Goal: Task Accomplishment & Management: Manage account settings

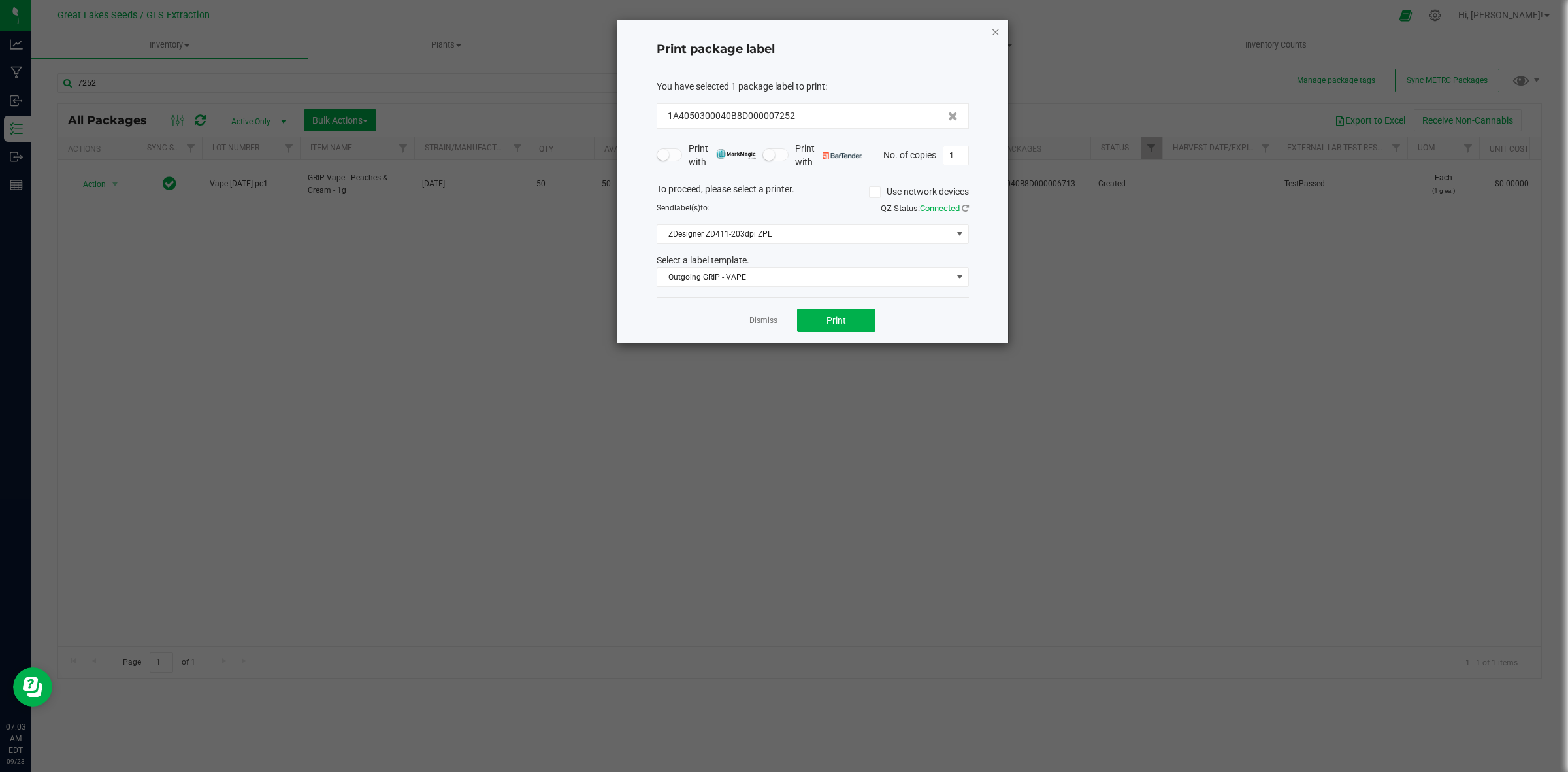
click at [994, 31] on icon "button" at bounding box center [995, 31] width 9 height 16
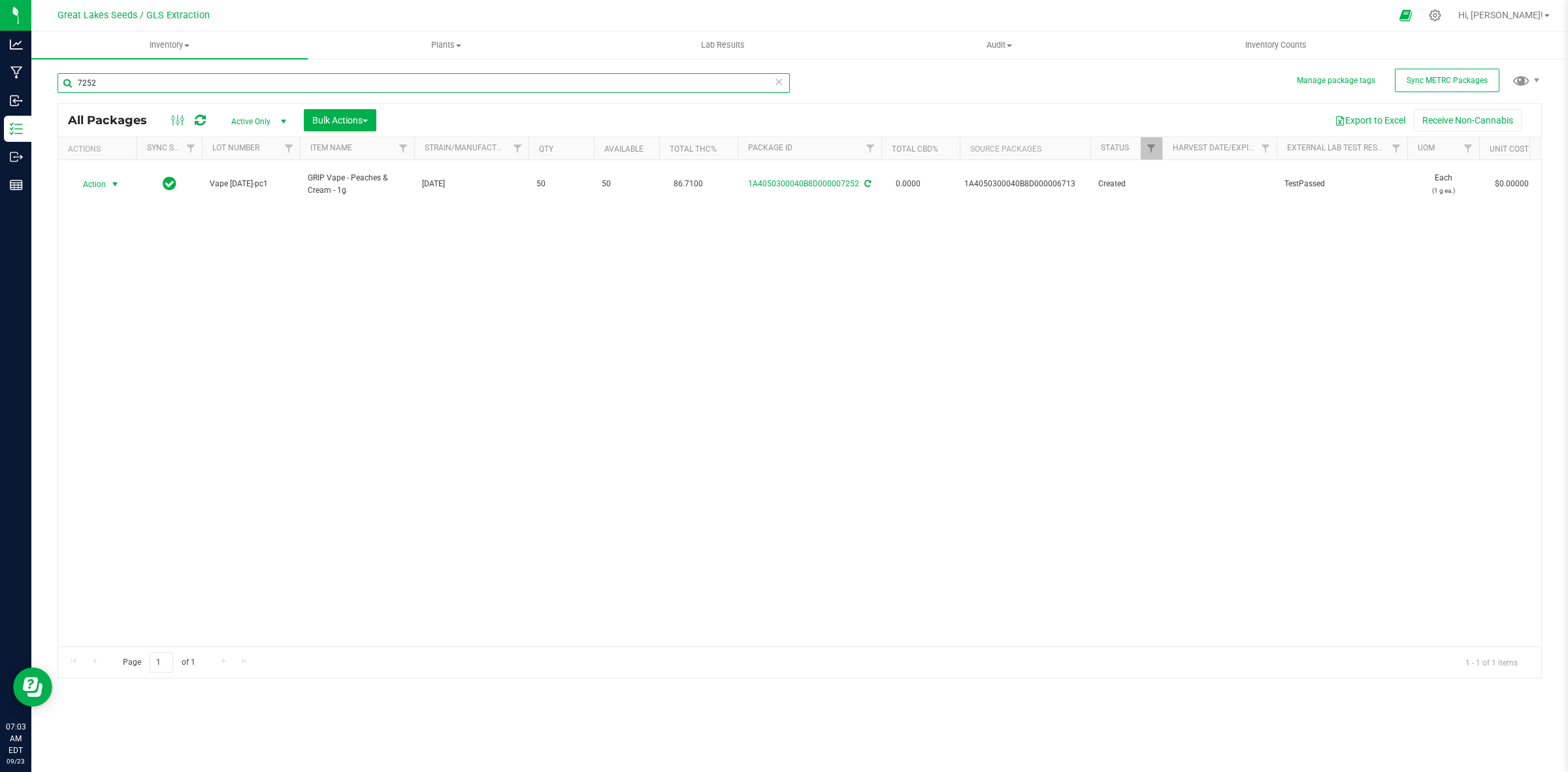
click at [125, 87] on input "7252" at bounding box center [423, 83] width 732 height 20
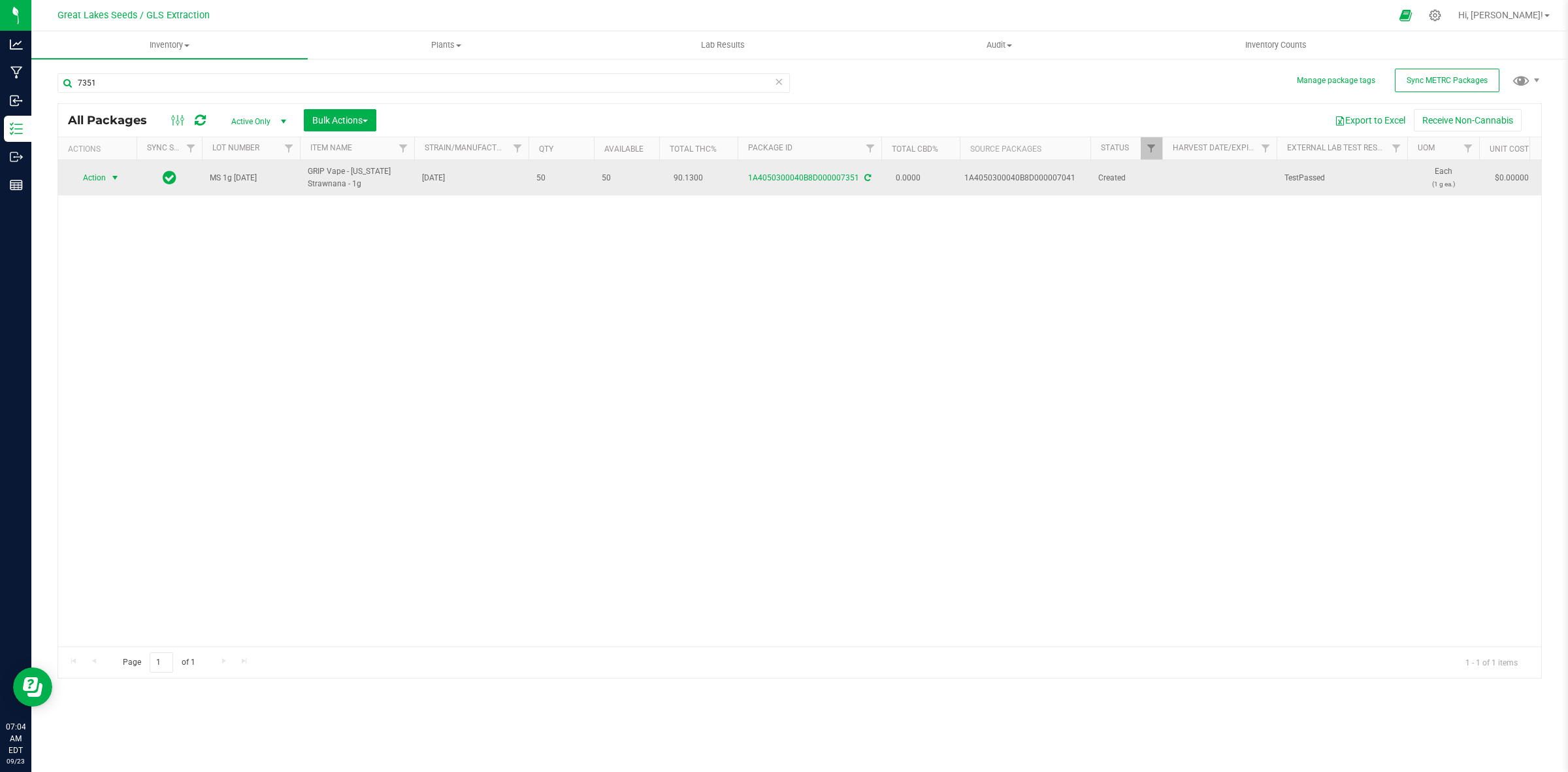
click at [105, 180] on span "Action" at bounding box center [89, 177] width 35 height 18
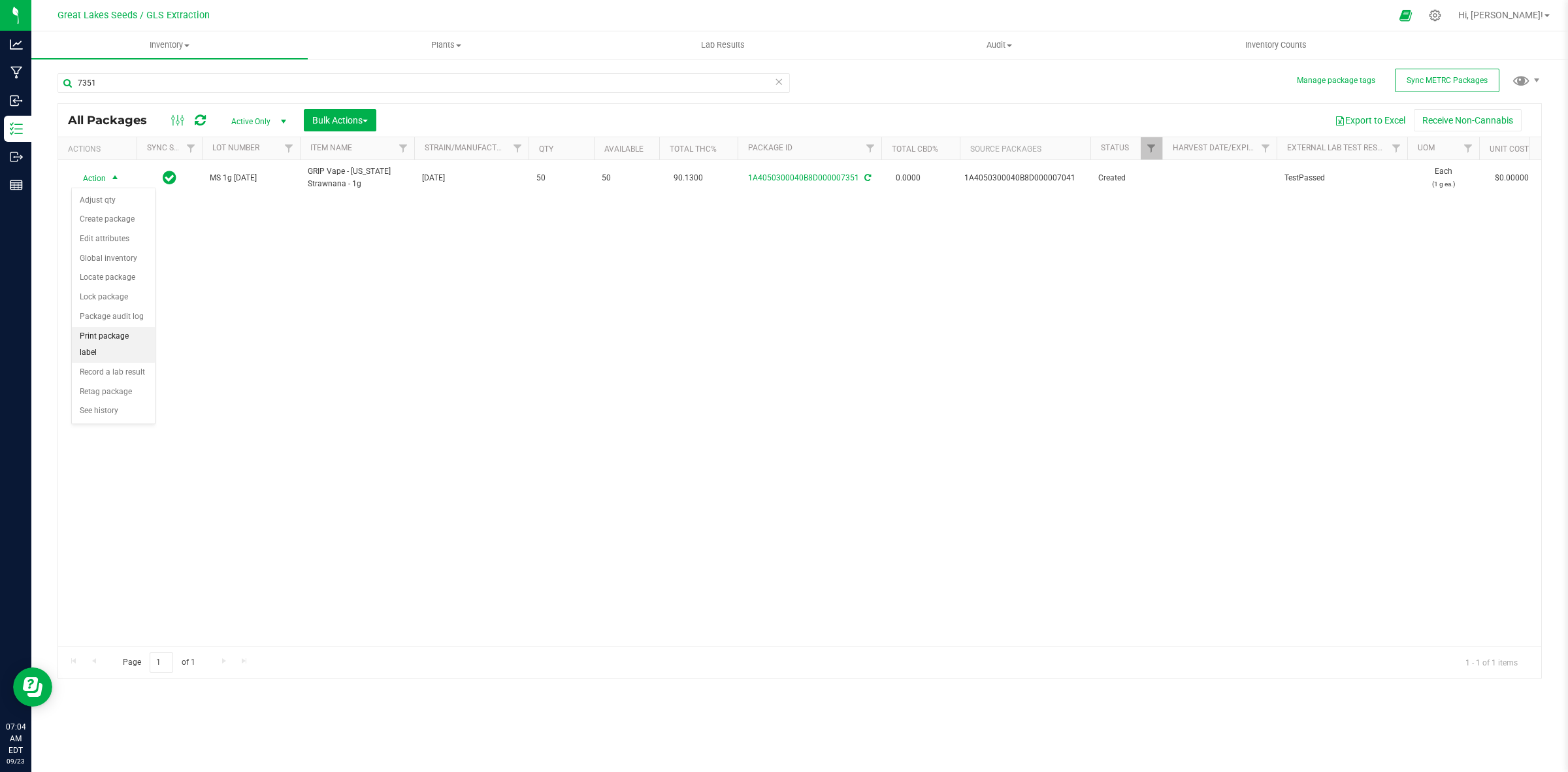
click at [137, 340] on li "Print package label" at bounding box center [113, 344] width 83 height 36
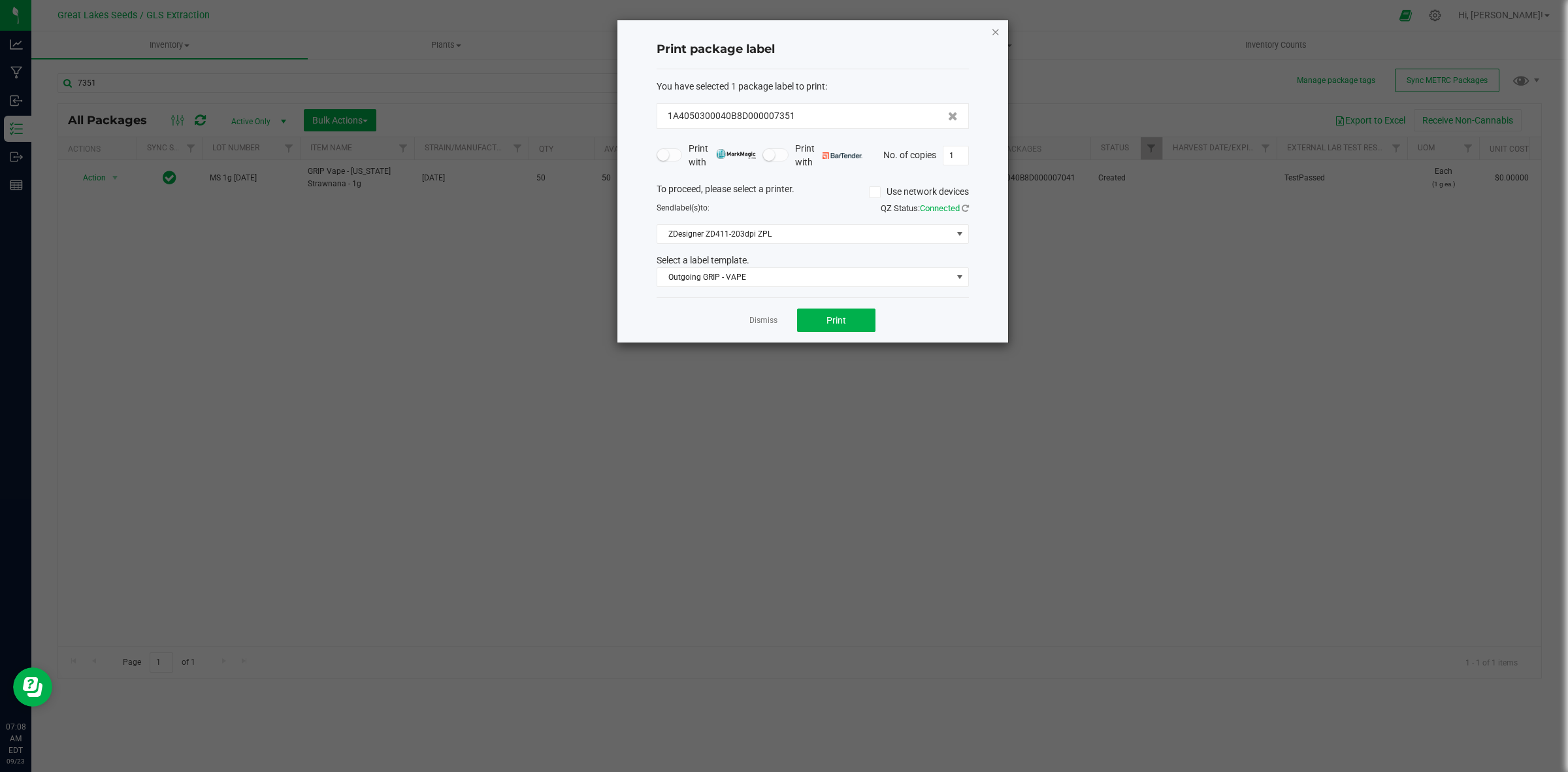
click at [995, 29] on icon "button" at bounding box center [995, 31] width 9 height 16
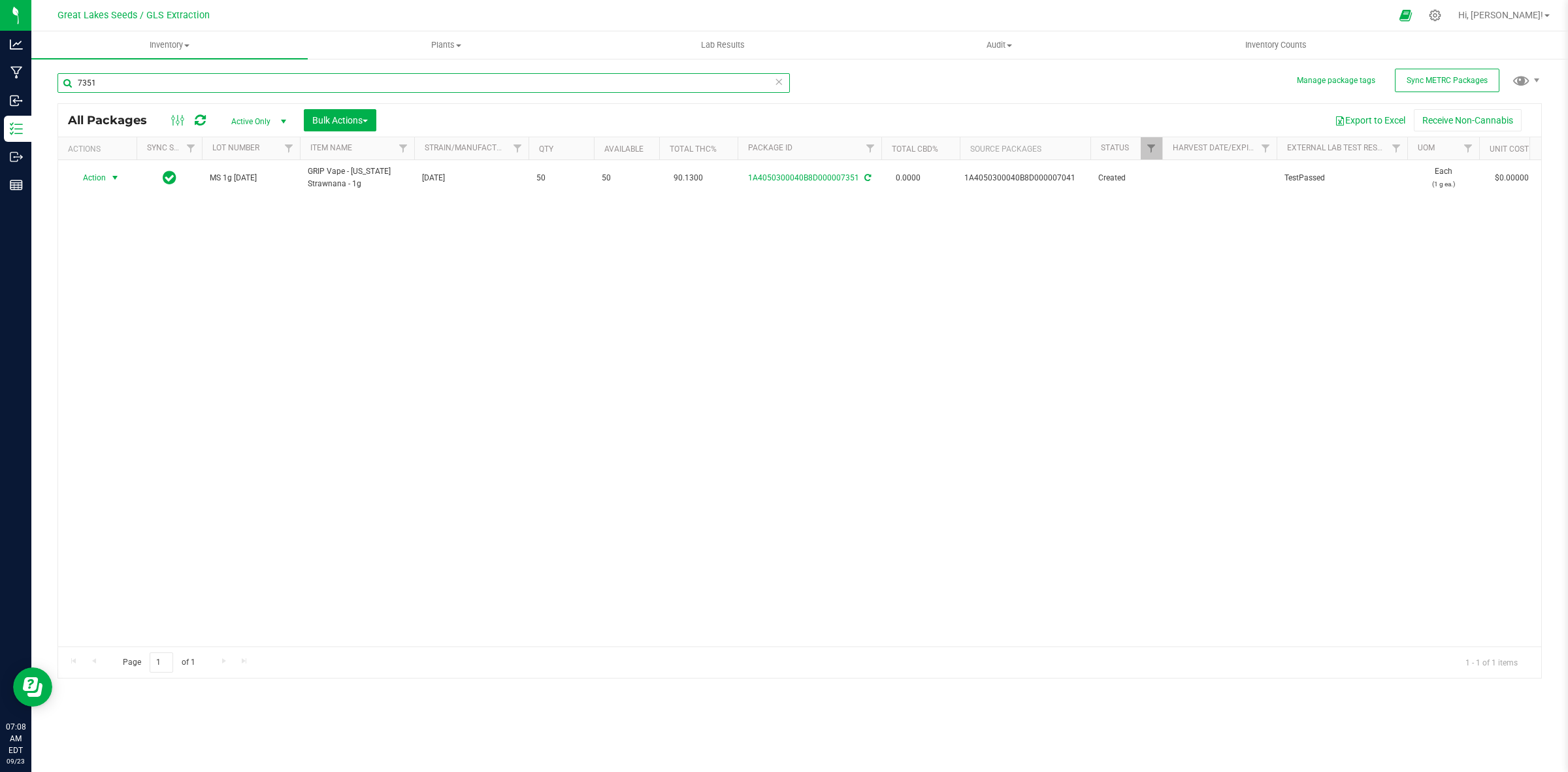
click at [202, 82] on input "7351" at bounding box center [423, 83] width 732 height 20
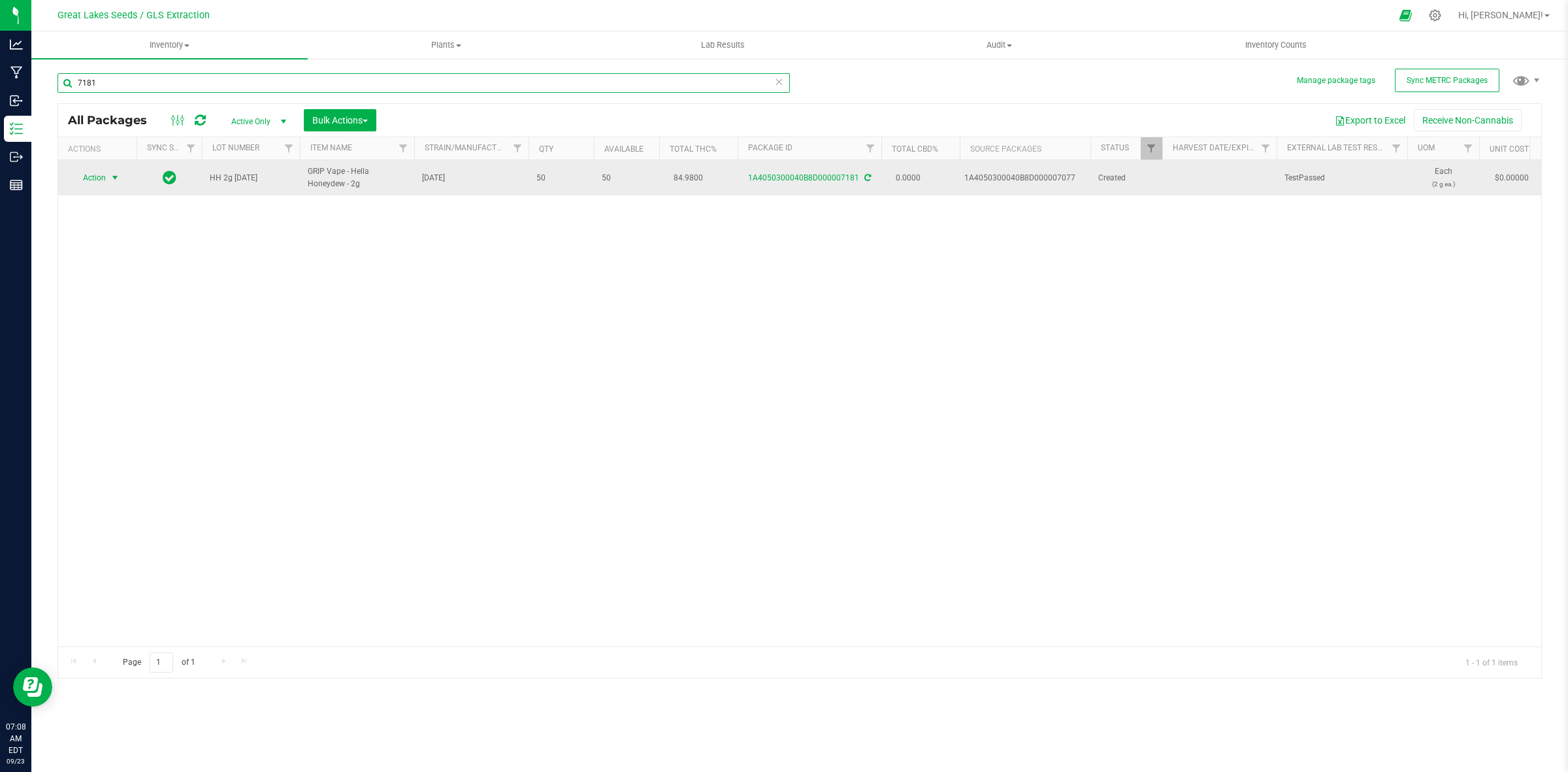
type input "7181"
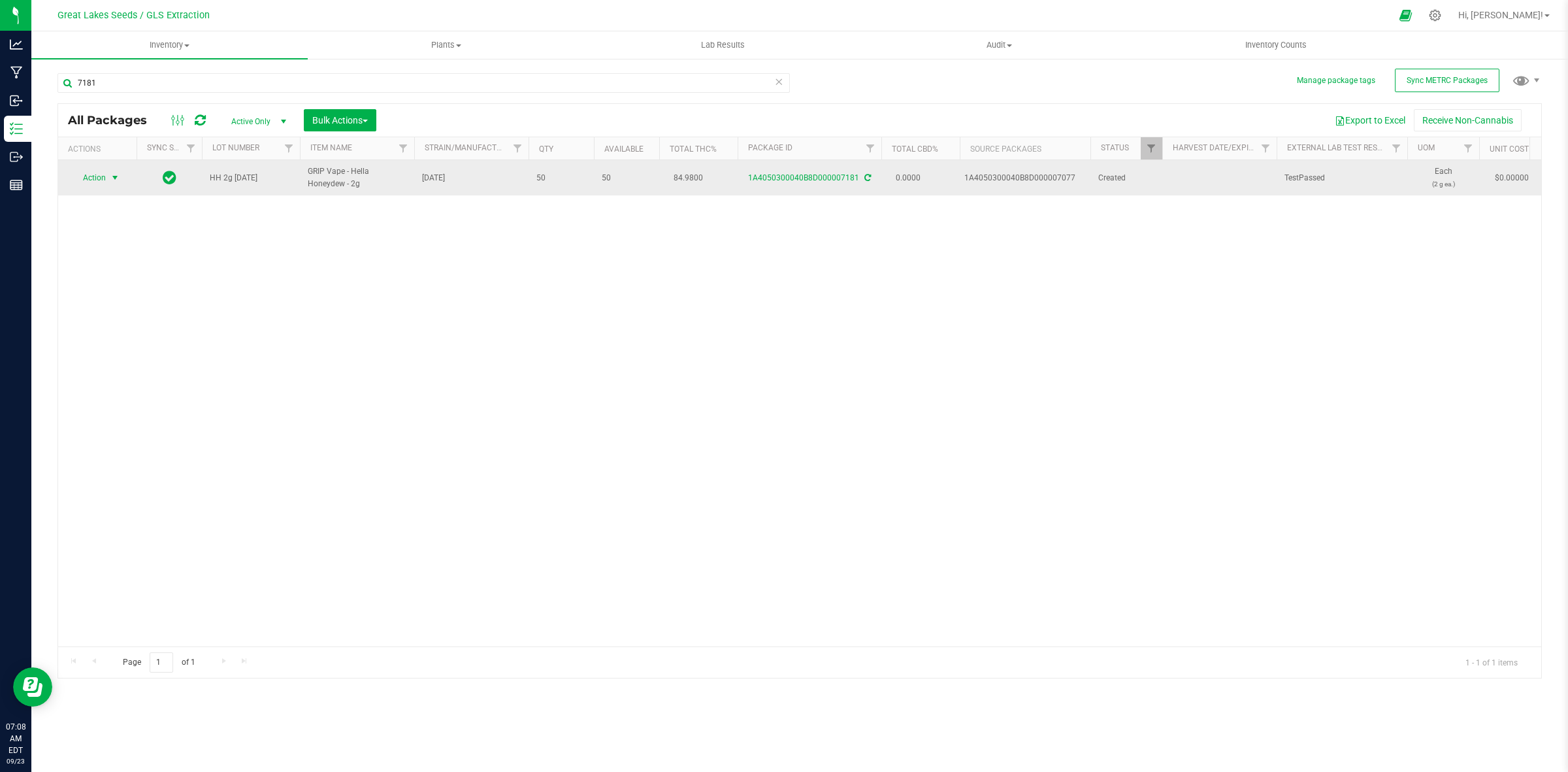
click at [87, 181] on span "Action" at bounding box center [89, 177] width 35 height 18
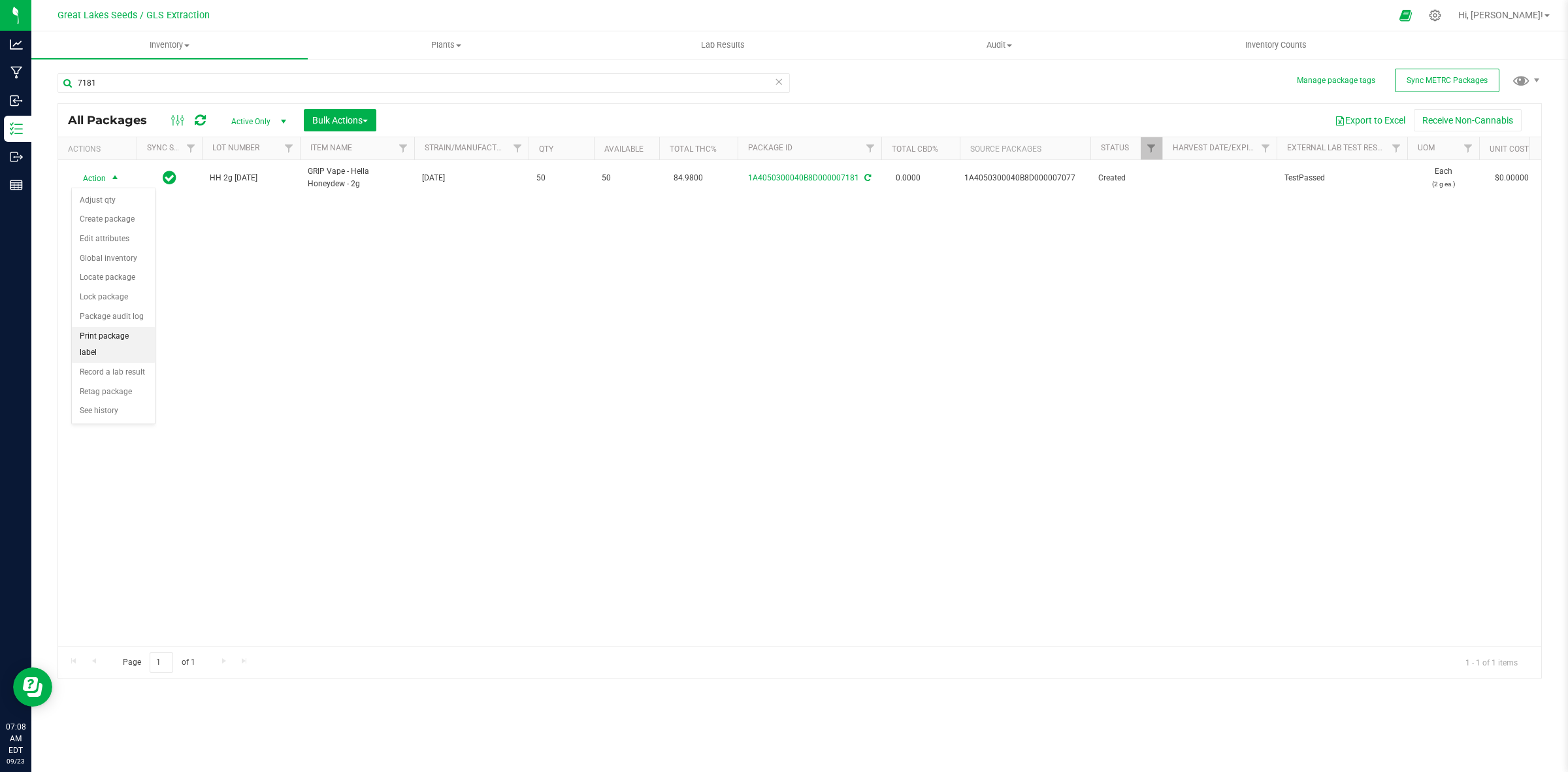
click at [138, 342] on li "Print package label" at bounding box center [113, 344] width 83 height 36
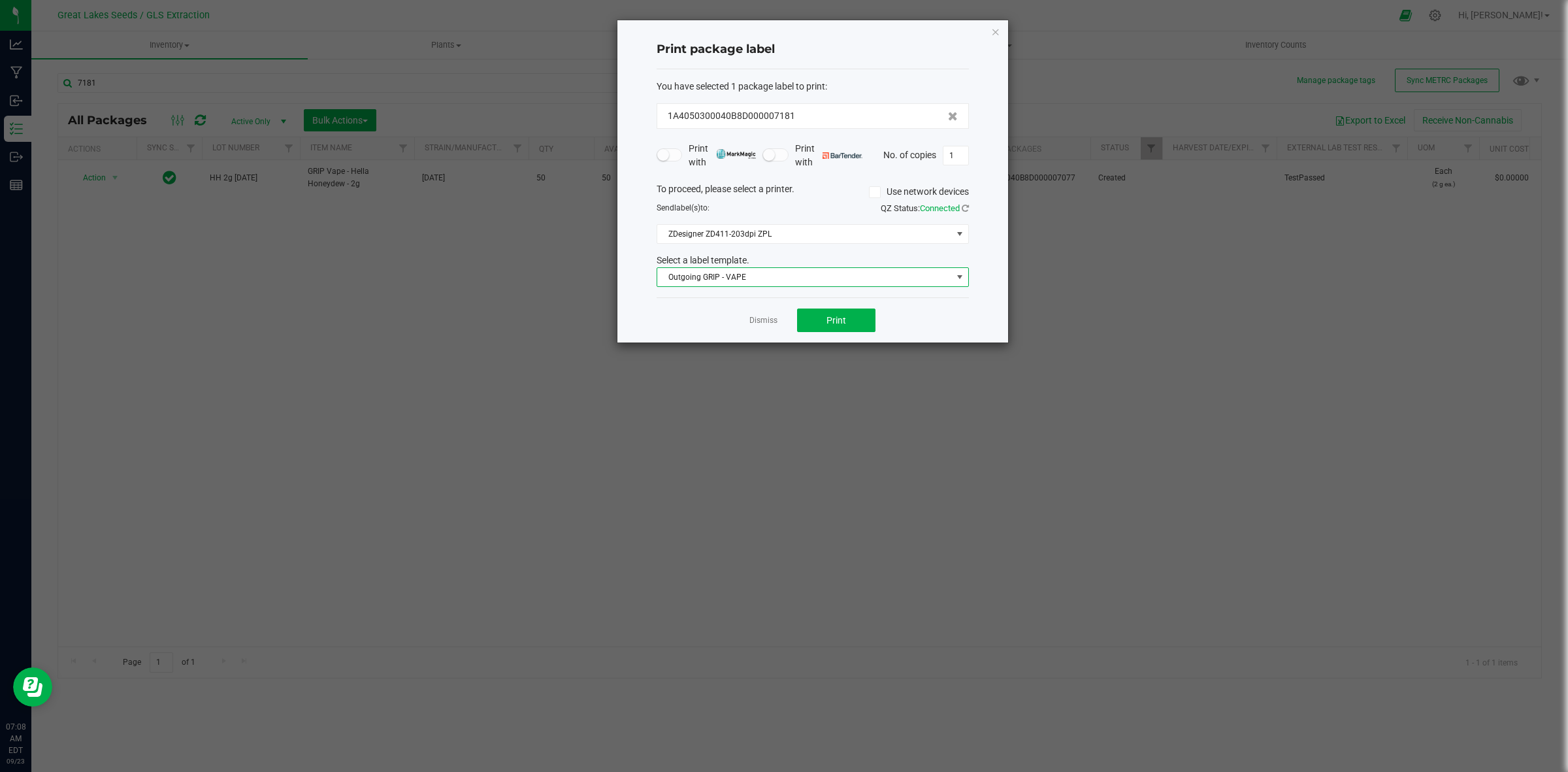
drag, startPoint x: 849, startPoint y: 278, endPoint x: 843, endPoint y: 276, distance: 6.3
click at [849, 278] on span "Outgoing GRIP - VAPE" at bounding box center [804, 277] width 295 height 18
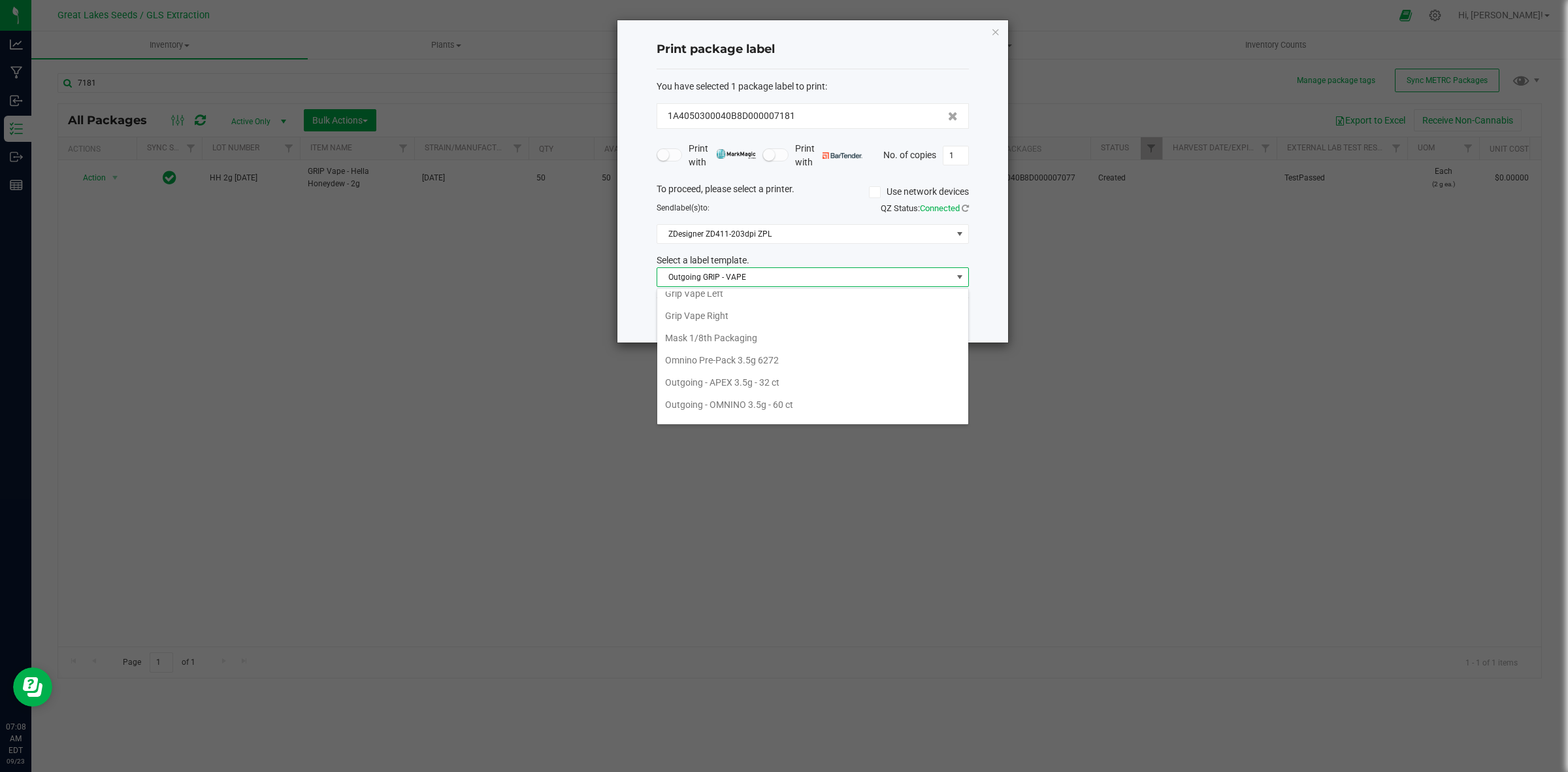
scroll to position [314, 0]
click at [743, 324] on li "Grip Vape Right" at bounding box center [813, 321] width 311 height 23
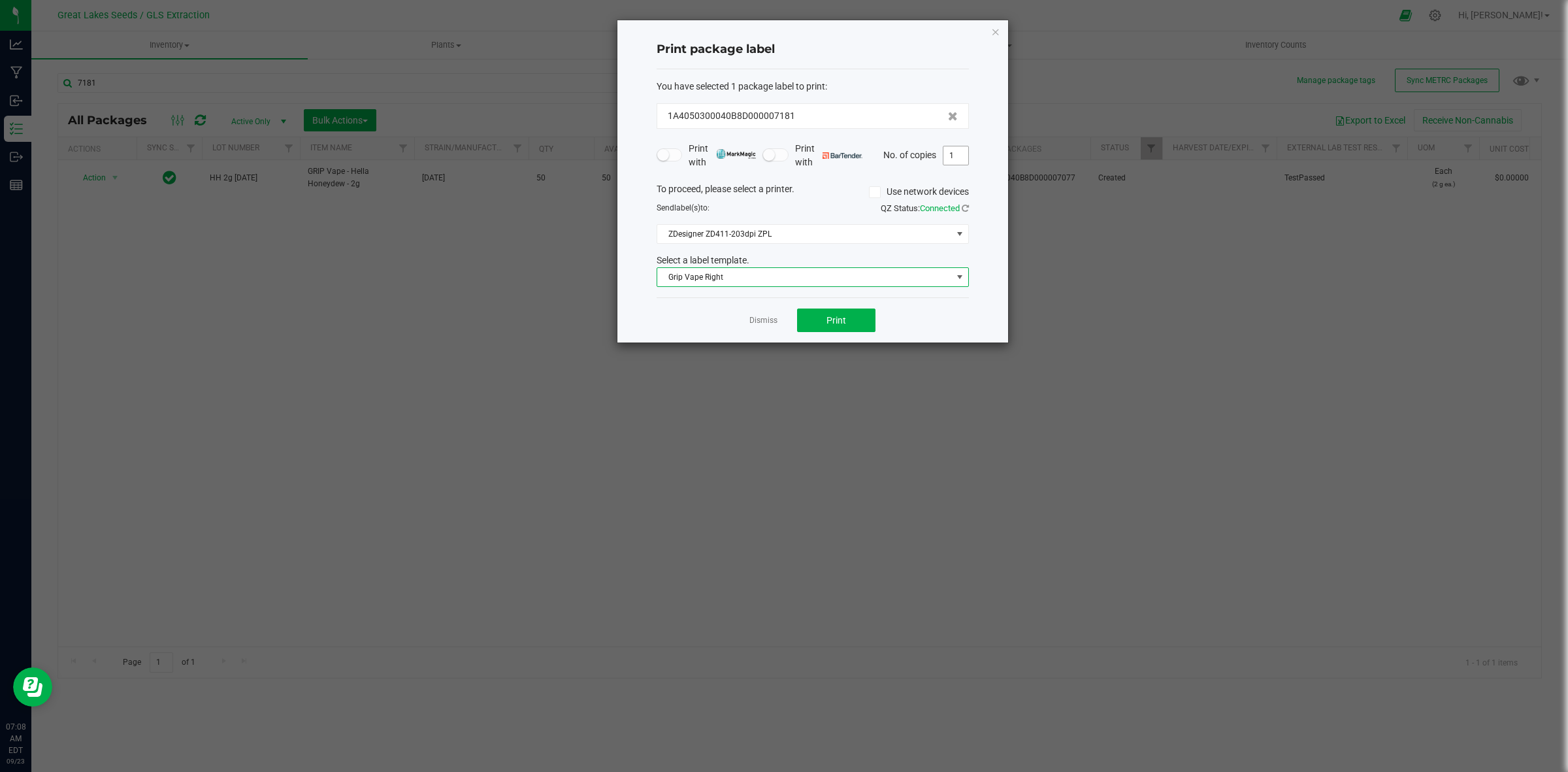
click at [952, 164] on input "1" at bounding box center [956, 155] width 25 height 18
type input "50"
click at [859, 324] on button "Print" at bounding box center [836, 320] width 78 height 24
click at [998, 30] on icon "button" at bounding box center [995, 31] width 9 height 16
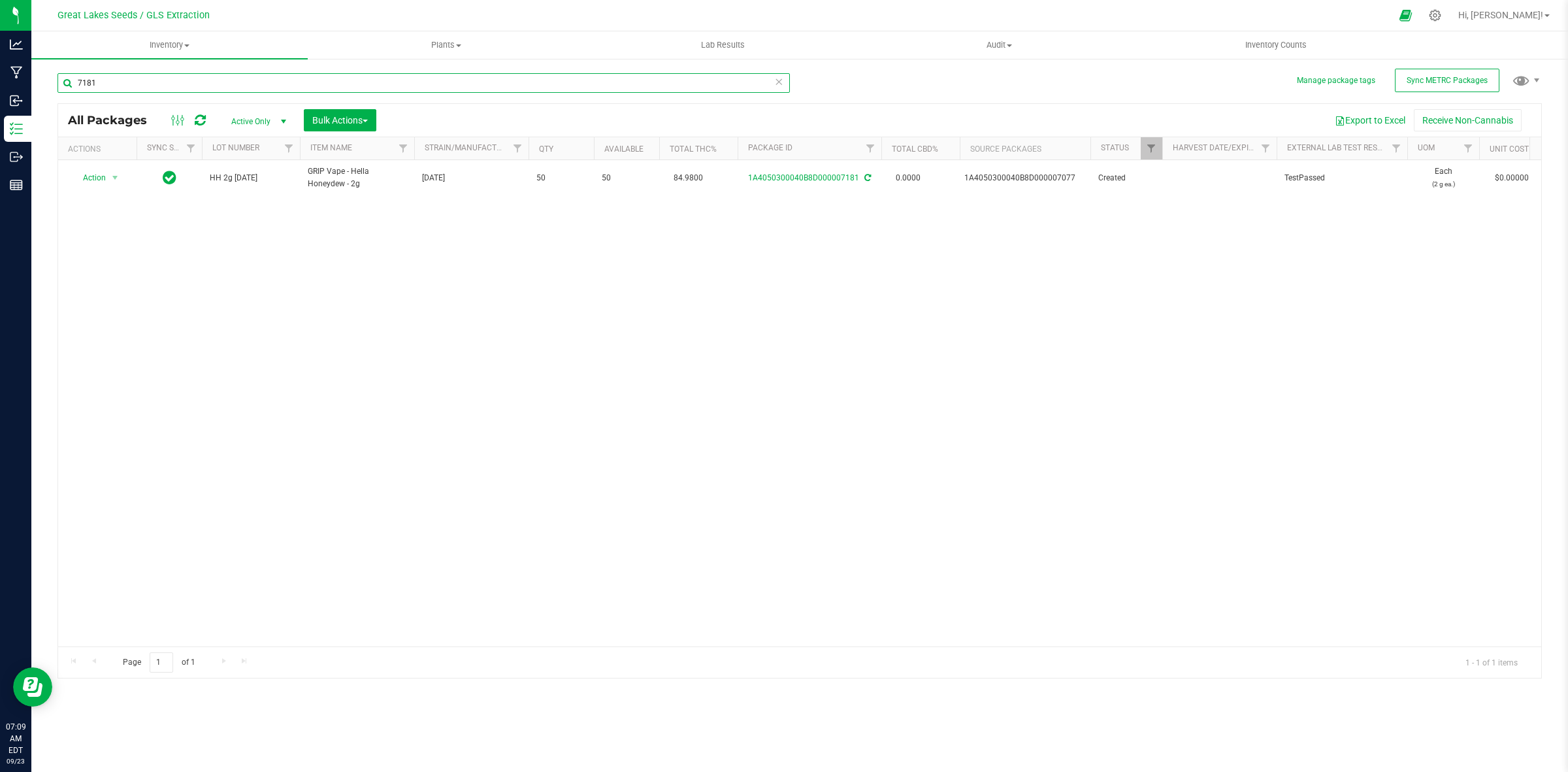
click at [154, 84] on input "7181" at bounding box center [423, 83] width 732 height 20
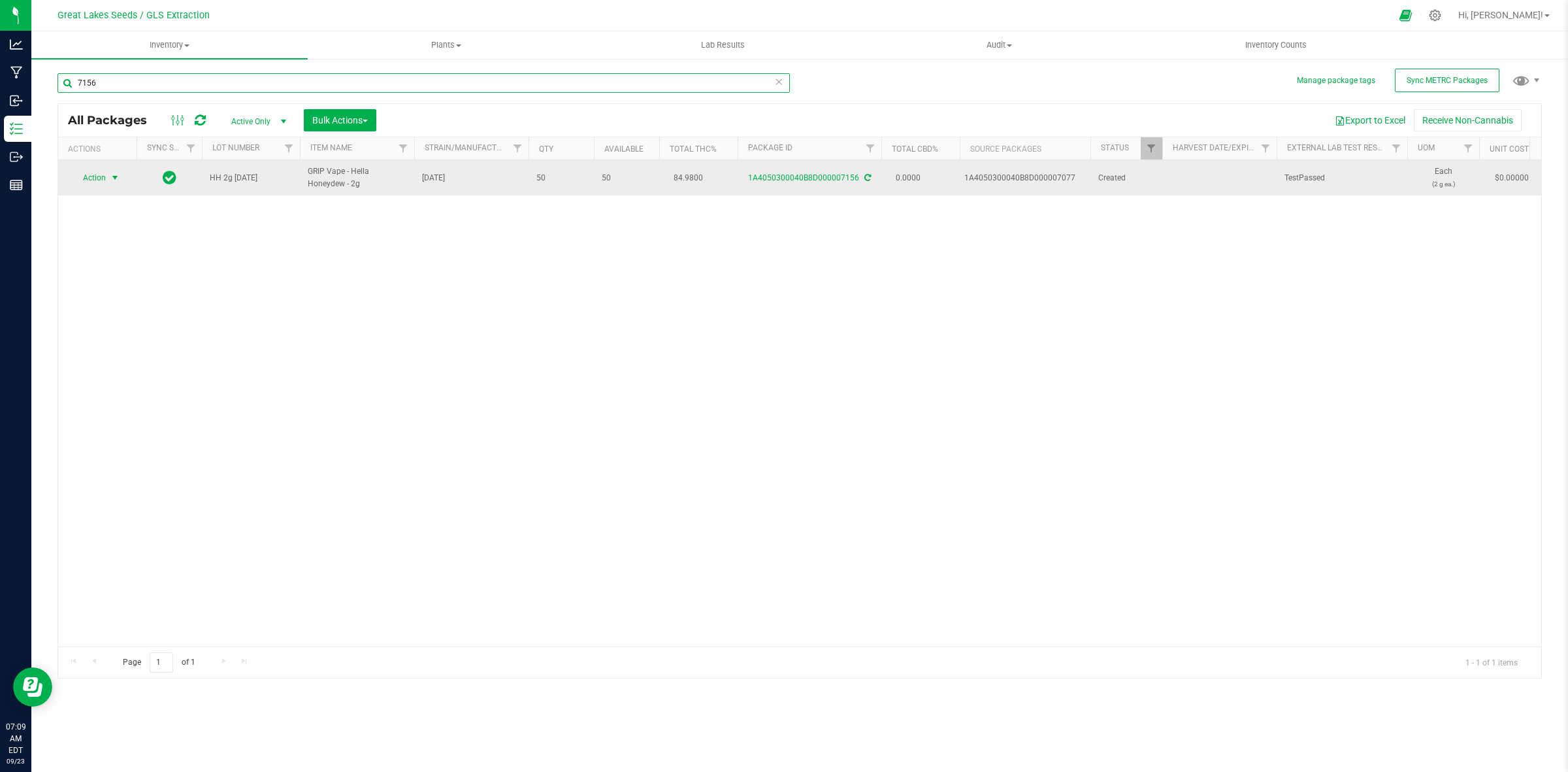
type input "7156"
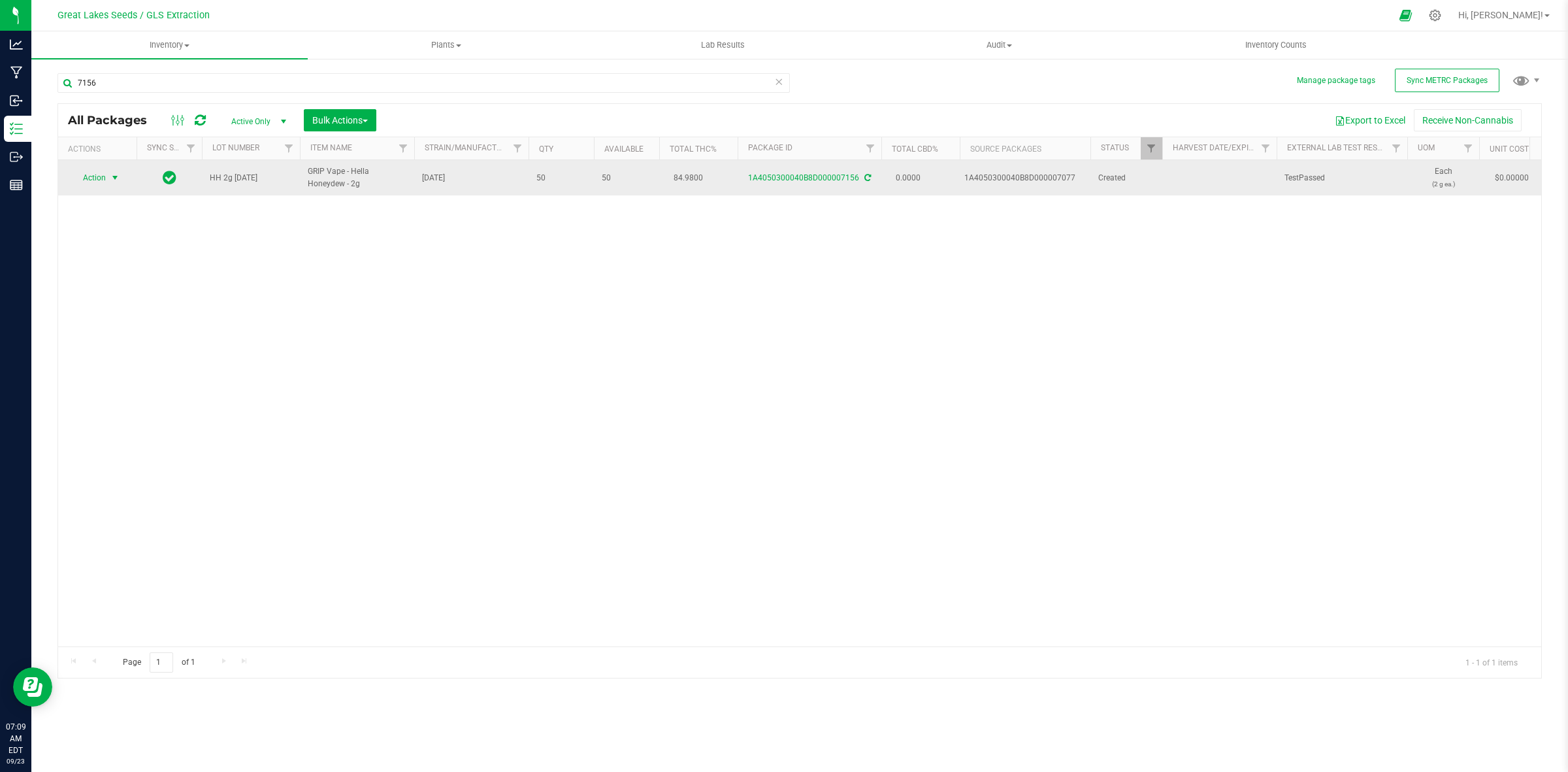
click at [100, 181] on span "Action" at bounding box center [89, 177] width 35 height 18
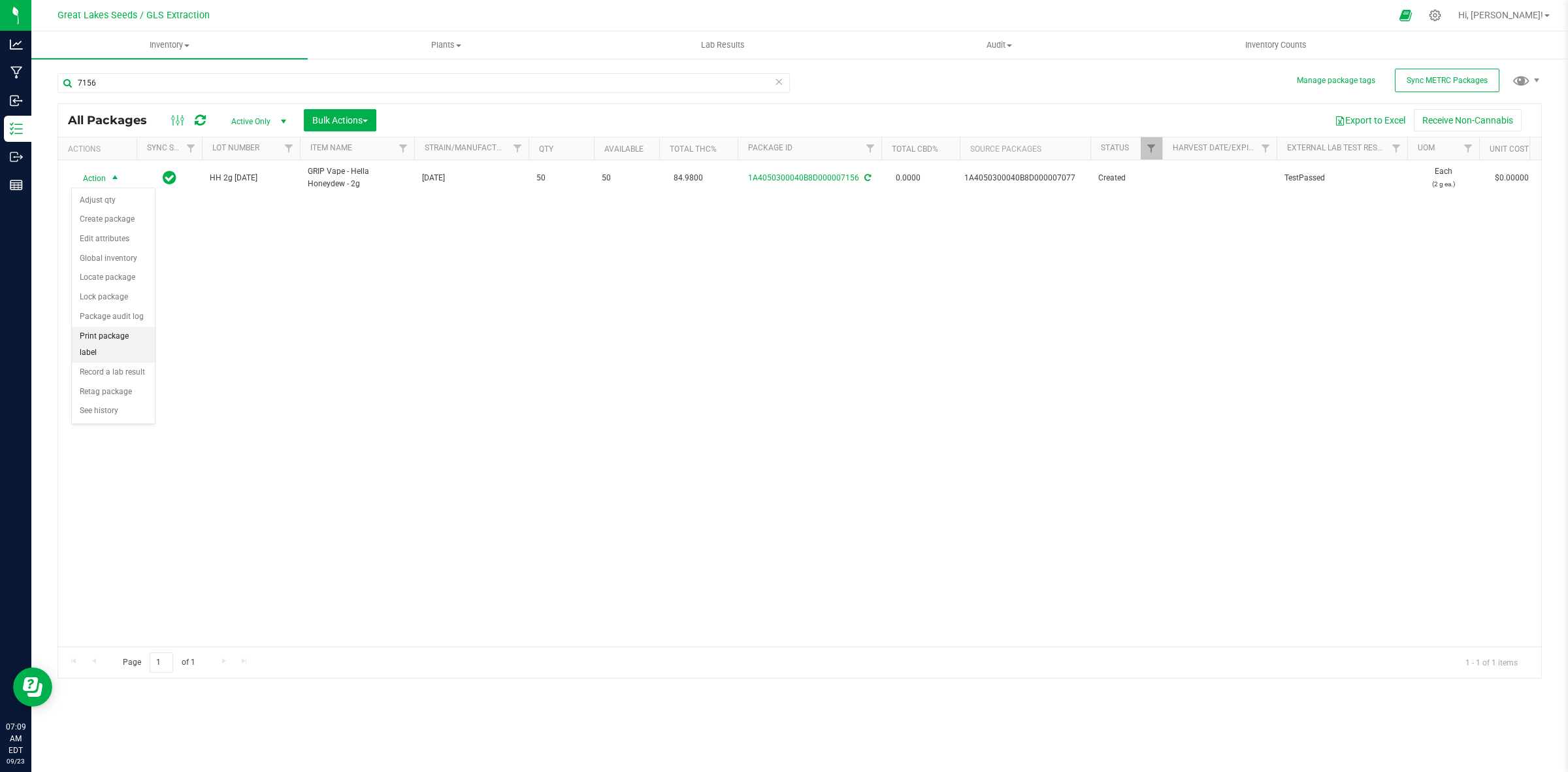
click at [138, 338] on li "Print package label" at bounding box center [113, 344] width 83 height 36
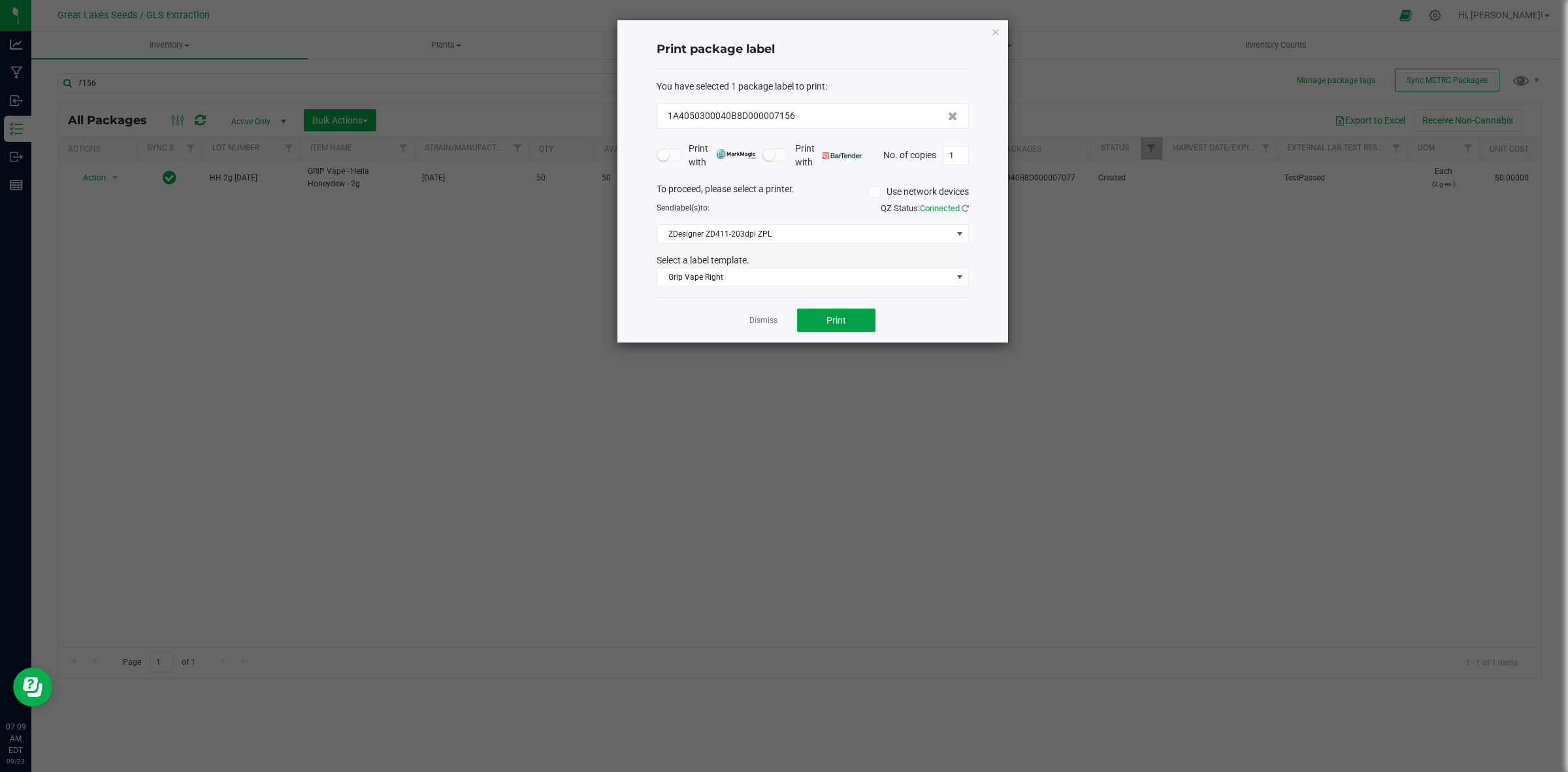
click at [847, 325] on button "Print" at bounding box center [836, 320] width 78 height 24
click at [963, 153] on input "1" at bounding box center [956, 155] width 25 height 18
type input "49"
click at [851, 325] on button "Print" at bounding box center [836, 320] width 78 height 24
click at [992, 31] on icon "button" at bounding box center [995, 31] width 9 height 16
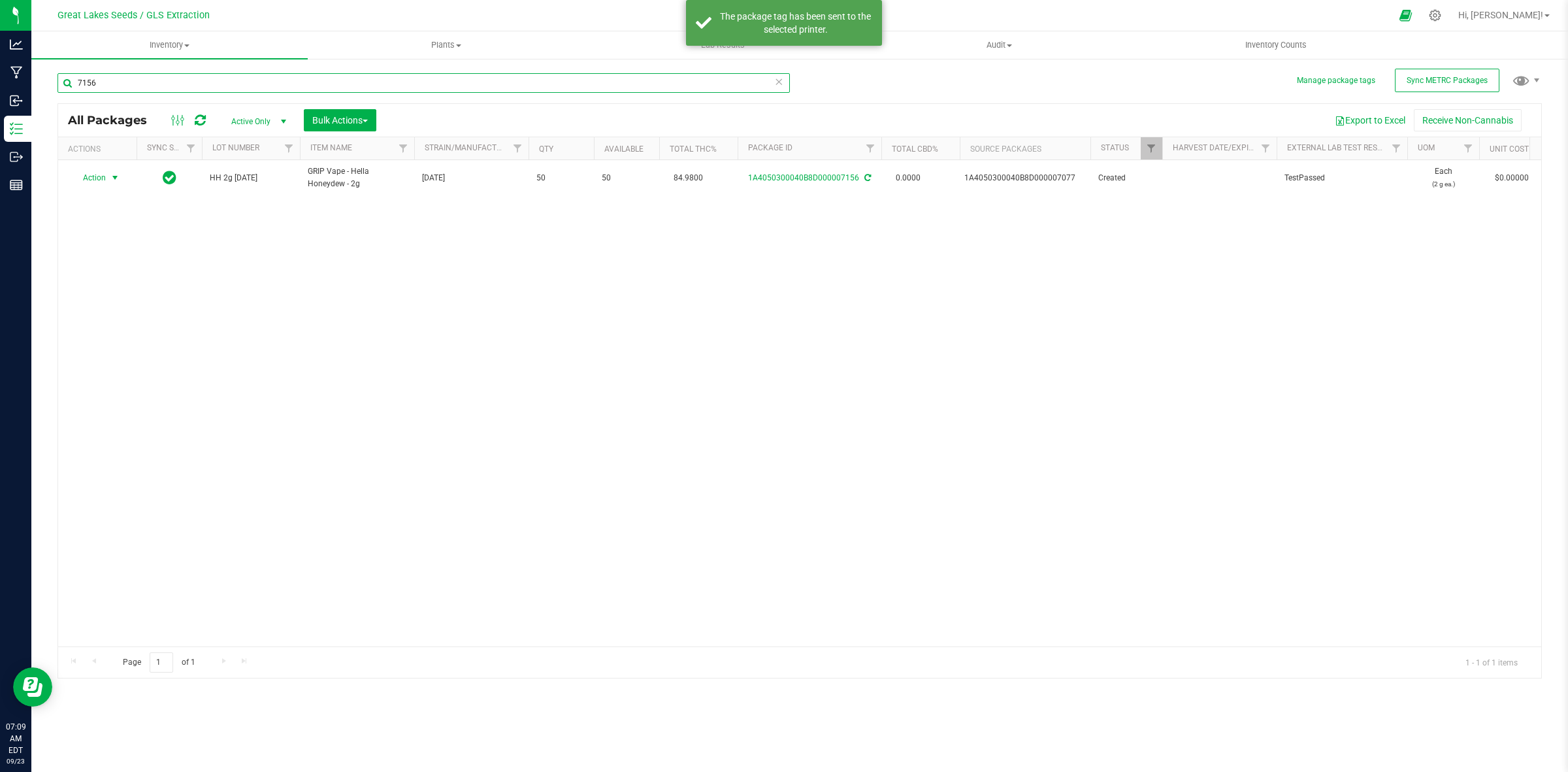
click at [121, 87] on input "7156" at bounding box center [423, 83] width 732 height 20
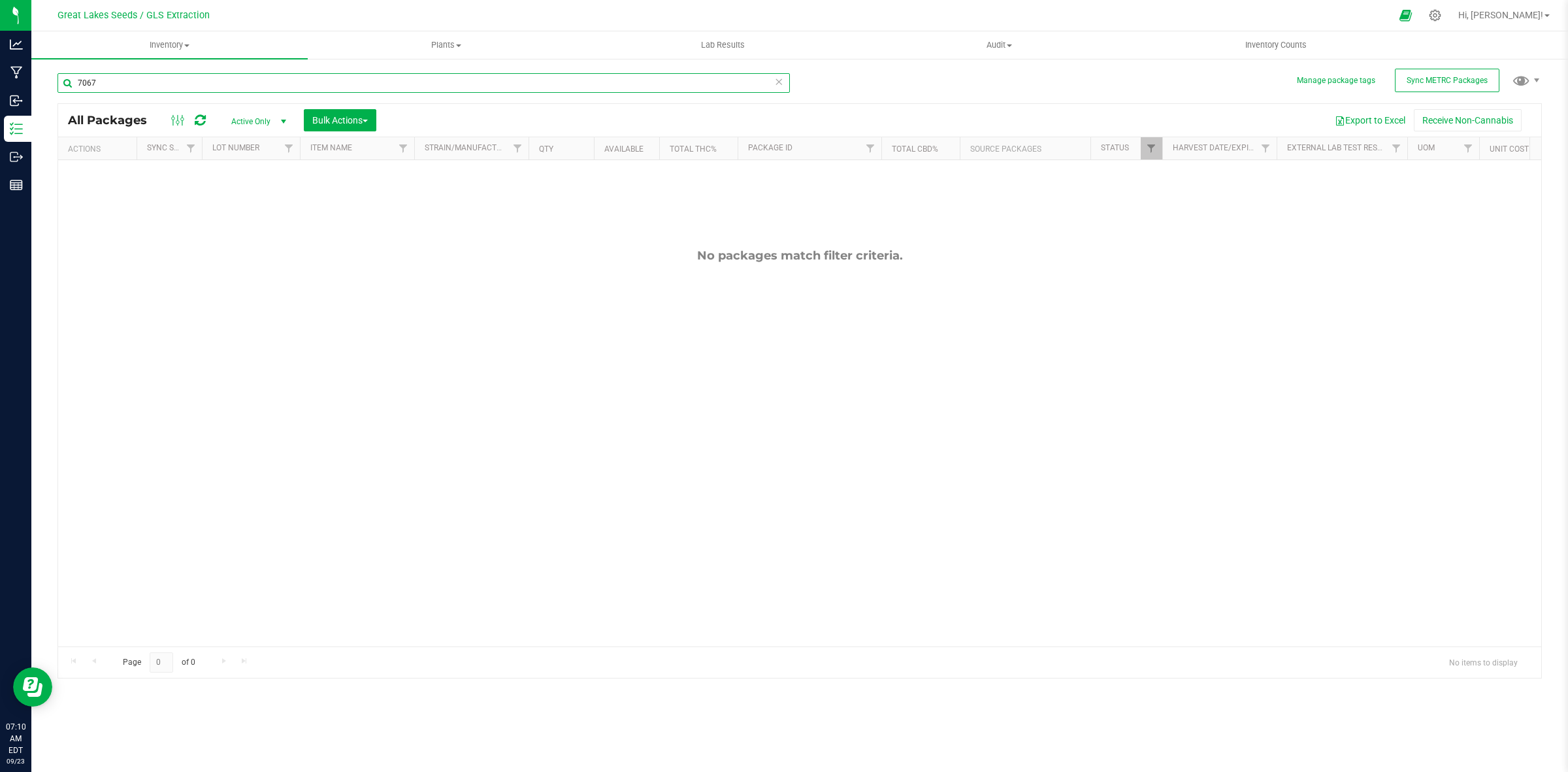
click at [116, 82] on input "7067" at bounding box center [423, 83] width 732 height 20
type input "7"
drag, startPoint x: 132, startPoint y: 82, endPoint x: 72, endPoint y: 88, distance: 60.3
click at [72, 88] on input "6745" at bounding box center [423, 83] width 732 height 20
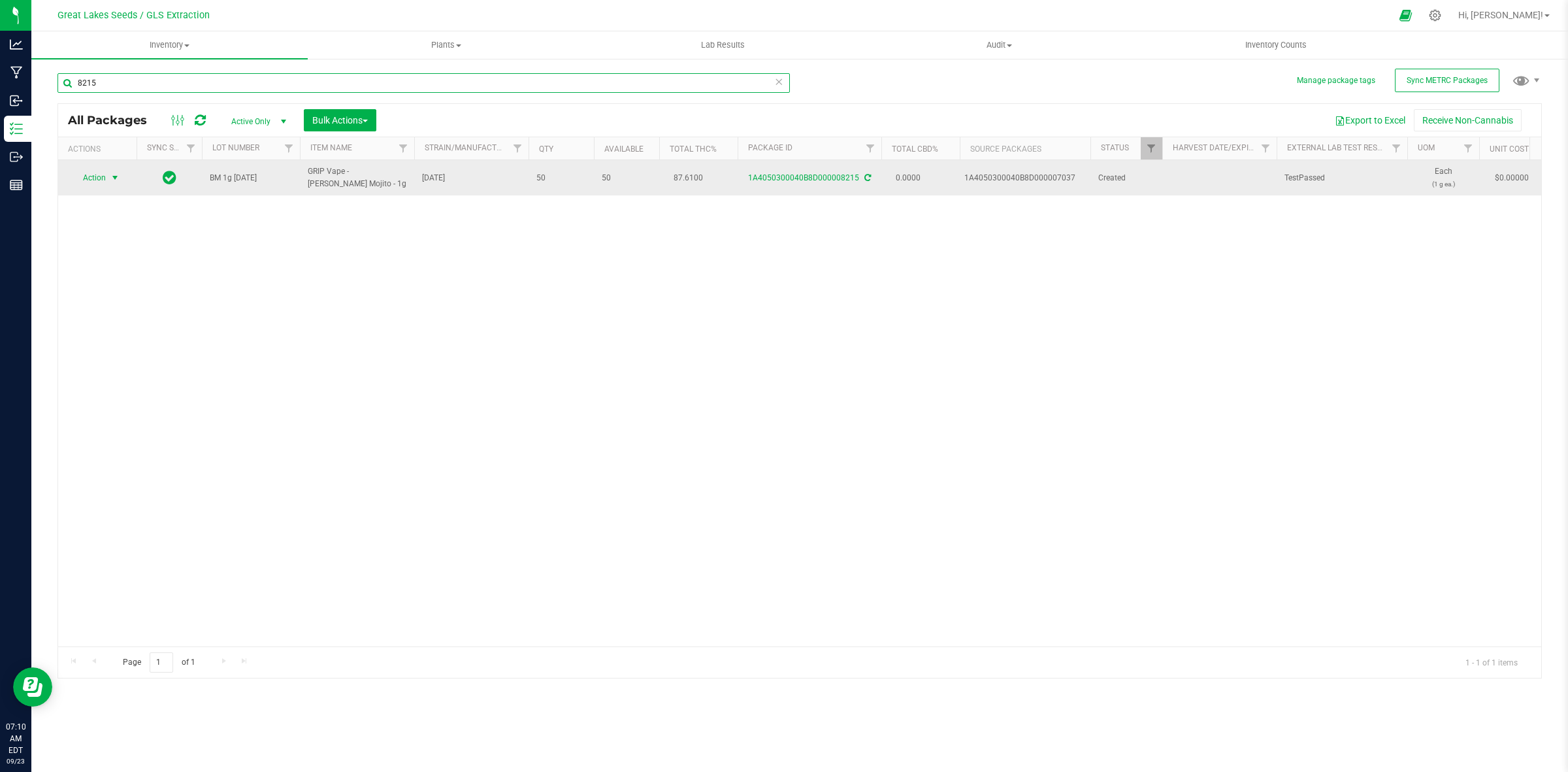
type input "8215"
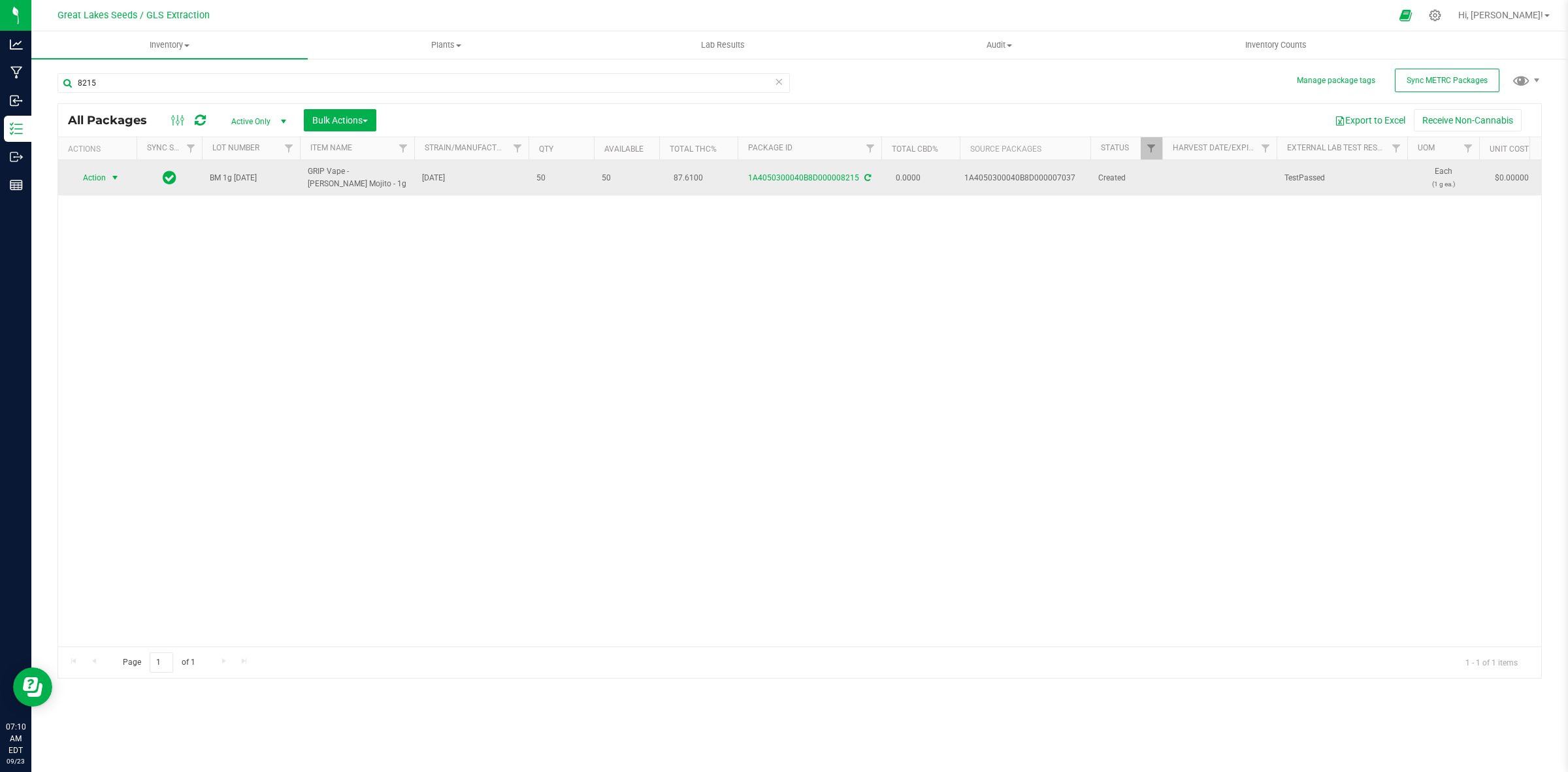
click at [100, 181] on span "Action" at bounding box center [89, 177] width 35 height 18
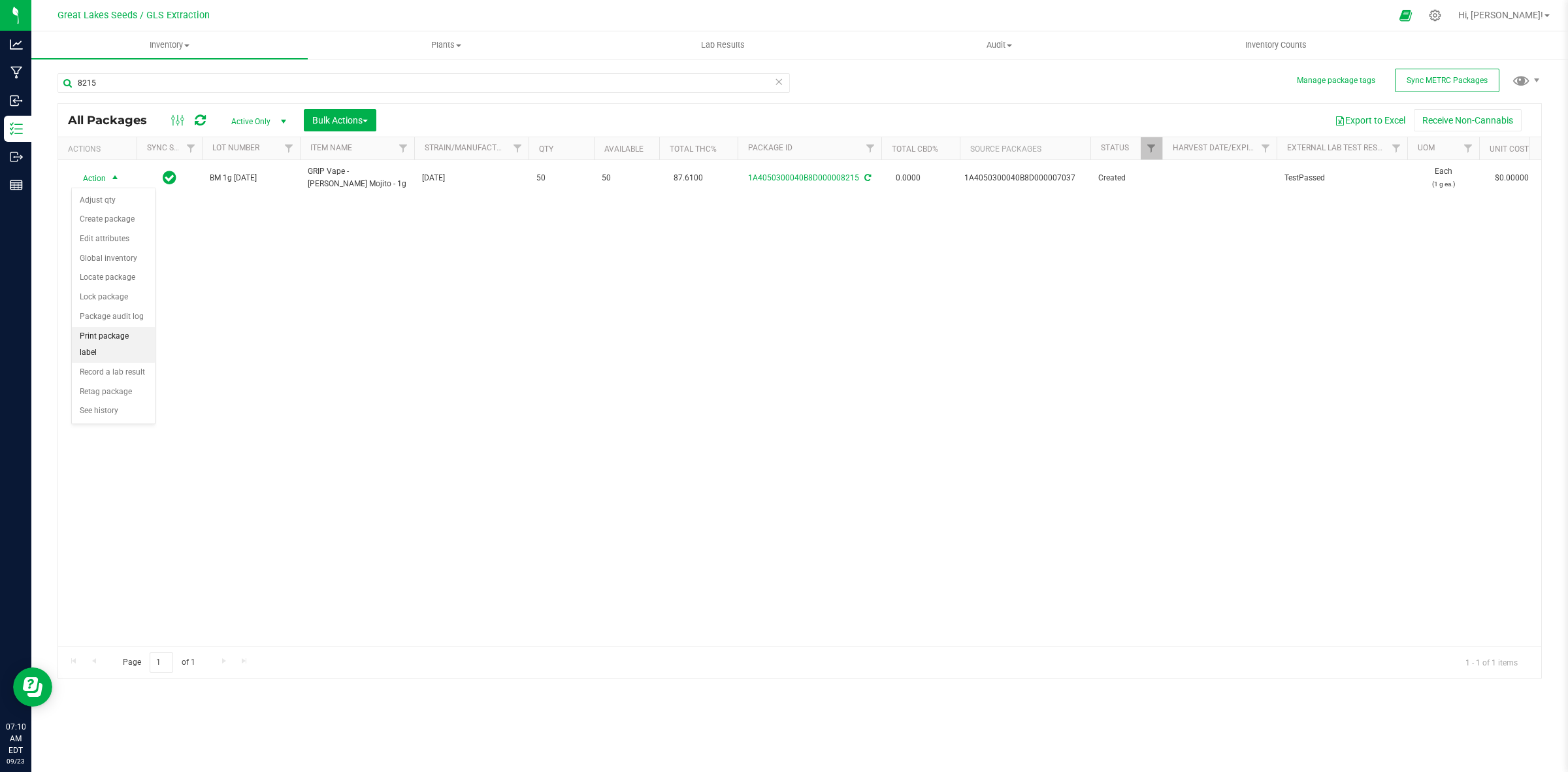
click at [136, 338] on li "Print package label" at bounding box center [113, 344] width 83 height 36
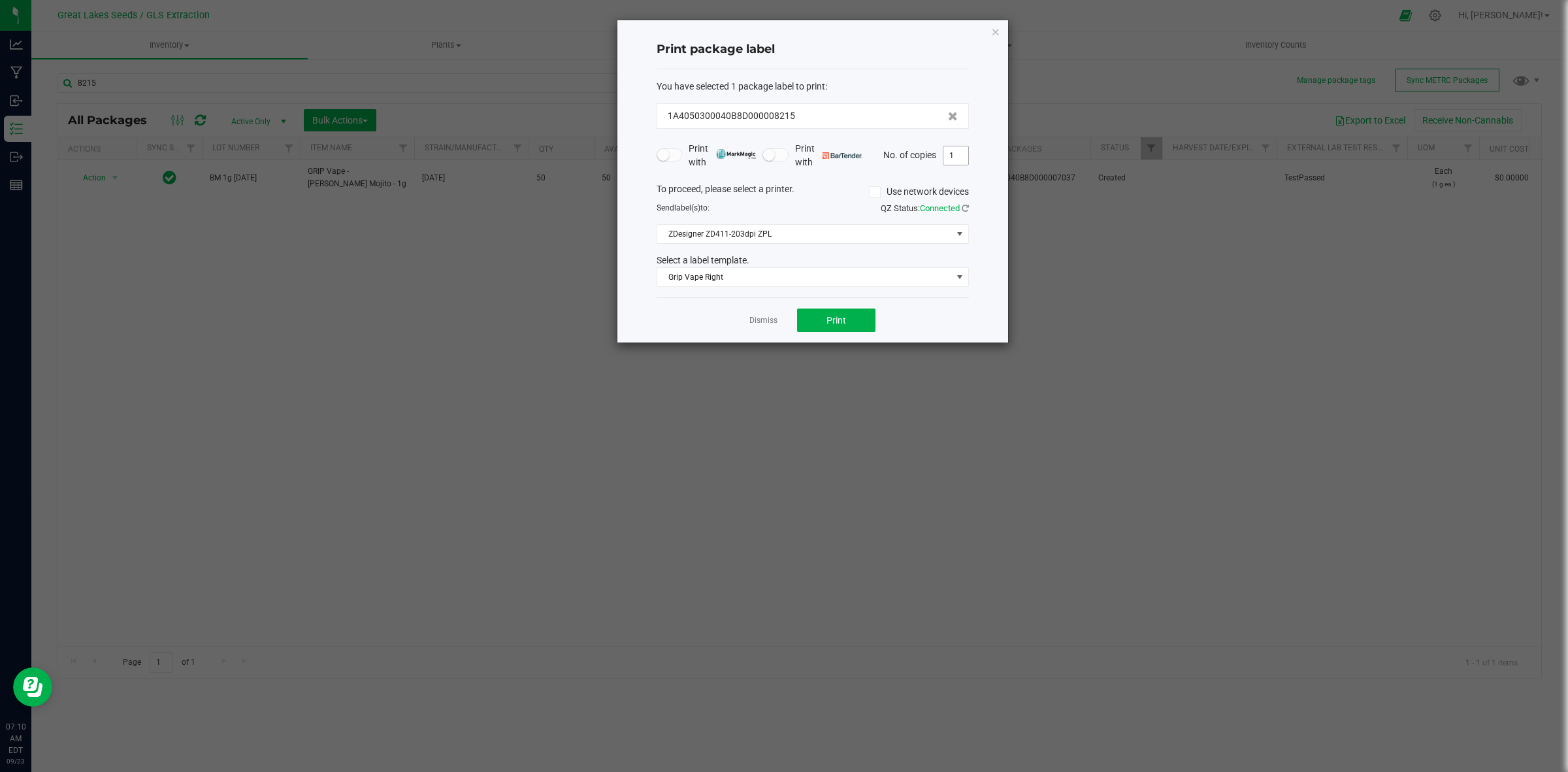
click at [954, 148] on input "1" at bounding box center [956, 155] width 25 height 18
type input "50"
click at [850, 324] on button "Print" at bounding box center [836, 320] width 78 height 24
click at [993, 30] on icon "button" at bounding box center [995, 31] width 9 height 16
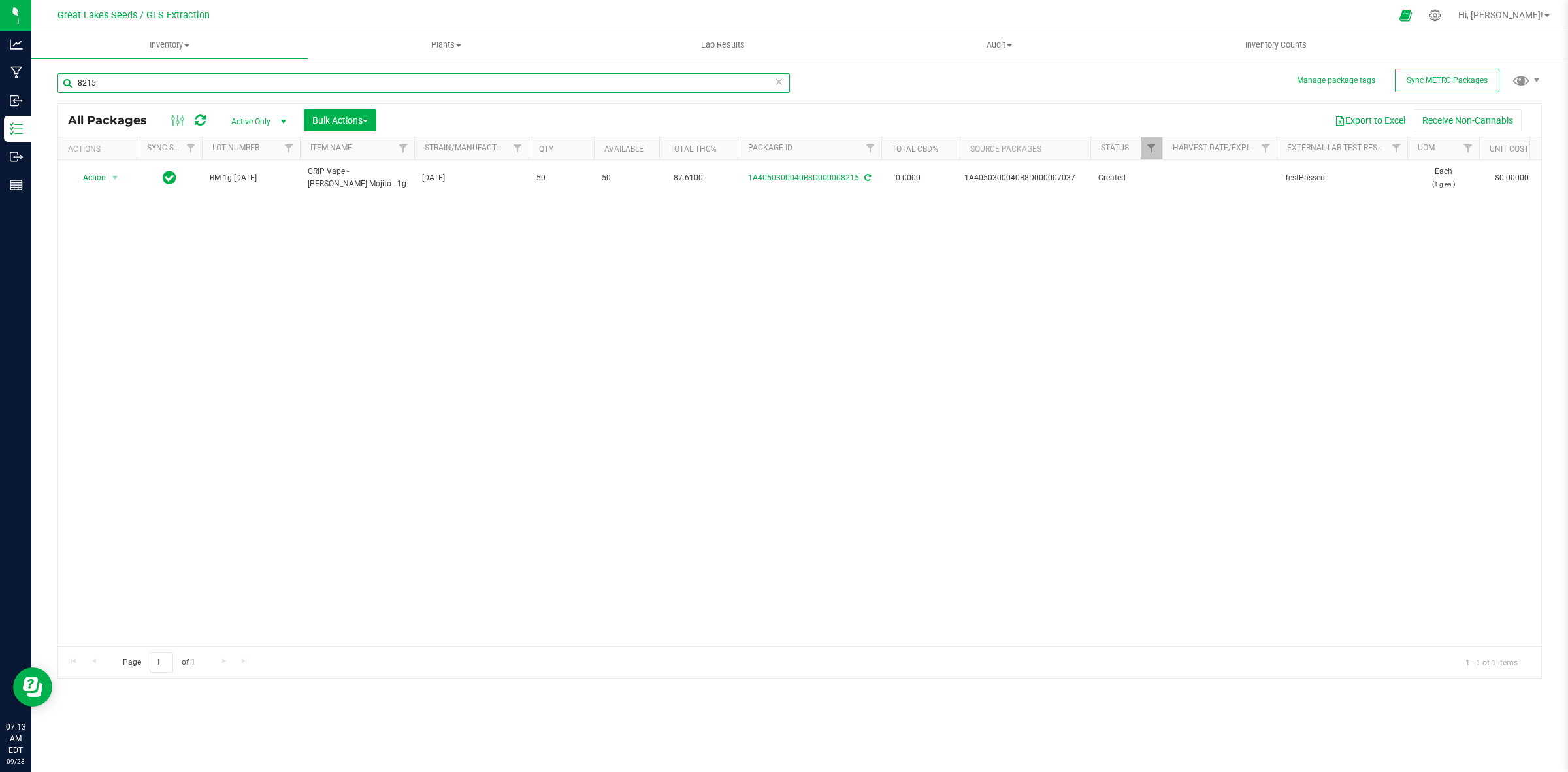
click at [138, 83] on input "8215" at bounding box center [423, 83] width 732 height 20
drag, startPoint x: 132, startPoint y: 78, endPoint x: 55, endPoint y: 74, distance: 77.1
click at [55, 74] on div "Manage package tags Sync METRC Packages 8215 All Packages Active Only Active On…" at bounding box center [800, 256] width 1537 height 399
drag, startPoint x: 129, startPoint y: 86, endPoint x: 55, endPoint y: 89, distance: 74.1
click at [55, 89] on div "Manage package tags Sync METRC Packages 7740 All Packages Active Only Active On…" at bounding box center [800, 256] width 1537 height 399
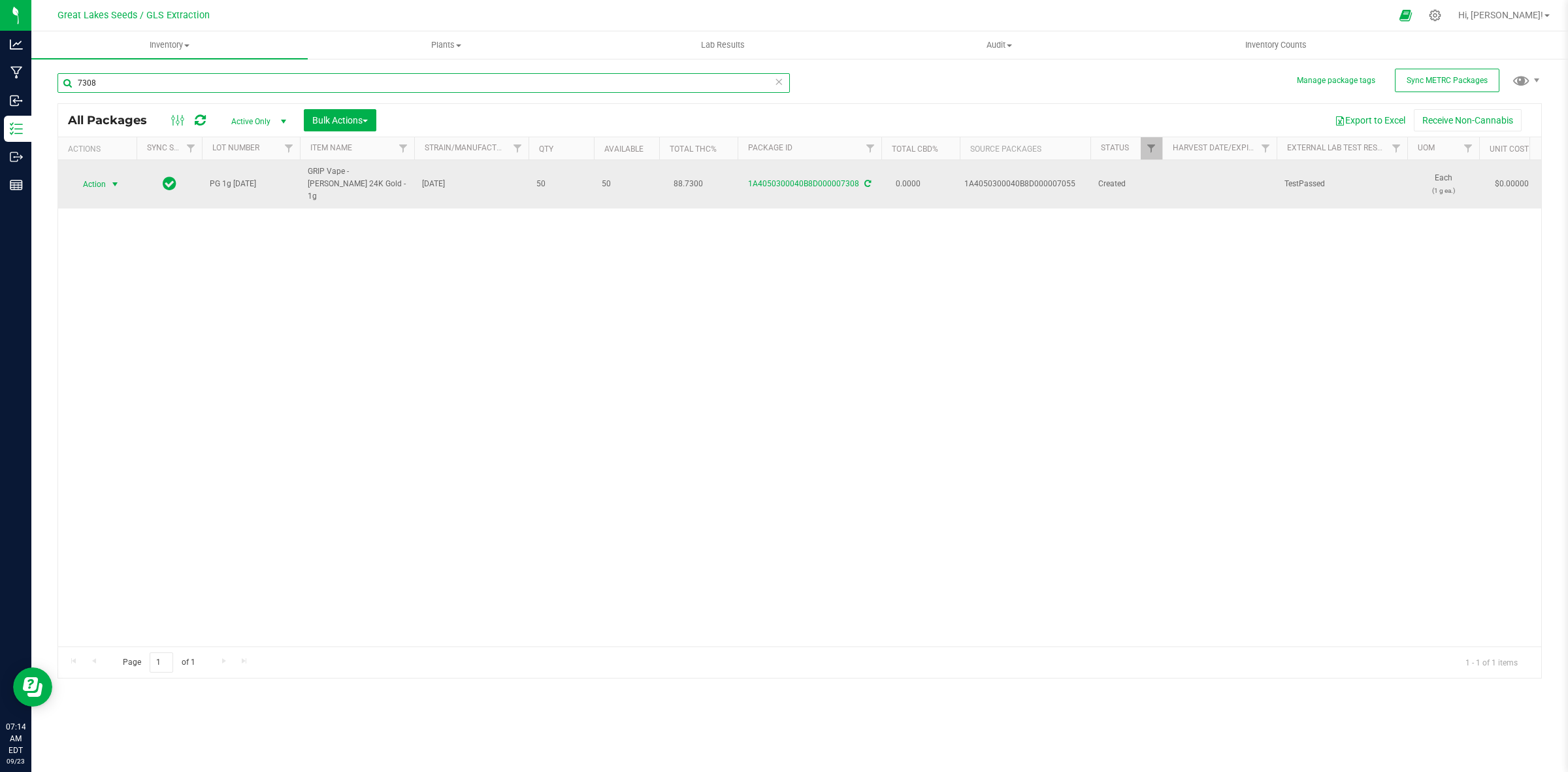
type input "7308"
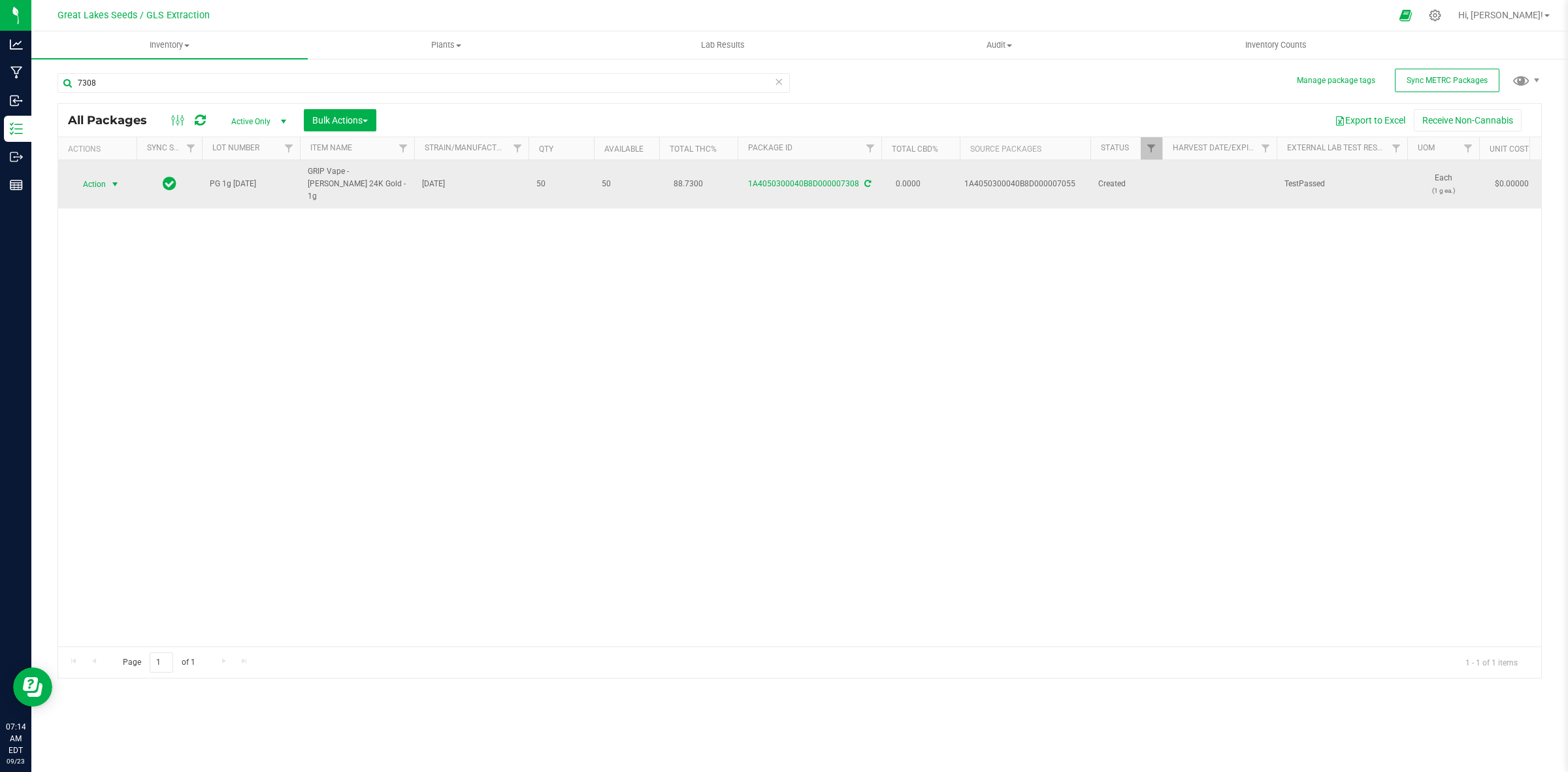
click at [89, 175] on span "Action" at bounding box center [89, 184] width 35 height 18
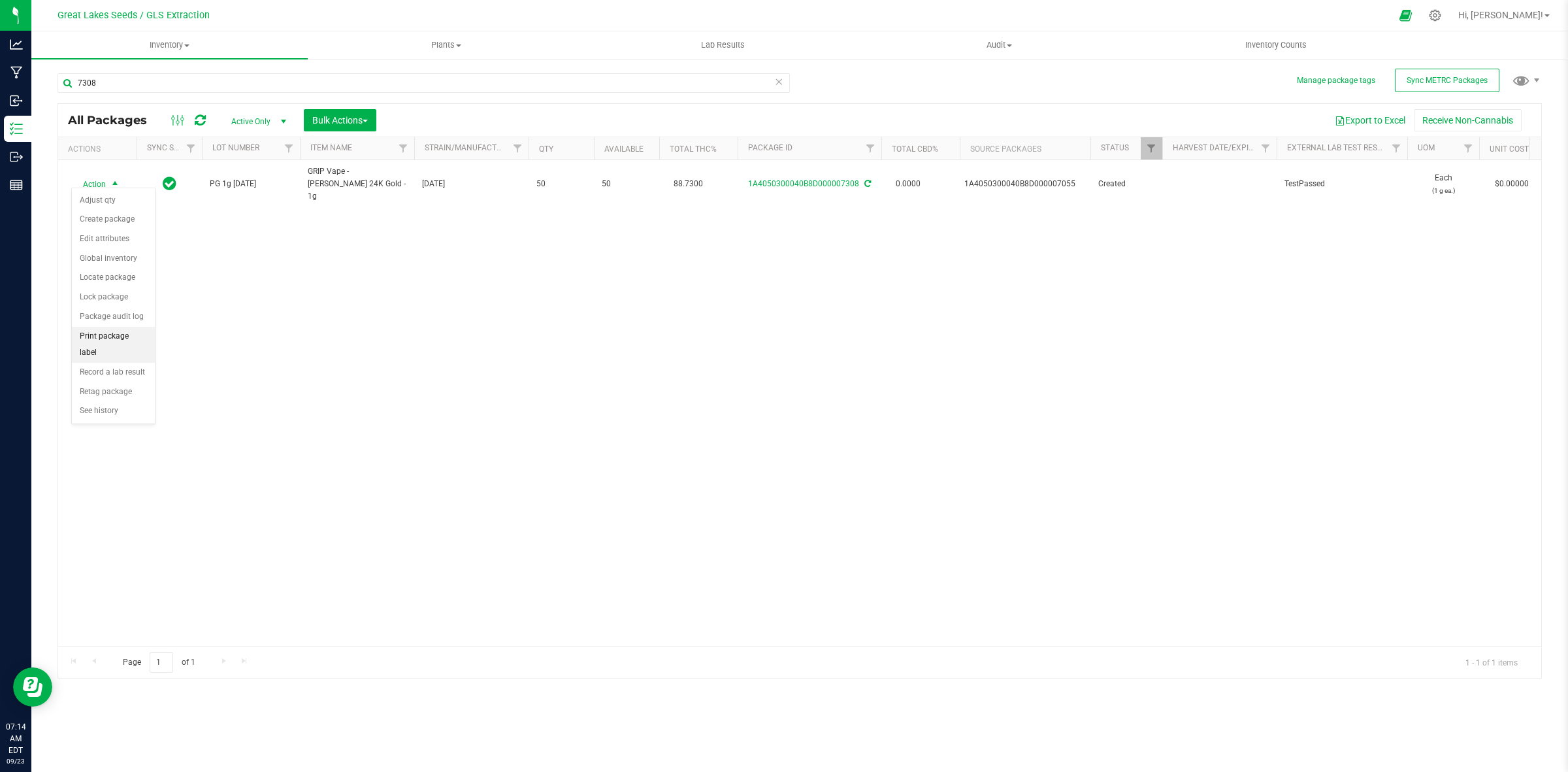
click at [134, 341] on li "Print package label" at bounding box center [113, 344] width 83 height 36
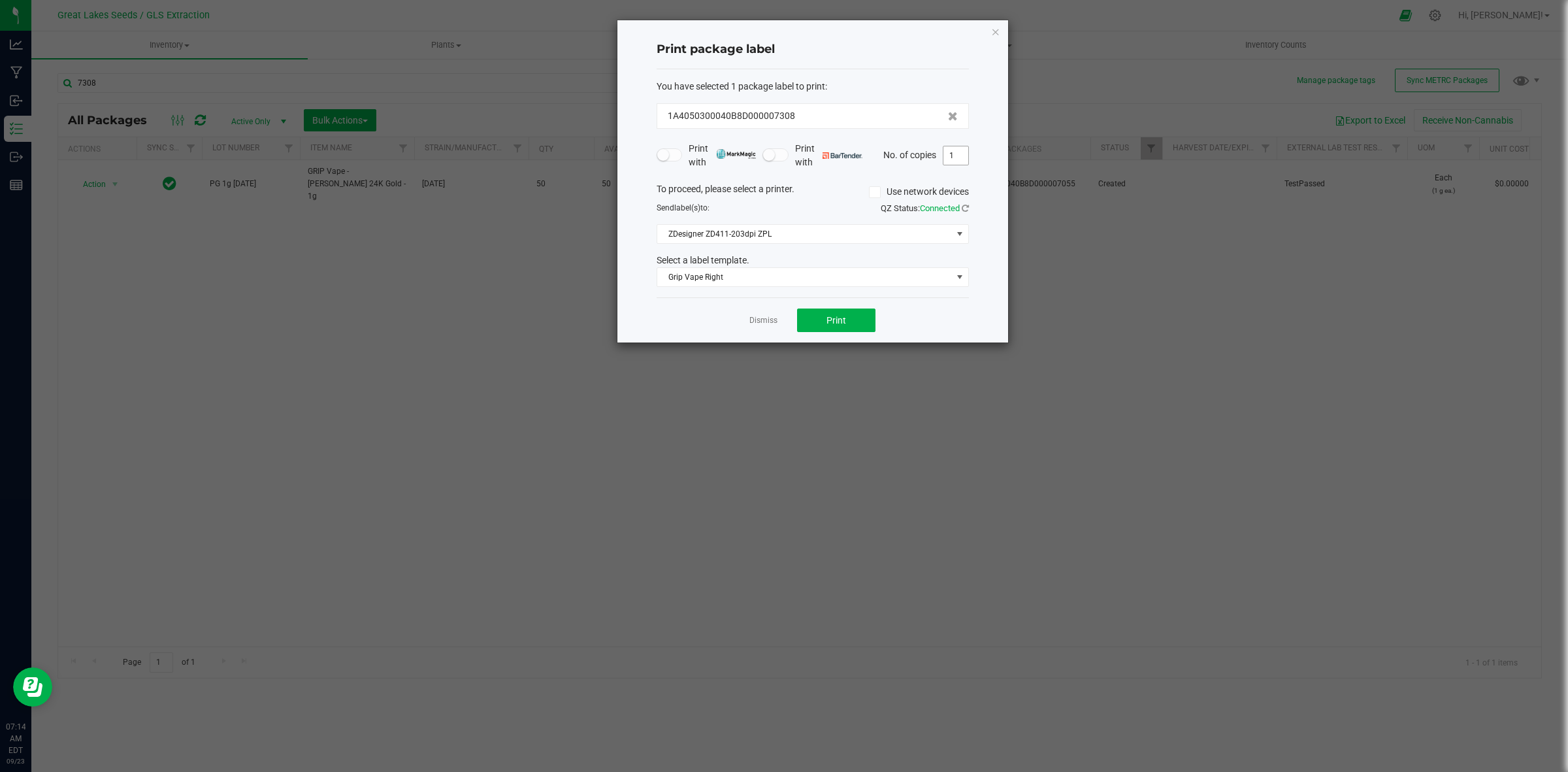
click at [961, 154] on input "1" at bounding box center [956, 155] width 25 height 18
type input "50"
click at [845, 327] on button "Print" at bounding box center [836, 320] width 78 height 24
click at [997, 33] on icon "button" at bounding box center [995, 31] width 9 height 16
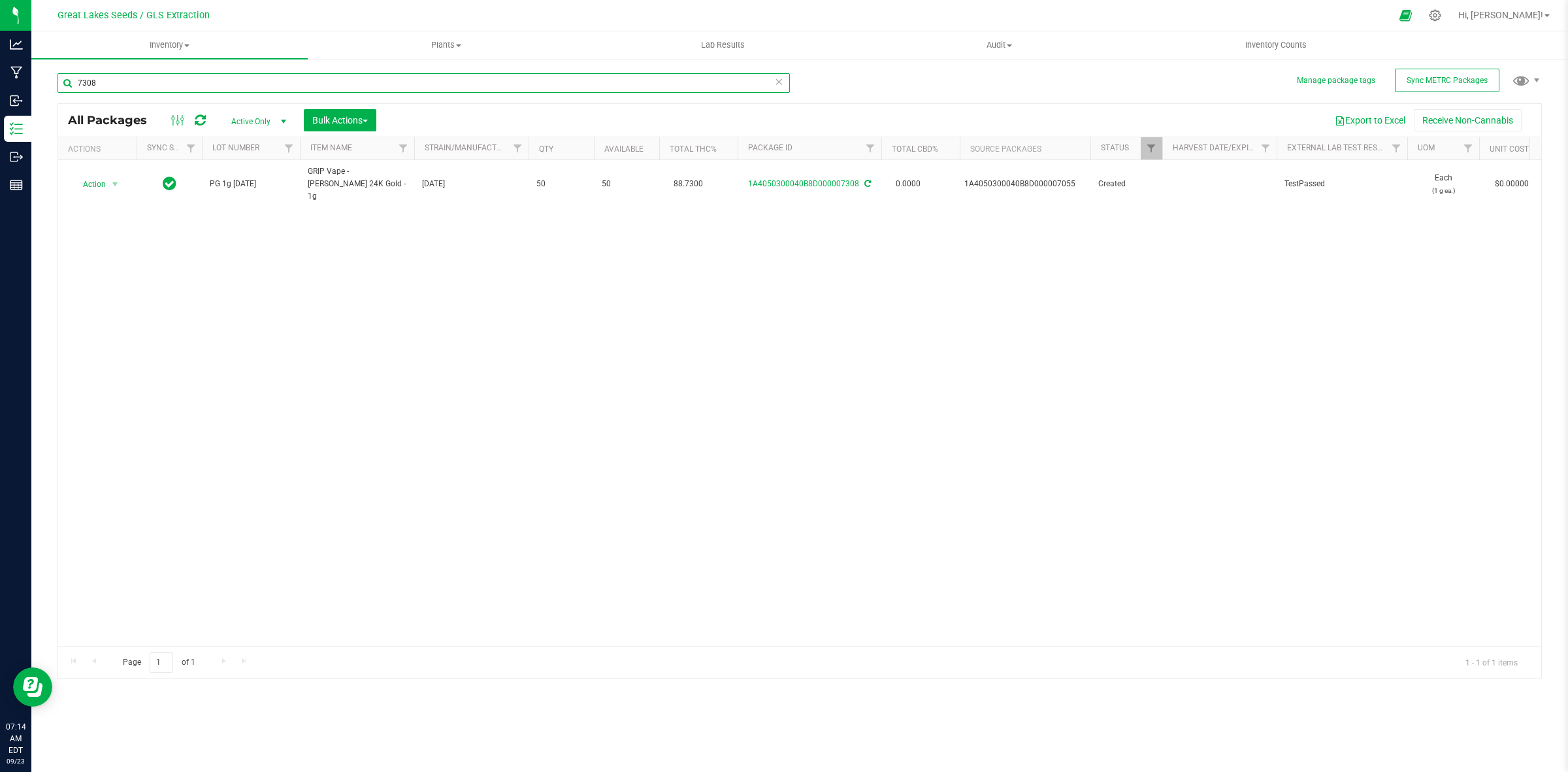
drag, startPoint x: 142, startPoint y: 73, endPoint x: 43, endPoint y: 80, distance: 99.2
click at [43, 80] on div "Manage package tags Sync METRC Packages 7308 All Packages Active Only Active On…" at bounding box center [800, 256] width 1537 height 399
type input "7"
drag, startPoint x: 112, startPoint y: 80, endPoint x: 56, endPoint y: 75, distance: 56.2
click at [56, 75] on div "Manage package tags Sync METRC Packages 8176 All Packages Active Only Active On…" at bounding box center [800, 256] width 1537 height 399
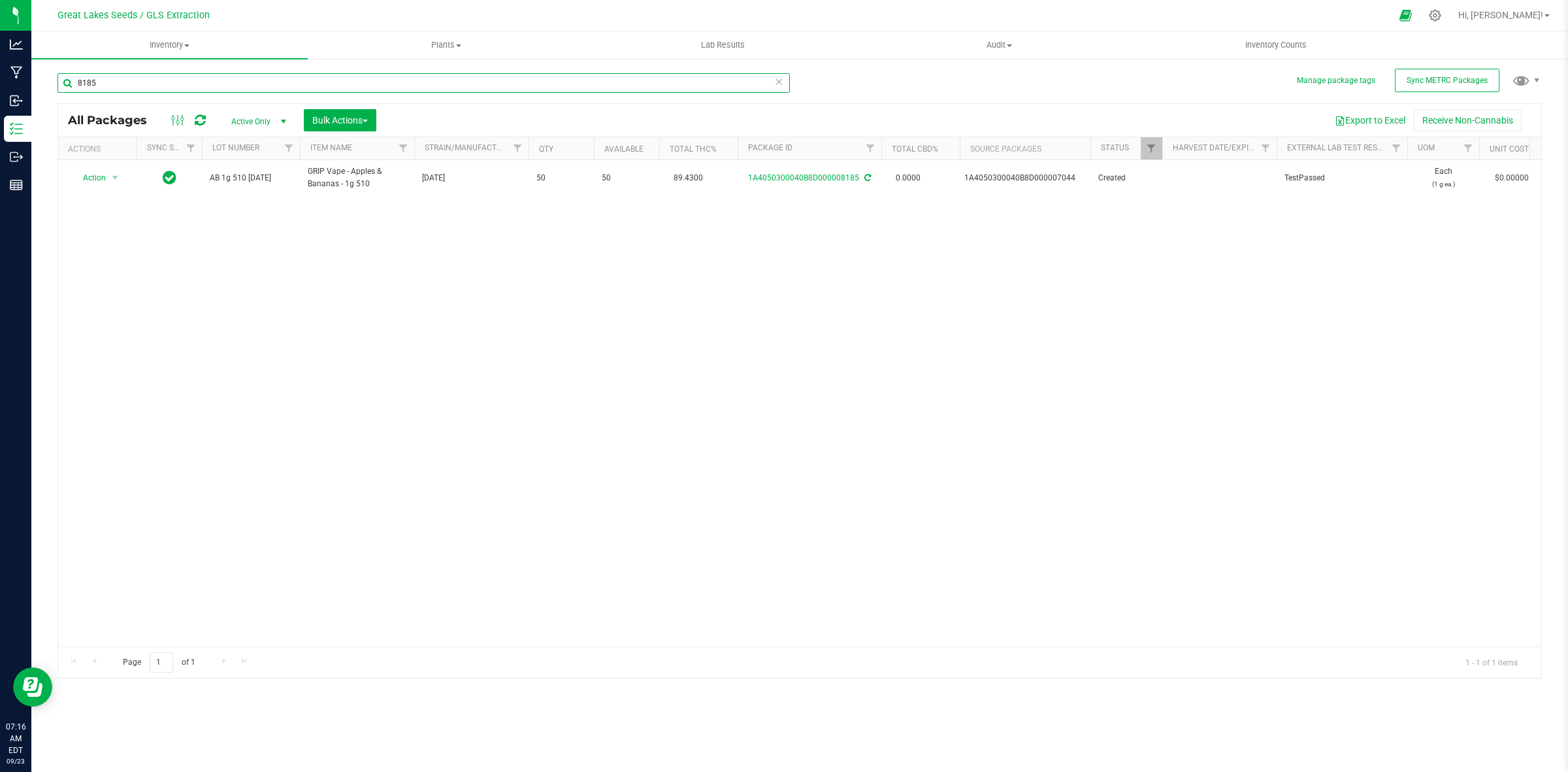
drag, startPoint x: 106, startPoint y: 87, endPoint x: 69, endPoint y: 87, distance: 37.0
click at [69, 87] on input "8185" at bounding box center [423, 83] width 732 height 20
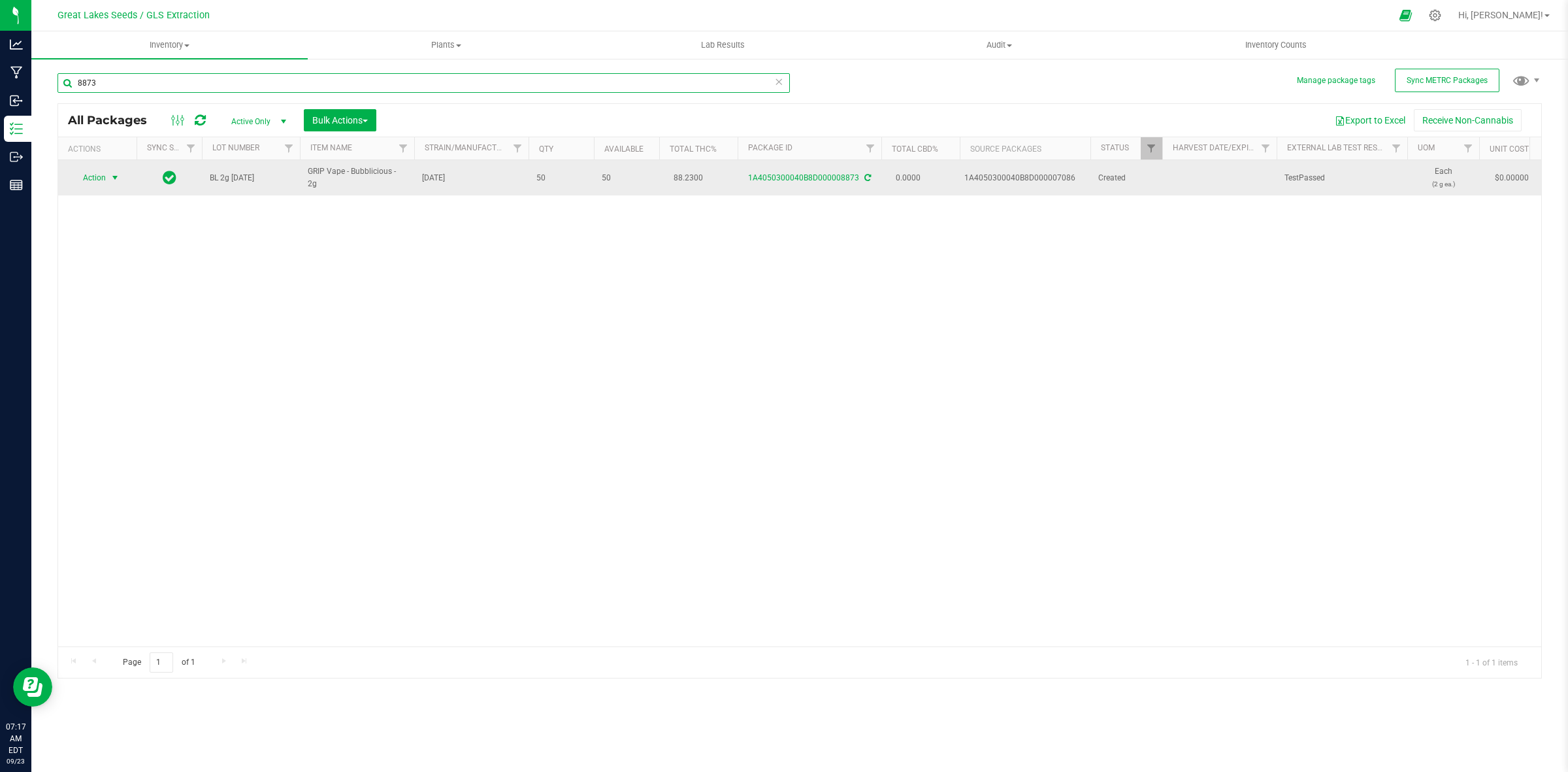
type input "8873"
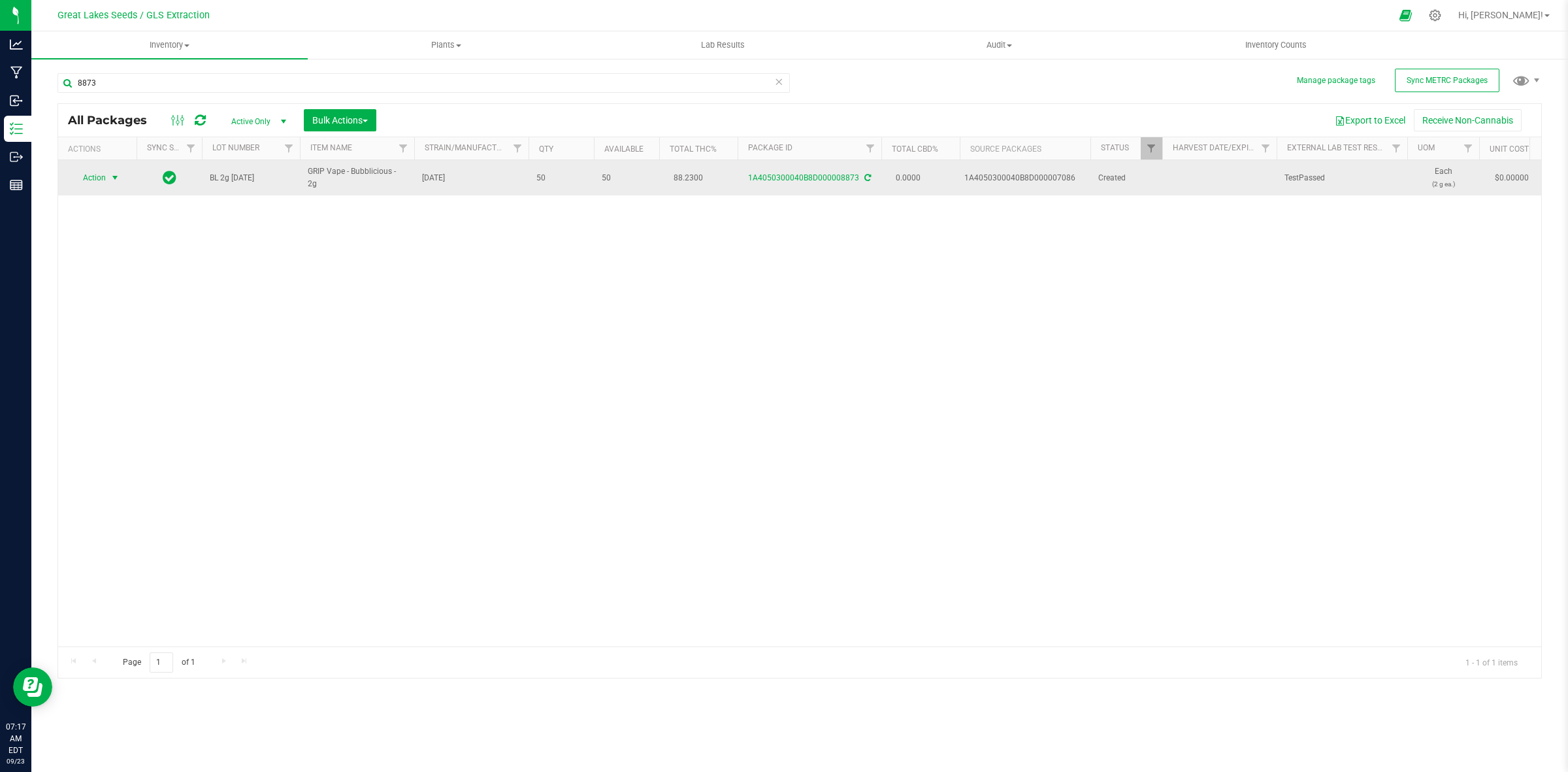
click at [100, 179] on span "Action" at bounding box center [89, 177] width 35 height 18
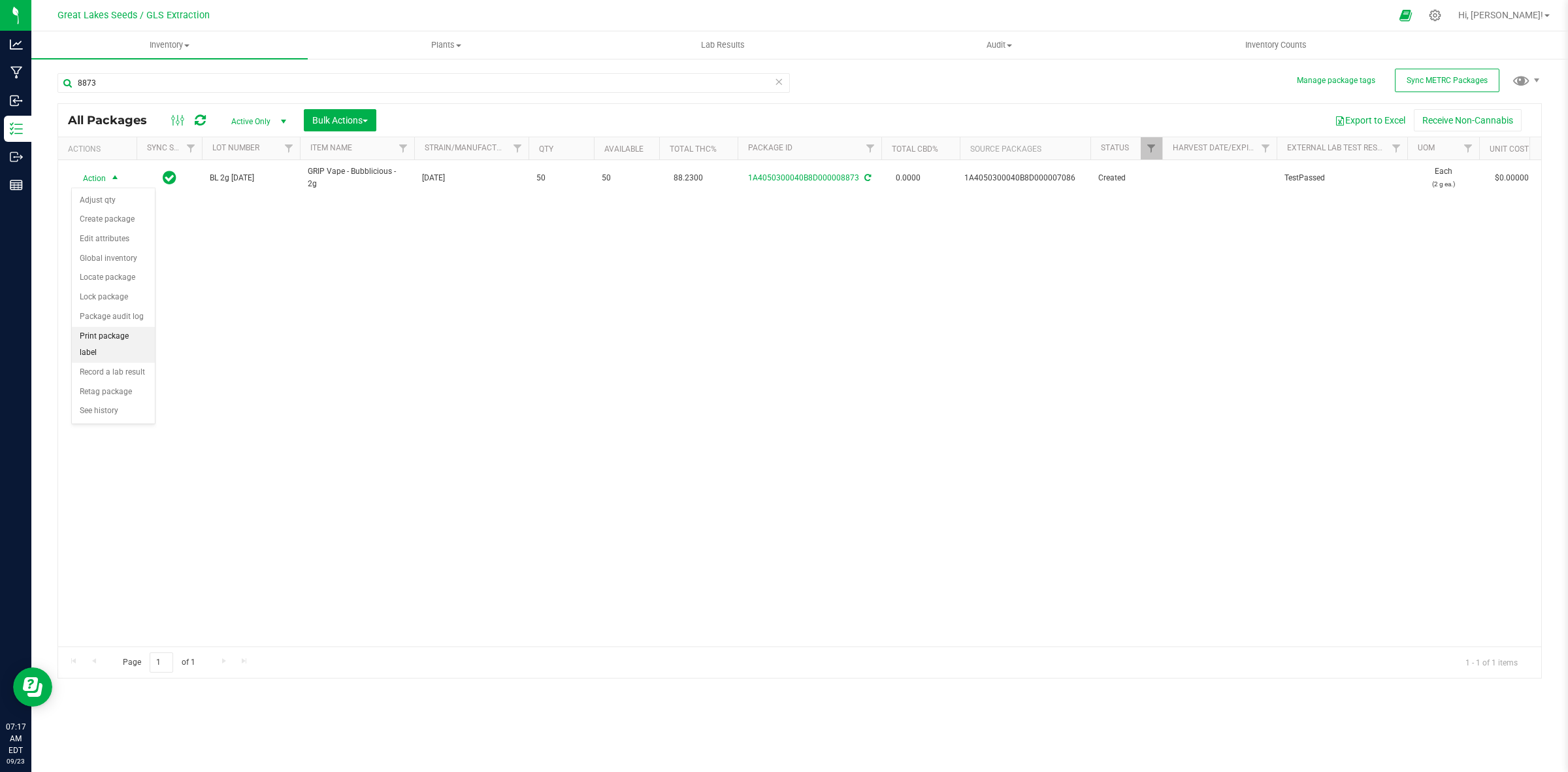
click at [128, 342] on li "Print package label" at bounding box center [113, 344] width 83 height 36
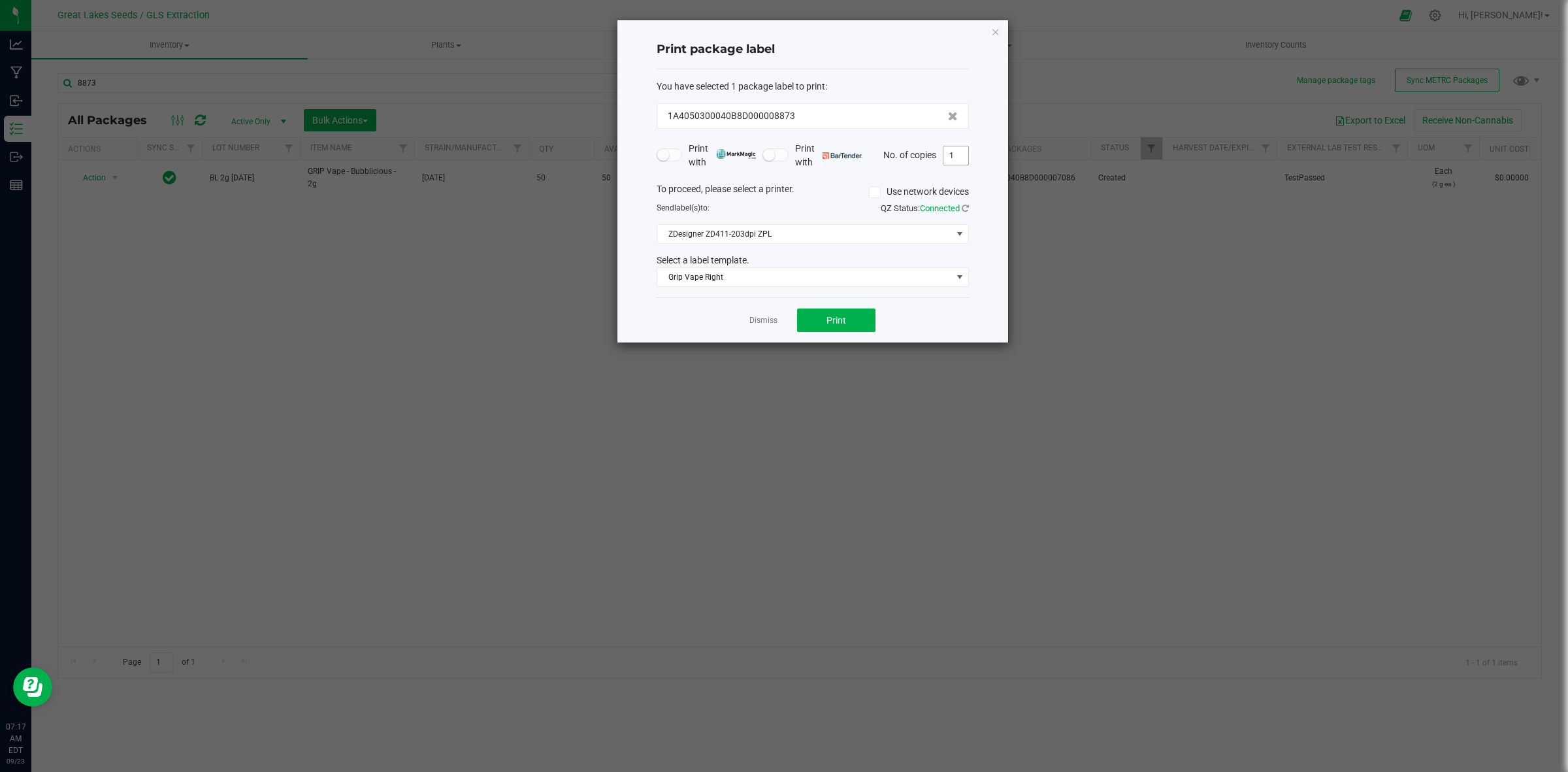
click at [956, 147] on input "1" at bounding box center [956, 155] width 25 height 18
type input "50"
drag, startPoint x: 1098, startPoint y: 145, endPoint x: 434, endPoint y: 453, distance: 732.0
click at [502, 381] on ngb-modal-window "Print package label You have selected 1 package label to print : 1A4050300040B8…" at bounding box center [789, 386] width 1578 height 772
click at [833, 318] on span "Print" at bounding box center [836, 320] width 20 height 10
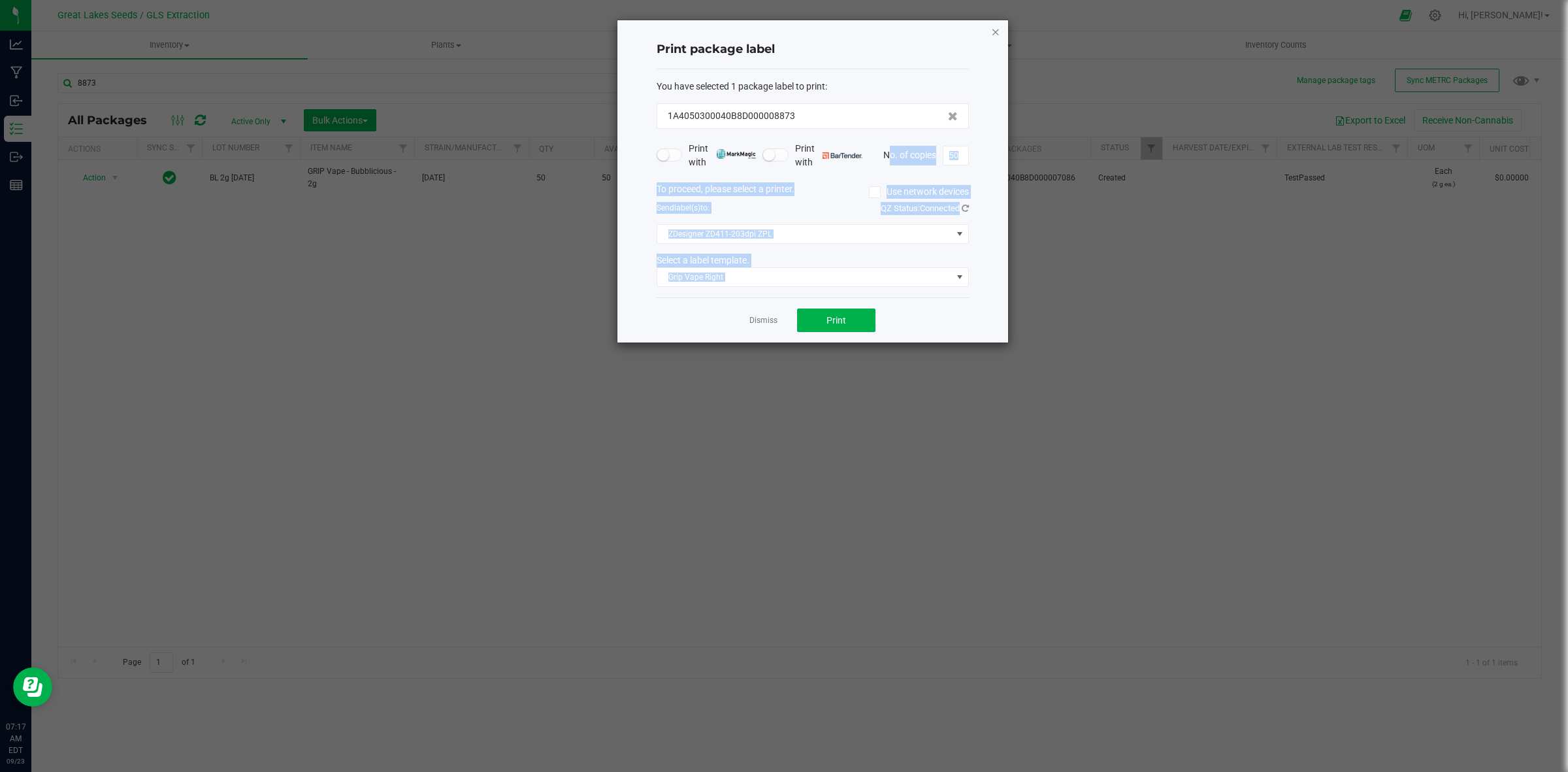
click at [997, 31] on icon "button" at bounding box center [995, 31] width 9 height 16
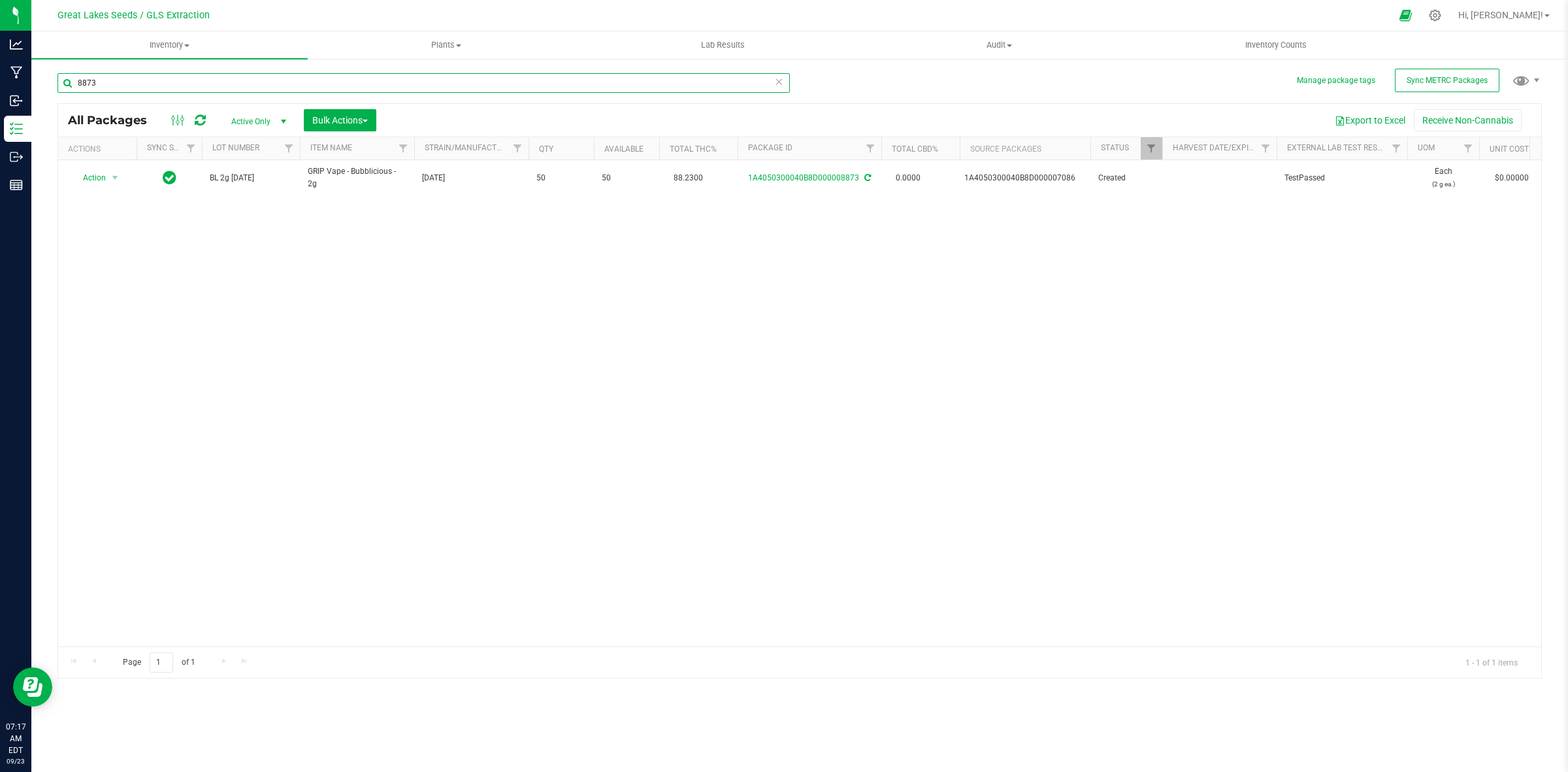
drag, startPoint x: 134, startPoint y: 91, endPoint x: 63, endPoint y: 80, distance: 71.8
click at [63, 80] on input "8873" at bounding box center [423, 83] width 732 height 20
drag, startPoint x: 111, startPoint y: 89, endPoint x: 67, endPoint y: 70, distance: 47.9
click at [67, 70] on div "7260" at bounding box center [428, 82] width 742 height 42
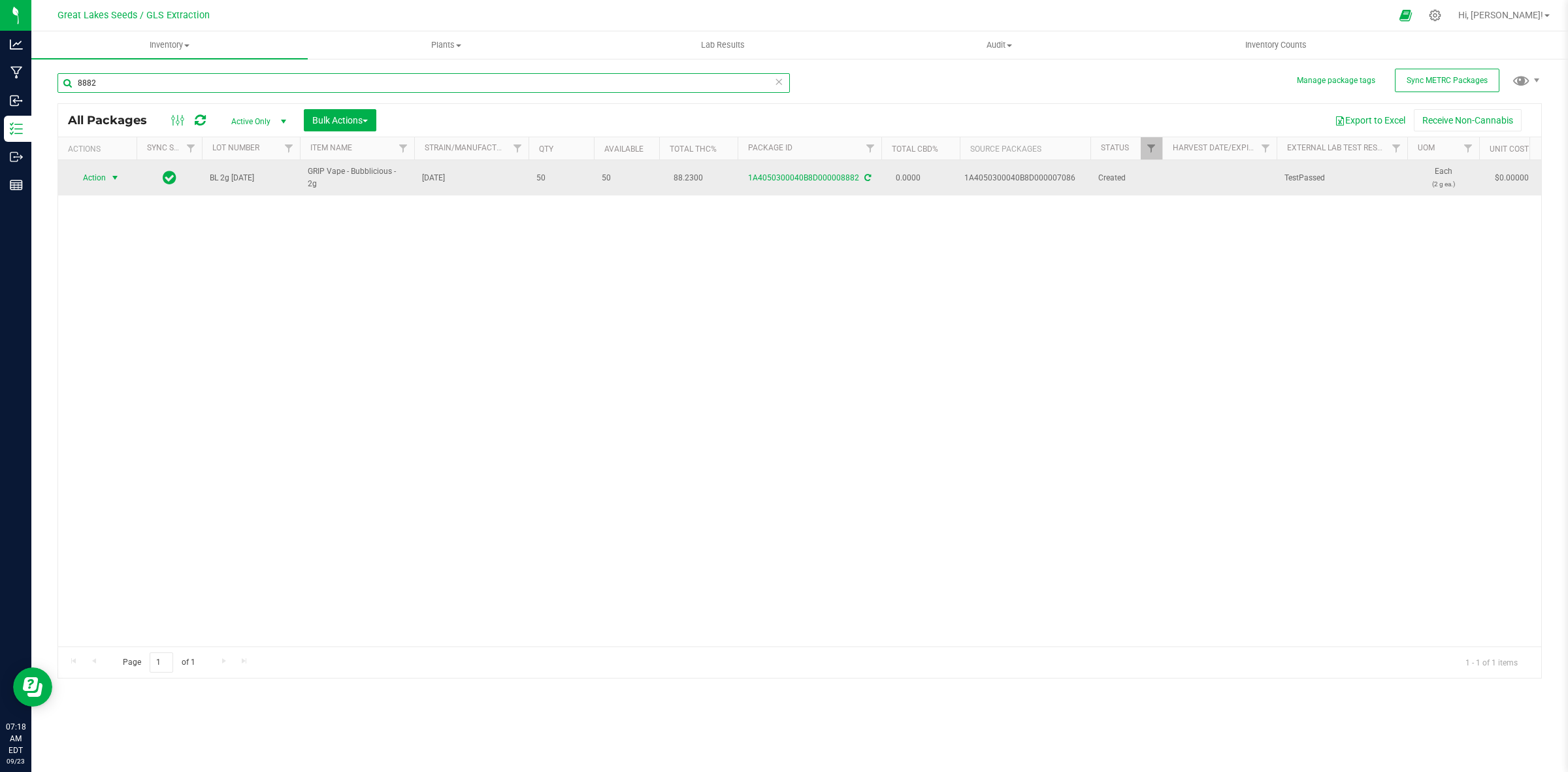
type input "8882"
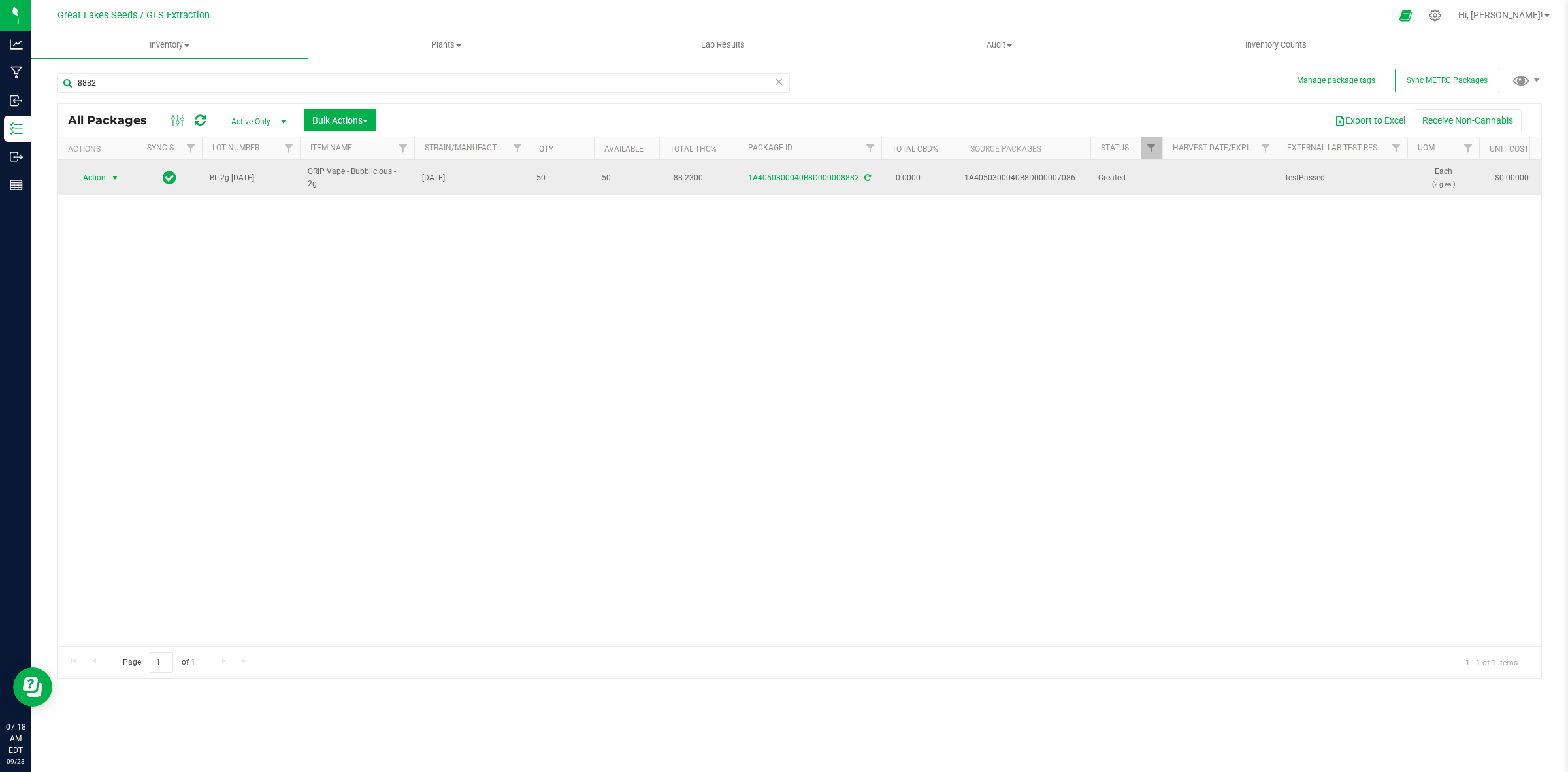
click at [103, 175] on span "Action" at bounding box center [89, 177] width 35 height 18
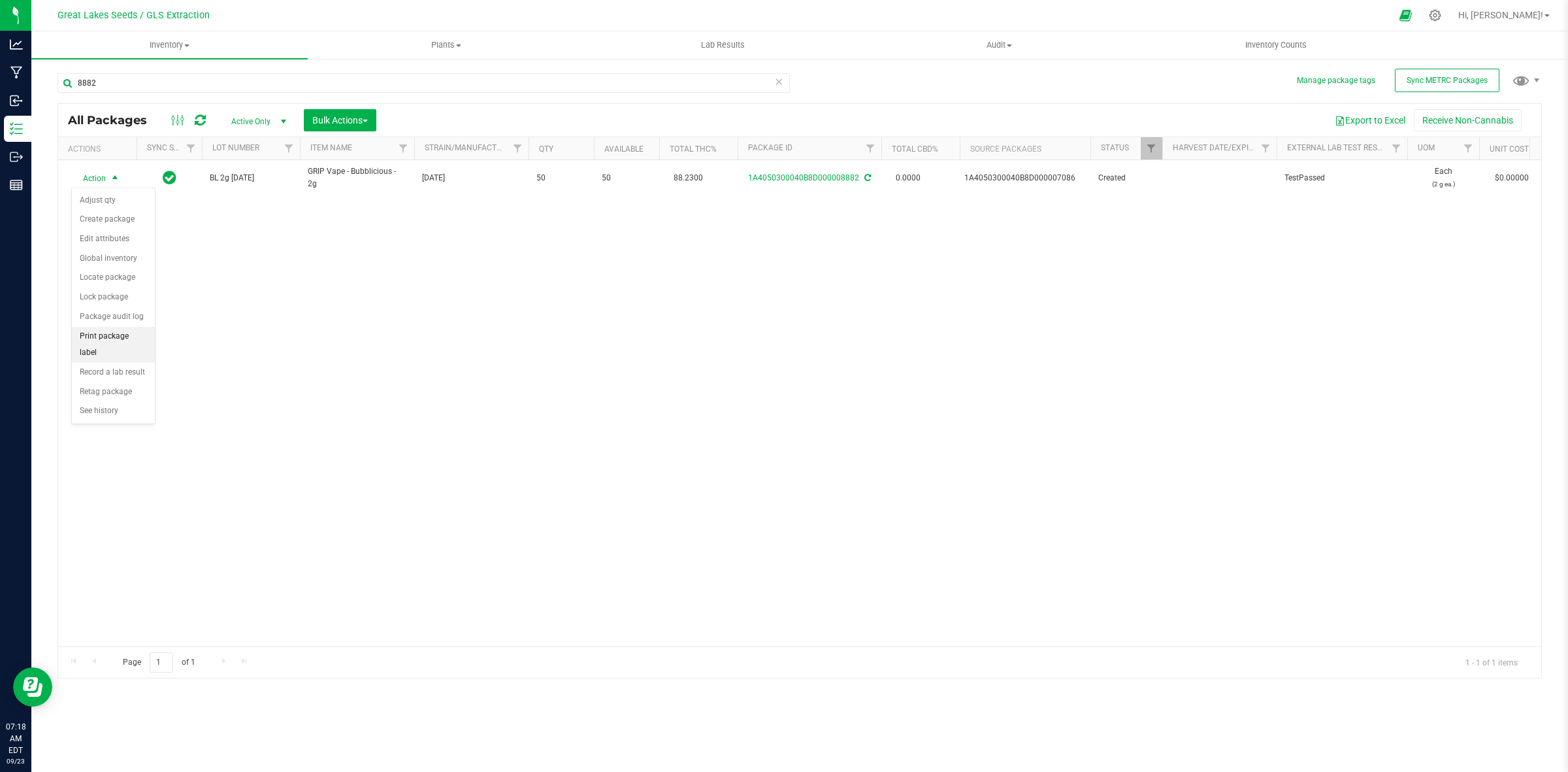
click at [141, 340] on li "Print package label" at bounding box center [113, 344] width 83 height 36
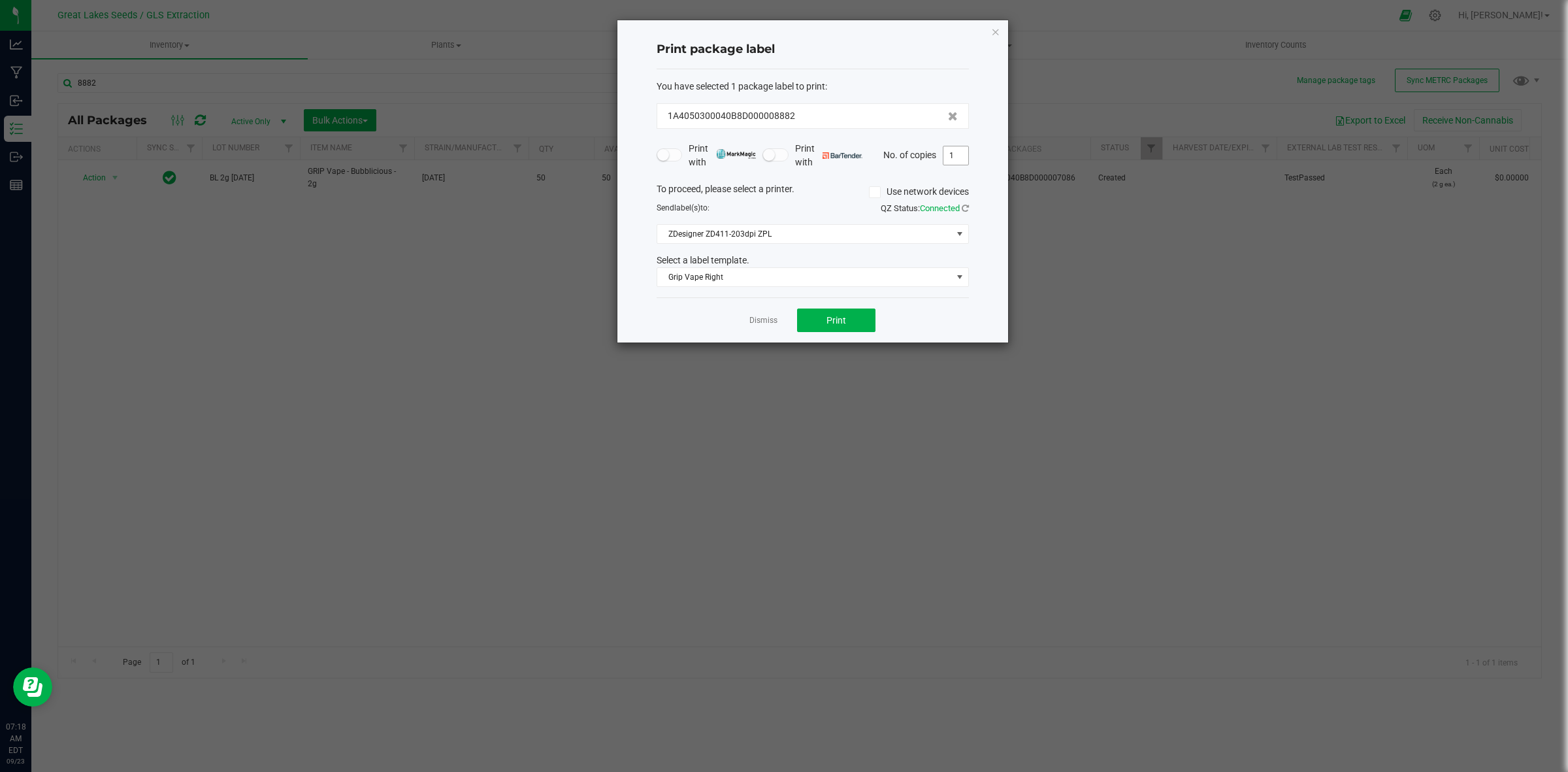
click at [961, 150] on input "1" at bounding box center [956, 155] width 25 height 18
type input "50"
click at [864, 322] on button "Print" at bounding box center [836, 320] width 78 height 24
click at [997, 31] on icon "button" at bounding box center [995, 31] width 9 height 16
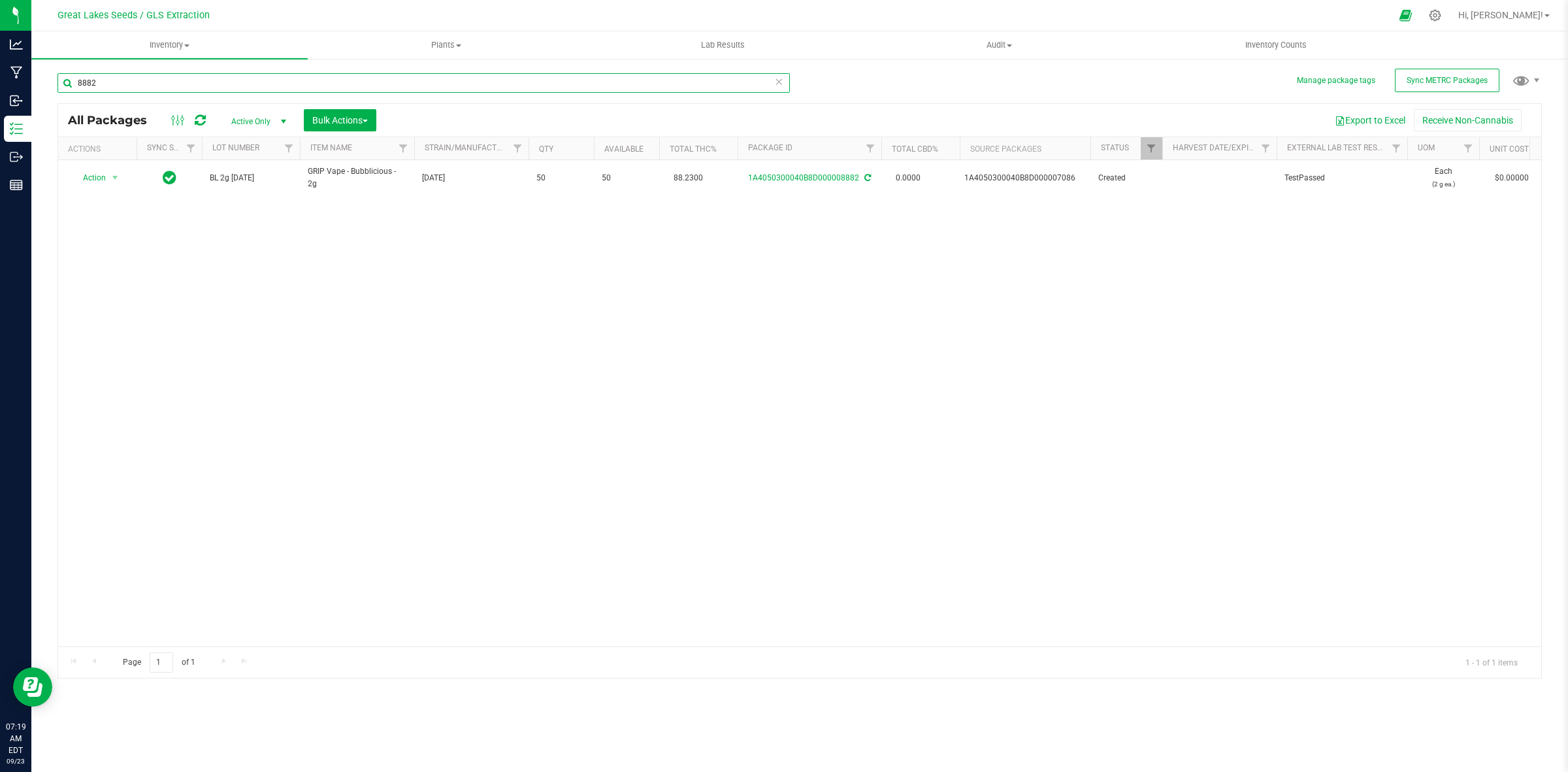
click at [138, 79] on input "8882" at bounding box center [423, 83] width 732 height 20
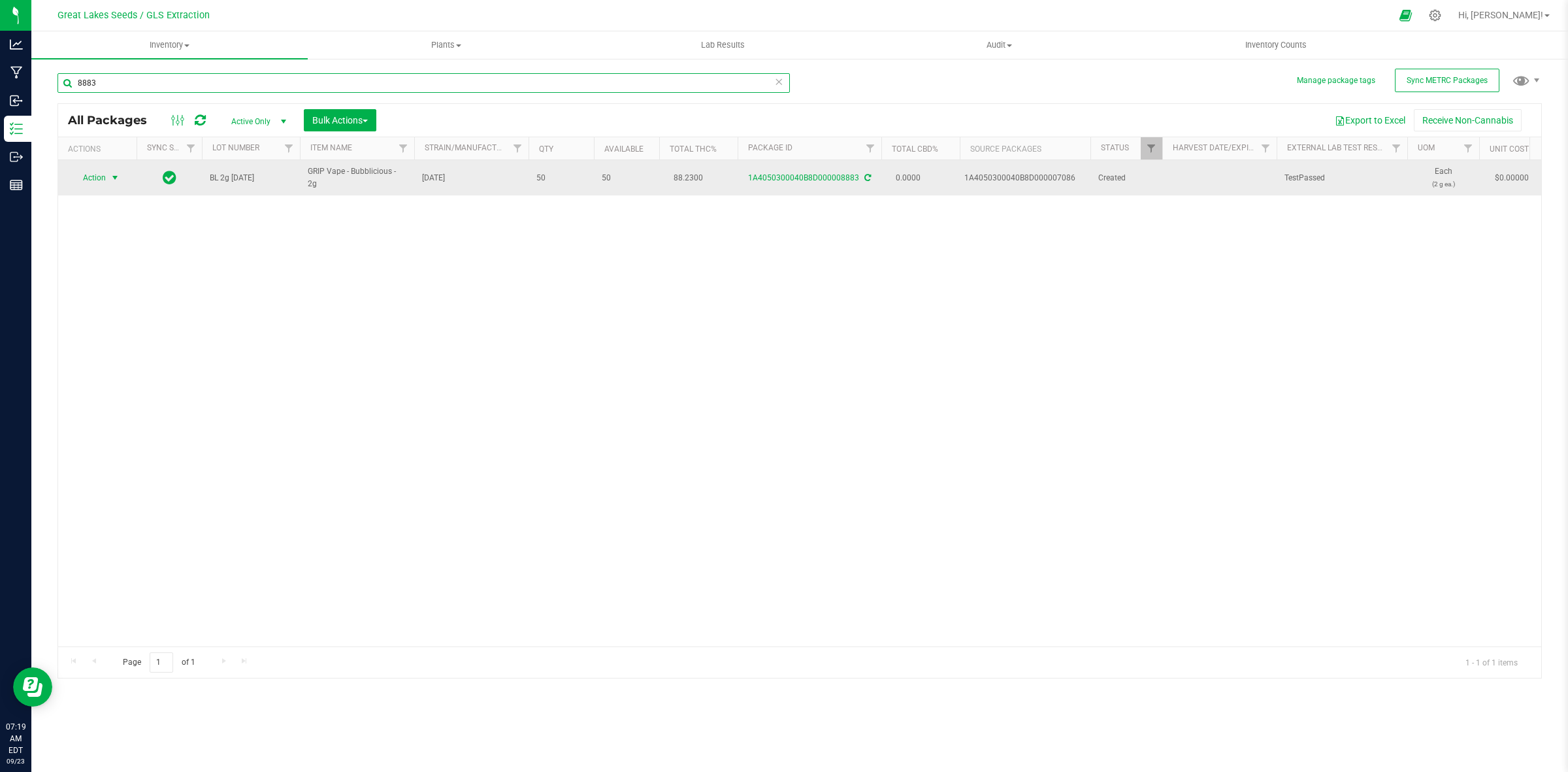
type input "8883"
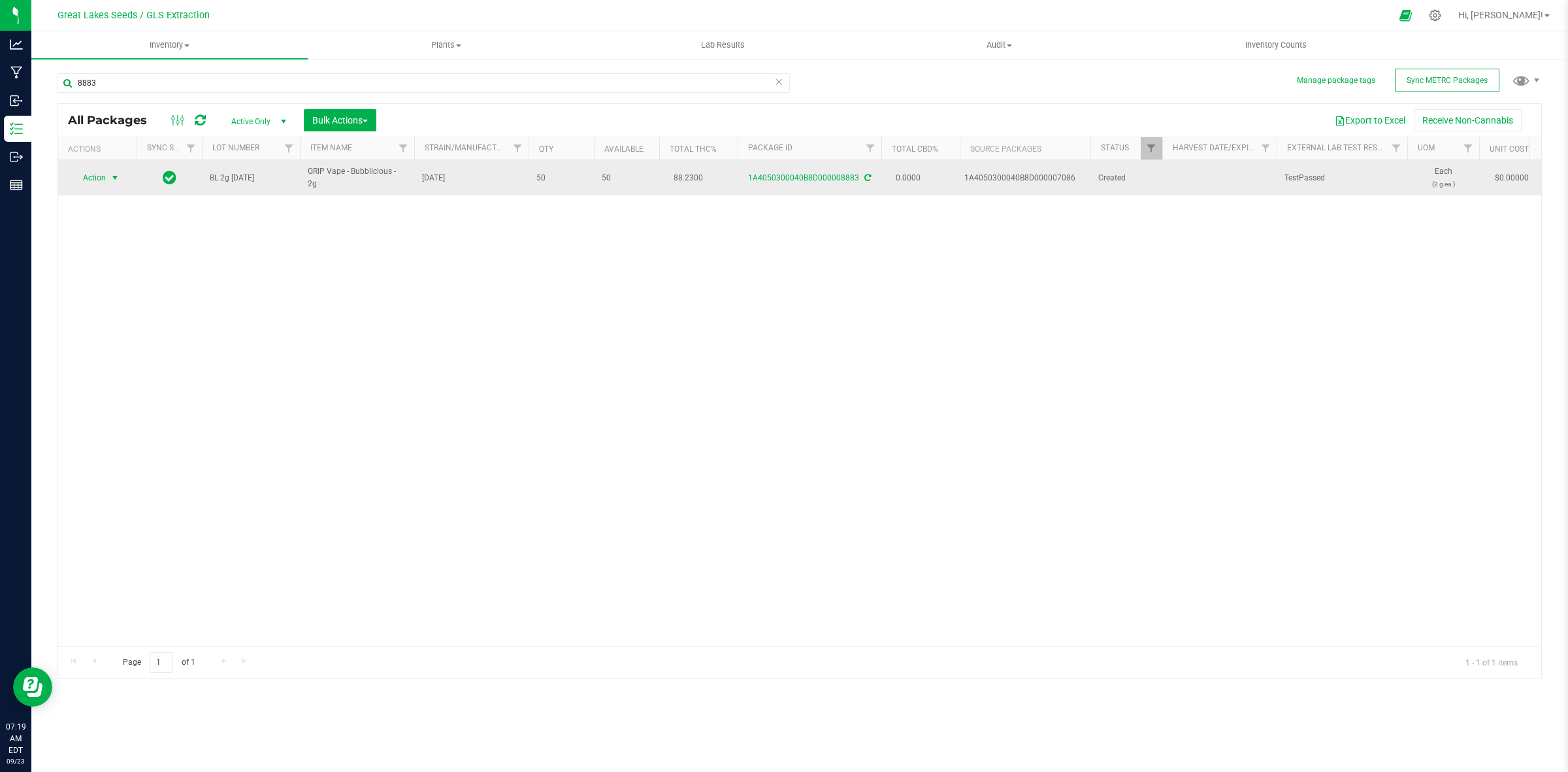
click at [97, 173] on span "Action" at bounding box center [89, 177] width 35 height 18
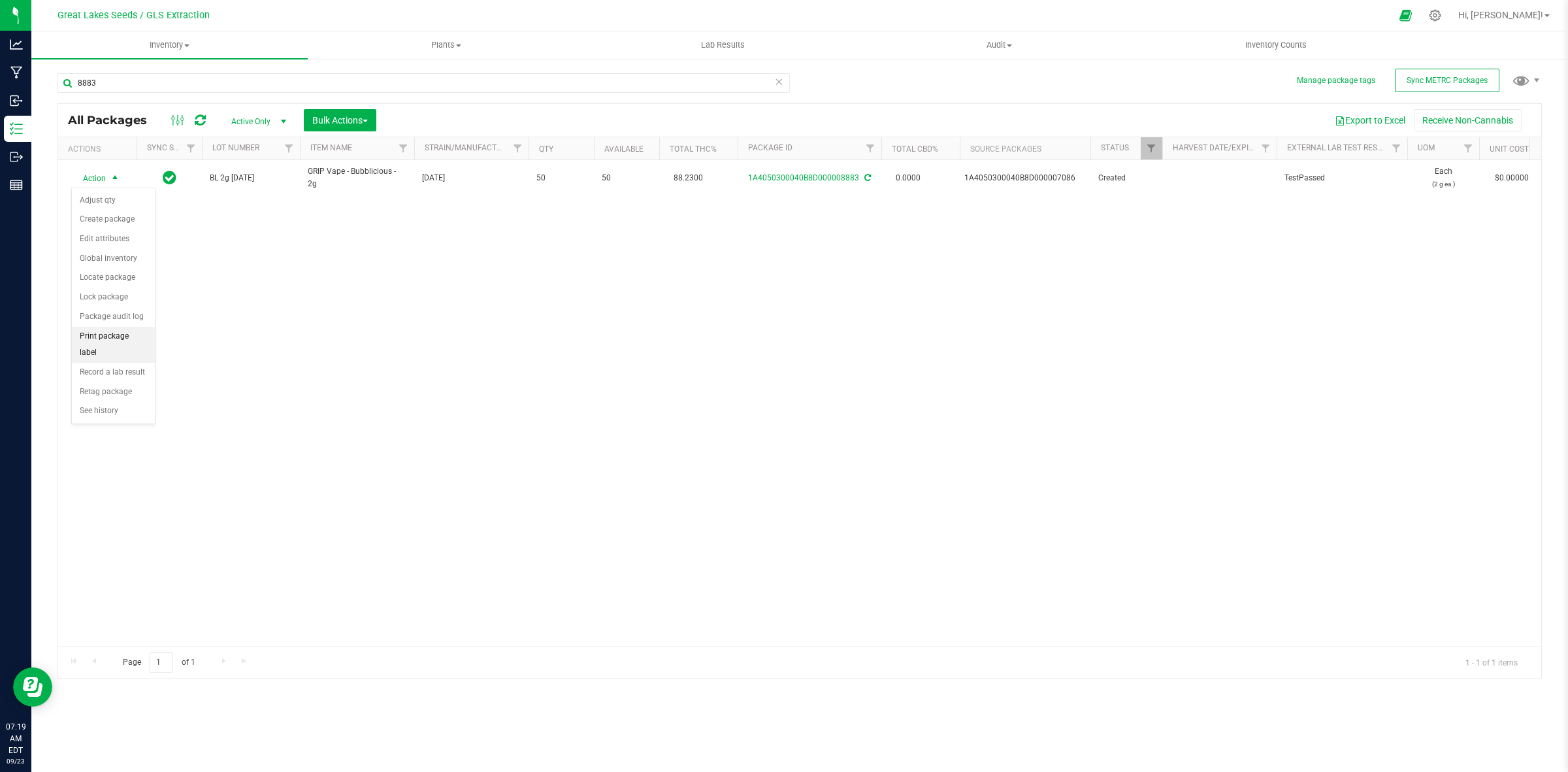
click at [134, 342] on li "Print package label" at bounding box center [113, 344] width 83 height 36
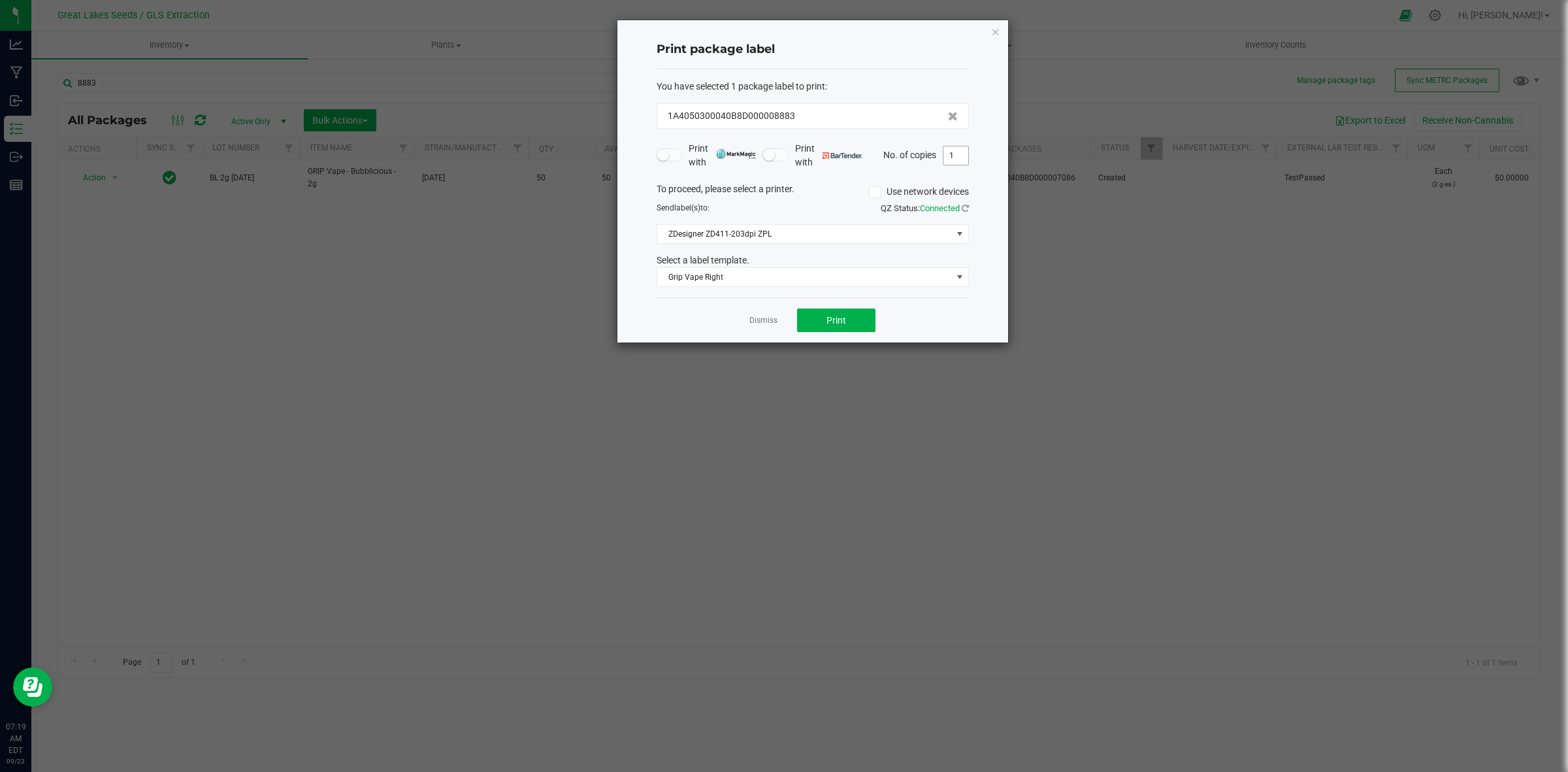
click at [952, 159] on input "1" at bounding box center [956, 155] width 25 height 18
type input "50"
click at [849, 323] on button "Print" at bounding box center [836, 320] width 78 height 24
click at [997, 33] on icon "button" at bounding box center [995, 31] width 9 height 16
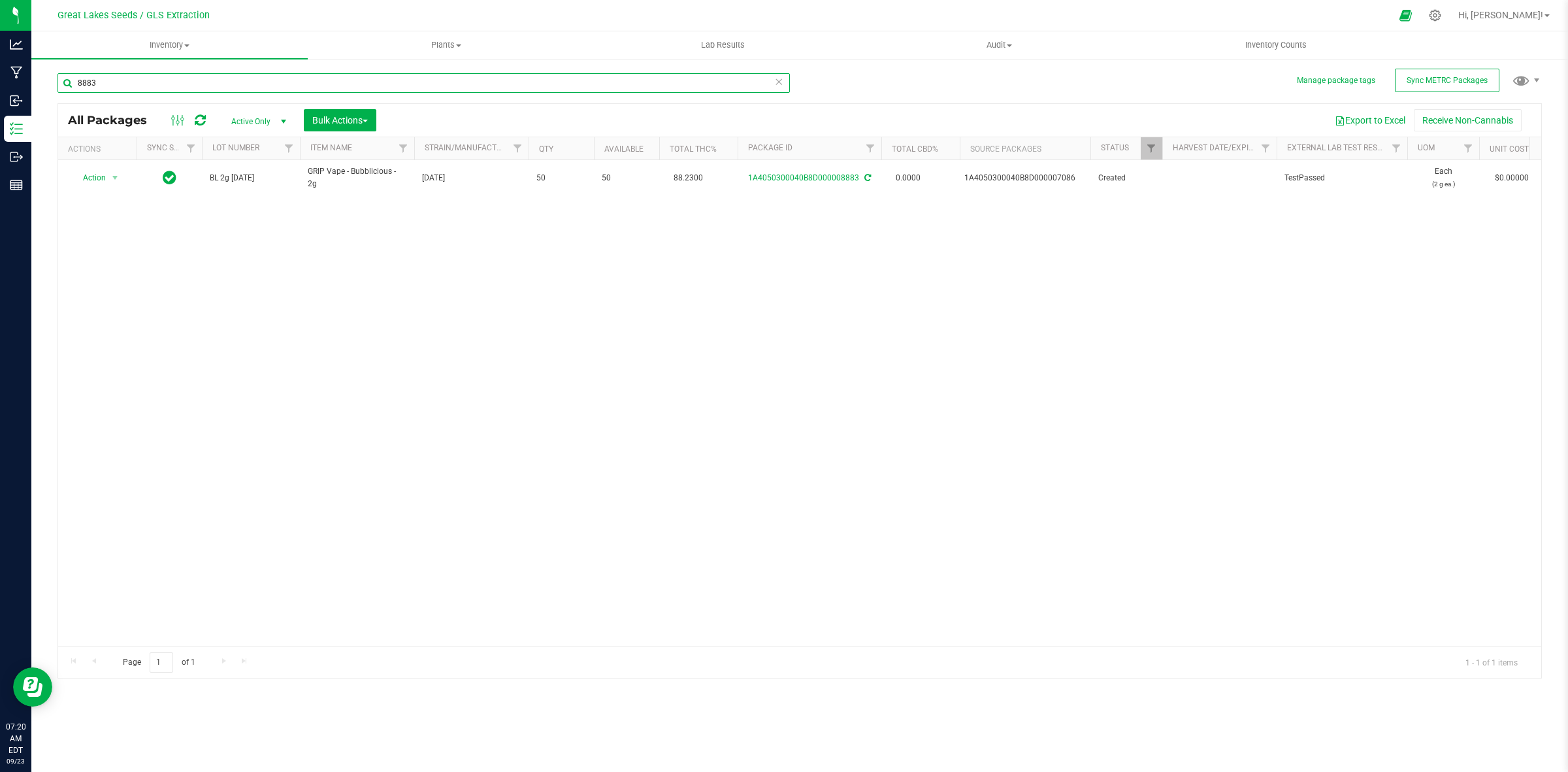
drag, startPoint x: 117, startPoint y: 87, endPoint x: 40, endPoint y: 70, distance: 78.9
click at [40, 70] on div "Manage package tags Sync METRC Packages 8883 All Packages Active Only Active On…" at bounding box center [800, 256] width 1537 height 399
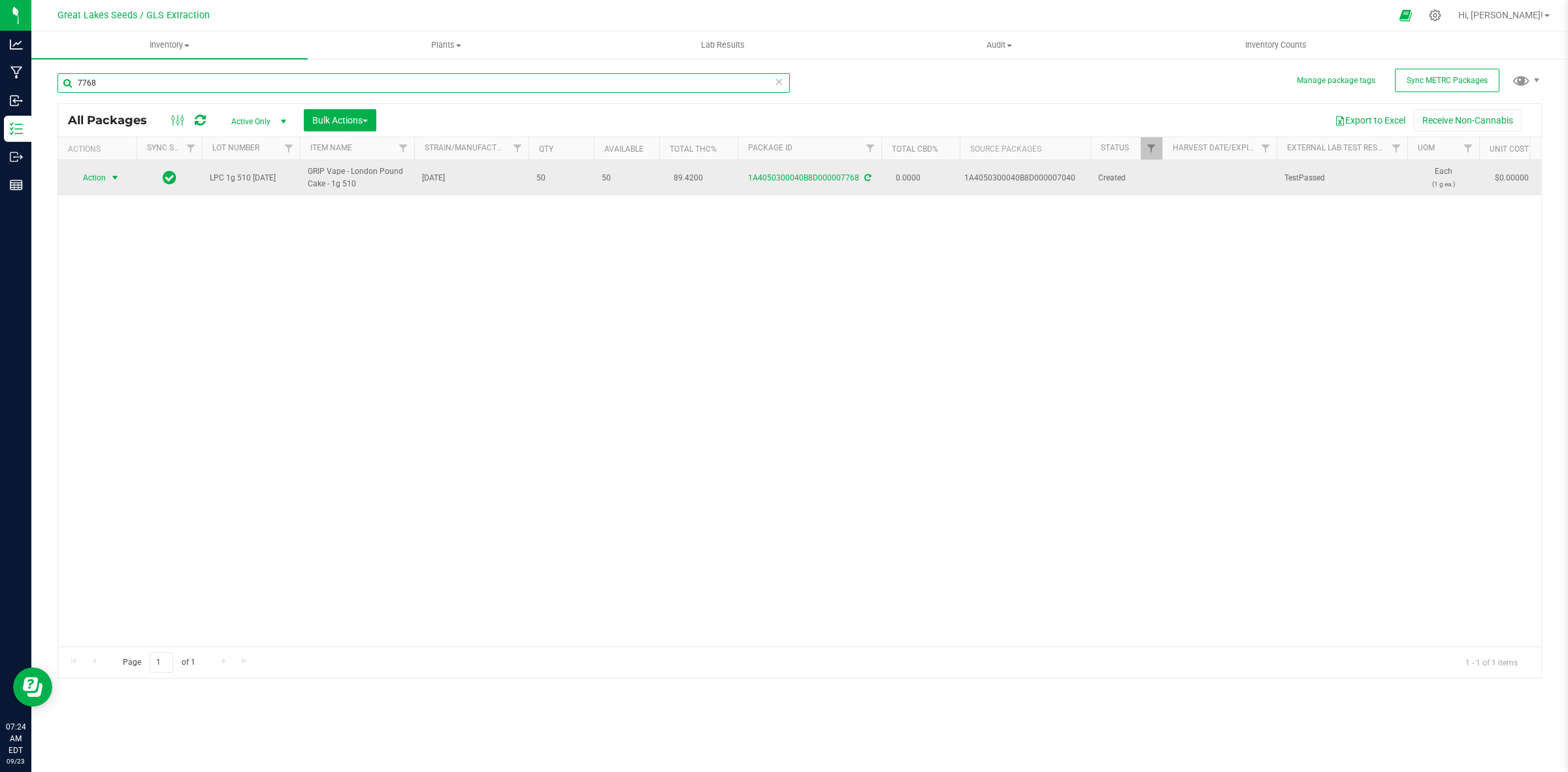
type input "7768"
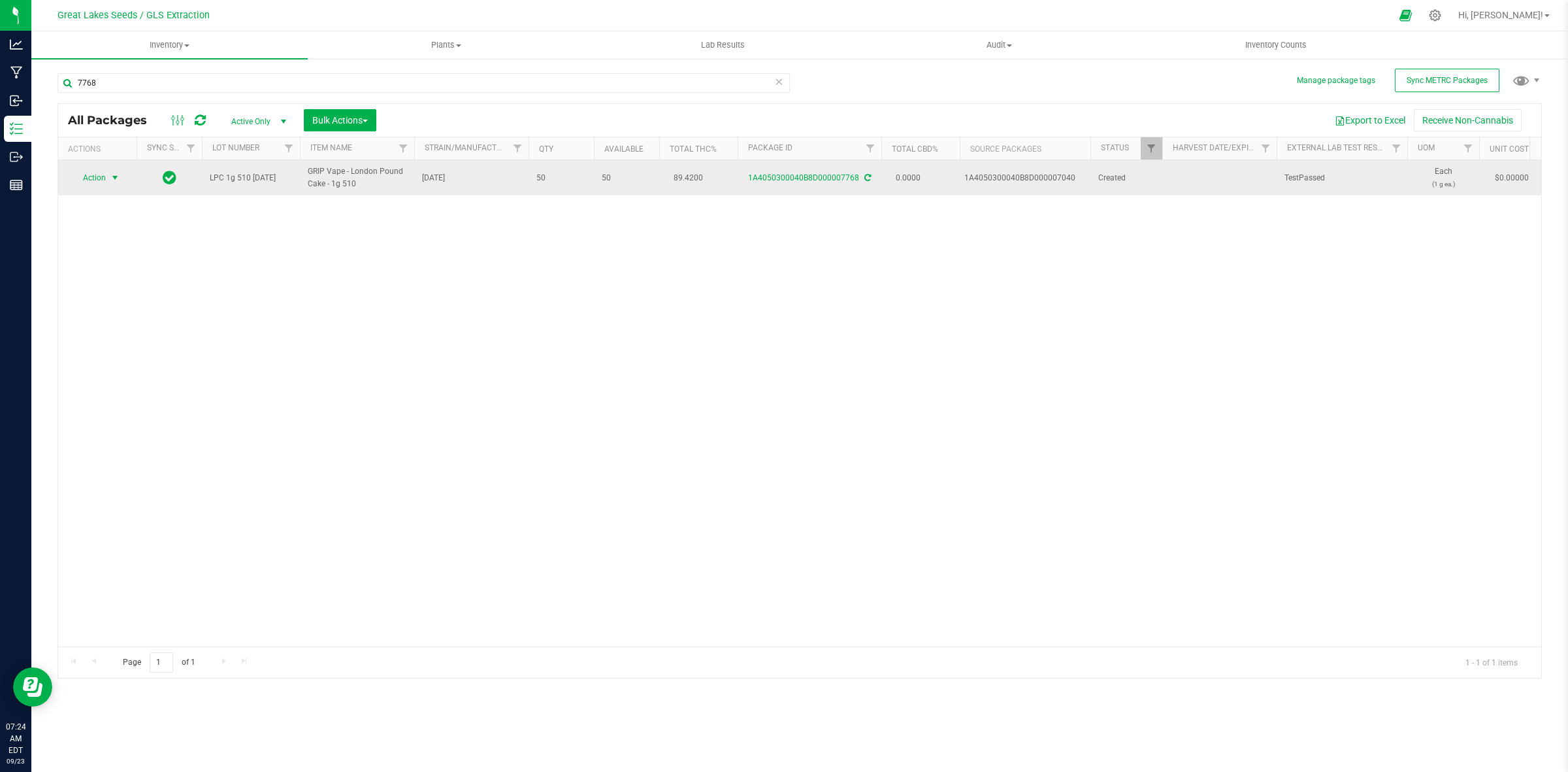
click at [89, 178] on span "Action" at bounding box center [89, 177] width 35 height 18
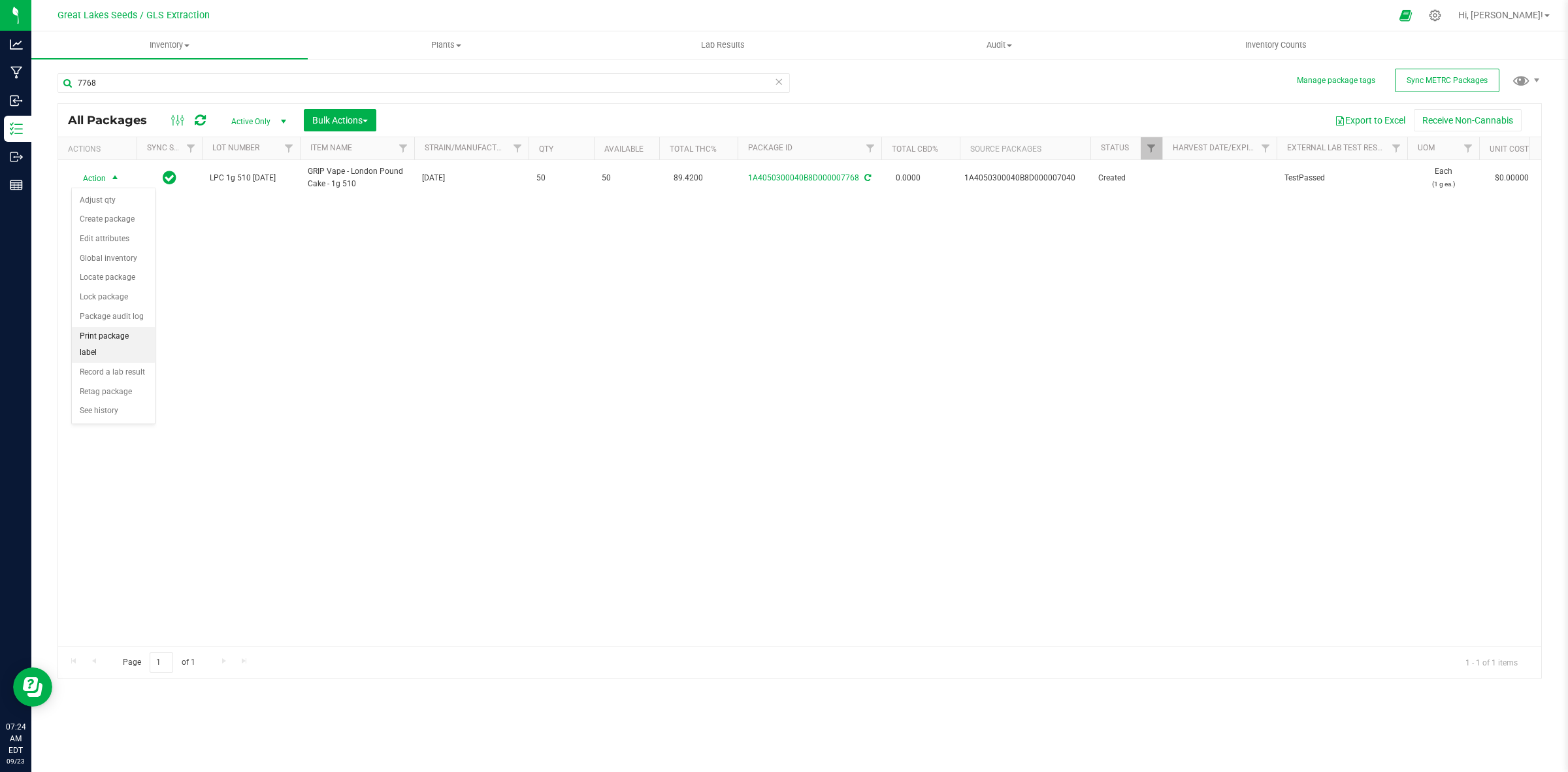
click at [133, 340] on li "Print package label" at bounding box center [113, 344] width 83 height 36
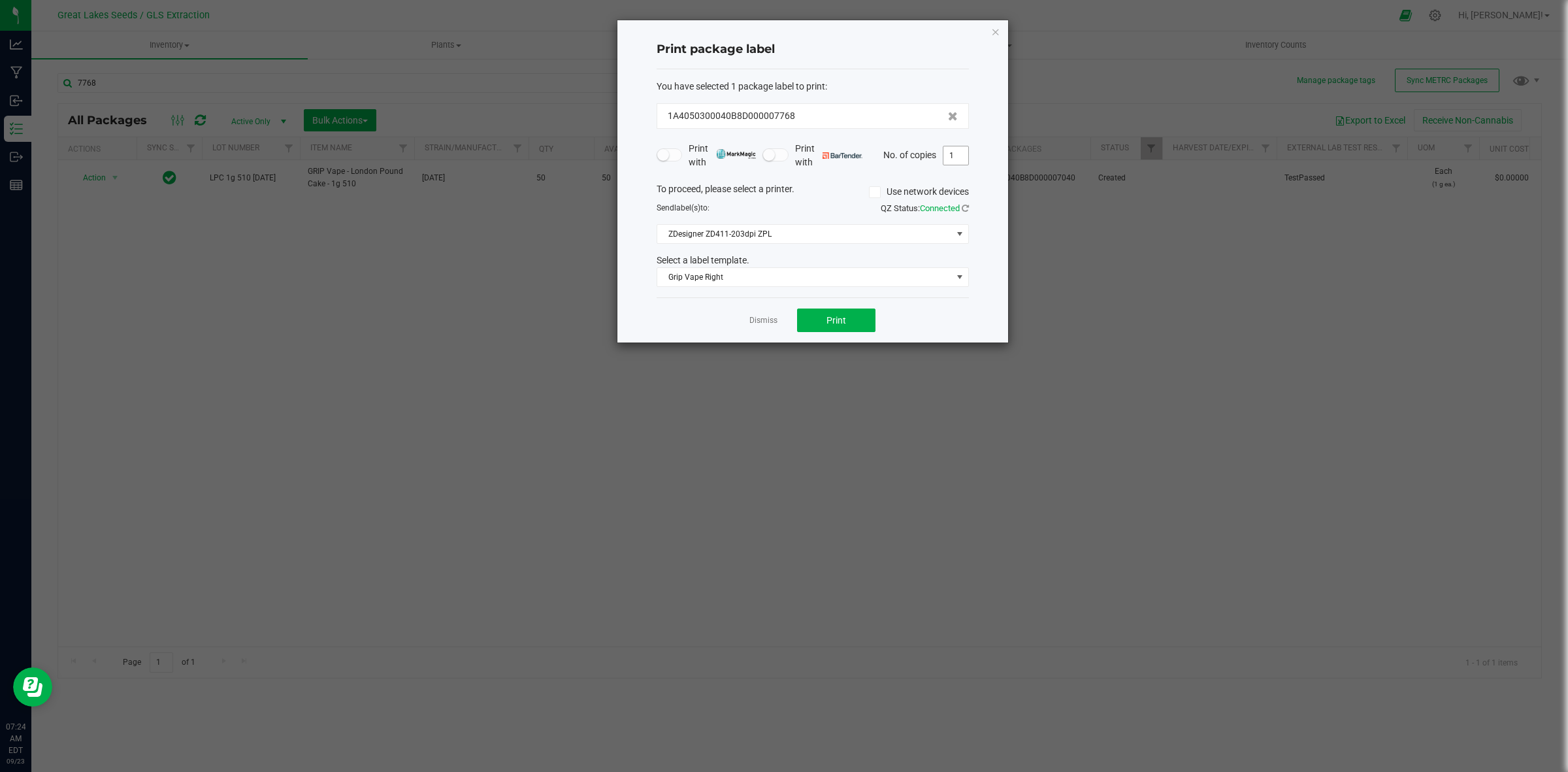
click at [956, 152] on input "1" at bounding box center [956, 155] width 25 height 18
type input "50"
click at [851, 325] on button "Print" at bounding box center [836, 320] width 78 height 24
click at [998, 26] on icon "button" at bounding box center [995, 31] width 9 height 16
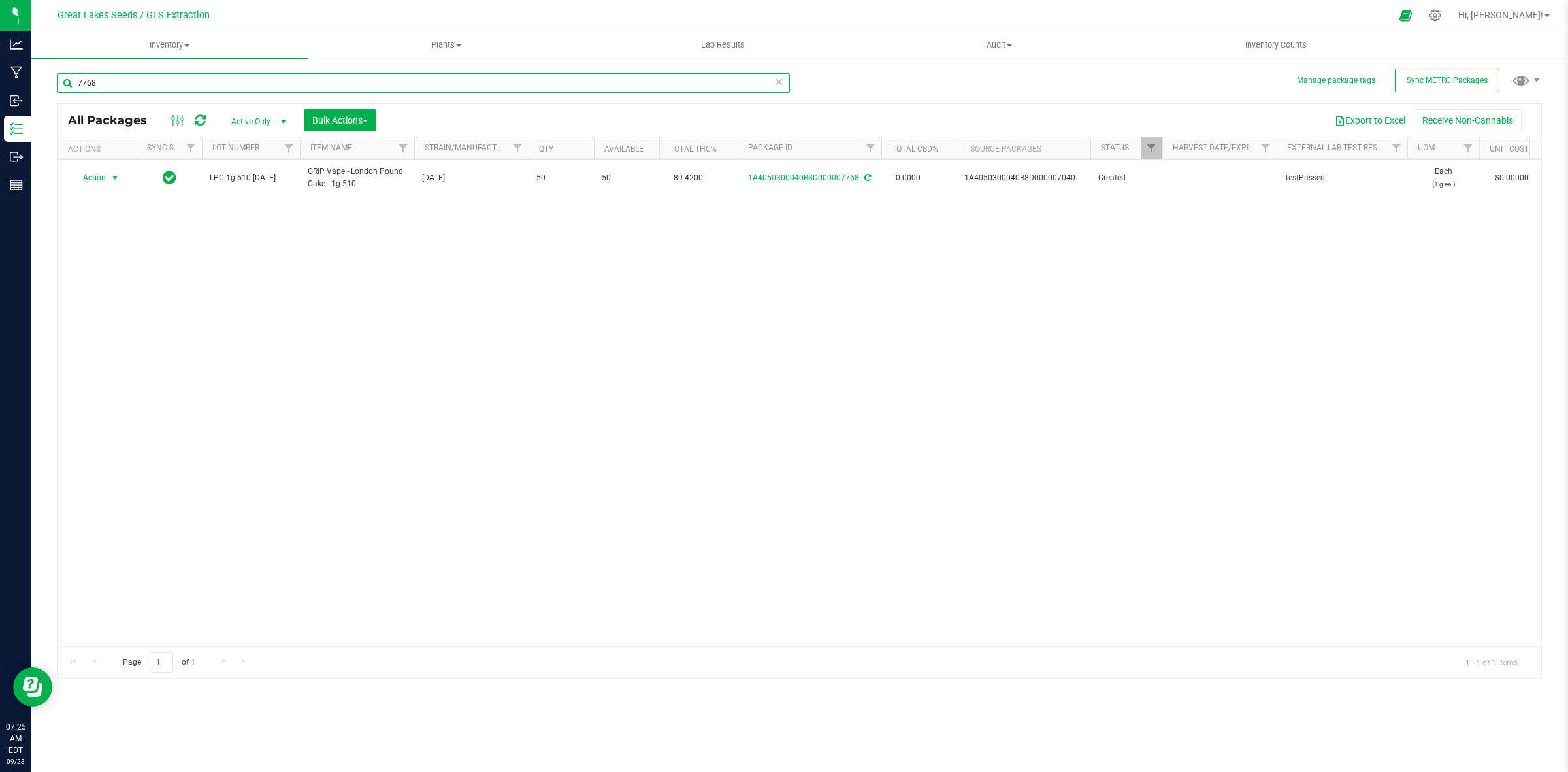
click at [119, 83] on input "7768" at bounding box center [423, 83] width 732 height 20
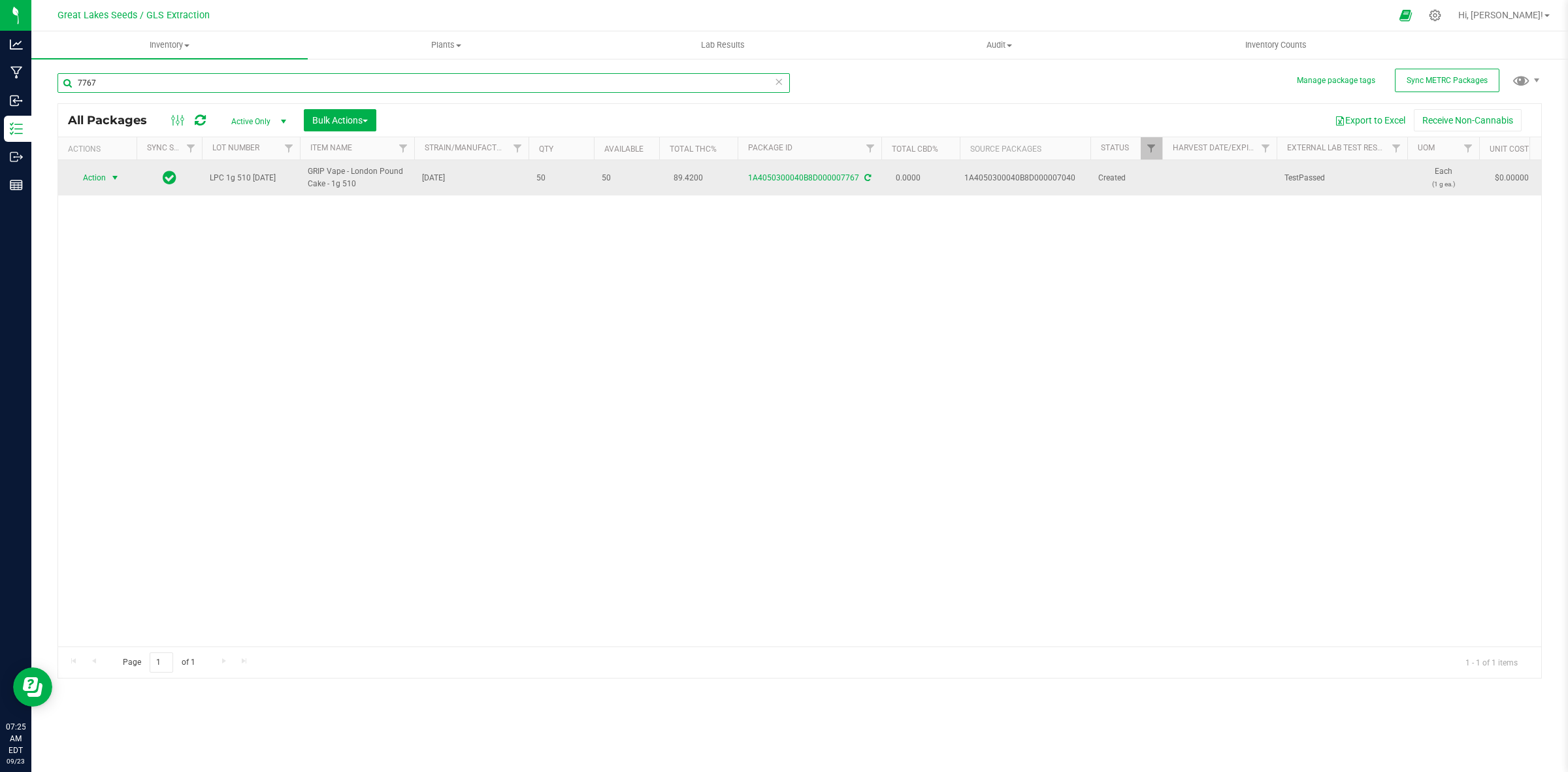
type input "7767"
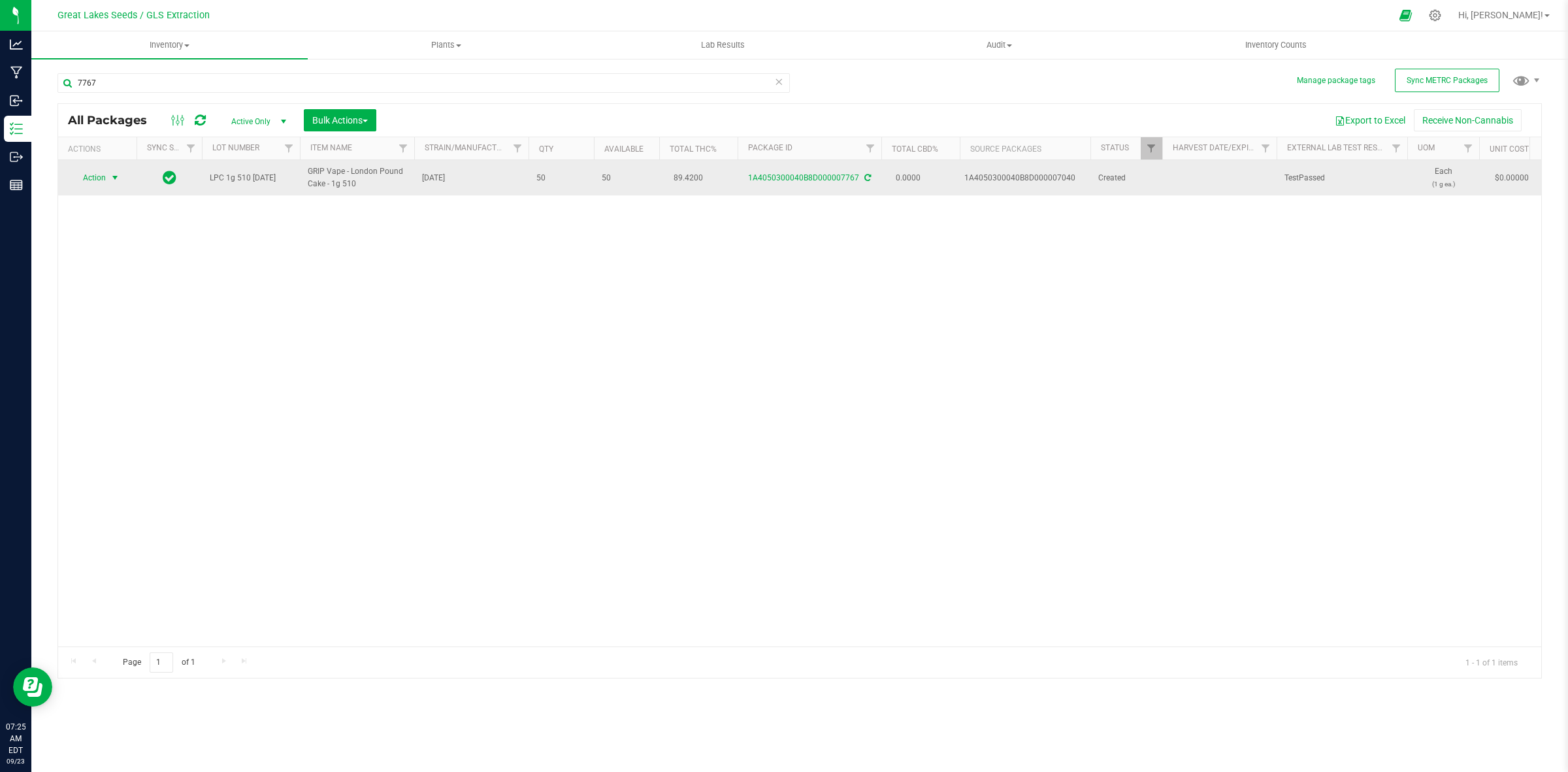
click at [102, 183] on span "Action" at bounding box center [89, 177] width 35 height 18
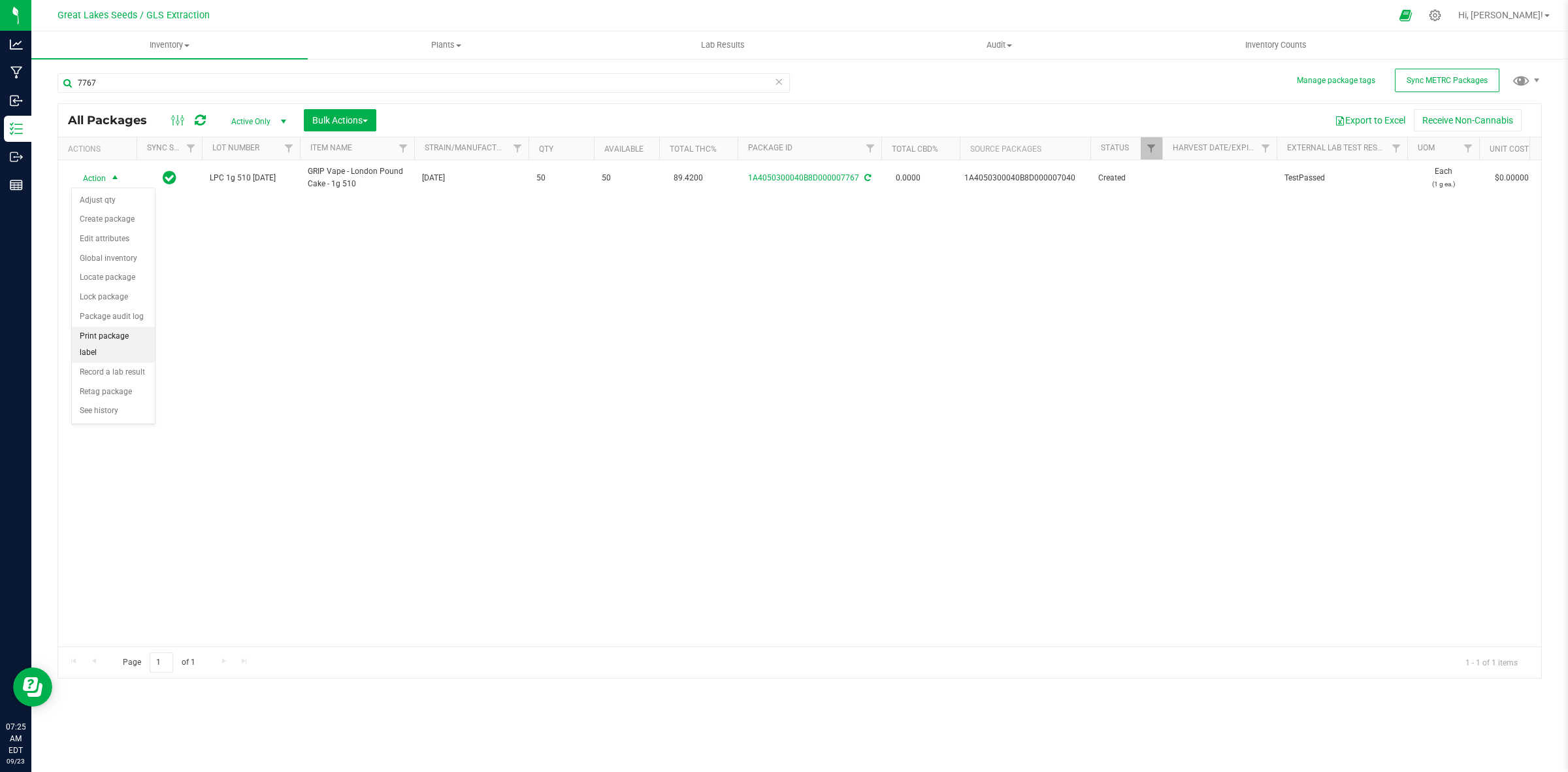
click at [141, 342] on li "Print package label" at bounding box center [113, 344] width 83 height 36
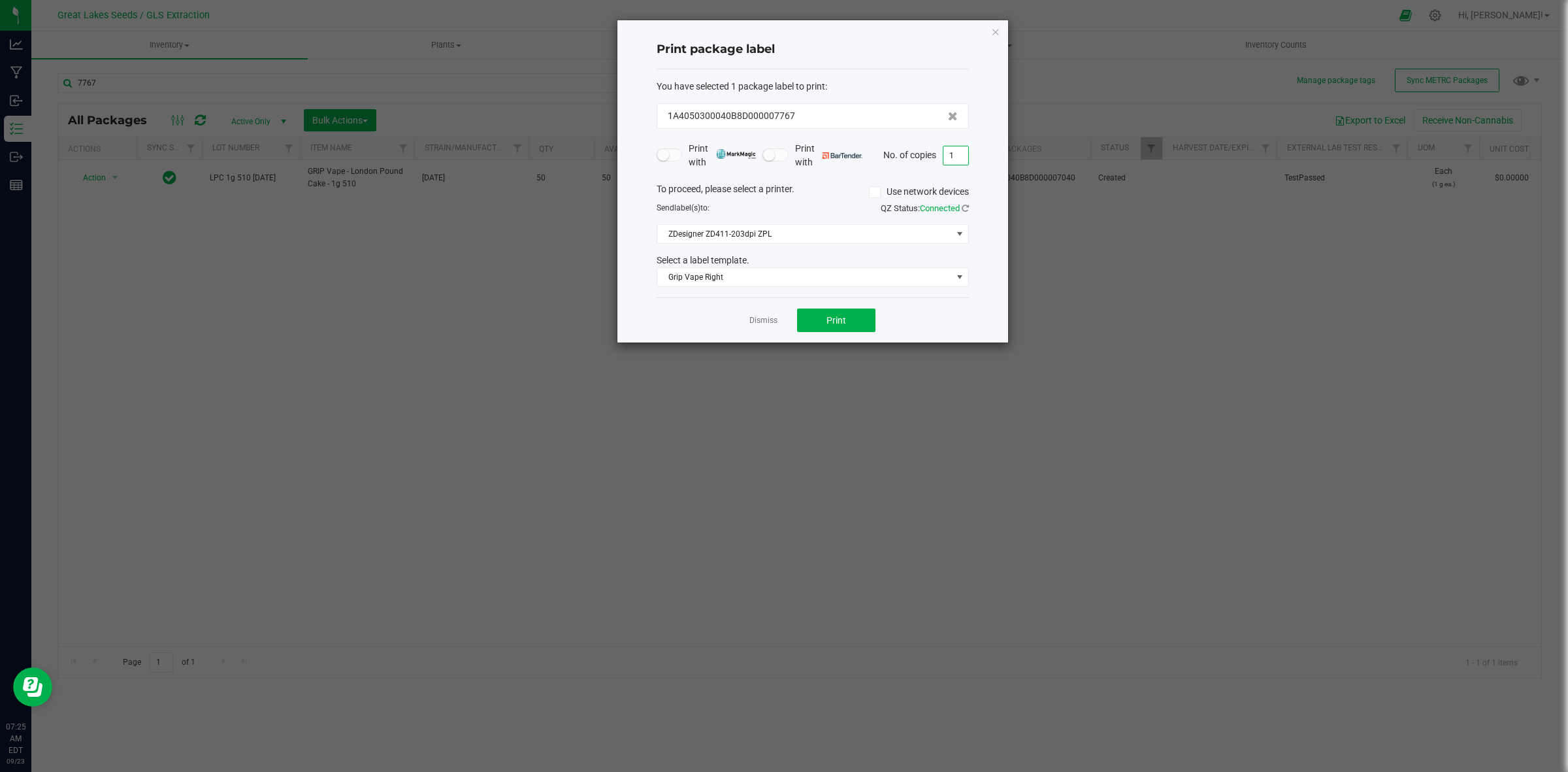
click at [951, 151] on input "1" at bounding box center [956, 155] width 25 height 18
type input "50"
click at [851, 327] on button "Print" at bounding box center [836, 320] width 78 height 24
click at [992, 27] on icon "button" at bounding box center [995, 31] width 9 height 16
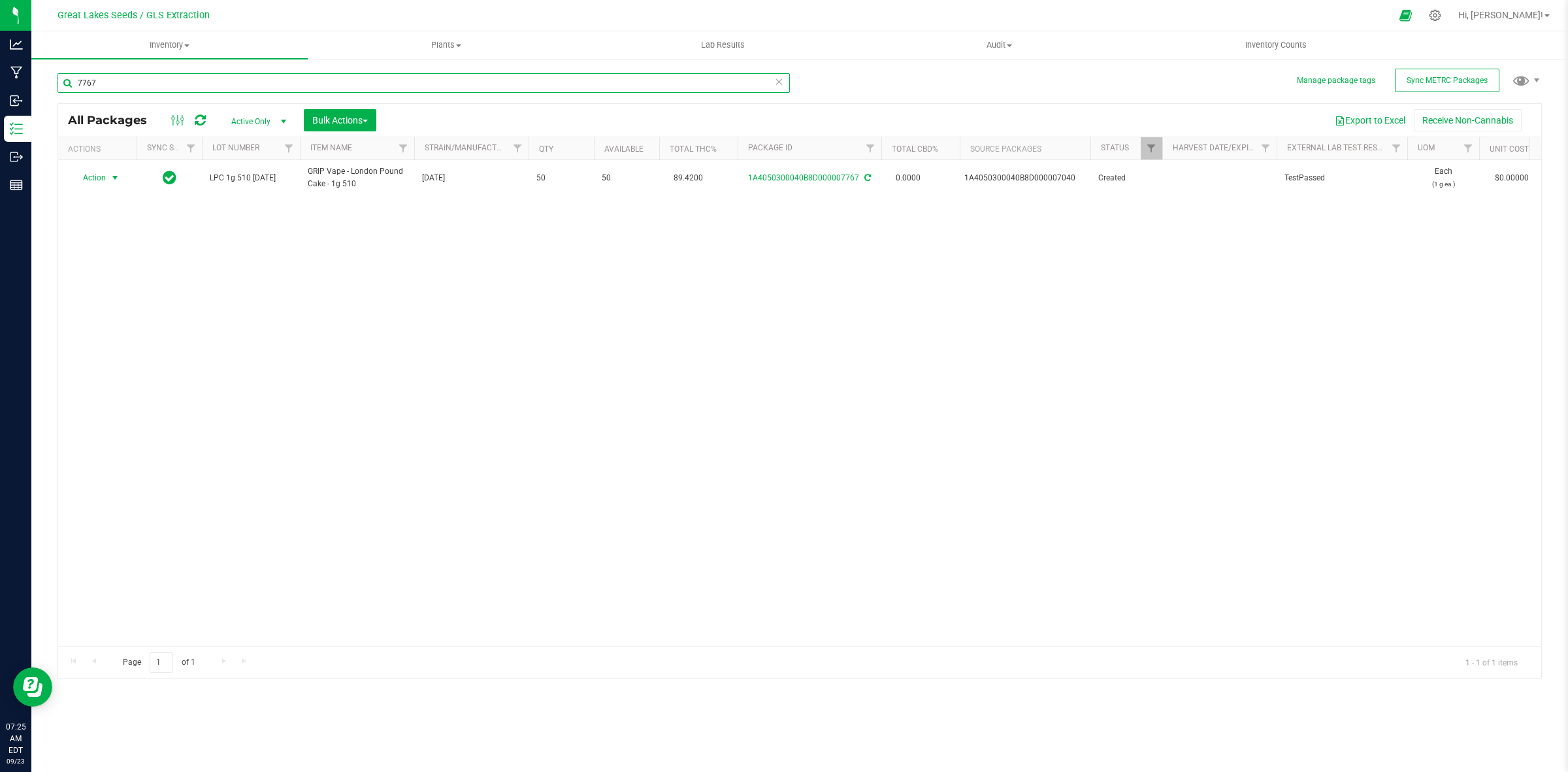
click at [104, 82] on input "7767" at bounding box center [423, 83] width 732 height 20
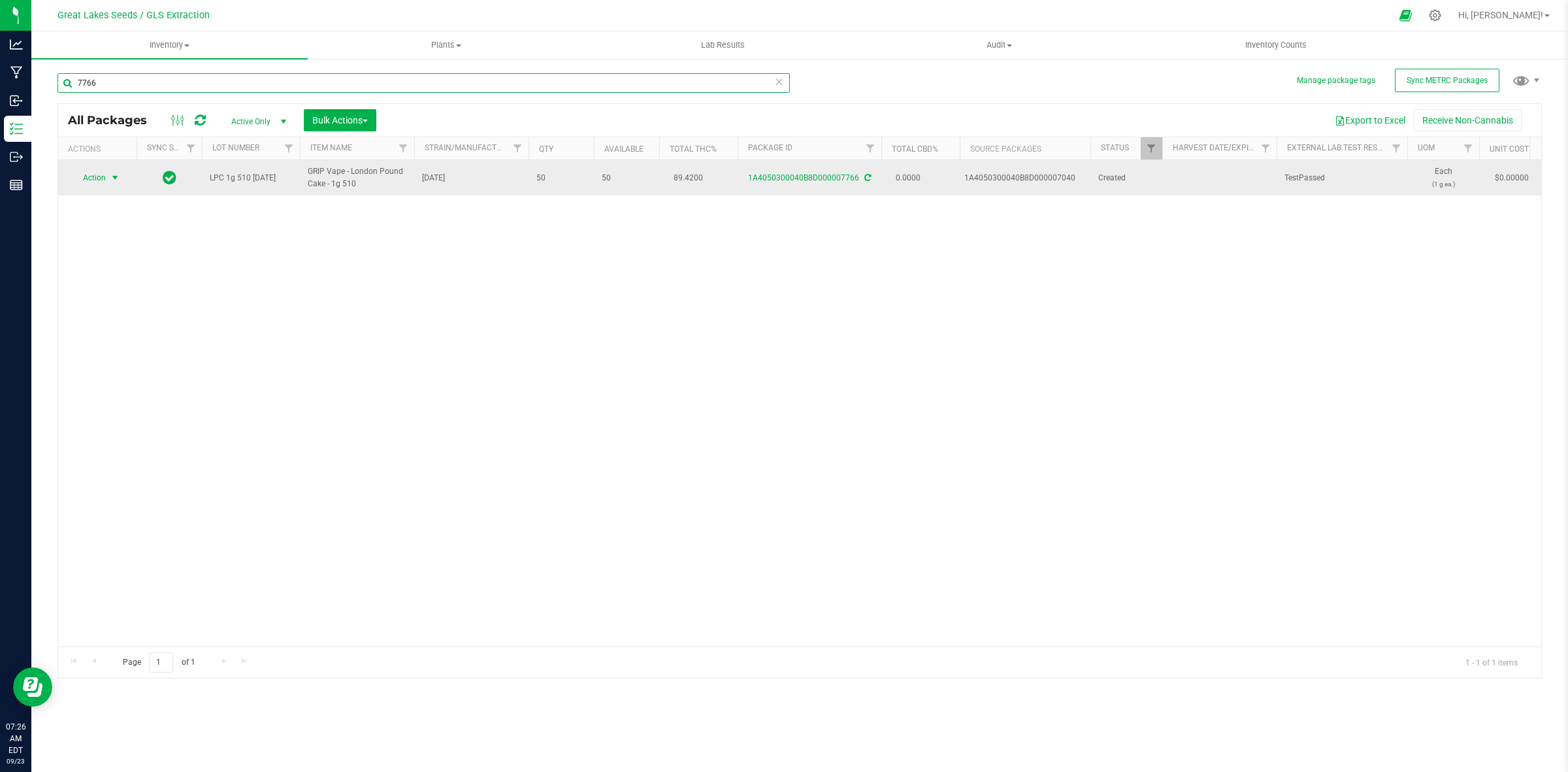
type input "7766"
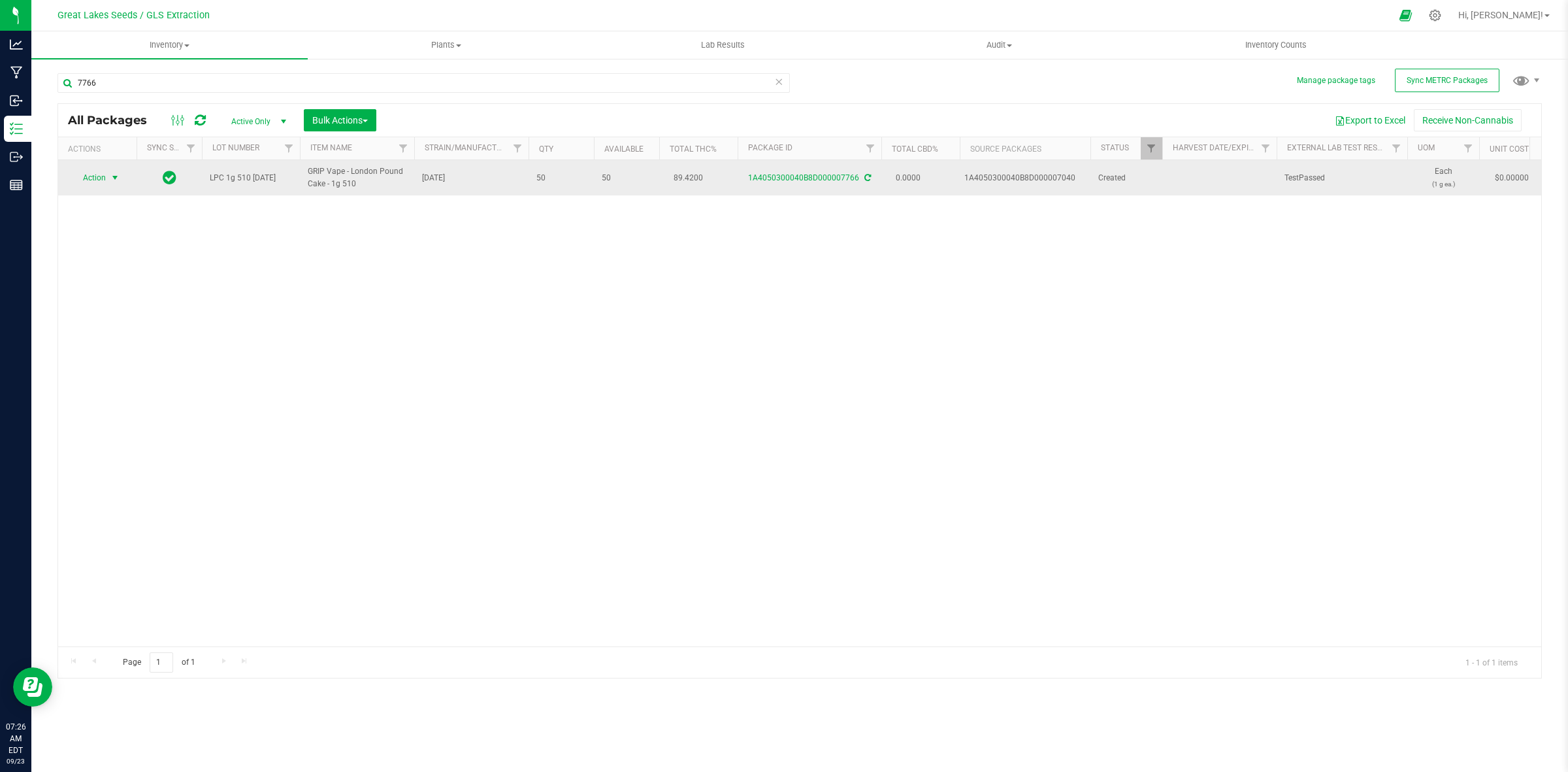
click at [96, 175] on span "Action" at bounding box center [89, 177] width 35 height 18
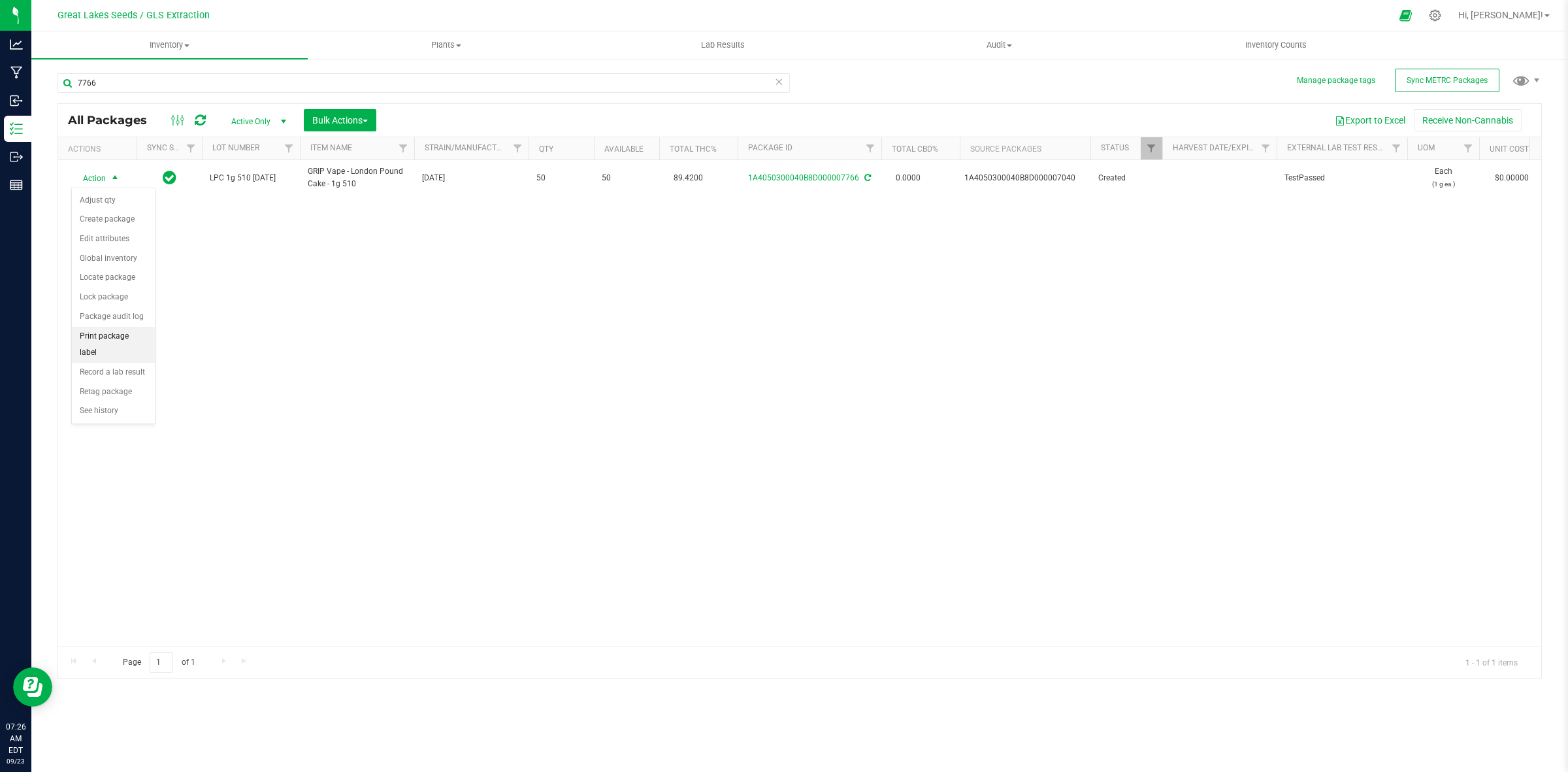
click at [128, 341] on li "Print package label" at bounding box center [113, 344] width 83 height 36
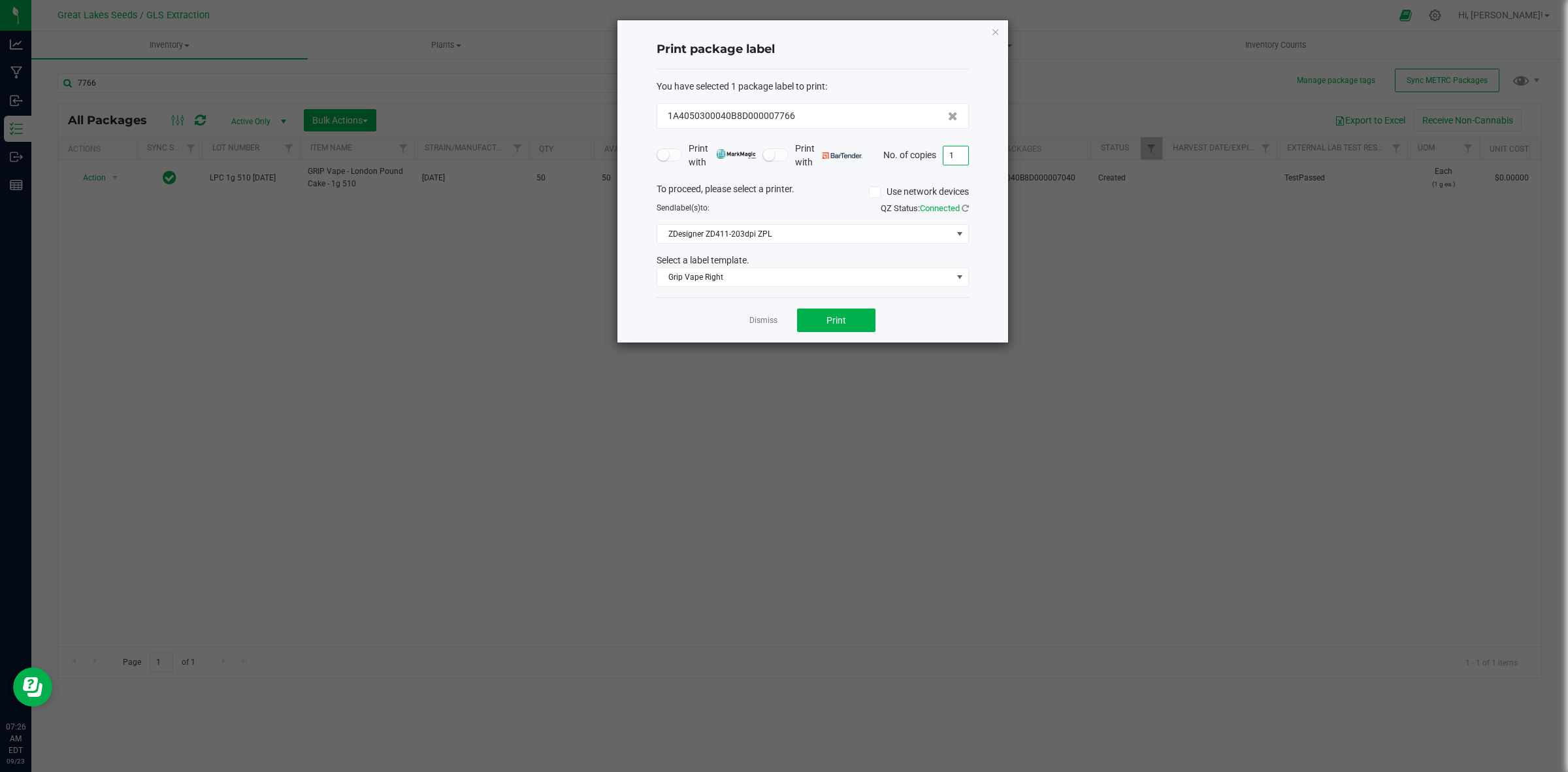
click at [959, 158] on input "1" at bounding box center [956, 155] width 25 height 18
type input "50"
click at [871, 318] on button "Print" at bounding box center [836, 320] width 78 height 24
click at [998, 31] on icon "button" at bounding box center [995, 31] width 9 height 16
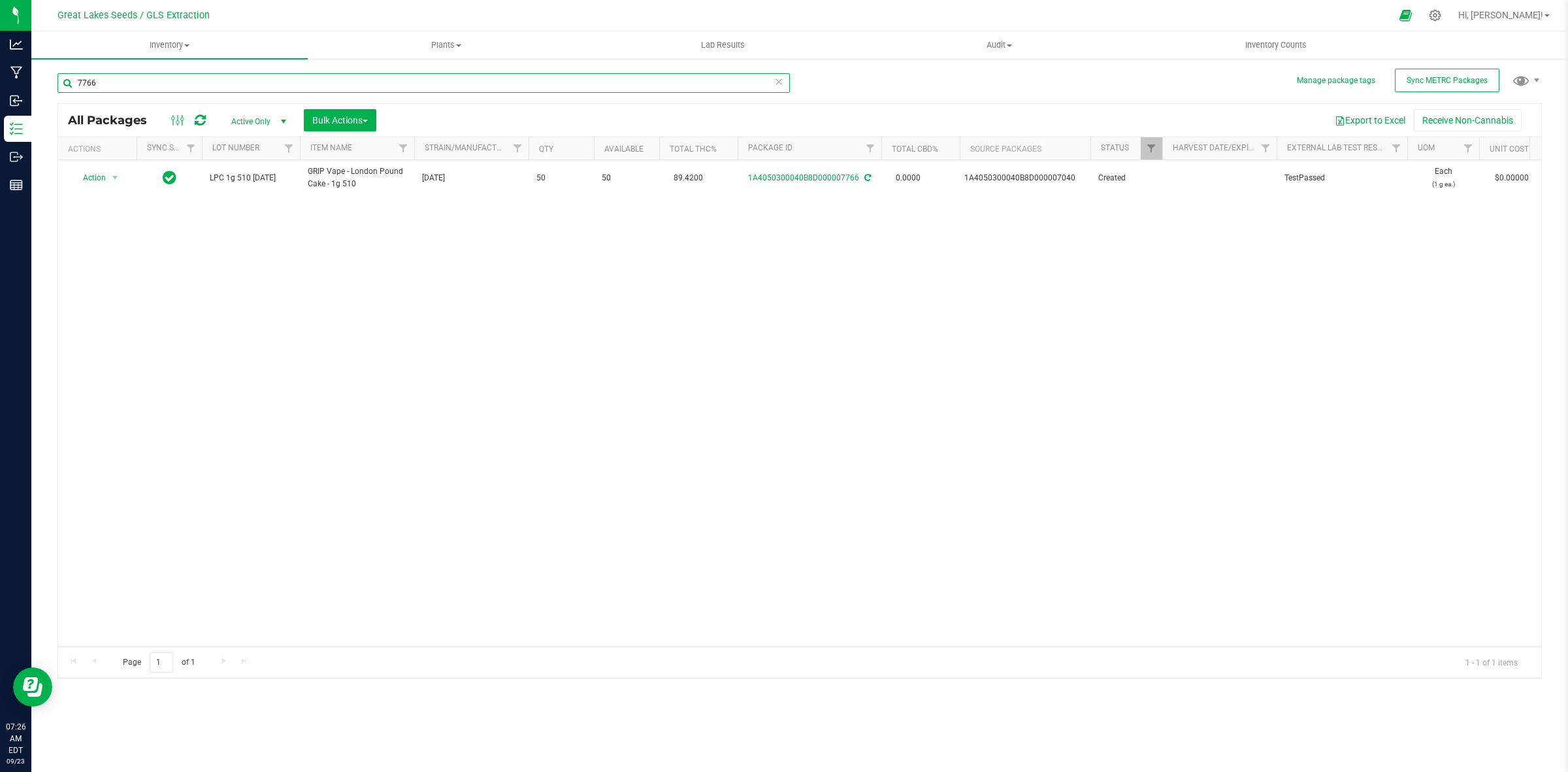
click at [138, 88] on input "7766" at bounding box center [423, 83] width 732 height 20
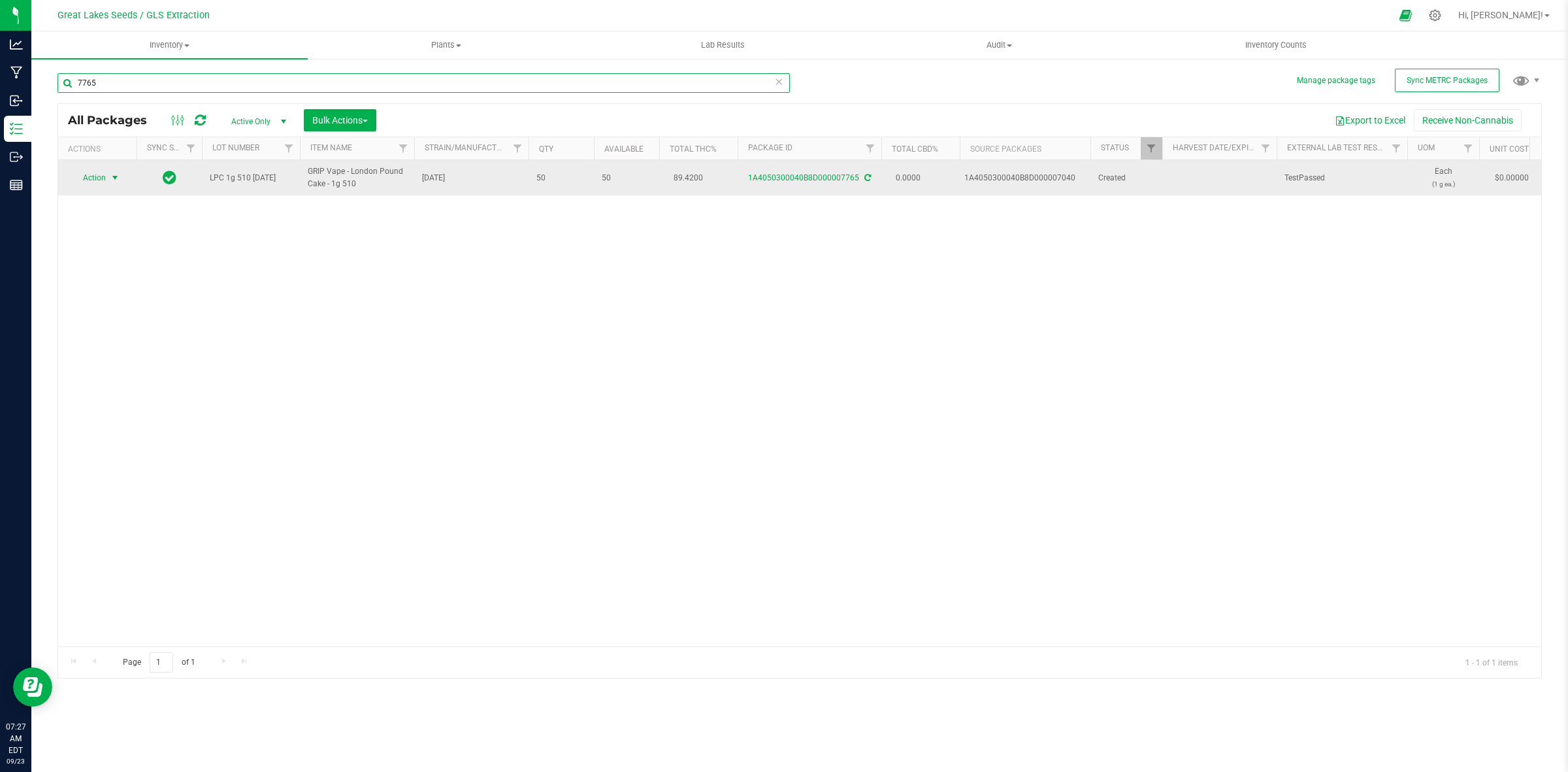
type input "7765"
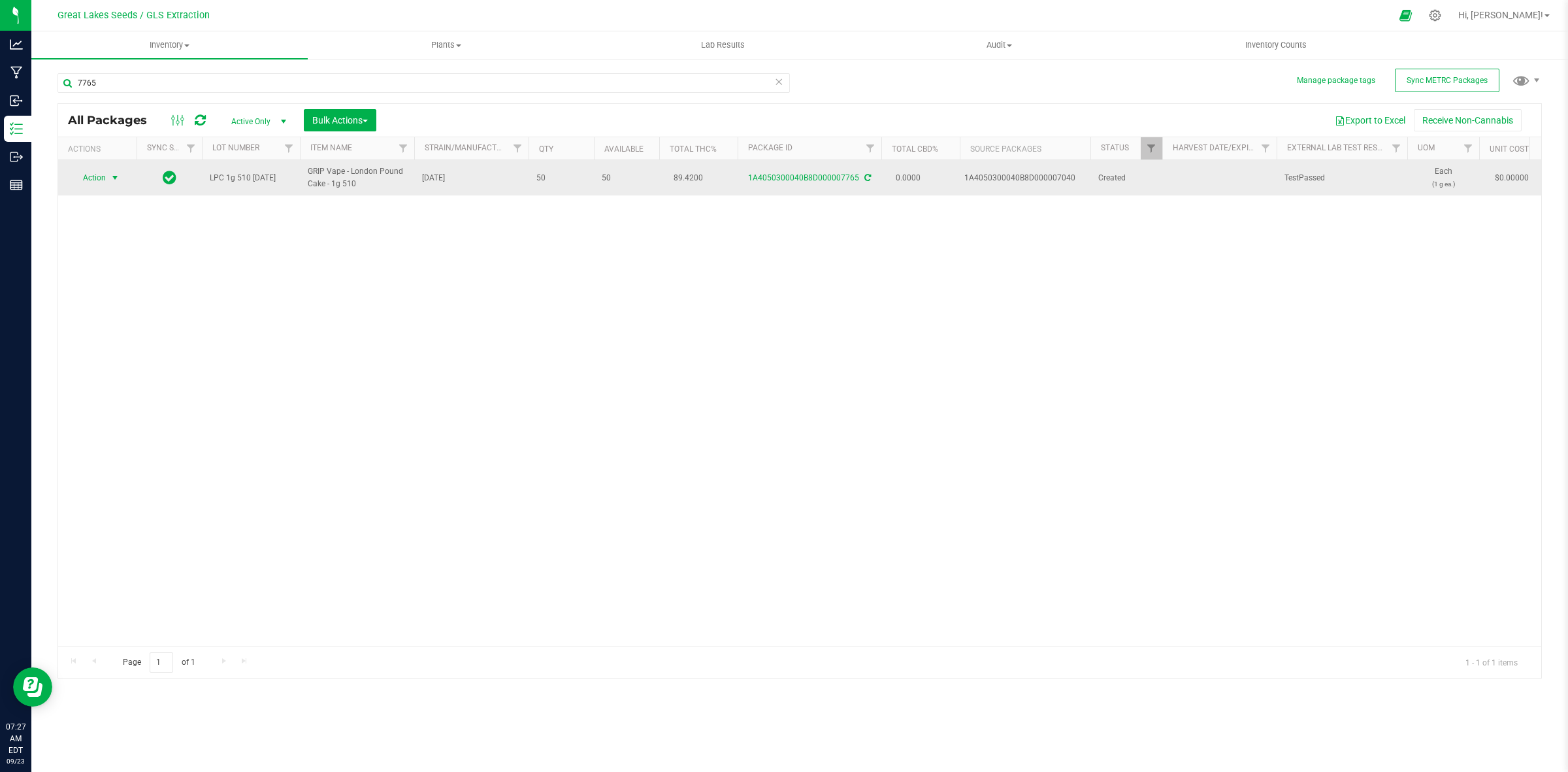
click at [86, 183] on span "Action" at bounding box center [89, 177] width 35 height 18
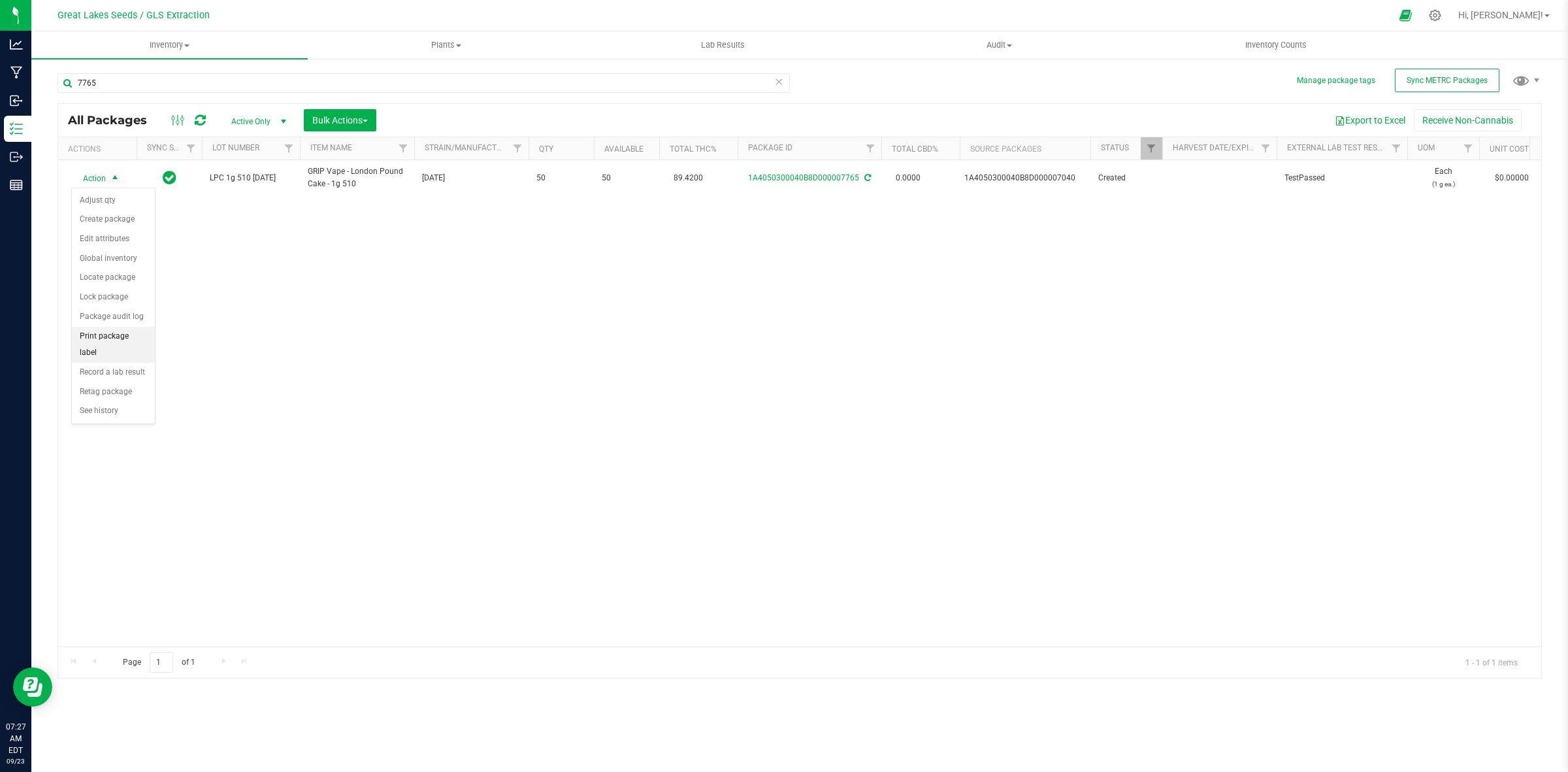
click at [131, 340] on li "Print package label" at bounding box center [113, 344] width 83 height 36
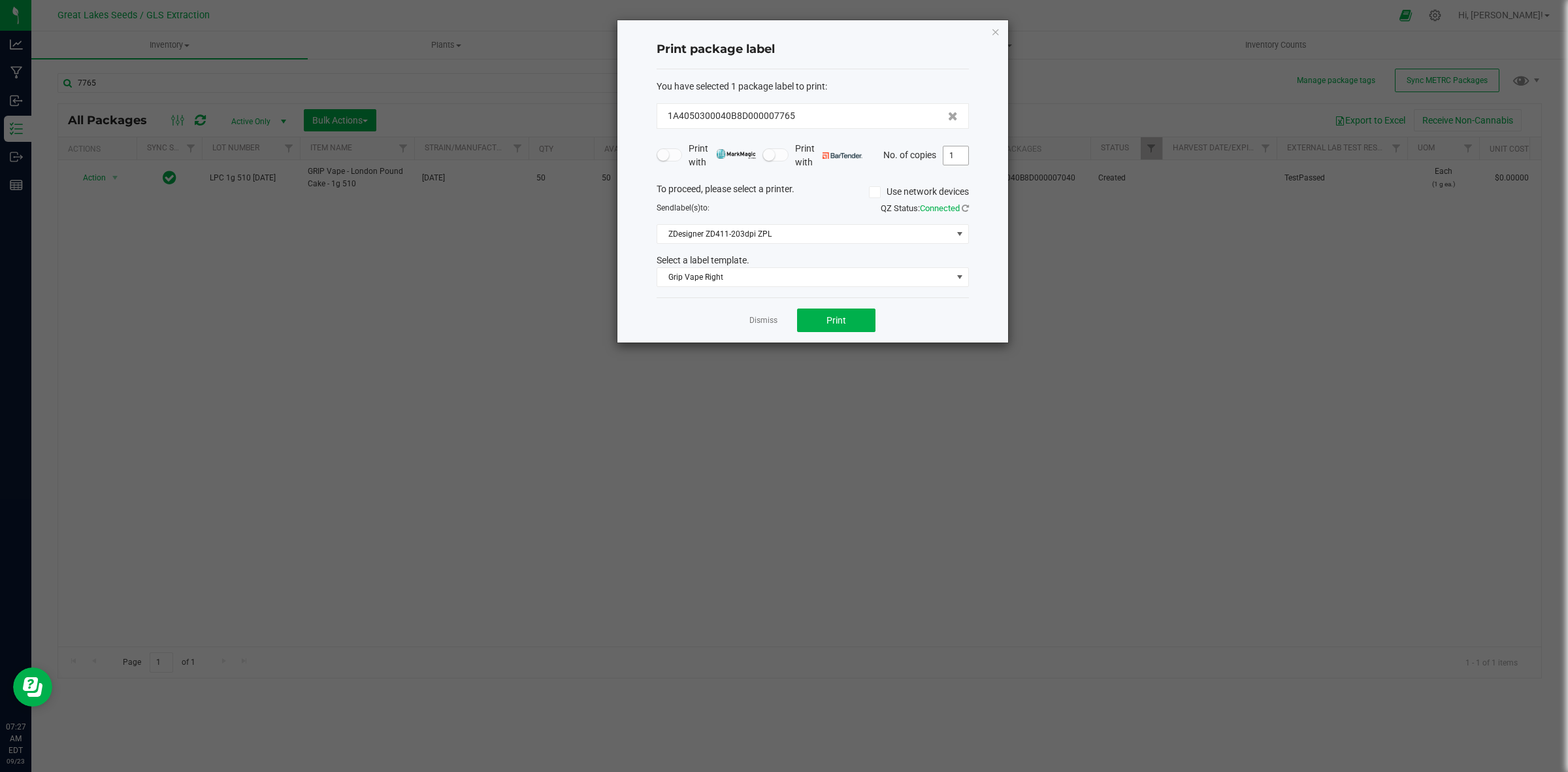
click at [965, 160] on input "1" at bounding box center [956, 155] width 25 height 18
type input "50"
click at [860, 324] on button "Print" at bounding box center [836, 320] width 78 height 24
click at [991, 31] on icon "button" at bounding box center [995, 31] width 9 height 16
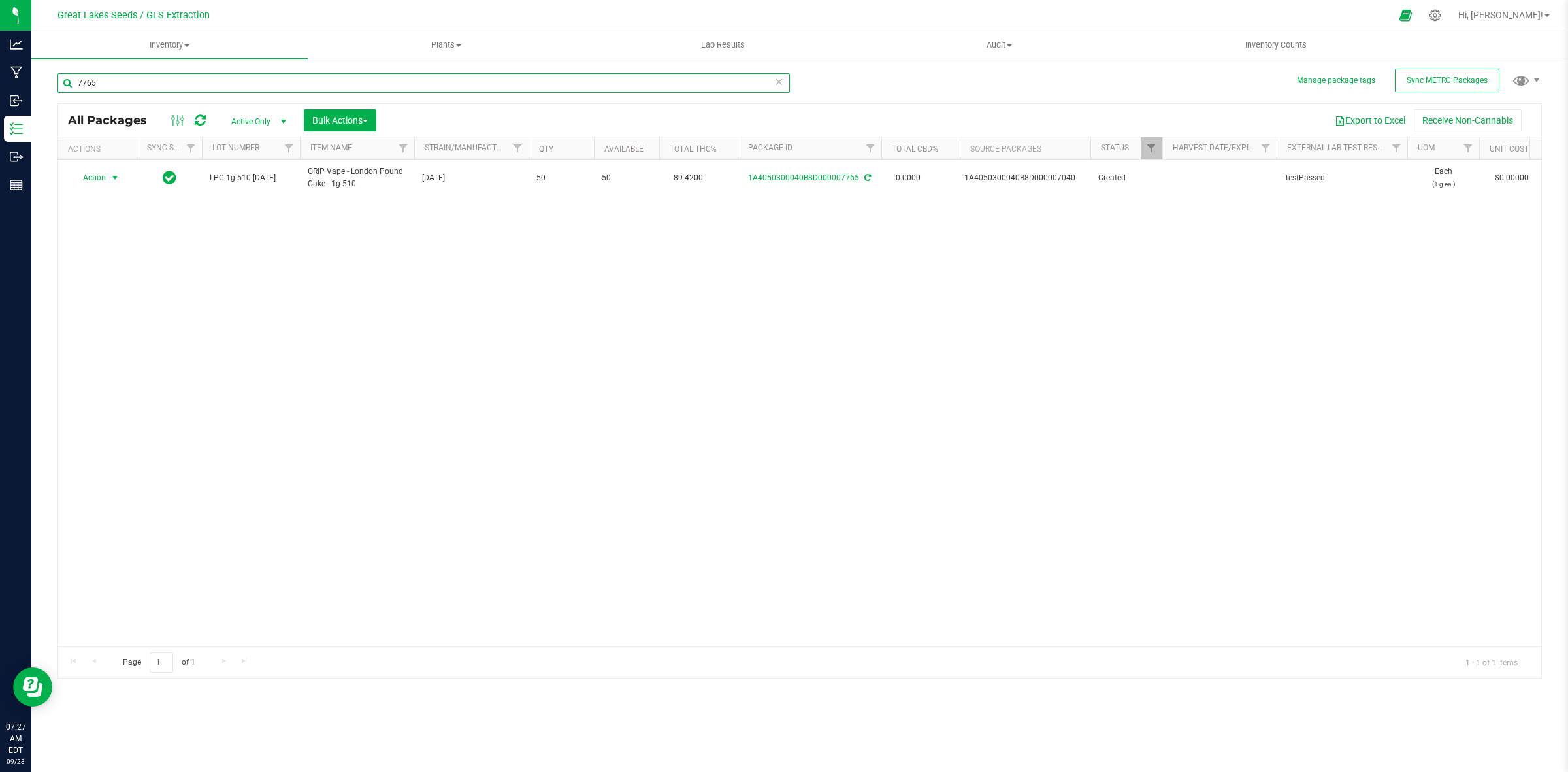
click at [153, 80] on input "7765" at bounding box center [423, 83] width 732 height 20
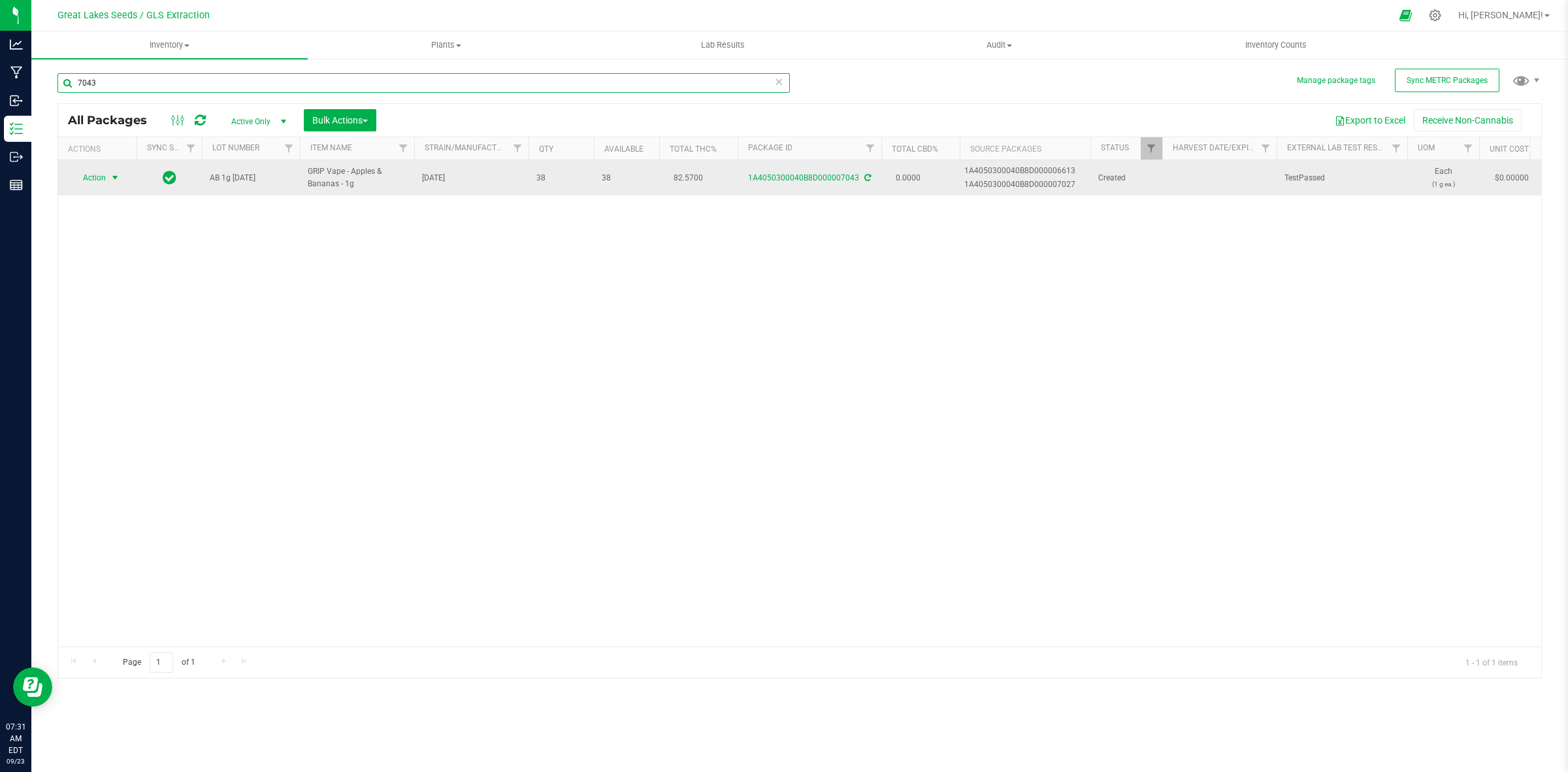
type input "7043"
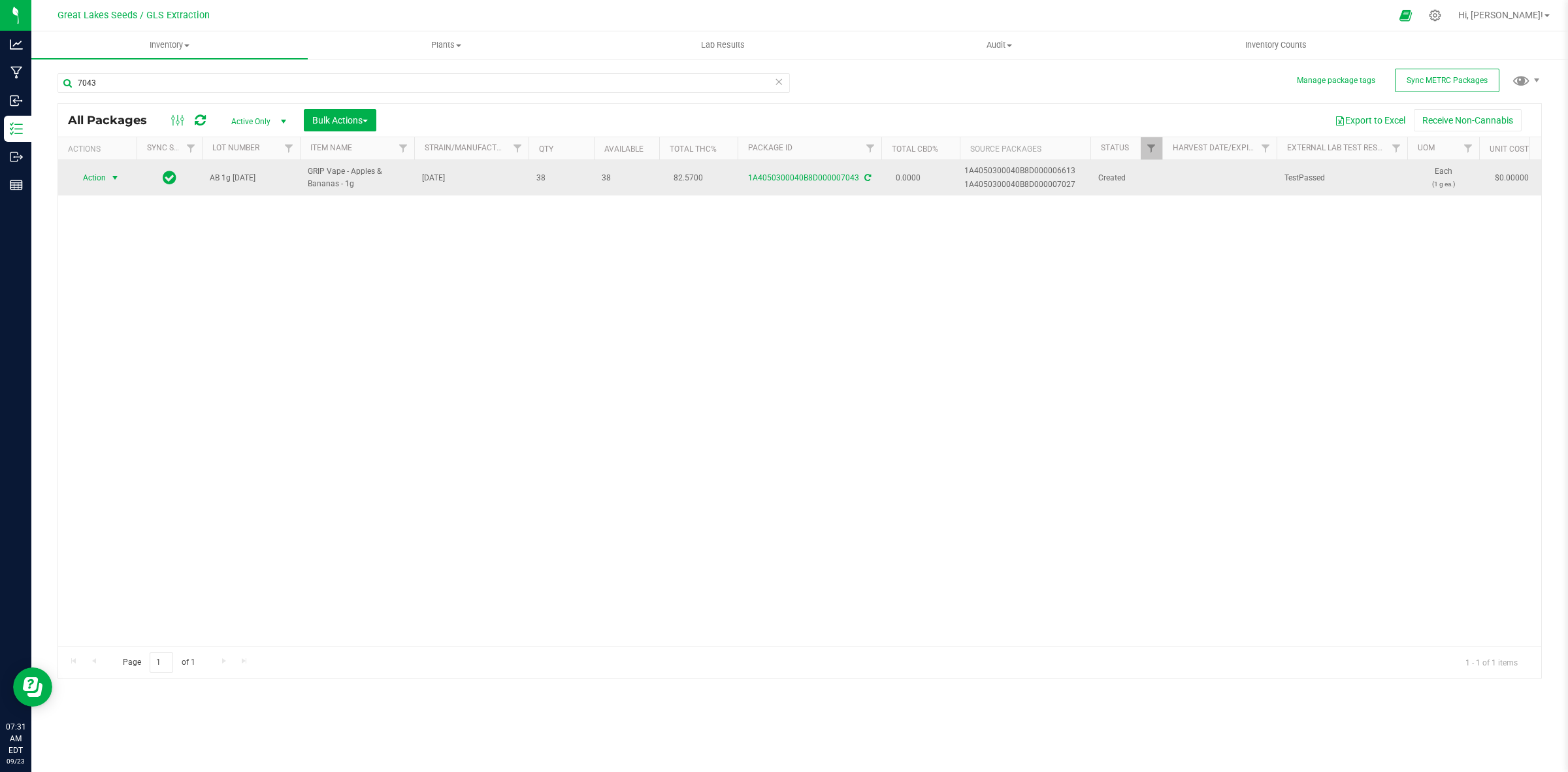
click at [102, 184] on span "Action" at bounding box center [89, 177] width 35 height 18
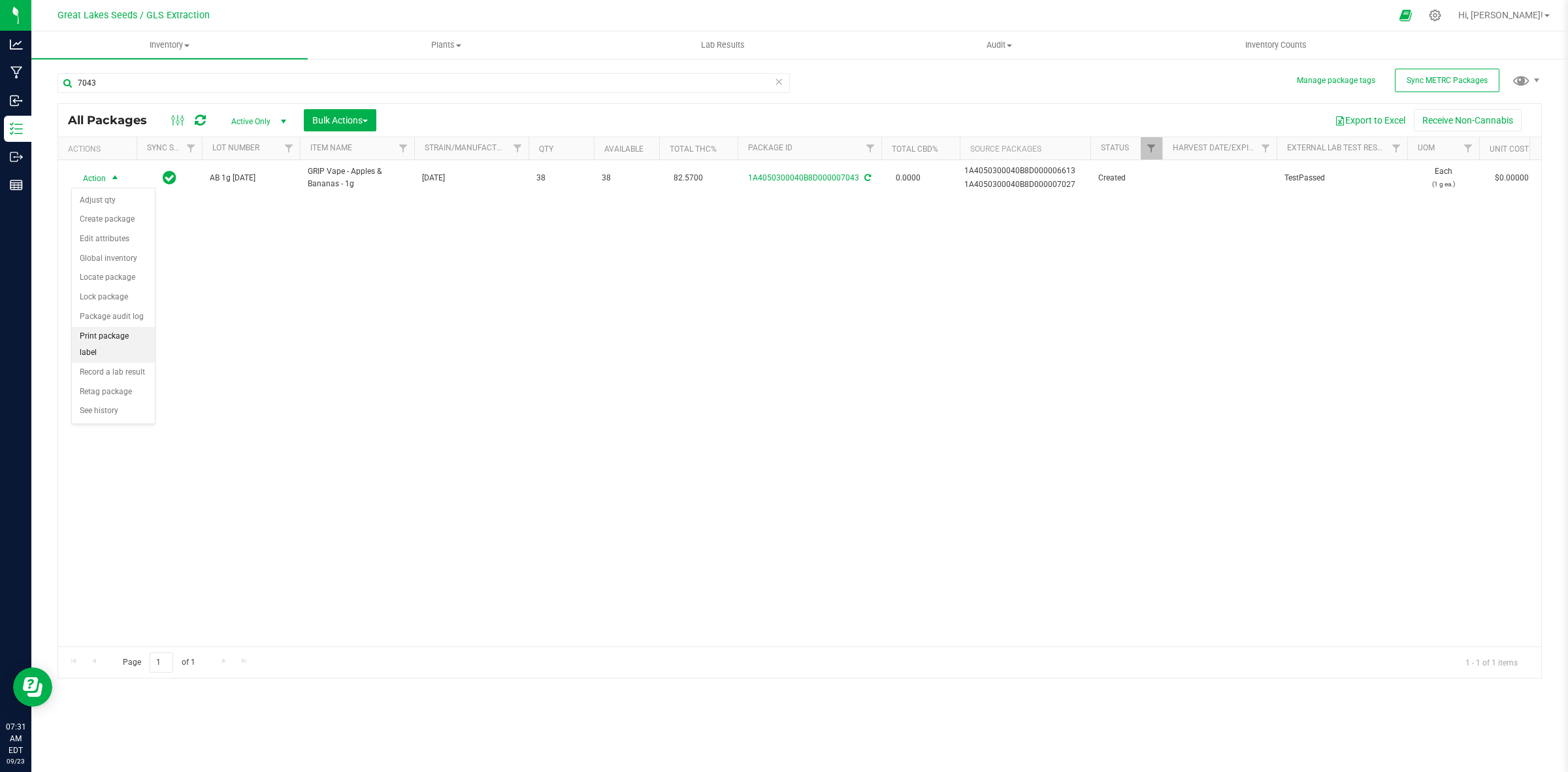
click at [115, 338] on li "Print package label" at bounding box center [113, 344] width 83 height 36
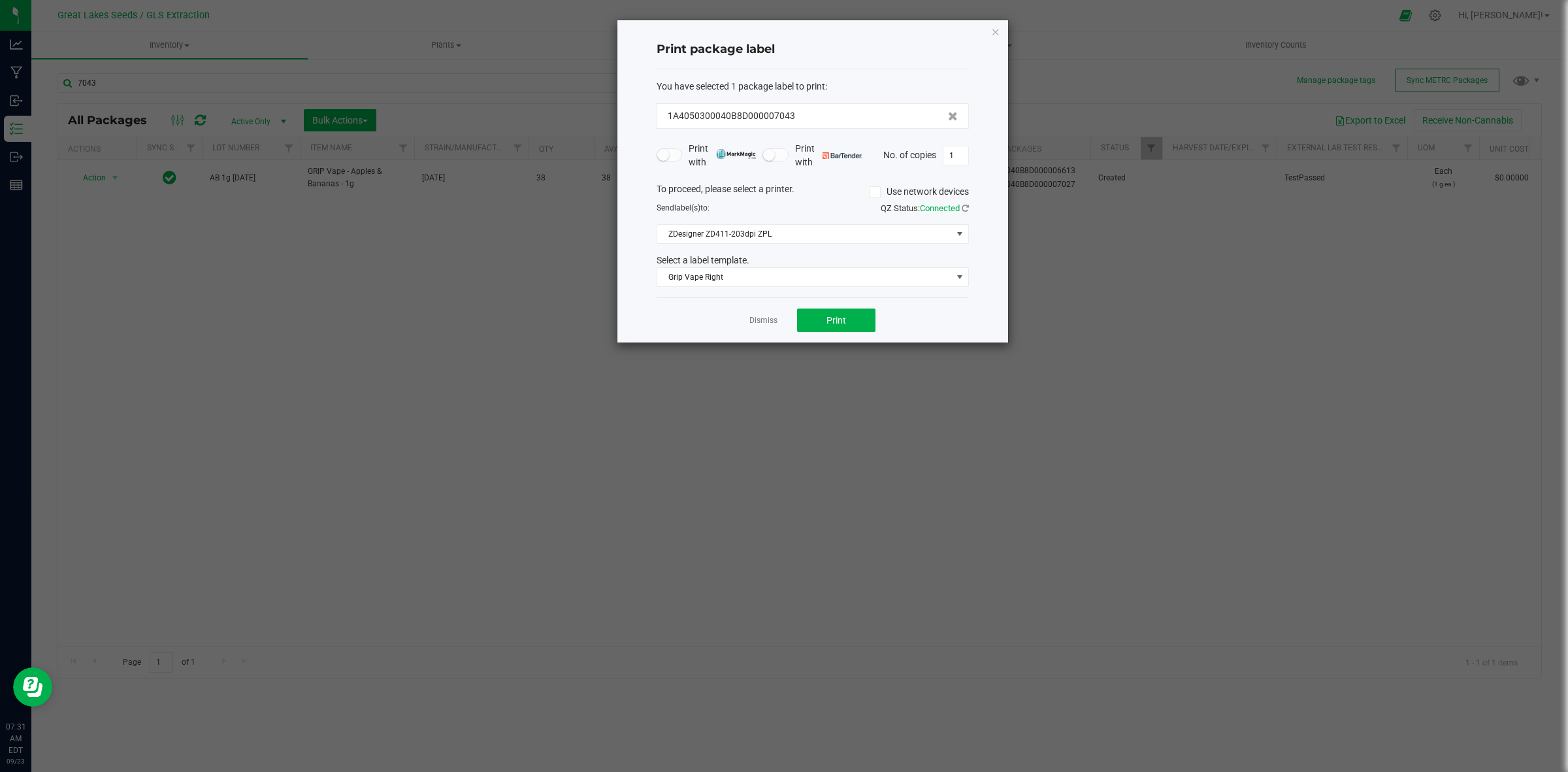
click at [974, 152] on div "Print package label You have selected 1 package label to print : 1A4050300040B8…" at bounding box center [813, 181] width 391 height 323
click at [955, 152] on input "1" at bounding box center [956, 155] width 25 height 18
type input "38"
click at [840, 317] on span "Print" at bounding box center [836, 320] width 20 height 10
click at [1000, 33] on div "Print package label You have selected 1 package label to print : 1A4050300040B8…" at bounding box center [813, 181] width 391 height 323
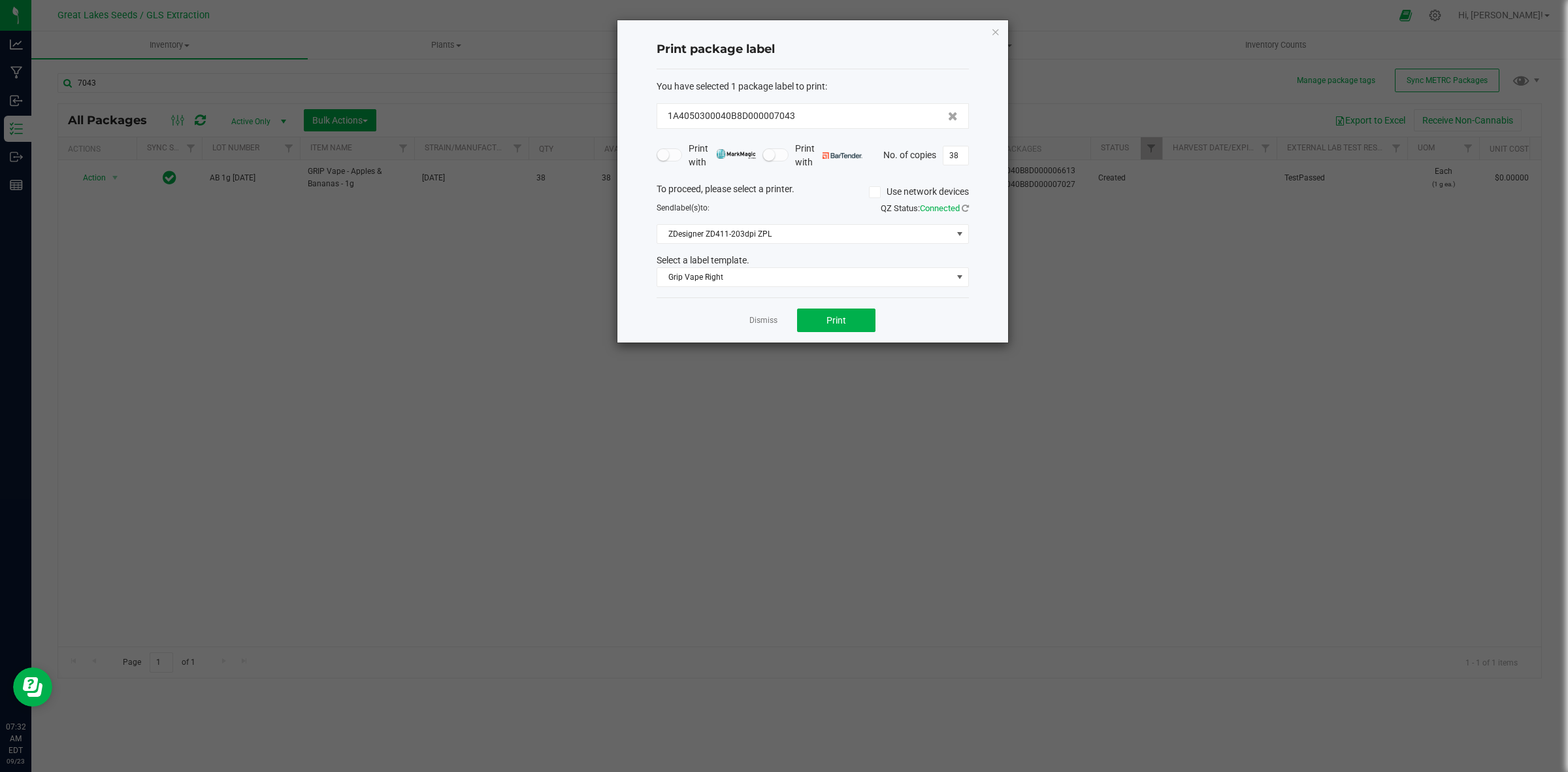
click at [1000, 34] on div "Print package label You have selected 1 package label to print : 1A4050300040B8…" at bounding box center [813, 181] width 391 height 323
click at [995, 33] on icon "button" at bounding box center [995, 31] width 9 height 16
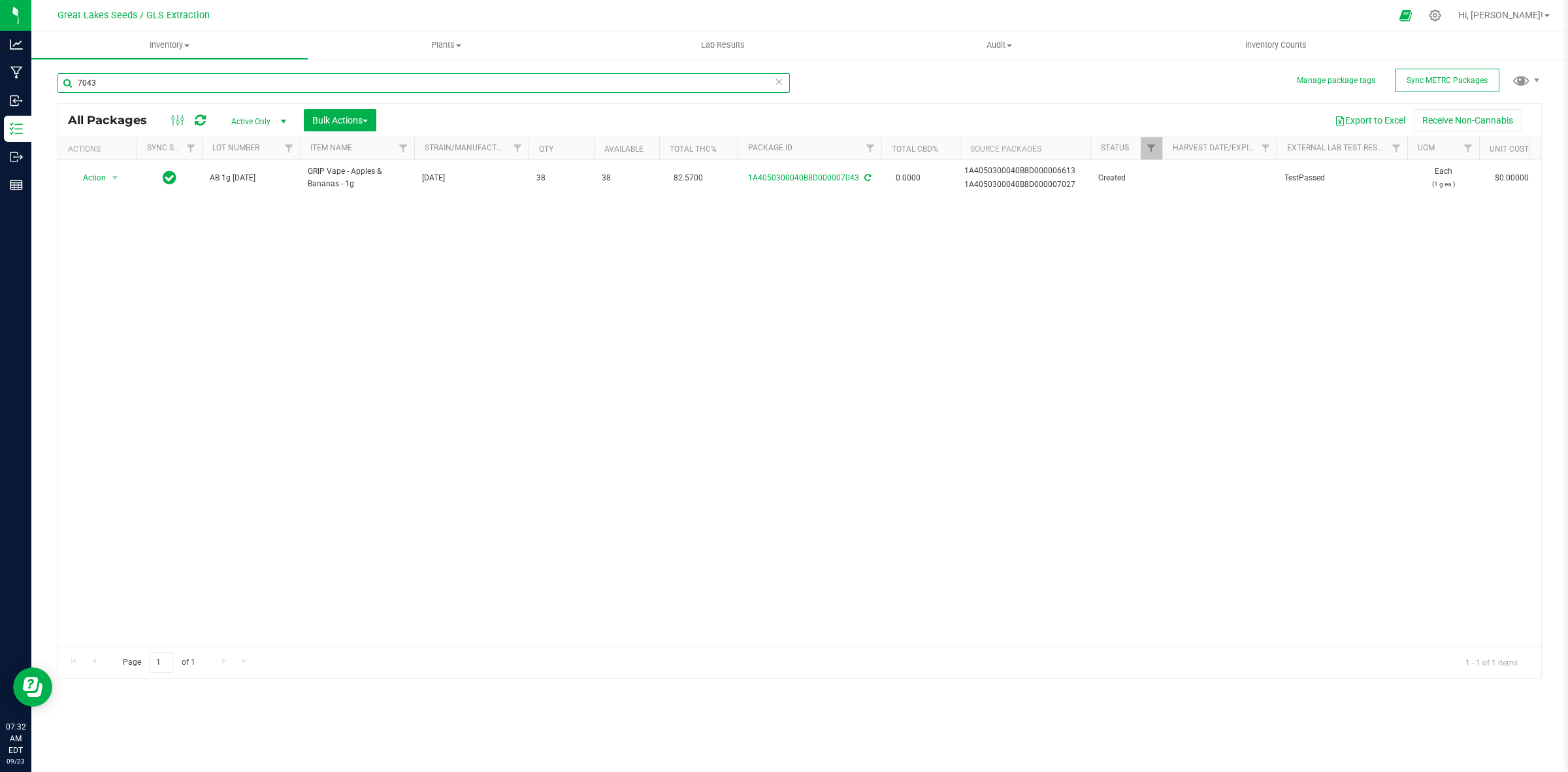
click at [202, 76] on input "7043" at bounding box center [423, 83] width 732 height 20
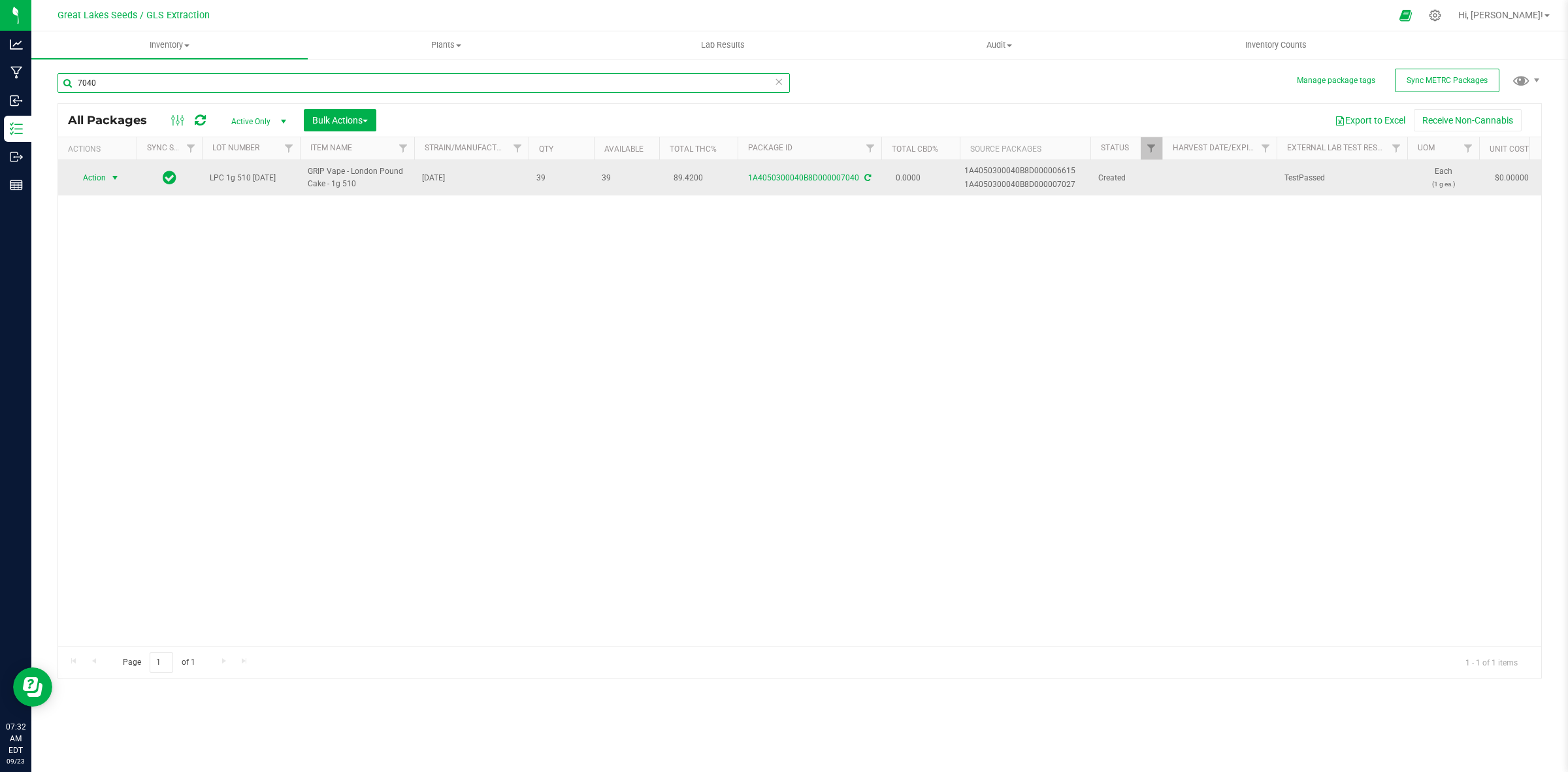
type input "7040"
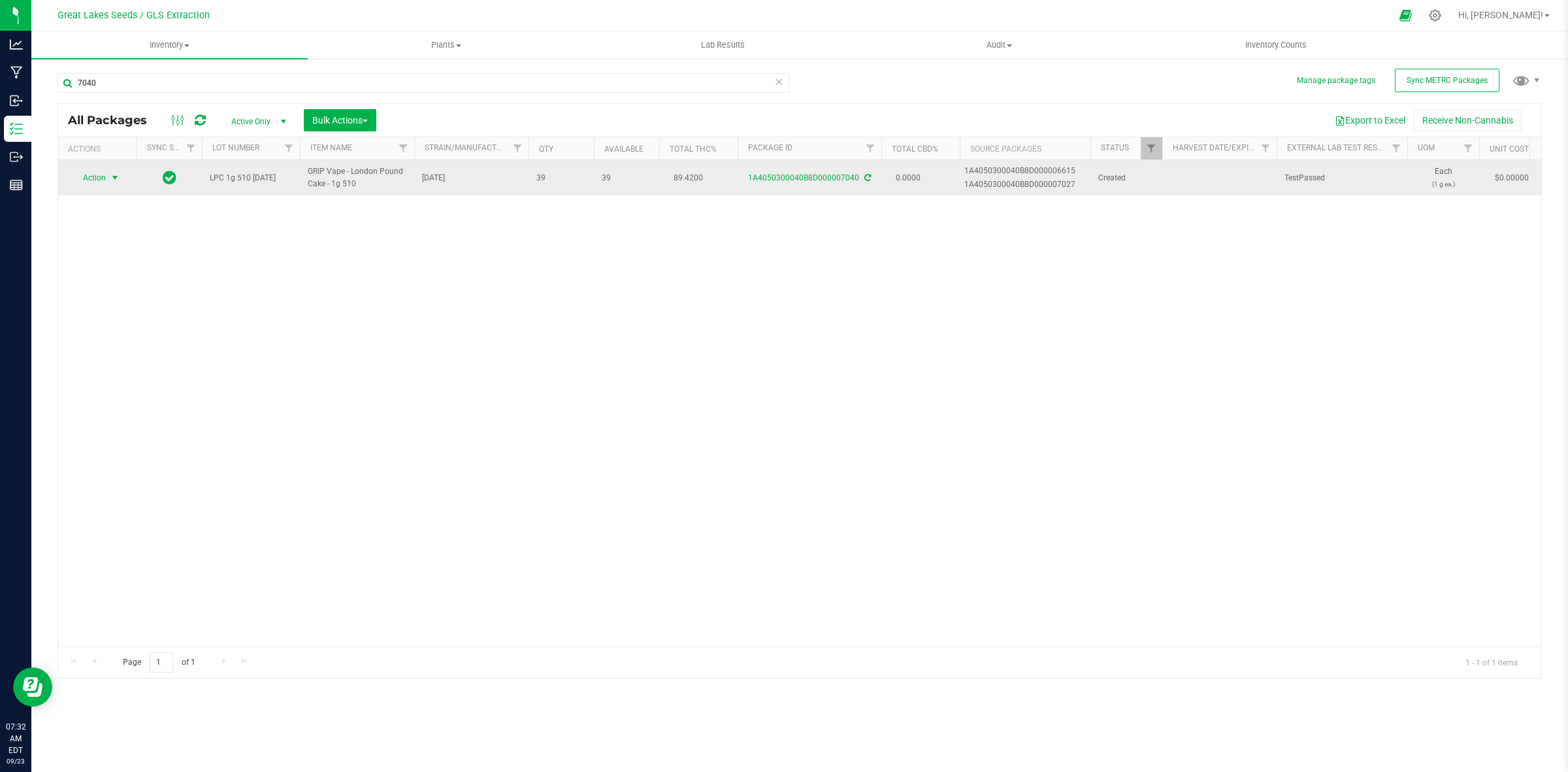
click at [108, 181] on span "select" at bounding box center [115, 177] width 16 height 18
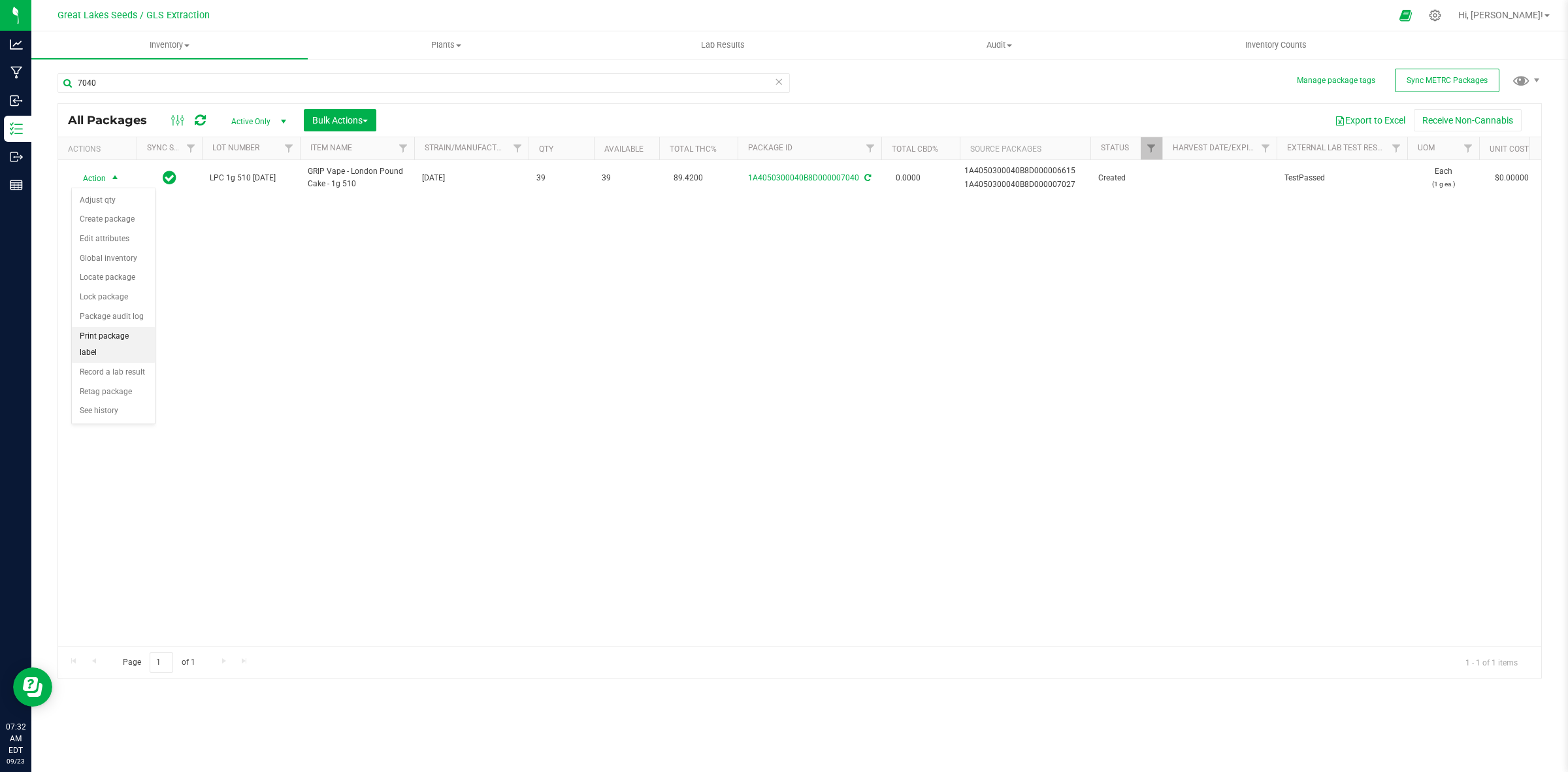
click at [136, 338] on li "Print package label" at bounding box center [113, 344] width 83 height 36
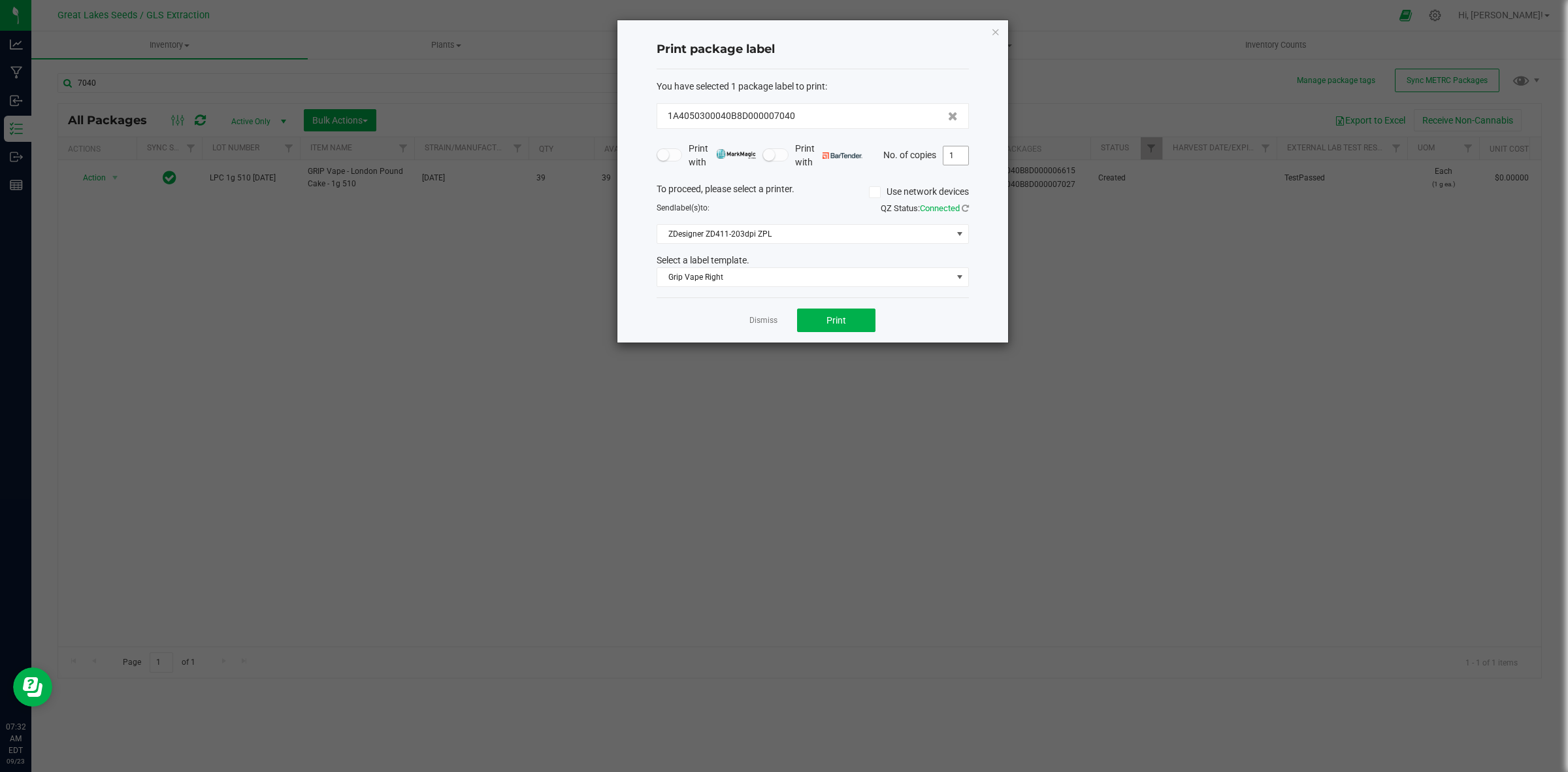
click at [954, 153] on input "1" at bounding box center [956, 155] width 25 height 18
type input "50"
click at [846, 324] on button "Print" at bounding box center [836, 320] width 78 height 24
click at [998, 33] on icon "button" at bounding box center [995, 31] width 9 height 16
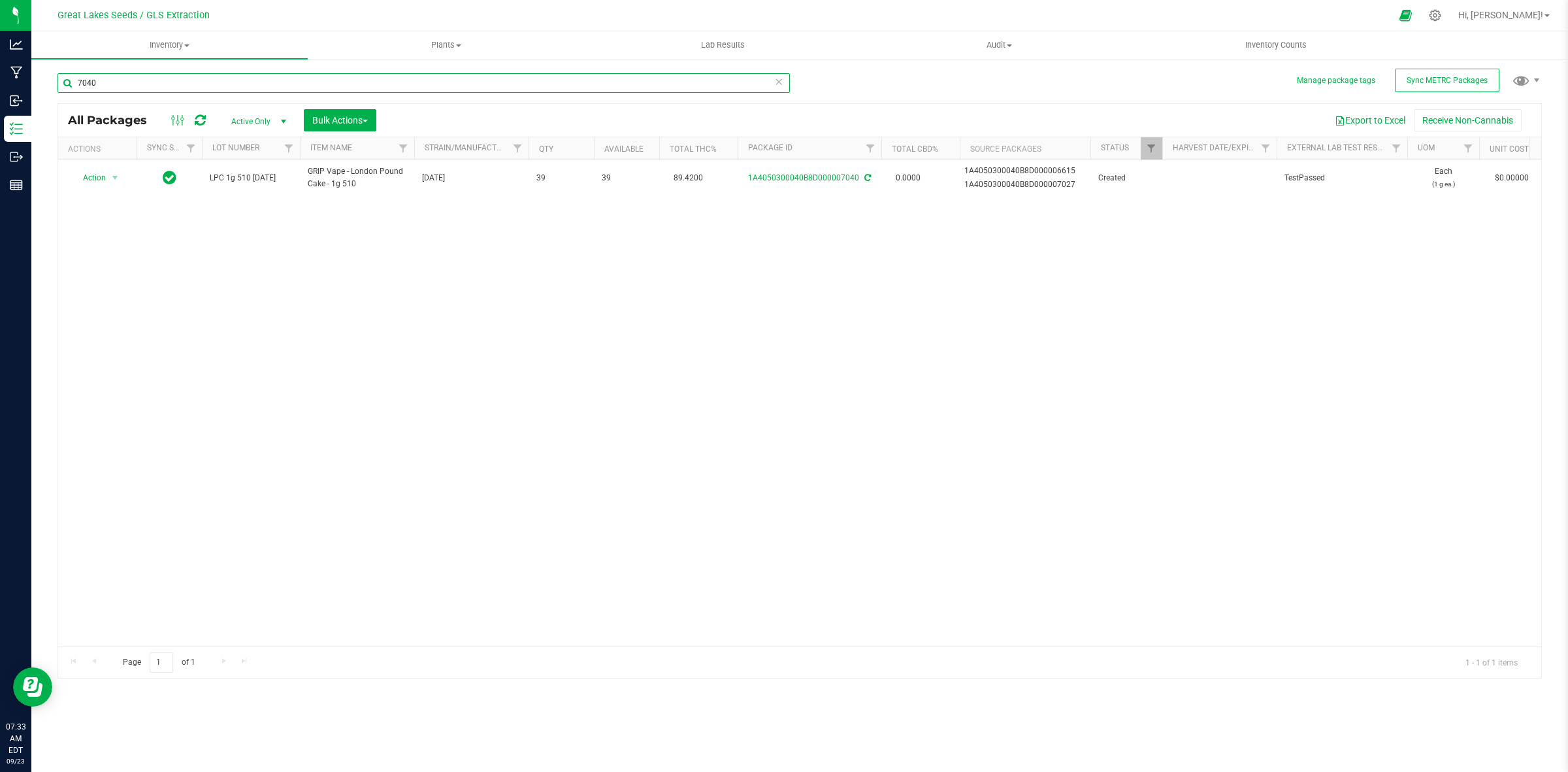
click at [132, 92] on input "7040" at bounding box center [423, 83] width 732 height 20
type input "7"
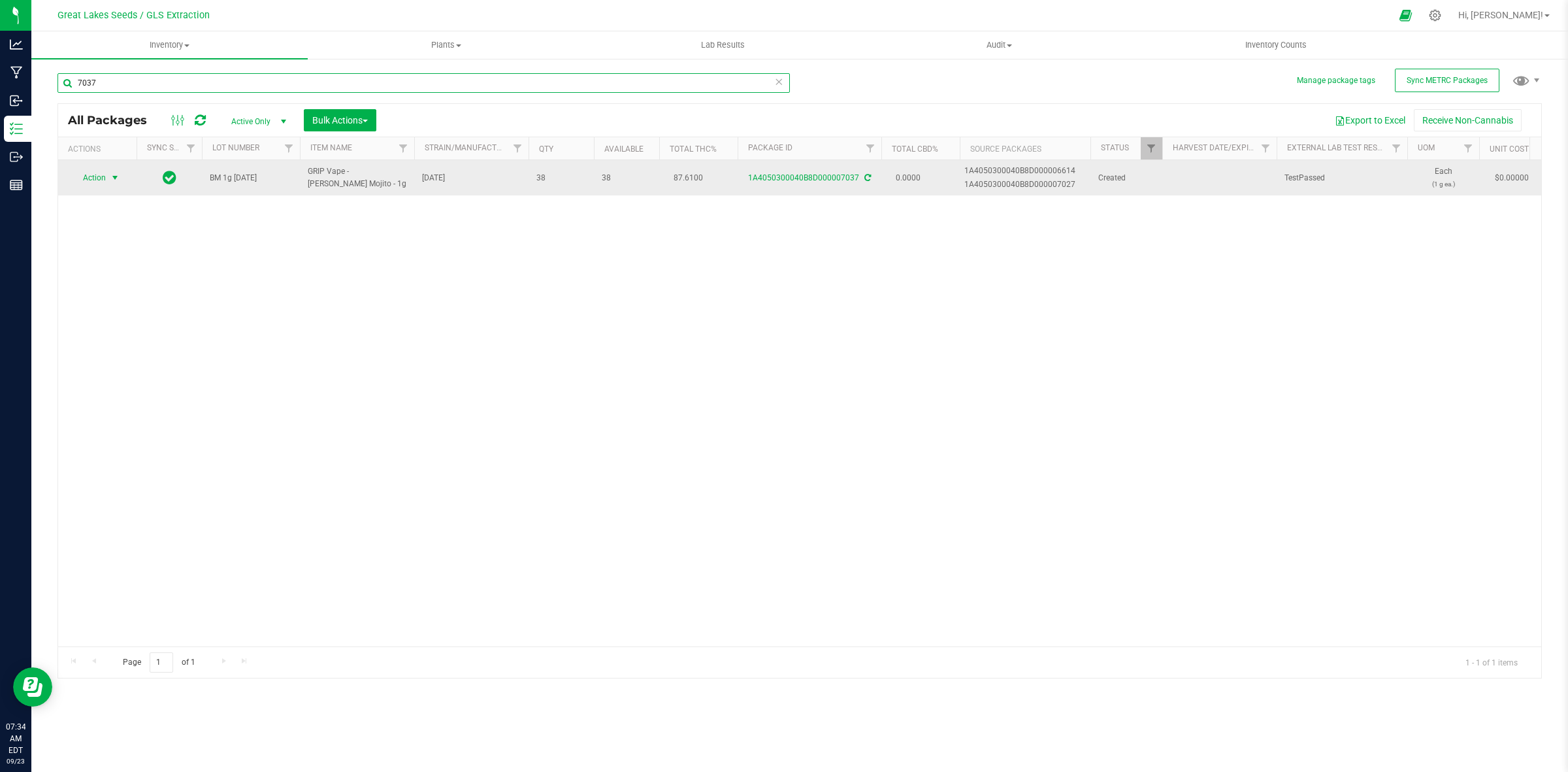
type input "7037"
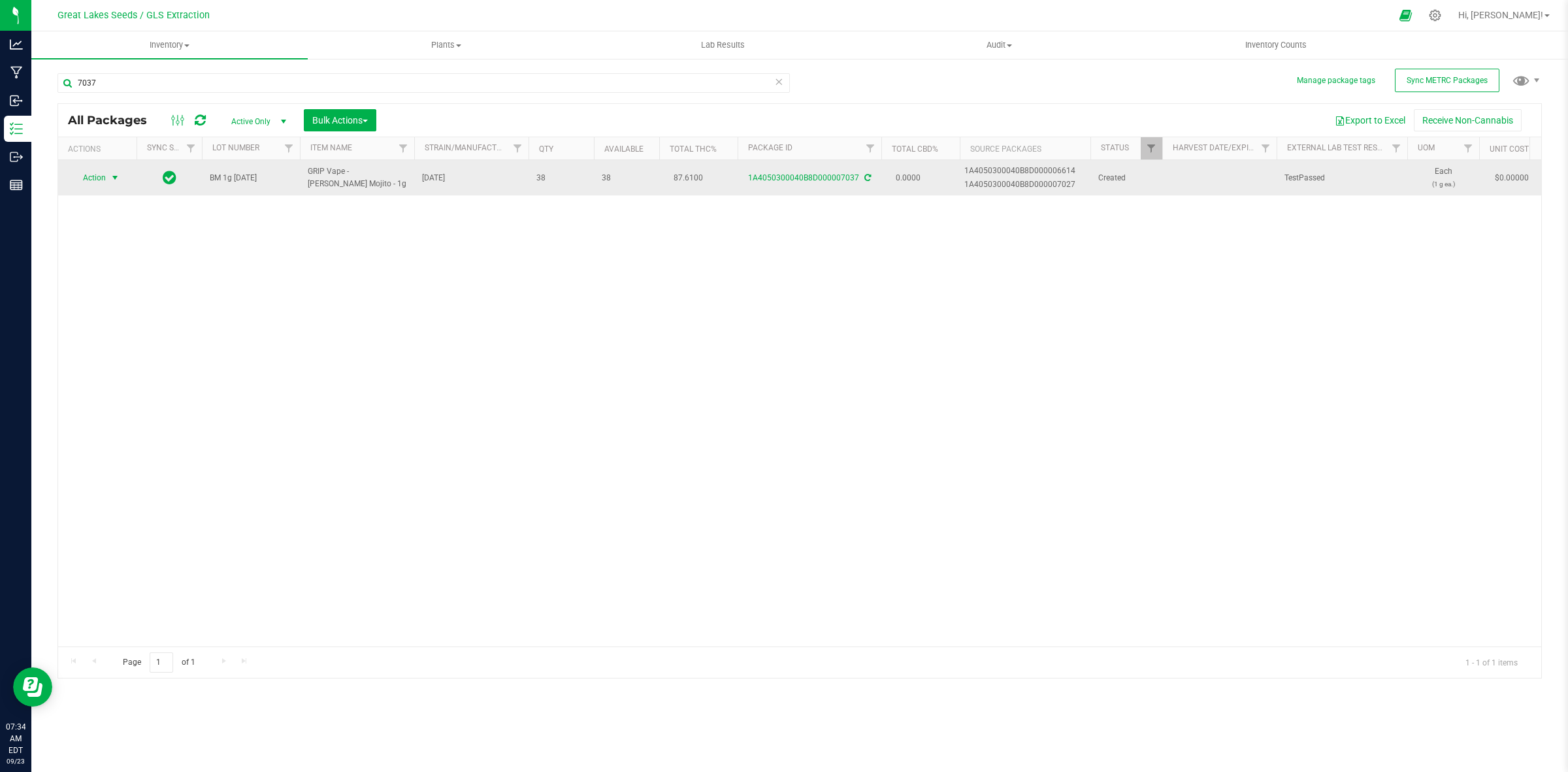
drag, startPoint x: 89, startPoint y: 179, endPoint x: 102, endPoint y: 179, distance: 13.0
click at [91, 179] on span "Action" at bounding box center [89, 177] width 35 height 18
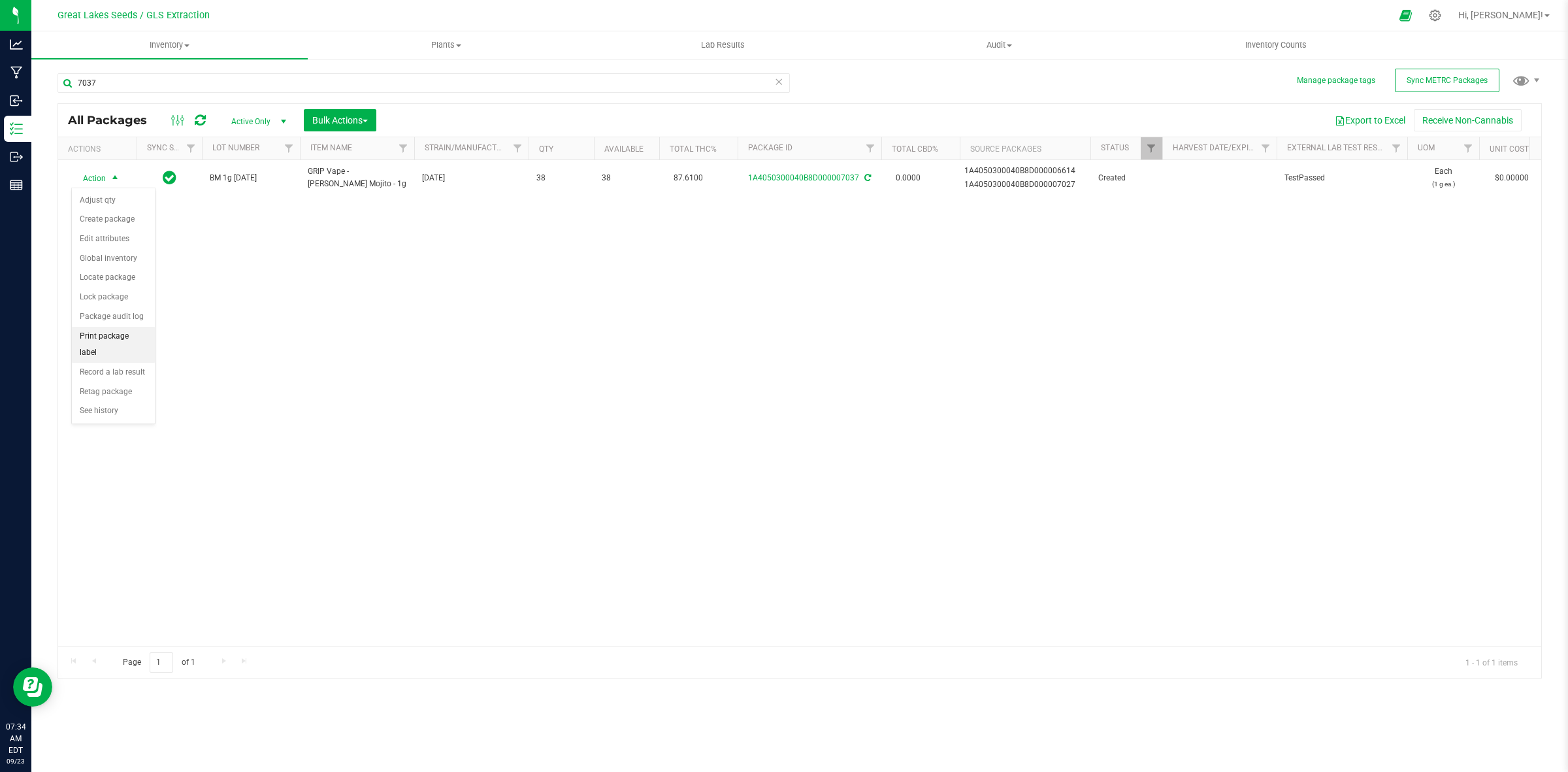
click at [137, 338] on li "Print package label" at bounding box center [113, 344] width 83 height 36
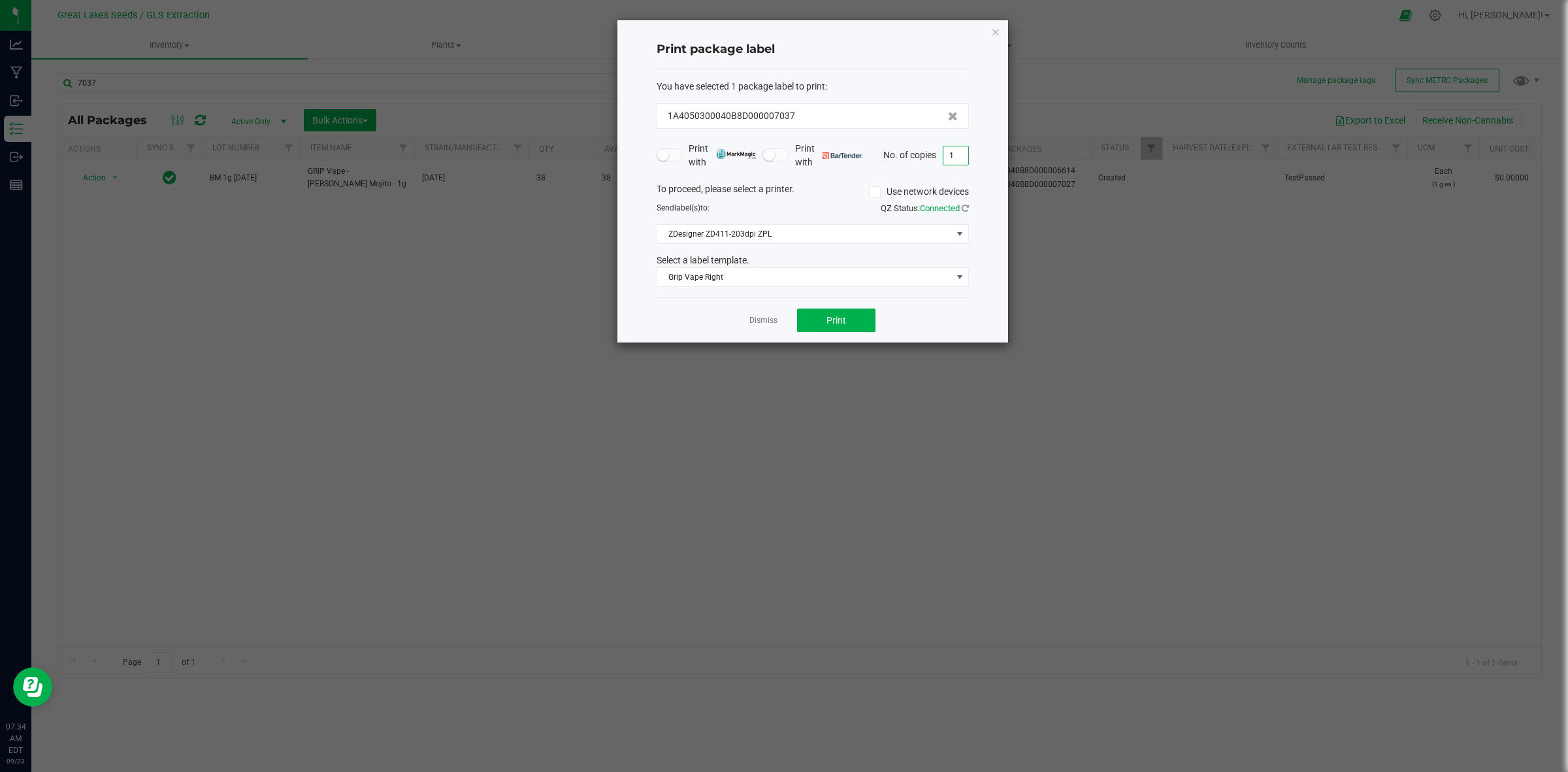
click at [959, 158] on input "1" at bounding box center [956, 155] width 25 height 18
type input "38"
click at [854, 322] on button "Print" at bounding box center [836, 320] width 78 height 24
click at [995, 30] on icon "button" at bounding box center [995, 31] width 9 height 16
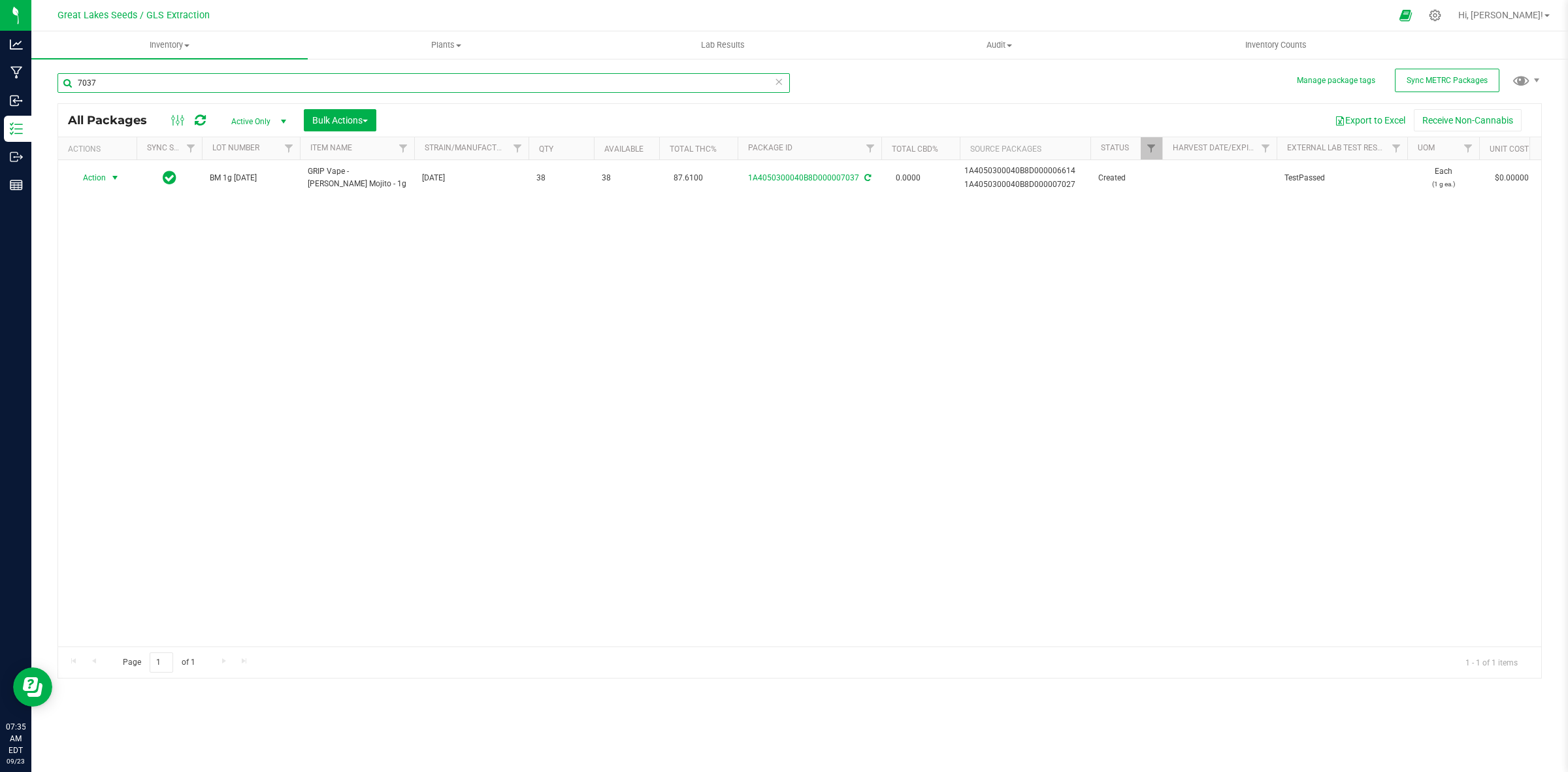
click at [196, 88] on input "7037" at bounding box center [423, 83] width 732 height 20
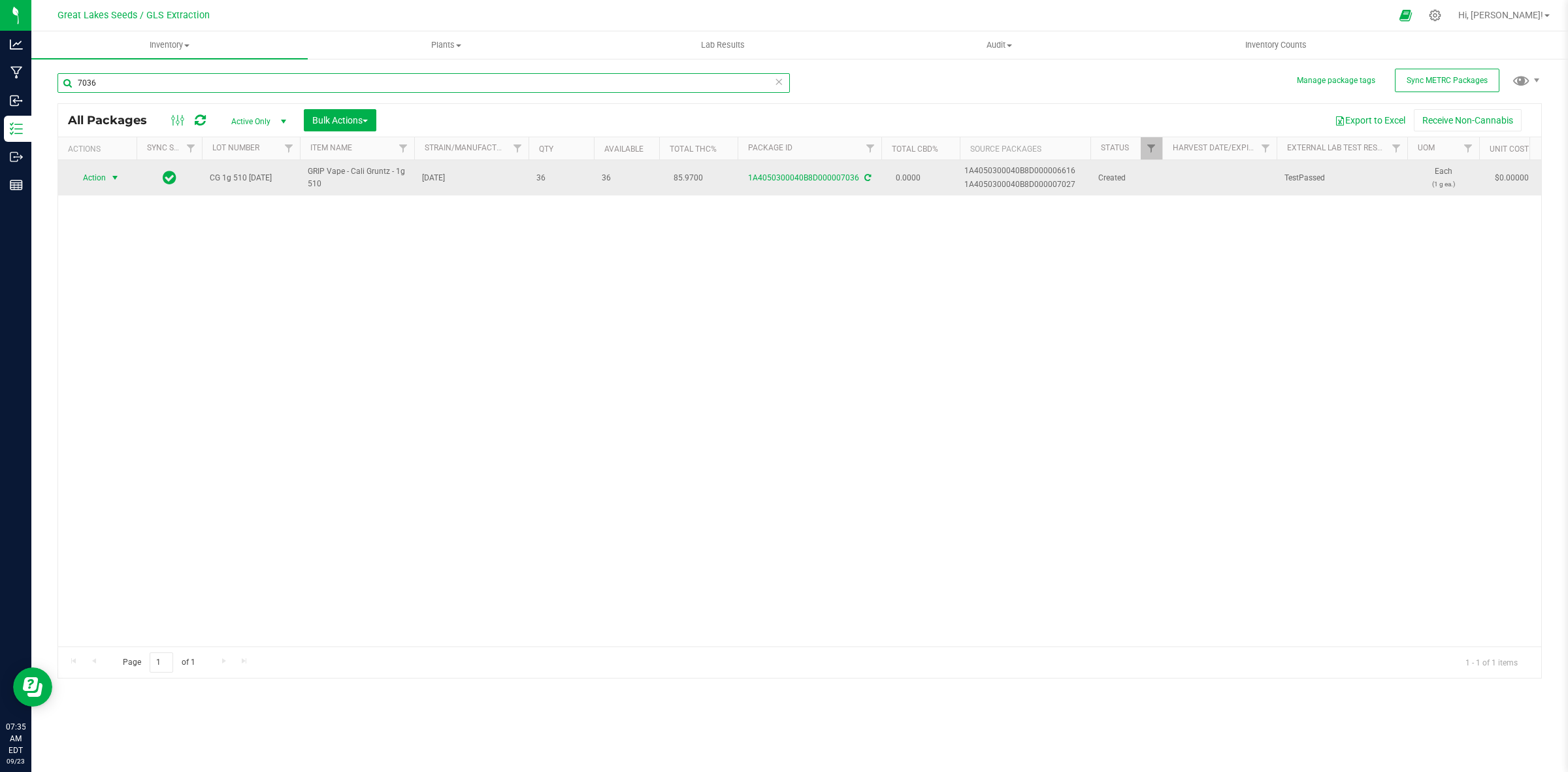
type input "7036"
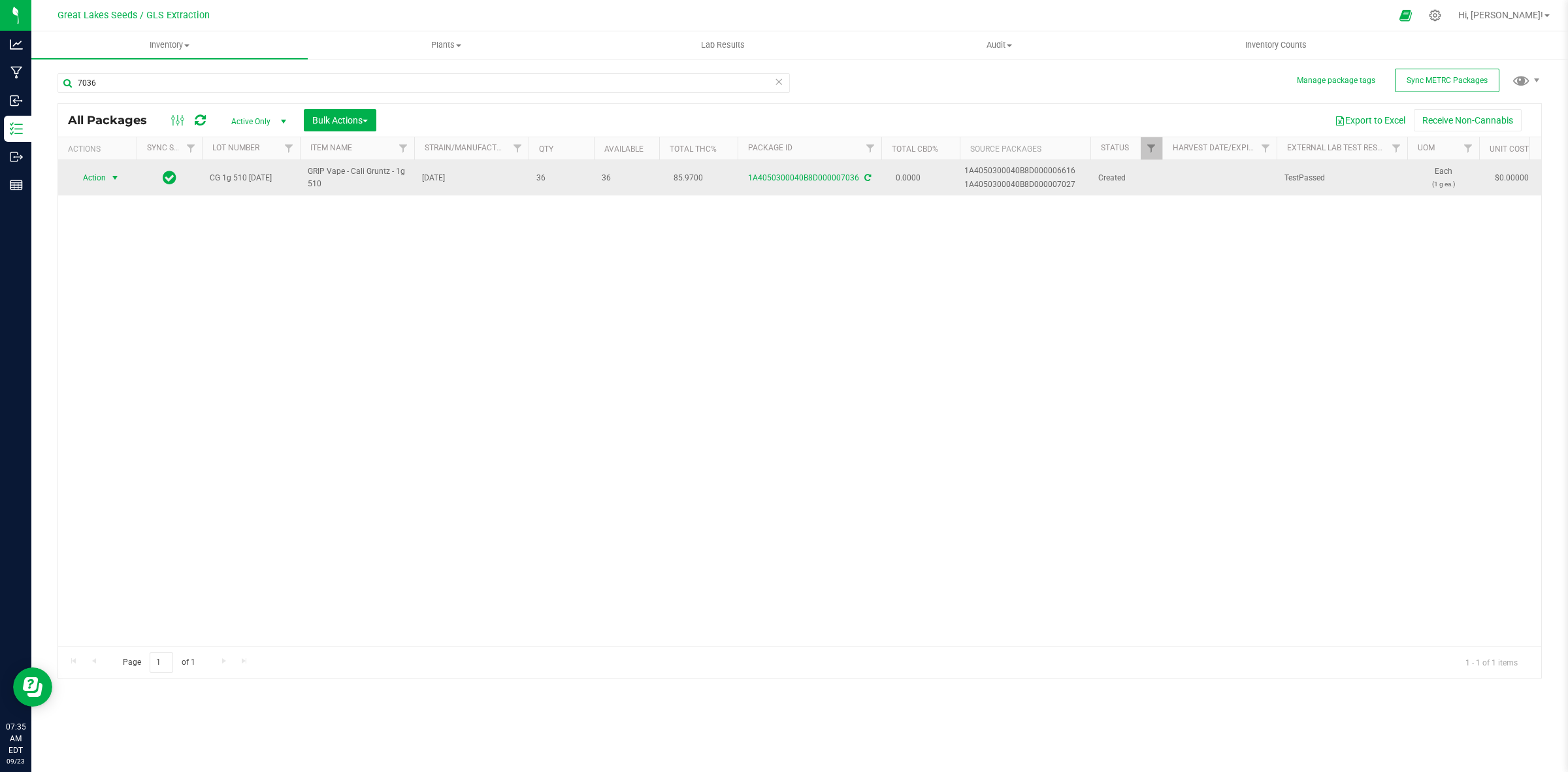
click at [108, 175] on span "select" at bounding box center [115, 177] width 16 height 18
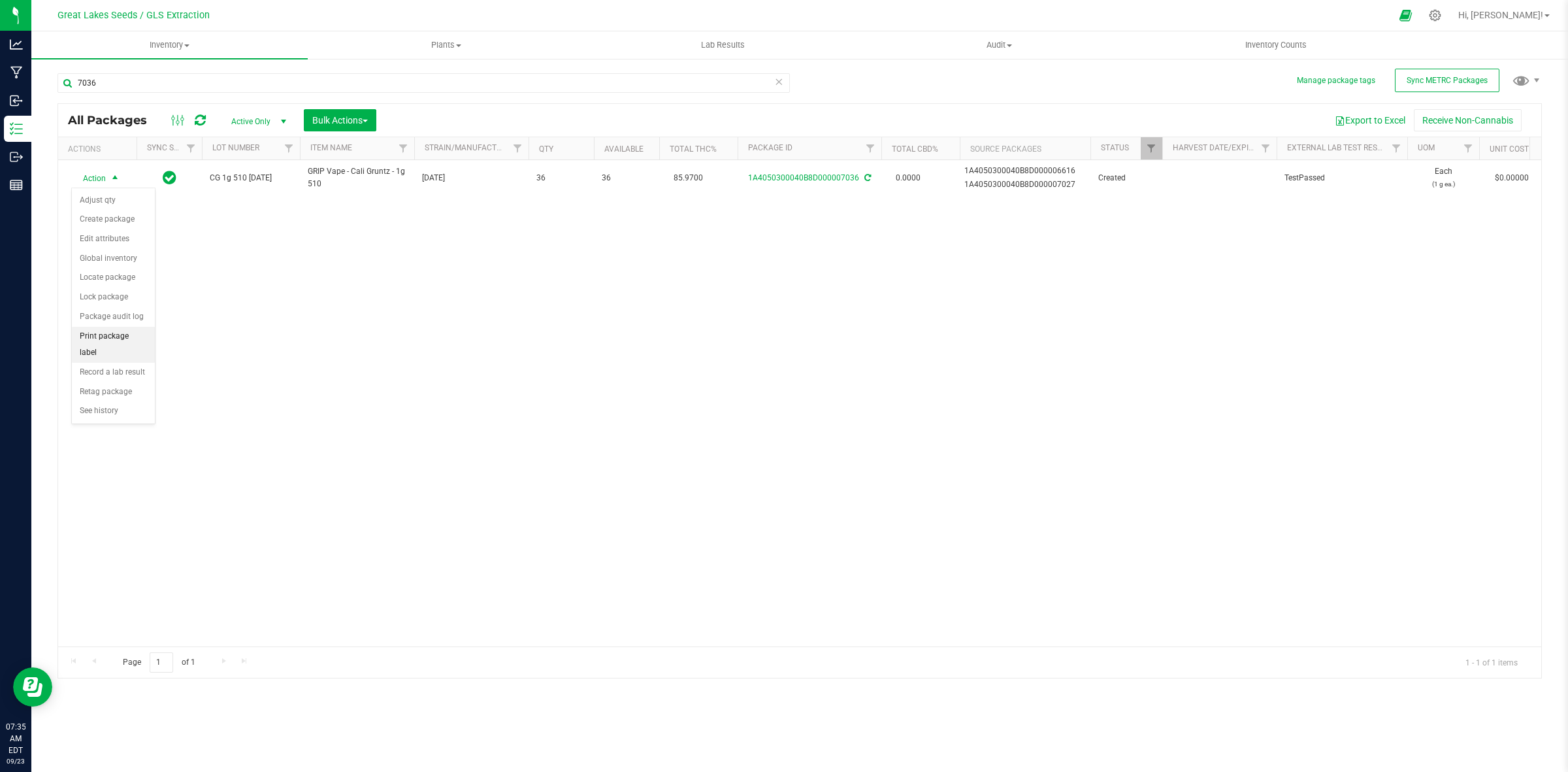
click at [137, 338] on li "Print package label" at bounding box center [113, 344] width 83 height 36
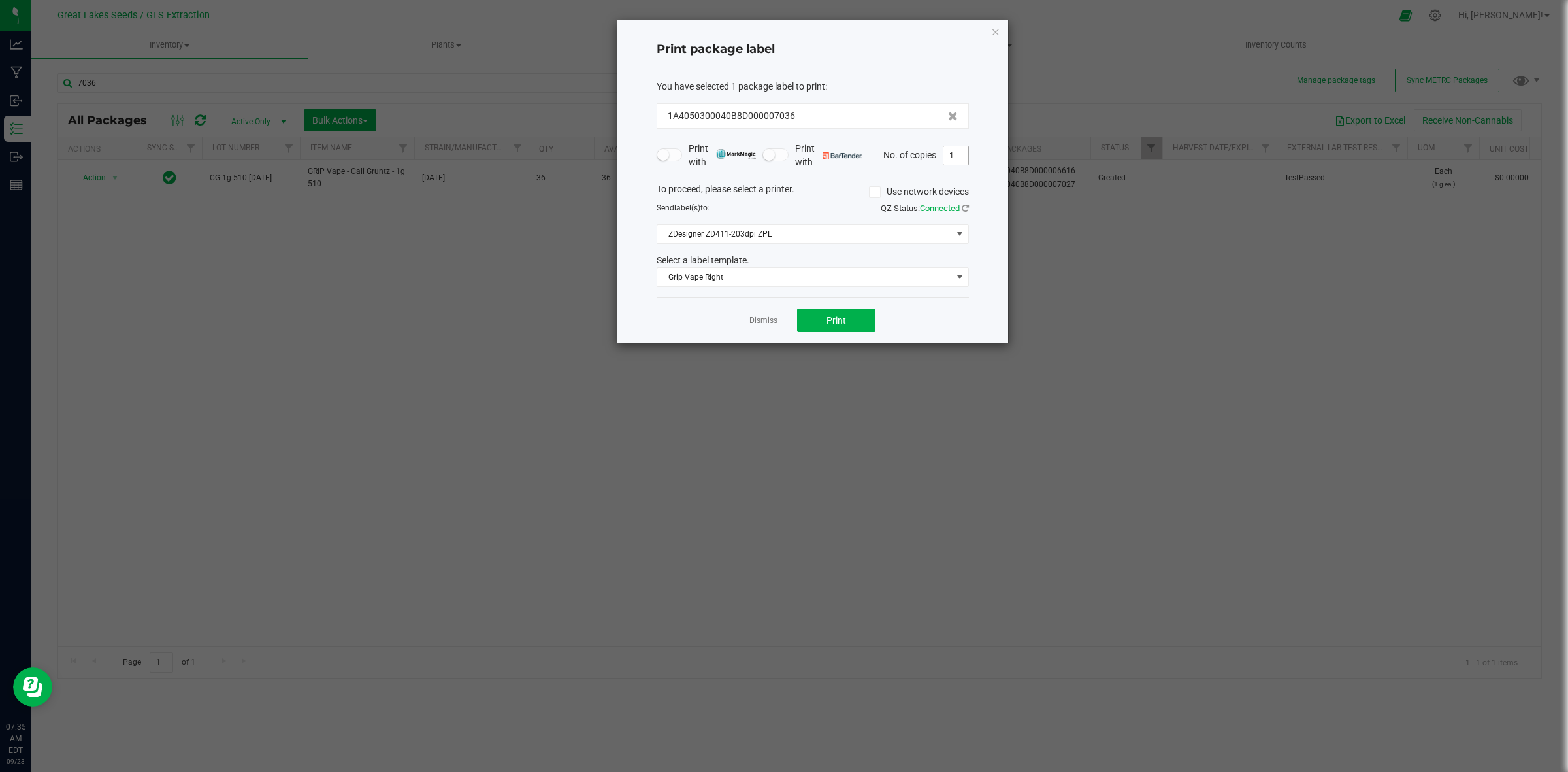
click at [955, 161] on input "1" at bounding box center [956, 155] width 25 height 18
type input "50"
click at [821, 324] on button "Print" at bounding box center [836, 320] width 78 height 24
click at [998, 33] on icon "button" at bounding box center [995, 31] width 9 height 16
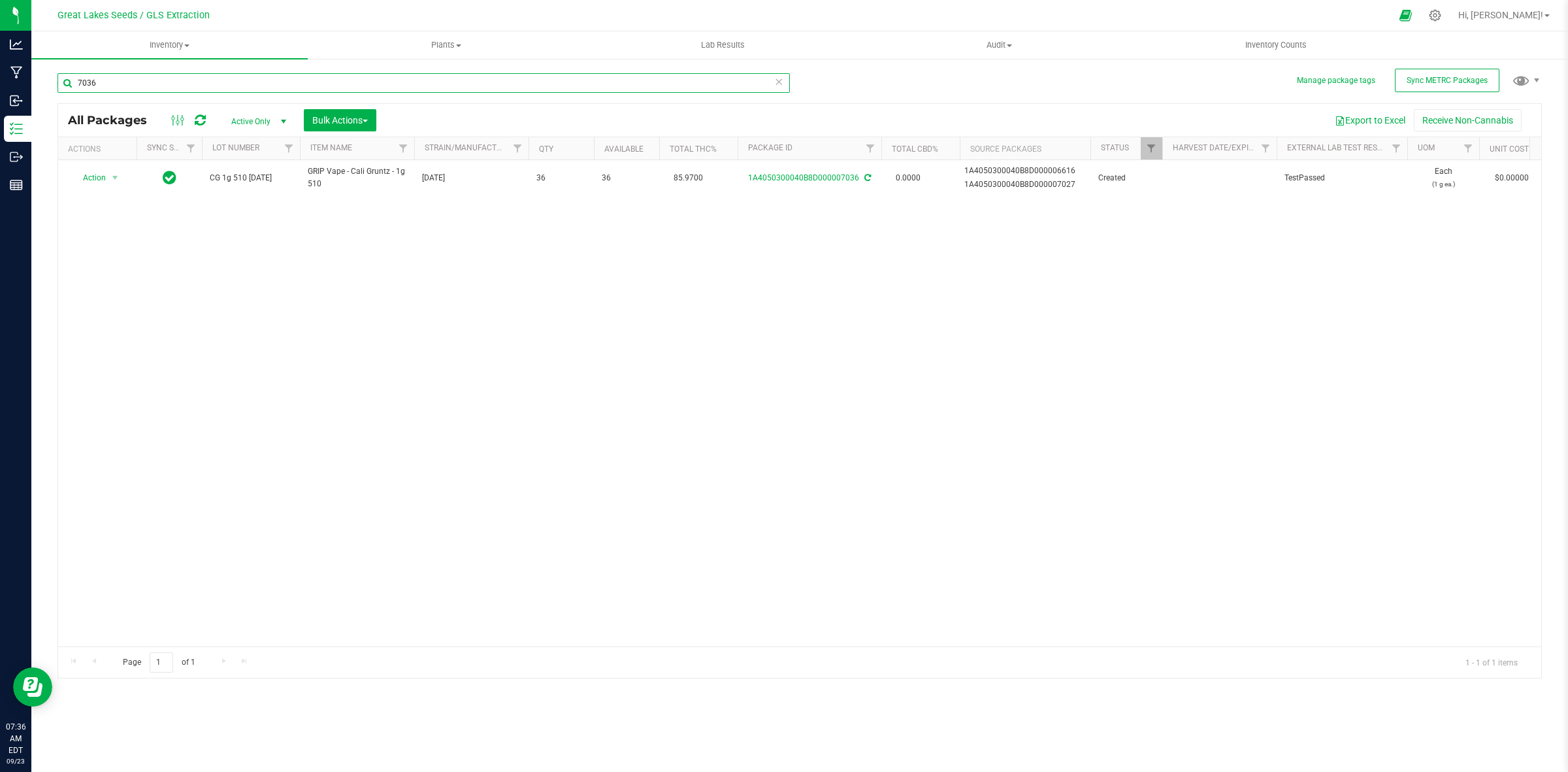
click at [159, 86] on input "7036" at bounding box center [423, 83] width 732 height 20
click at [123, 77] on input "7035" at bounding box center [423, 83] width 732 height 20
click at [115, 80] on input "7776" at bounding box center [423, 83] width 732 height 20
type input "7"
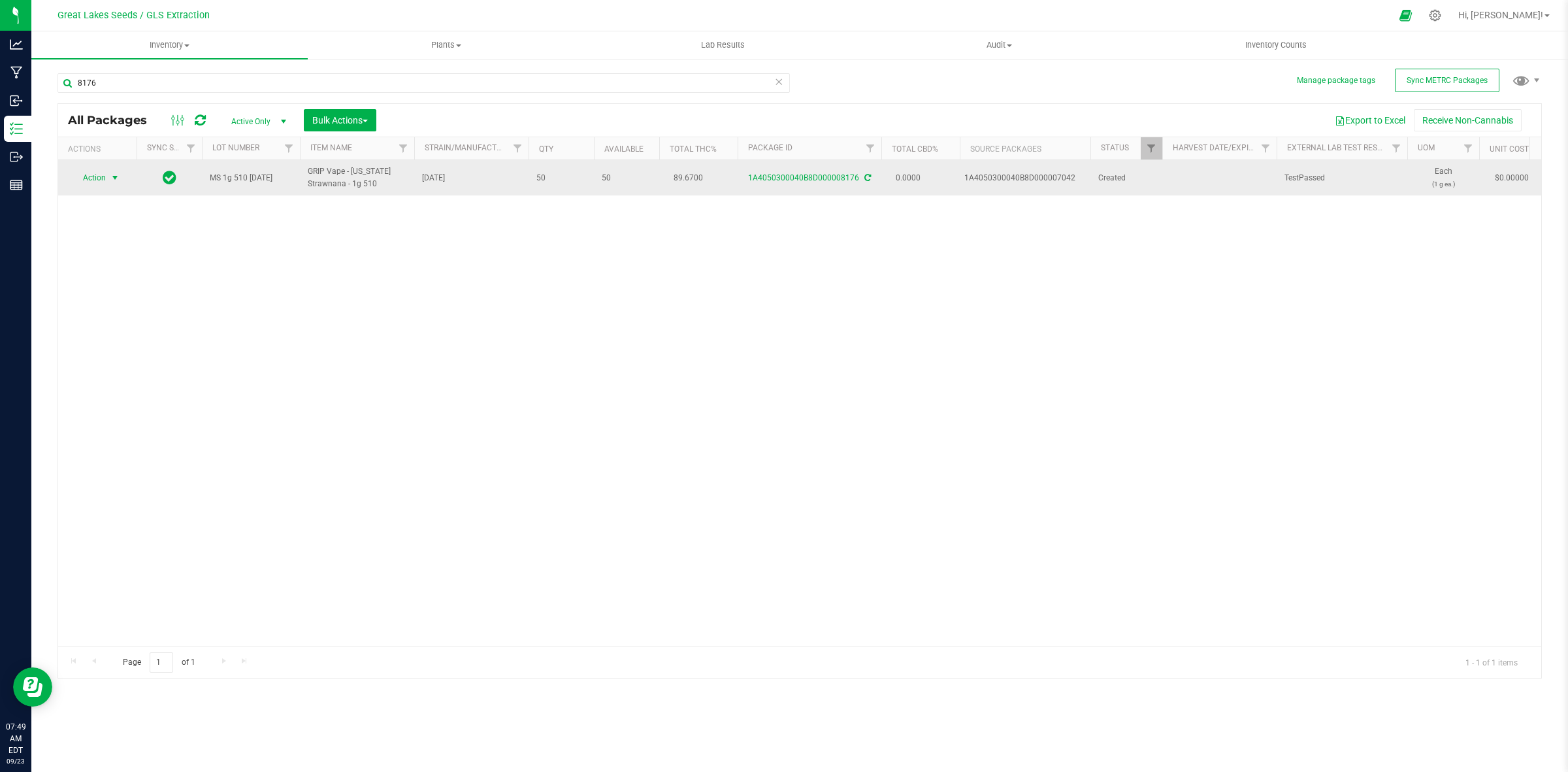
click at [121, 178] on span "select" at bounding box center [115, 177] width 16 height 18
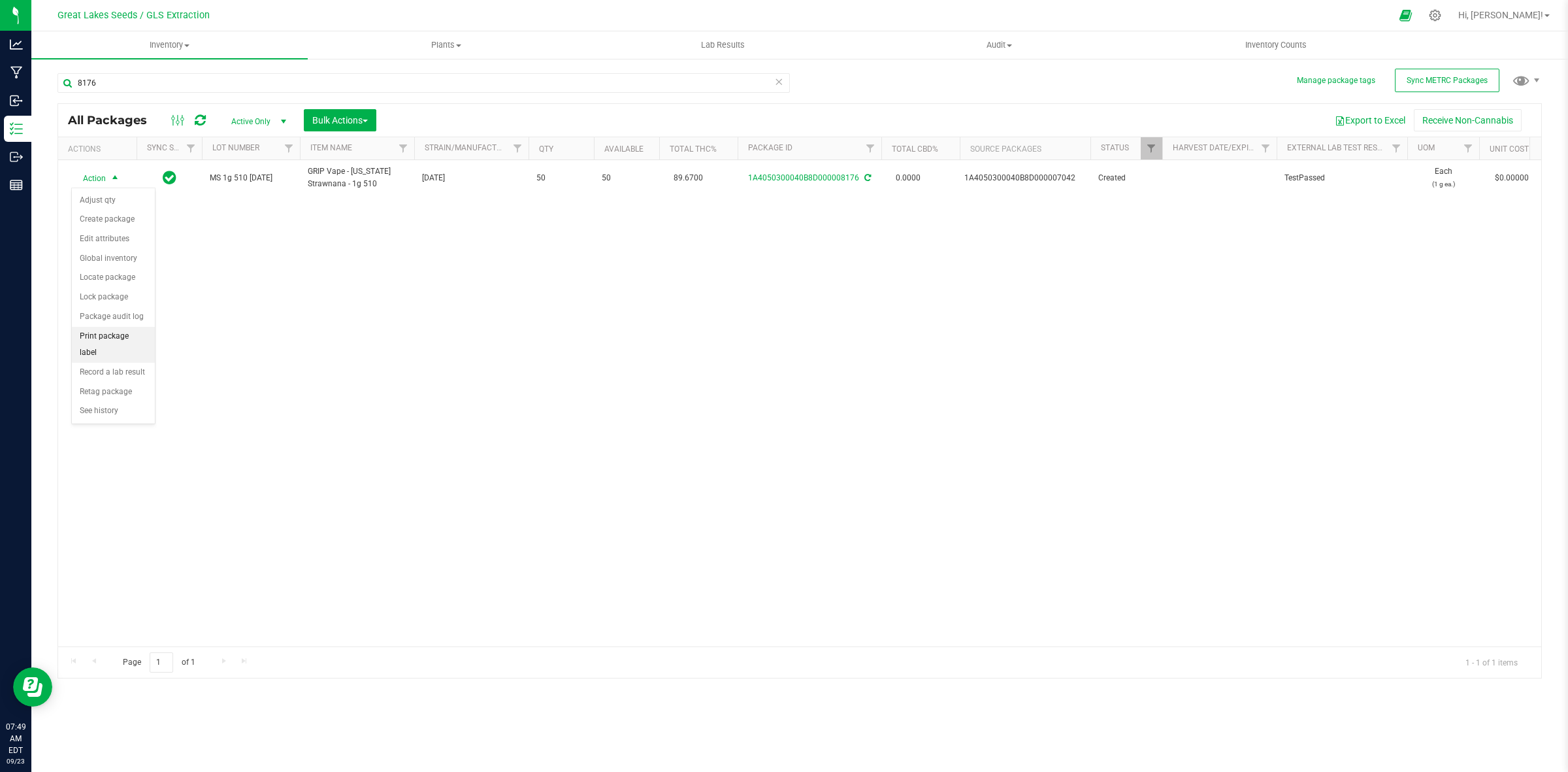
click at [113, 338] on li "Print package label" at bounding box center [113, 344] width 83 height 36
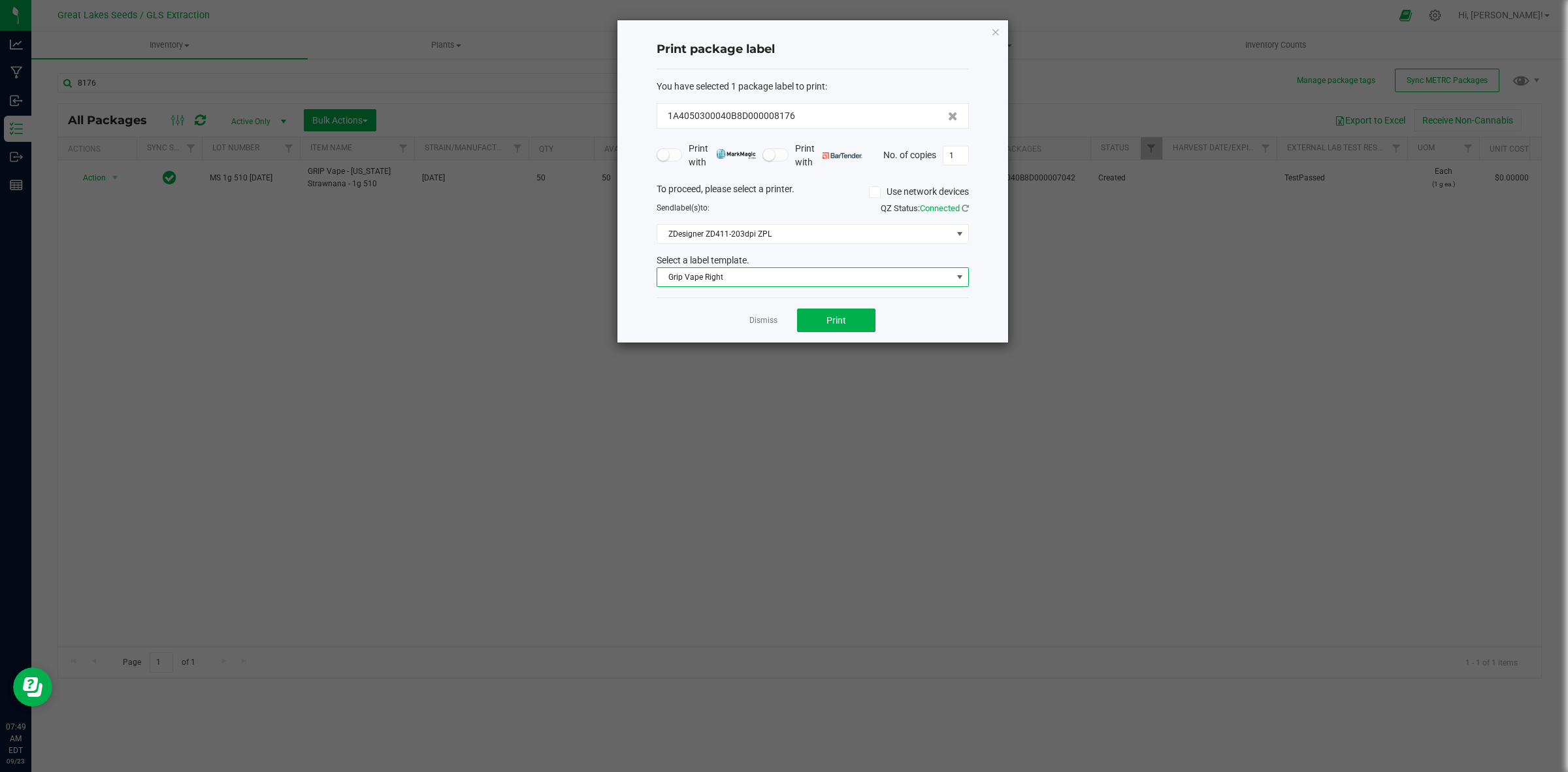
click at [840, 280] on span "Grip Vape Right" at bounding box center [804, 277] width 295 height 18
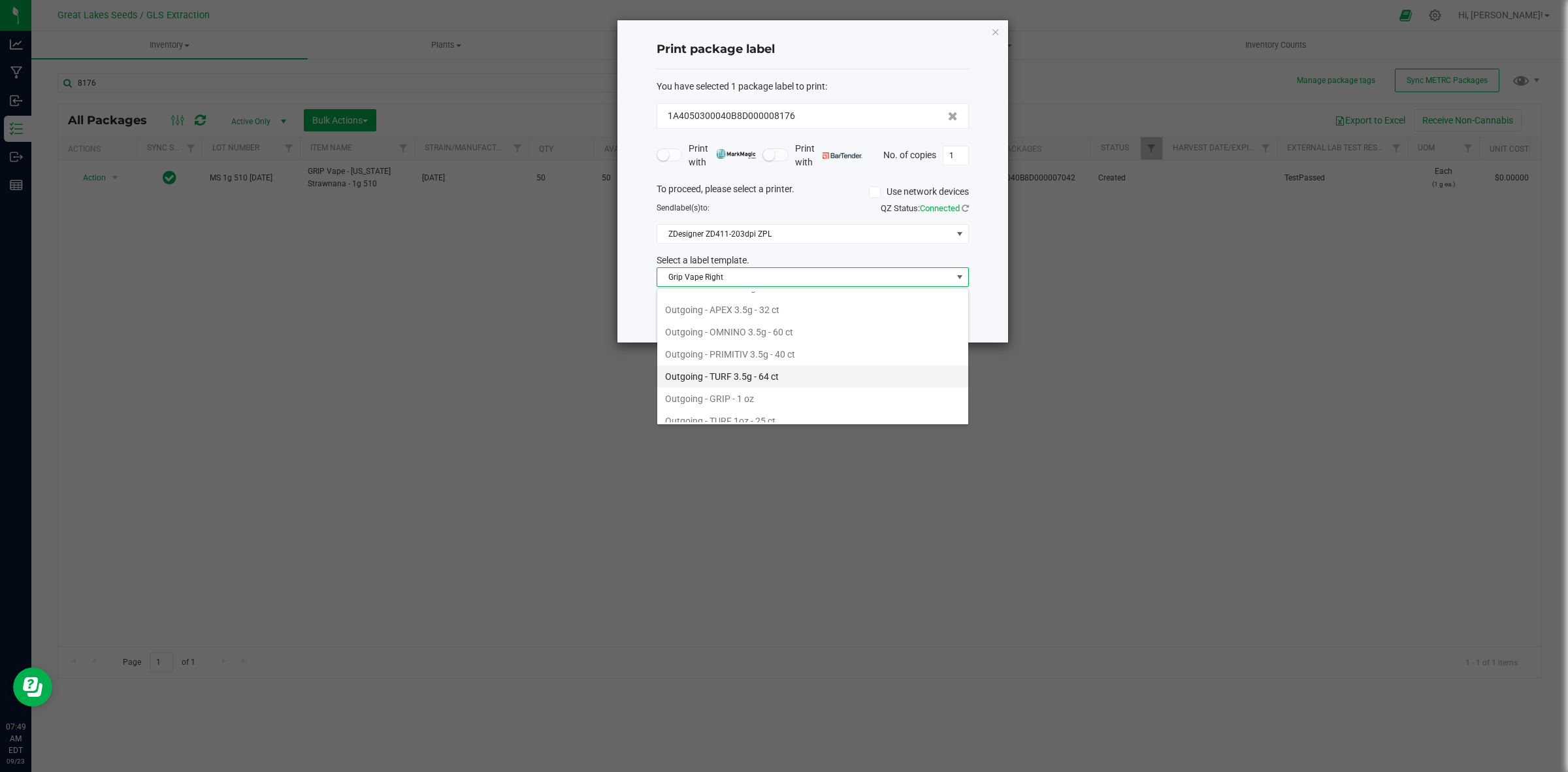
scroll to position [475, 0]
click at [729, 374] on li "Outgoing GRIP - VAPE" at bounding box center [813, 366] width 311 height 23
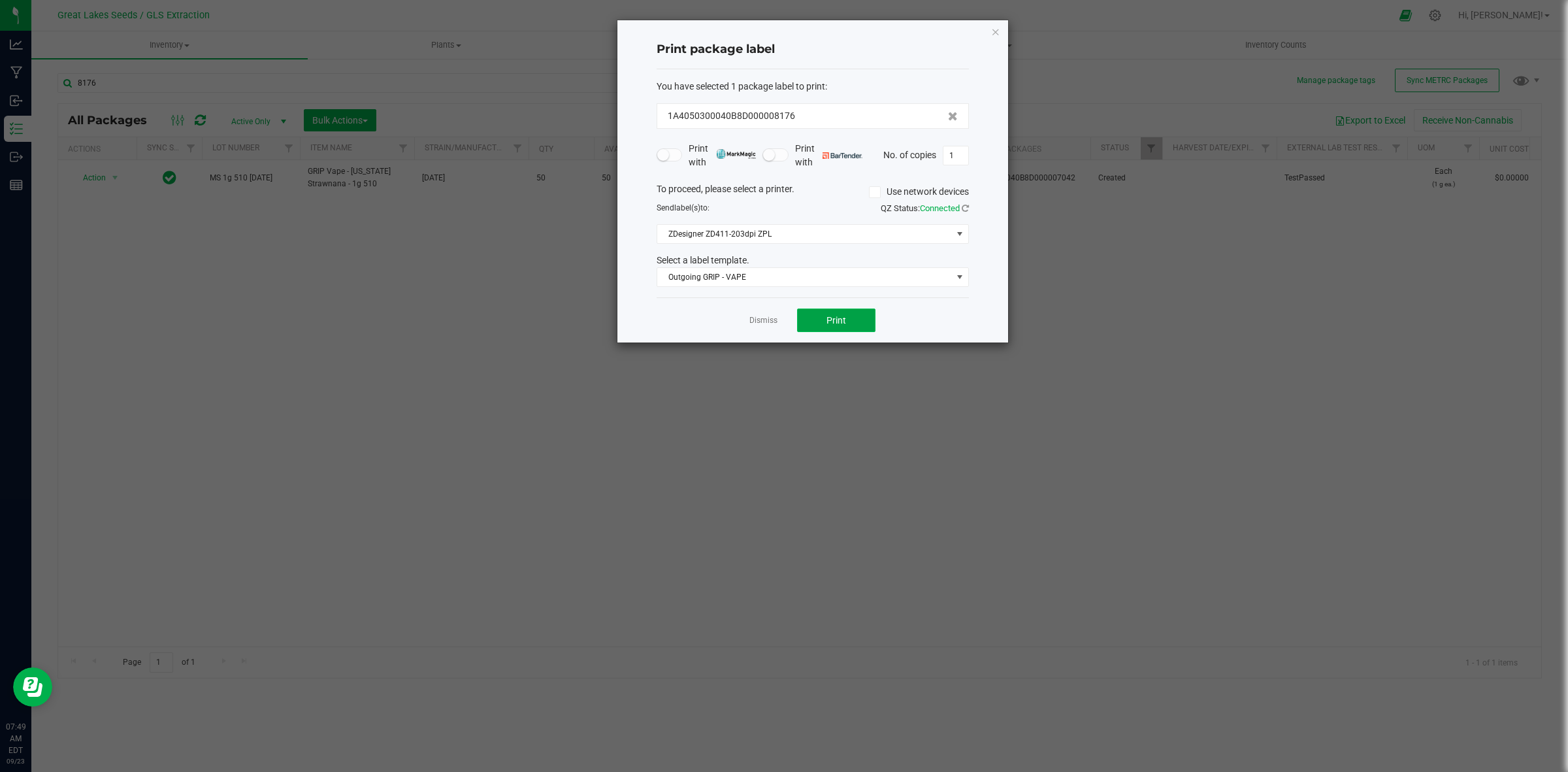
click at [835, 323] on span "Print" at bounding box center [836, 320] width 20 height 10
click at [995, 28] on icon "button" at bounding box center [995, 31] width 9 height 16
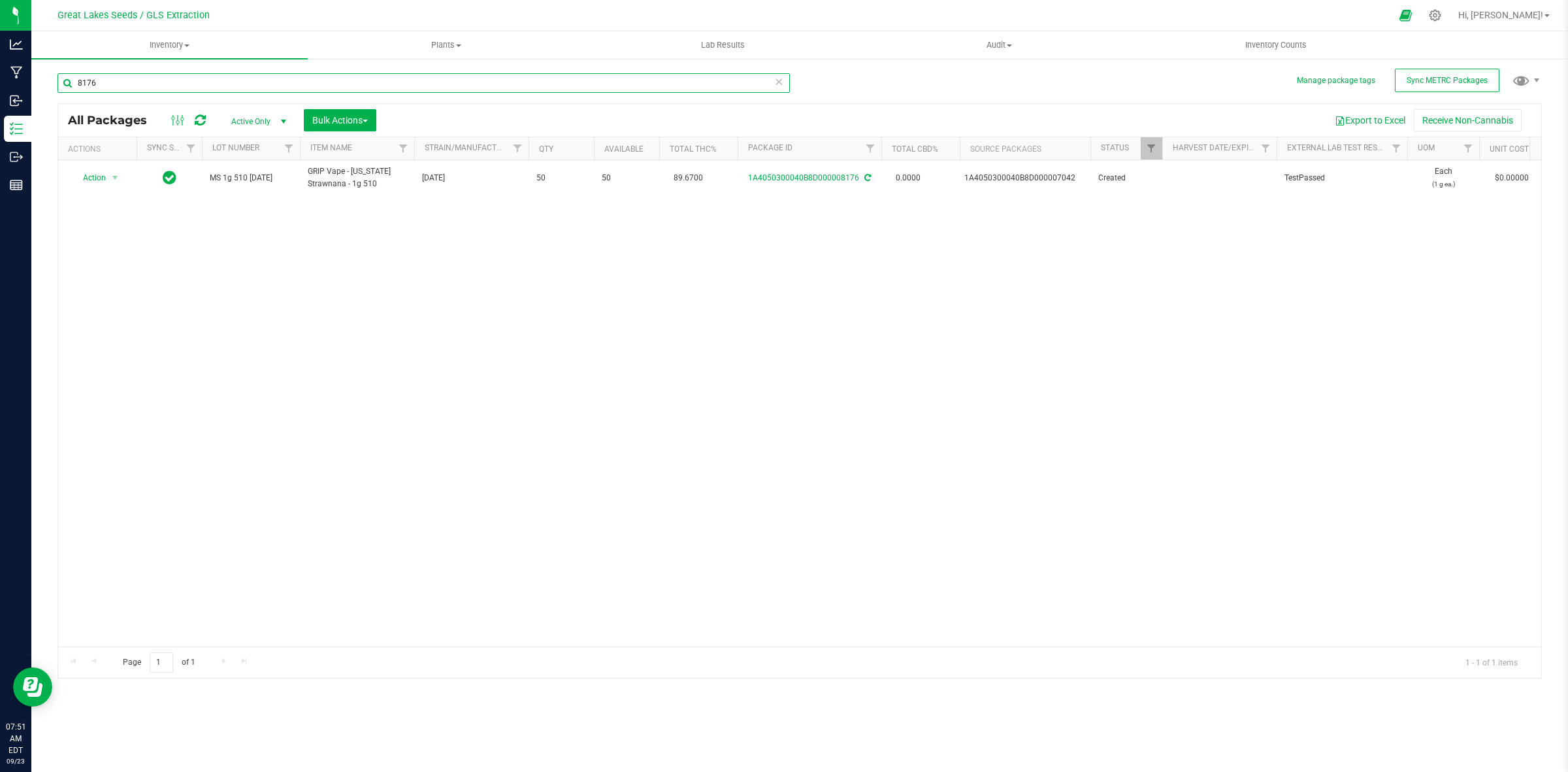
click at [106, 80] on input "8176" at bounding box center [423, 83] width 732 height 20
type input "8"
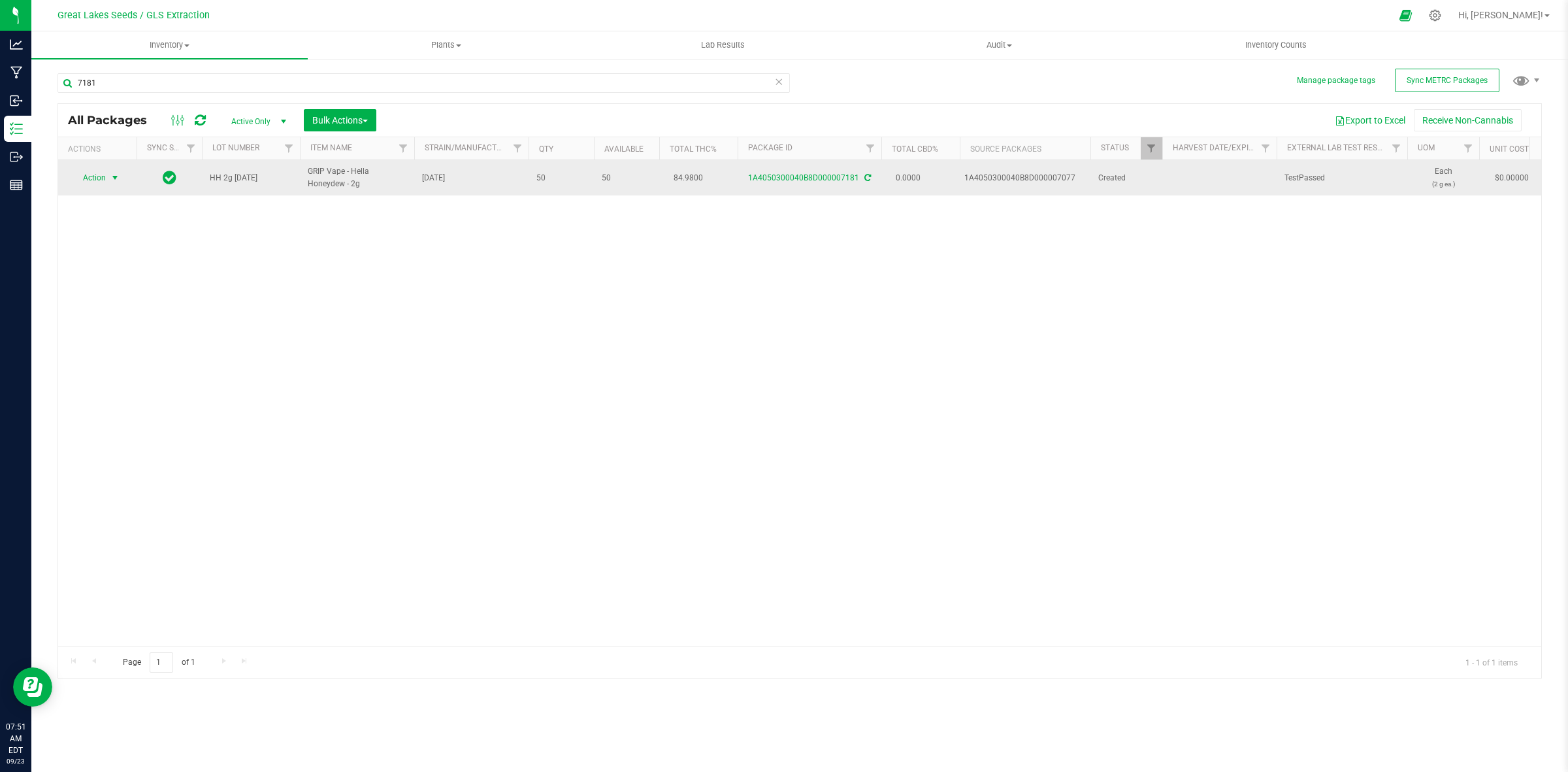
click at [113, 175] on span "select" at bounding box center [115, 177] width 10 height 10
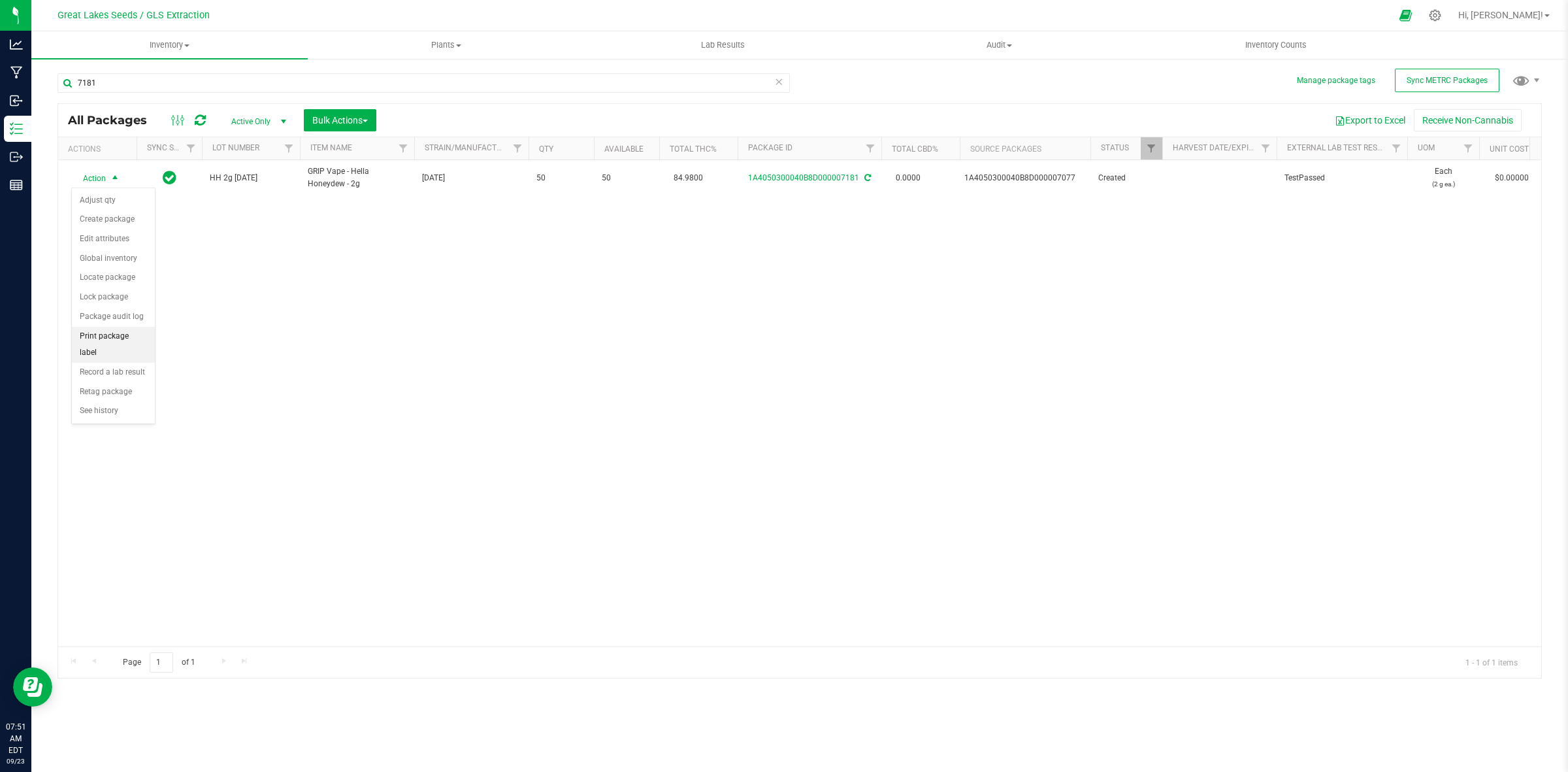
click at [103, 333] on li "Print package label" at bounding box center [113, 344] width 83 height 36
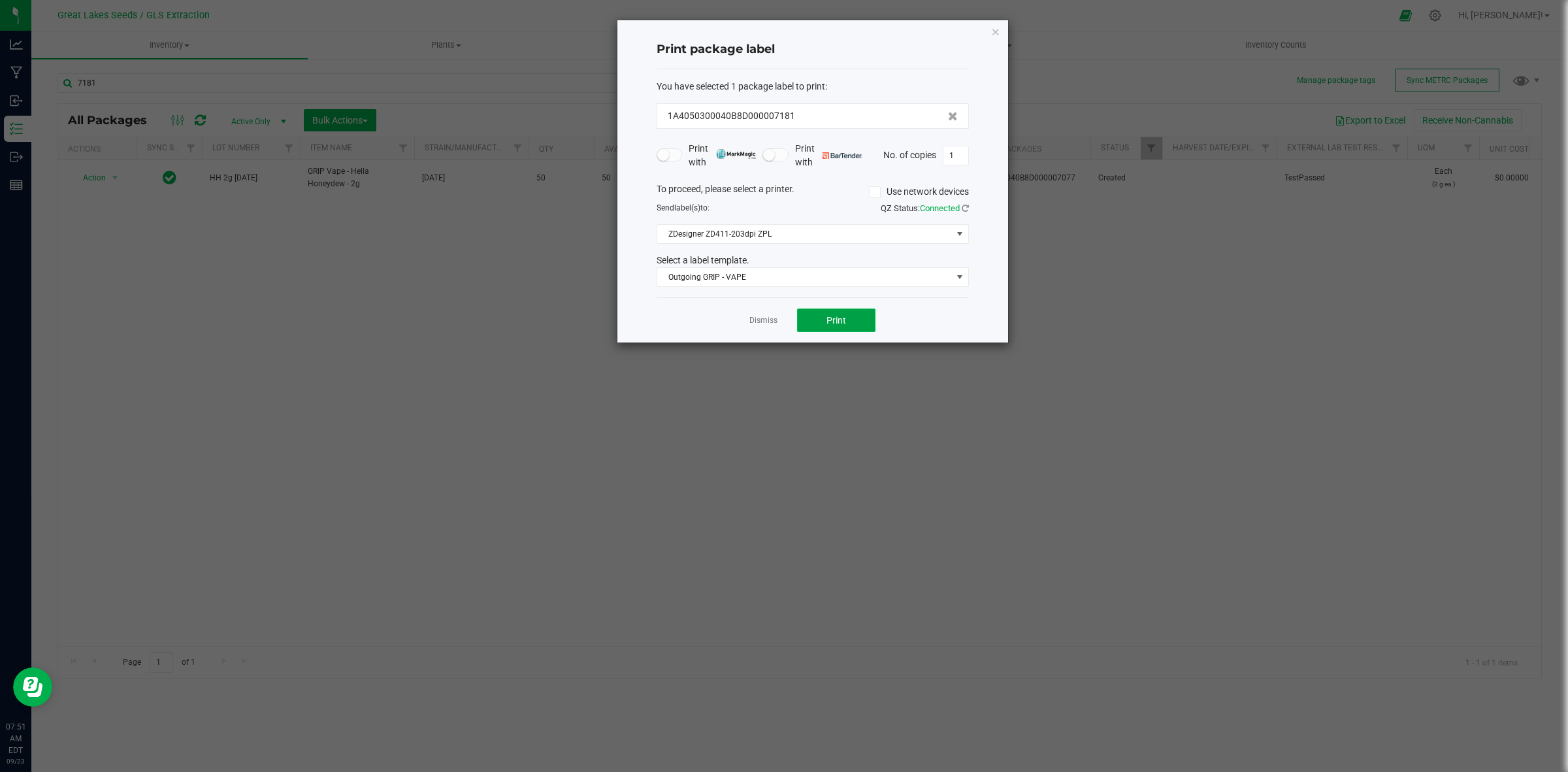
click at [821, 322] on button "Print" at bounding box center [836, 320] width 78 height 24
click at [997, 31] on icon "button" at bounding box center [995, 31] width 9 height 16
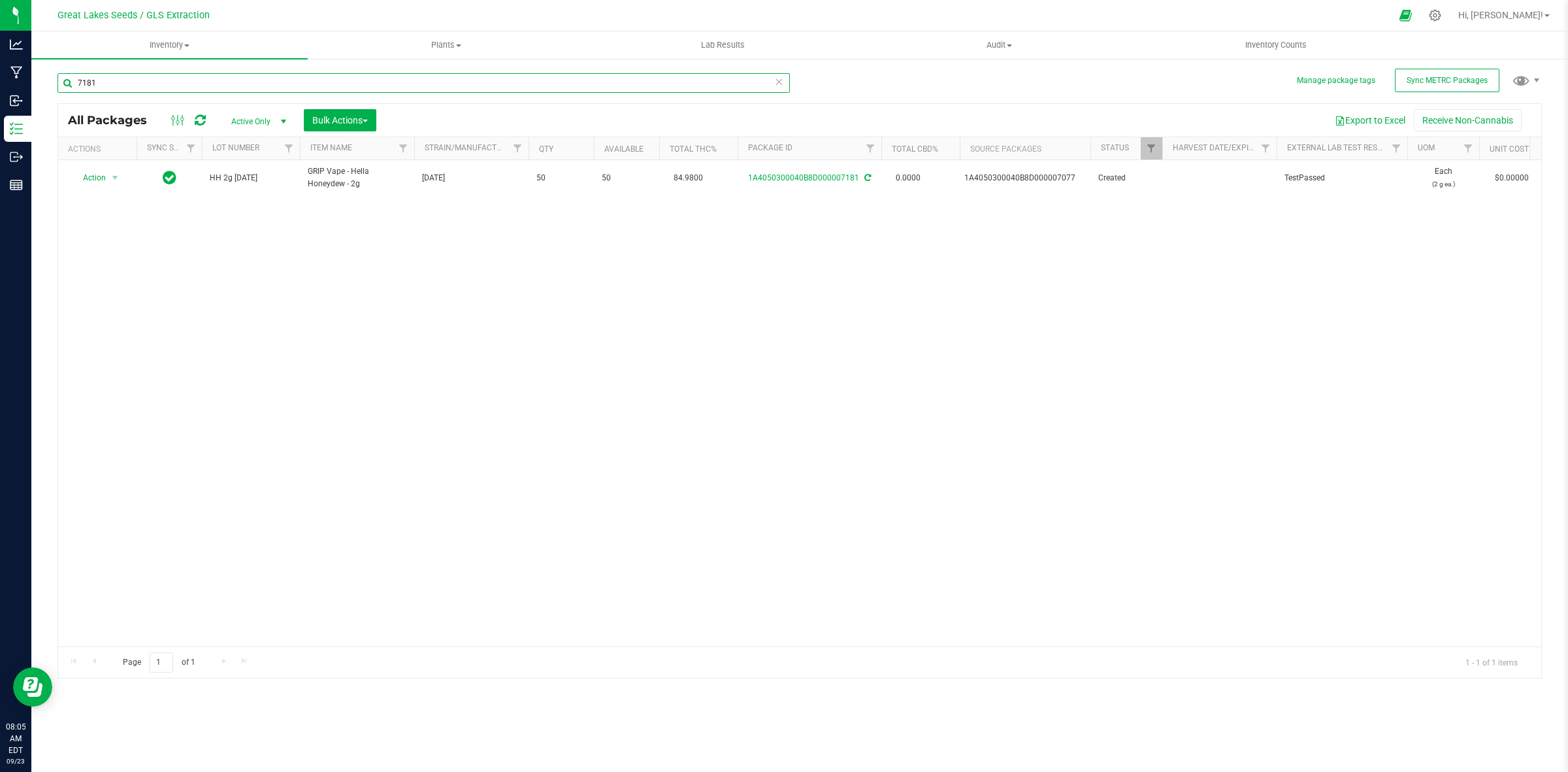
drag, startPoint x: 103, startPoint y: 89, endPoint x: 76, endPoint y: 89, distance: 27.0
click at [76, 89] on input "7181" at bounding box center [423, 83] width 732 height 20
type input "8498"
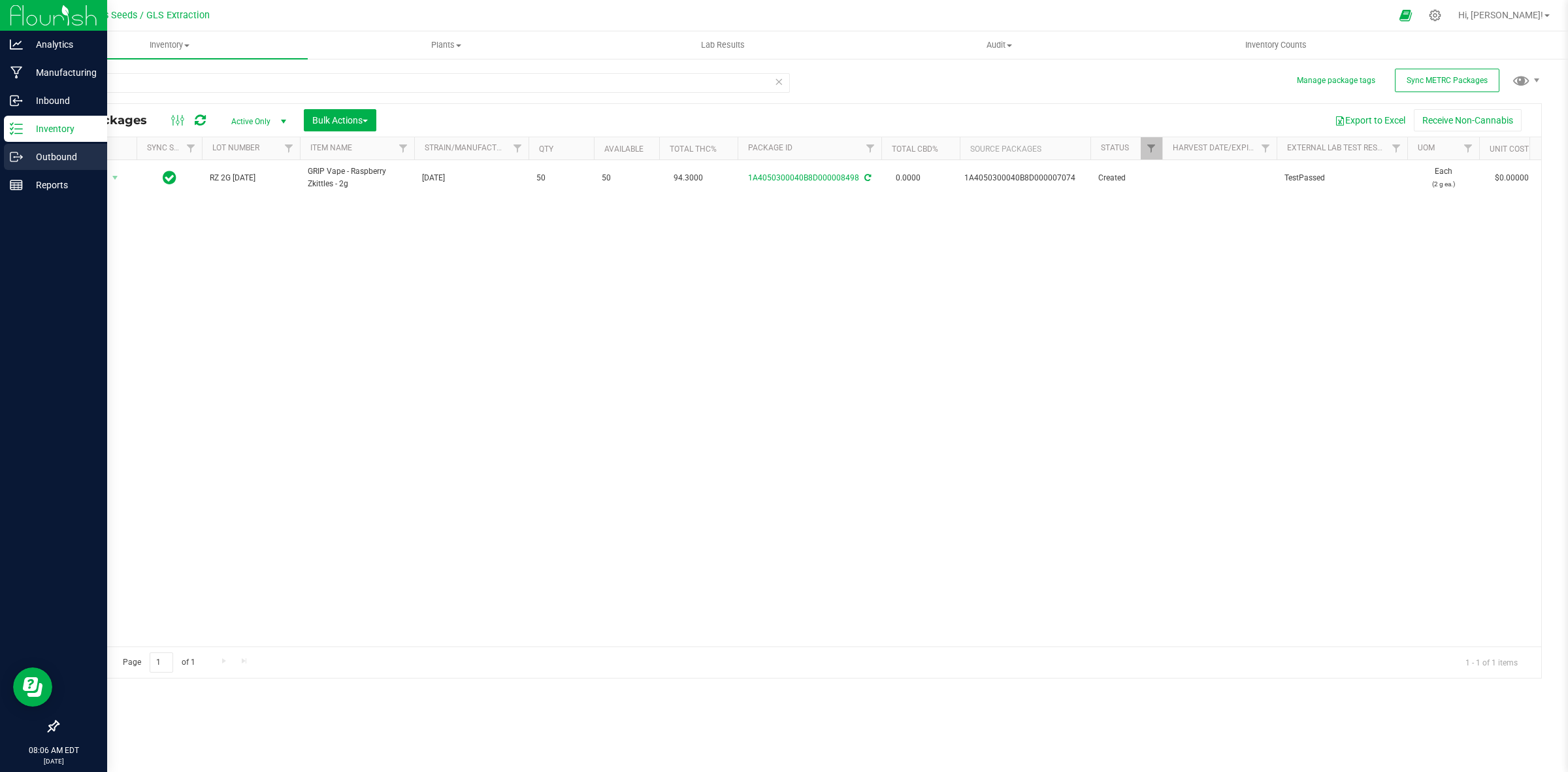
click at [86, 152] on p "Outbound" at bounding box center [62, 157] width 78 height 16
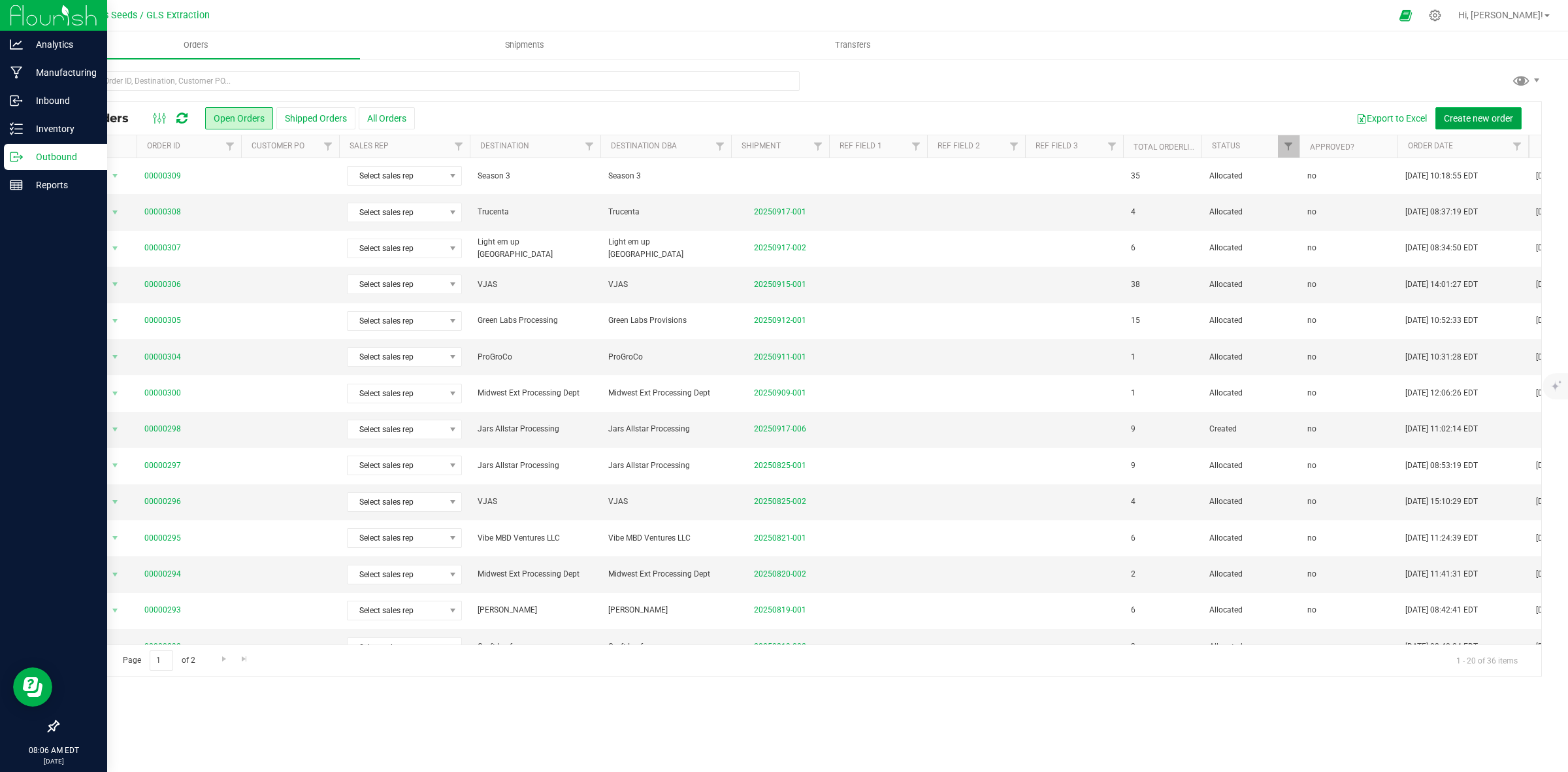
click at [1470, 117] on span "Create new order" at bounding box center [1479, 118] width 70 height 10
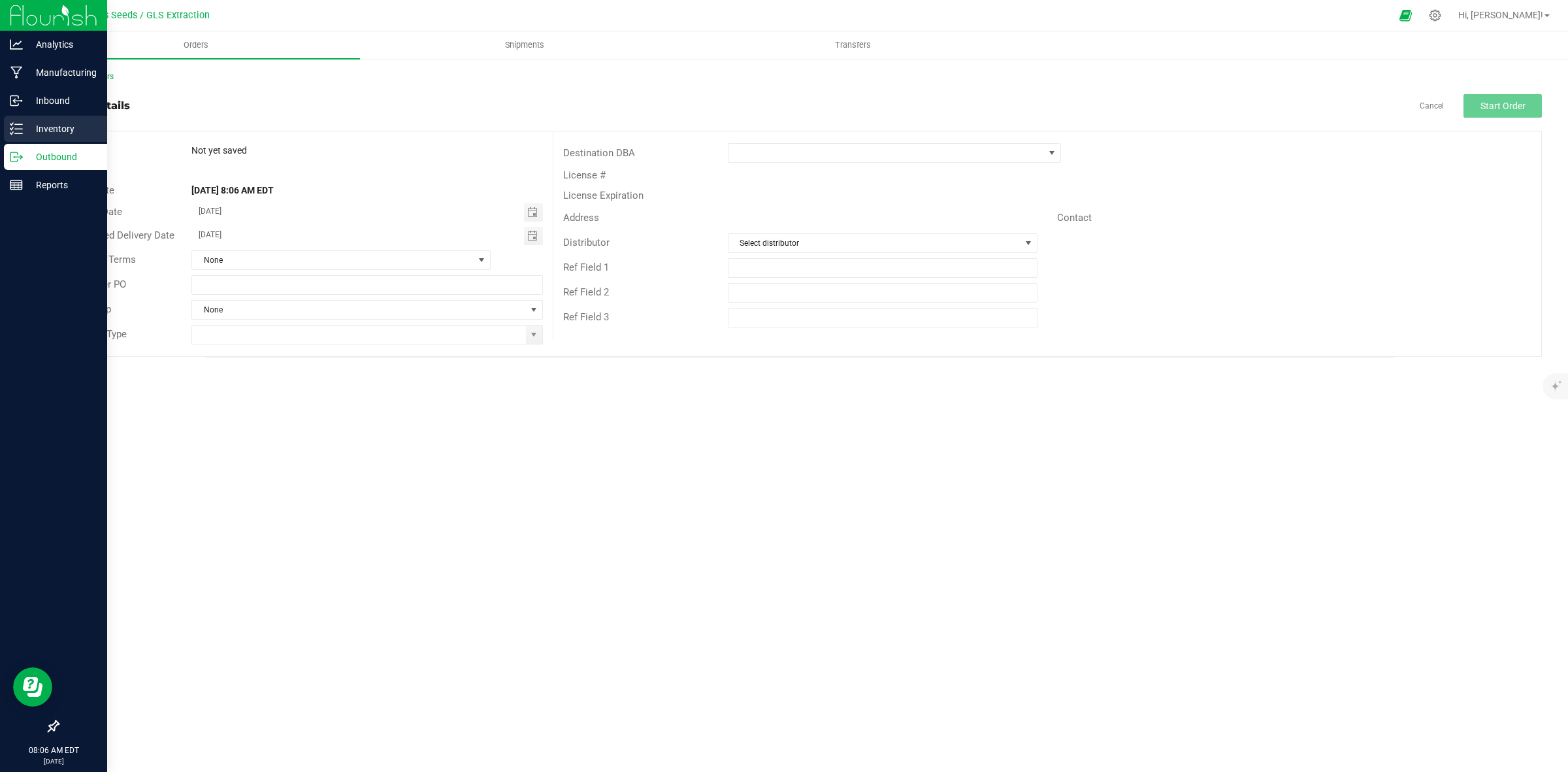
click at [65, 140] on div "Inventory" at bounding box center [55, 129] width 103 height 26
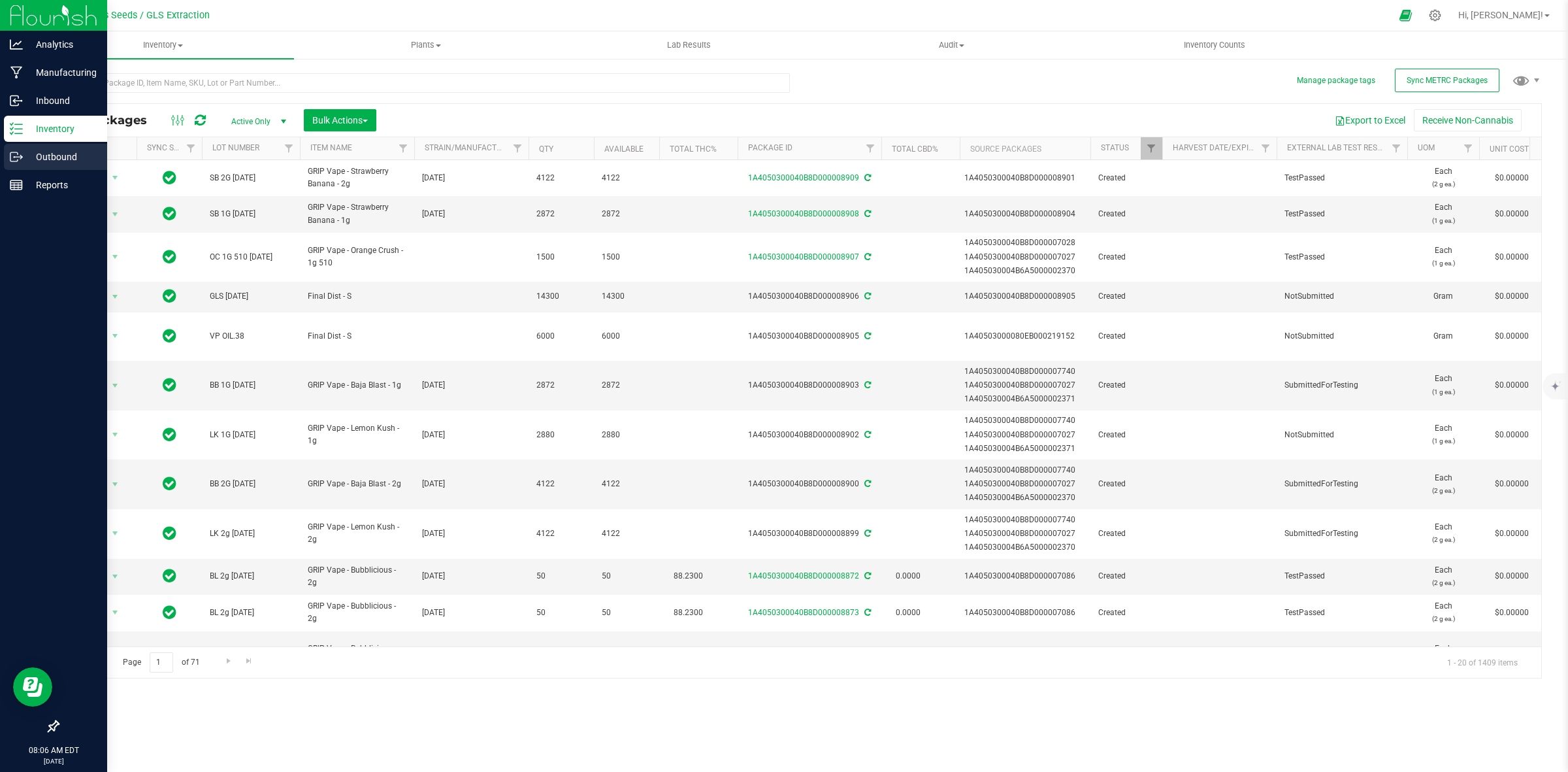
click at [76, 155] on p "Outbound" at bounding box center [62, 157] width 78 height 16
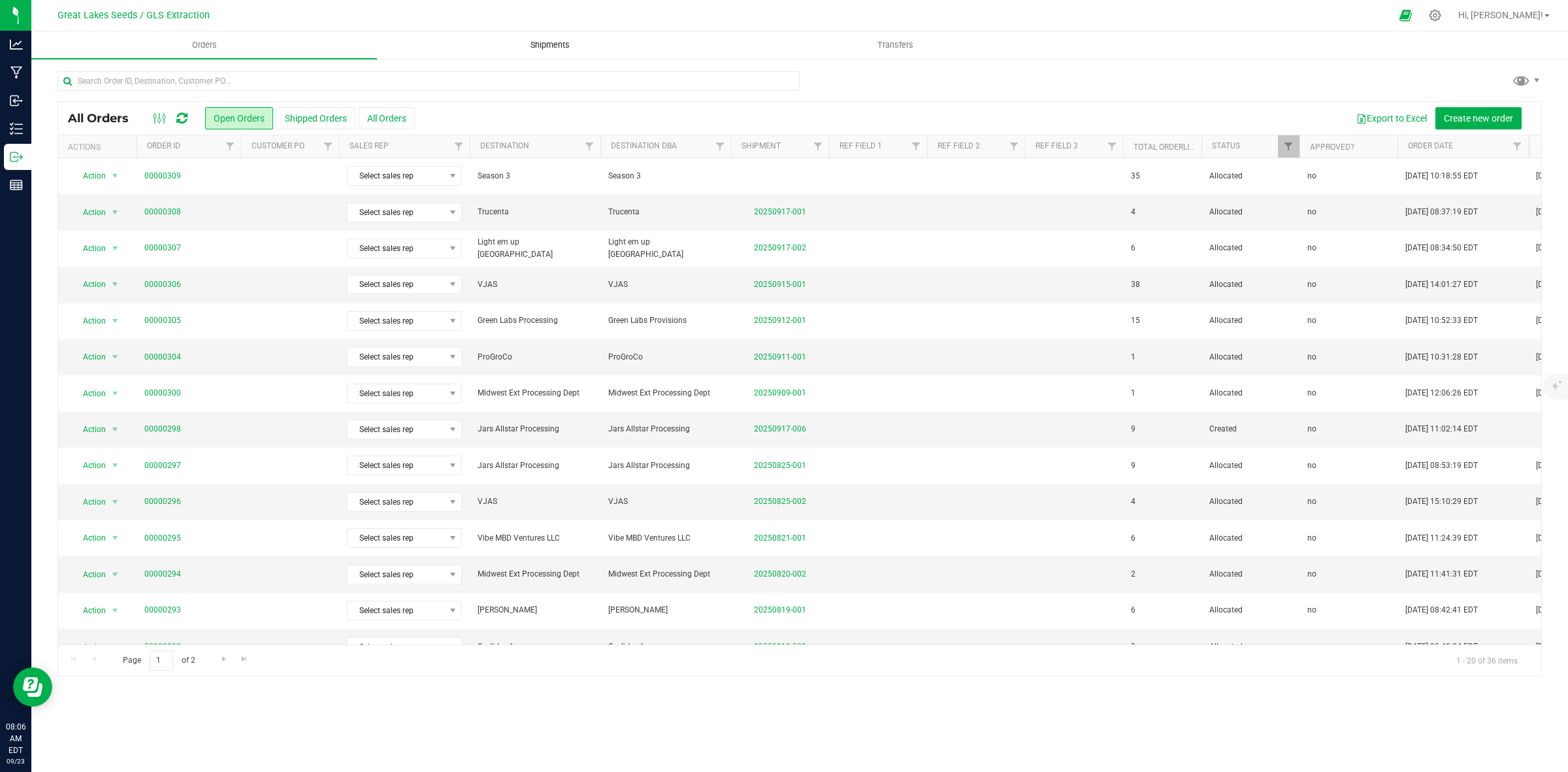
click at [557, 44] on span "Shipments" at bounding box center [549, 45] width 74 height 12
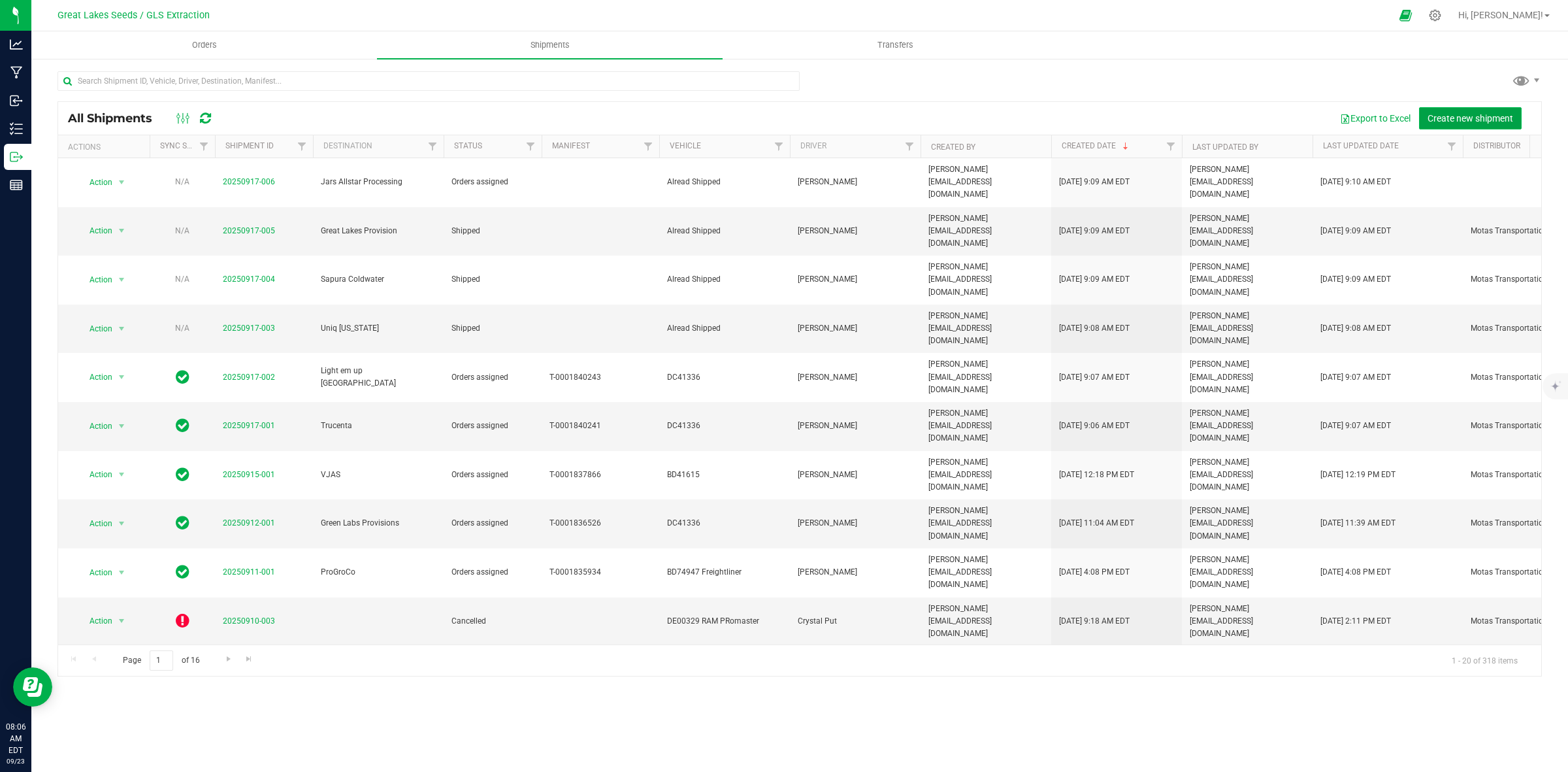
click at [1477, 124] on button "Create new shipment" at bounding box center [1471, 118] width 102 height 23
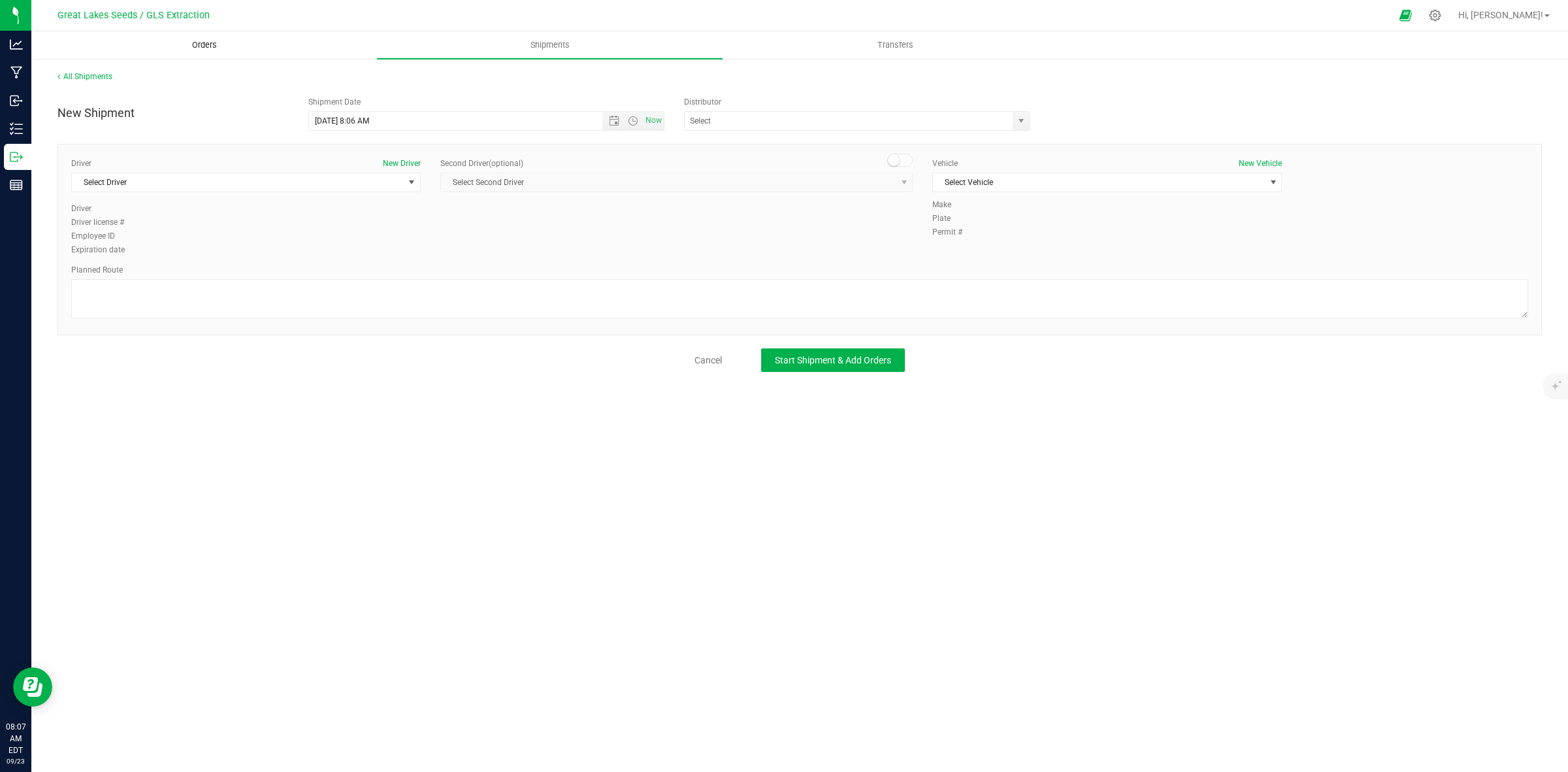
click at [212, 47] on span "Orders" at bounding box center [205, 45] width 60 height 12
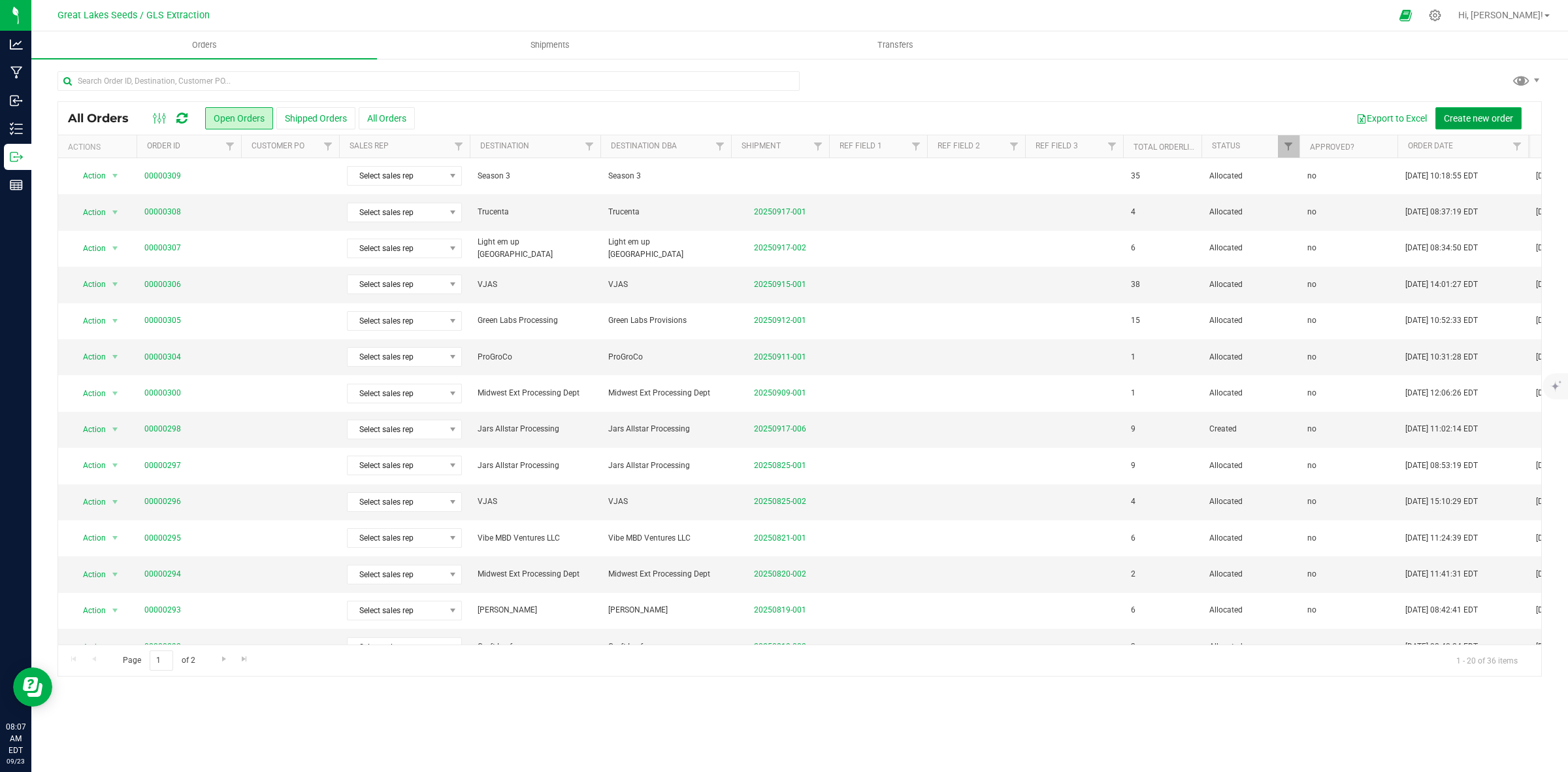
click at [1477, 118] on span "Create new order" at bounding box center [1479, 118] width 70 height 10
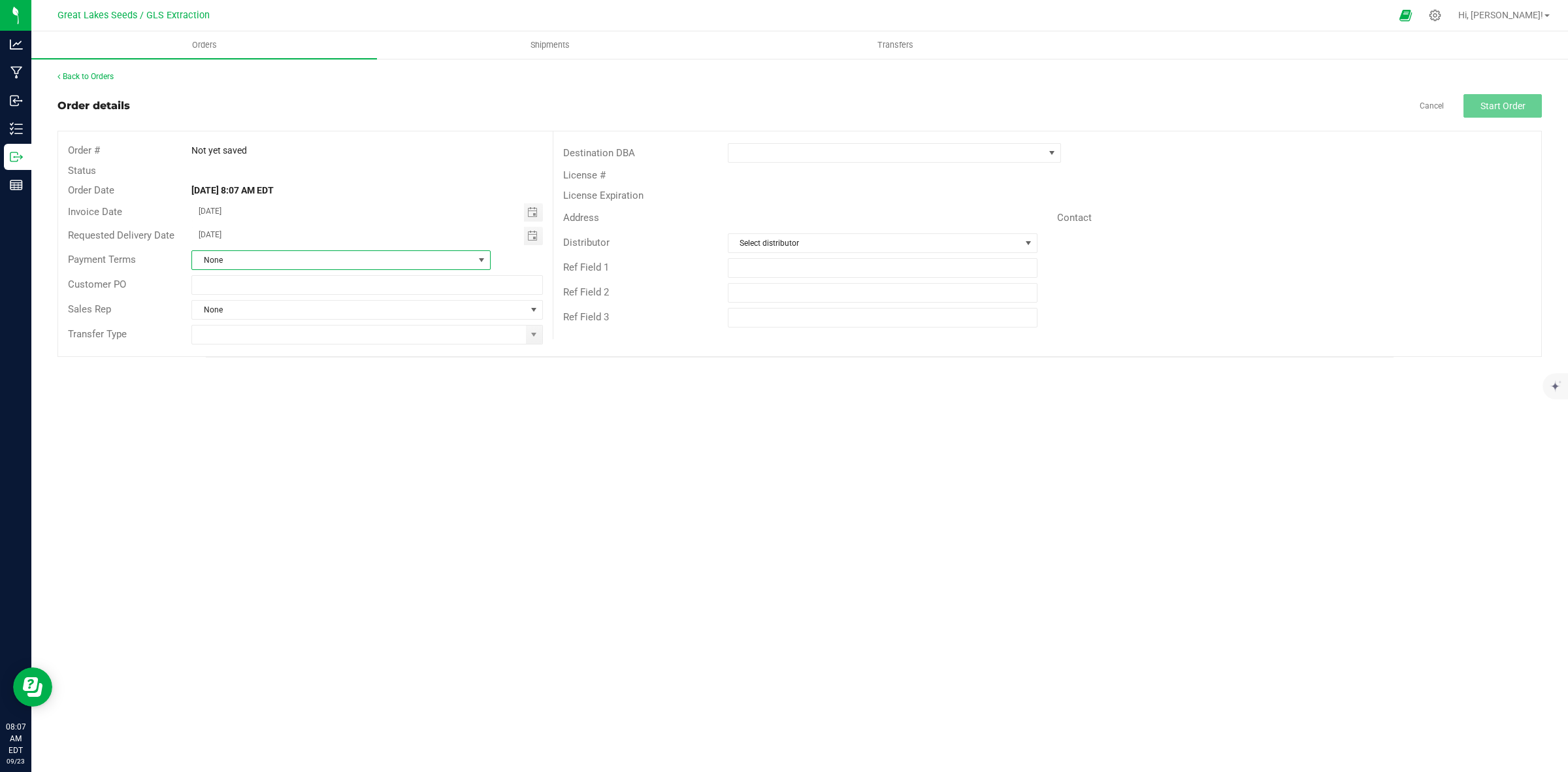
click at [482, 257] on span at bounding box center [481, 260] width 10 height 10
click at [439, 407] on li "Net 90" at bounding box center [341, 399] width 298 height 23
click at [776, 148] on span at bounding box center [886, 153] width 316 height 18
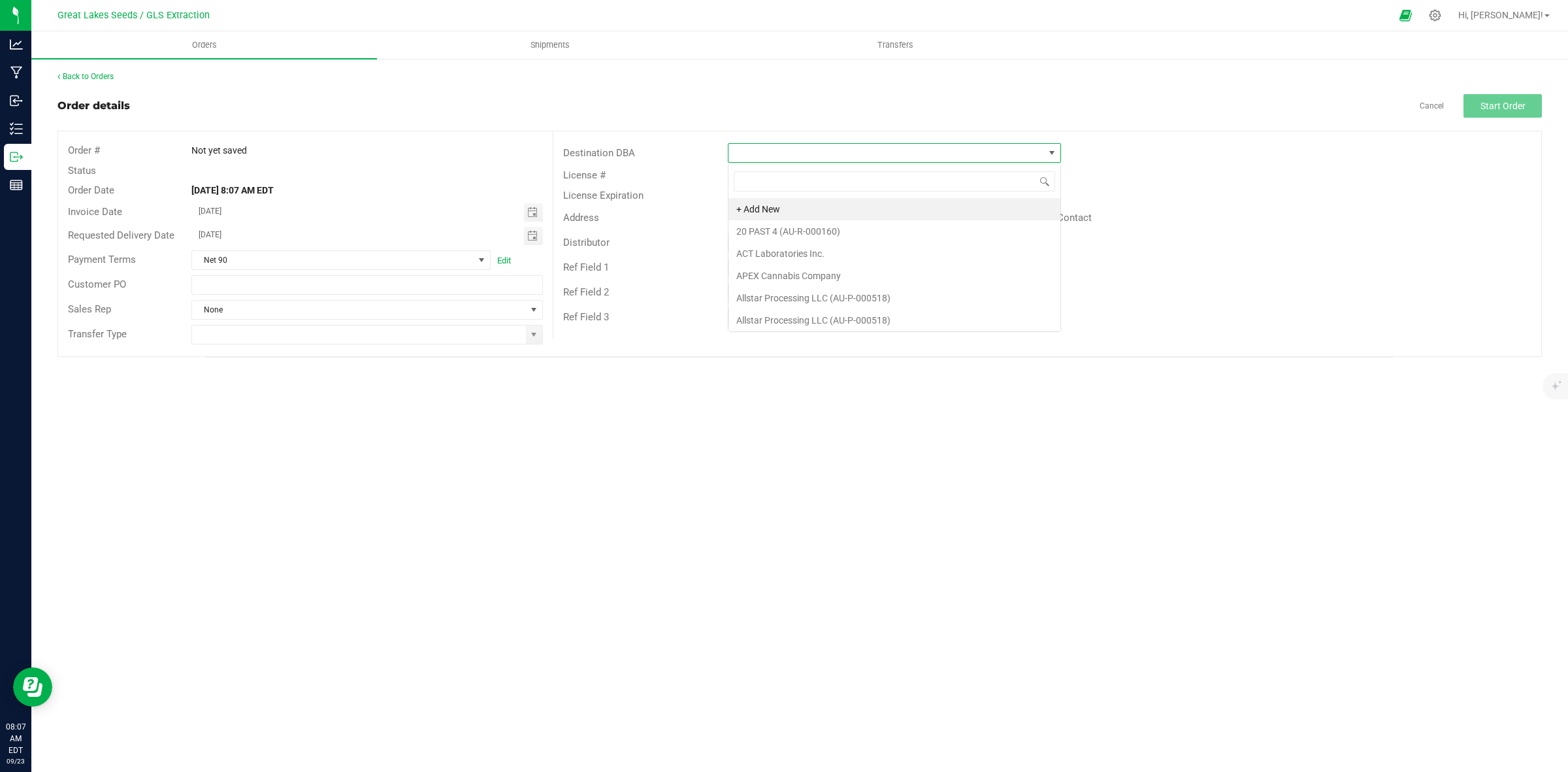
scroll to position [20, 333]
click at [784, 254] on li "ACT Laboratories Inc." at bounding box center [894, 254] width 332 height 23
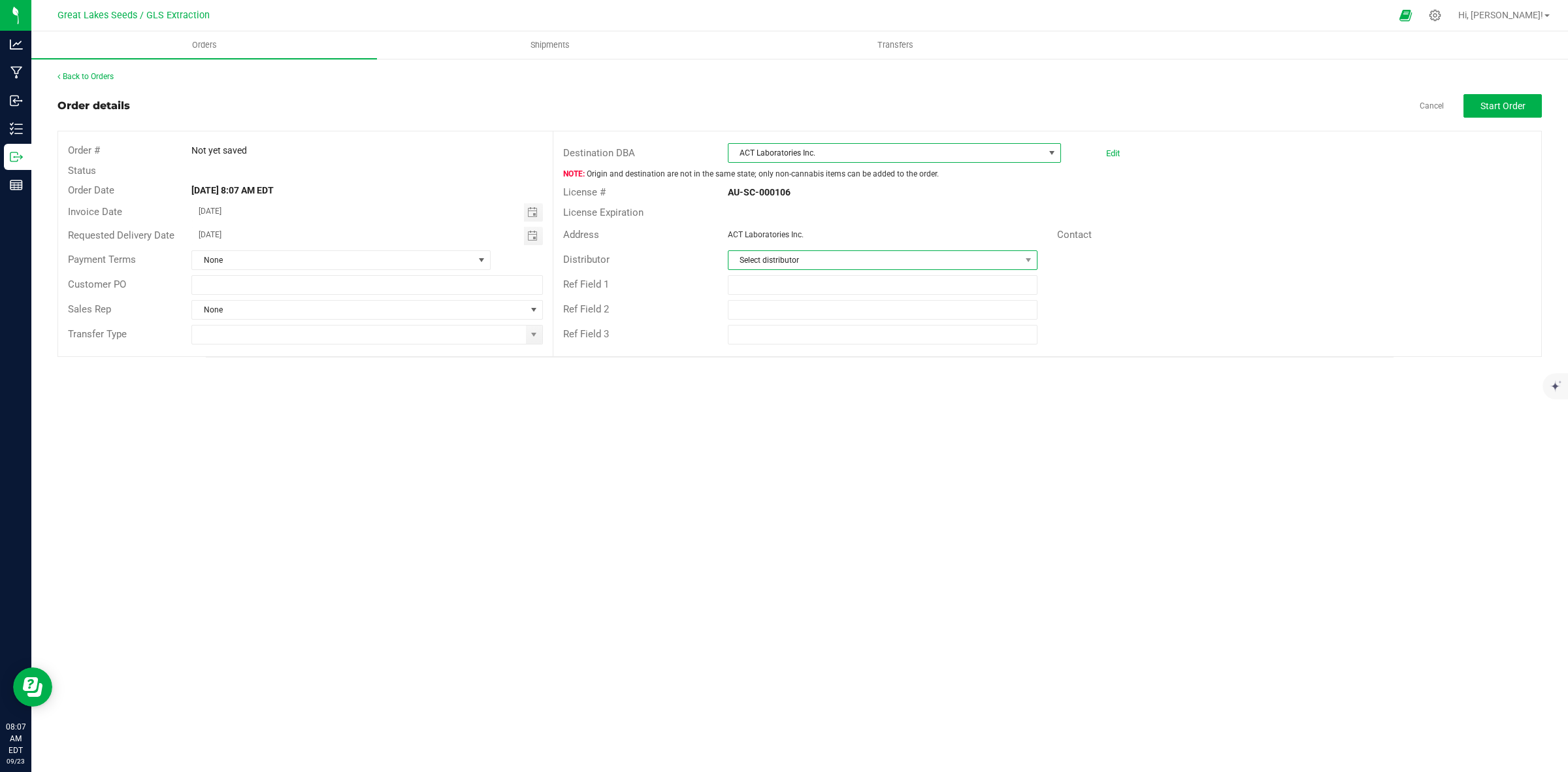
click at [805, 256] on span "Select distributor" at bounding box center [875, 260] width 292 height 18
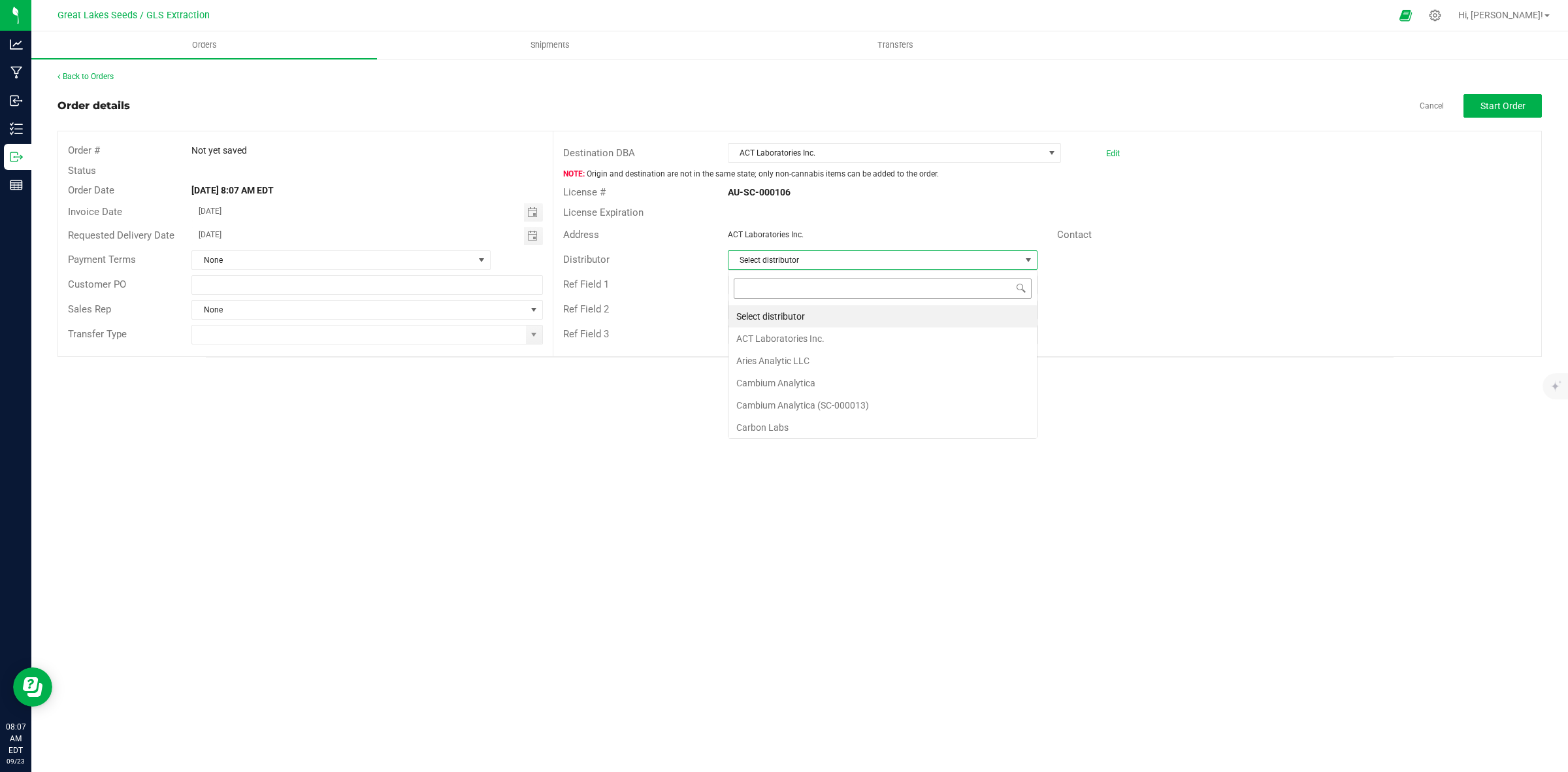
scroll to position [20, 309]
click at [805, 357] on li "Aries Analytic LLC" at bounding box center [883, 361] width 308 height 23
click at [1473, 108] on button "Start Order" at bounding box center [1503, 106] width 78 height 24
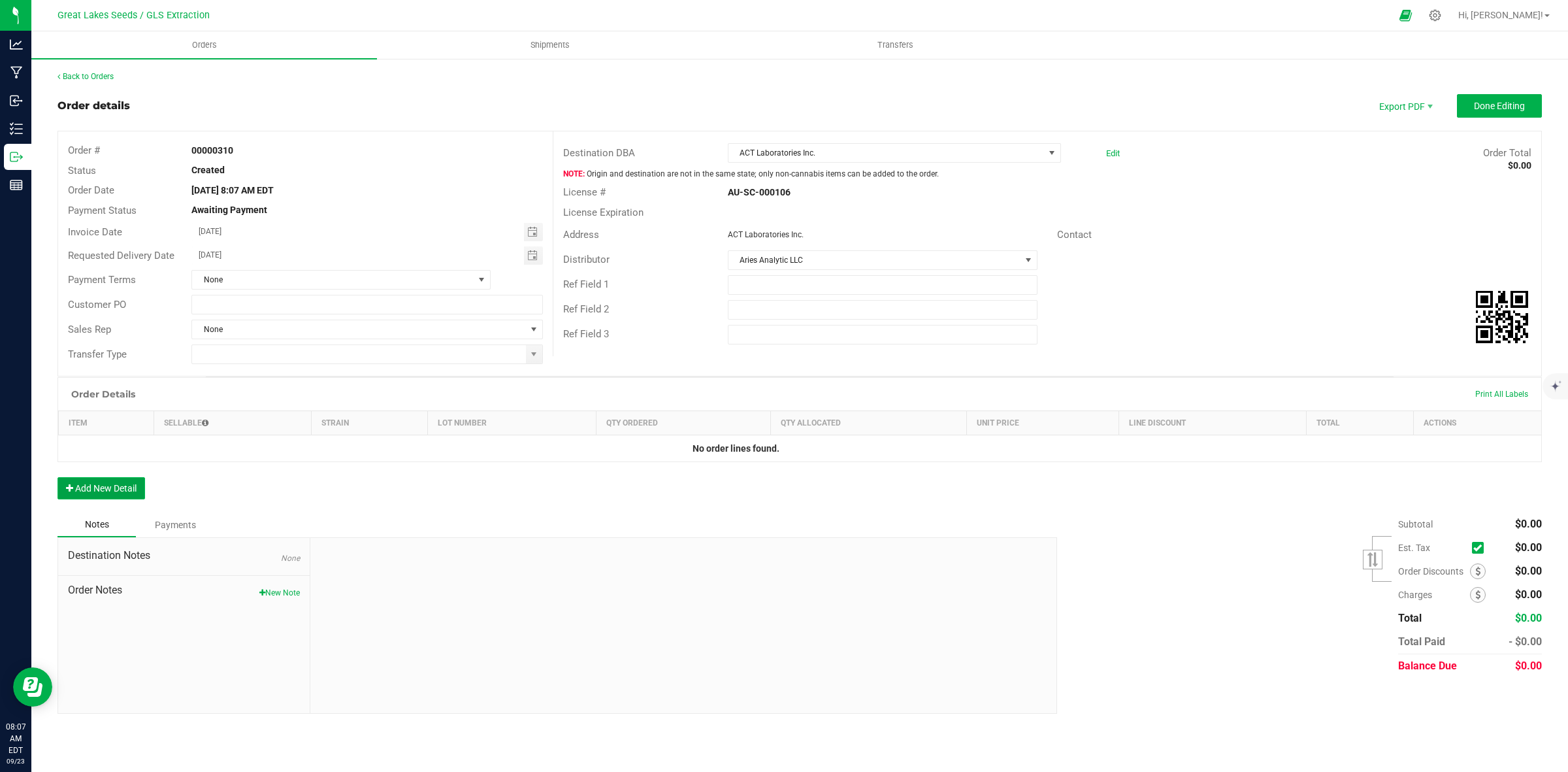
click at [106, 484] on button "Add New Detail" at bounding box center [101, 488] width 87 height 23
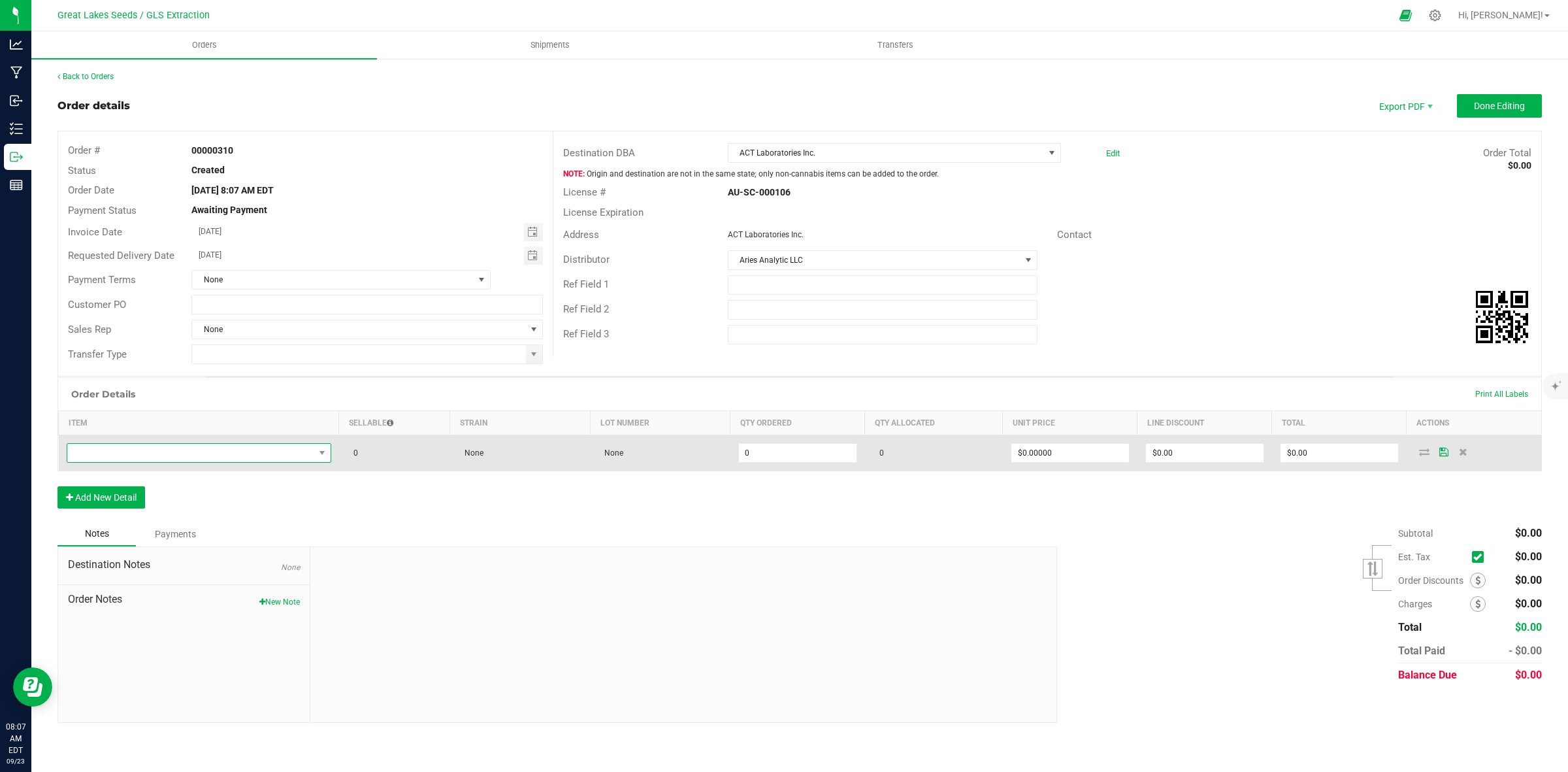
click at [229, 454] on span "NO DATA FOUND" at bounding box center [191, 453] width 247 height 18
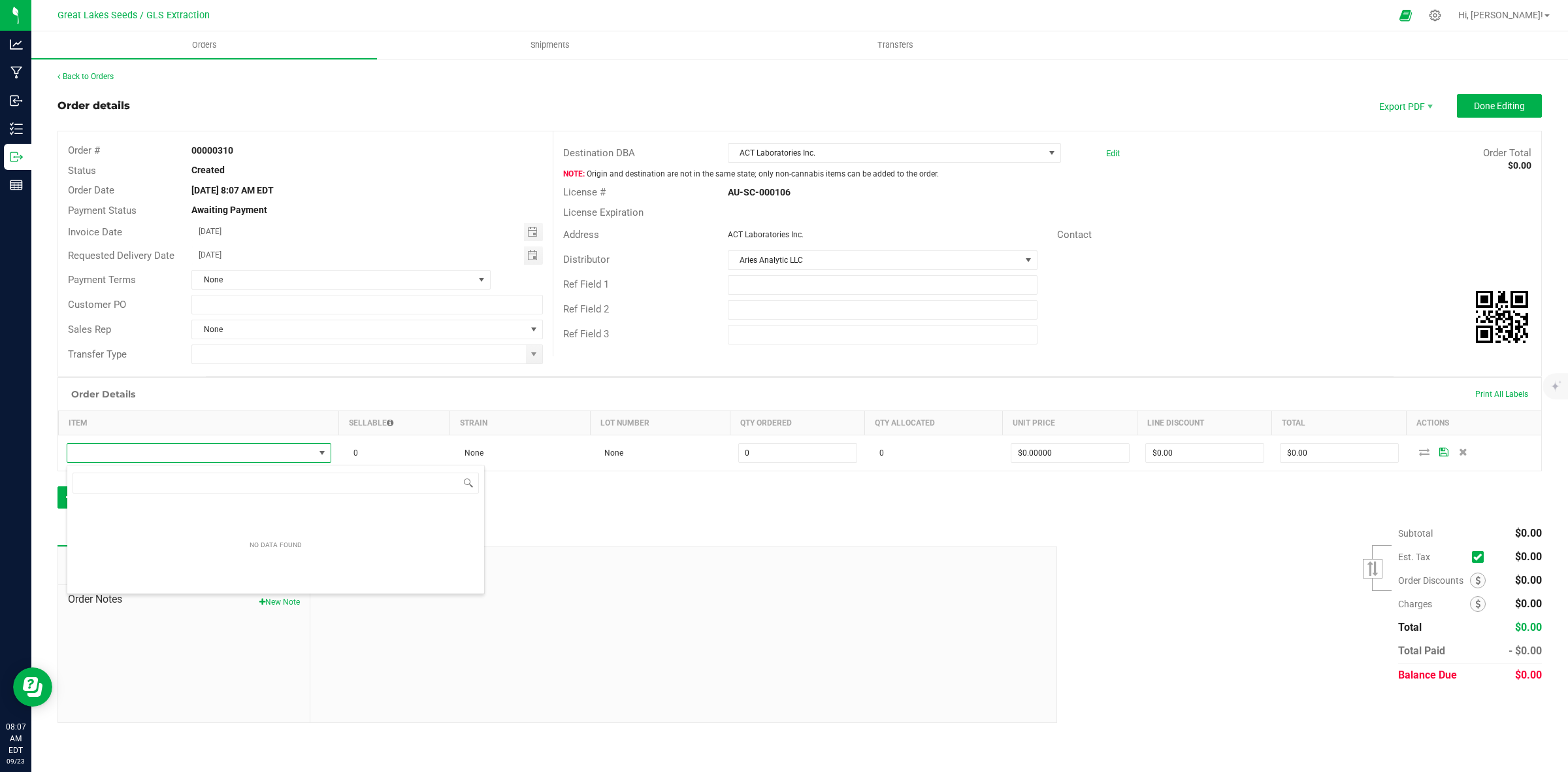
click at [843, 381] on div "Order Details Print All Labels" at bounding box center [800, 394] width 1483 height 33
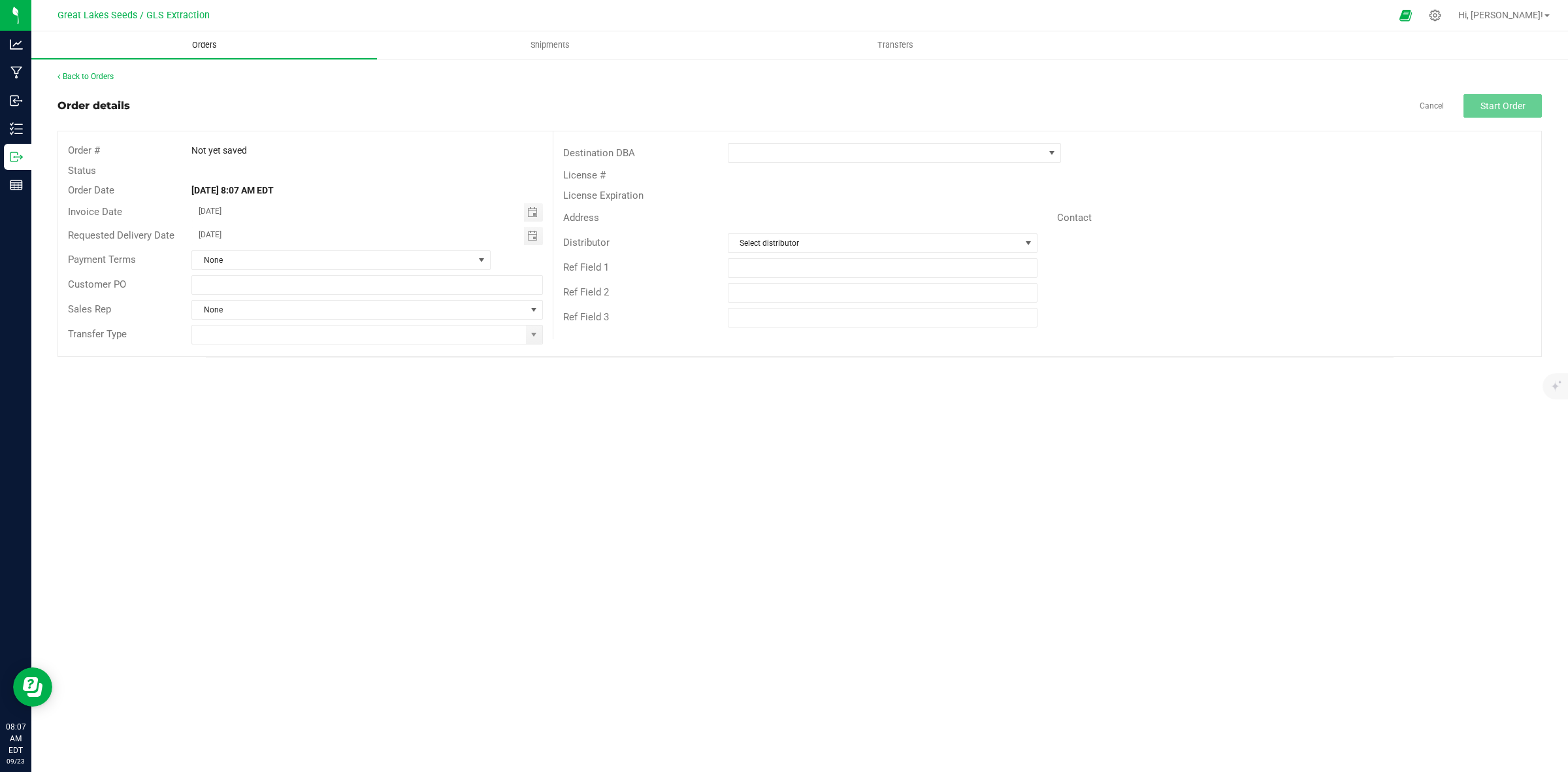
click at [208, 44] on span "Orders" at bounding box center [205, 45] width 60 height 12
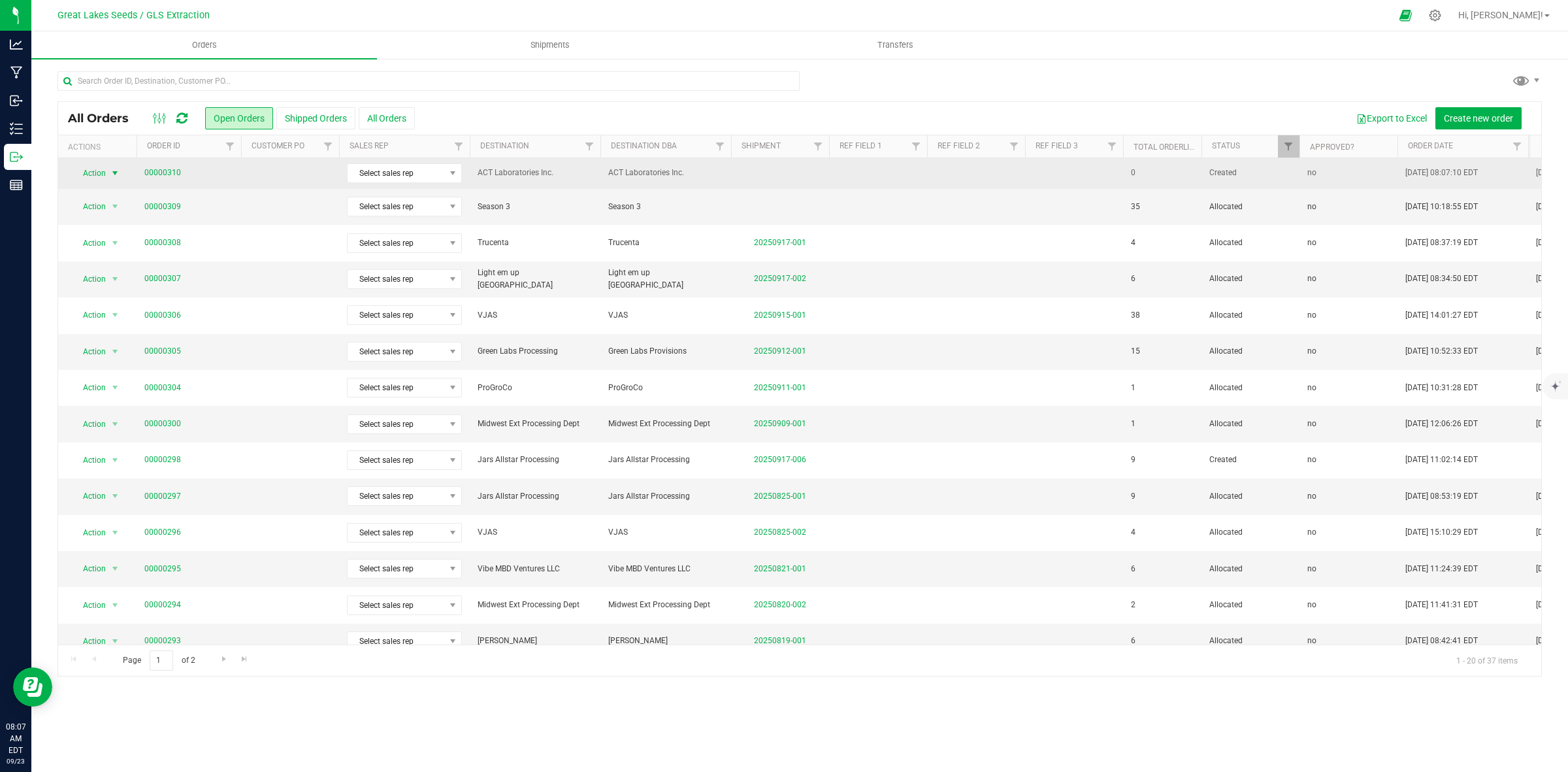
click at [99, 177] on span "Action" at bounding box center [89, 173] width 35 height 18
click at [162, 172] on link "00000310" at bounding box center [163, 173] width 37 height 12
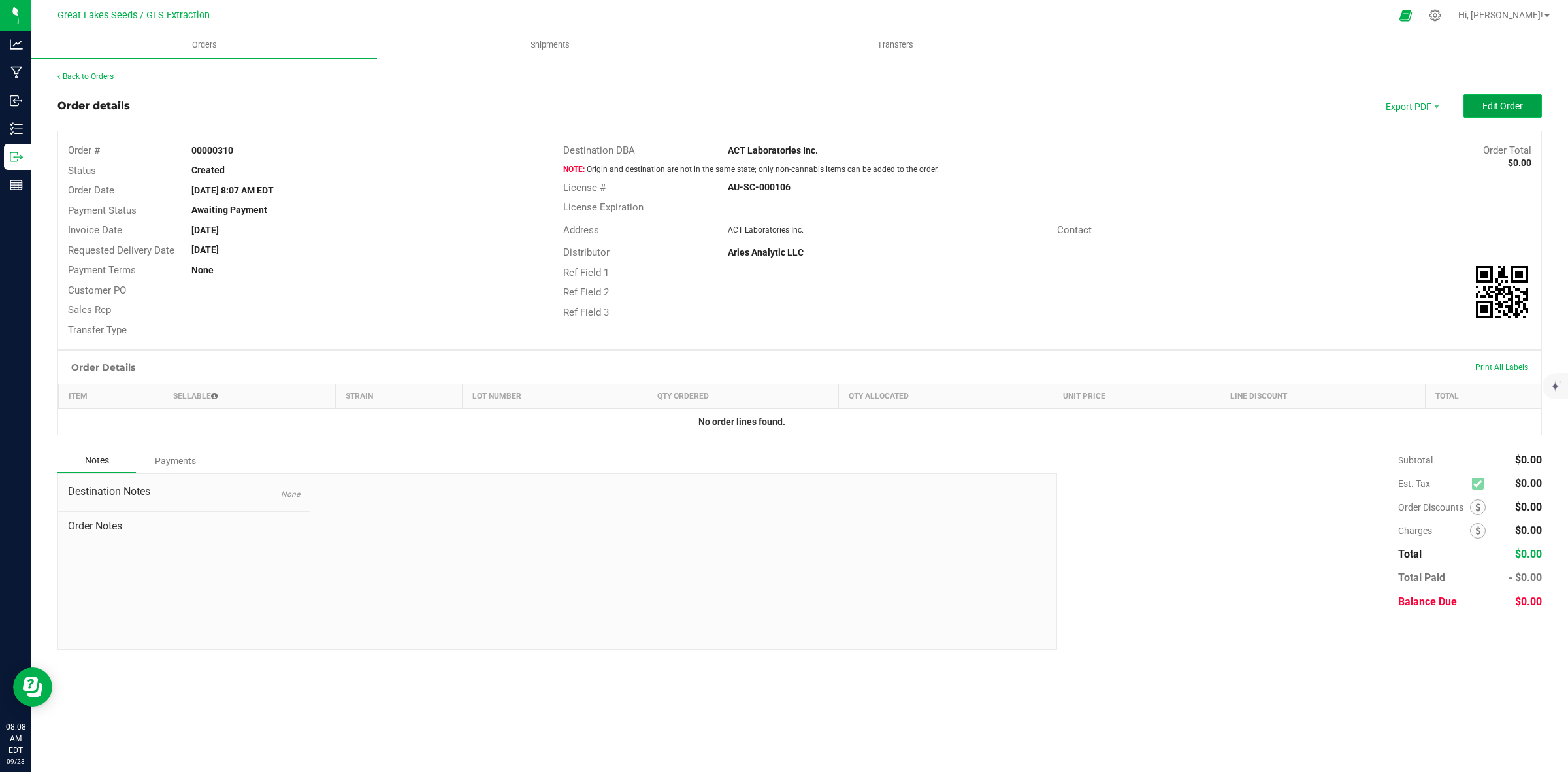
click at [1509, 97] on button "Edit Order" at bounding box center [1503, 106] width 78 height 24
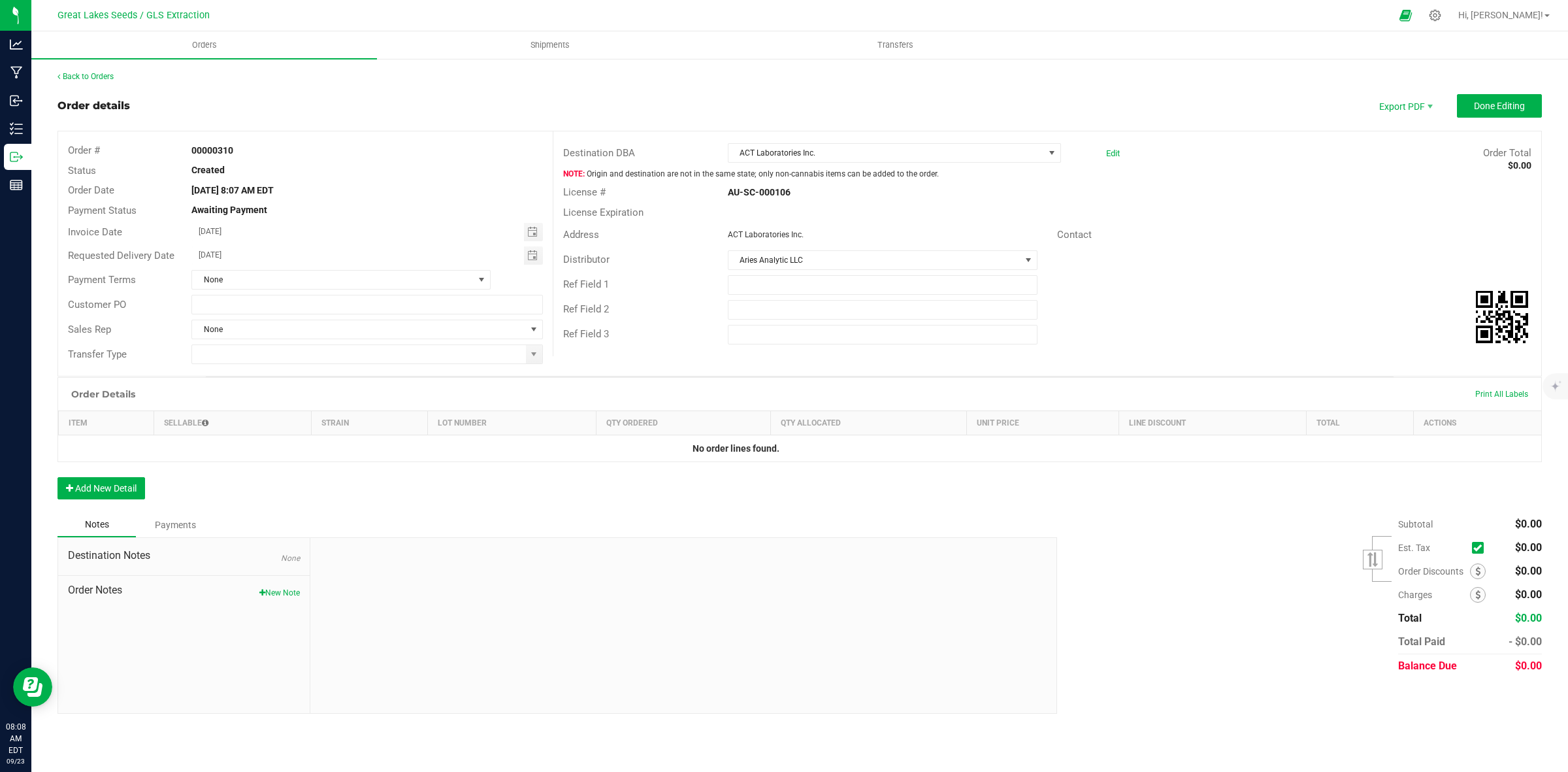
click at [200, 442] on td "No order lines found." at bounding box center [736, 448] width 1355 height 27
click at [190, 46] on span "Orders" at bounding box center [205, 45] width 60 height 12
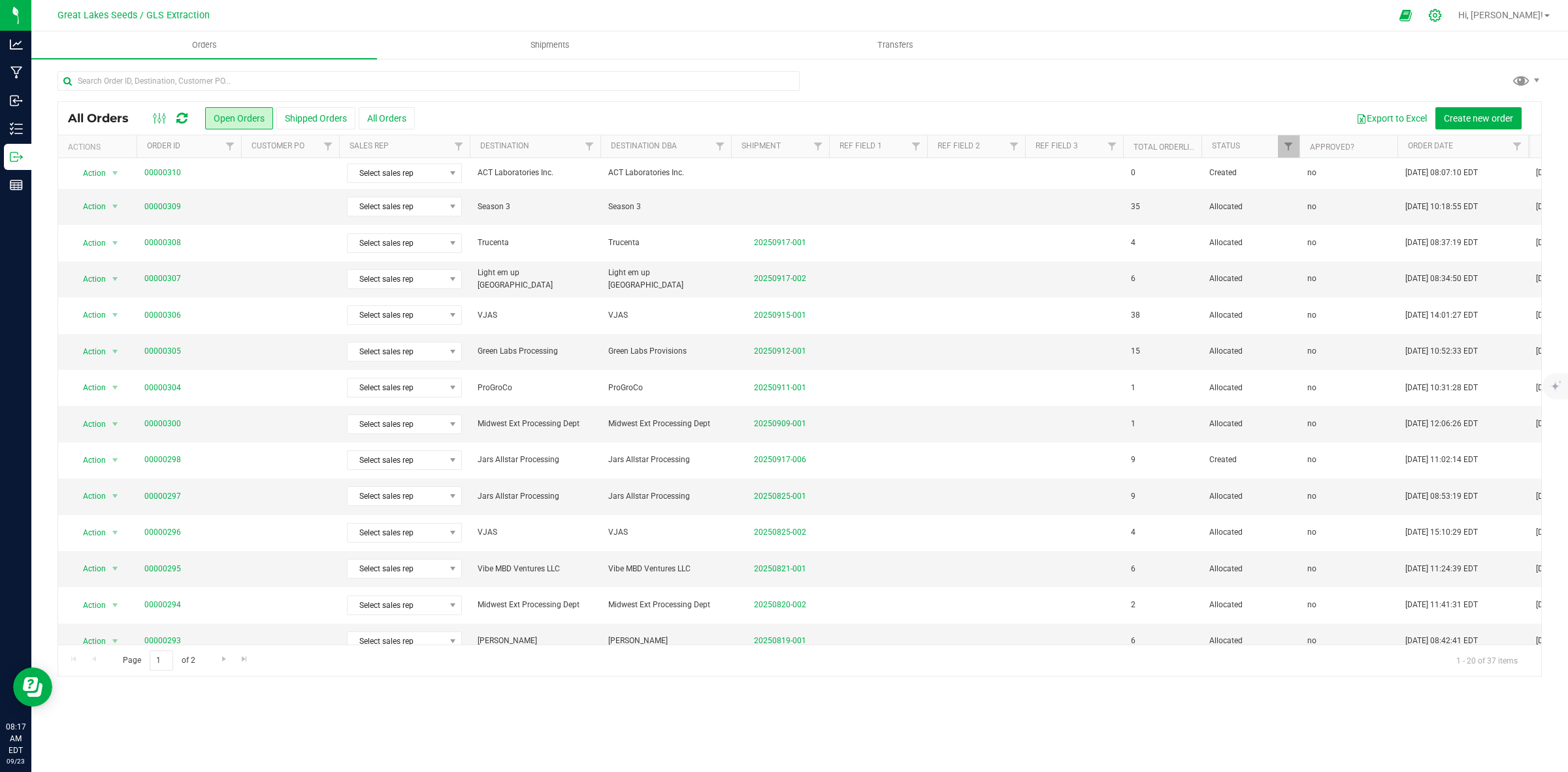
click at [1442, 15] on icon at bounding box center [1435, 15] width 14 height 14
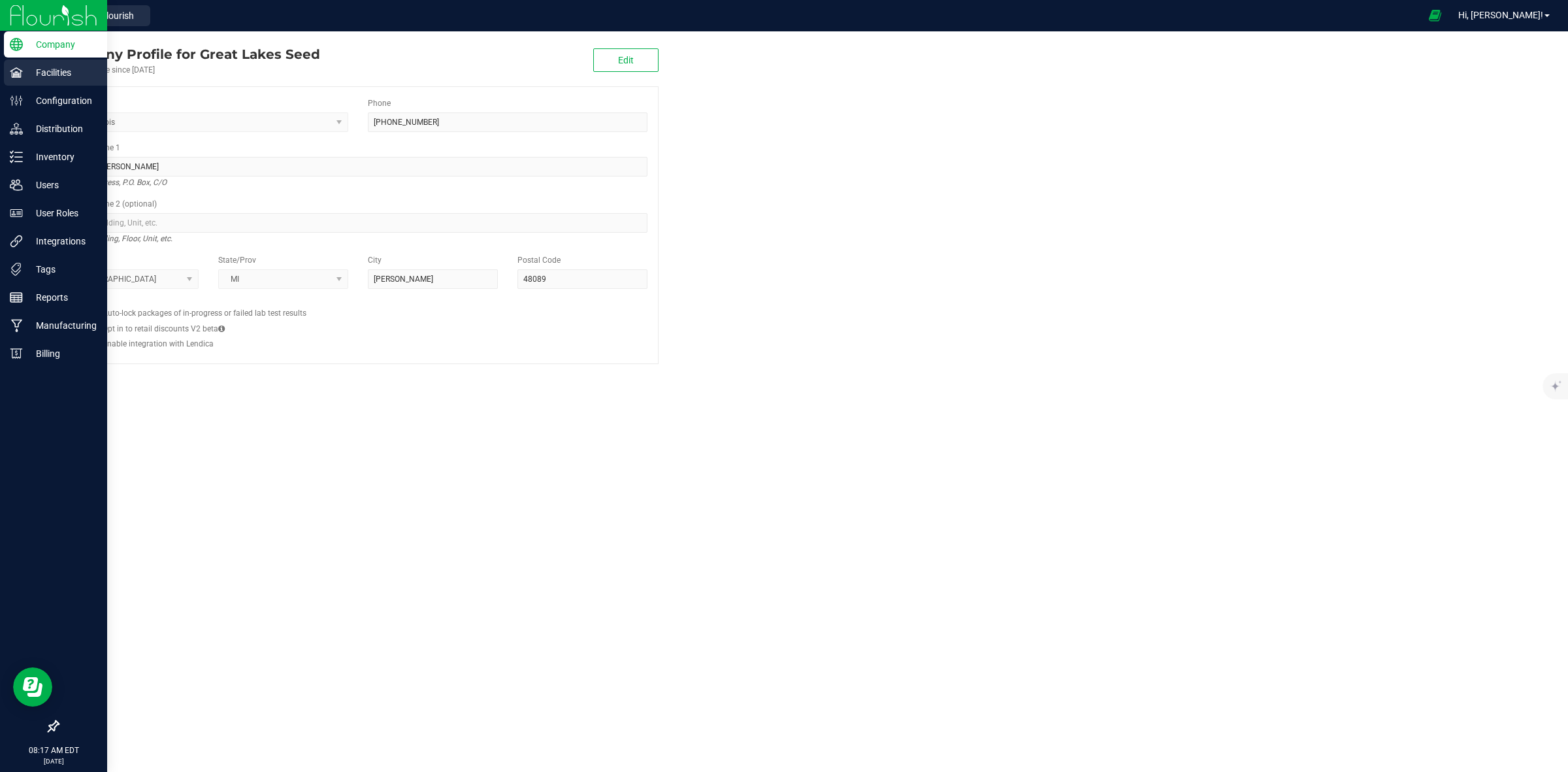
click at [50, 74] on p "Facilities" at bounding box center [62, 72] width 78 height 16
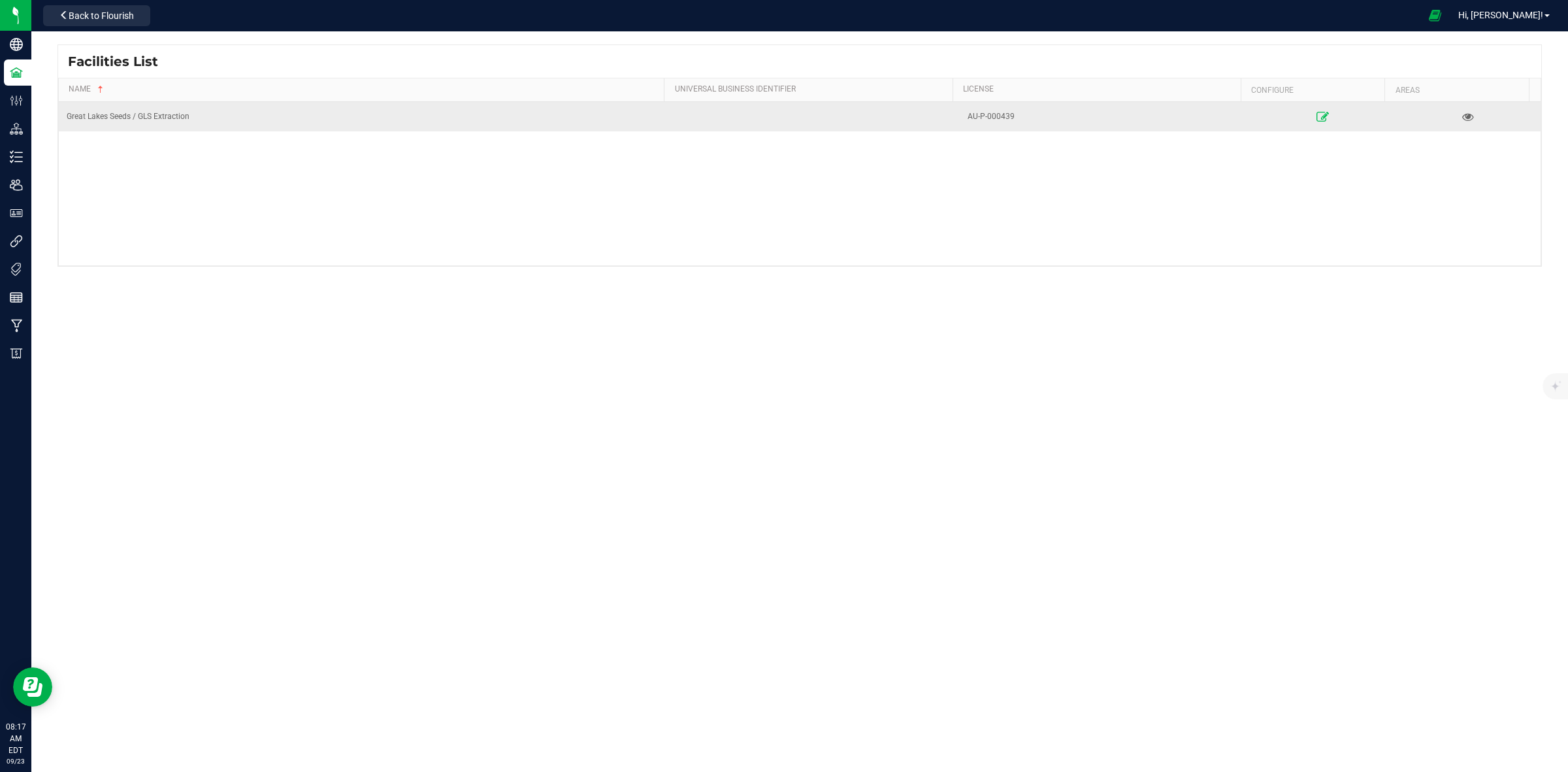
click at [1322, 115] on link at bounding box center [1322, 116] width 142 height 21
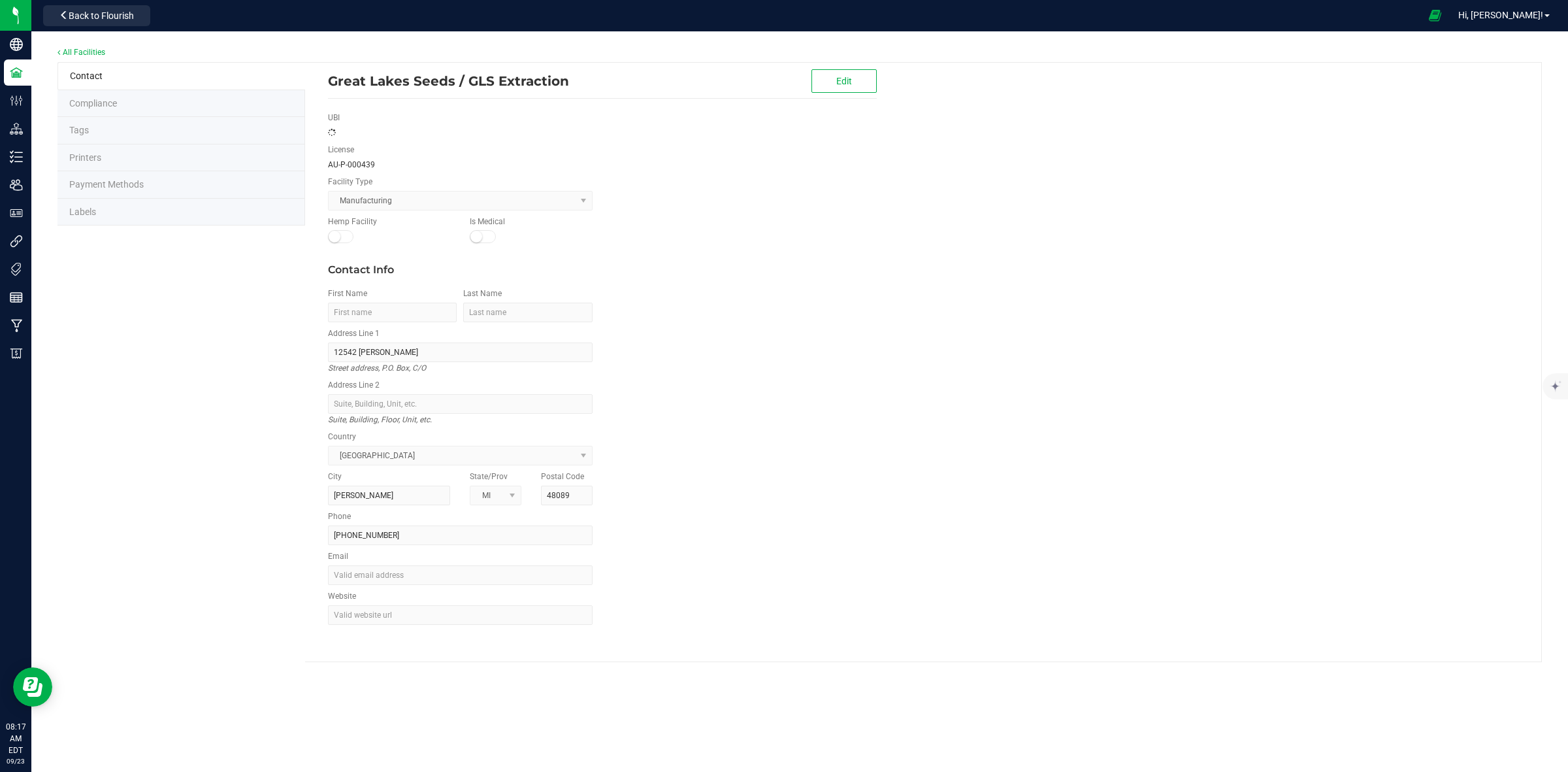
click at [93, 205] on li "Labels" at bounding box center [181, 212] width 247 height 27
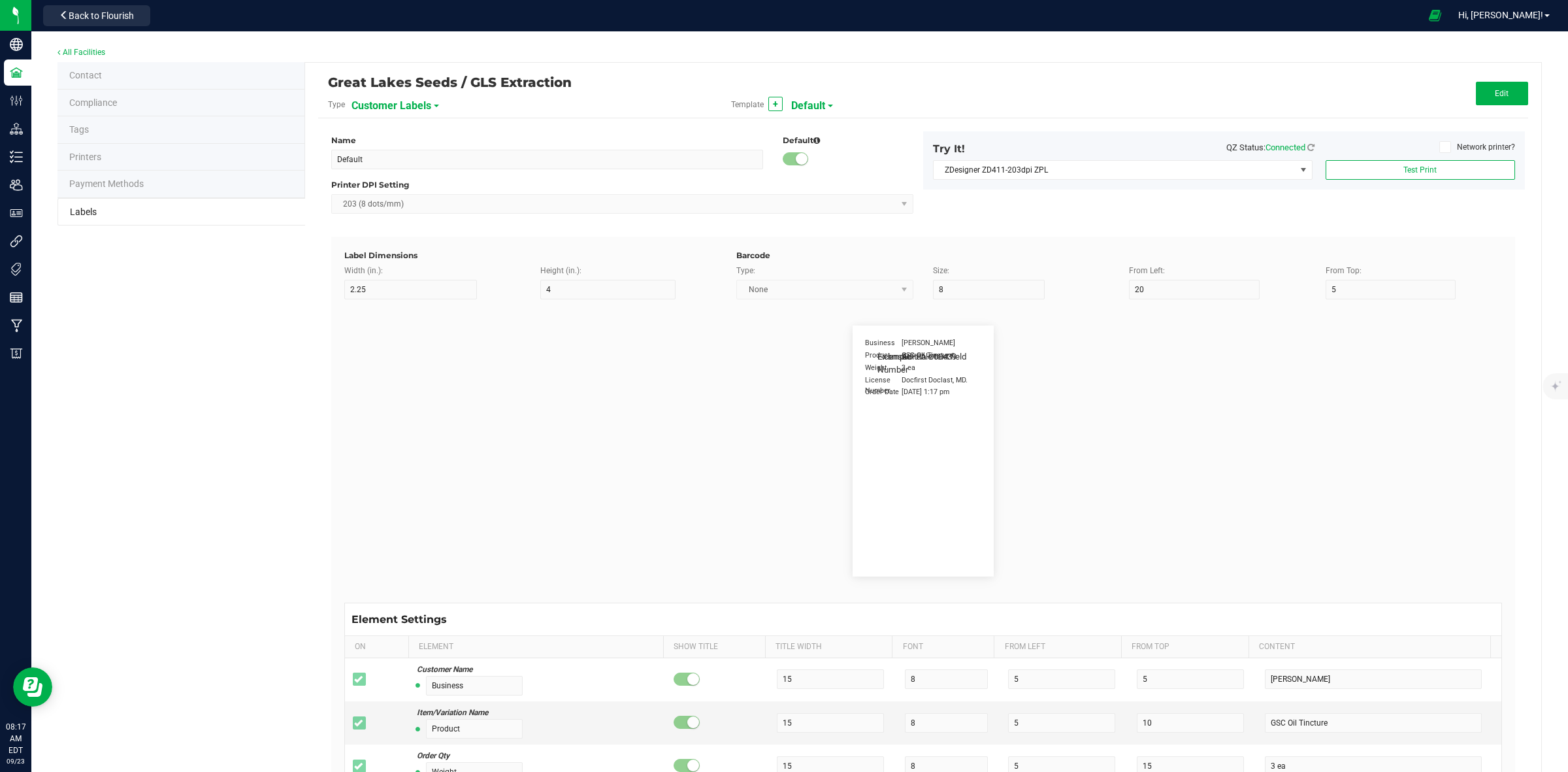
click at [413, 106] on span "Customer Labels" at bounding box center [391, 106] width 80 height 23
click at [417, 184] on li "Package Labels" at bounding box center [414, 182] width 130 height 24
type input "GRIP Big Box RIGHT"
type input "1.25"
type input "15"
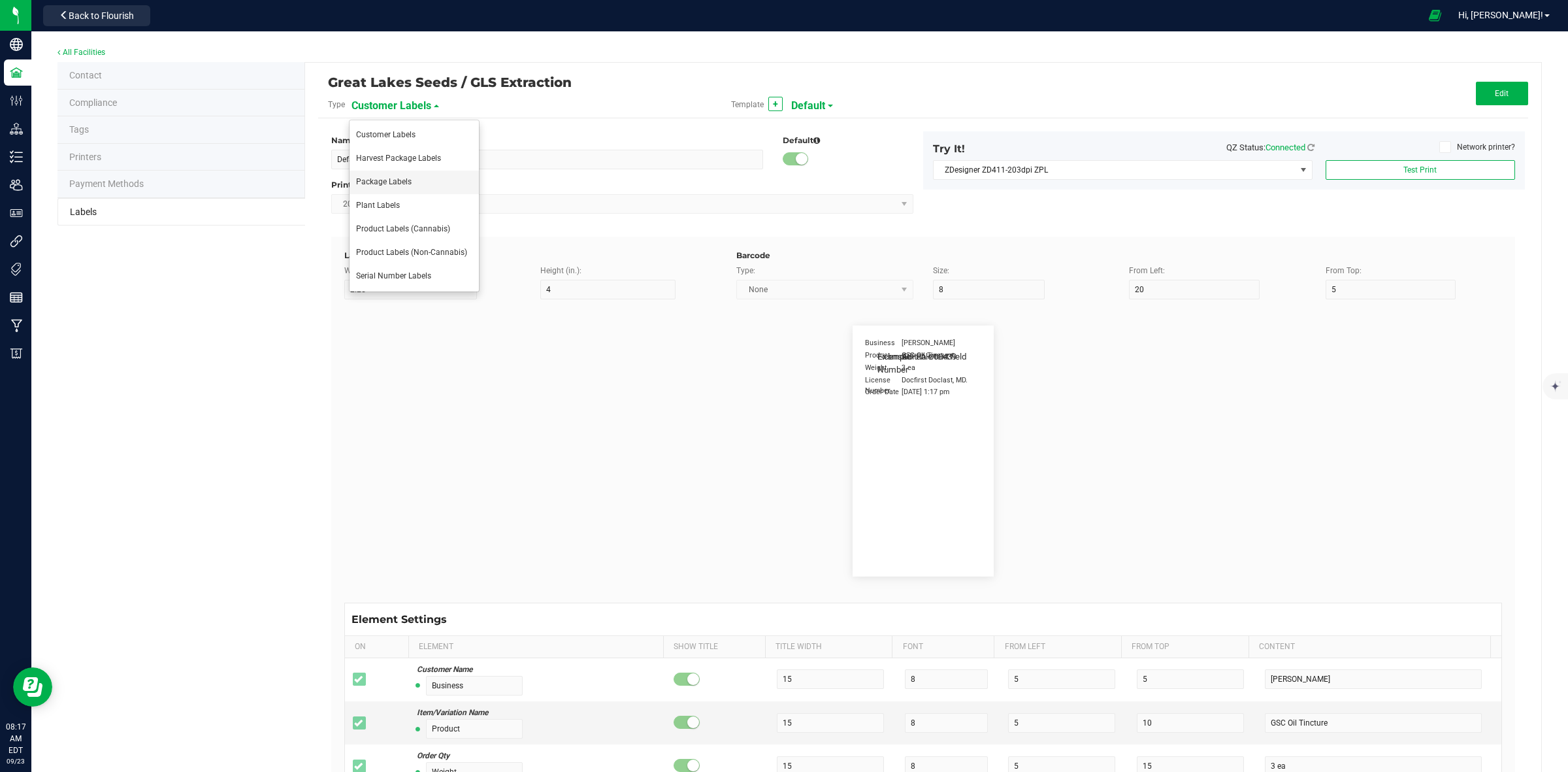
type input "10"
type input "30"
type input "METRC"
type input "14"
type input "11.5"
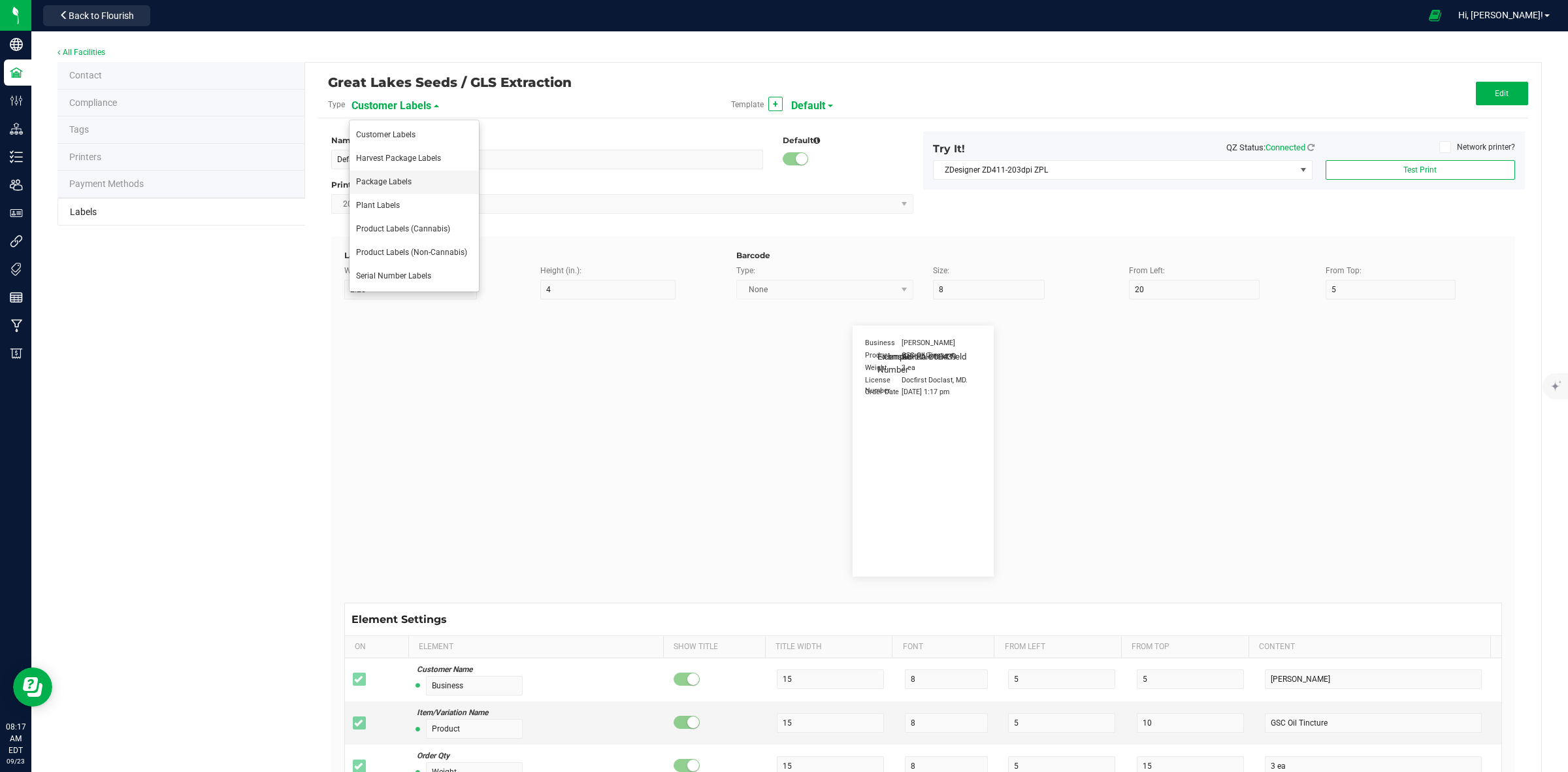
type input "CADMODS-20200420-096"
type input "Size"
type input "25"
type input "10"
type input "14"
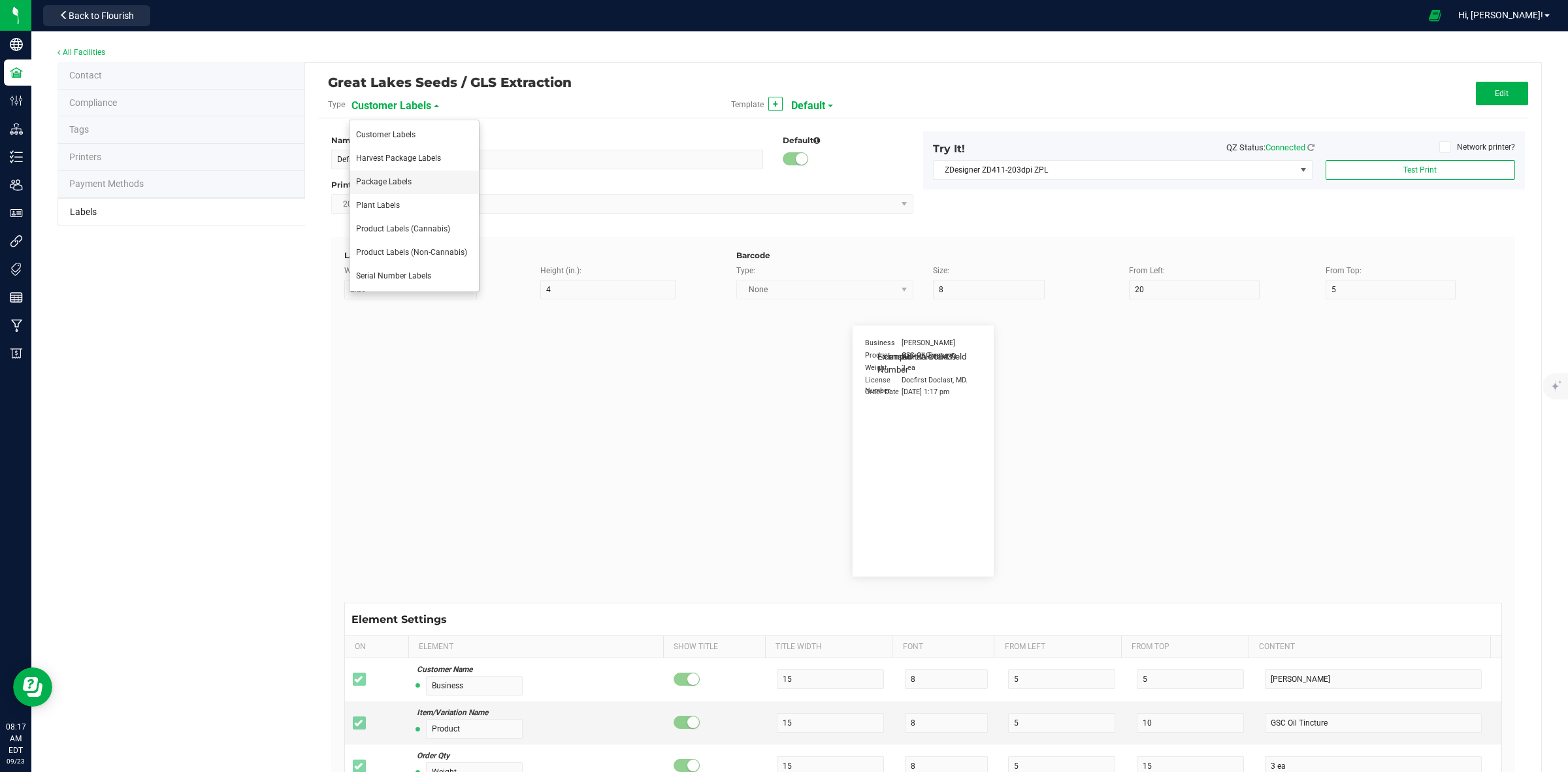
type input "50 each"
type input "GLS"
type input "8"
type input "12"
type input "10"
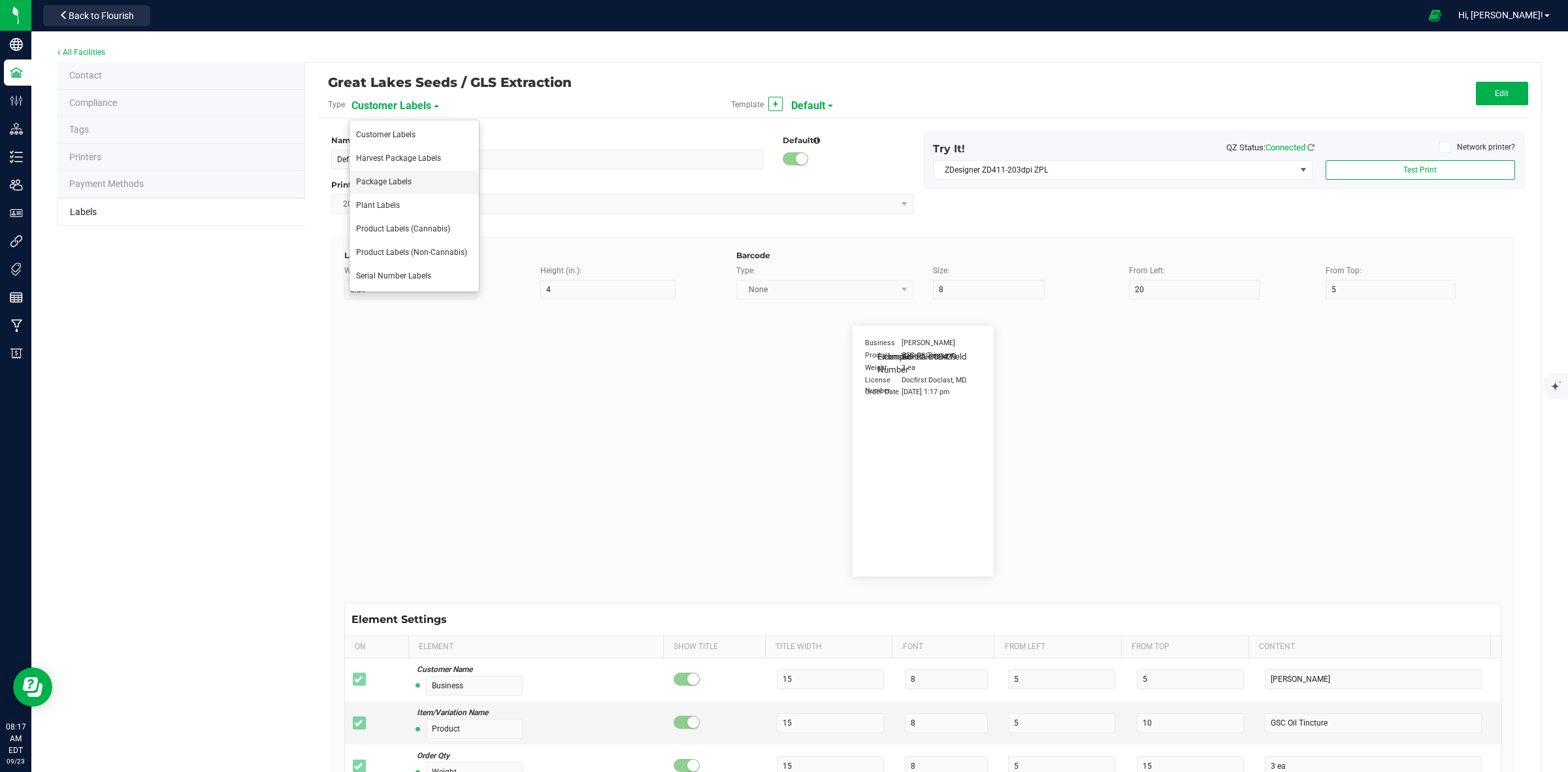
type input "AU-P-000439"
type input "SKU Name"
type input "25"
type input "18"
type input "Gelato Pen"
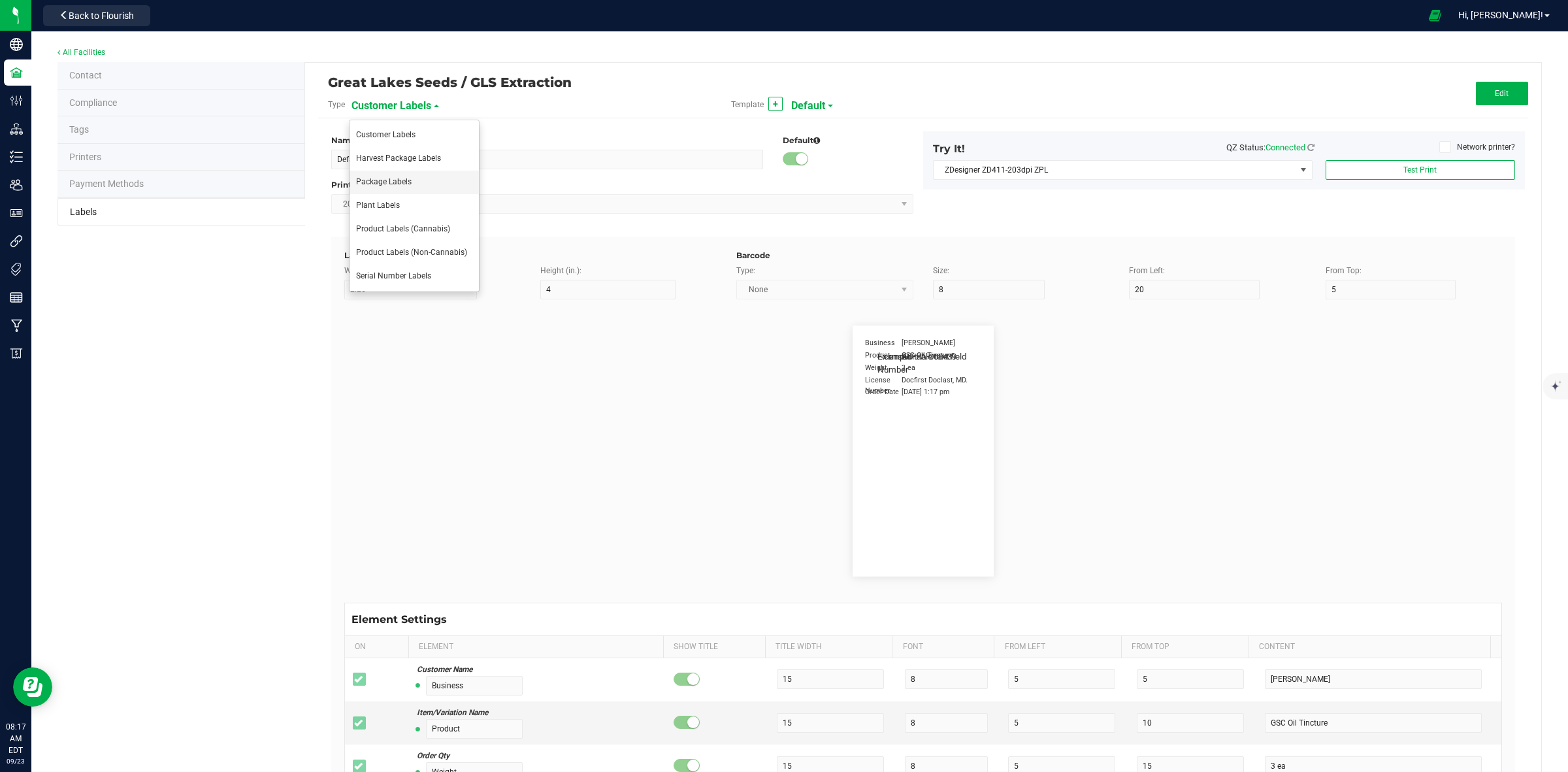
type input "Strain"
type input "25"
type input "10"
type input "15"
type input "Gelato"
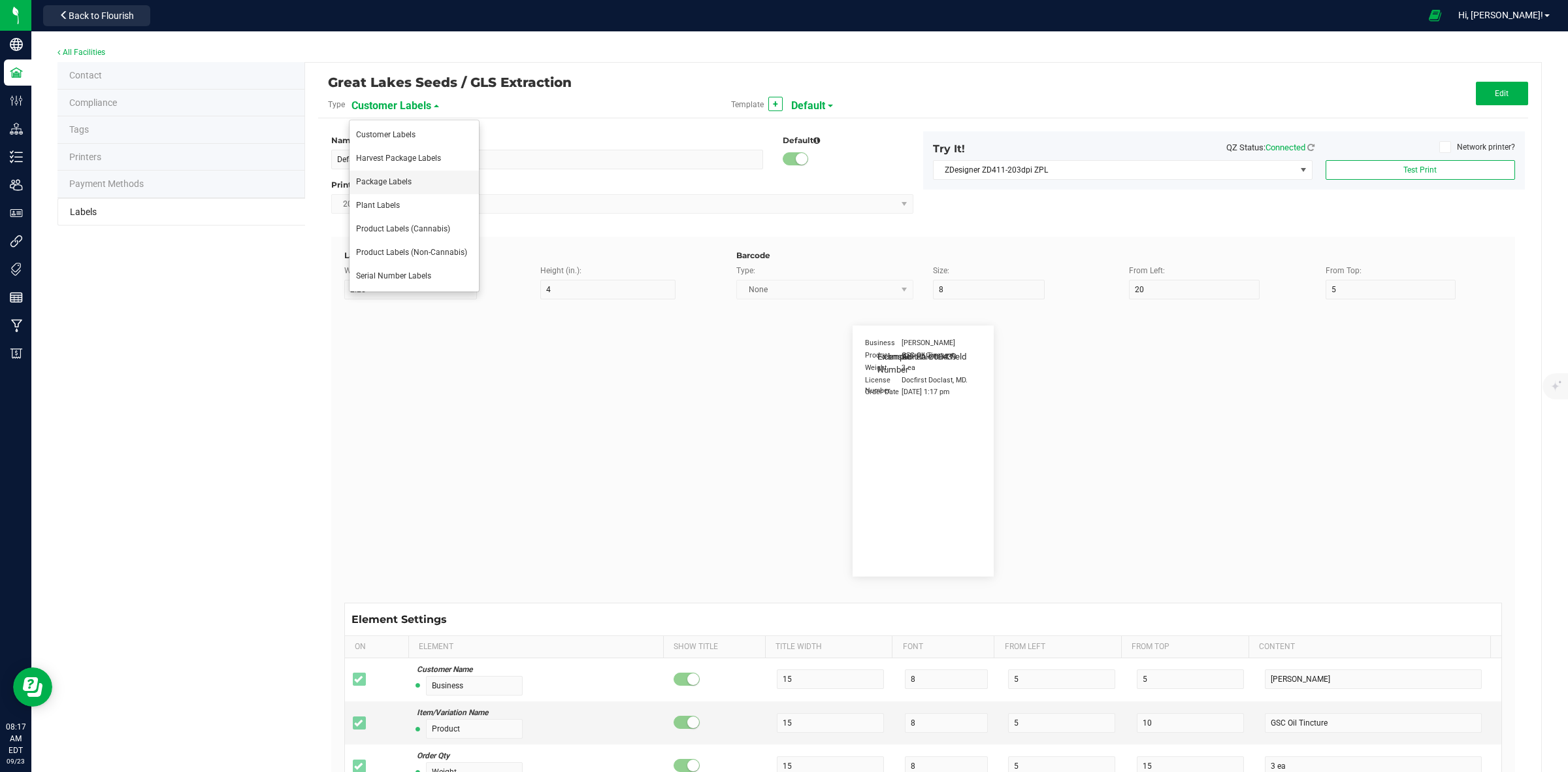
type input "Package Date"
type input "25"
type input "5"
type input "25"
type input "[DATE] 10:14pm"
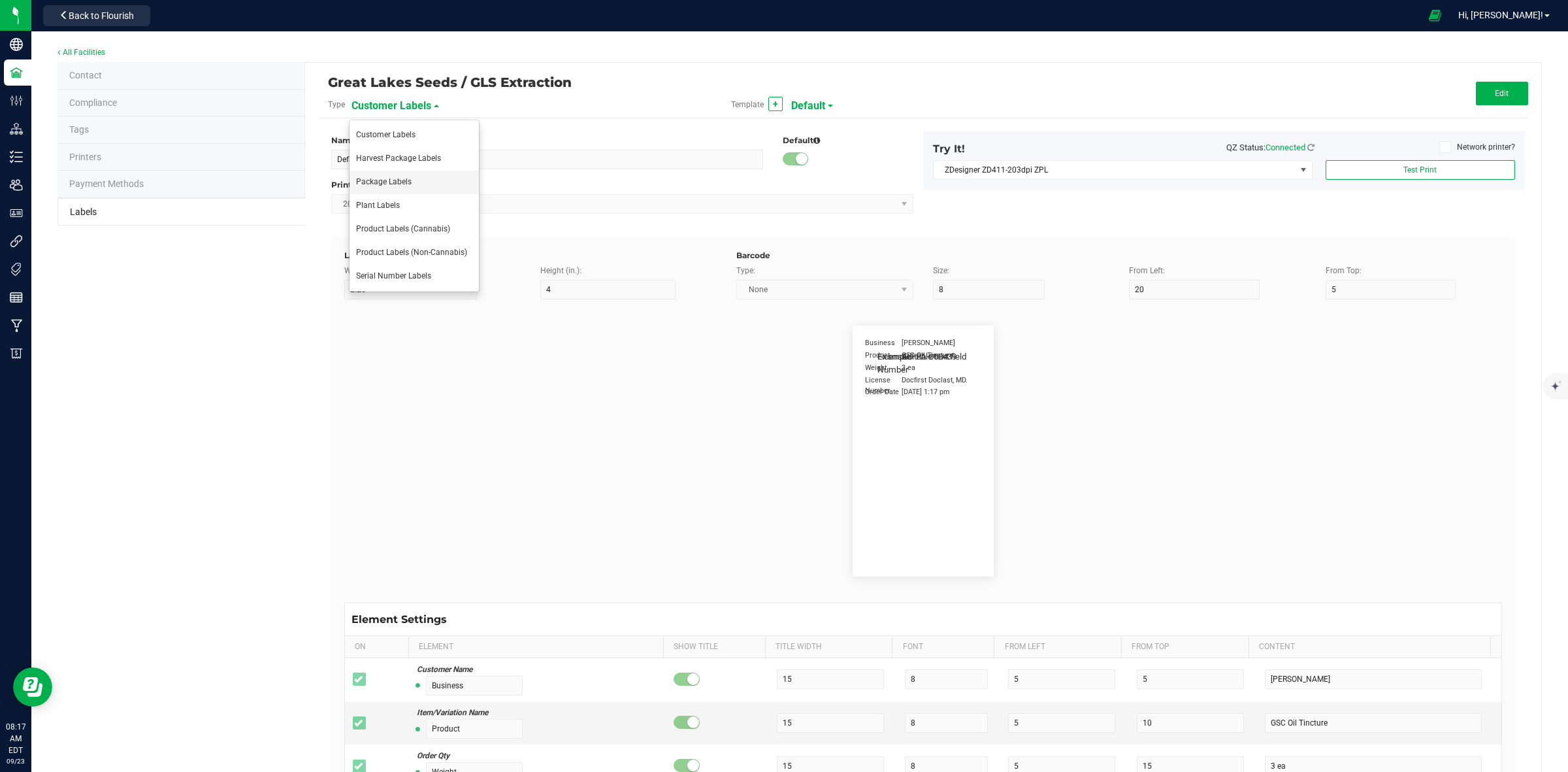
type input "Lot Number"
type input "25"
type input "5"
type input "30"
type input "LOT918234"
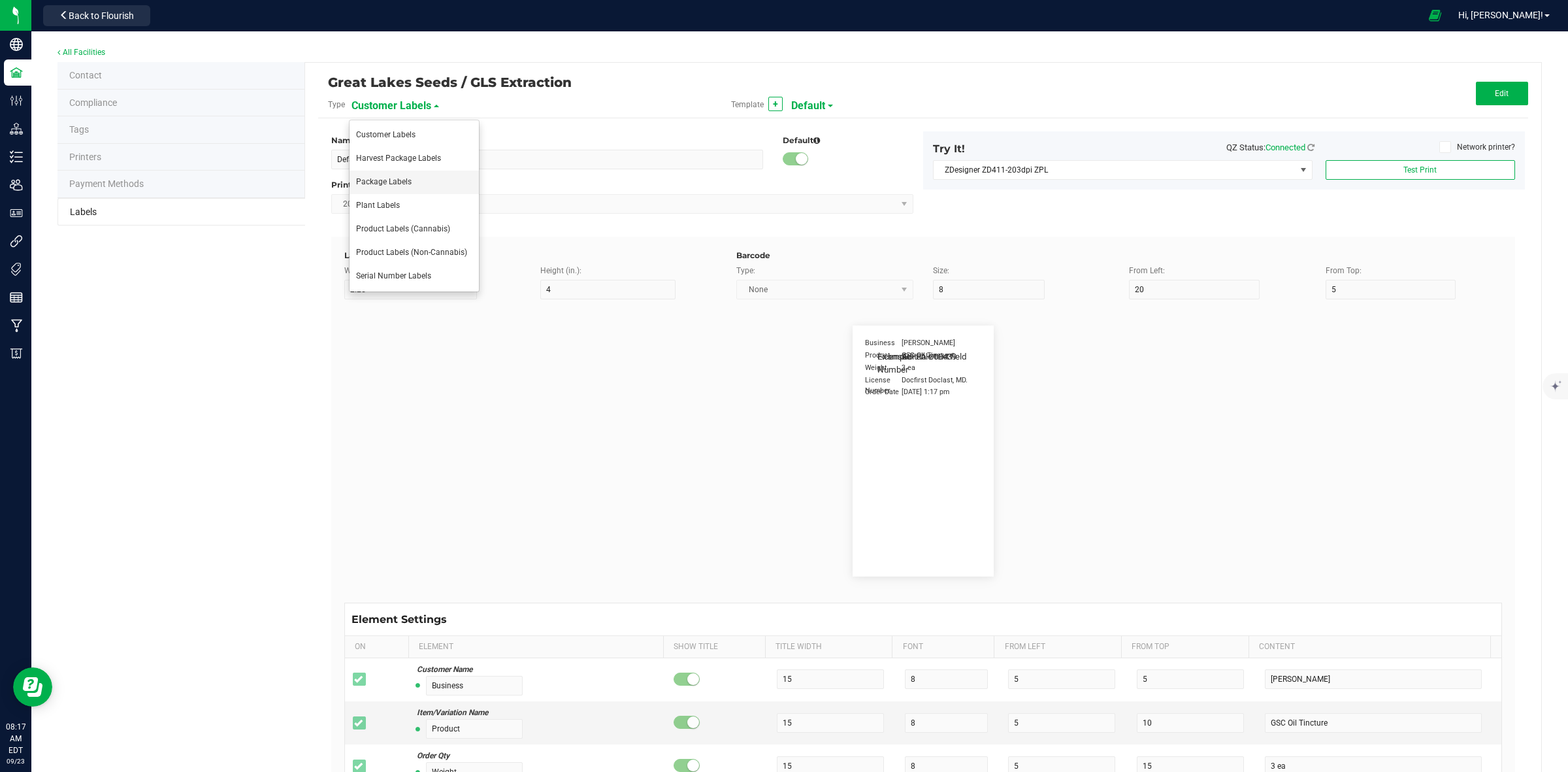
type input "SKU"
type input "25"
type input "10"
type input "30"
type input "42P017"
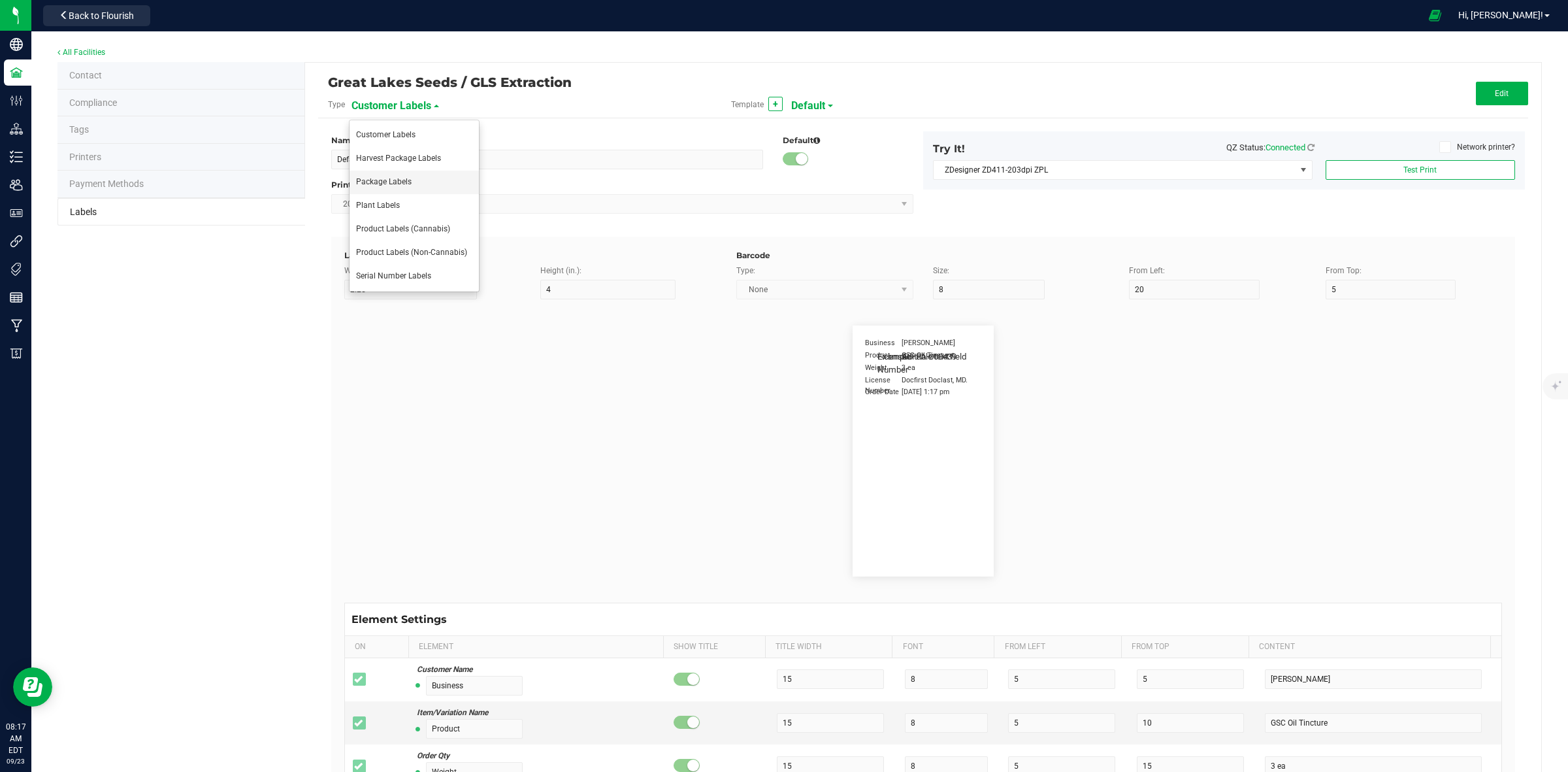
type input "Ref Field 1"
type input "25"
type input "10"
type input "35"
type input "Ref Field 1 Value"
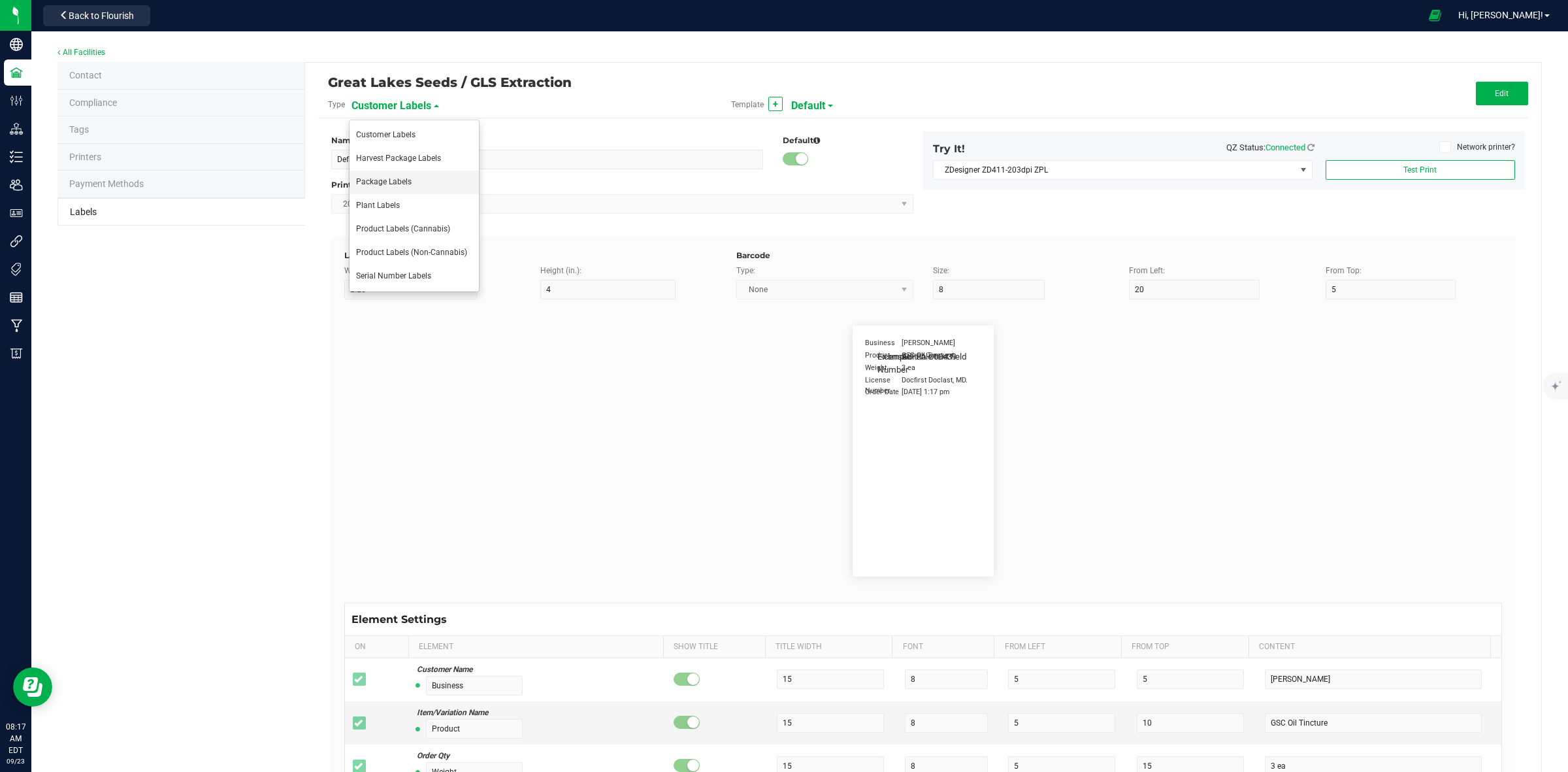
type input "Ref Field 2"
type input "25"
type input "10"
type input "35"
type input "Ref Field 2 Value"
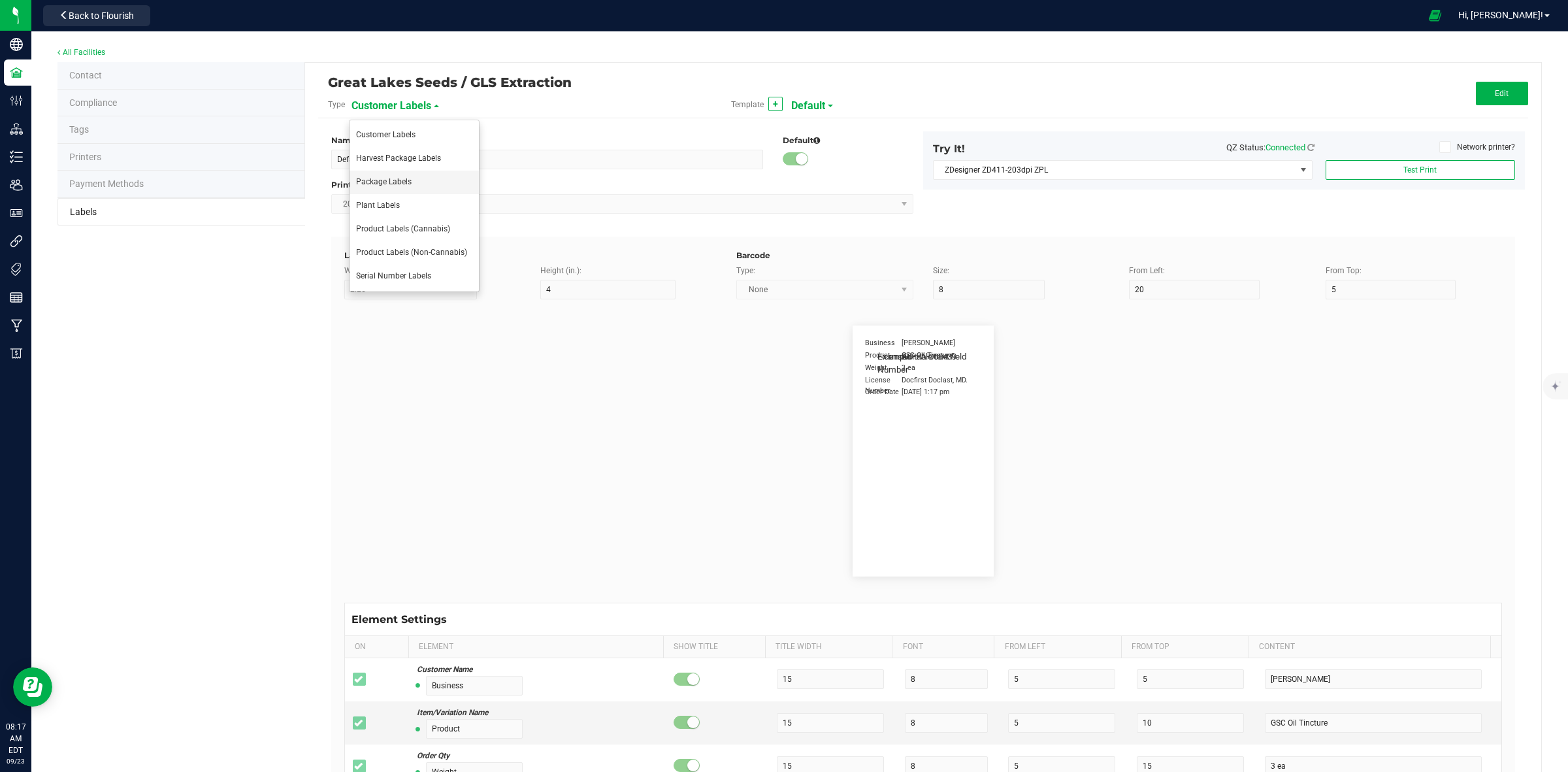
type input "Ref Field 3"
type input "25"
type input "10"
type input "35"
type input "Ref Field 3 Value"
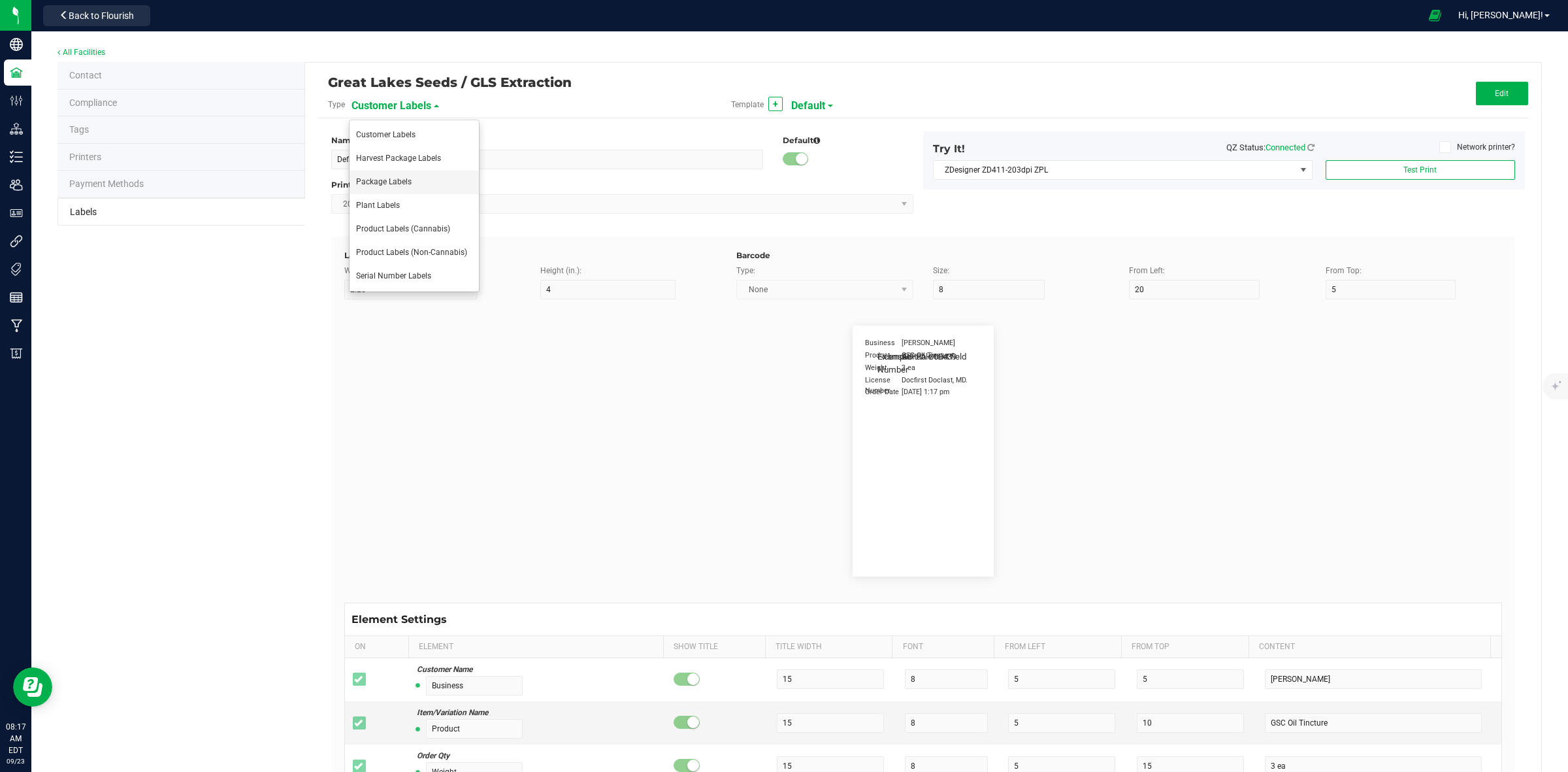
type input "Item Ref Field 1"
type input "25"
type input "10"
type input "35"
type input "Item Ref Field 1 Value"
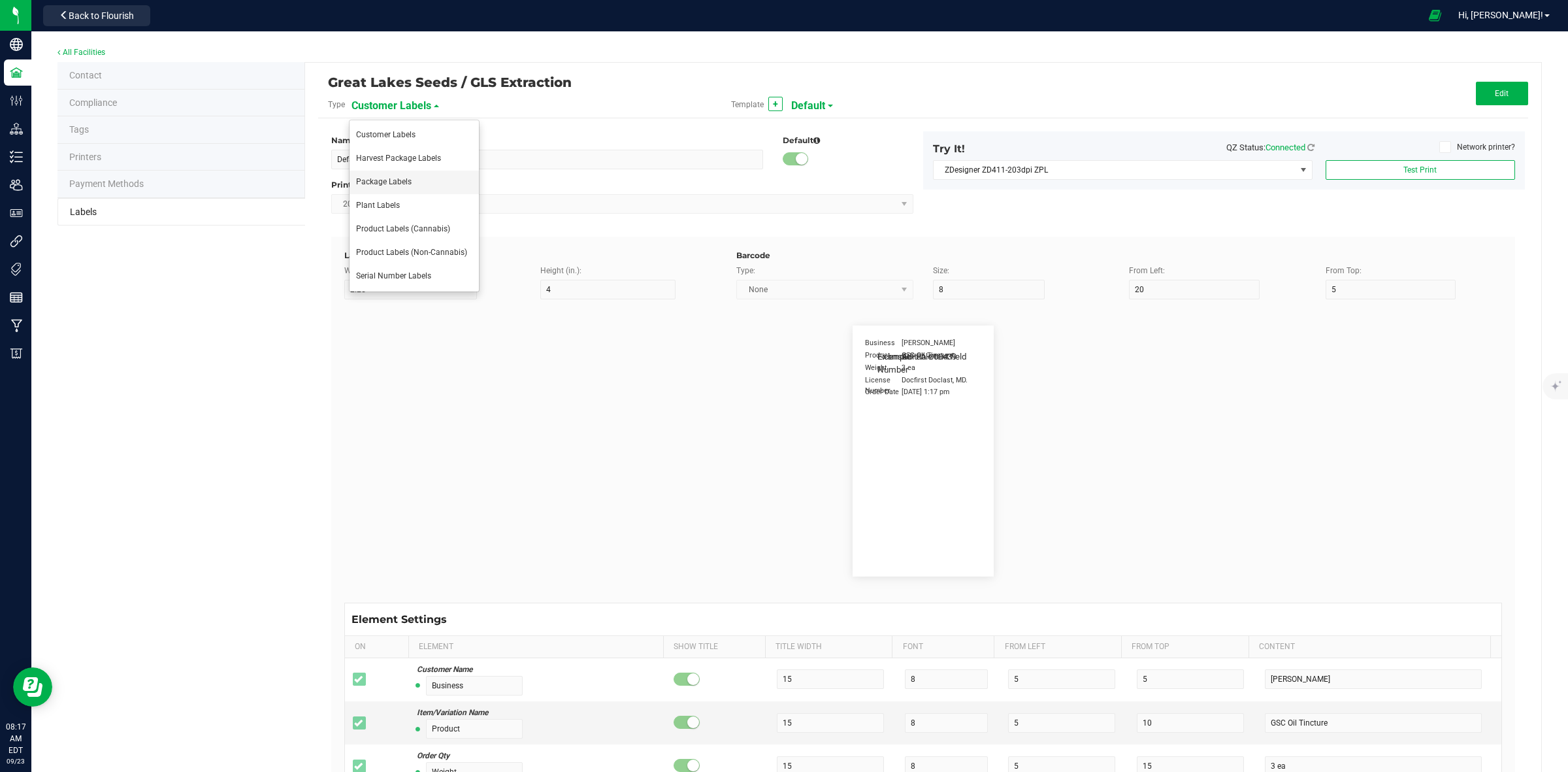
type input "Item Ref Field 2"
type input "25"
type input "10"
type input "35"
type input "Item Ref Field 2 Value"
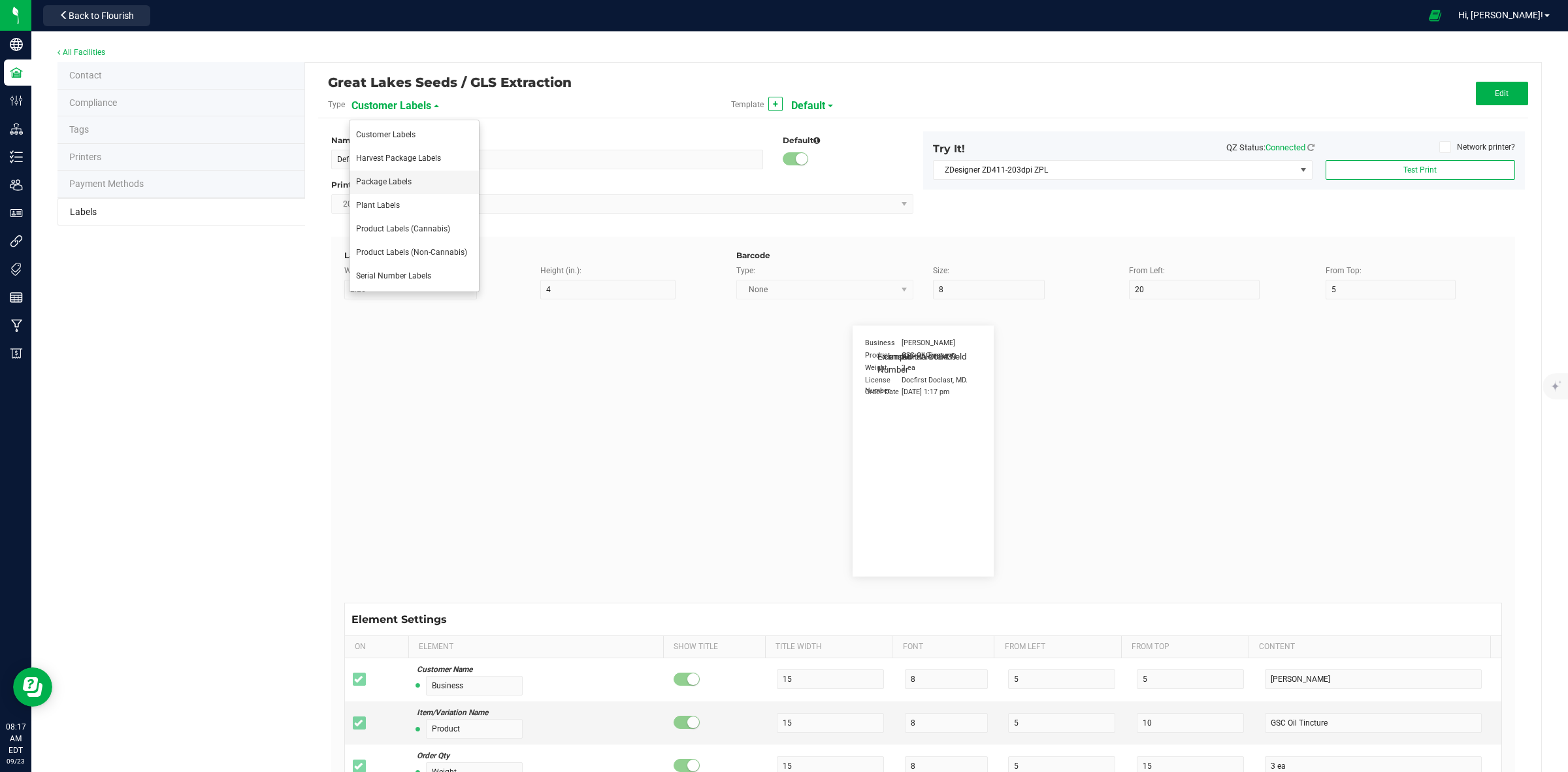
type input "Item Ref Field 3"
type input "25"
type input "10"
type input "35"
type input "Item Ref Field 3 Value"
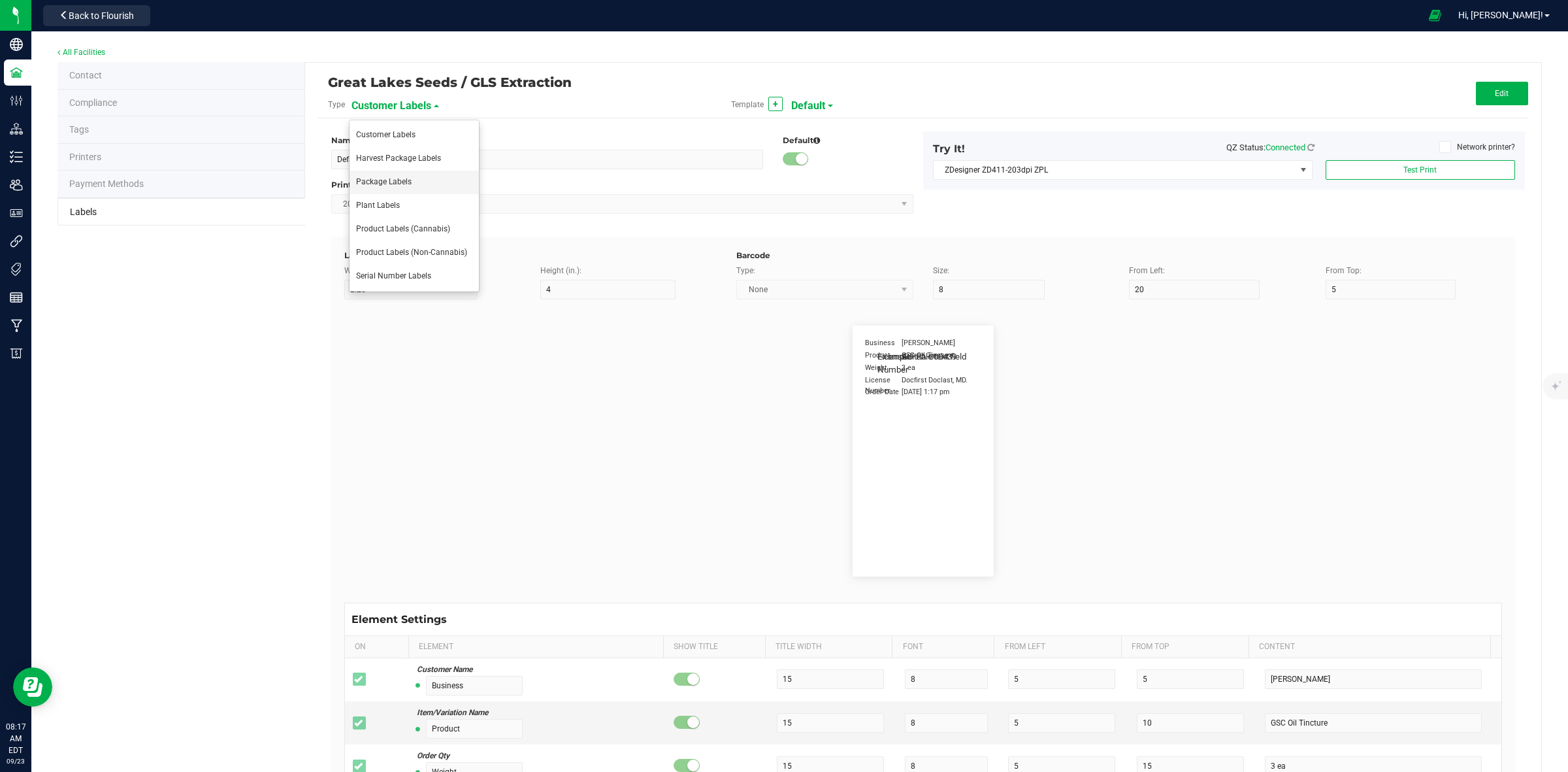
type input "Item Ref Field 4"
type input "25"
type input "10"
type input "35"
type input "Item Ref Field 4 Value"
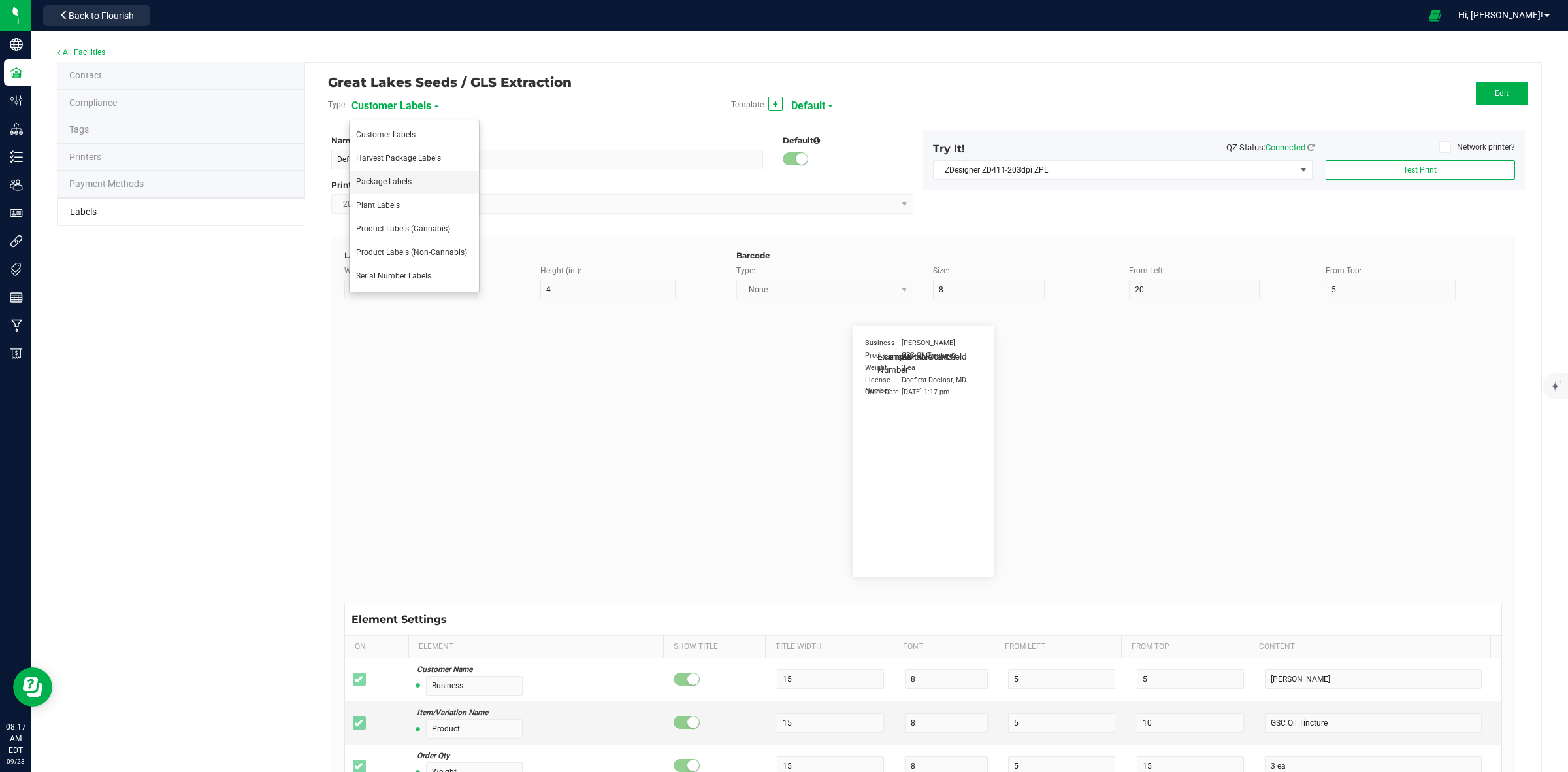
type input "Item Ref Field 5"
type input "25"
type input "10"
type input "35"
type input "Item Ref Field 5 Value"
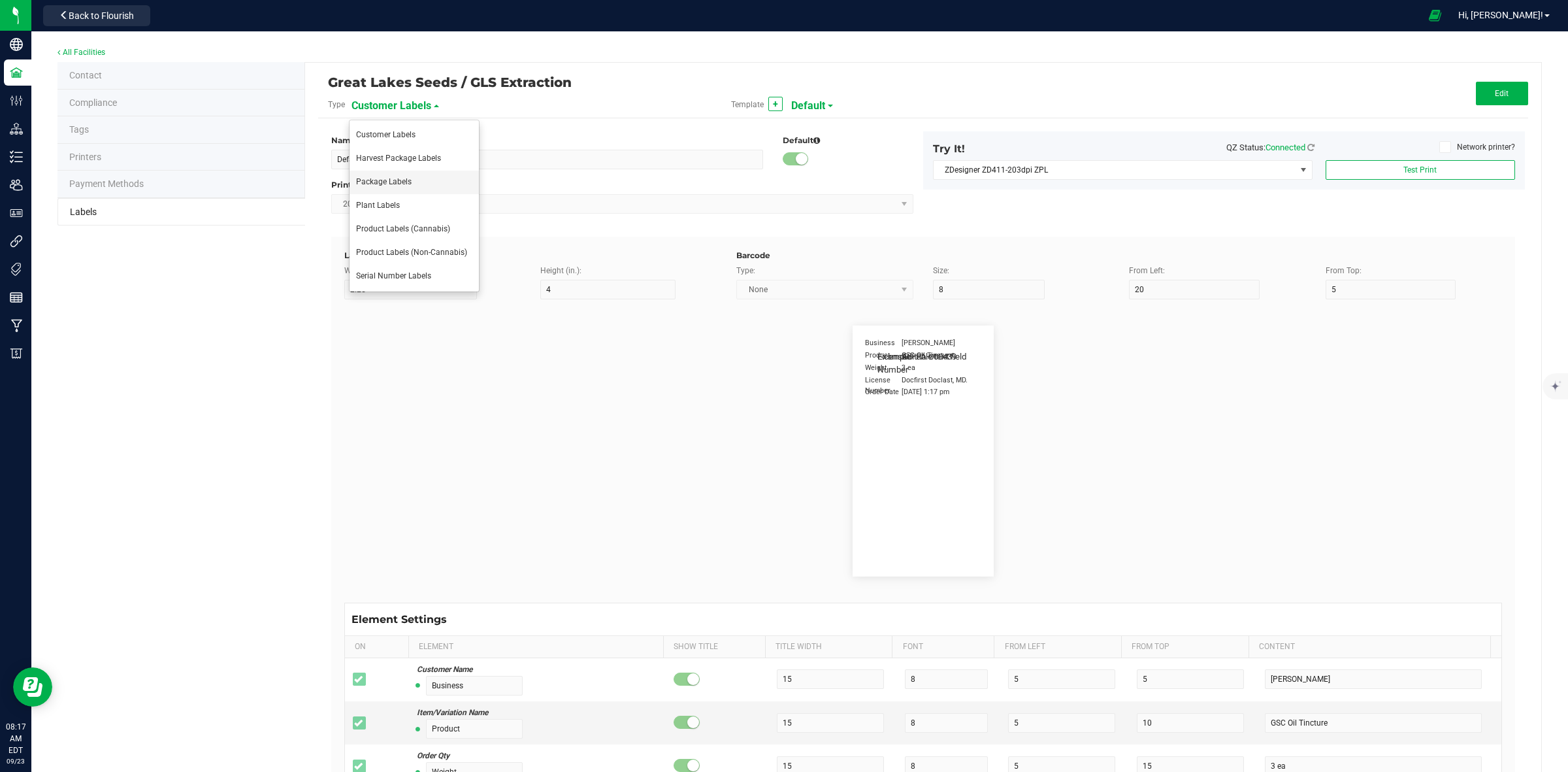
type input "NDC Number"
type input "25"
type input "10"
type input "35"
type input "[PHONE_NUMBER]"
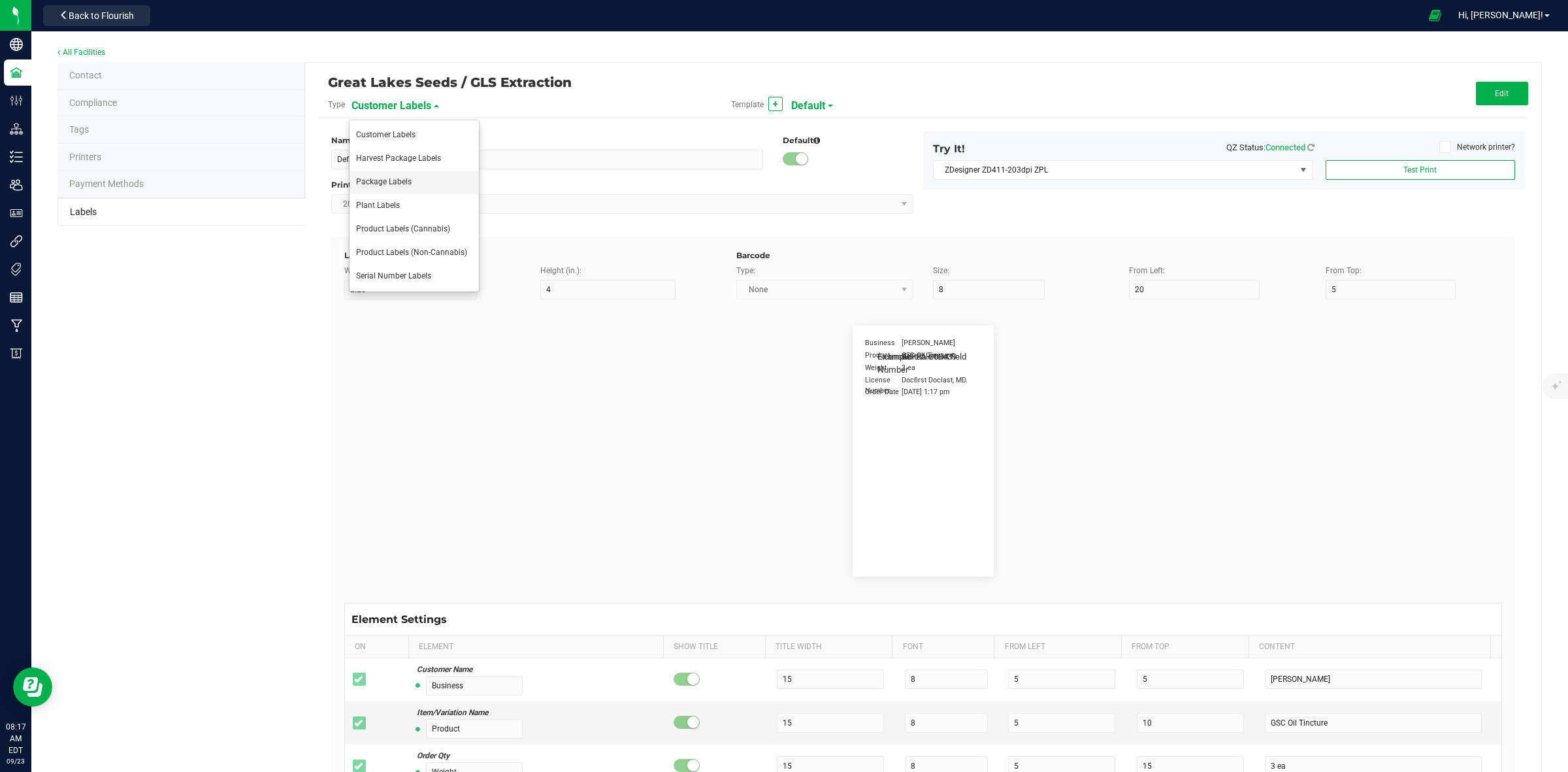
type input "Number of Servings"
type input "25"
type input "10"
type input "35"
type input "4 servings/item"
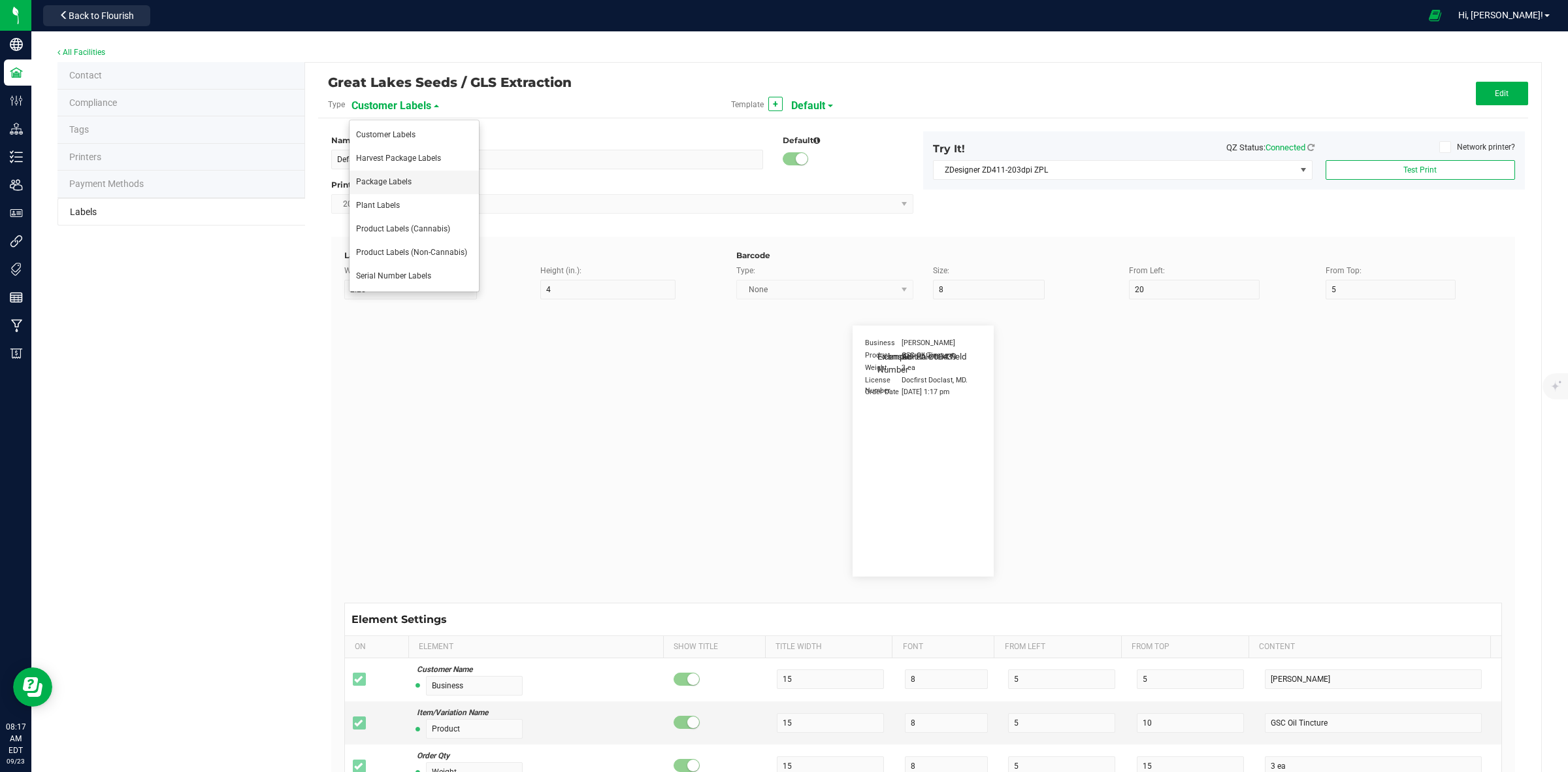
type input "Serving Size"
type input "25"
type input "10"
type input "35"
type input "1 cup"
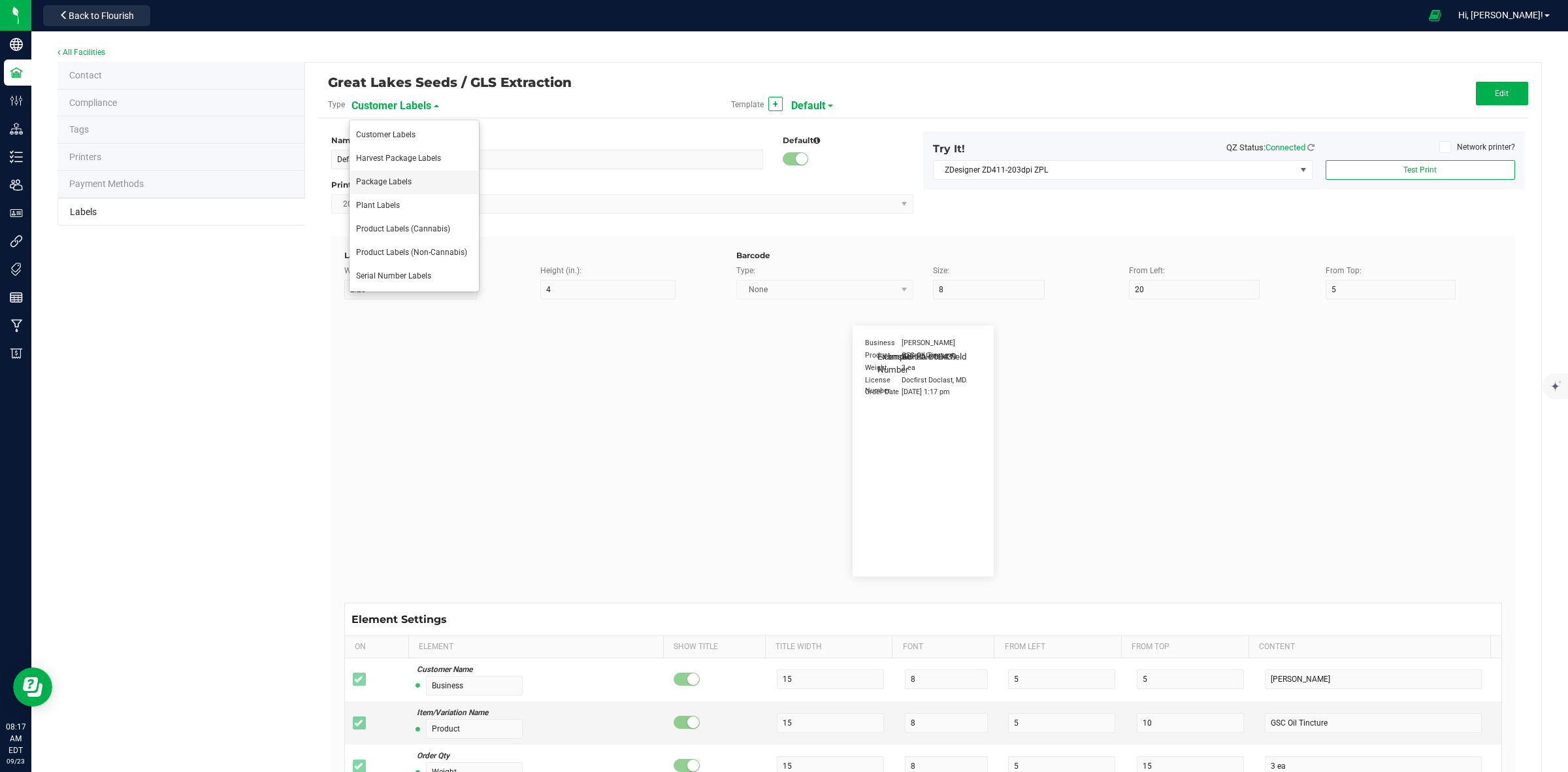
type input "Serving Size (Grams)"
type input "25"
type input "10"
type input "35"
type input "4 g"
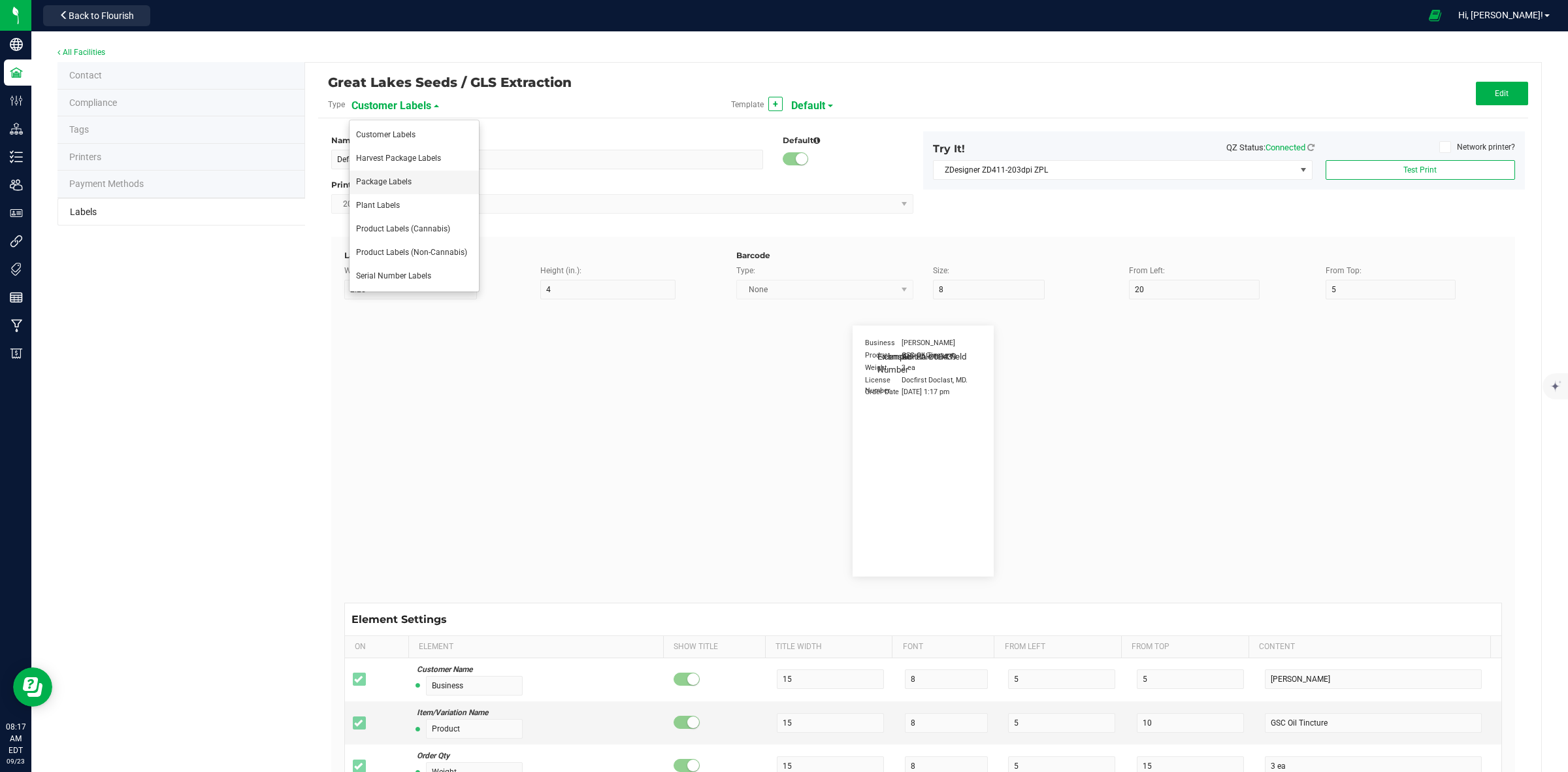
type input "Doses Per Unit"
type input "25"
type input "10"
type input "35"
type input "20"
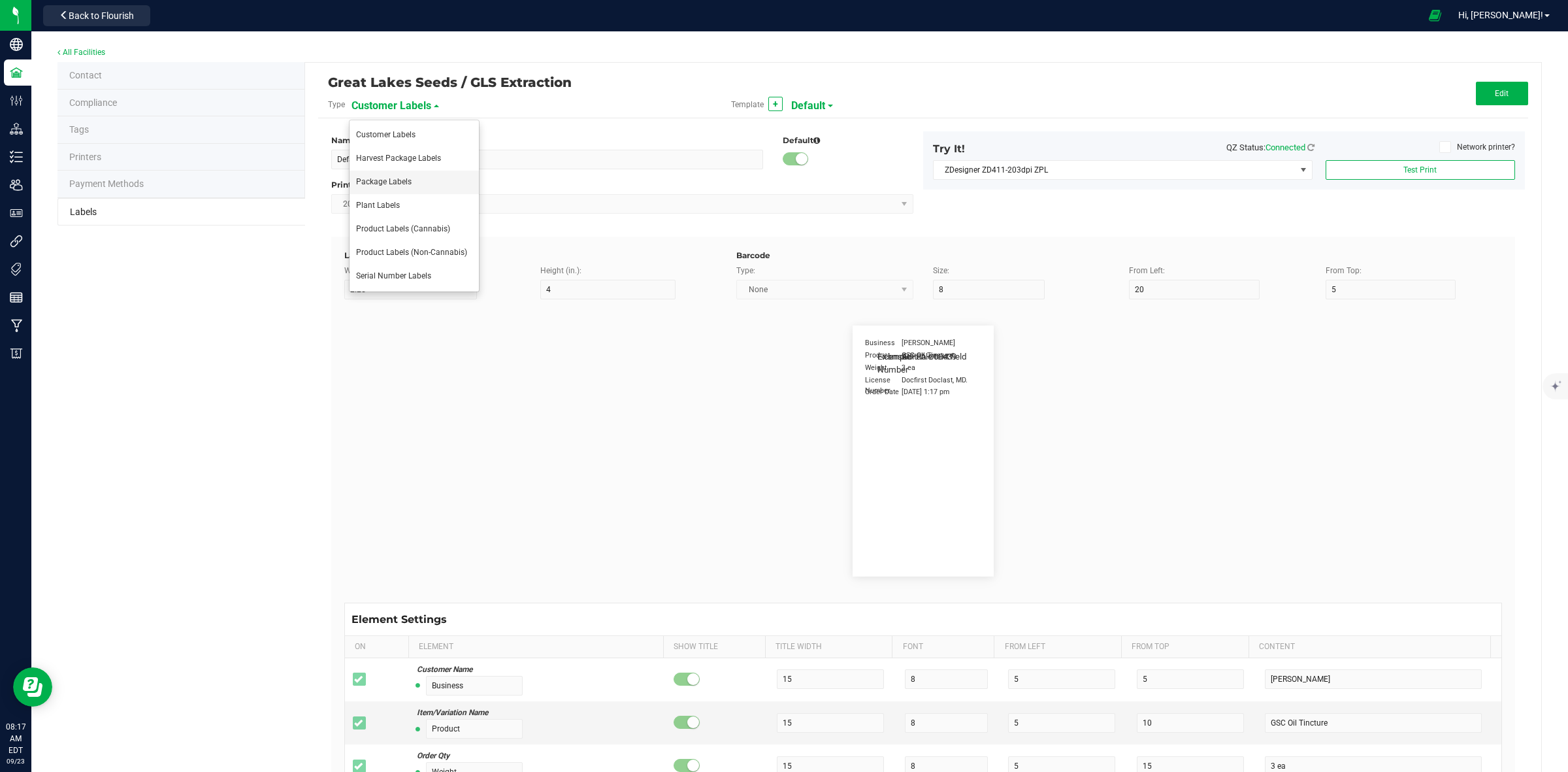
type input "Item Ingredients"
type input "25"
type input "10"
type input "35"
type input "Ingredient one, ingredient two"
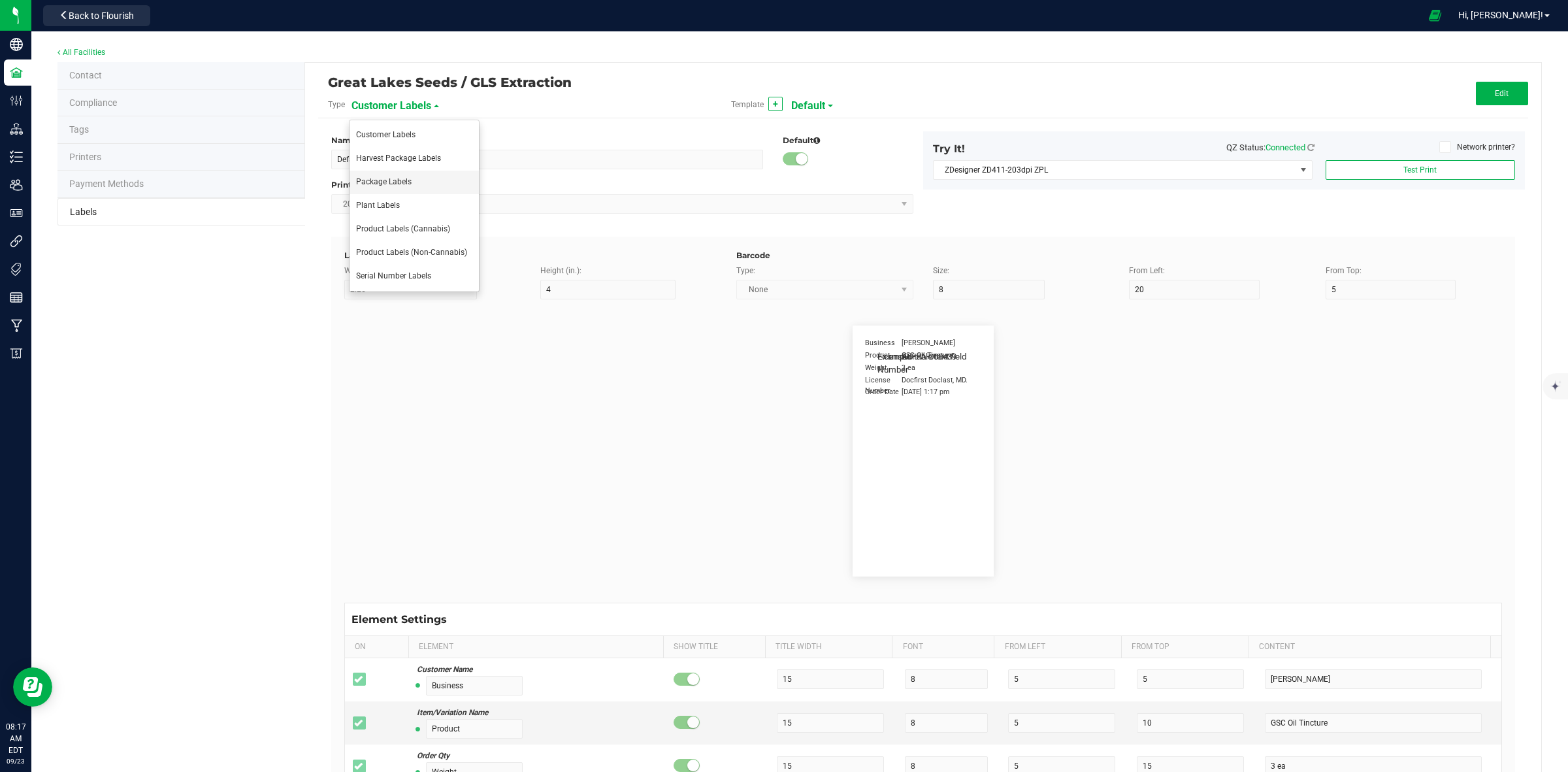
type input "METRC Item Ingredients"
type input "25"
type input "10"
type input "35"
type input "Ingredient one, ingredient two"
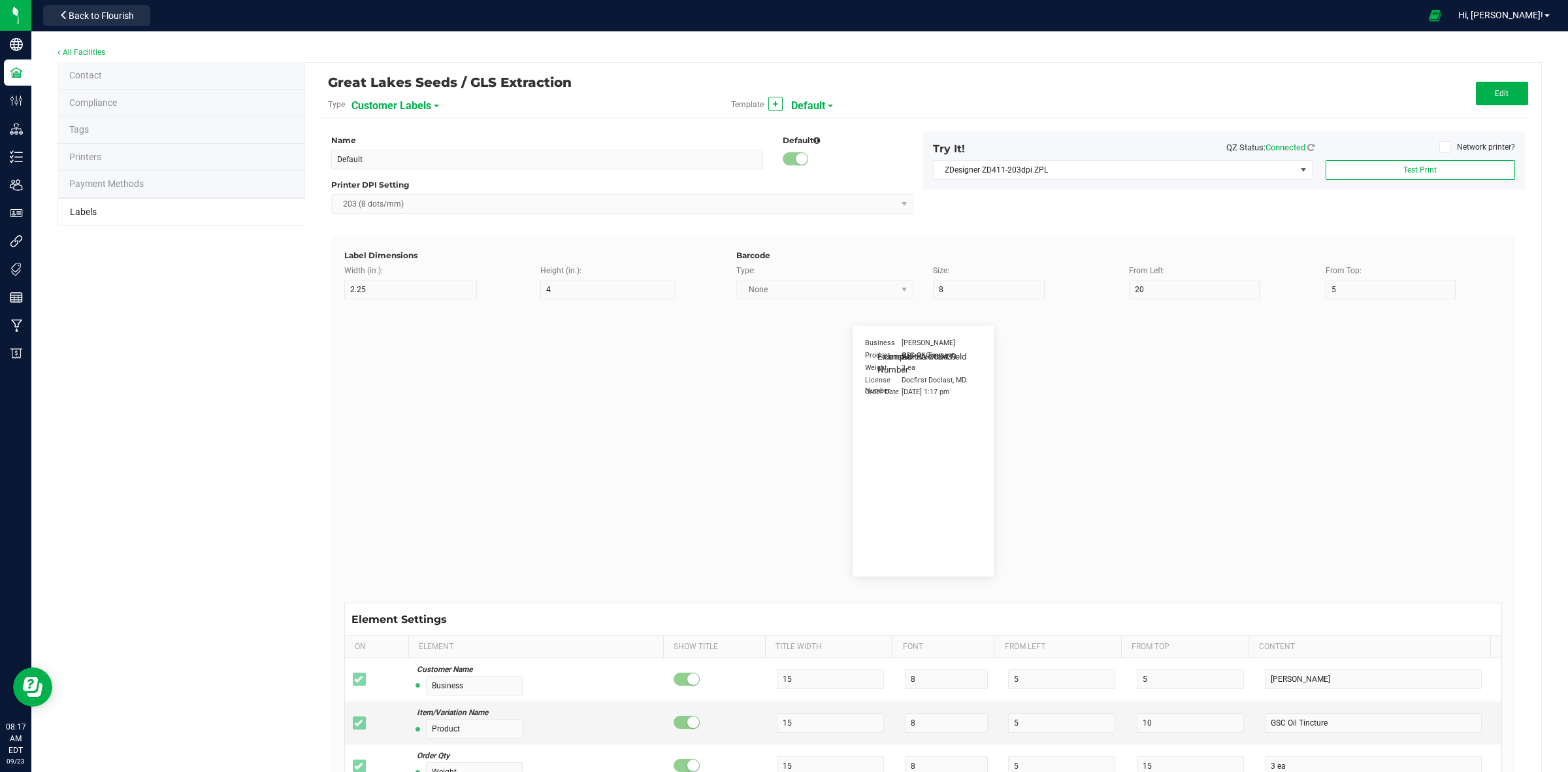
click at [393, 104] on span "Customer Labels" at bounding box center [391, 106] width 80 height 23
click at [407, 188] on li "Package Labels" at bounding box center [414, 182] width 130 height 24
type input "GRIP Big Box RIGHT"
type input "1.25"
type input "15"
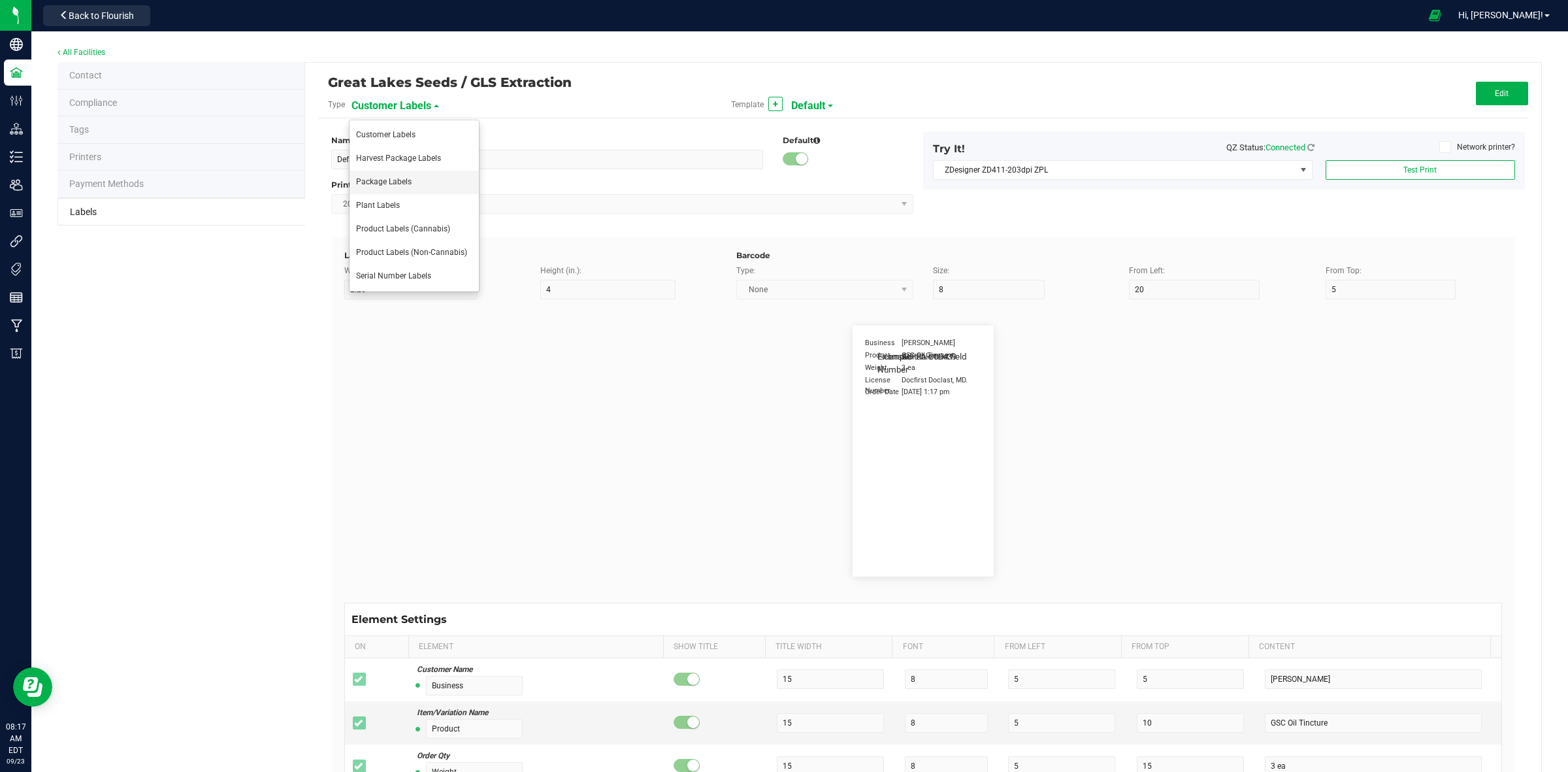
type input "10"
type input "30"
type input "METRC"
type input "14"
type input "11.5"
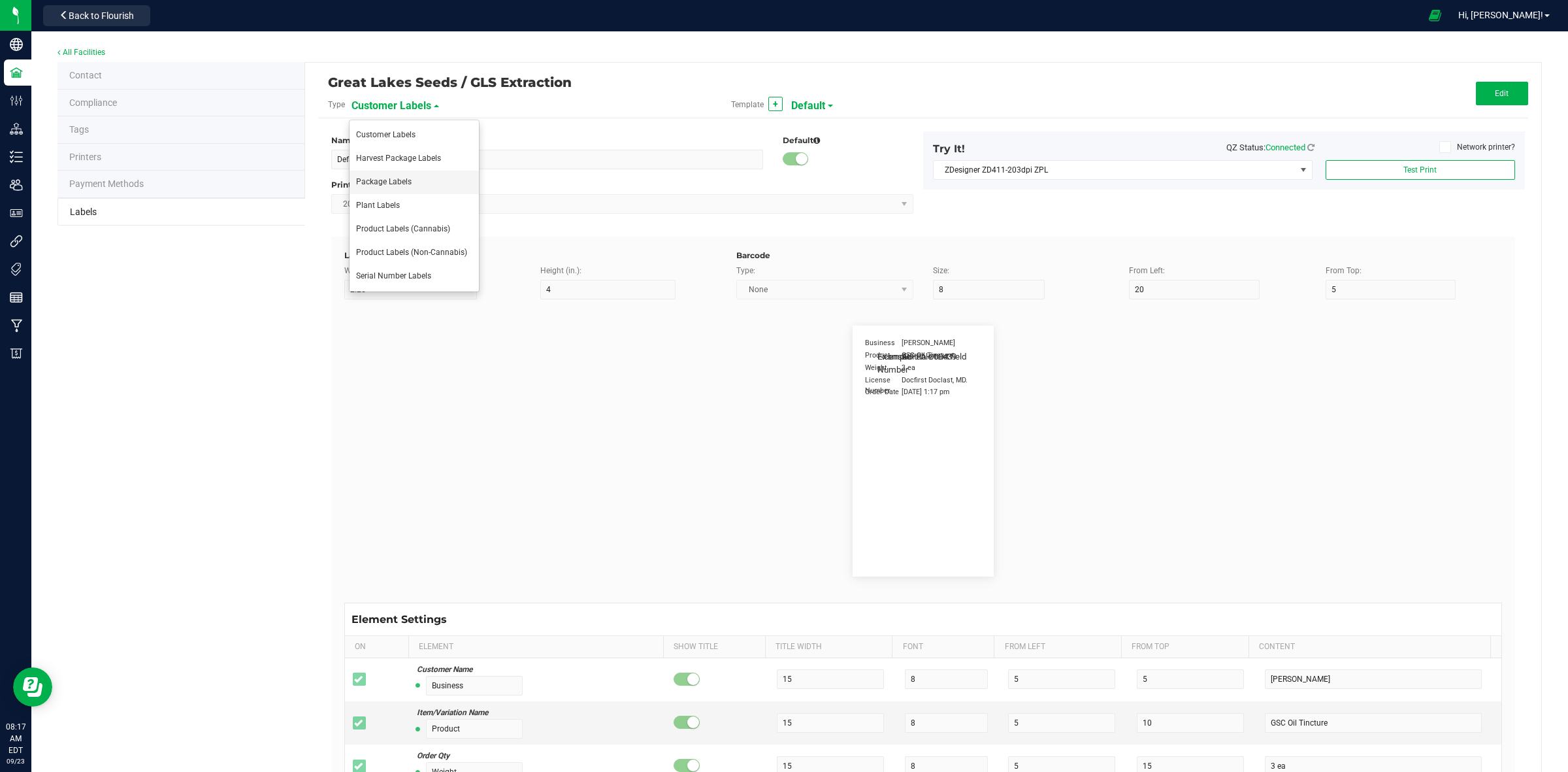
type input "CADMODS-20200420-096"
type input "Size"
type input "25"
type input "10"
type input "14"
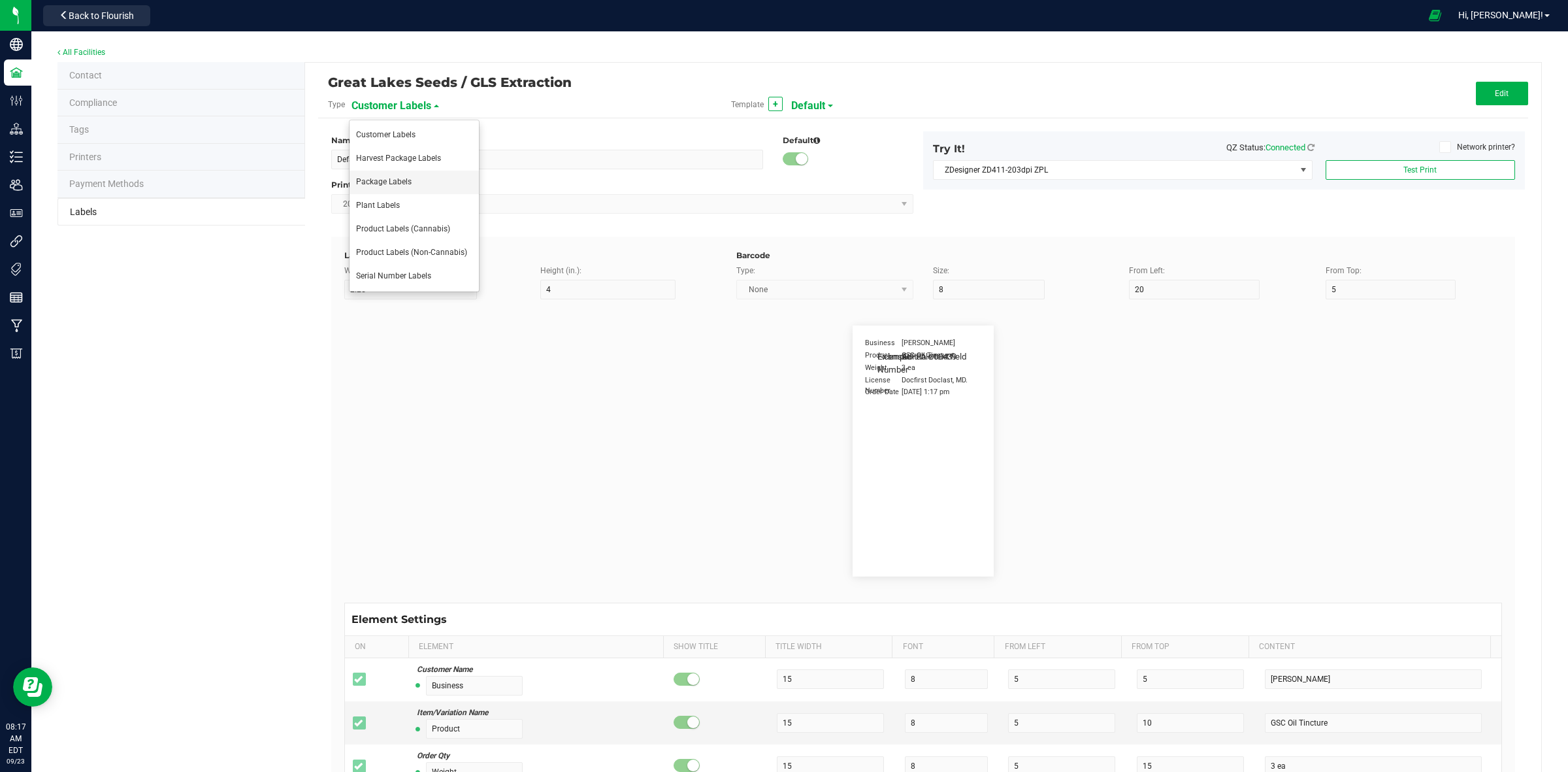
type input "50 each"
type input "GLS"
type input "8"
type input "12"
type input "10"
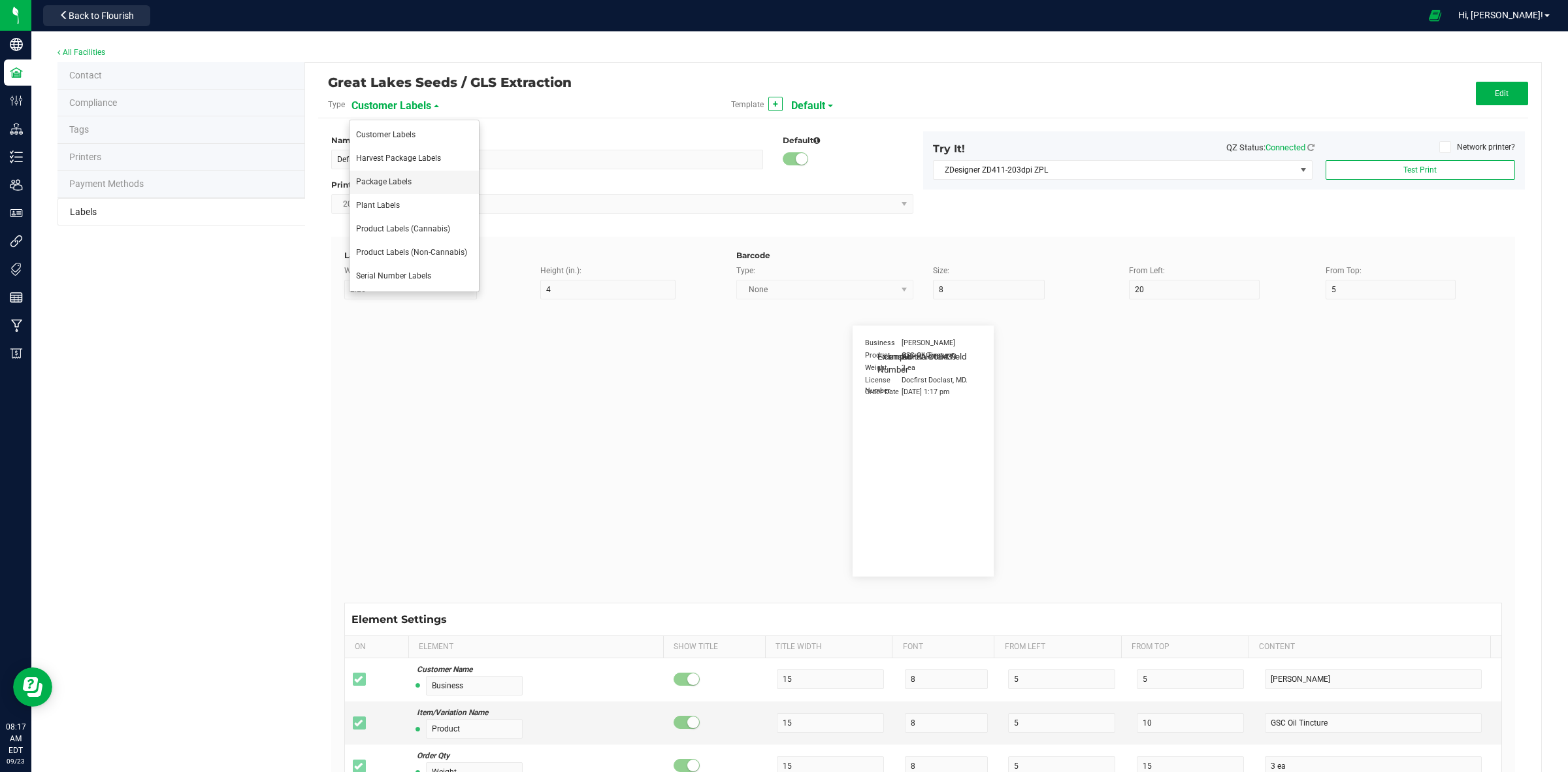
type input "AU-P-000439"
type input "SKU Name"
type input "25"
type input "18"
type input "Gelato Pen"
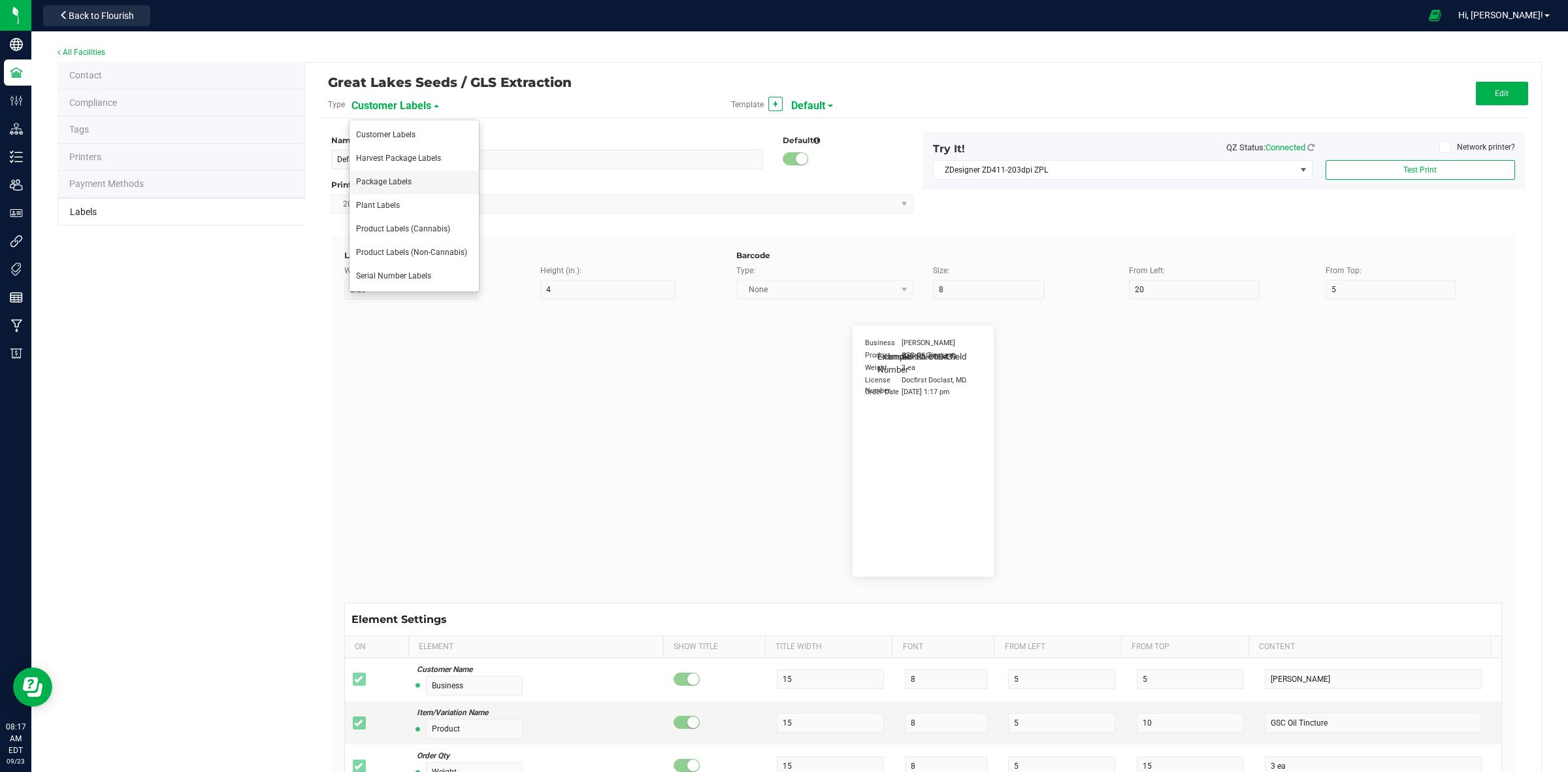
type input "Strain"
type input "25"
type input "10"
type input "15"
type input "Gelato"
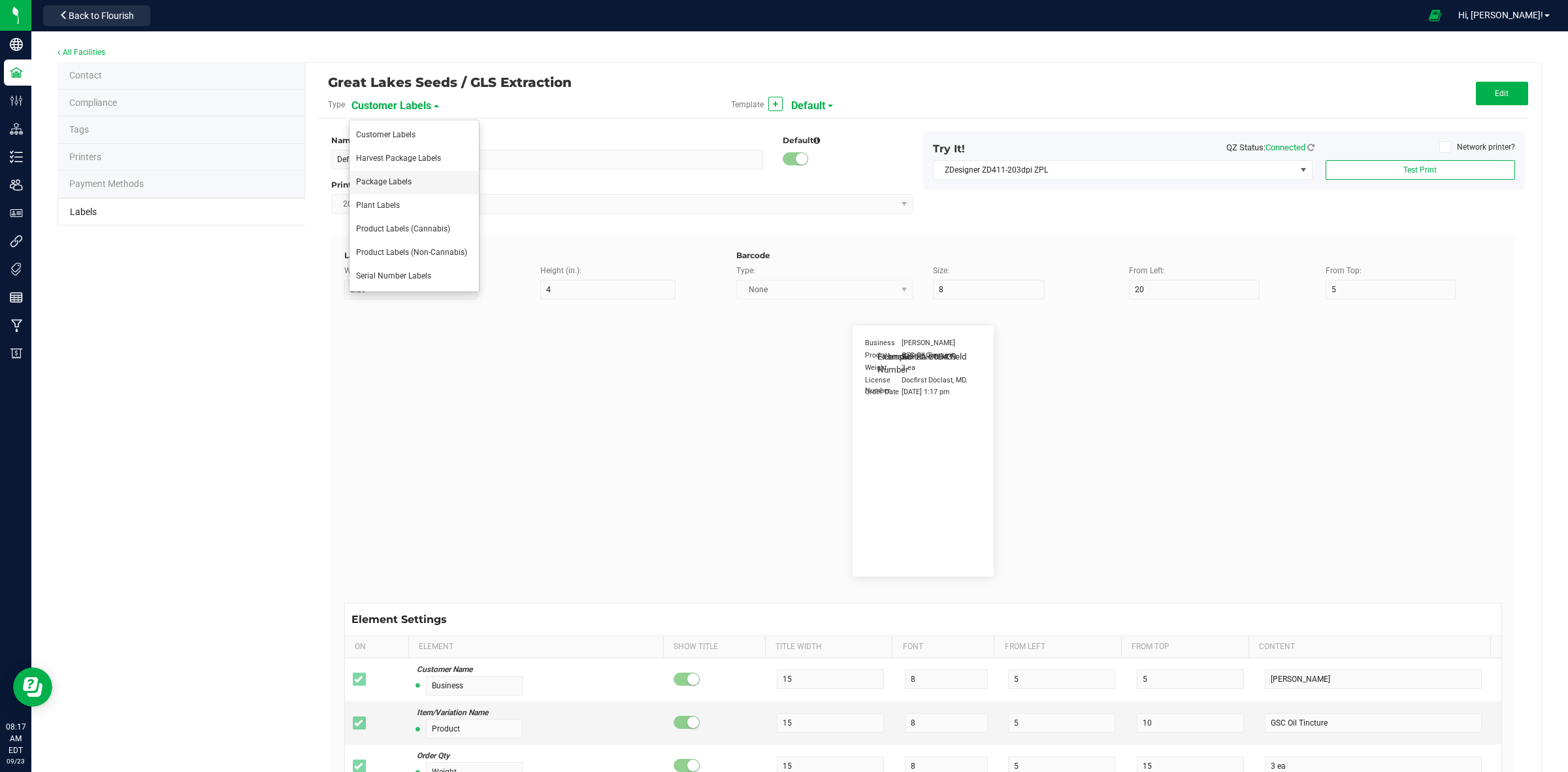
type input "Package Date"
type input "25"
type input "5"
type input "25"
type input "4/20/2023 10:14pm"
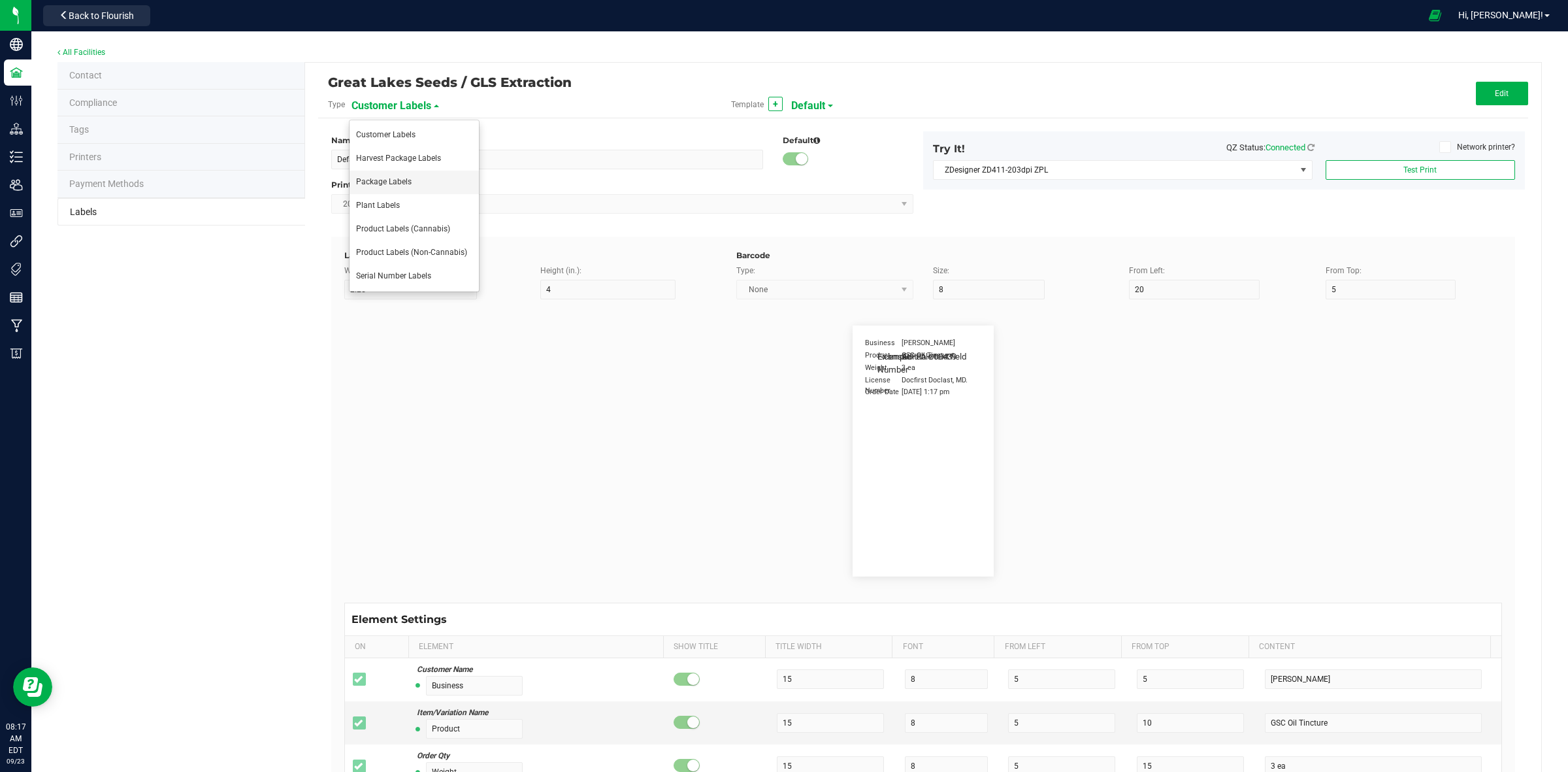
type input "Lot Number"
type input "25"
type input "5"
type input "30"
type input "LOT918234"
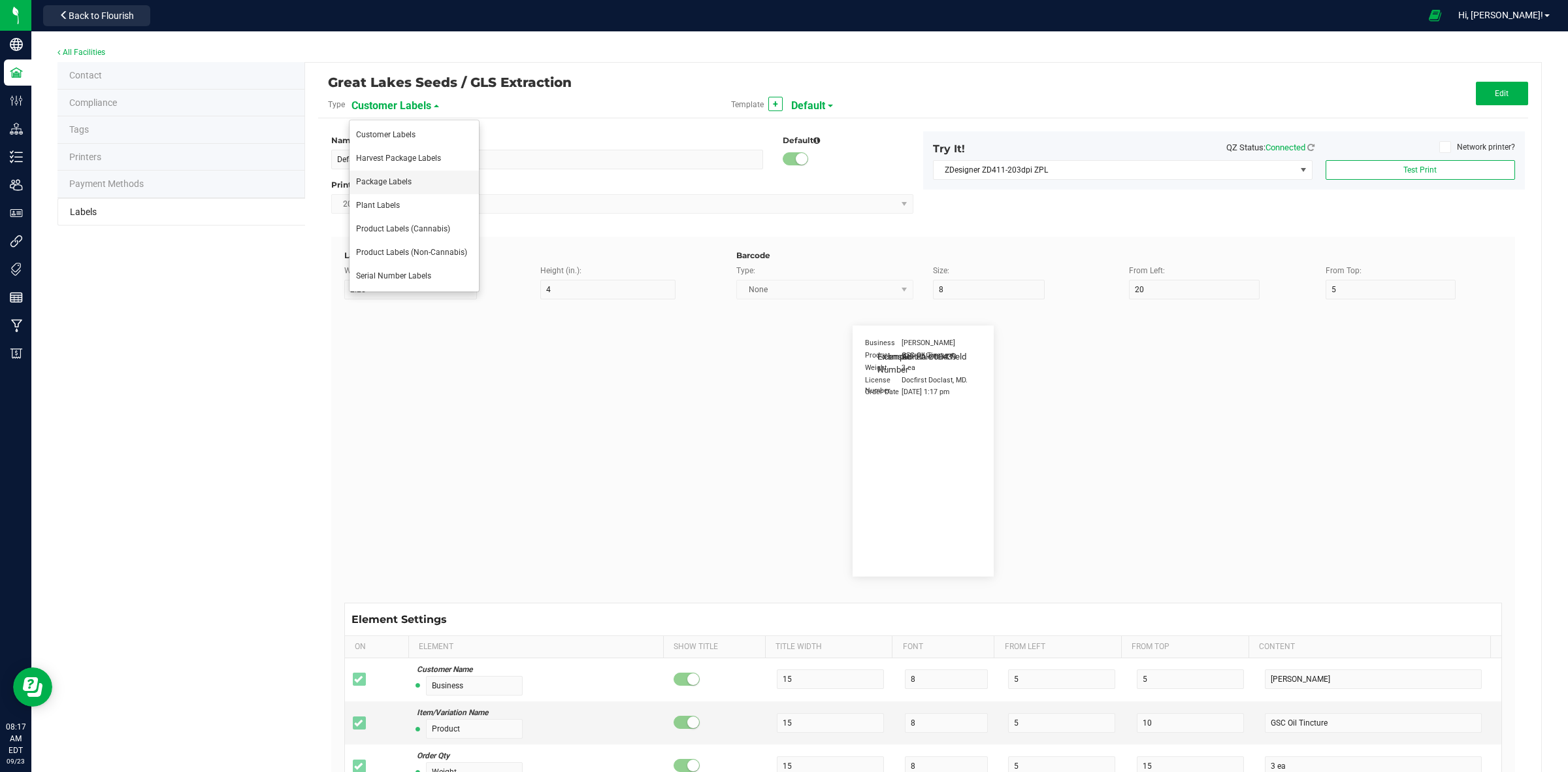
type input "SKU"
type input "25"
type input "10"
type input "30"
type input "42P017"
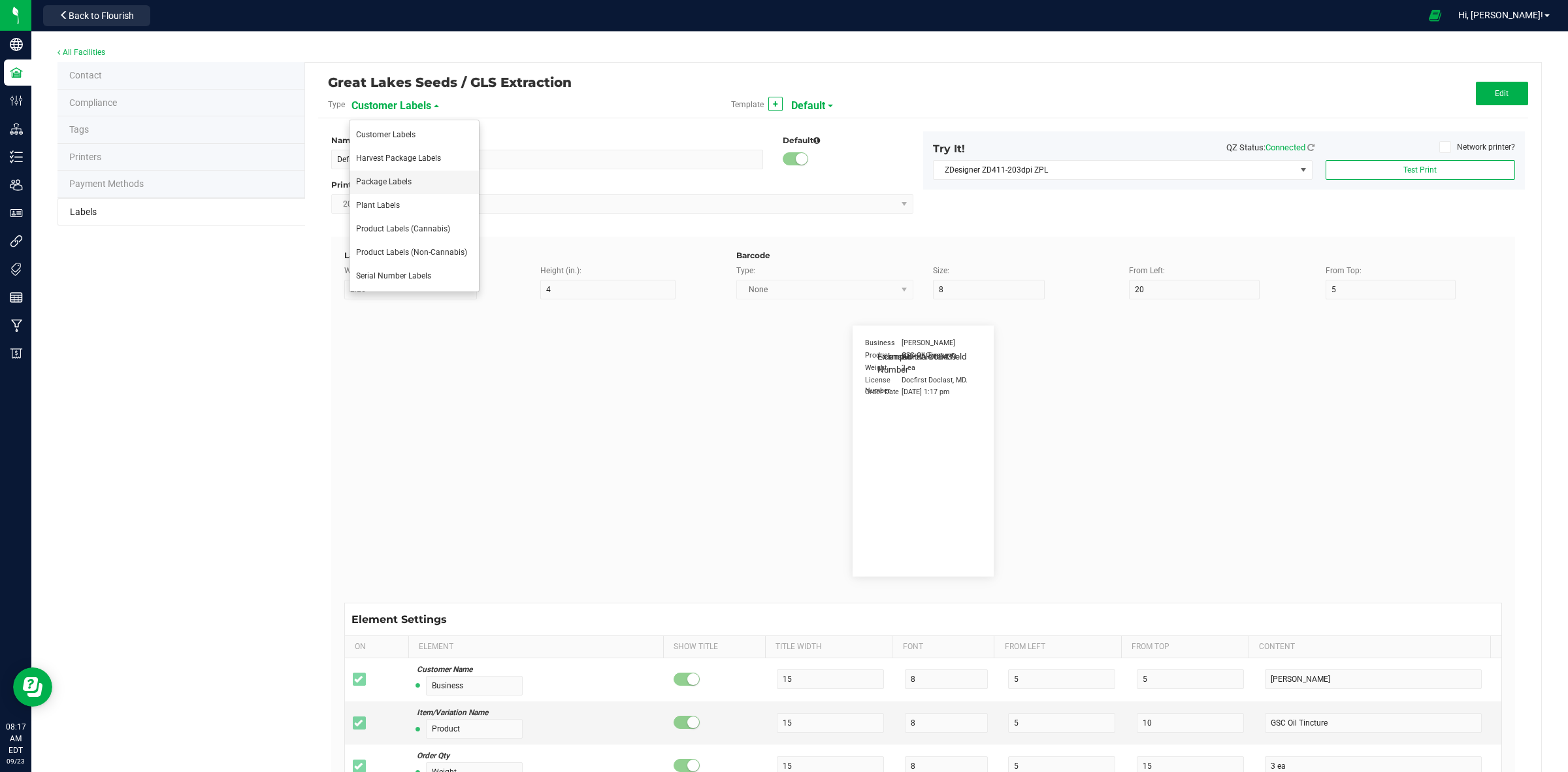
type input "Ref Field 1"
type input "25"
type input "10"
type input "35"
type input "Ref Field 1 Value"
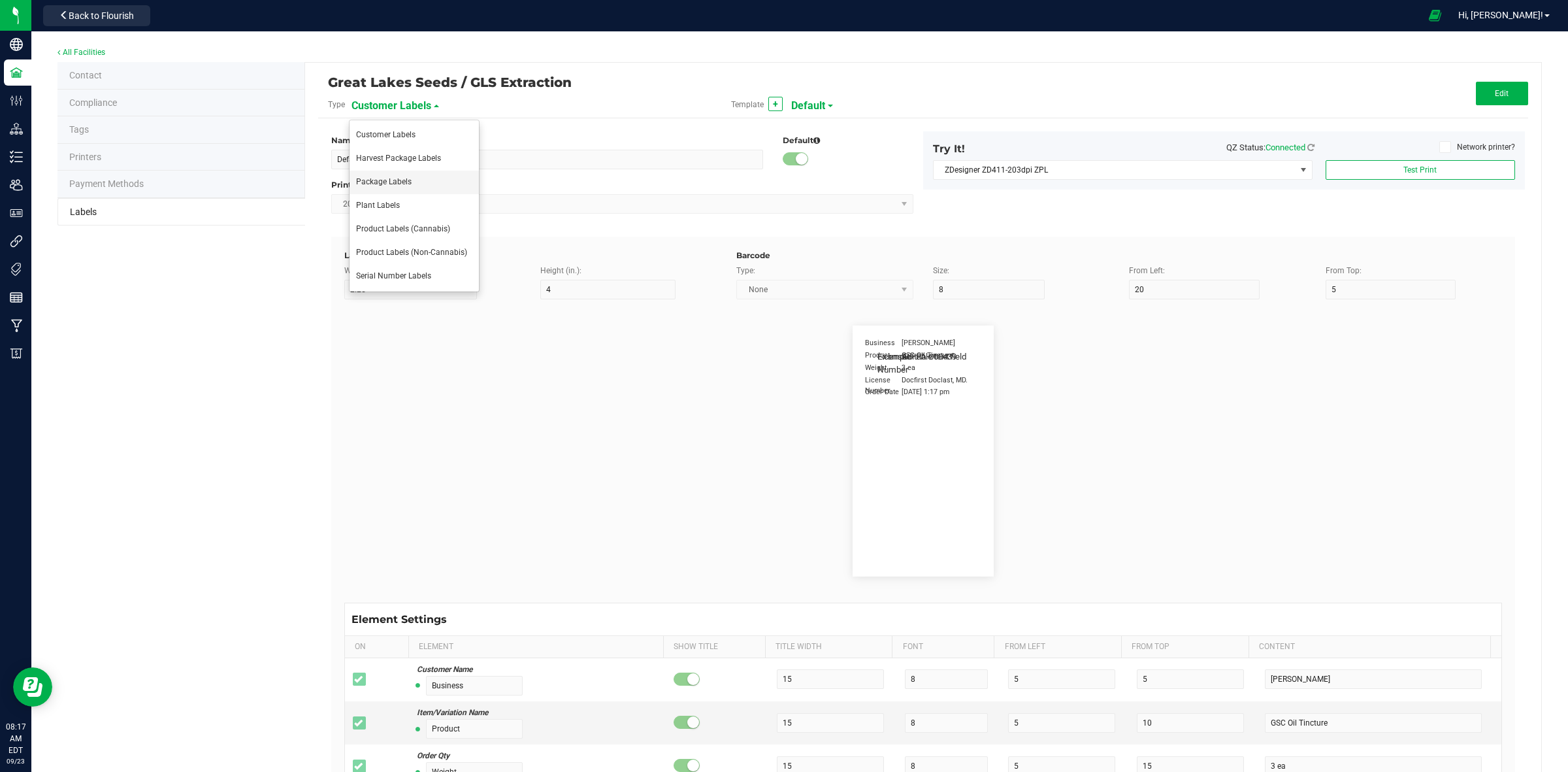
type input "Ref Field 2"
type input "25"
type input "10"
type input "35"
type input "Ref Field 2 Value"
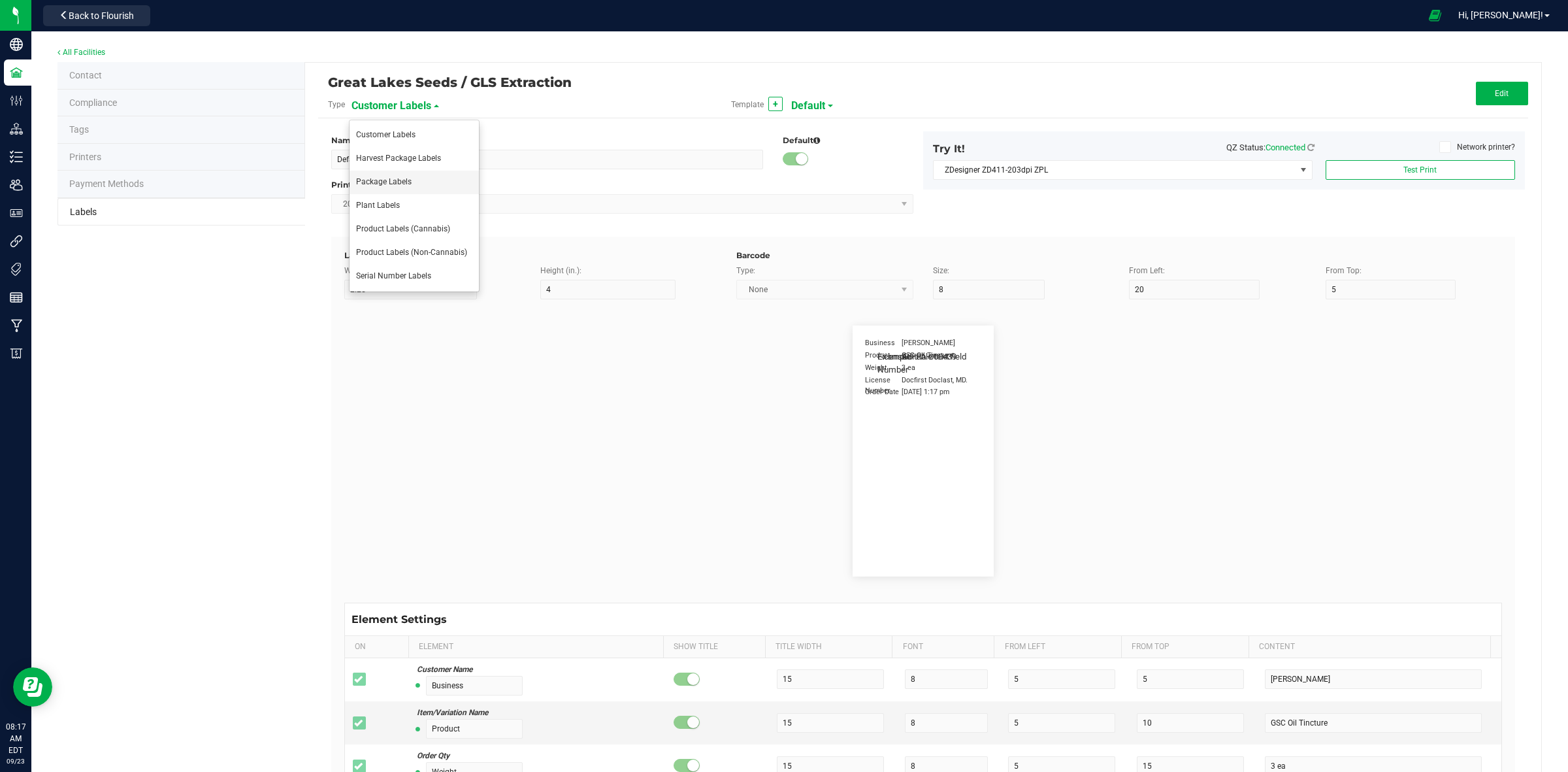
type input "Ref Field 3"
type input "25"
type input "10"
type input "35"
type input "Ref Field 3 Value"
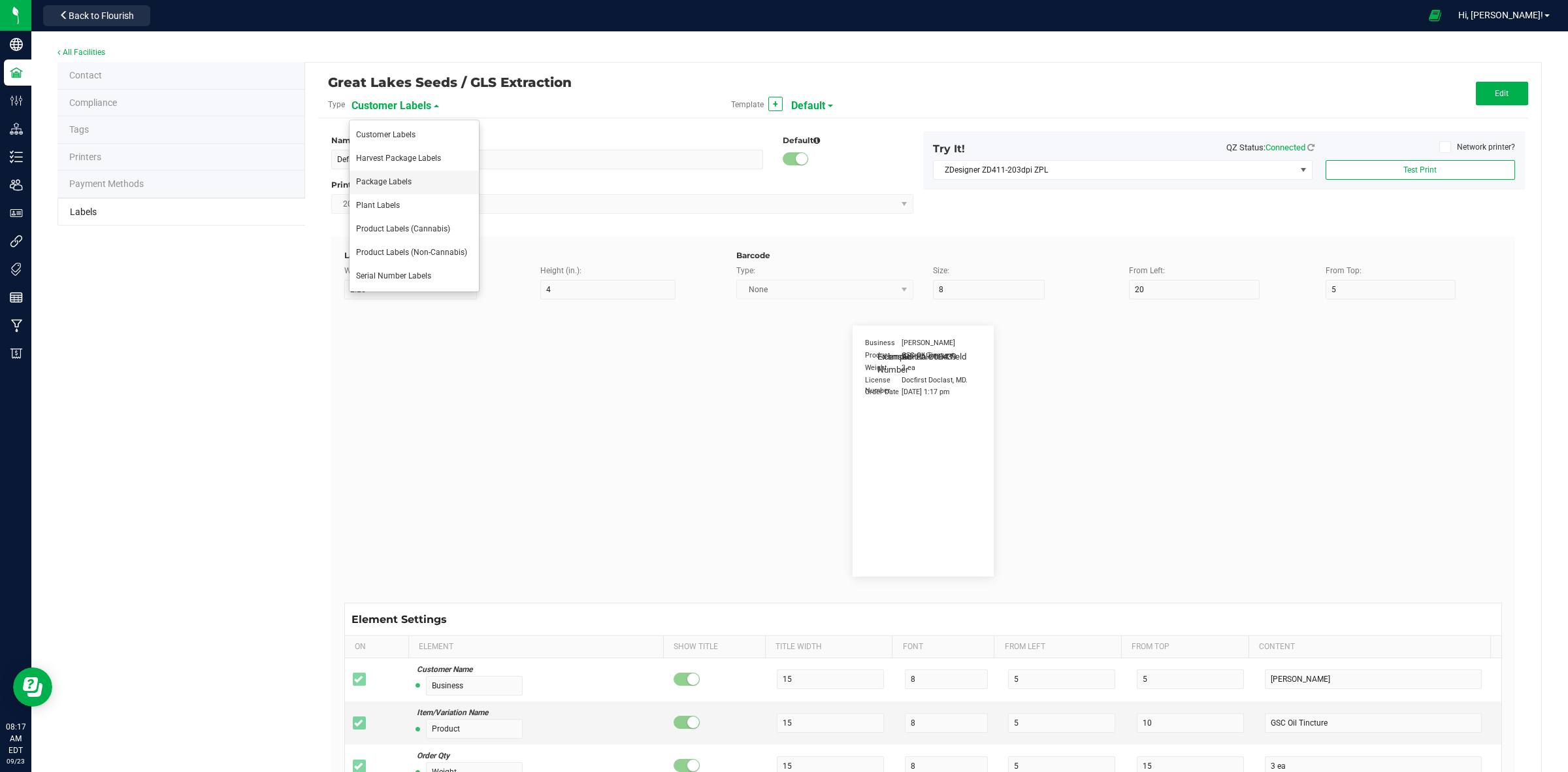
type input "Item Ref Field 1"
type input "25"
type input "10"
type input "35"
type input "Item Ref Field 1 Value"
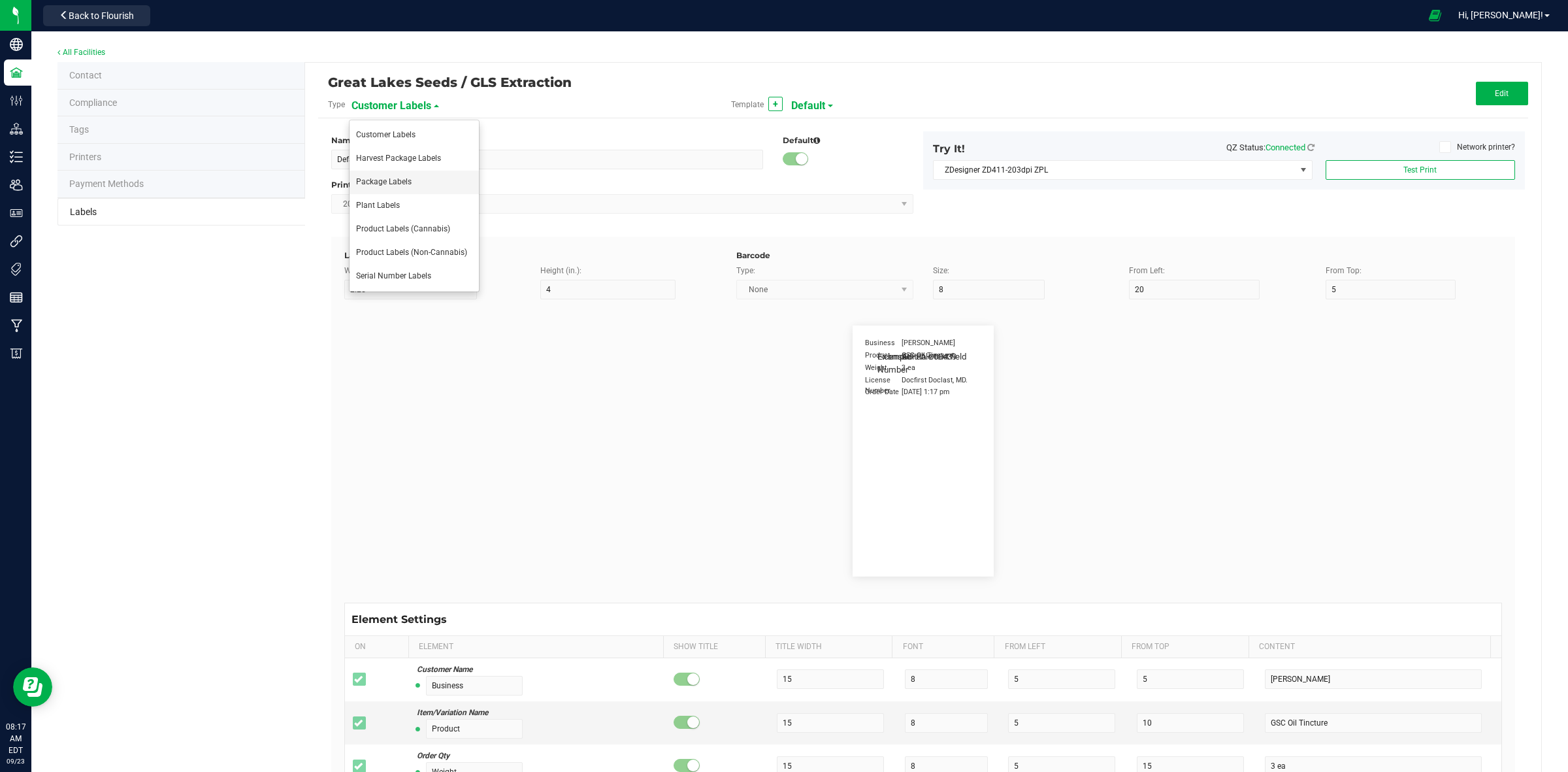
type input "Item Ref Field 2"
type input "25"
type input "10"
type input "35"
type input "Item Ref Field 2 Value"
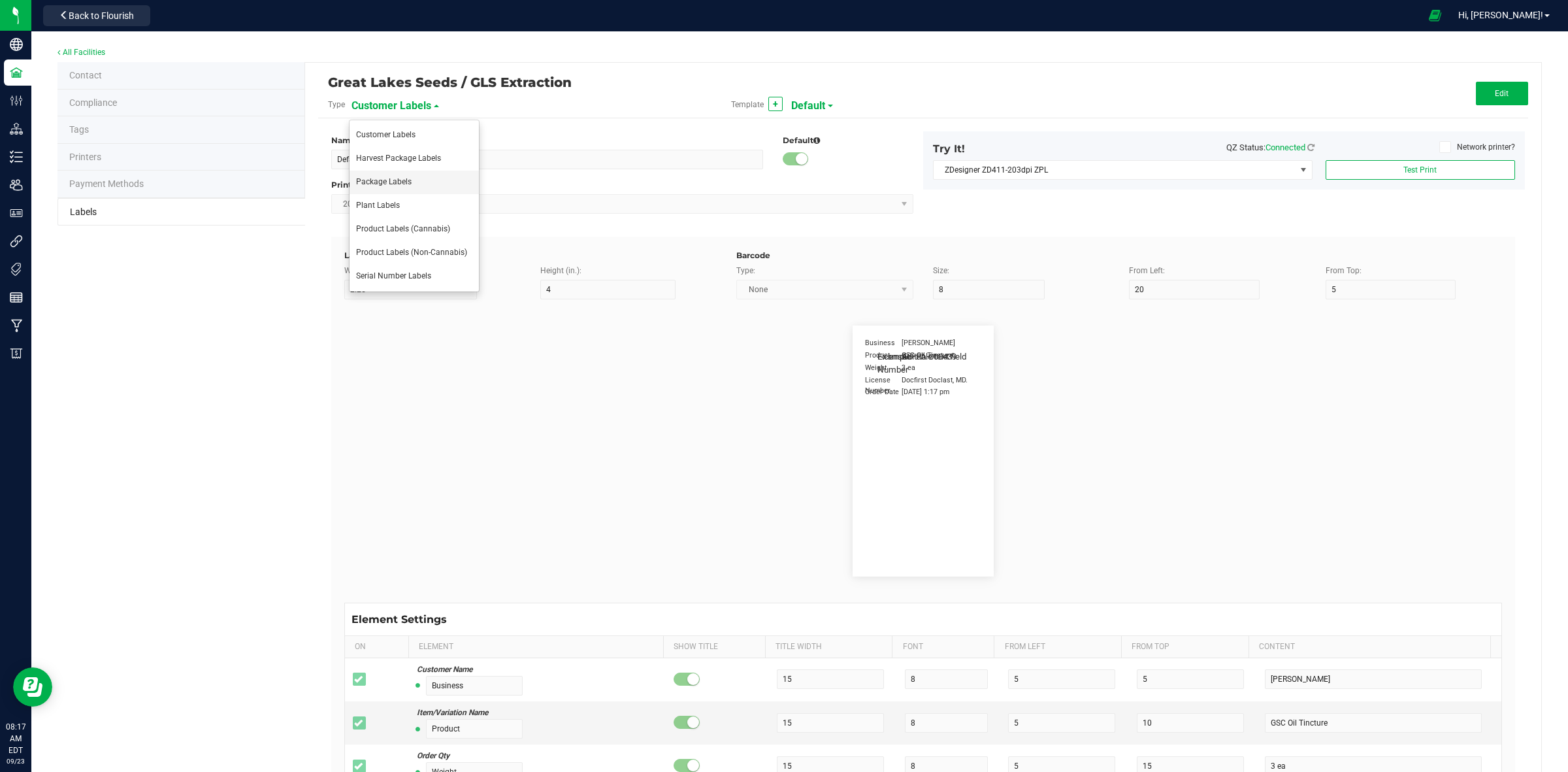
type input "Item Ref Field 3"
type input "25"
type input "10"
type input "35"
type input "Item Ref Field 3 Value"
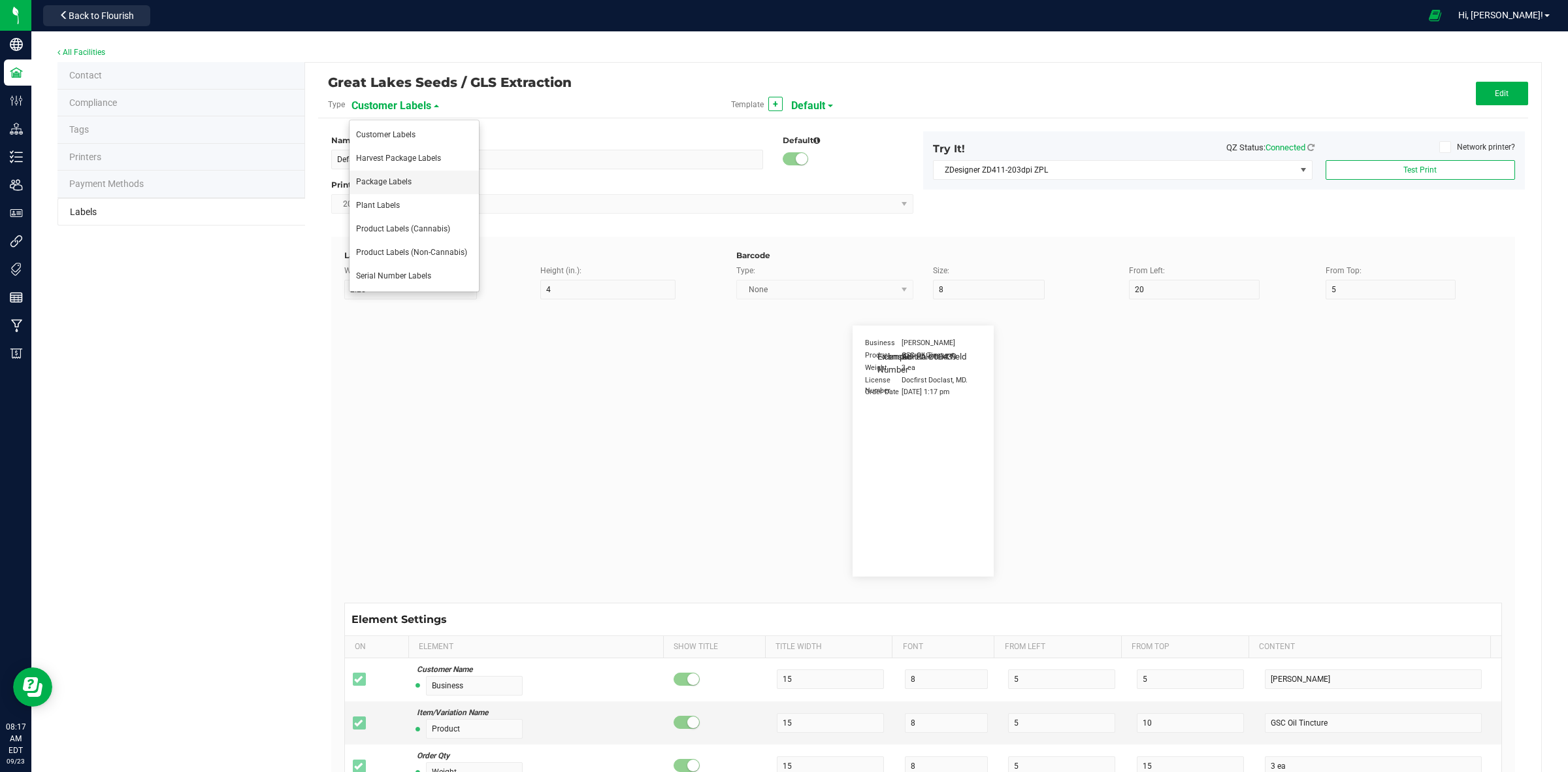
type input "Item Ref Field 4"
type input "25"
type input "10"
type input "35"
type input "Item Ref Field 4 Value"
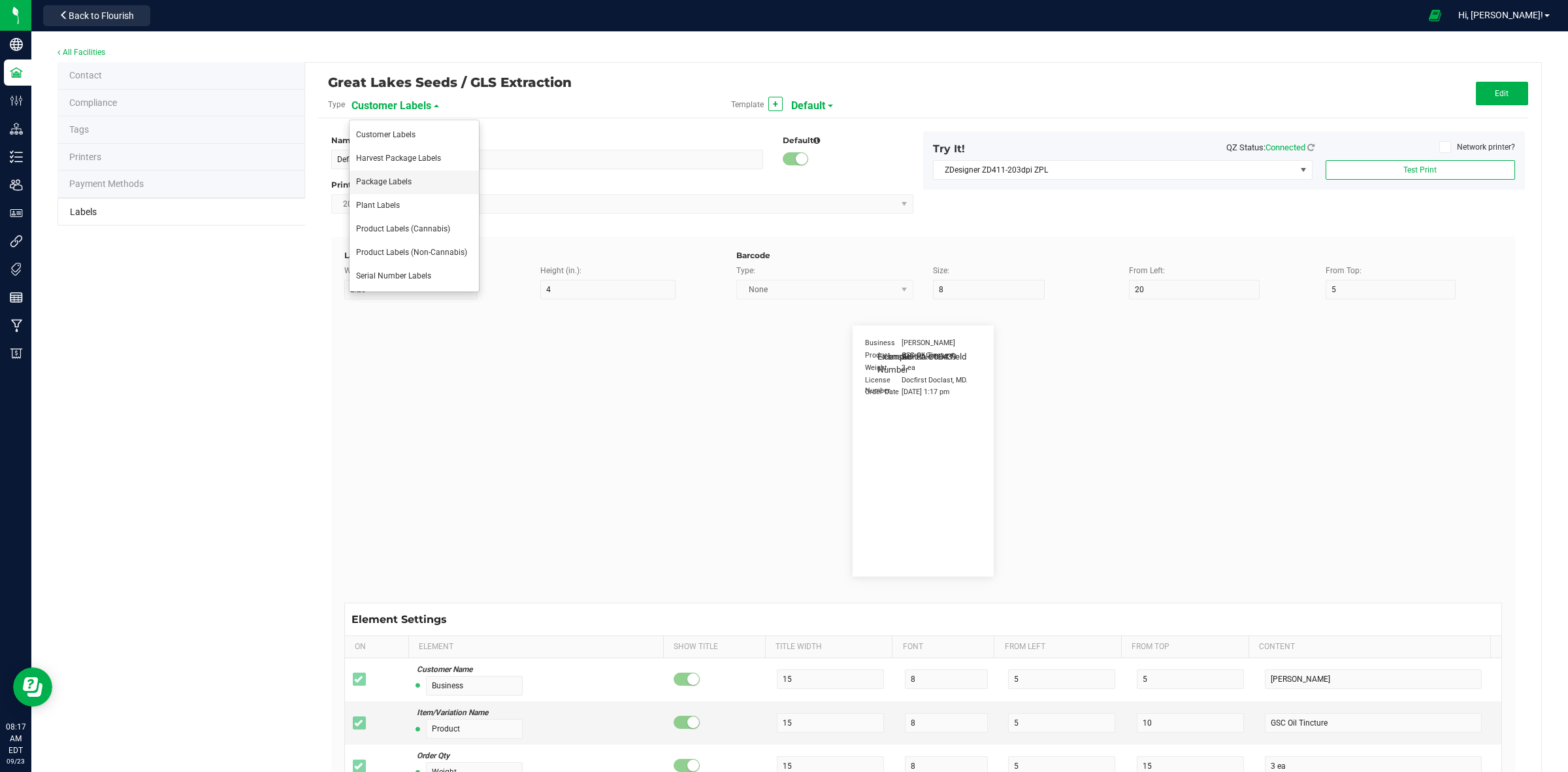
type input "Item Ref Field 5"
type input "25"
type input "10"
type input "35"
type input "Item Ref Field 5 Value"
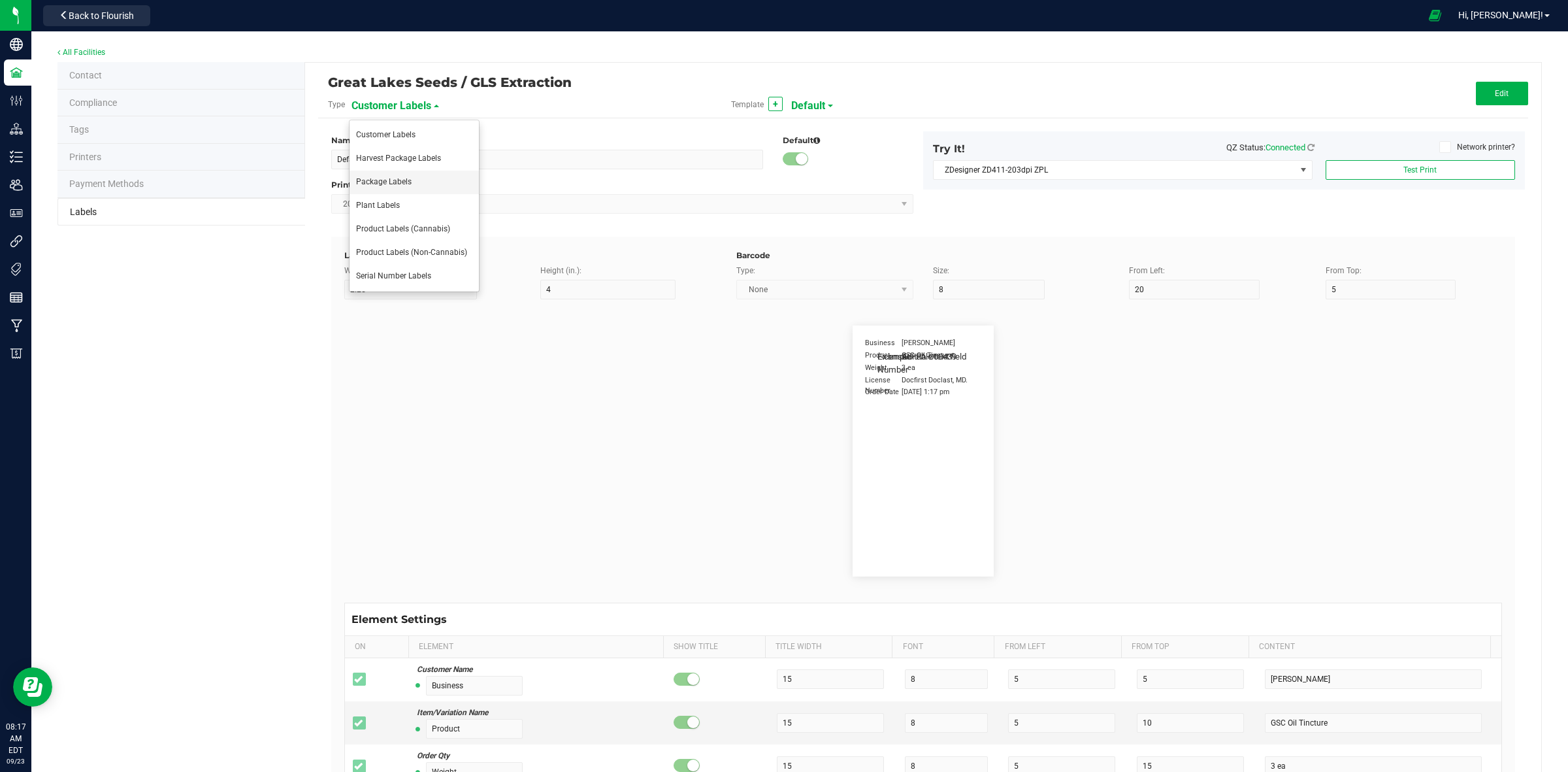
type input "NDC Number"
type input "25"
type input "10"
type input "35"
type input "[PHONE_NUMBER]"
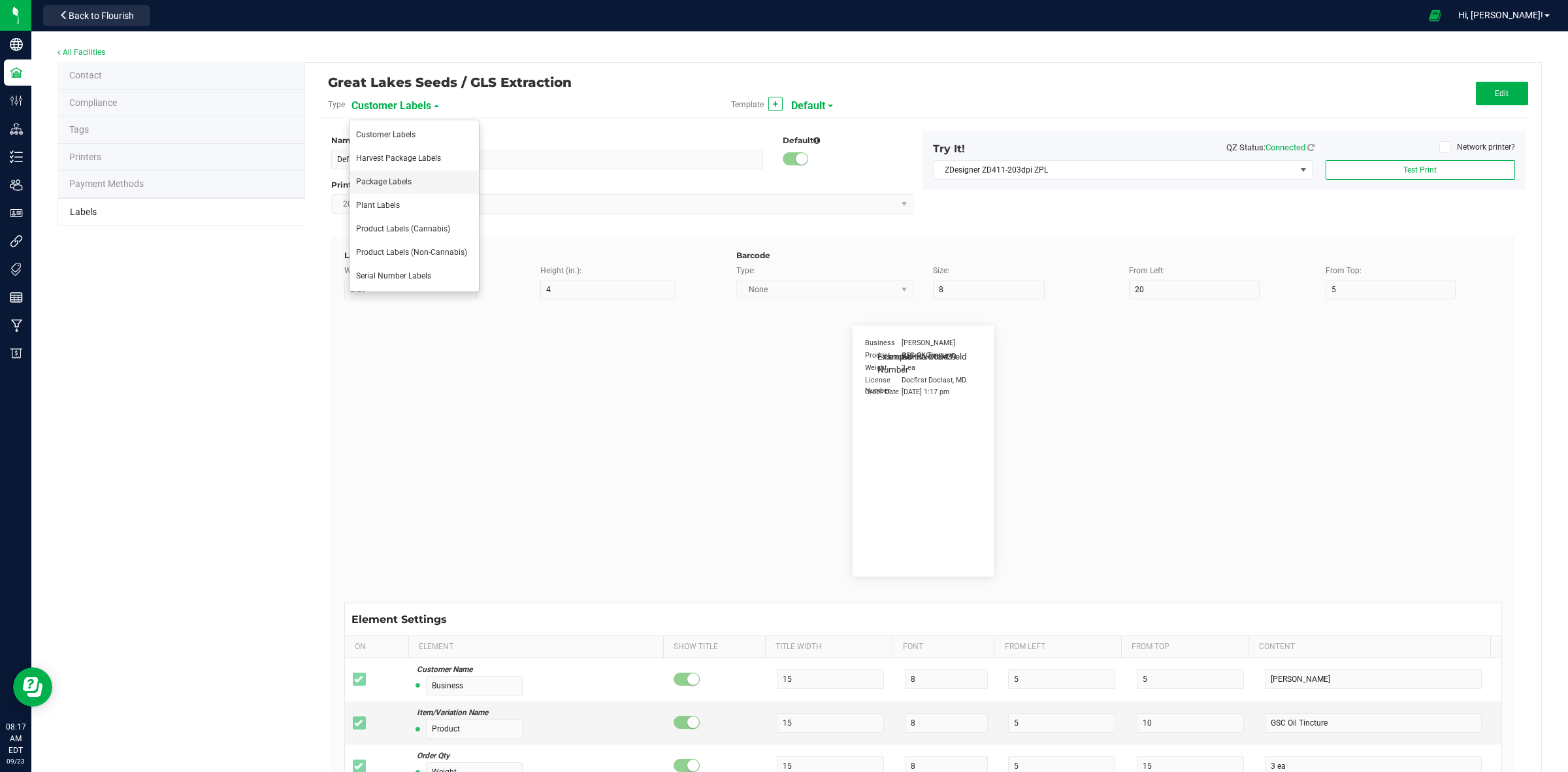
type input "Number of Servings"
type input "25"
type input "10"
type input "35"
type input "4 servings/item"
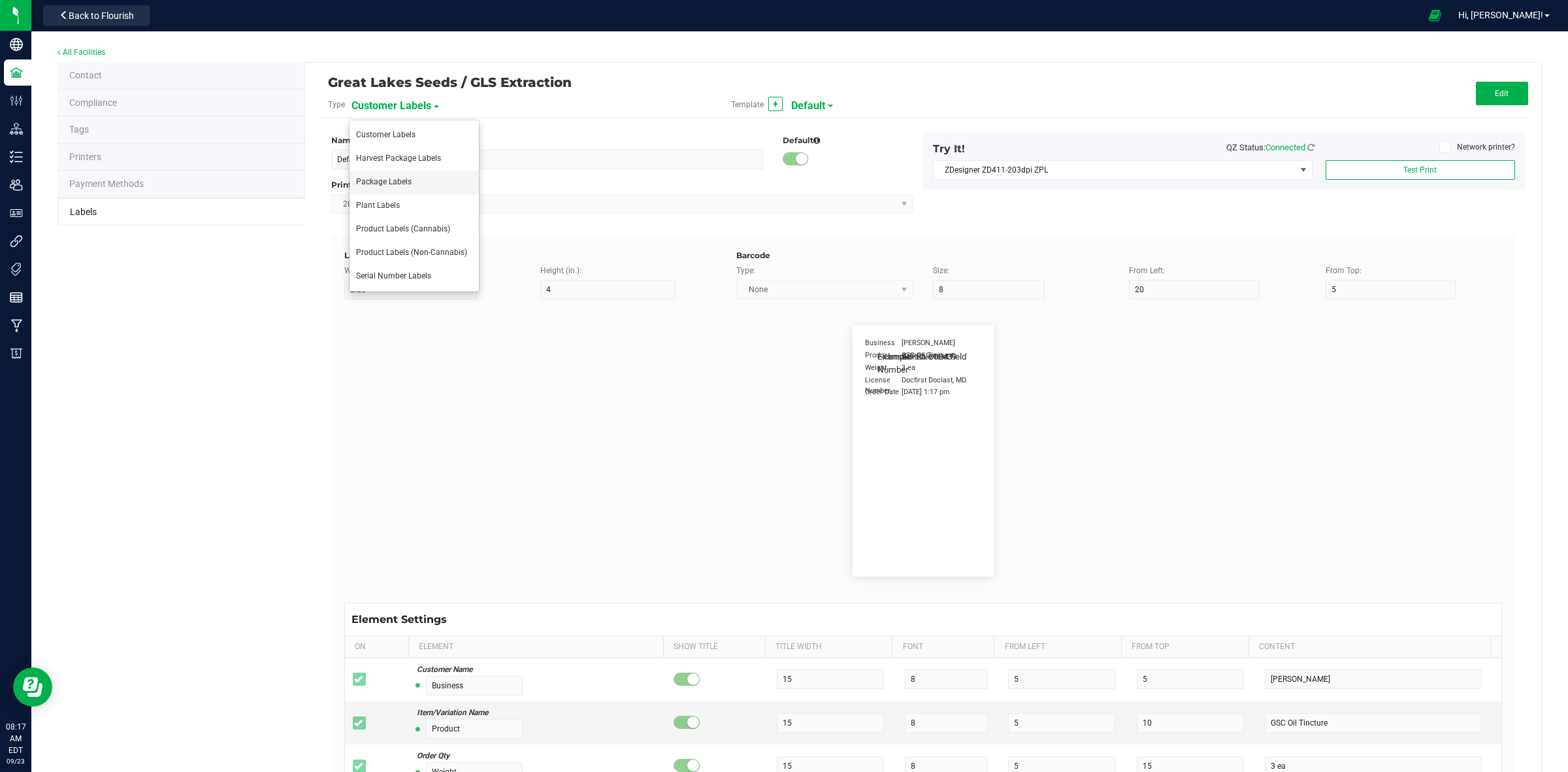
type input "Serving Size"
type input "25"
type input "10"
type input "35"
type input "1 cup"
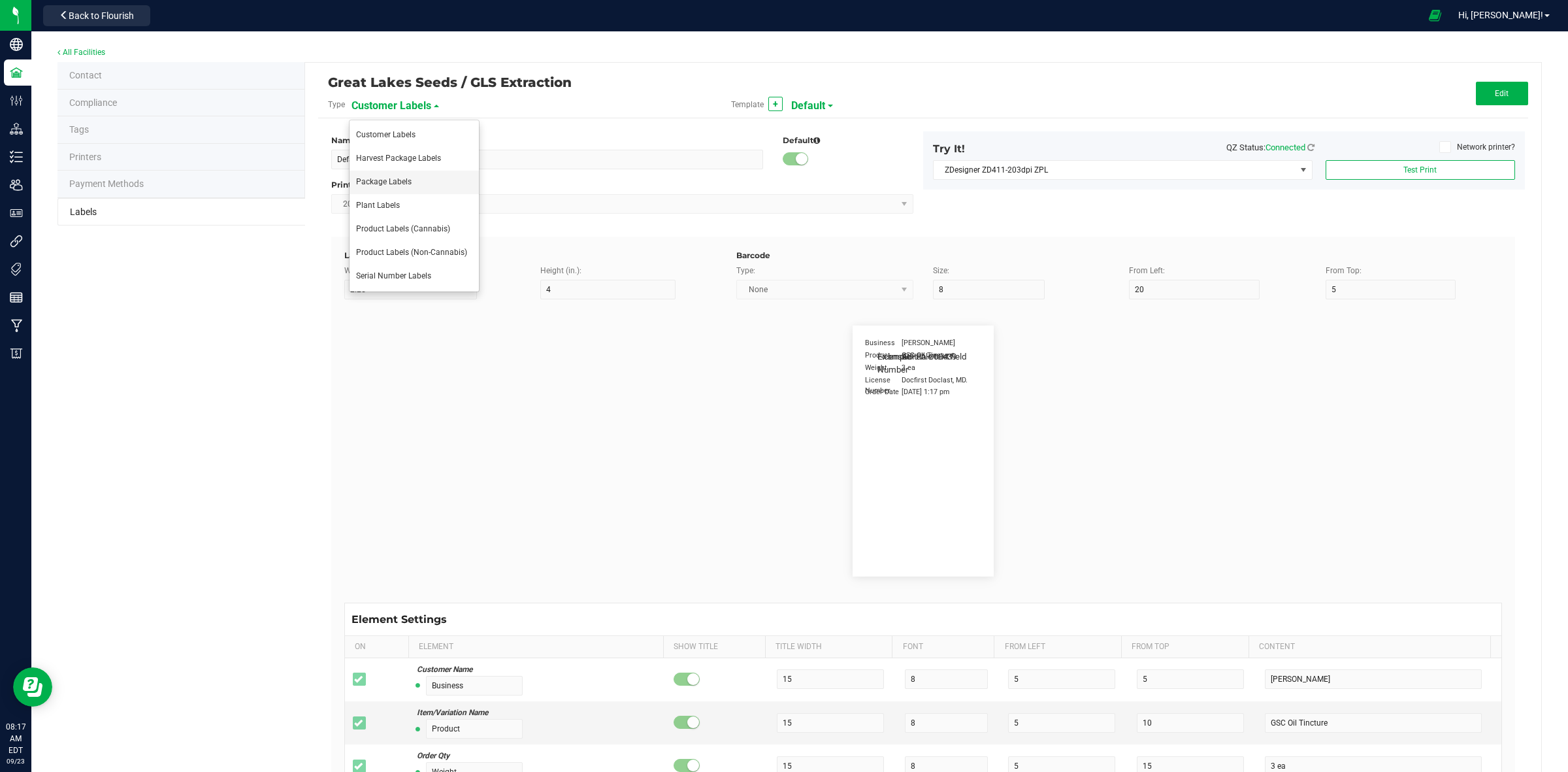
type input "Serving Size (Grams)"
type input "25"
type input "10"
type input "35"
type input "4 g"
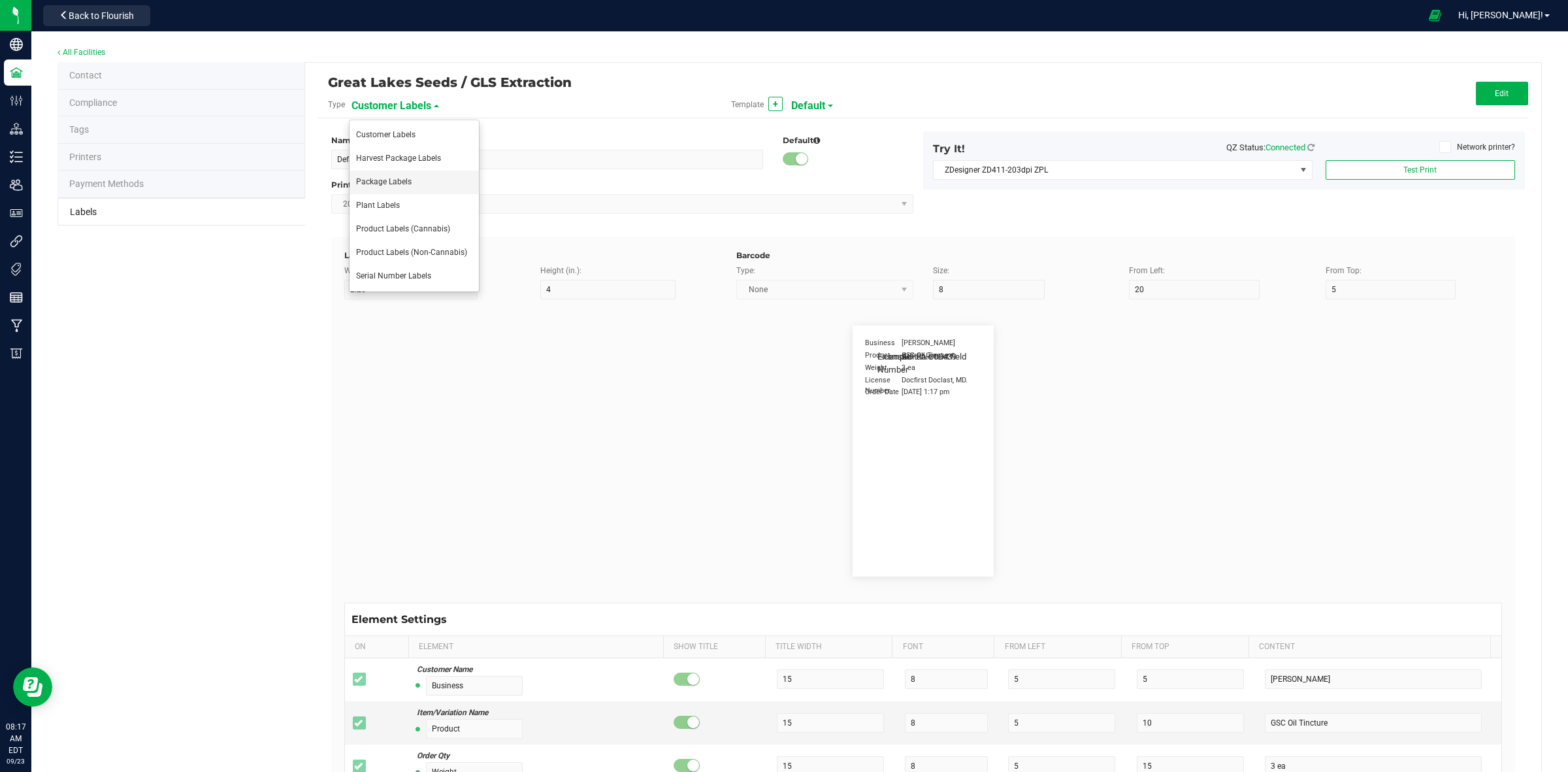
type input "Doses Per Unit"
type input "25"
type input "10"
type input "35"
type input "20"
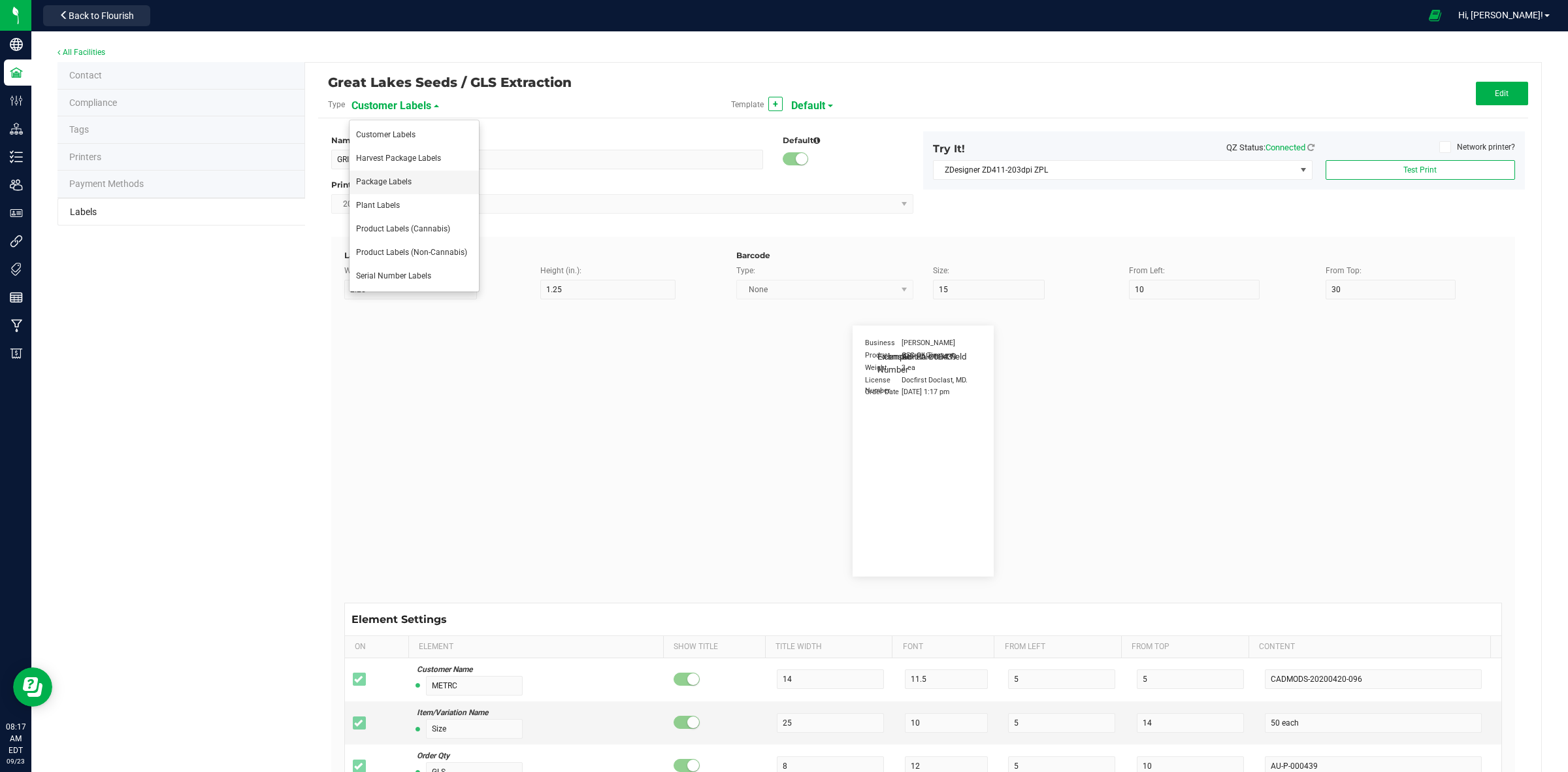
type input "Item Ingredients"
type input "25"
type input "10"
type input "35"
type input "Ingredient one, ingredient two"
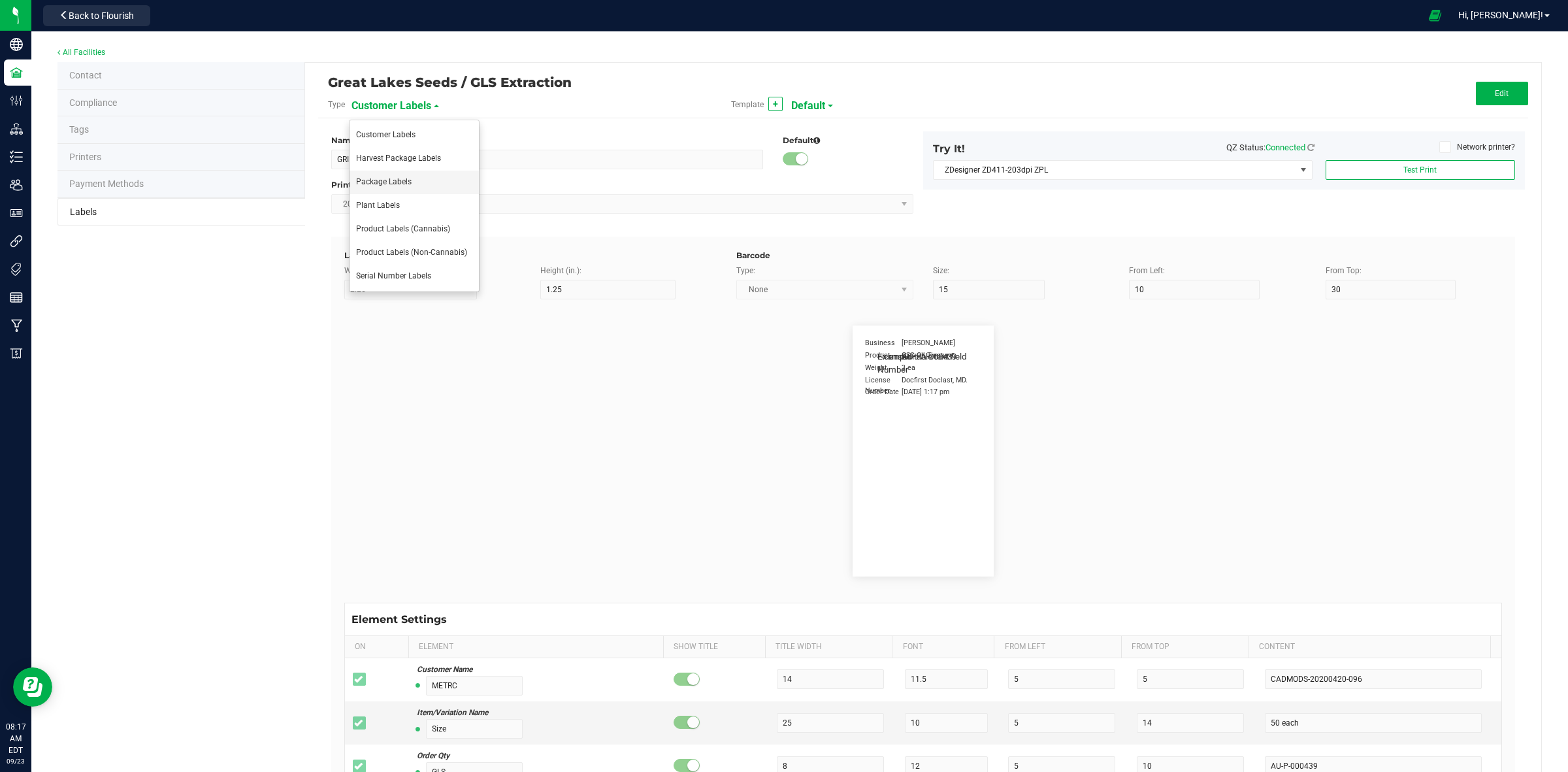
type input "METRC Item Ingredients"
type input "25"
type input "10"
type input "35"
type input "Ingredient one, ingredient two"
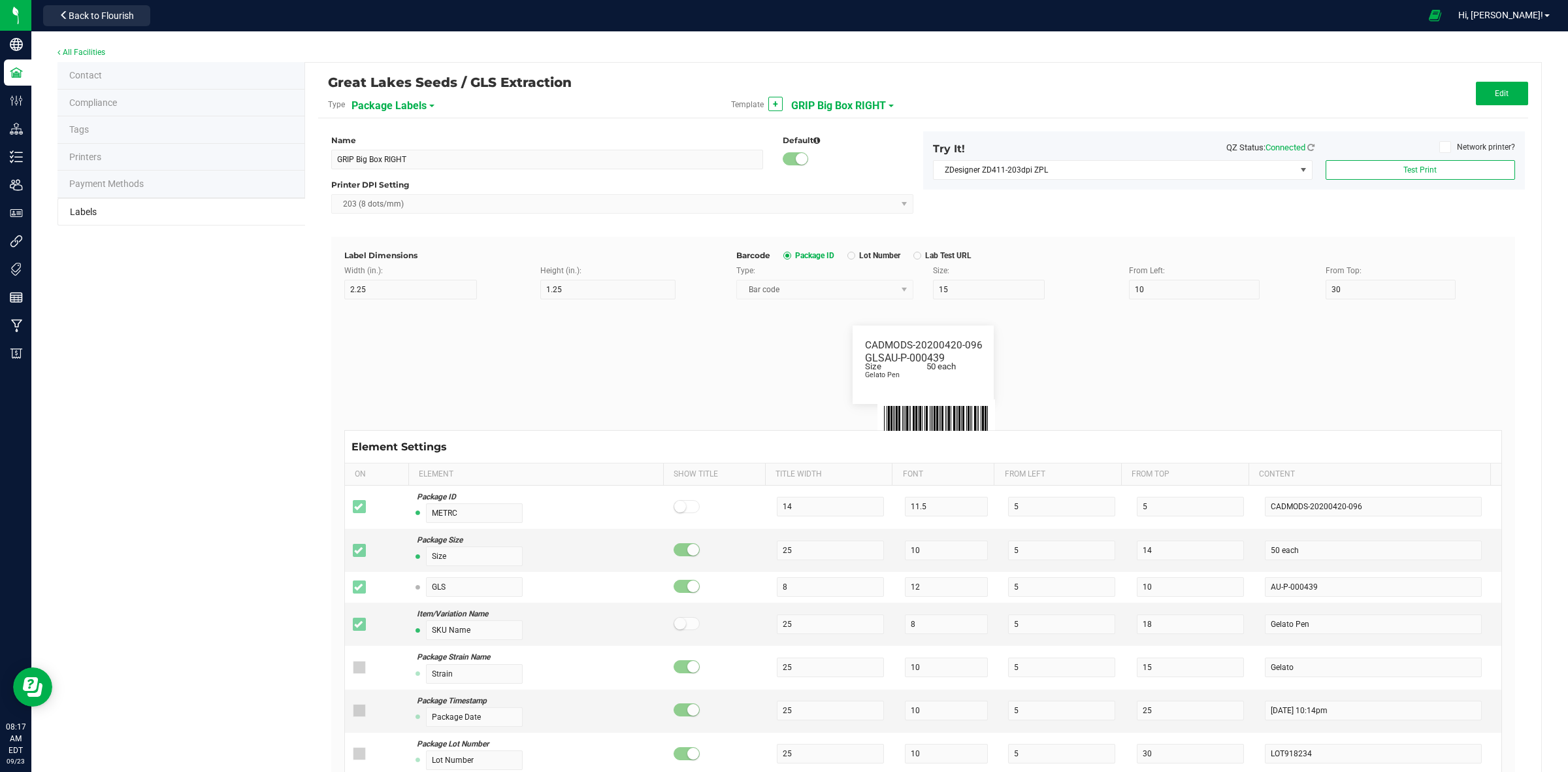
click at [838, 105] on span "GRIP Big Box RIGHT" at bounding box center [839, 106] width 95 height 23
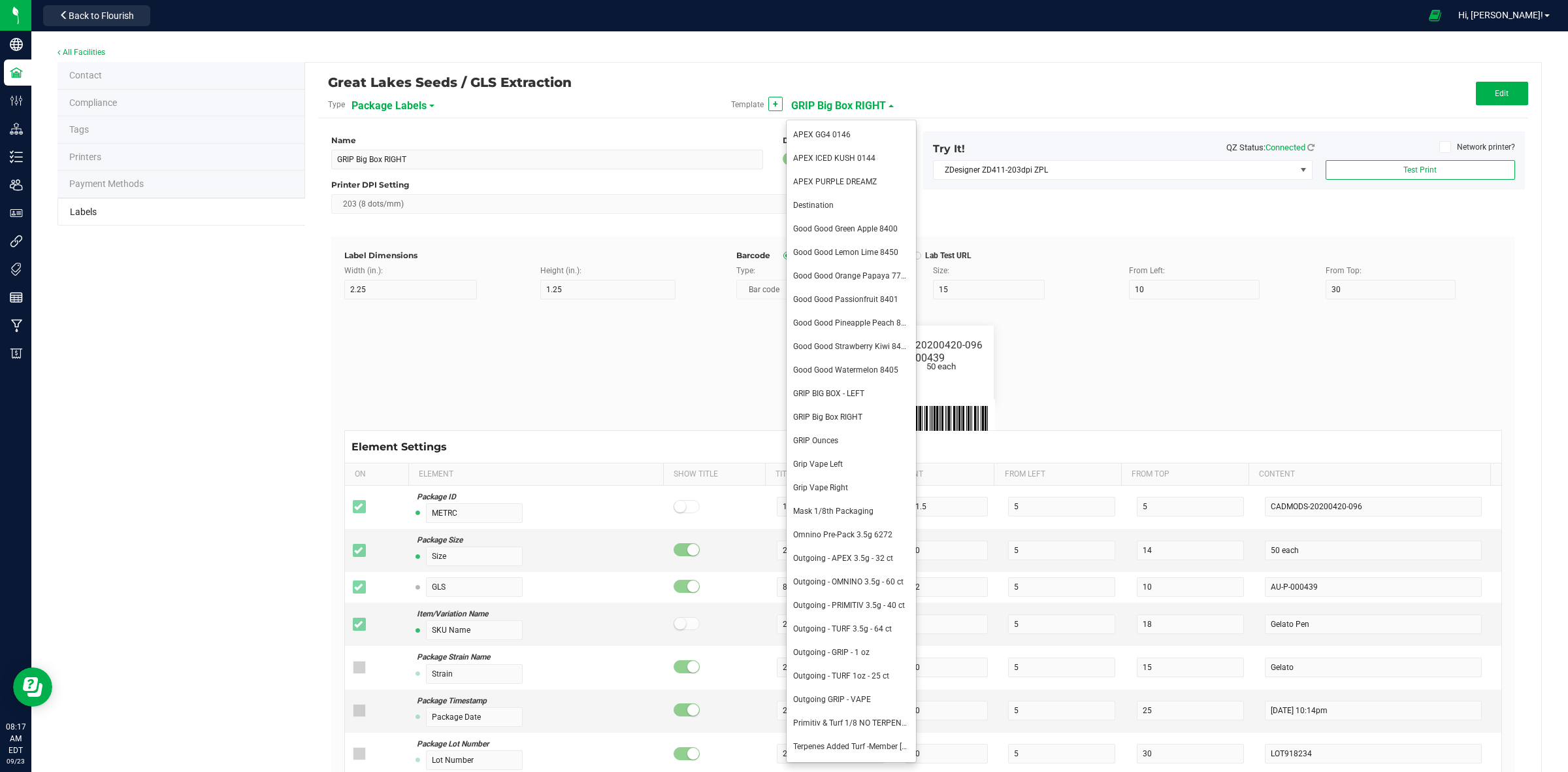
drag, startPoint x: 860, startPoint y: 194, endPoint x: 1462, endPoint y: 234, distance: 603.3
click at [860, 194] on li "Destination" at bounding box center [851, 206] width 130 height 24
type input "Destination"
type input "1.5"
type input "0.5"
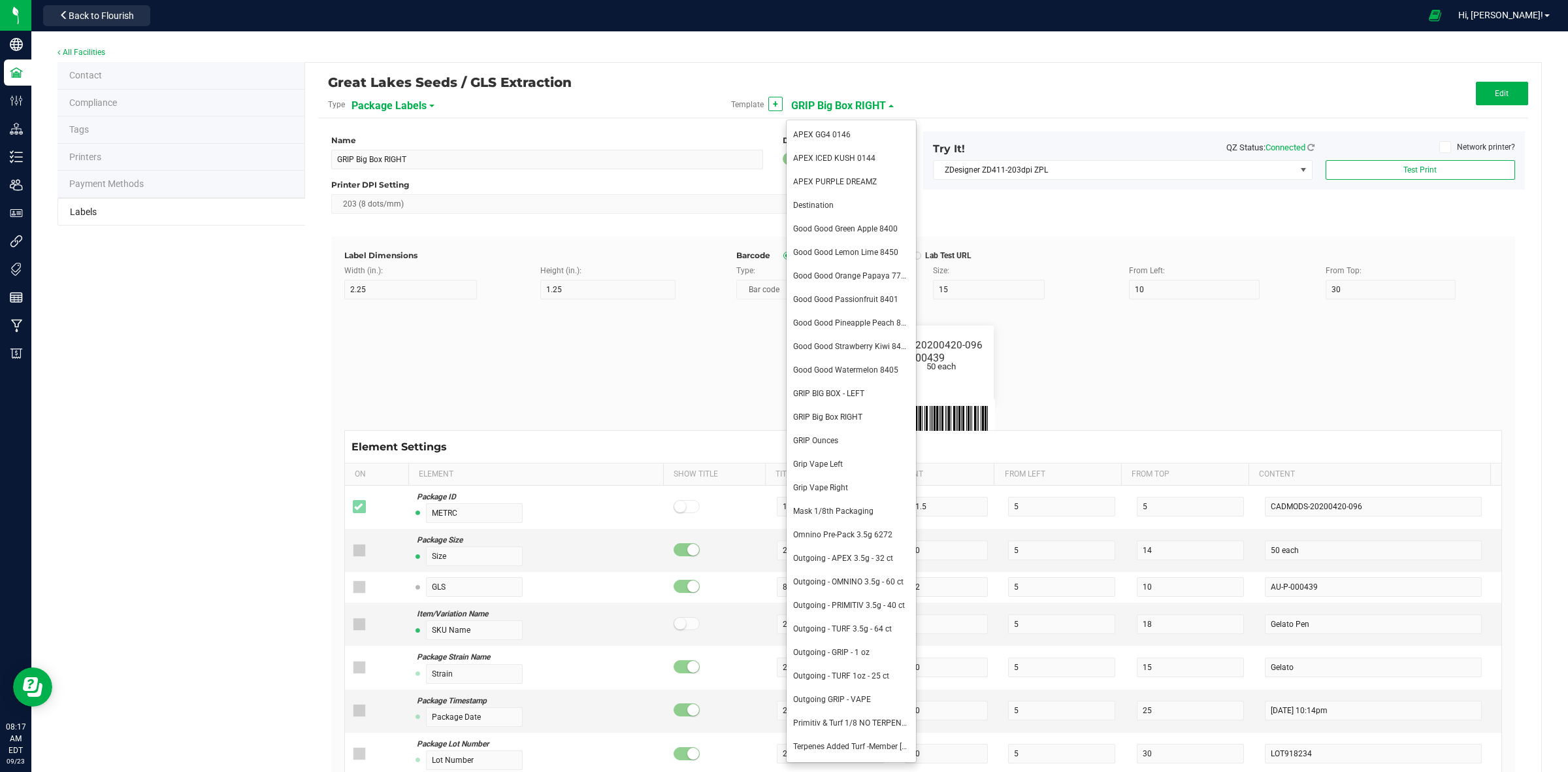
type input "8"
type input "36"
type input "43.5"
type input "Example"
type input "10"
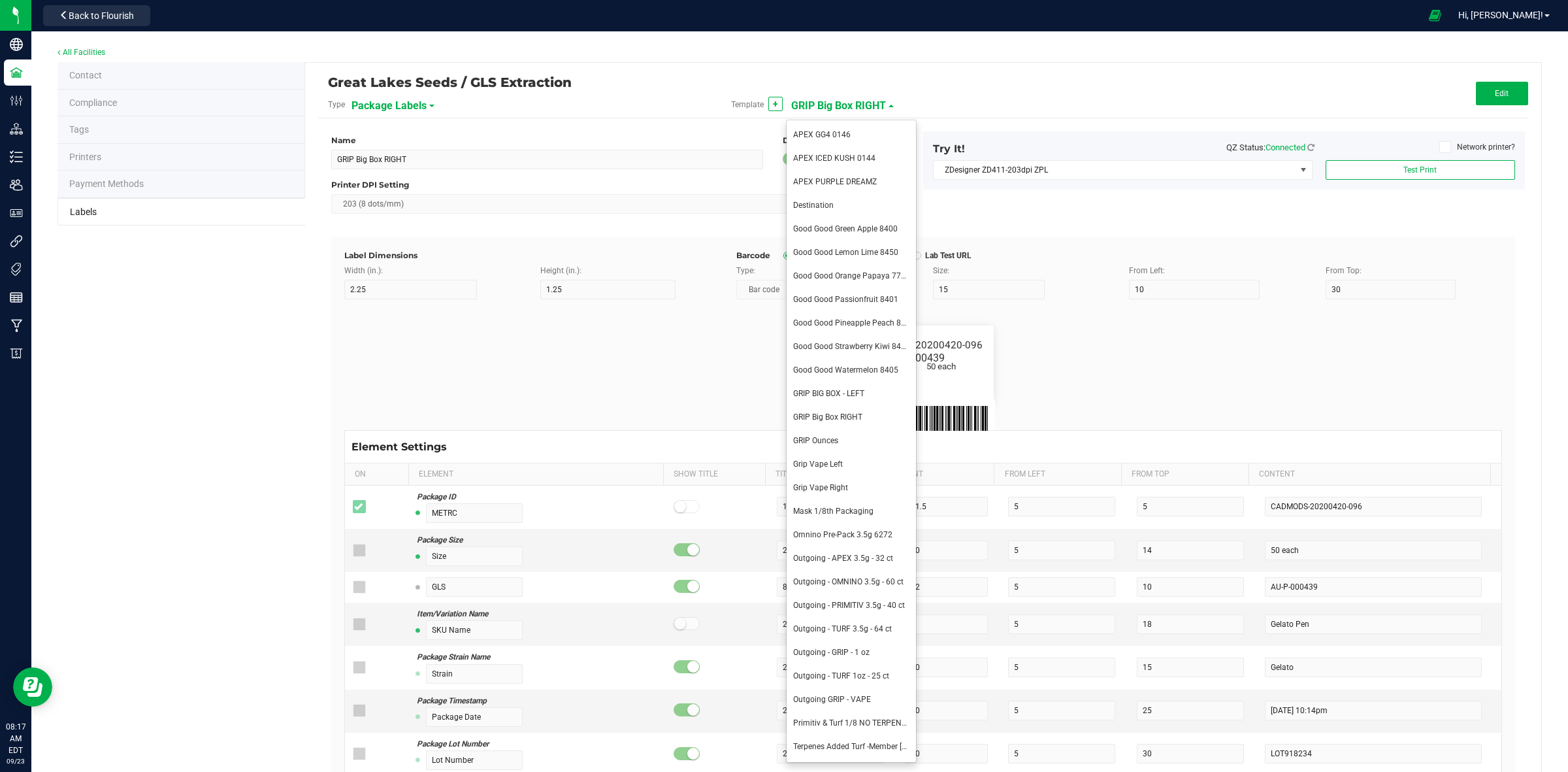
type input "10"
type input "14"
type input "8.5"
type input "Strawberry Banana"
type input "Package ID"
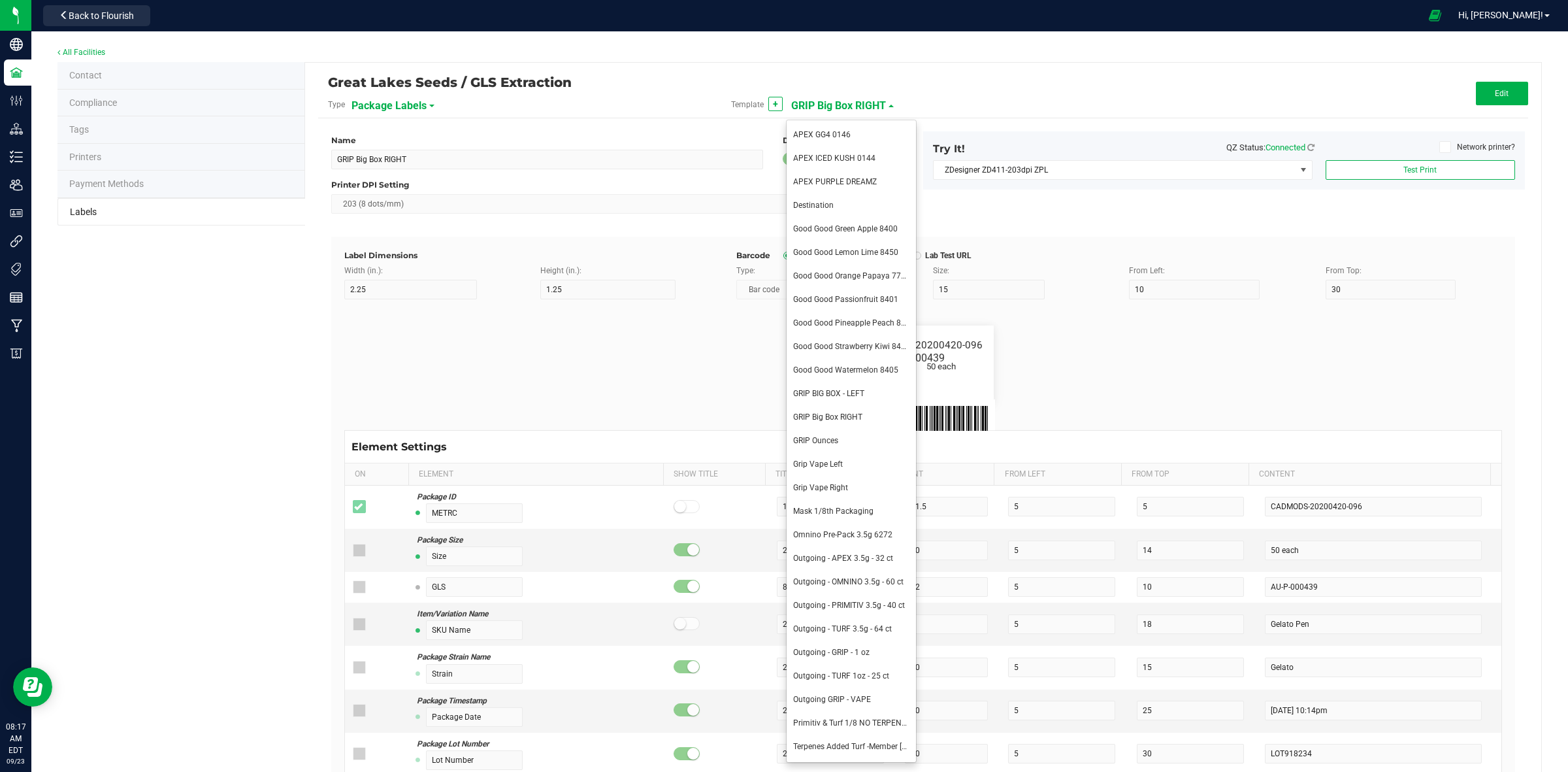
type input "5"
type input "CADMODS-20230420-096"
type input "SKU Name"
type input "25"
type input "10"
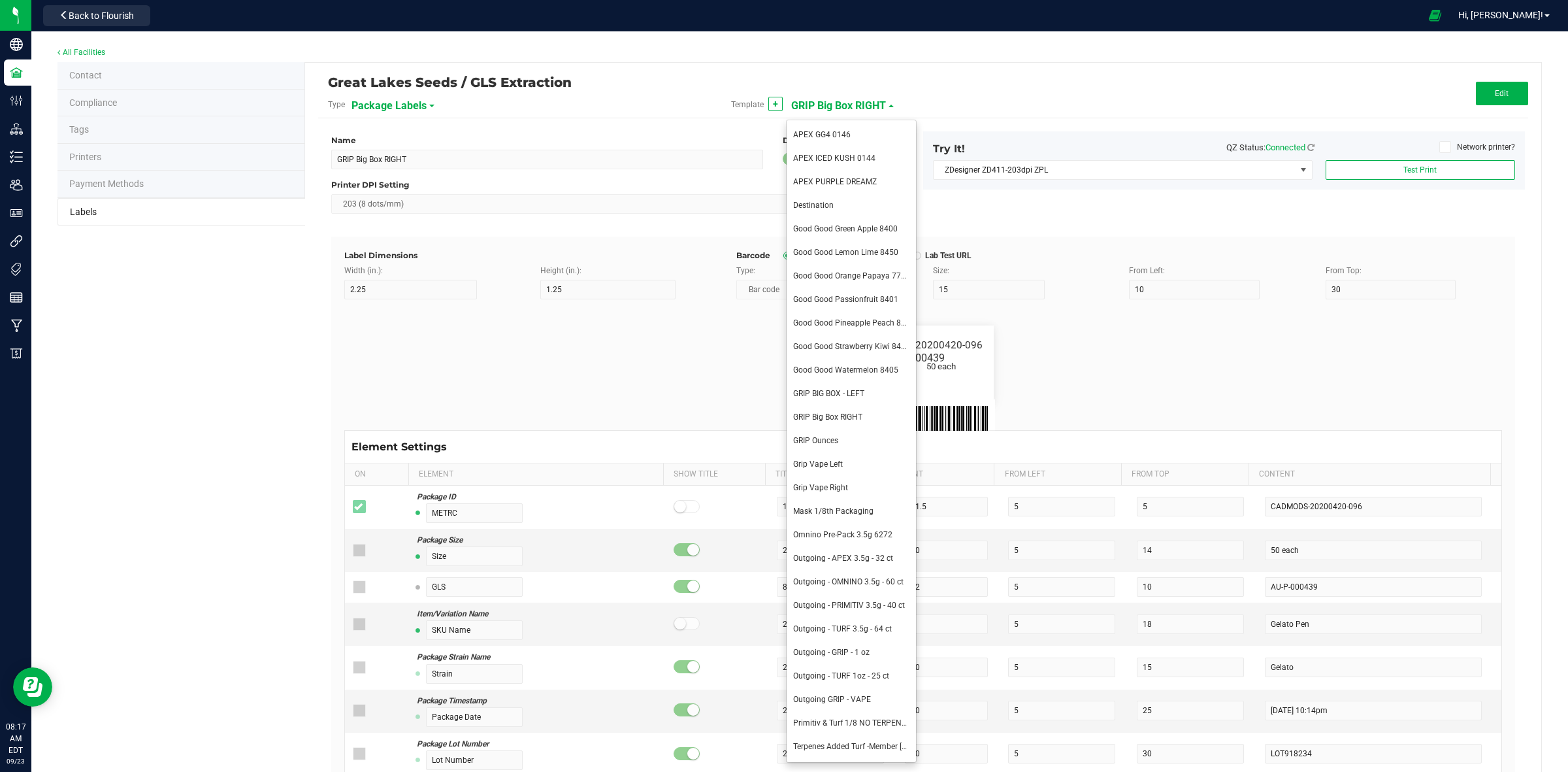
type input "Gelato Pen"
type input "Strain"
type input "10"
type input "15"
type input "Gelato"
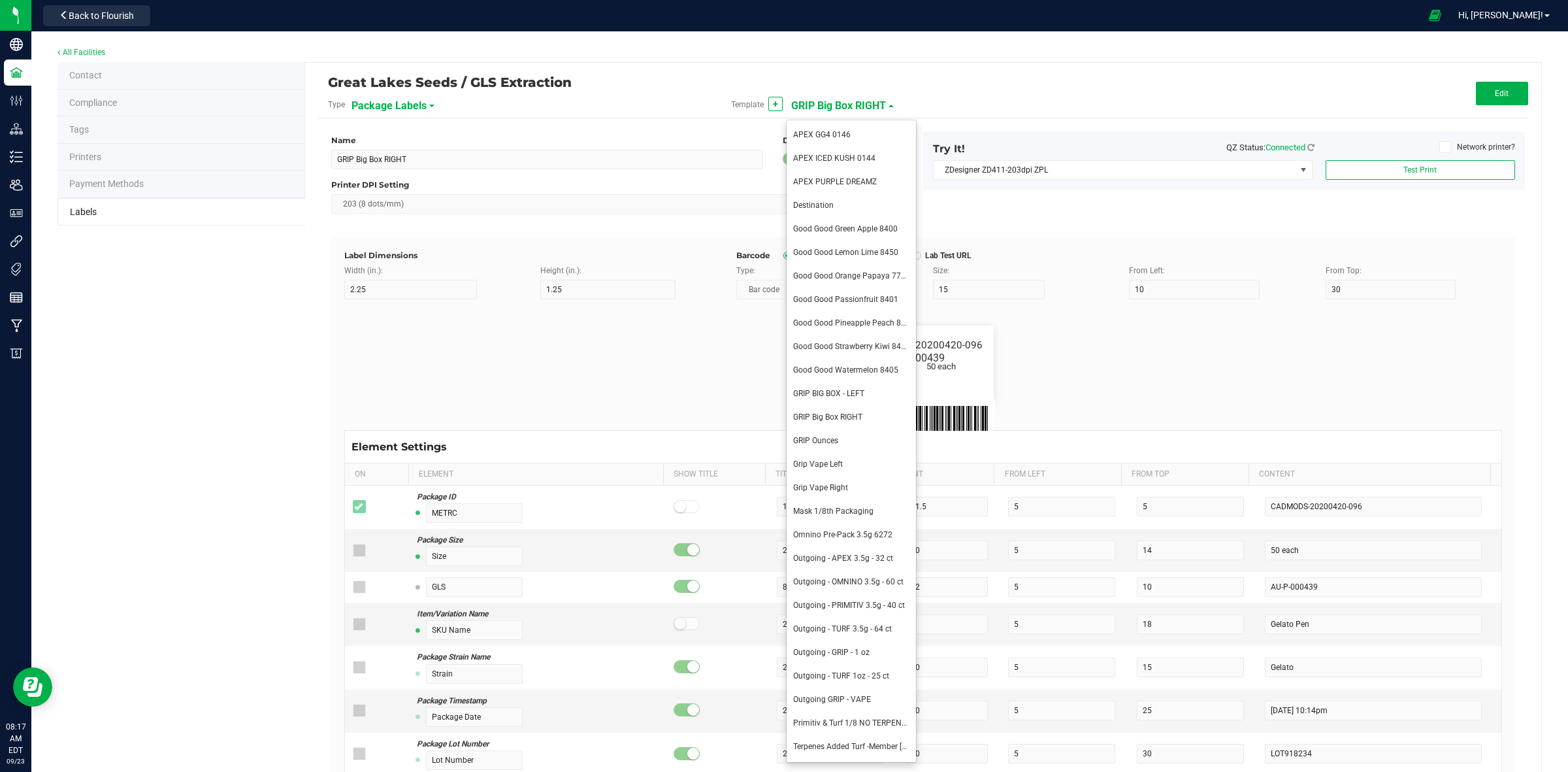
type input "Size"
type input "20"
type input "44 ea"
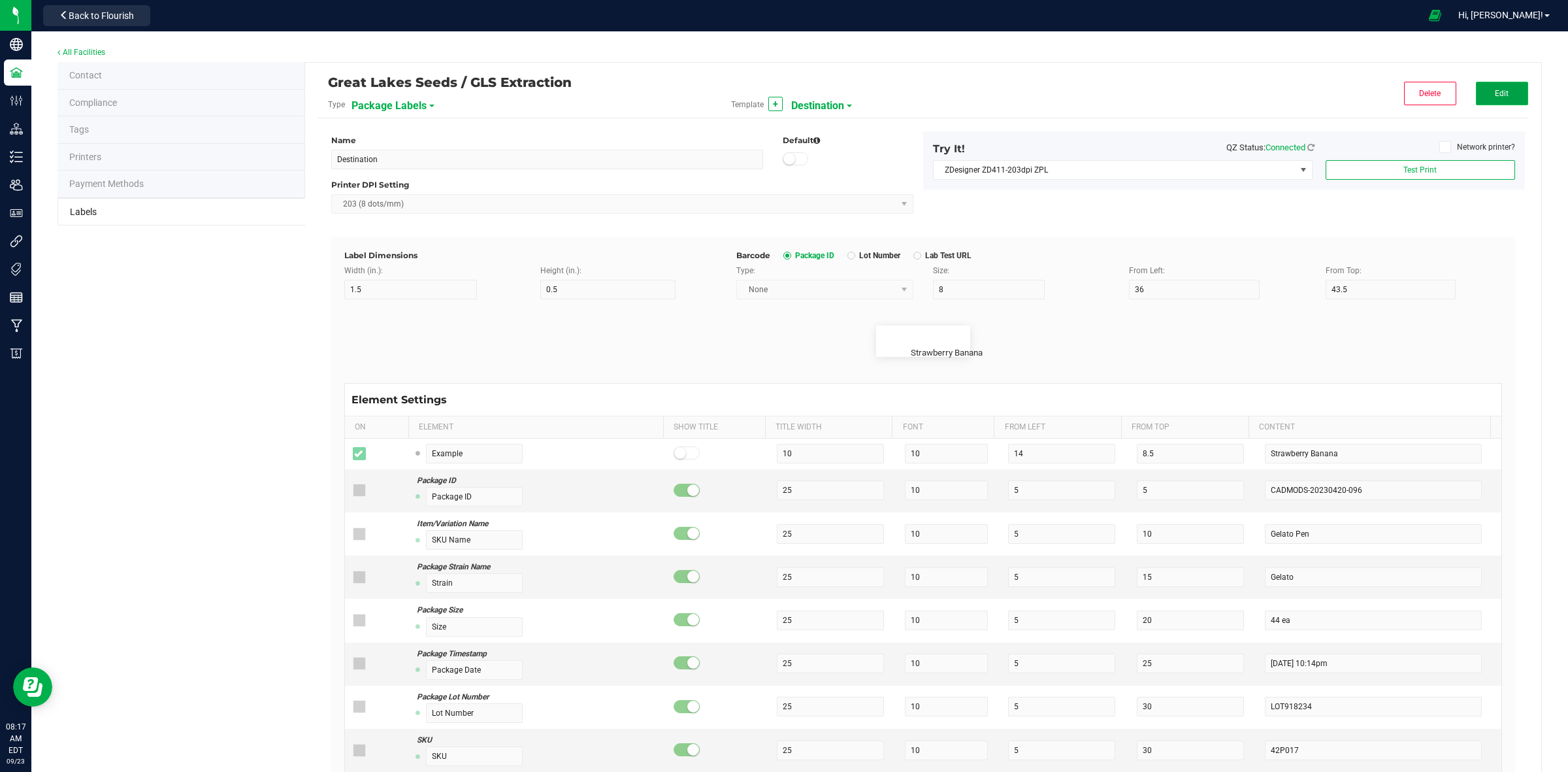
click at [1495, 91] on span "Edit" at bounding box center [1502, 93] width 14 height 9
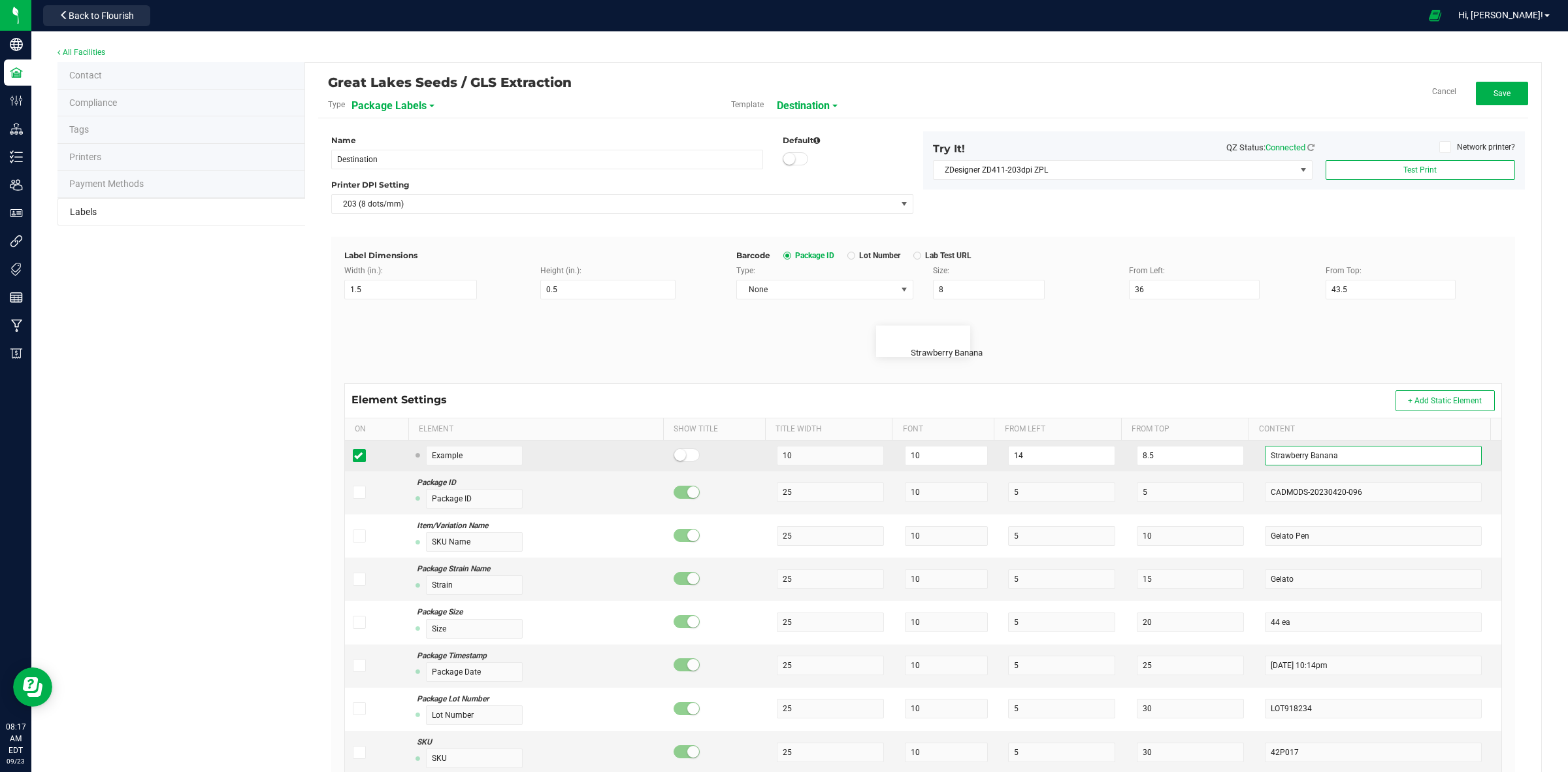
click at [1344, 461] on input "Strawberry Banana" at bounding box center [1374, 456] width 217 height 20
drag, startPoint x: 1351, startPoint y: 461, endPoint x: 1200, endPoint y: 471, distance: 151.3
click at [1200, 471] on tr "Example 10 10 14 8.5 Strawberry Banana" at bounding box center [923, 456] width 1156 height 31
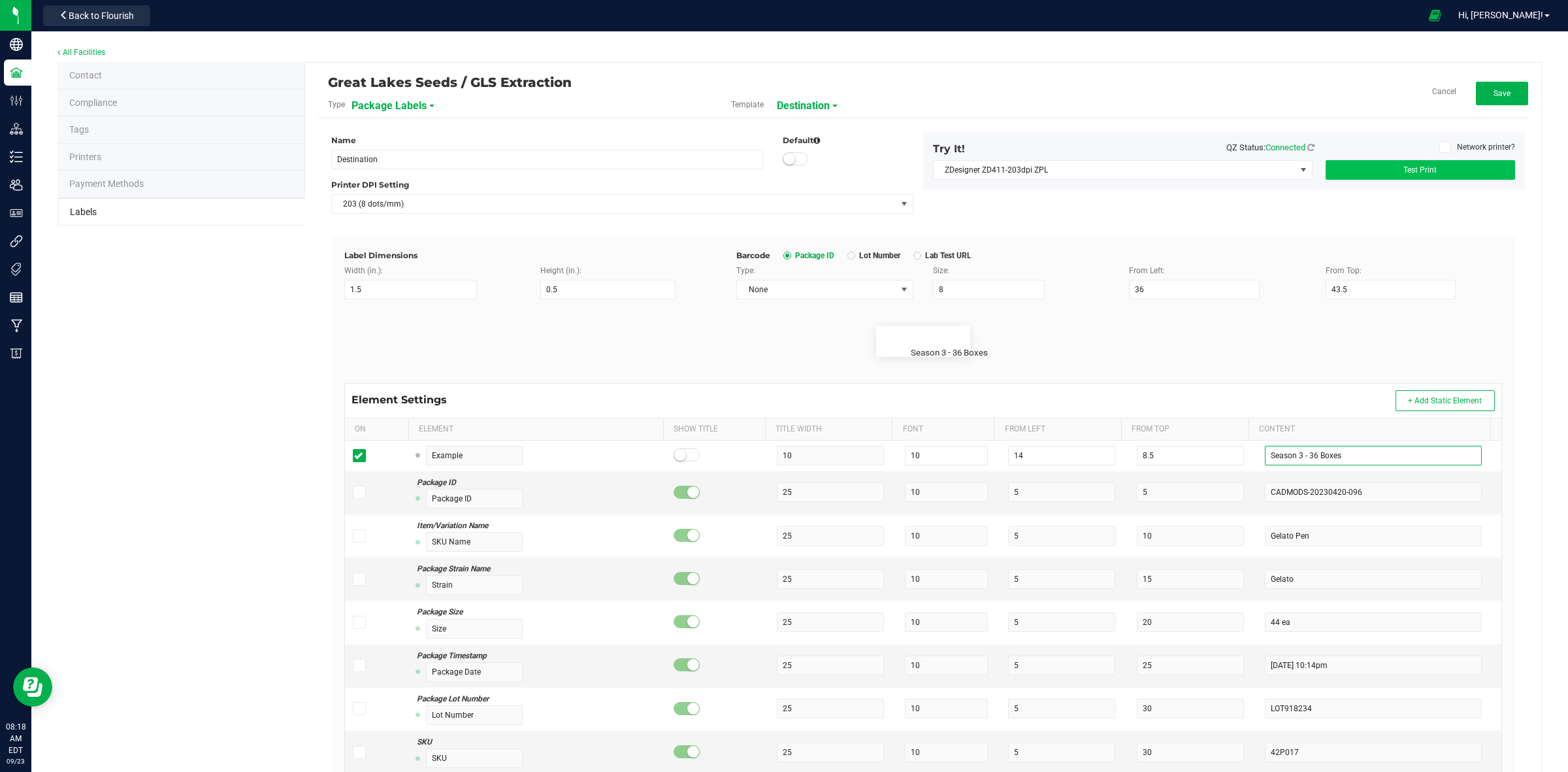
type input "Season 3 - 36 Boxes"
click at [1435, 168] on button "Test Print" at bounding box center [1421, 170] width 190 height 20
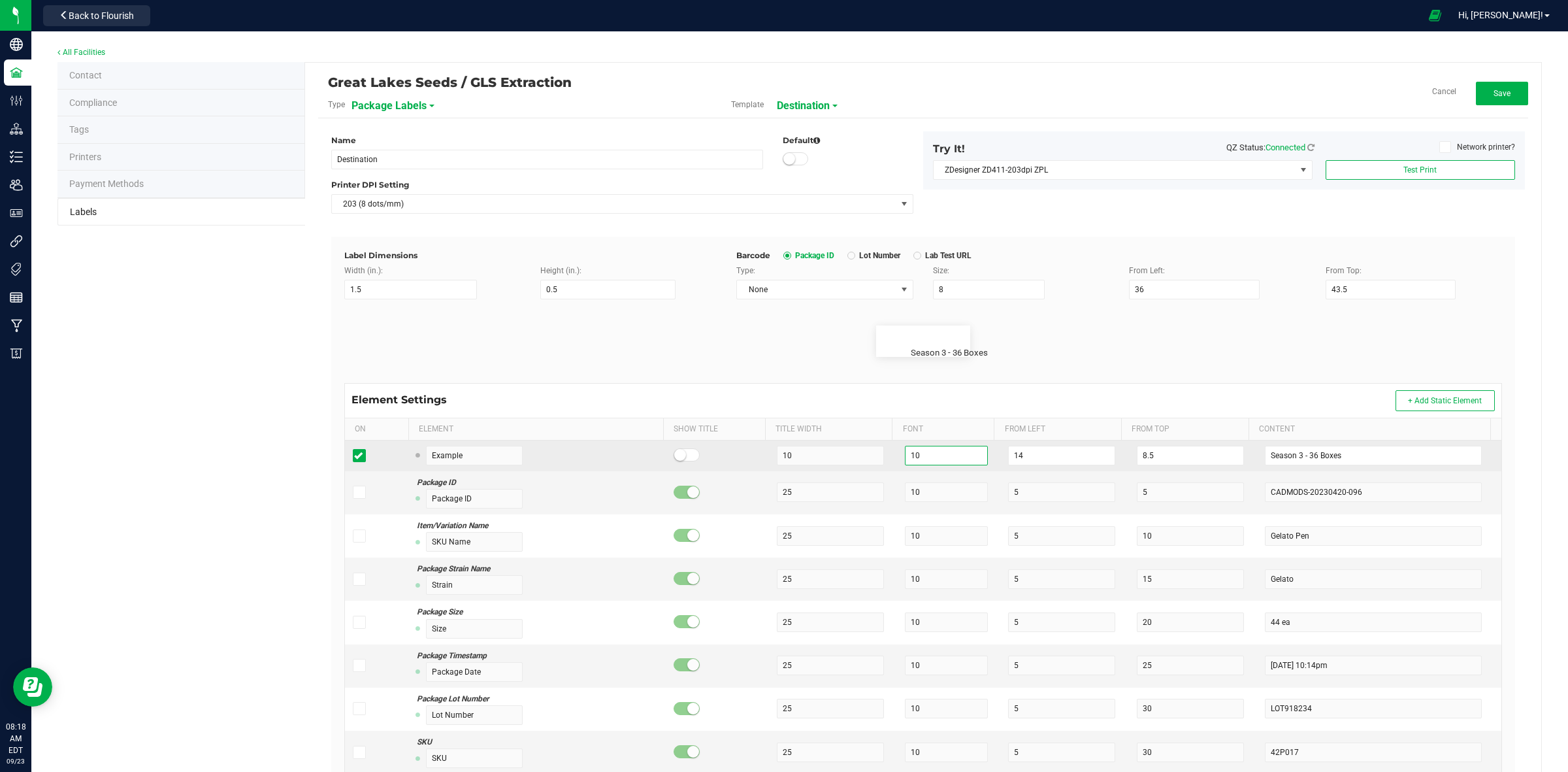
drag, startPoint x: 935, startPoint y: 461, endPoint x: 888, endPoint y: 458, distance: 47.1
click at [897, 458] on td "10" at bounding box center [948, 456] width 102 height 31
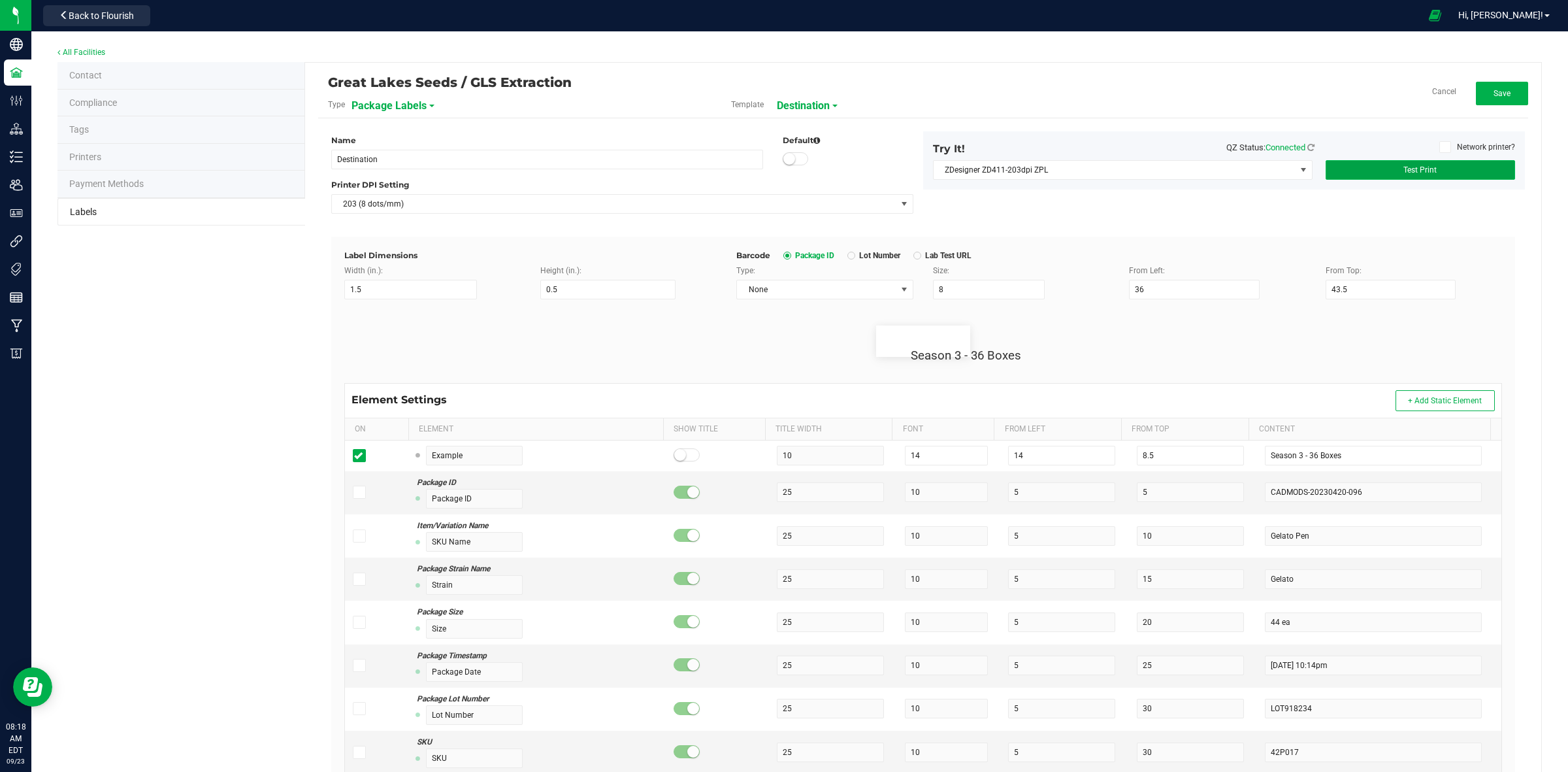
click at [1376, 164] on button "Test Print" at bounding box center [1421, 170] width 190 height 20
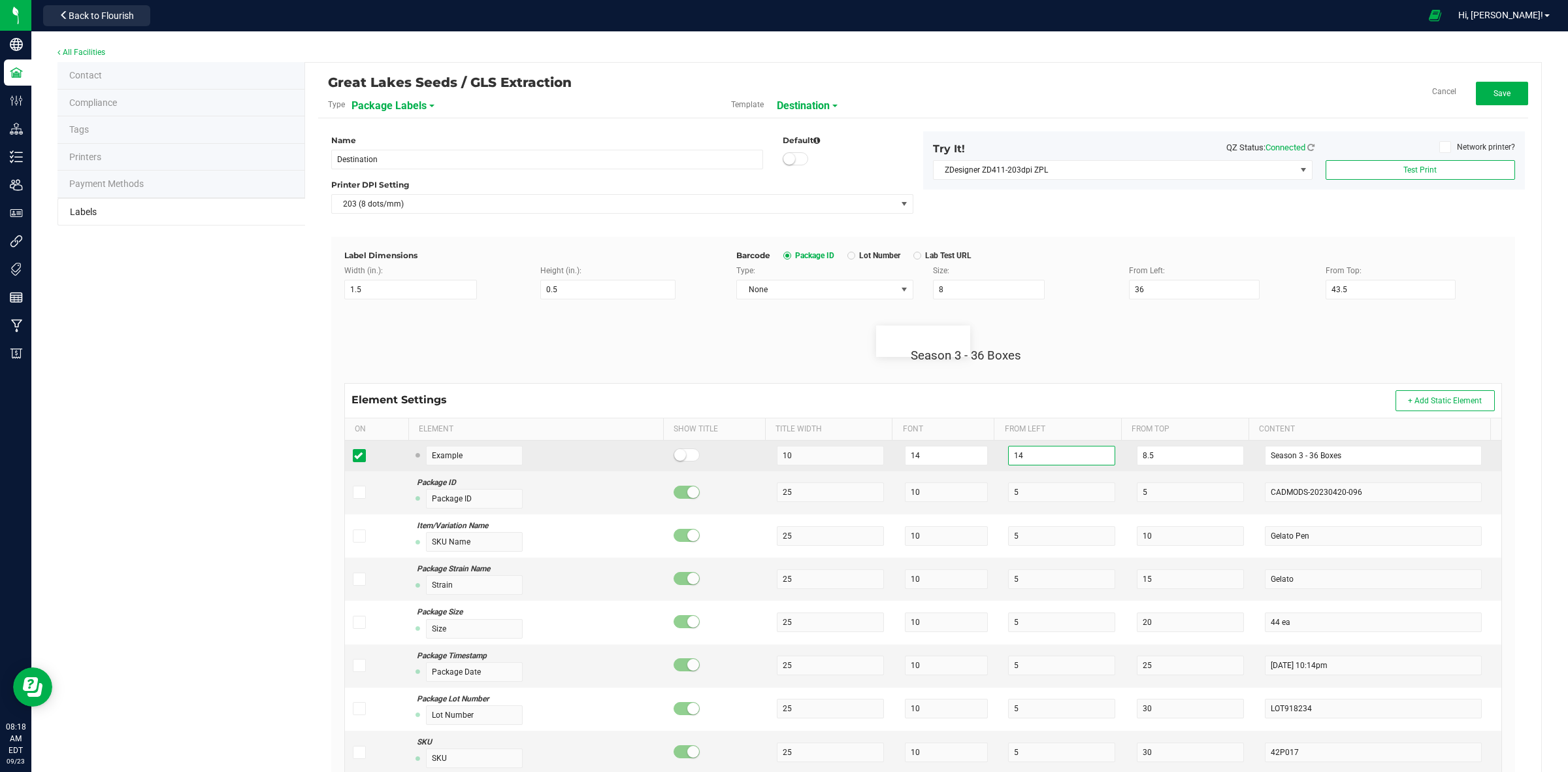
drag, startPoint x: 1024, startPoint y: 459, endPoint x: 982, endPoint y: 463, distance: 42.2
click at [982, 463] on tr "Example 10 14 14 8.5 Season 3 - 36 Boxes" at bounding box center [923, 456] width 1156 height 31
drag, startPoint x: 925, startPoint y: 465, endPoint x: 881, endPoint y: 465, distance: 44.0
click at [881, 465] on tr "Example 10 14 14 8.5 Season 3 - 36 Boxes" at bounding box center [923, 456] width 1156 height 31
type input "12"
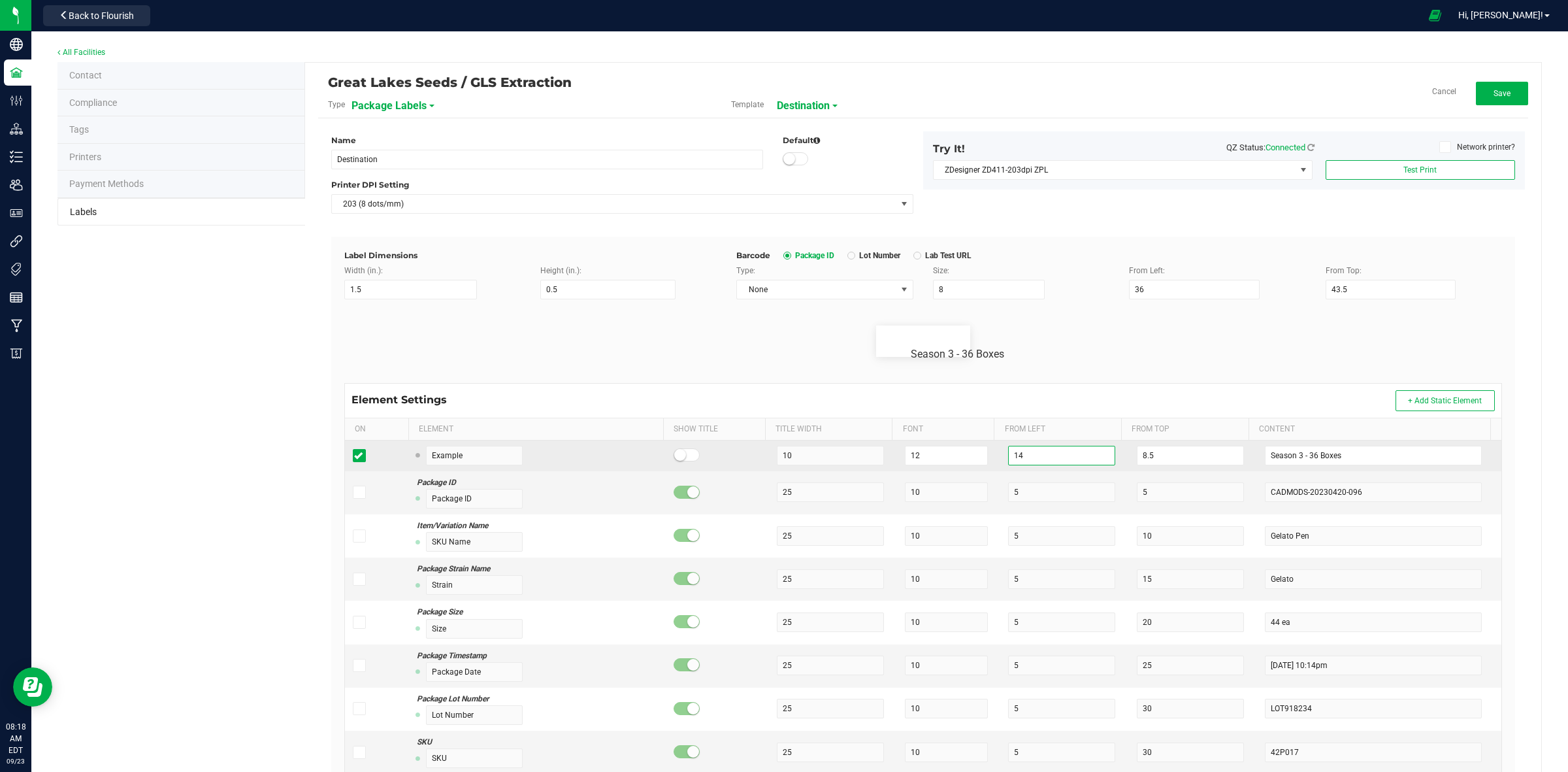
drag, startPoint x: 1049, startPoint y: 455, endPoint x: 989, endPoint y: 458, distance: 60.1
click at [1000, 458] on td "14" at bounding box center [1064, 456] width 129 height 31
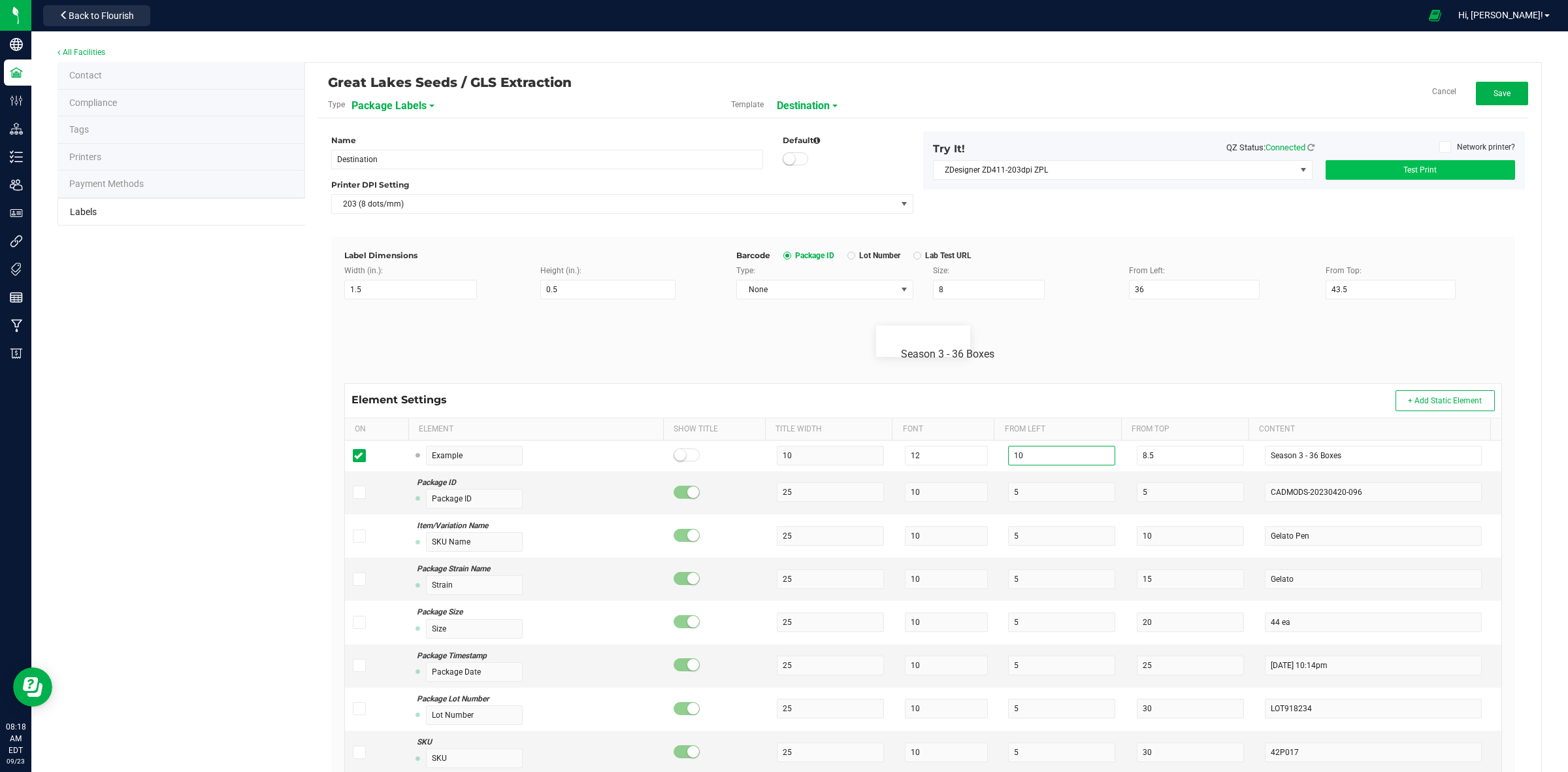
type input "10"
click at [1415, 164] on button "Test Print" at bounding box center [1421, 170] width 190 height 20
click at [1488, 99] on button "Save" at bounding box center [1502, 93] width 52 height 24
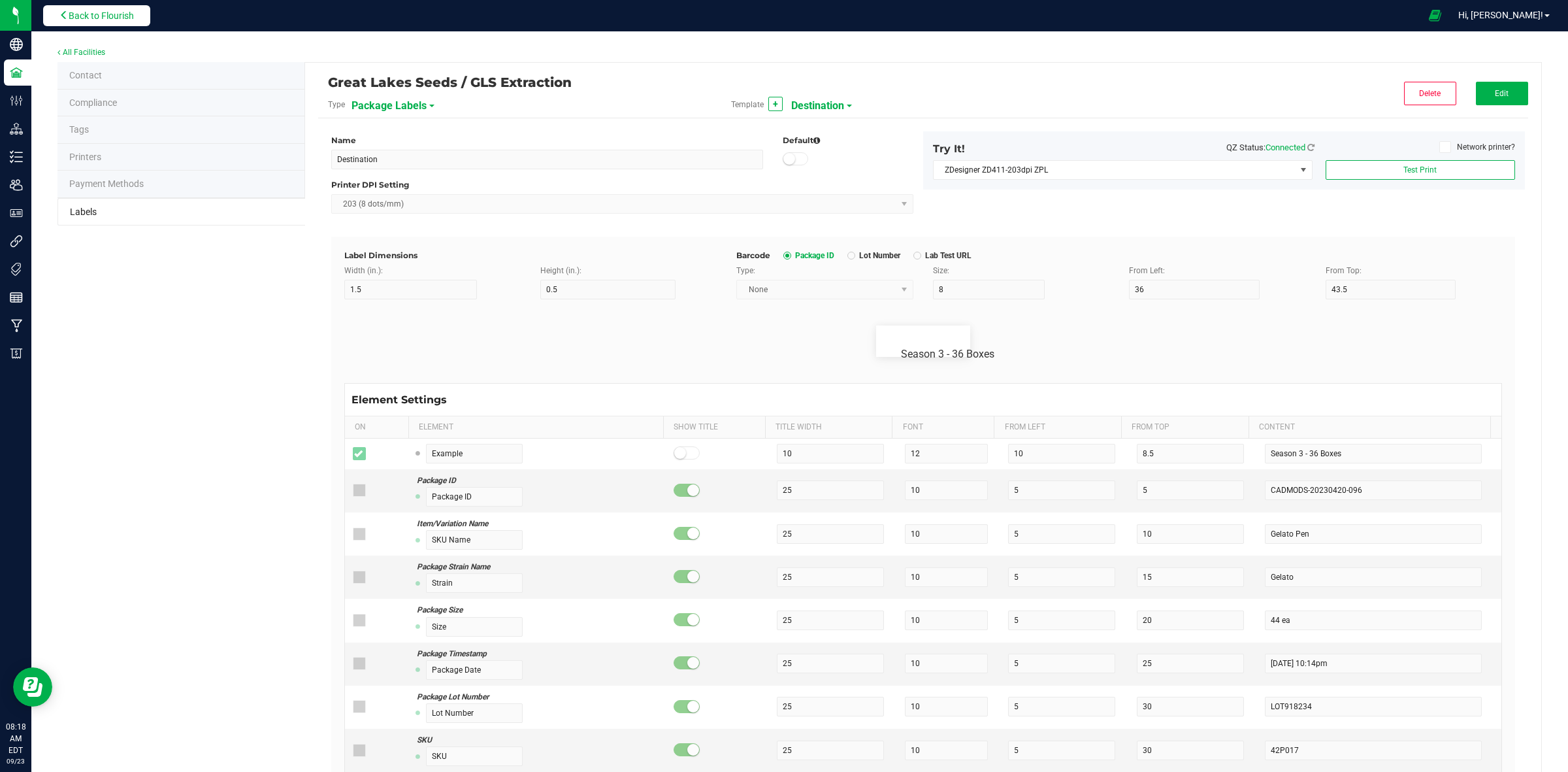
click at [121, 20] on span "Back to Flourish" at bounding box center [102, 15] width 65 height 10
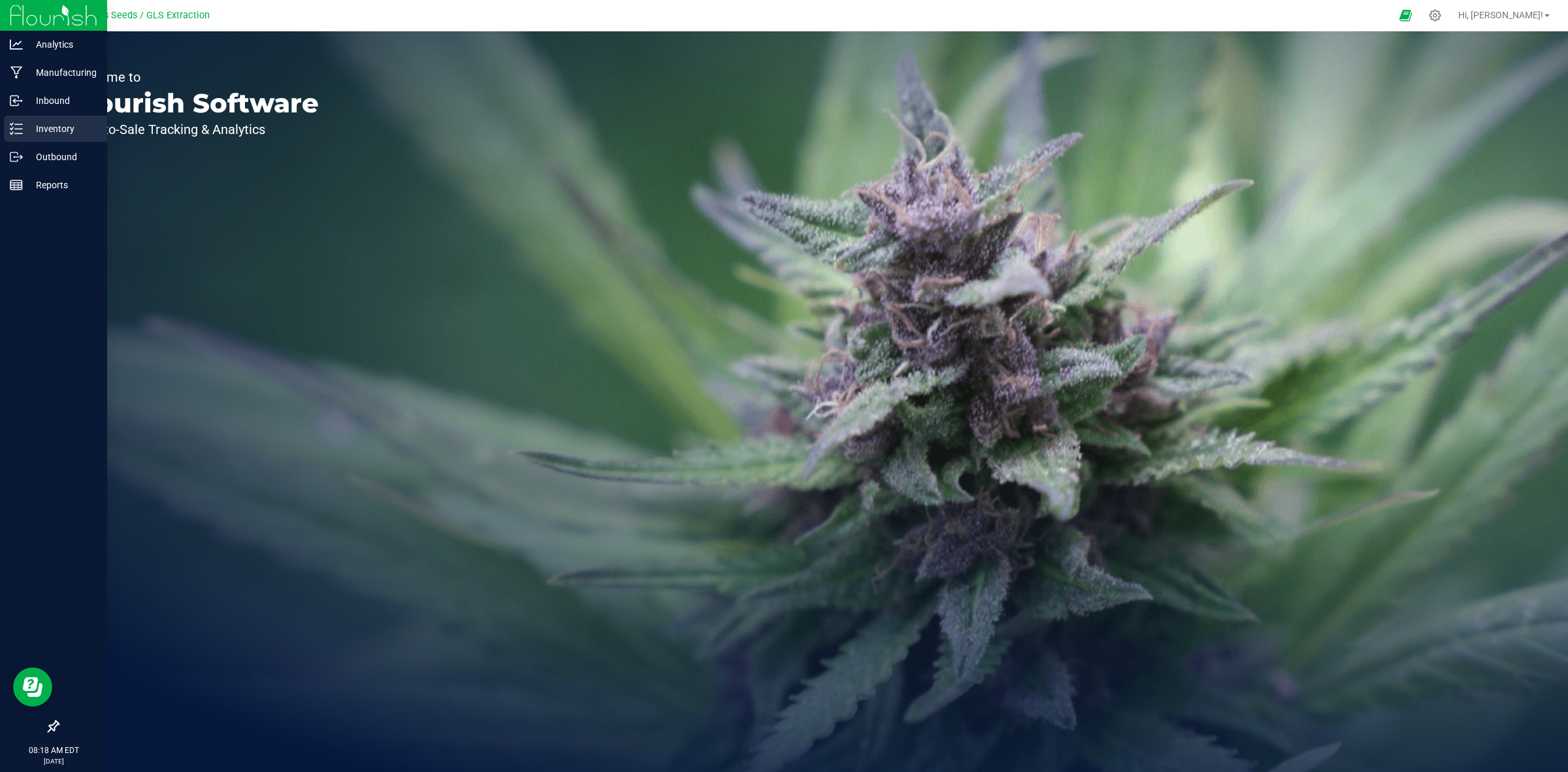
click at [57, 122] on p "Inventory" at bounding box center [62, 128] width 78 height 16
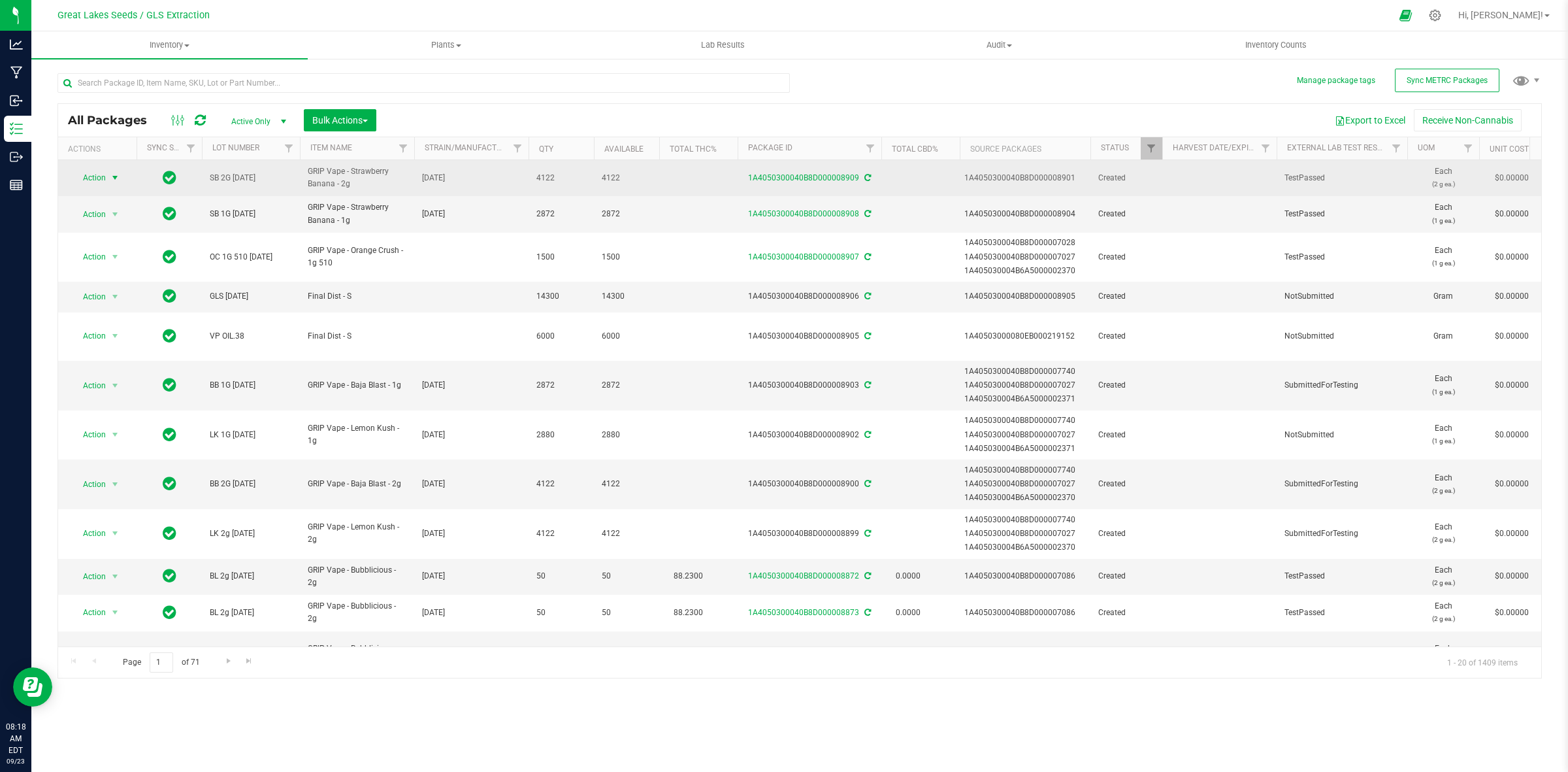
click at [121, 175] on span "select" at bounding box center [115, 177] width 16 height 18
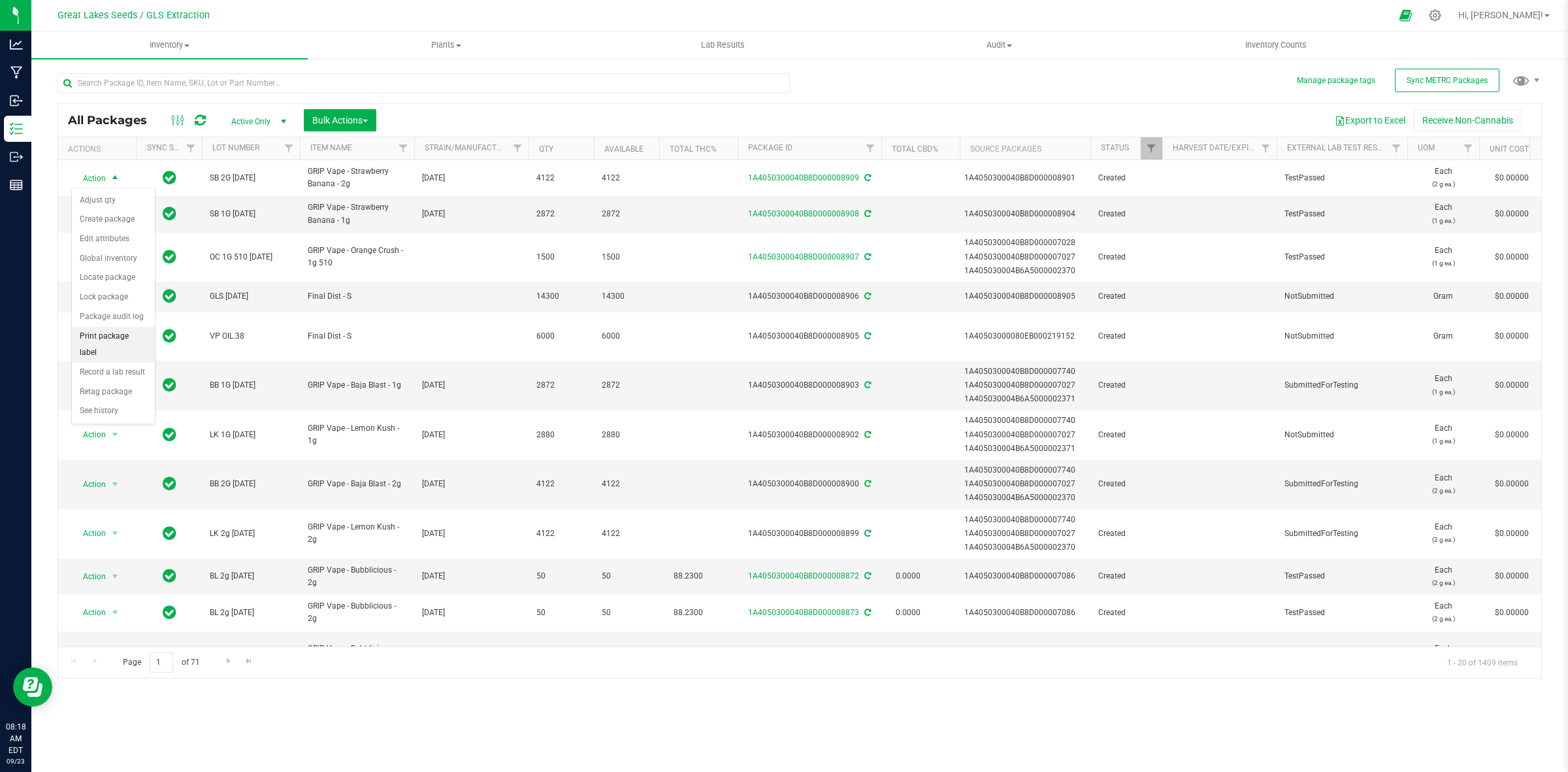
click at [119, 344] on li "Print package label" at bounding box center [113, 344] width 83 height 36
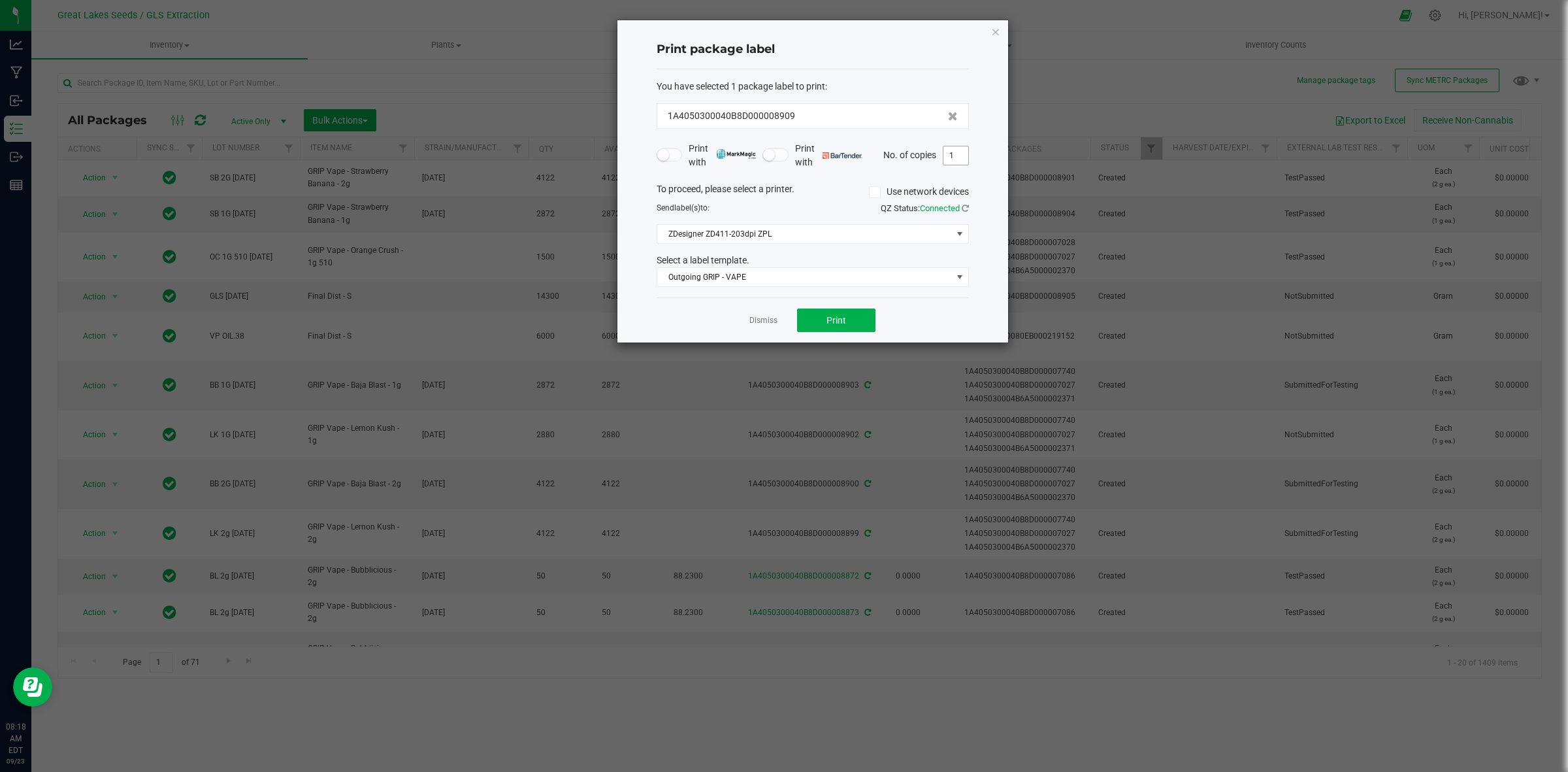
click at [959, 157] on input "1" at bounding box center [956, 155] width 25 height 18
type input "36"
click at [862, 321] on button "Print" at bounding box center [836, 320] width 78 height 24
click at [766, 323] on link "Dismiss" at bounding box center [763, 321] width 28 height 11
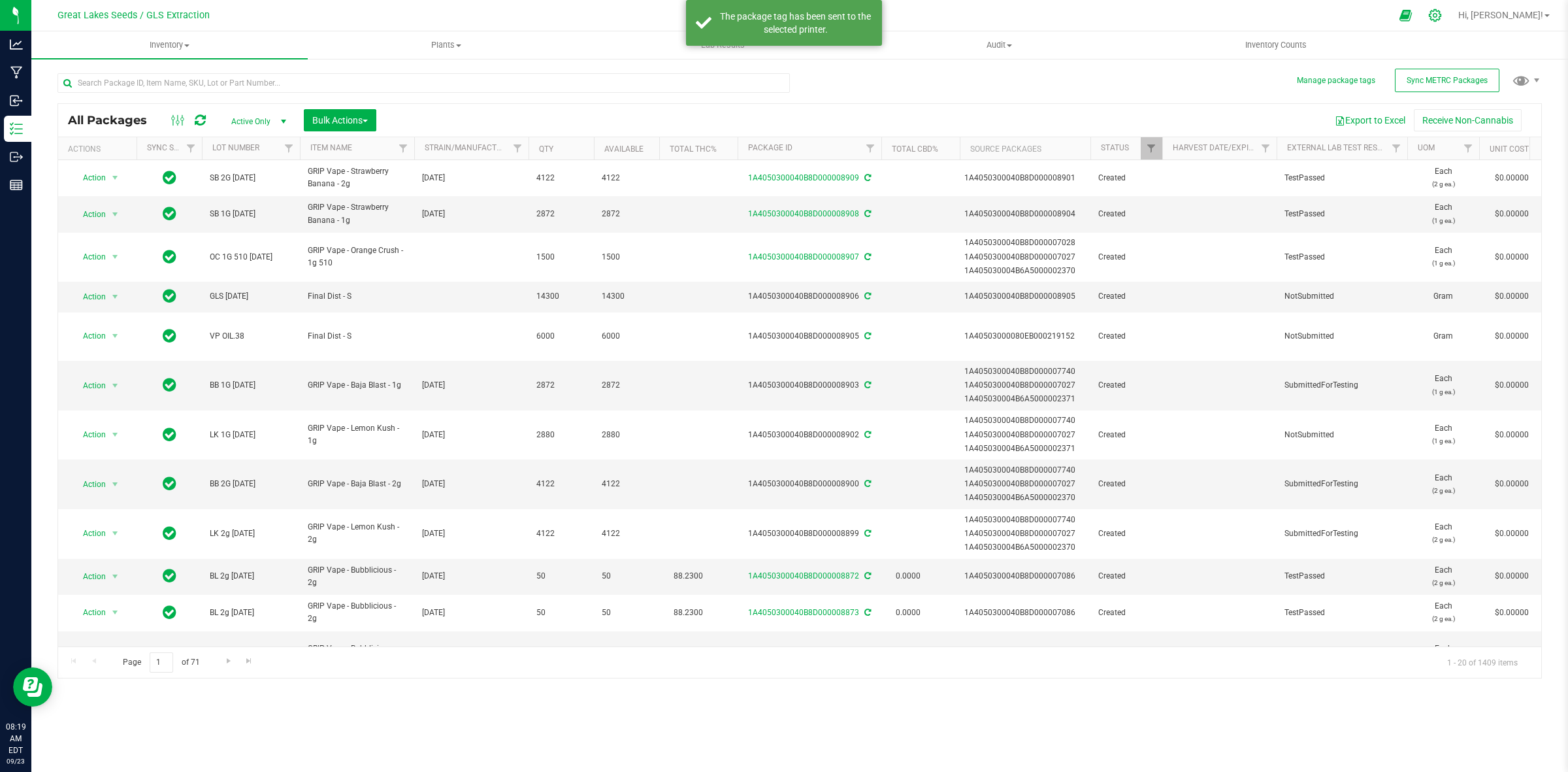
click at [1441, 10] on icon at bounding box center [1435, 15] width 12 height 12
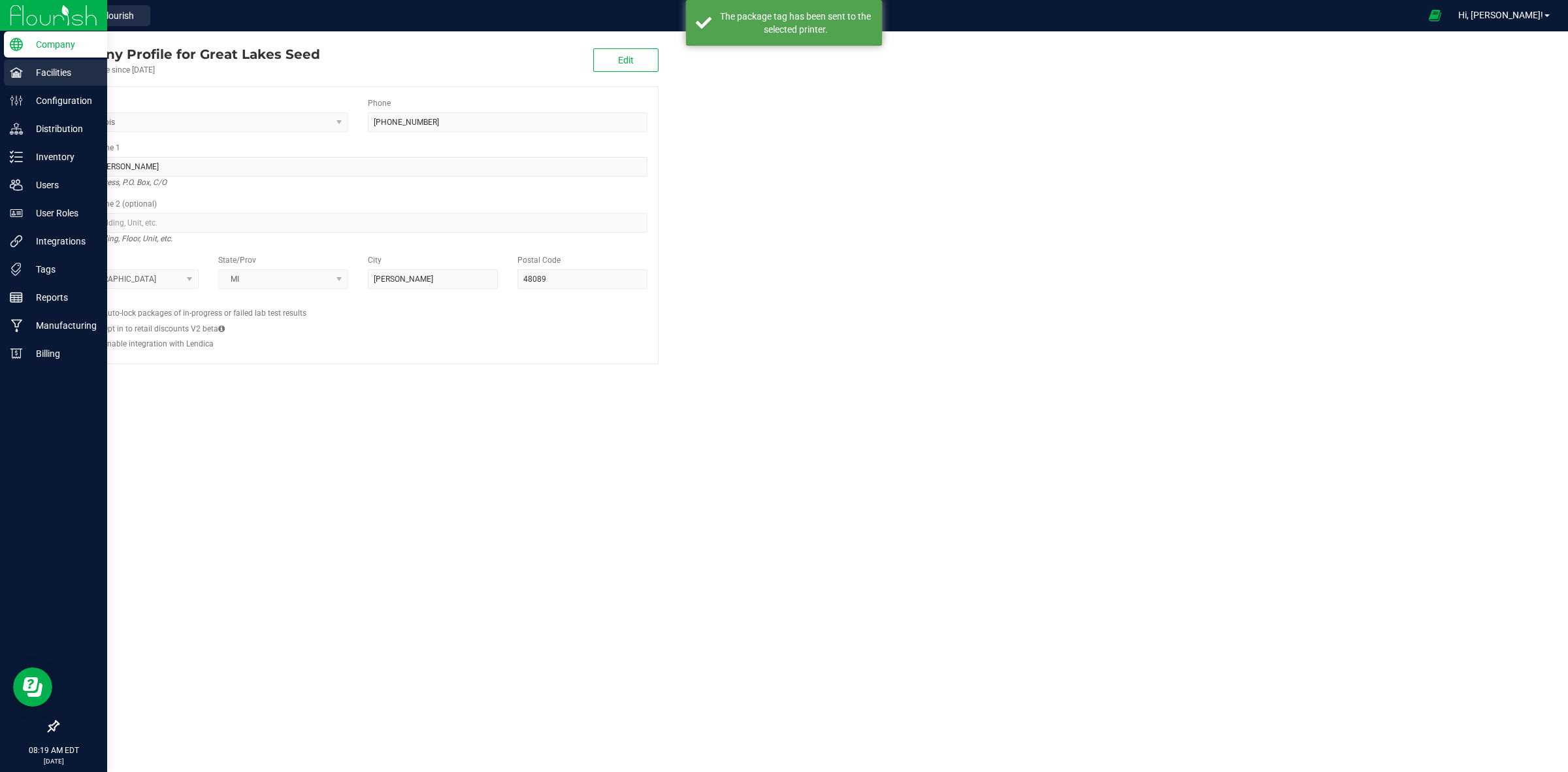
click at [62, 60] on div "Facilities" at bounding box center [55, 72] width 103 height 26
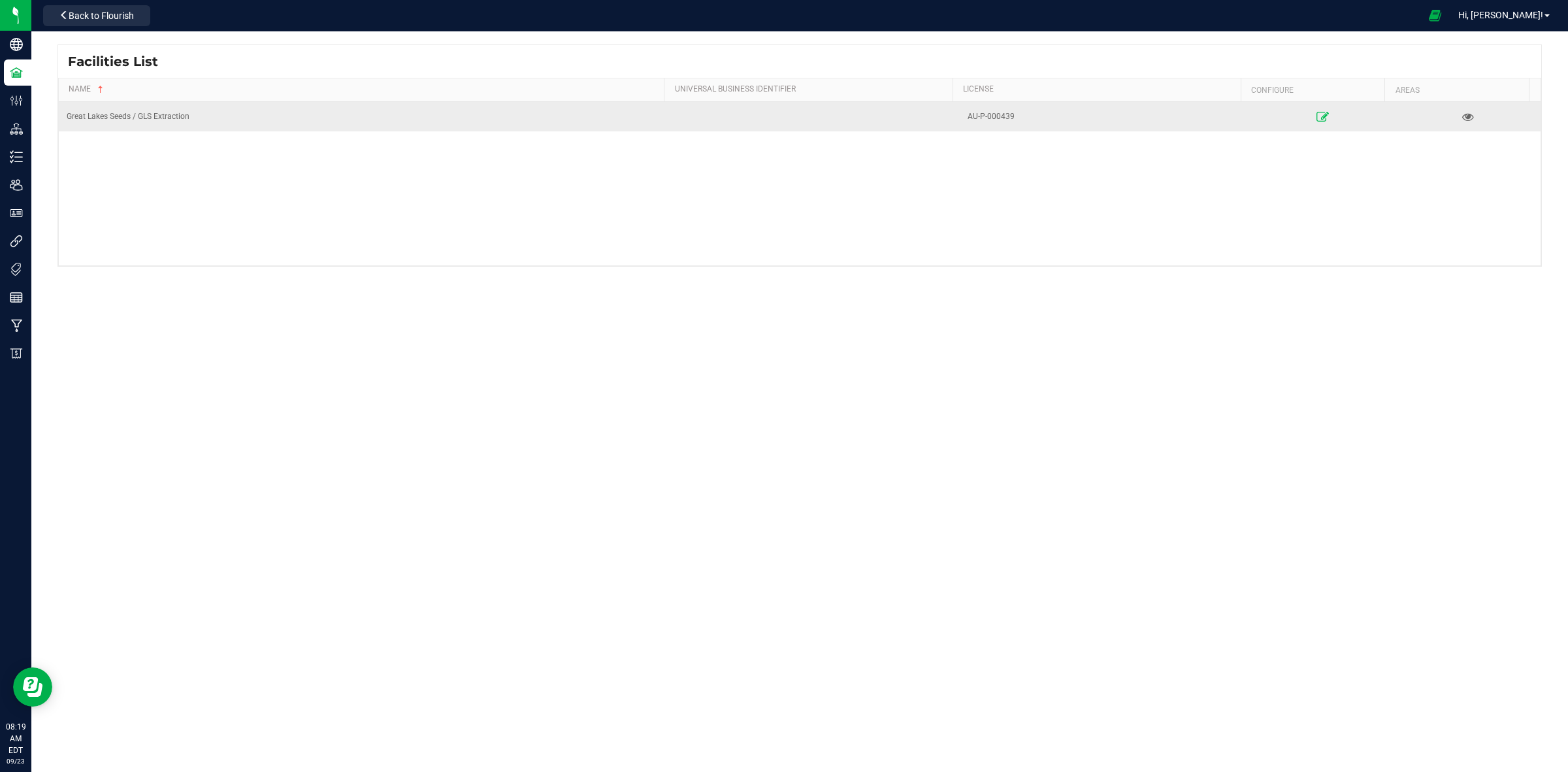
click at [1305, 119] on link at bounding box center [1322, 116] width 142 height 21
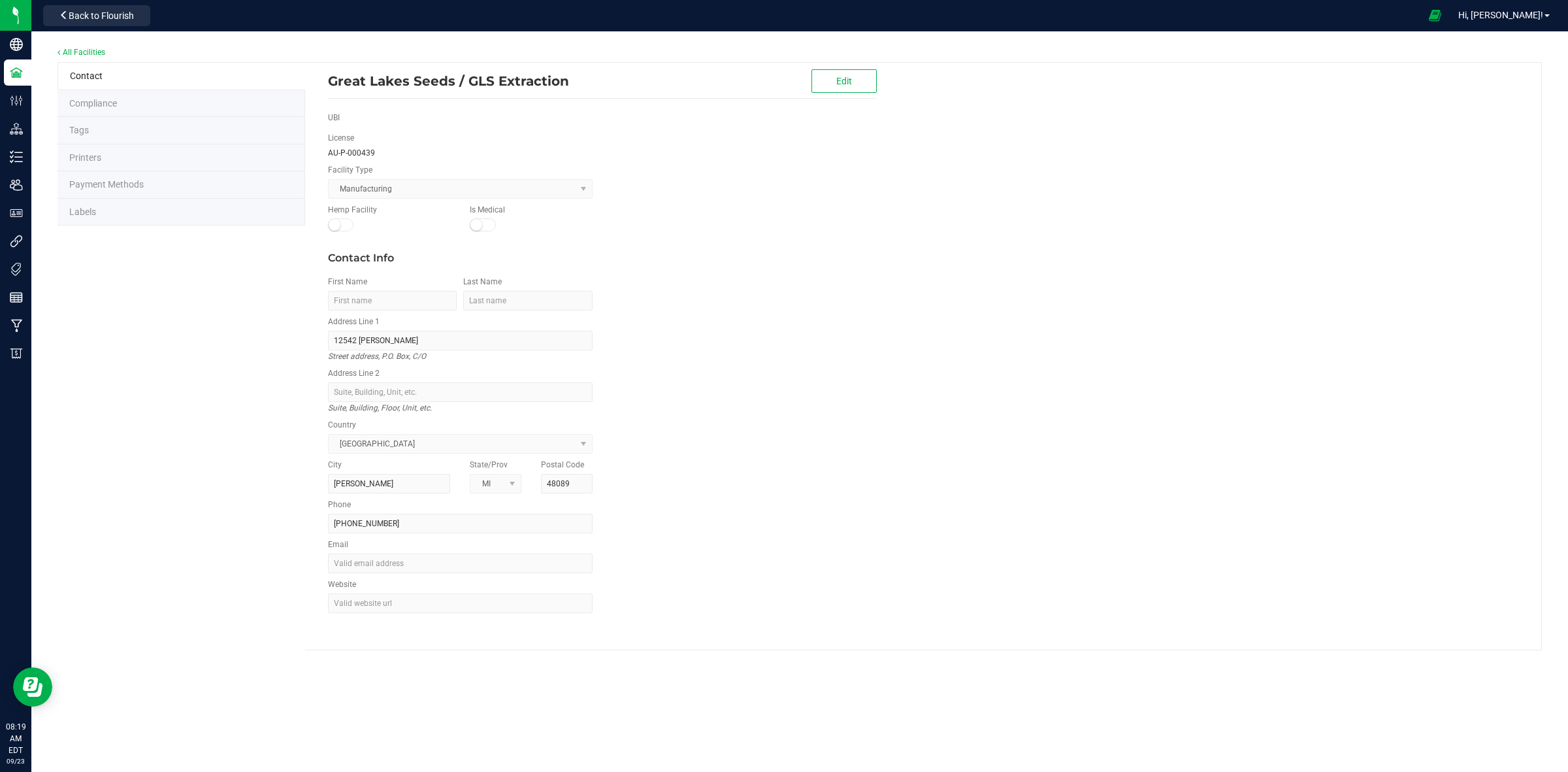
click at [95, 209] on span "Labels" at bounding box center [82, 211] width 27 height 10
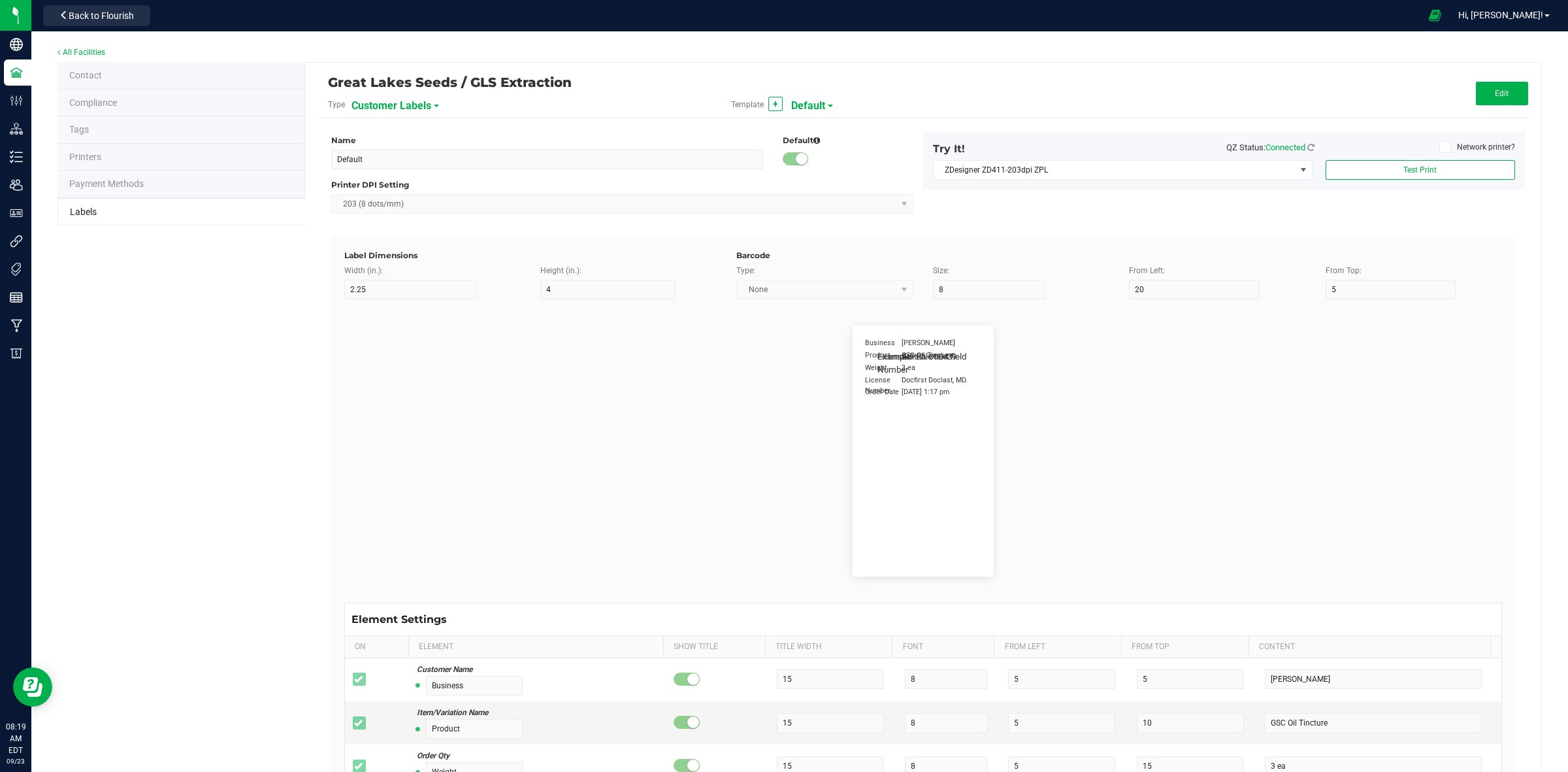
click at [416, 100] on span "Customer Labels" at bounding box center [391, 106] width 80 height 23
click at [417, 181] on li "Package Labels" at bounding box center [414, 182] width 130 height 24
type input "GRIP Big Box RIGHT"
type input "1.25"
type input "15"
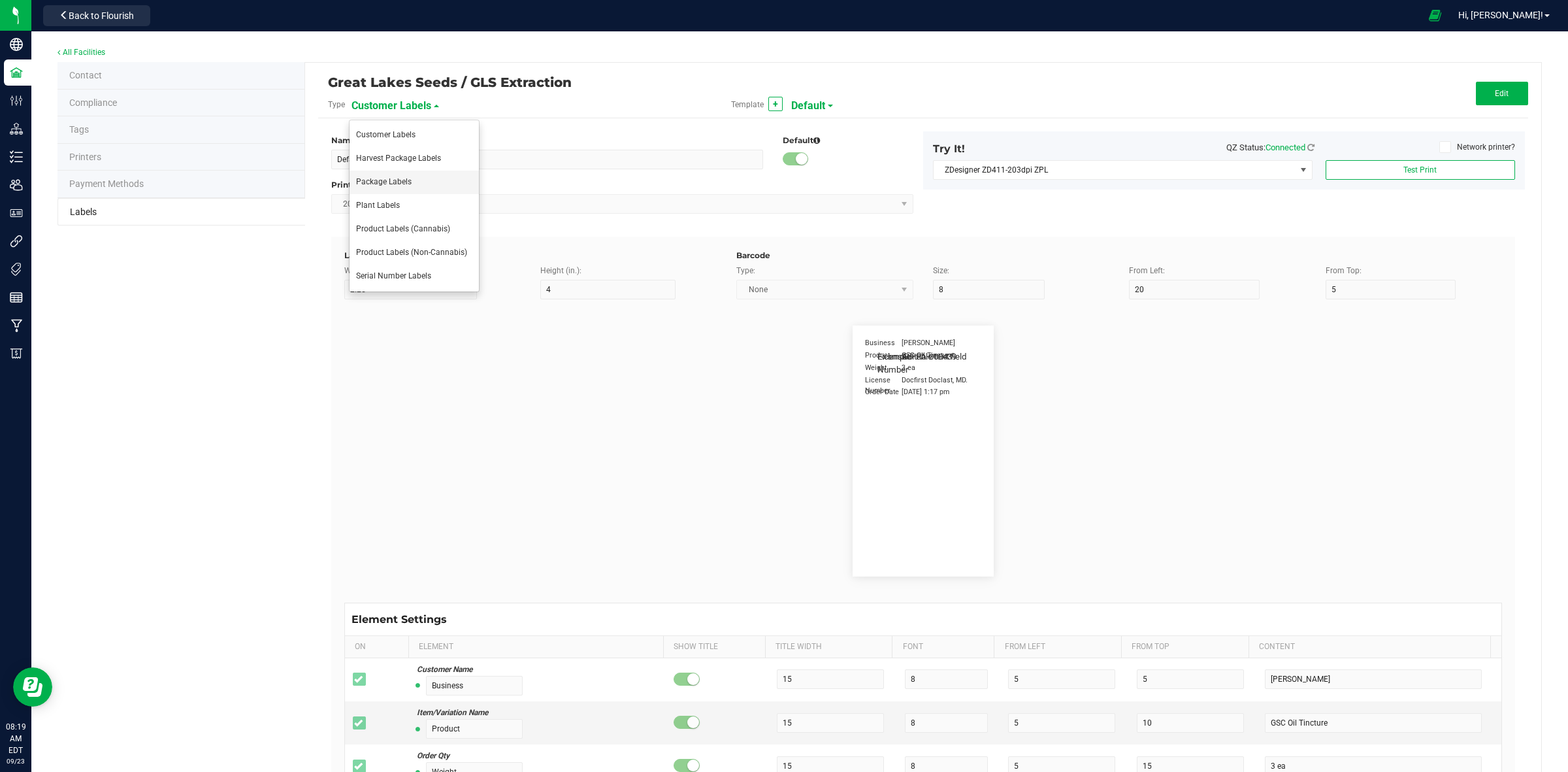
type input "10"
type input "30"
type input "METRC"
type input "14"
type input "11.5"
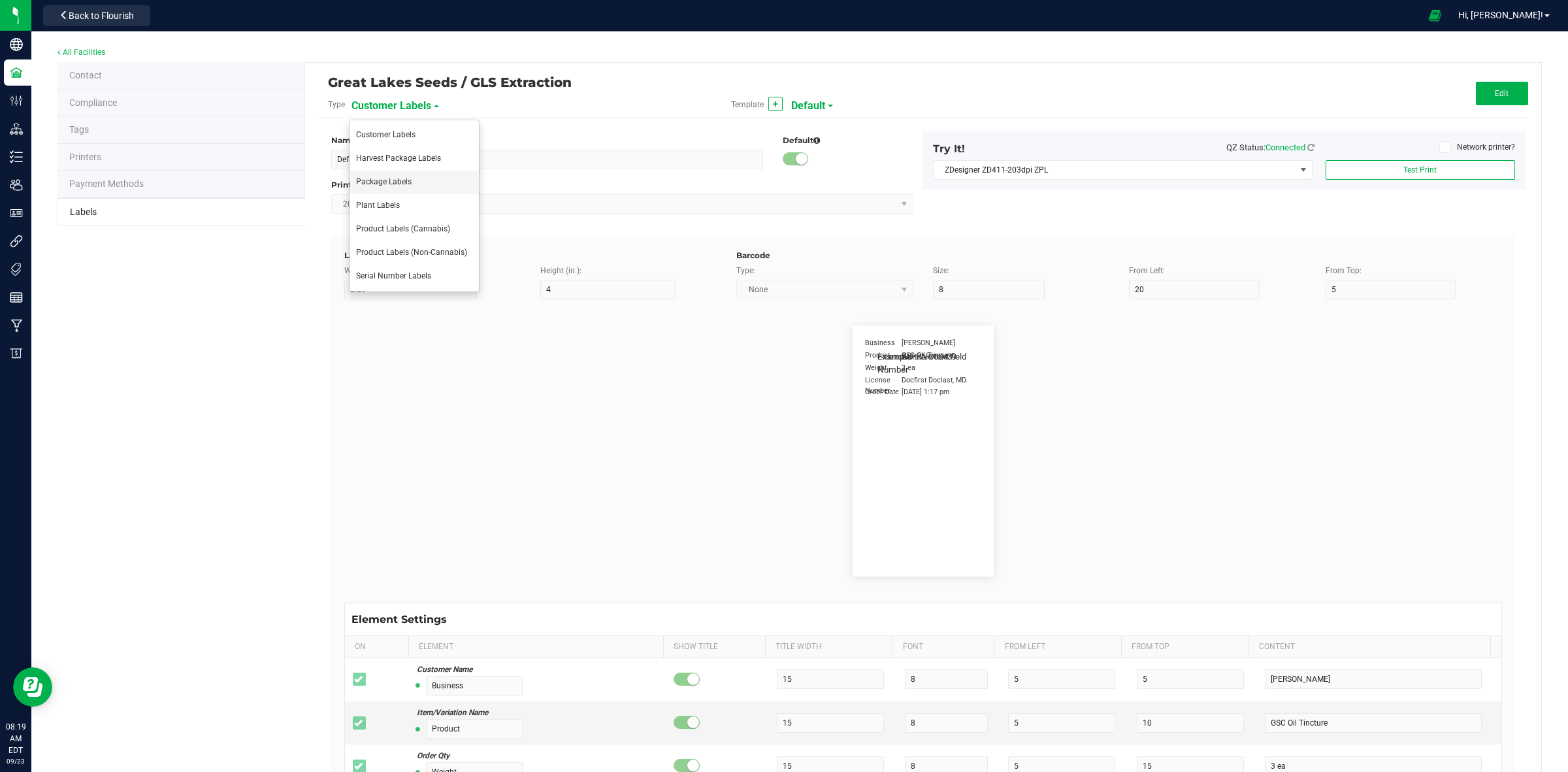
type input "CADMODS-20200420-096"
type input "Size"
type input "25"
type input "10"
type input "14"
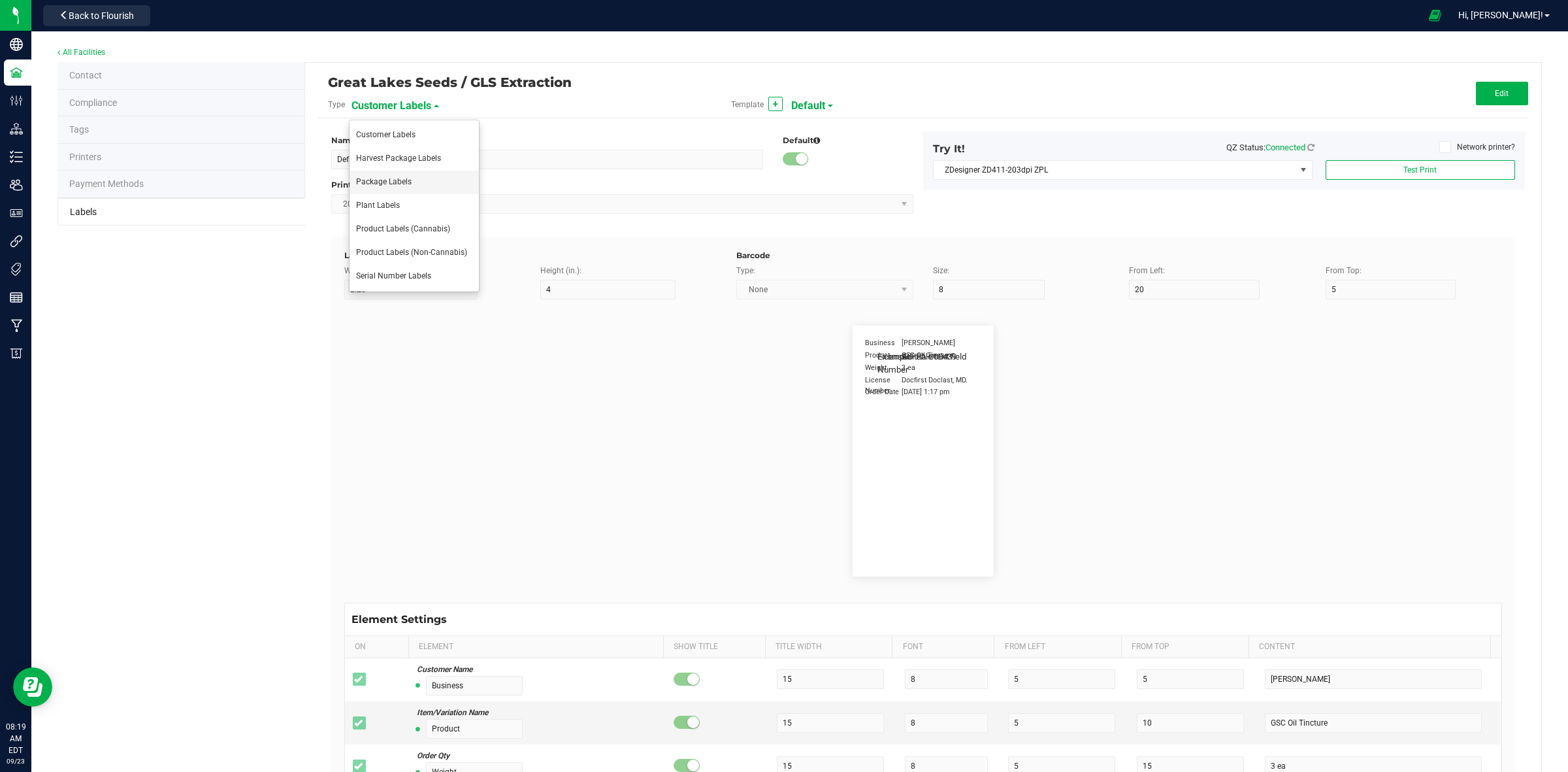
type input "50 each"
type input "GLS"
type input "8"
type input "12"
type input "10"
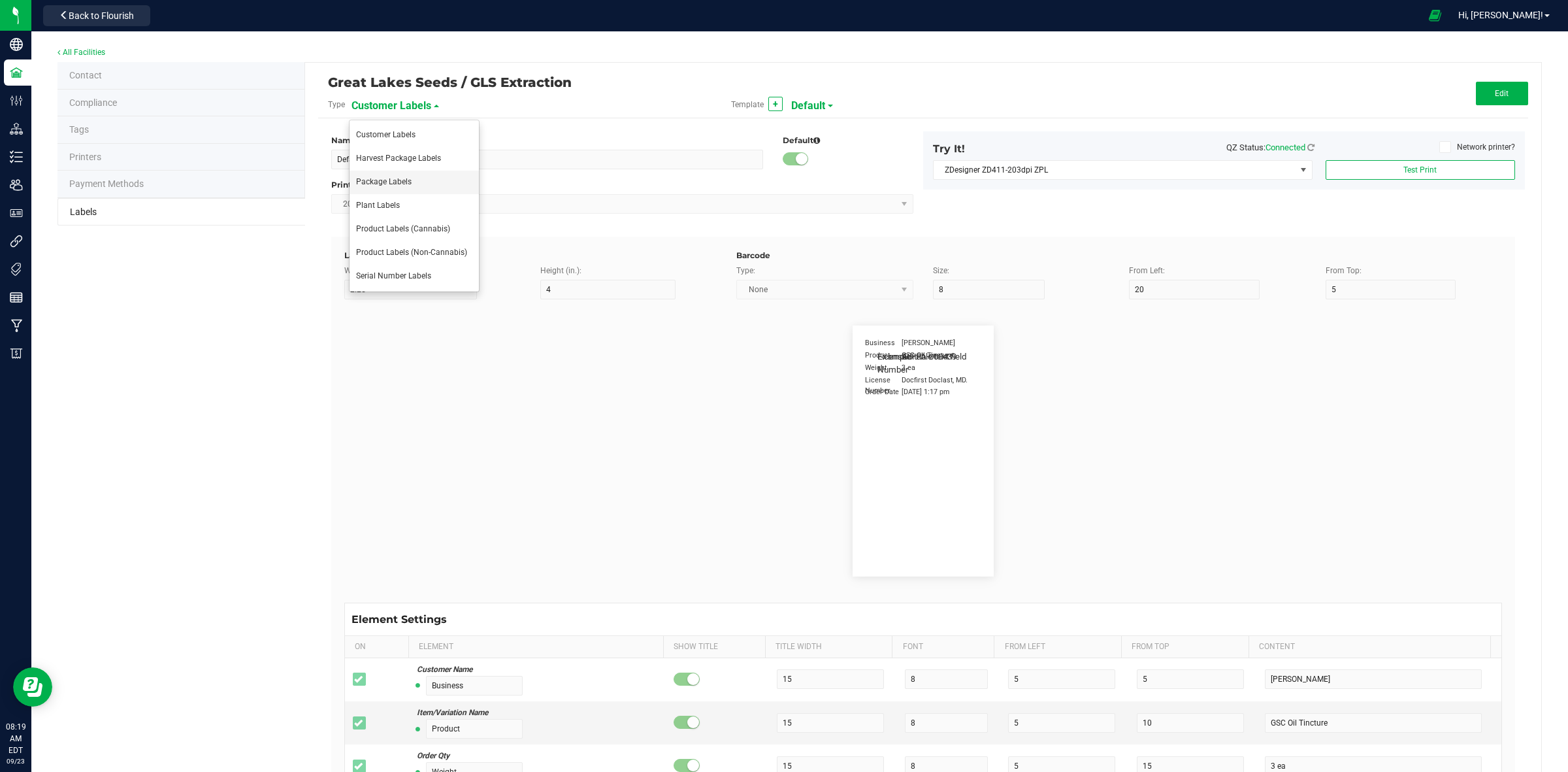
type input "AU-P-000439"
type input "SKU Name"
type input "25"
type input "18"
type input "Gelato Pen"
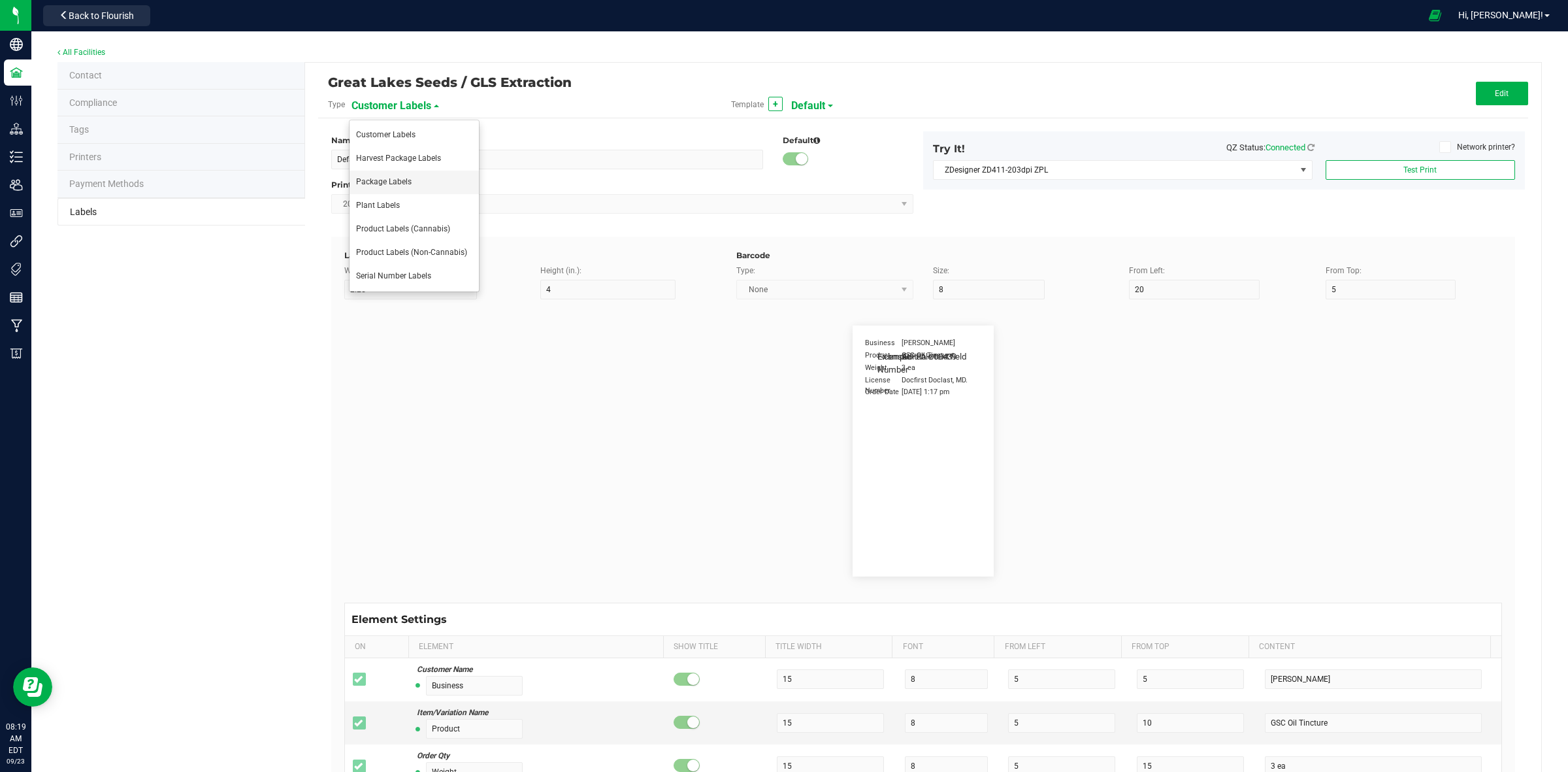
type input "Strain"
type input "25"
type input "10"
type input "15"
type input "Gelato"
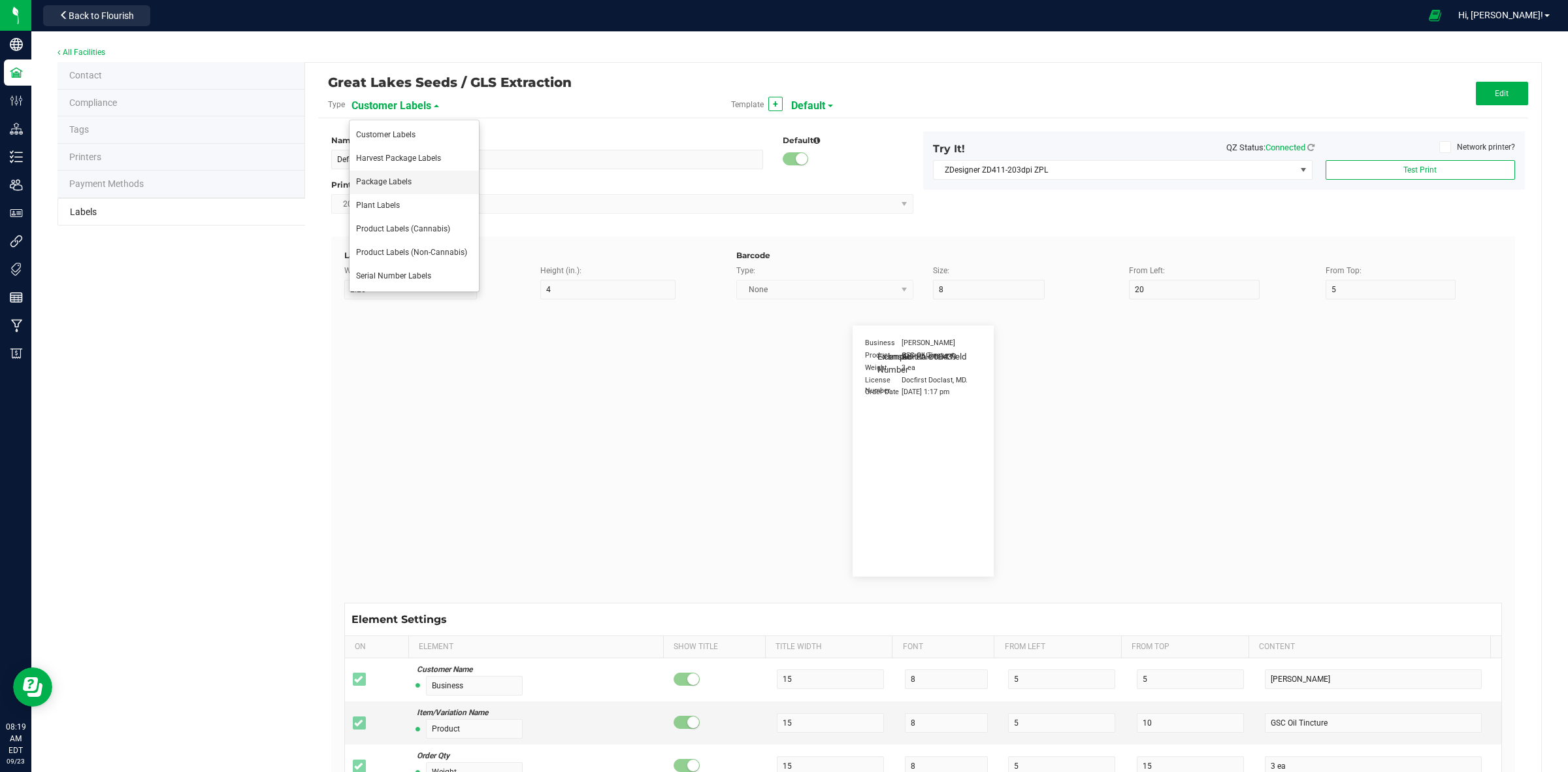
type input "Package Date"
type input "25"
type input "5"
type input "25"
type input "[DATE] 10:14pm"
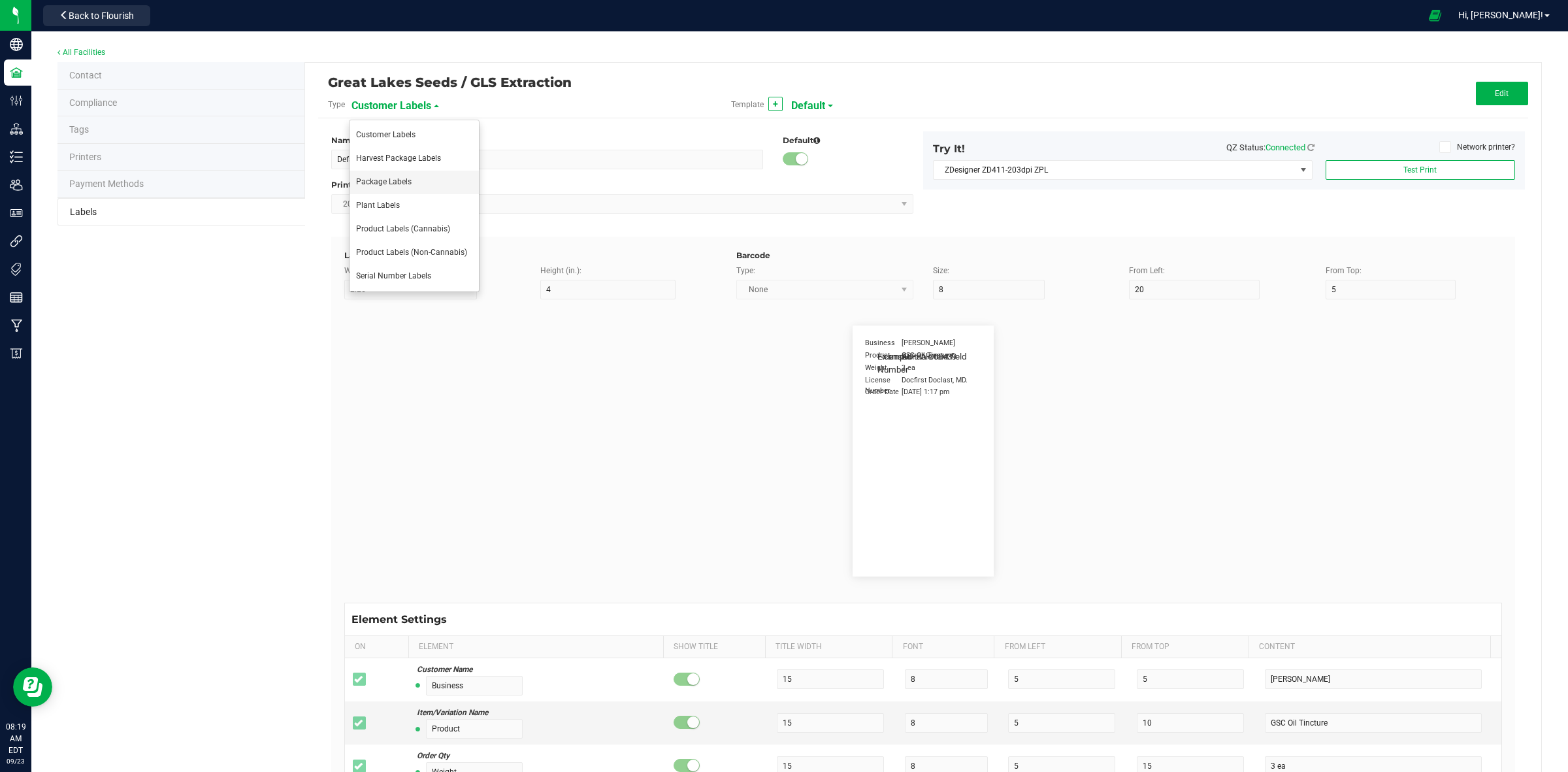
type input "Lot Number"
type input "25"
type input "5"
type input "30"
type input "LOT918234"
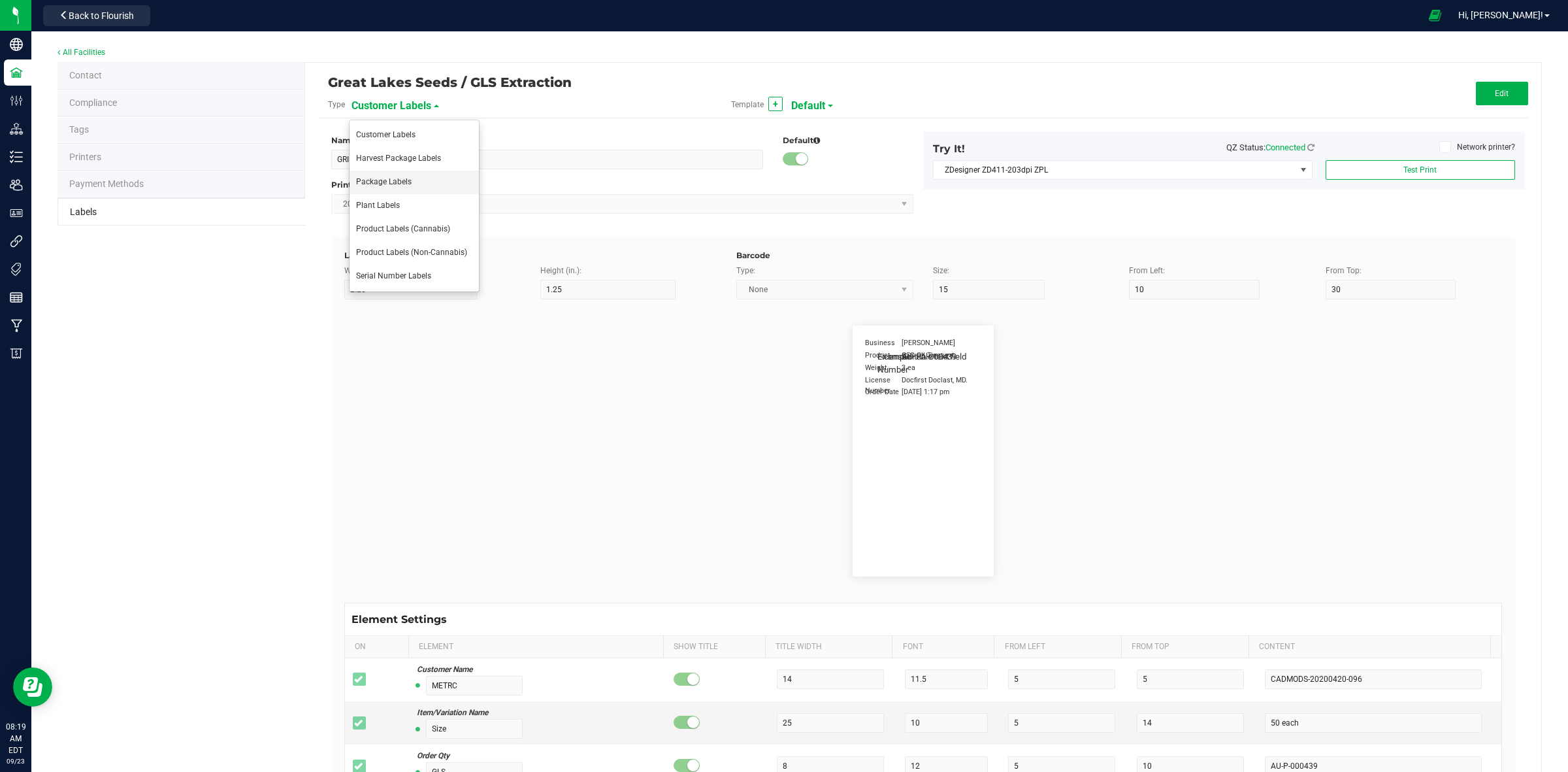
type input "SKU"
type input "25"
type input "10"
type input "30"
type input "42P017"
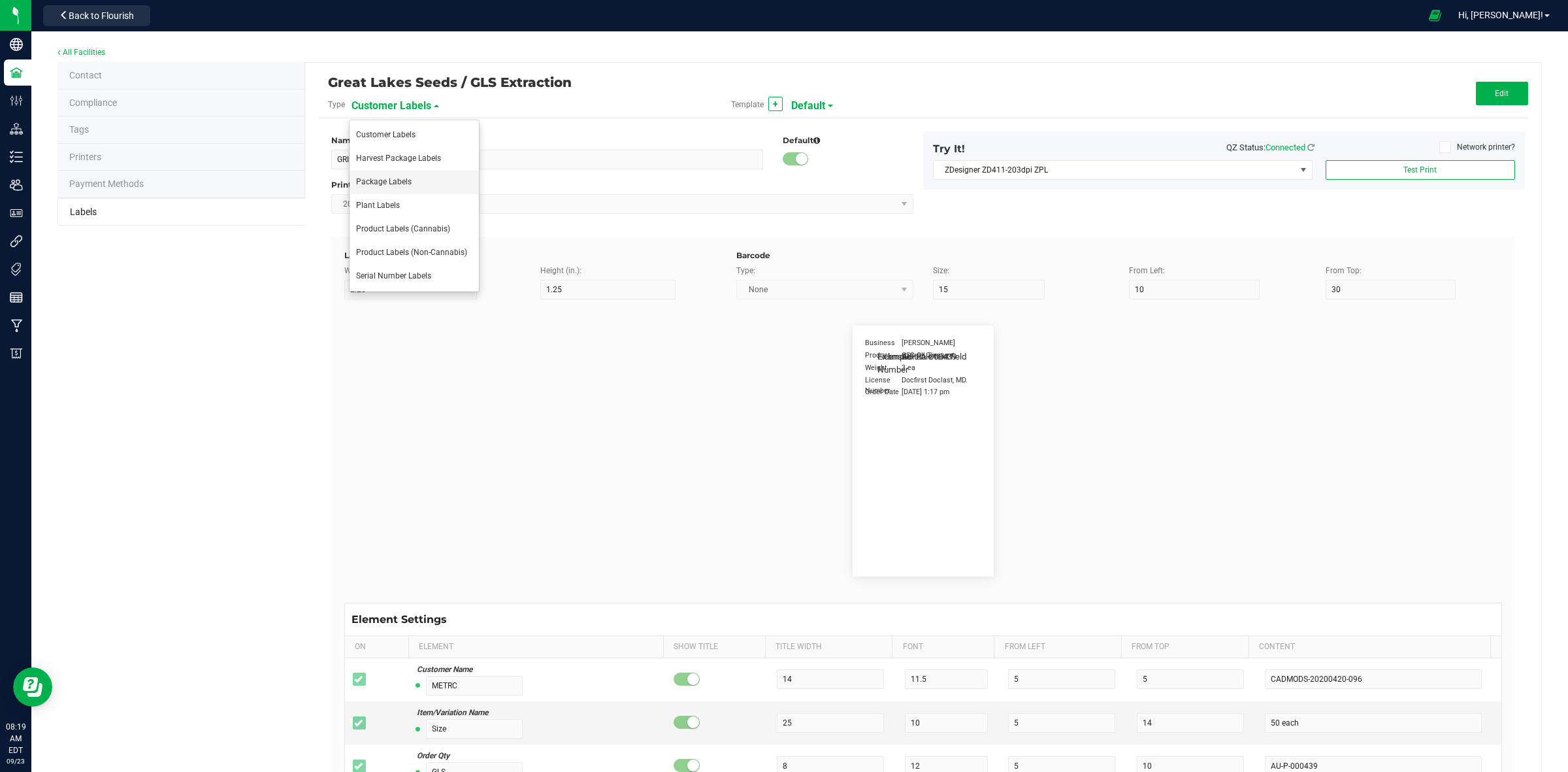
type input "Ref Field 1"
type input "25"
type input "10"
type input "35"
type input "Ref Field 1 Value"
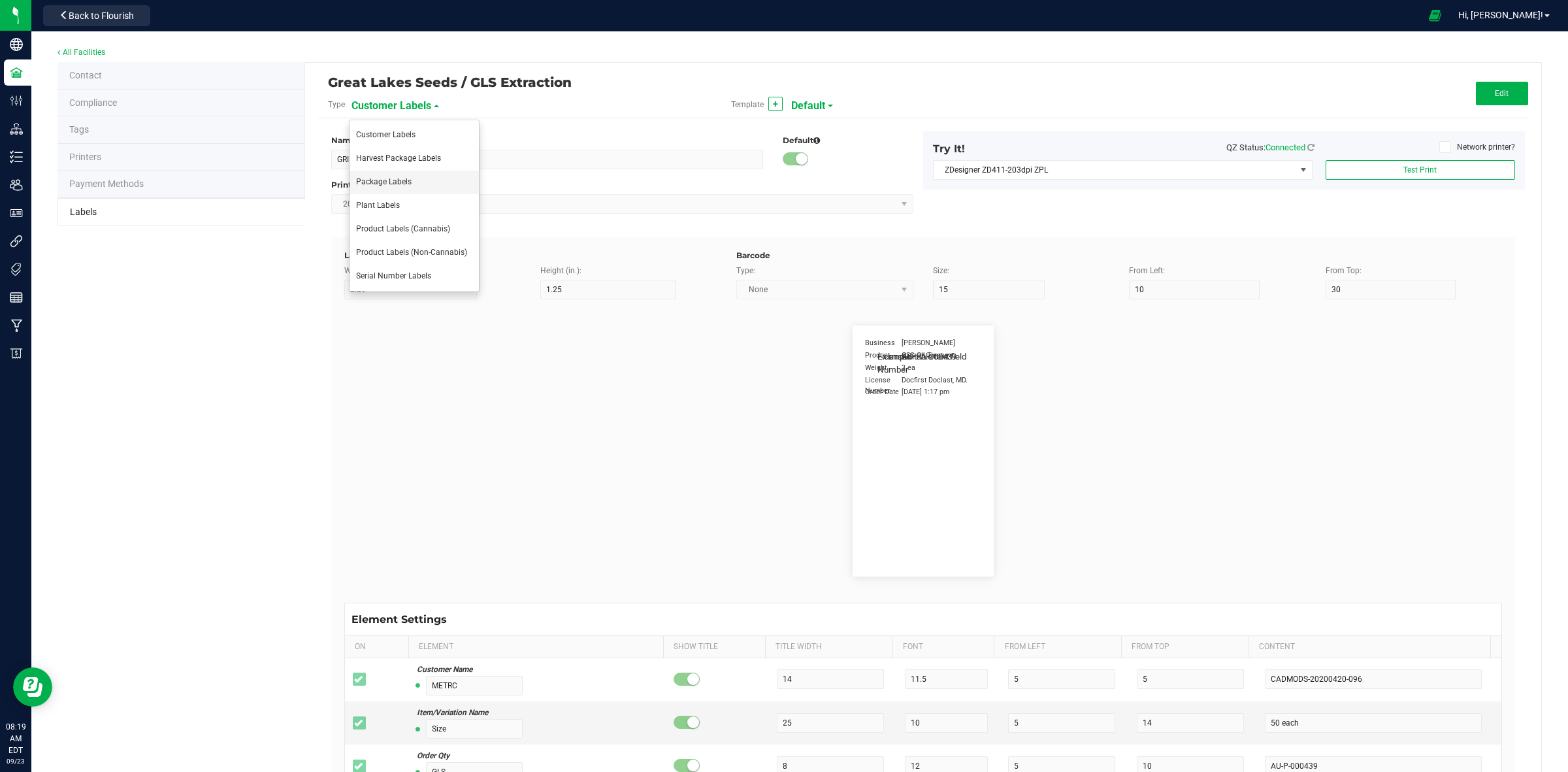
type input "Ref Field 2"
type input "25"
type input "10"
type input "35"
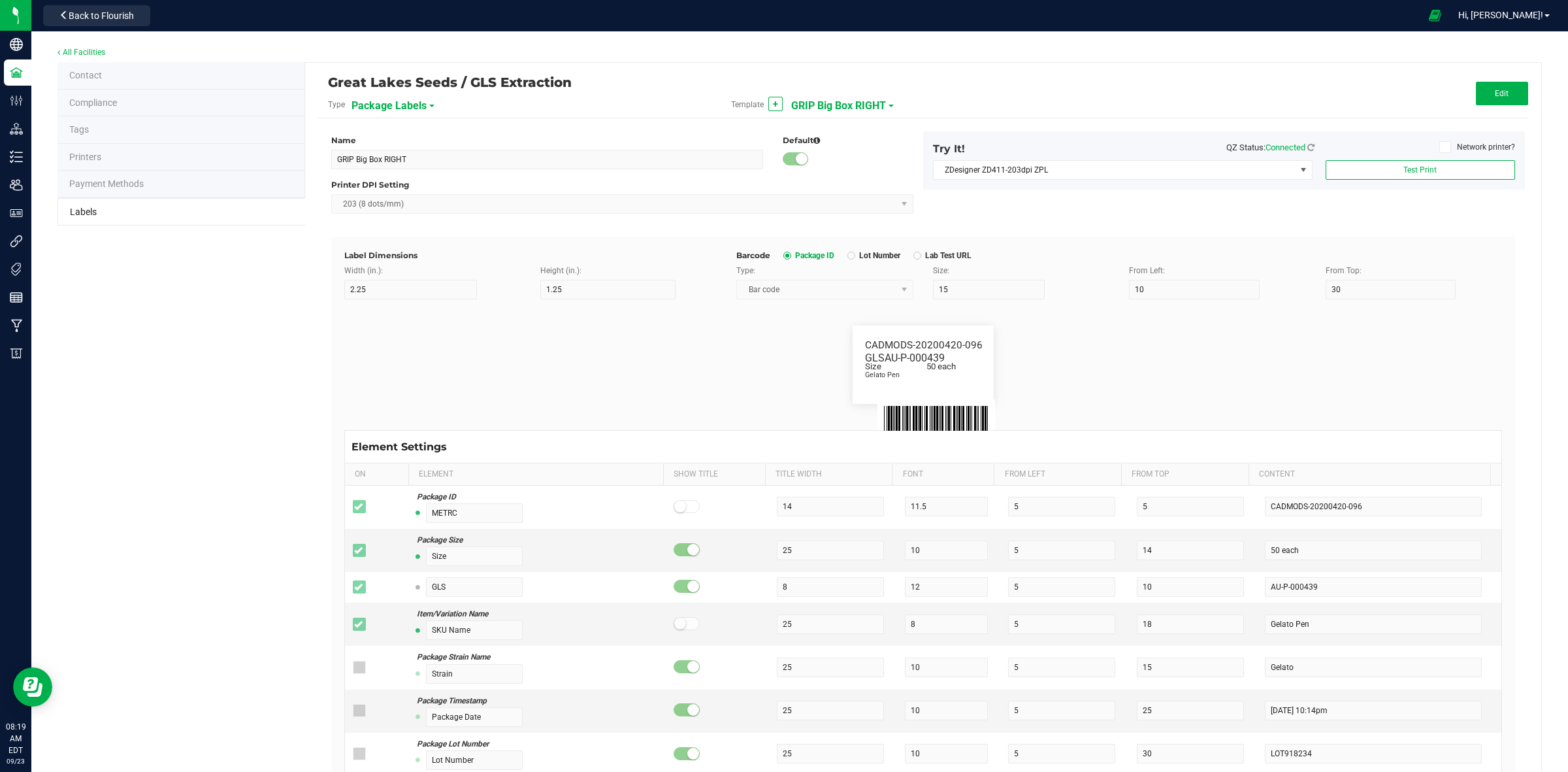
click at [812, 110] on span "GRIP Big Box RIGHT" at bounding box center [839, 106] width 95 height 23
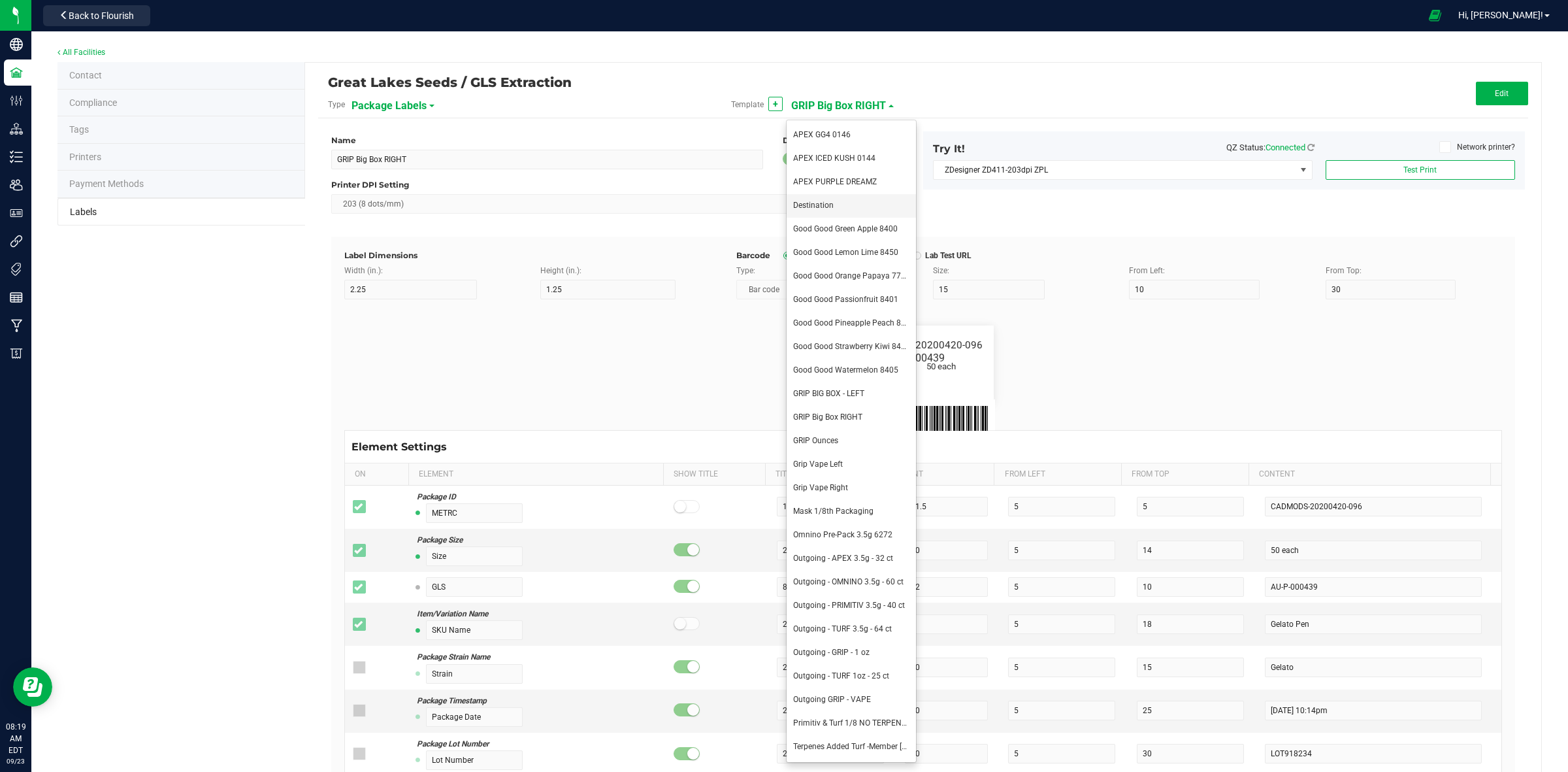
click at [847, 213] on li "Destination" at bounding box center [851, 206] width 130 height 24
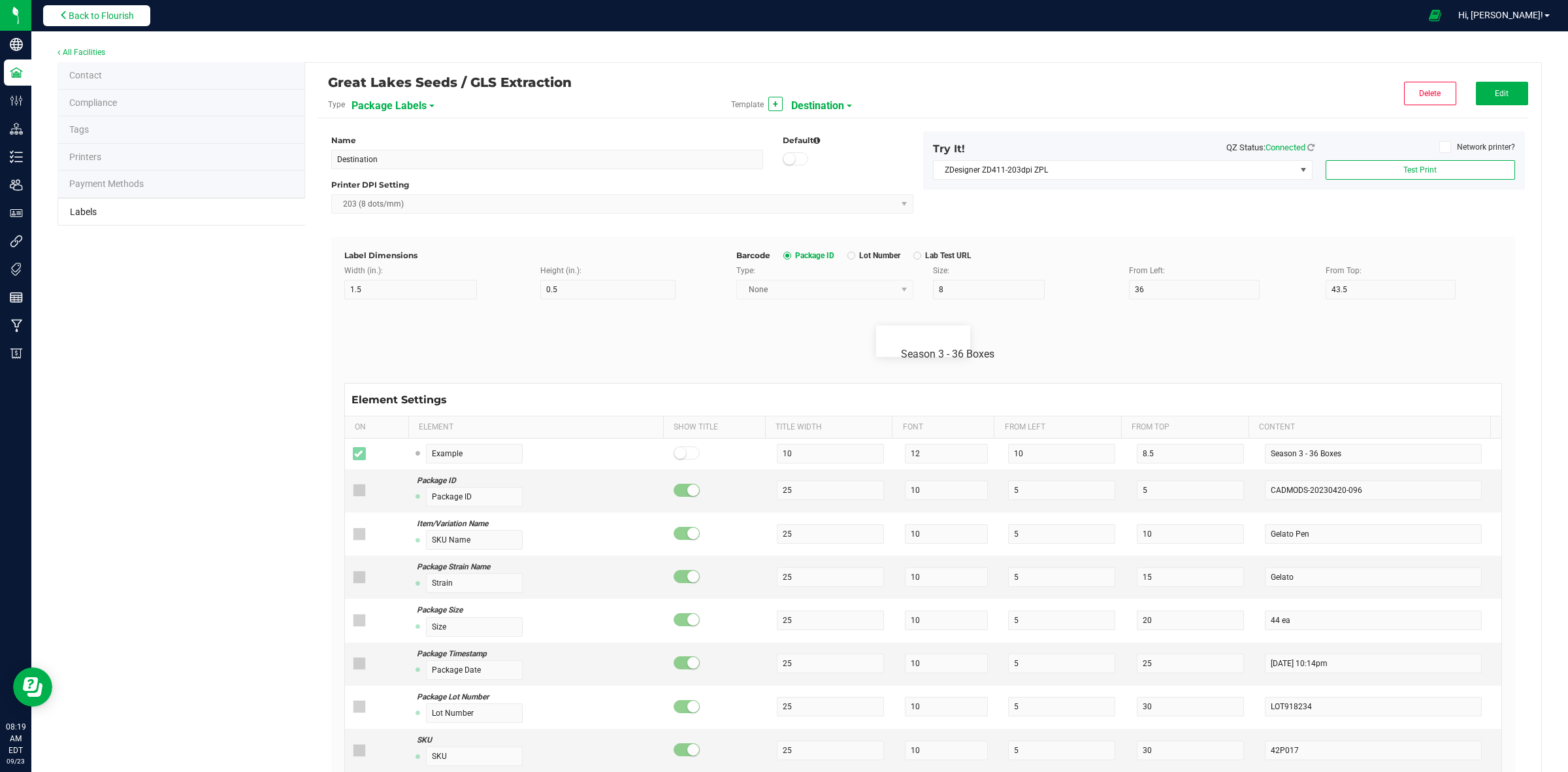
click at [117, 8] on button "Back to Flourish" at bounding box center [96, 16] width 107 height 21
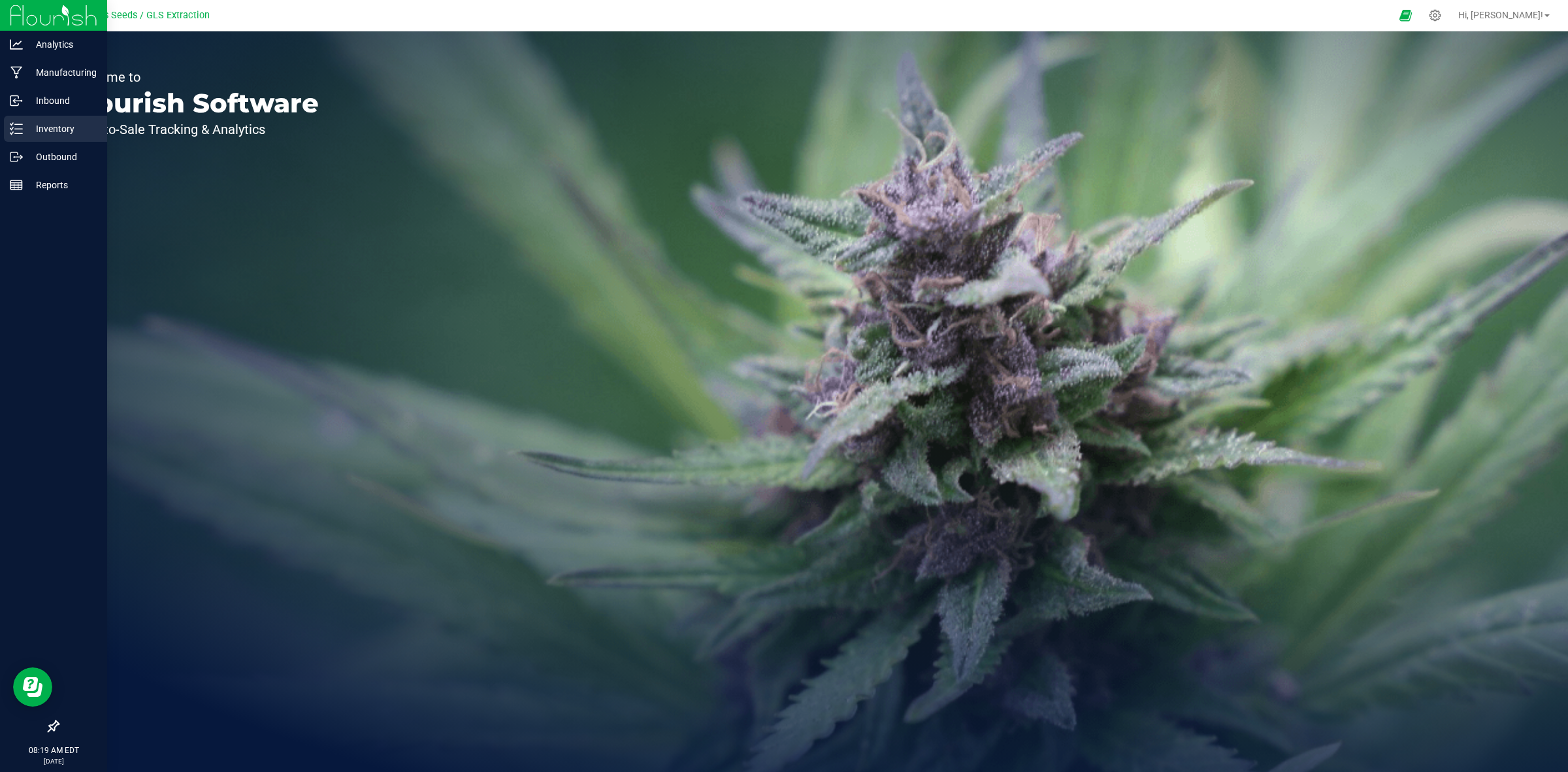
click at [34, 130] on p "Inventory" at bounding box center [62, 128] width 78 height 16
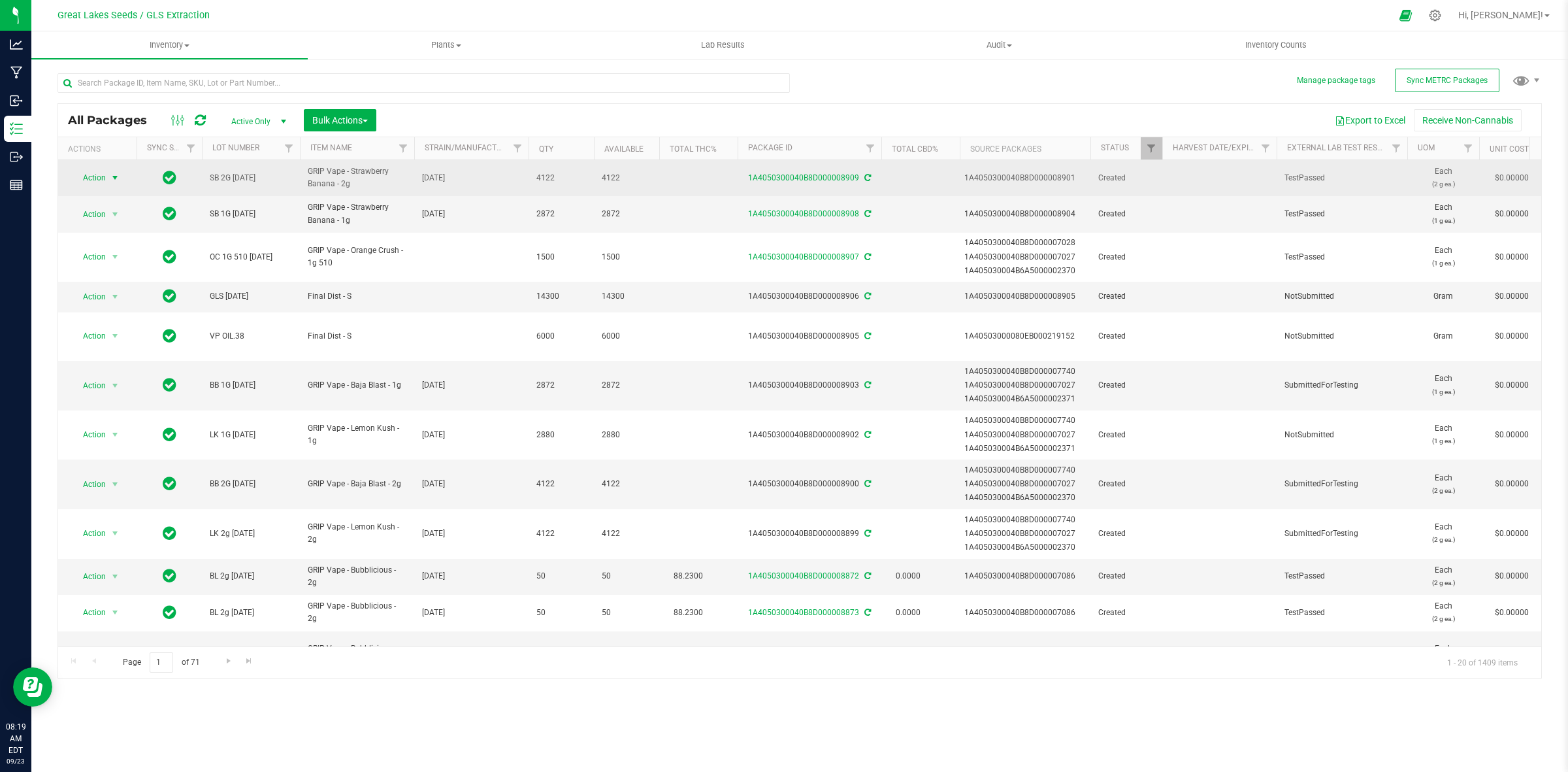
click at [104, 181] on span "Action" at bounding box center [89, 177] width 35 height 18
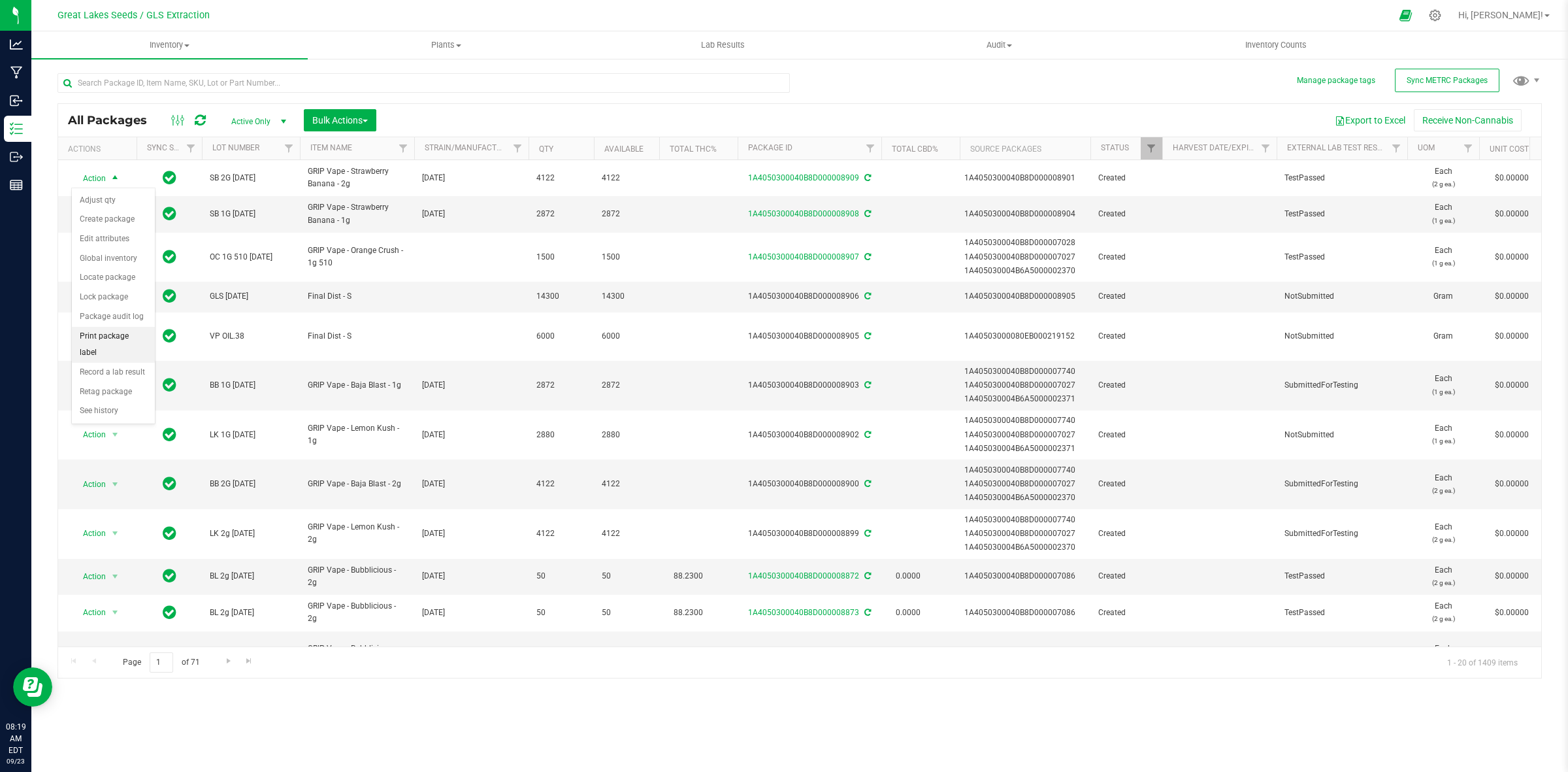
click at [123, 338] on li "Print package label" at bounding box center [113, 344] width 83 height 36
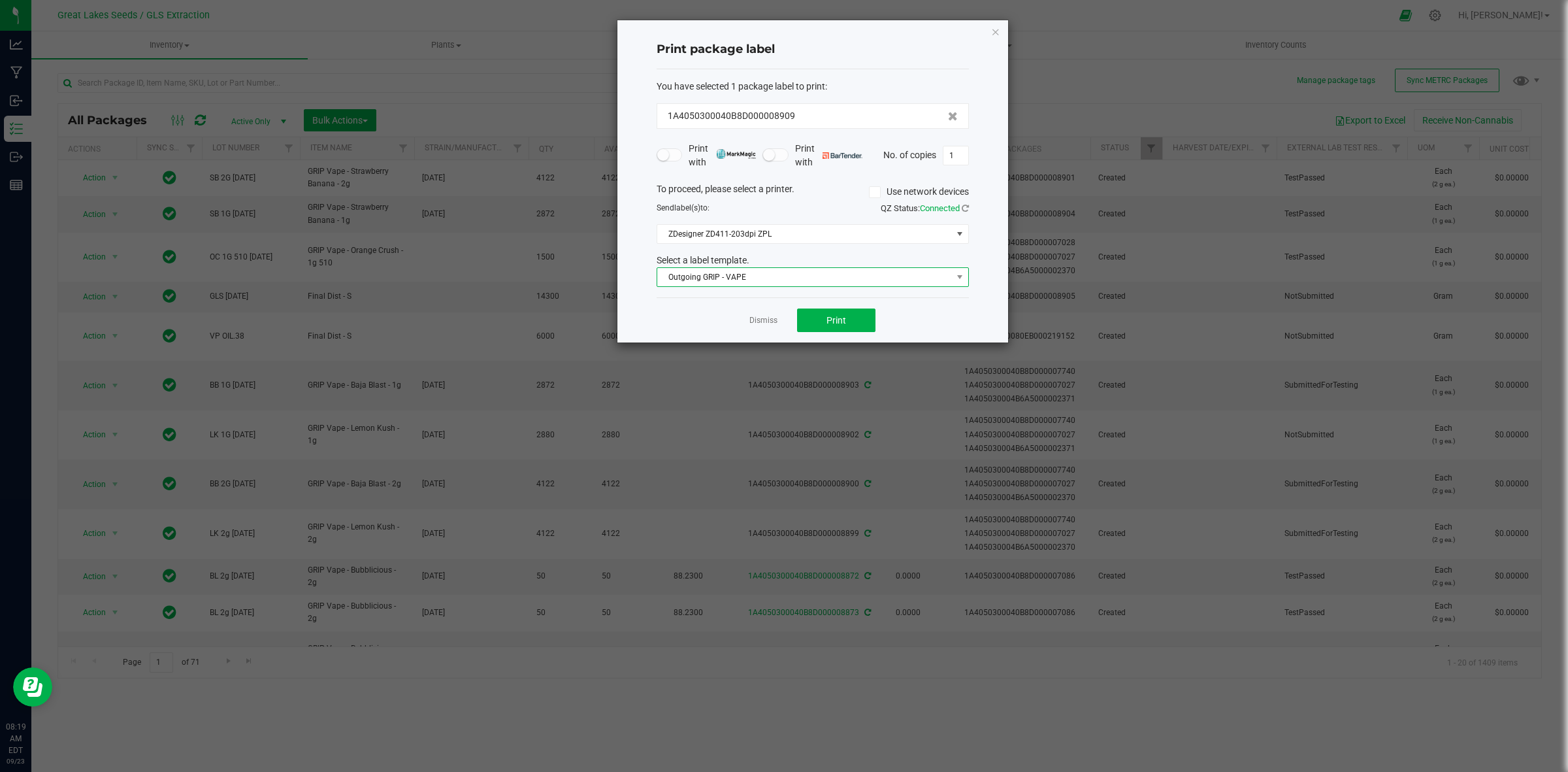
click at [840, 272] on span "Outgoing GRIP - VAPE" at bounding box center [804, 277] width 295 height 18
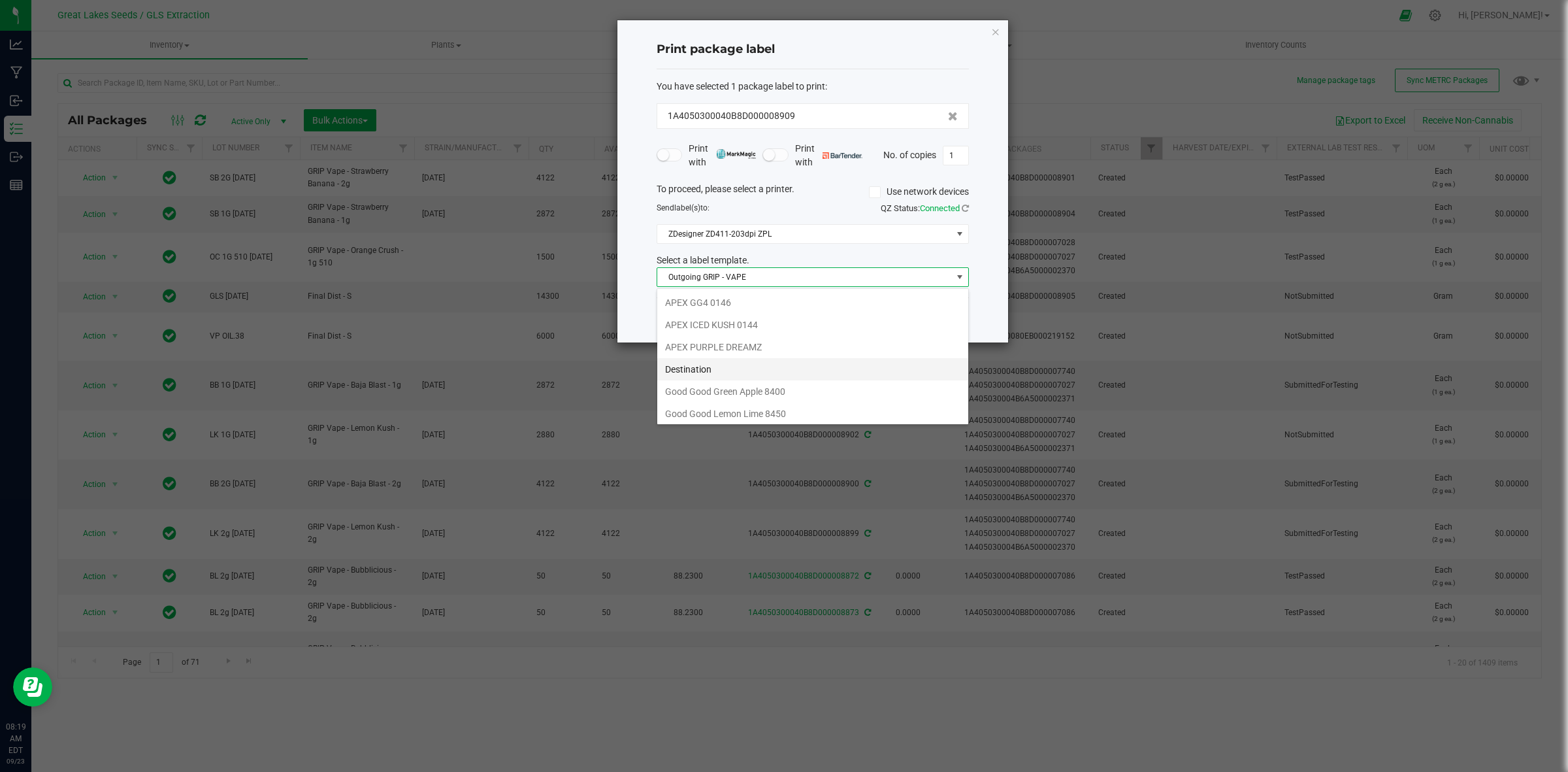
click at [795, 368] on li "Destination" at bounding box center [813, 369] width 311 height 23
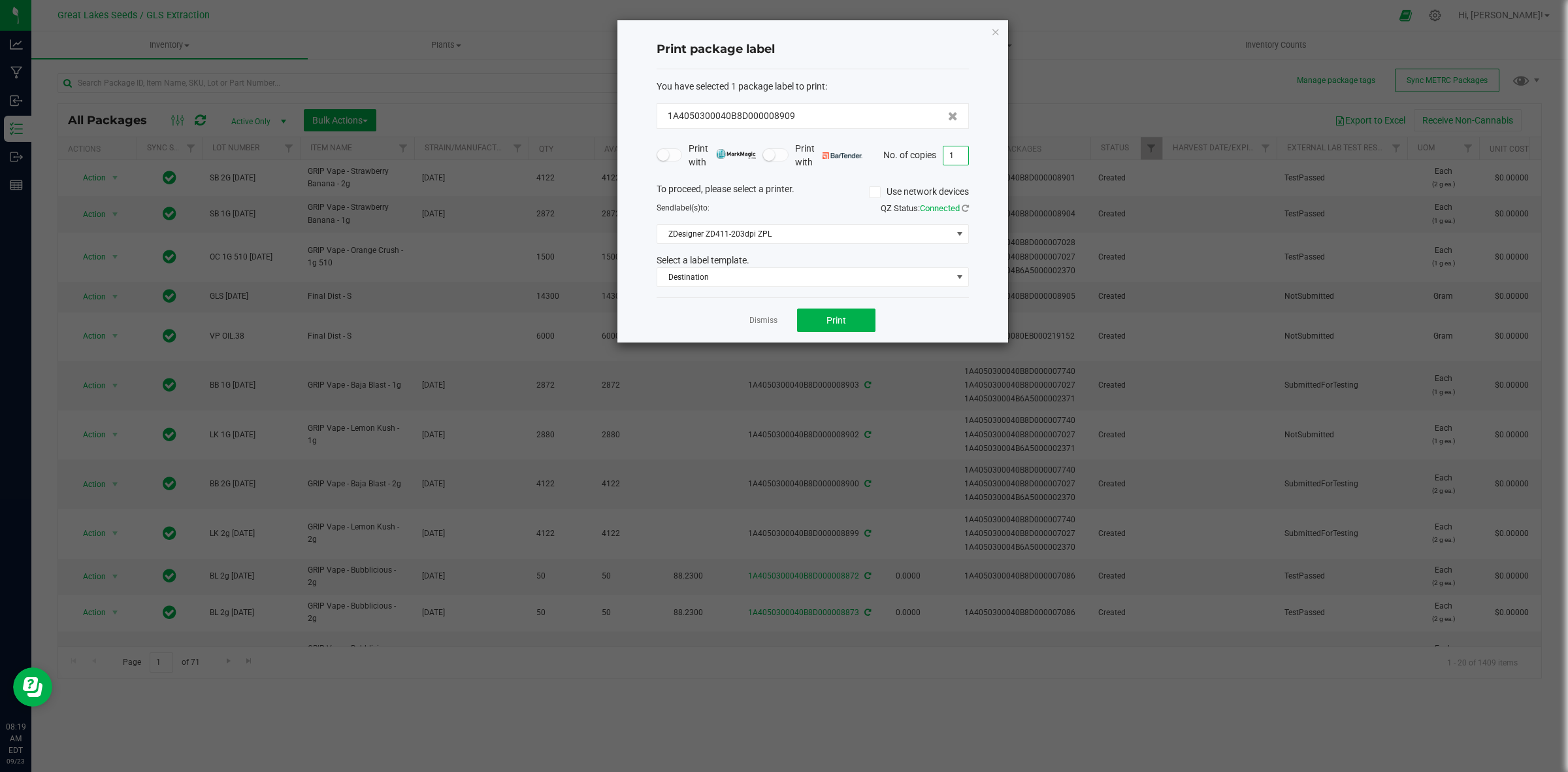
click at [962, 149] on input "1" at bounding box center [956, 155] width 25 height 18
click at [827, 325] on span "Print" at bounding box center [836, 320] width 20 height 10
click at [762, 325] on link "Dismiss" at bounding box center [763, 321] width 28 height 11
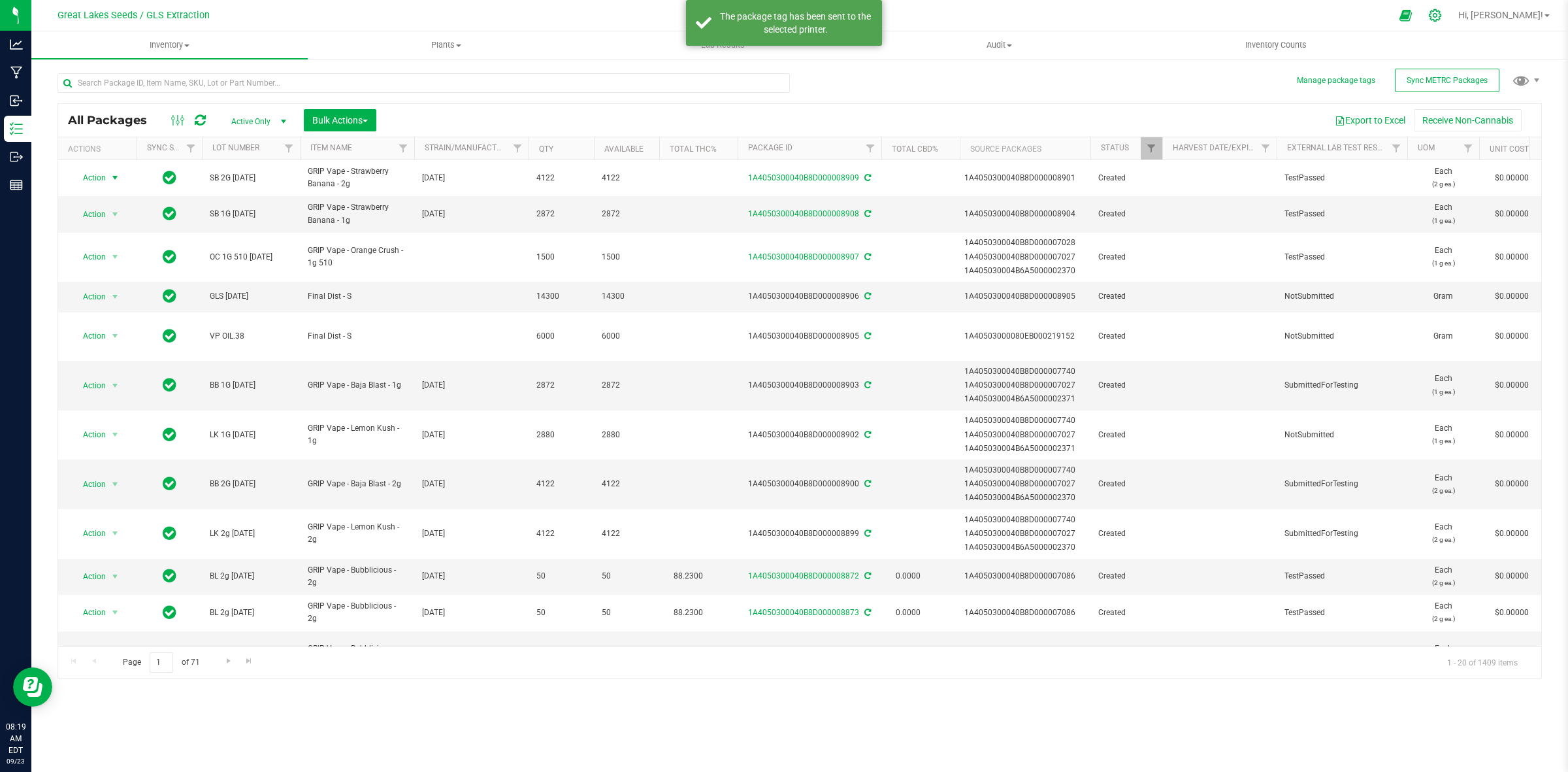
click at [1452, 21] on div at bounding box center [1436, 15] width 33 height 28
click at [1442, 14] on icon at bounding box center [1435, 15] width 14 height 14
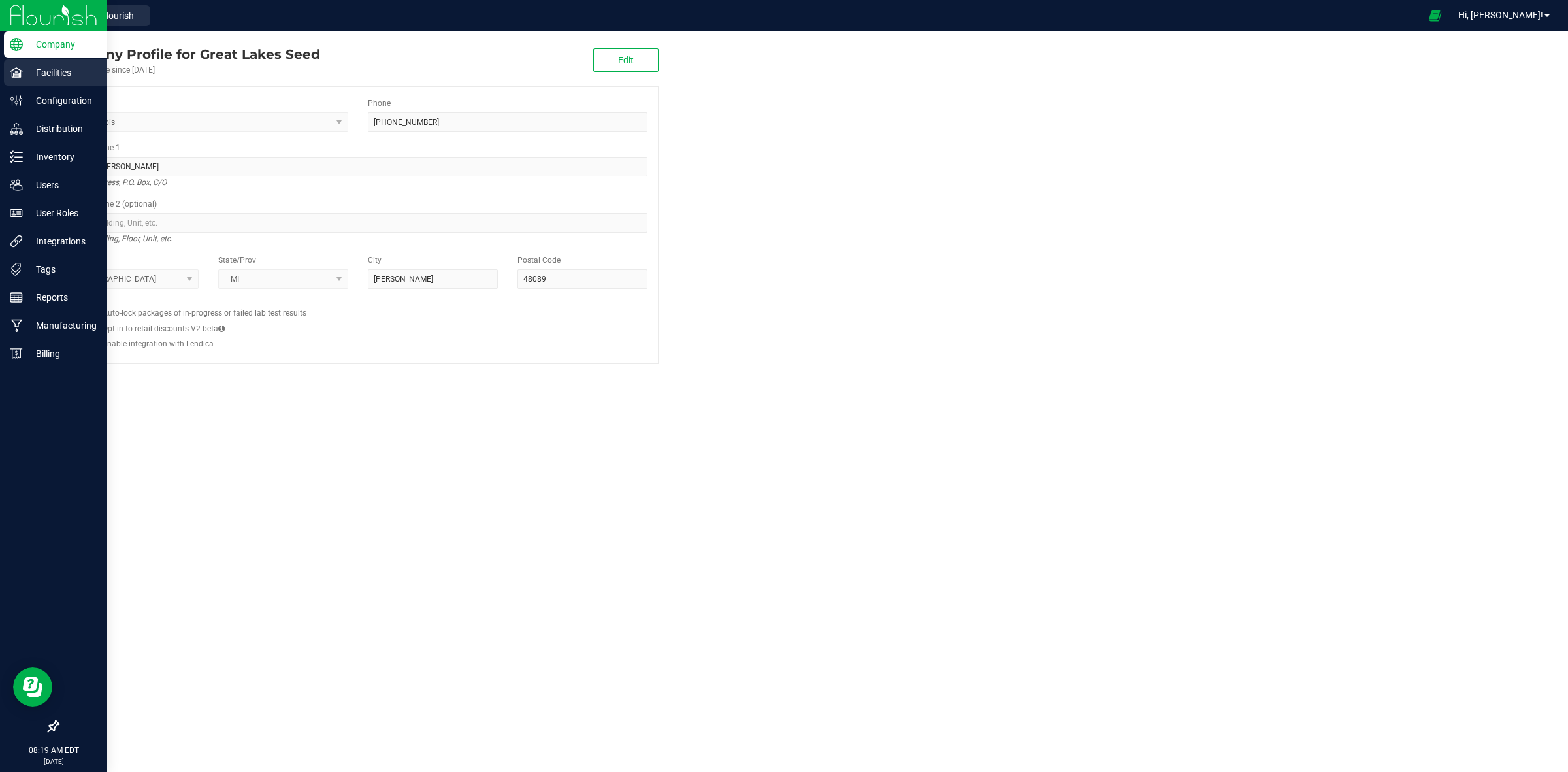
click at [50, 67] on p "Facilities" at bounding box center [62, 72] width 78 height 16
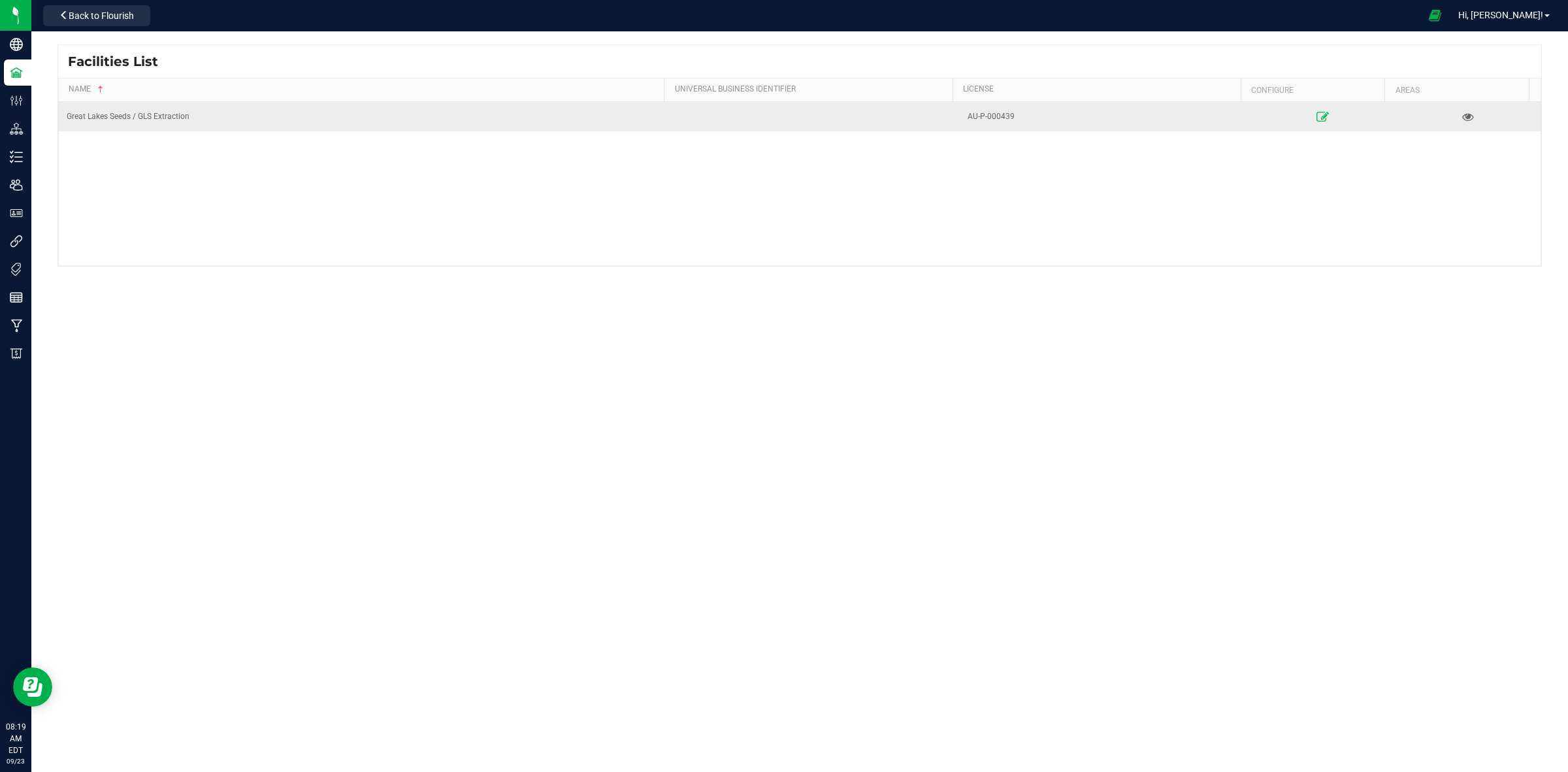
click at [1316, 117] on icon at bounding box center [1323, 116] width 12 height 9
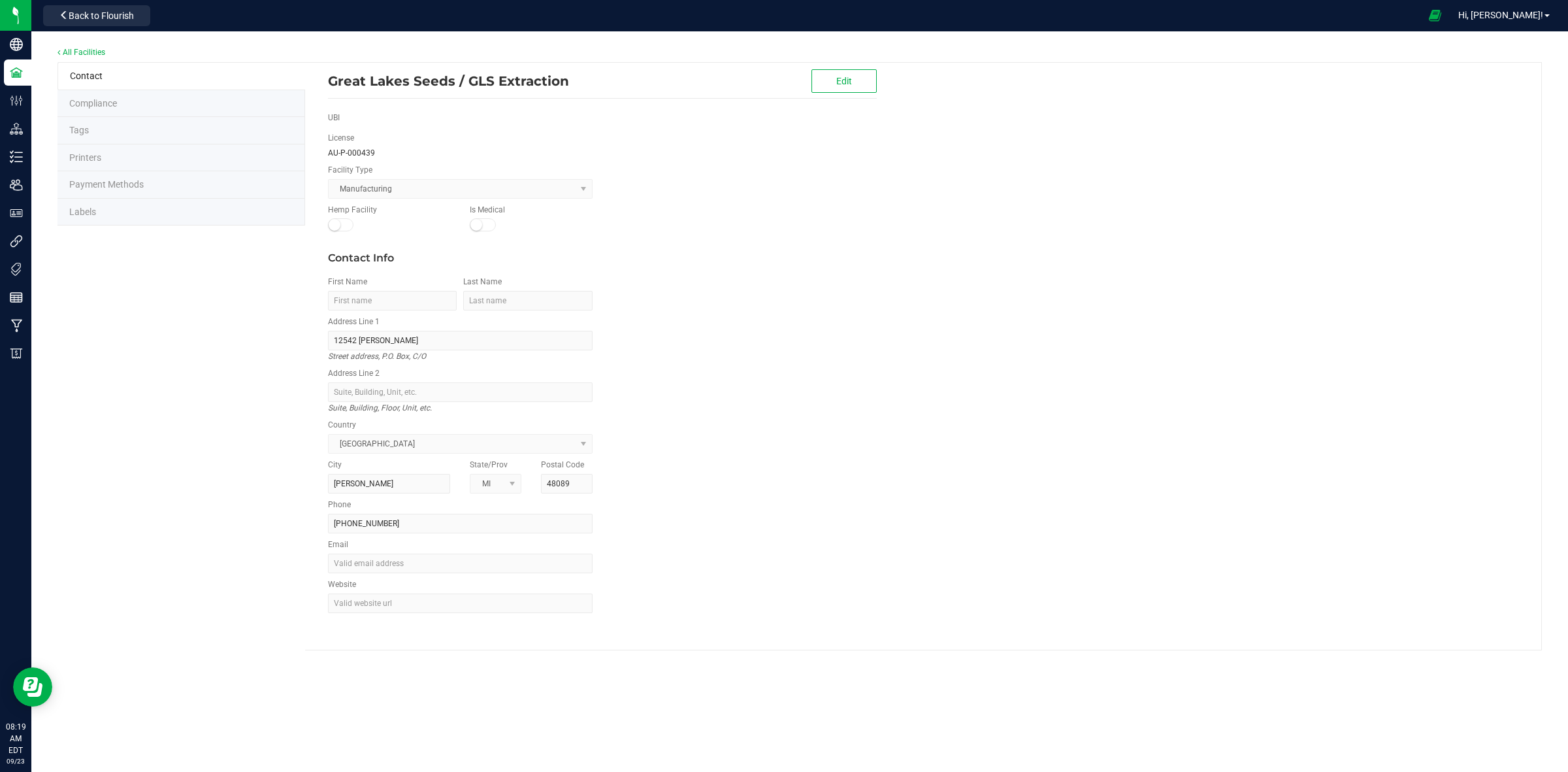
click at [102, 213] on li "Labels" at bounding box center [181, 212] width 247 height 27
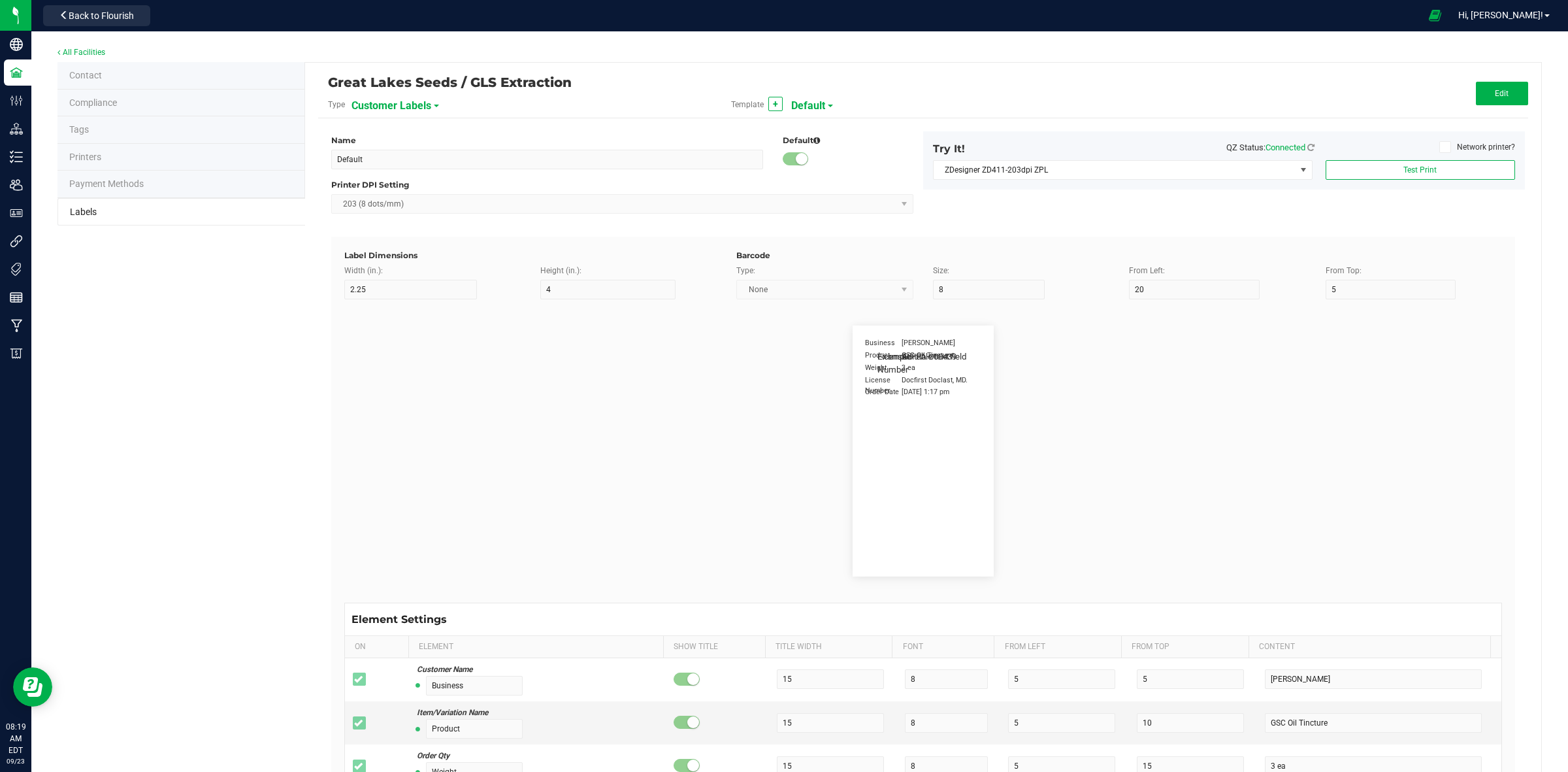
click at [414, 102] on span "Customer Labels" at bounding box center [391, 106] width 80 height 23
click at [416, 180] on li "Package Labels" at bounding box center [414, 182] width 130 height 24
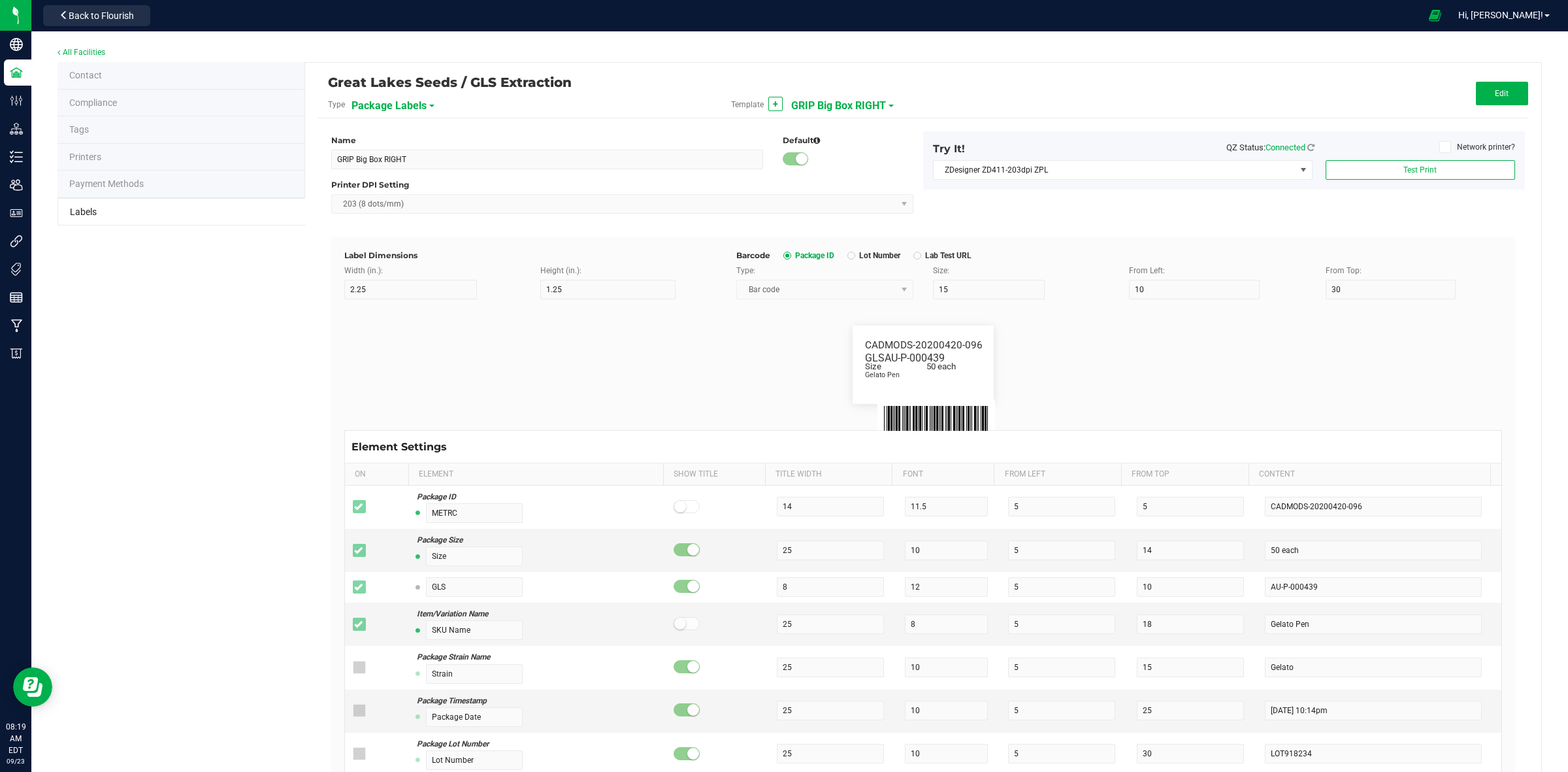
click at [838, 108] on span "GRIP Big Box RIGHT" at bounding box center [839, 106] width 95 height 23
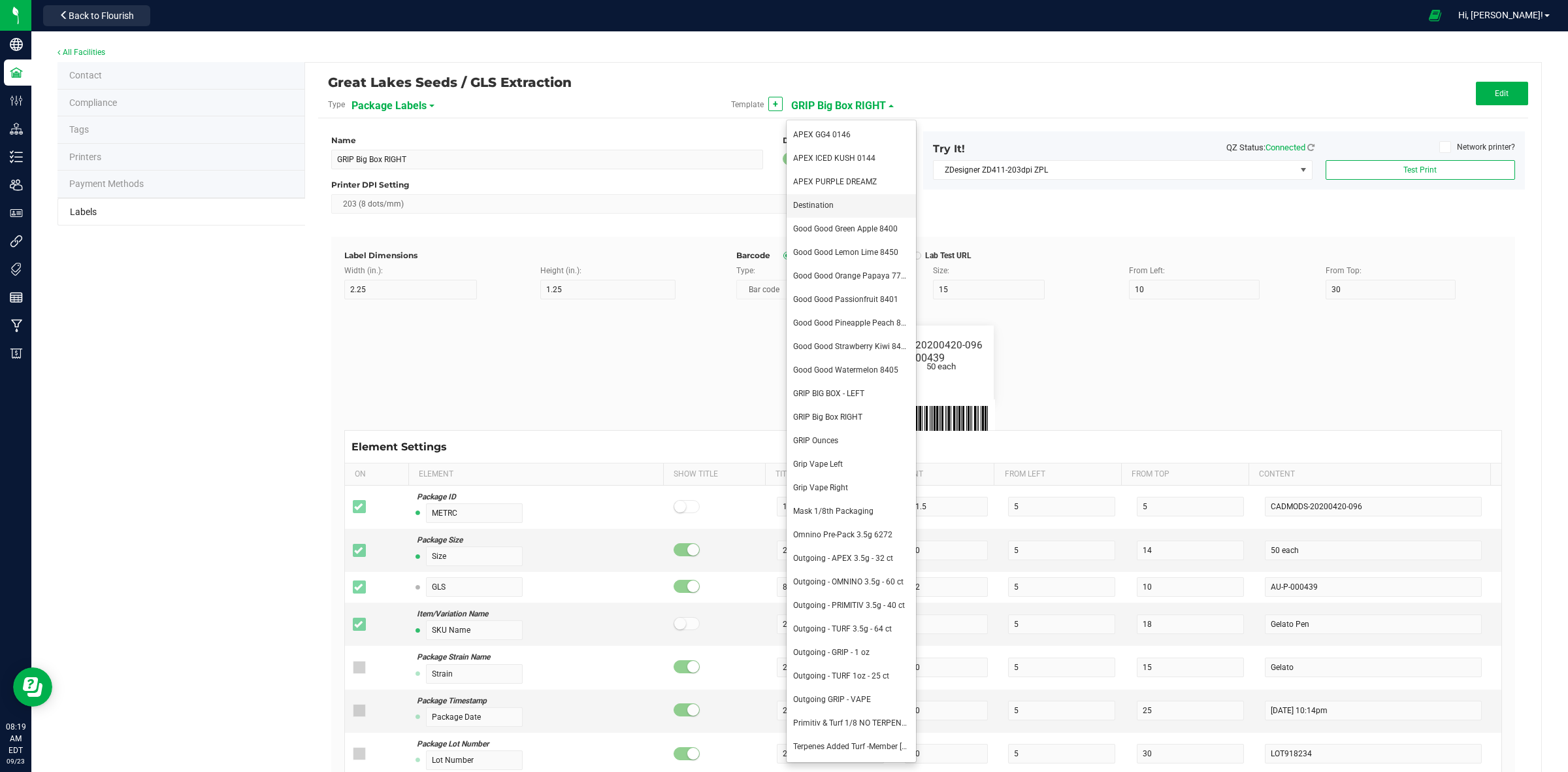
click at [844, 196] on li "Destination" at bounding box center [851, 206] width 130 height 24
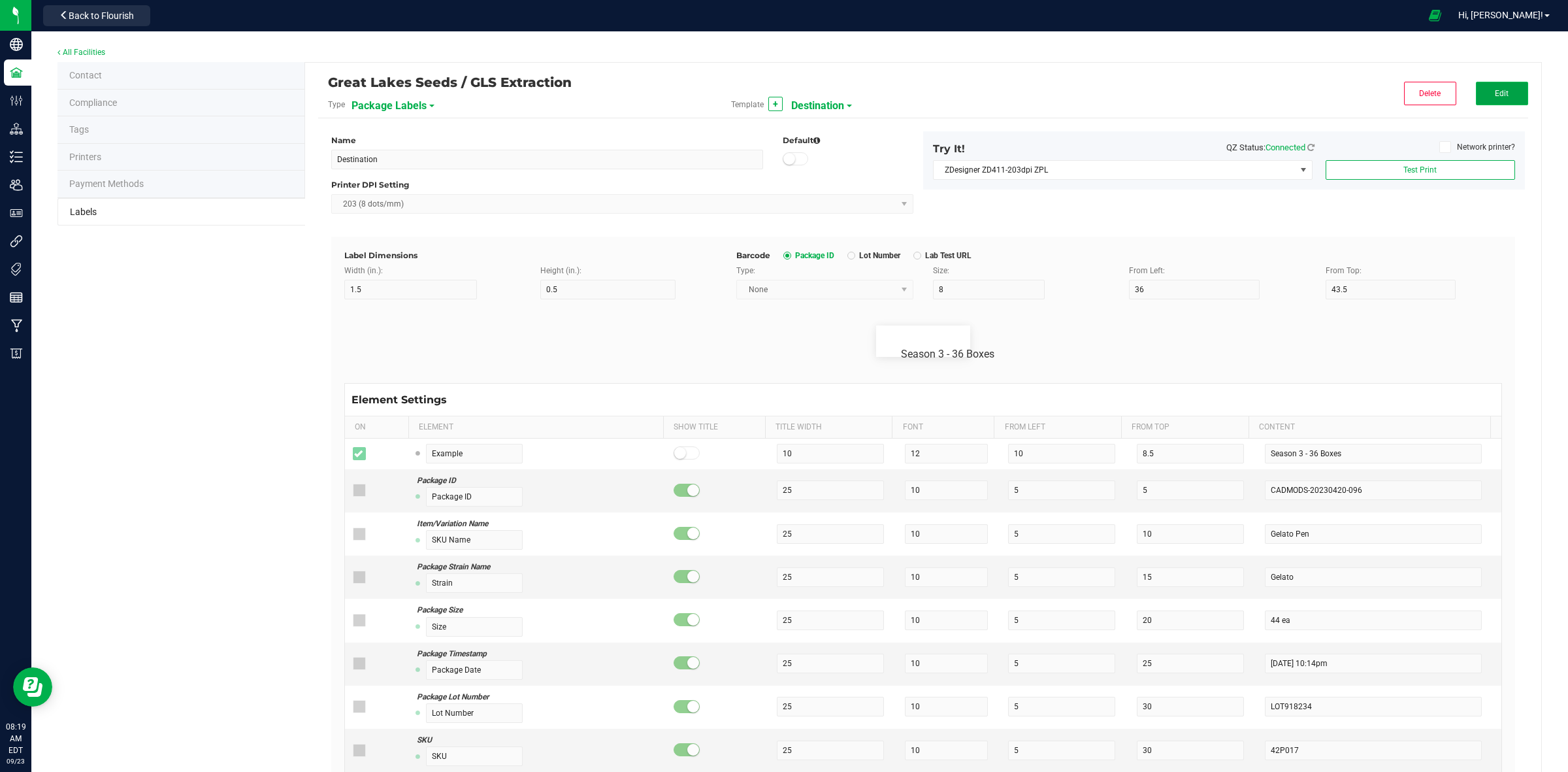
click at [1476, 90] on button "Edit" at bounding box center [1502, 93] width 52 height 24
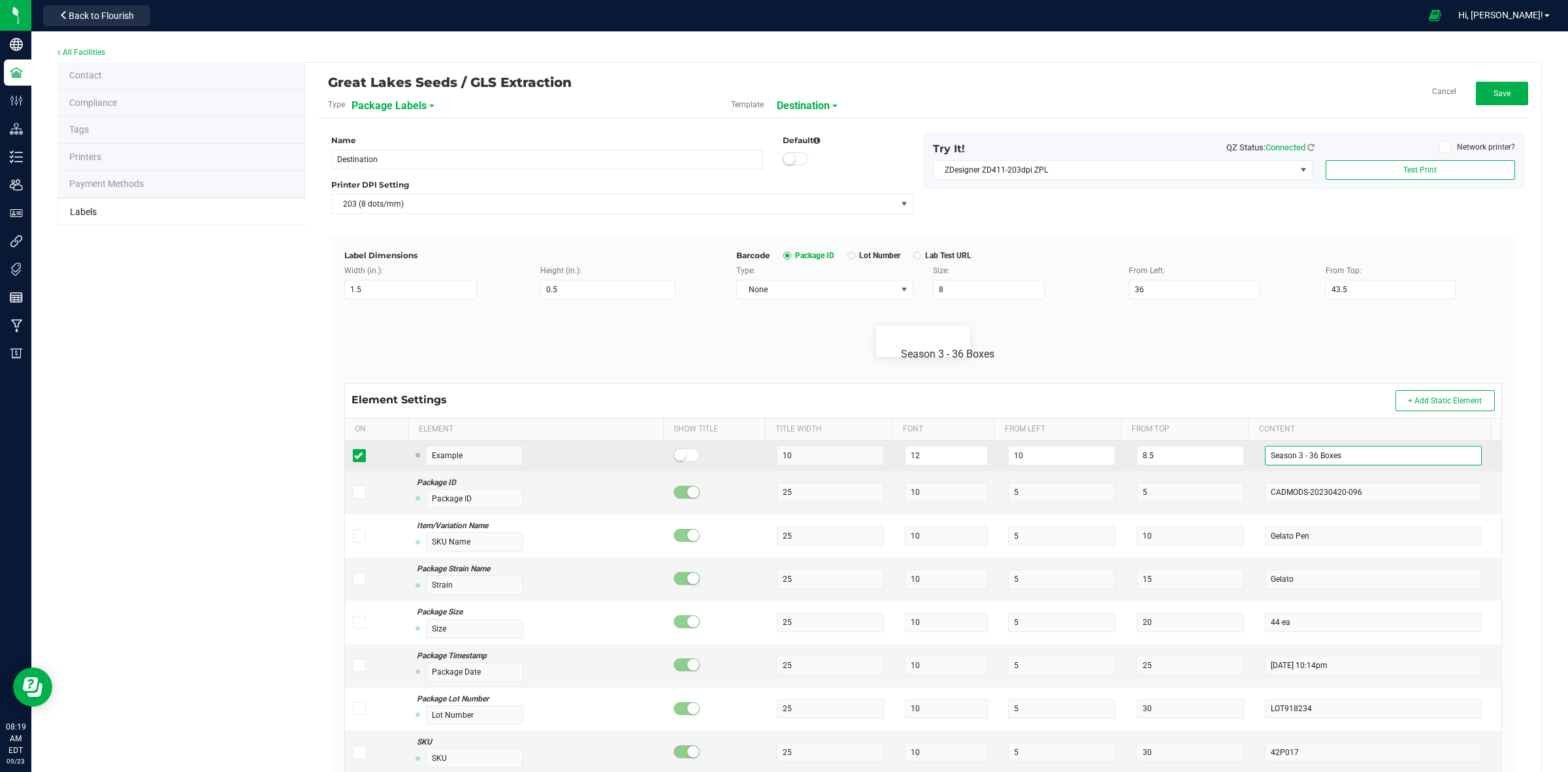
click at [1302, 453] on input "Season 3 - 36 Boxes" at bounding box center [1374, 456] width 217 height 20
drag, startPoint x: 1344, startPoint y: 449, endPoint x: 1210, endPoint y: 459, distance: 134.4
click at [1210, 459] on tr "Example 10 12 10 8.5 Season 3 - 36 Boxes" at bounding box center [923, 456] width 1156 height 31
click at [968, 461] on input "12" at bounding box center [946, 456] width 83 height 20
drag, startPoint x: 1008, startPoint y: 462, endPoint x: 977, endPoint y: 462, distance: 31.0
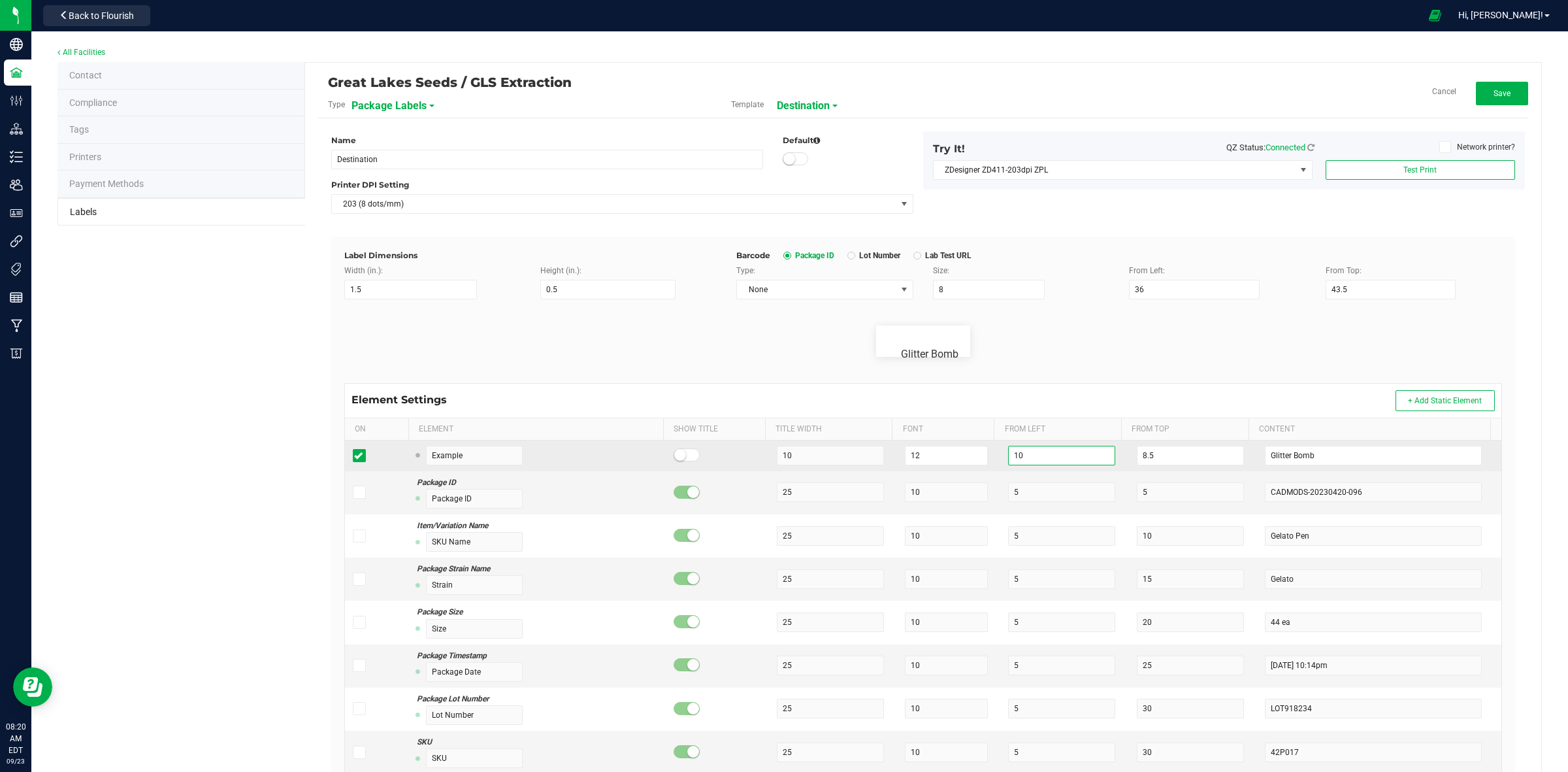
click at [977, 462] on tr "Example 10 12 10 8.5 Glitter Bomb" at bounding box center [923, 456] width 1156 height 31
drag, startPoint x: 892, startPoint y: 462, endPoint x: 883, endPoint y: 462, distance: 9.0
click at [883, 462] on tr "Example 10 12 14 8.5 Glitter Bomb" at bounding box center [923, 456] width 1156 height 31
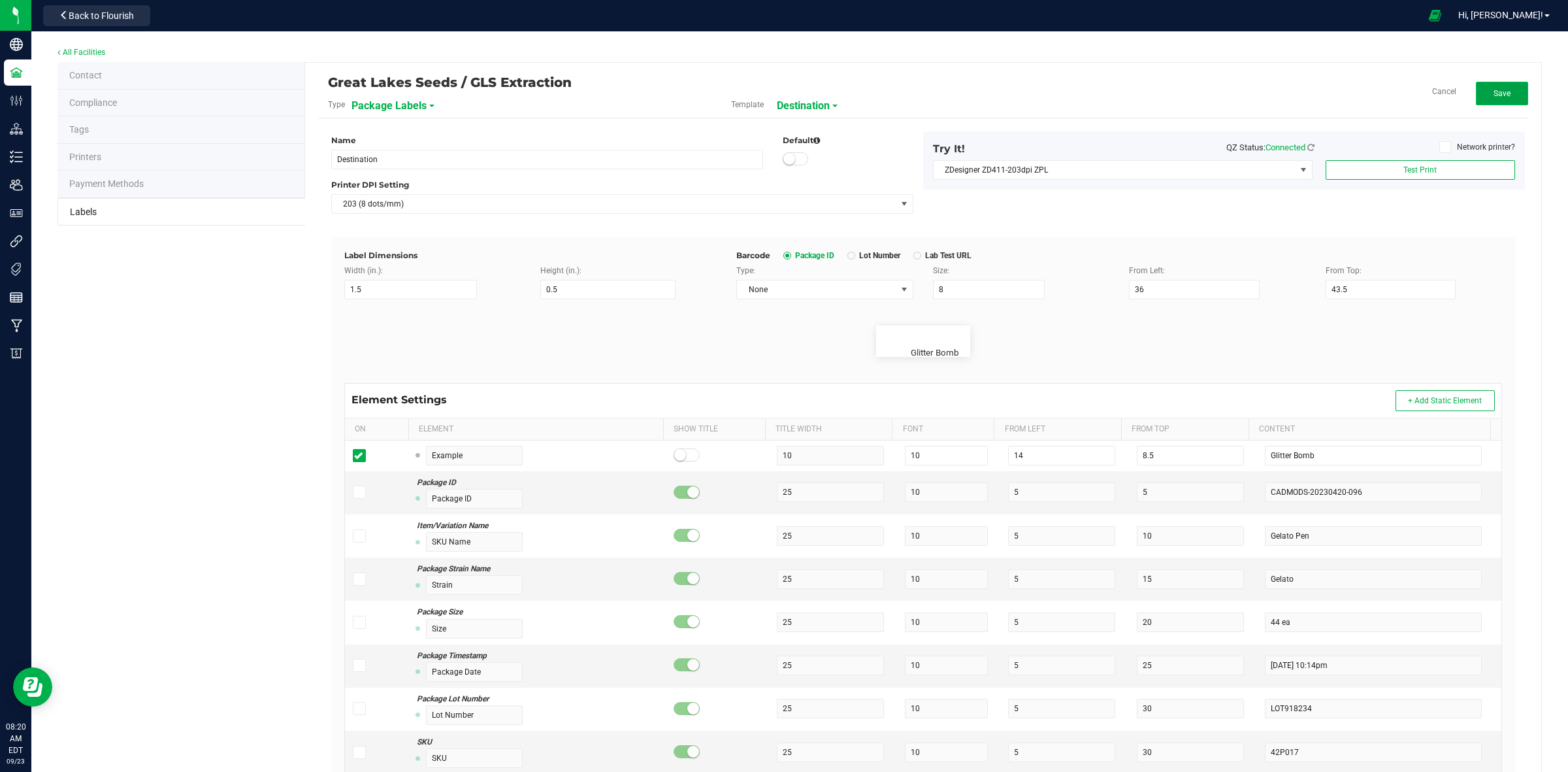
click at [1477, 93] on button "Save" at bounding box center [1502, 93] width 52 height 24
click at [122, 8] on button "Back to Flourish" at bounding box center [96, 16] width 107 height 21
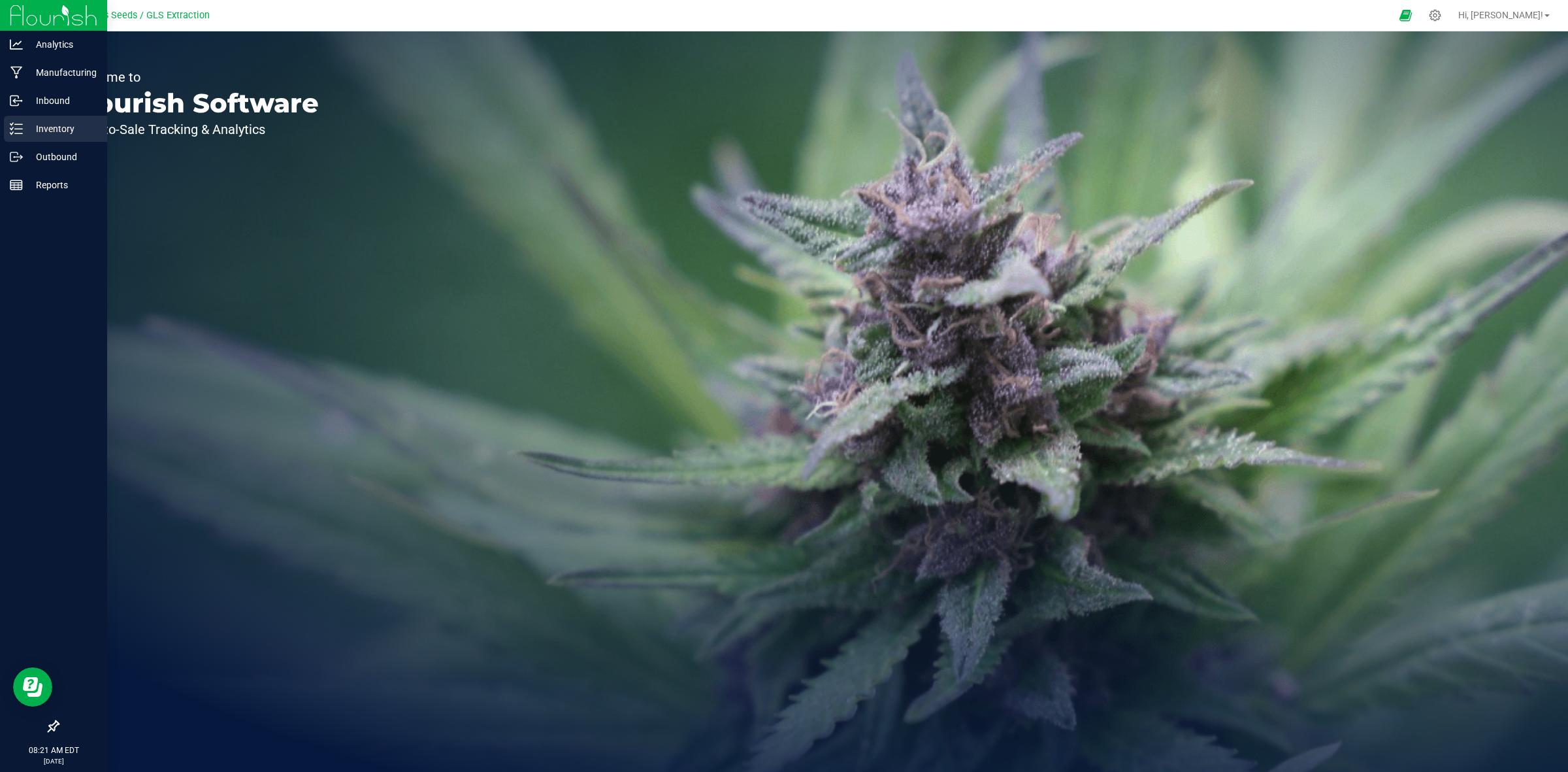
click at [24, 128] on p "Inventory" at bounding box center [62, 128] width 78 height 16
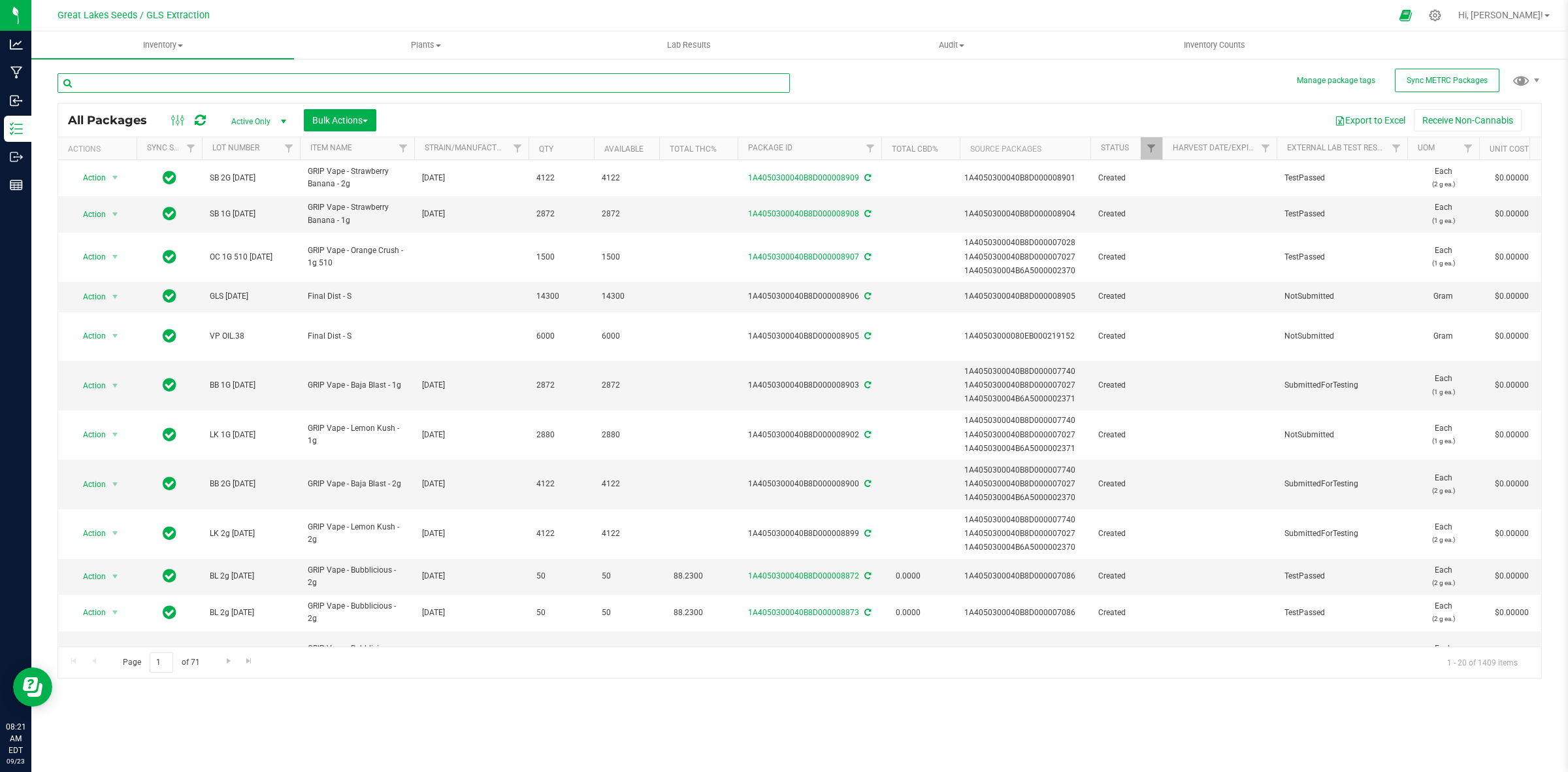
click at [164, 80] on input "text" at bounding box center [423, 83] width 732 height 20
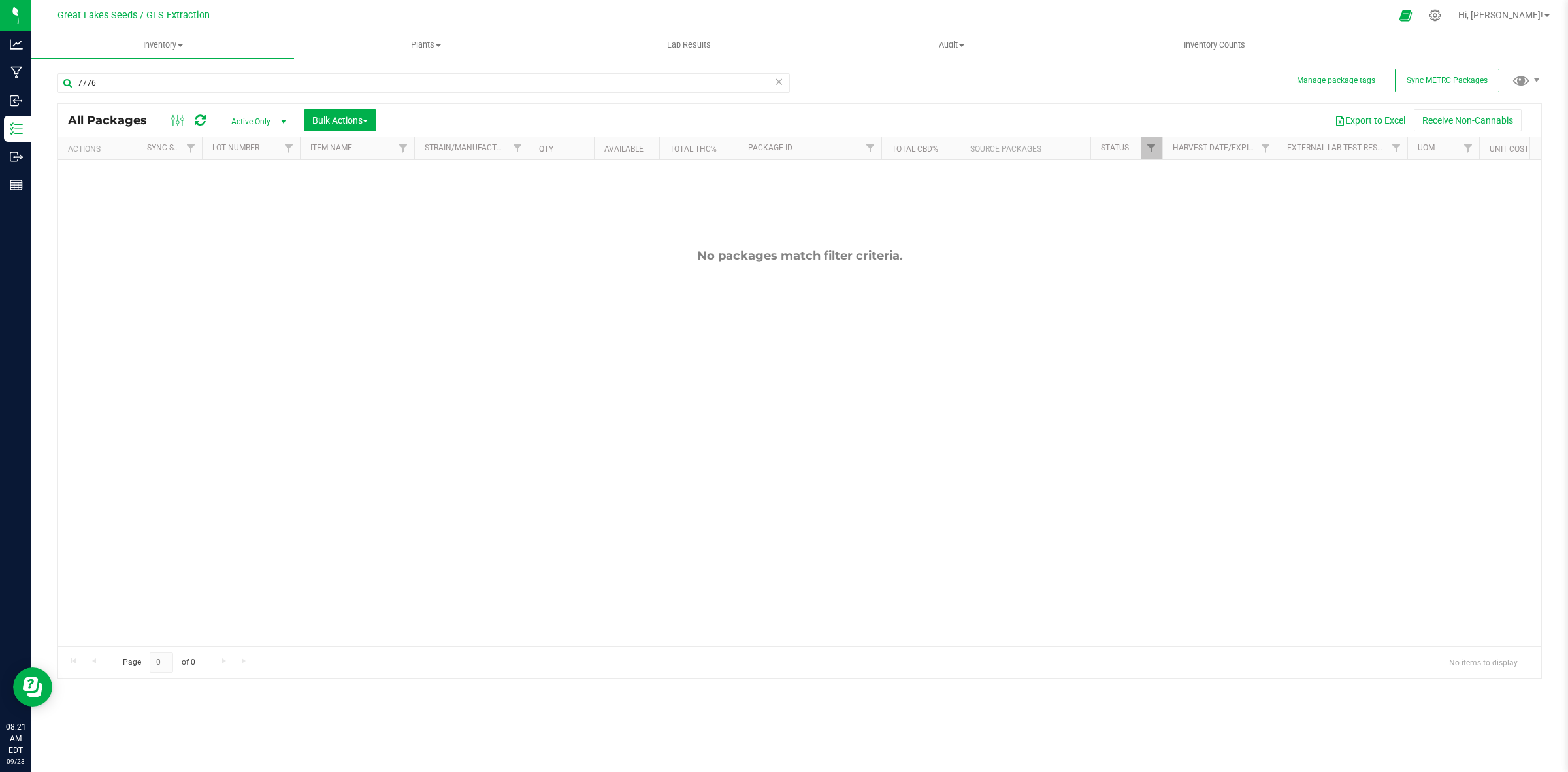
click at [252, 130] on span "Active Only" at bounding box center [256, 121] width 72 height 18
click at [250, 196] on li "All" at bounding box center [256, 202] width 71 height 20
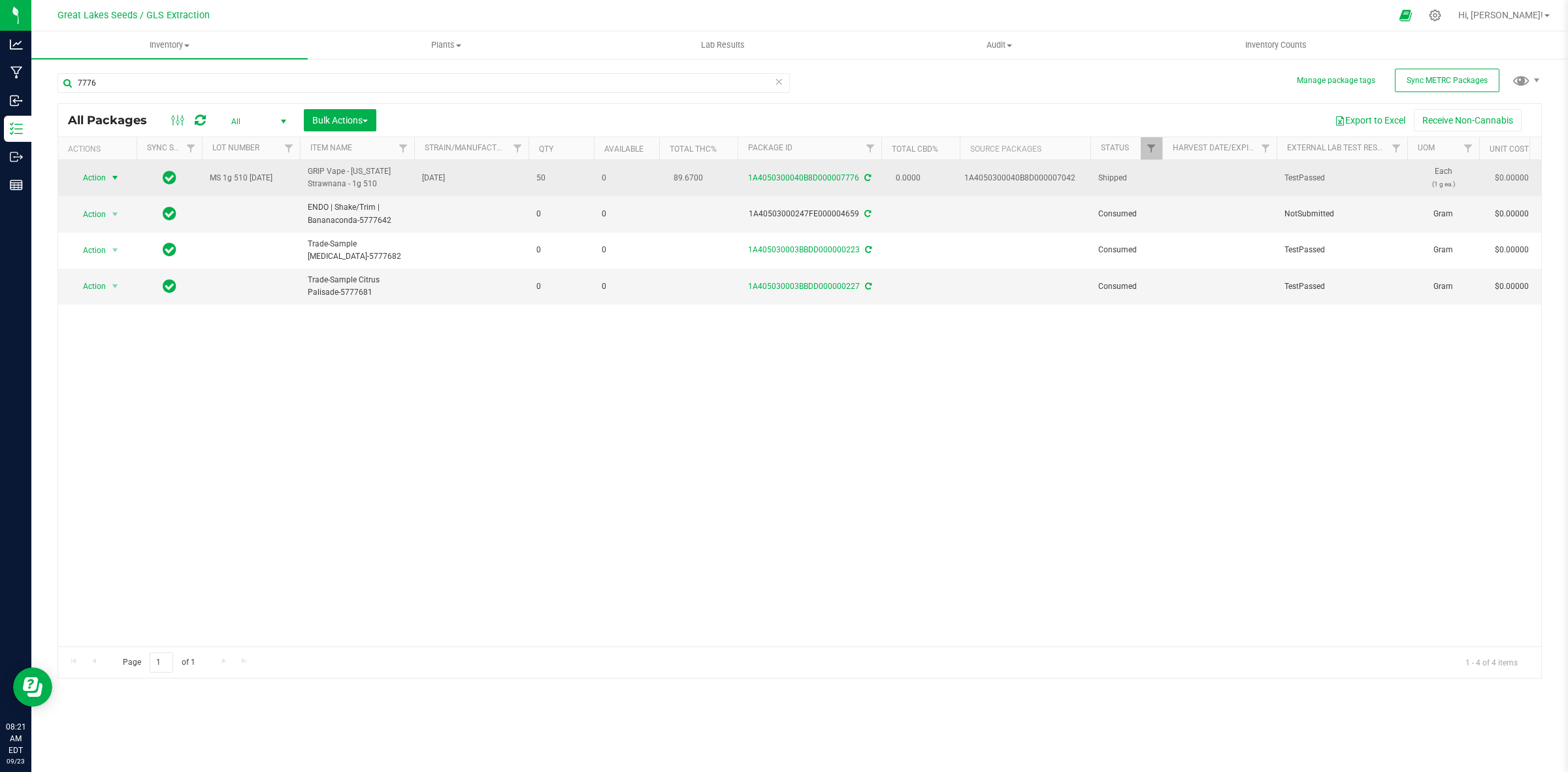
click at [112, 178] on span "select" at bounding box center [115, 177] width 10 height 10
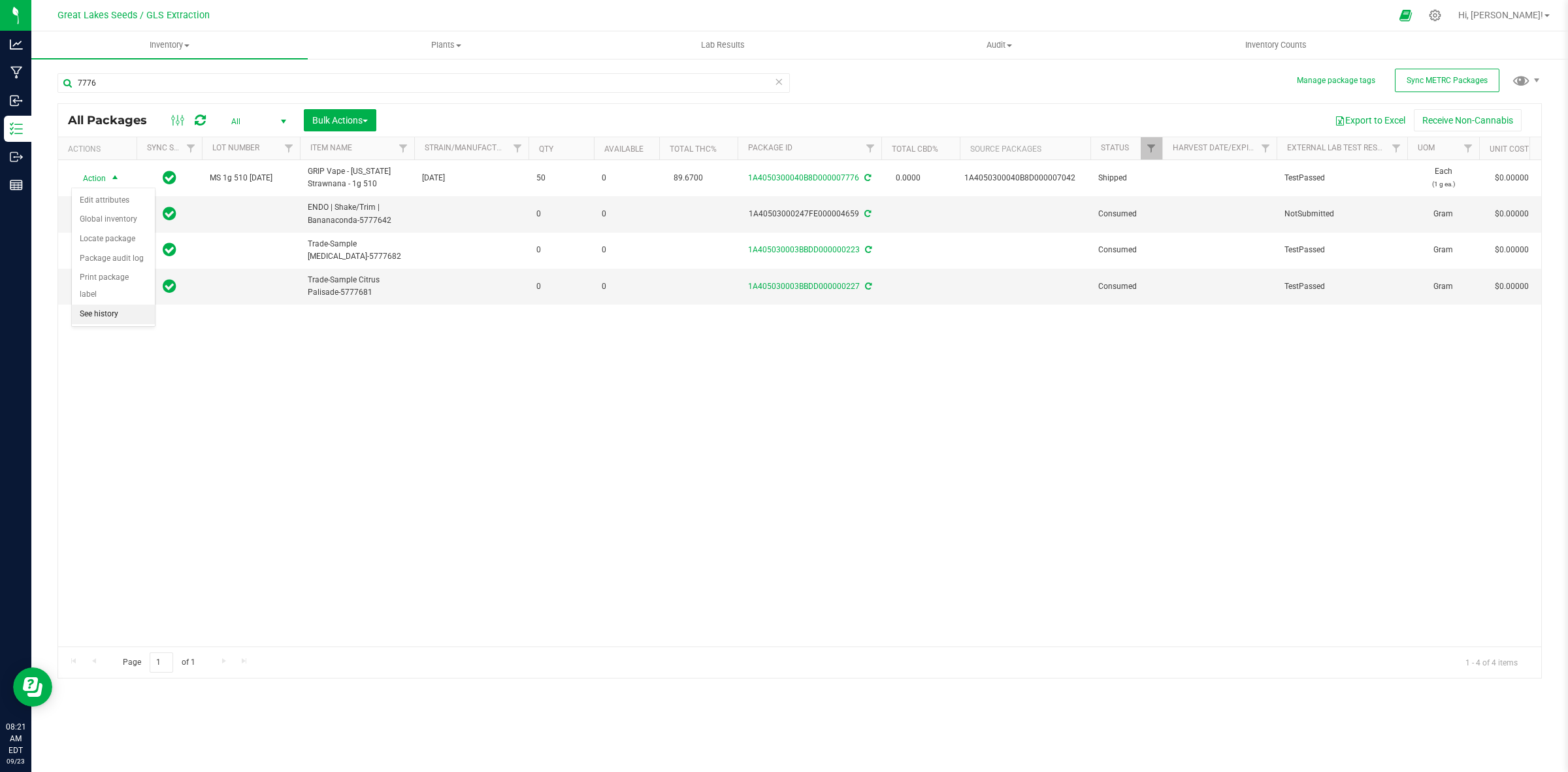
click at [124, 305] on li "See history" at bounding box center [113, 314] width 83 height 20
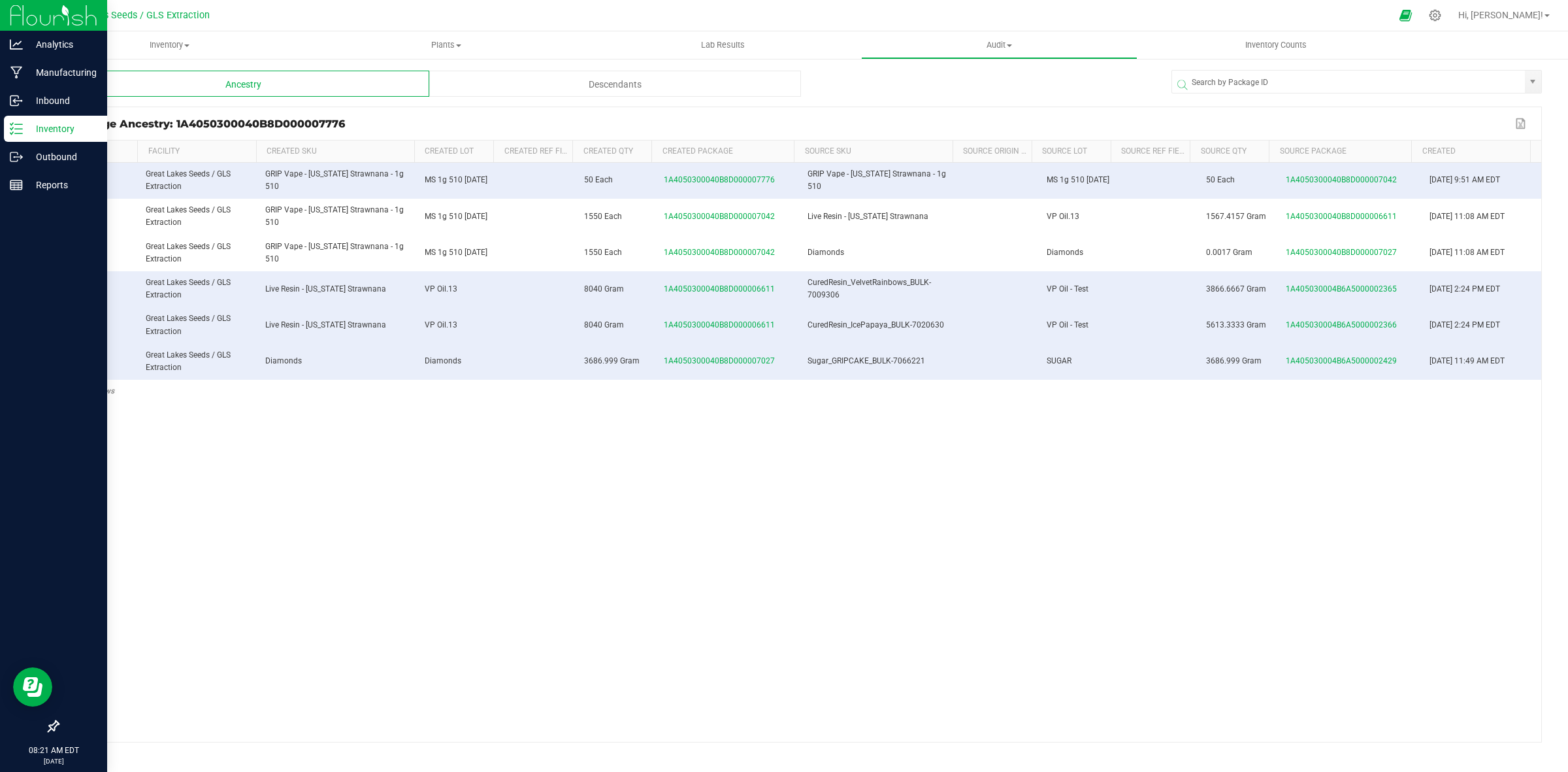
click at [50, 131] on p "Inventory" at bounding box center [62, 128] width 78 height 16
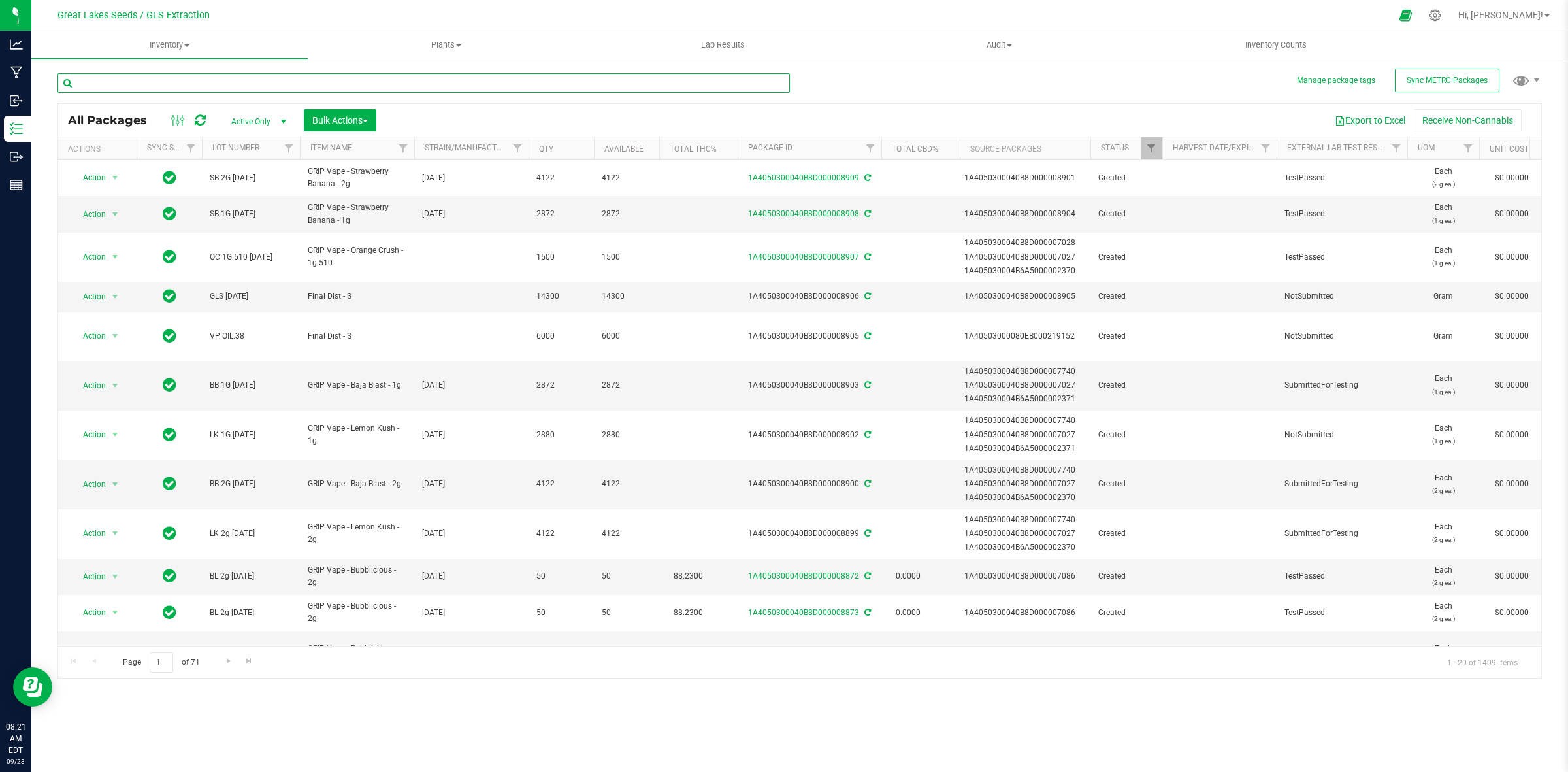
click at [190, 89] on input "text" at bounding box center [423, 83] width 732 height 20
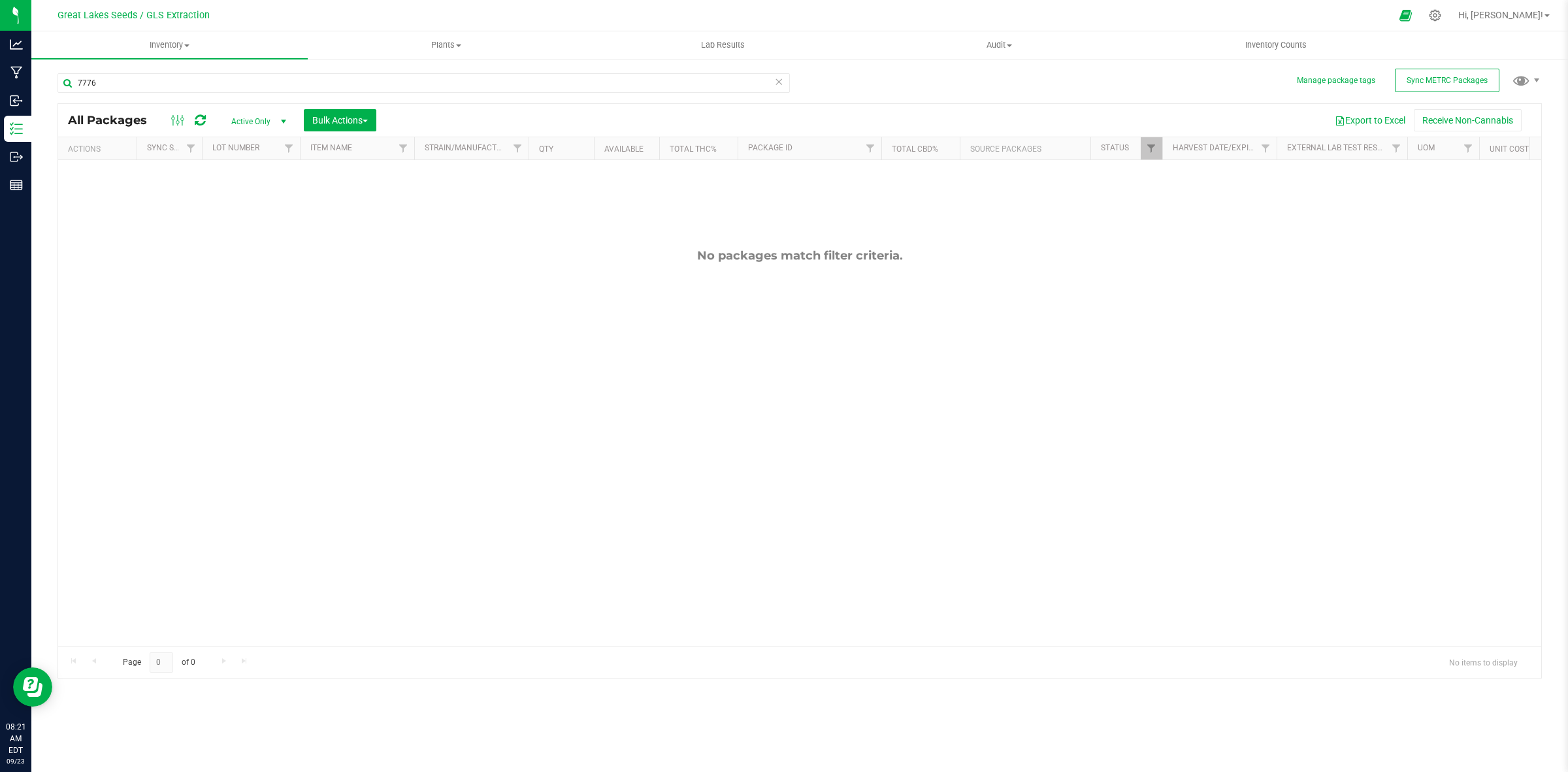
click at [245, 119] on span "Active Only" at bounding box center [256, 121] width 72 height 18
click at [252, 198] on li "All" at bounding box center [256, 202] width 71 height 20
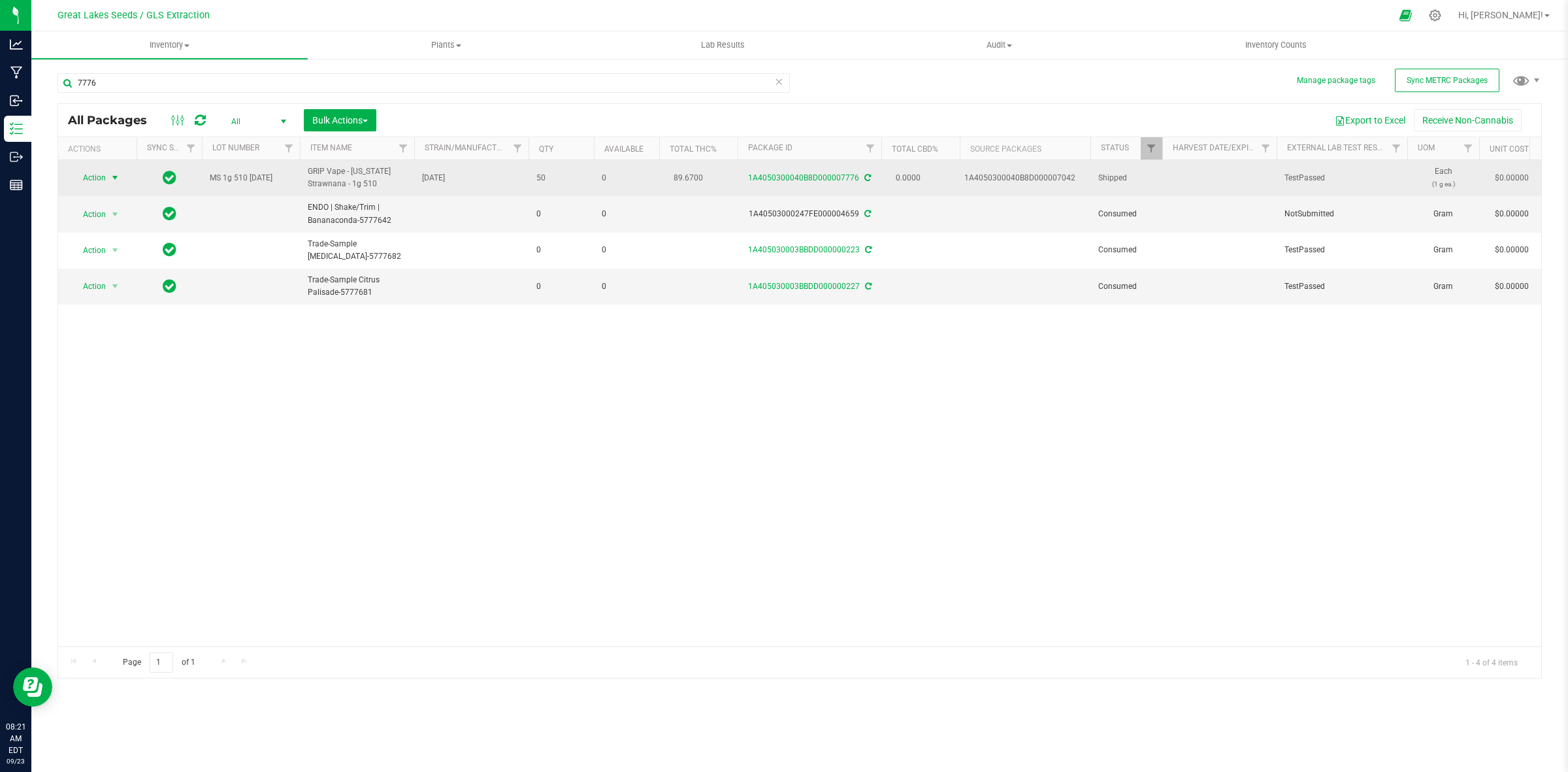
click at [116, 177] on span "select" at bounding box center [115, 177] width 10 height 10
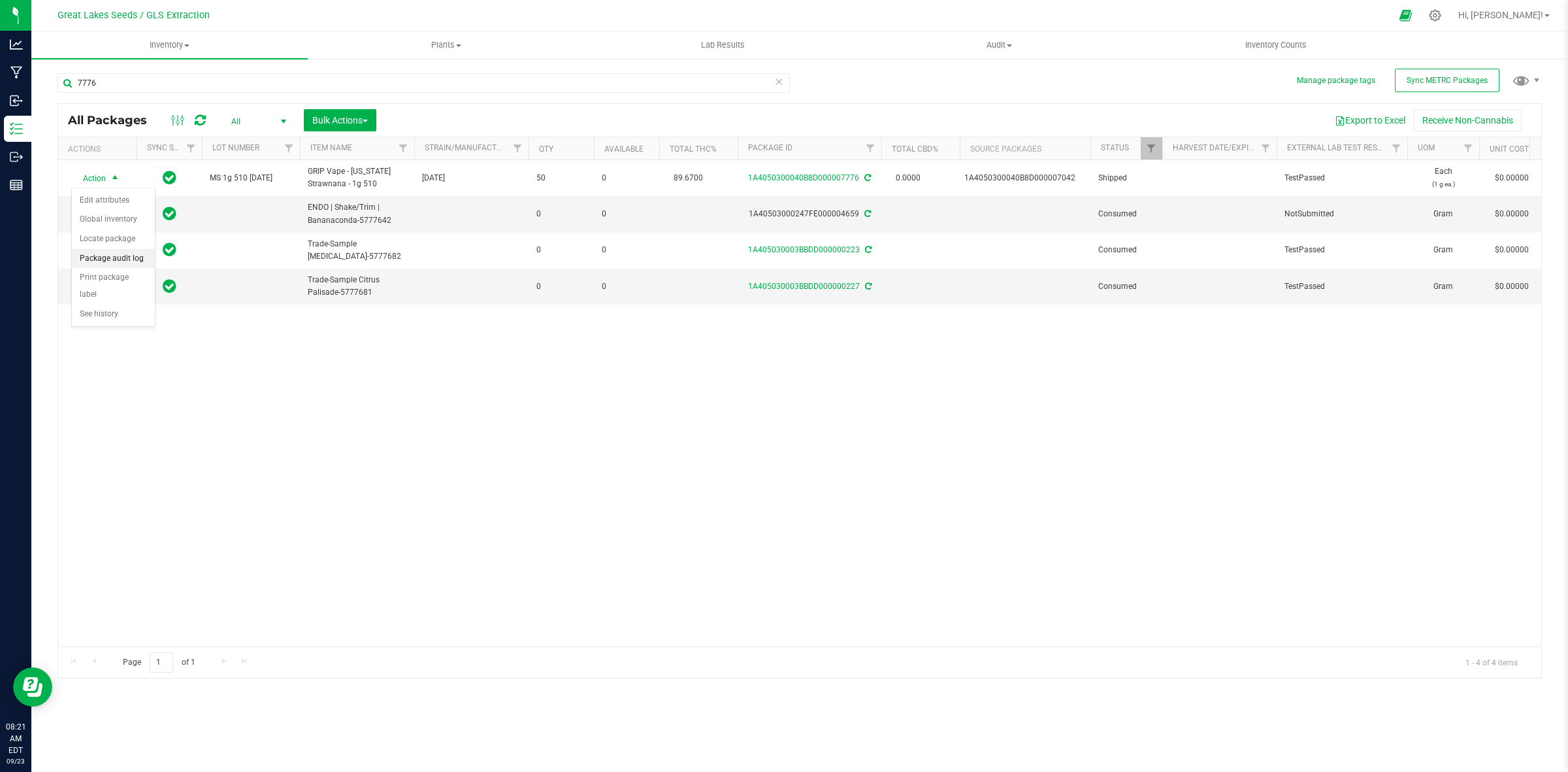
click at [115, 258] on li "Package audit log" at bounding box center [113, 258] width 83 height 20
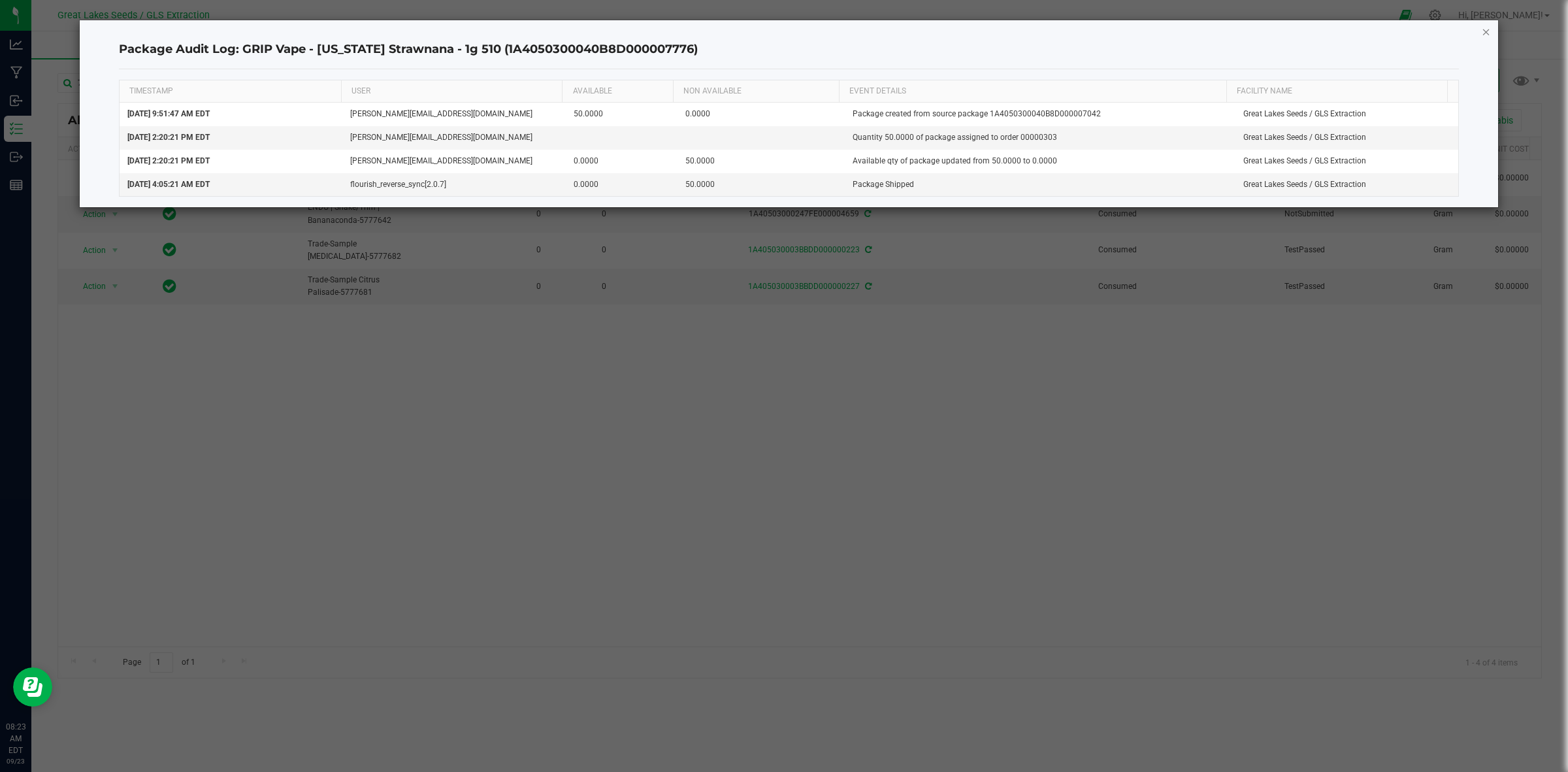
click at [1486, 36] on icon "button" at bounding box center [1486, 31] width 9 height 16
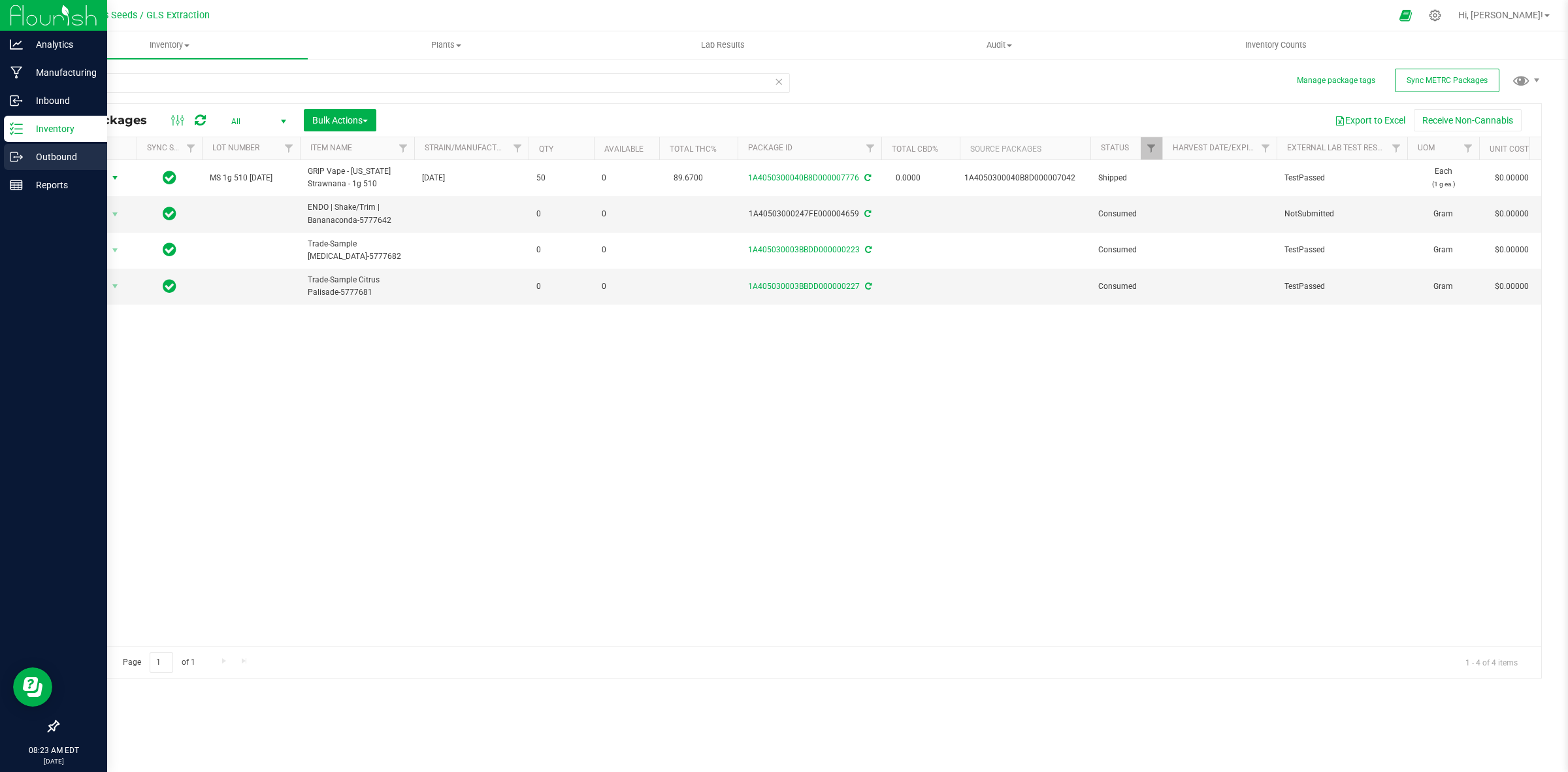
click at [30, 159] on p "Outbound" at bounding box center [62, 157] width 78 height 16
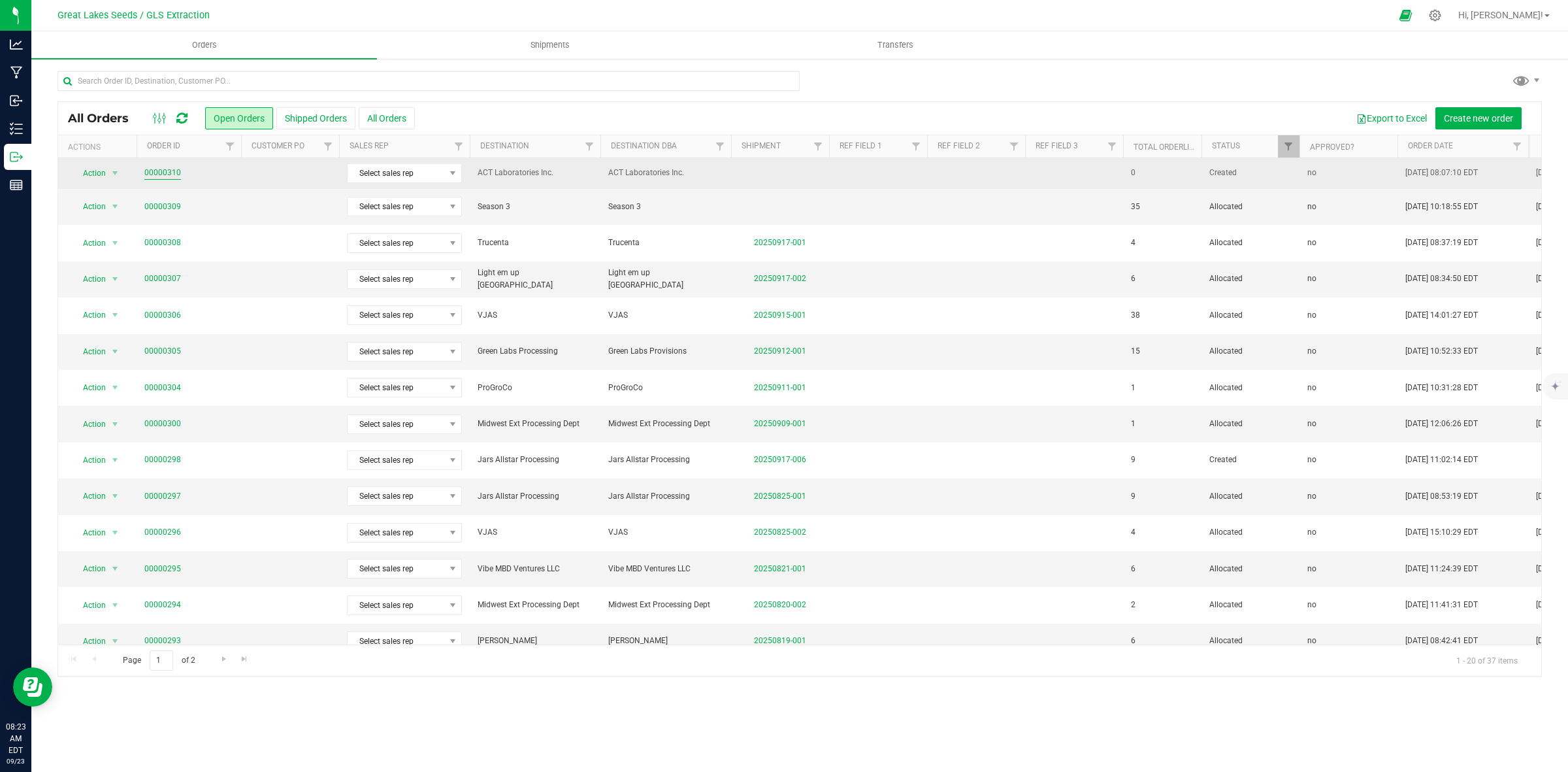
click at [164, 175] on link "00000310" at bounding box center [163, 173] width 37 height 12
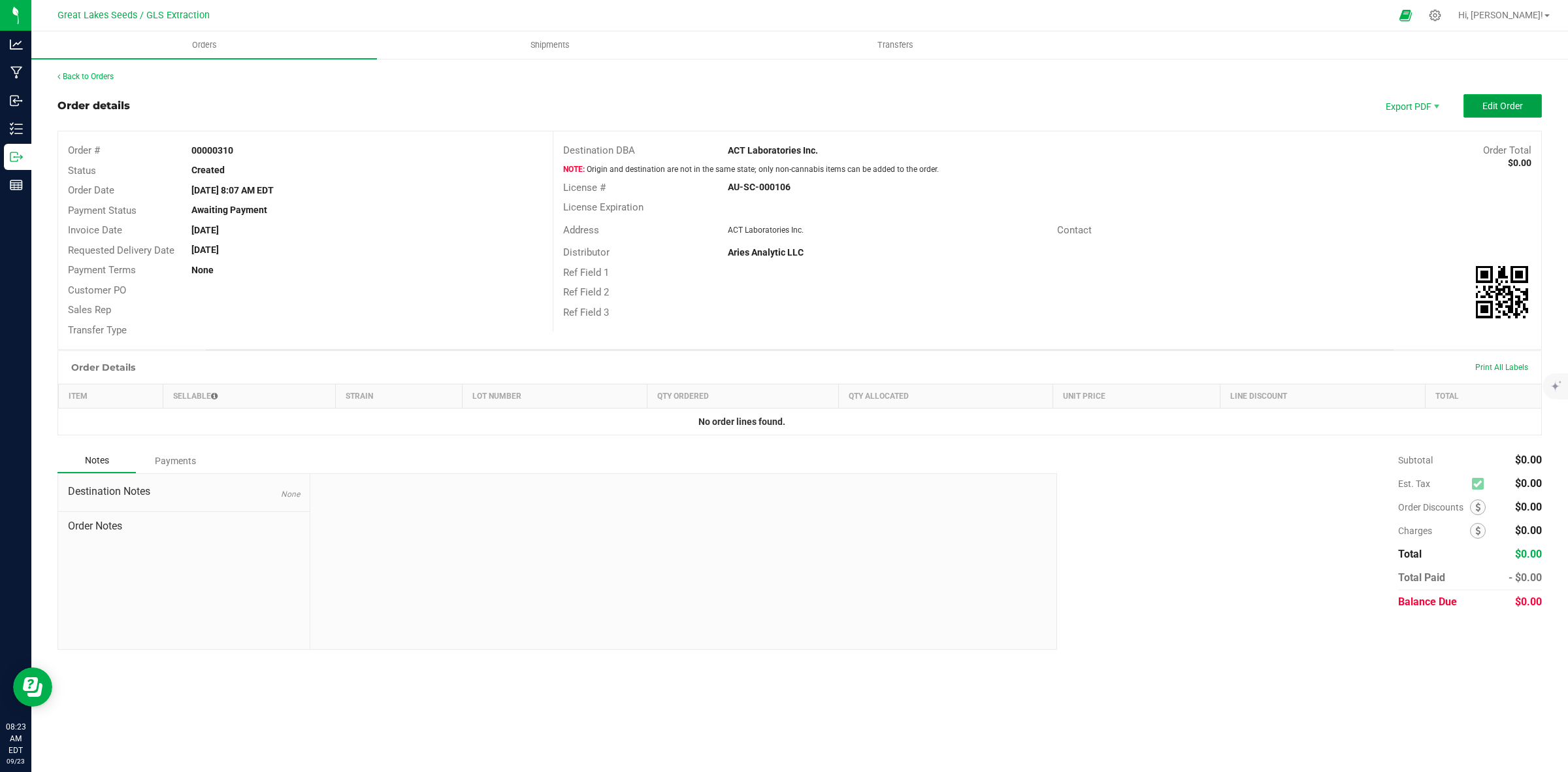
click at [1507, 106] on span "Edit Order" at bounding box center [1503, 106] width 40 height 10
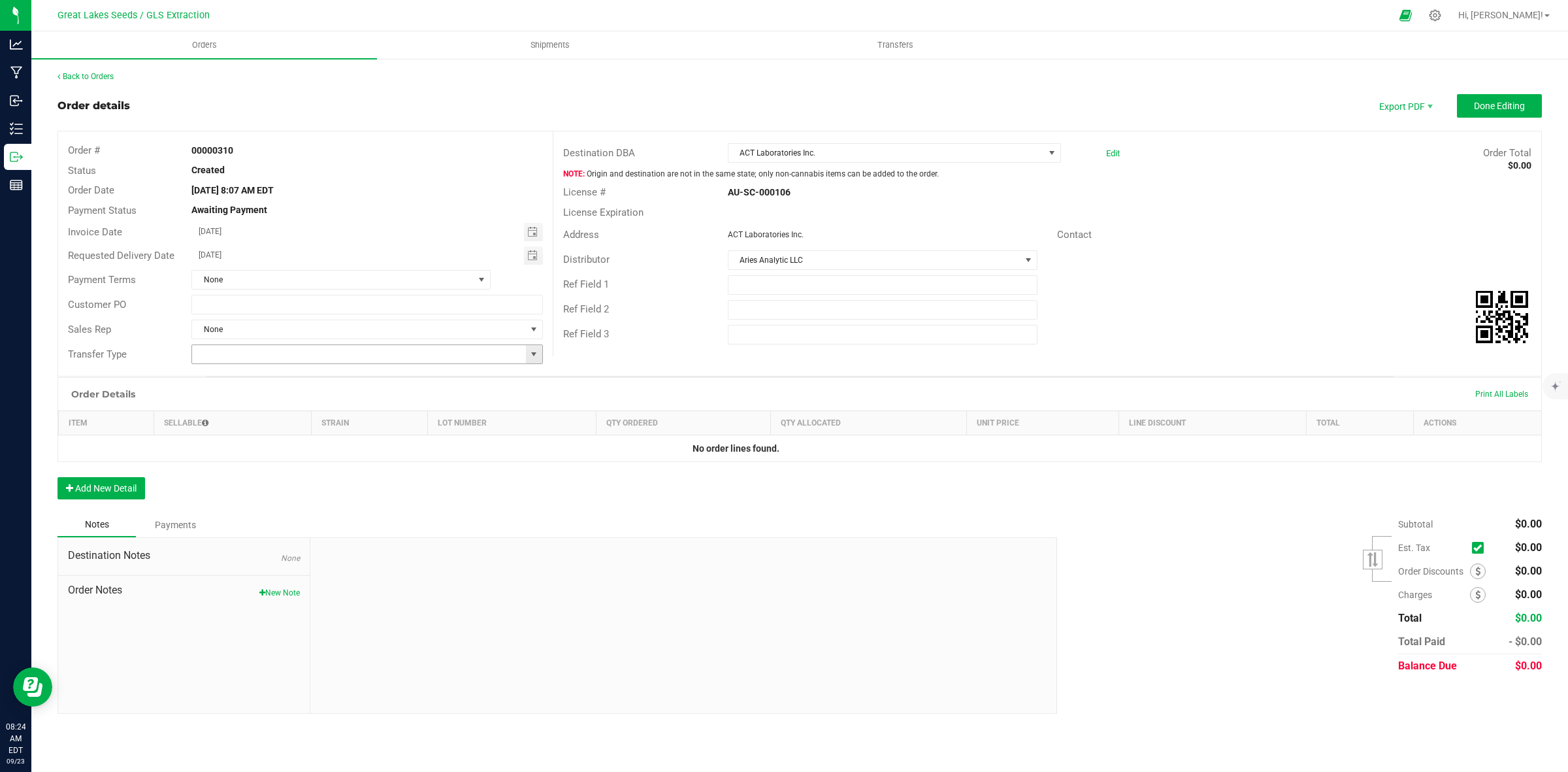
click at [534, 354] on span at bounding box center [533, 354] width 10 height 10
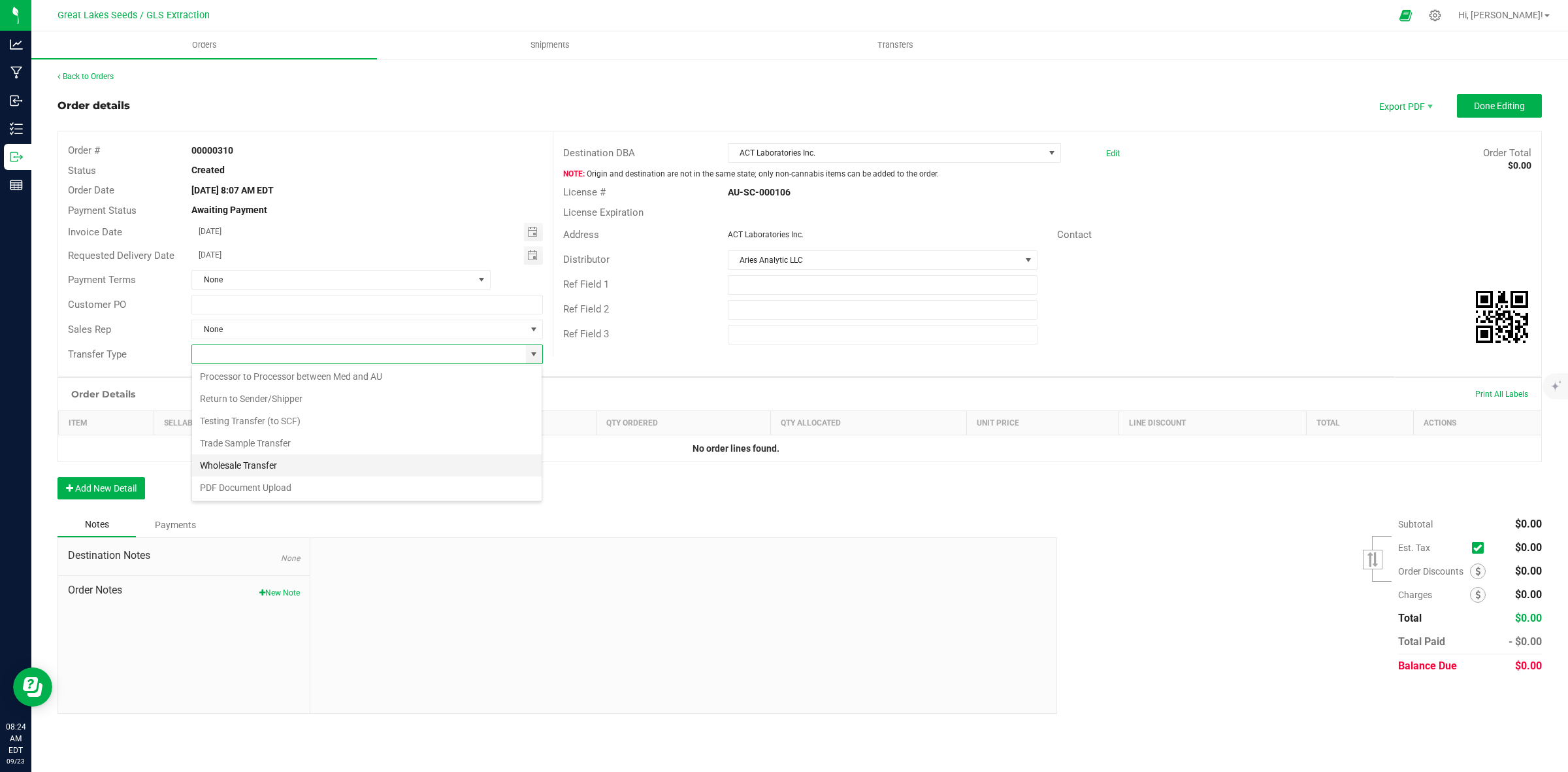
click at [394, 462] on li "Wholesale Transfer" at bounding box center [367, 465] width 350 height 23
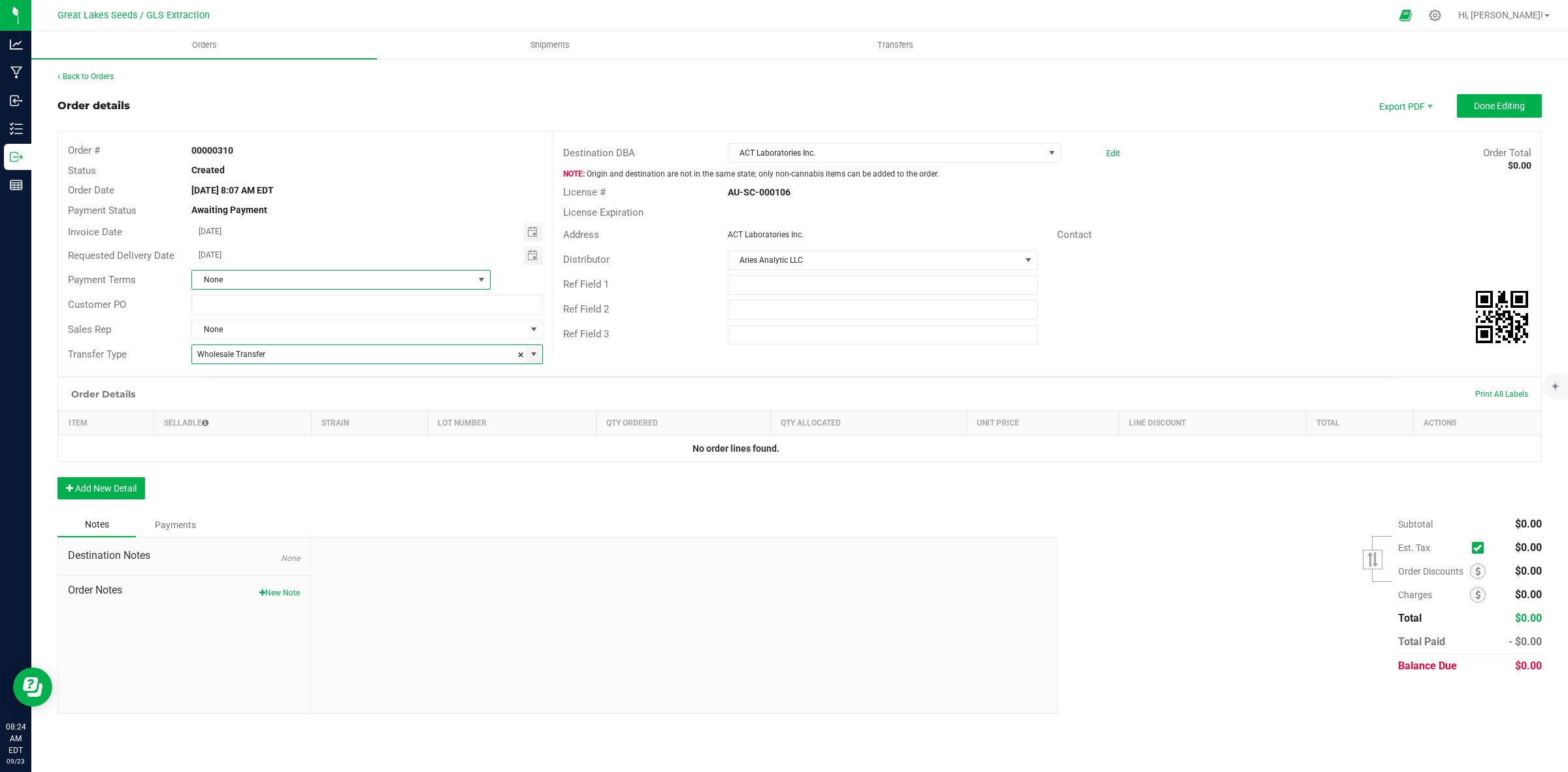
click at [478, 282] on span at bounding box center [481, 280] width 10 height 10
click at [409, 439] on li "Net 14" at bounding box center [341, 447] width 298 height 23
click at [1480, 112] on button "Done Editing" at bounding box center [1499, 106] width 85 height 24
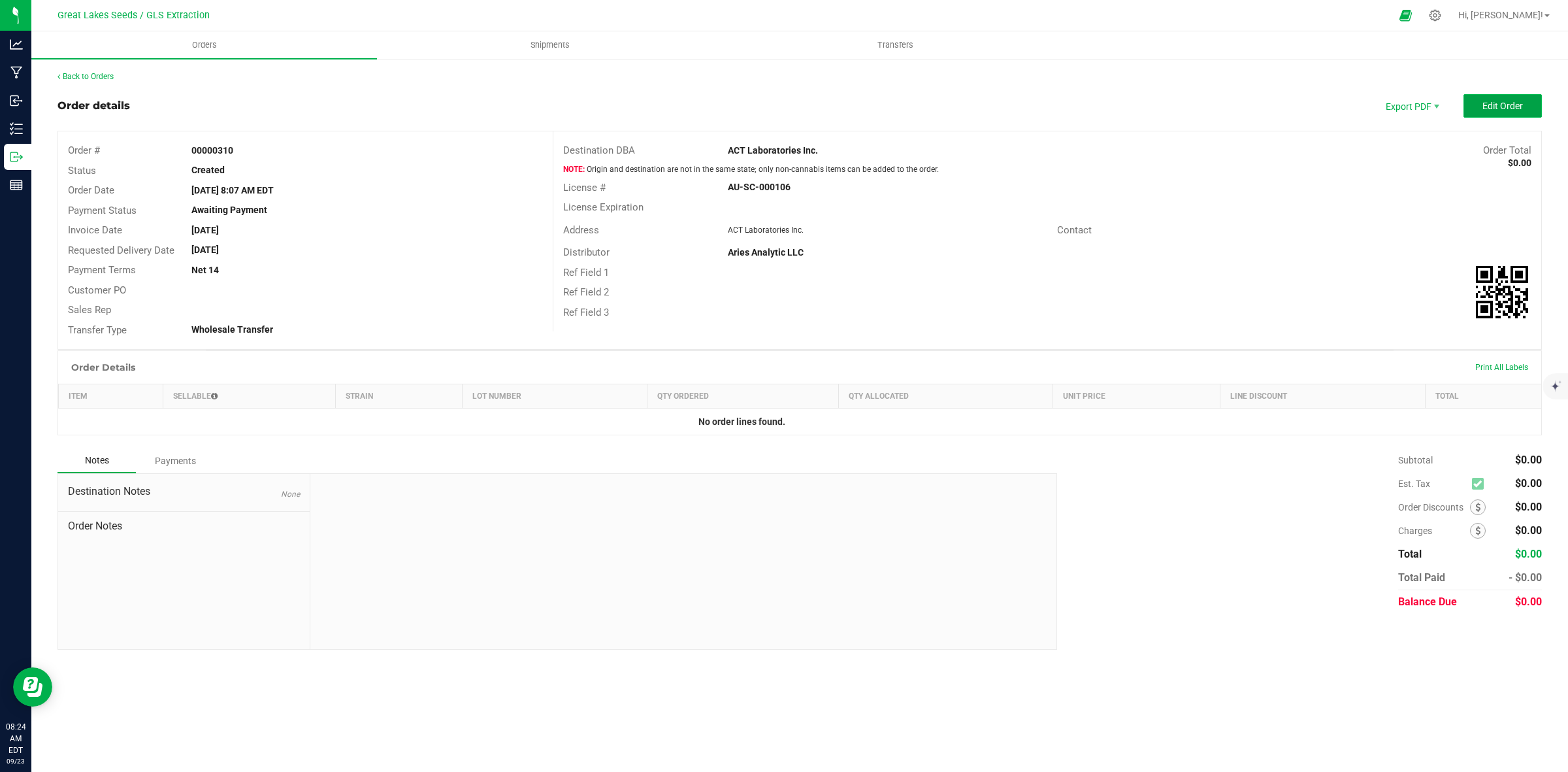
click at [1486, 104] on span "Edit Order" at bounding box center [1503, 106] width 40 height 10
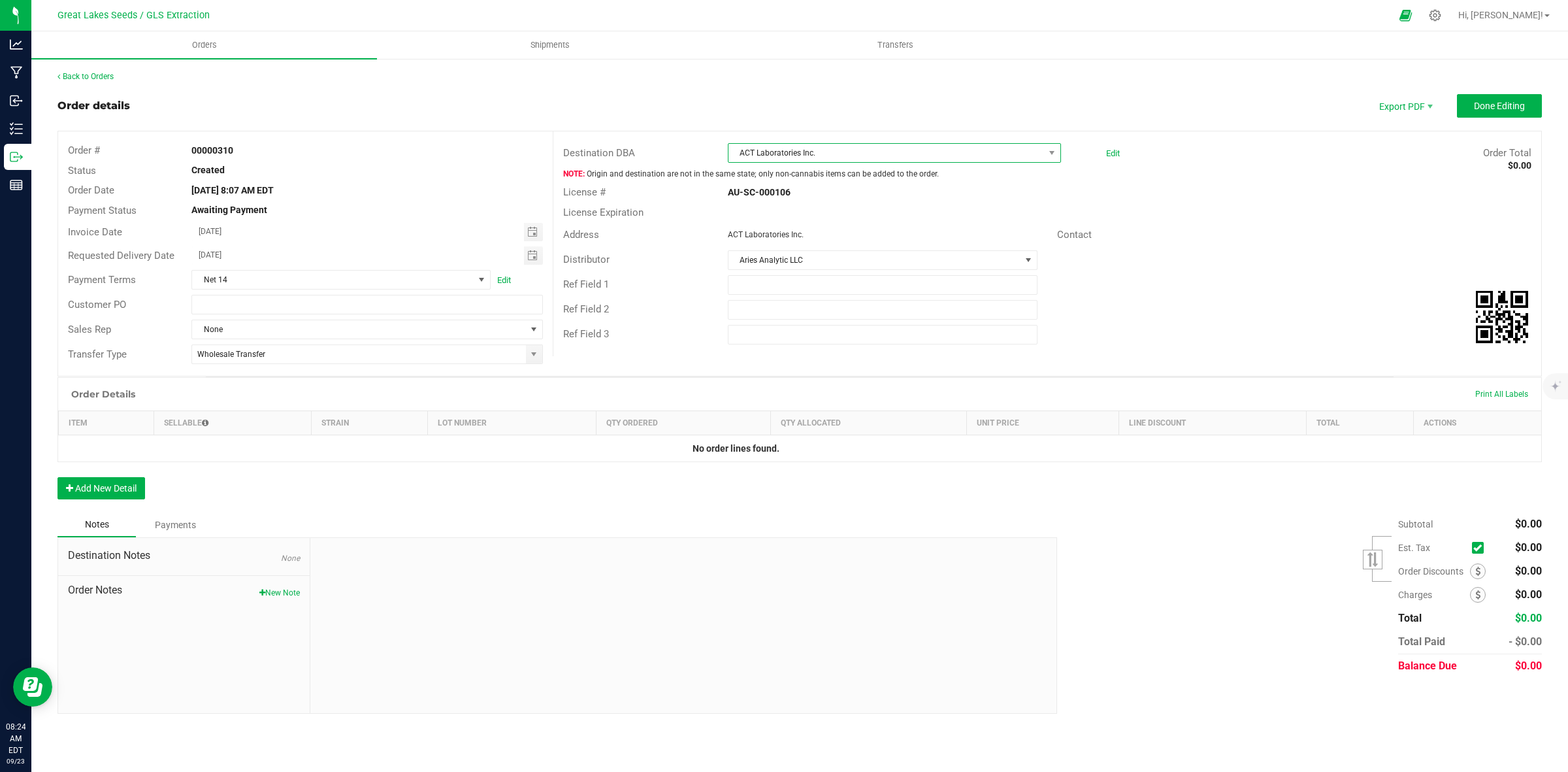
click at [882, 150] on span "ACT Laboratories Inc." at bounding box center [886, 153] width 316 height 18
click at [808, 275] on li "Cannabis Club - [GEOGRAPHIC_DATA]" at bounding box center [894, 267] width 332 height 23
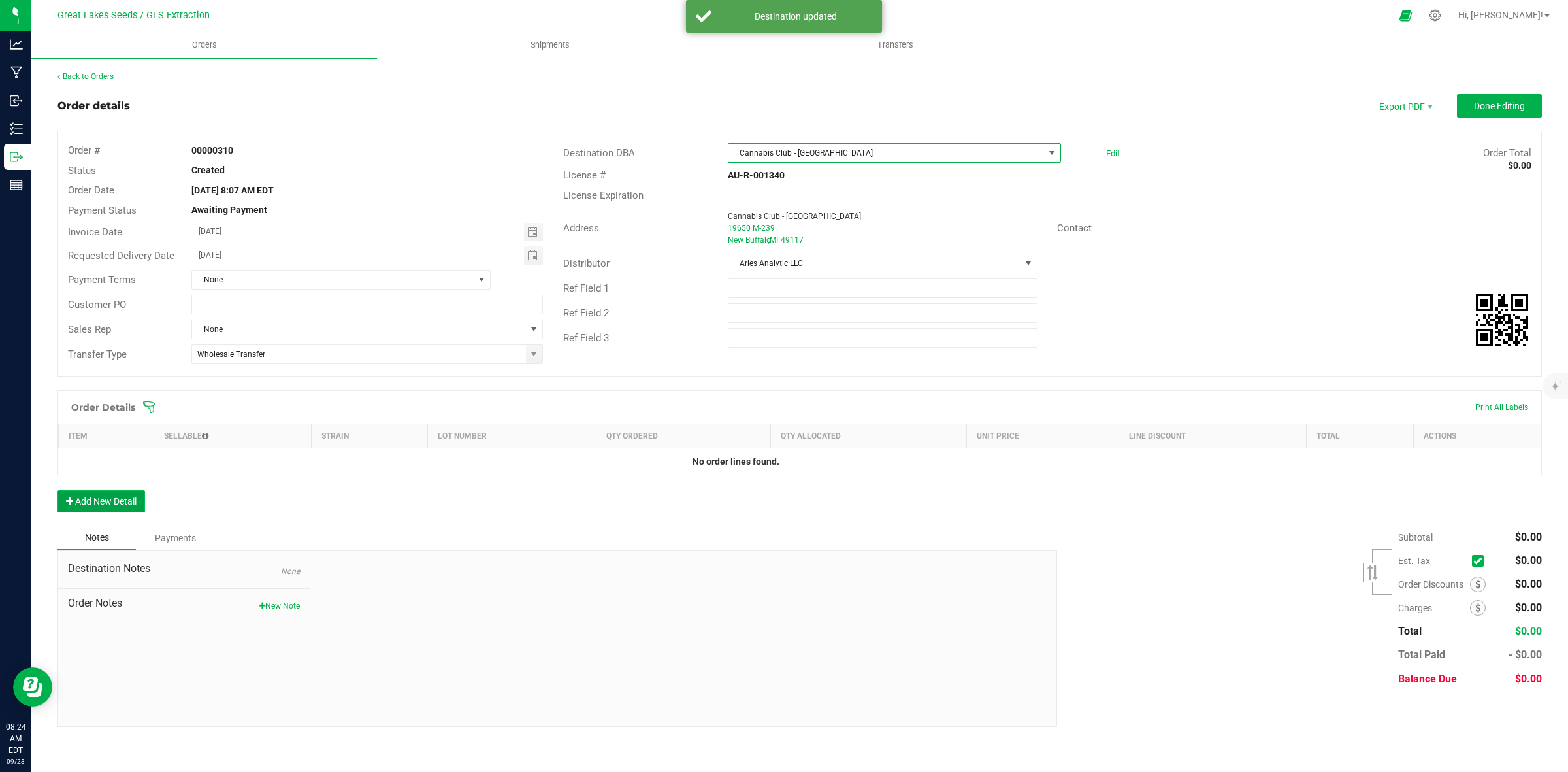
click at [121, 494] on button "Add New Detail" at bounding box center [101, 501] width 87 height 23
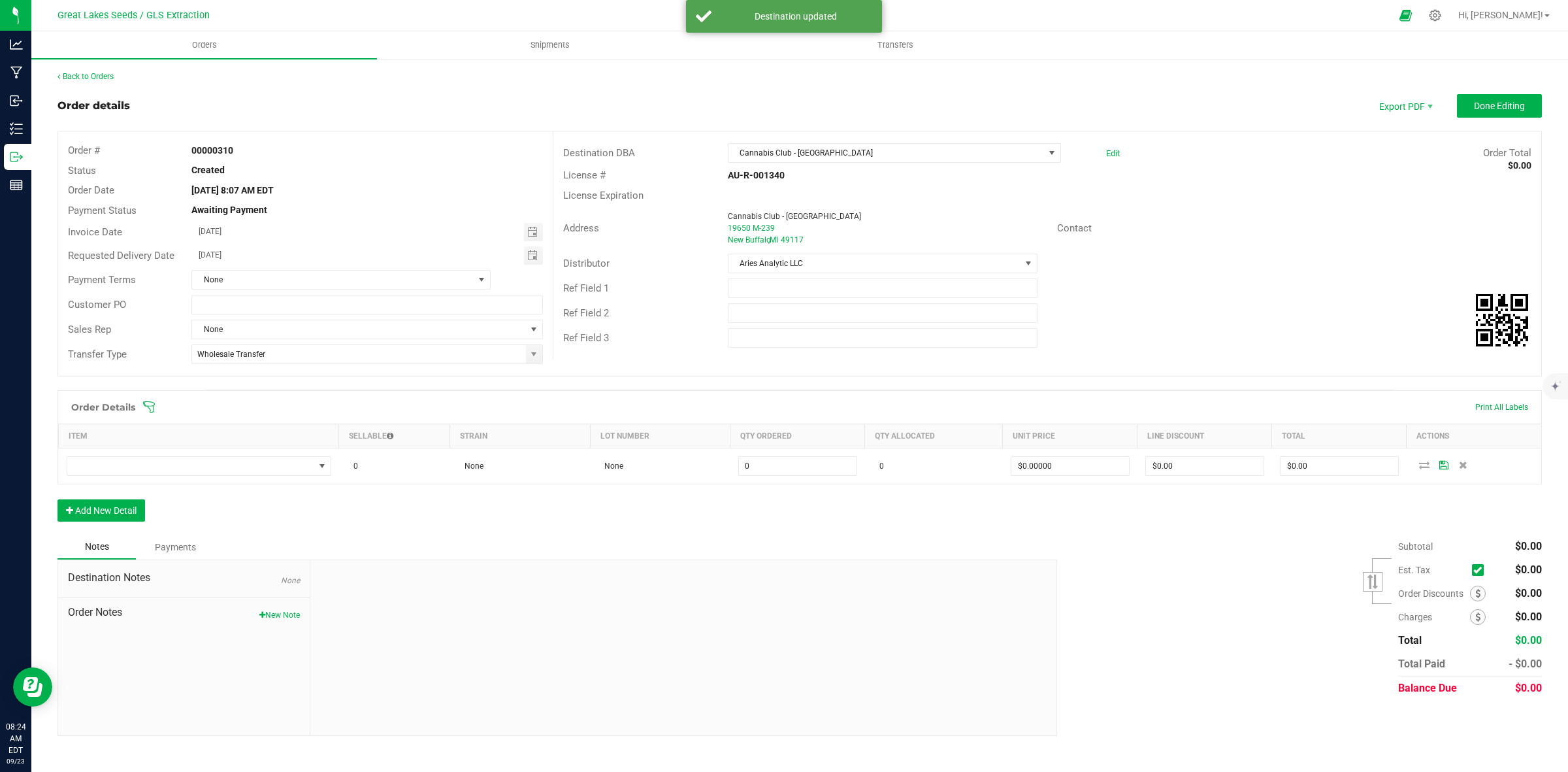
click at [145, 407] on icon at bounding box center [149, 407] width 13 height 13
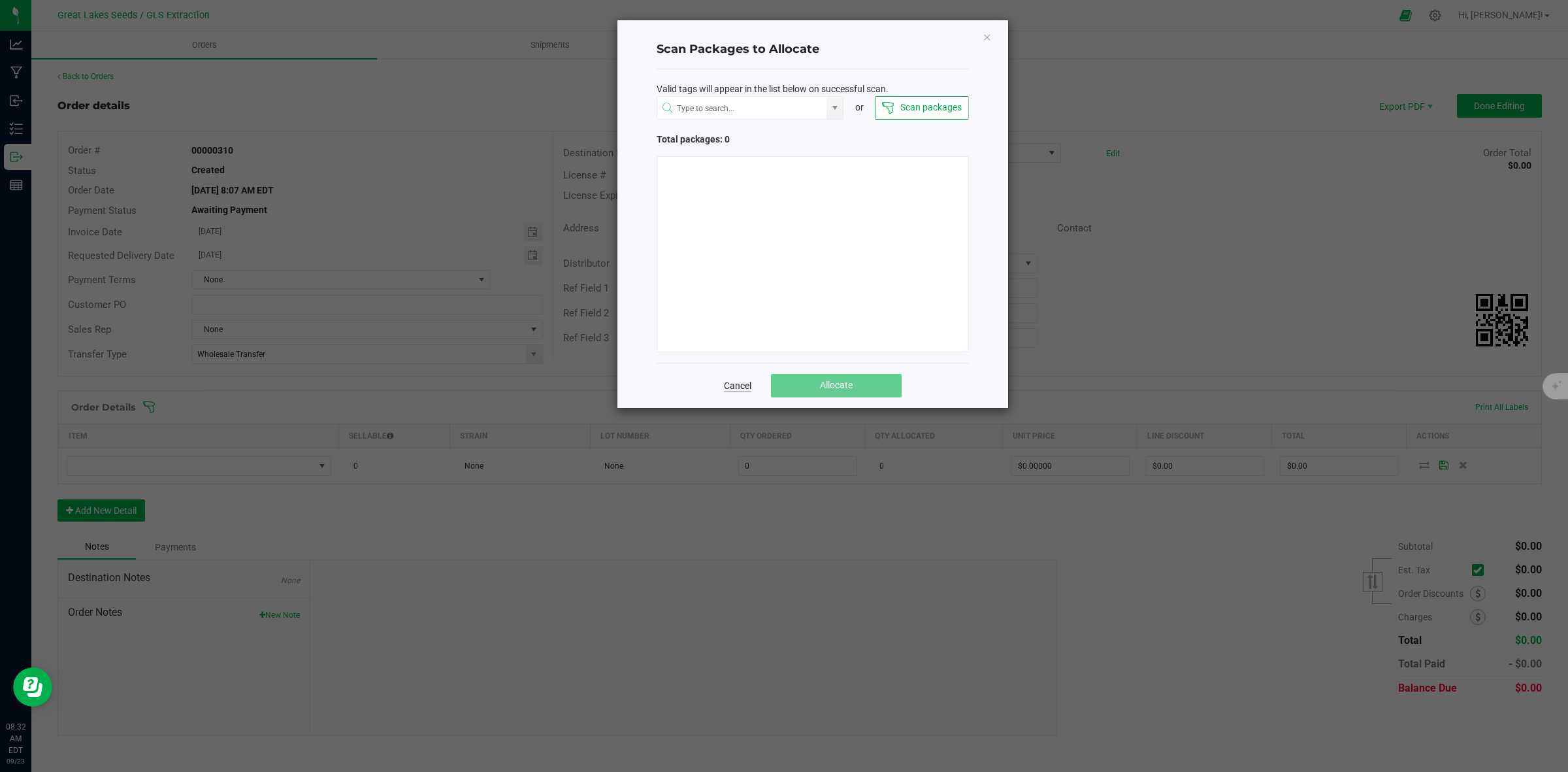
click at [742, 389] on link "Cancel" at bounding box center [738, 385] width 27 height 13
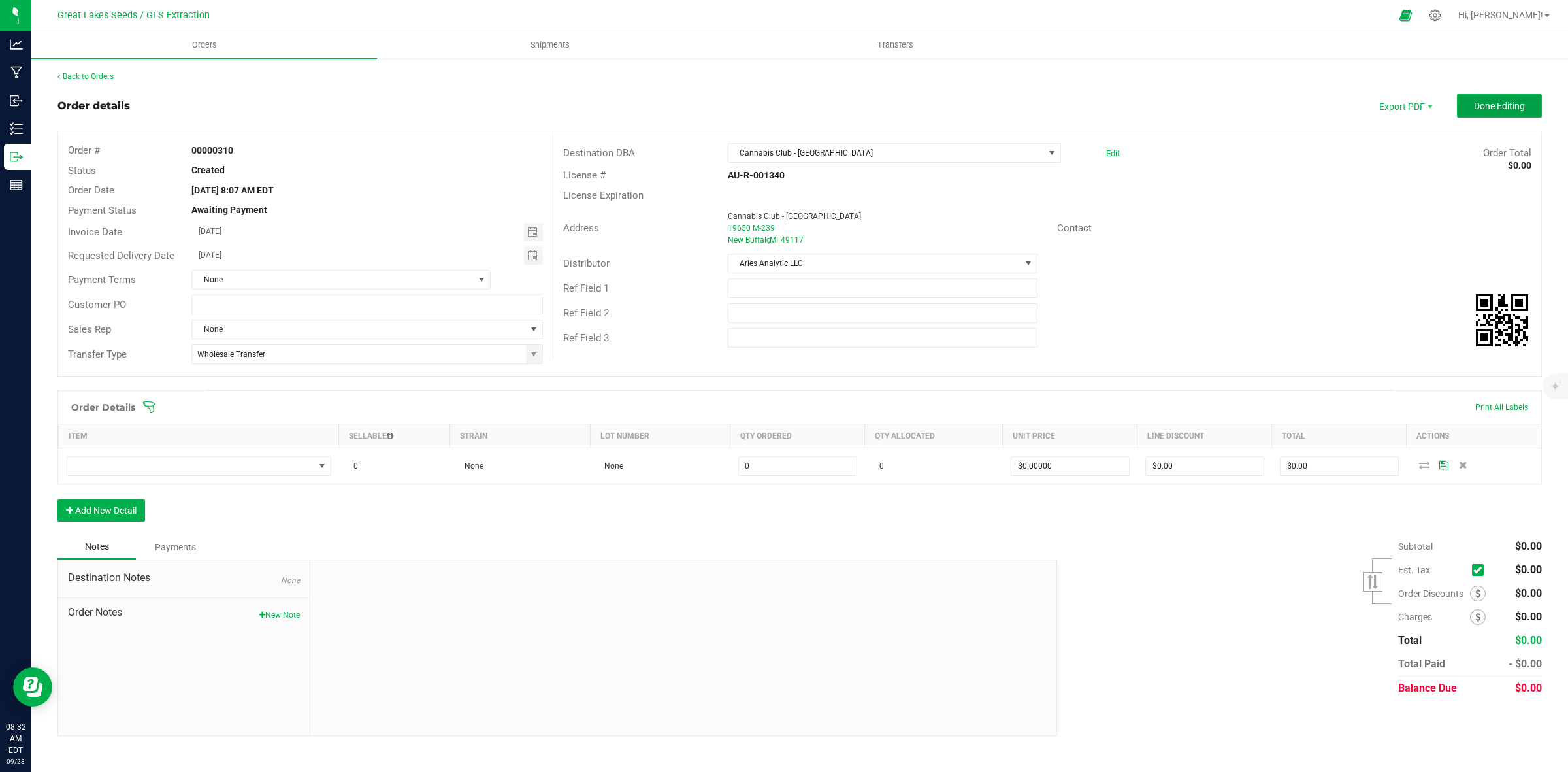
click at [1477, 105] on span "Done Editing" at bounding box center [1499, 106] width 51 height 10
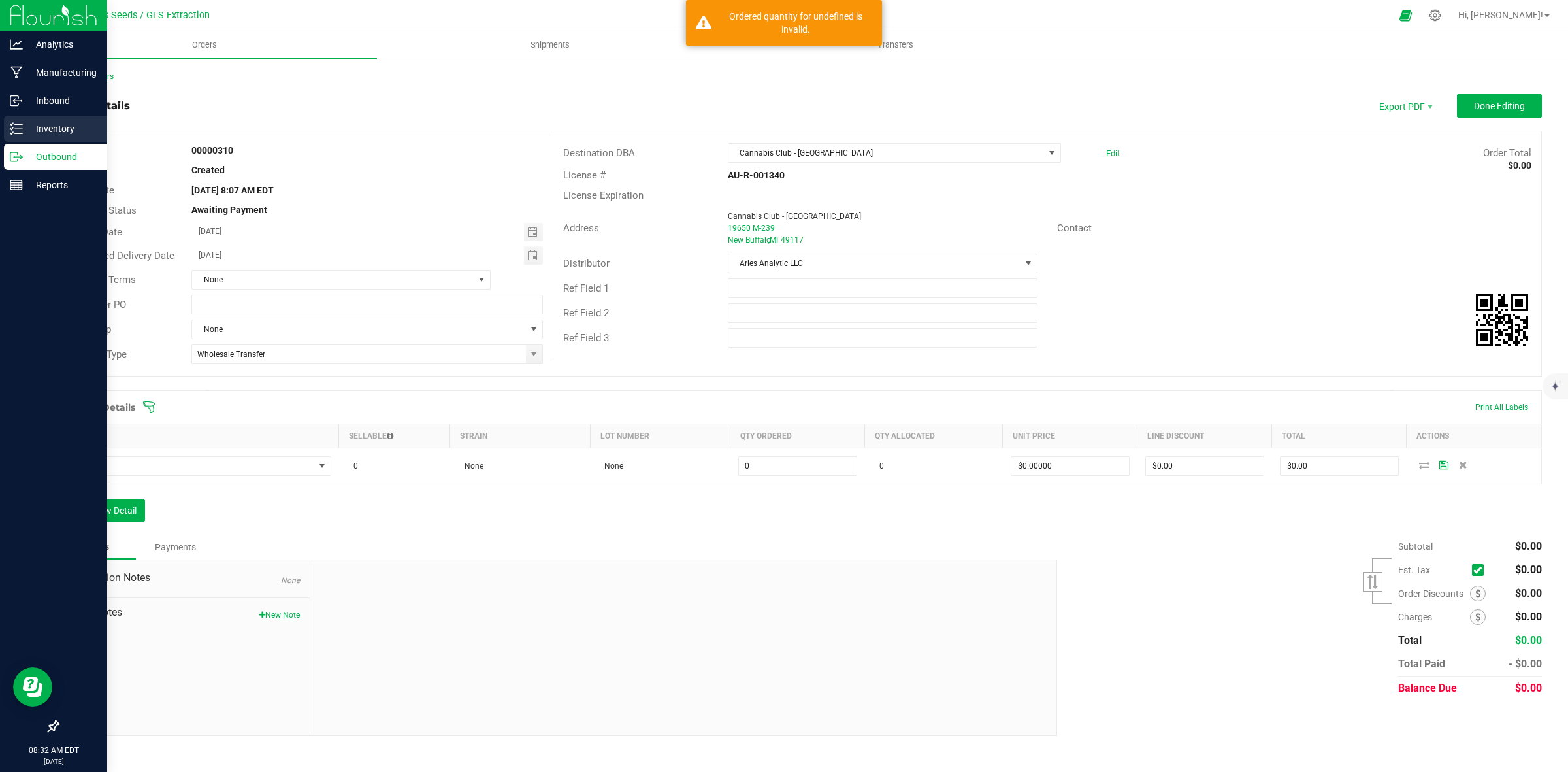
click at [62, 126] on p "Inventory" at bounding box center [62, 128] width 78 height 16
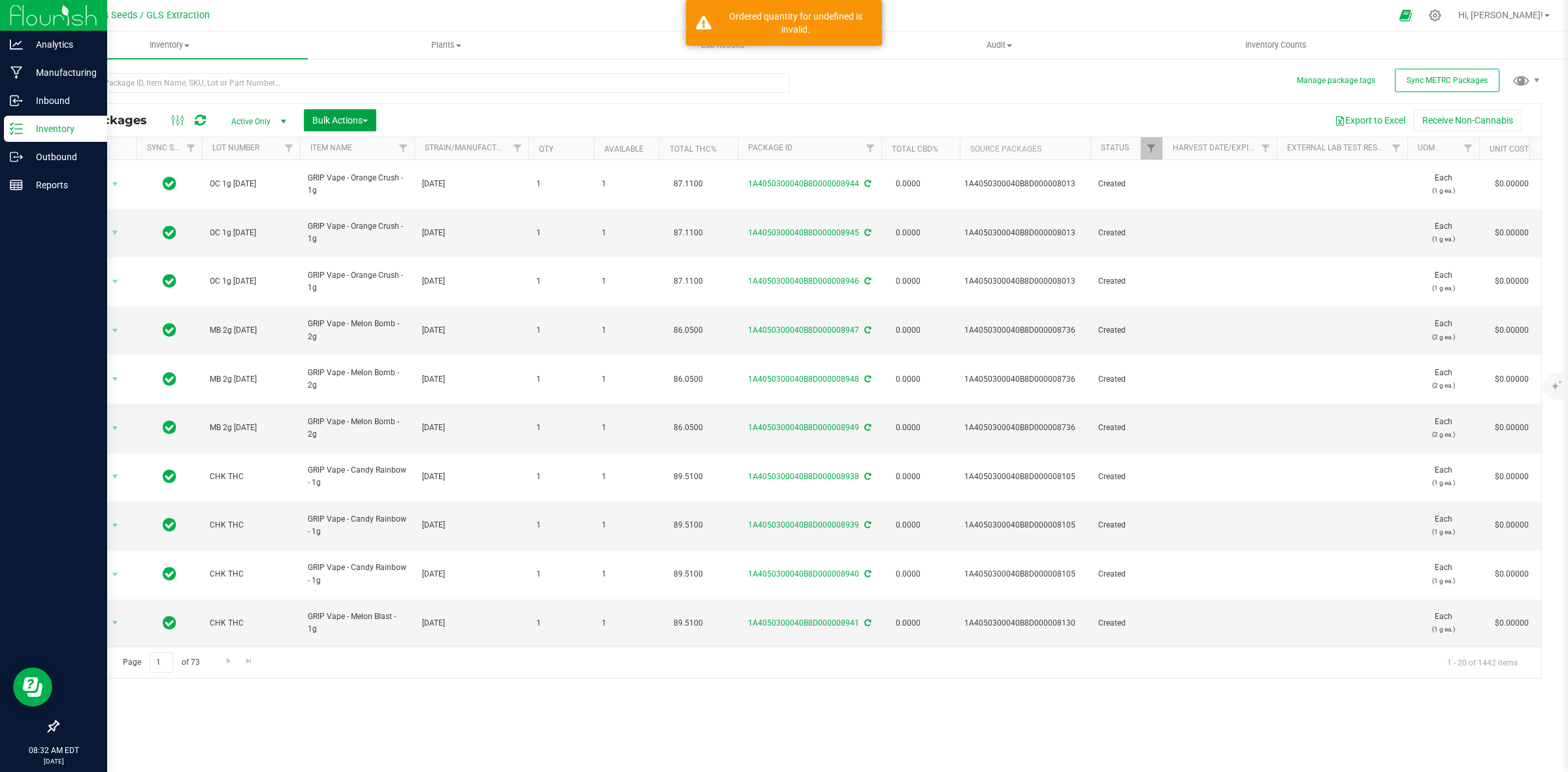
click at [340, 122] on span "Bulk Actions" at bounding box center [340, 120] width 55 height 10
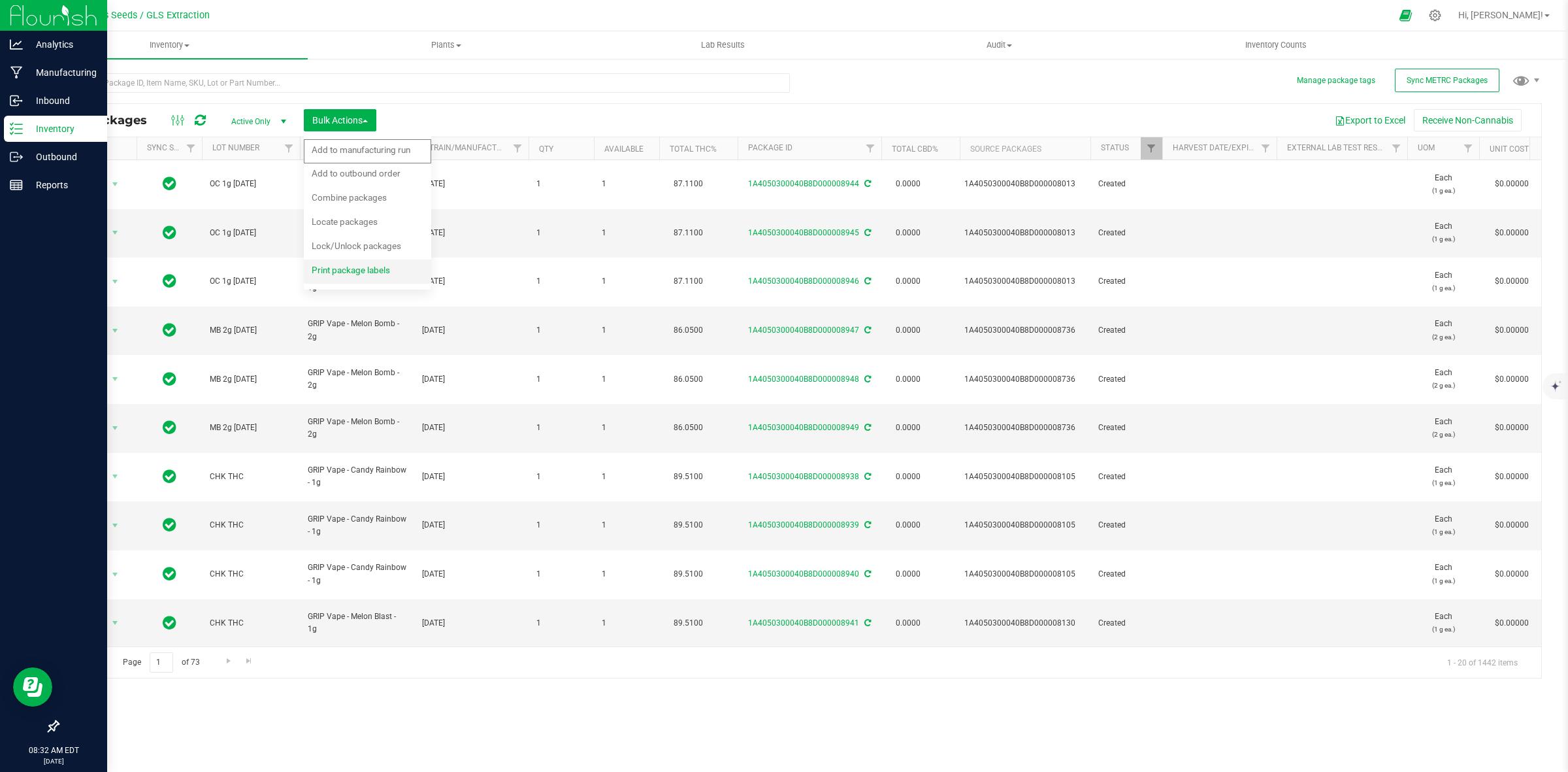
click at [347, 275] on span "Print package labels" at bounding box center [350, 269] width 78 height 10
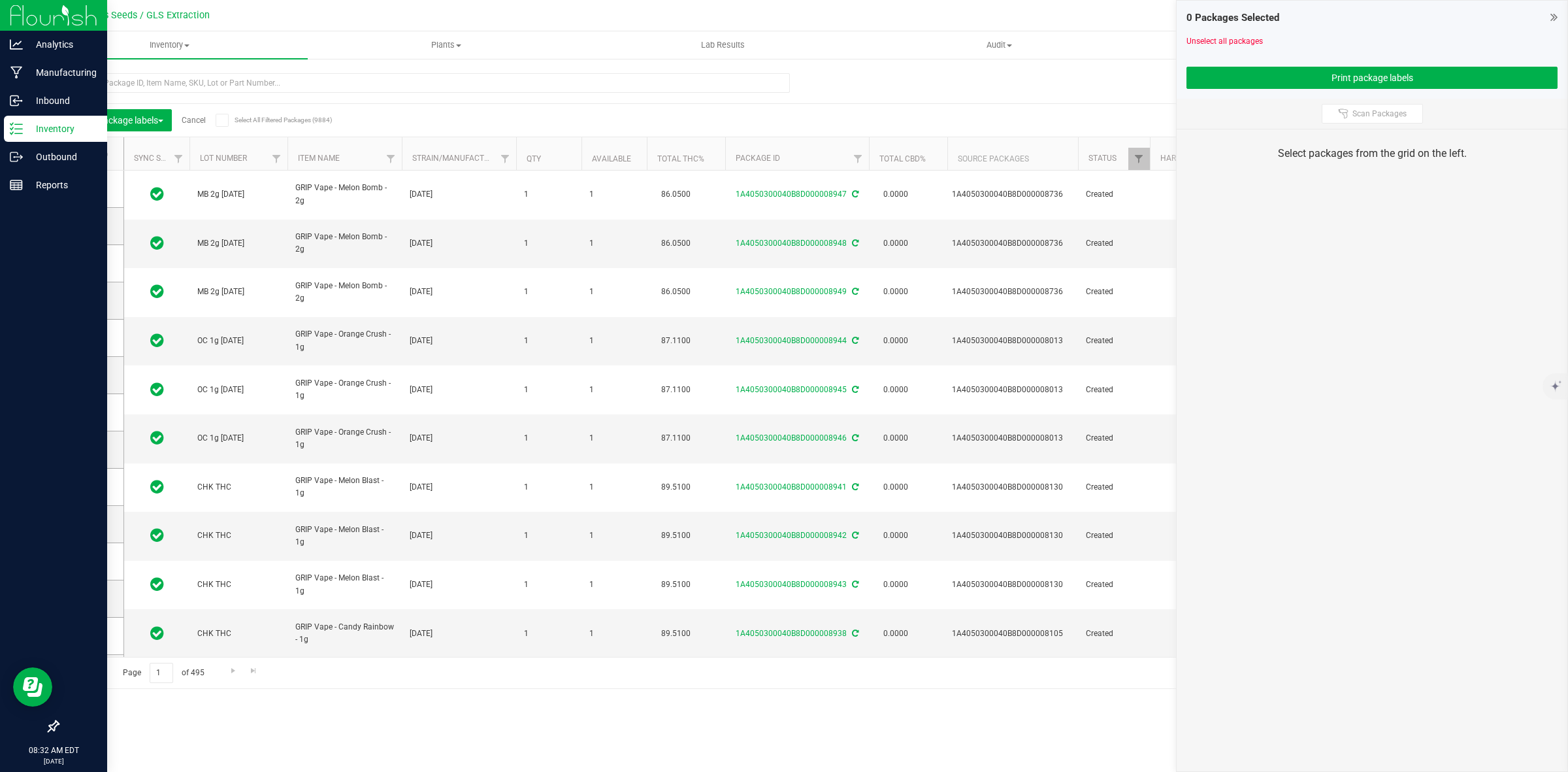
click at [82, 154] on icon at bounding box center [85, 154] width 8 height 0
click at [0, 0] on input "checkbox" at bounding box center [0, 0] width 0 height 0
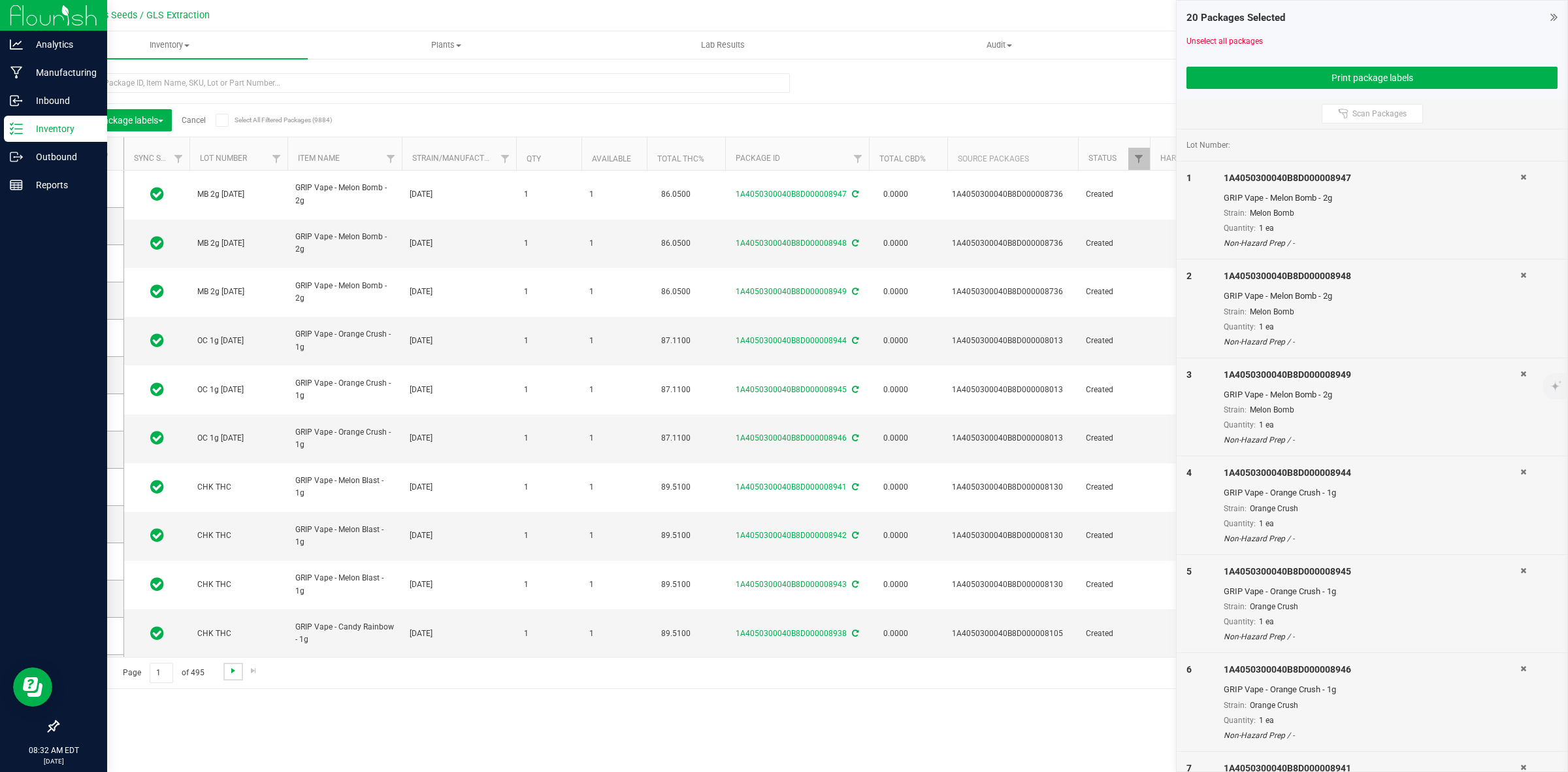
click at [229, 668] on span "Go to the next page" at bounding box center [232, 670] width 10 height 10
click at [82, 154] on icon at bounding box center [85, 154] width 8 height 0
click at [0, 0] on input "checkbox" at bounding box center [0, 0] width 0 height 0
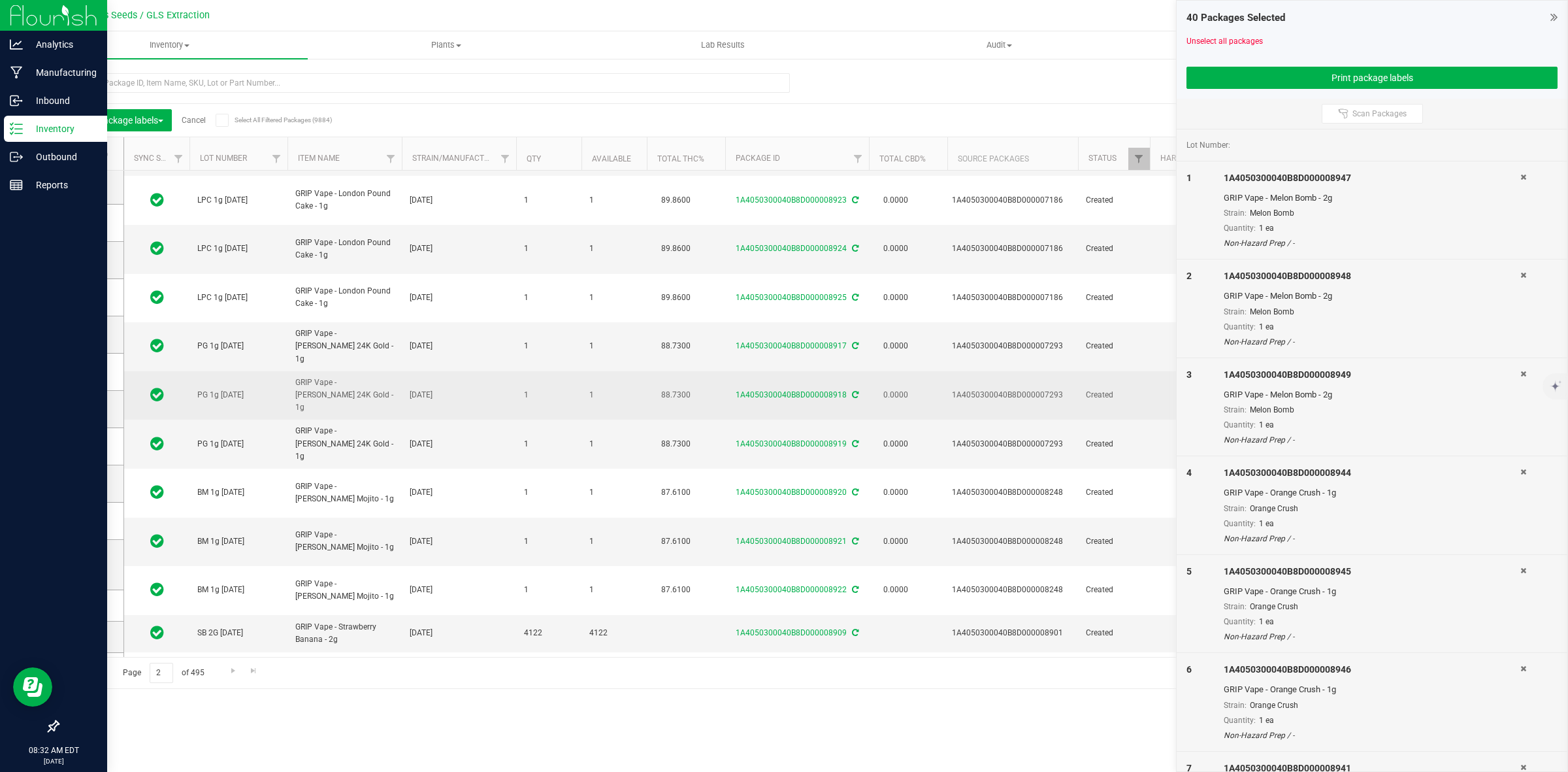
scroll to position [286, 0]
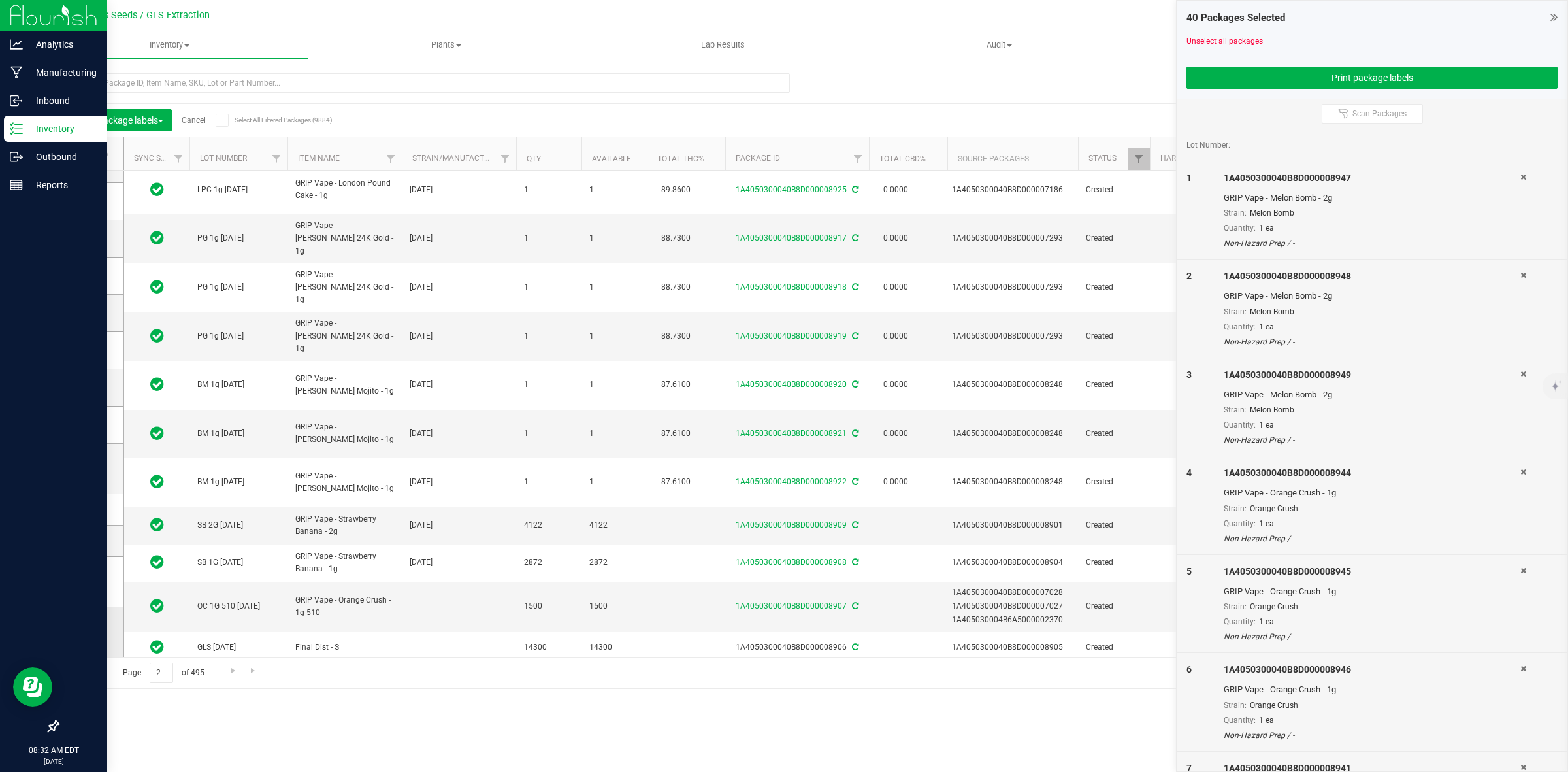
click at [86, 622] on td at bounding box center [91, 632] width 65 height 50
click at [90, 632] on icon at bounding box center [87, 632] width 8 height 0
click at [0, 0] on input "checkbox" at bounding box center [0, 0] width 0 height 0
click at [92, 582] on span at bounding box center [88, 581] width 13 height 13
click at [0, 0] on input "checkbox" at bounding box center [0, 0] width 0 height 0
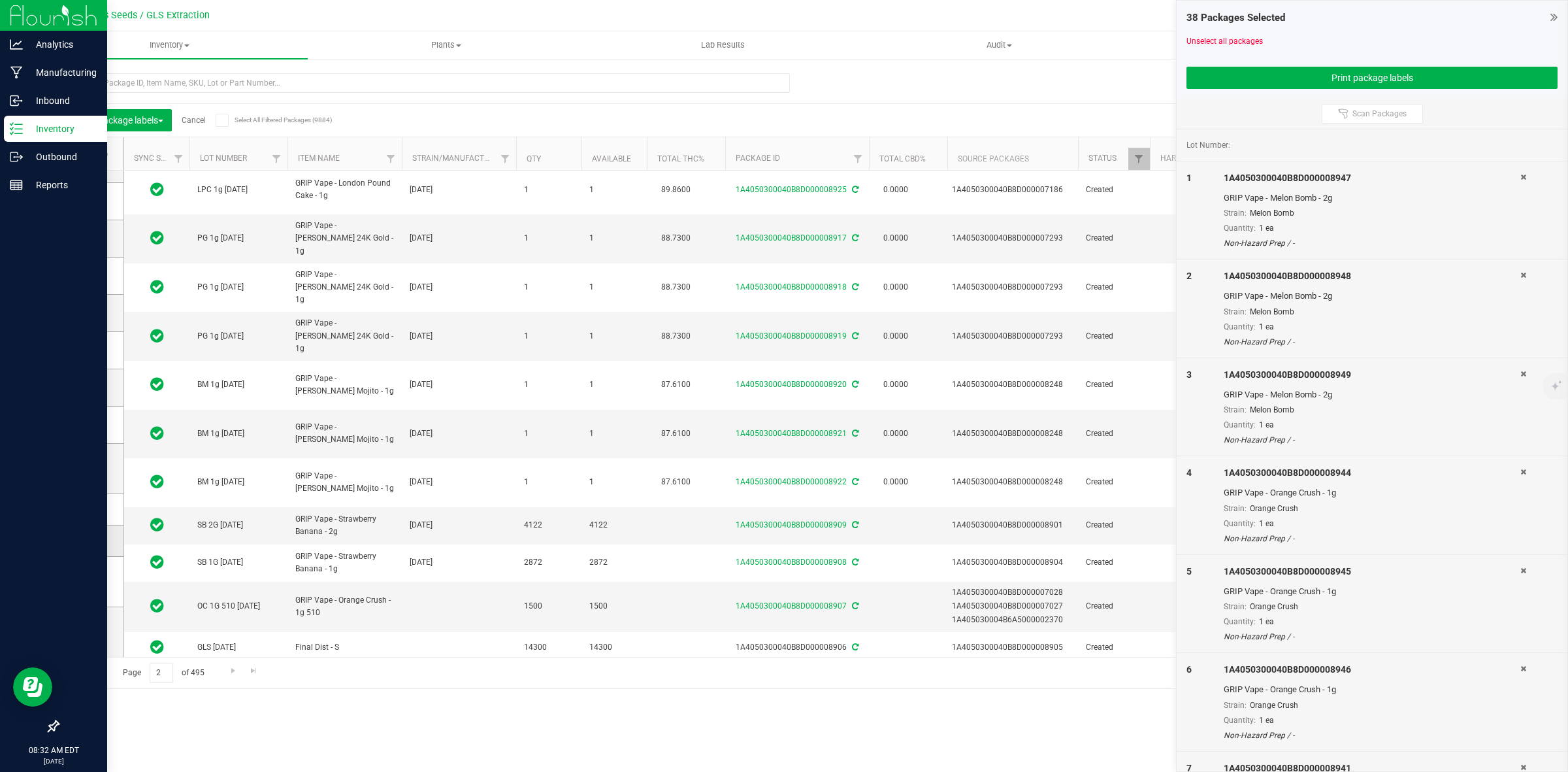
click at [87, 541] on icon at bounding box center [87, 541] width 8 height 0
click at [0, 0] on input "checkbox" at bounding box center [0, 0] width 0 height 0
click at [86, 514] on span at bounding box center [88, 509] width 13 height 13
click at [0, 0] on input "checkbox" at bounding box center [0, 0] width 0 height 0
click at [86, 477] on td at bounding box center [91, 469] width 65 height 50
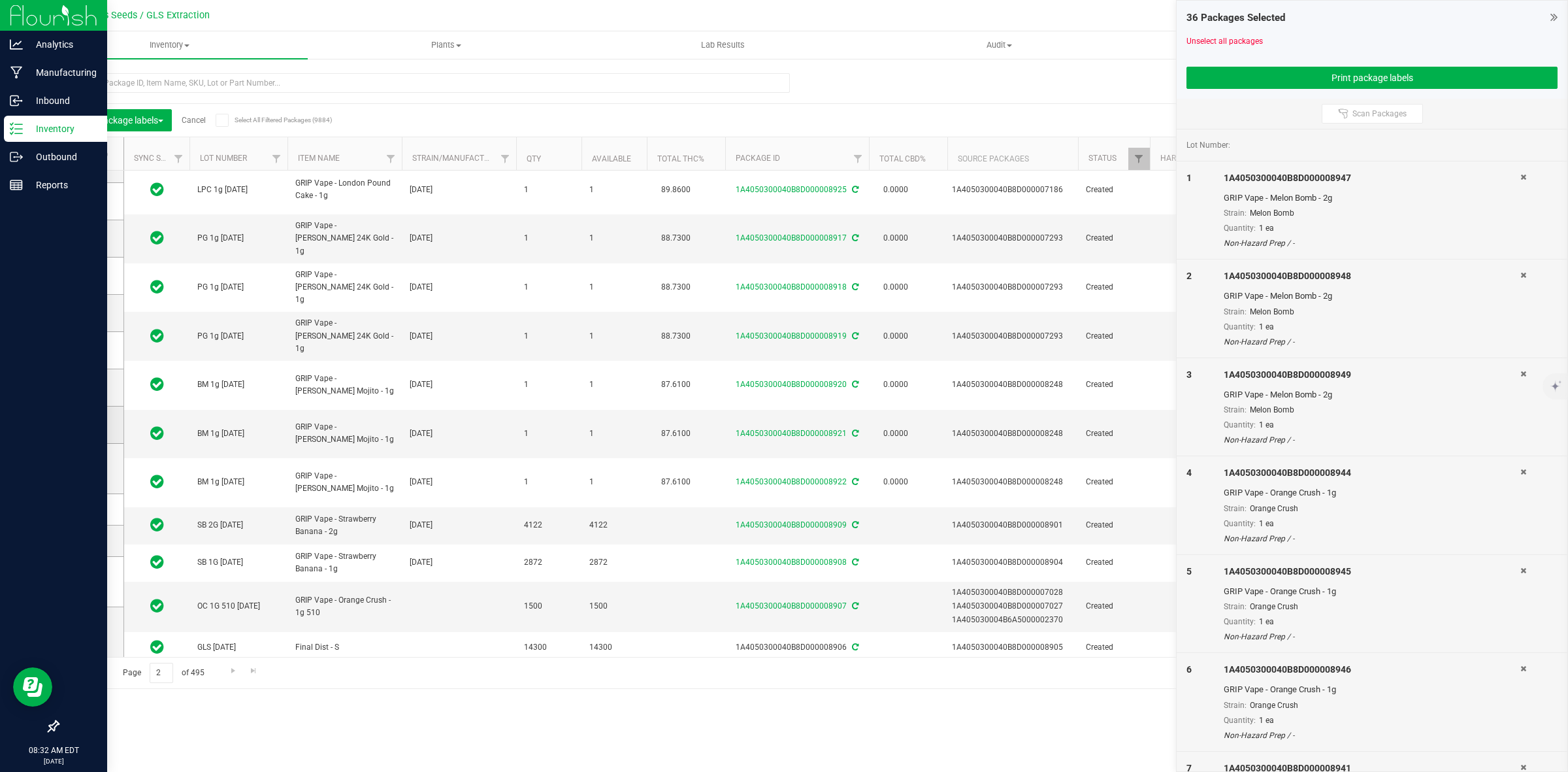
click at [85, 432] on td at bounding box center [91, 425] width 65 height 38
click at [91, 385] on span at bounding box center [88, 387] width 13 height 13
click at [0, 0] on input "checkbox" at bounding box center [0, 0] width 0 height 0
drag, startPoint x: 93, startPoint y: 422, endPoint x: 93, endPoint y: 458, distance: 36.0
click at [92, 423] on span at bounding box center [88, 424] width 13 height 13
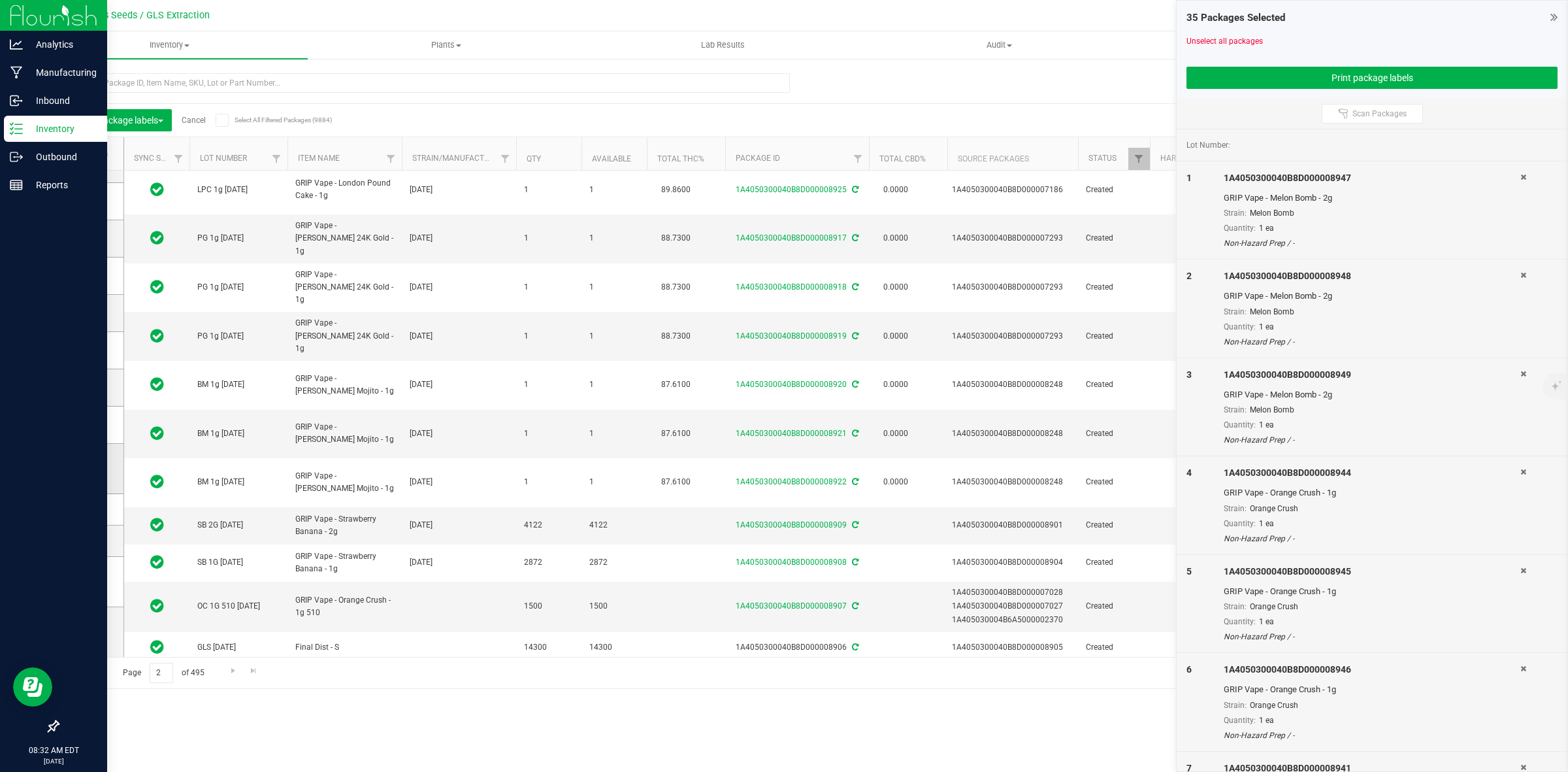
click at [0, 0] on input "checkbox" at bounding box center [0, 0] width 0 height 0
click at [93, 468] on span at bounding box center [88, 469] width 13 height 13
click at [0, 0] on input "checkbox" at bounding box center [0, 0] width 0 height 0
click at [1457, 77] on button "Print package labels" at bounding box center [1372, 78] width 371 height 23
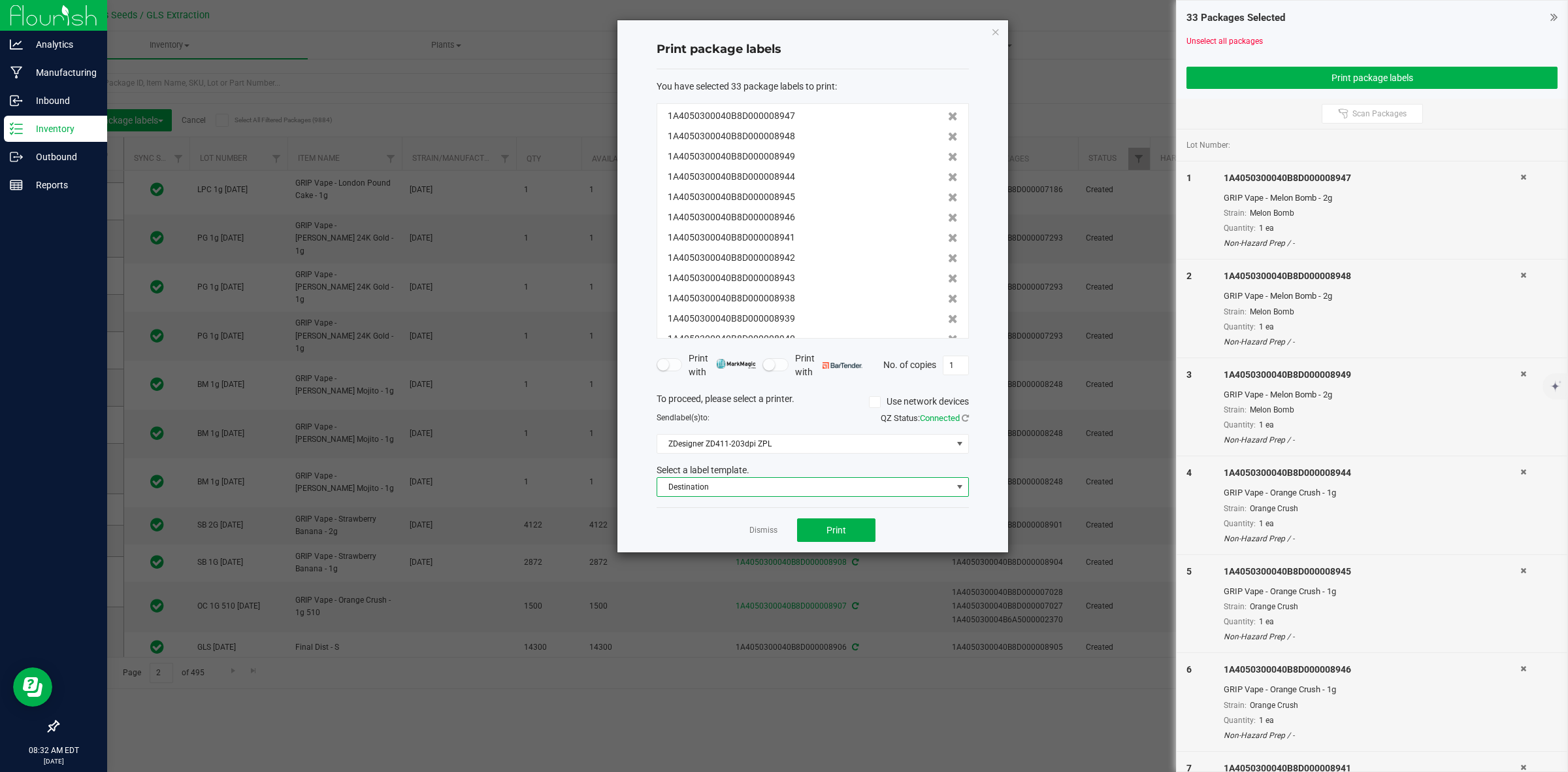
click at [920, 492] on span "Destination" at bounding box center [804, 487] width 295 height 18
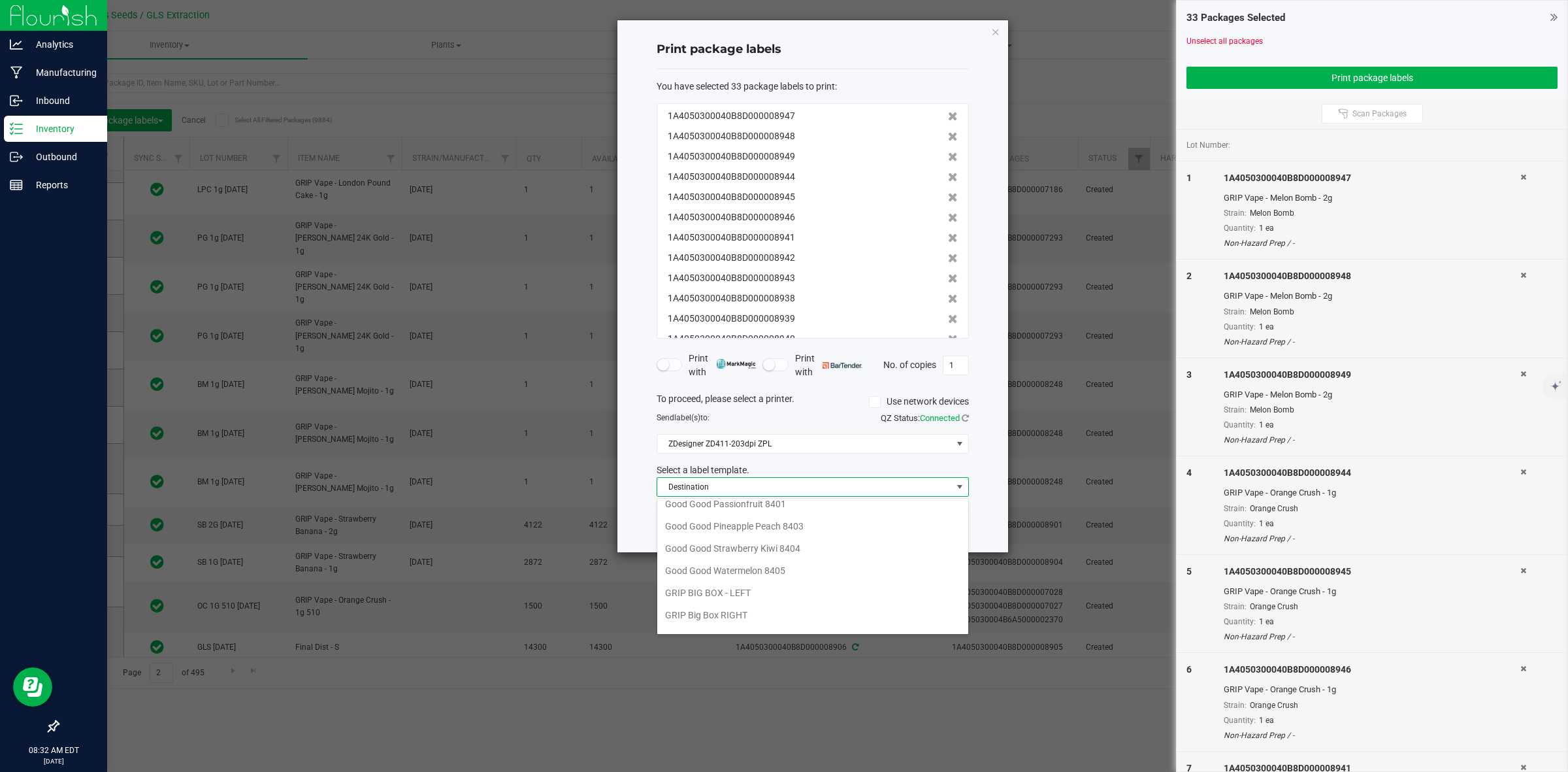
scroll to position [245, 0]
click at [764, 602] on li "Grip Vape Right" at bounding box center [813, 600] width 311 height 23
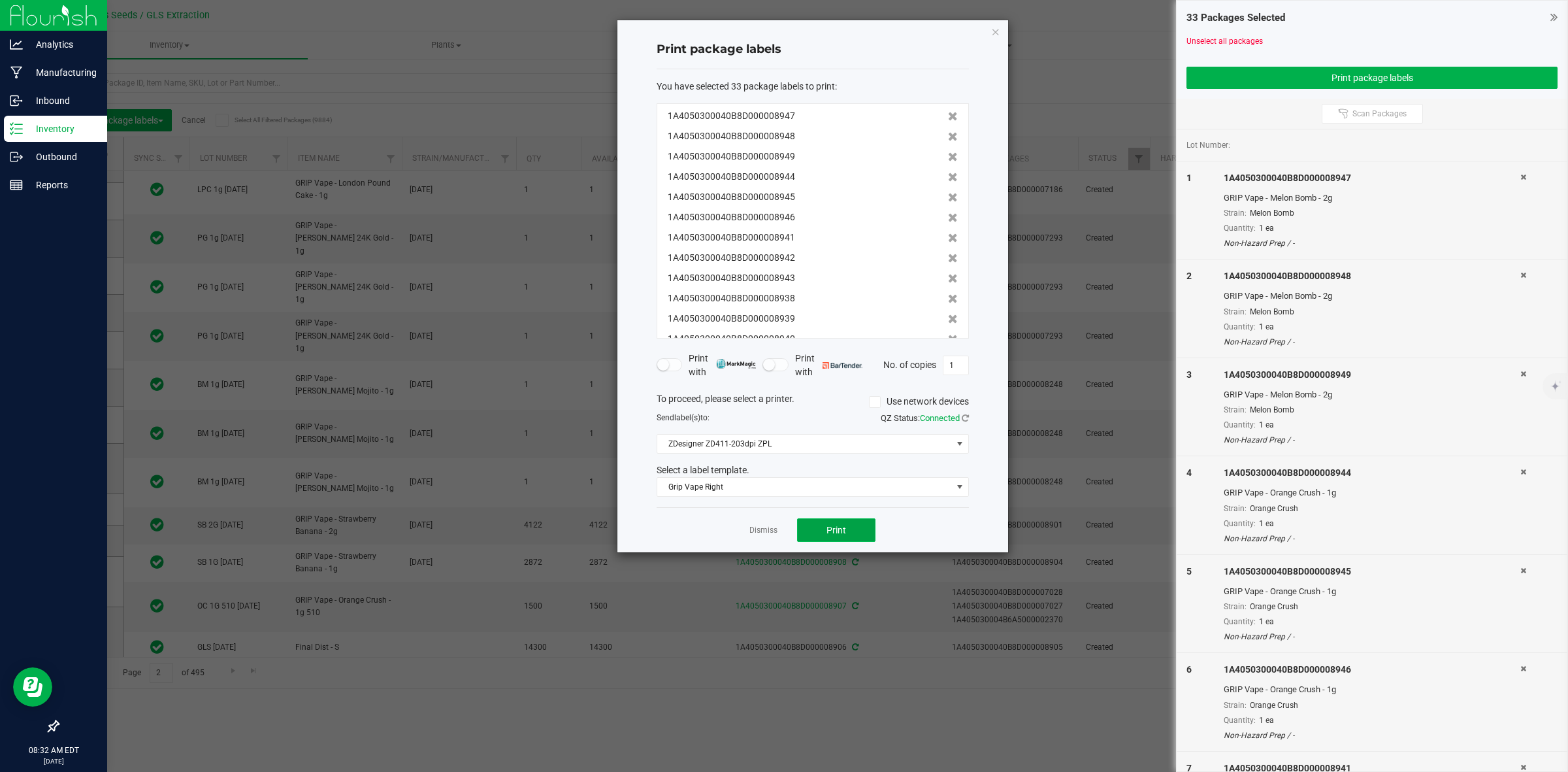
click at [836, 525] on span "Print" at bounding box center [836, 530] width 20 height 10
click at [997, 30] on icon "button" at bounding box center [995, 31] width 9 height 16
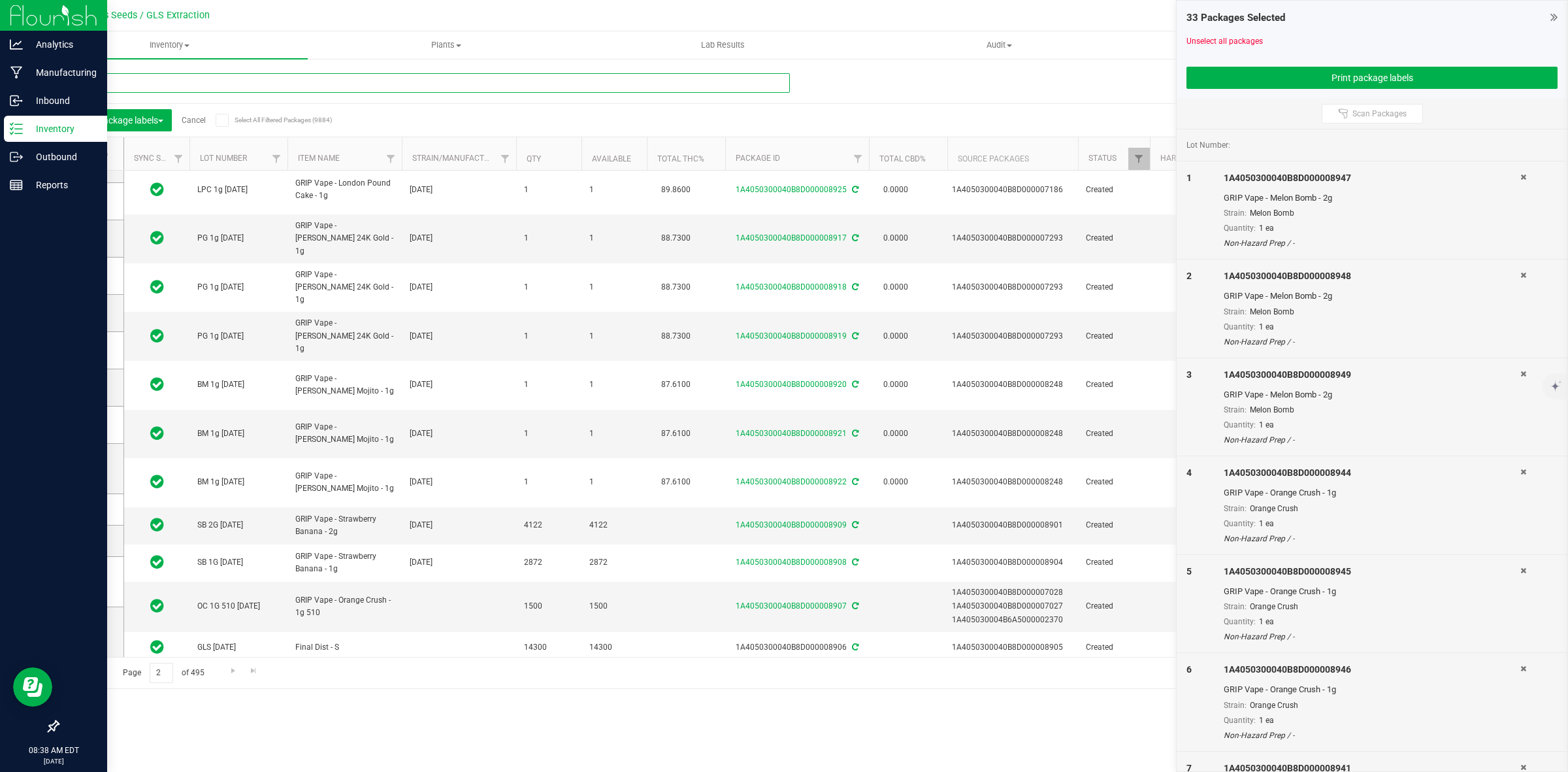
click at [172, 86] on input "text" at bounding box center [423, 83] width 732 height 20
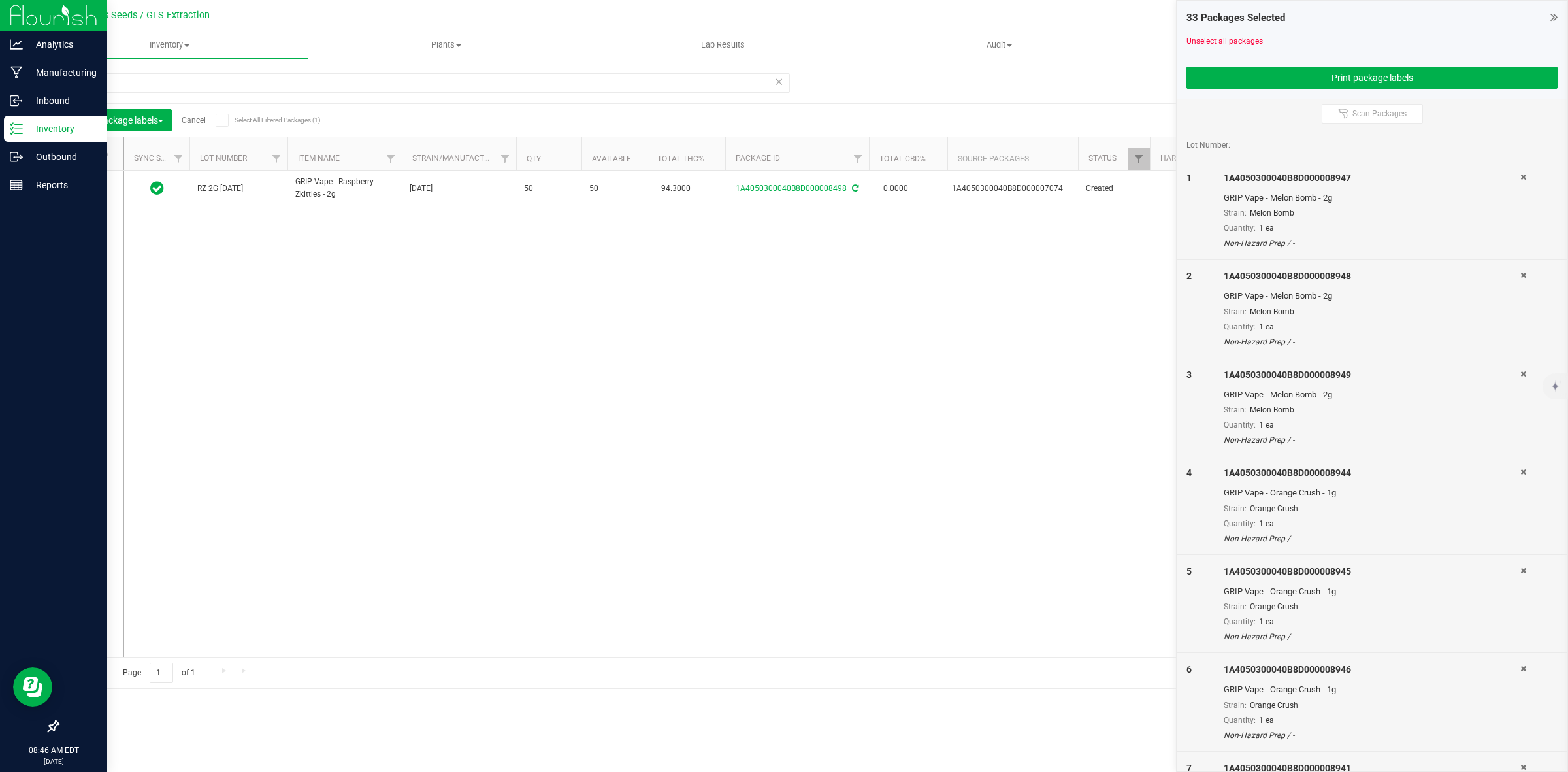
click at [198, 122] on link "Cancel" at bounding box center [193, 120] width 24 height 9
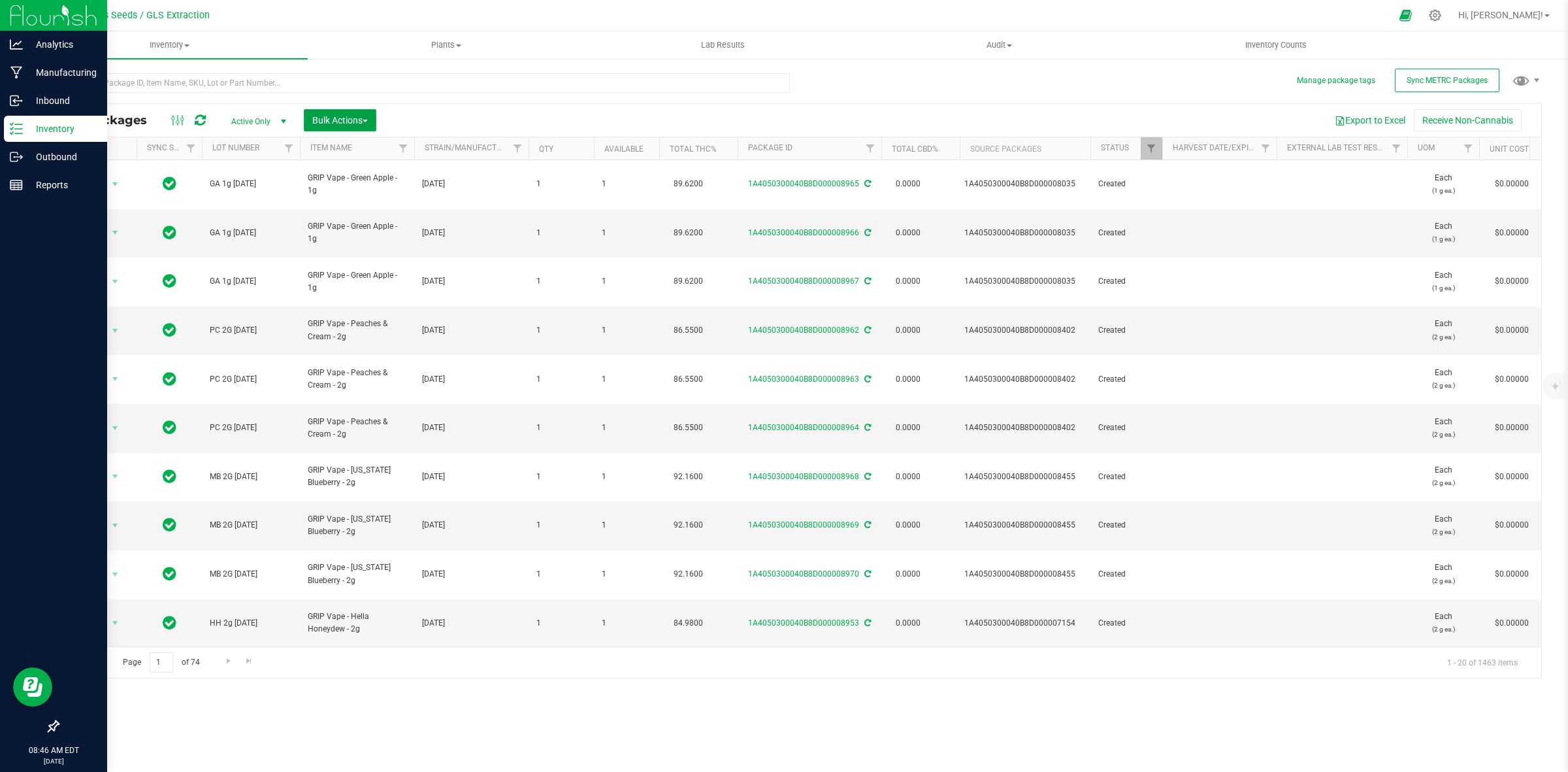
click at [331, 113] on button "Bulk Actions" at bounding box center [340, 120] width 72 height 23
click at [348, 263] on div "Print package labels" at bounding box center [359, 271] width 96 height 21
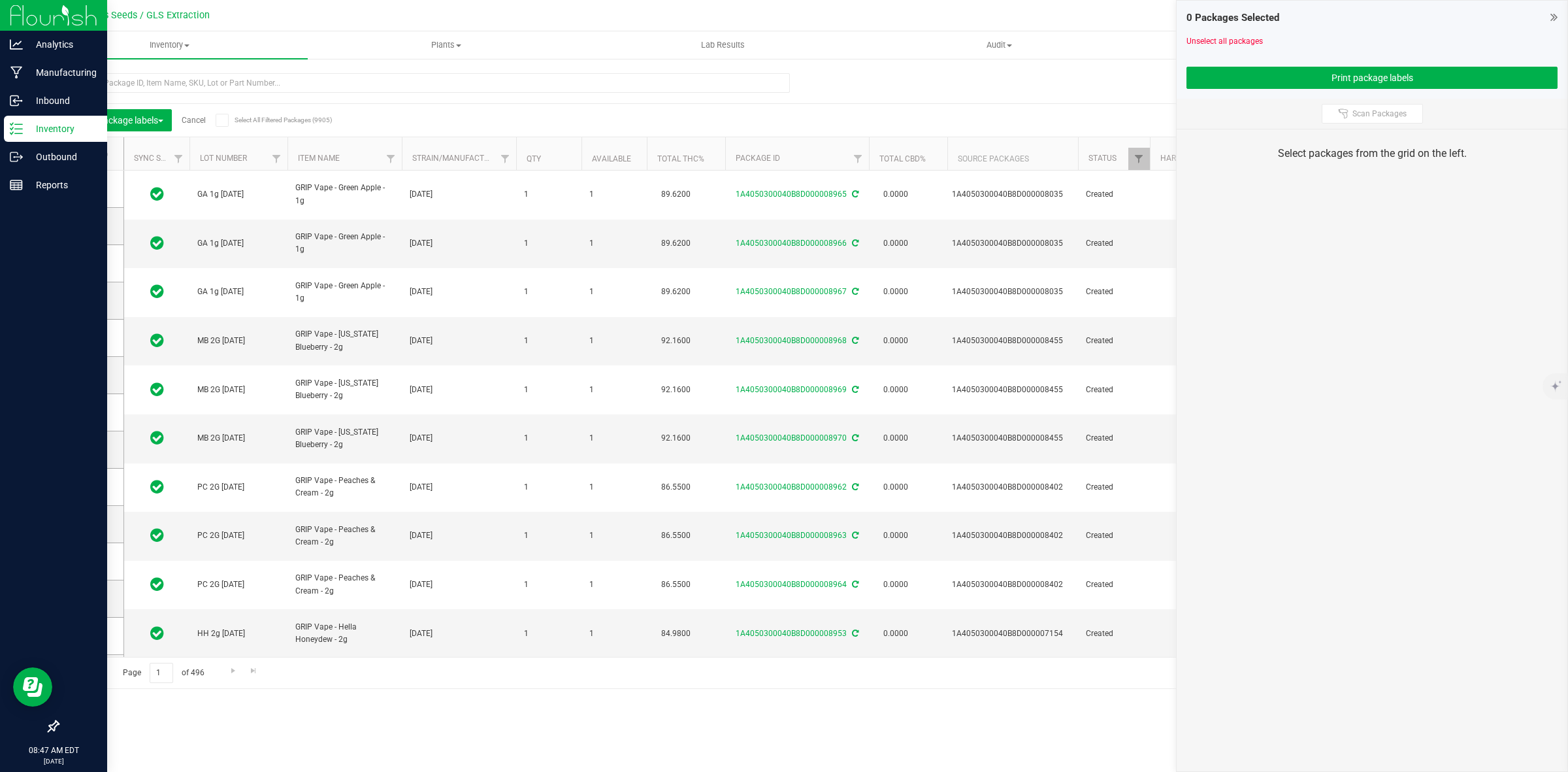
click at [87, 154] on icon at bounding box center [85, 154] width 8 height 0
click at [0, 0] on input "checkbox" at bounding box center [0, 0] width 0 height 0
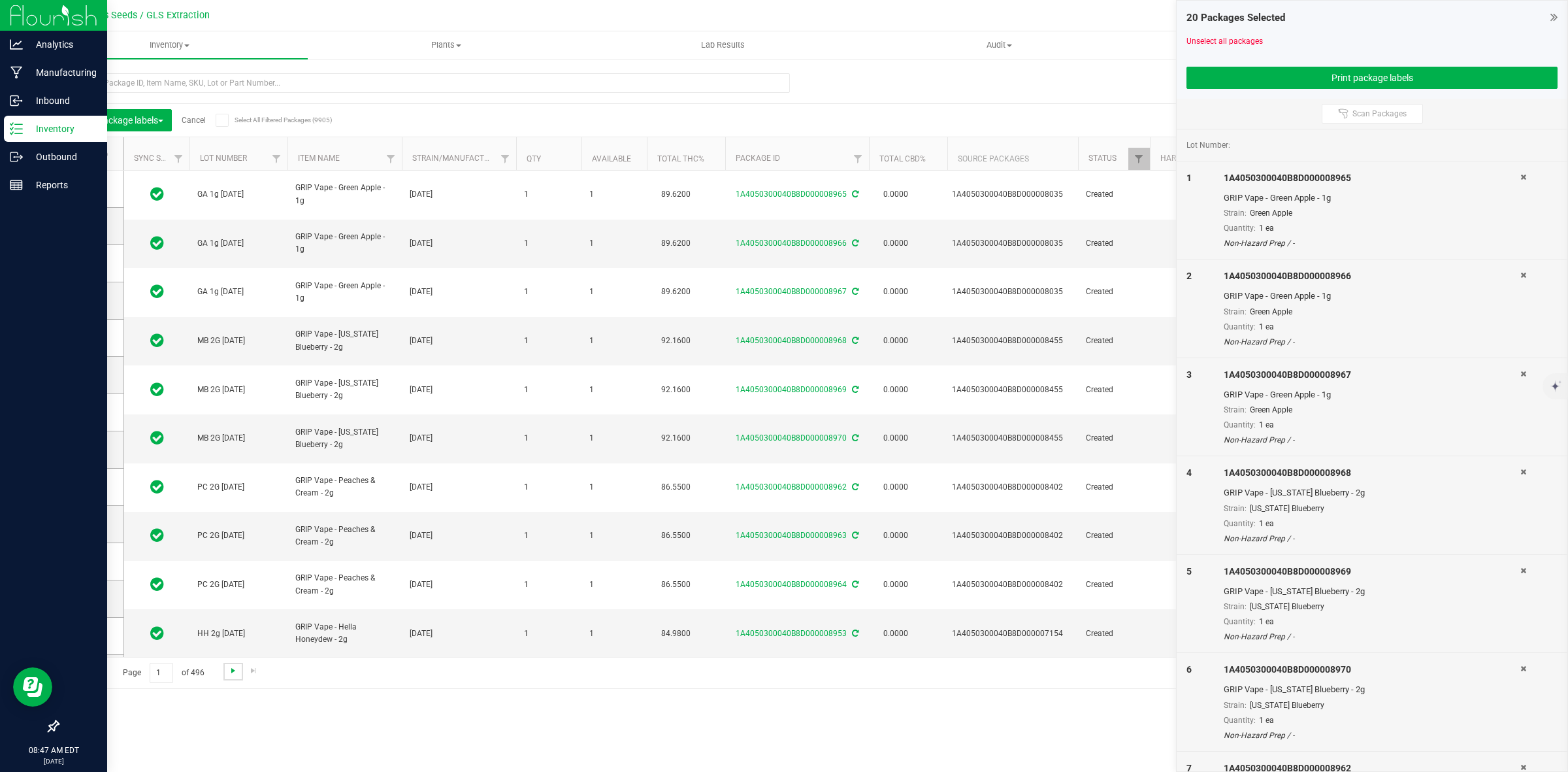
click at [232, 670] on span "Go to the next page" at bounding box center [232, 670] width 10 height 10
click at [93, 672] on span "Go to the previous page" at bounding box center [93, 670] width 10 height 10
click at [88, 154] on icon at bounding box center [85, 154] width 8 height 0
click at [0, 0] on input "checkbox" at bounding box center [0, 0] width 0 height 0
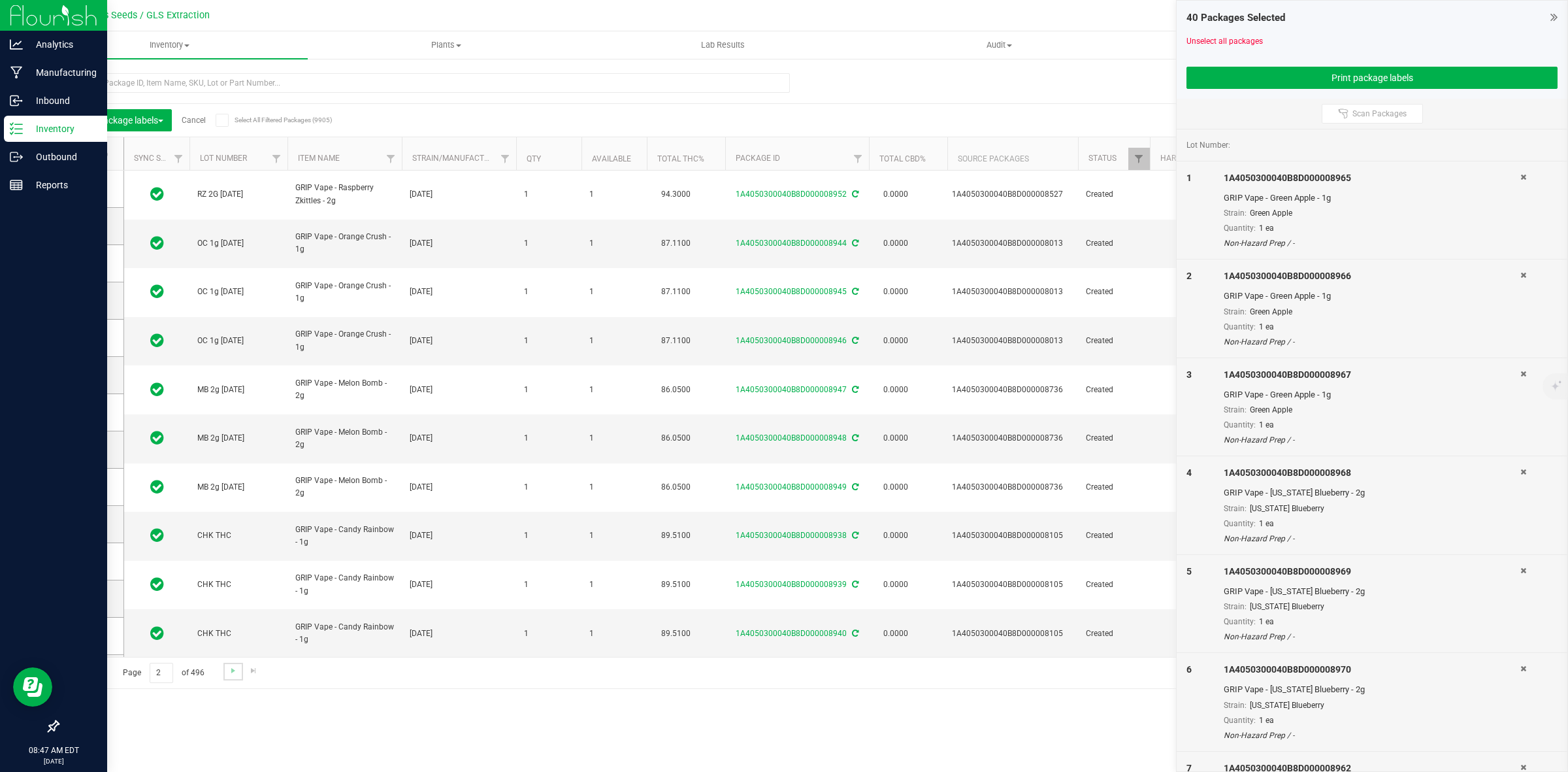
click at [226, 670] on link "Go to the next page" at bounding box center [233, 672] width 19 height 18
click at [83, 154] on icon at bounding box center [85, 154] width 8 height 0
click at [0, 0] on input "checkbox" at bounding box center [0, 0] width 0 height 0
click at [230, 668] on span "Go to the next page" at bounding box center [232, 670] width 10 height 10
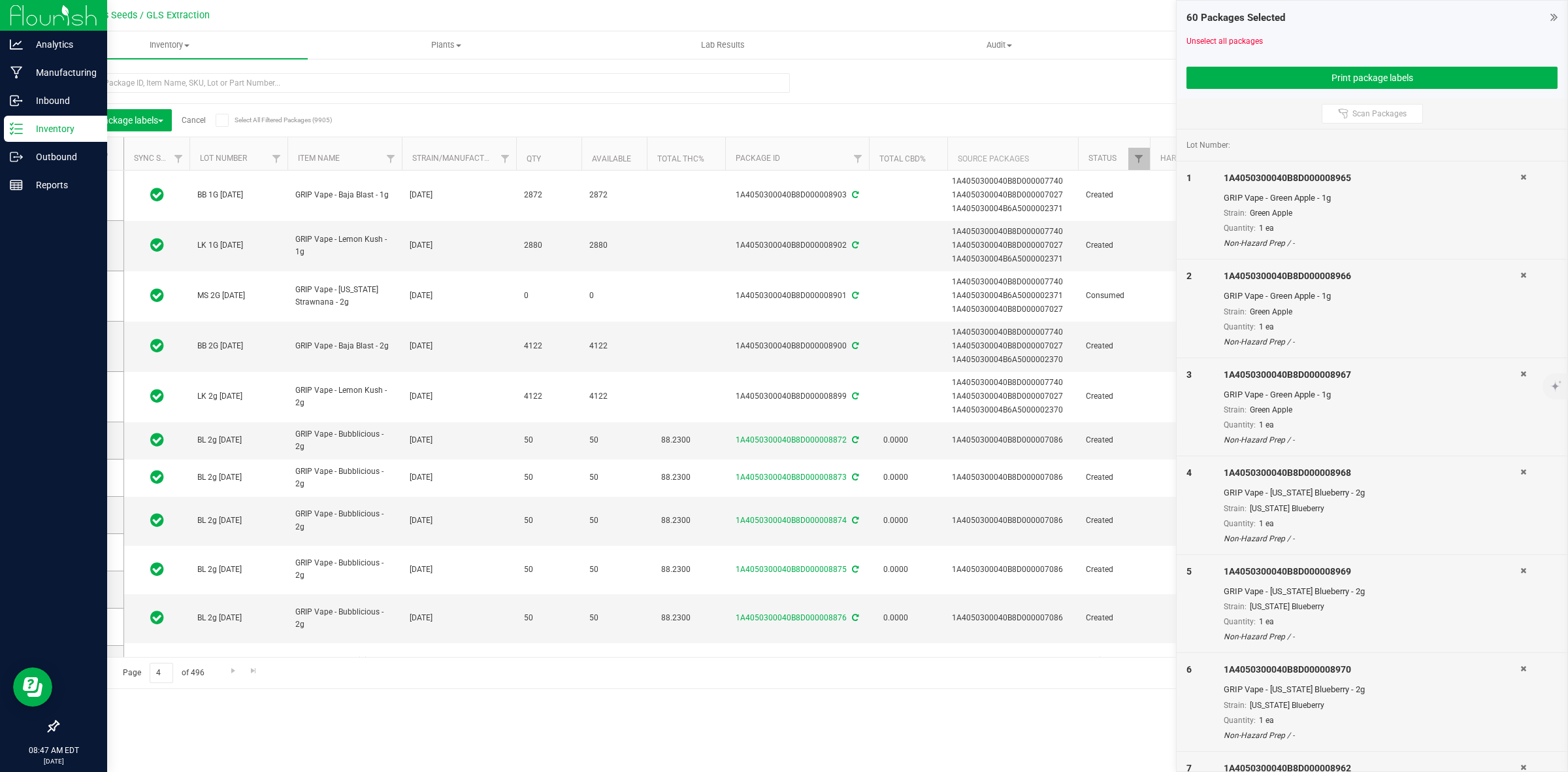
click at [91, 668] on span "Go to the previous page" at bounding box center [93, 670] width 10 height 10
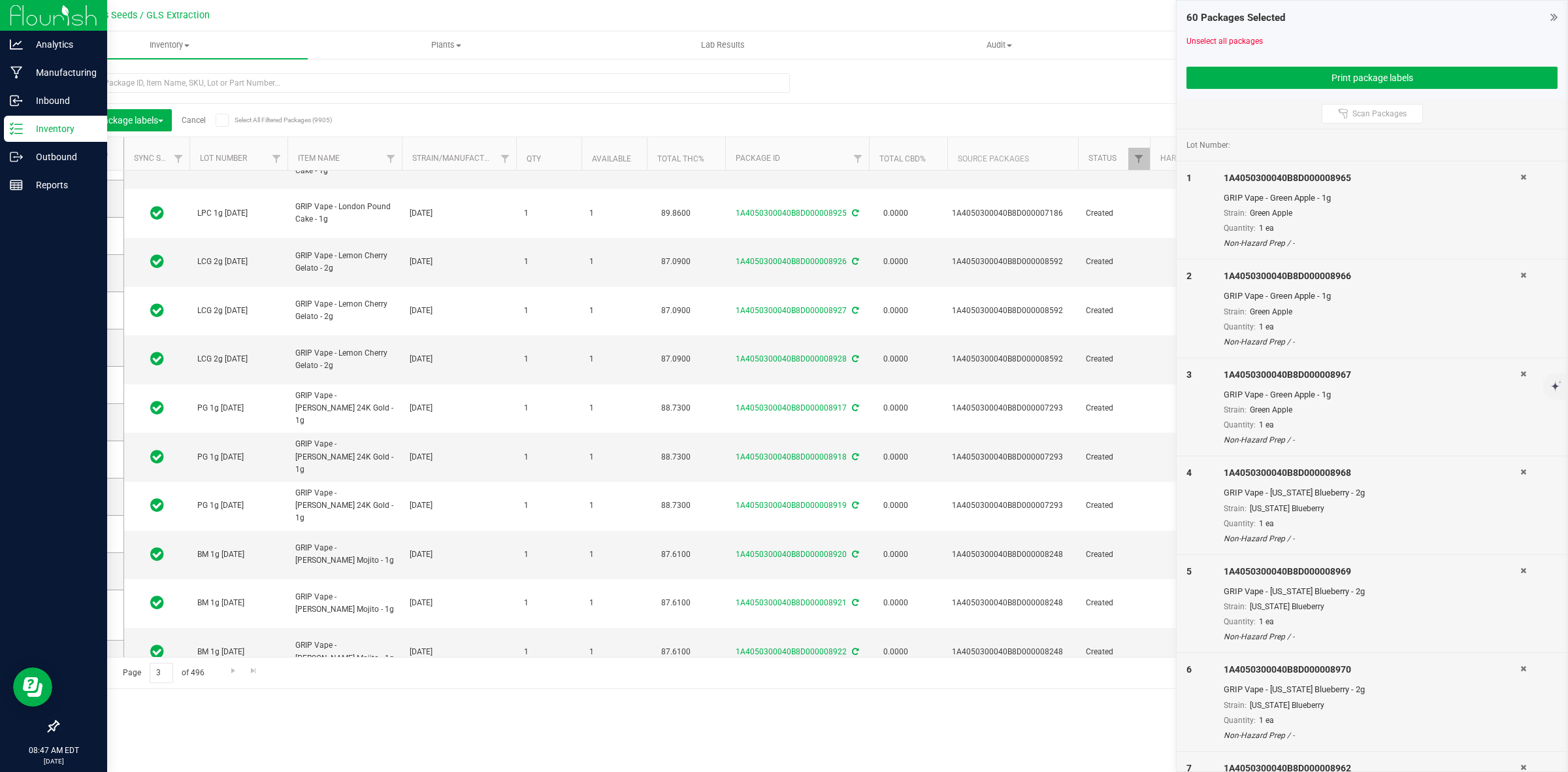
scroll to position [273, 0]
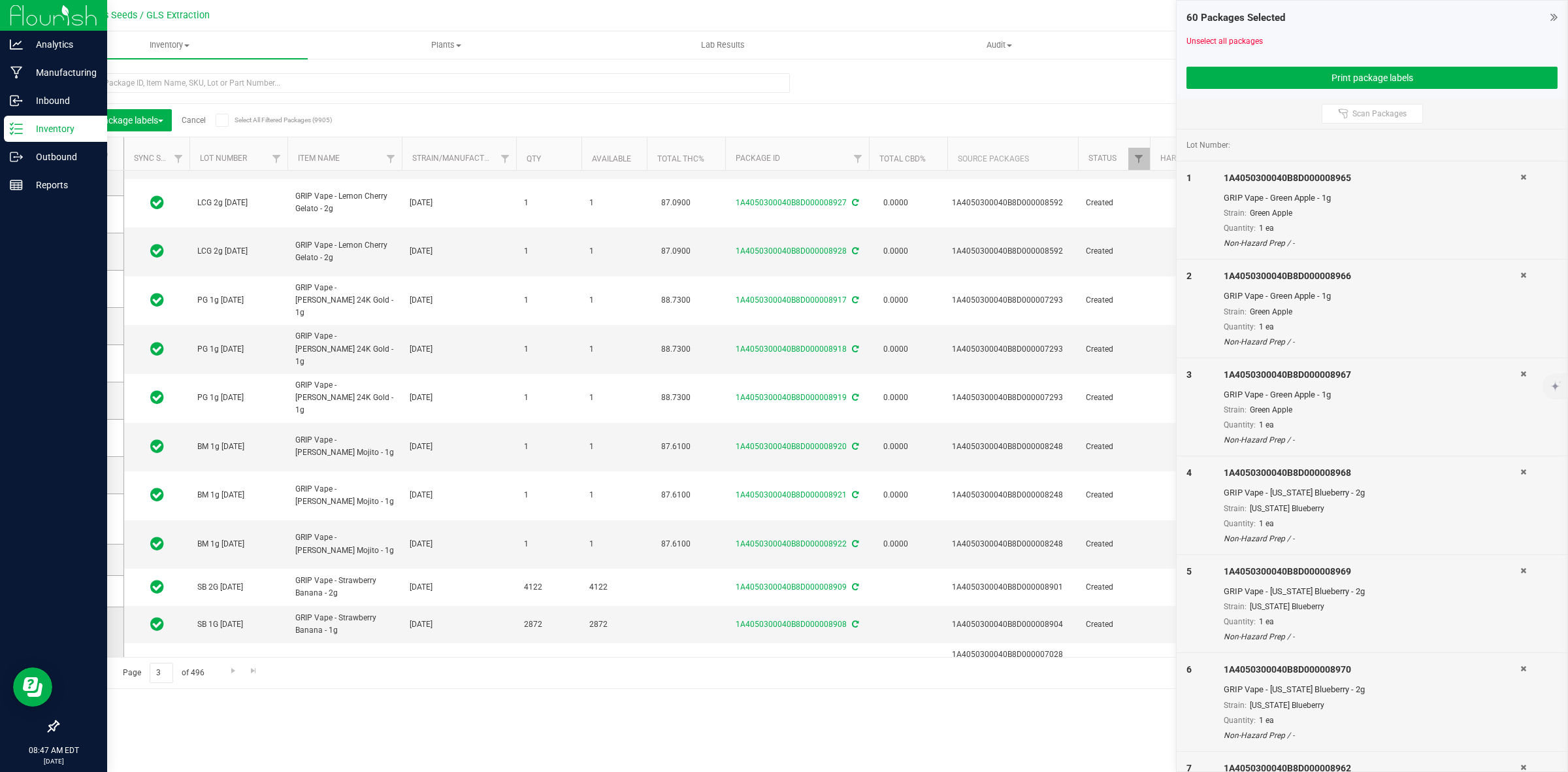
drag, startPoint x: 86, startPoint y: 631, endPoint x: 86, endPoint y: 619, distance: 12.0
click at [86, 632] on icon at bounding box center [87, 632] width 8 height 0
click at [0, 0] on input "checkbox" at bounding box center [0, 0] width 0 height 0
click at [89, 585] on span at bounding box center [88, 591] width 13 height 13
click at [0, 0] on input "checkbox" at bounding box center [0, 0] width 0 height 0
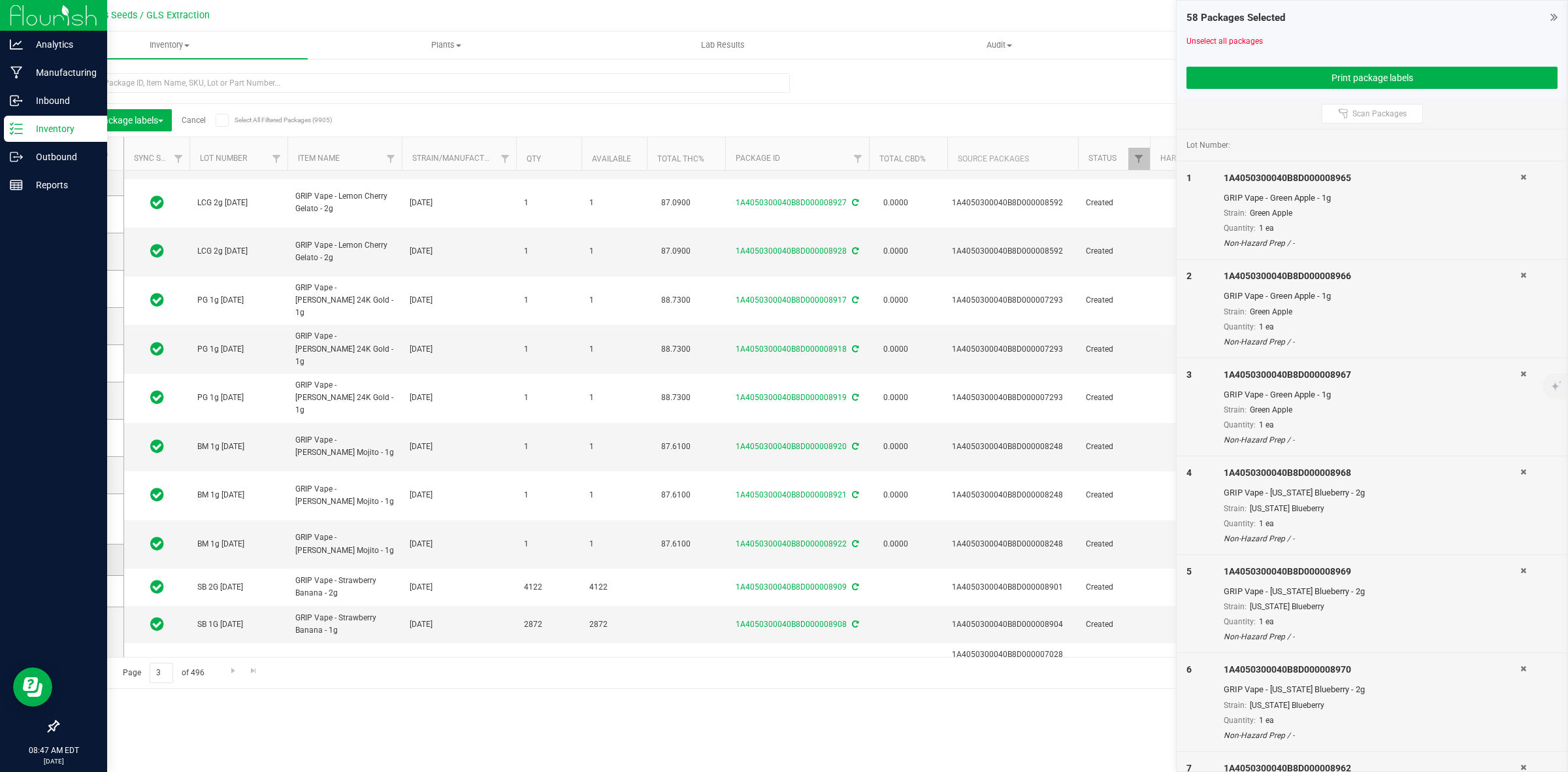
click at [86, 553] on span at bounding box center [88, 559] width 13 height 13
click at [0, 0] on input "checkbox" at bounding box center [0, 0] width 0 height 0
click at [83, 526] on td at bounding box center [91, 520] width 65 height 50
click at [93, 475] on span at bounding box center [88, 475] width 13 height 13
click at [0, 0] on input "checkbox" at bounding box center [0, 0] width 0 height 0
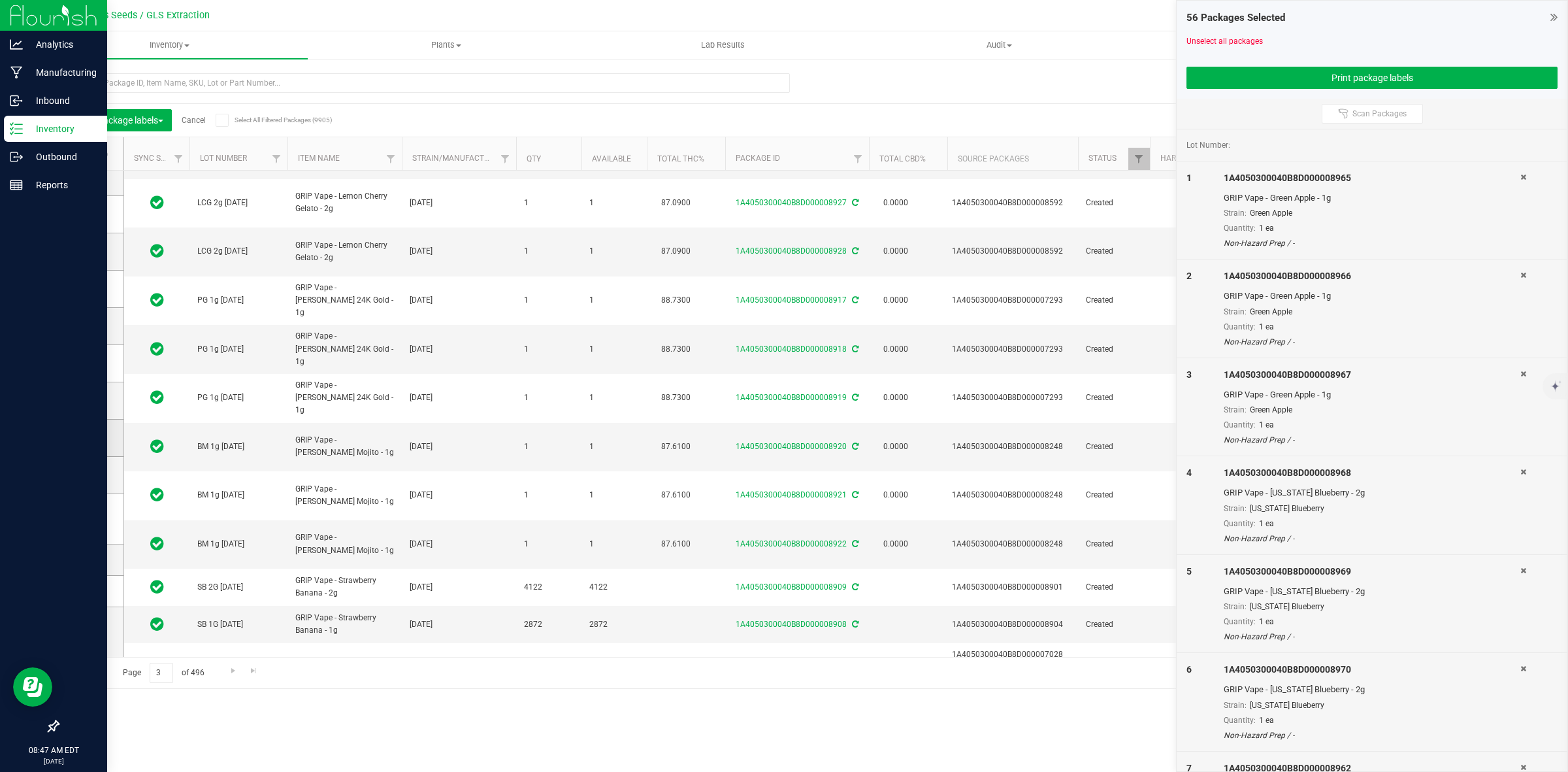
click at [85, 432] on span at bounding box center [88, 438] width 13 height 13
click at [0, 0] on input "checkbox" at bounding box center [0, 0] width 0 height 0
click at [90, 519] on icon at bounding box center [87, 519] width 8 height 0
click at [0, 0] on input "checkbox" at bounding box center [0, 0] width 0 height 0
click at [1341, 71] on button "Print package labels" at bounding box center [1372, 78] width 371 height 23
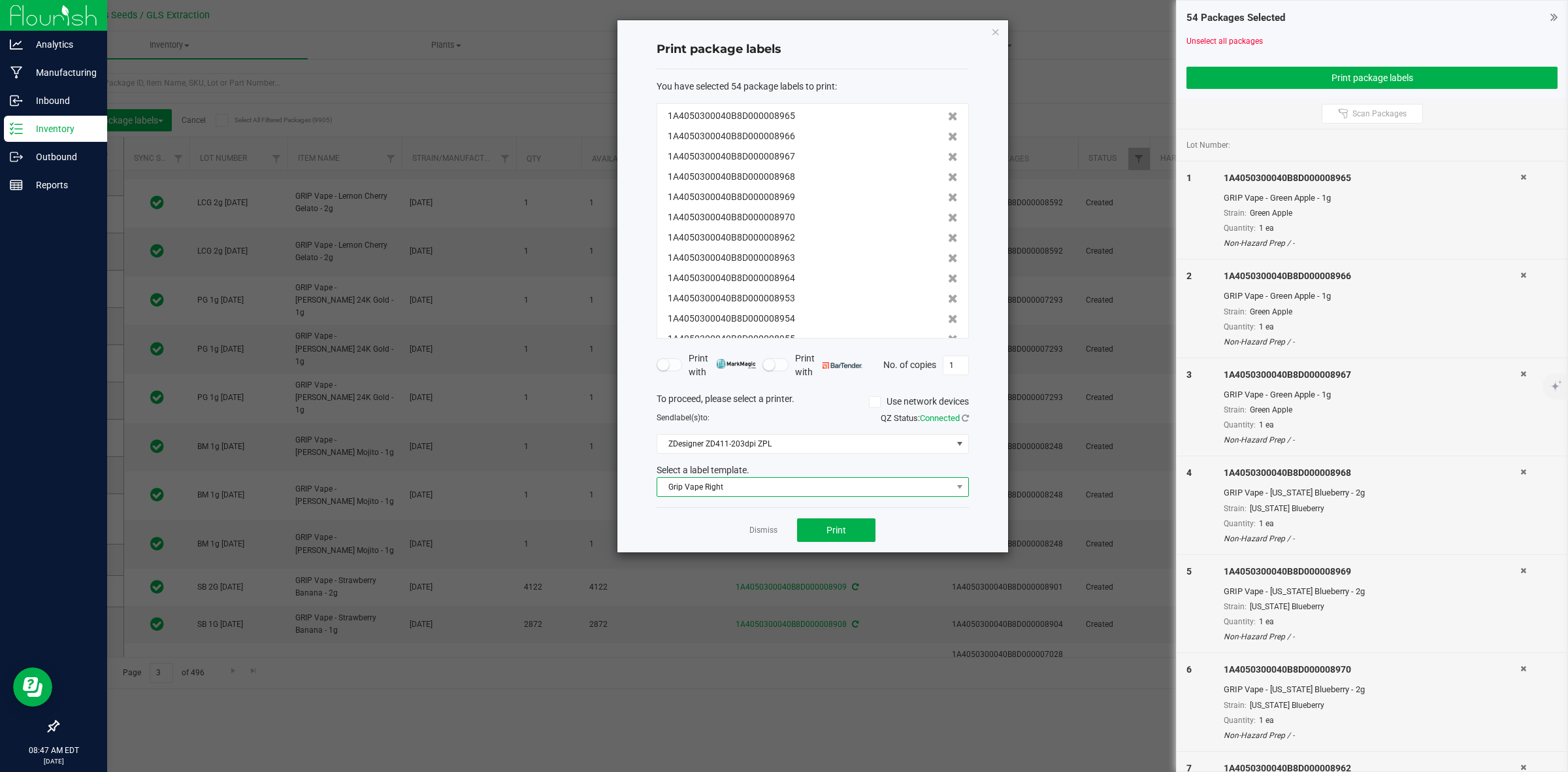
click at [903, 481] on span "Grip Vape Right" at bounding box center [804, 487] width 295 height 18
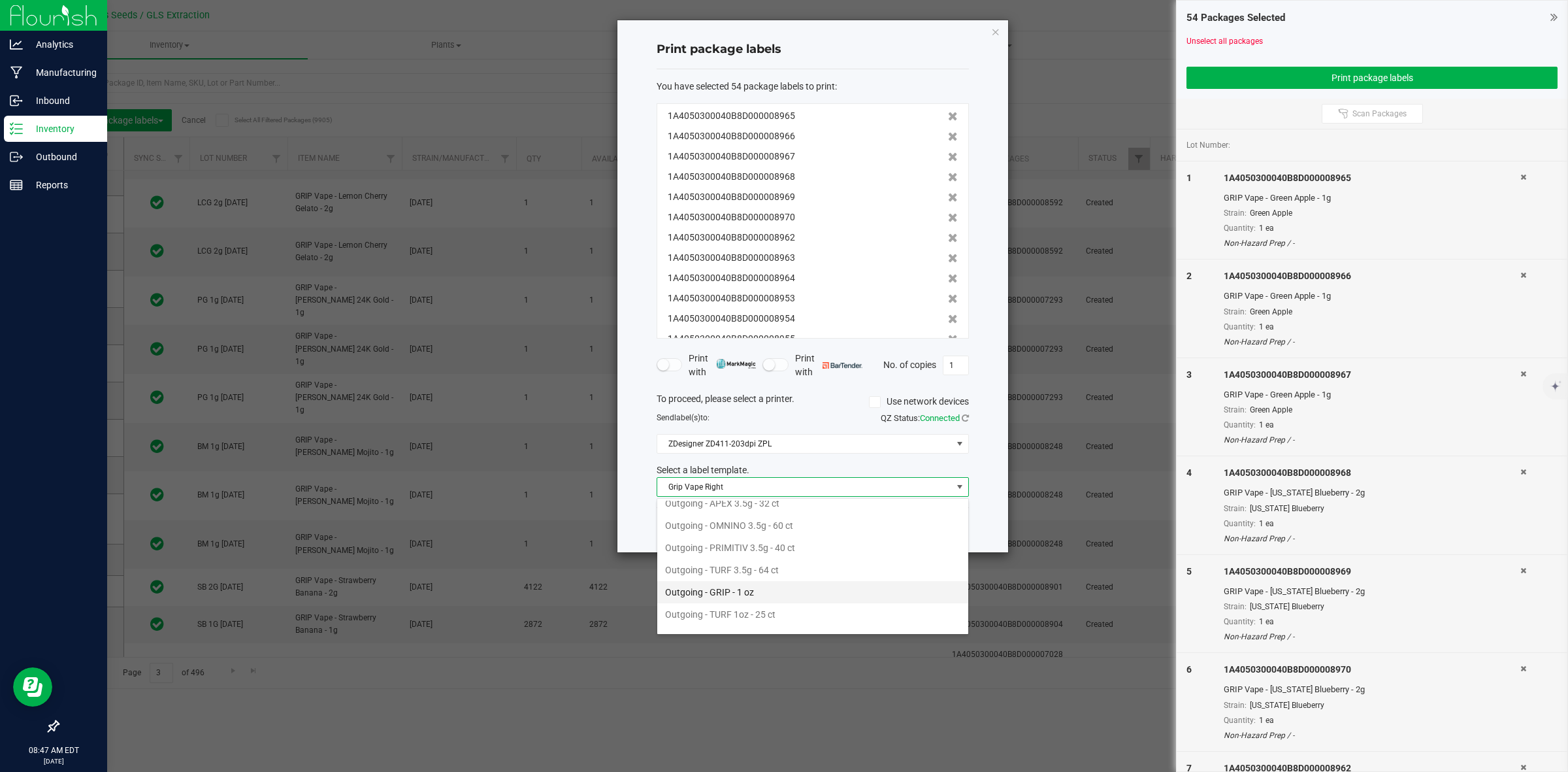
scroll to position [478, 0]
click at [783, 576] on li "Outgoing GRIP - VAPE" at bounding box center [813, 576] width 311 height 23
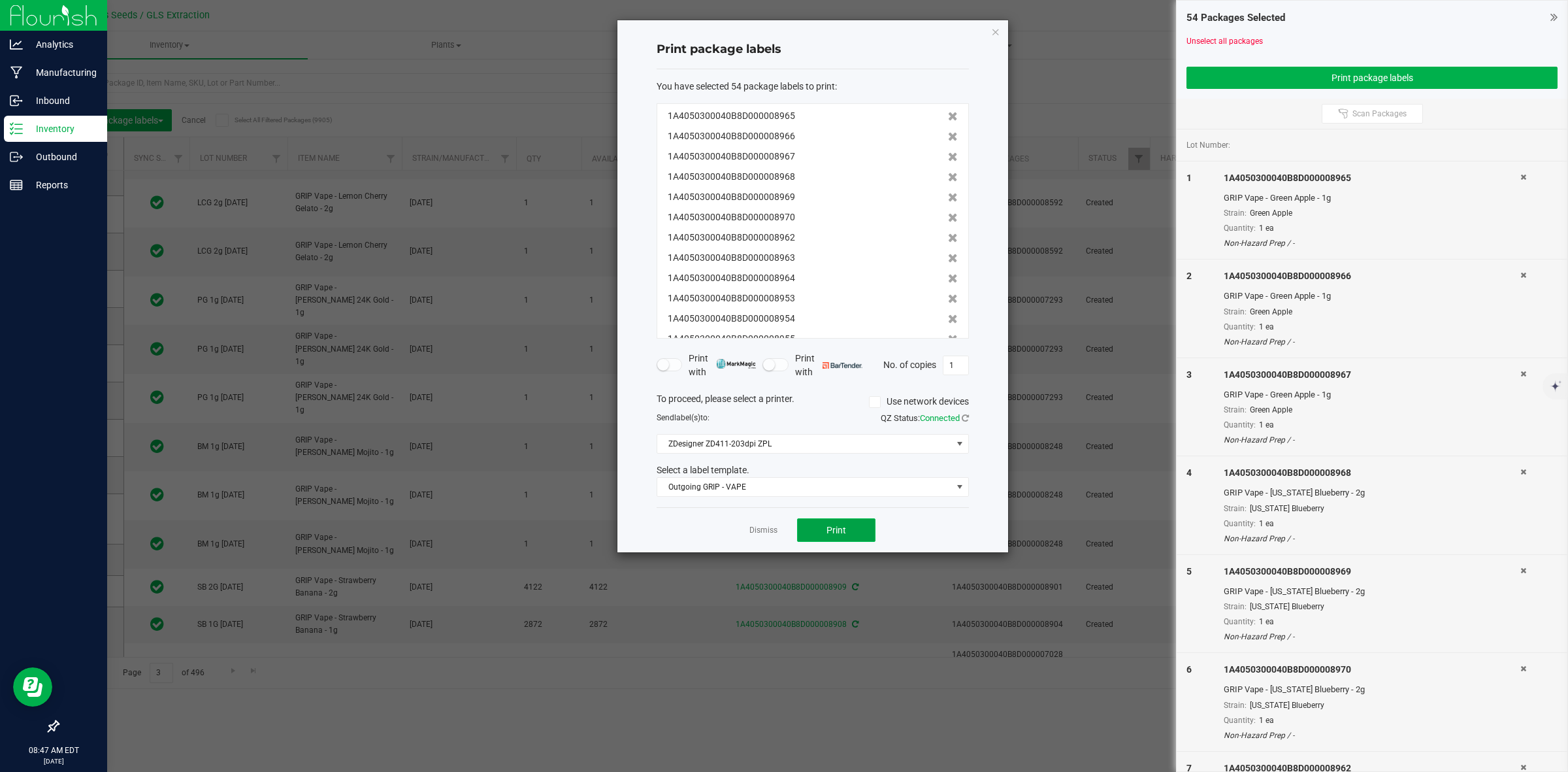
click at [855, 529] on button "Print" at bounding box center [836, 530] width 78 height 24
click at [765, 535] on link "Dismiss" at bounding box center [763, 531] width 28 height 11
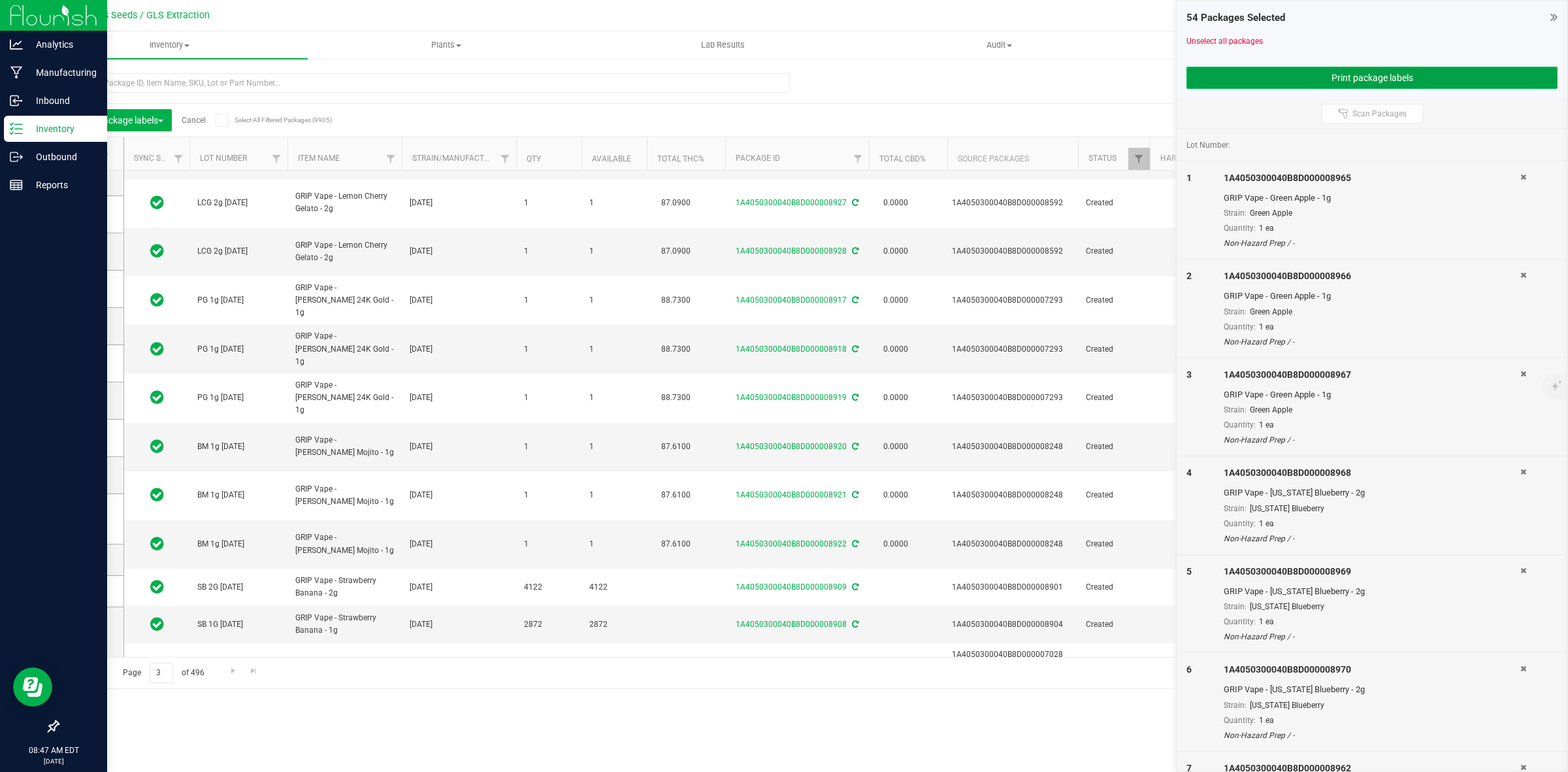
click at [1383, 71] on button "Print package labels" at bounding box center [1372, 78] width 371 height 23
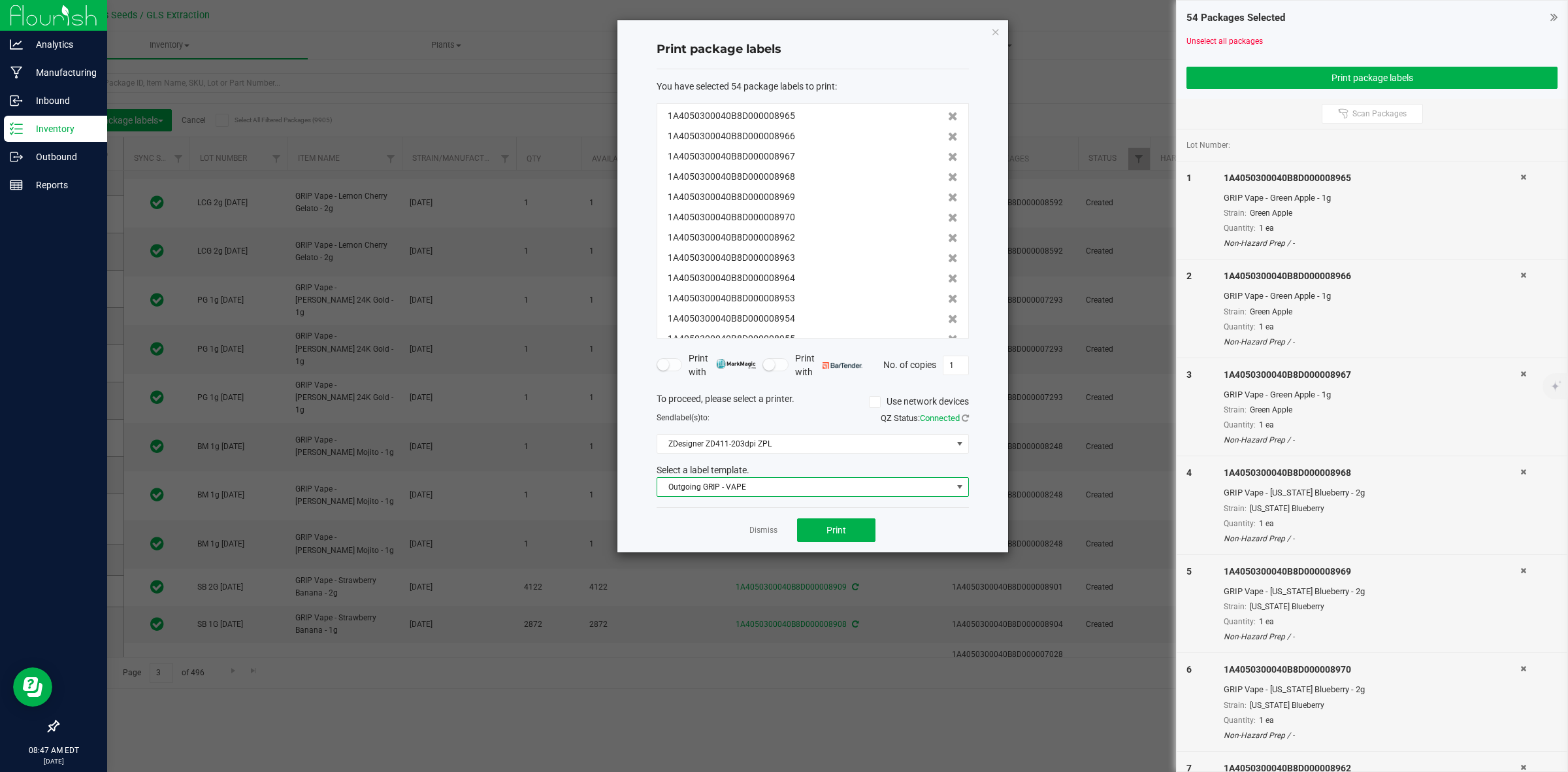
click at [954, 489] on span at bounding box center [959, 486] width 10 height 10
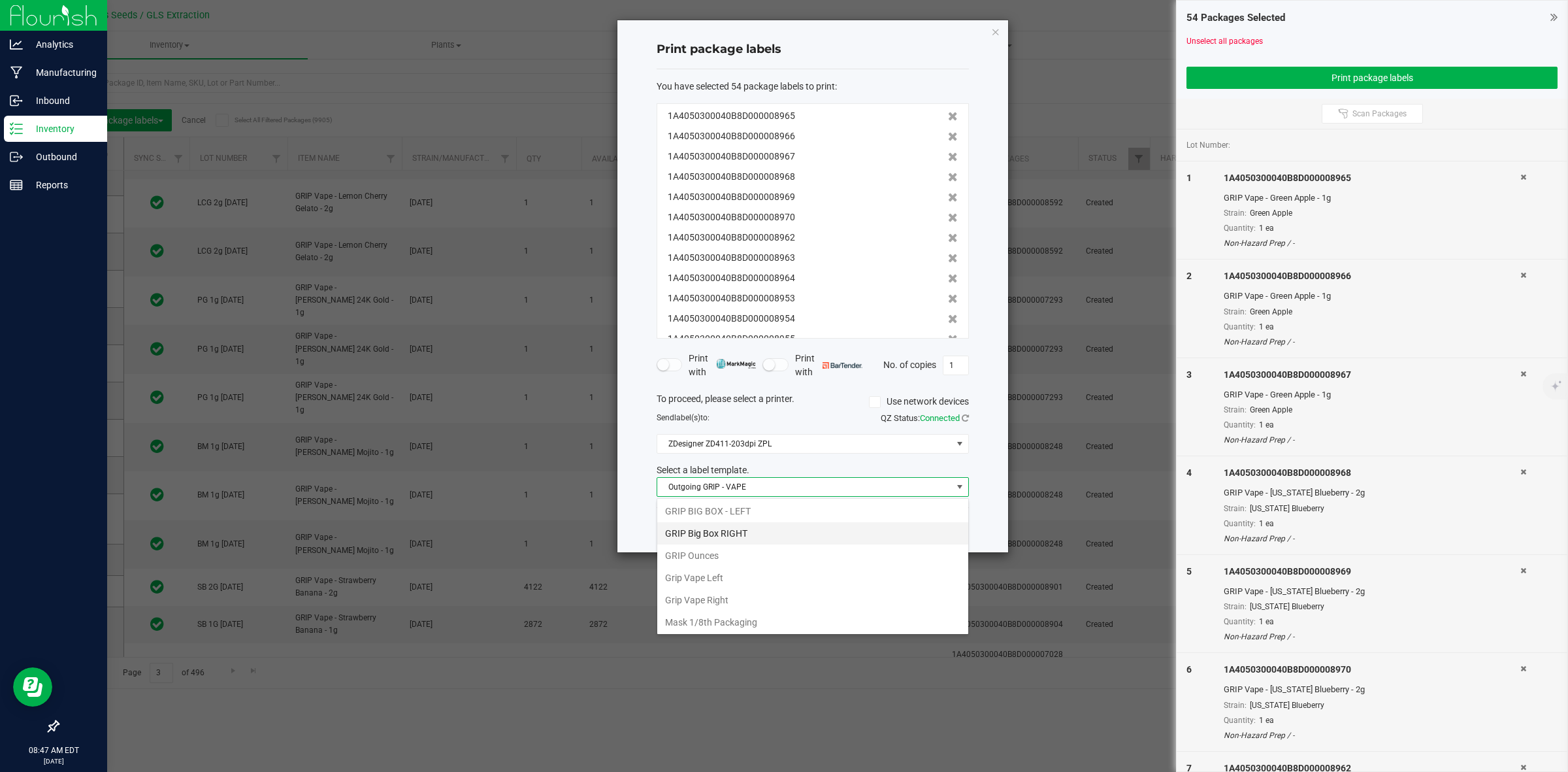
scroll to position [164, 0]
click at [736, 617] on li "GRIP Big Box RIGHT" at bounding box center [813, 615] width 311 height 23
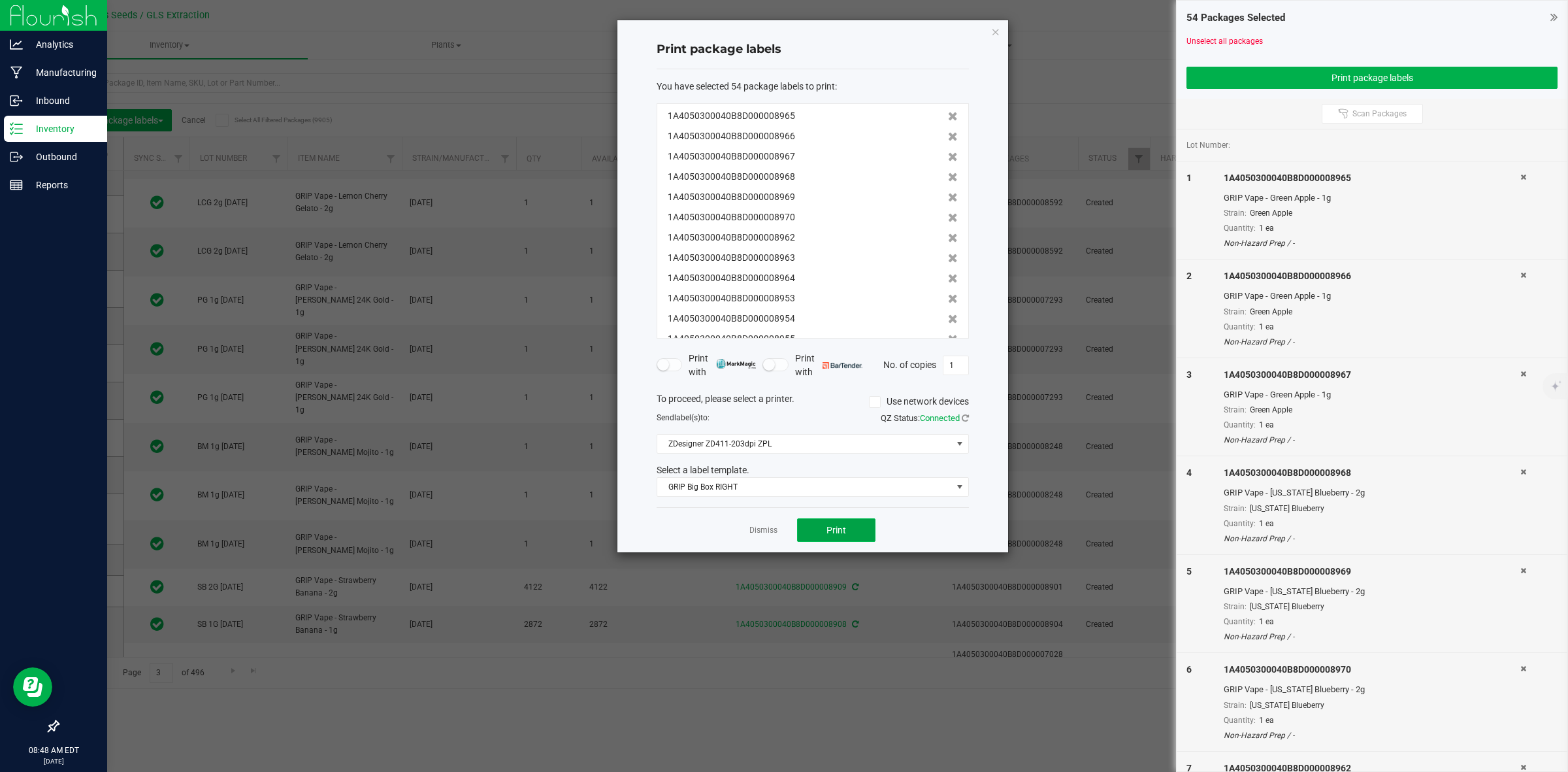
click at [821, 522] on button "Print" at bounding box center [836, 530] width 78 height 24
click at [815, 531] on button "Print" at bounding box center [836, 530] width 78 height 24
click at [757, 528] on link "Dismiss" at bounding box center [763, 531] width 28 height 11
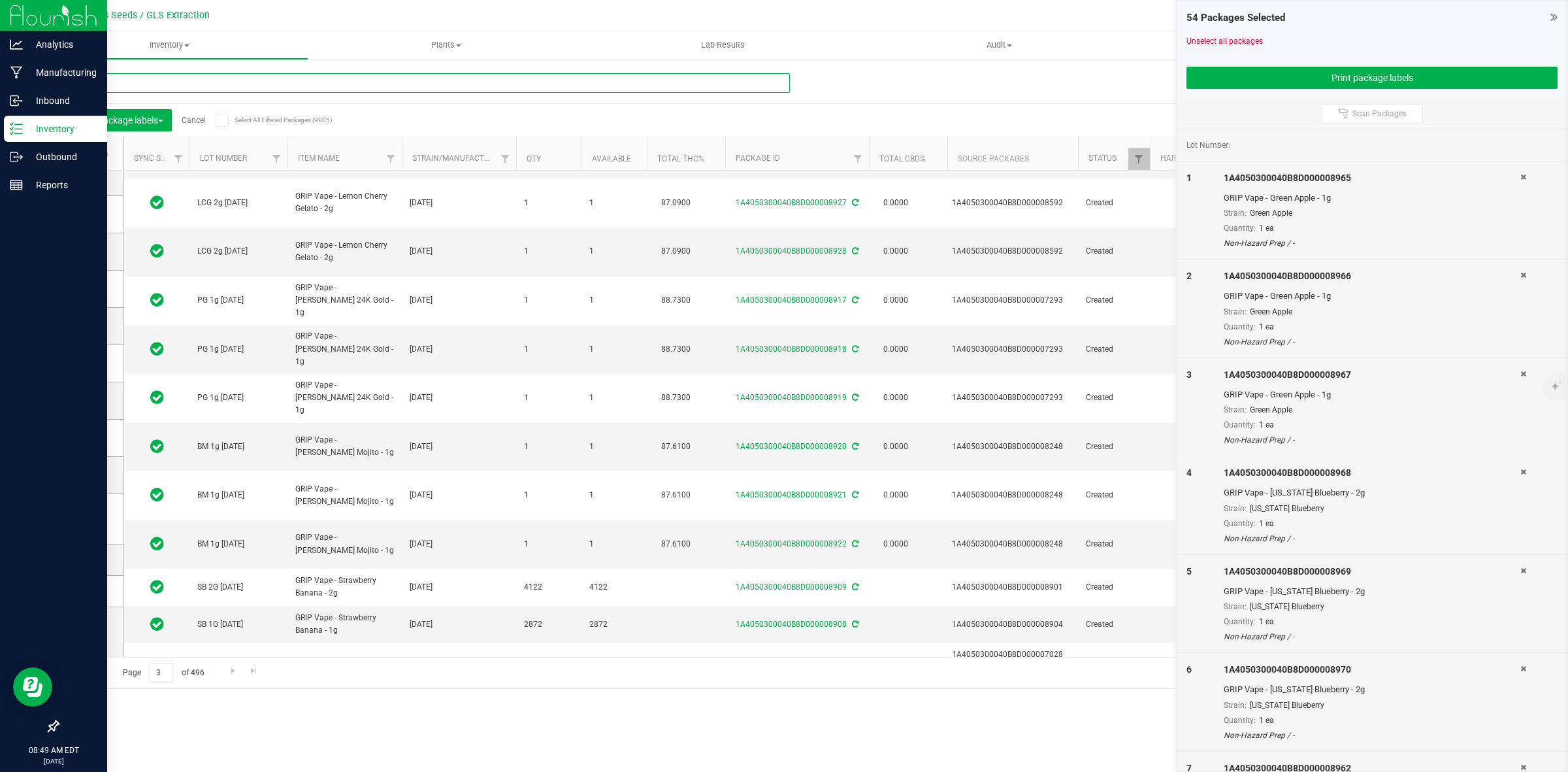
click at [157, 85] on input "text" at bounding box center [423, 83] width 732 height 20
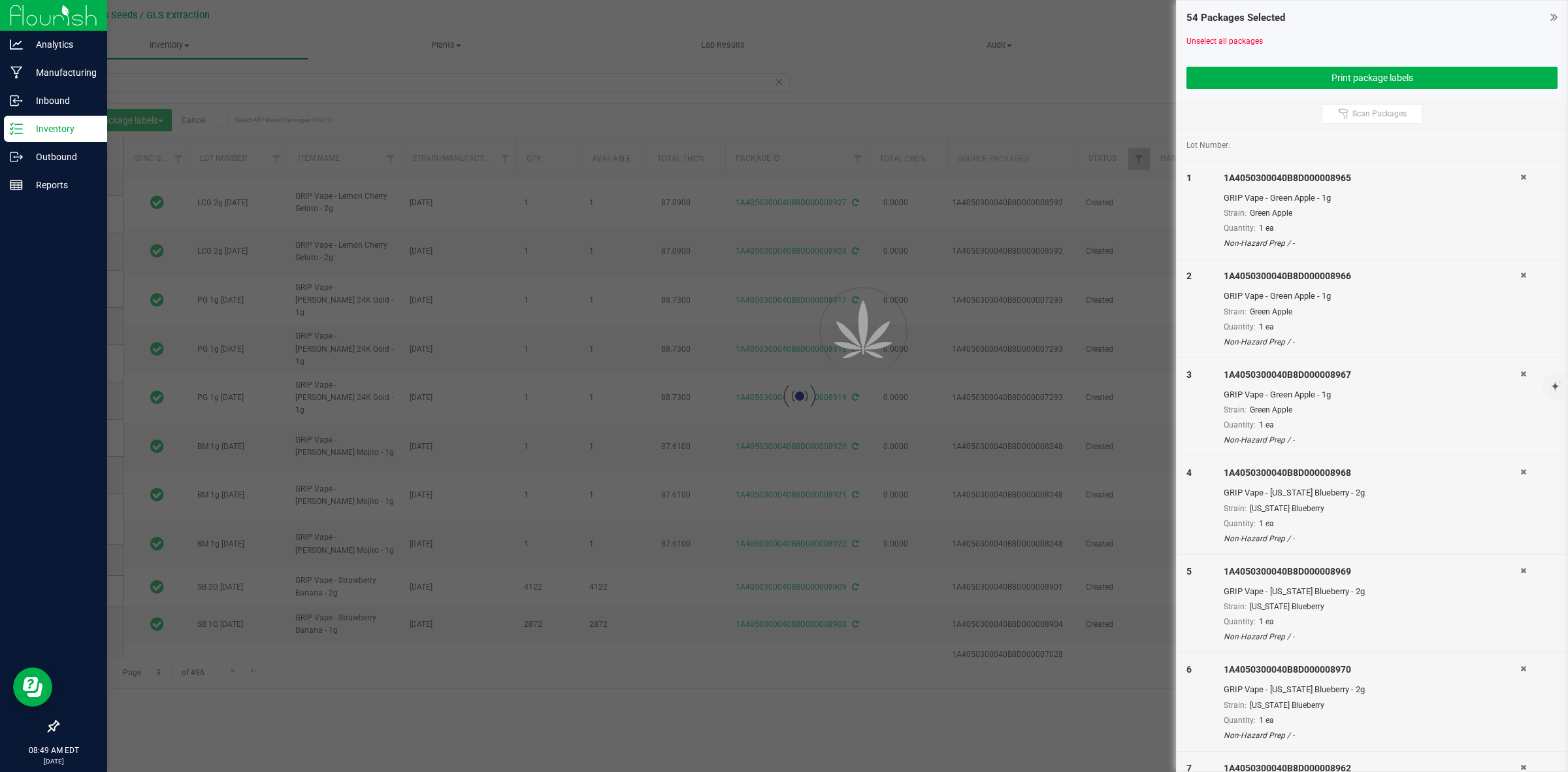
click at [198, 122] on div "Inventory All packages All inventory Waste log Create inventory Plants All plan…" at bounding box center [800, 402] width 1537 height 741
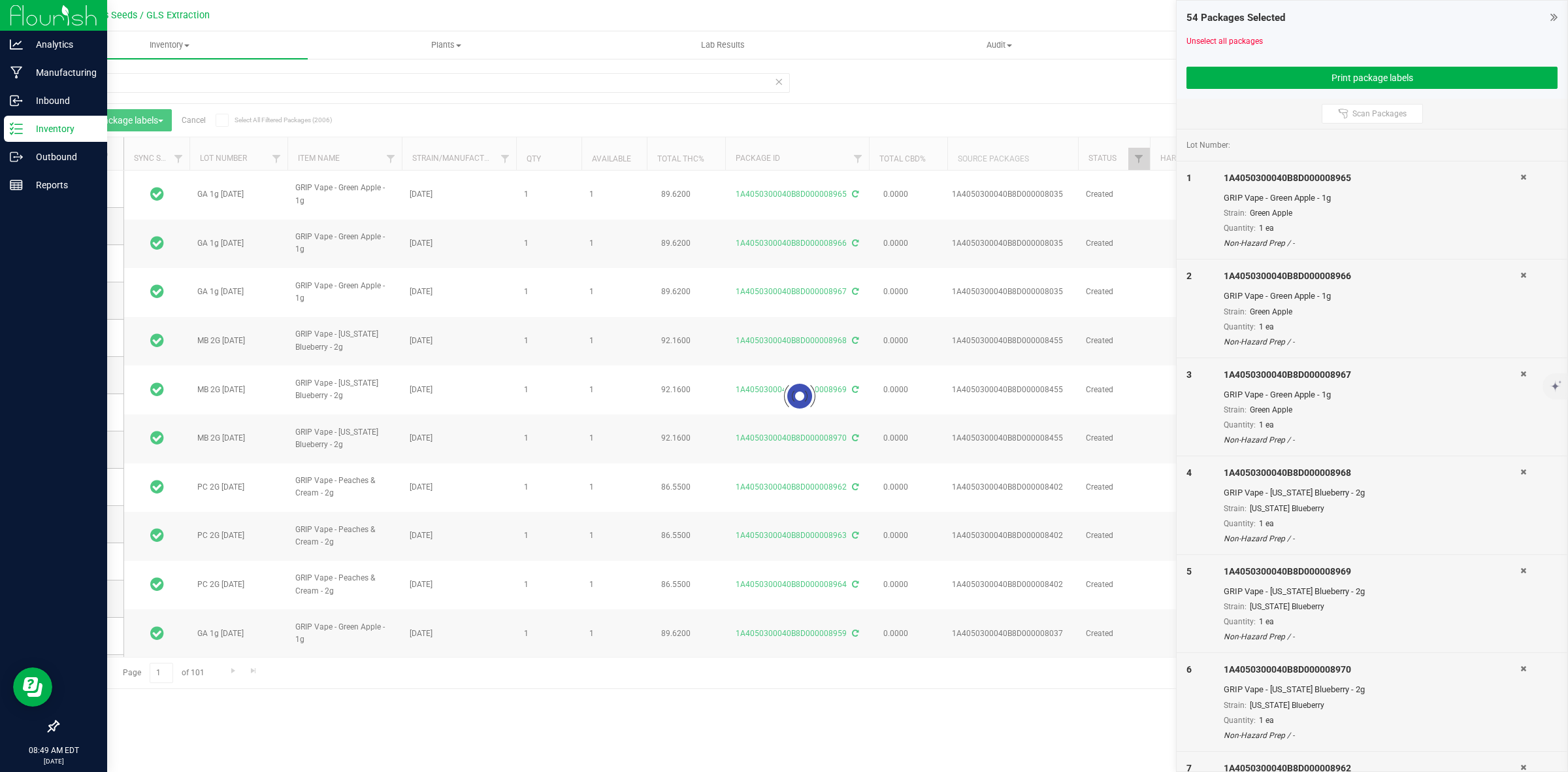
click at [198, 119] on div at bounding box center [800, 396] width 1483 height 584
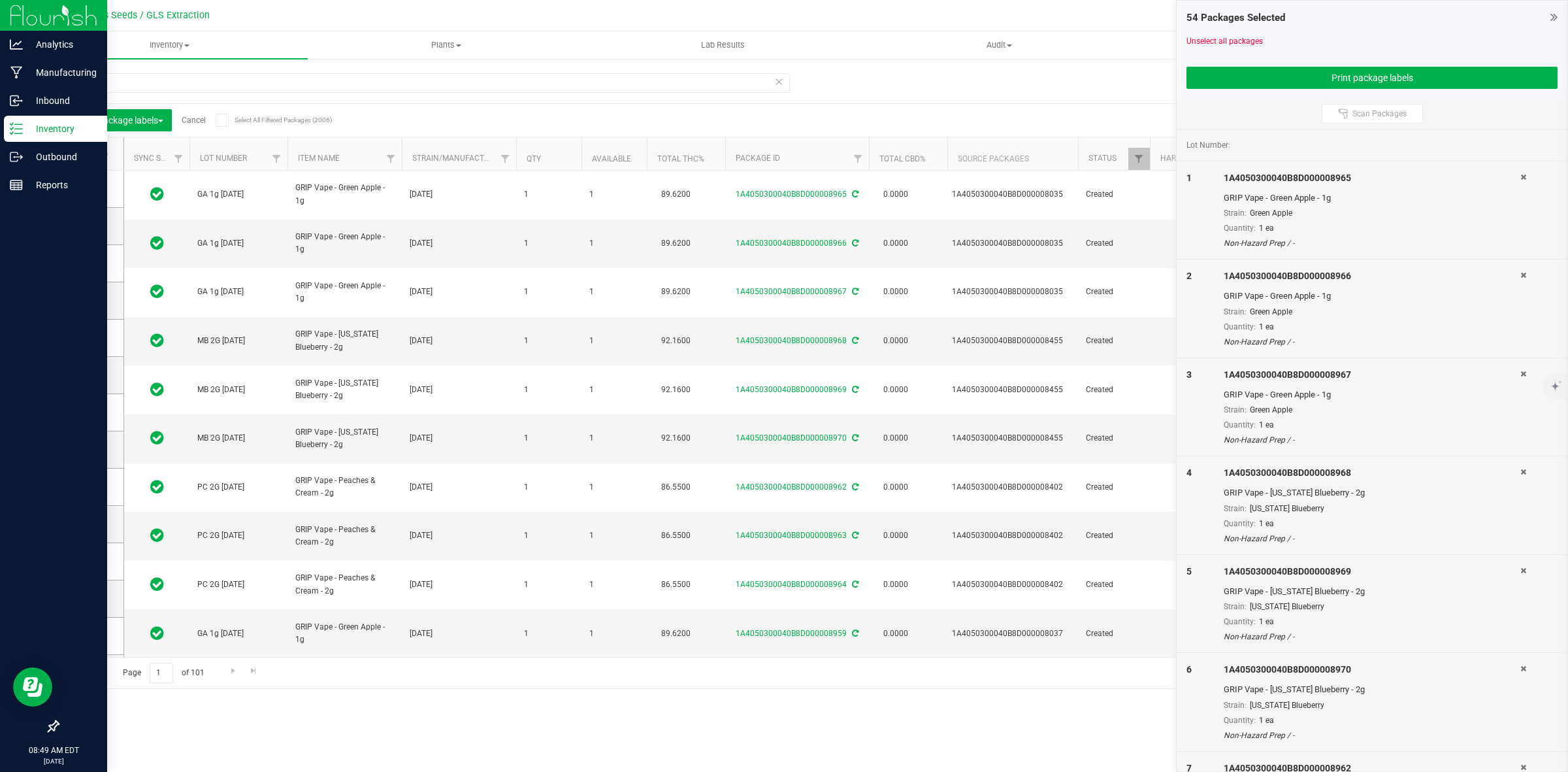
click at [198, 119] on link "Cancel" at bounding box center [193, 120] width 24 height 9
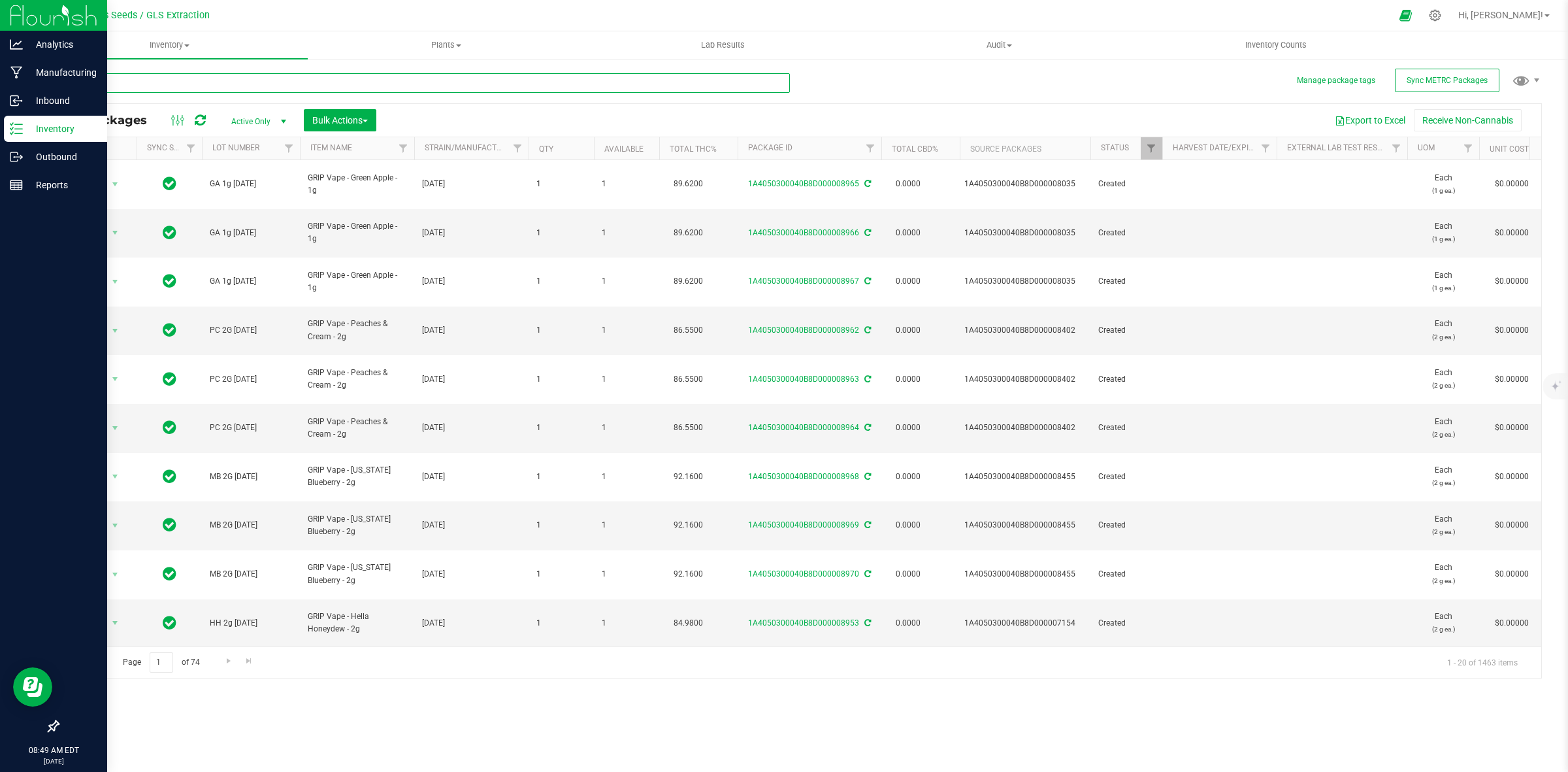
click at [168, 76] on input "text" at bounding box center [423, 83] width 732 height 20
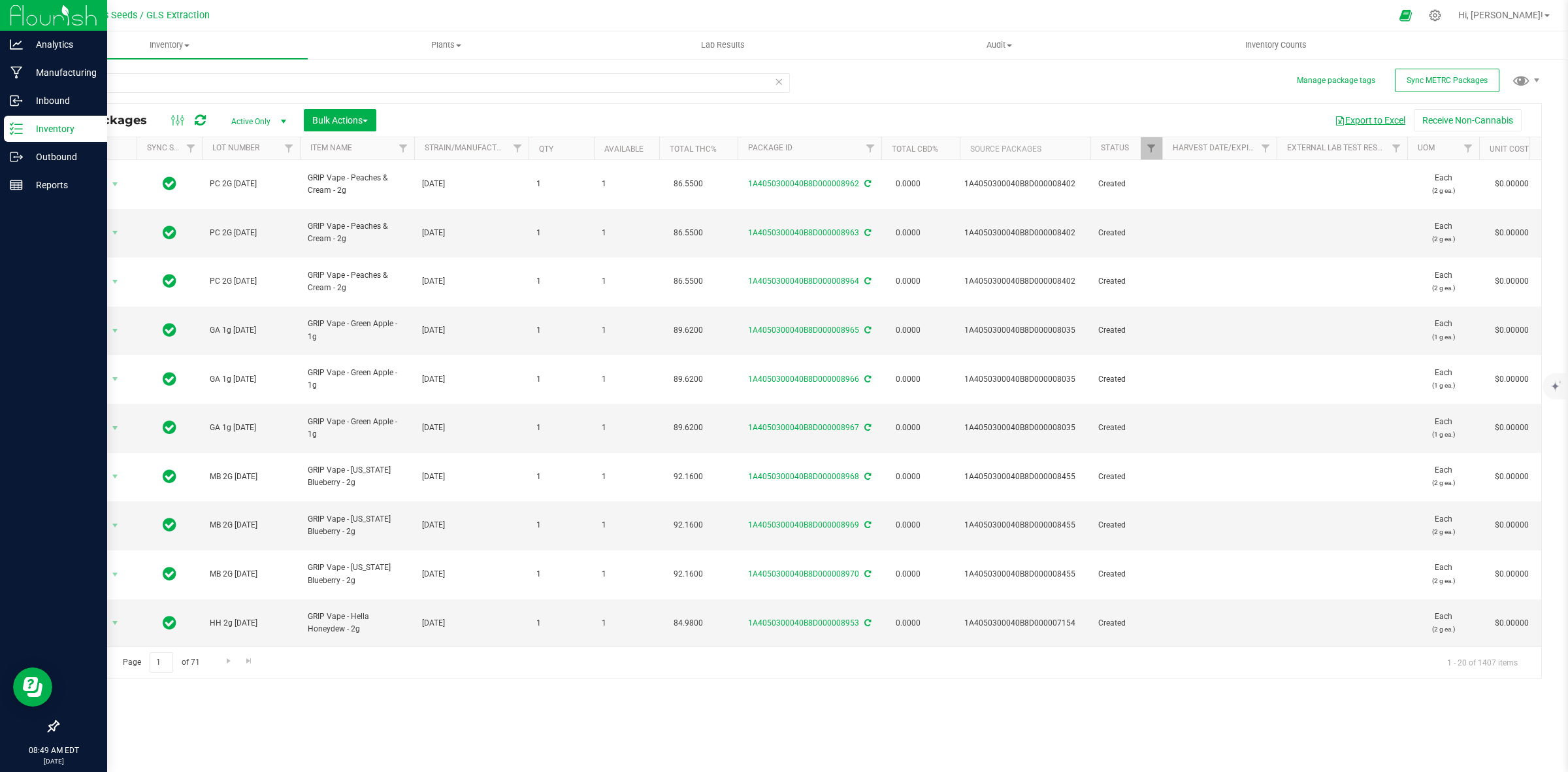
click at [1351, 117] on button "Export to Excel" at bounding box center [1370, 120] width 87 height 23
click at [228, 665] on span "Go to the next page" at bounding box center [228, 660] width 10 height 10
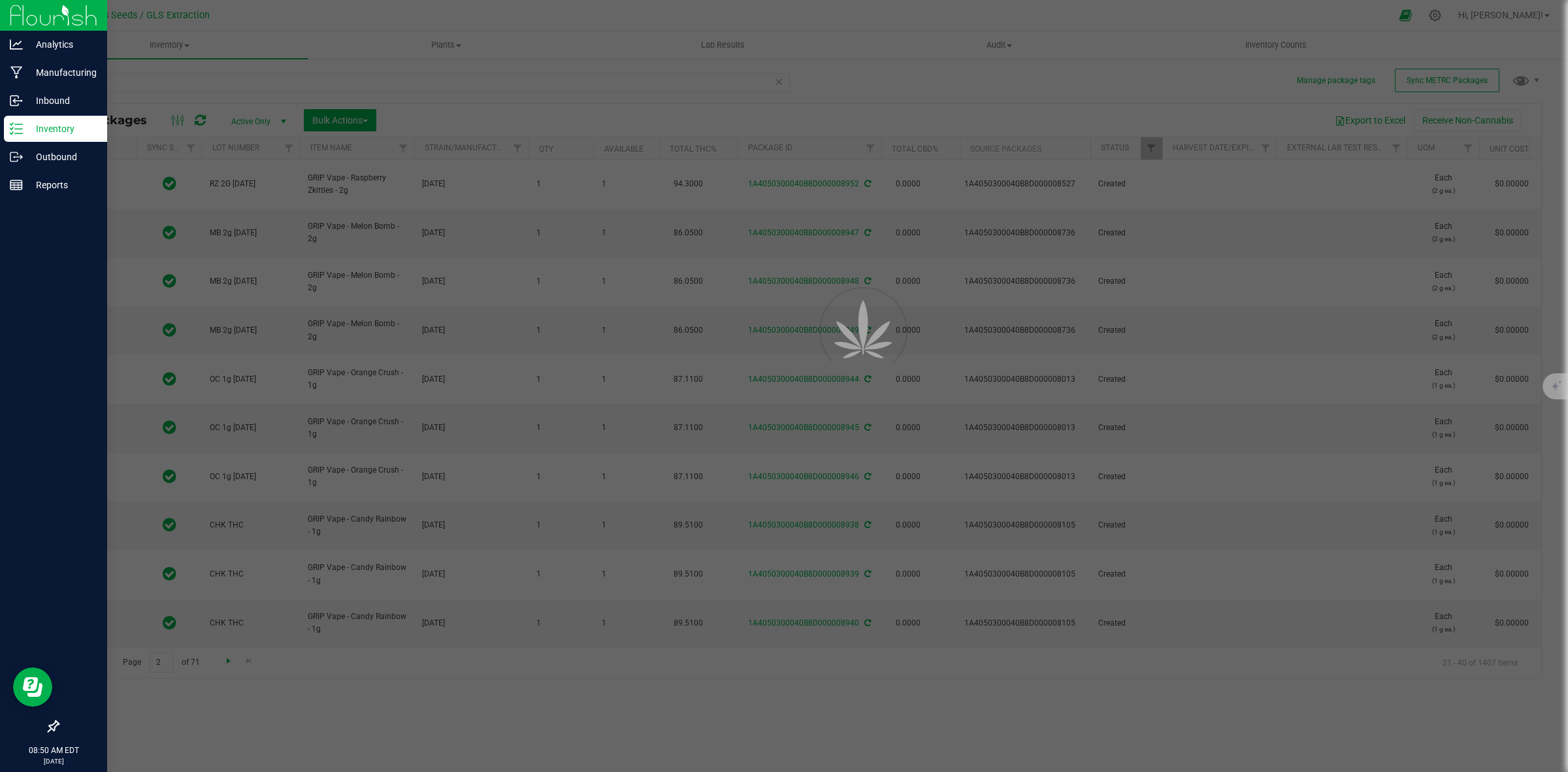
click at [228, 665] on div at bounding box center [784, 386] width 1568 height 772
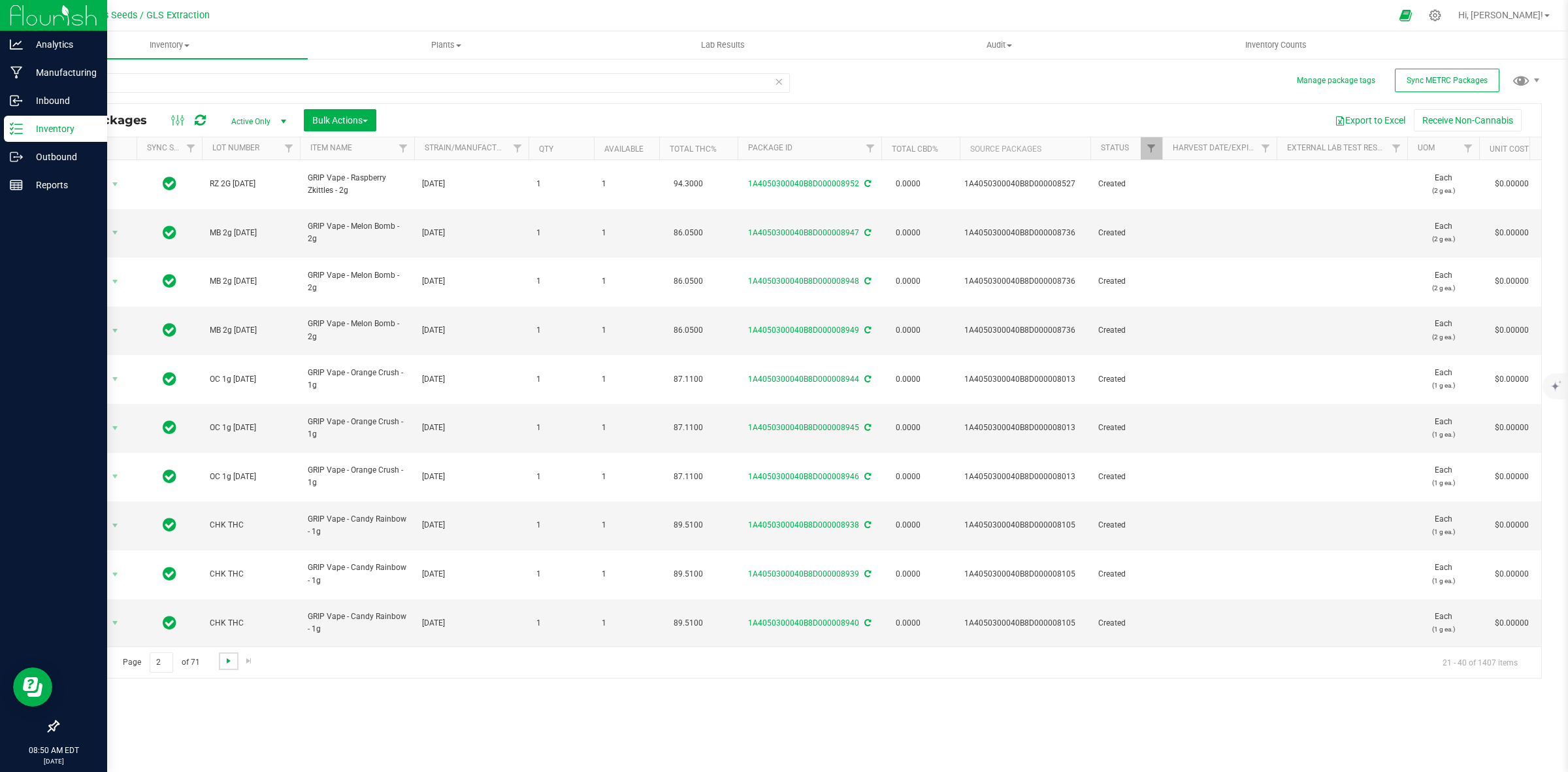
click at [228, 665] on span "Go to the next page" at bounding box center [228, 660] width 10 height 10
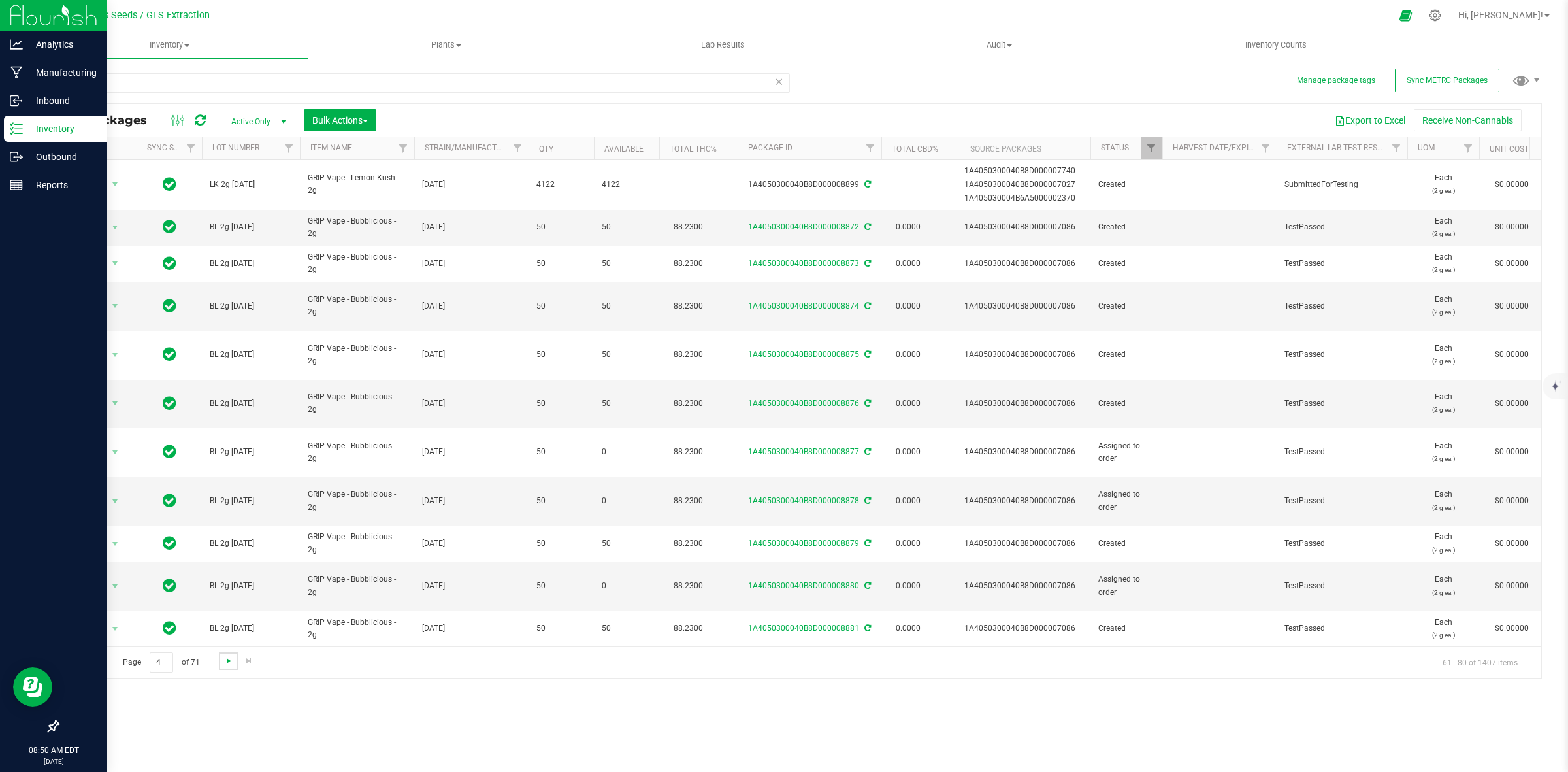
click at [228, 665] on span "Go to the next page" at bounding box center [228, 660] width 10 height 10
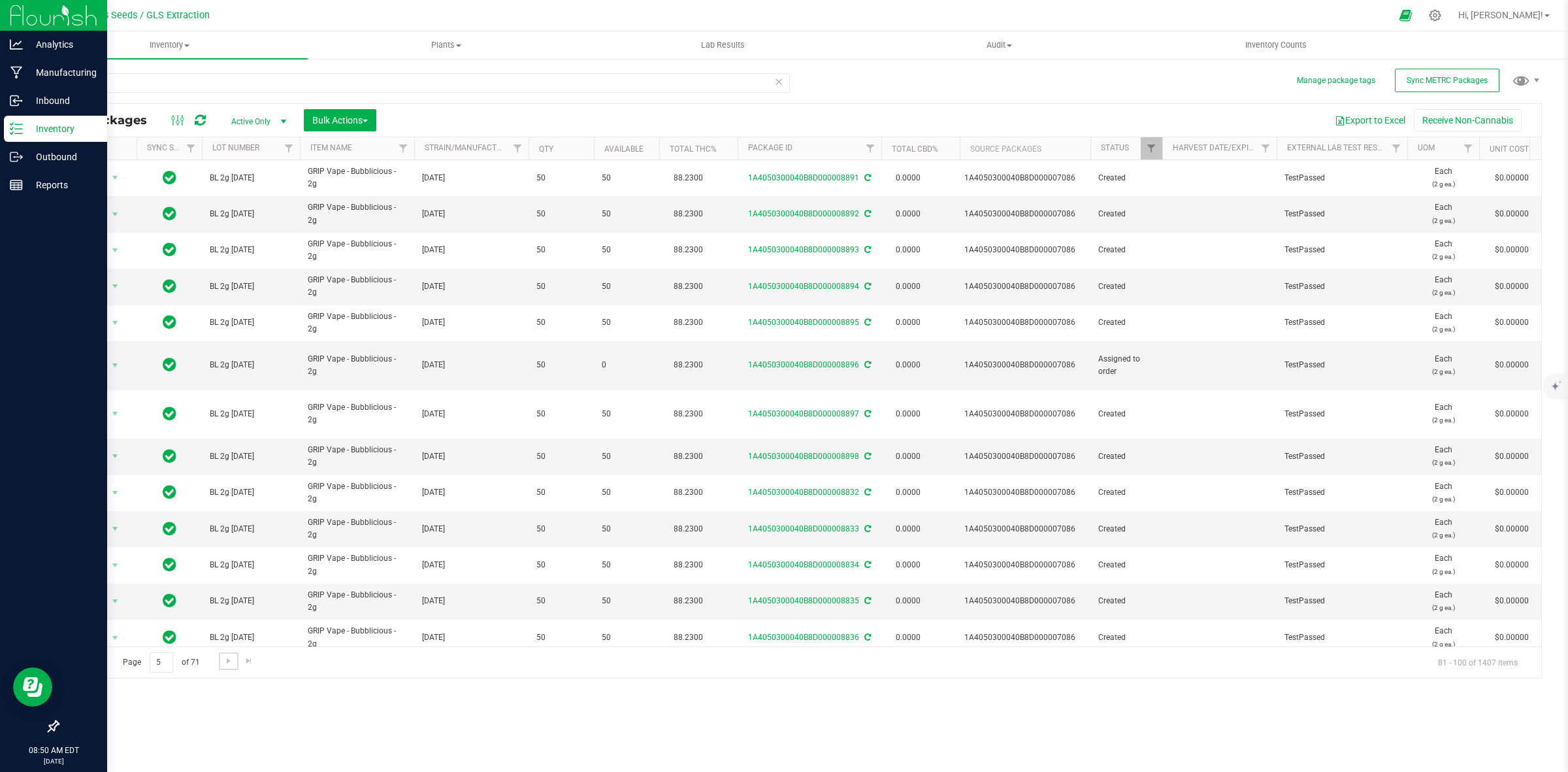
click at [229, 664] on span "Go to the next page" at bounding box center [228, 660] width 10 height 10
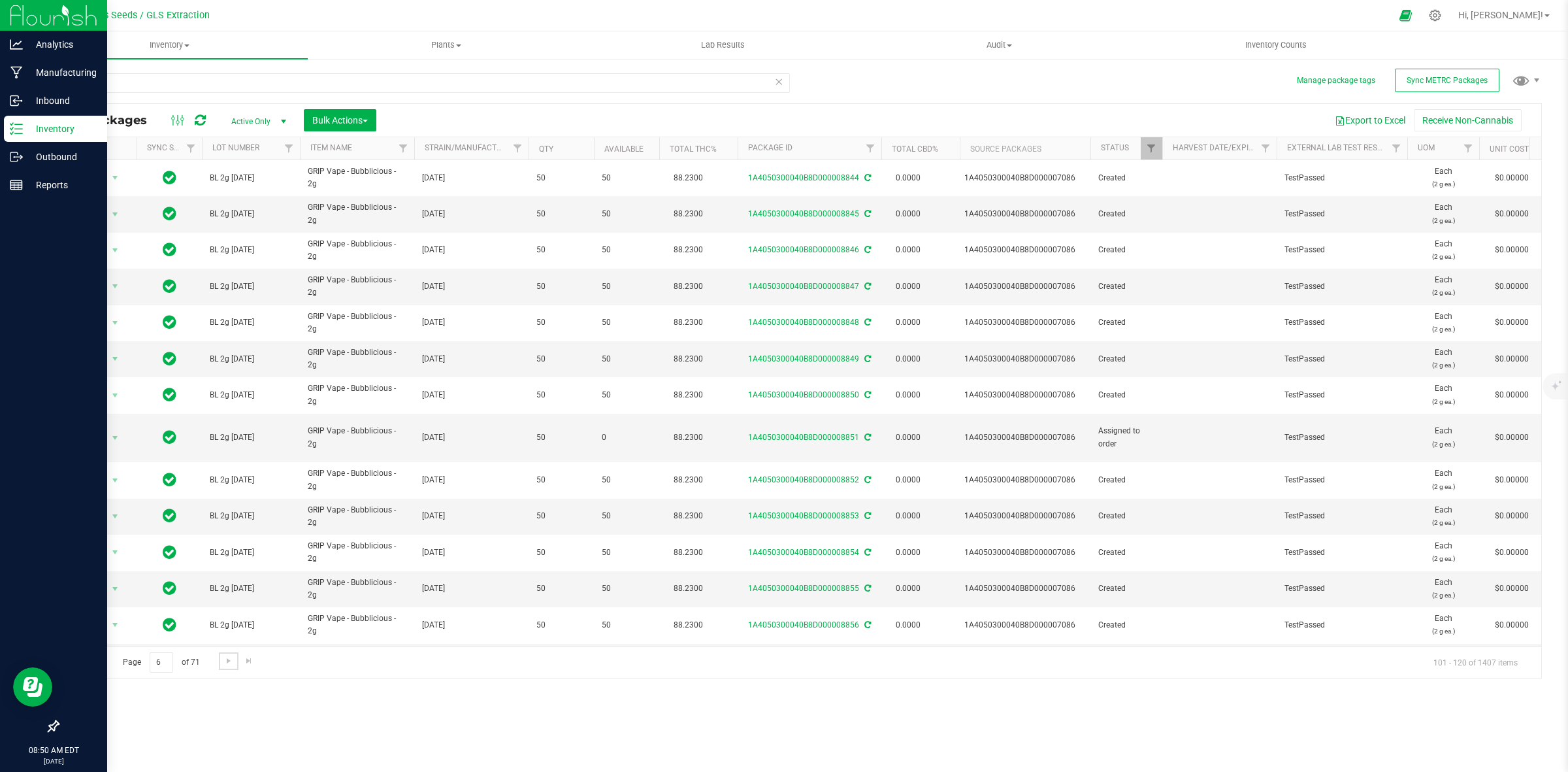
click at [229, 664] on span "Go to the next page" at bounding box center [228, 660] width 10 height 10
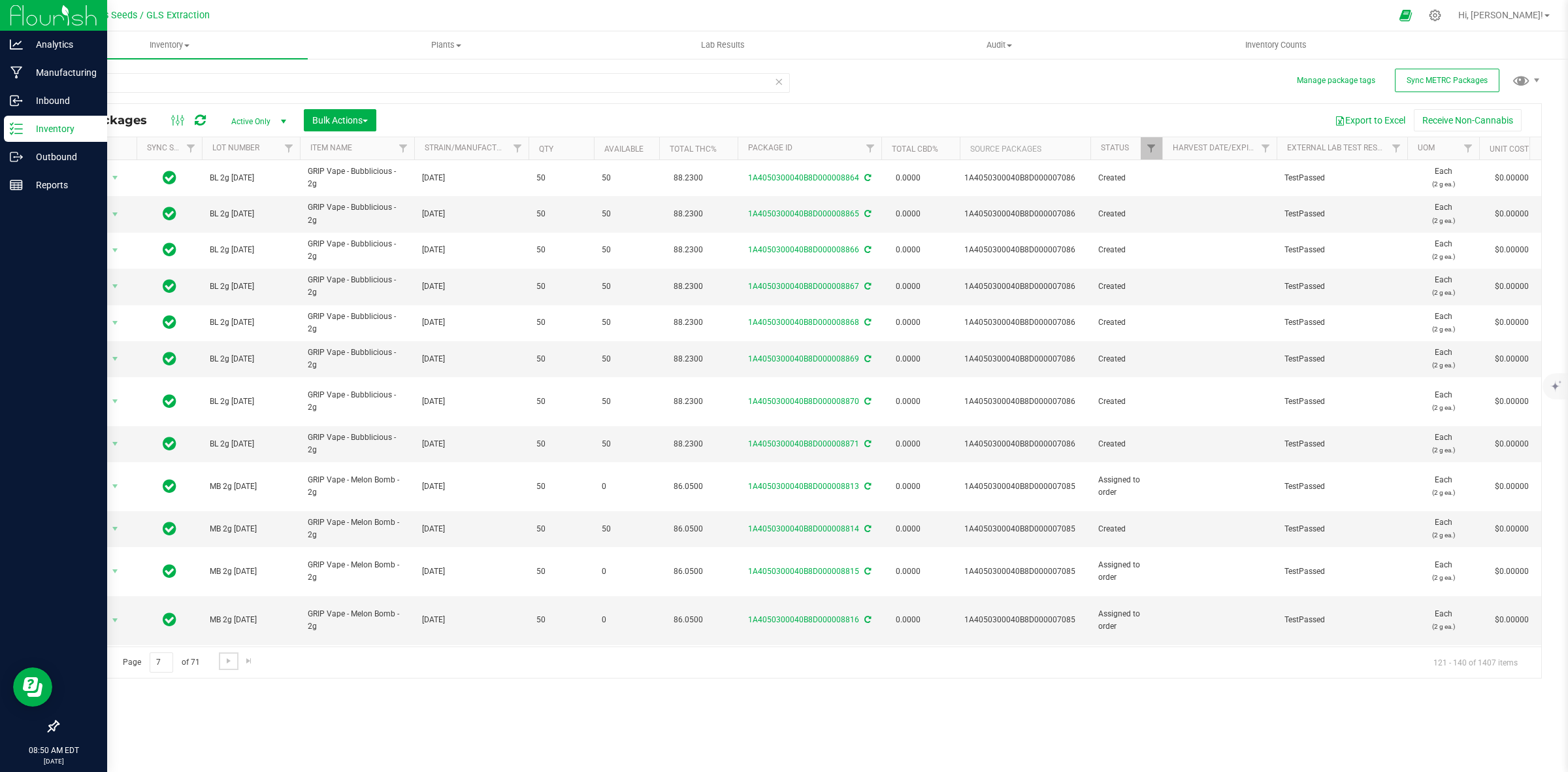
click at [229, 664] on span "Go to the next page" at bounding box center [228, 660] width 10 height 10
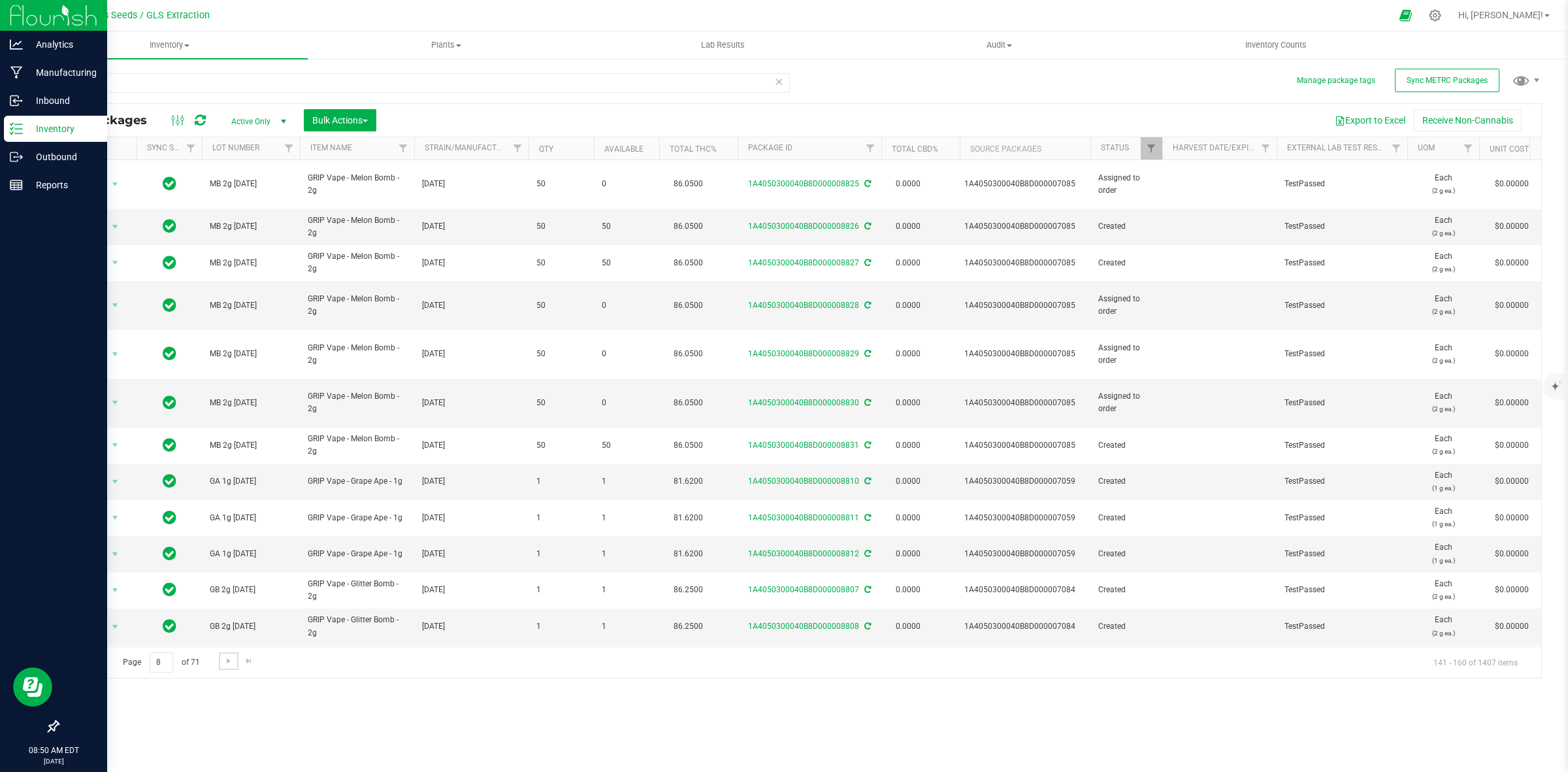
click at [229, 664] on span "Go to the next page" at bounding box center [228, 660] width 10 height 10
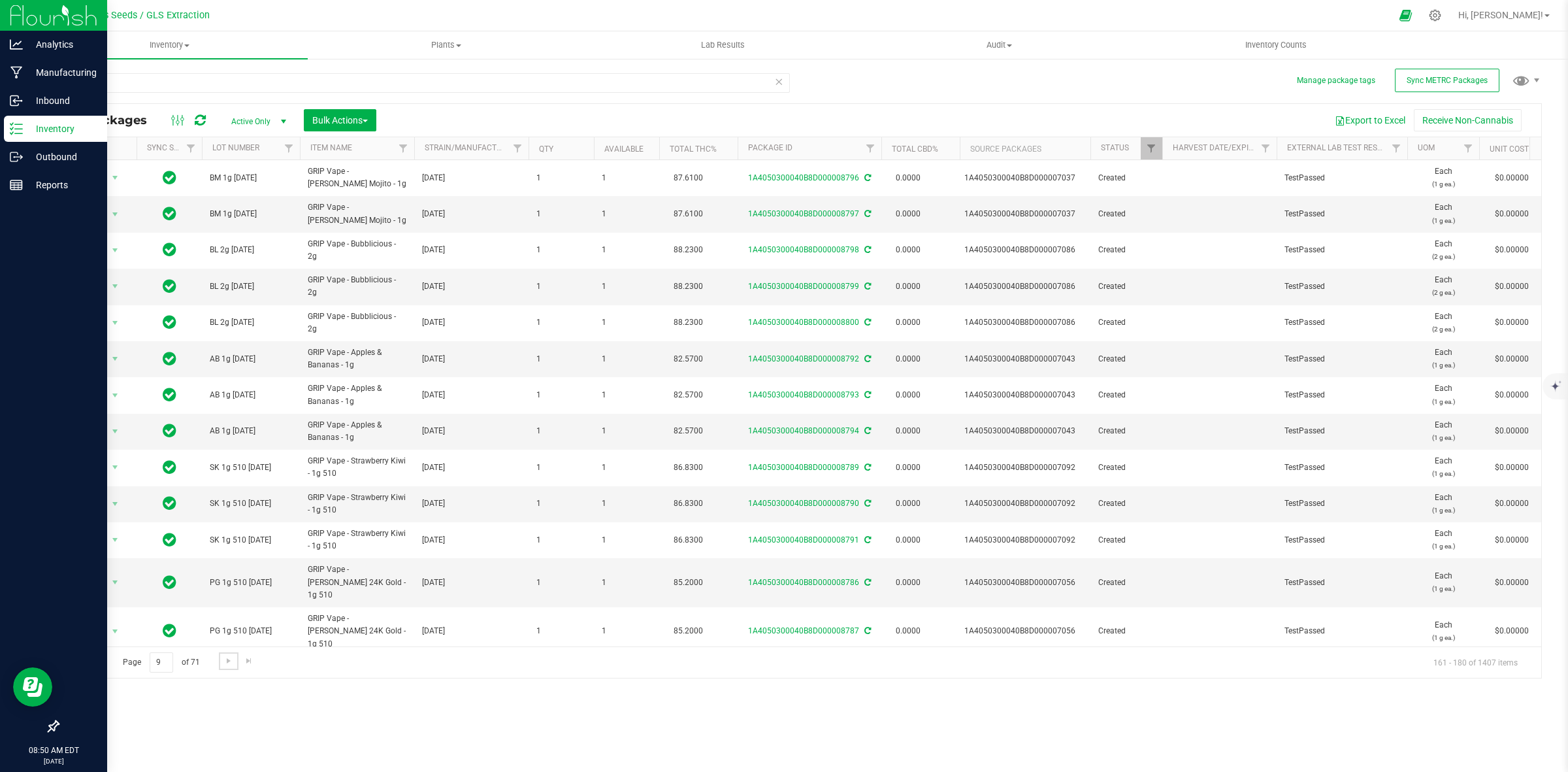
click at [229, 664] on span "Go to the next page" at bounding box center [228, 660] width 10 height 10
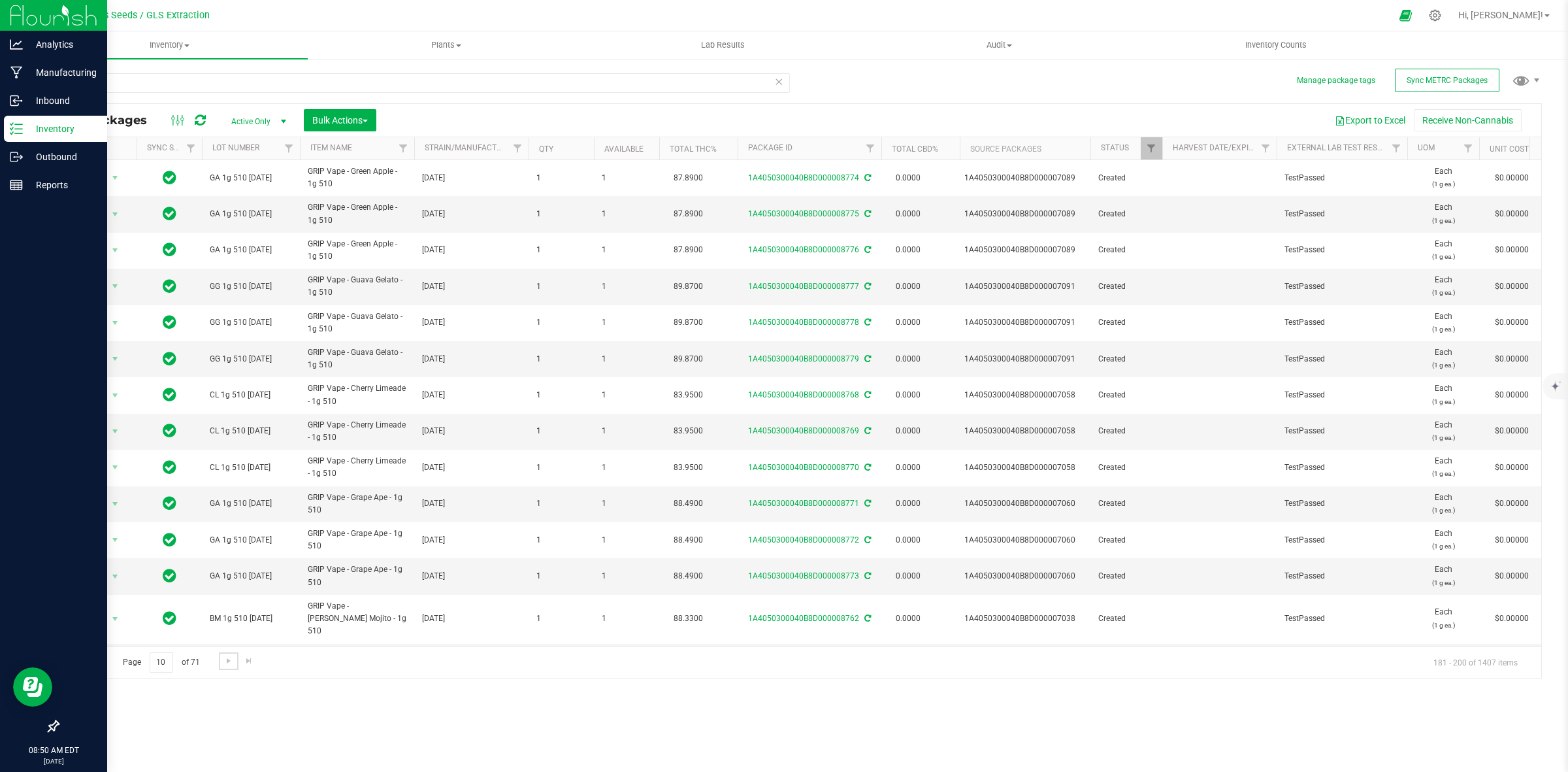
click at [229, 664] on span "Go to the next page" at bounding box center [228, 660] width 10 height 10
click at [230, 664] on span "Go to the next page" at bounding box center [228, 660] width 10 height 10
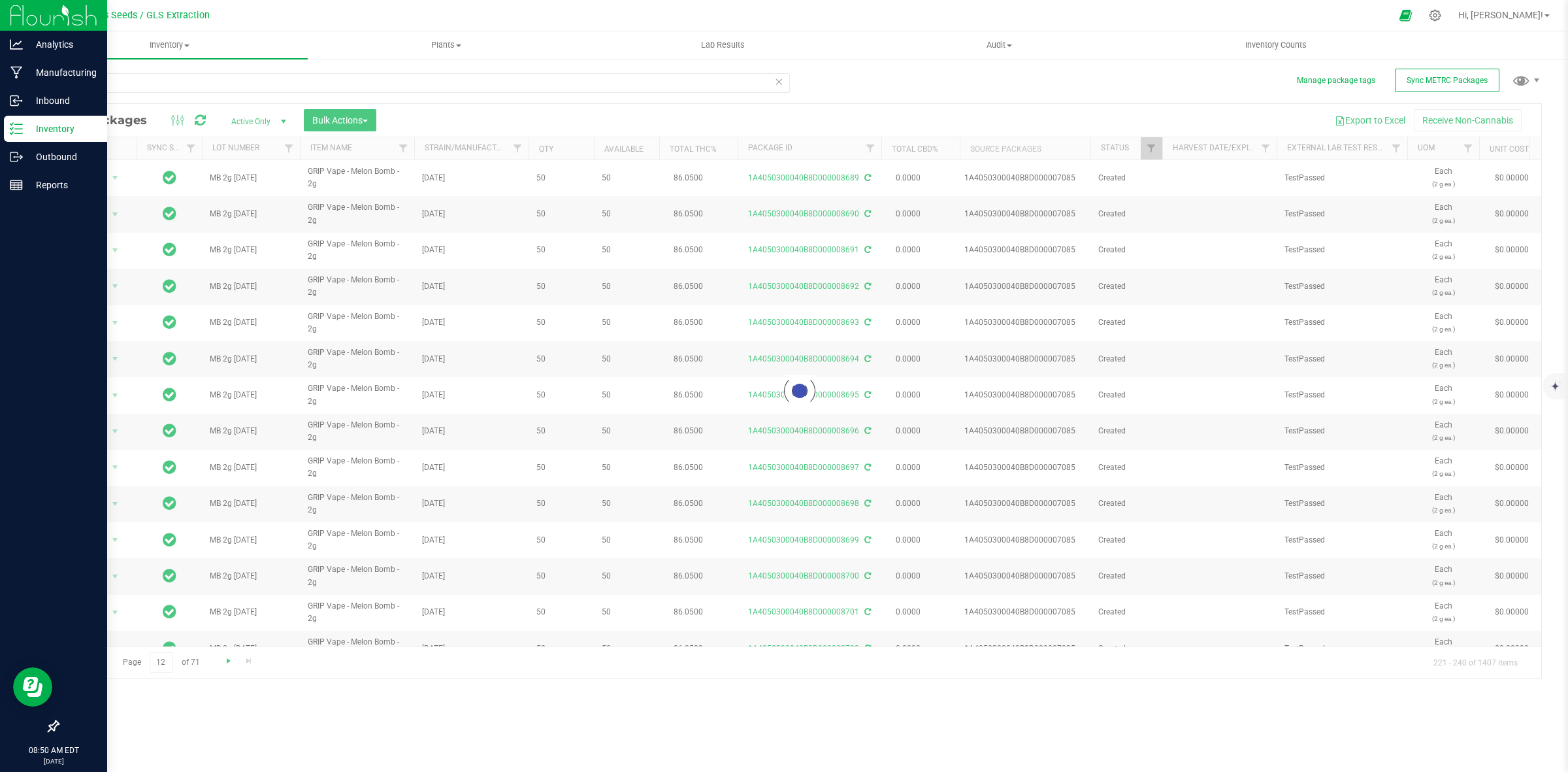
click at [230, 664] on div at bounding box center [800, 391] width 1483 height 574
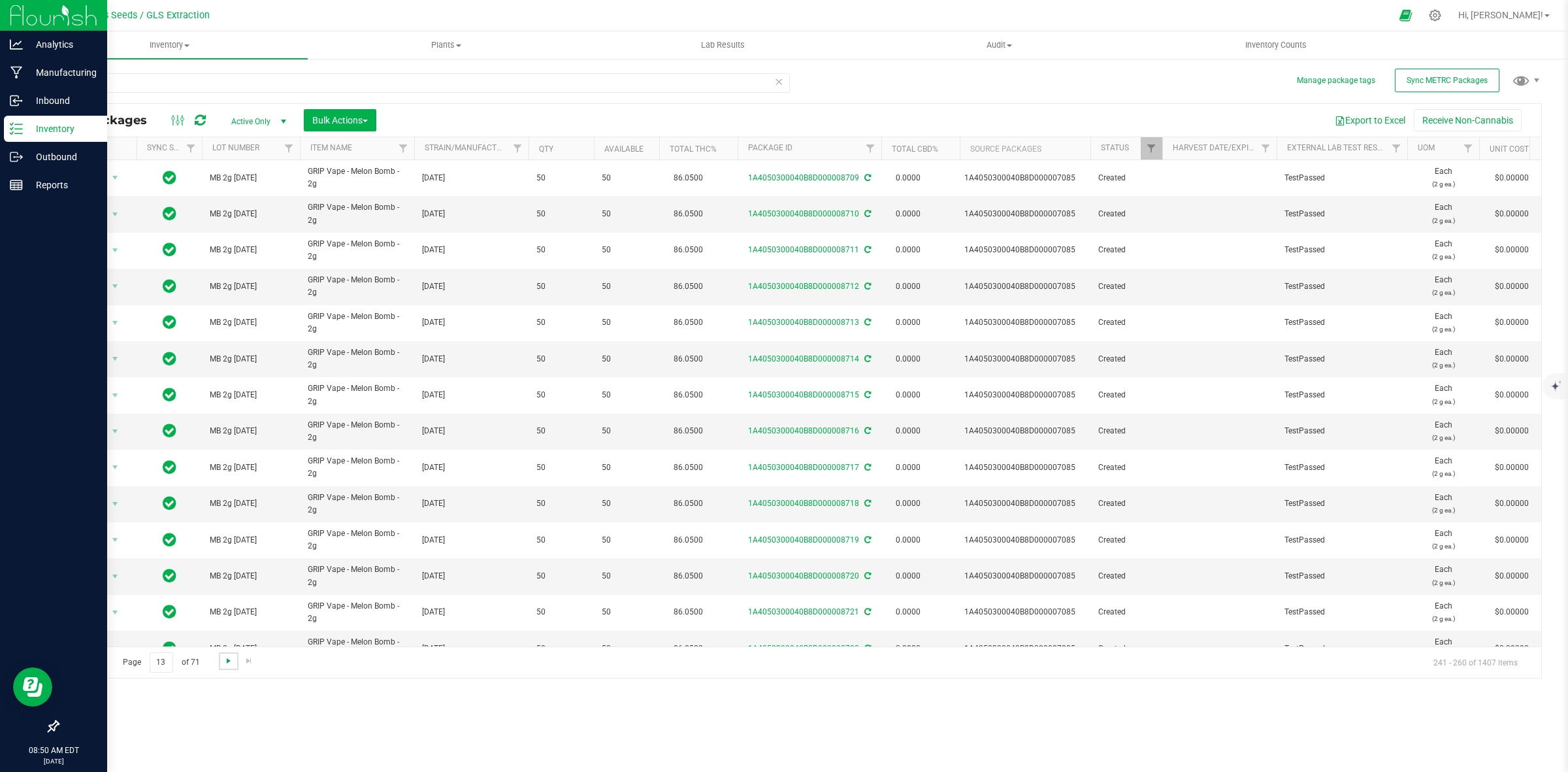
click at [230, 664] on span "Go to the next page" at bounding box center [228, 660] width 10 height 10
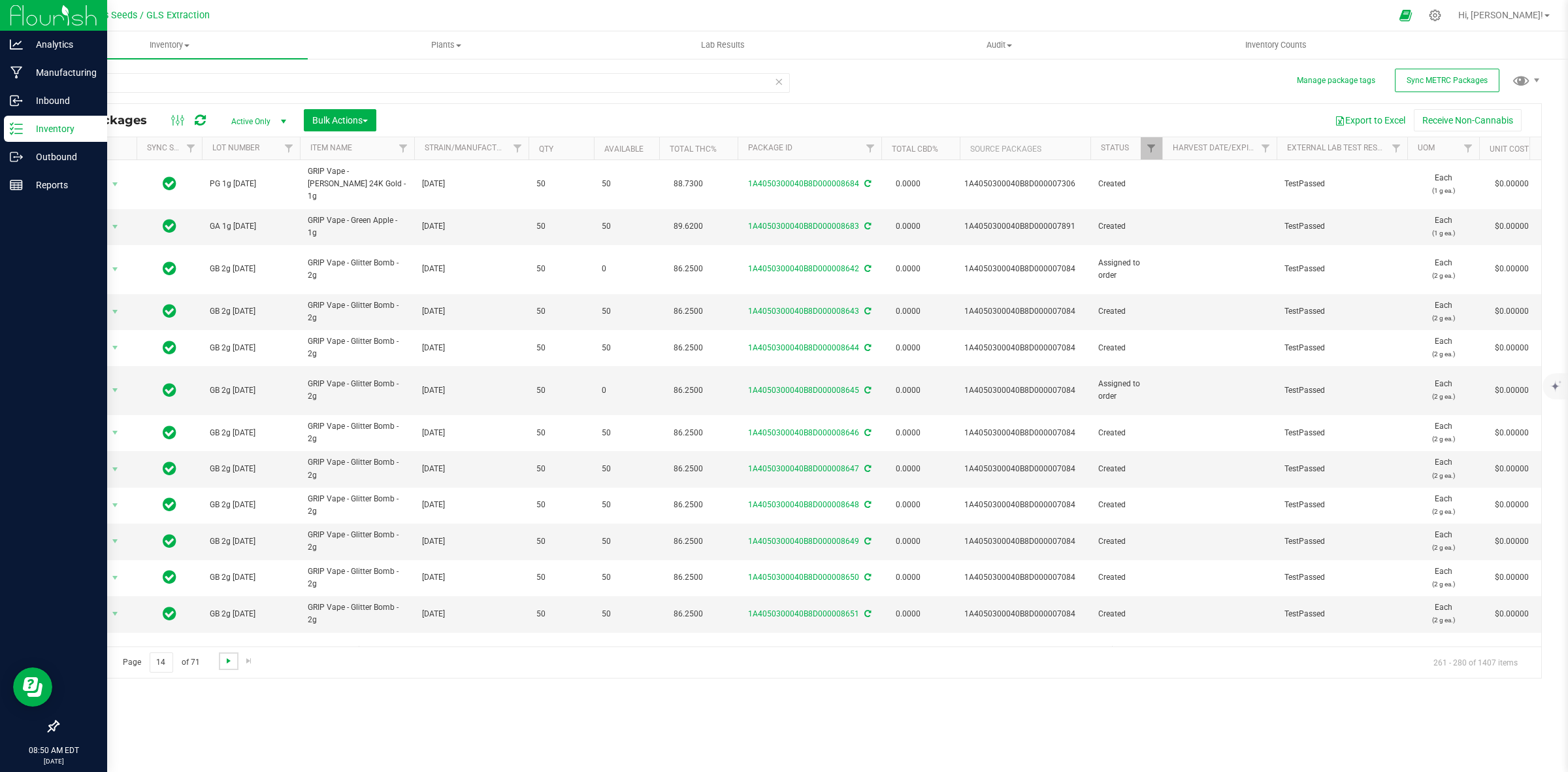
click at [230, 664] on span "Go to the next page" at bounding box center [228, 660] width 10 height 10
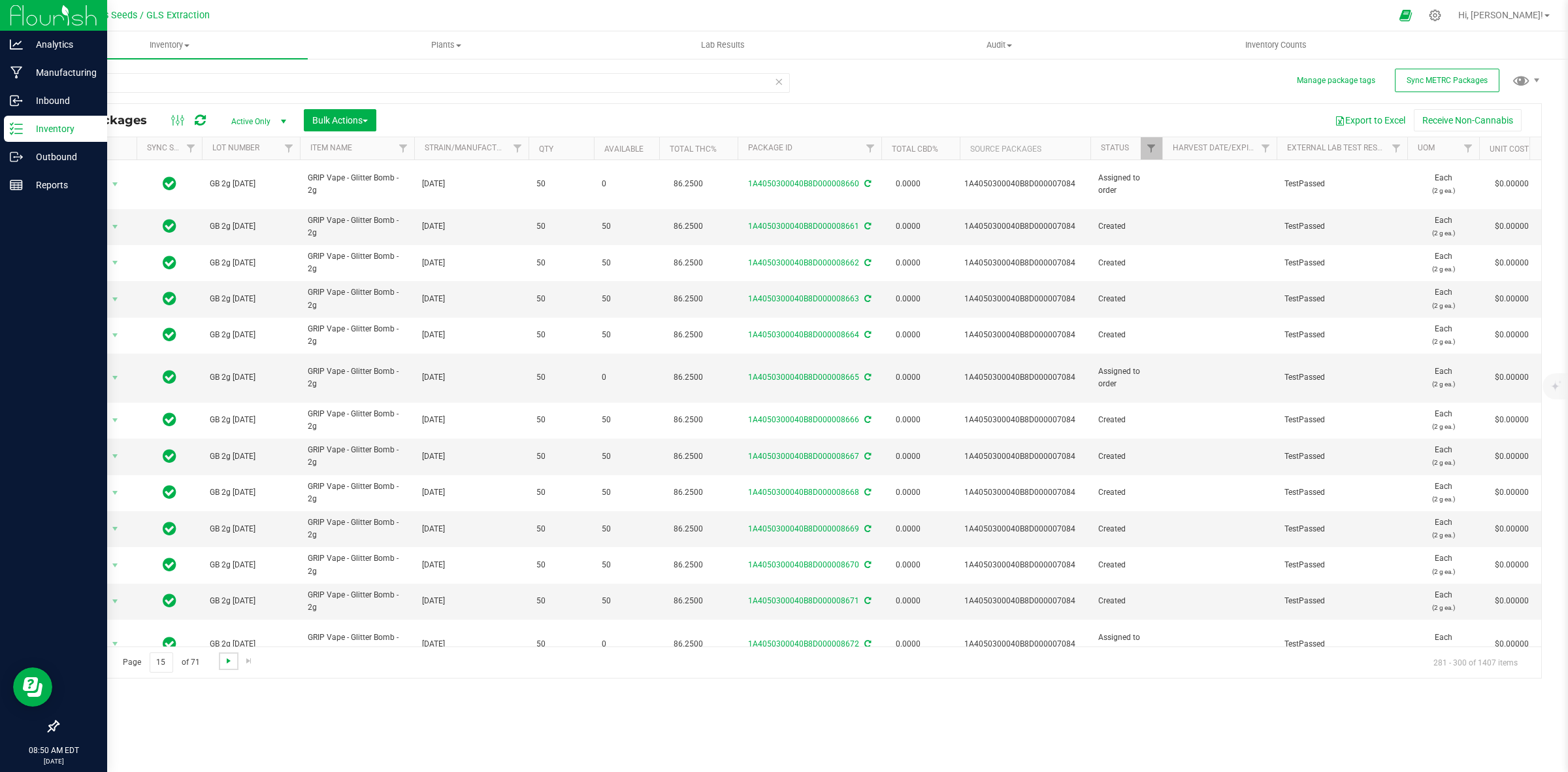
click at [230, 664] on span "Go to the next page" at bounding box center [228, 660] width 10 height 10
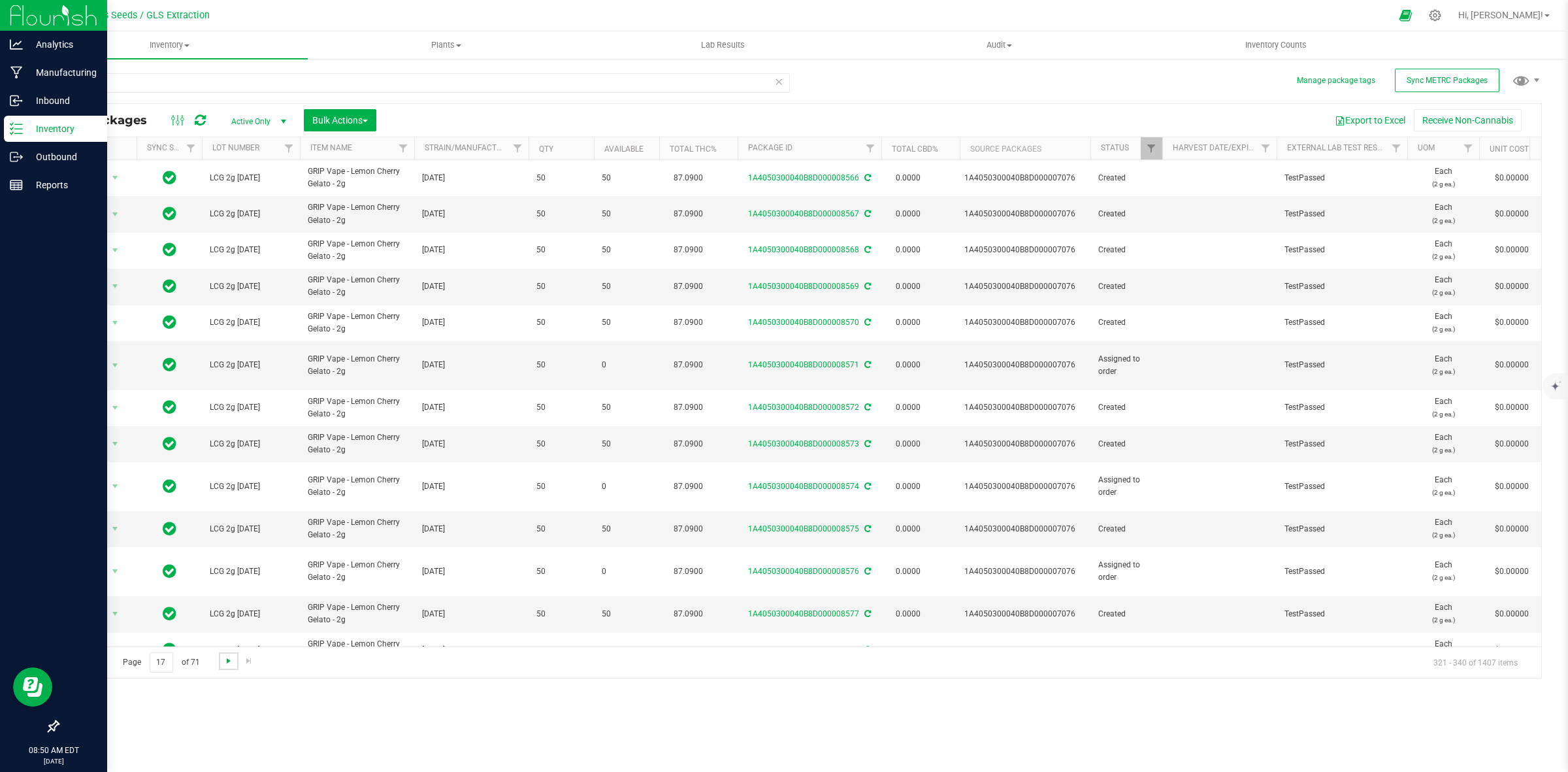
click at [230, 664] on span "Go to the next page" at bounding box center [228, 660] width 10 height 10
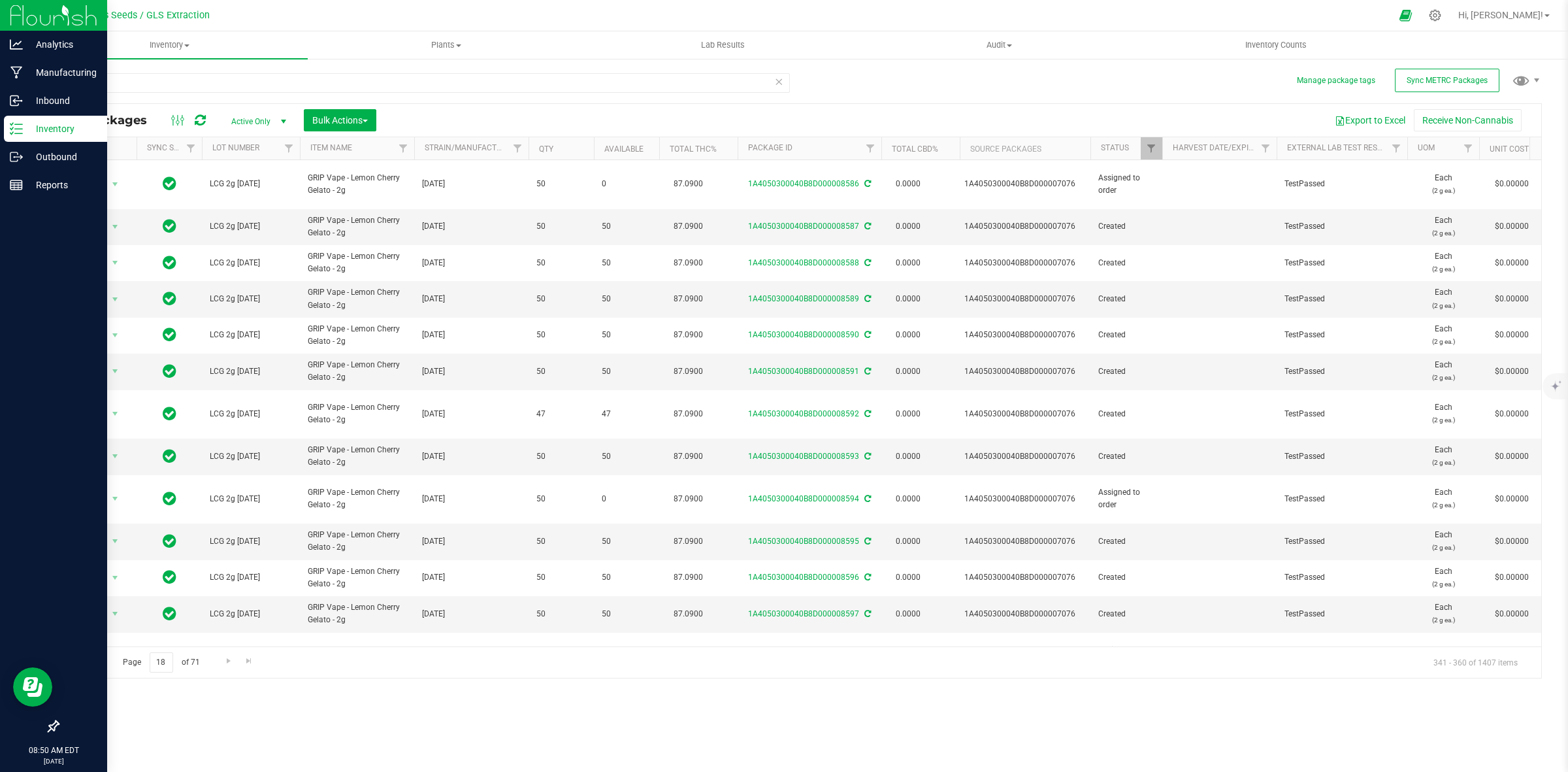
click at [92, 660] on span "Go to the previous page" at bounding box center [93, 660] width 10 height 10
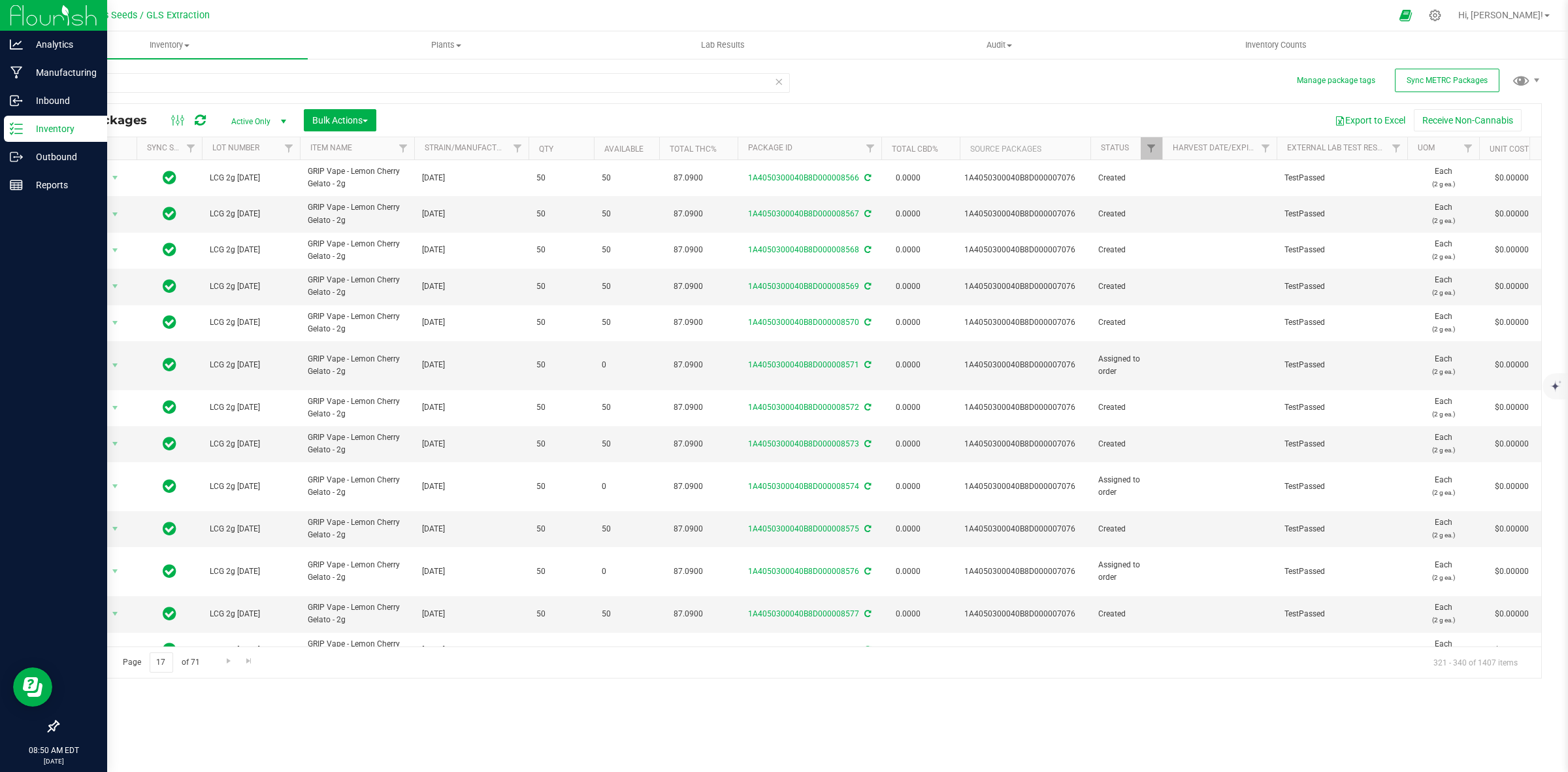
click at [92, 660] on span "Go to the previous page" at bounding box center [93, 660] width 10 height 10
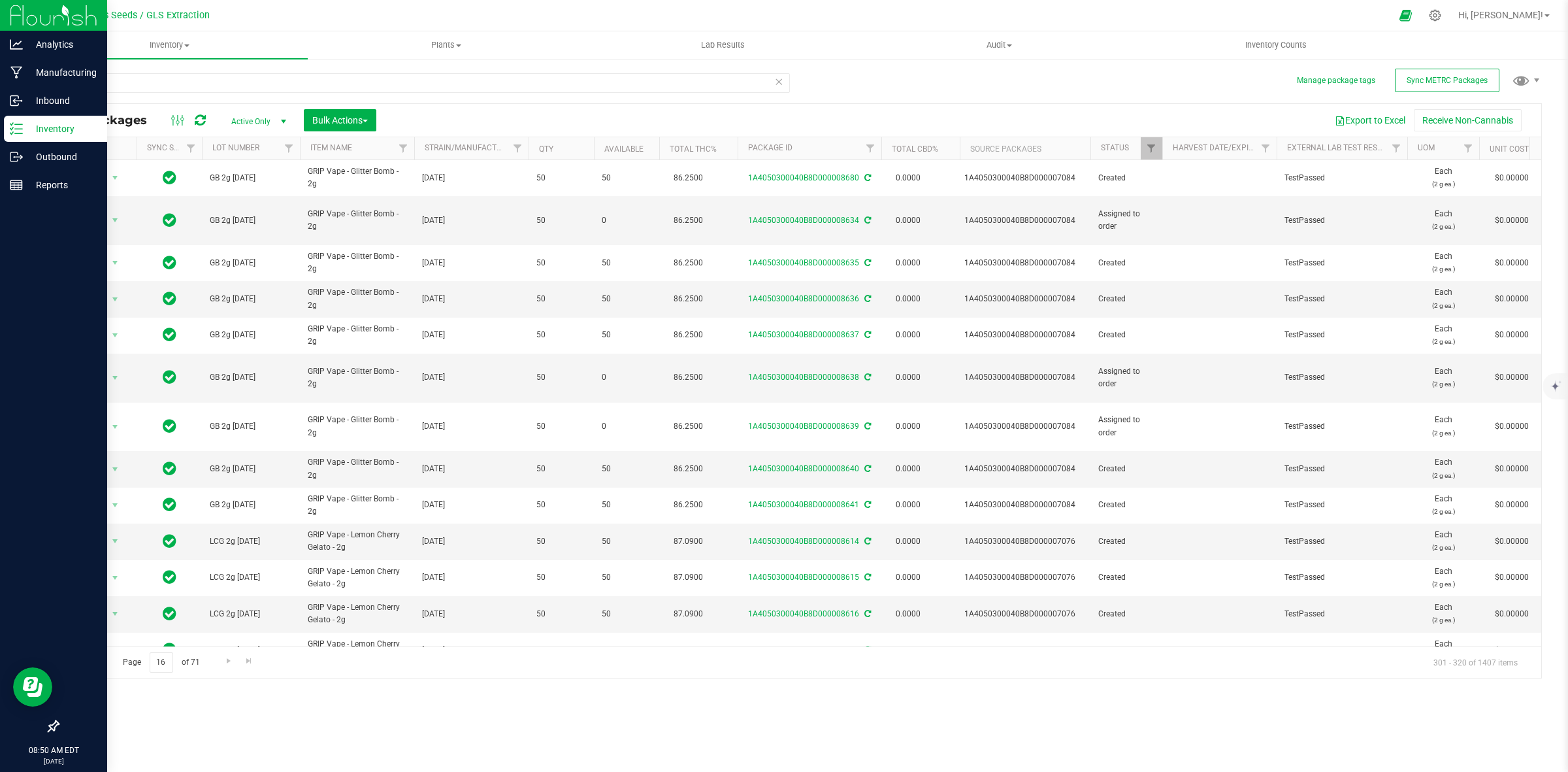
click at [92, 660] on span "Go to the previous page" at bounding box center [93, 660] width 10 height 10
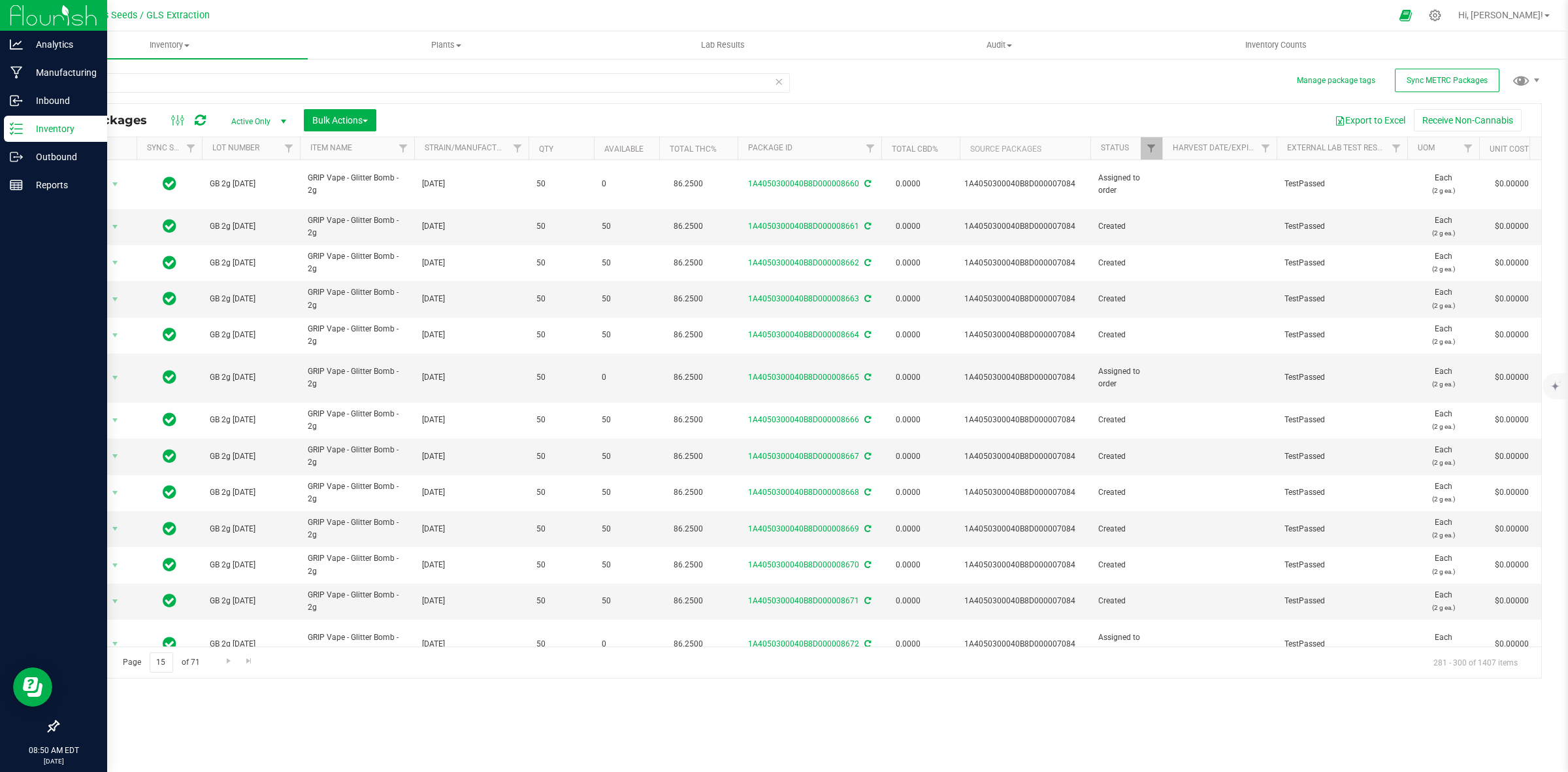
click at [92, 660] on span "Go to the previous page" at bounding box center [93, 660] width 10 height 10
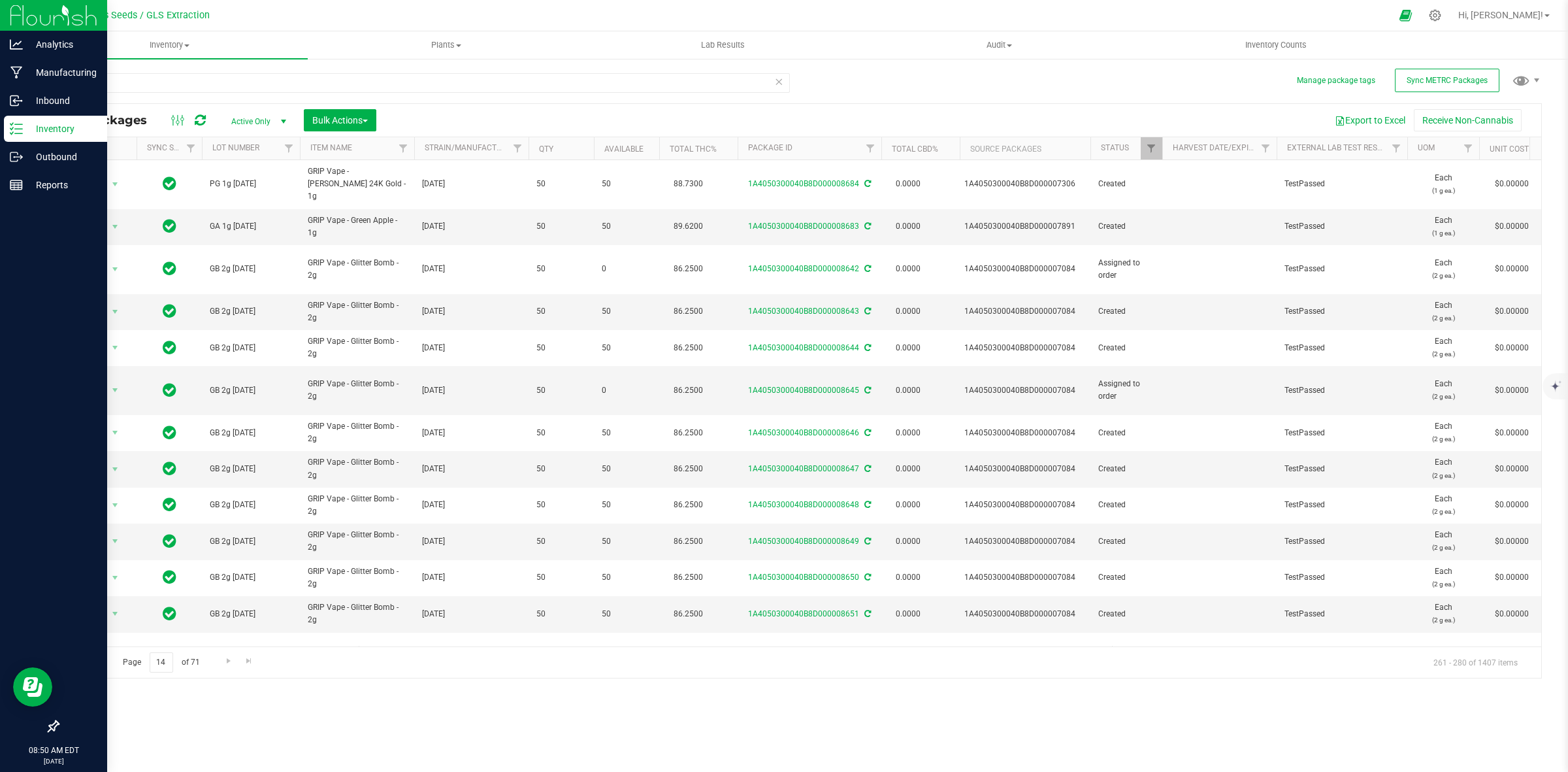
click at [92, 660] on span "Go to the previous page" at bounding box center [93, 660] width 10 height 10
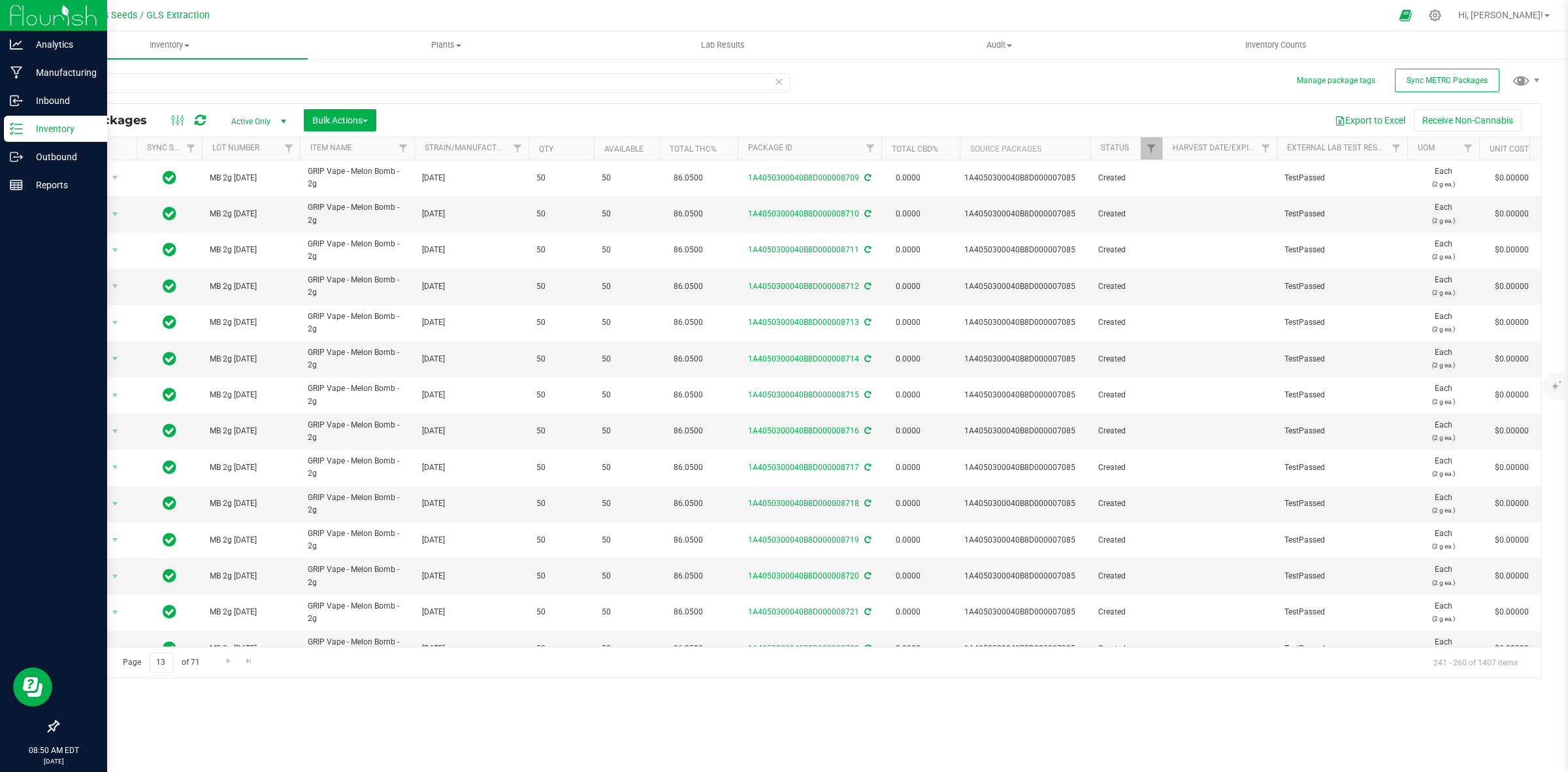
click at [92, 660] on span "Go to the previous page" at bounding box center [93, 660] width 10 height 10
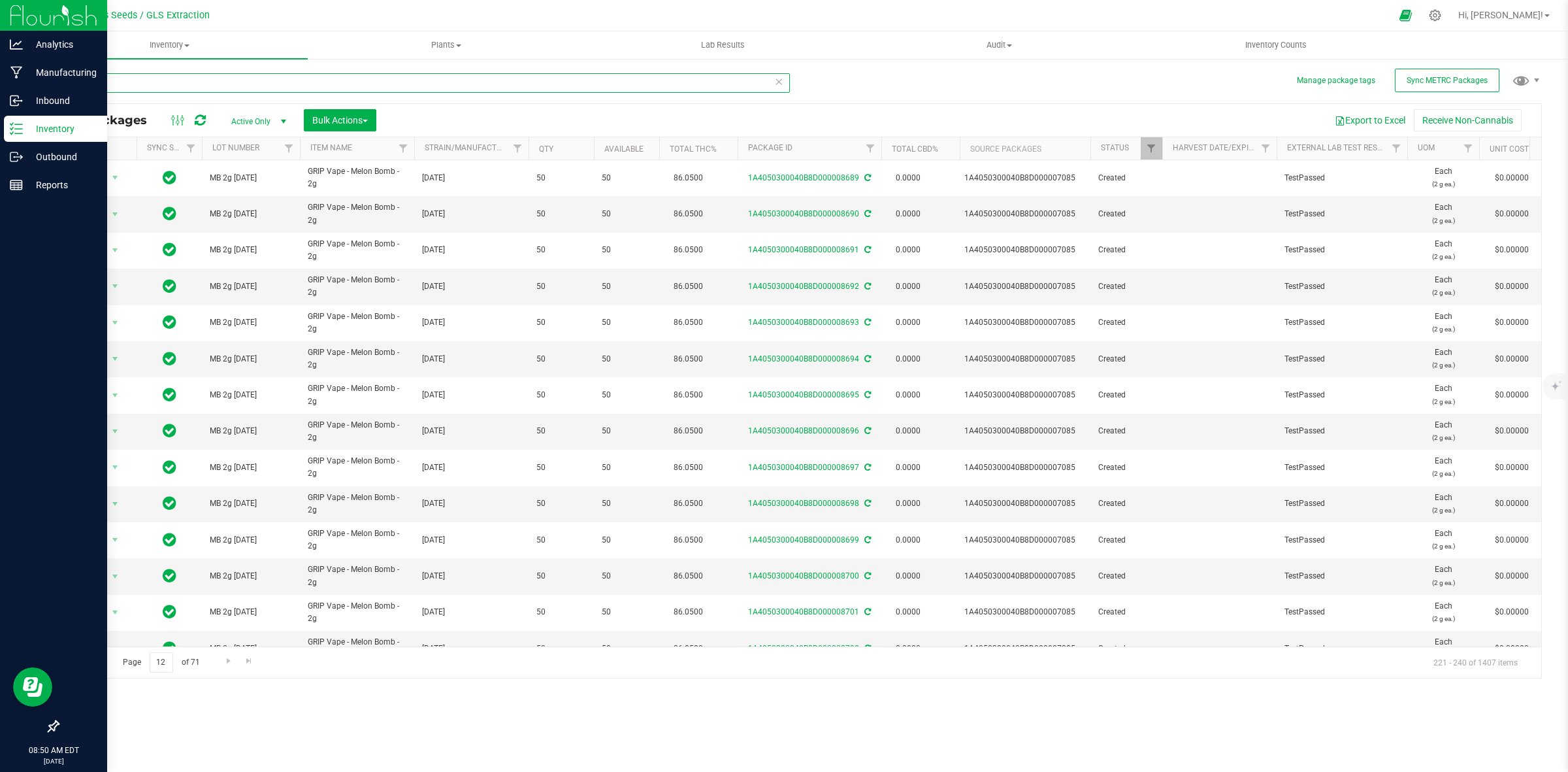
drag, startPoint x: 177, startPoint y: 90, endPoint x: 47, endPoint y: 95, distance: 130.1
click at [47, 95] on div "Manage package tags Sync METRC Packages vape All Packages Active Only Active On…" at bounding box center [800, 256] width 1537 height 399
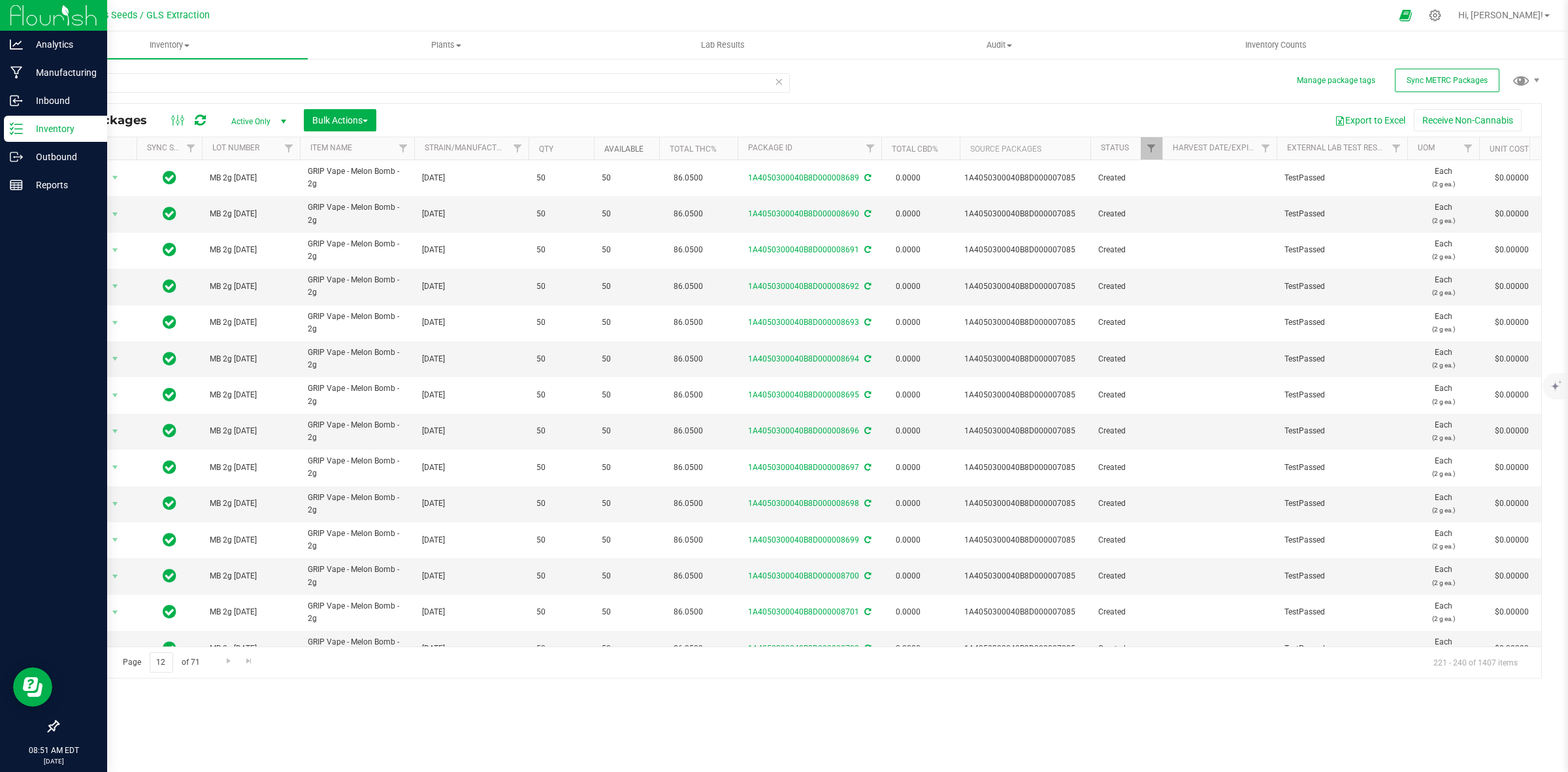
click at [631, 153] on link "Available" at bounding box center [624, 149] width 40 height 9
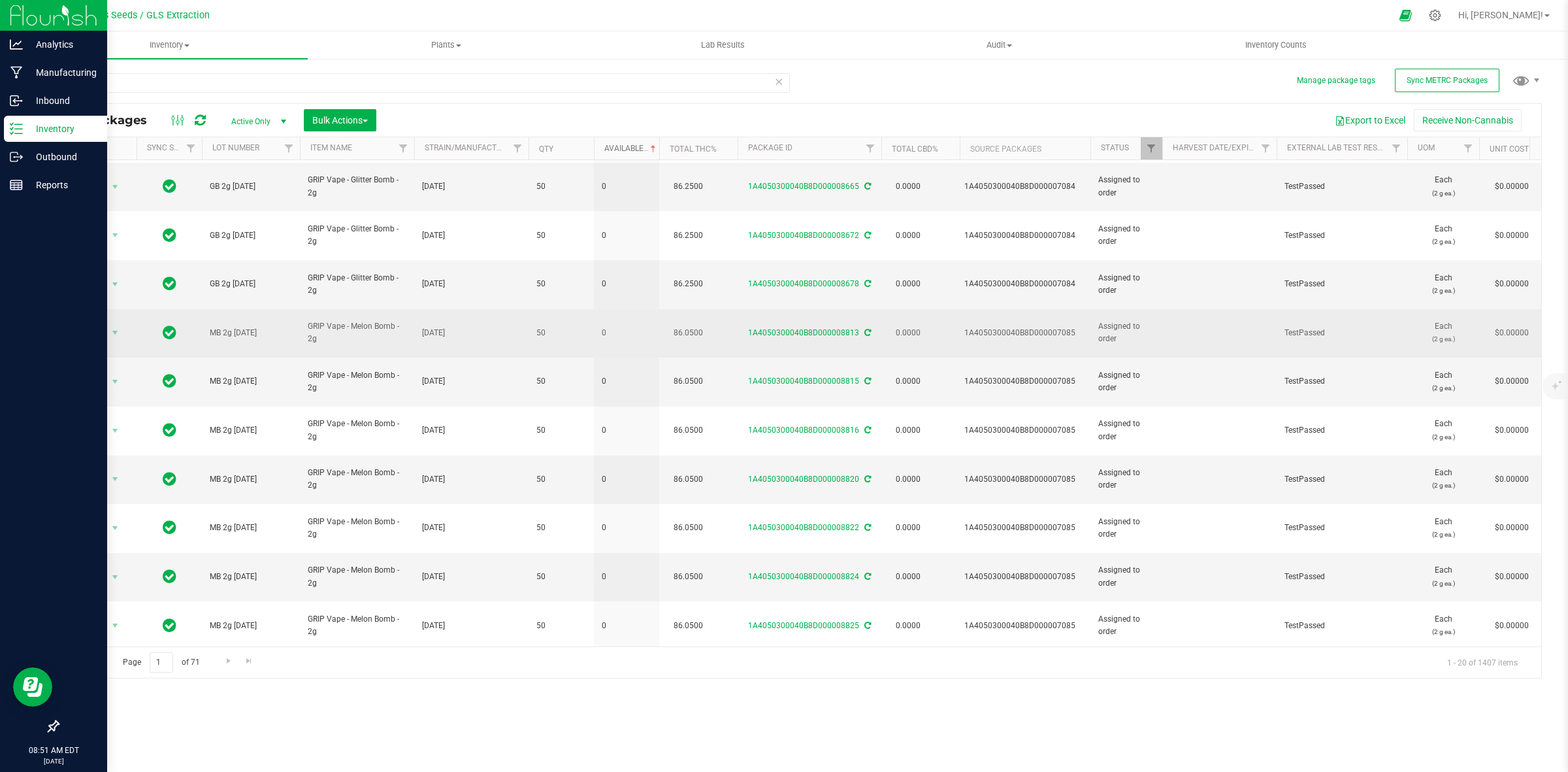
scroll to position [252, 0]
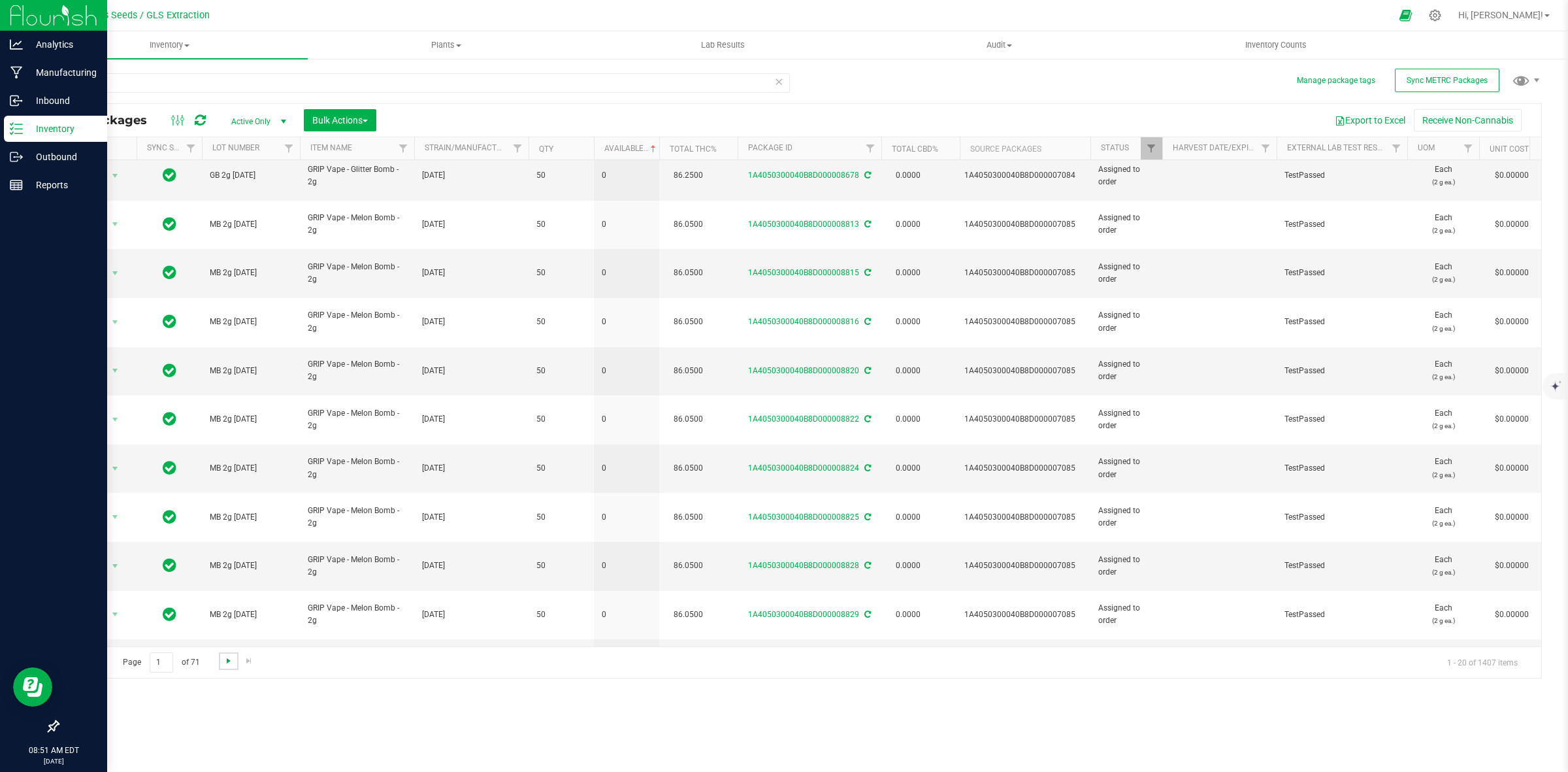
click at [228, 665] on span "Go to the next page" at bounding box center [228, 660] width 10 height 10
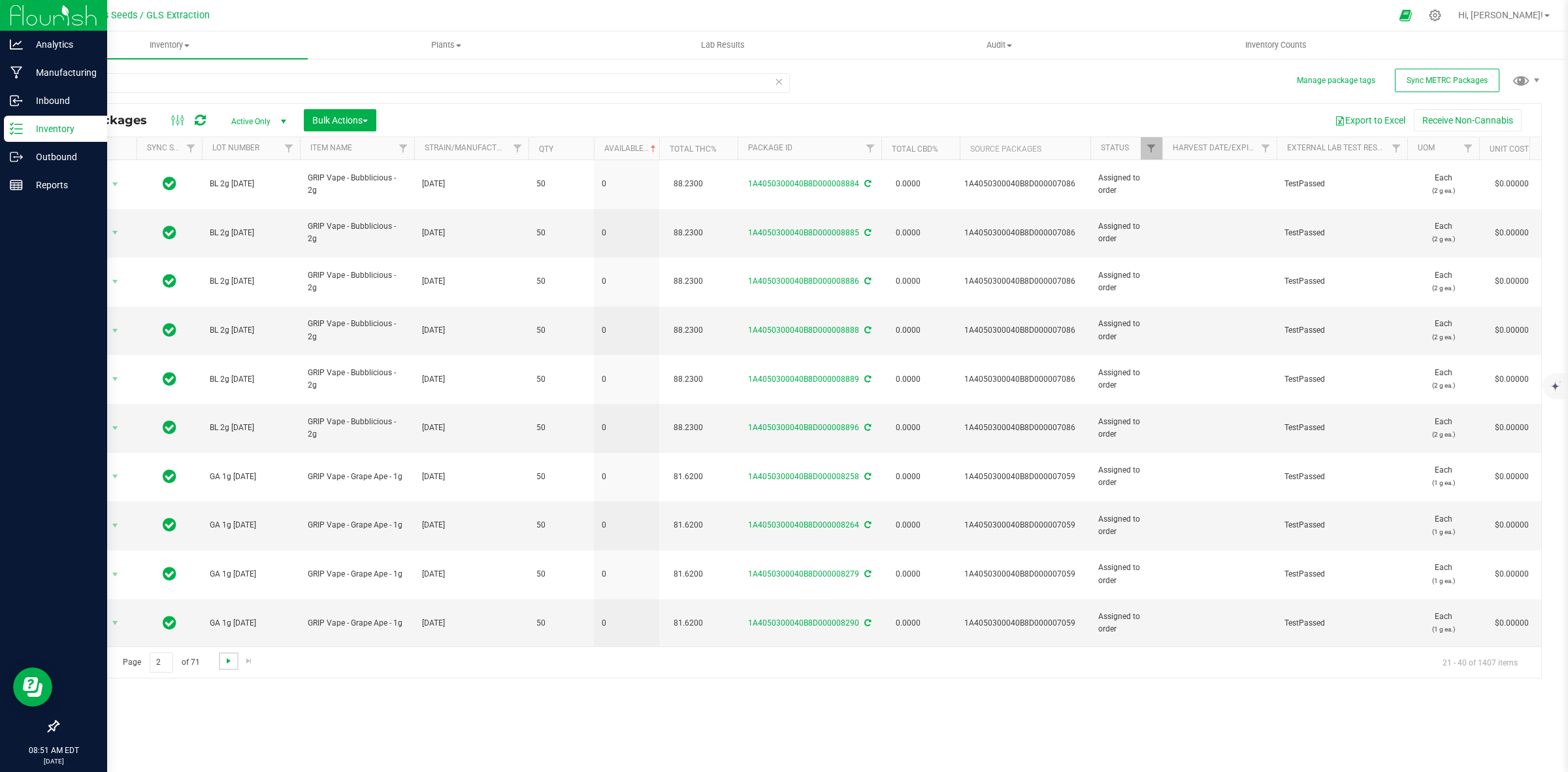
click at [228, 665] on span "Go to the next page" at bounding box center [228, 660] width 10 height 10
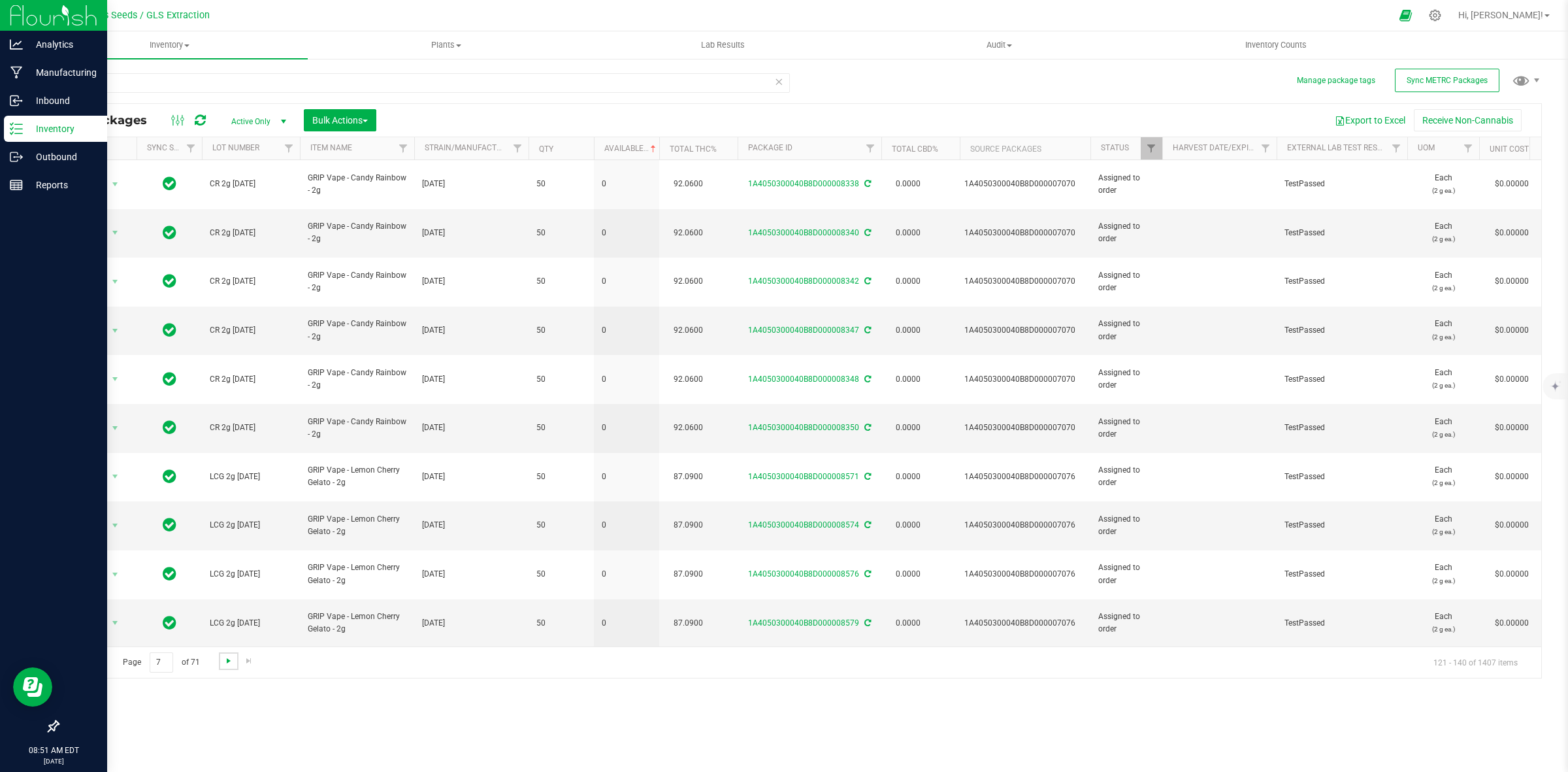
click at [224, 662] on span "Go to the next page" at bounding box center [228, 660] width 10 height 10
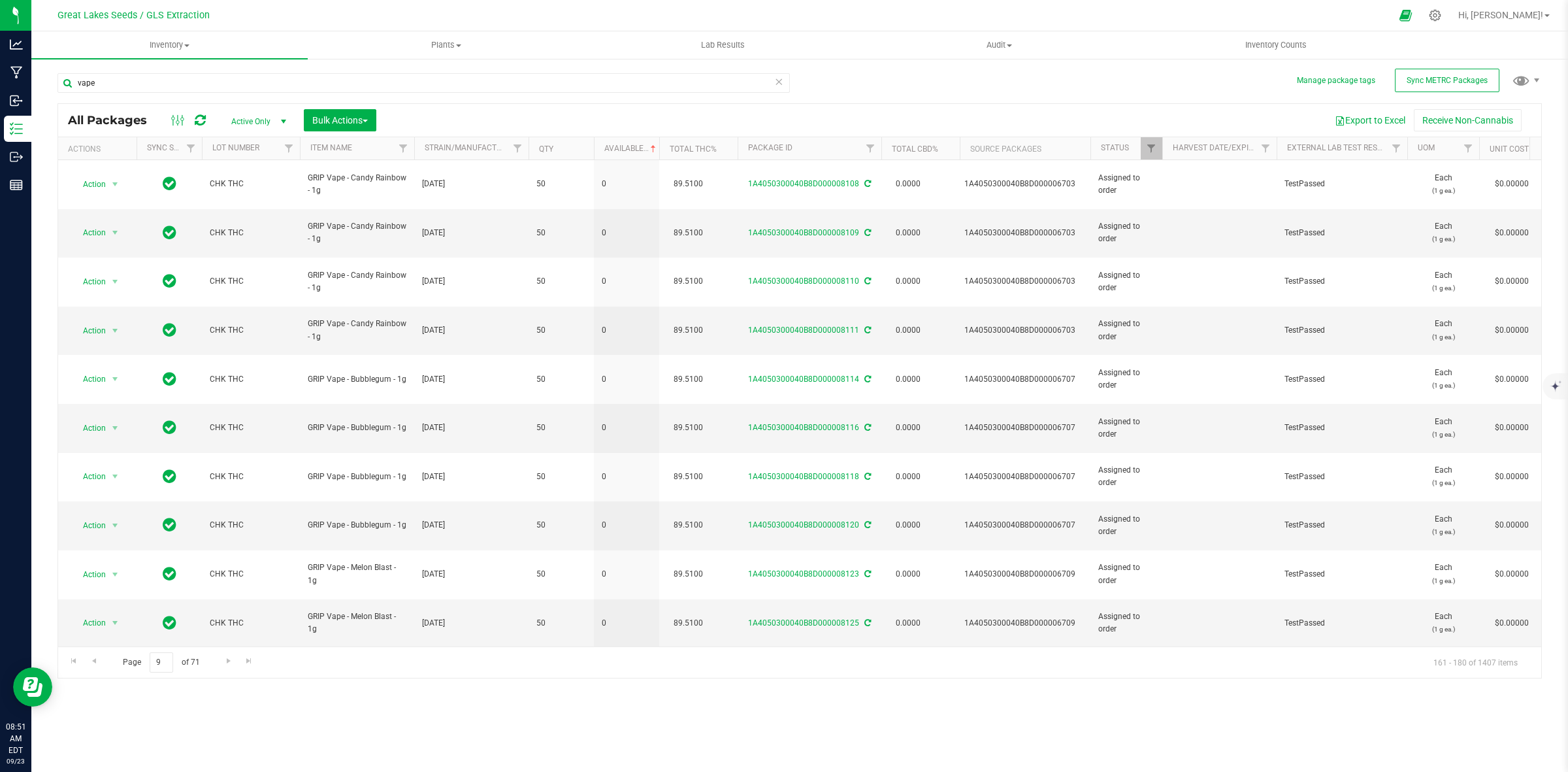
click at [224, 662] on span "Go to the next page" at bounding box center [228, 660] width 10 height 10
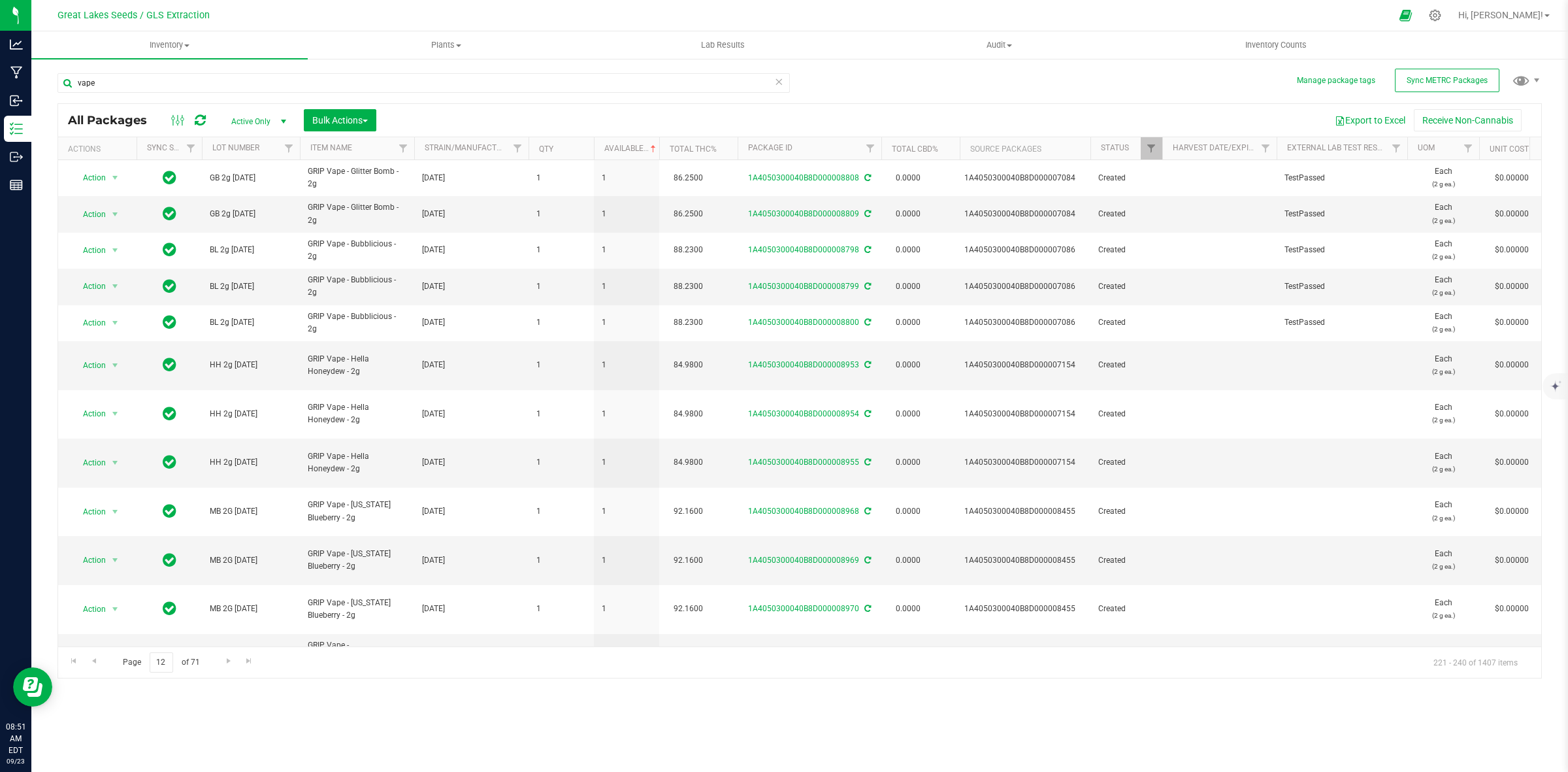
click at [224, 662] on span "Go to the next page" at bounding box center [228, 660] width 10 height 10
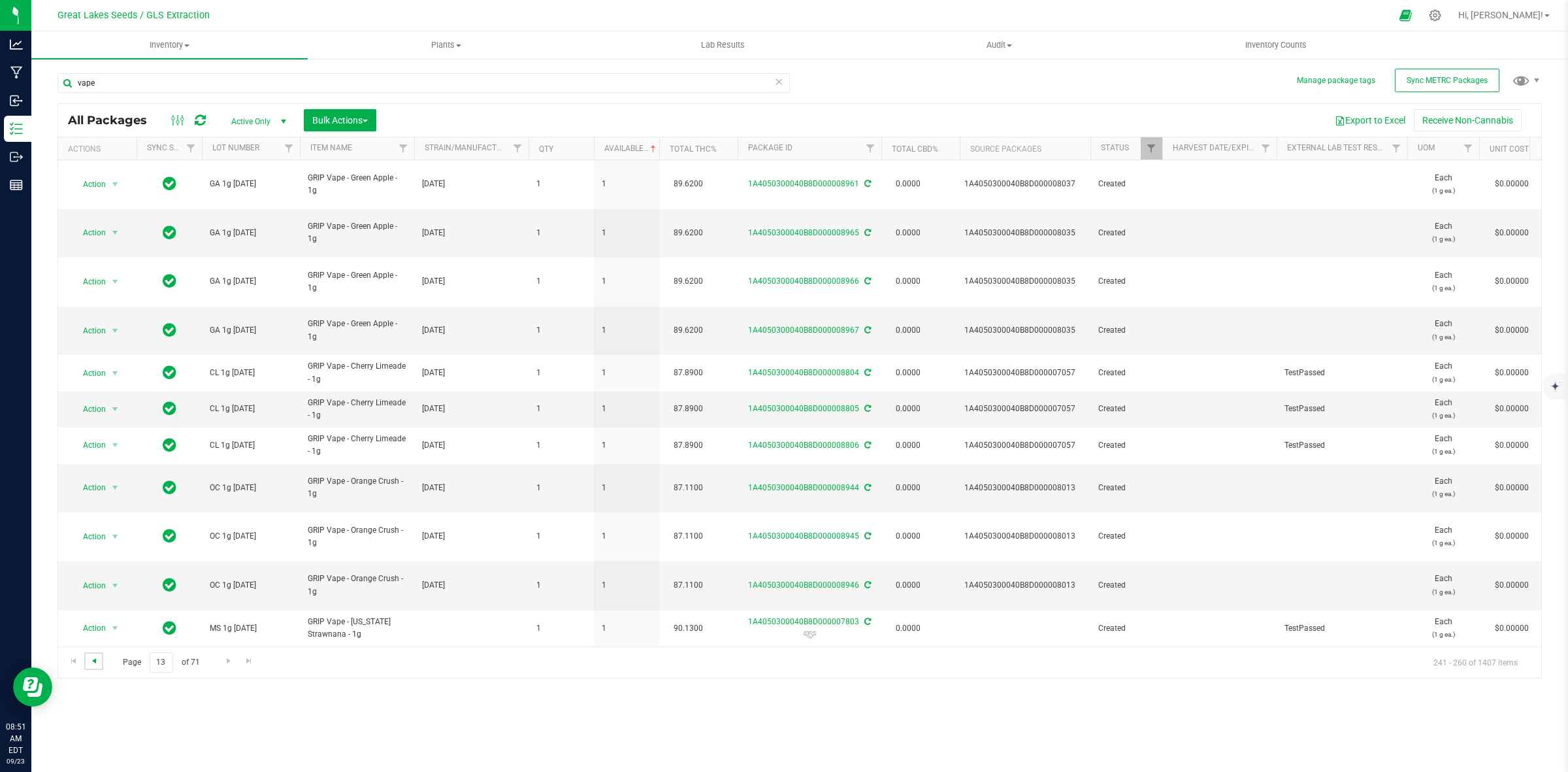
click at [98, 657] on span "Go to the previous page" at bounding box center [93, 660] width 10 height 10
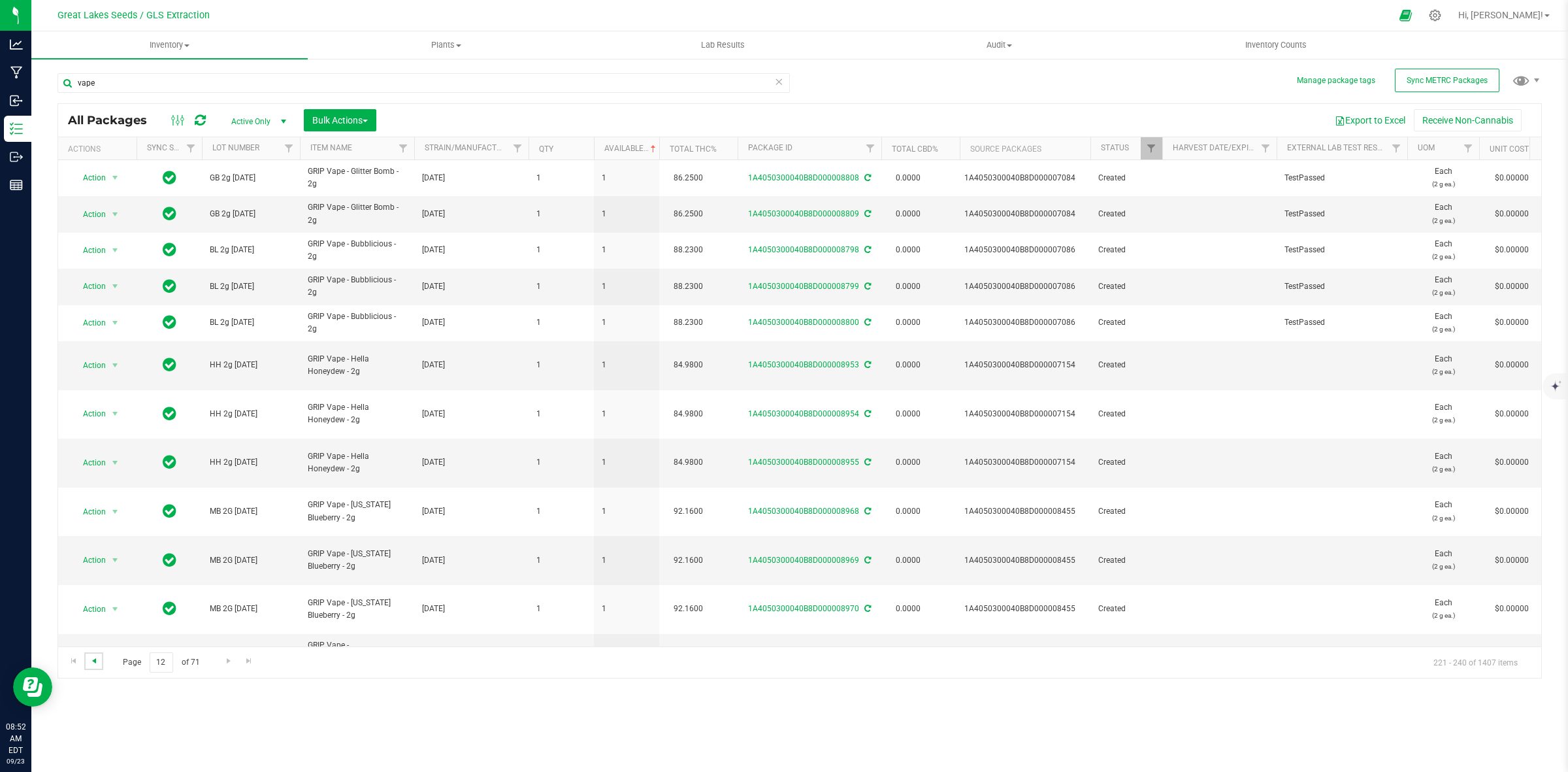
click at [99, 664] on span "Go to the previous page" at bounding box center [93, 660] width 10 height 10
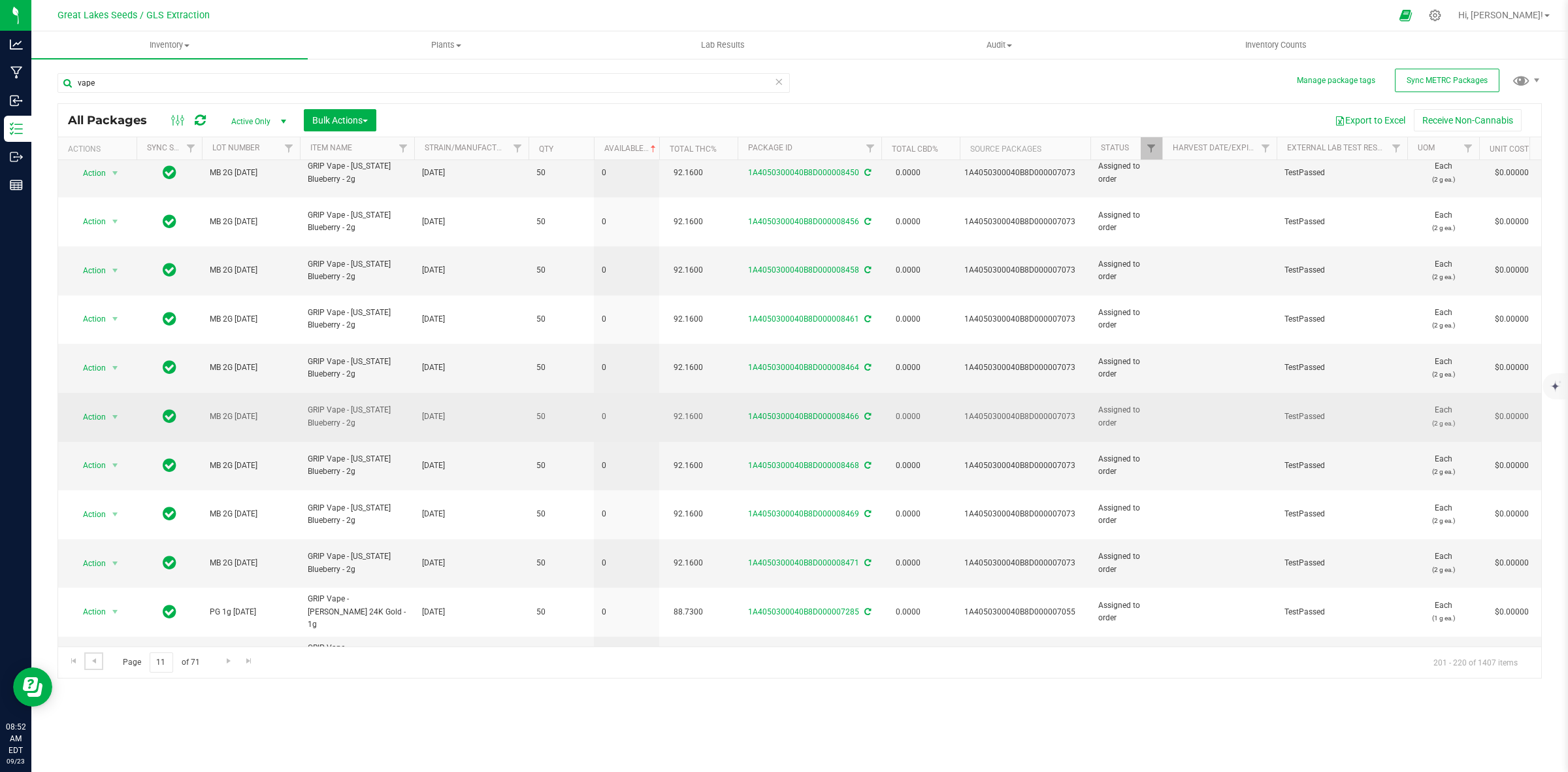
scroll to position [252, 0]
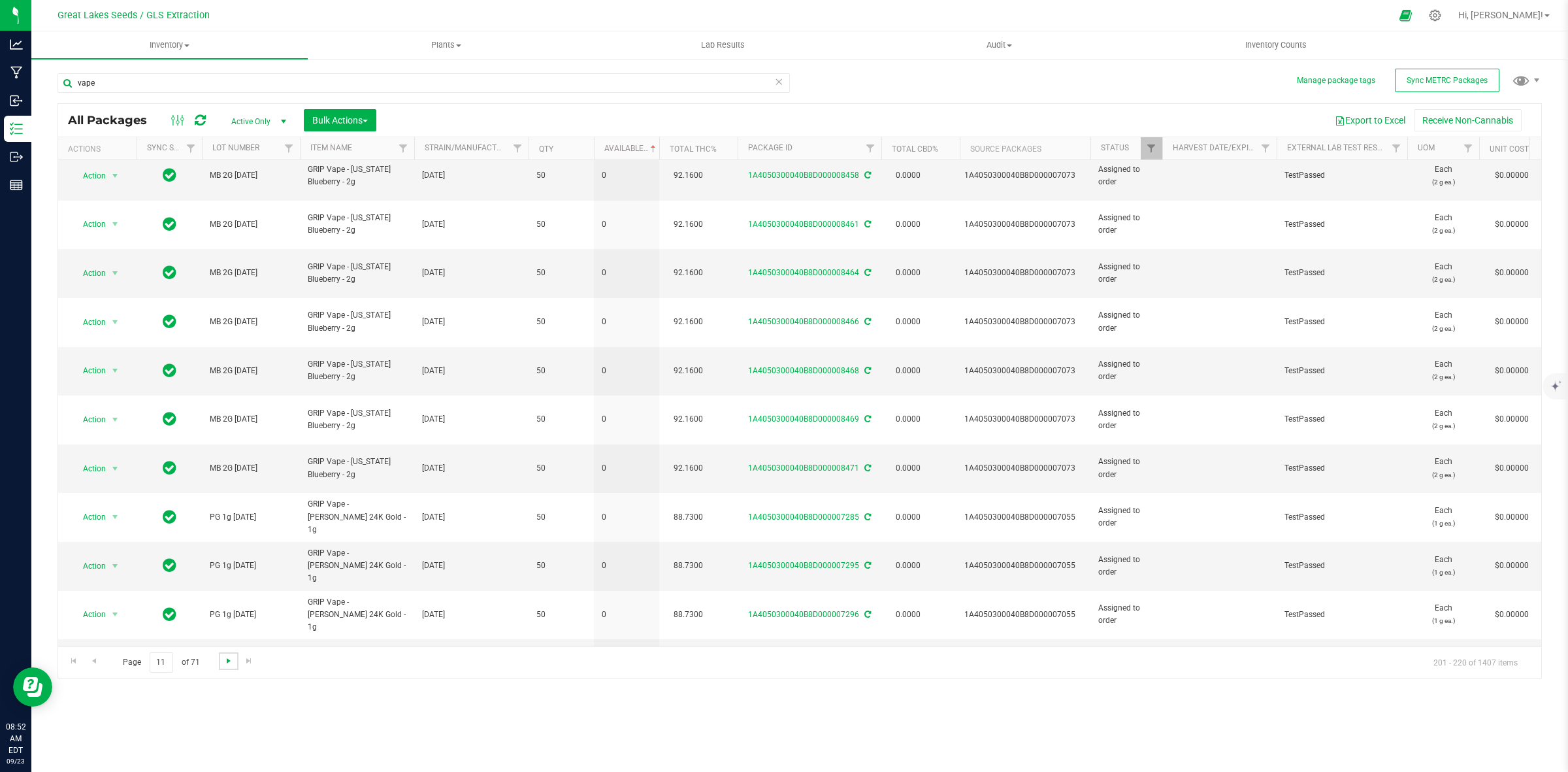
click at [228, 660] on span "Go to the next page" at bounding box center [228, 660] width 10 height 10
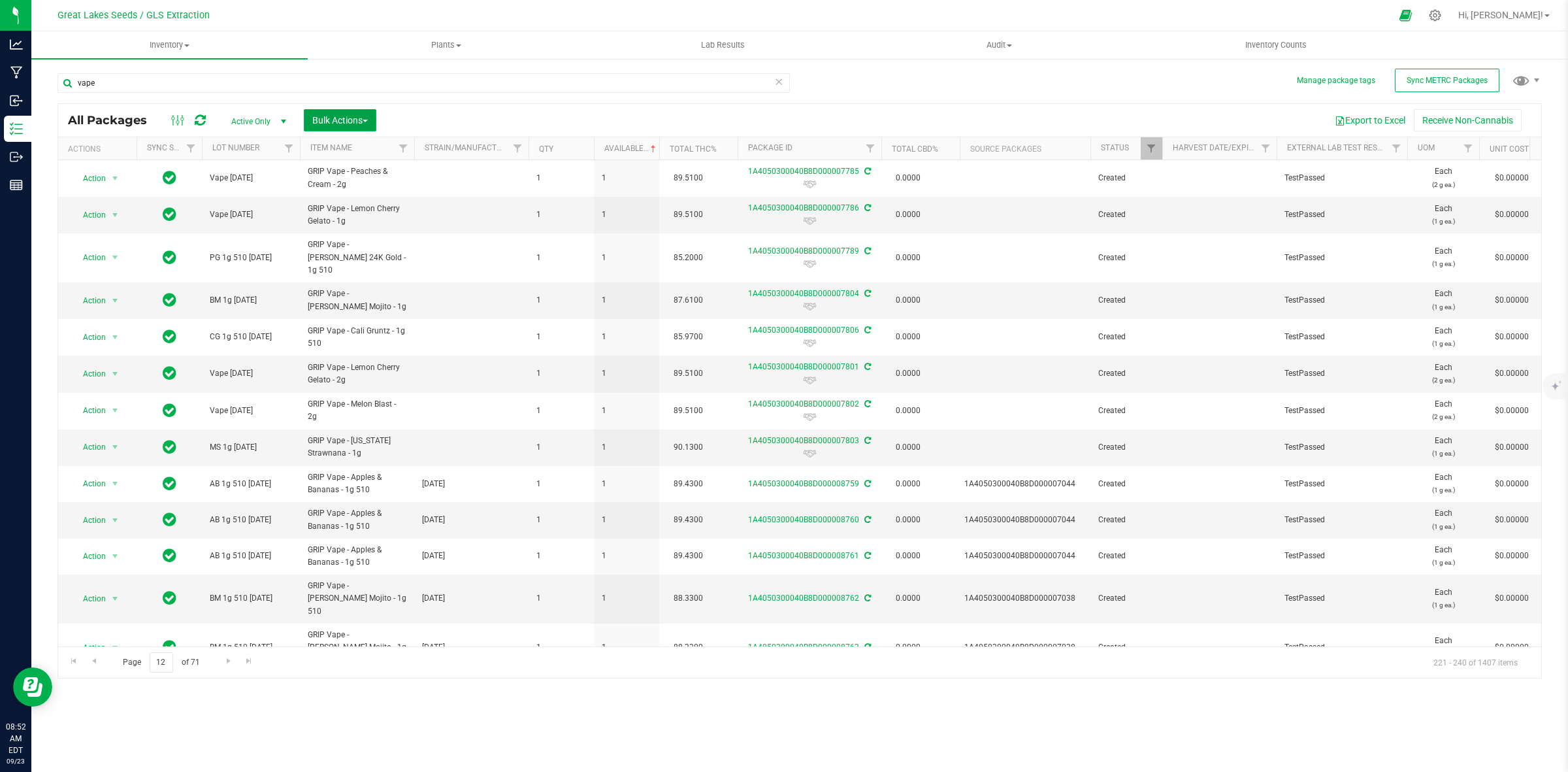
click at [366, 113] on button "Bulk Actions" at bounding box center [340, 120] width 72 height 23
click at [363, 265] on span "Print package labels" at bounding box center [350, 269] width 78 height 10
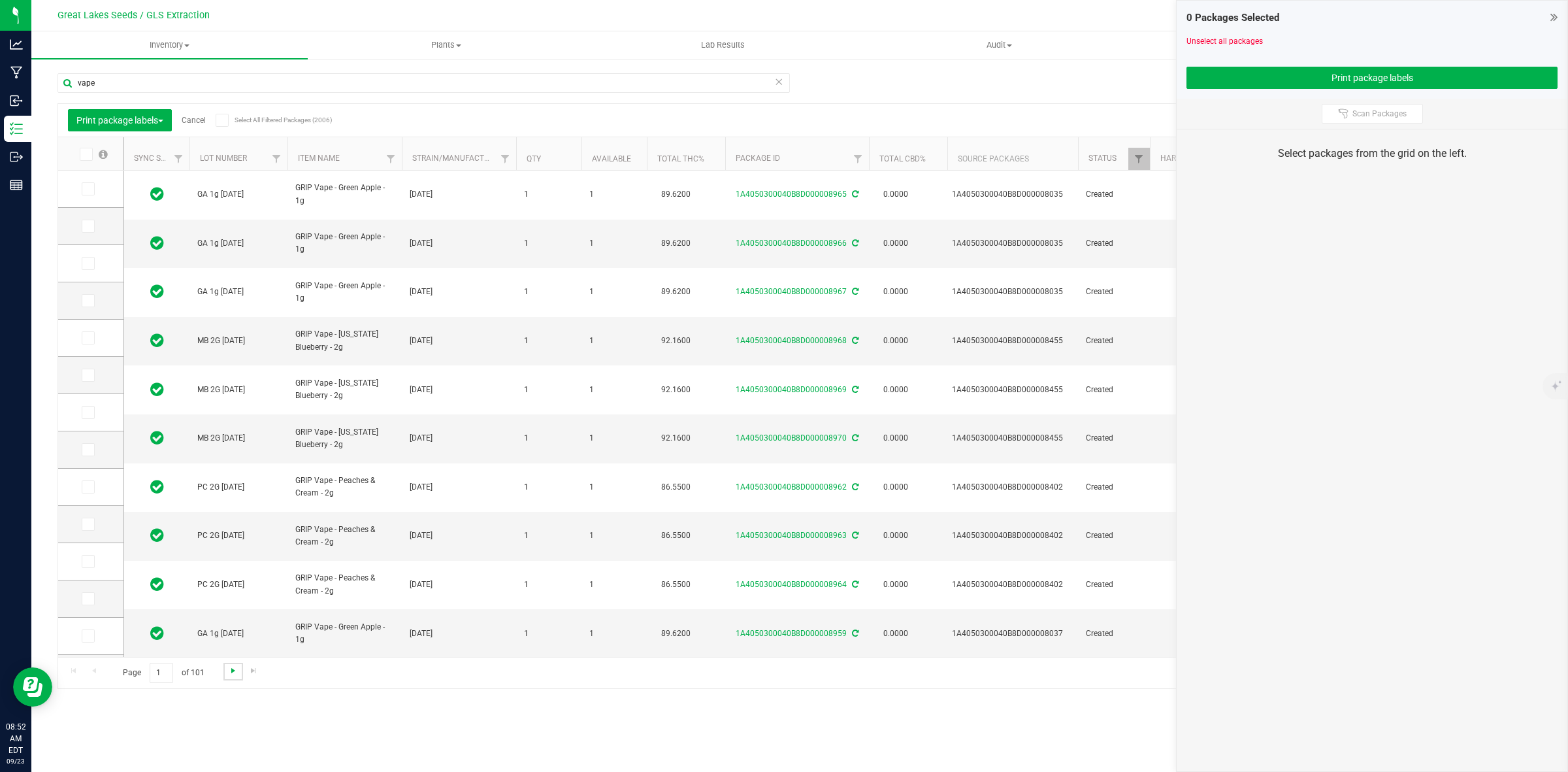
click at [235, 668] on span "Go to the next page" at bounding box center [232, 670] width 10 height 10
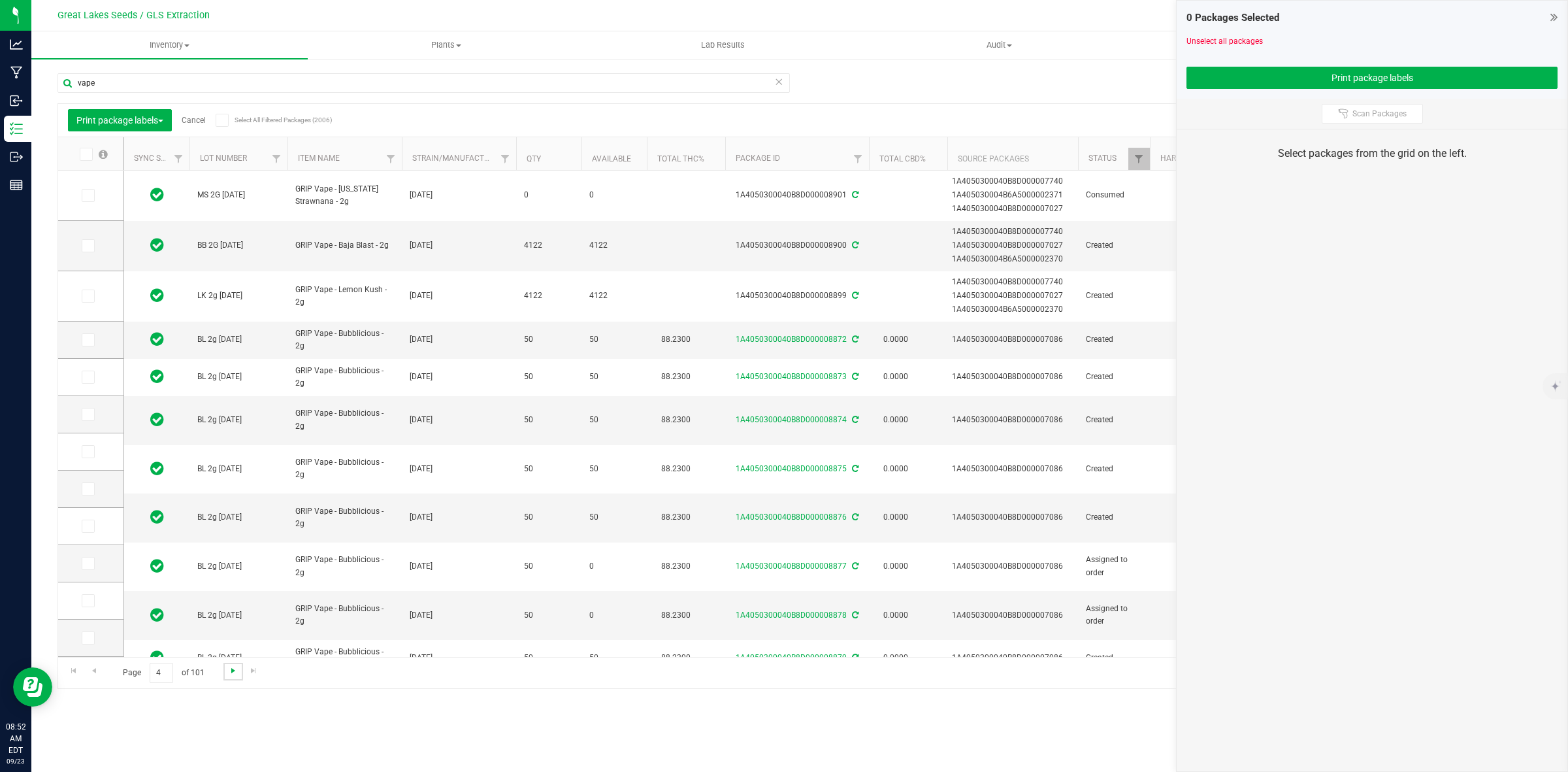
click at [235, 668] on span "Go to the next page" at bounding box center [232, 670] width 10 height 10
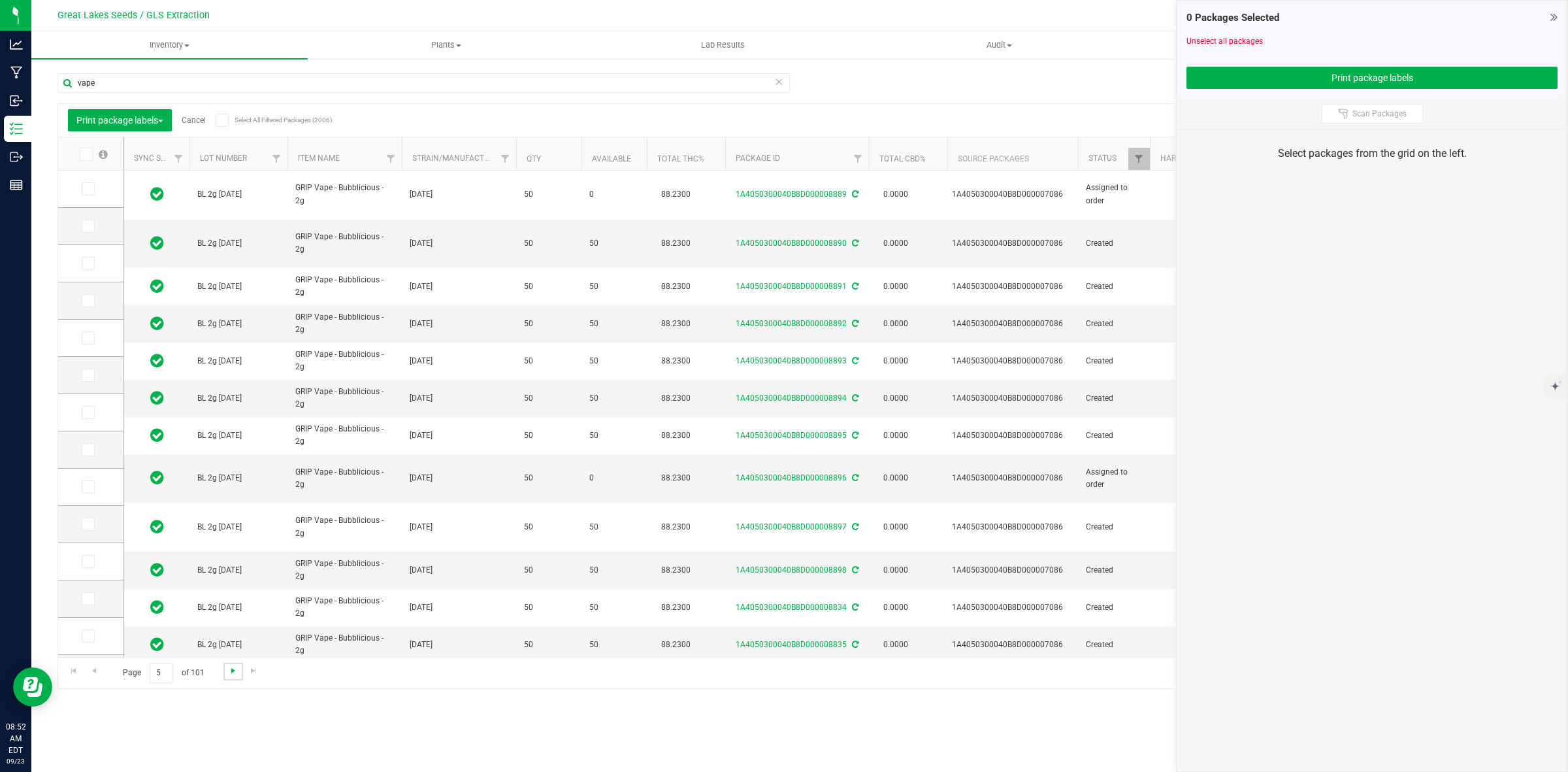
click at [235, 668] on span "Go to the next page" at bounding box center [232, 670] width 10 height 10
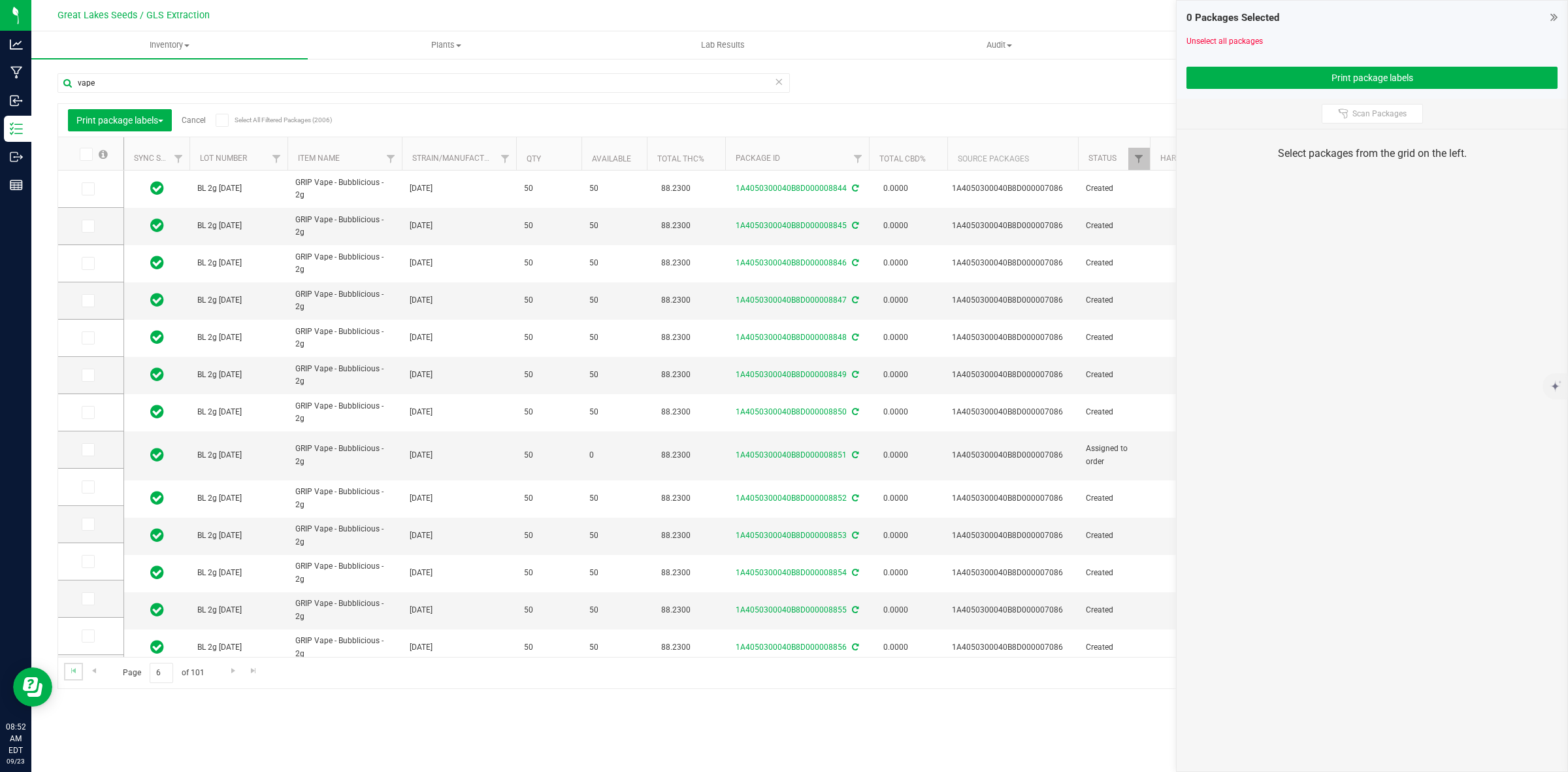
click at [80, 670] on link "Go to the first page" at bounding box center [74, 672] width 19 height 18
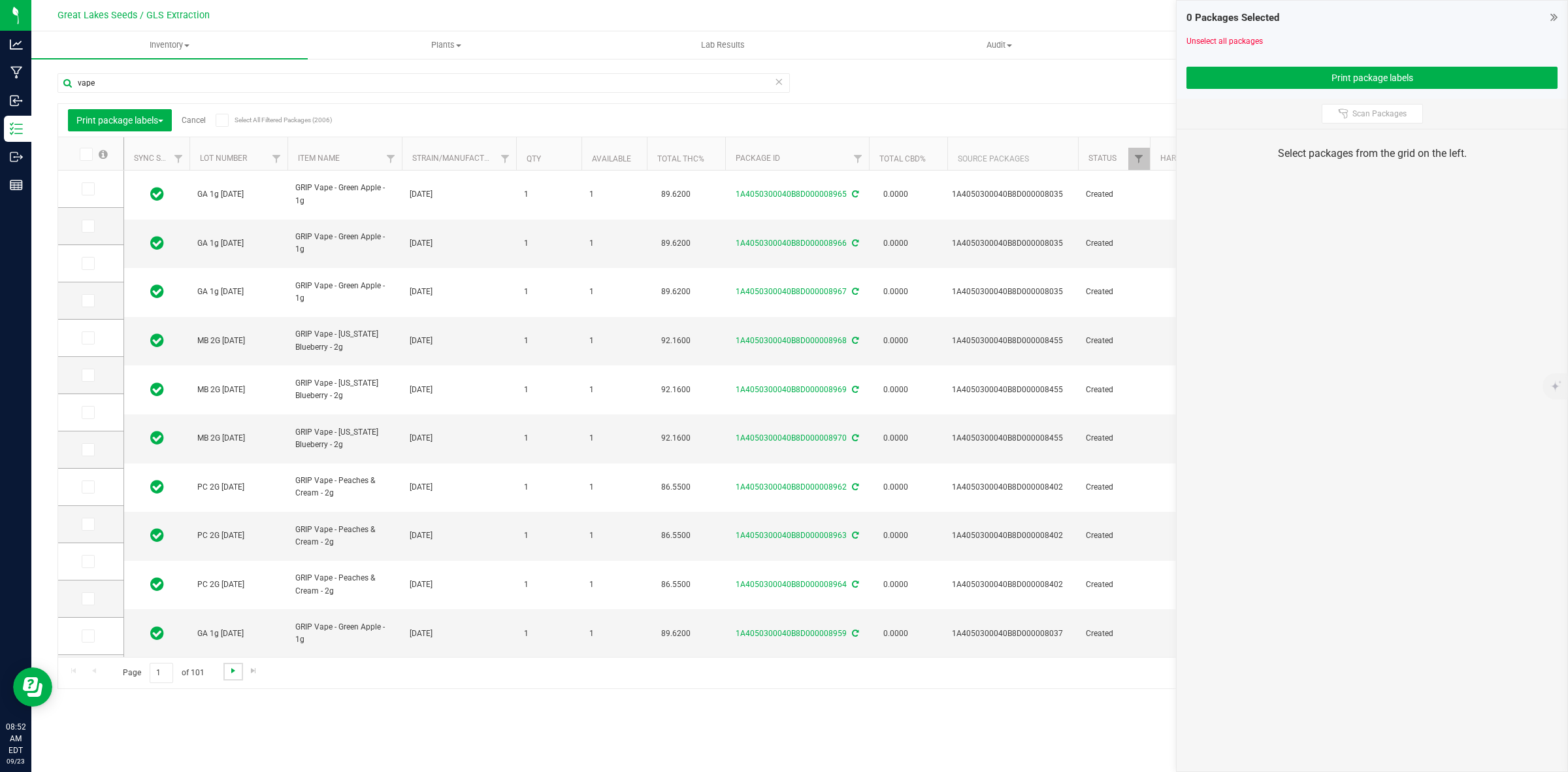
click at [228, 672] on span "Go to the next page" at bounding box center [232, 670] width 10 height 10
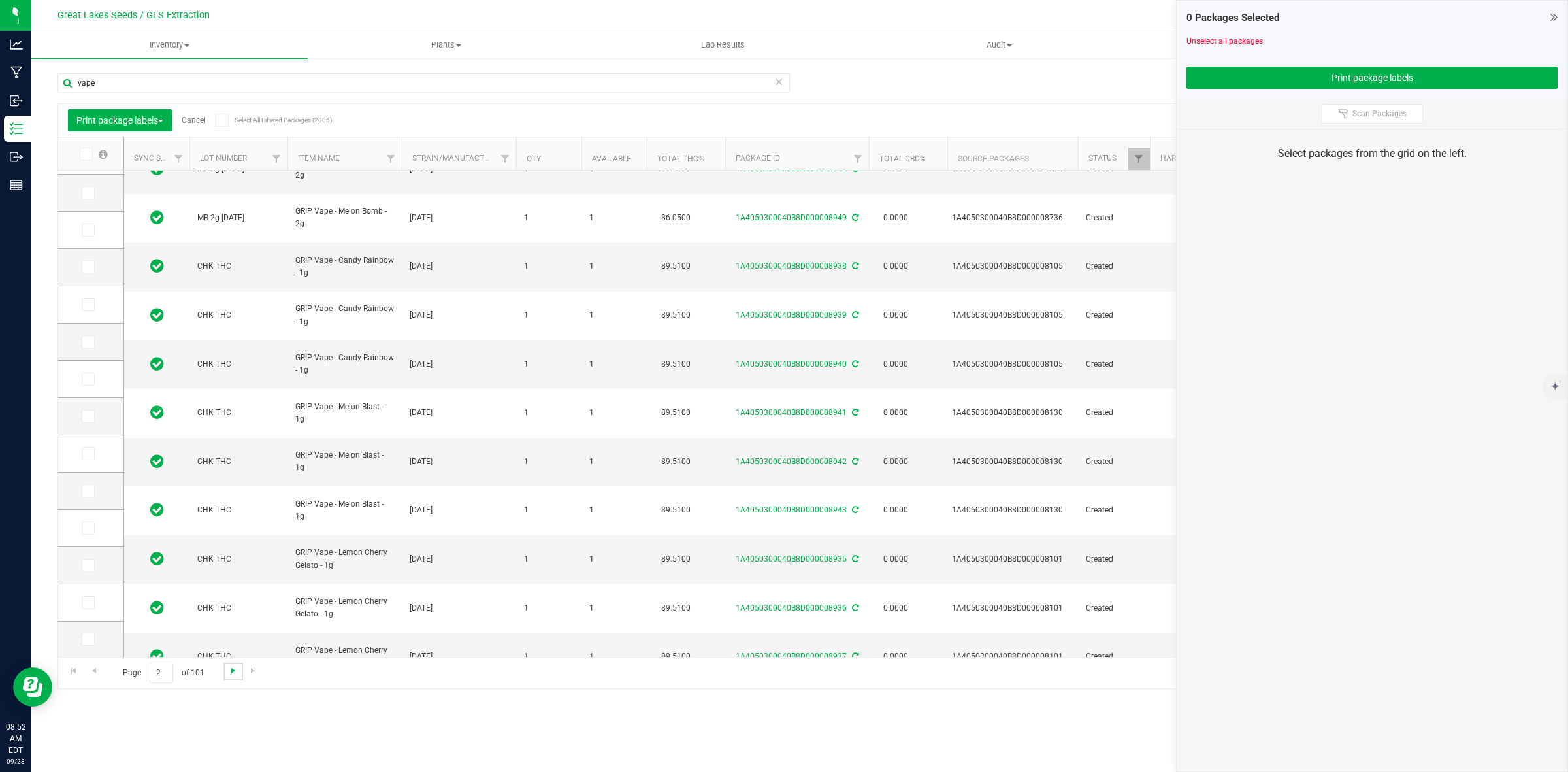
click at [232, 673] on span "Go to the next page" at bounding box center [232, 670] width 10 height 10
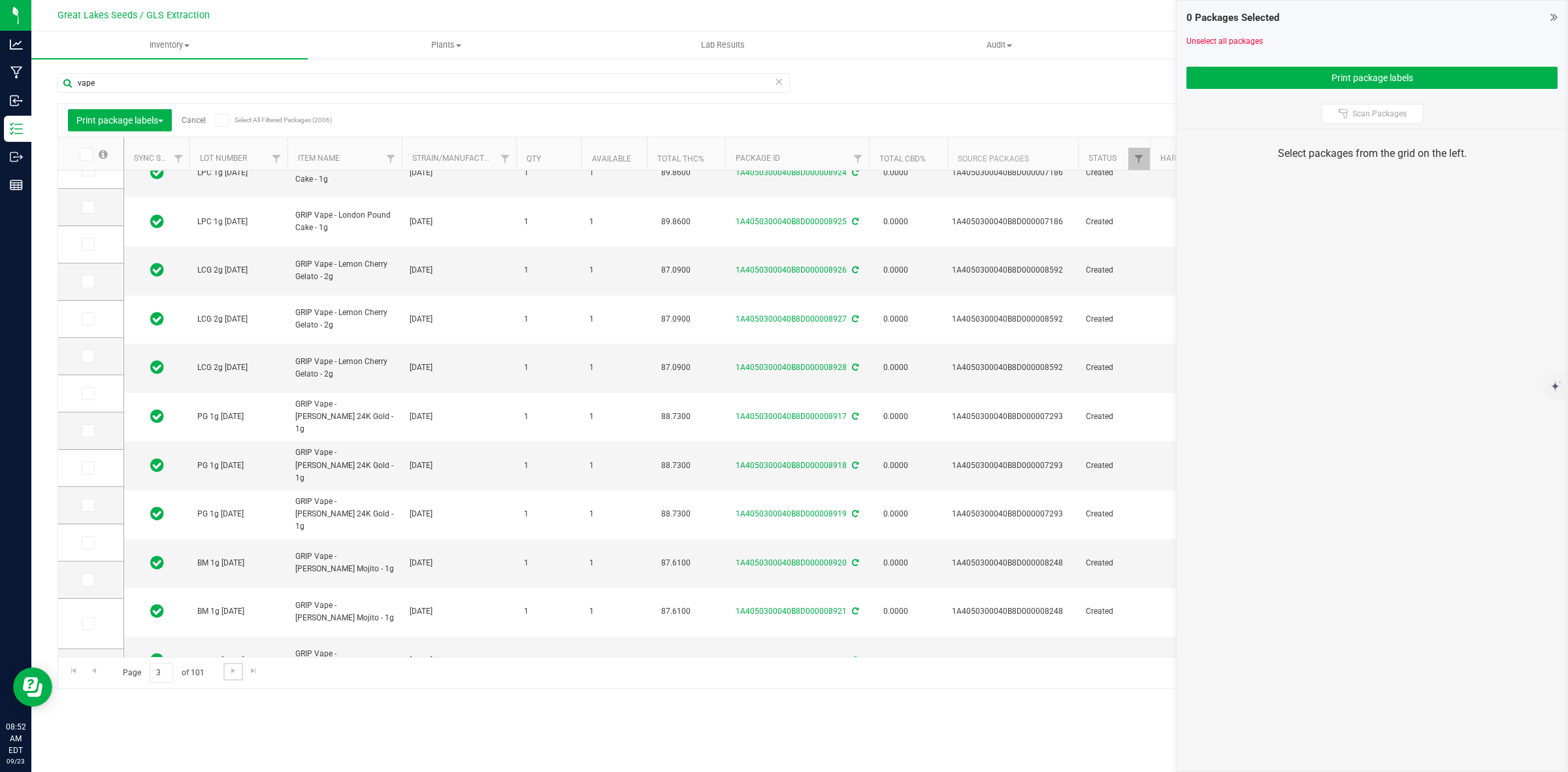
scroll to position [310, 0]
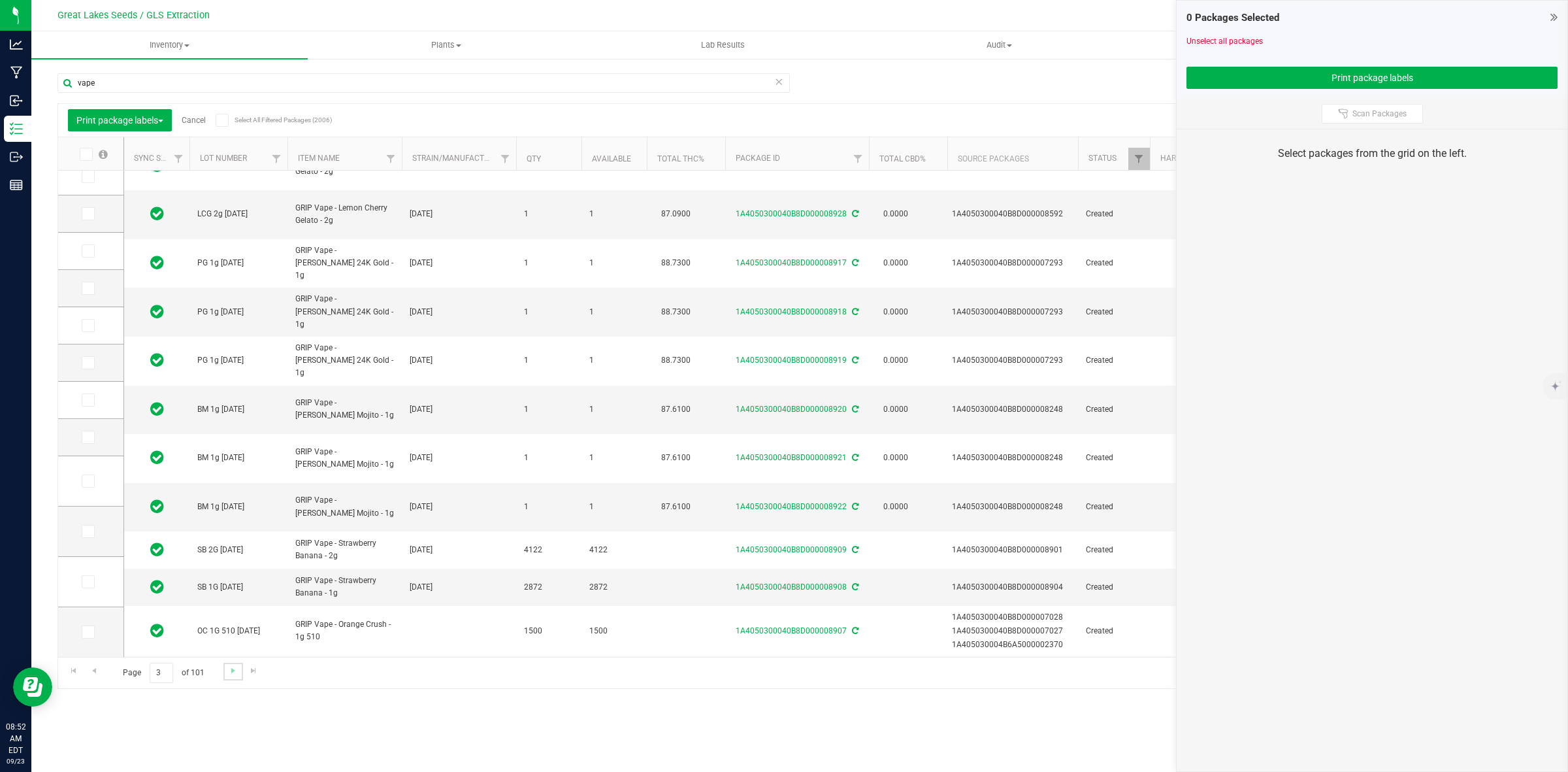
click at [226, 674] on link "Go to the next page" at bounding box center [233, 672] width 19 height 18
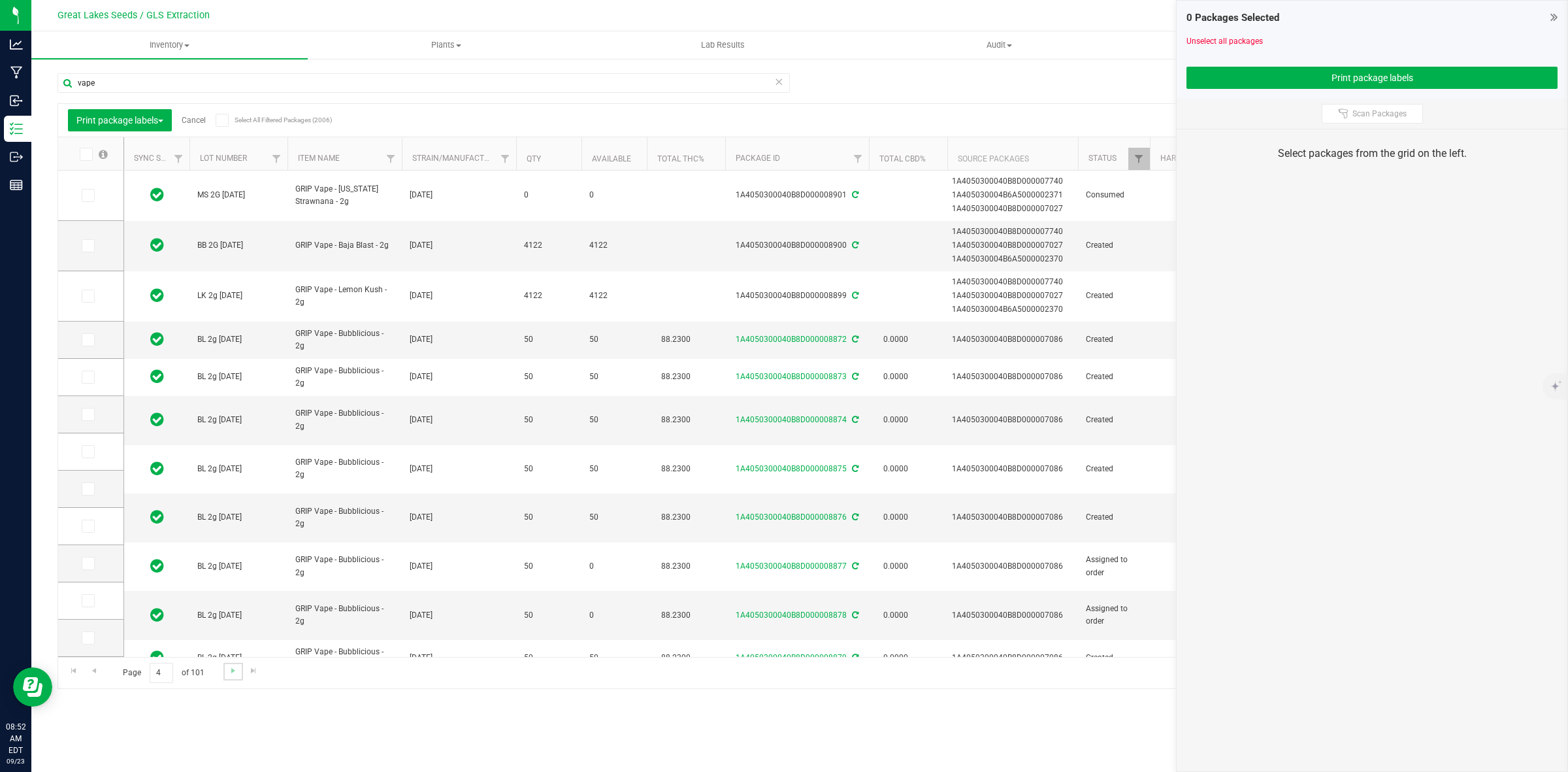
click at [226, 674] on link "Go to the next page" at bounding box center [233, 672] width 19 height 18
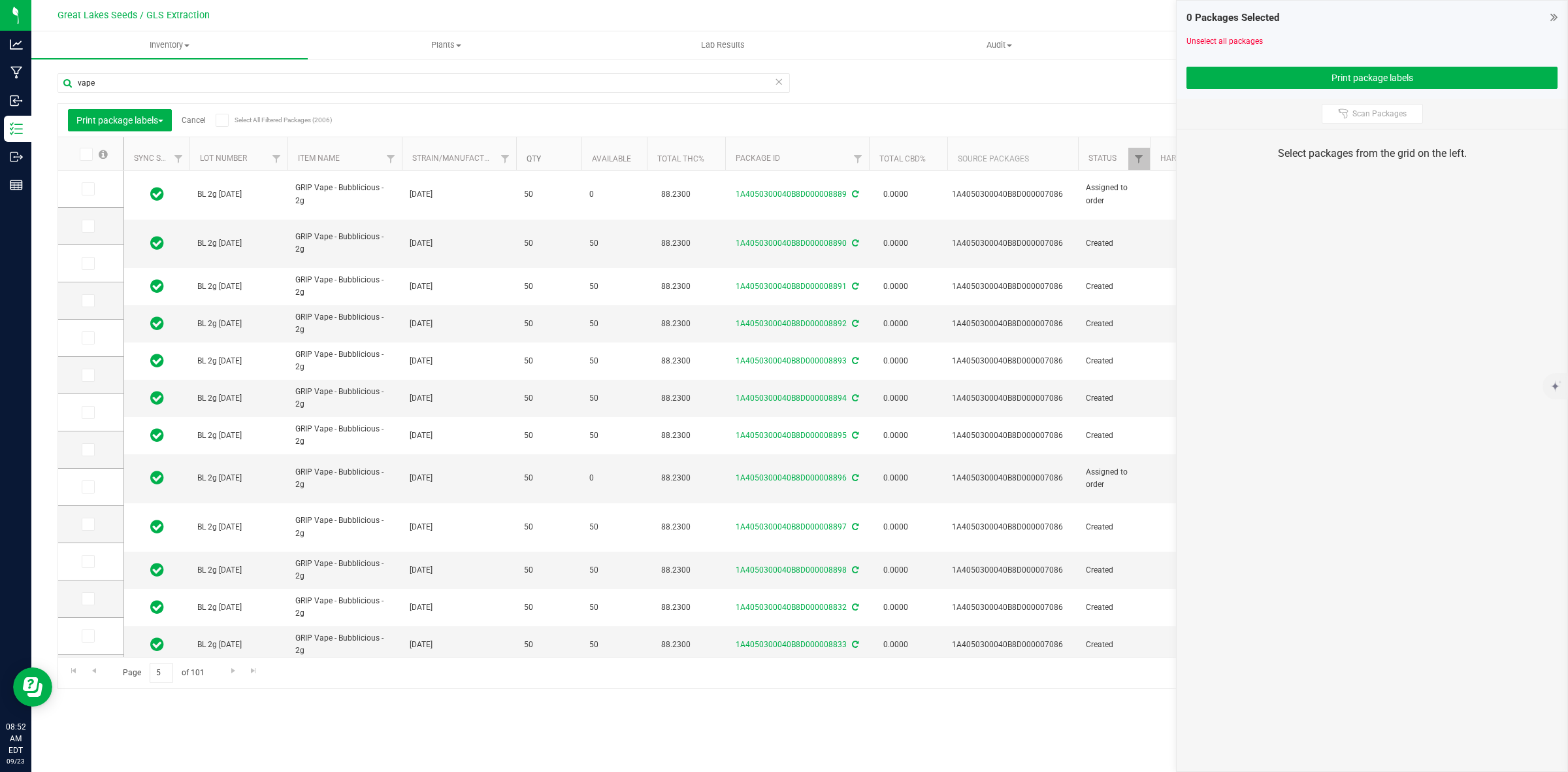
click at [530, 162] on link "Qty" at bounding box center [533, 158] width 14 height 9
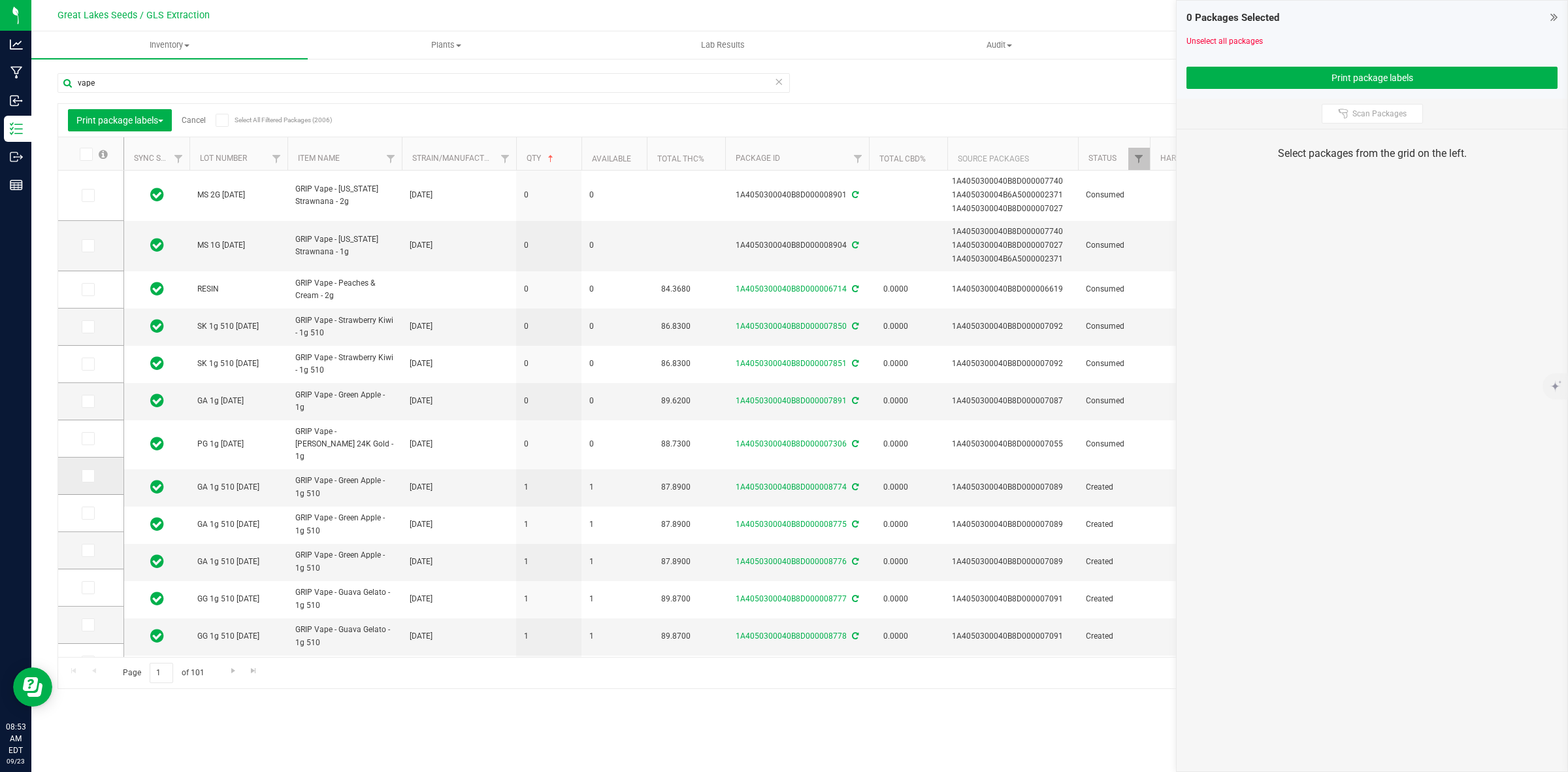
click at [84, 476] on icon at bounding box center [87, 476] width 8 height 0
click at [0, 0] on input "checkbox" at bounding box center [0, 0] width 0 height 0
click at [87, 518] on span at bounding box center [88, 513] width 13 height 13
click at [0, 0] on input "checkbox" at bounding box center [0, 0] width 0 height 0
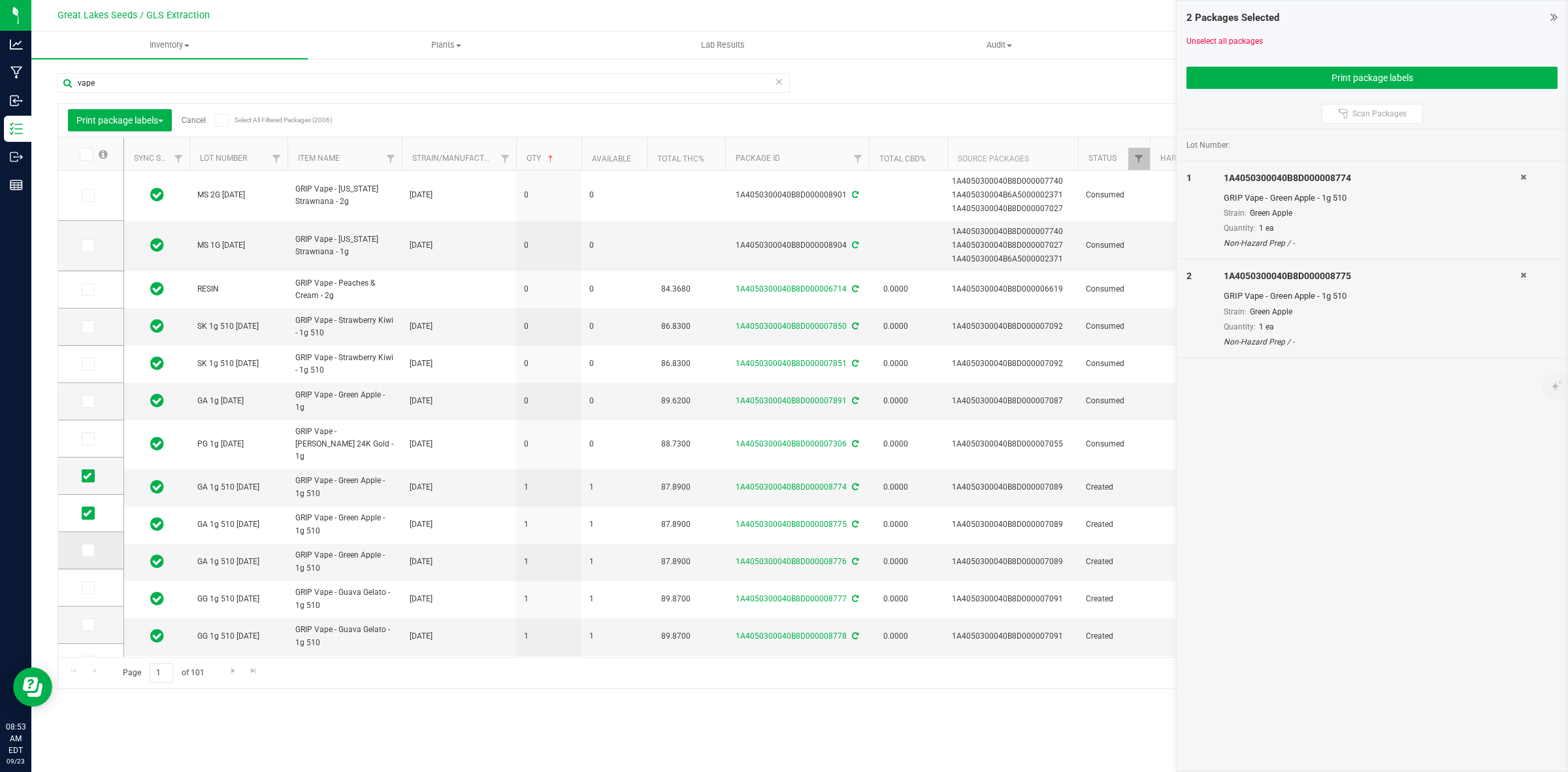
click at [82, 557] on label at bounding box center [91, 550] width 19 height 13
click at [0, 0] on input "checkbox" at bounding box center [0, 0] width 0 height 0
click at [89, 588] on icon at bounding box center [87, 588] width 8 height 0
click at [0, 0] on input "checkbox" at bounding box center [0, 0] width 0 height 0
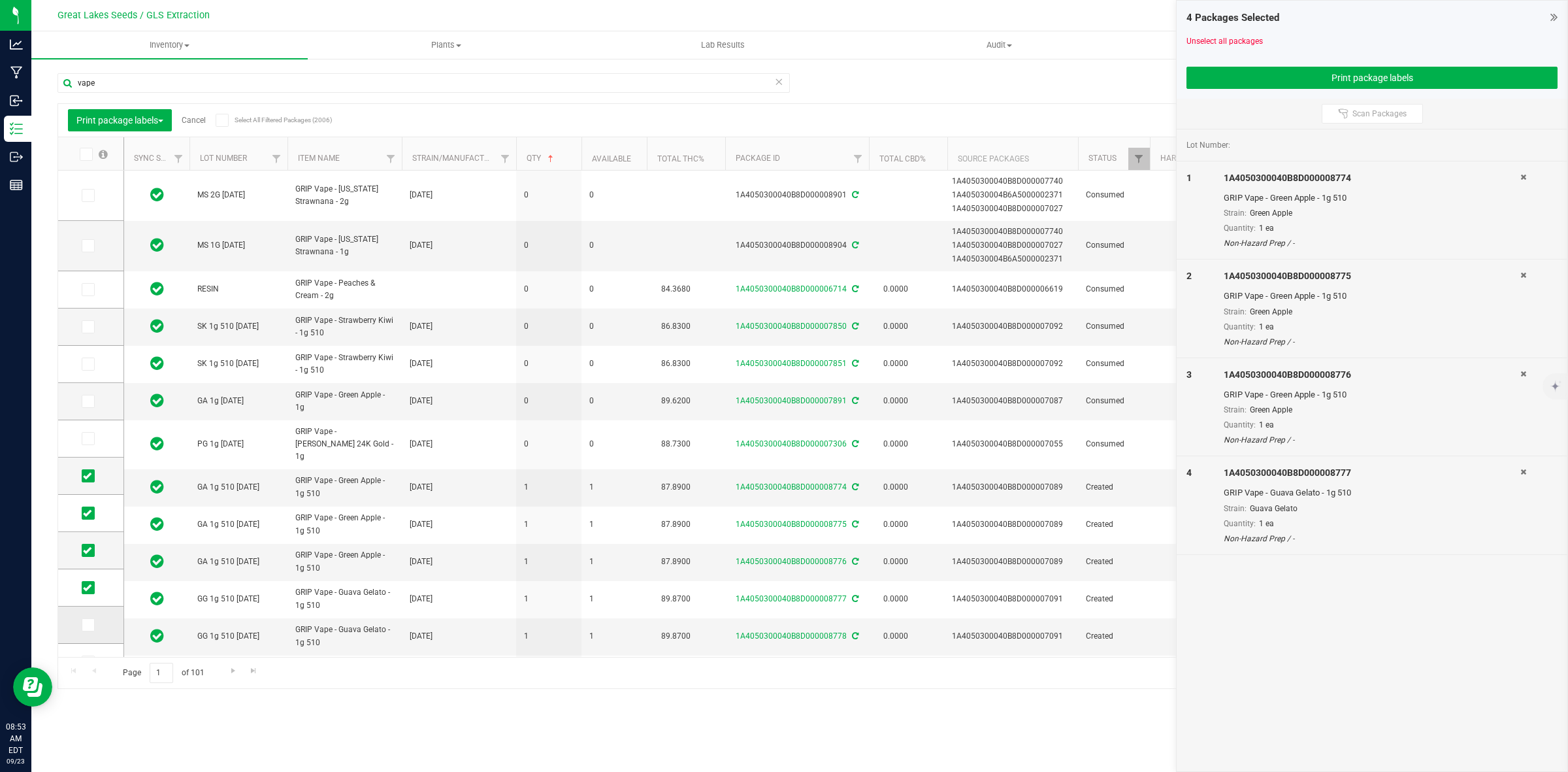
click at [89, 625] on icon at bounding box center [87, 625] width 8 height 0
click at [0, 0] on input "checkbox" at bounding box center [0, 0] width 0 height 0
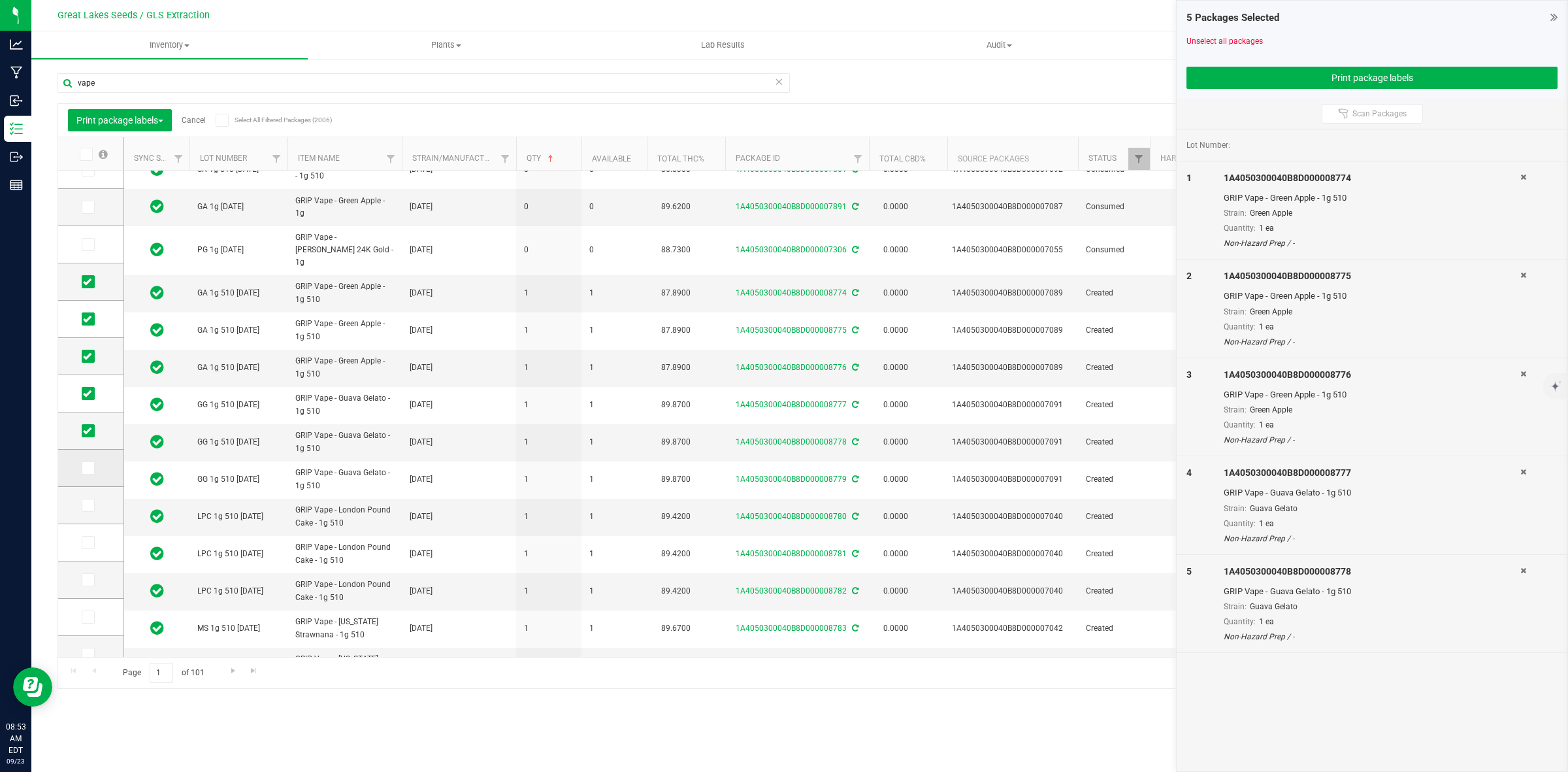
click at [93, 468] on span at bounding box center [88, 468] width 13 height 13
click at [0, 0] on input "checkbox" at bounding box center [0, 0] width 0 height 0
click at [91, 510] on span at bounding box center [88, 505] width 13 height 13
click at [0, 0] on input "checkbox" at bounding box center [0, 0] width 0 height 0
drag, startPoint x: 91, startPoint y: 543, endPoint x: 84, endPoint y: 589, distance: 46.5
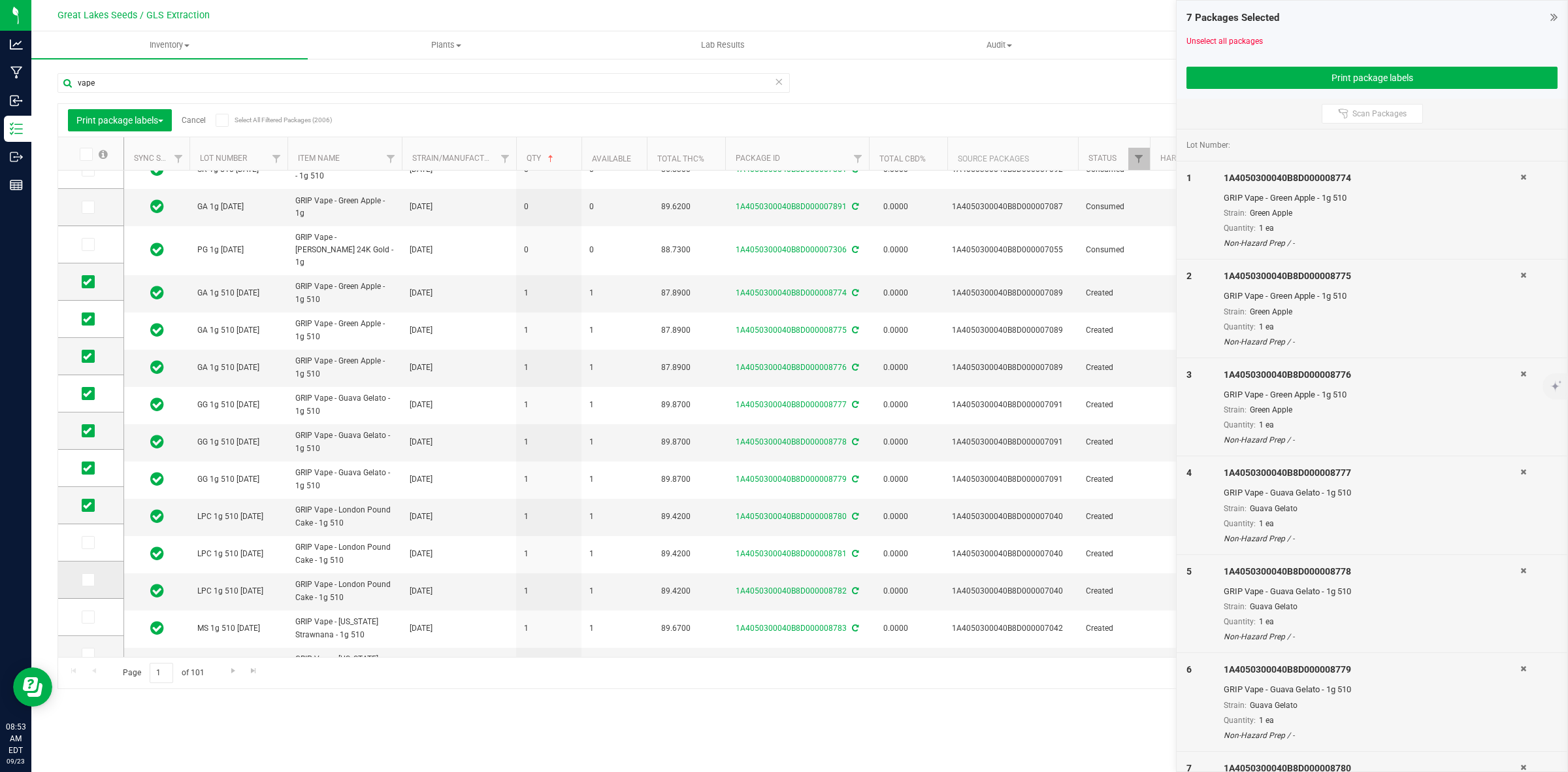
click at [91, 546] on span at bounding box center [88, 542] width 13 height 13
click at [0, 0] on input "checkbox" at bounding box center [0, 0] width 0 height 0
drag, startPoint x: 85, startPoint y: 583, endPoint x: 93, endPoint y: 615, distance: 33.0
click at [85, 584] on span at bounding box center [88, 580] width 13 height 13
click at [89, 654] on icon at bounding box center [87, 654] width 8 height 0
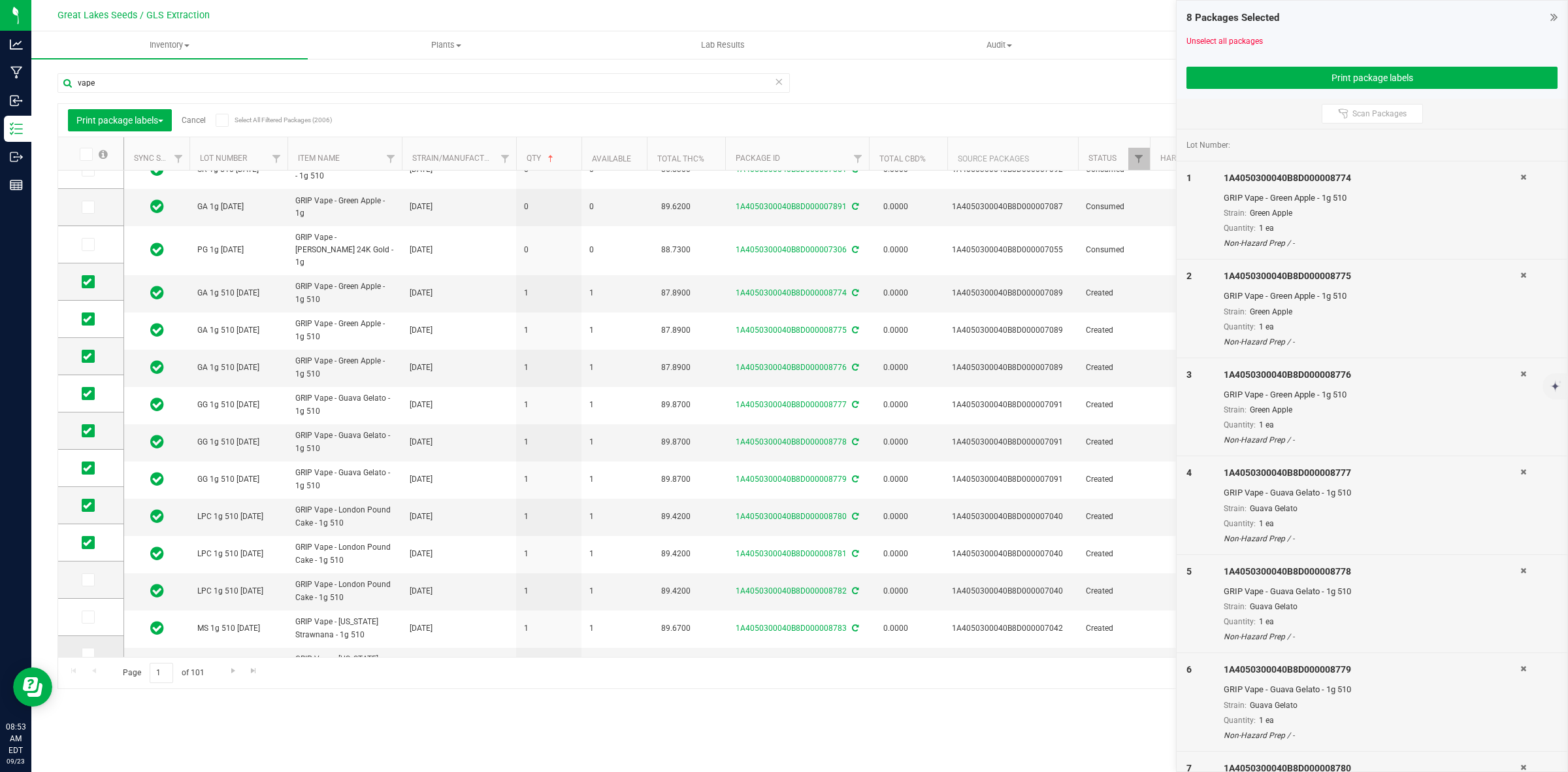
click at [0, 0] on input "checkbox" at bounding box center [0, 0] width 0 height 0
click at [85, 617] on icon at bounding box center [87, 617] width 8 height 0
click at [0, 0] on input "checkbox" at bounding box center [0, 0] width 0 height 0
click at [87, 580] on icon at bounding box center [87, 580] width 8 height 0
click at [0, 0] on input "checkbox" at bounding box center [0, 0] width 0 height 0
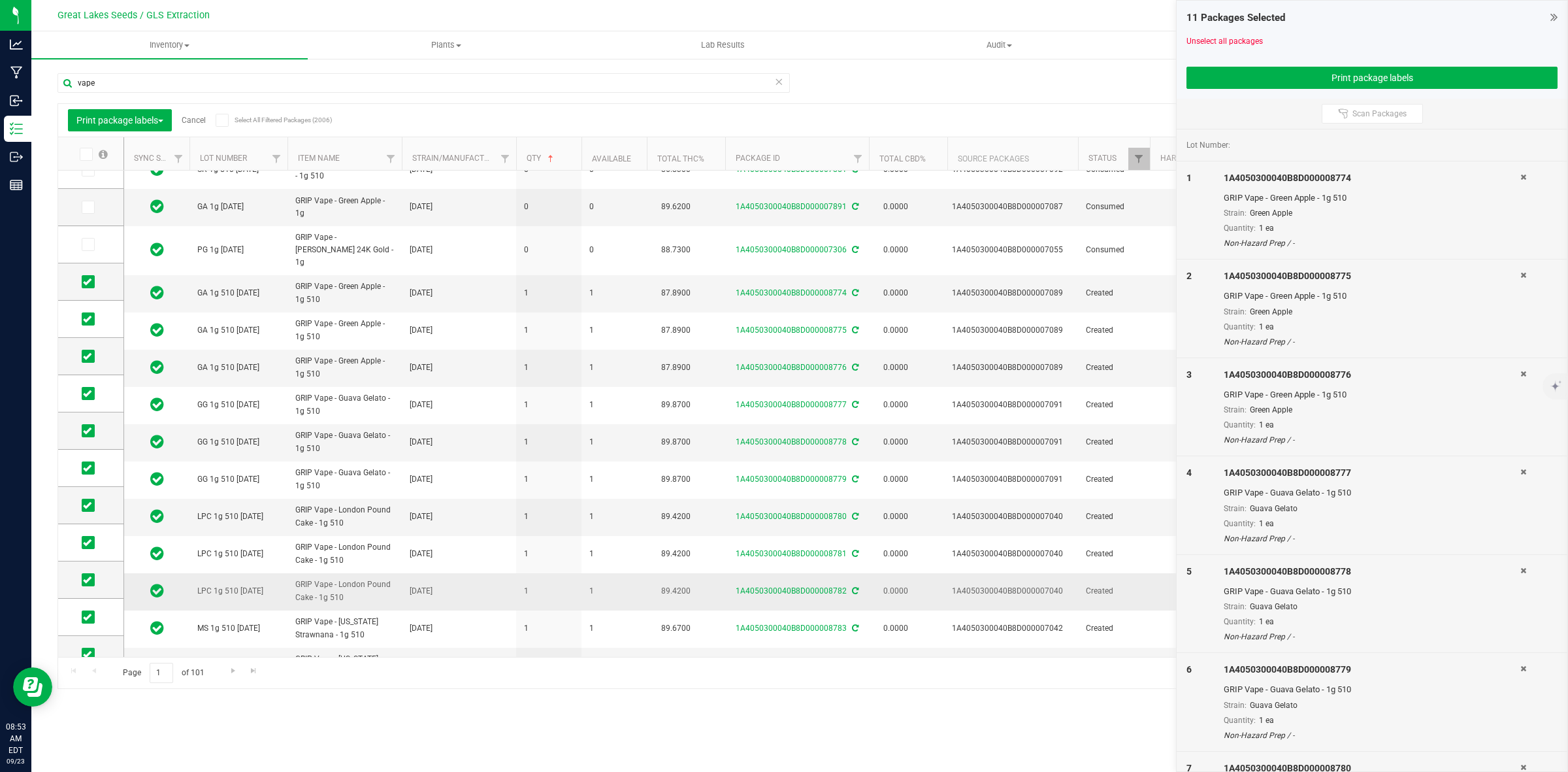
scroll to position [0, 0]
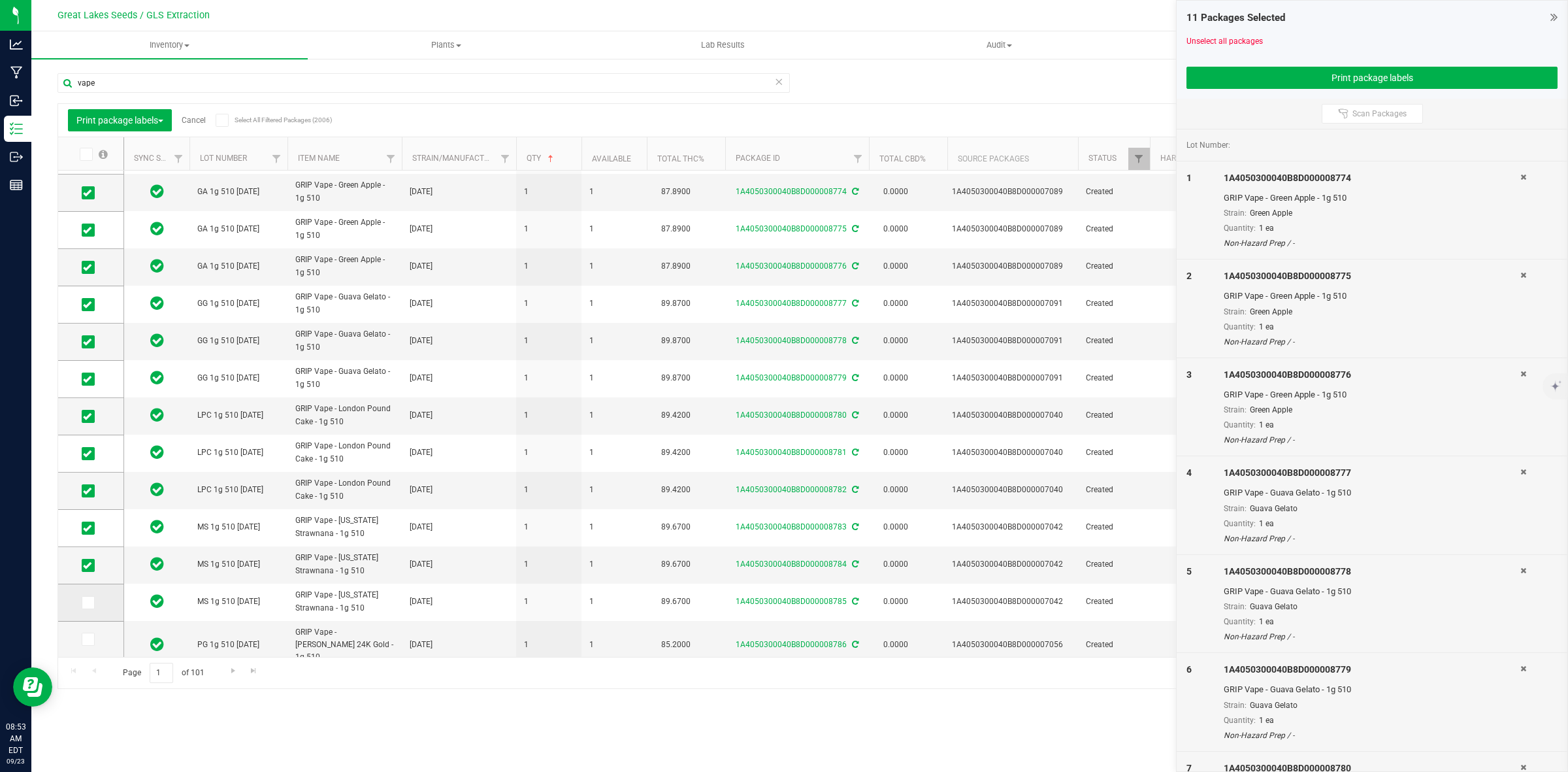
click at [87, 603] on icon at bounding box center [87, 603] width 8 height 0
click at [0, 0] on input "checkbox" at bounding box center [0, 0] width 0 height 0
click at [86, 639] on icon at bounding box center [87, 639] width 8 height 0
click at [0, 0] on input "checkbox" at bounding box center [0, 0] width 0 height 0
click at [227, 673] on link "Go to the next page" at bounding box center [233, 672] width 19 height 18
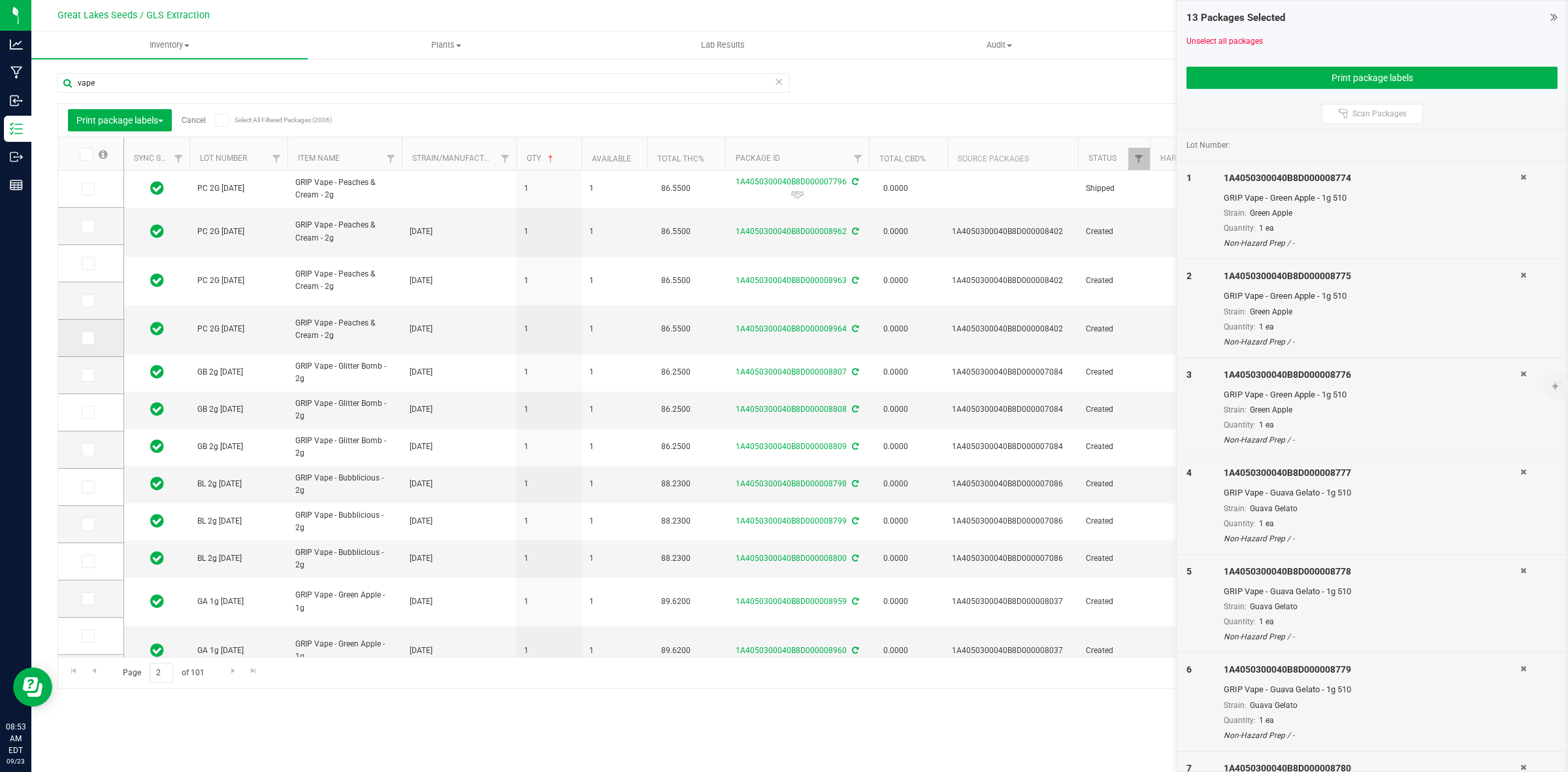
click at [91, 336] on span at bounding box center [88, 338] width 13 height 13
click at [0, 0] on input "checkbox" at bounding box center [0, 0] width 0 height 0
click at [88, 381] on span at bounding box center [88, 375] width 13 height 13
click at [0, 0] on input "checkbox" at bounding box center [0, 0] width 0 height 0
click at [83, 413] on icon at bounding box center [87, 413] width 8 height 0
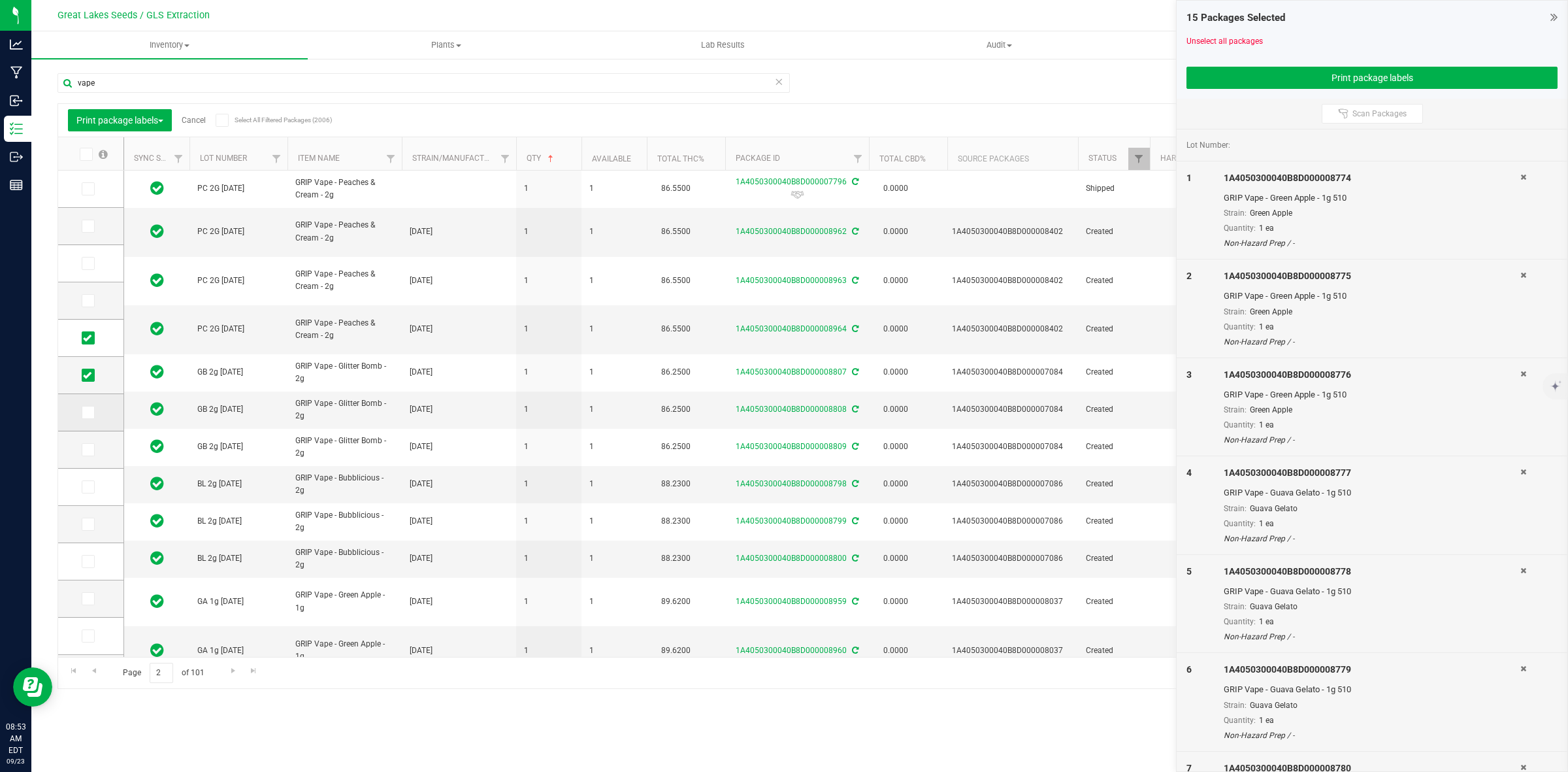
click at [0, 0] on input "checkbox" at bounding box center [0, 0] width 0 height 0
click at [95, 153] on label at bounding box center [93, 154] width 50 height 13
click at [0, 0] on input "checkbox" at bounding box center [0, 0] width 0 height 0
click at [229, 672] on span "Go to the next page" at bounding box center [232, 670] width 10 height 10
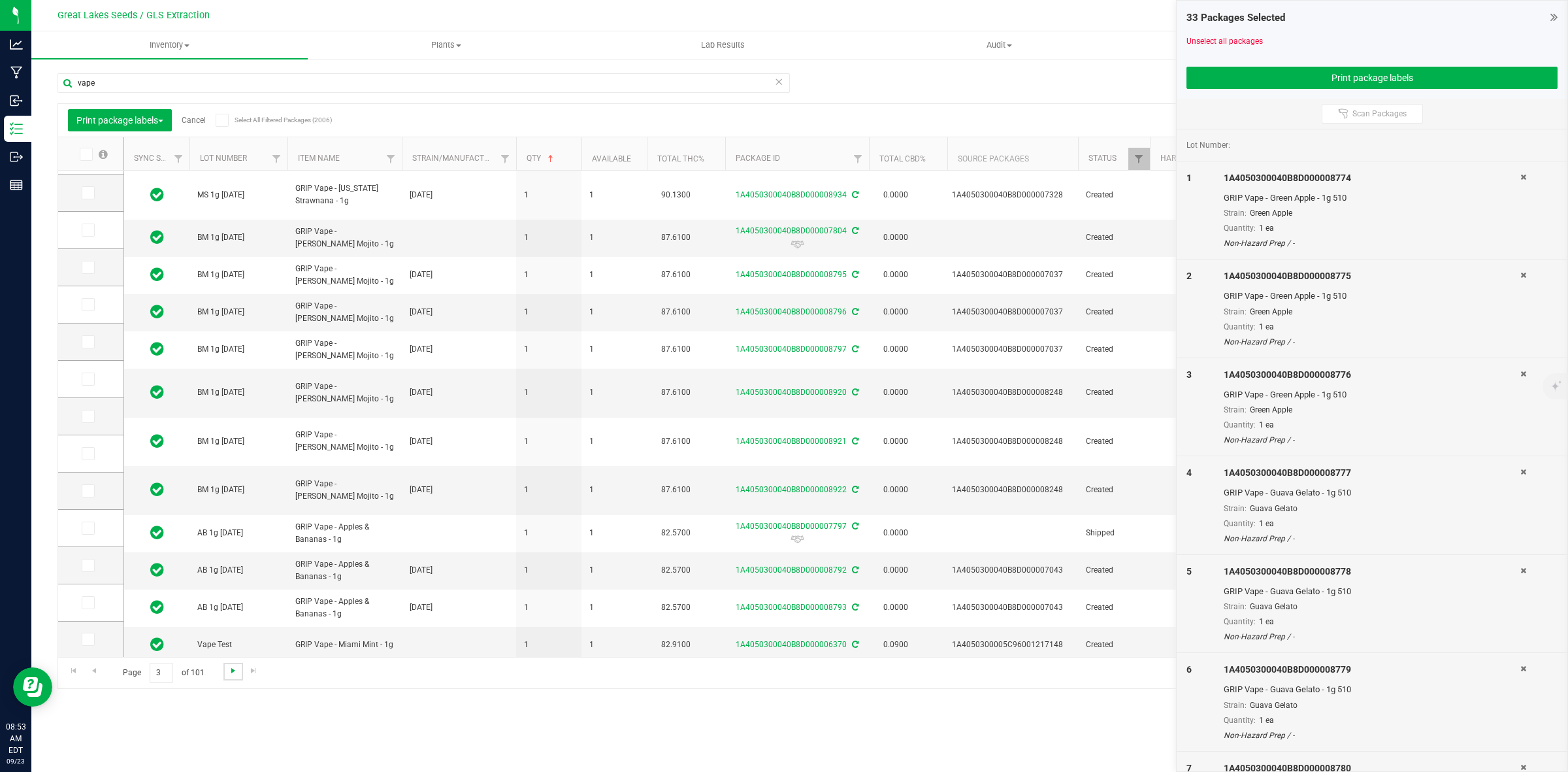
click at [228, 672] on span "Go to the next page" at bounding box center [232, 670] width 10 height 10
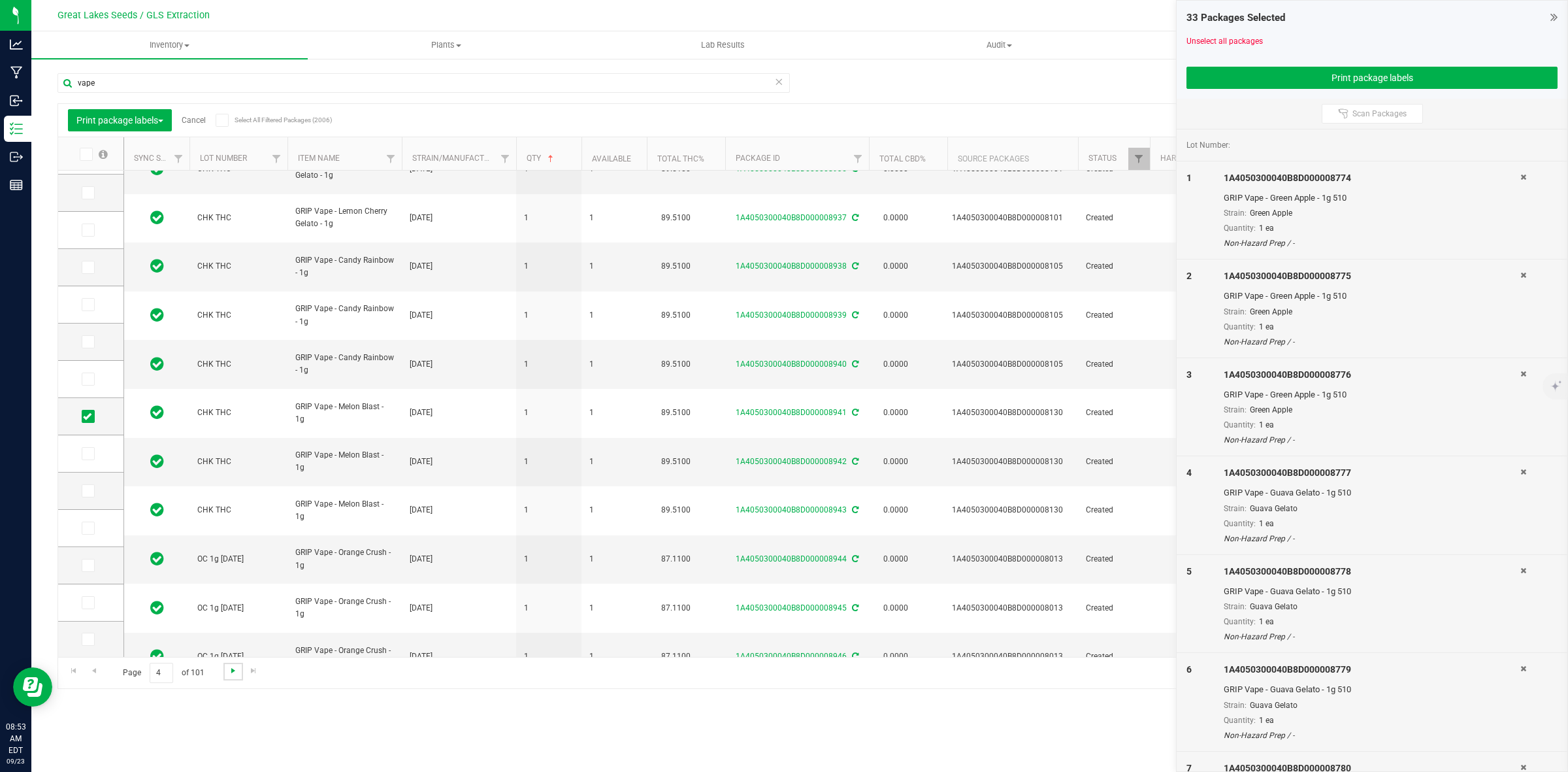
click at [229, 668] on span "Go to the next page" at bounding box center [232, 670] width 10 height 10
click at [226, 674] on link "Go to the next page" at bounding box center [233, 672] width 19 height 18
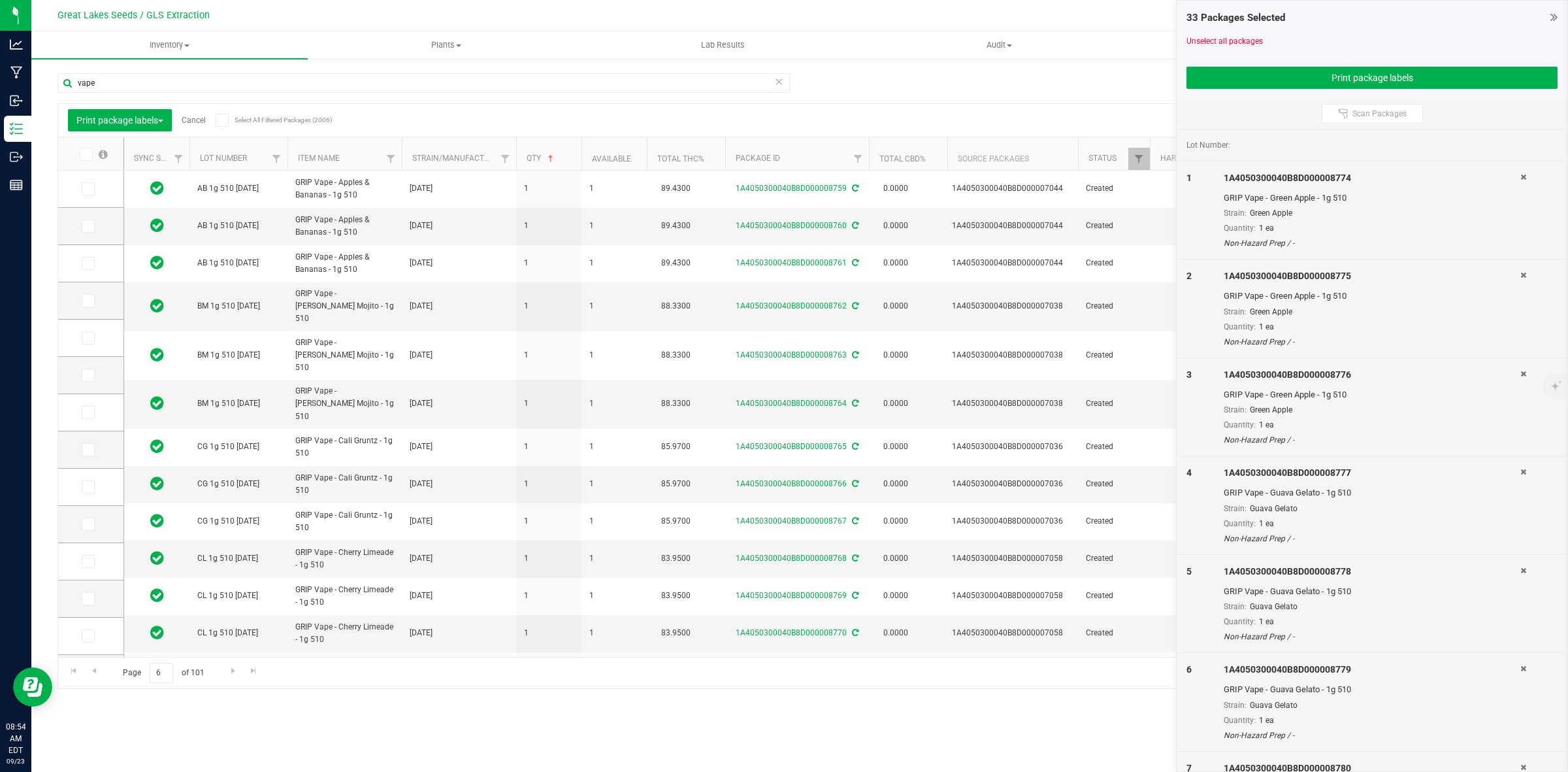
click at [85, 154] on icon at bounding box center [85, 154] width 8 height 0
click at [0, 0] on input "checkbox" at bounding box center [0, 0] width 0 height 0
click at [232, 673] on span "Go to the next page" at bounding box center [232, 670] width 10 height 10
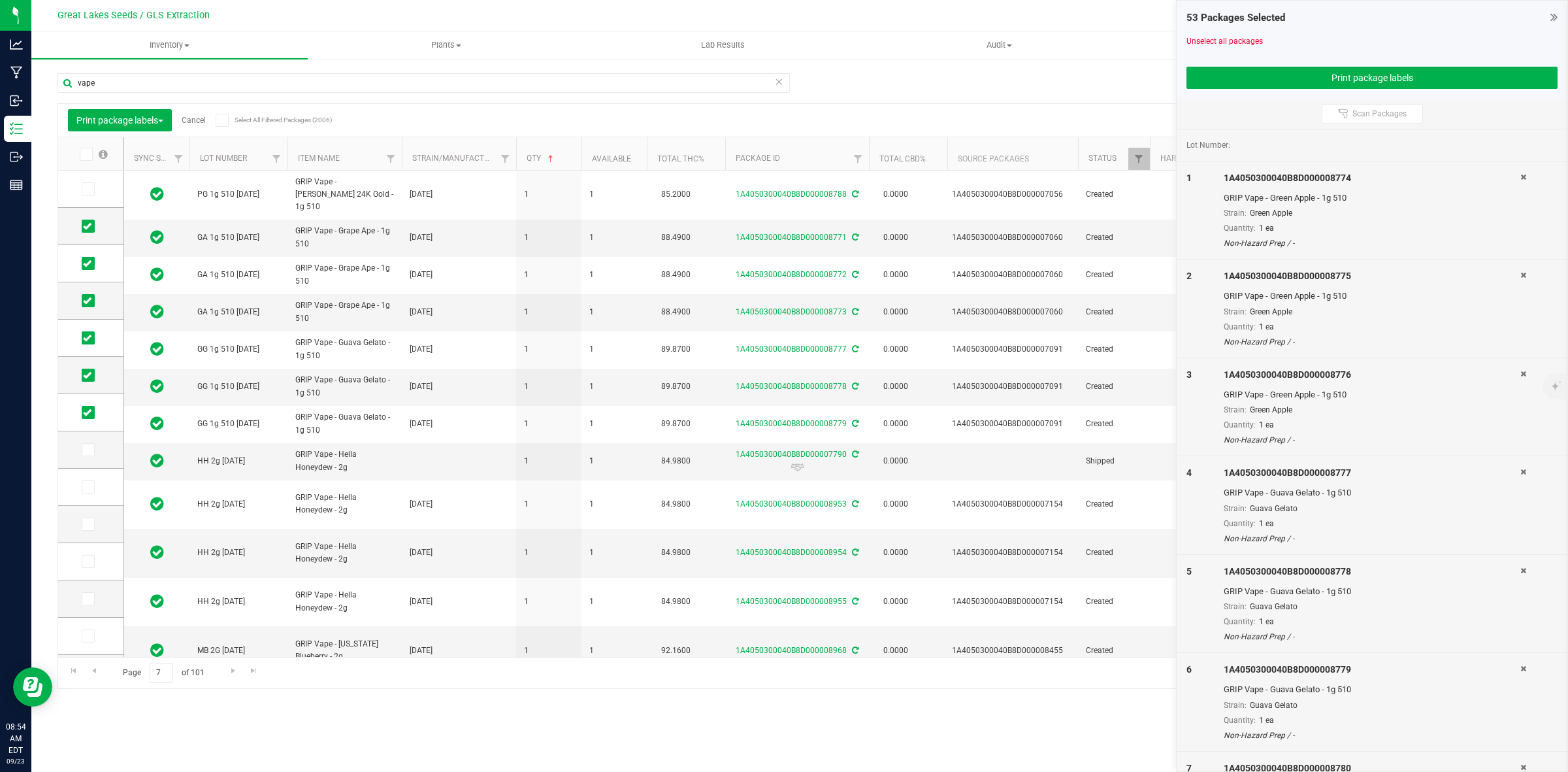
click at [86, 154] on icon at bounding box center [85, 154] width 8 height 0
click at [0, 0] on input "checkbox" at bounding box center [0, 0] width 0 height 0
click at [230, 674] on span "Go to the next page" at bounding box center [232, 670] width 10 height 10
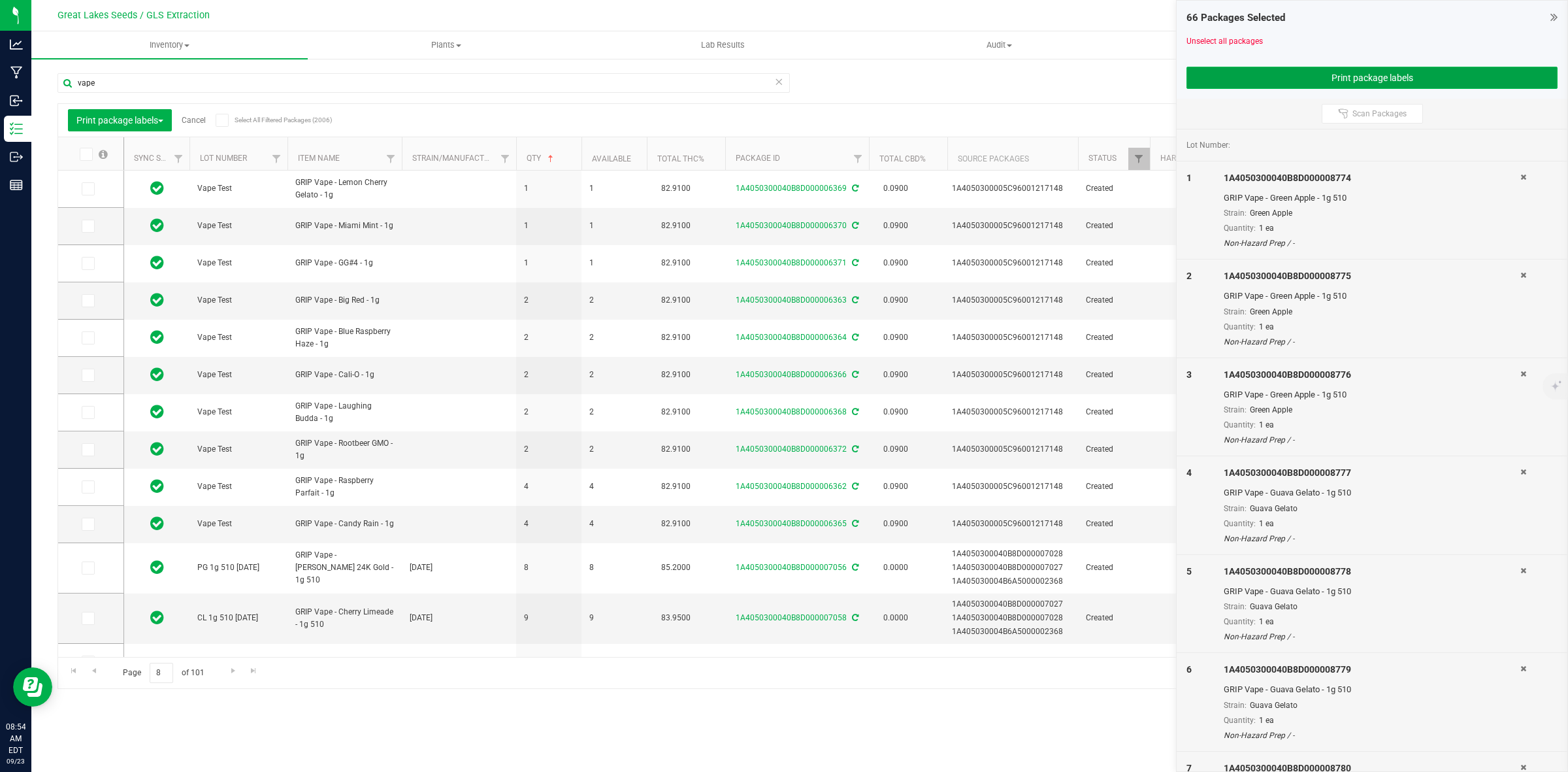
click at [1357, 75] on button "Print package labels" at bounding box center [1372, 78] width 371 height 23
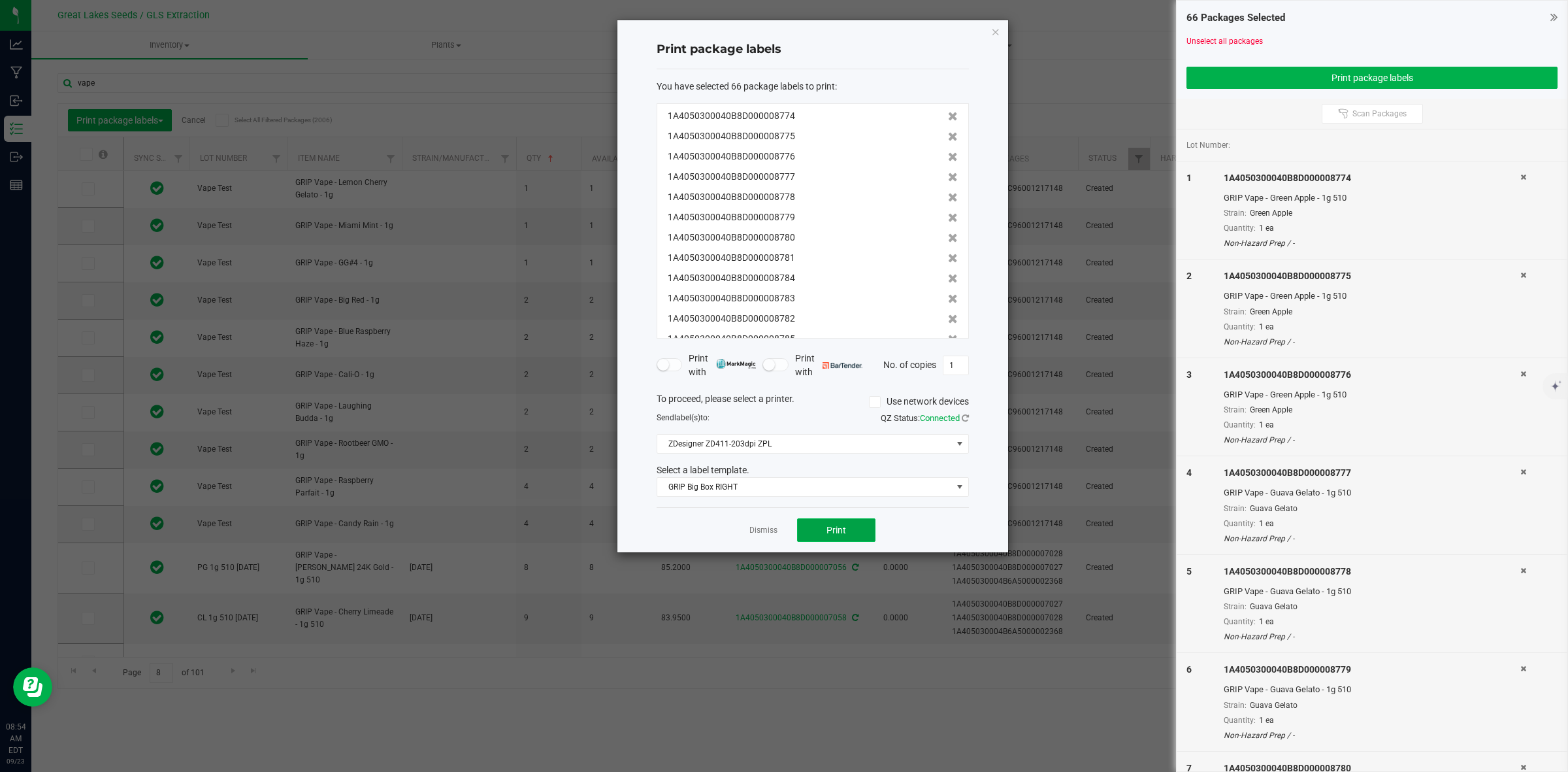
click at [851, 527] on button "Print" at bounding box center [836, 530] width 78 height 24
drag, startPoint x: 759, startPoint y: 531, endPoint x: 769, endPoint y: 517, distance: 17.2
click at [759, 531] on link "Dismiss" at bounding box center [763, 531] width 28 height 11
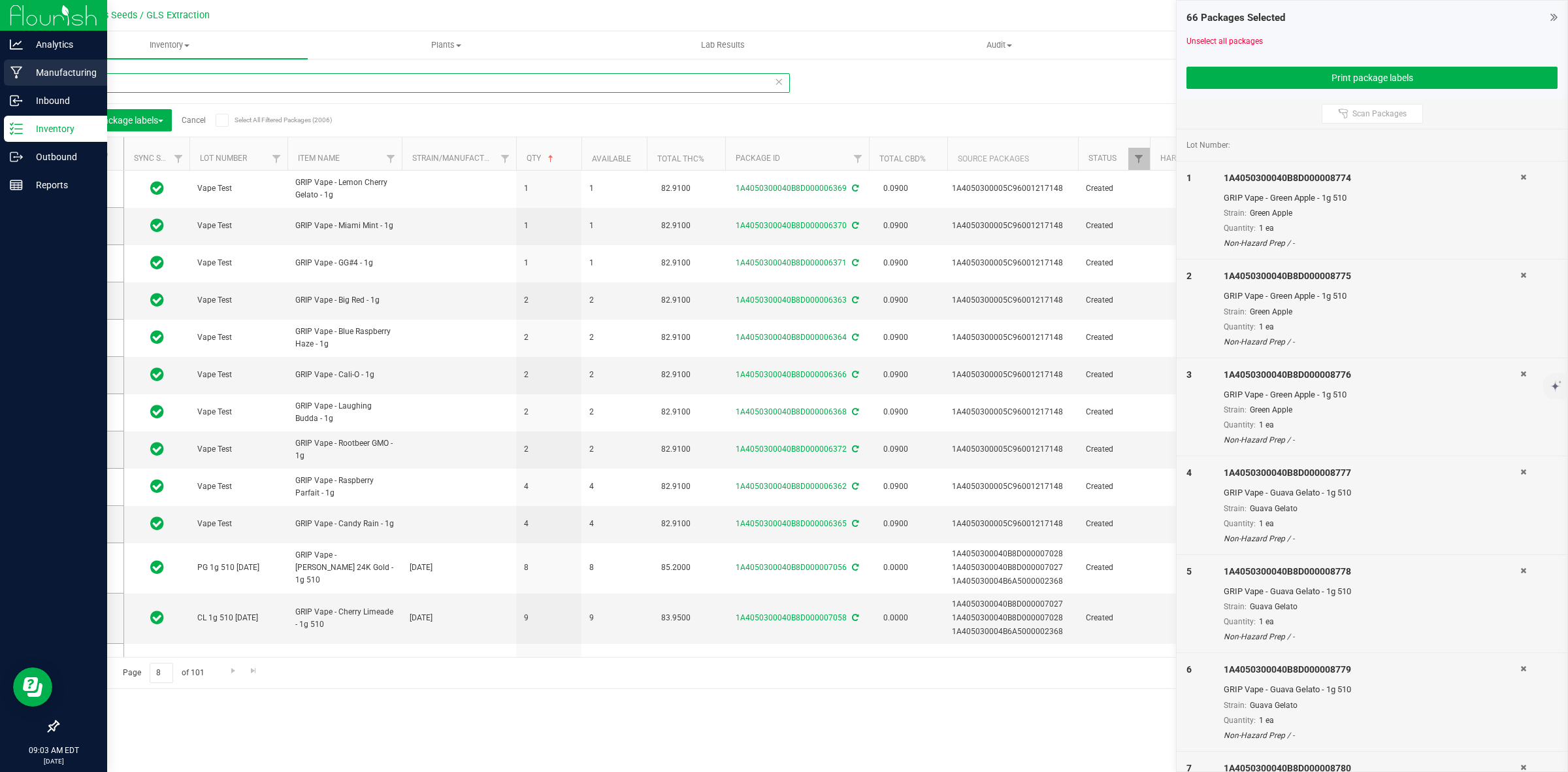
drag, startPoint x: 212, startPoint y: 84, endPoint x: 17, endPoint y: 63, distance: 196.1
click at [17, 63] on div "Analytics Manufacturing Inbound Inventory Outbound Reports 09:03 AM EDT 09/23/2…" at bounding box center [784, 386] width 1568 height 772
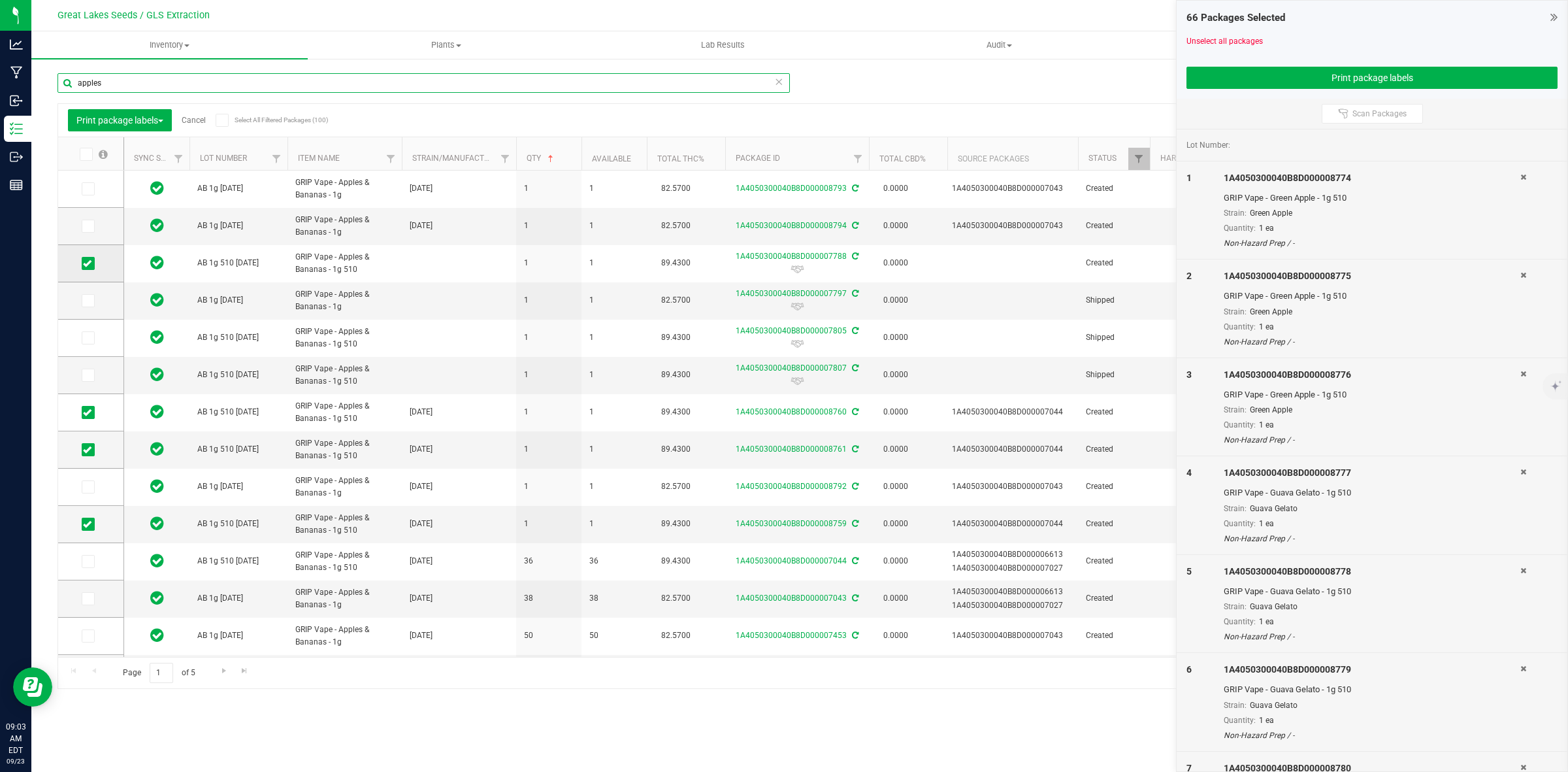
type input "apples"
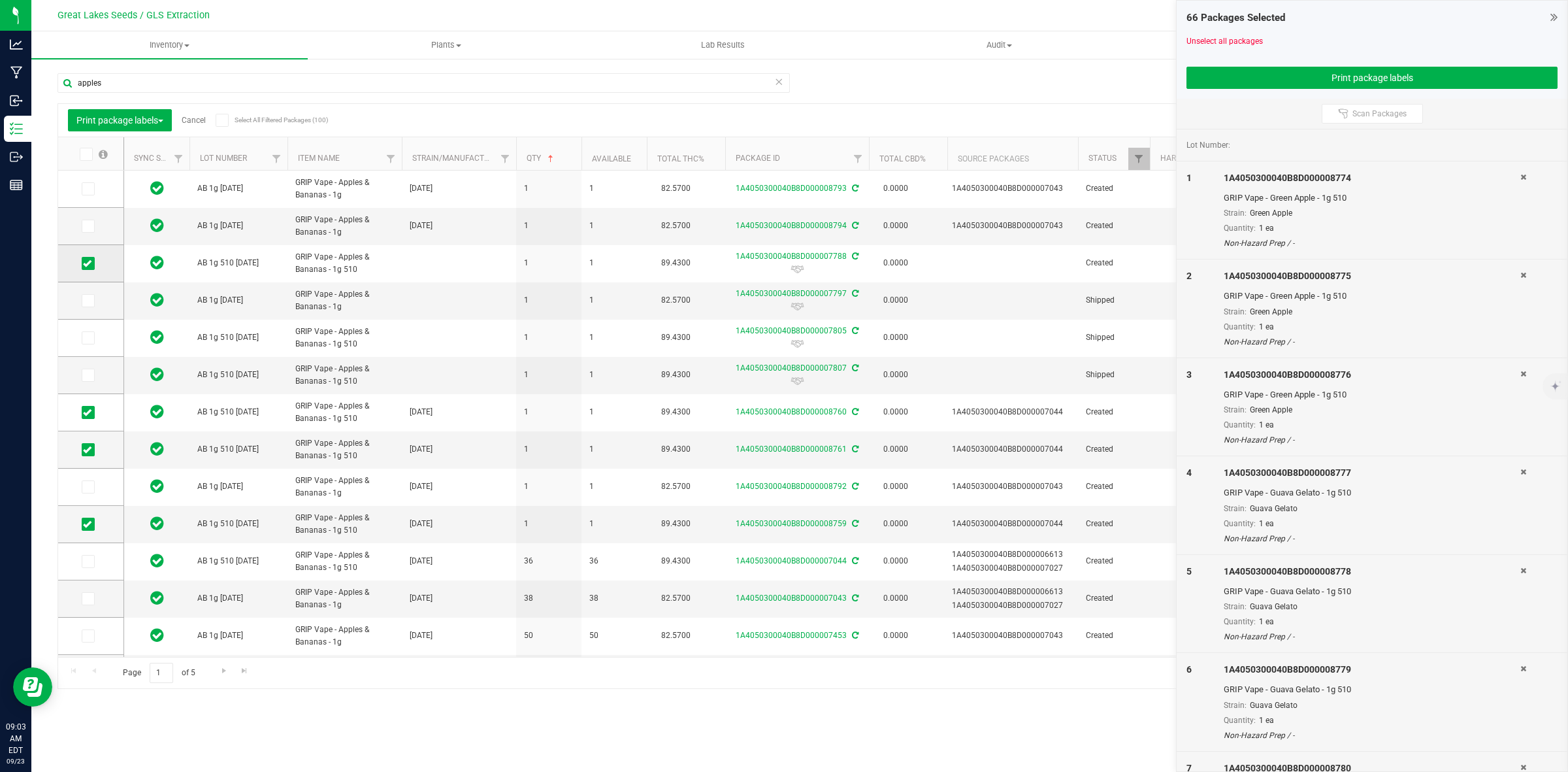
click at [89, 263] on icon at bounding box center [87, 263] width 8 height 0
click at [0, 0] on input "checkbox" at bounding box center [0, 0] width 0 height 0
click at [88, 154] on icon at bounding box center [85, 154] width 8 height 0
click at [0, 0] on input "checkbox" at bounding box center [0, 0] width 0 height 0
click at [88, 154] on icon at bounding box center [85, 154] width 8 height 0
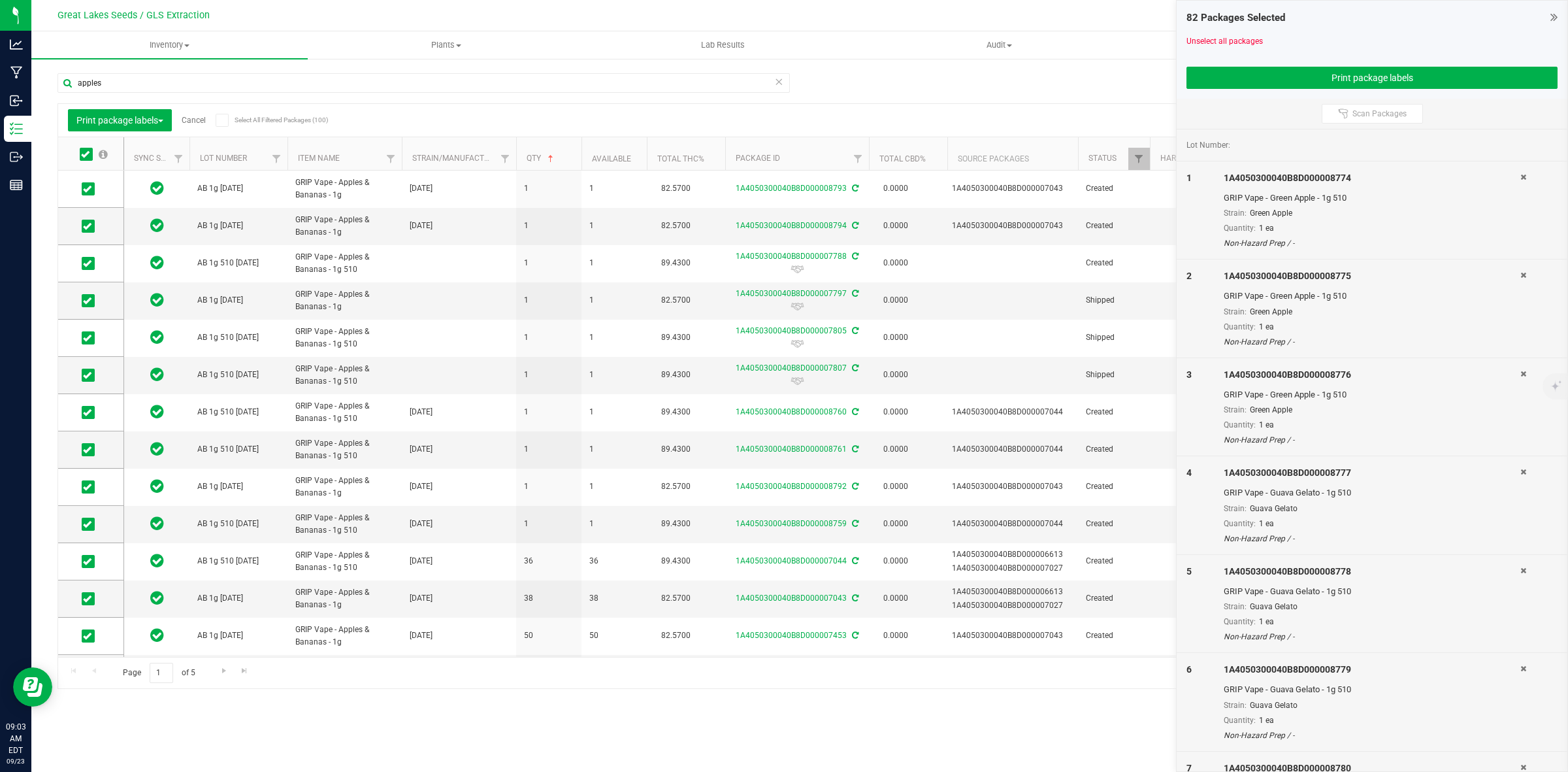
click at [0, 0] on input "checkbox" at bounding box center [0, 0] width 0 height 0
click at [192, 116] on link "Cancel" at bounding box center [193, 120] width 24 height 9
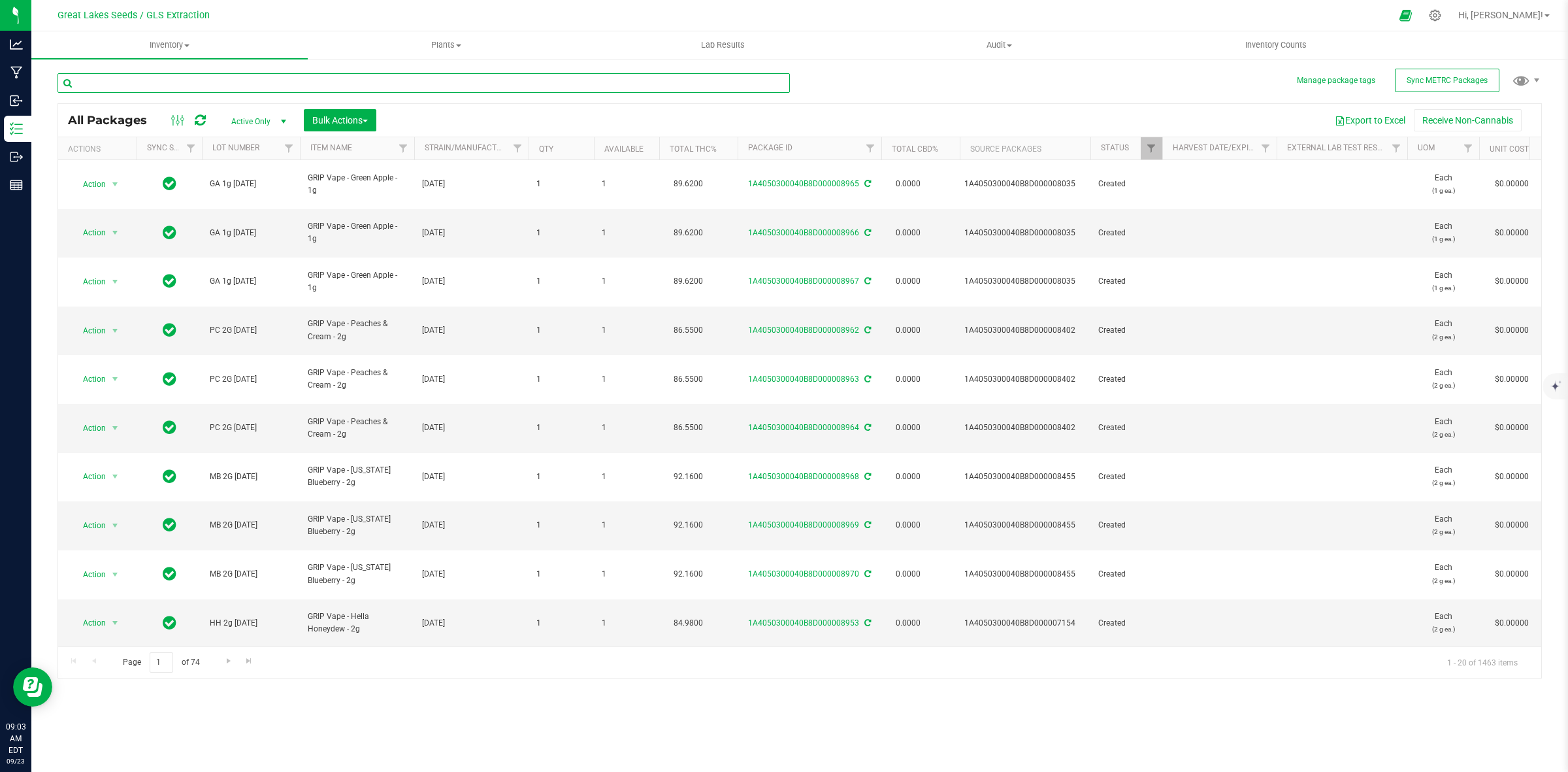
click at [191, 87] on input "text" at bounding box center [423, 83] width 732 height 20
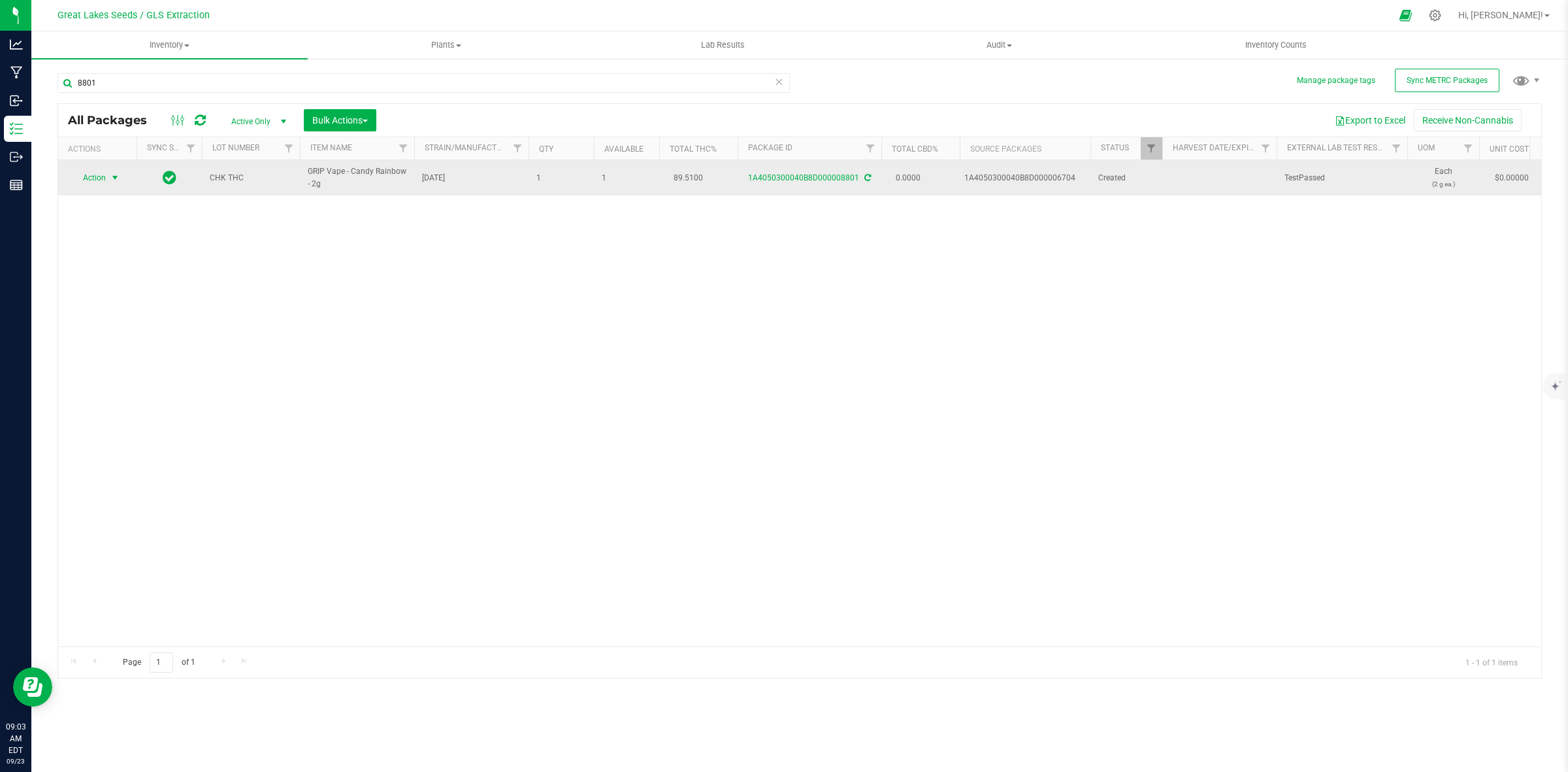
click at [93, 180] on span "Action" at bounding box center [89, 177] width 35 height 18
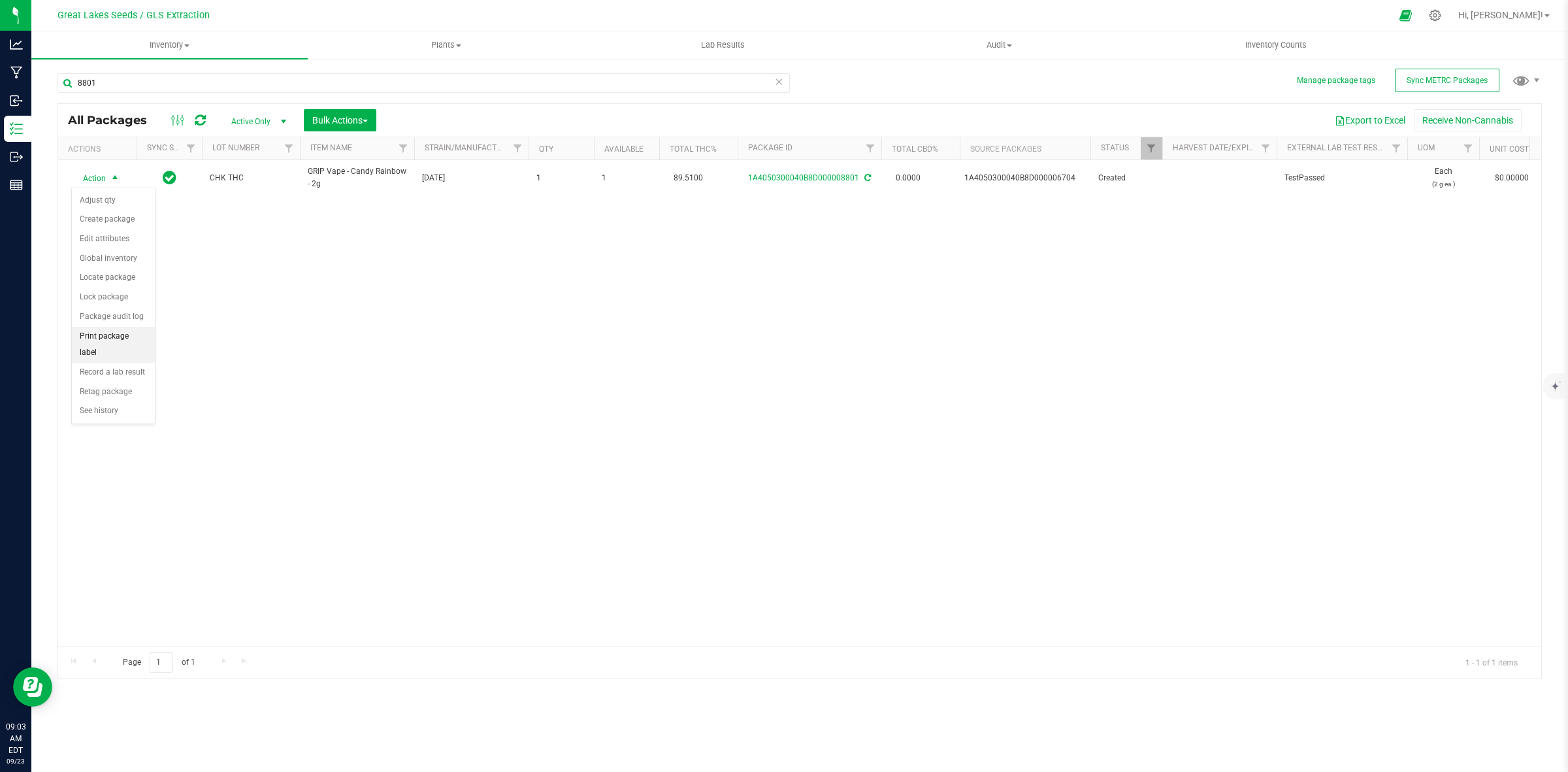
click at [118, 341] on li "Print package label" at bounding box center [113, 344] width 83 height 36
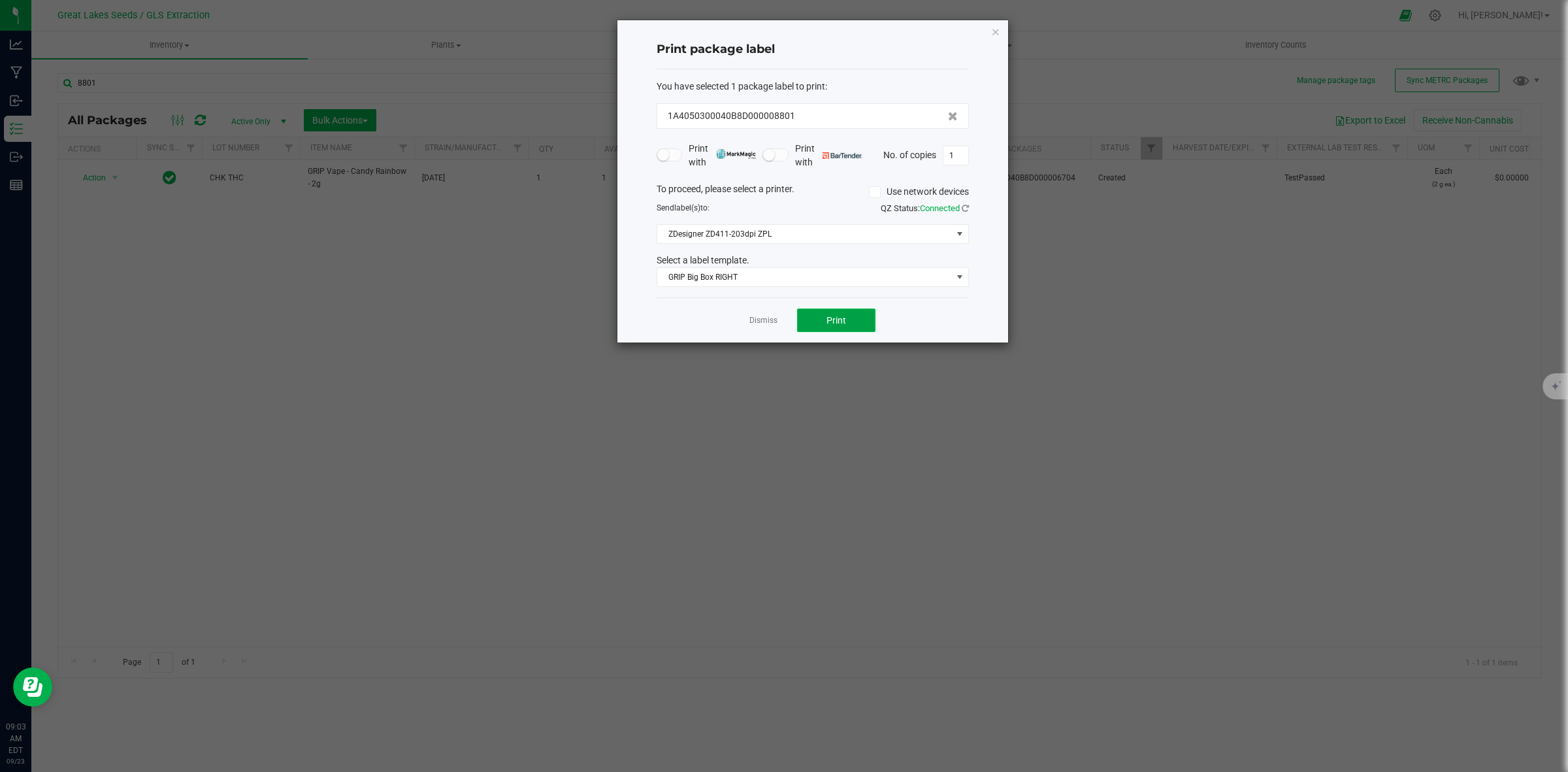
click at [828, 317] on span "Print" at bounding box center [836, 320] width 20 height 10
click at [762, 324] on link "Dismiss" at bounding box center [763, 321] width 28 height 11
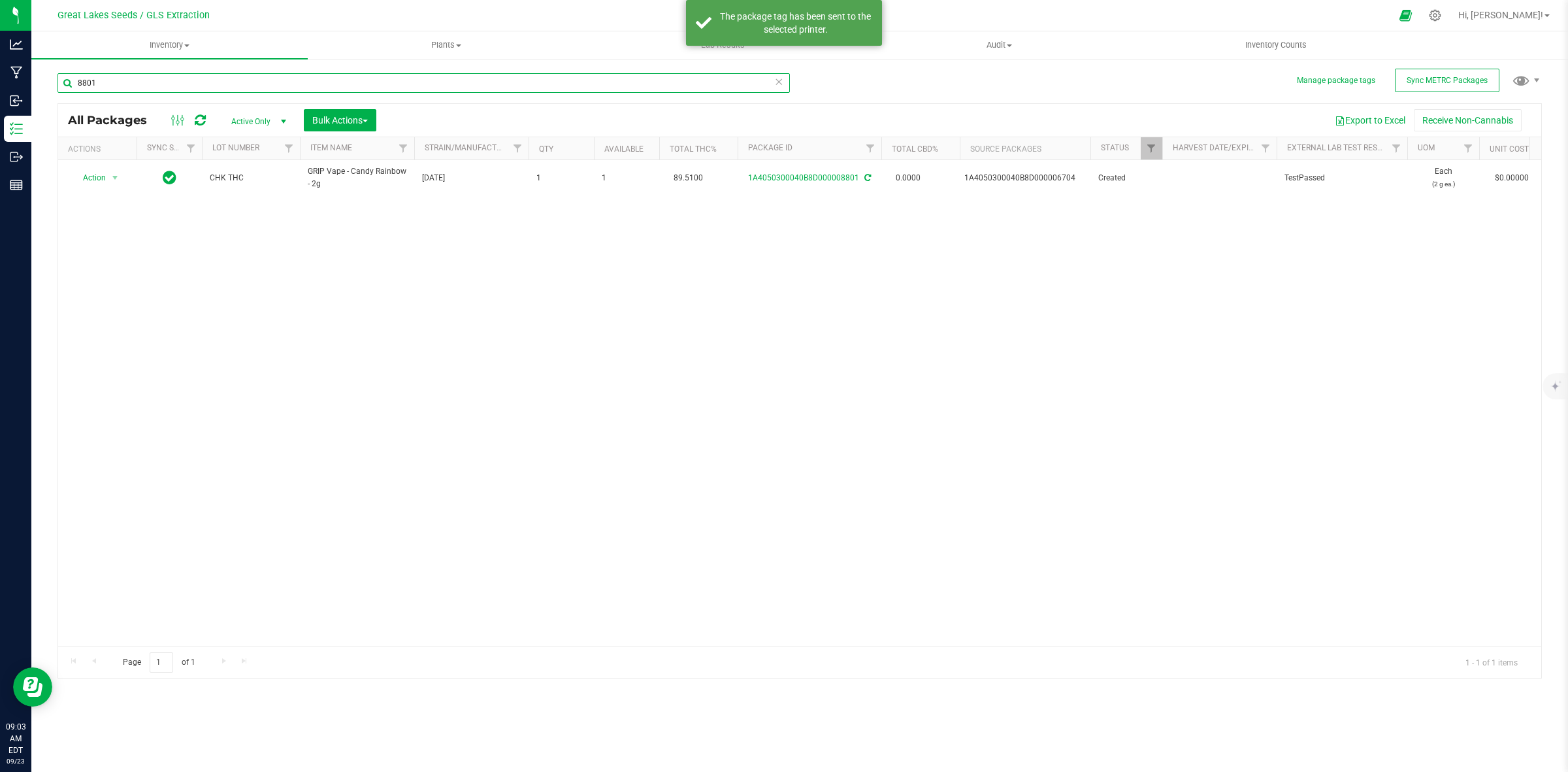
drag, startPoint x: 162, startPoint y: 89, endPoint x: 37, endPoint y: 83, distance: 125.1
click at [37, 83] on div "Manage package tags Sync METRC Packages 8801 All Packages Active Only Active On…" at bounding box center [800, 256] width 1537 height 399
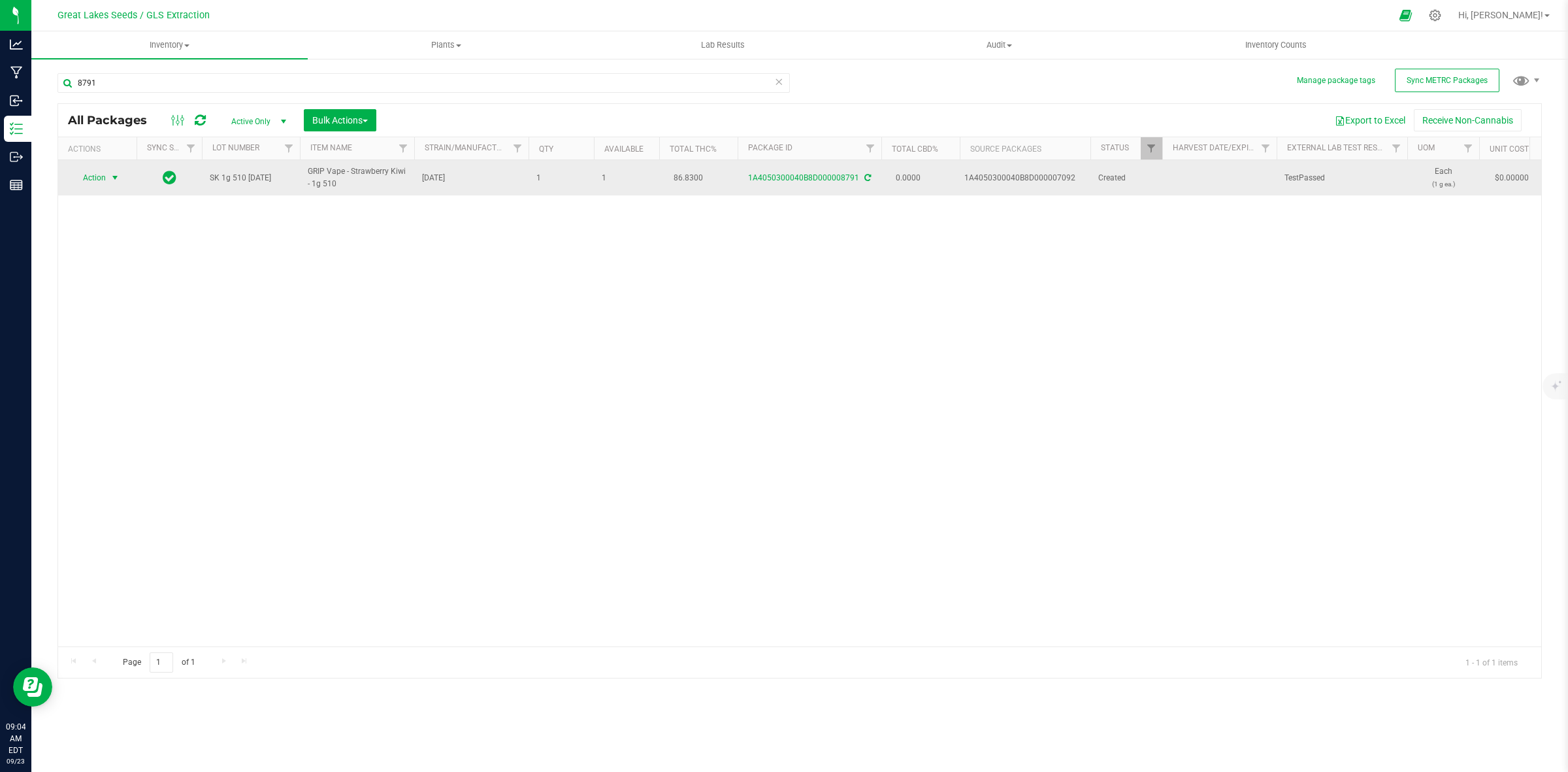
click at [100, 181] on span "Action" at bounding box center [89, 177] width 35 height 18
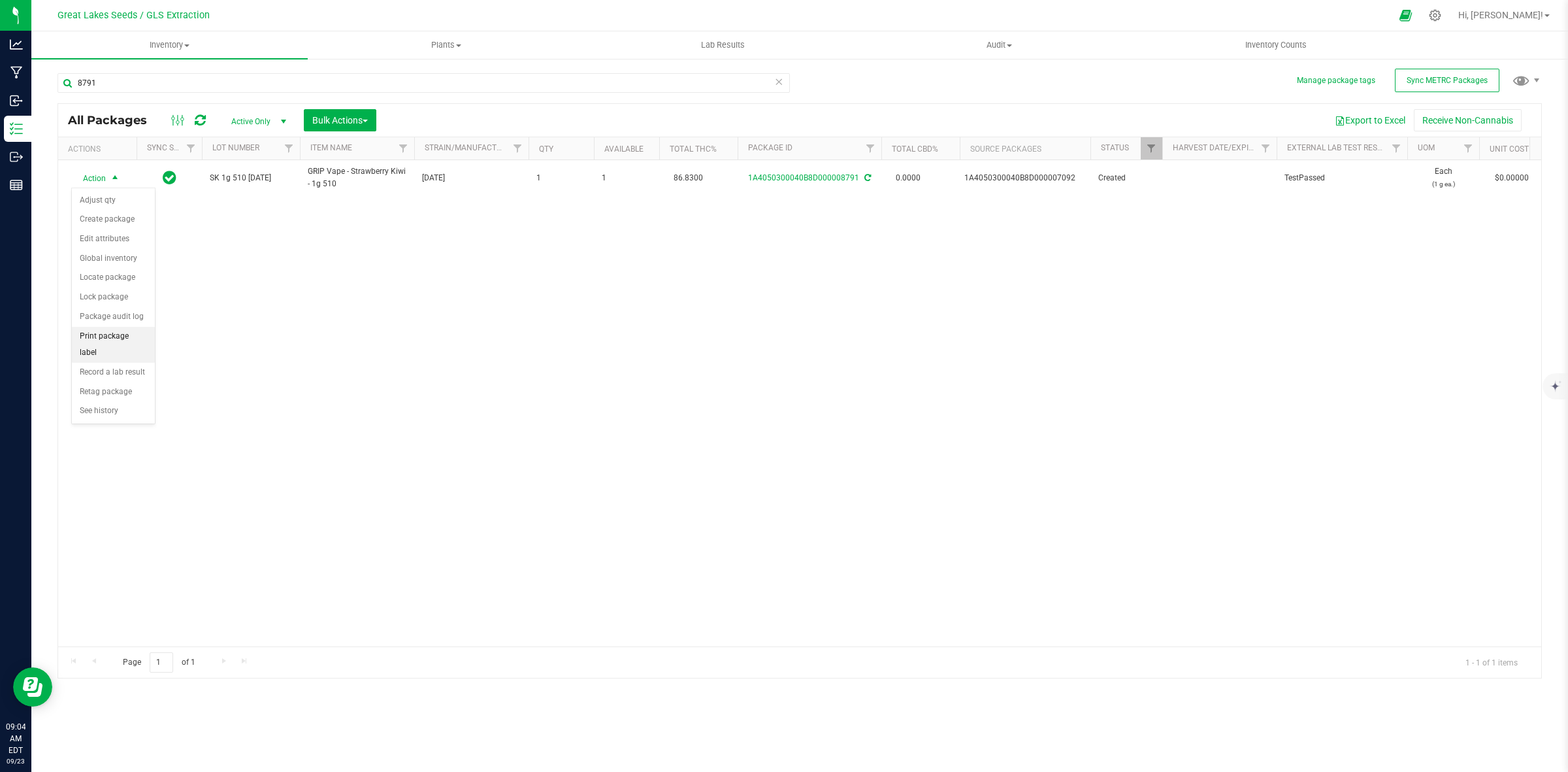
click at [132, 340] on li "Print package label" at bounding box center [113, 344] width 83 height 36
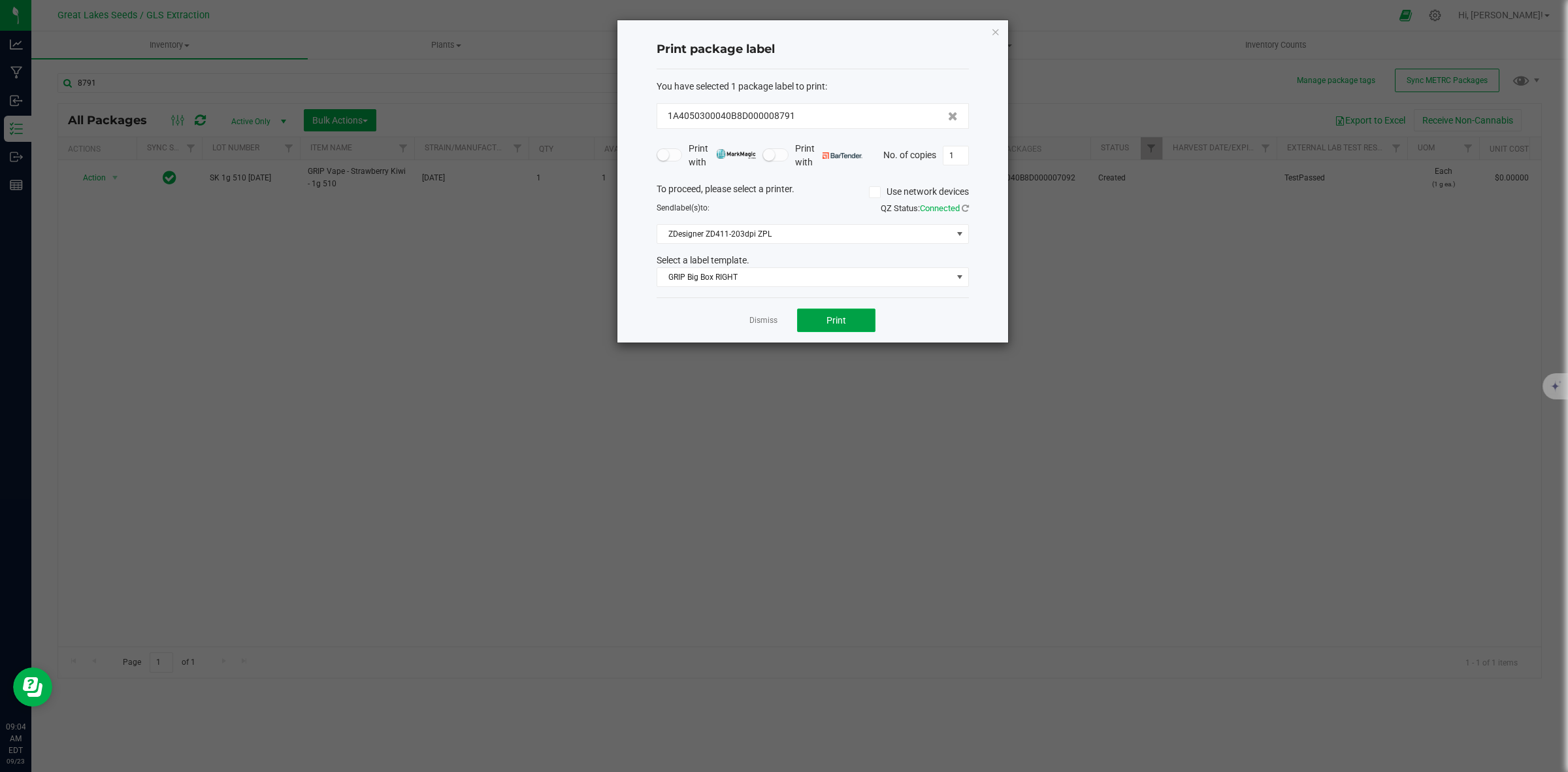
click at [810, 321] on button "Print" at bounding box center [836, 320] width 78 height 24
click at [769, 319] on link "Dismiss" at bounding box center [763, 321] width 28 height 11
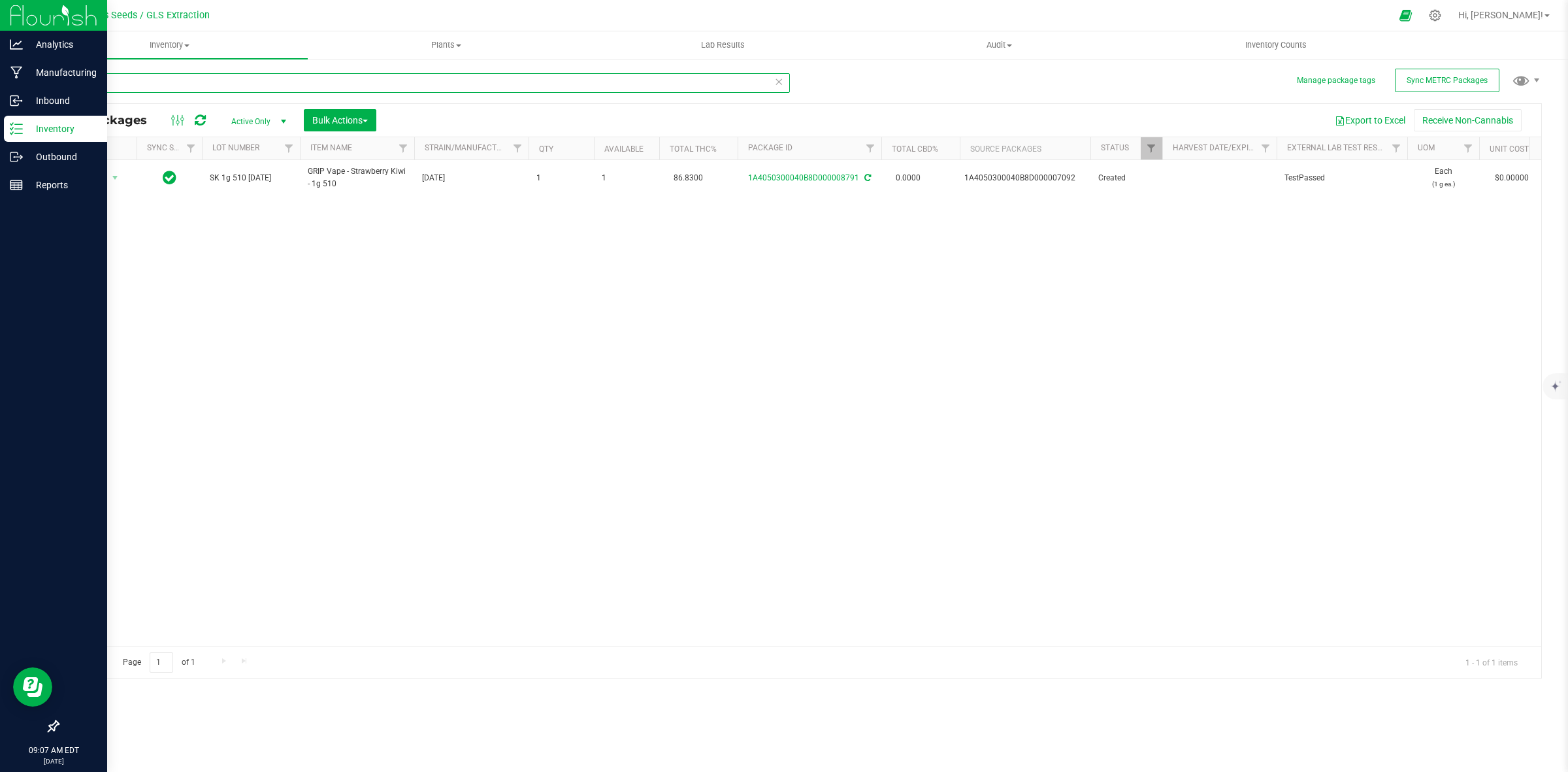
drag, startPoint x: 131, startPoint y: 89, endPoint x: 42, endPoint y: 27, distance: 108.5
click at [27, 72] on div "Analytics Manufacturing Inbound Inventory Outbound Reports 09:07 AM EDT 09/23/2…" at bounding box center [784, 386] width 1568 height 772
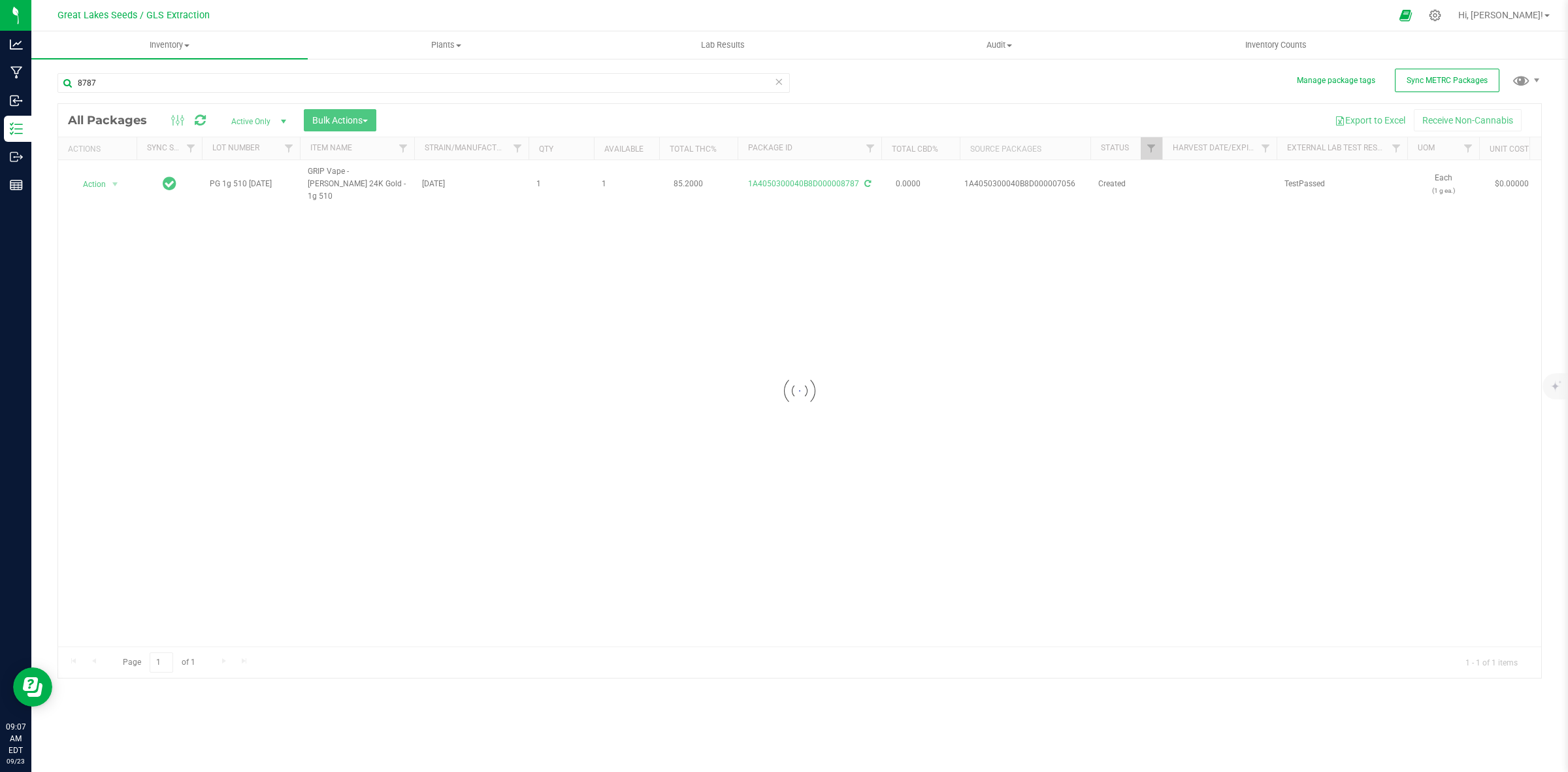
click at [103, 177] on div at bounding box center [800, 391] width 1483 height 574
click at [103, 177] on span "Action" at bounding box center [89, 184] width 35 height 18
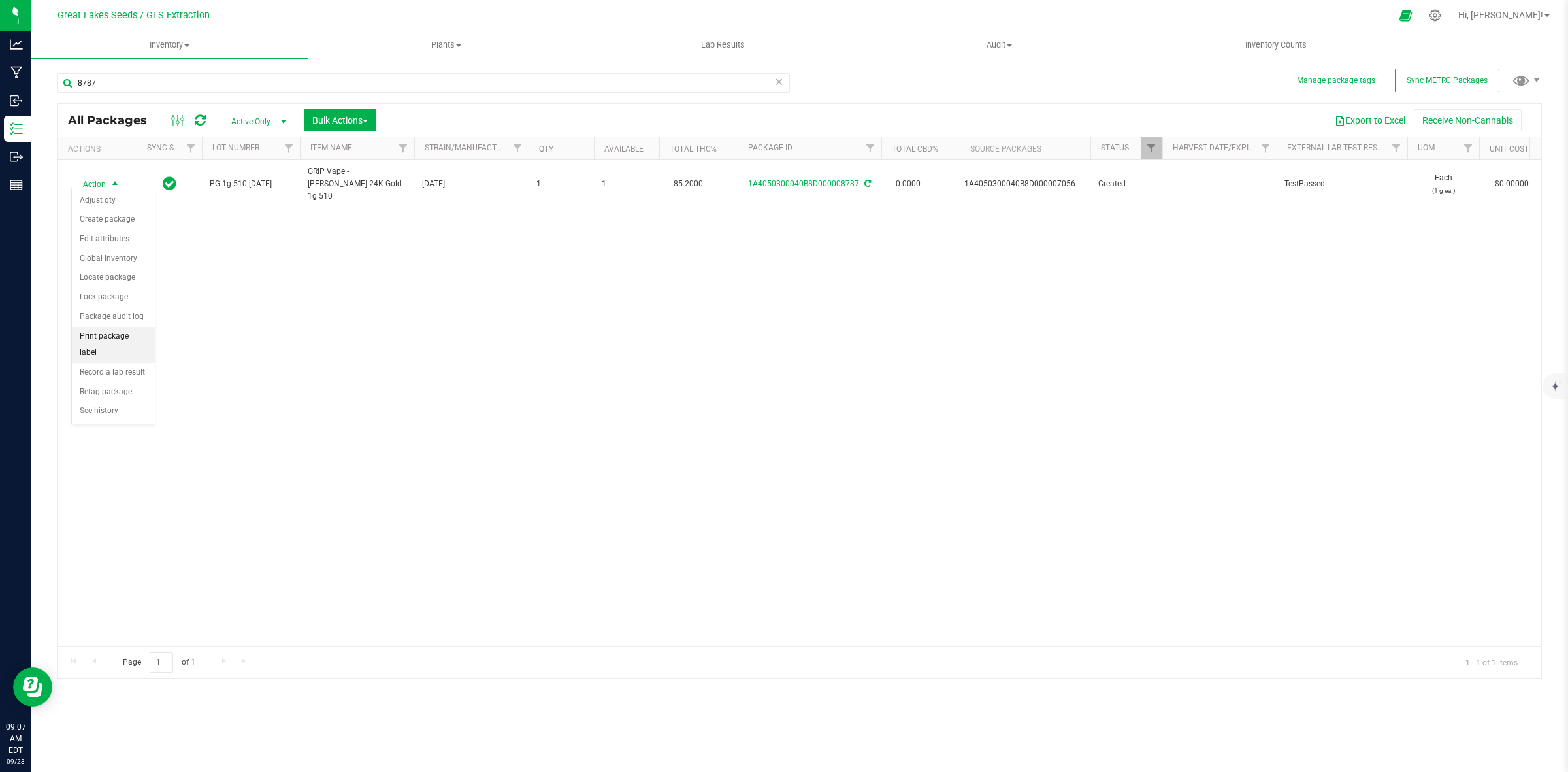
click at [118, 337] on li "Print package label" at bounding box center [113, 344] width 83 height 36
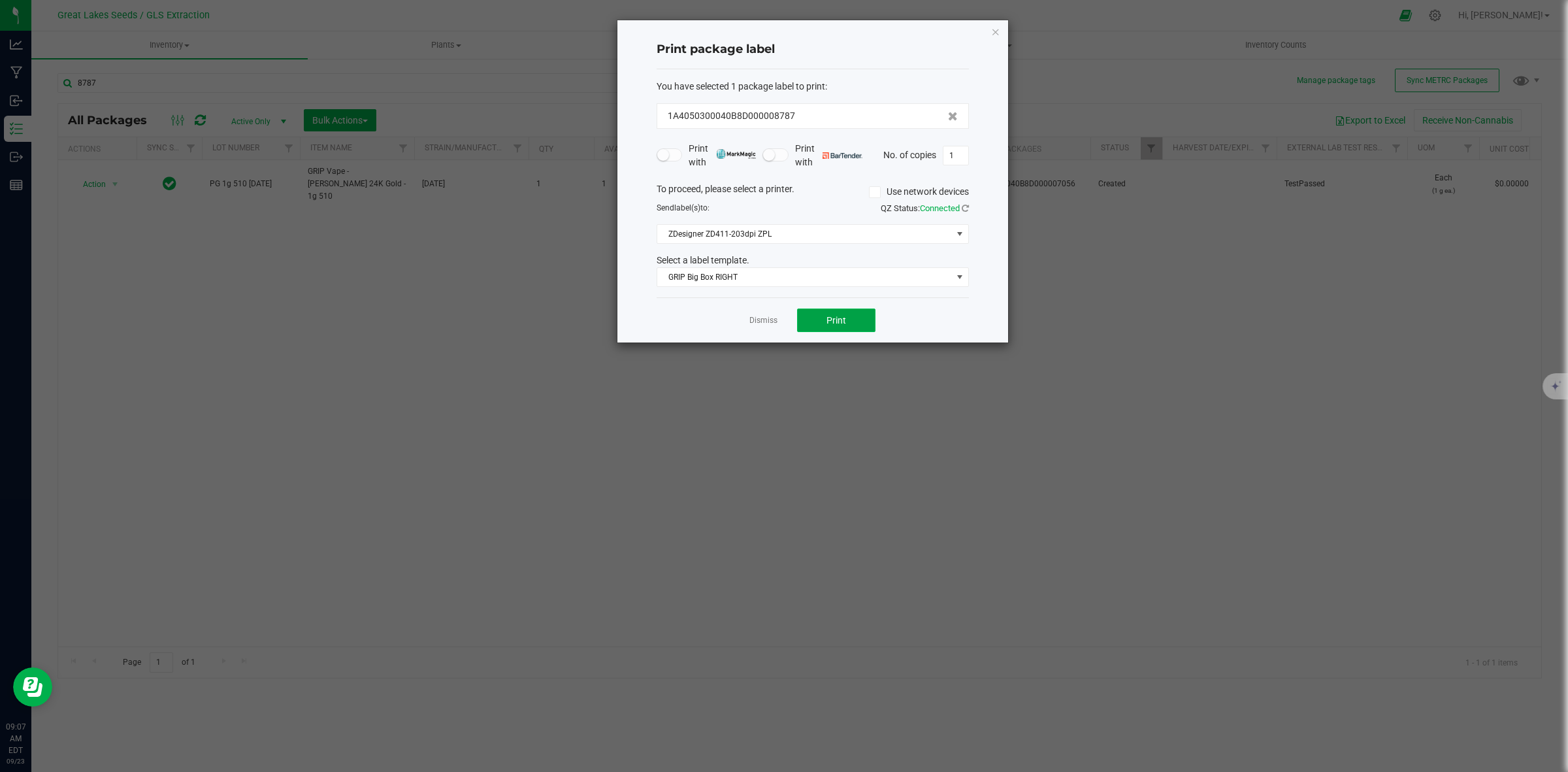
click at [821, 321] on button "Print" at bounding box center [836, 320] width 78 height 24
click at [759, 323] on div at bounding box center [813, 181] width 391 height 323
click at [760, 322] on link "Dismiss" at bounding box center [763, 321] width 28 height 11
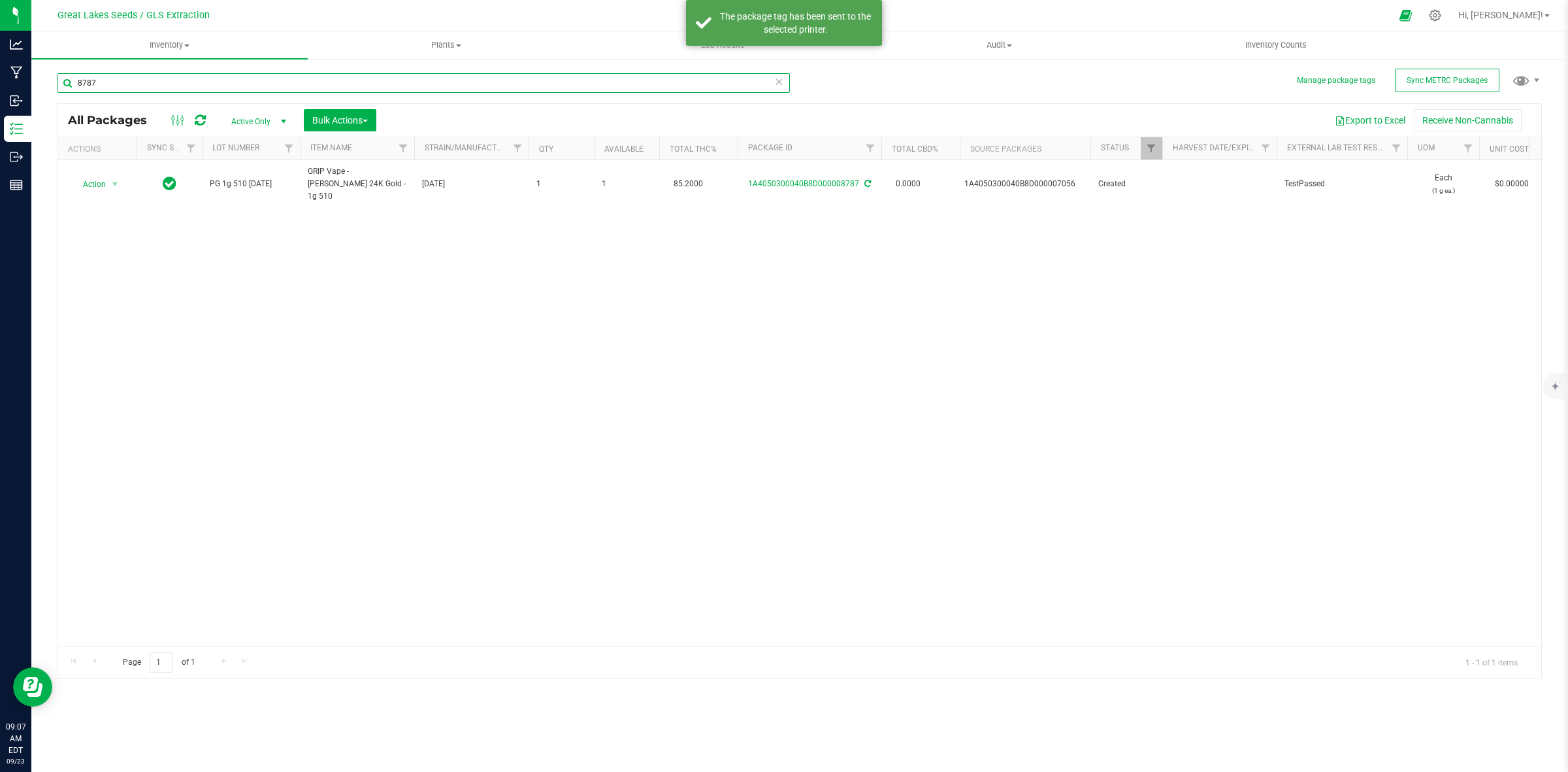
drag, startPoint x: 91, startPoint y: 89, endPoint x: 64, endPoint y: 89, distance: 27.0
click at [64, 89] on input "8787" at bounding box center [423, 83] width 732 height 20
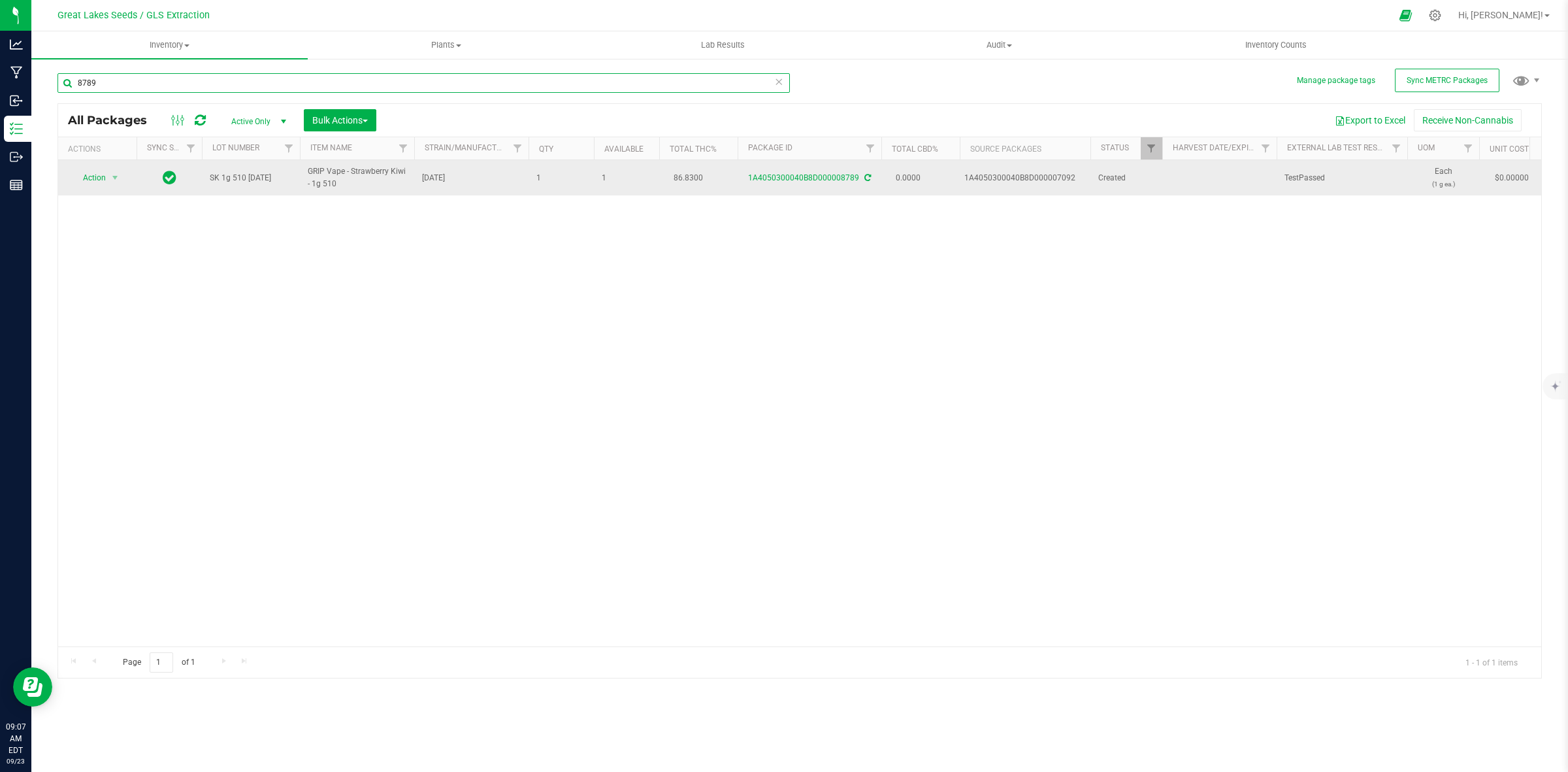
type input "8789"
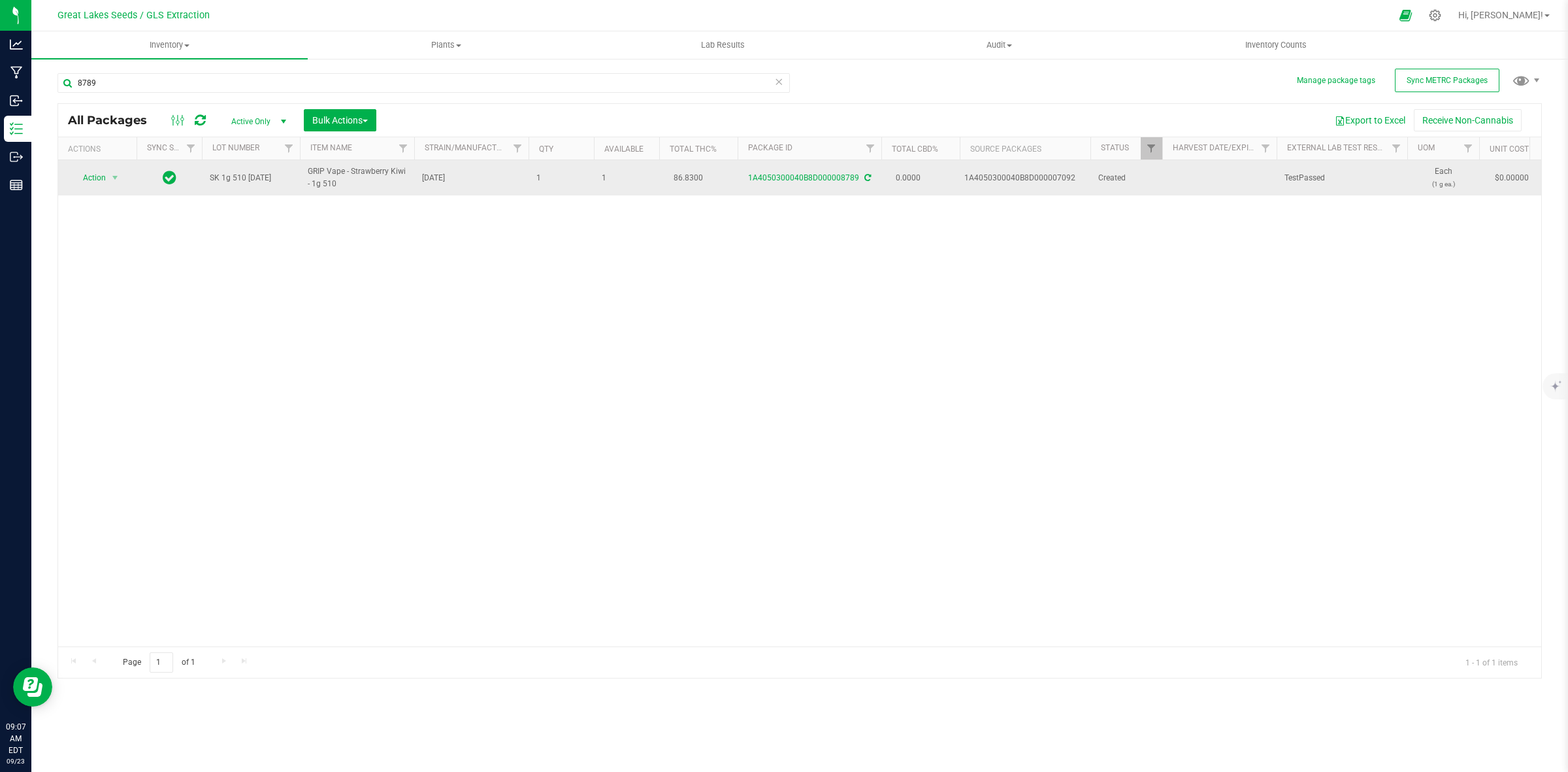
click at [102, 167] on td "Action Action Adjust qty Create package Edit attributes Global inventory Locate…" at bounding box center [97, 178] width 78 height 35
click at [102, 175] on span "Action" at bounding box center [89, 177] width 35 height 18
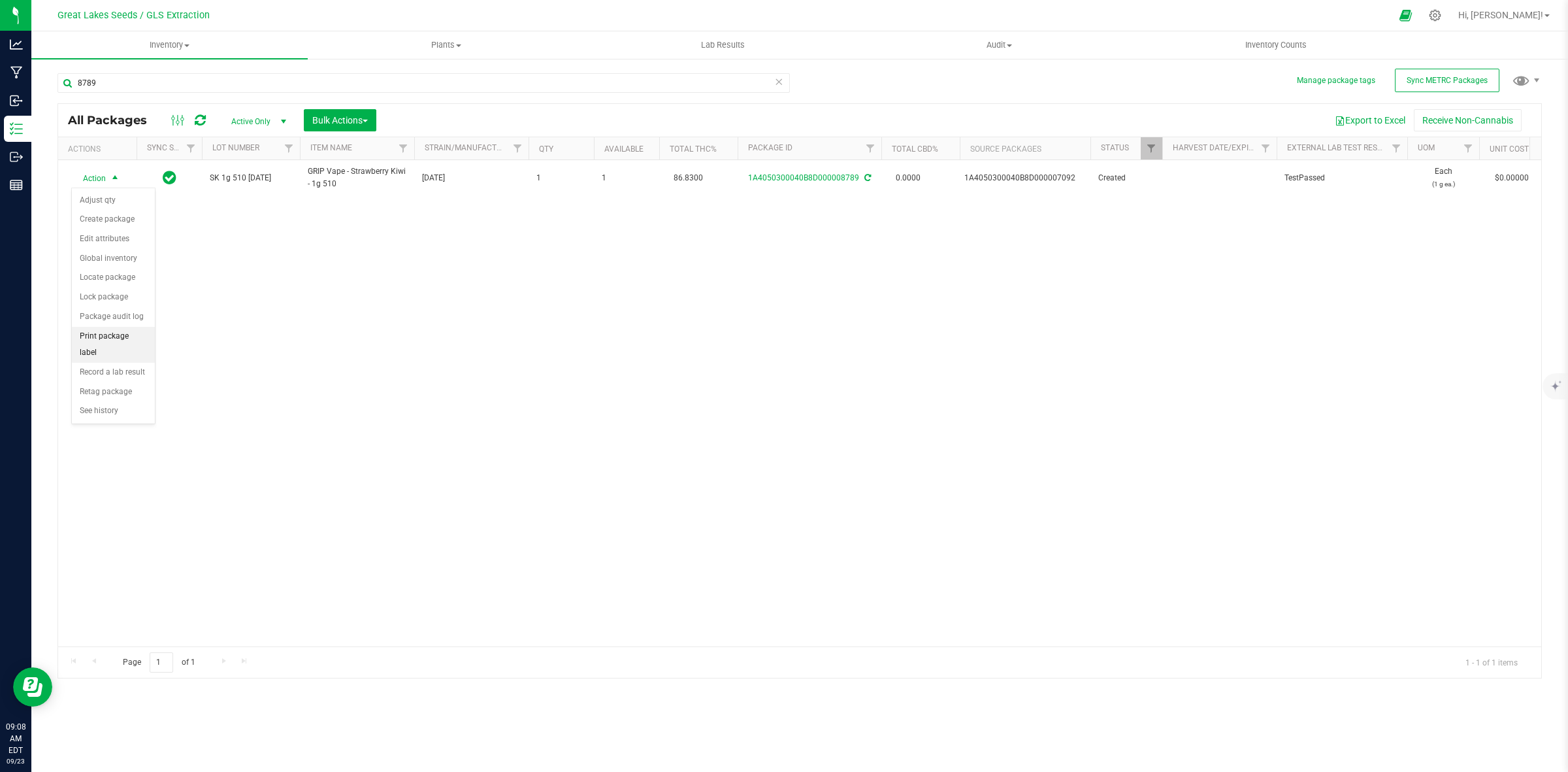
click at [115, 344] on li "Print package label" at bounding box center [113, 344] width 83 height 36
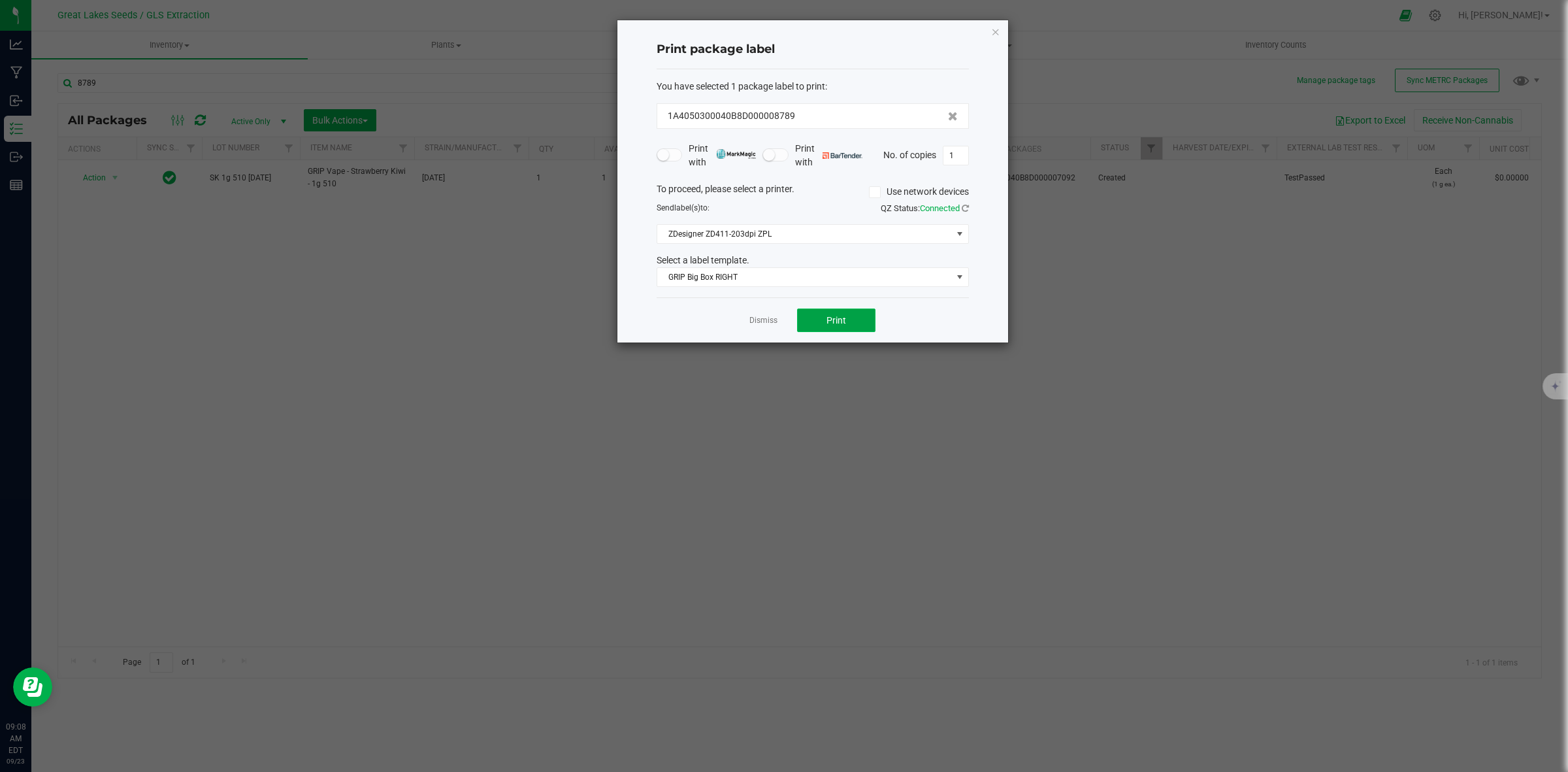
click at [853, 327] on button "Print" at bounding box center [836, 320] width 78 height 24
click at [771, 325] on link "Dismiss" at bounding box center [763, 321] width 28 height 11
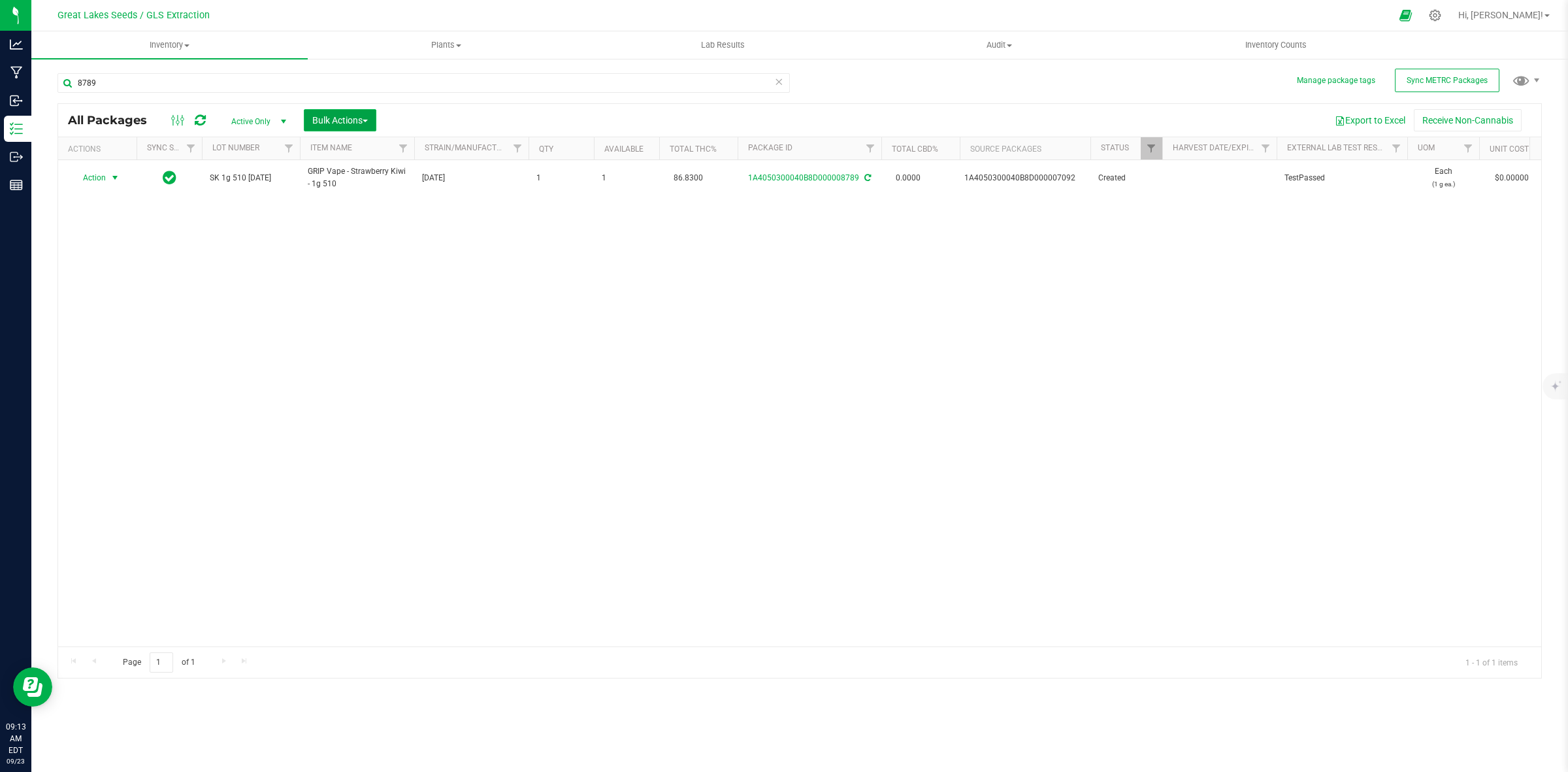
click at [361, 128] on button "Bulk Actions" at bounding box center [340, 120] width 72 height 23
click at [355, 275] on span "Print package labels" at bounding box center [350, 269] width 78 height 10
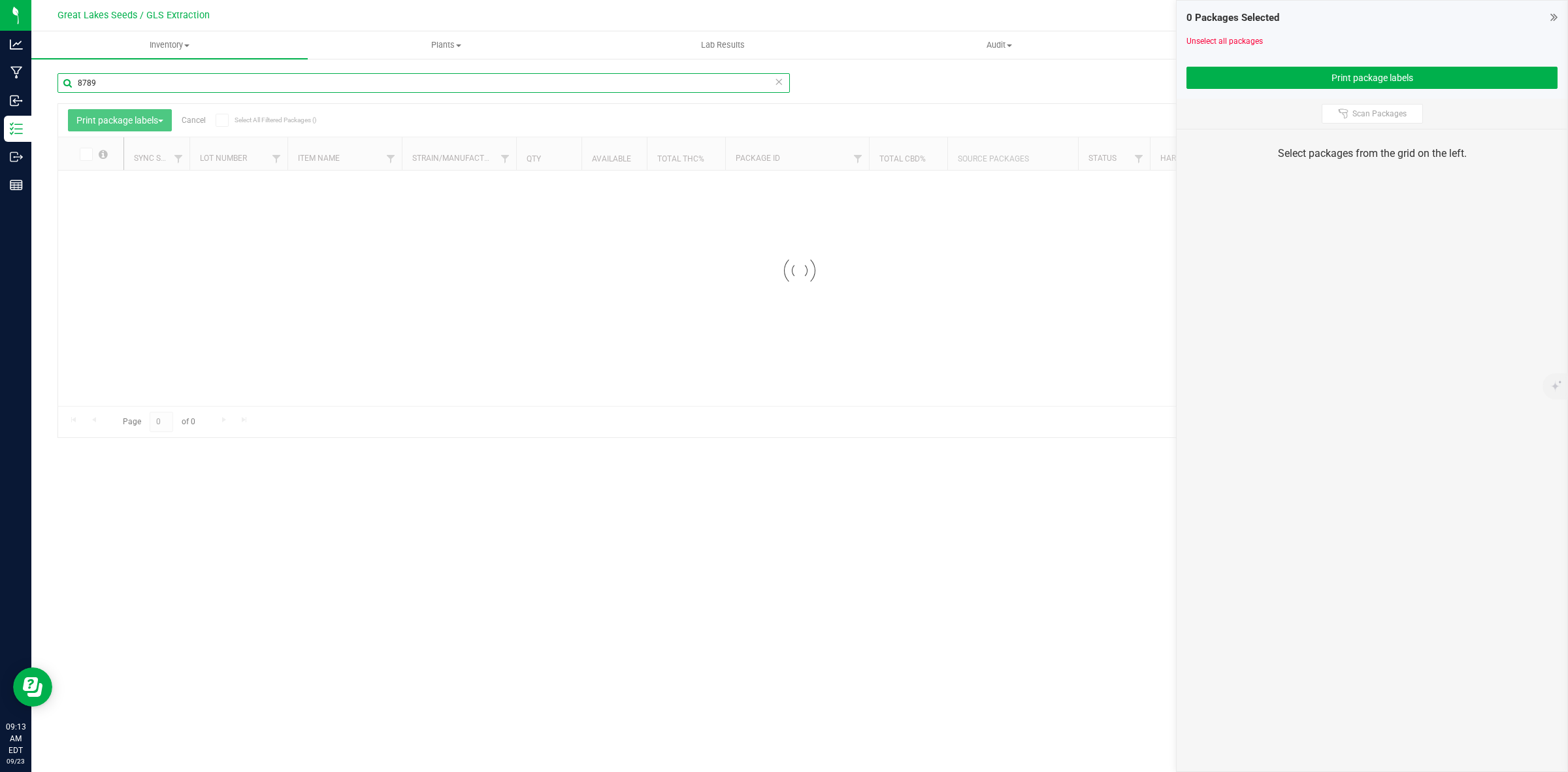
click at [211, 90] on input "8789" at bounding box center [423, 83] width 732 height 20
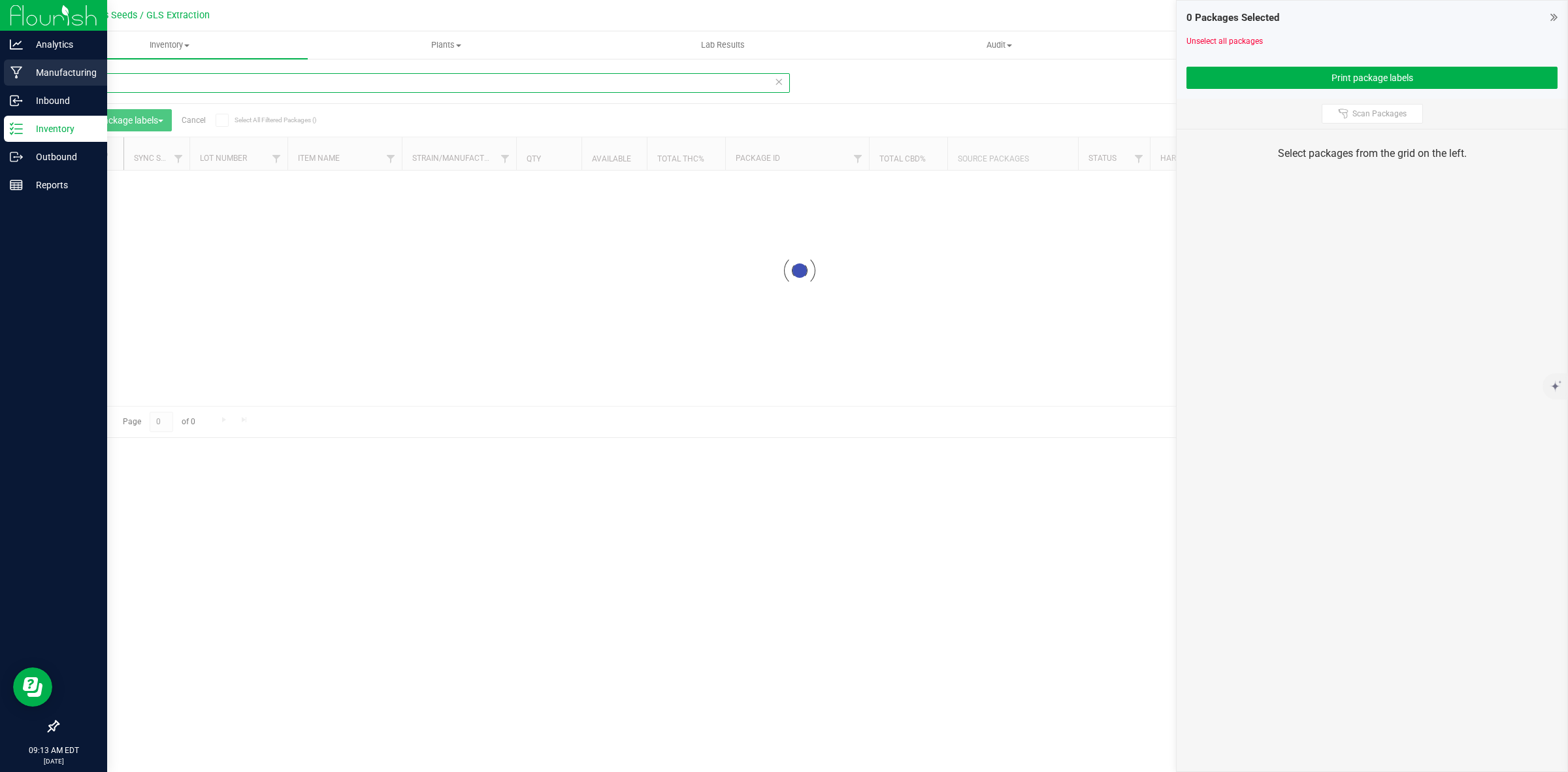
click at [0, 84] on div "Analytics Manufacturing Inbound Inventory Outbound Reports 09:13 AM EDT 09/23/2…" at bounding box center [784, 386] width 1568 height 772
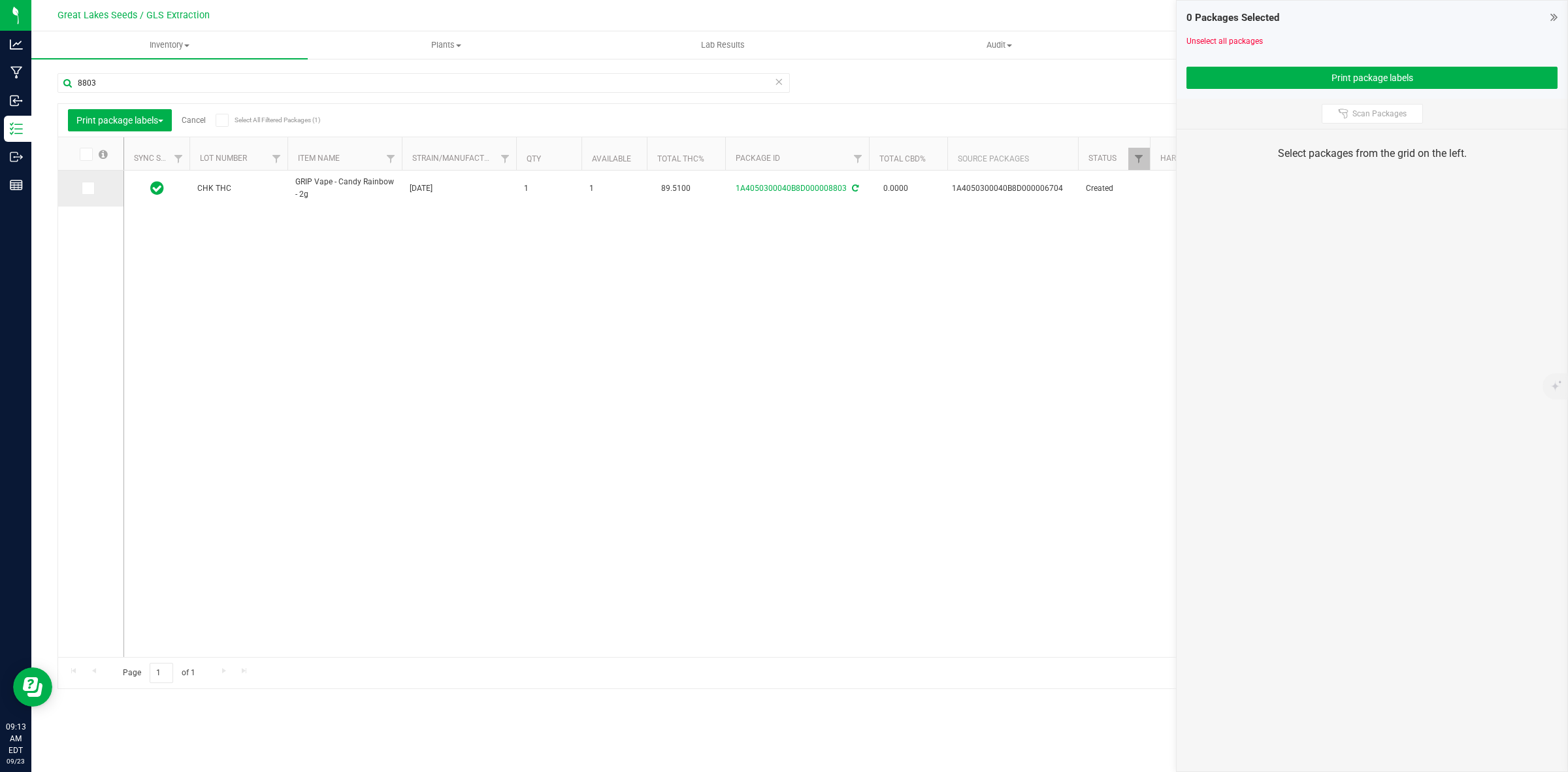
click at [92, 192] on span at bounding box center [88, 188] width 13 height 13
click at [0, 0] on input "checkbox" at bounding box center [0, 0] width 0 height 0
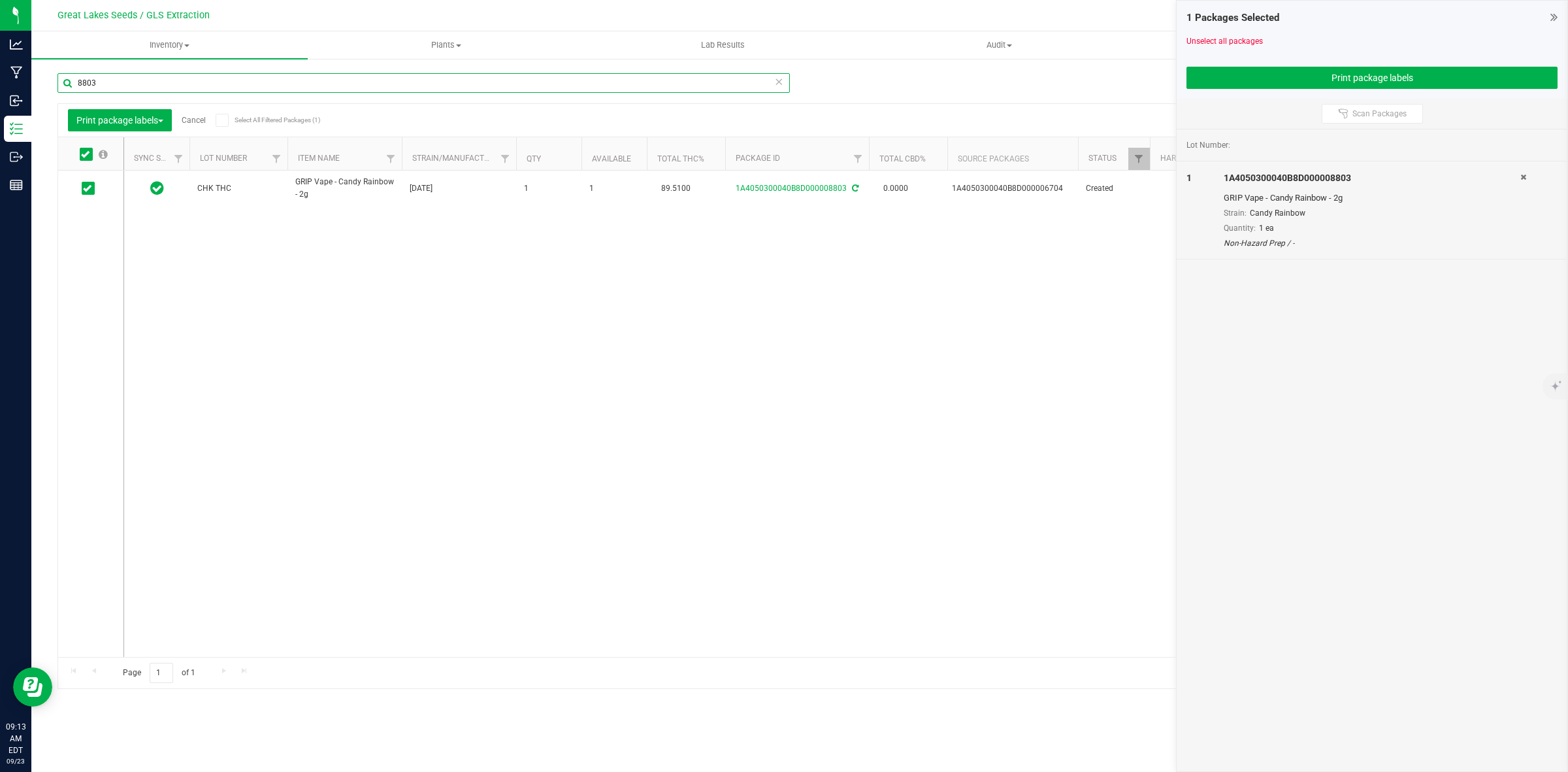
drag, startPoint x: 112, startPoint y: 80, endPoint x: 38, endPoint y: 88, distance: 74.4
click at [38, 88] on div "Manage package tags Sync METRC Packages 8803 Print package labels Cancel Select…" at bounding box center [800, 256] width 1537 height 399
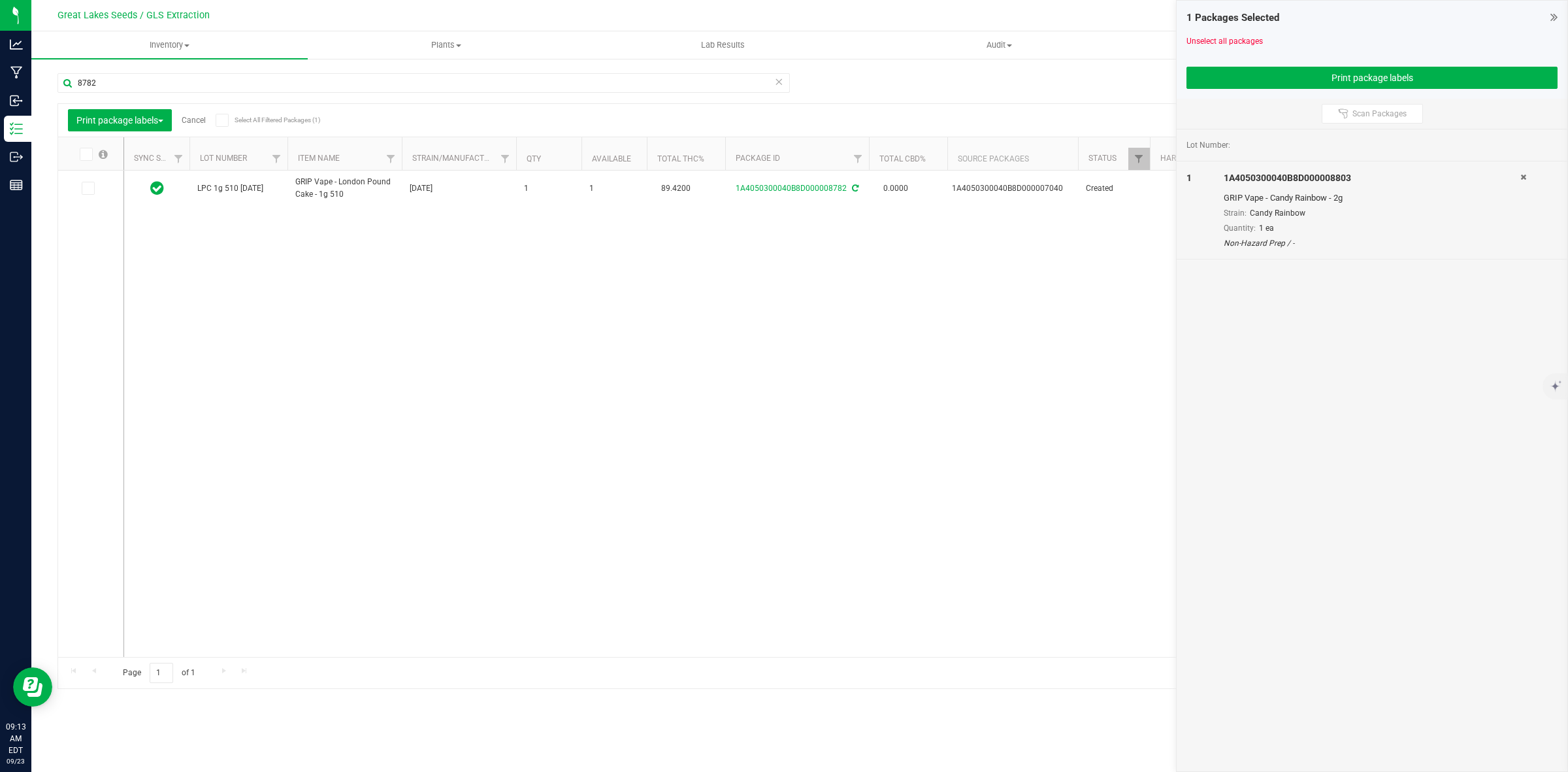
click at [88, 188] on icon at bounding box center [87, 188] width 8 height 0
click at [0, 0] on input "checkbox" at bounding box center [0, 0] width 0 height 0
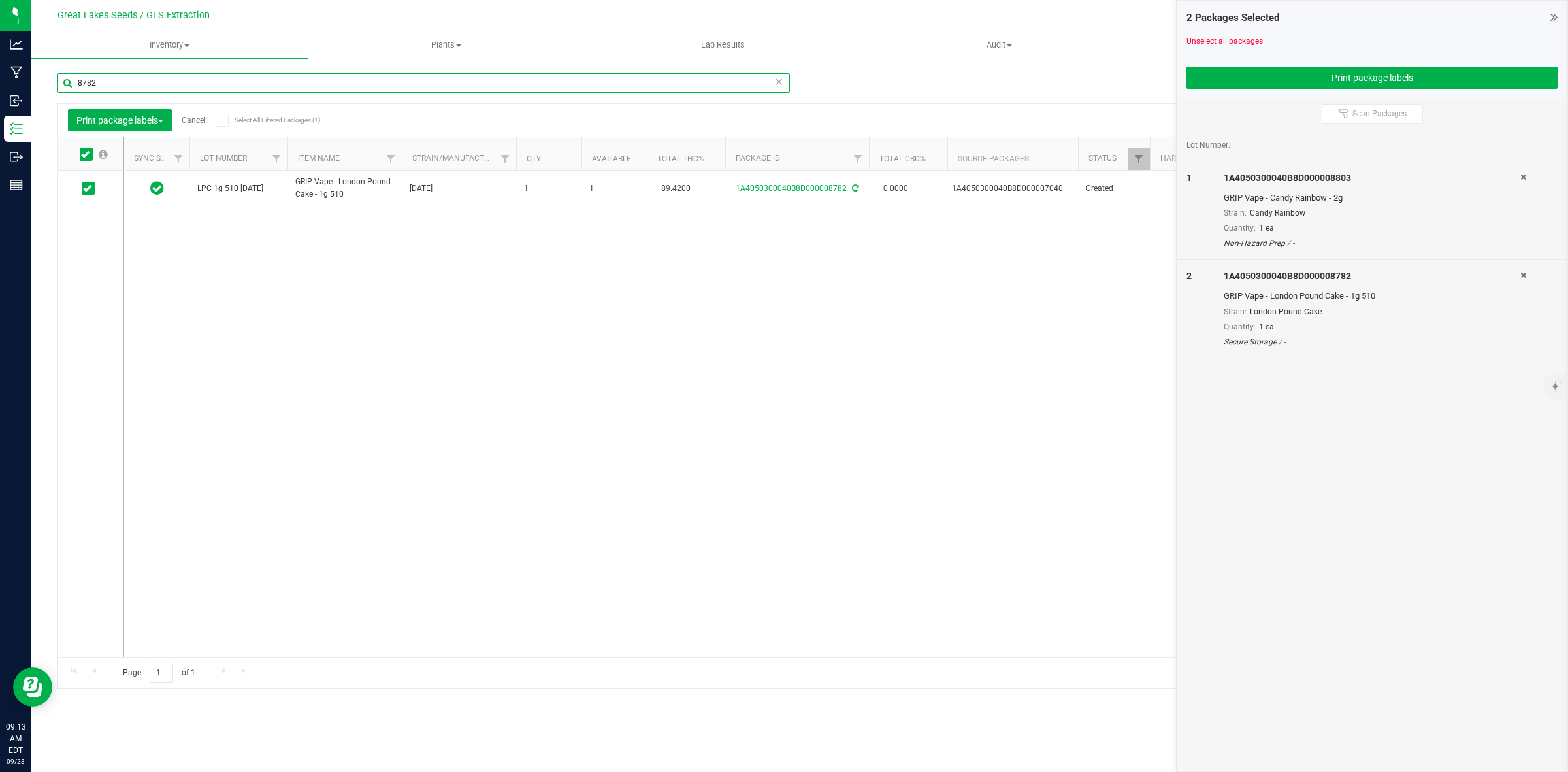
drag, startPoint x: 112, startPoint y: 79, endPoint x: 36, endPoint y: 84, distance: 76.2
click at [36, 84] on div "Manage package tags Sync METRC Packages 8782 Print package labels Cancel Select…" at bounding box center [800, 256] width 1537 height 399
click at [122, 84] on input "8782" at bounding box center [423, 83] width 732 height 20
type input "8792"
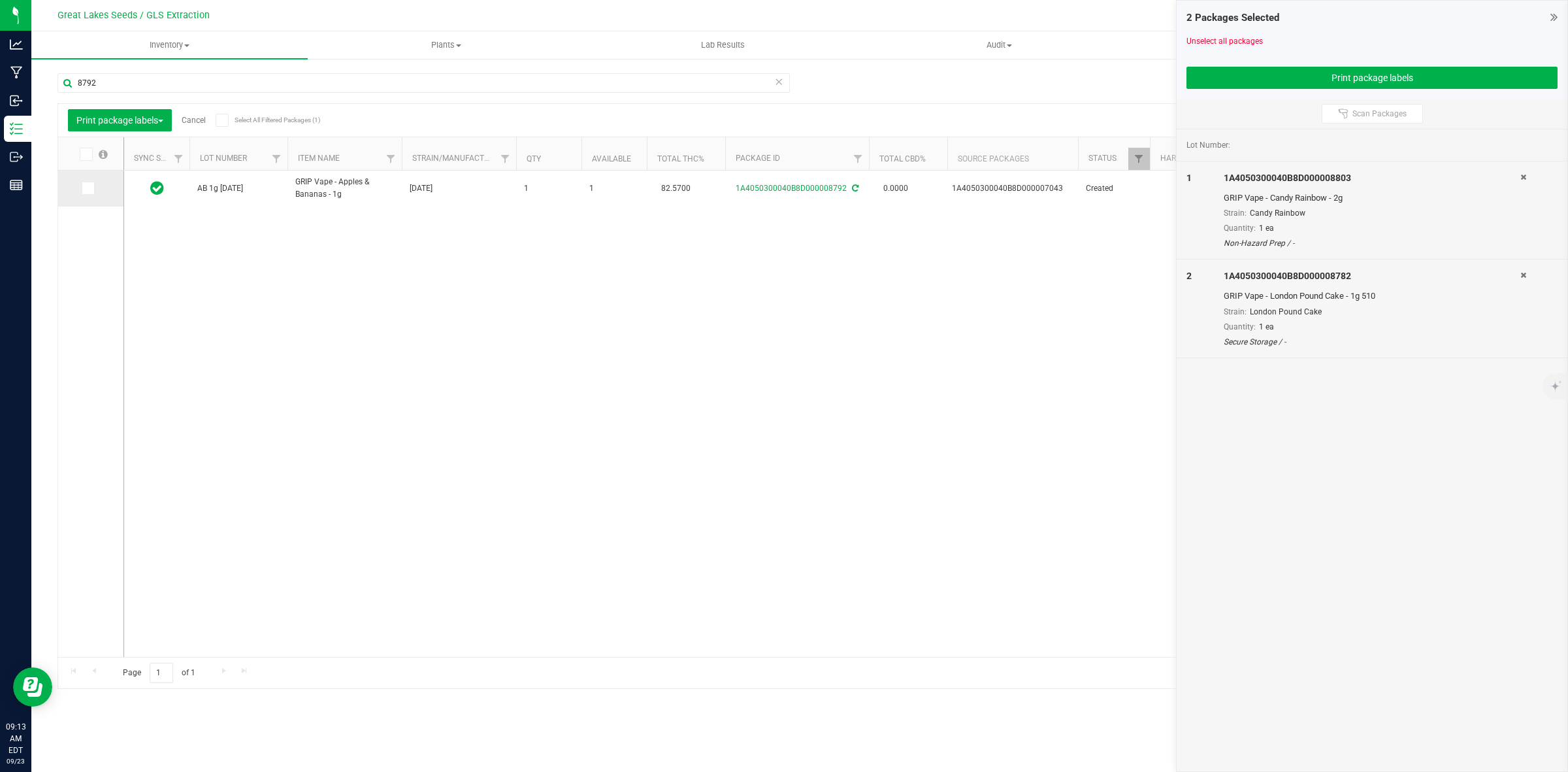
click at [91, 190] on span at bounding box center [88, 188] width 13 height 13
click at [0, 0] on input "checkbox" at bounding box center [0, 0] width 0 height 0
click at [1273, 85] on button "Print package labels" at bounding box center [1372, 78] width 371 height 23
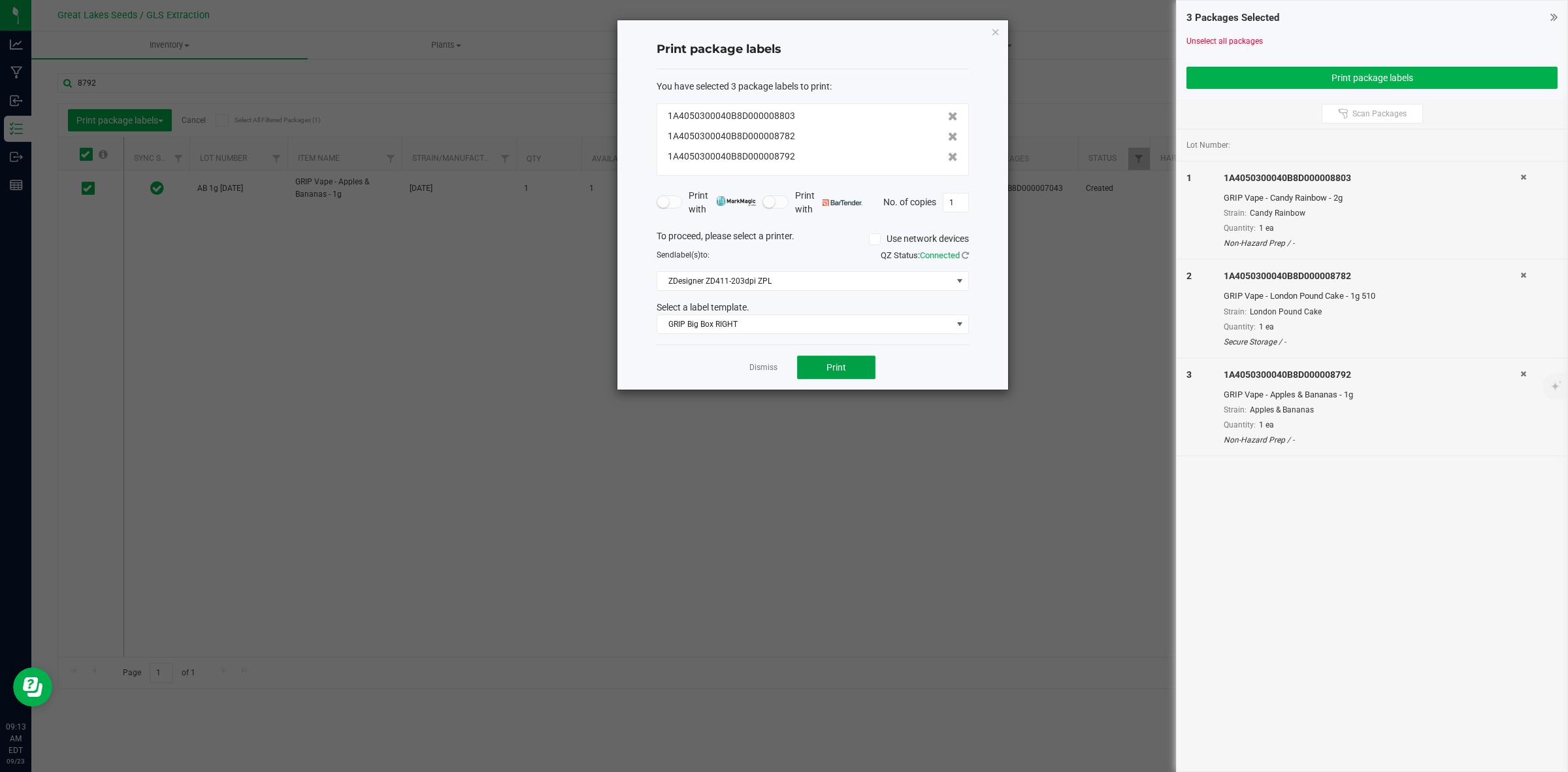
click at [822, 367] on button "Print" at bounding box center [836, 367] width 78 height 24
click at [764, 371] on link "Dismiss" at bounding box center [763, 368] width 28 height 11
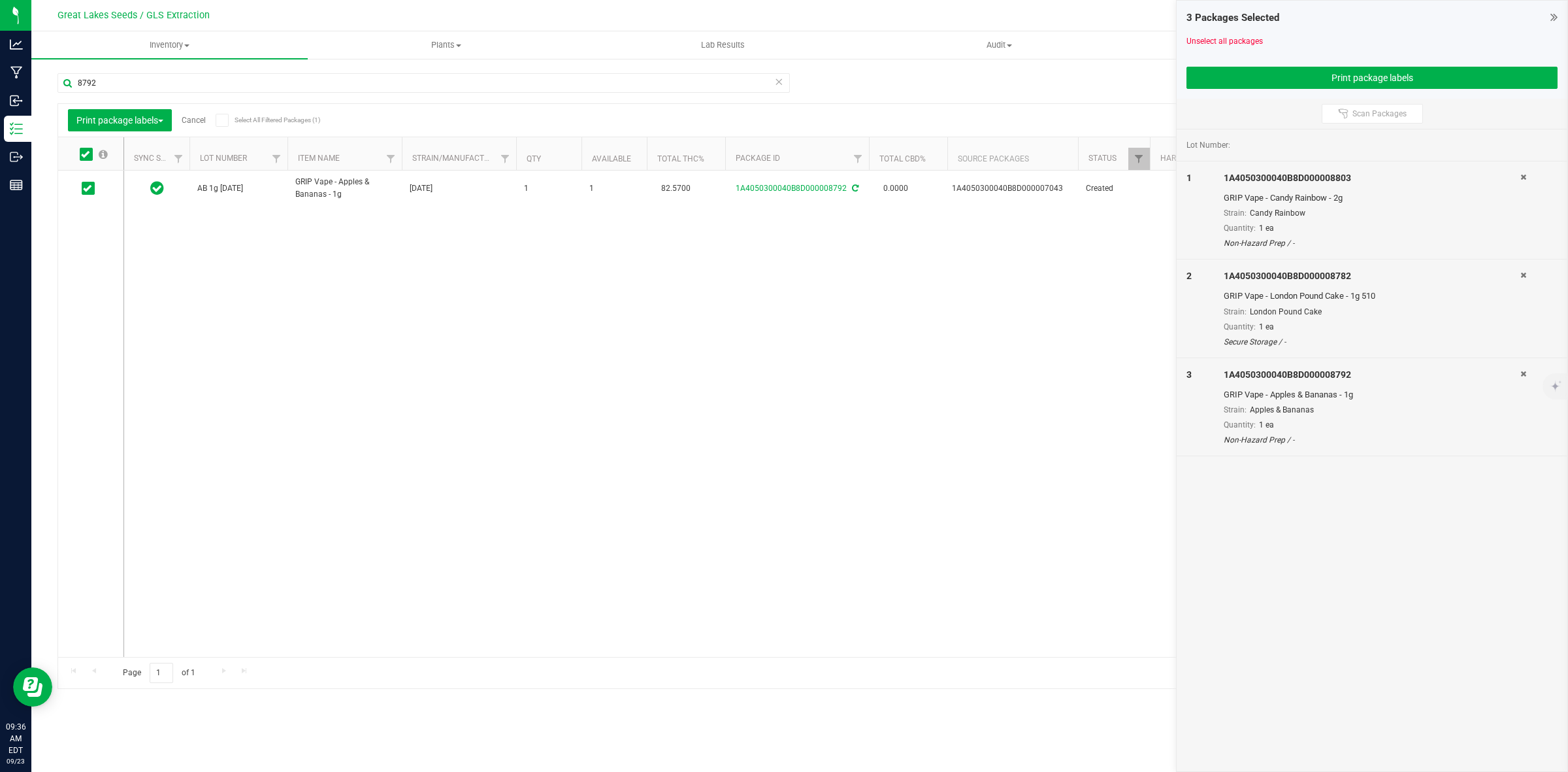
click at [201, 118] on link "Cancel" at bounding box center [193, 120] width 24 height 9
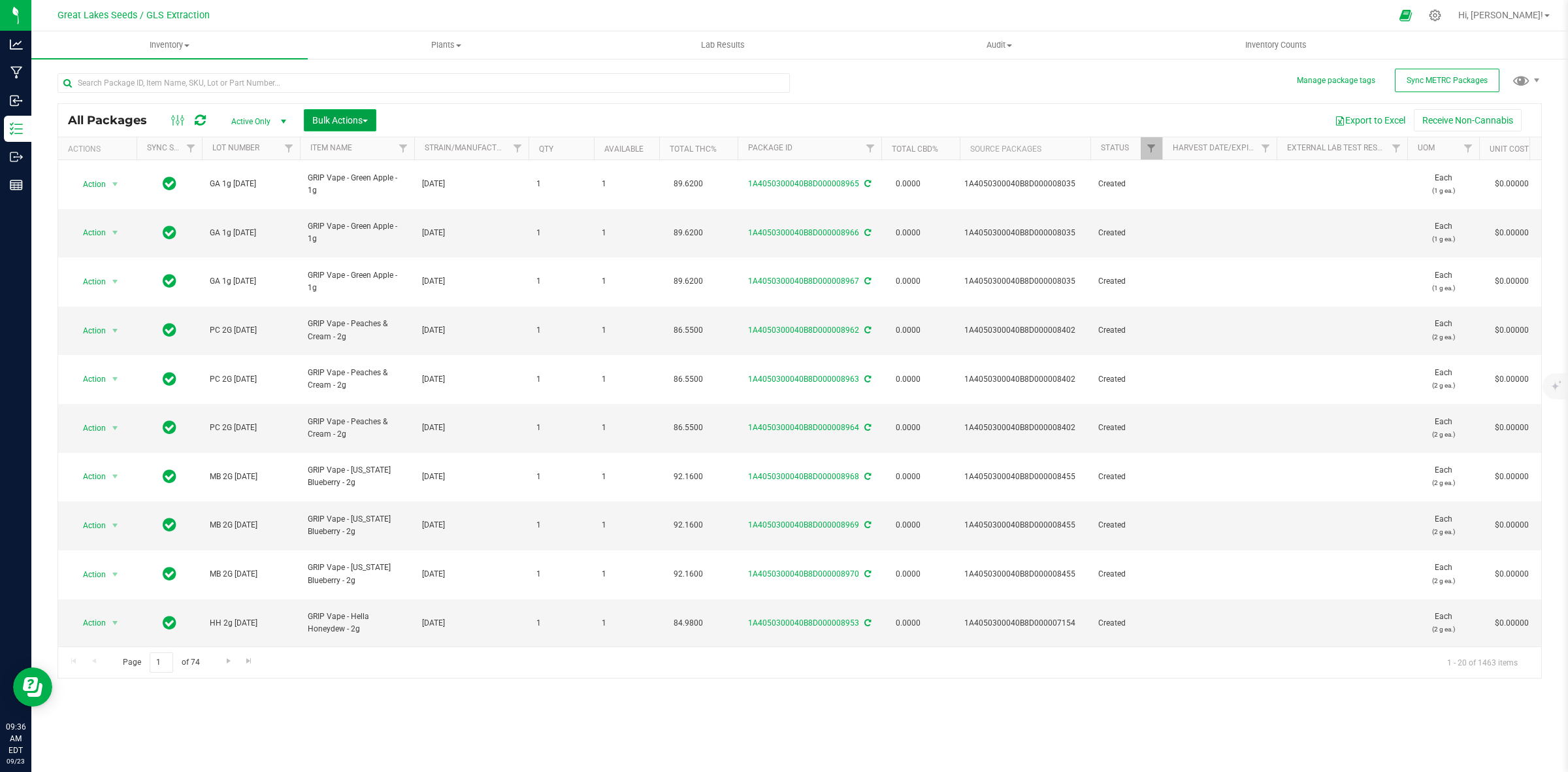
click at [356, 117] on span "Bulk Actions" at bounding box center [340, 120] width 55 height 10
click at [374, 270] on span "Print package labels" at bounding box center [350, 269] width 78 height 10
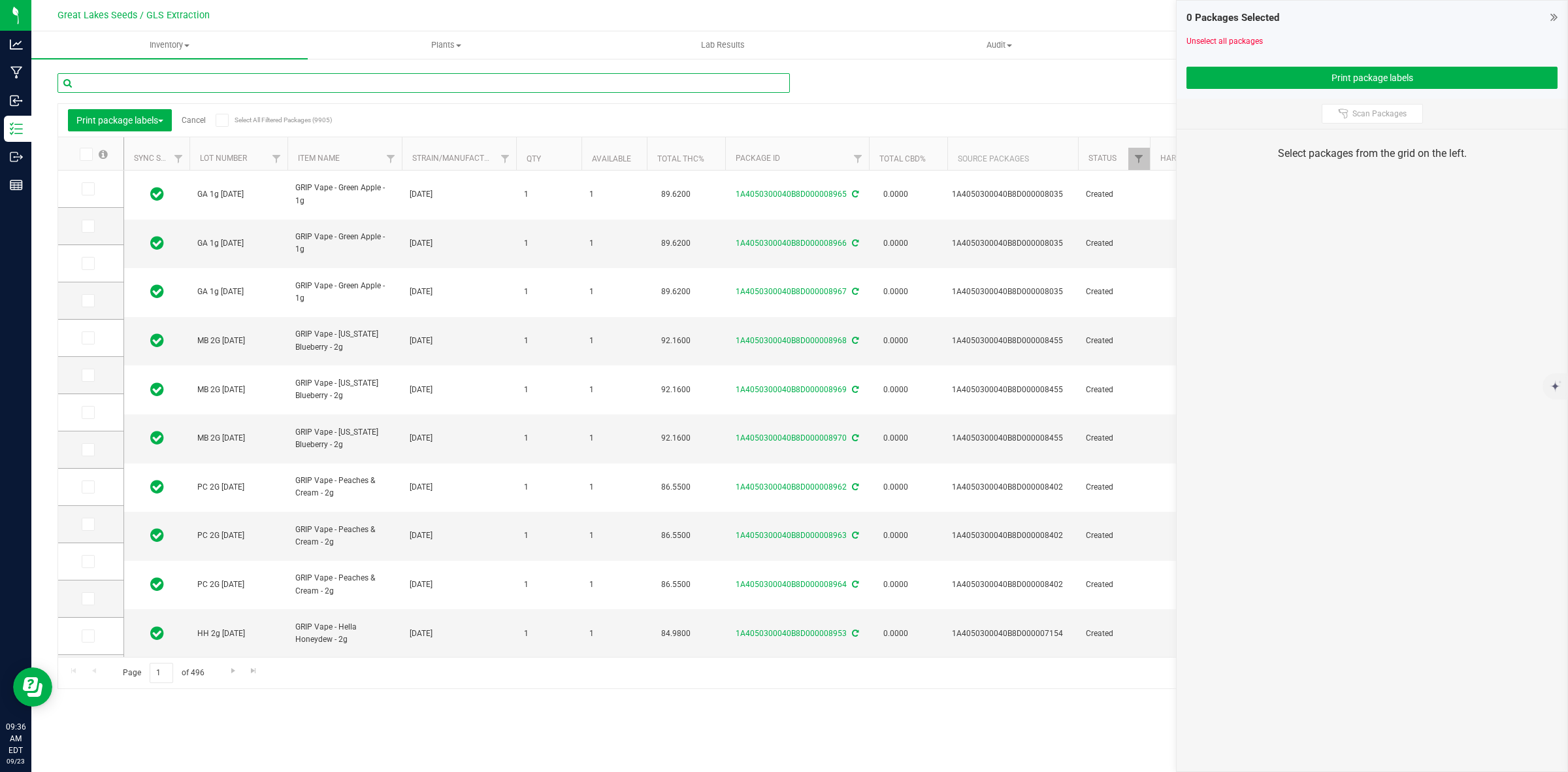
click at [179, 77] on input "text" at bounding box center [423, 83] width 732 height 20
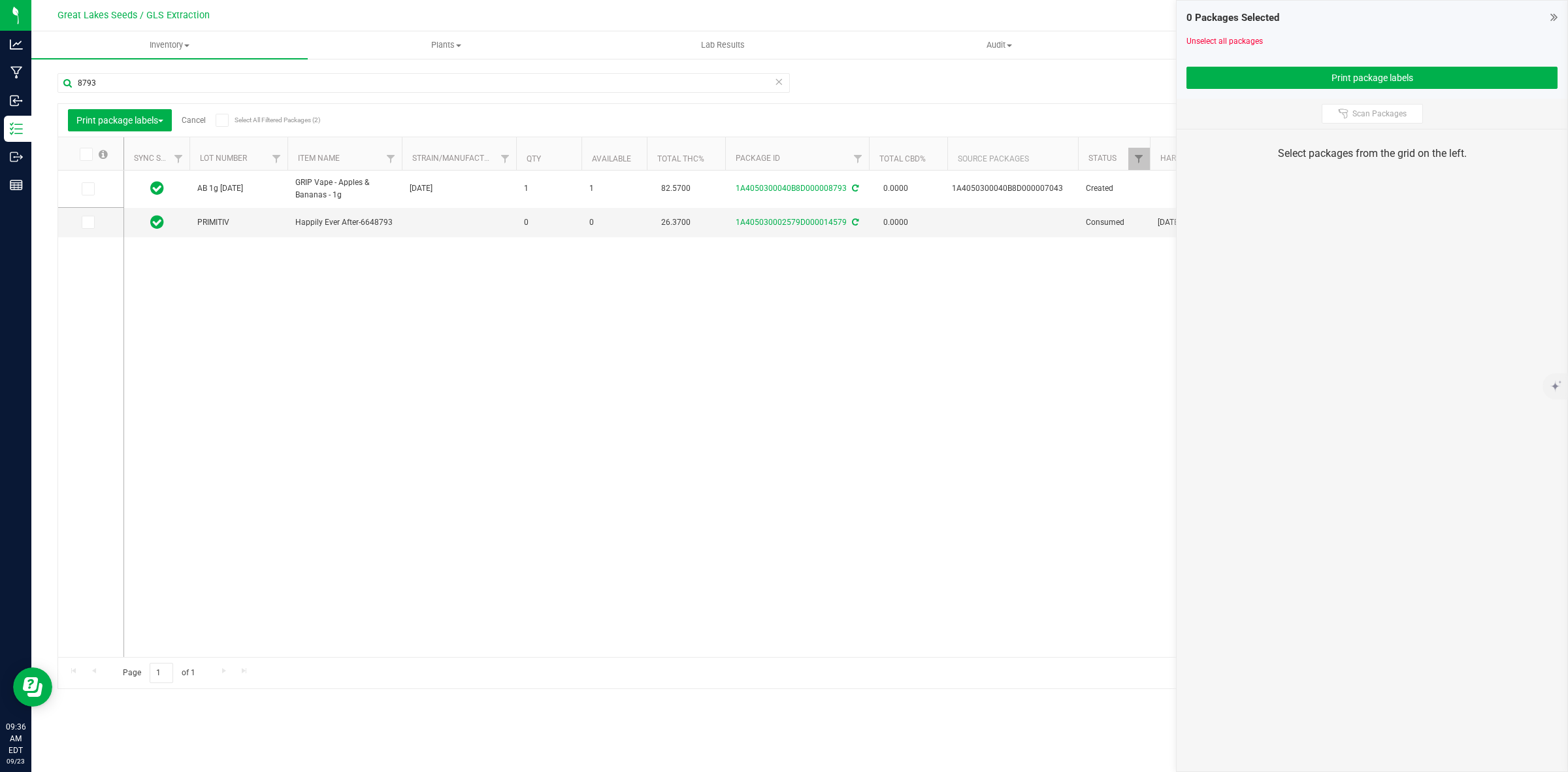
click at [89, 189] on icon at bounding box center [87, 189] width 8 height 0
click at [0, 0] on input "checkbox" at bounding box center [0, 0] width 0 height 0
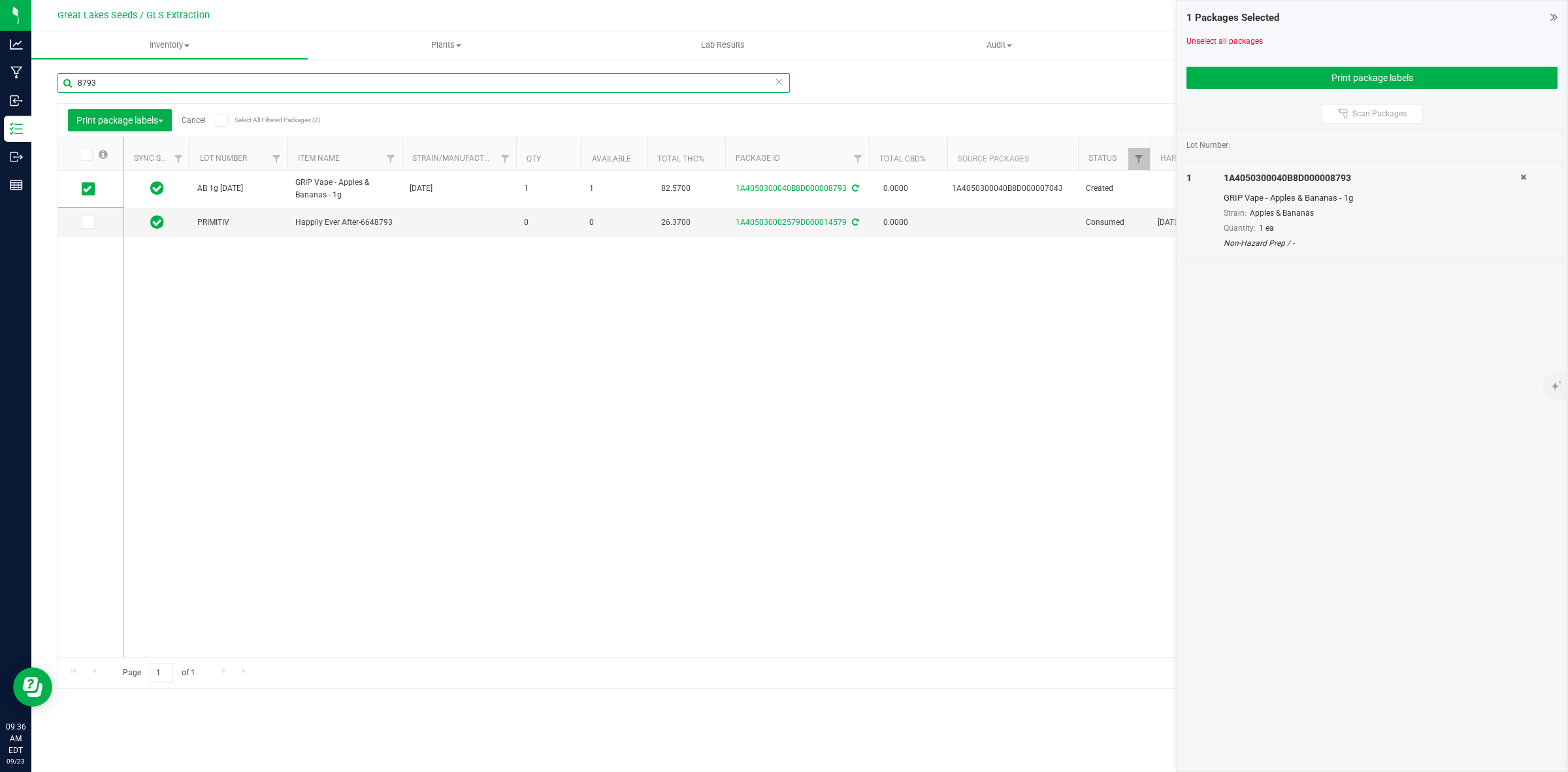
drag, startPoint x: 112, startPoint y: 74, endPoint x: 51, endPoint y: 70, distance: 61.1
click at [51, 70] on div "Manage package tags Sync METRC Packages 8793 Print package labels Cancel Select…" at bounding box center [800, 256] width 1537 height 399
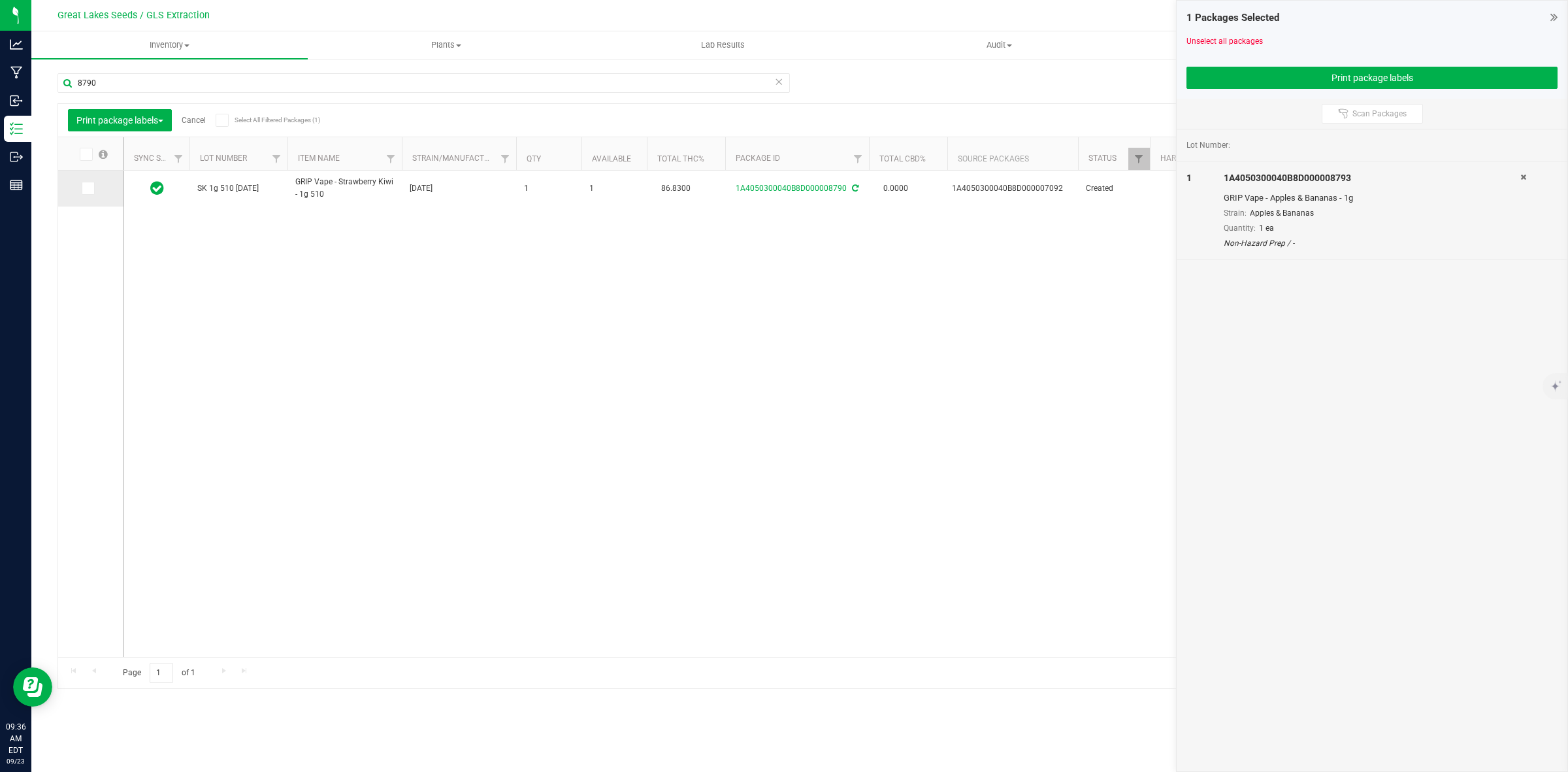
click at [86, 188] on icon at bounding box center [87, 188] width 8 height 0
click at [0, 0] on input "checkbox" at bounding box center [0, 0] width 0 height 0
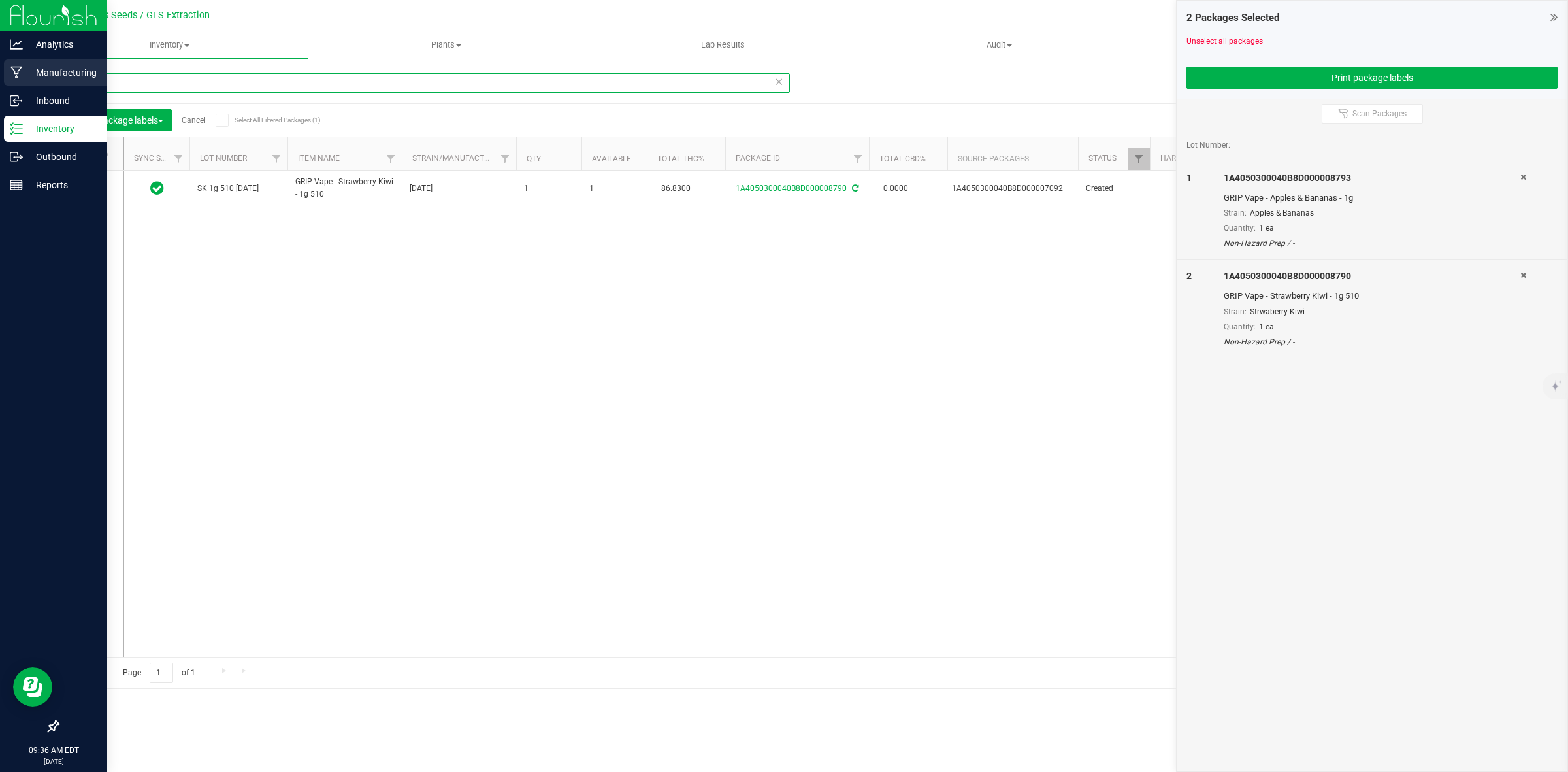
drag, startPoint x: 106, startPoint y: 87, endPoint x: 26, endPoint y: 83, distance: 80.1
click at [26, 83] on div "Analytics Manufacturing Inbound Inventory Outbound Reports 09:36 AM EDT 09/23/2…" at bounding box center [784, 386] width 1568 height 772
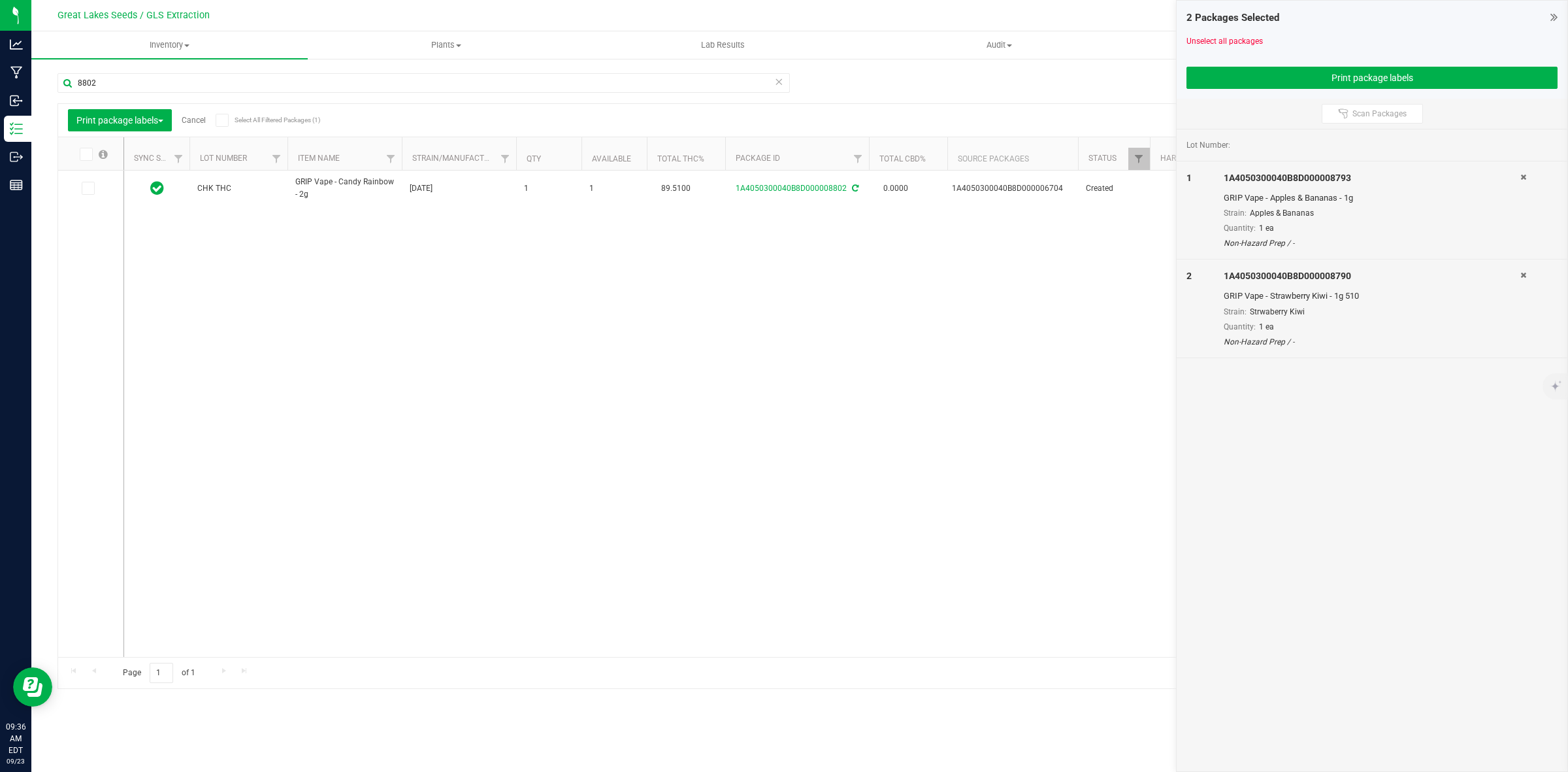
click at [88, 188] on icon at bounding box center [87, 188] width 8 height 0
click at [0, 0] on input "checkbox" at bounding box center [0, 0] width 0 height 0
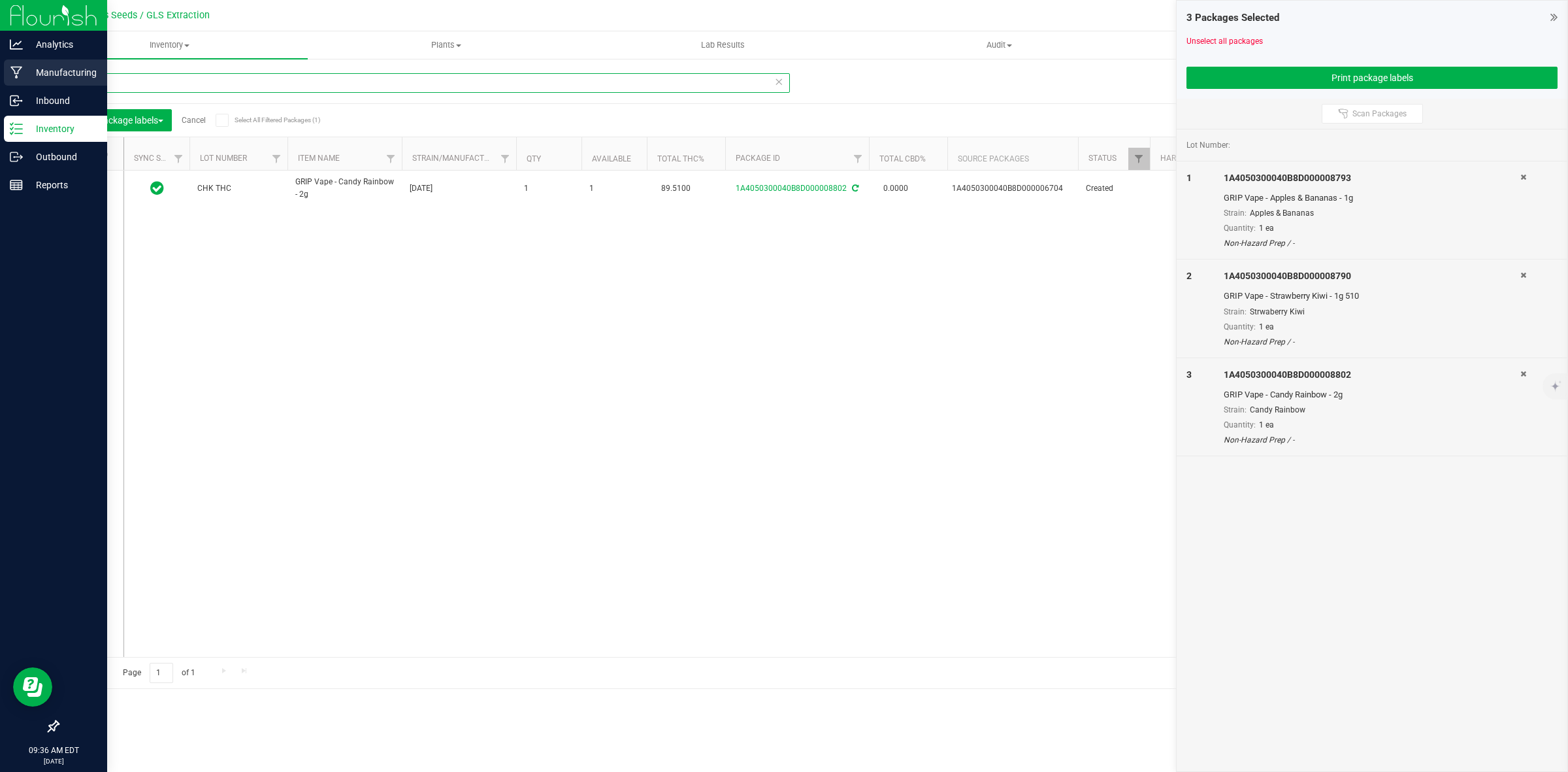
drag, startPoint x: 106, startPoint y: 84, endPoint x: 0, endPoint y: 79, distance: 106.1
click at [0, 79] on div "Analytics Manufacturing Inbound Inventory Outbound Reports 09:36 AM EDT 09/23/2…" at bounding box center [784, 386] width 1568 height 772
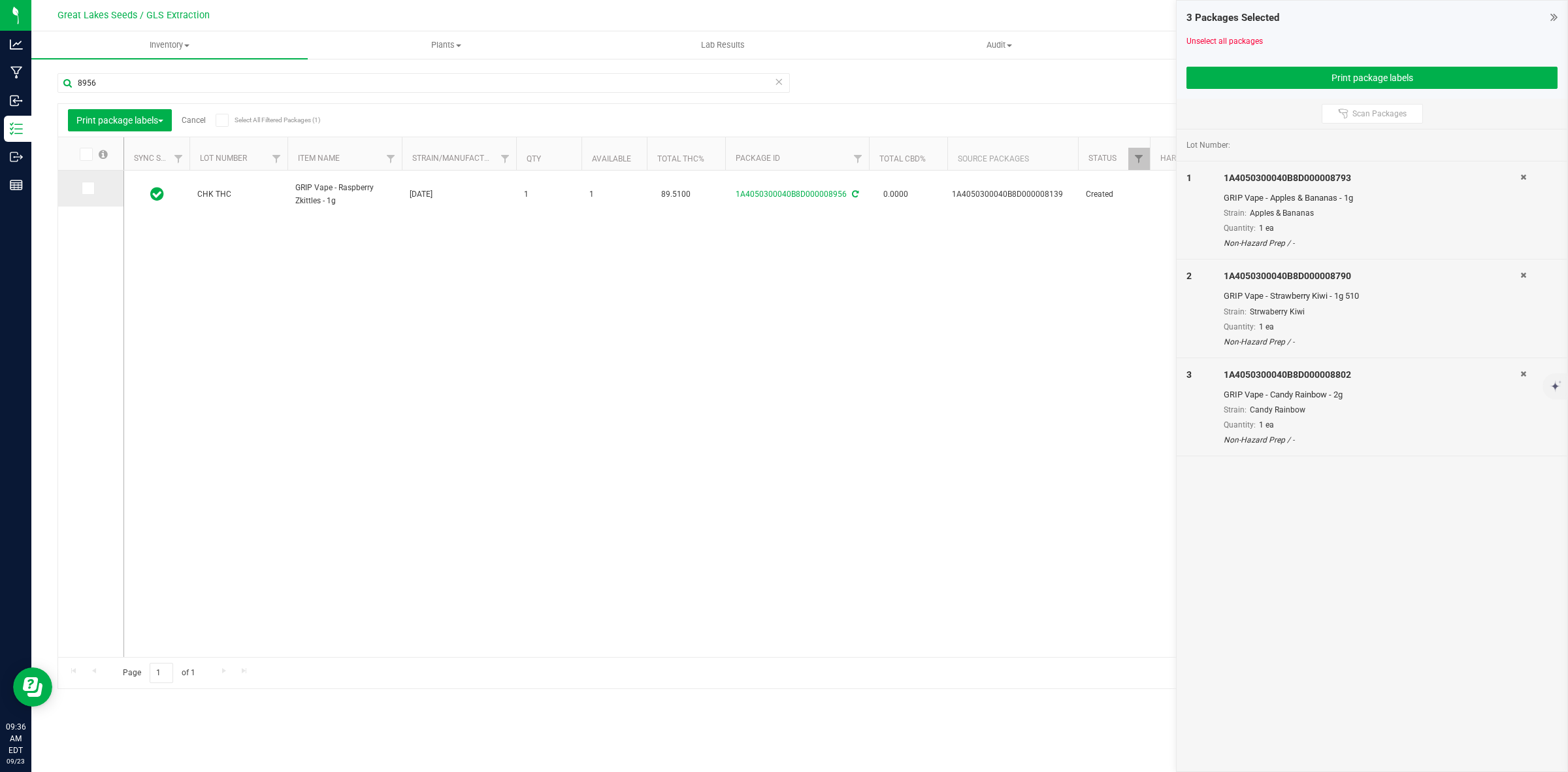
click at [90, 188] on icon at bounding box center [87, 188] width 8 height 0
click at [0, 0] on input "checkbox" at bounding box center [0, 0] width 0 height 0
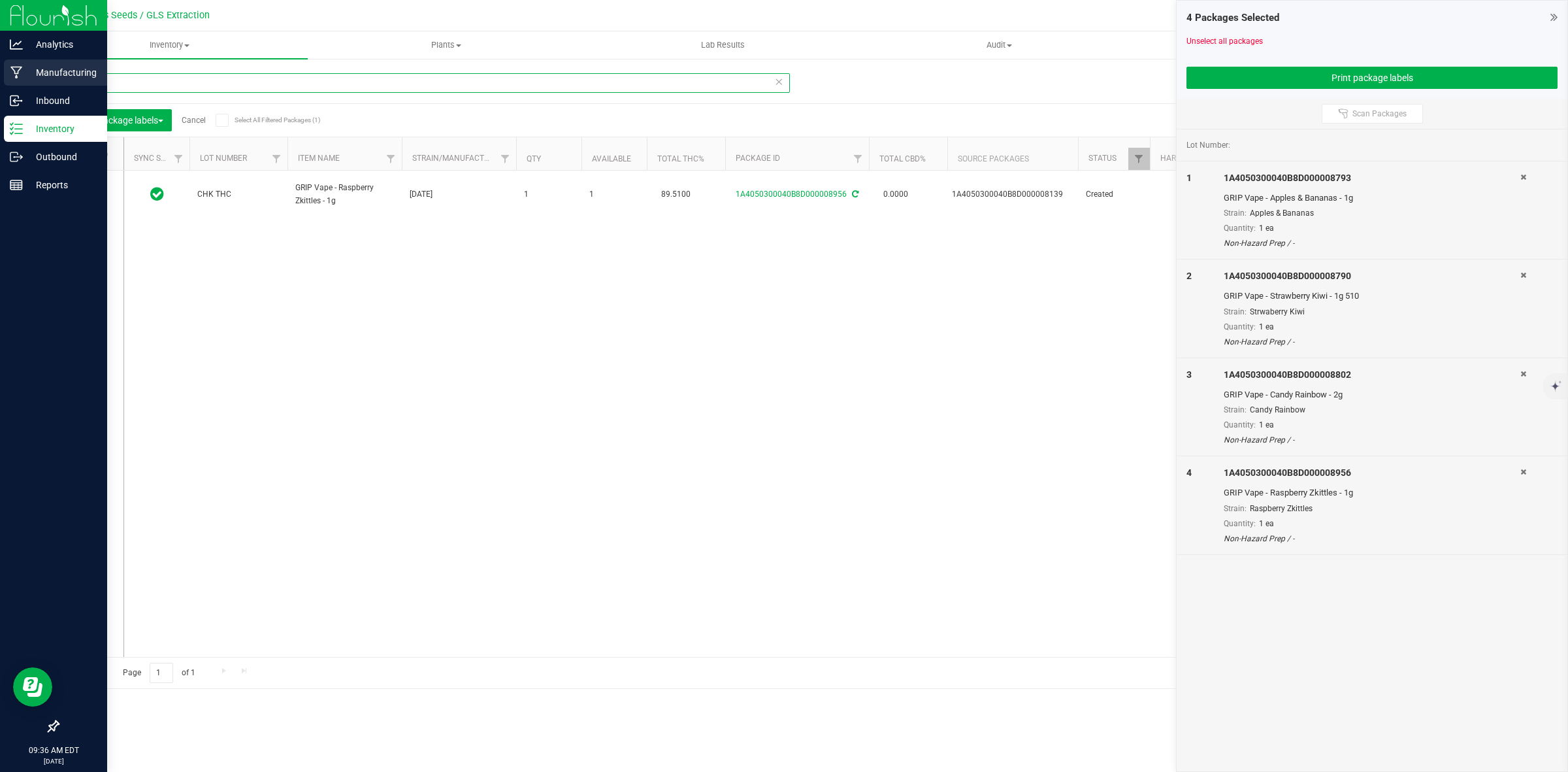
drag, startPoint x: 106, startPoint y: 83, endPoint x: 25, endPoint y: 80, distance: 81.1
click at [25, 80] on div "Analytics Manufacturing Inbound Inventory Outbound Reports 09:36 AM EDT 09/23/2…" at bounding box center [784, 386] width 1568 height 772
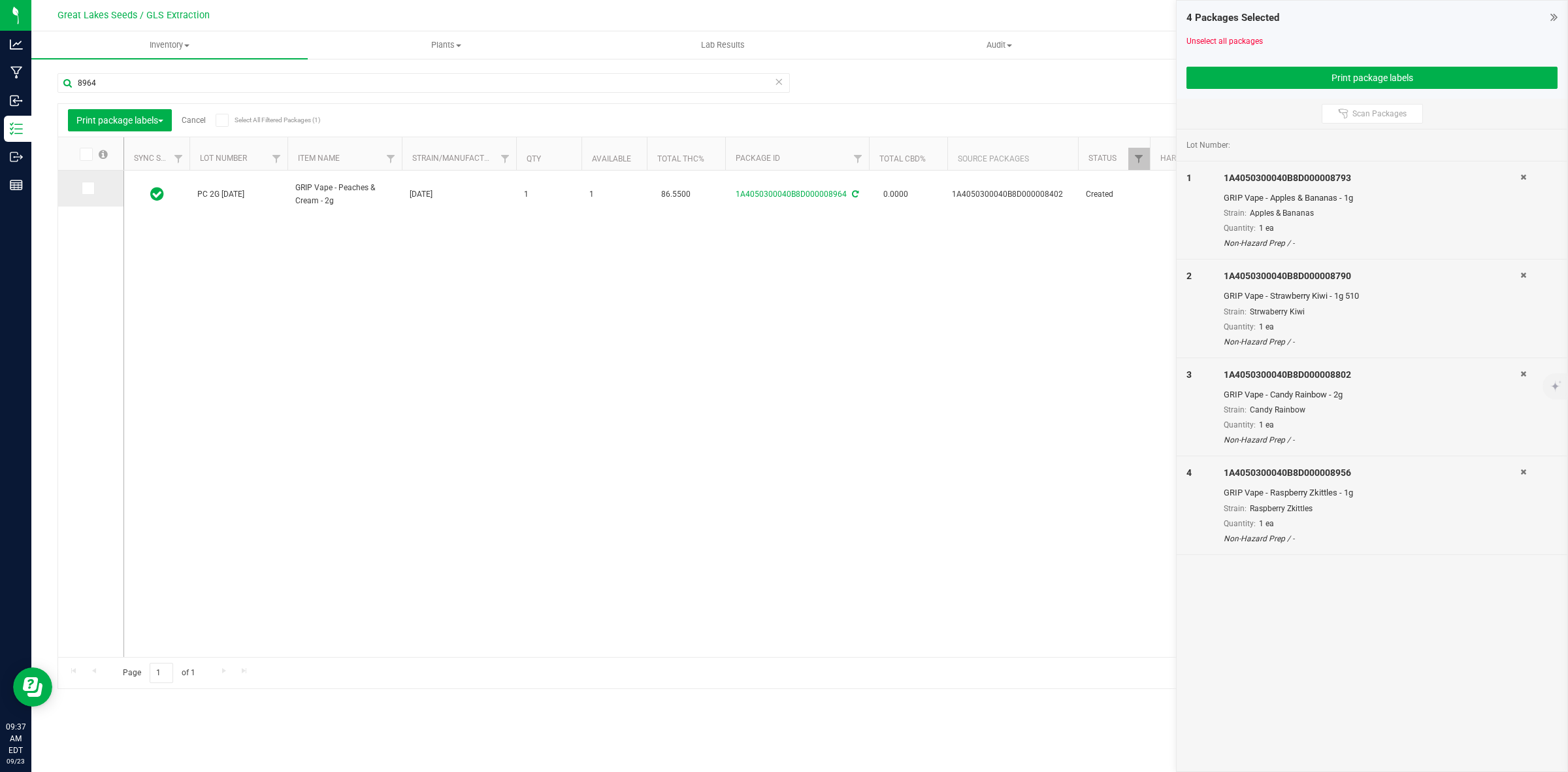
click at [89, 188] on icon at bounding box center [87, 188] width 8 height 0
click at [0, 0] on input "checkbox" at bounding box center [0, 0] width 0 height 0
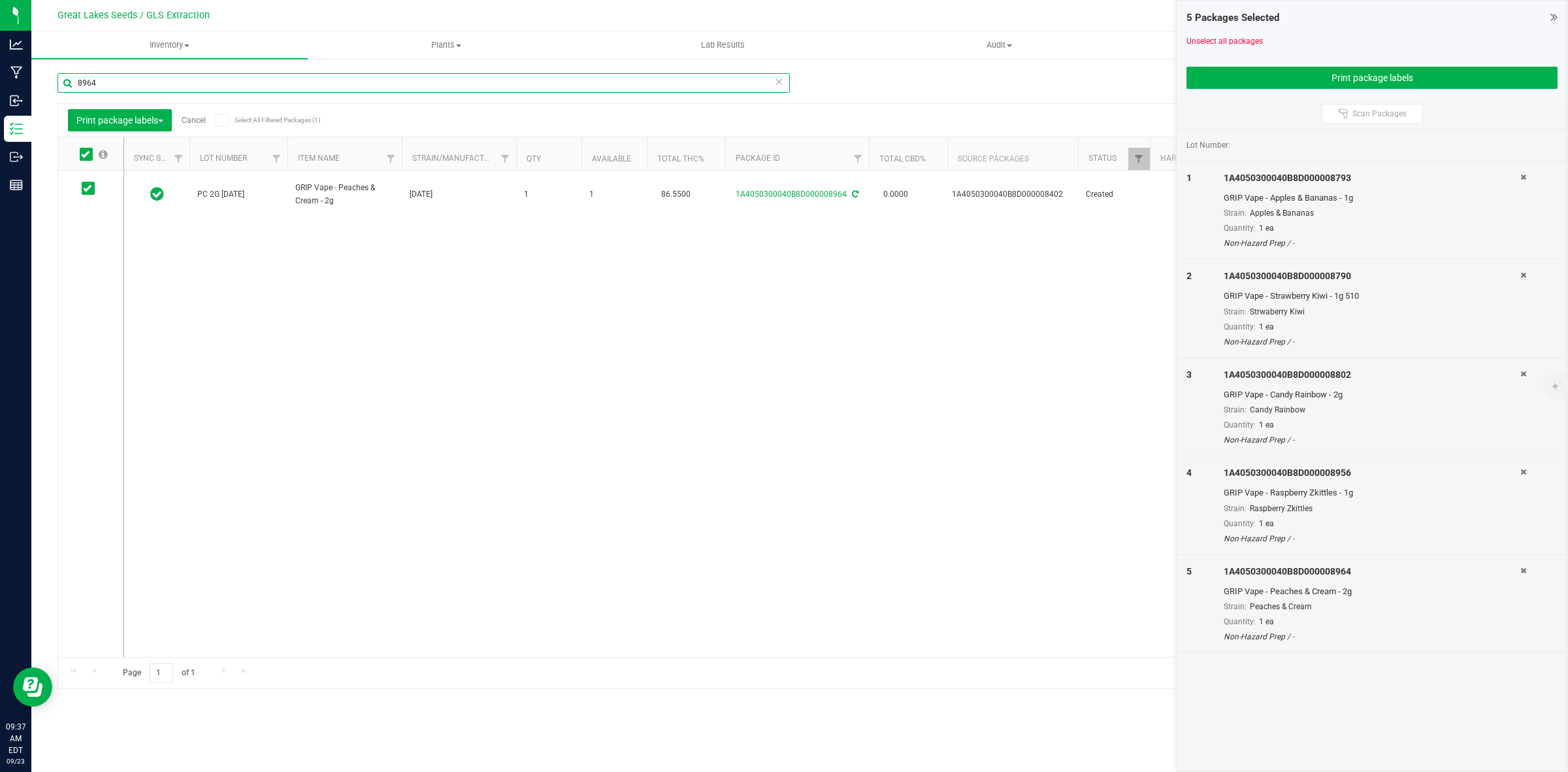
drag, startPoint x: 99, startPoint y: 87, endPoint x: 64, endPoint y: 88, distance: 35.0
click at [64, 88] on input "8964" at bounding box center [423, 83] width 732 height 20
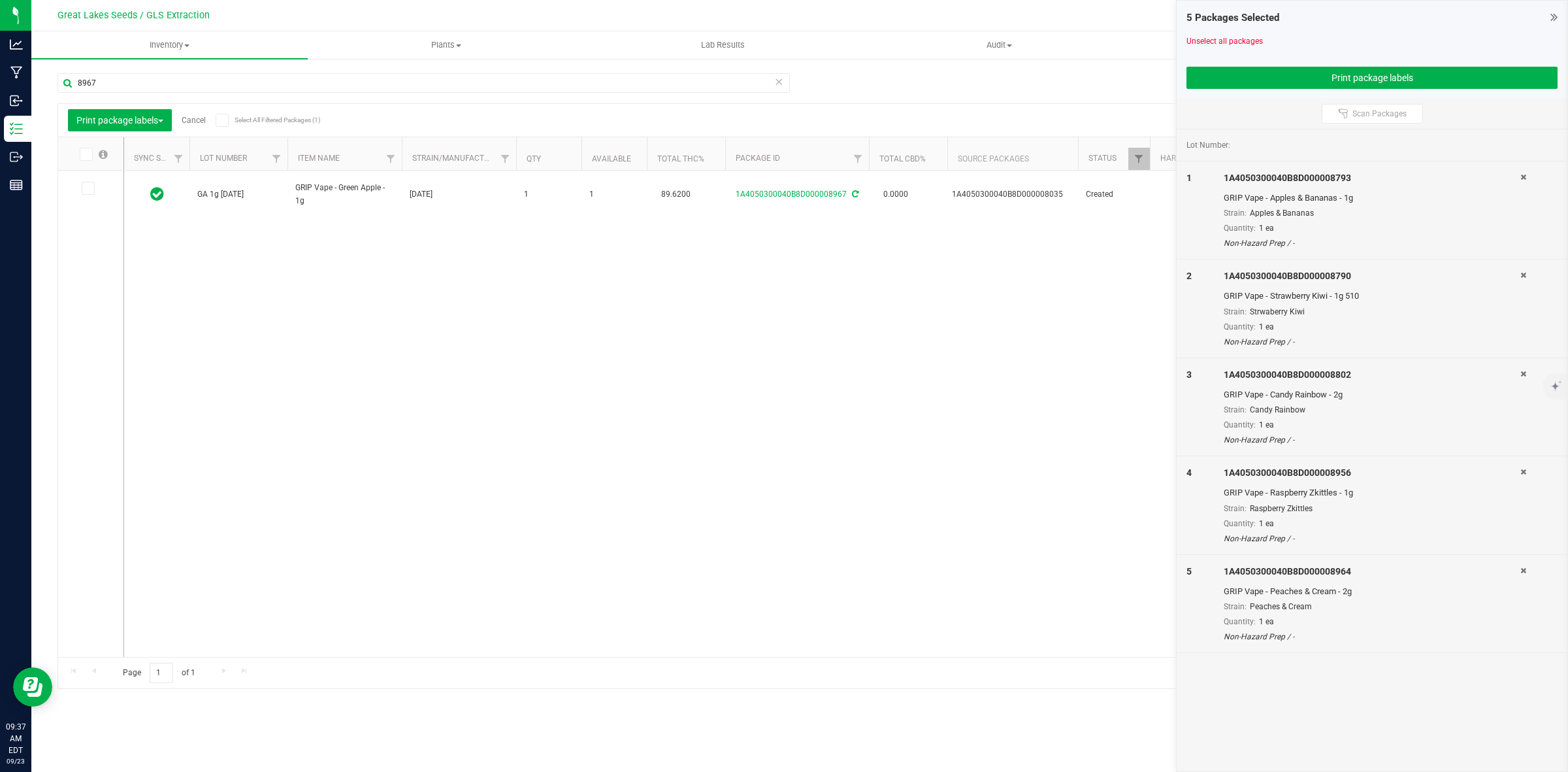
click at [93, 188] on span at bounding box center [88, 188] width 13 height 13
click at [0, 0] on input "checkbox" at bounding box center [0, 0] width 0 height 0
click at [1363, 73] on button "Print package labels" at bounding box center [1372, 78] width 371 height 23
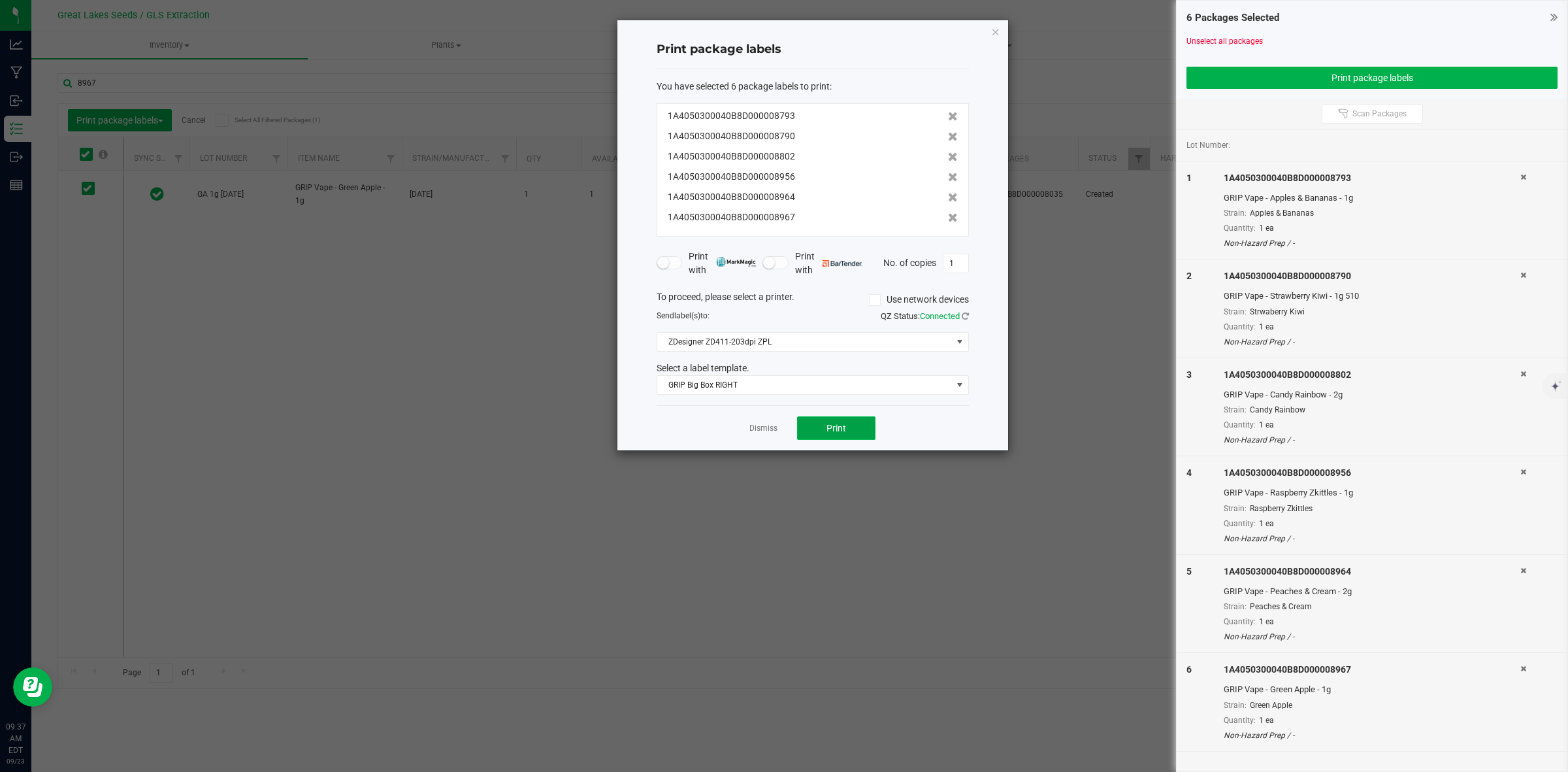
click at [822, 422] on button "Print" at bounding box center [836, 428] width 78 height 24
drag, startPoint x: 758, startPoint y: 427, endPoint x: 963, endPoint y: 252, distance: 269.5
click at [759, 427] on link "Dismiss" at bounding box center [763, 428] width 28 height 11
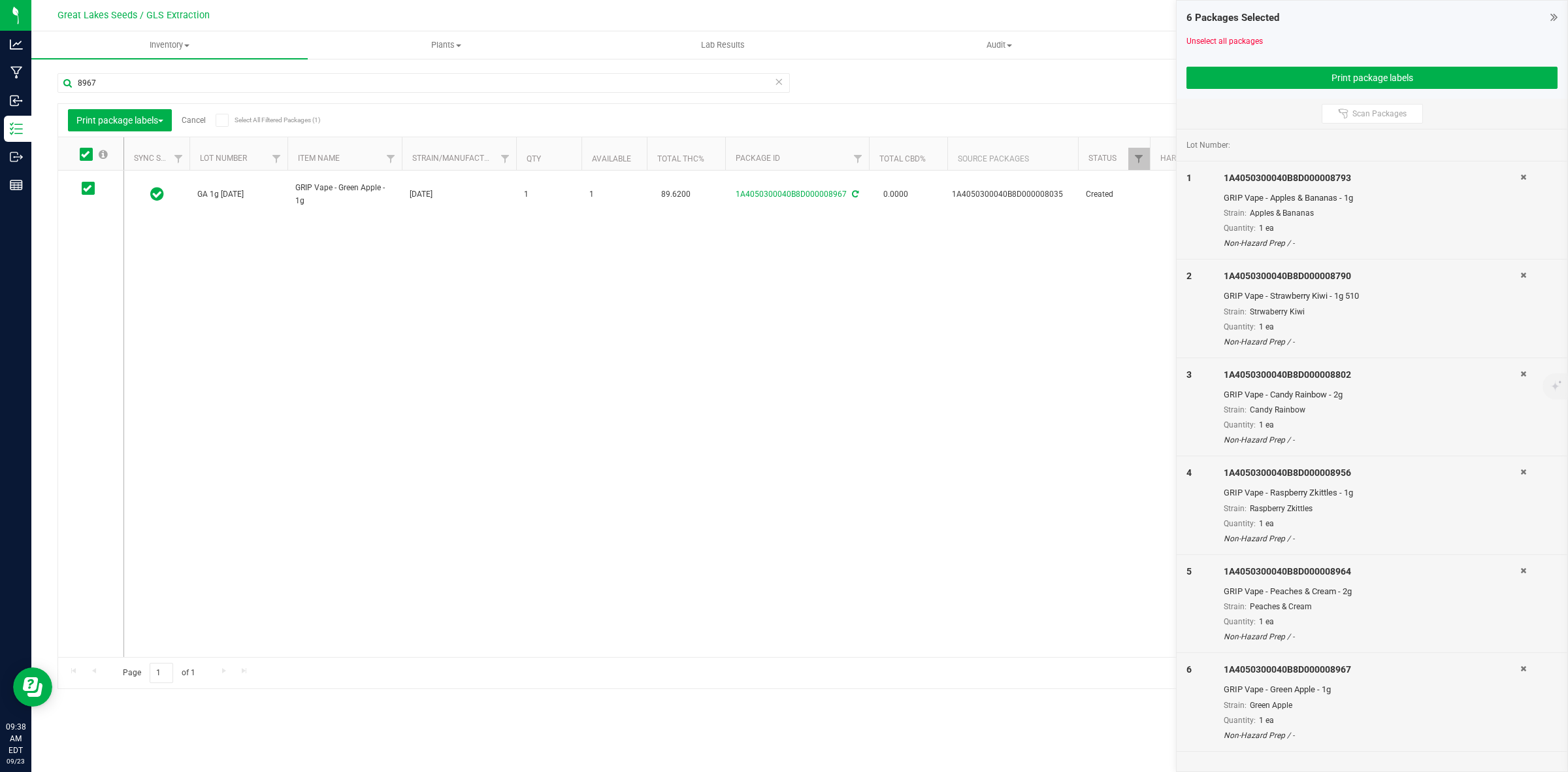
click at [194, 125] on div "Print package labels Cancel Select All Filtered Packages (1)" at bounding box center [184, 120] width 232 height 23
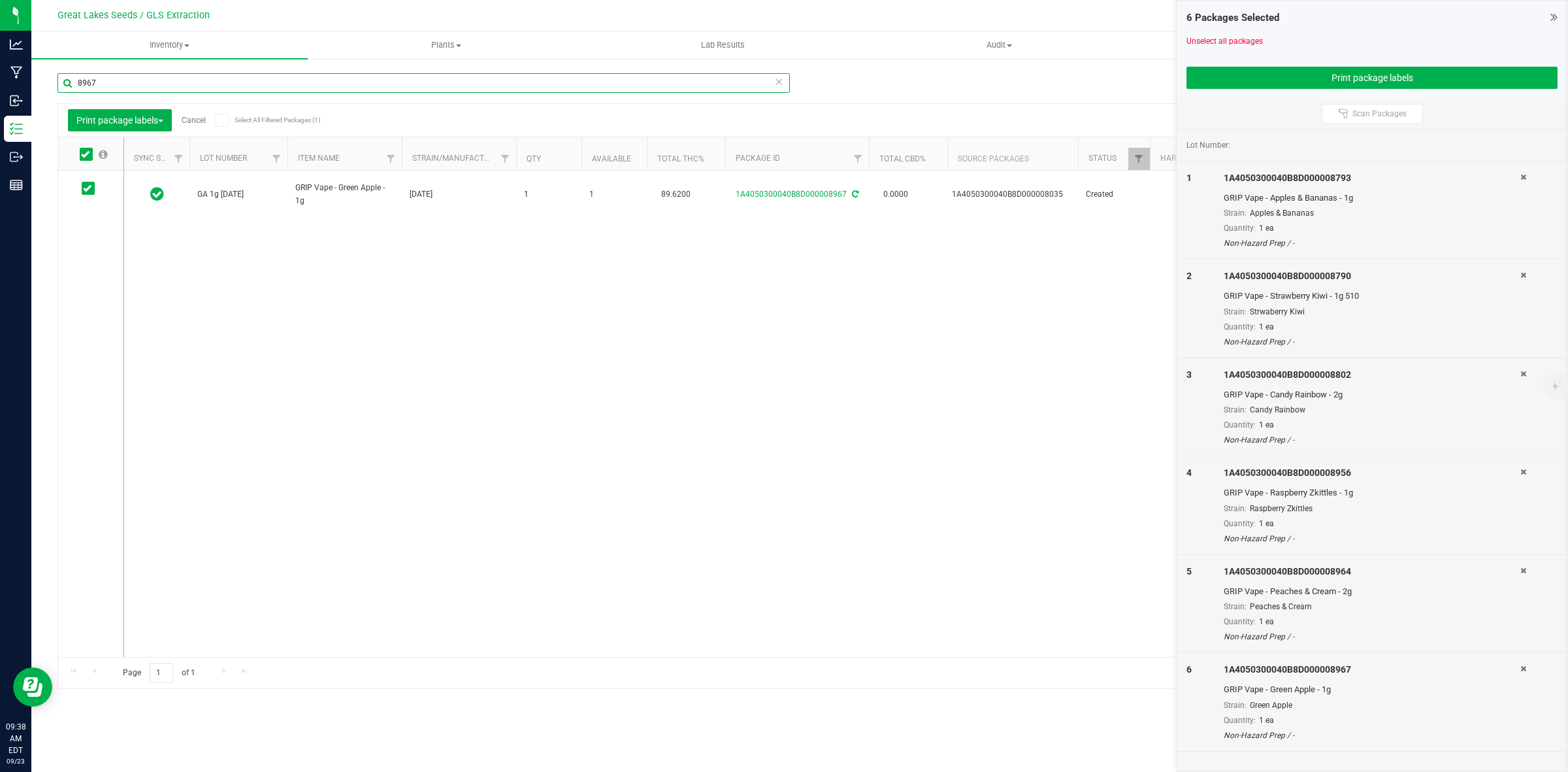
click at [36, 80] on div "Manage package tags Sync METRC Packages 8967 Print package labels Cancel Select…" at bounding box center [800, 256] width 1537 height 399
type input "8959"
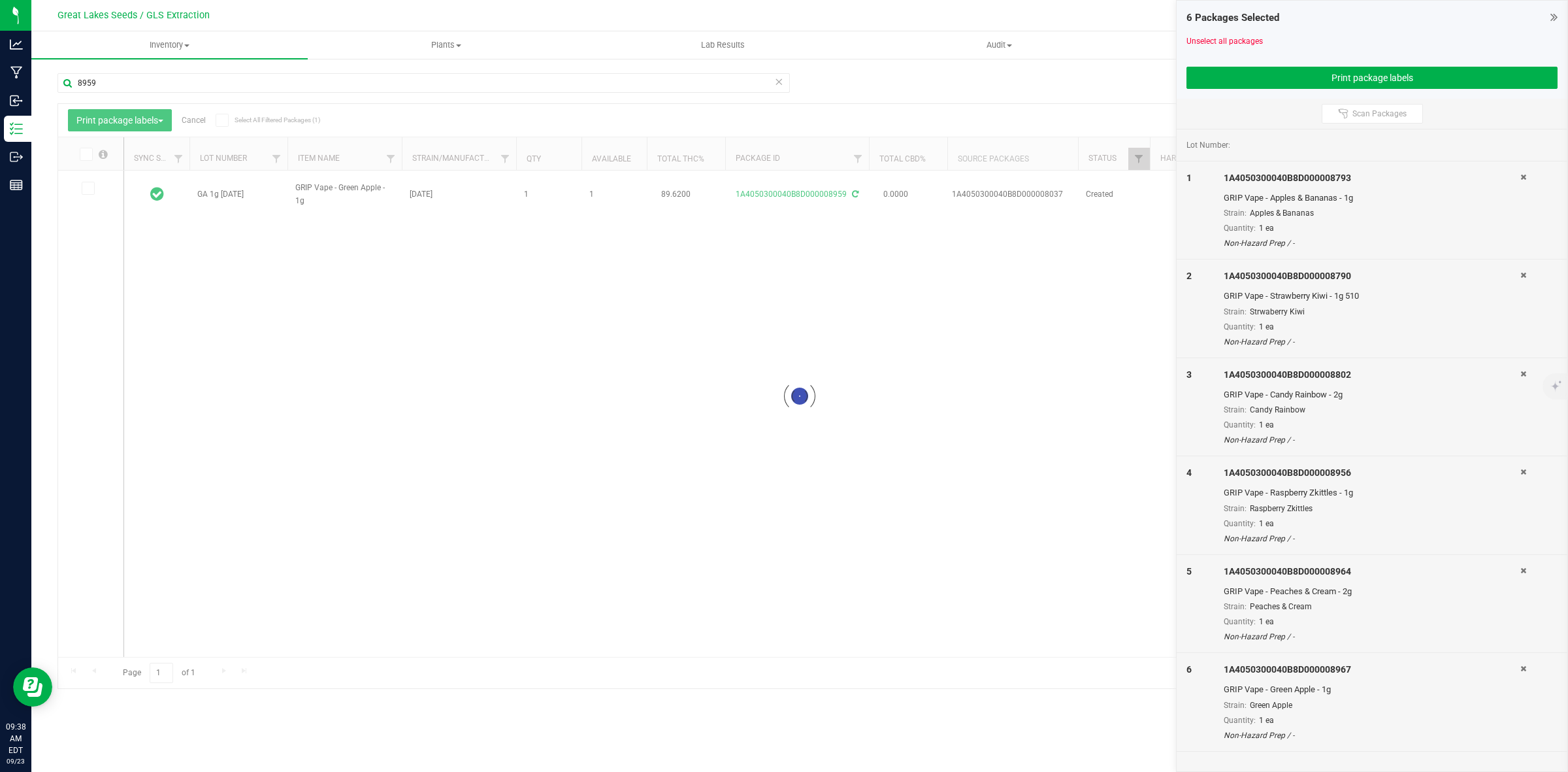
click at [200, 123] on link "Cancel" at bounding box center [193, 120] width 24 height 9
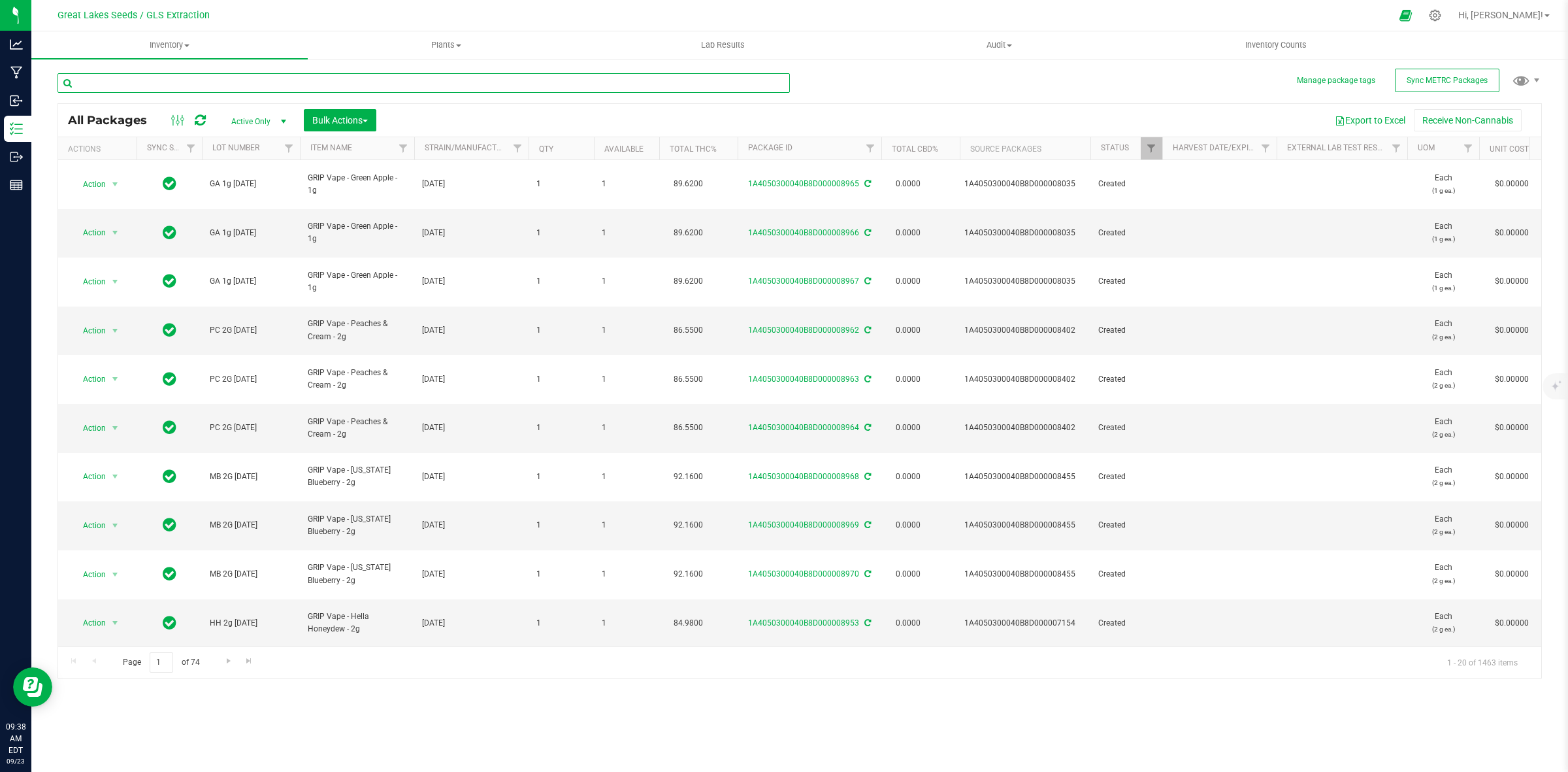
click at [113, 88] on input "text" at bounding box center [423, 83] width 732 height 20
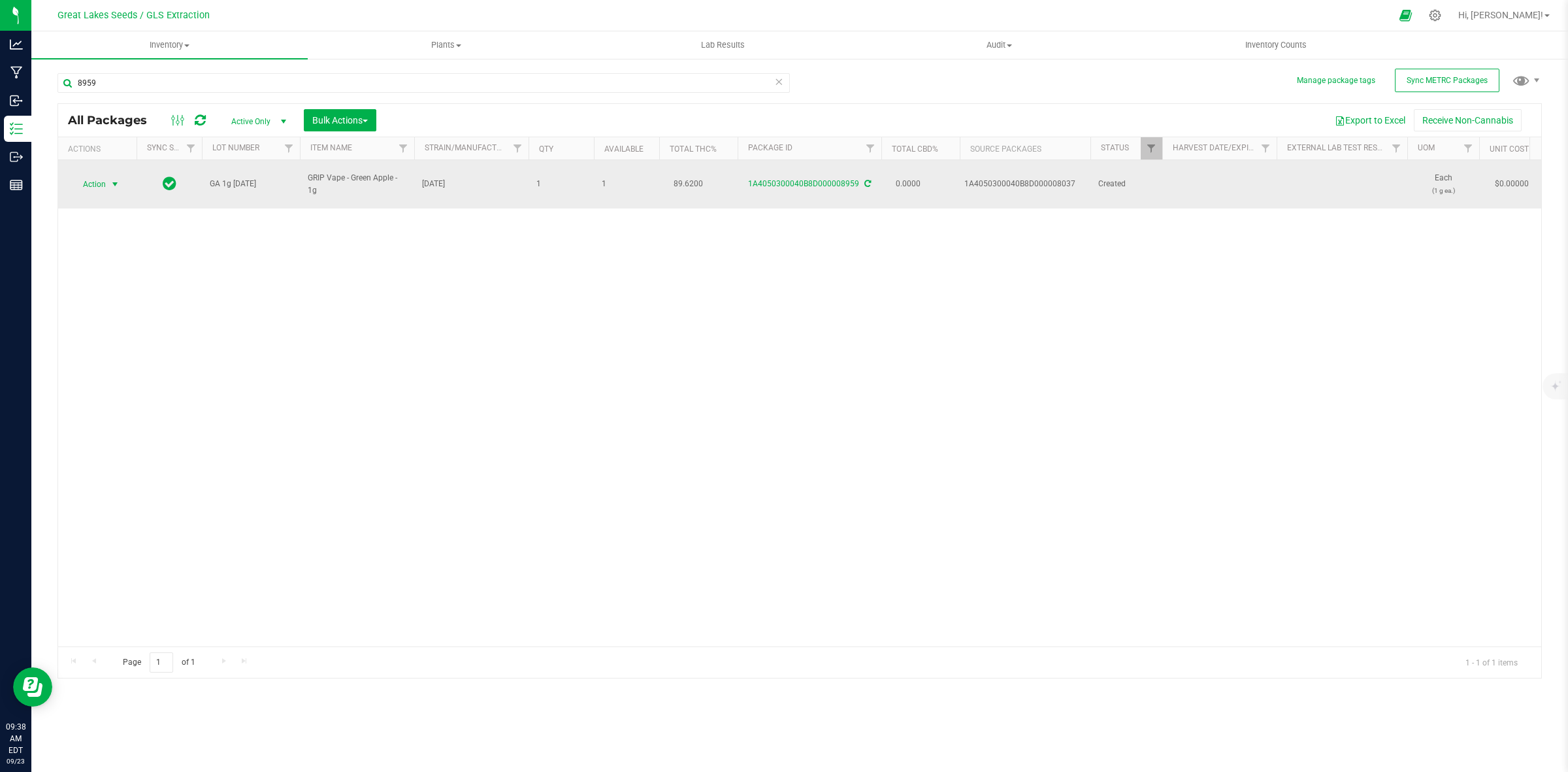
click at [105, 183] on span "Action" at bounding box center [89, 184] width 35 height 18
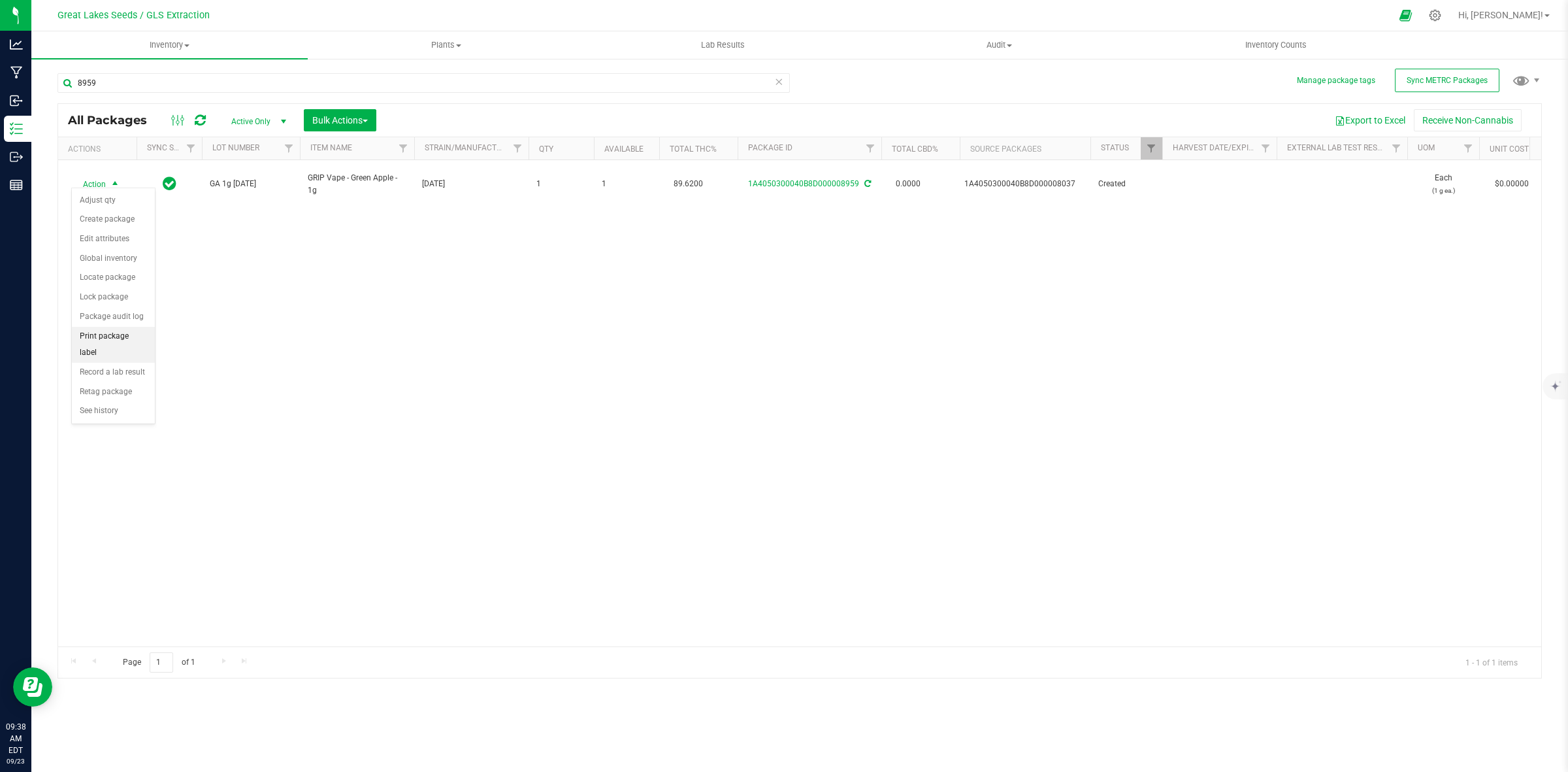
click at [115, 331] on li "Print package label" at bounding box center [113, 344] width 83 height 36
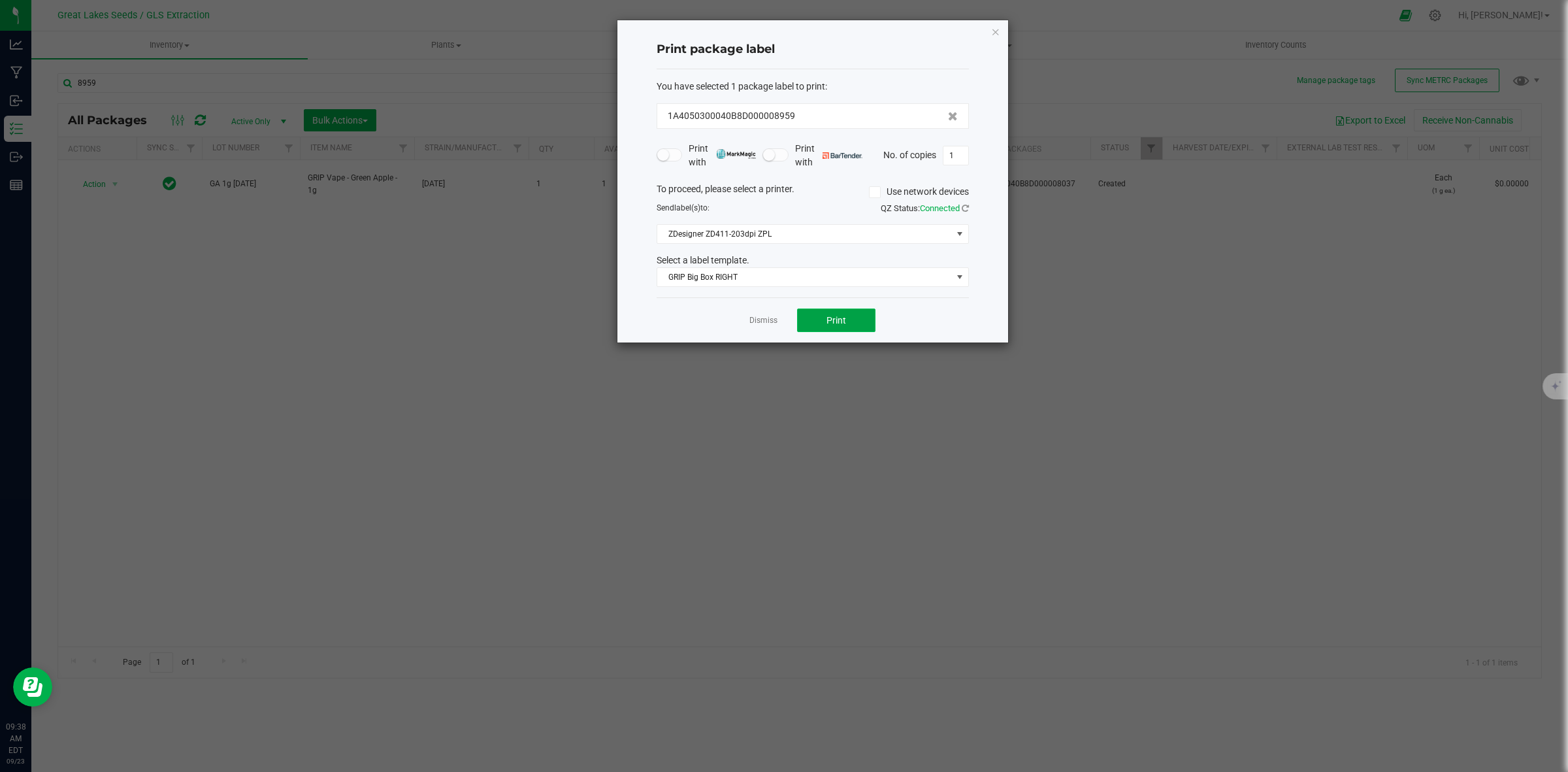
click at [820, 318] on button "Print" at bounding box center [836, 320] width 78 height 24
click at [766, 325] on link "Dismiss" at bounding box center [763, 321] width 28 height 11
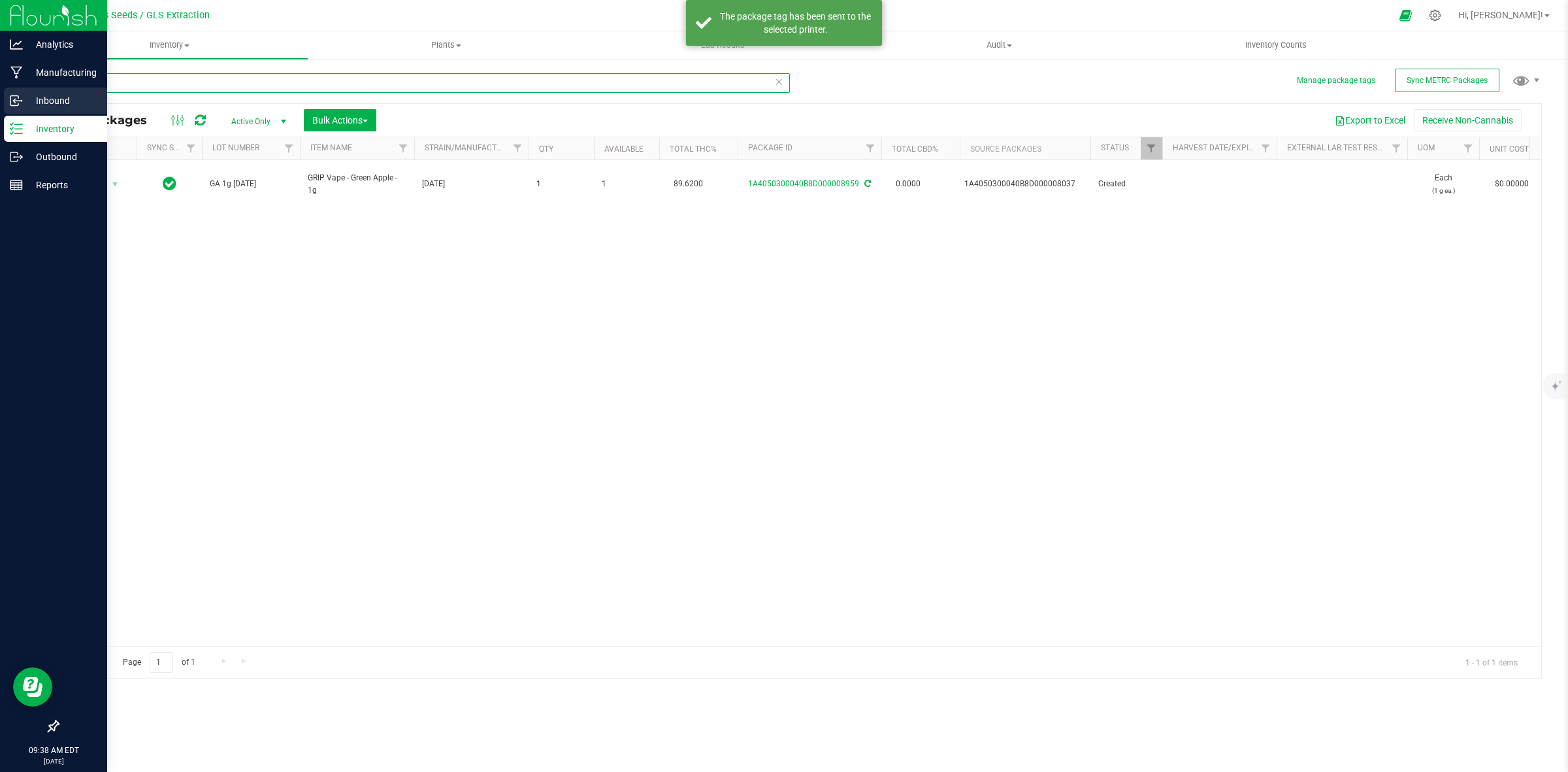
click at [27, 87] on div "Analytics Manufacturing Inbound Inventory Outbound Reports 09:38 AM EDT 09/23/2…" at bounding box center [784, 386] width 1568 height 772
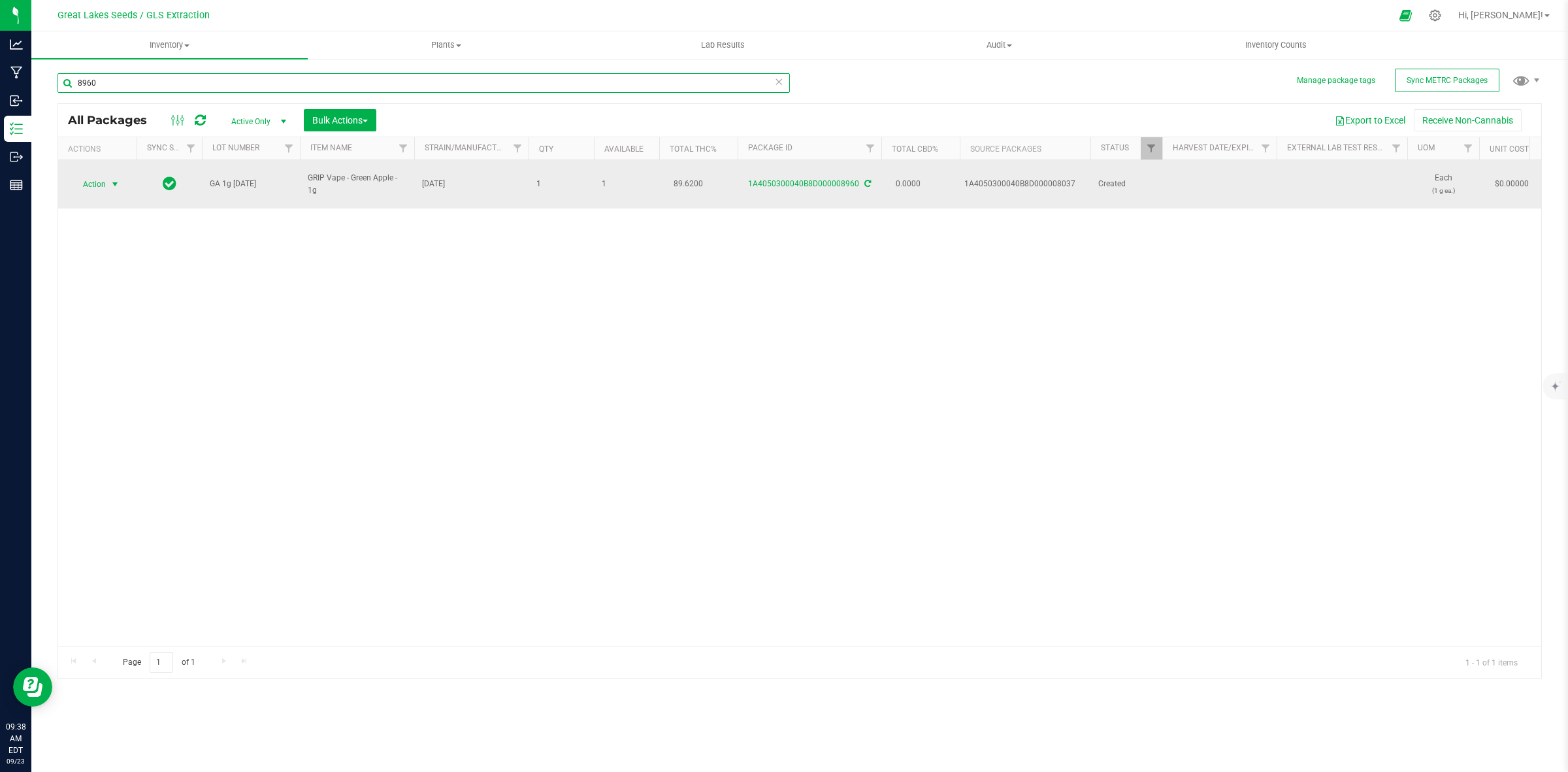
type input "8960"
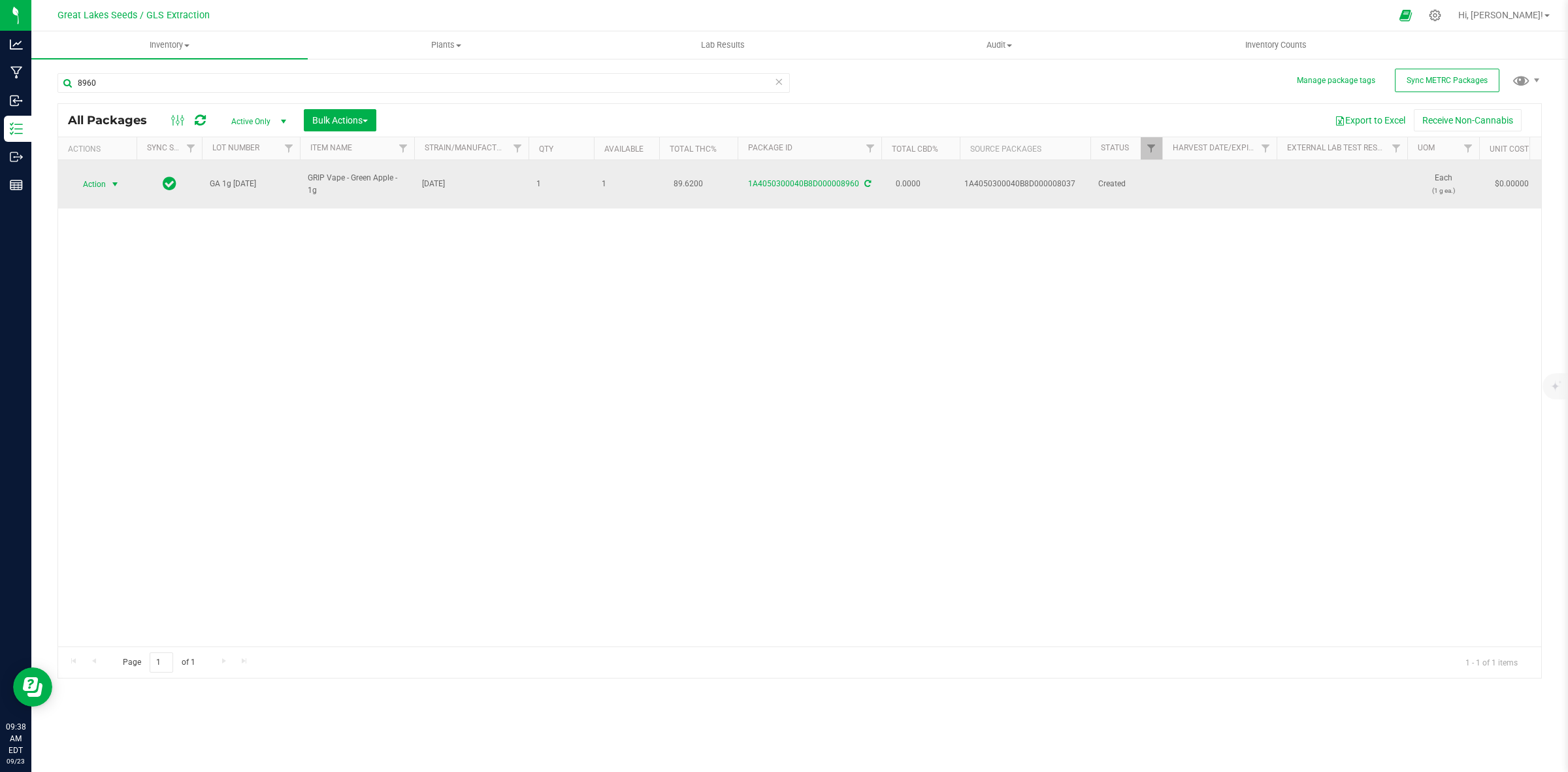
click at [93, 180] on span "Action" at bounding box center [89, 184] width 35 height 18
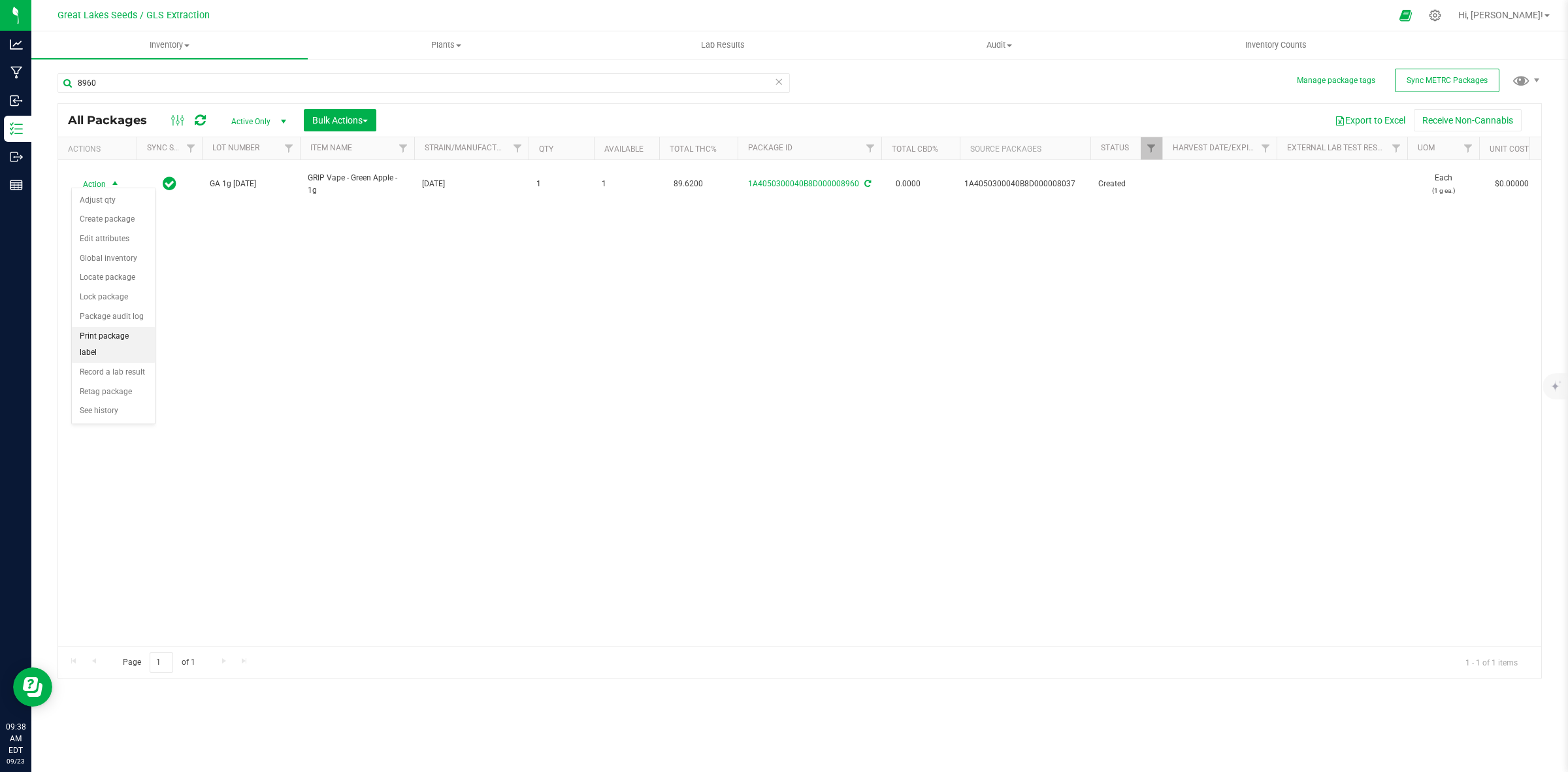
click at [89, 341] on li "Print package label" at bounding box center [113, 344] width 83 height 36
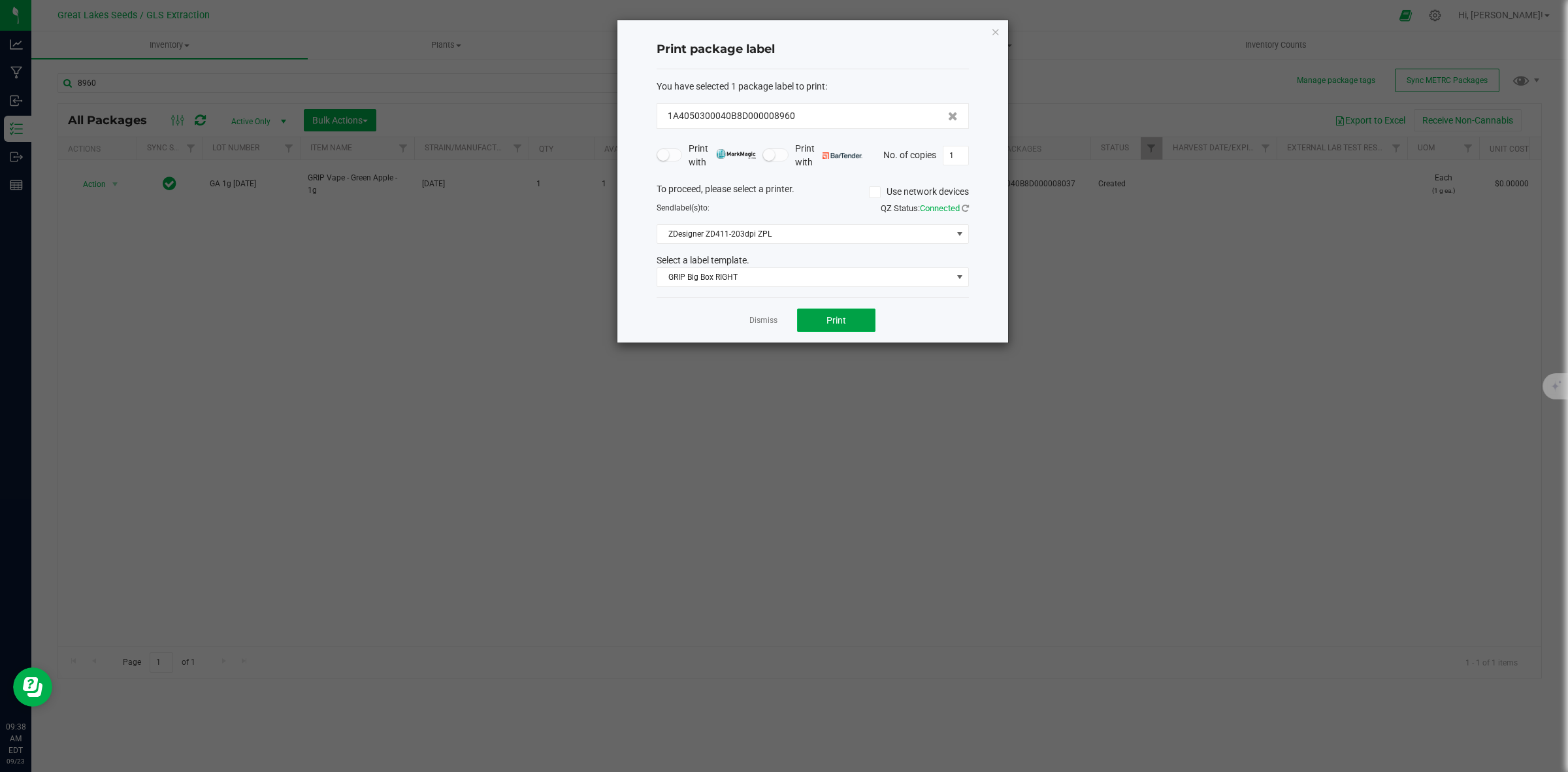
click at [819, 323] on button "Print" at bounding box center [836, 320] width 78 height 24
click at [771, 321] on link "Dismiss" at bounding box center [763, 321] width 28 height 11
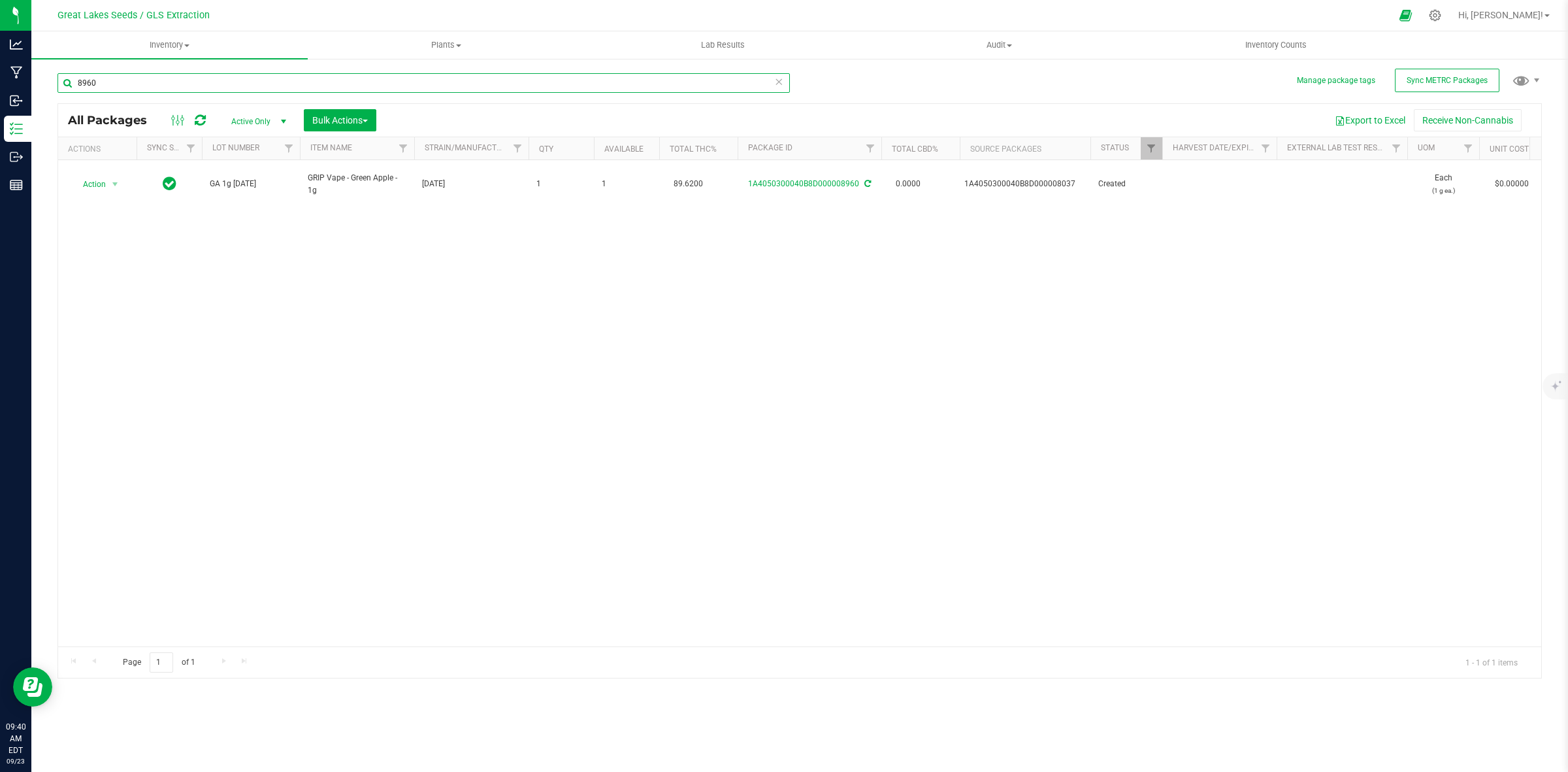
drag, startPoint x: 153, startPoint y: 87, endPoint x: 31, endPoint y: 91, distance: 122.1
click at [31, 91] on div "Manage package tags Sync METRC Packages 8960 All Packages Active Only Active On…" at bounding box center [800, 256] width 1537 height 399
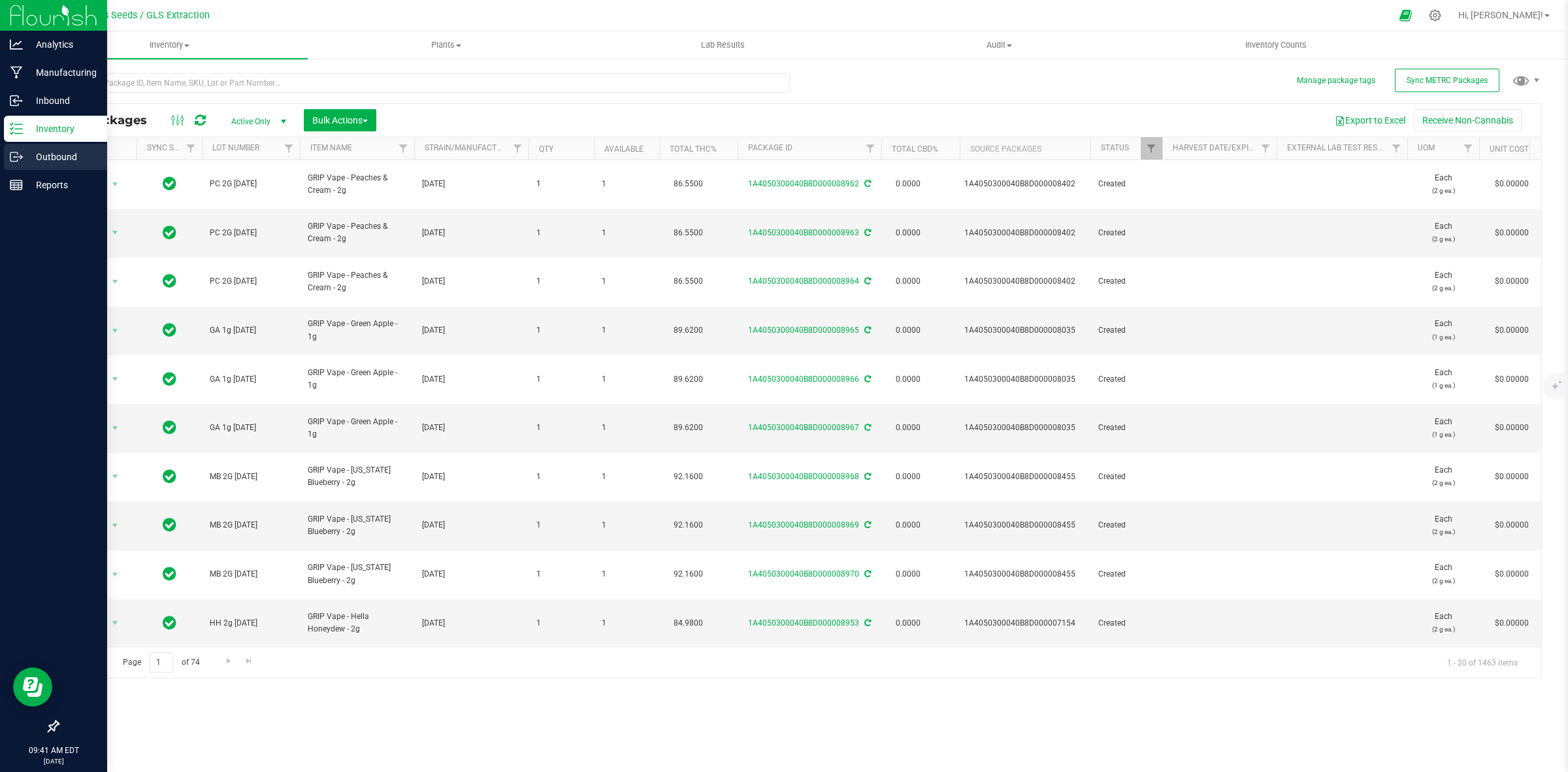
click at [59, 155] on p "Outbound" at bounding box center [62, 157] width 78 height 16
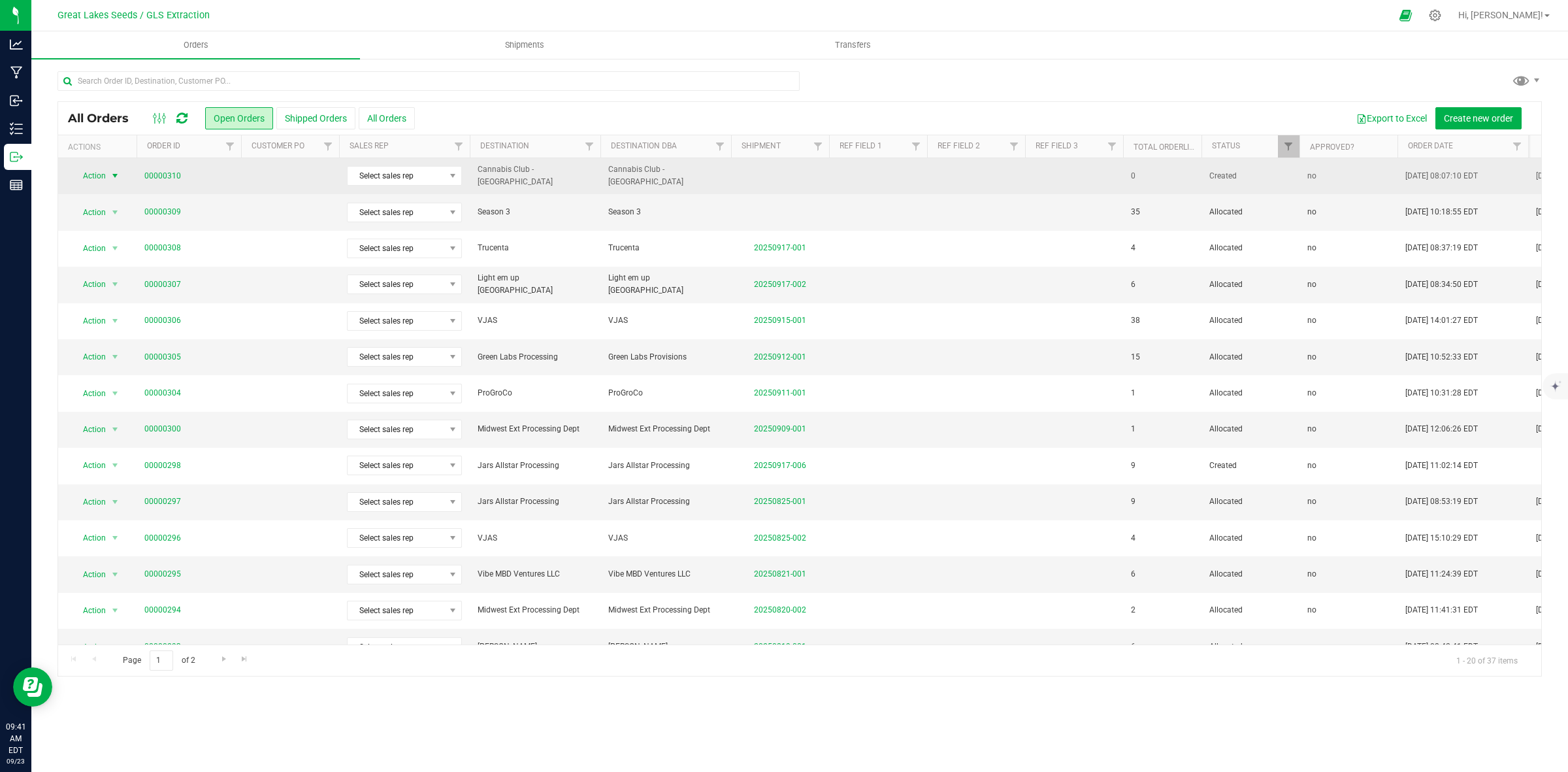
click at [102, 171] on span "Action" at bounding box center [89, 175] width 35 height 18
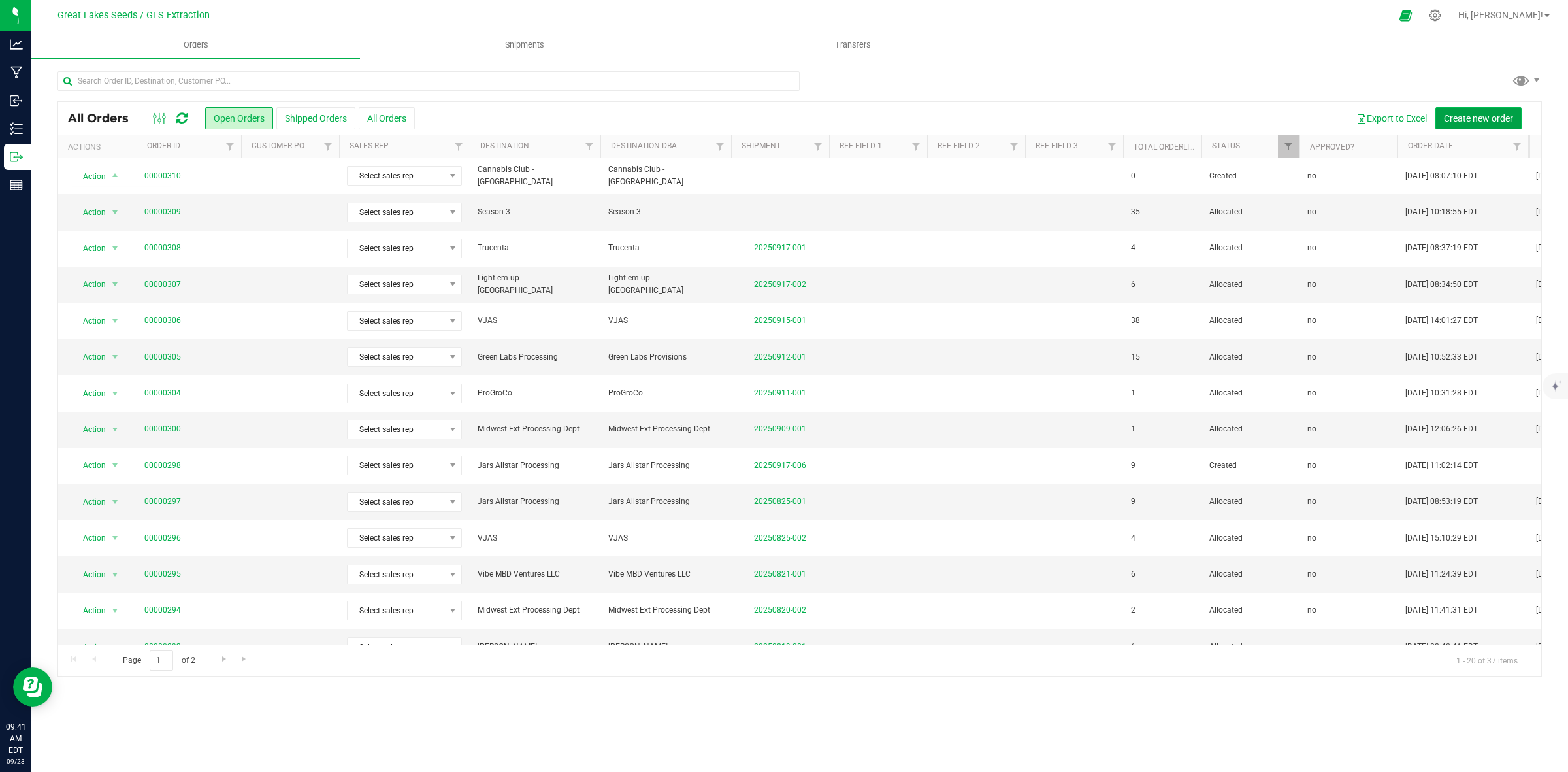
click at [1471, 121] on span "Create new order" at bounding box center [1479, 118] width 70 height 10
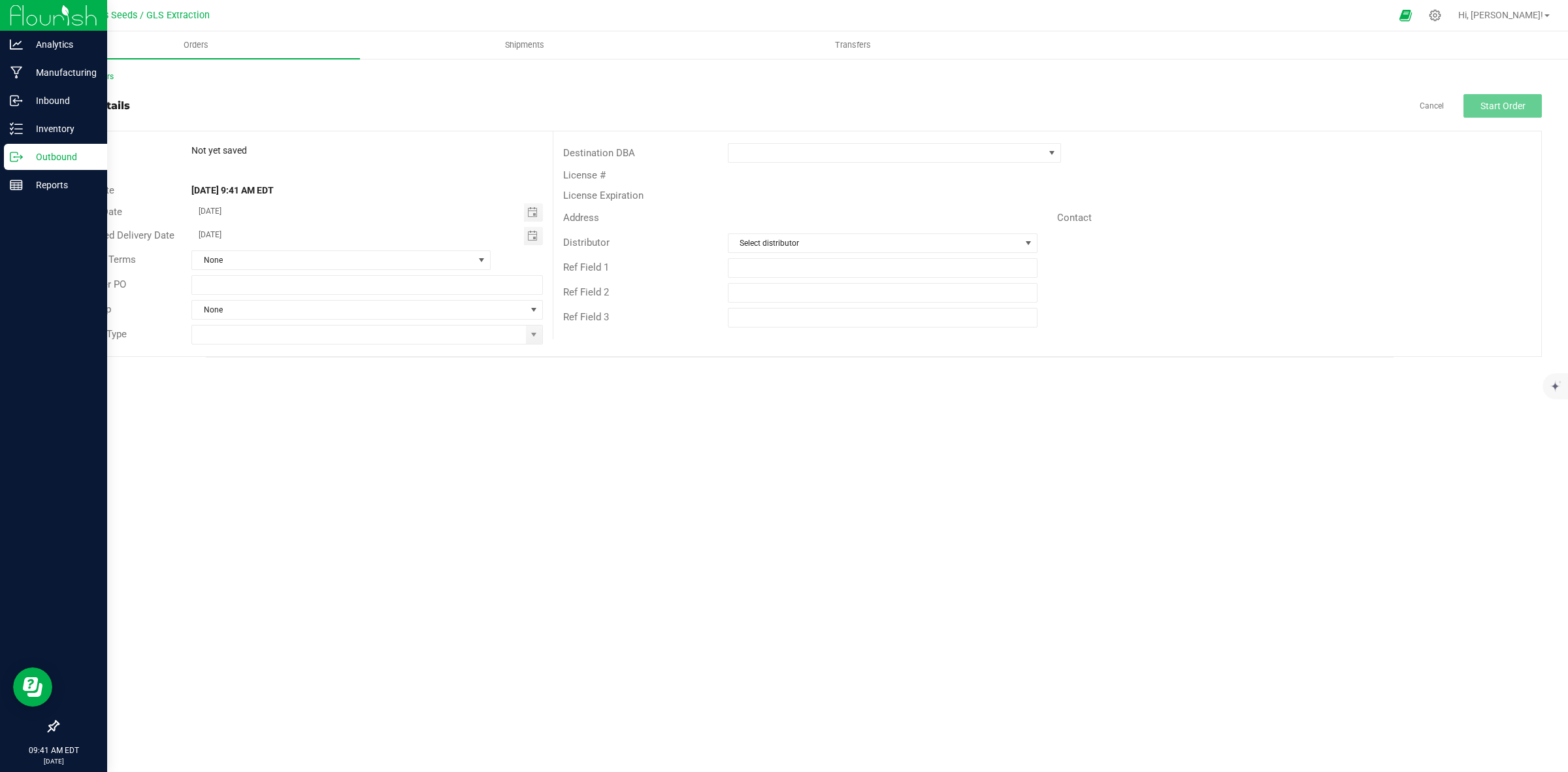
click at [28, 162] on p "Outbound" at bounding box center [62, 157] width 78 height 16
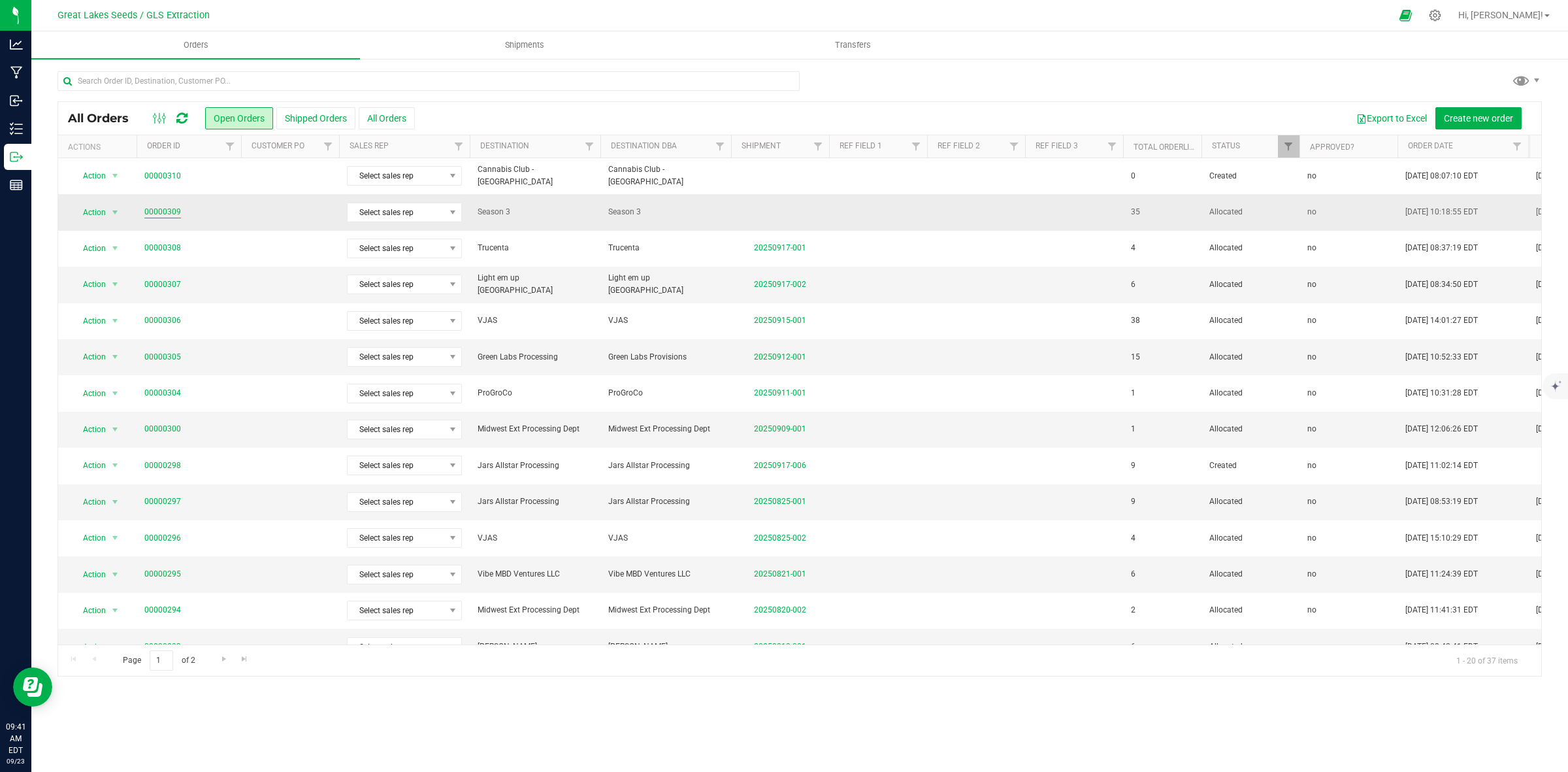
click at [168, 211] on link "00000309" at bounding box center [163, 212] width 37 height 12
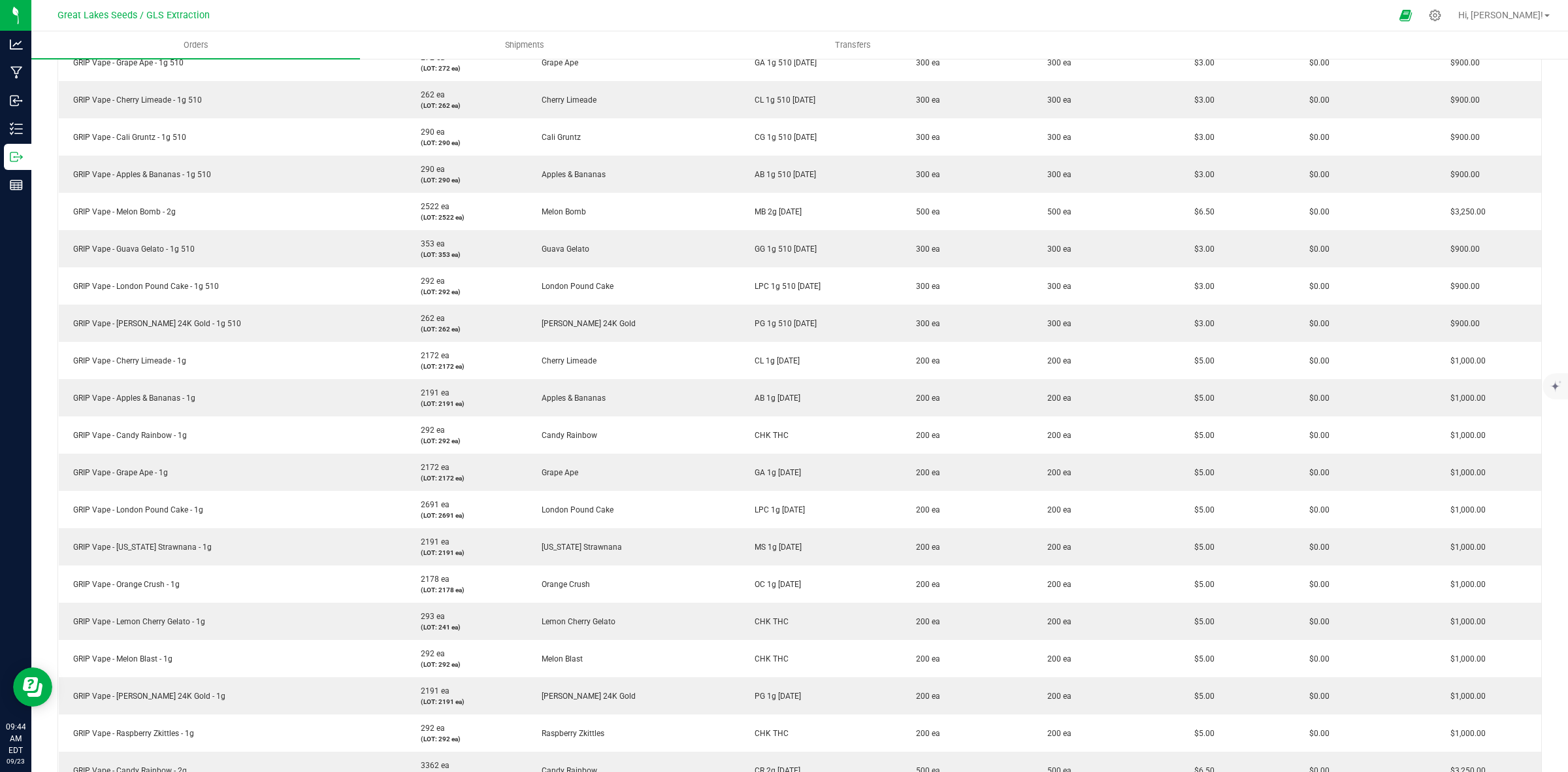
scroll to position [351, 0]
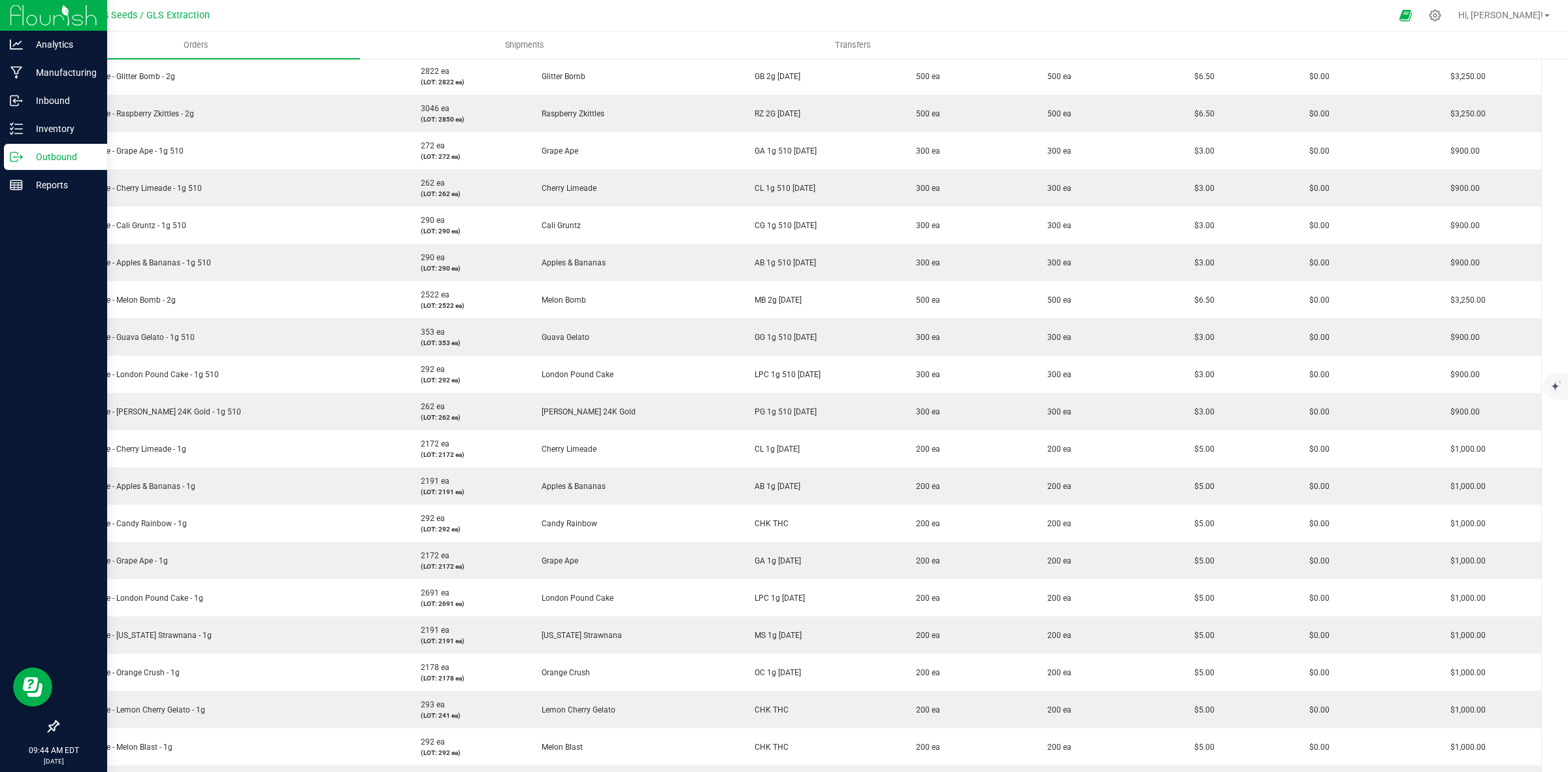
click at [34, 157] on p "Outbound" at bounding box center [62, 157] width 78 height 16
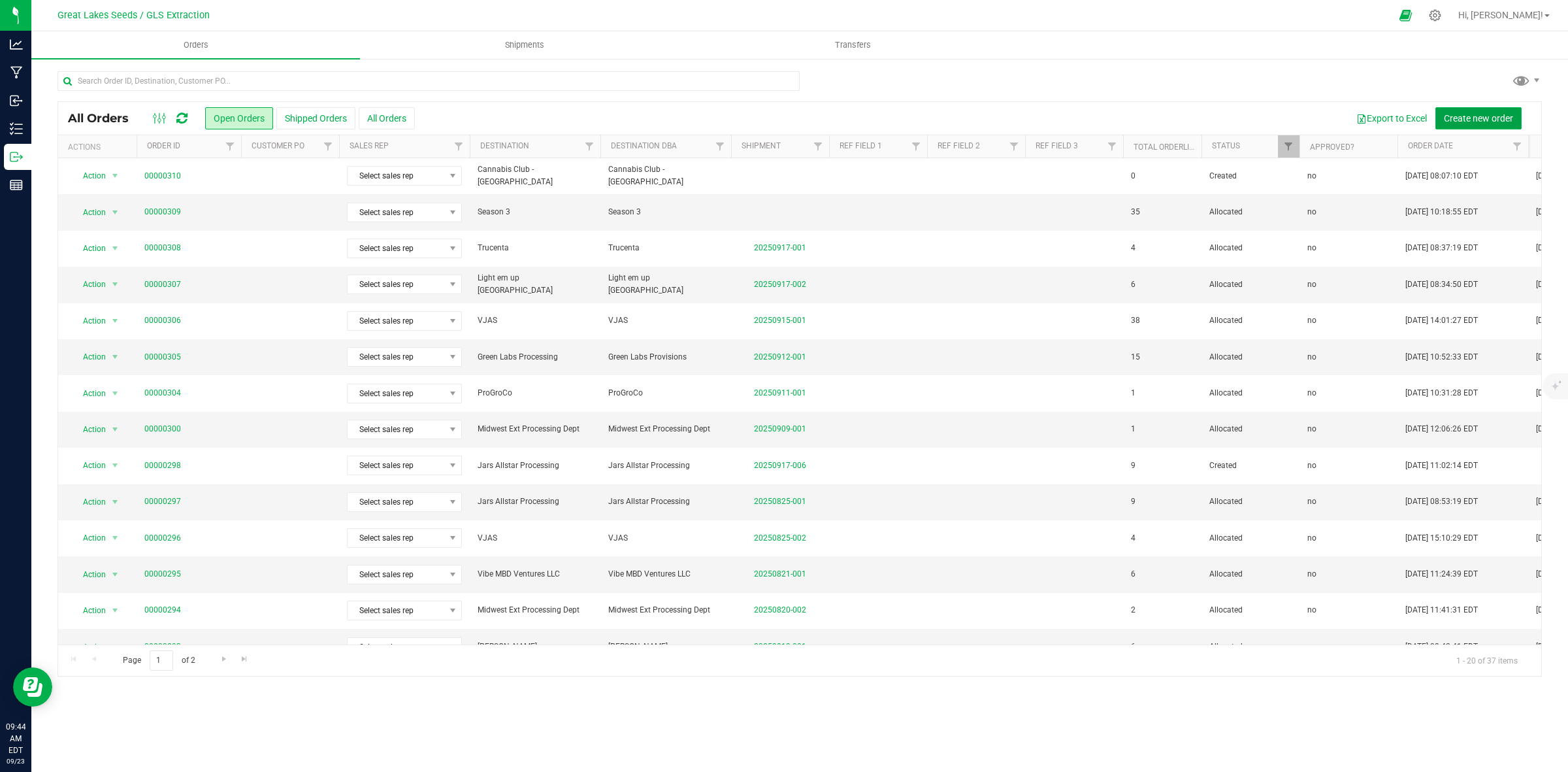
click at [1460, 119] on span "Create new order" at bounding box center [1479, 118] width 70 height 10
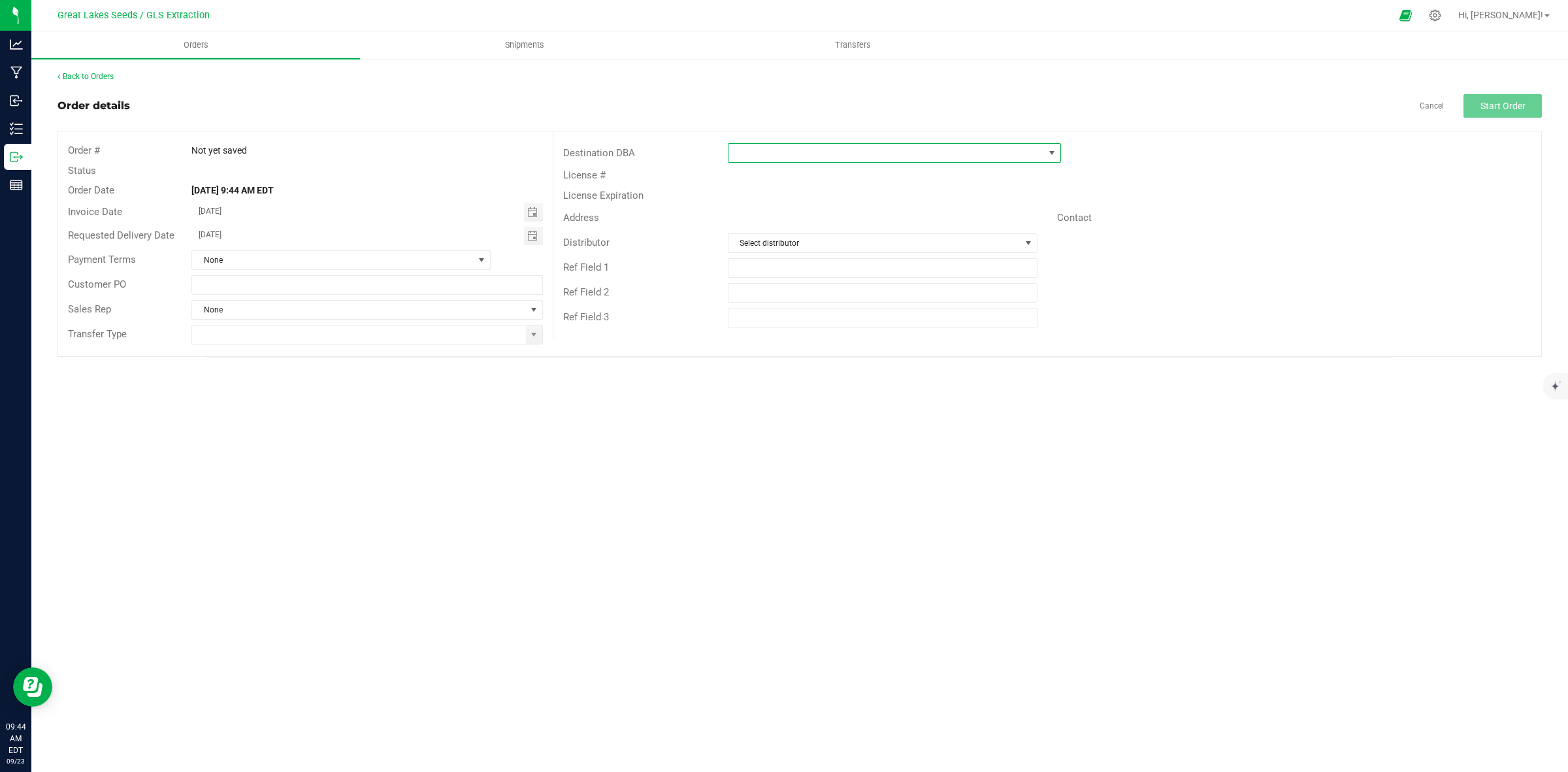
click at [811, 161] on span at bounding box center [886, 153] width 316 height 18
click at [807, 208] on li "+ Add New" at bounding box center [894, 209] width 332 height 23
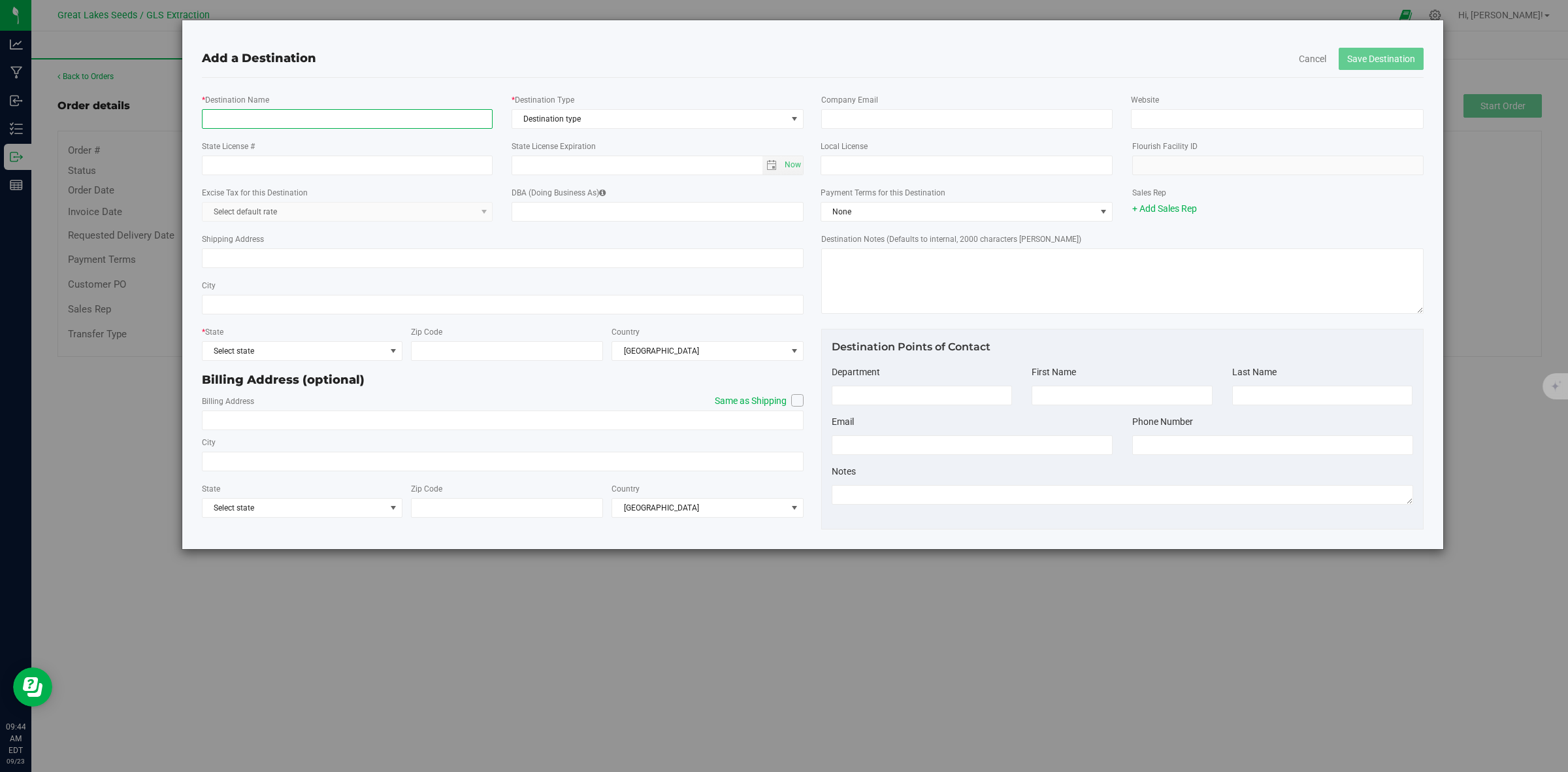
click at [305, 126] on input "* Destination Name" at bounding box center [347, 119] width 291 height 20
type input "LUME Berkely"
click at [286, 165] on input "State License #" at bounding box center [347, 165] width 291 height 20
type input "AU-R-001015"
click at [583, 122] on span "Destination type" at bounding box center [649, 119] width 275 height 18
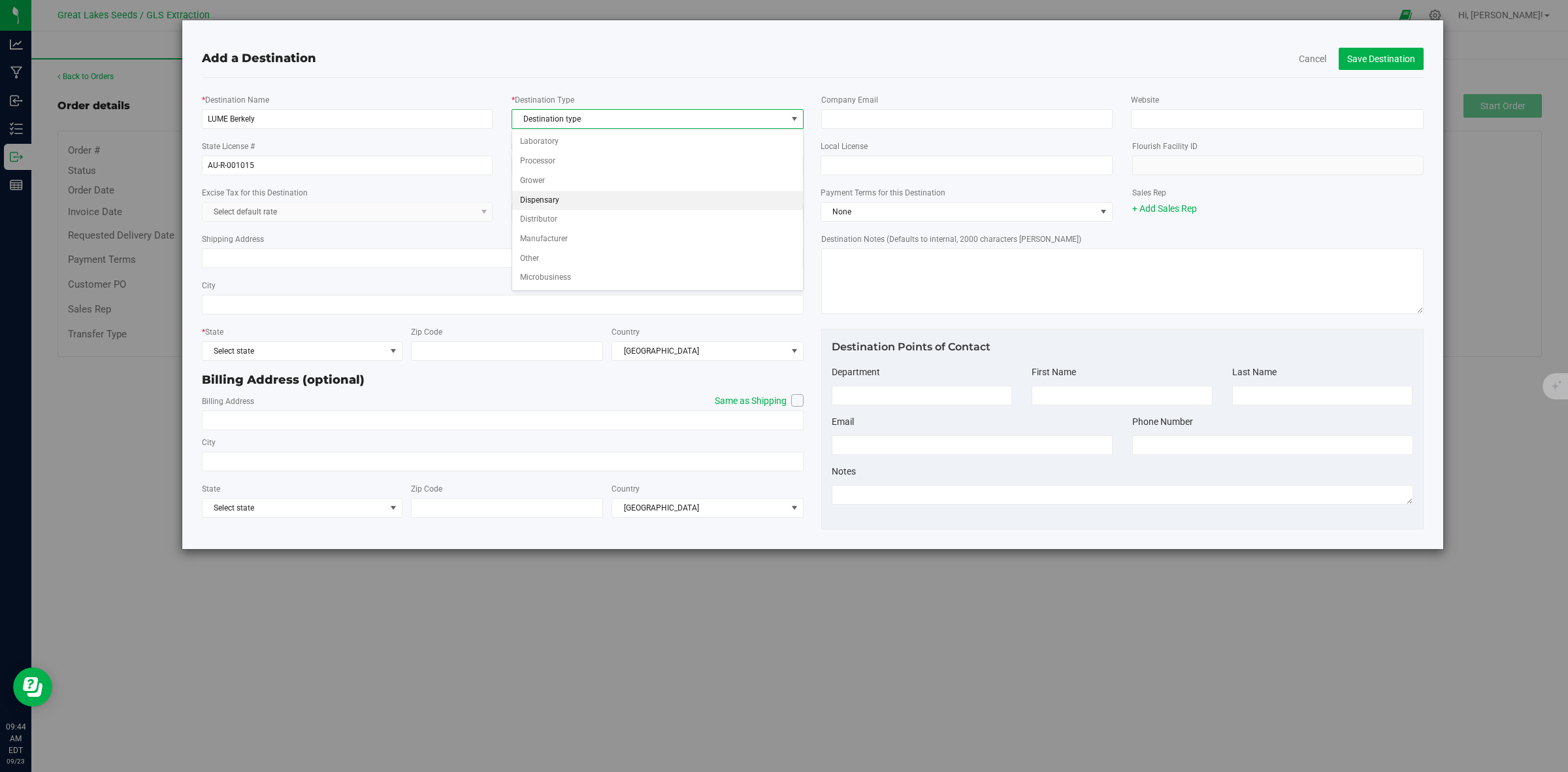
click at [588, 203] on li "Dispensary" at bounding box center [657, 201] width 291 height 20
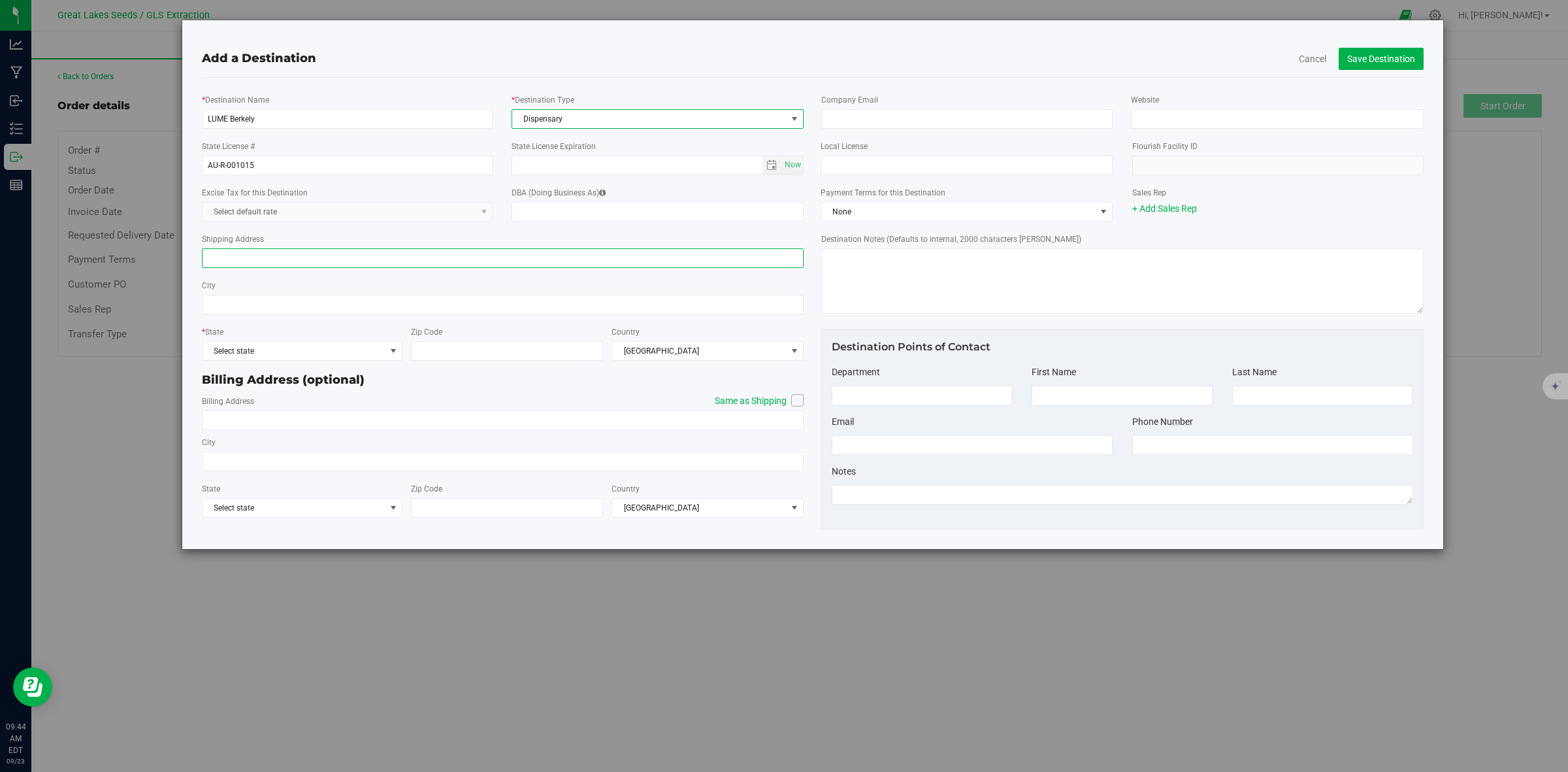
click at [350, 261] on input "Shipping Address" at bounding box center [503, 258] width 603 height 20
click at [243, 259] on input "1949 W Trwelve Mile Rd" at bounding box center [503, 258] width 603 height 20
type input "1949 W Twelve Mile Rd"
type input "Berkley"
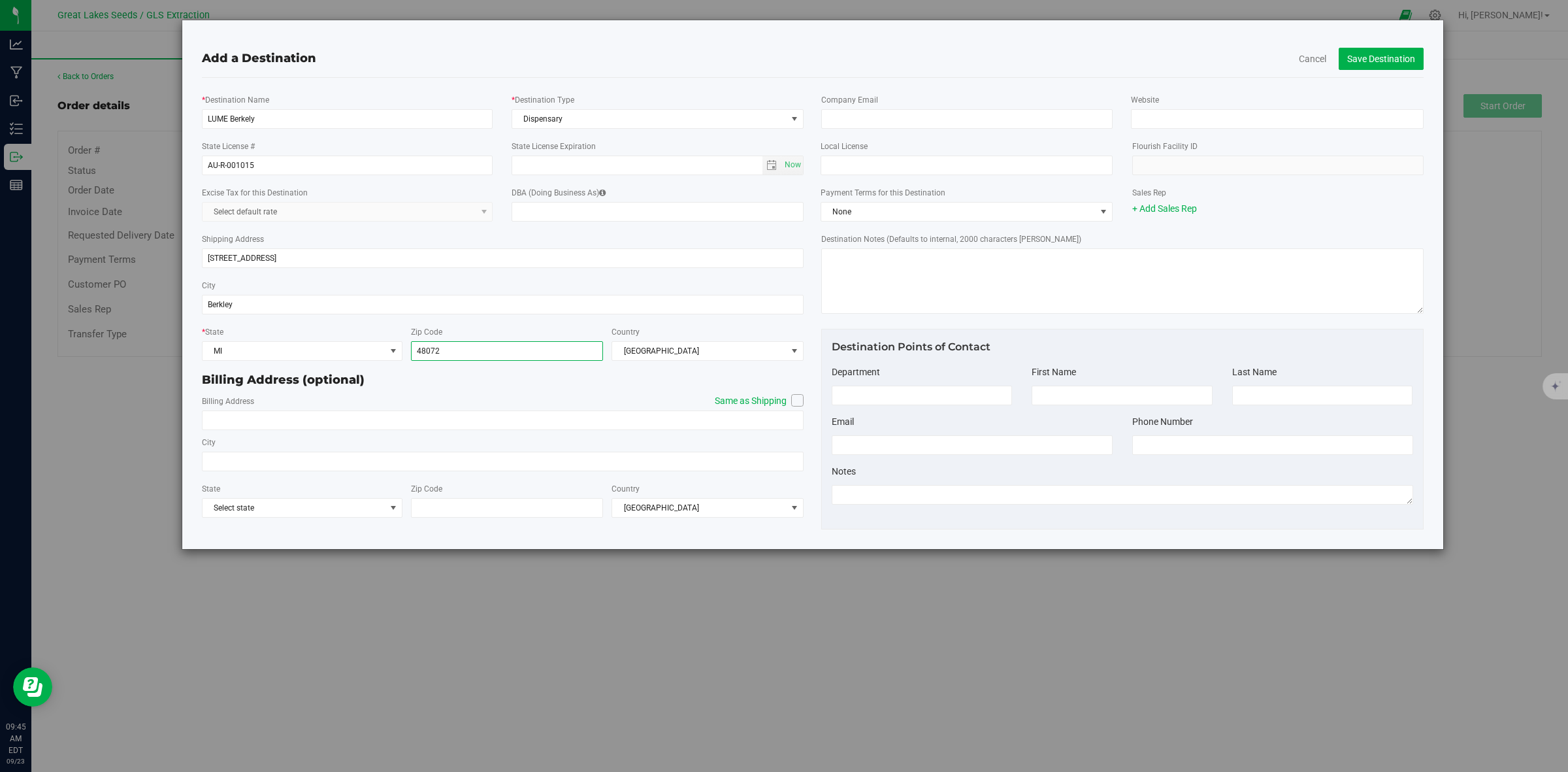
type input "48072"
click at [799, 400] on icon at bounding box center [798, 400] width 8 height 0
click at [0, 0] on input "Same as Shipping" at bounding box center [0, 0] width 0 height 0
type input "1949 W Twelve Mile Rd"
type input "Berkley"
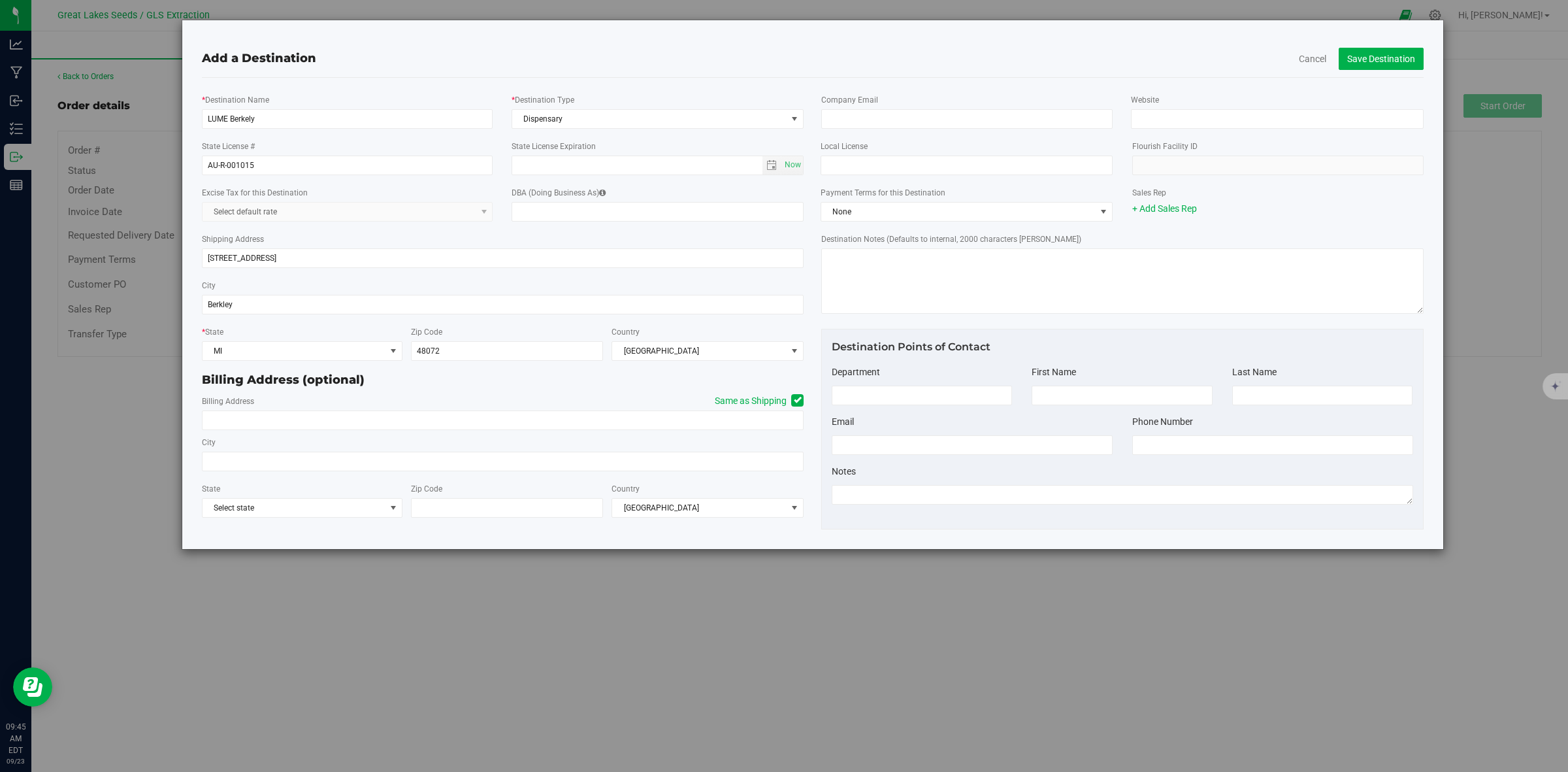
type input "48072"
click at [1389, 57] on button "Save Destination" at bounding box center [1381, 59] width 85 height 23
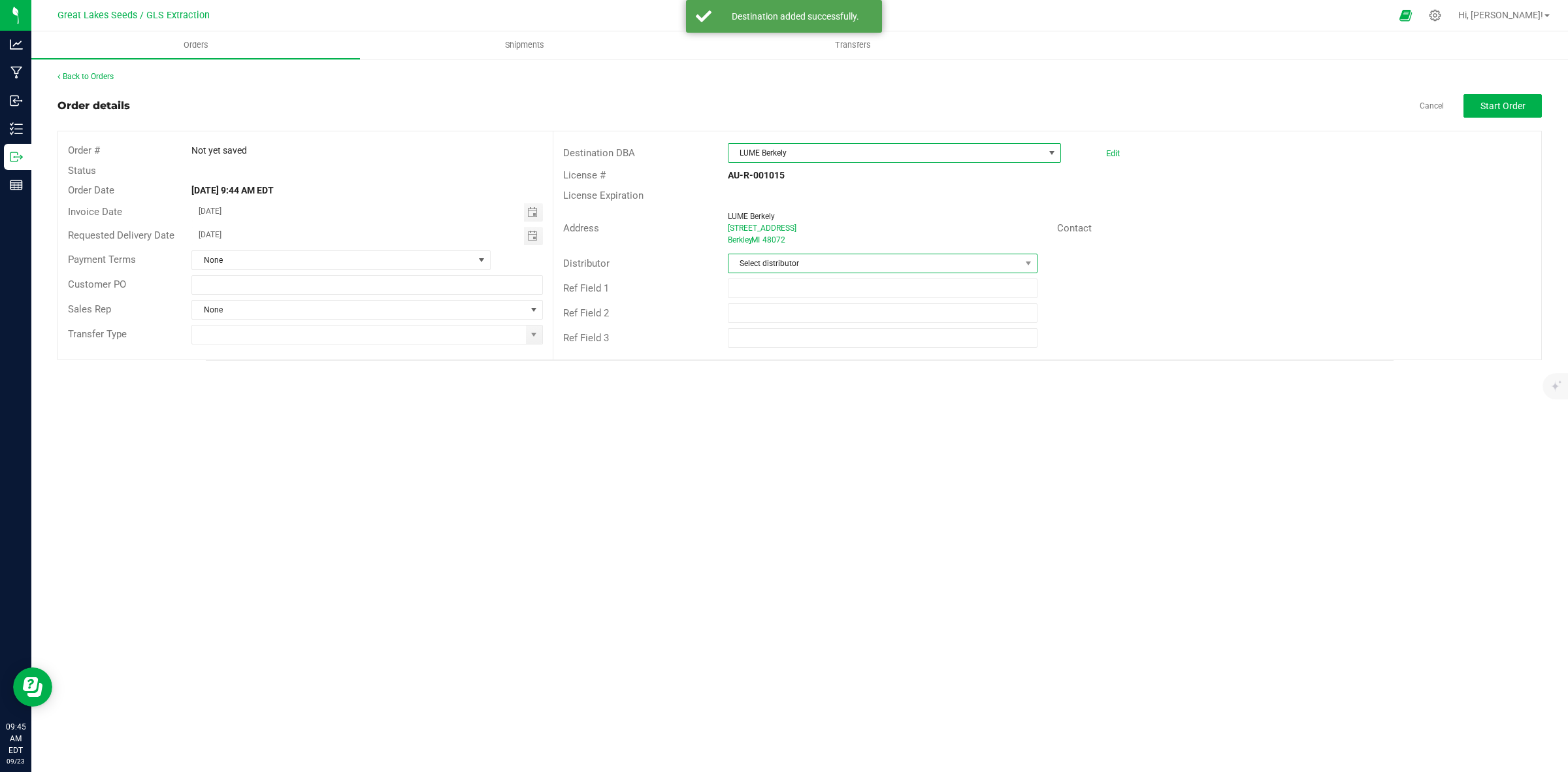
click at [896, 265] on span "Select distributor" at bounding box center [875, 263] width 292 height 18
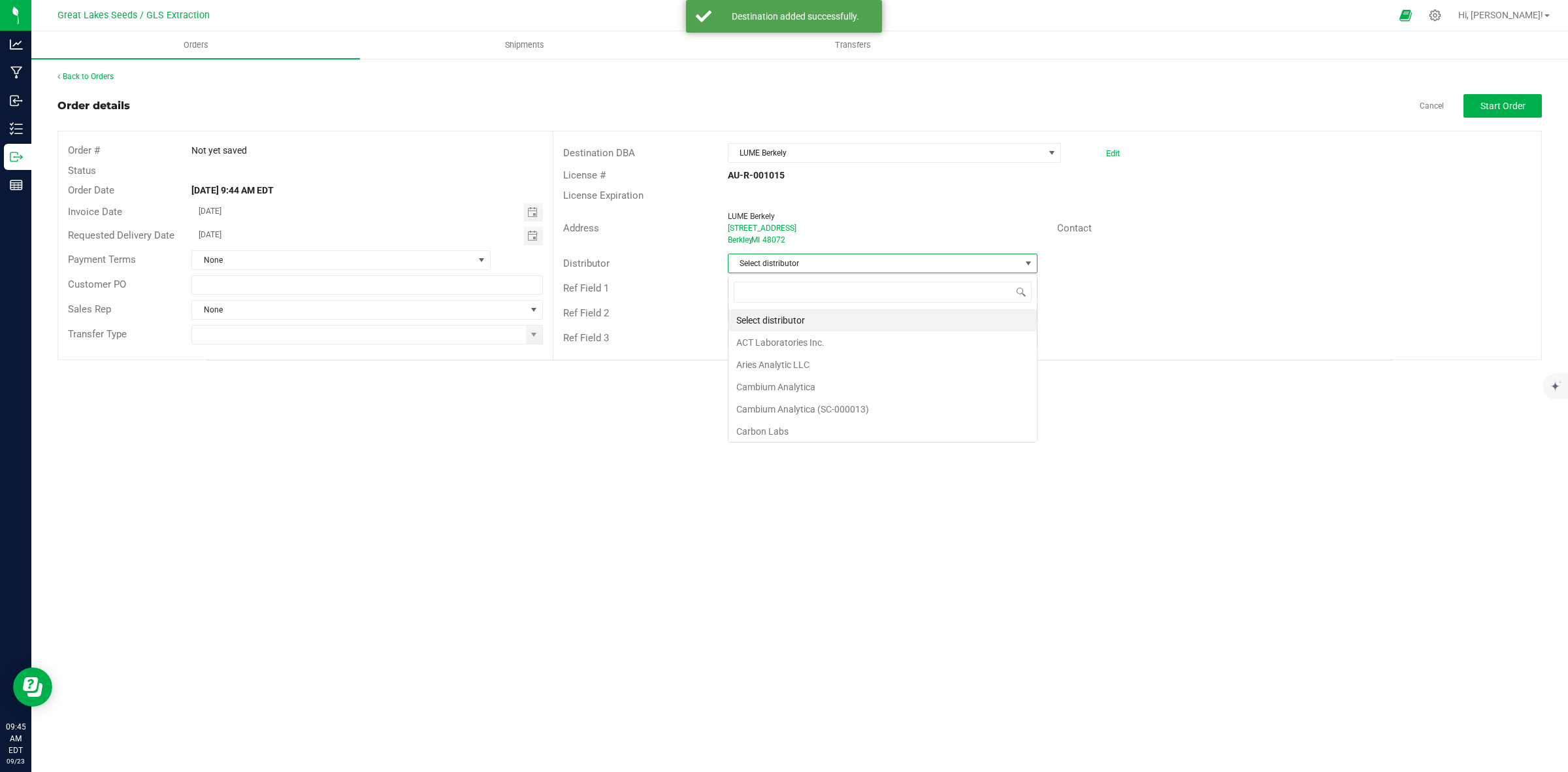
scroll to position [20, 309]
type input "mot"
click at [833, 318] on li "Motas Transportation" at bounding box center [883, 320] width 308 height 23
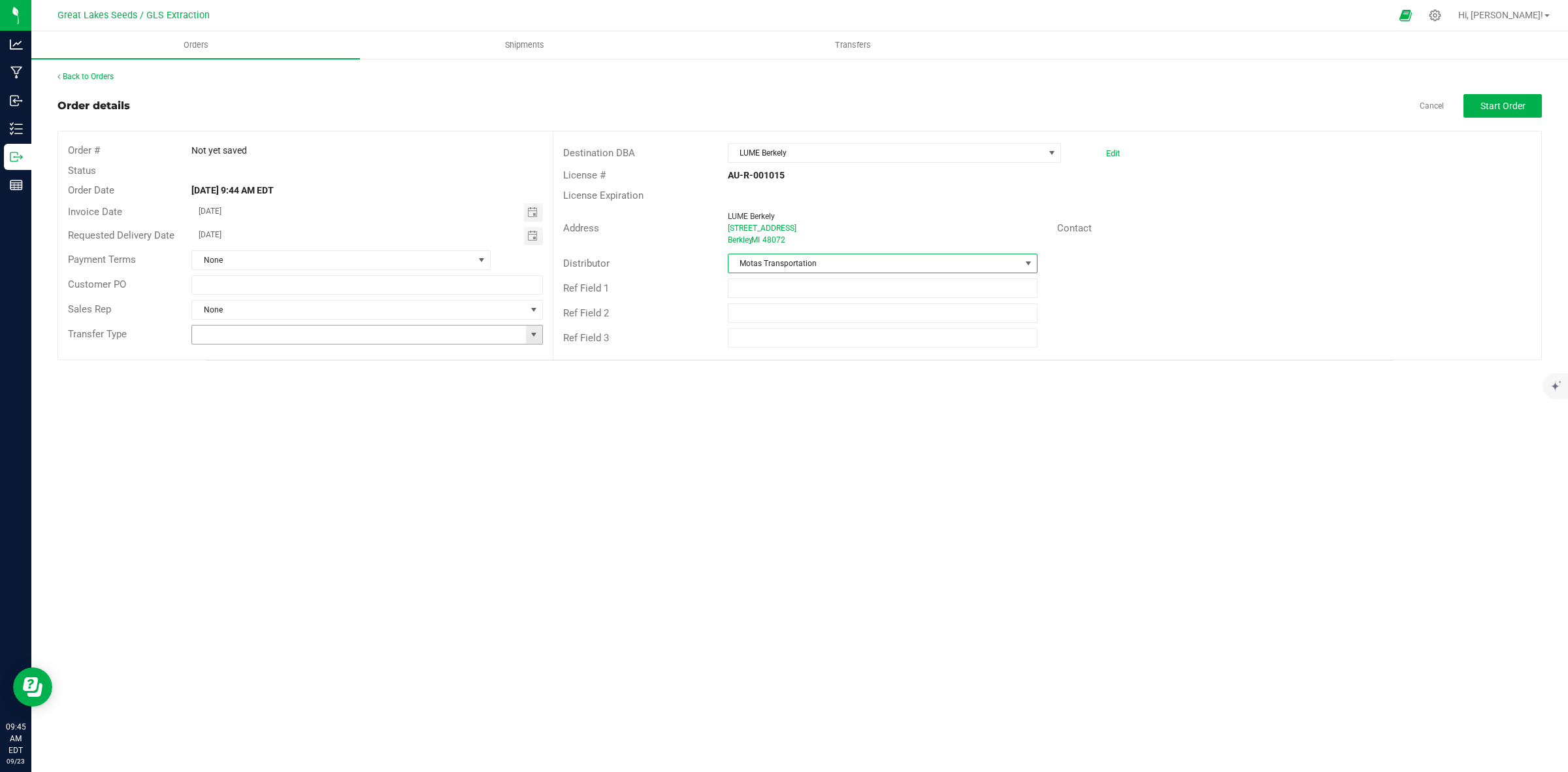
click at [537, 329] on span at bounding box center [533, 334] width 10 height 10
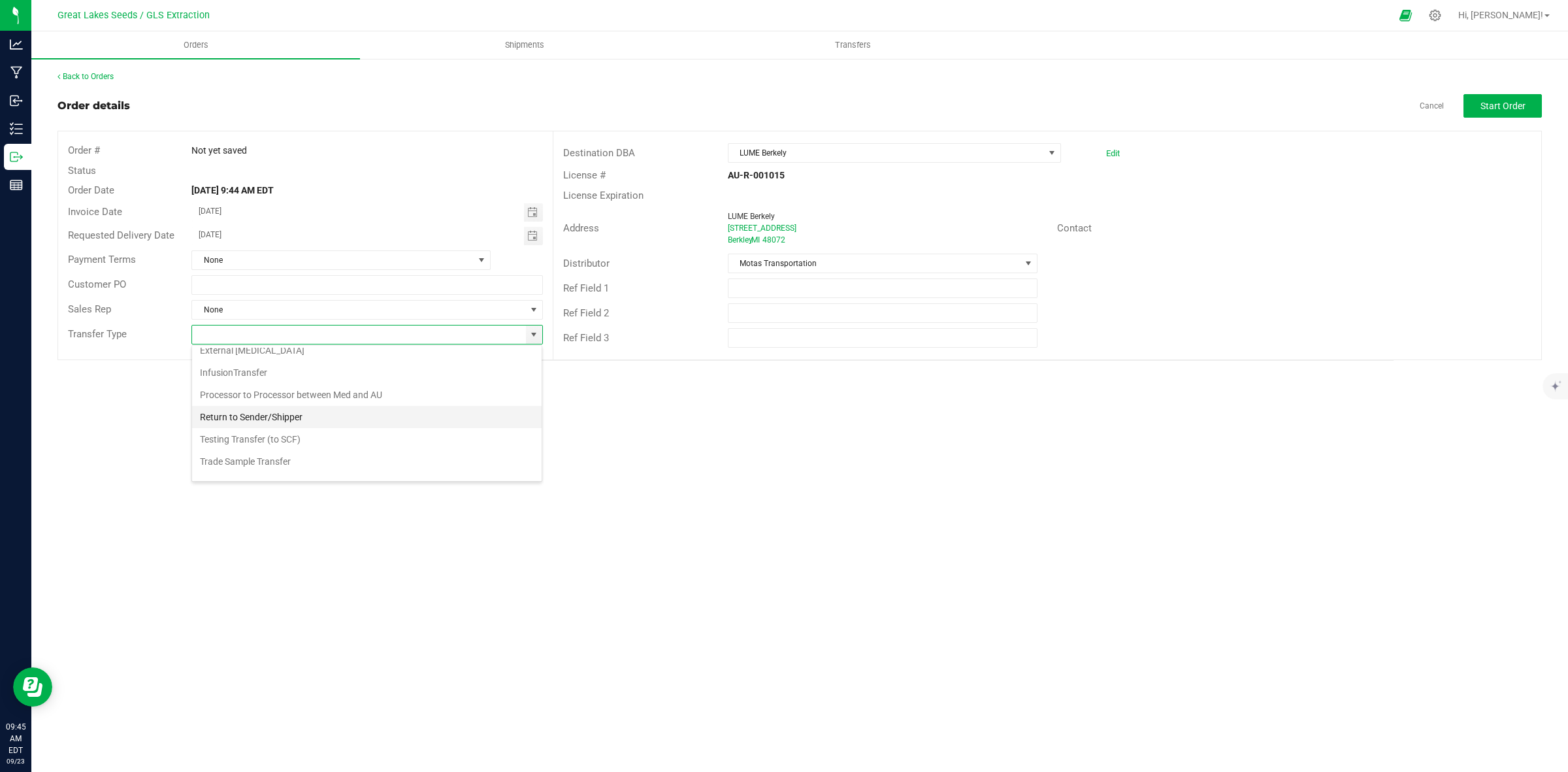
scroll to position [95, 0]
click at [367, 439] on li "Wholesale Transfer" at bounding box center [367, 445] width 350 height 23
type input "Wholesale Transfer"
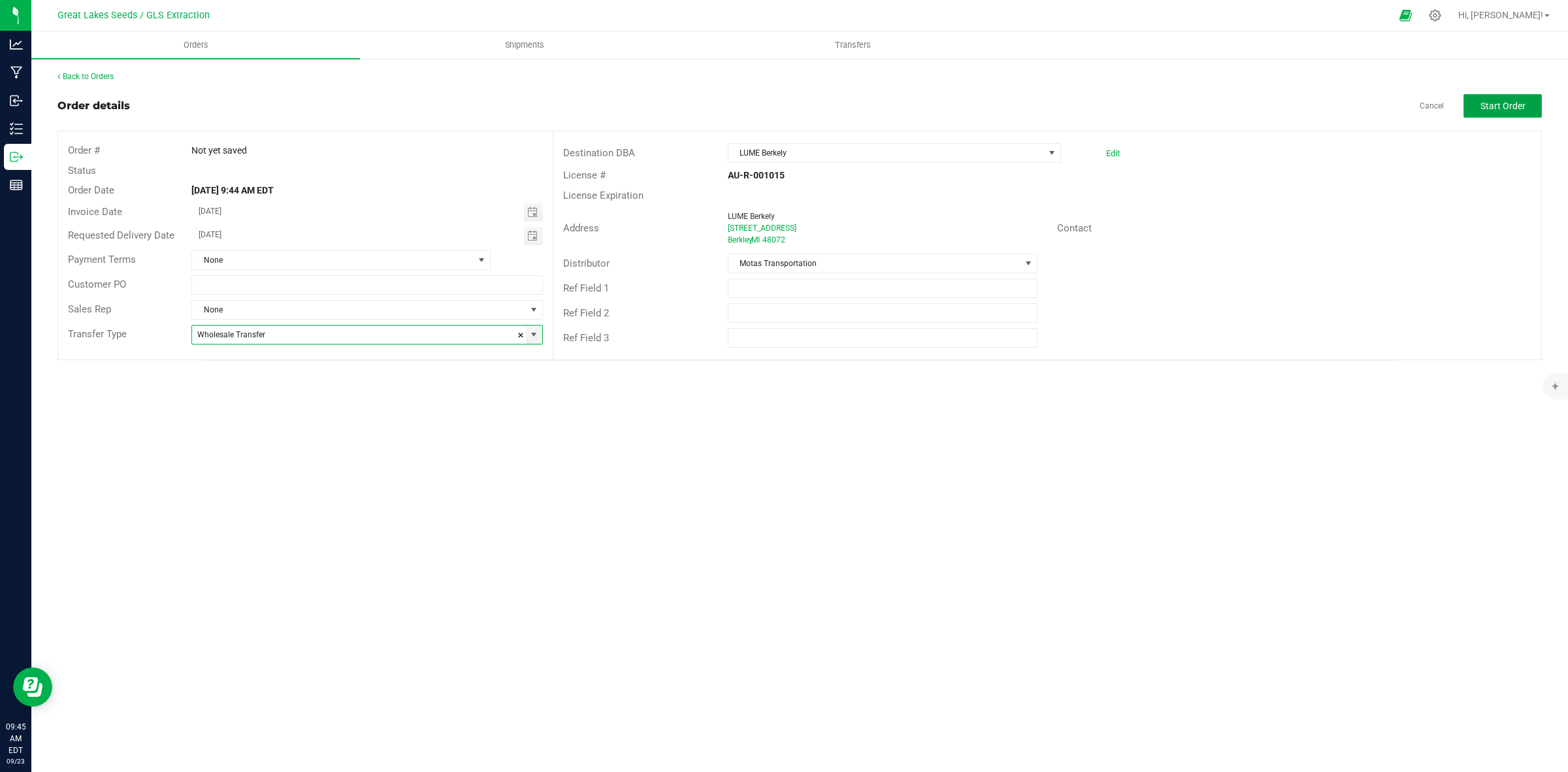
click at [1510, 102] on span "Start Order" at bounding box center [1503, 106] width 45 height 10
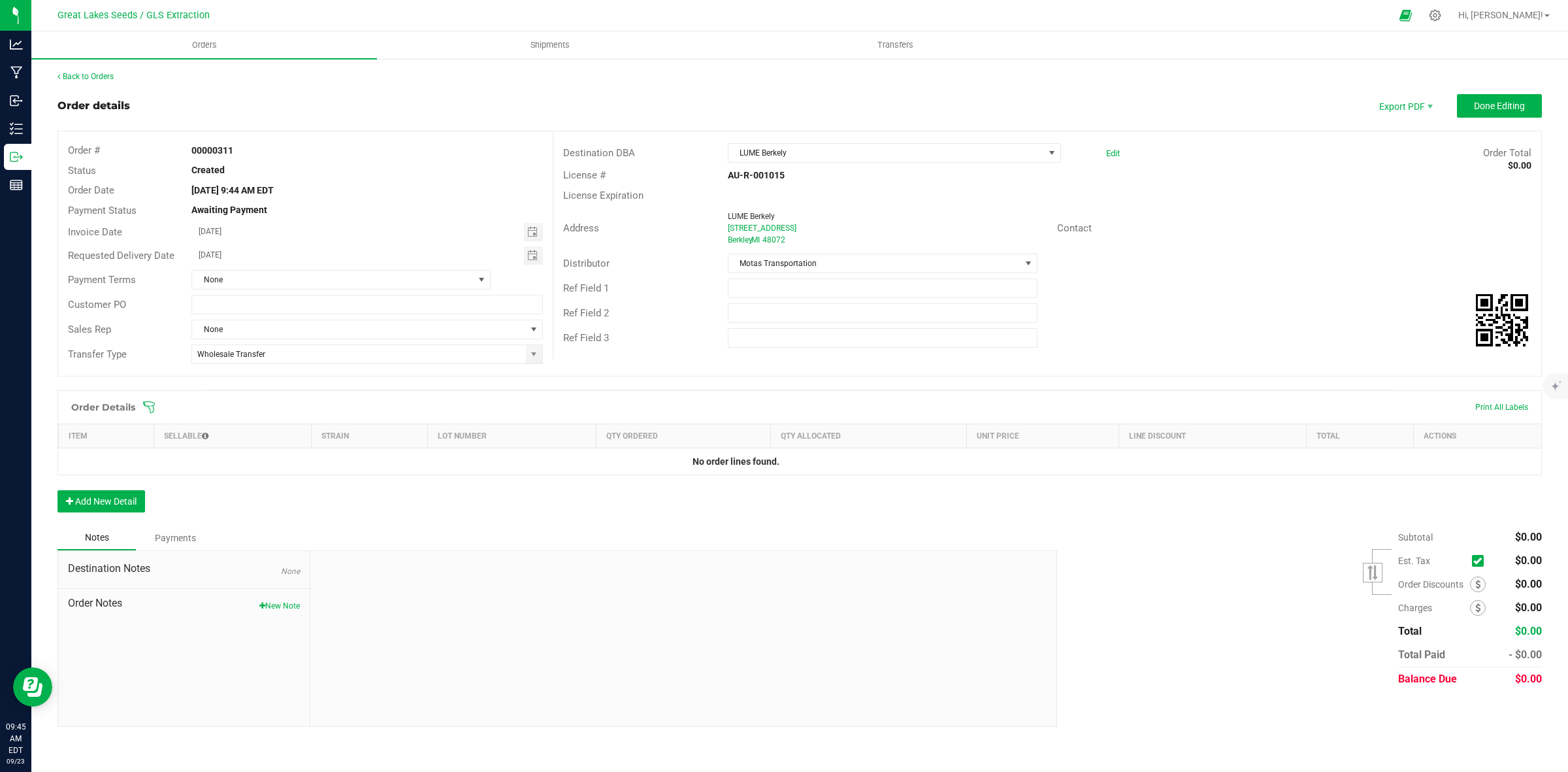
click at [150, 406] on icon at bounding box center [149, 406] width 12 height 12
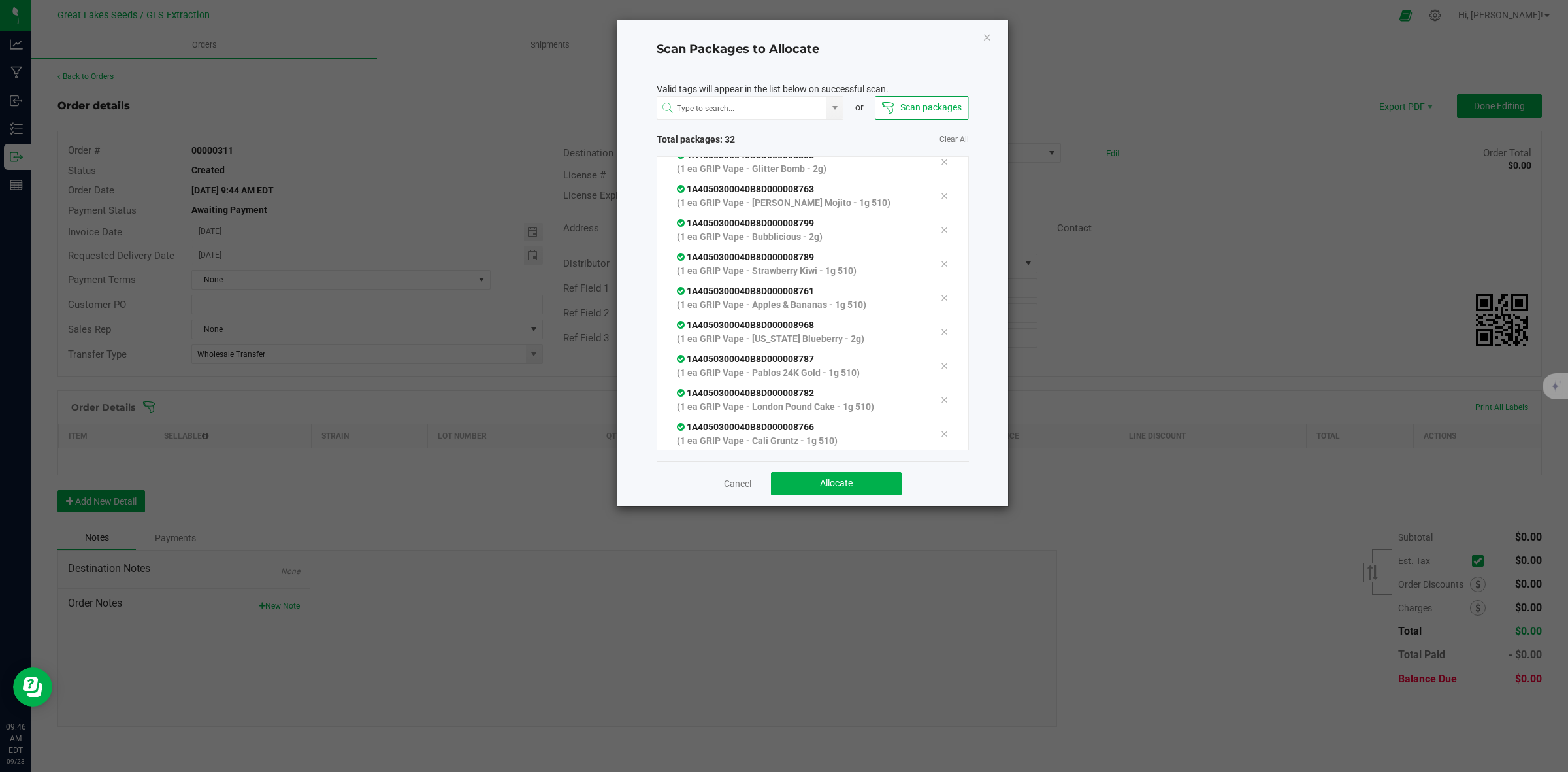
scroll to position [793, 0]
click at [879, 482] on button "Allocate" at bounding box center [836, 484] width 131 height 24
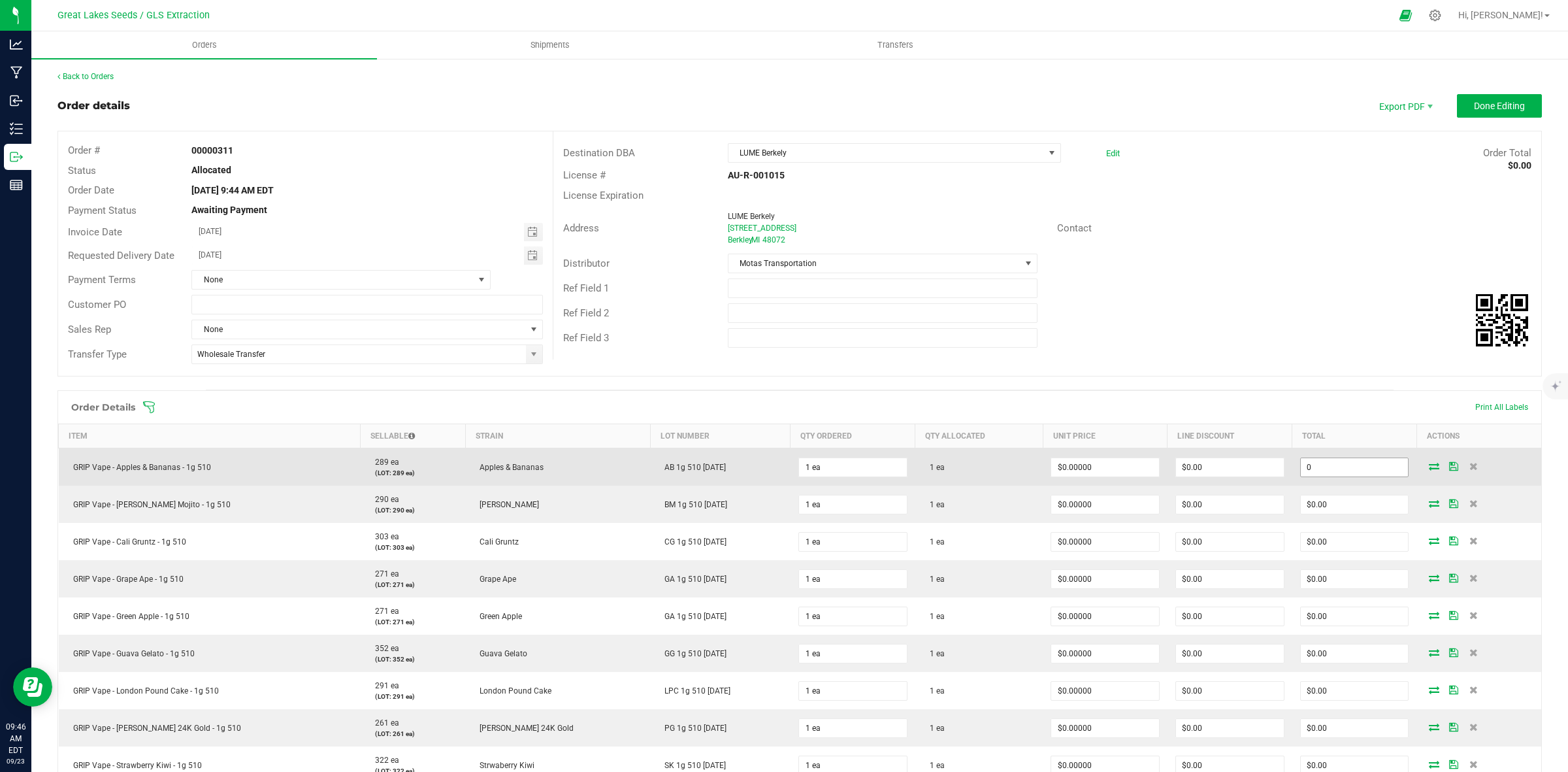
click at [1312, 469] on input "0" at bounding box center [1355, 467] width 108 height 18
click at [1353, 464] on input ".01" at bounding box center [1355, 467] width 108 height 18
drag, startPoint x: 1328, startPoint y: 472, endPoint x: 1282, endPoint y: 474, distance: 46.0
click at [1301, 474] on input ".01" at bounding box center [1355, 467] width 108 height 18
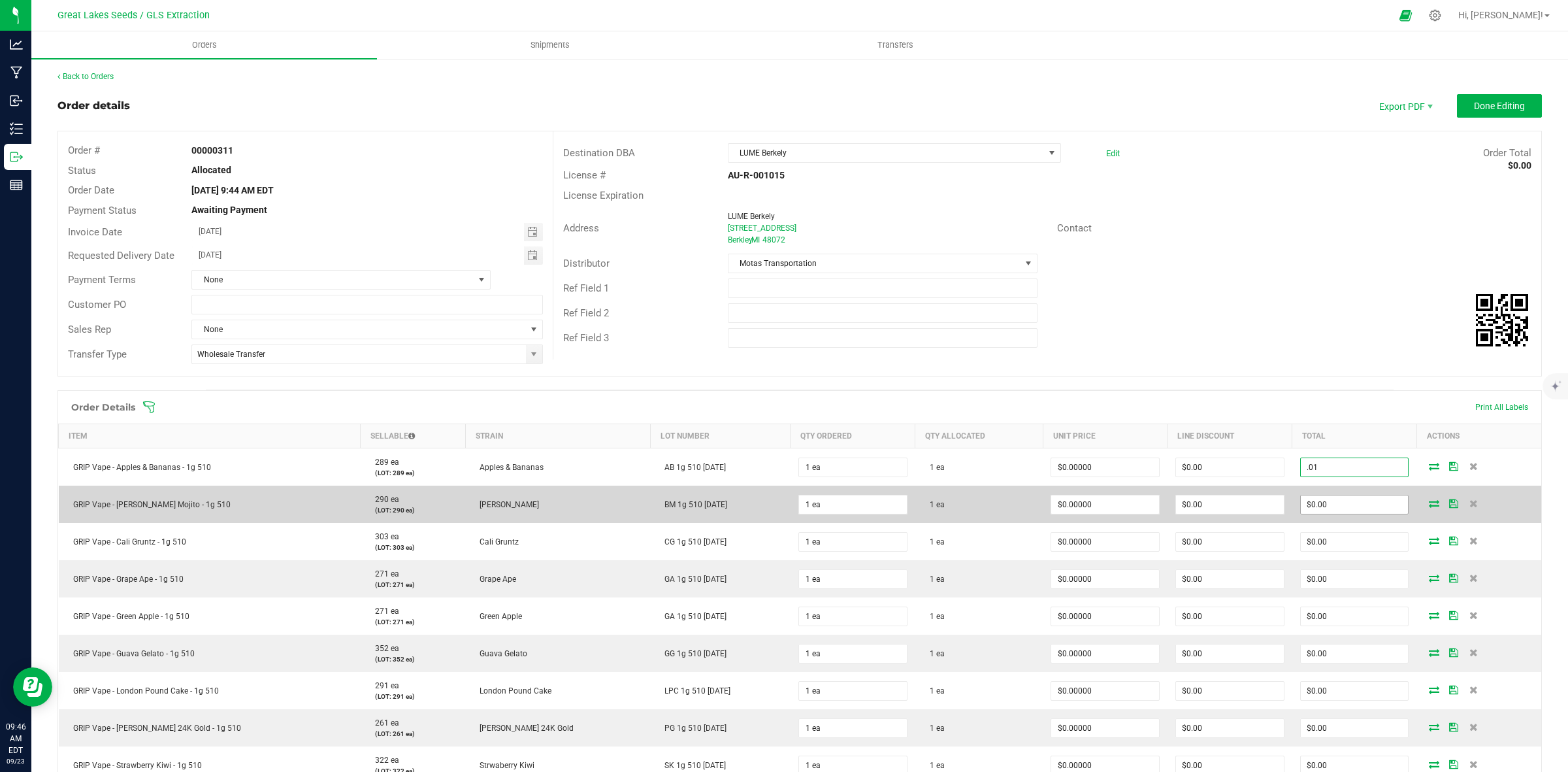
type input ".01"
type input "$0.01000"
type input "$0.01"
click at [1344, 505] on input "0" at bounding box center [1355, 504] width 108 height 18
paste input ".01"
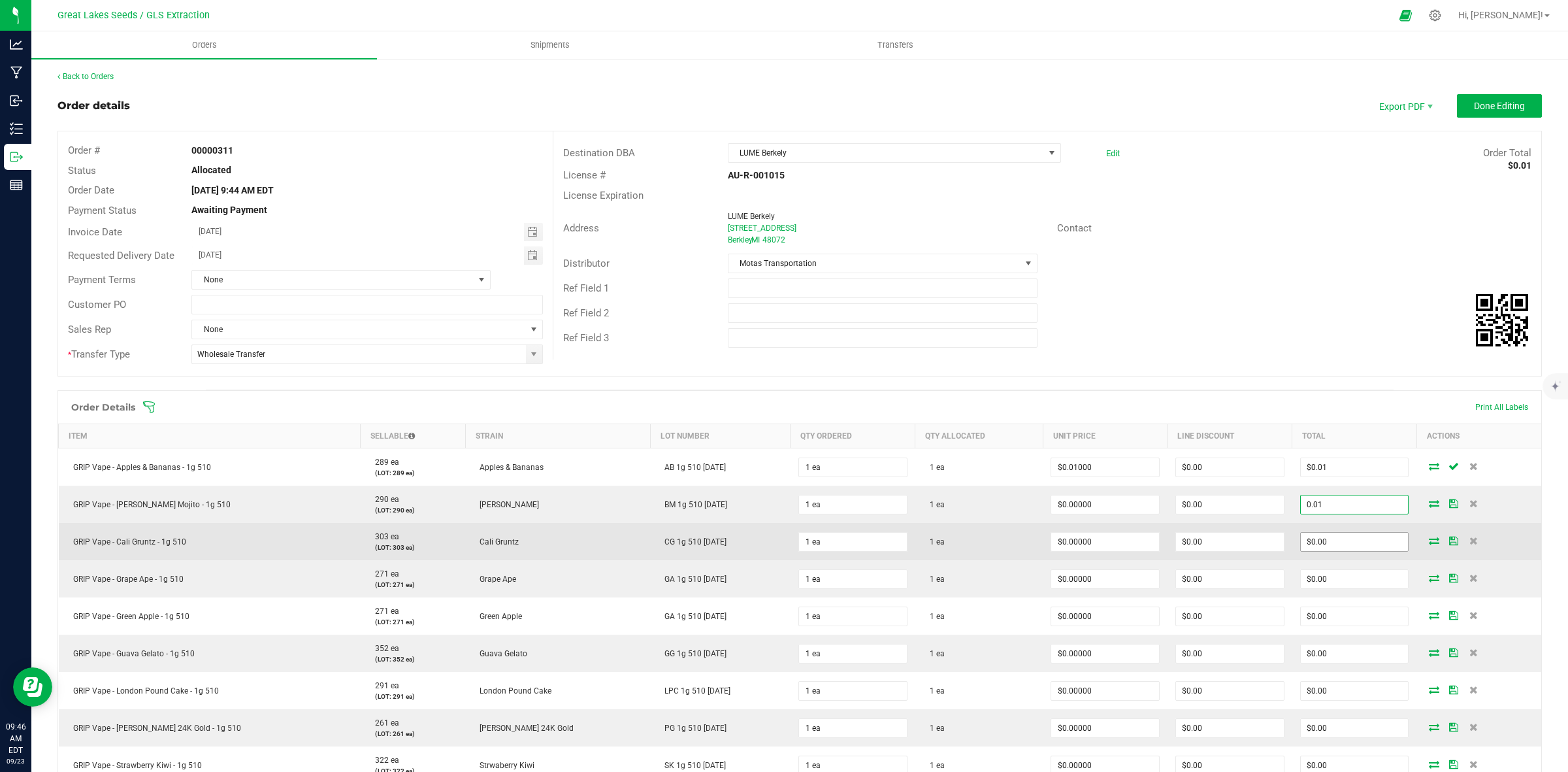
type input "0.01"
type input "$0.01000"
type input "$0.01"
click at [1337, 537] on input "0" at bounding box center [1355, 541] width 108 height 18
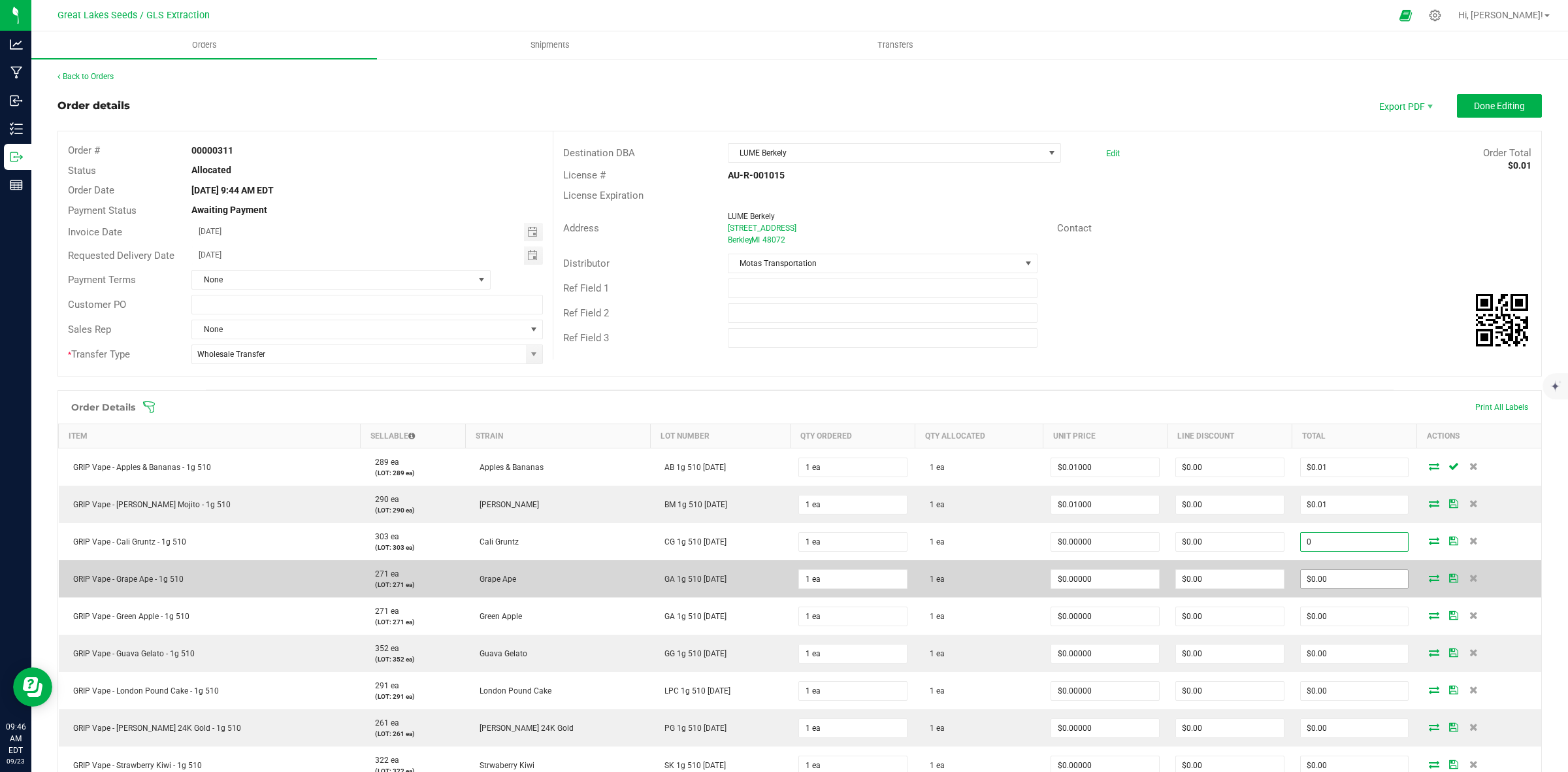
paste input ".01"
type input "0.01"
type input "$0.01000"
type input "$0.01"
click at [1329, 584] on input "0" at bounding box center [1355, 579] width 108 height 18
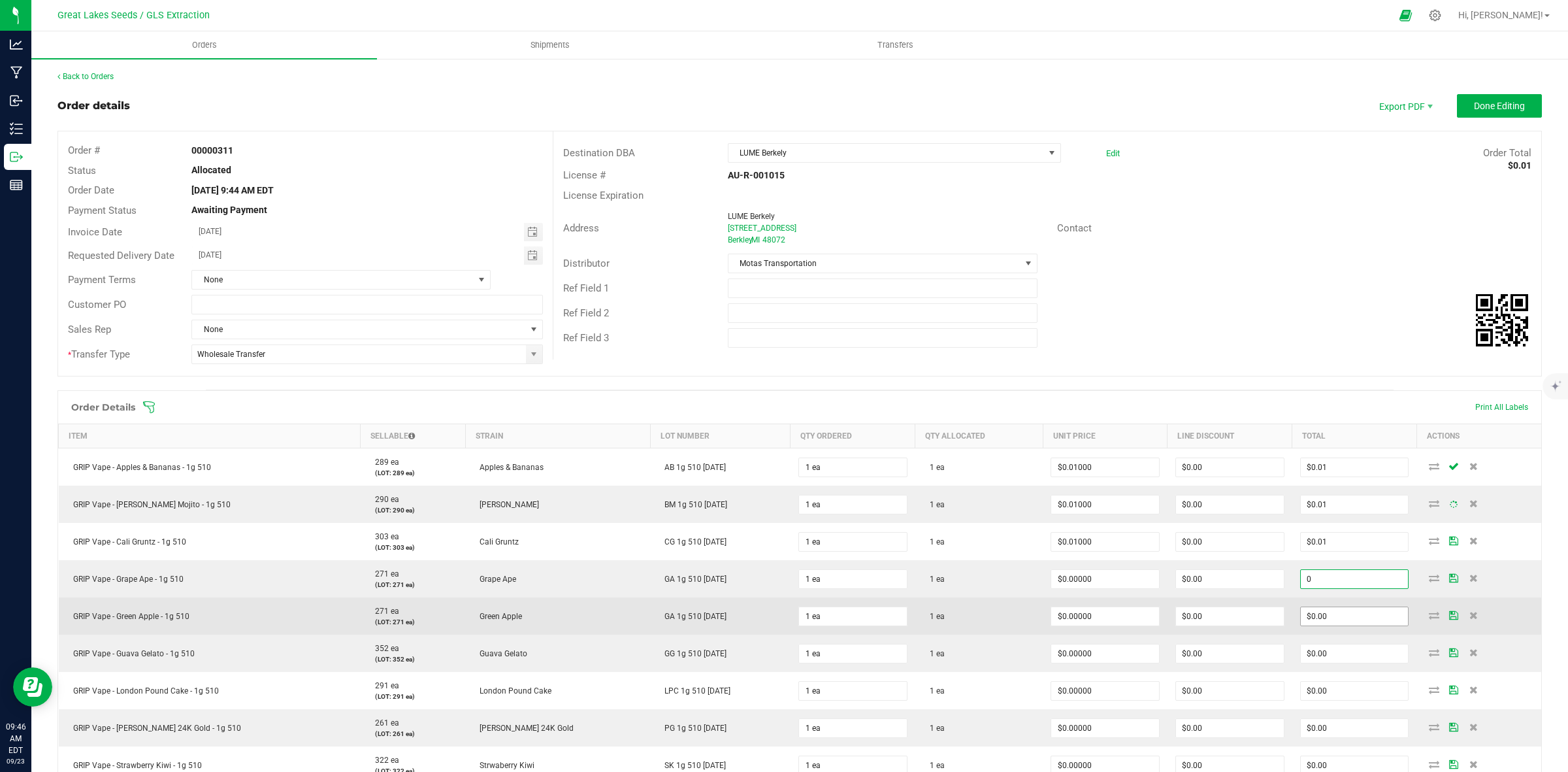
paste input ".01"
type input "0.01"
type input "$0.01000"
type input "$0.01"
click at [1321, 616] on input "0" at bounding box center [1355, 616] width 108 height 18
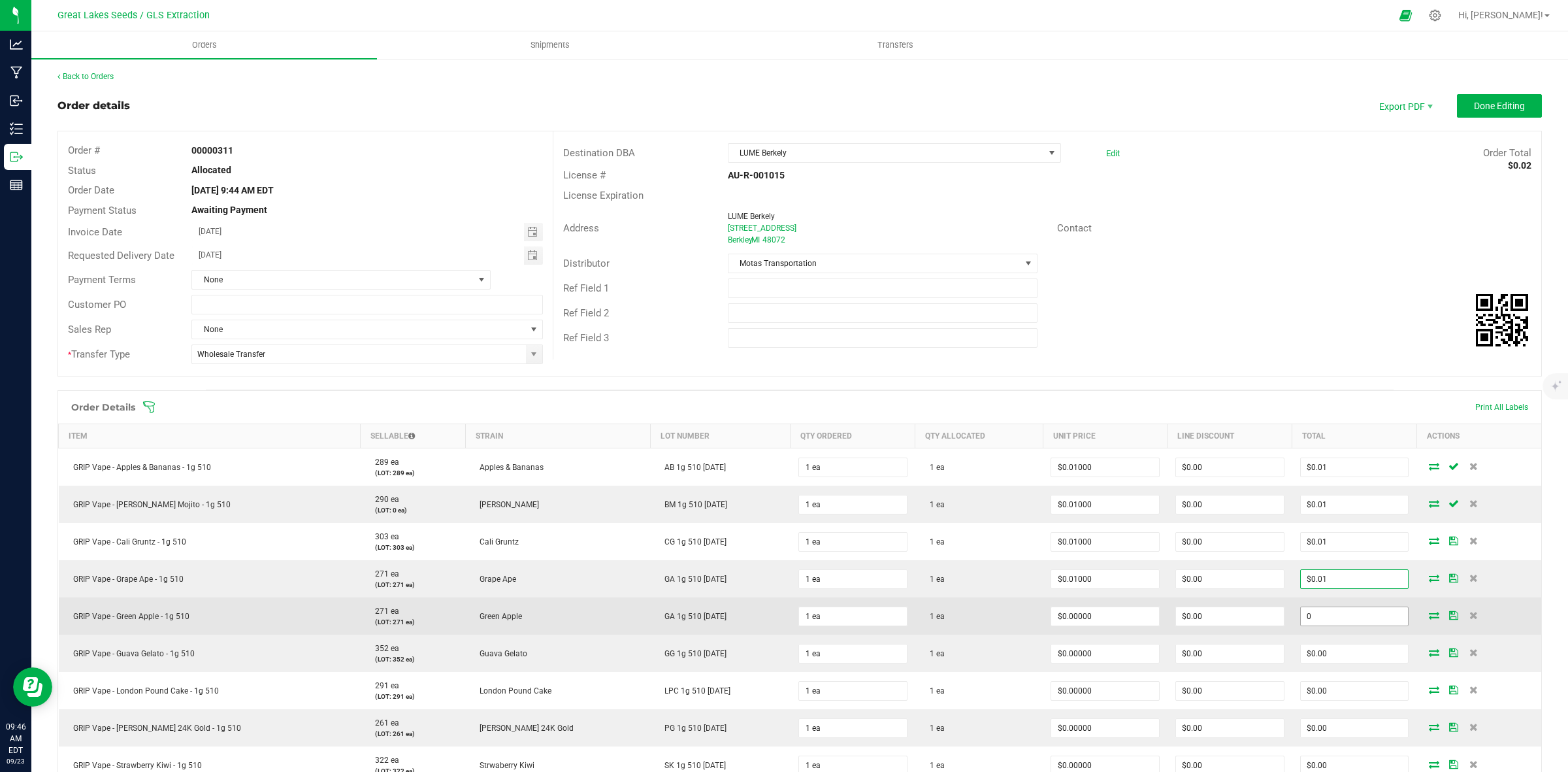
paste input ".01"
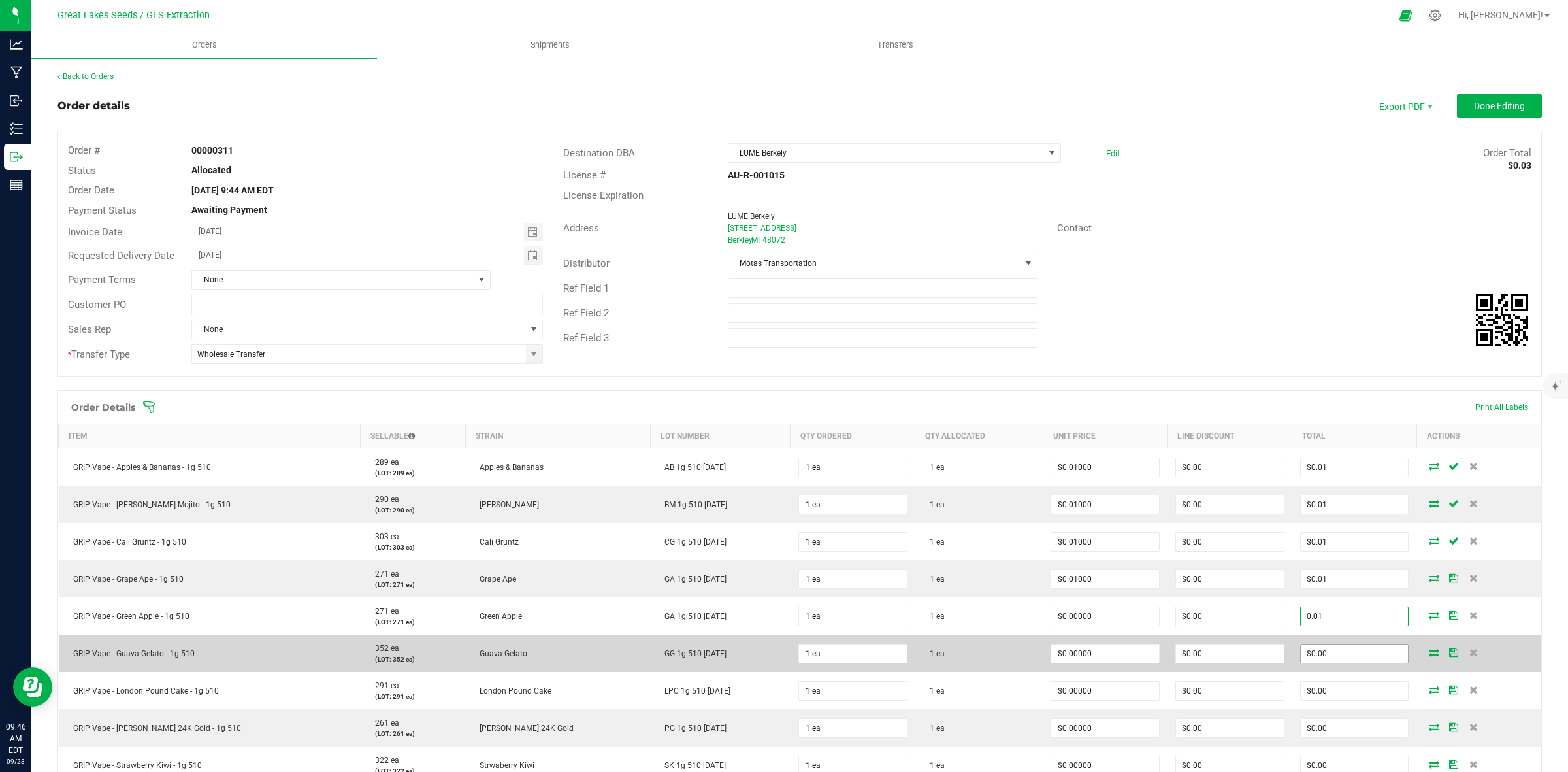
type input "0.01"
type input "$0.01000"
type input "$0.01"
click at [1327, 654] on input "0" at bounding box center [1355, 653] width 108 height 18
paste input ".01"
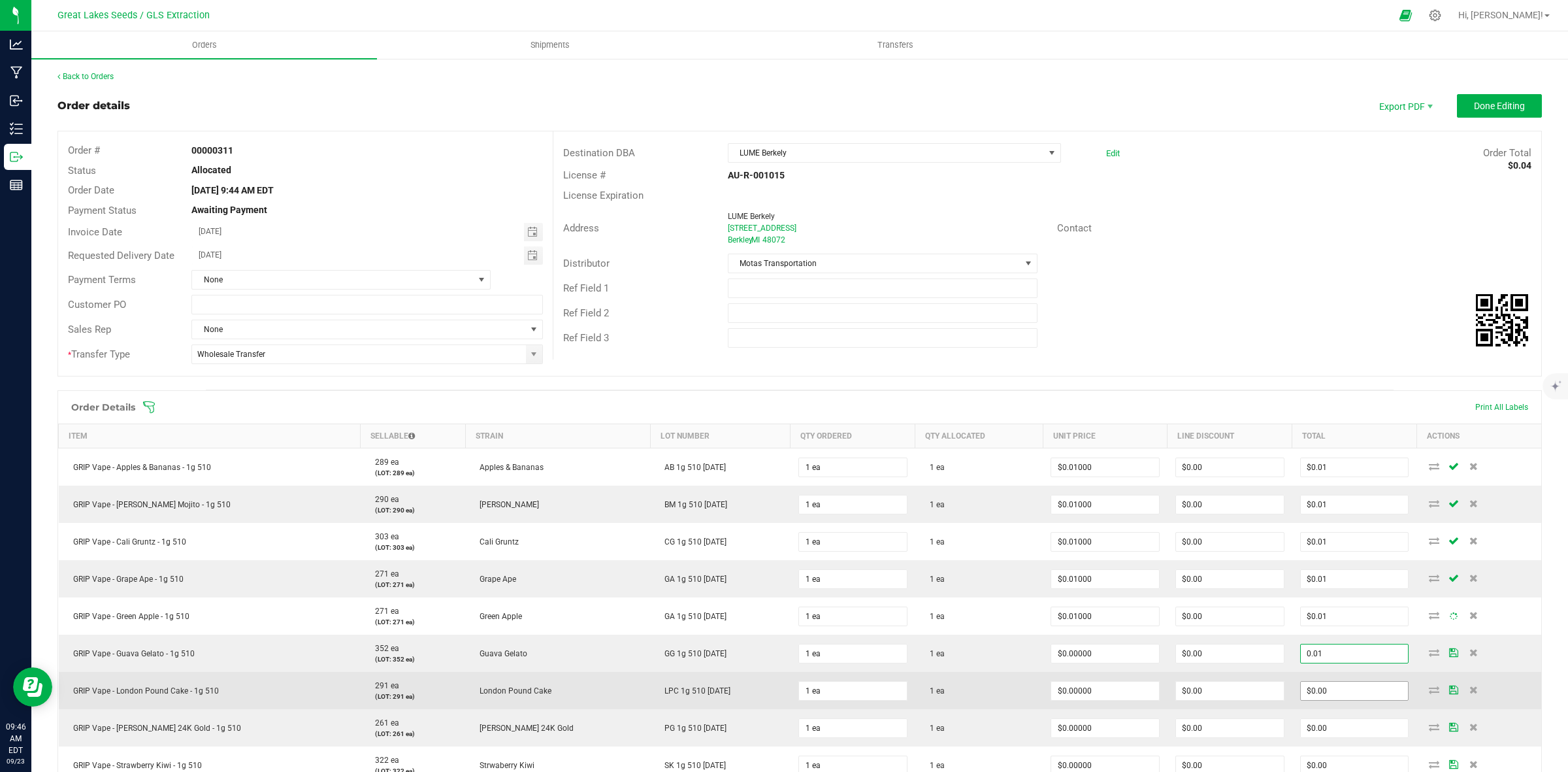
type input "0.01"
type input "$0.01000"
type input "$0.01"
click at [1329, 690] on input "0" at bounding box center [1355, 691] width 108 height 18
paste input ".01"
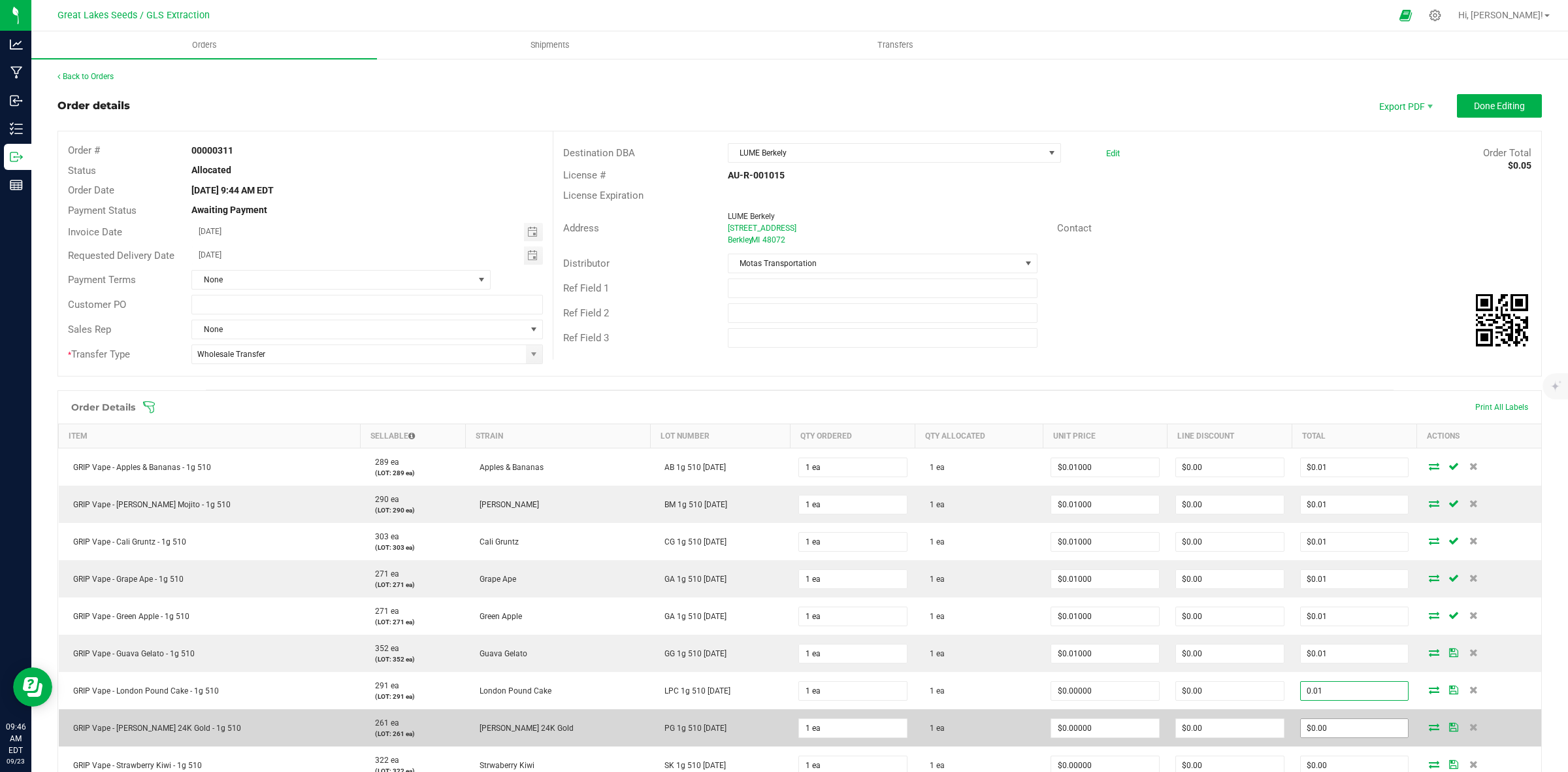
type input "0.01"
type input "$0.01000"
type input "$0.01"
click at [1325, 730] on input "0" at bounding box center [1355, 728] width 108 height 18
paste input ".01"
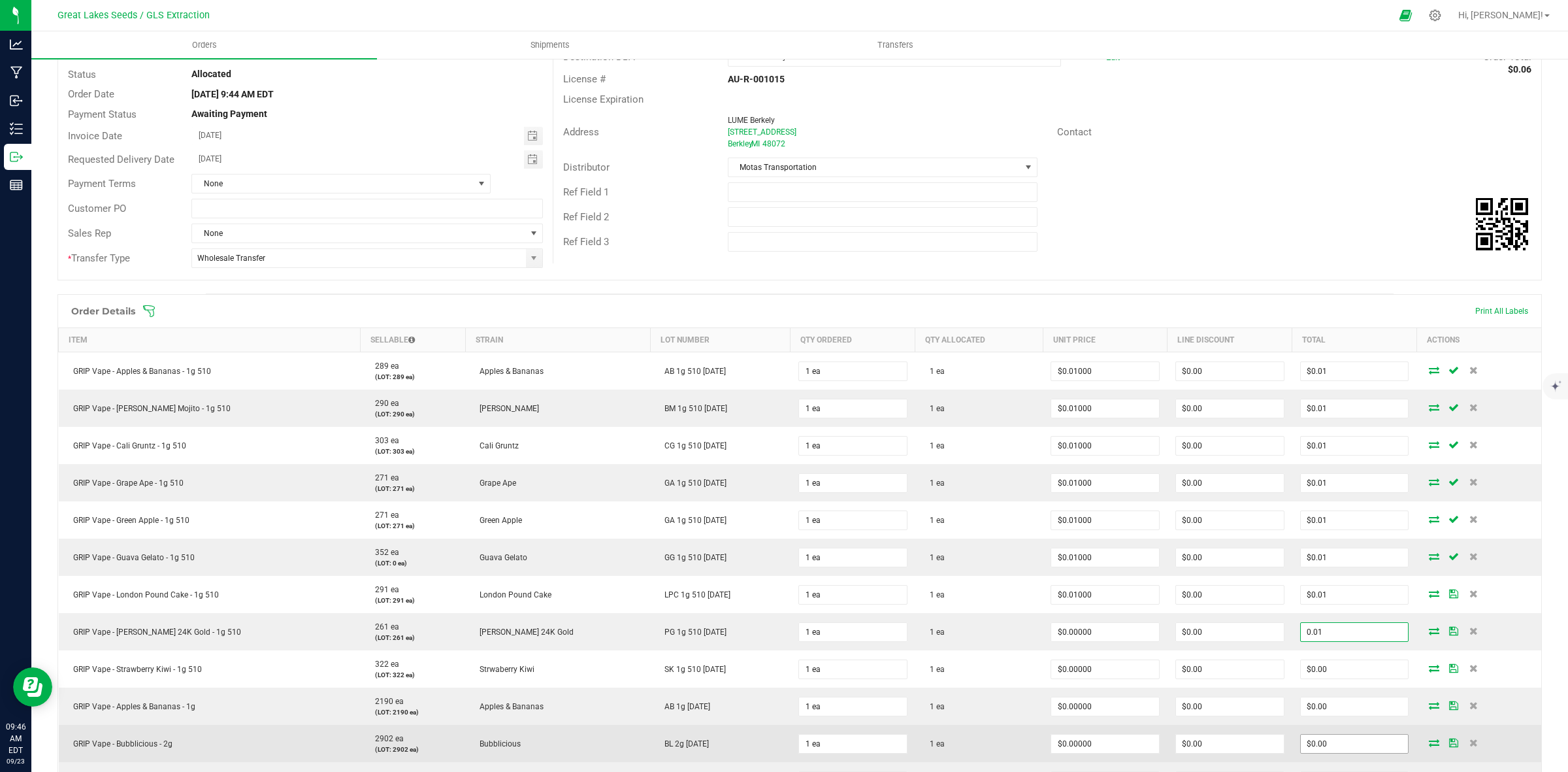
scroll to position [245, 0]
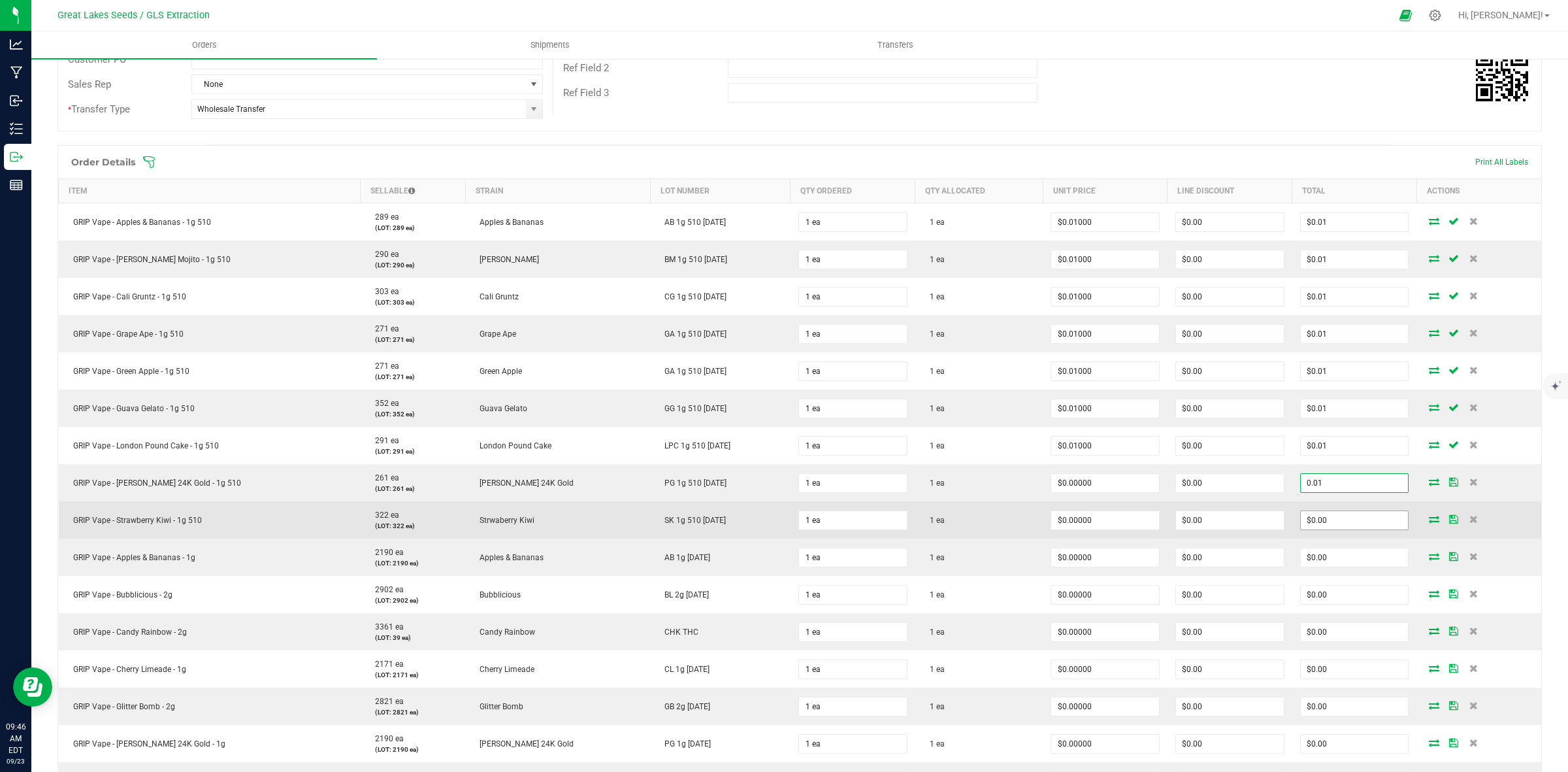
type input "0.01"
type input "$0.01000"
type input "$0.01"
click at [1317, 524] on input "0" at bounding box center [1355, 520] width 108 height 18
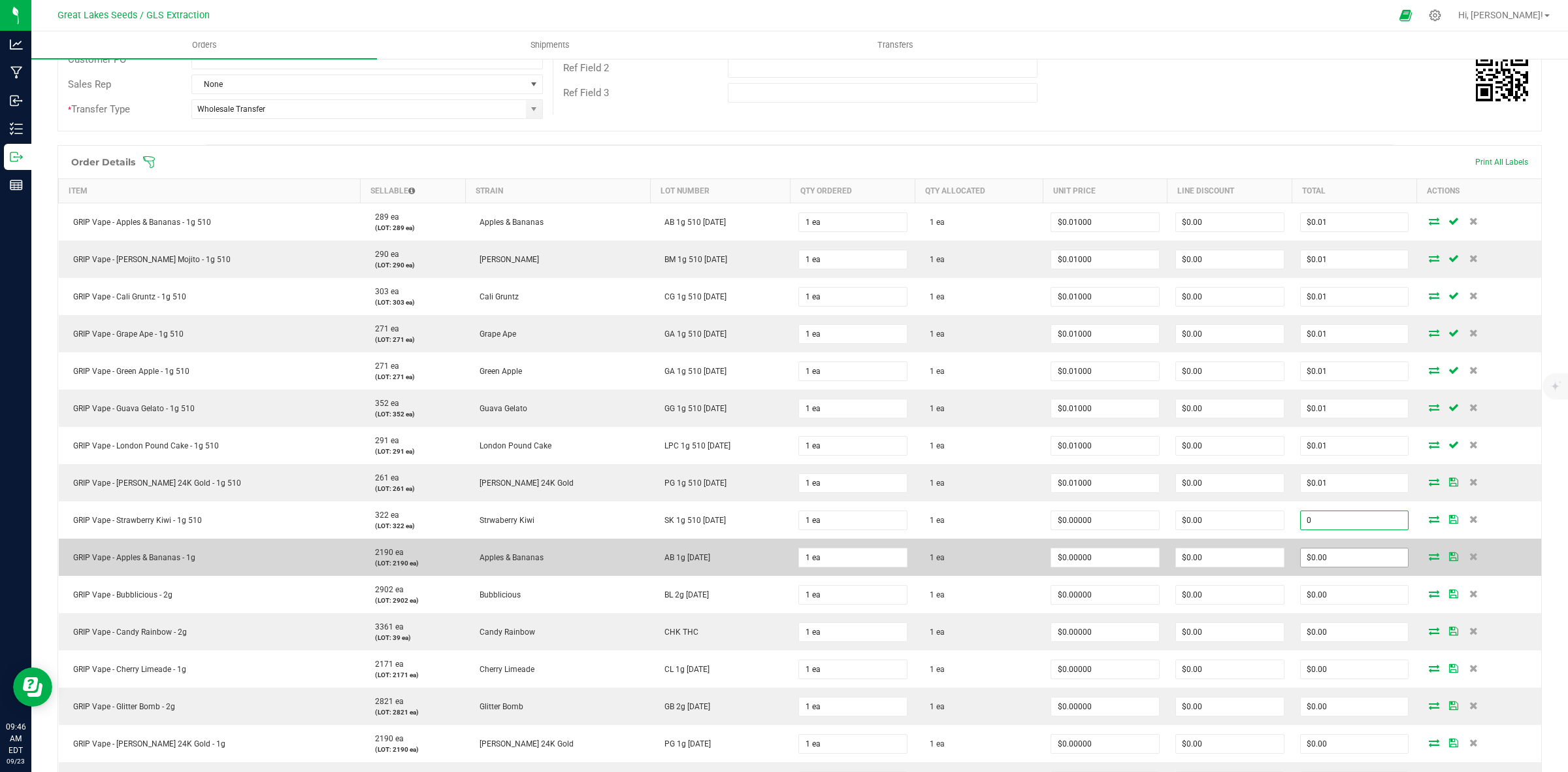
paste input ".01"
type input "0.01"
type input "$0.01000"
type input "$0.01"
click at [1318, 559] on input "0" at bounding box center [1355, 557] width 108 height 18
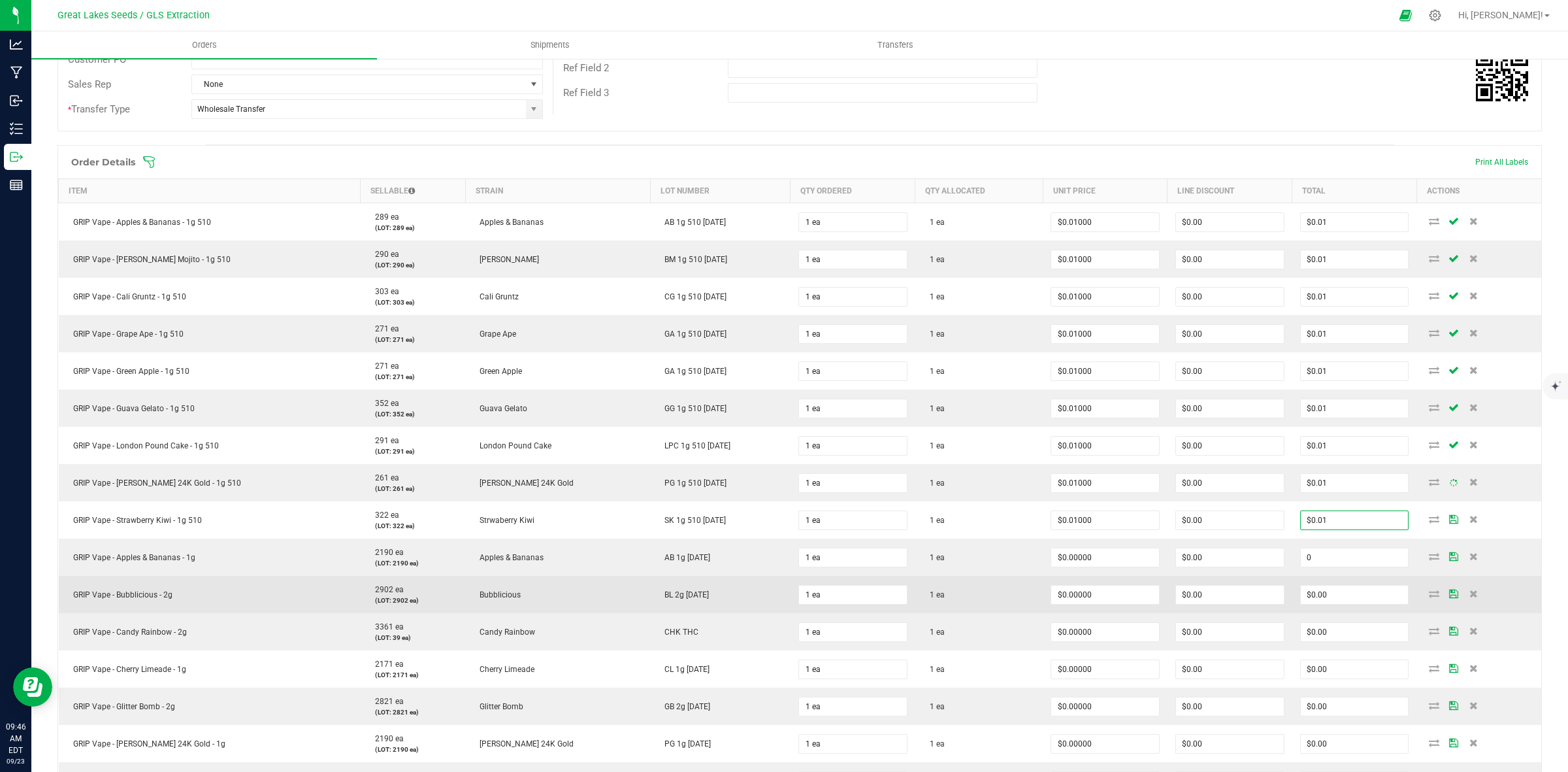
paste input ".01"
type input "0.01"
type input "$0.01000"
type input "$0.01"
click at [1318, 593] on input "0" at bounding box center [1355, 595] width 108 height 18
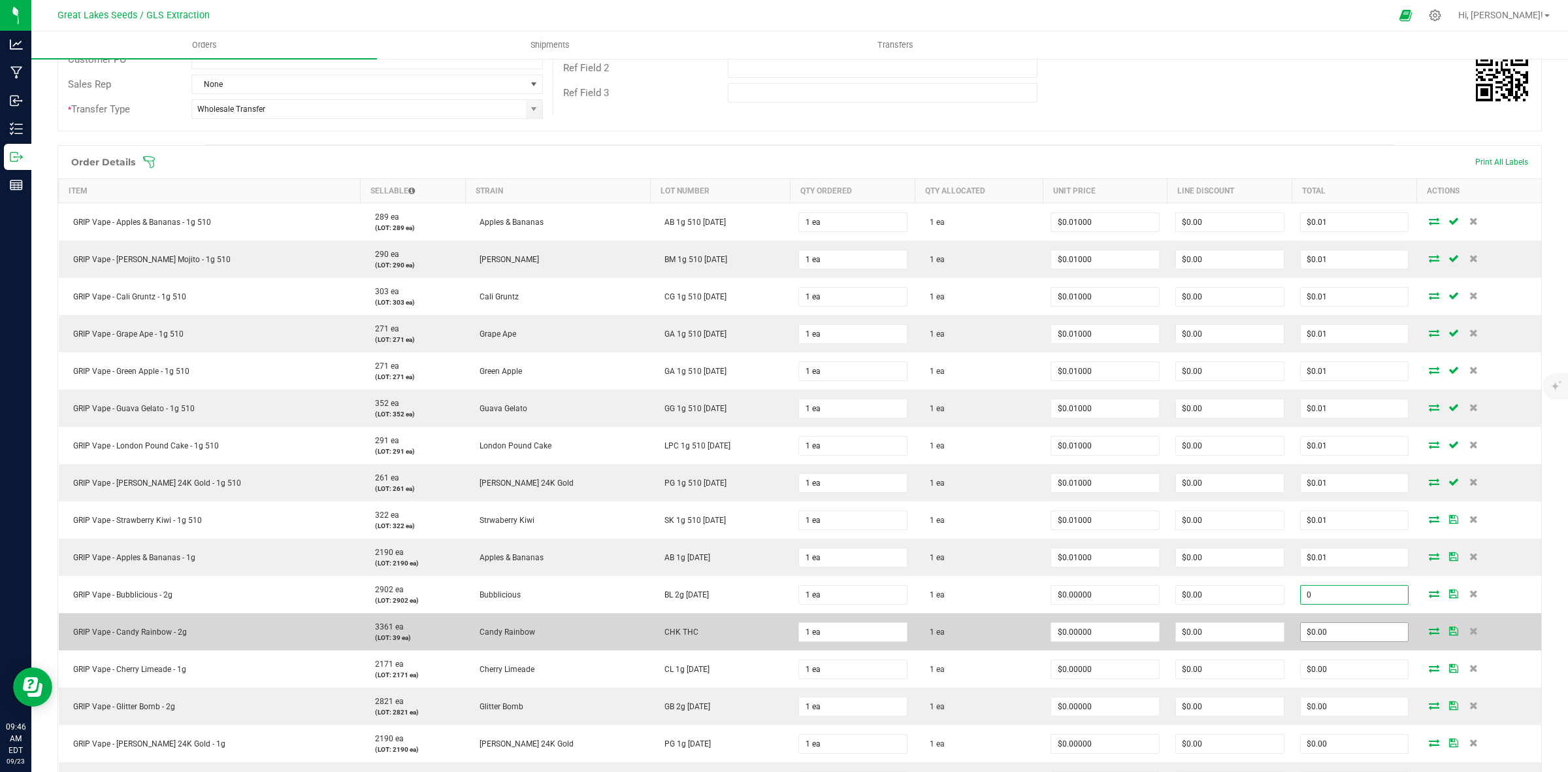
paste input ".01"
type input "0.01"
type input "$0.01000"
type input "$0.01"
click at [1325, 635] on input "0" at bounding box center [1355, 632] width 108 height 18
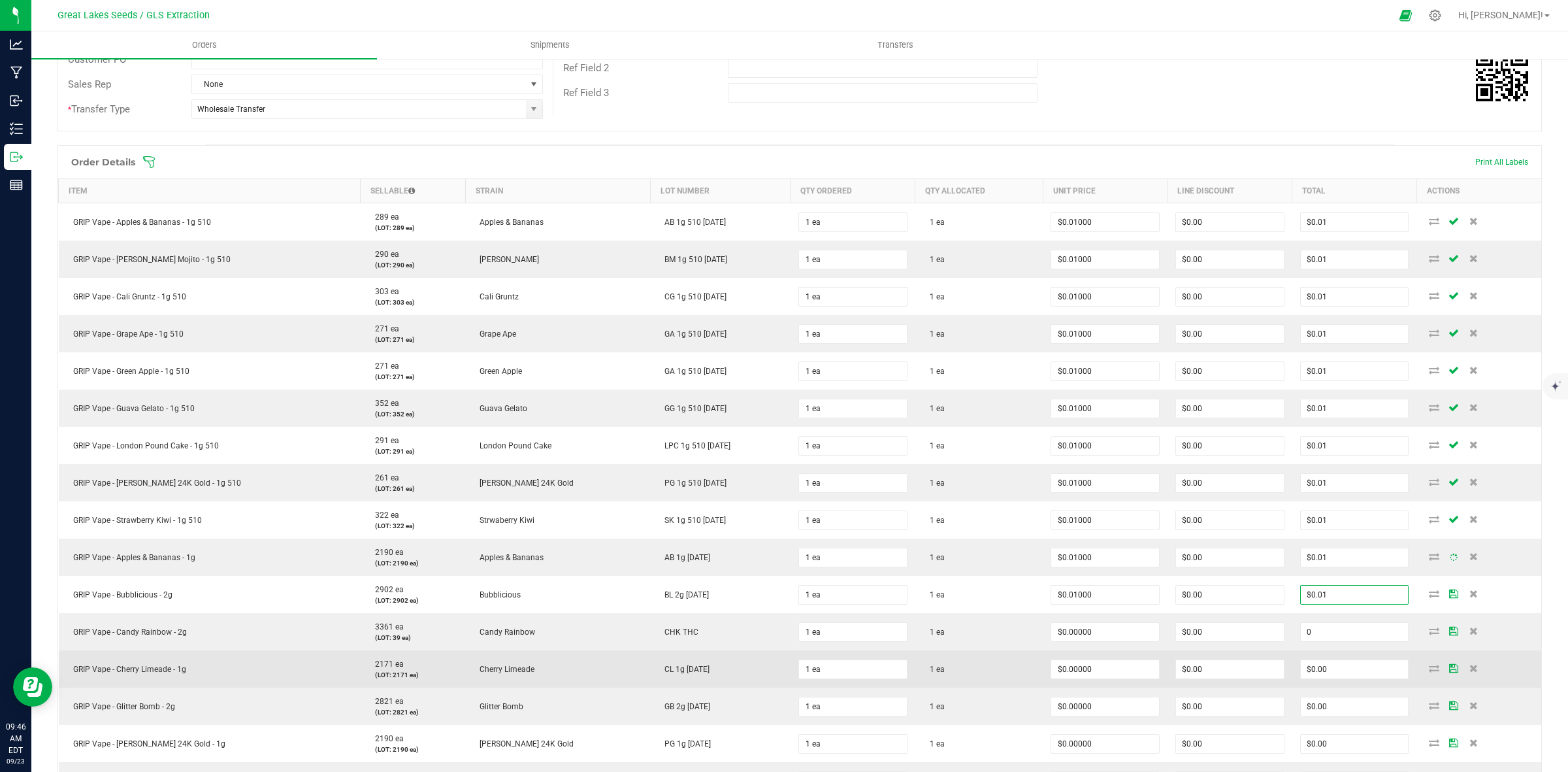
paste input ".01"
paste input
type input "0.01"
type input "$0.01000"
type input "$0.01"
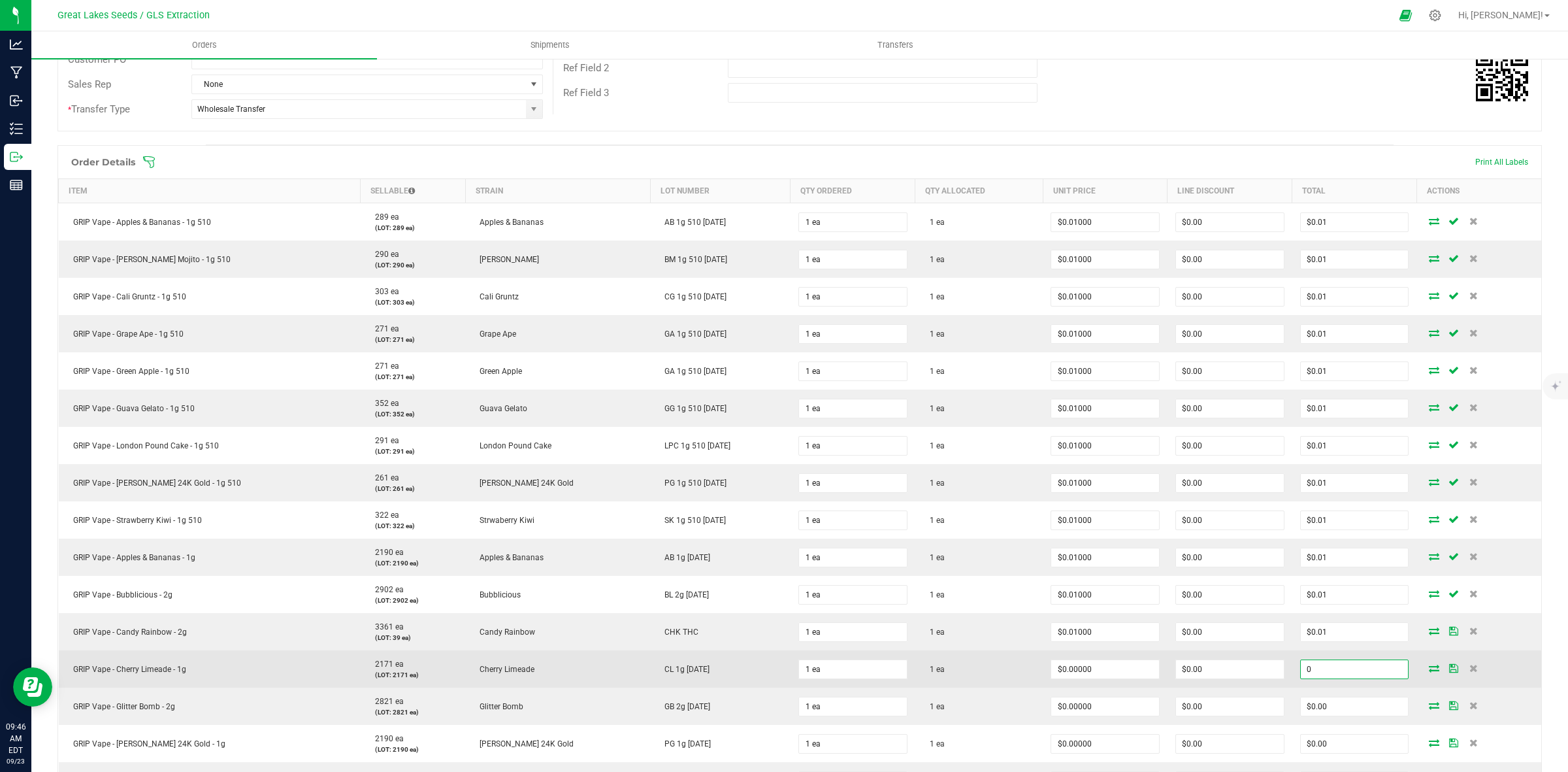
click at [1333, 667] on input "0" at bounding box center [1355, 669] width 108 height 18
click at [1334, 667] on input "0" at bounding box center [1355, 669] width 108 height 18
paste input ".01"
click at [1323, 673] on input "0" at bounding box center [1355, 669] width 108 height 18
paste input ".01"
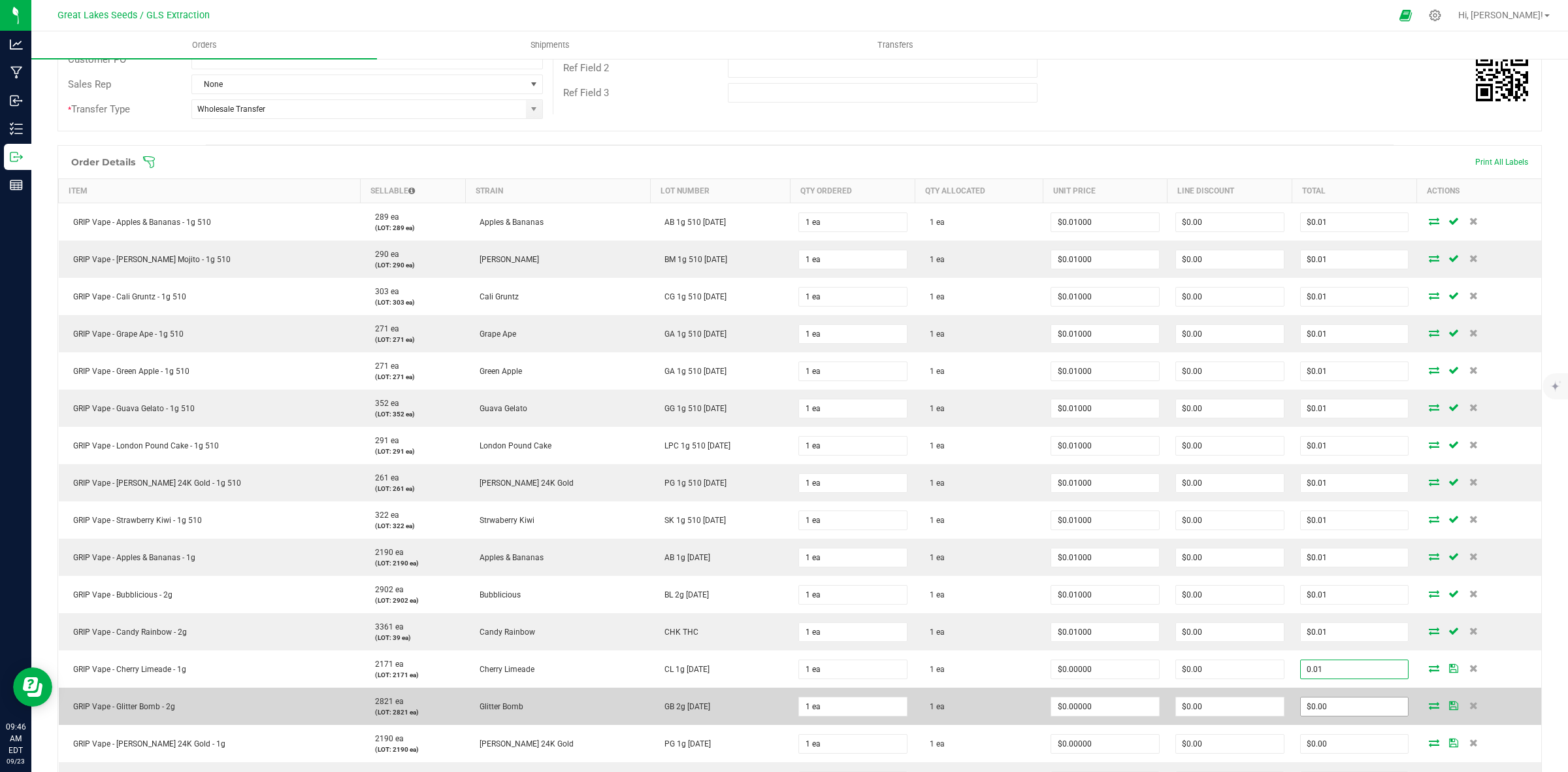
type input "0.01"
type input "$0.01000"
type input "$0.01"
click at [1325, 716] on span "$0.00" at bounding box center [1355, 707] width 109 height 20
click at [1323, 708] on input "0" at bounding box center [1355, 707] width 108 height 18
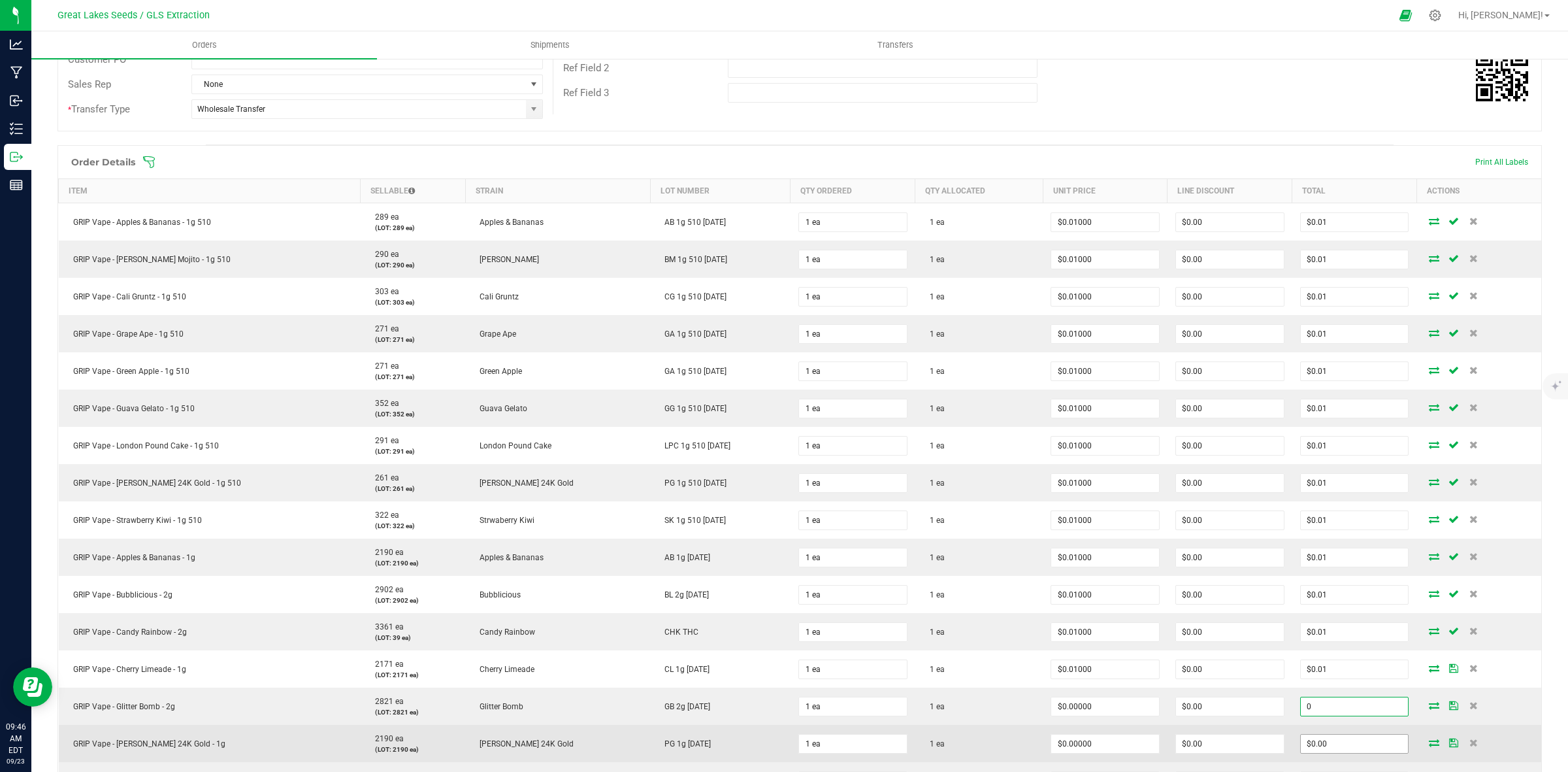
paste input ".01"
type input "0.01"
type input "$0.01000"
type input "$0.01"
click at [1325, 752] on input "0" at bounding box center [1355, 743] width 108 height 18
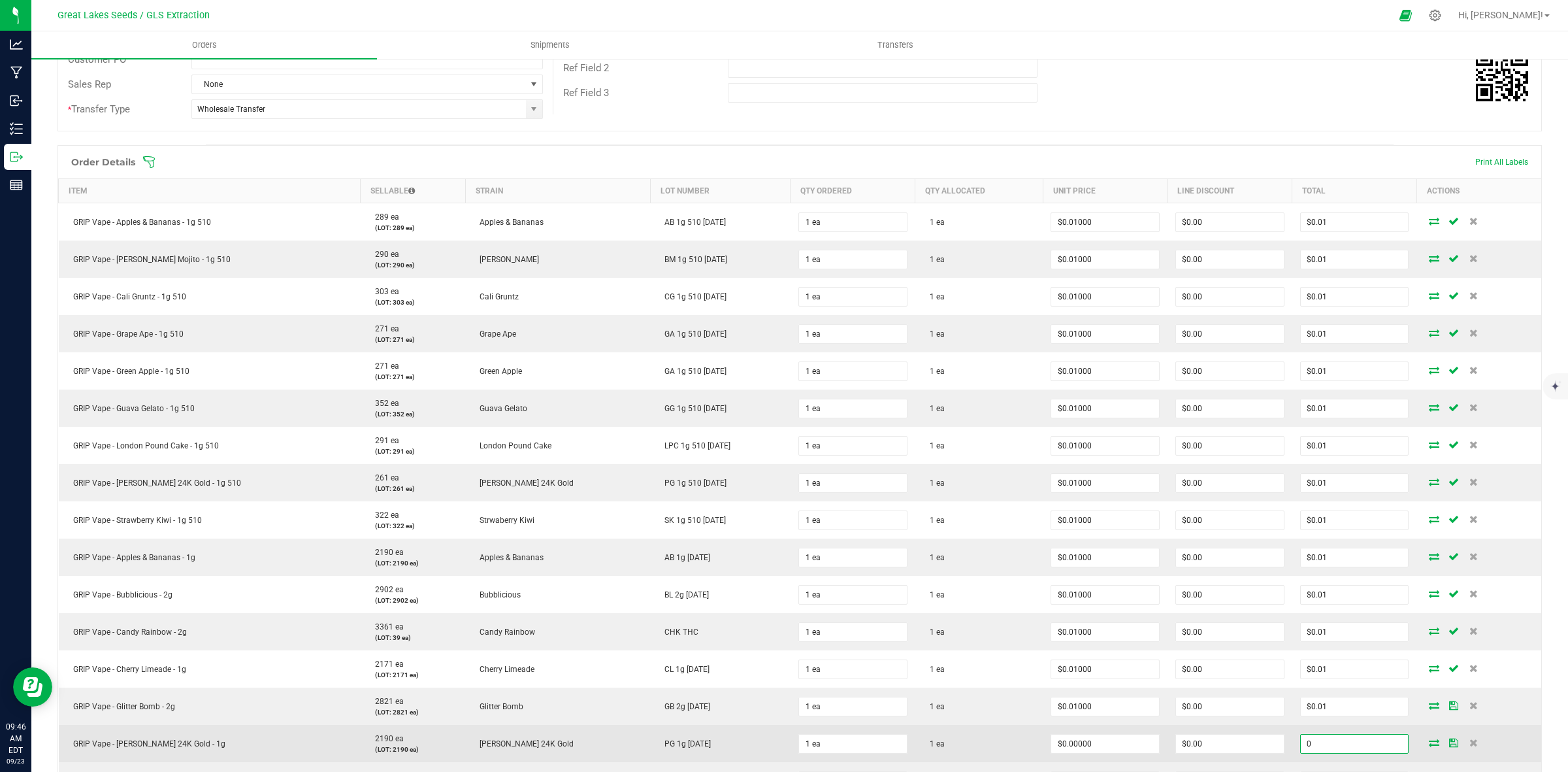
paste input ".01"
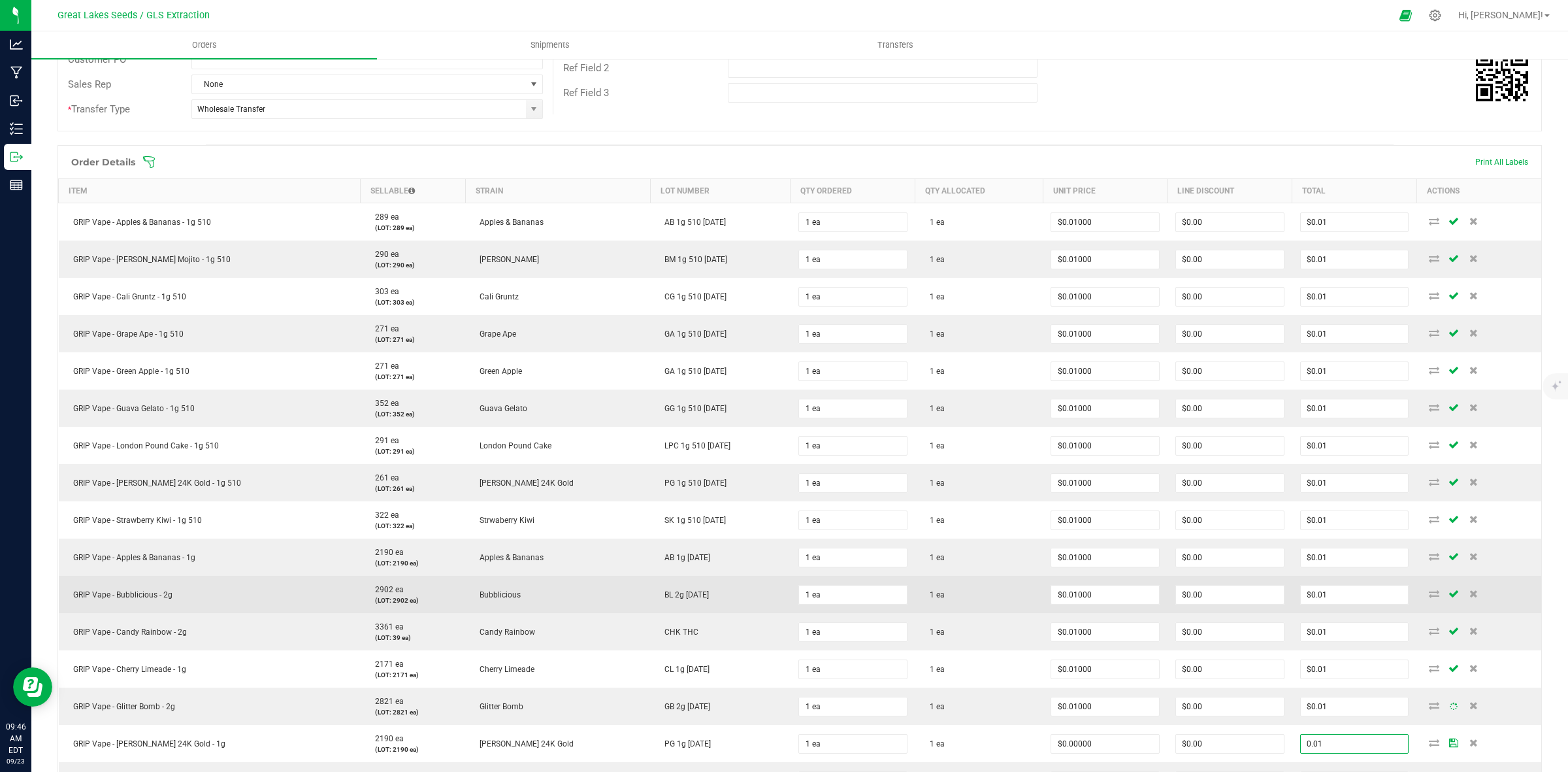
scroll to position [572, 0]
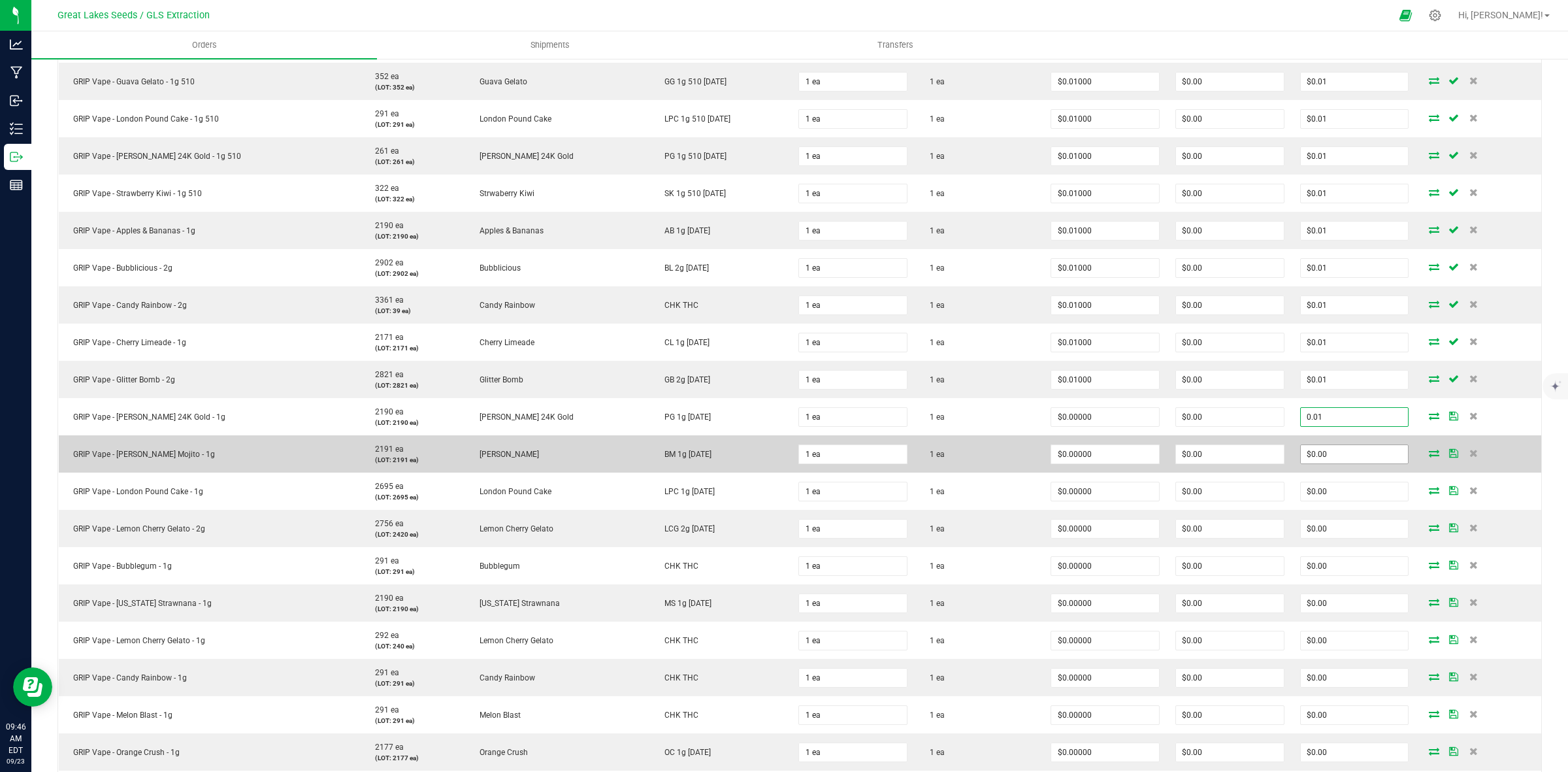
type input "0.01"
type input "$0.01000"
type input "$0.01"
drag, startPoint x: 1309, startPoint y: 449, endPoint x: 1320, endPoint y: 480, distance: 32.9
click at [1310, 449] on input "0" at bounding box center [1355, 454] width 108 height 18
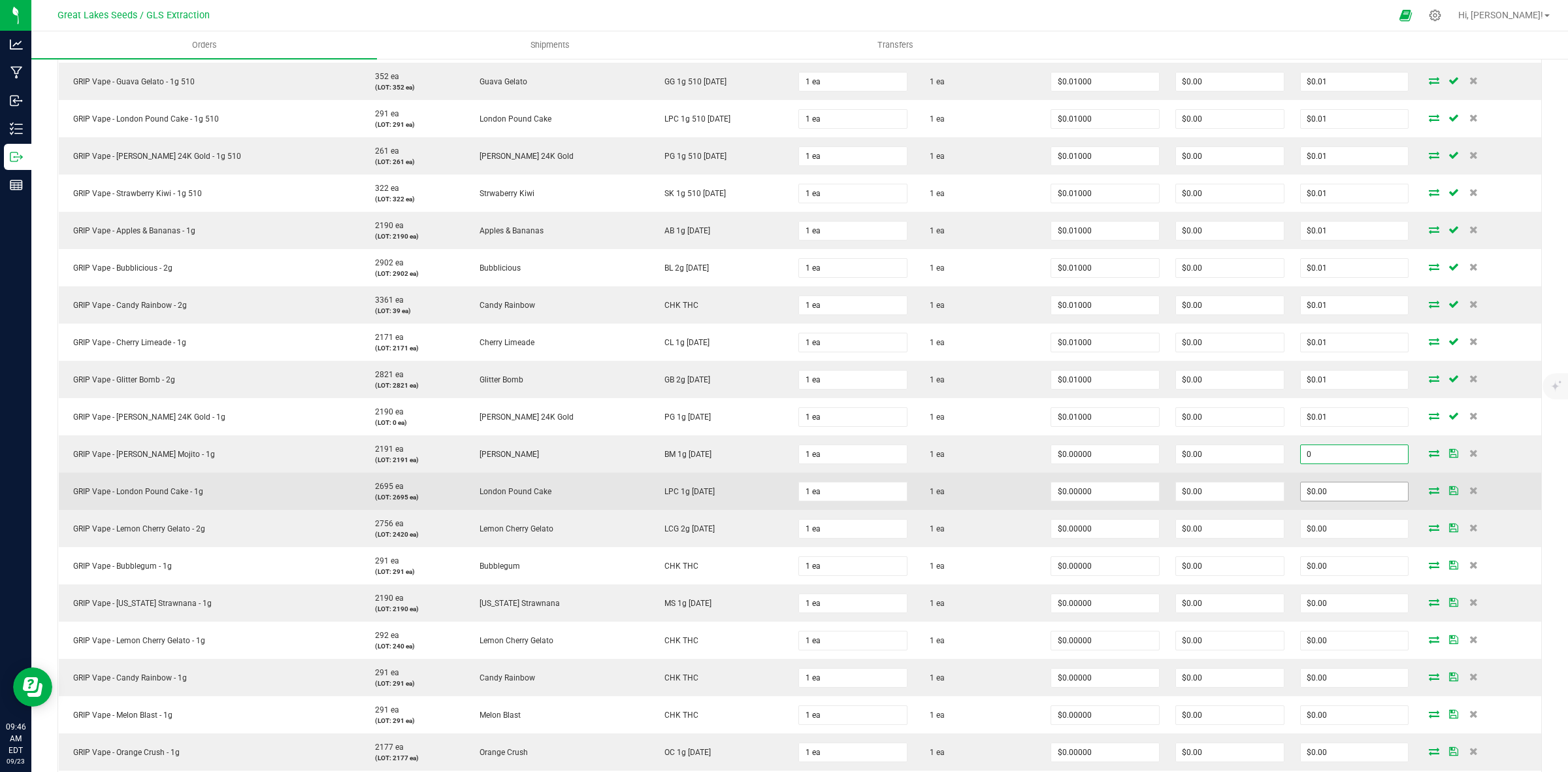
paste input ".01"
type input "0.01"
type input "$0.01000"
type input "$0.01"
click at [1317, 495] on input "0" at bounding box center [1355, 491] width 108 height 18
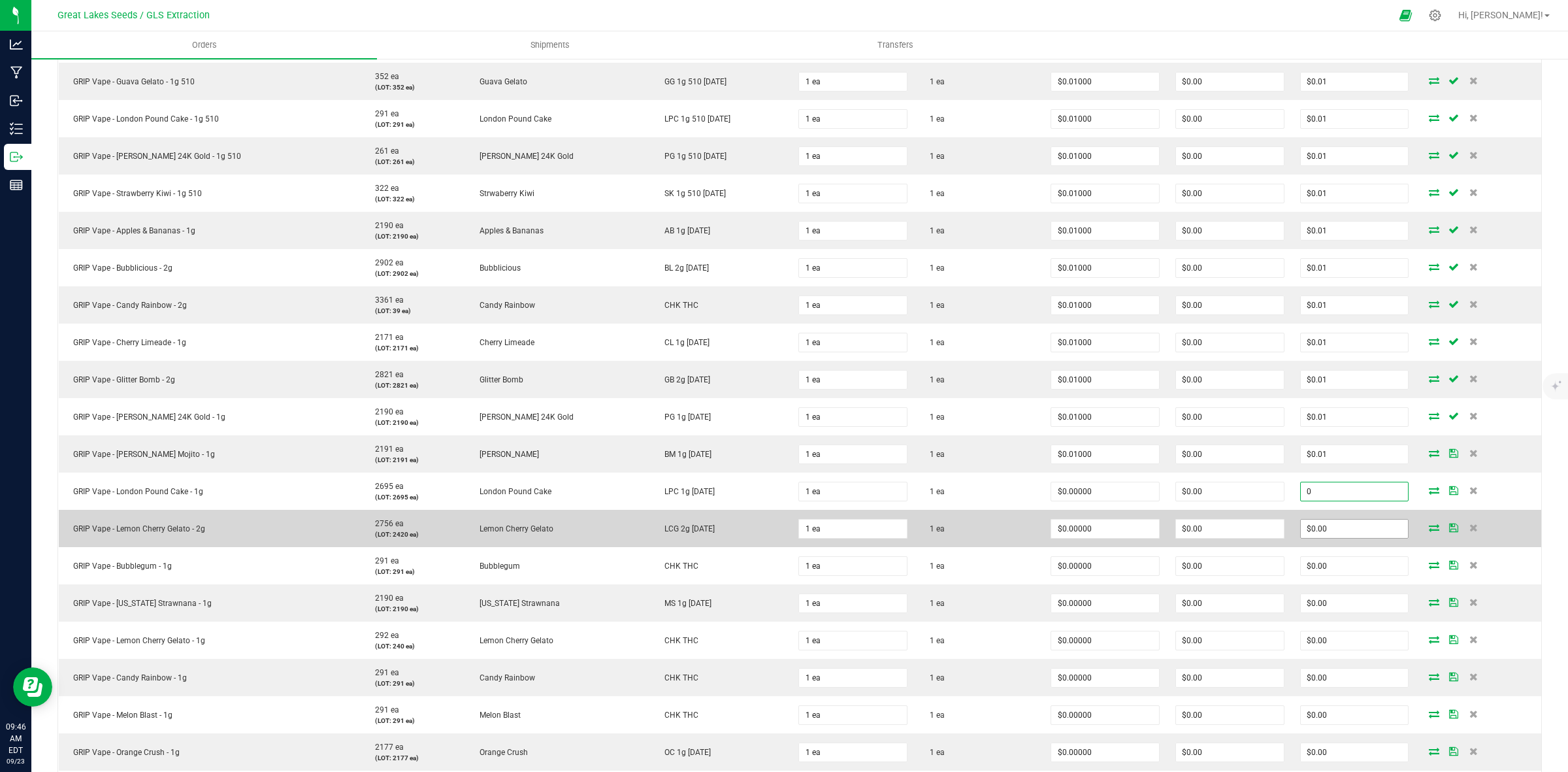
paste input ".01"
type input "0.01"
type input "$0.01000"
type input "$0.01"
click at [1310, 530] on input "0" at bounding box center [1355, 529] width 108 height 18
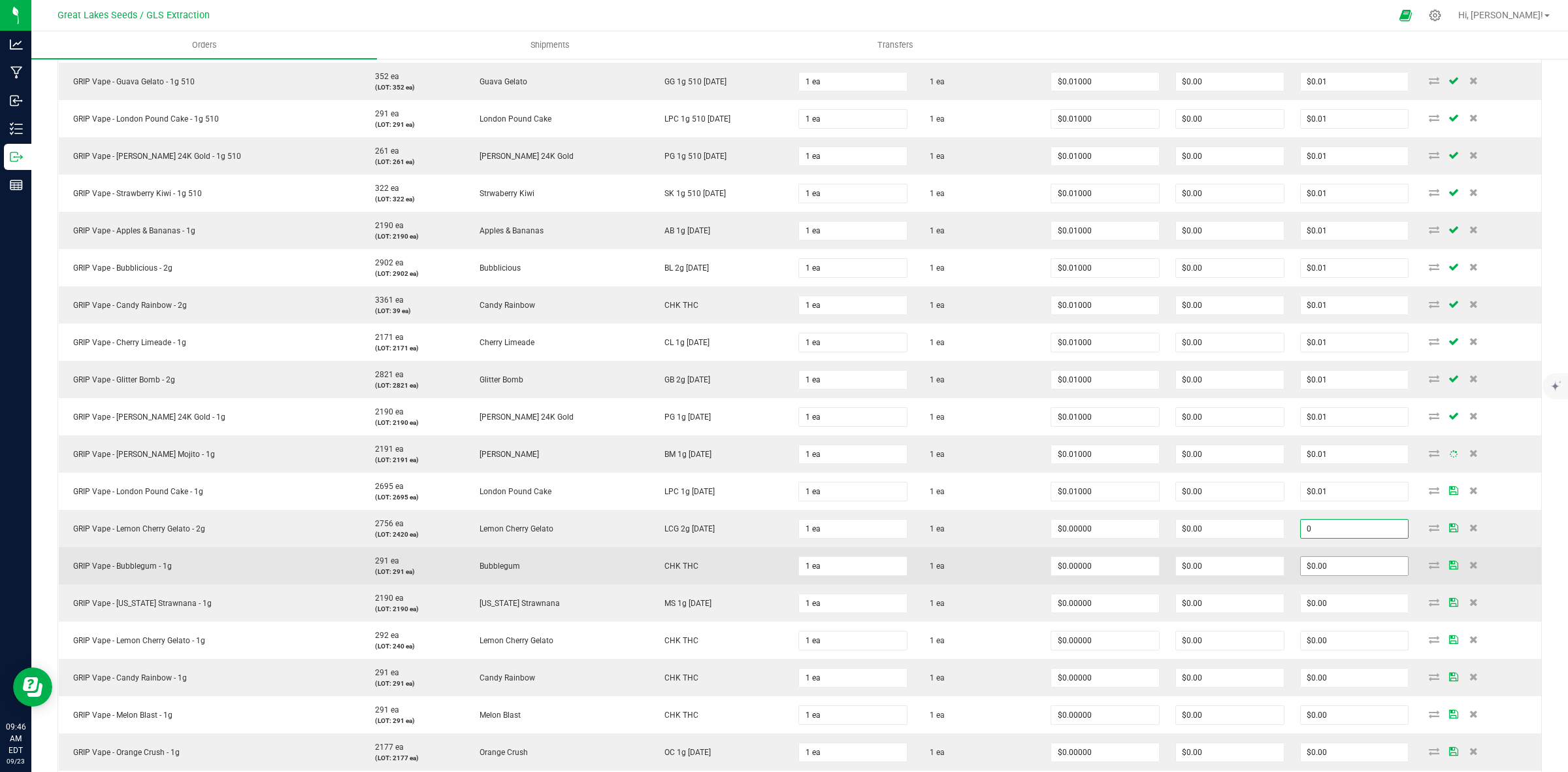
paste input ".01"
type input "0.01"
type input "$0.01000"
type input "$0.01"
click at [1307, 561] on input "0" at bounding box center [1355, 566] width 108 height 18
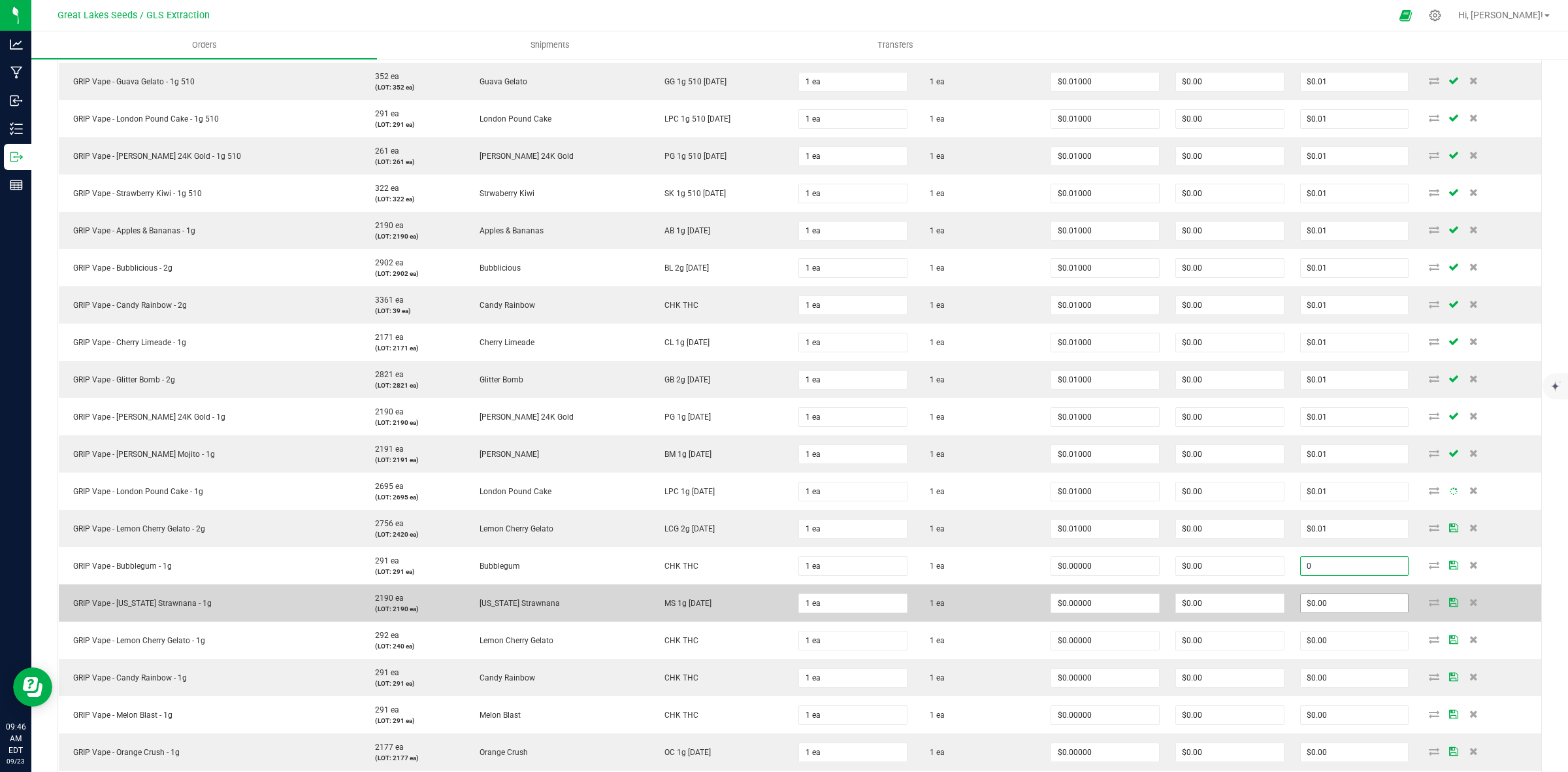
paste input ".01"
type input "0.01"
type input "$0.01000"
type input "$0.01"
click at [1321, 612] on input "0" at bounding box center [1355, 603] width 108 height 18
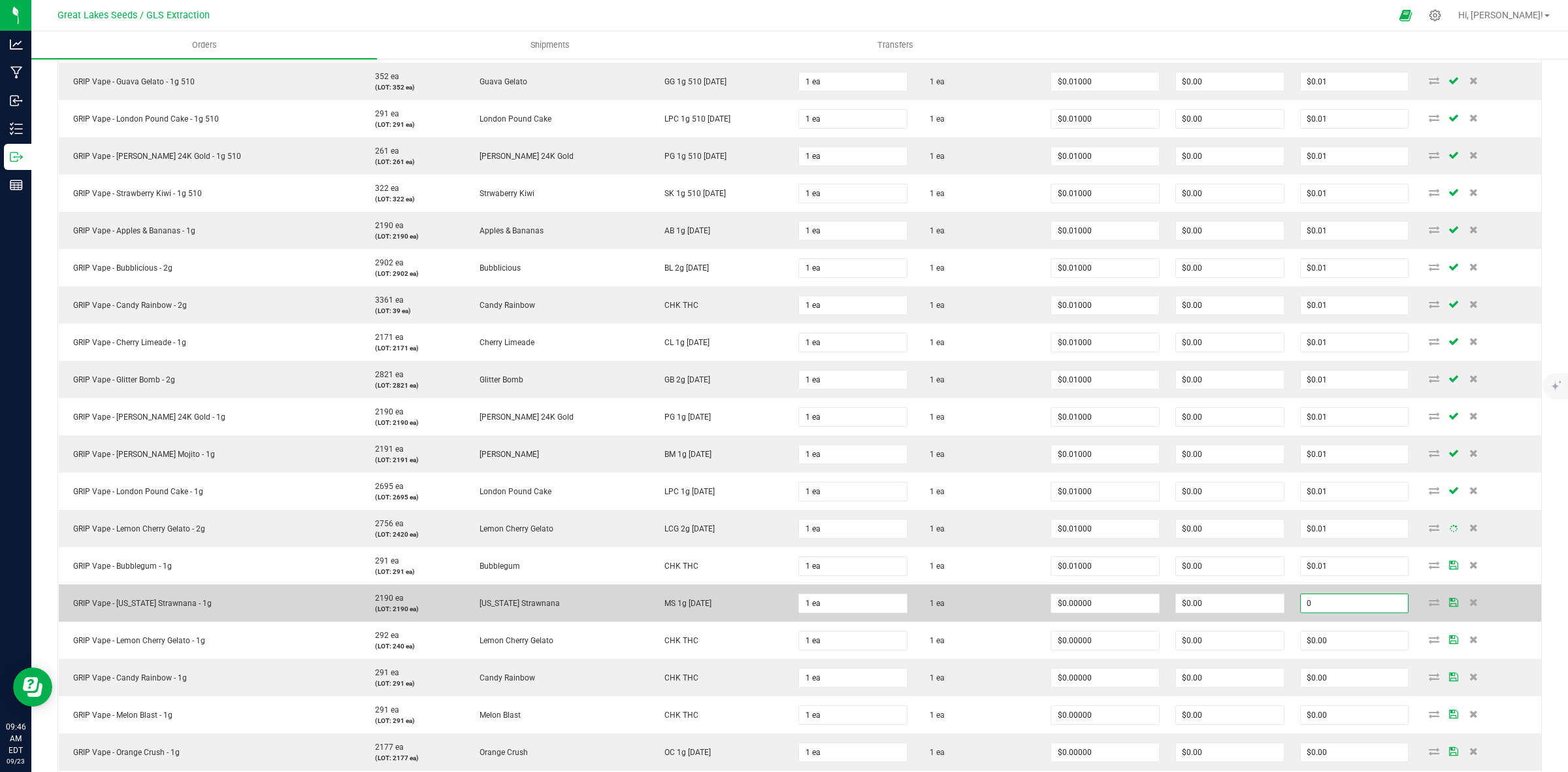
paste input ".01"
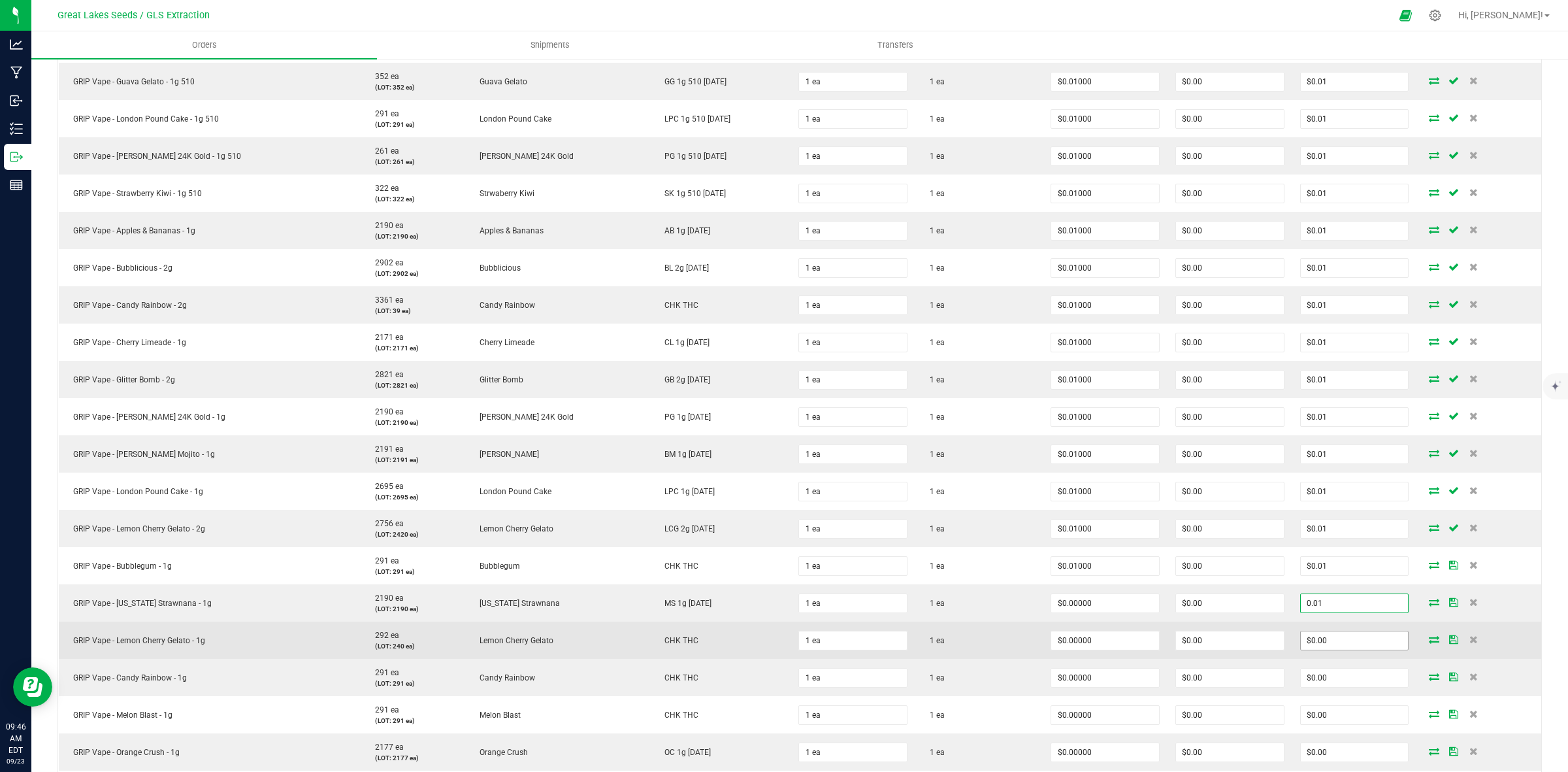
type input "0.01"
type input "$0.01000"
type input "$0.01"
click at [1318, 641] on input "0" at bounding box center [1355, 640] width 108 height 18
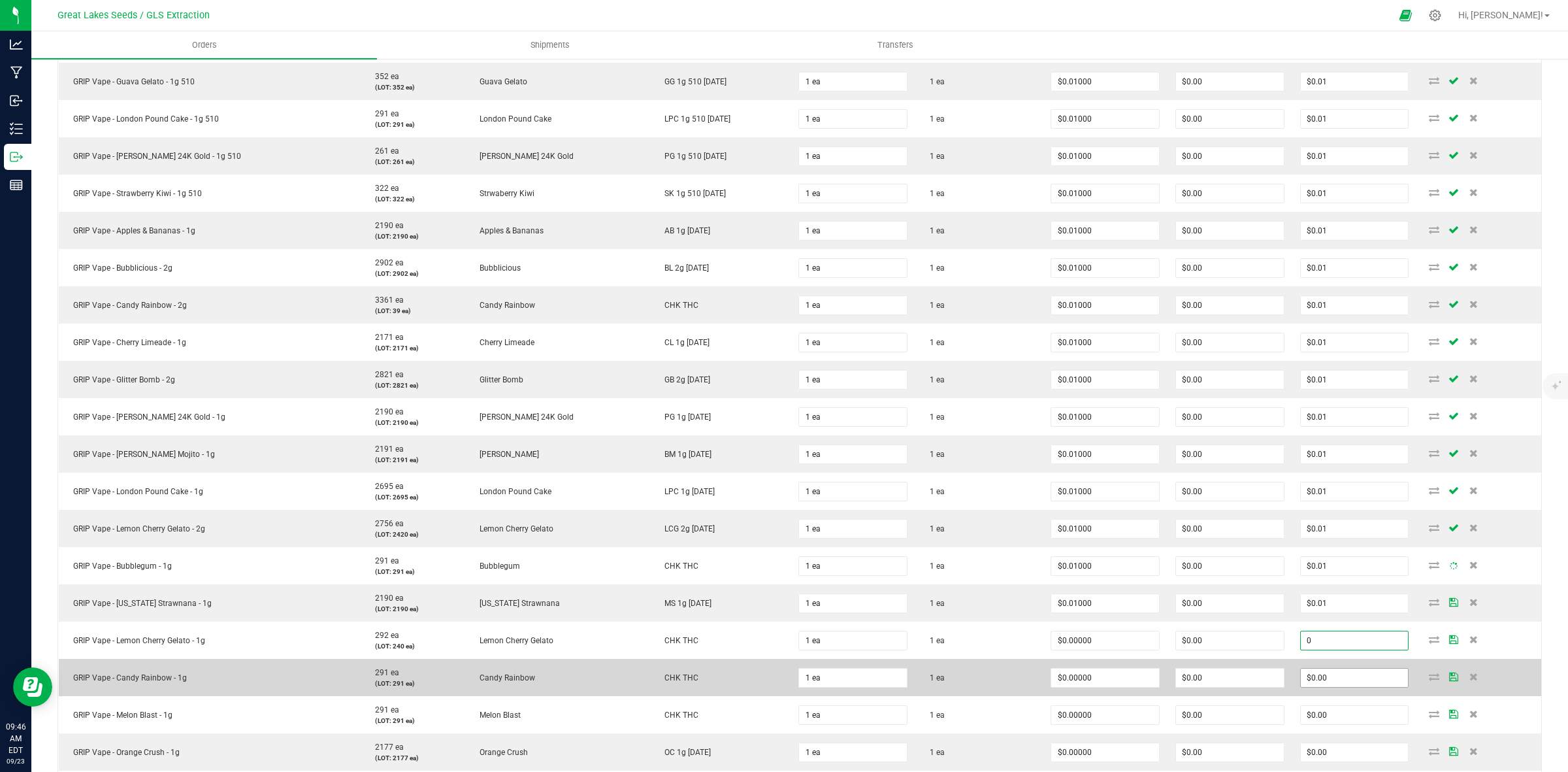
paste input ".01"
type input "0.01"
type input "$0.01000"
type input "$0.01"
click at [1327, 675] on input "0" at bounding box center [1355, 677] width 108 height 18
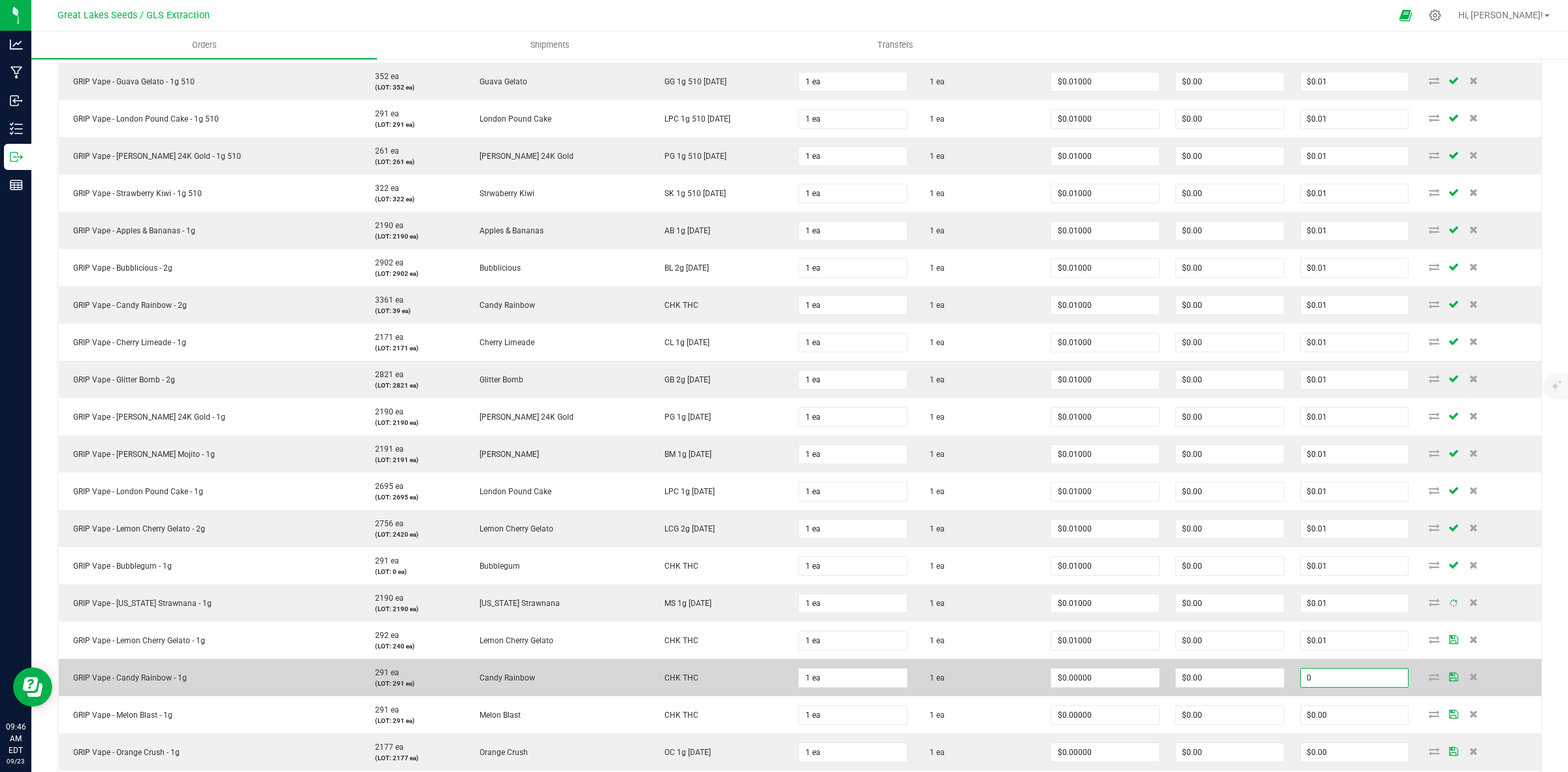
paste input ".01"
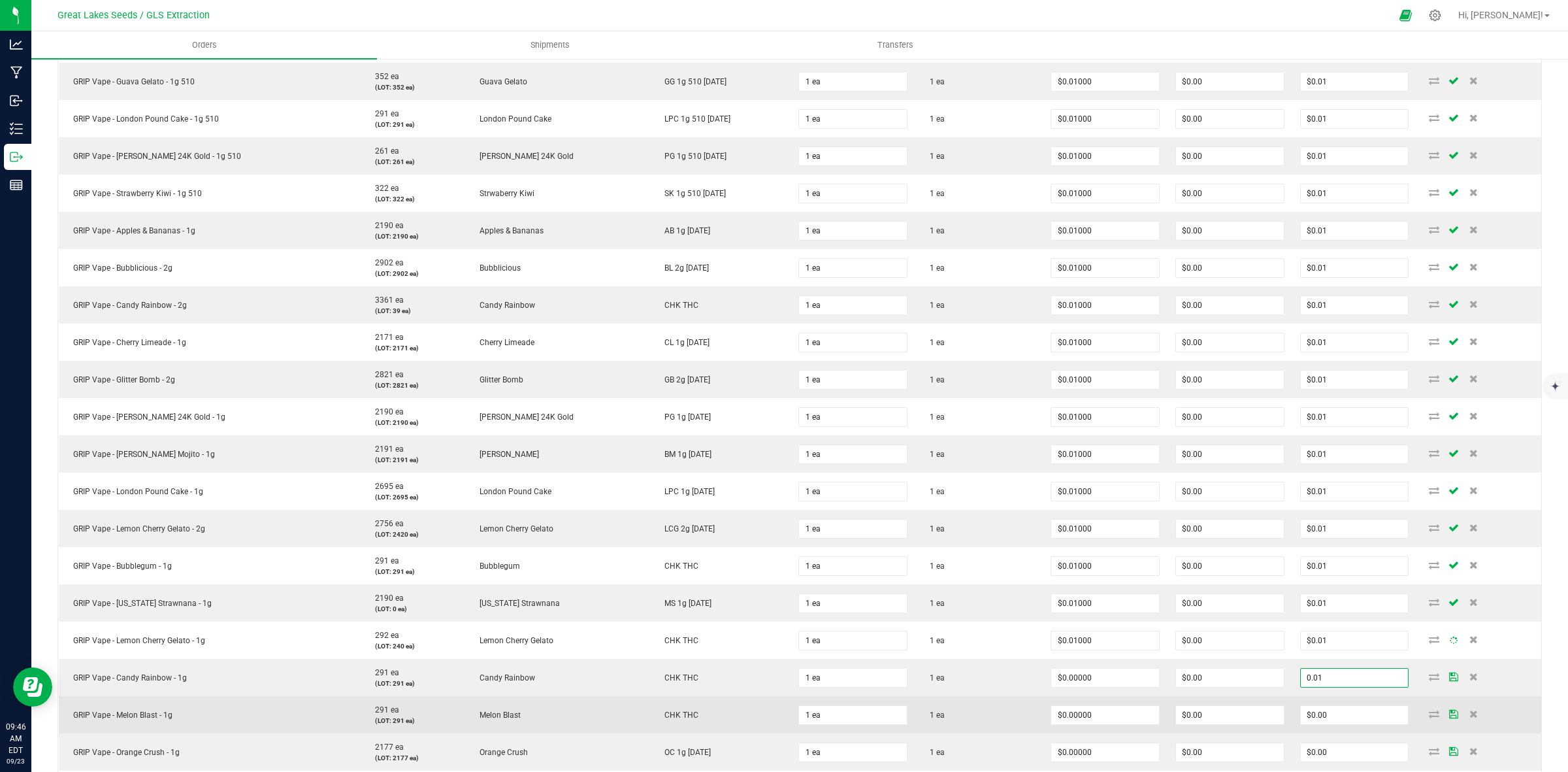
type input "0.01"
type input "$0.01000"
type input "$0.01"
click at [1321, 727] on td "$0.00" at bounding box center [1355, 715] width 125 height 38
click at [1321, 715] on input "0" at bounding box center [1355, 715] width 108 height 18
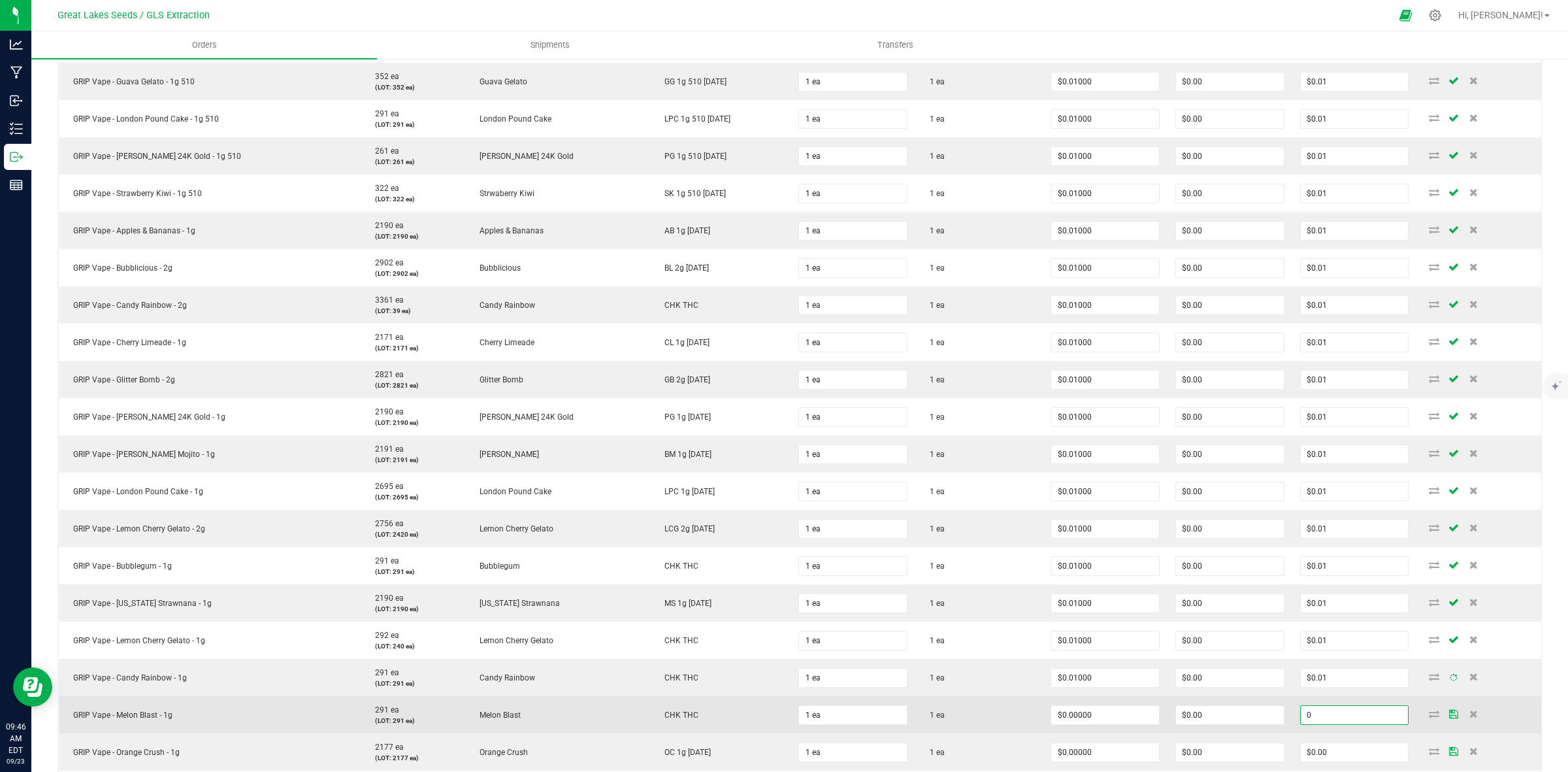
paste input ".01"
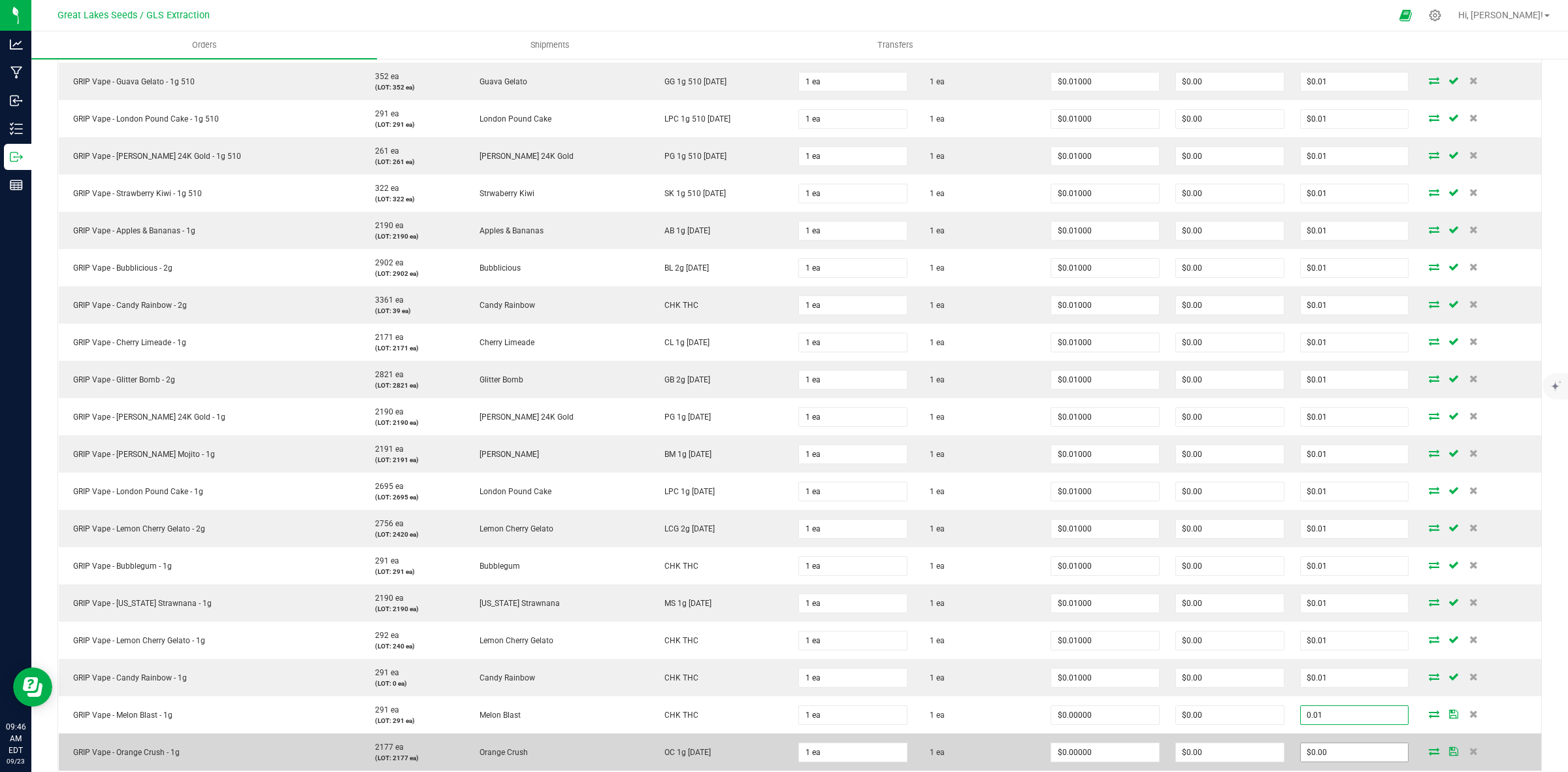
type input "0.01"
type input "$0.01000"
type input "$0.01"
click at [1314, 750] on input "0" at bounding box center [1355, 752] width 108 height 18
paste input ".01"
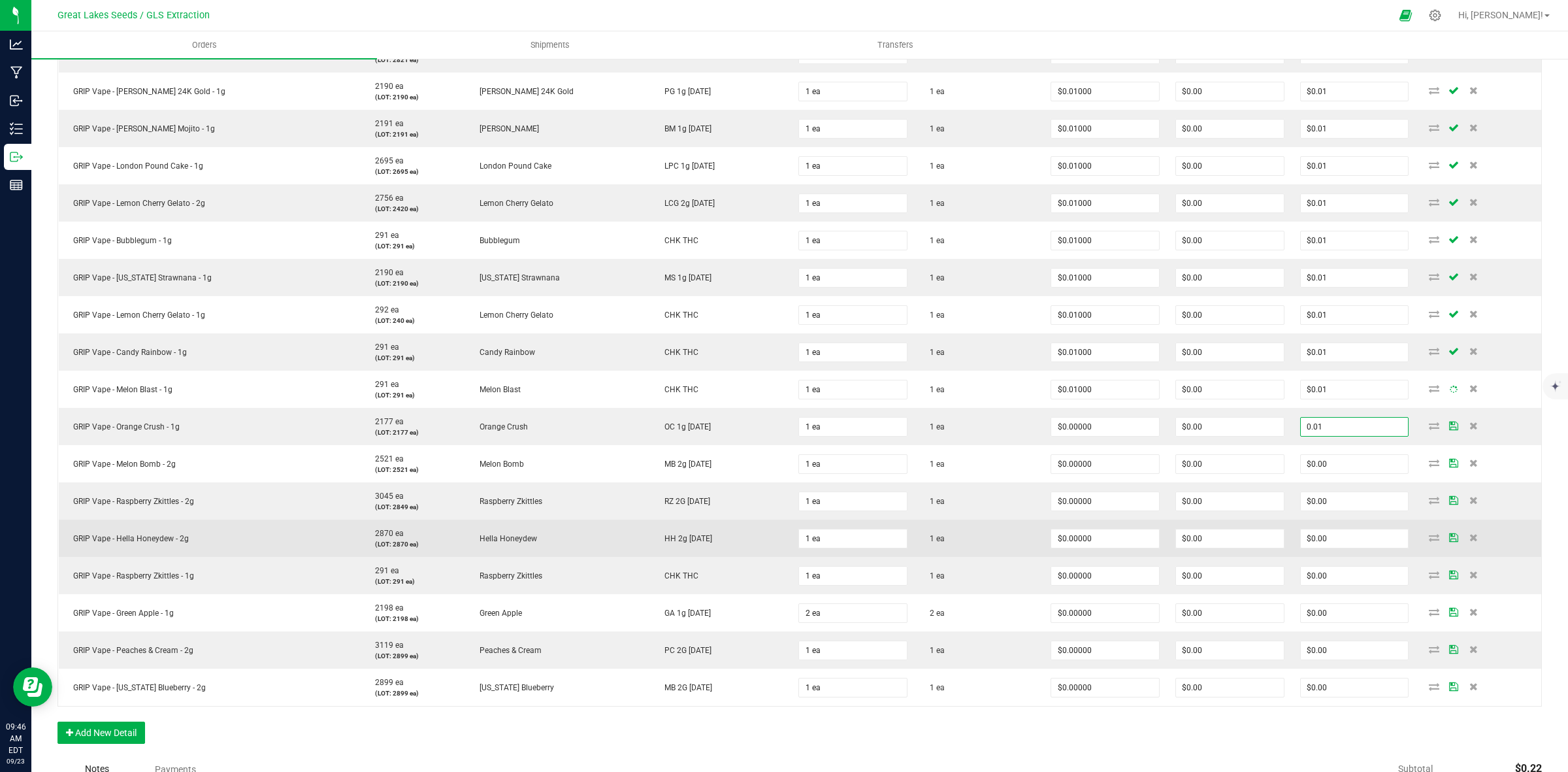
scroll to position [899, 0]
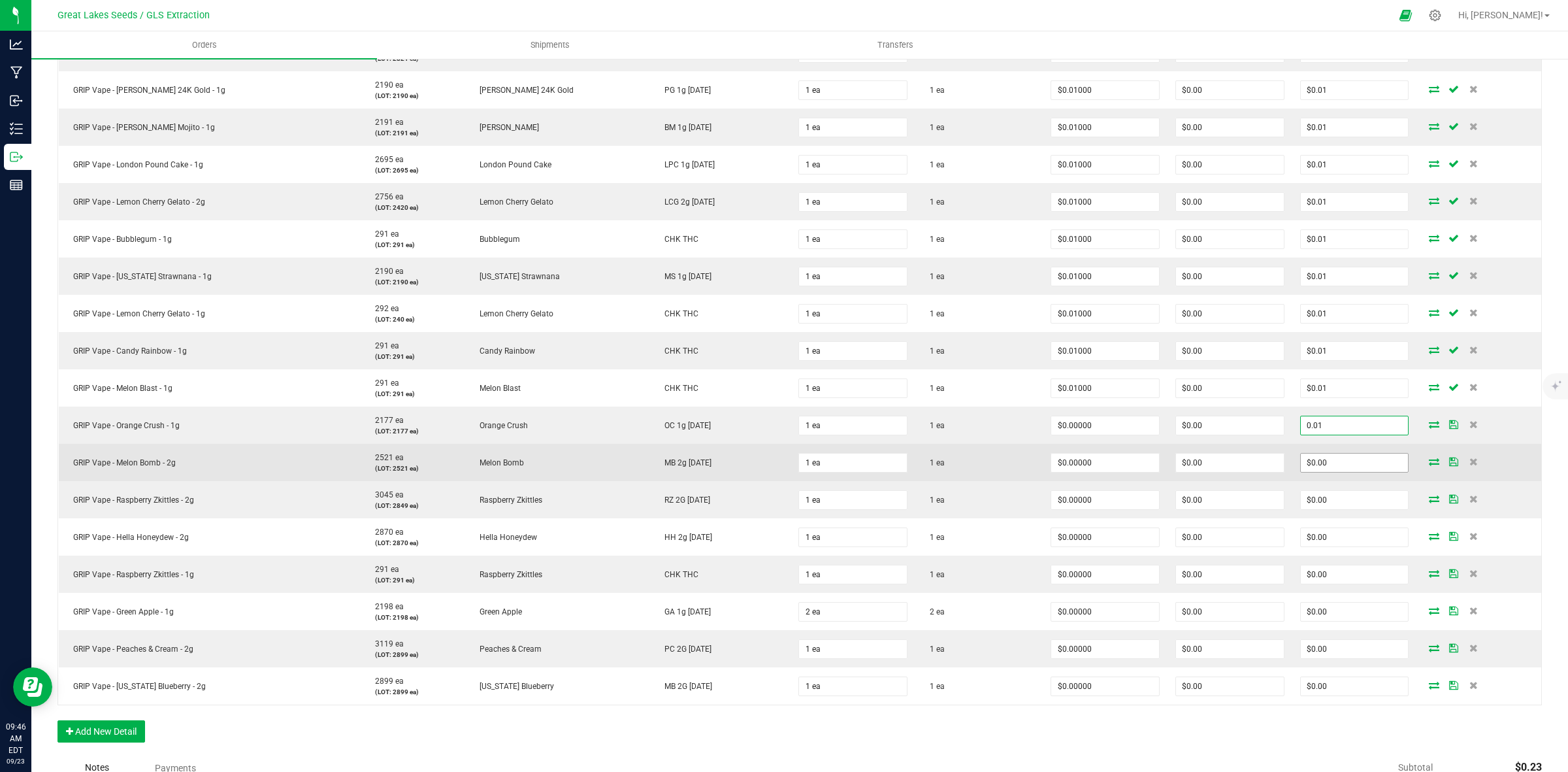
type input "0.01"
type input "$0.01000"
type input "$0.01"
click at [1312, 469] on input "0" at bounding box center [1355, 462] width 108 height 18
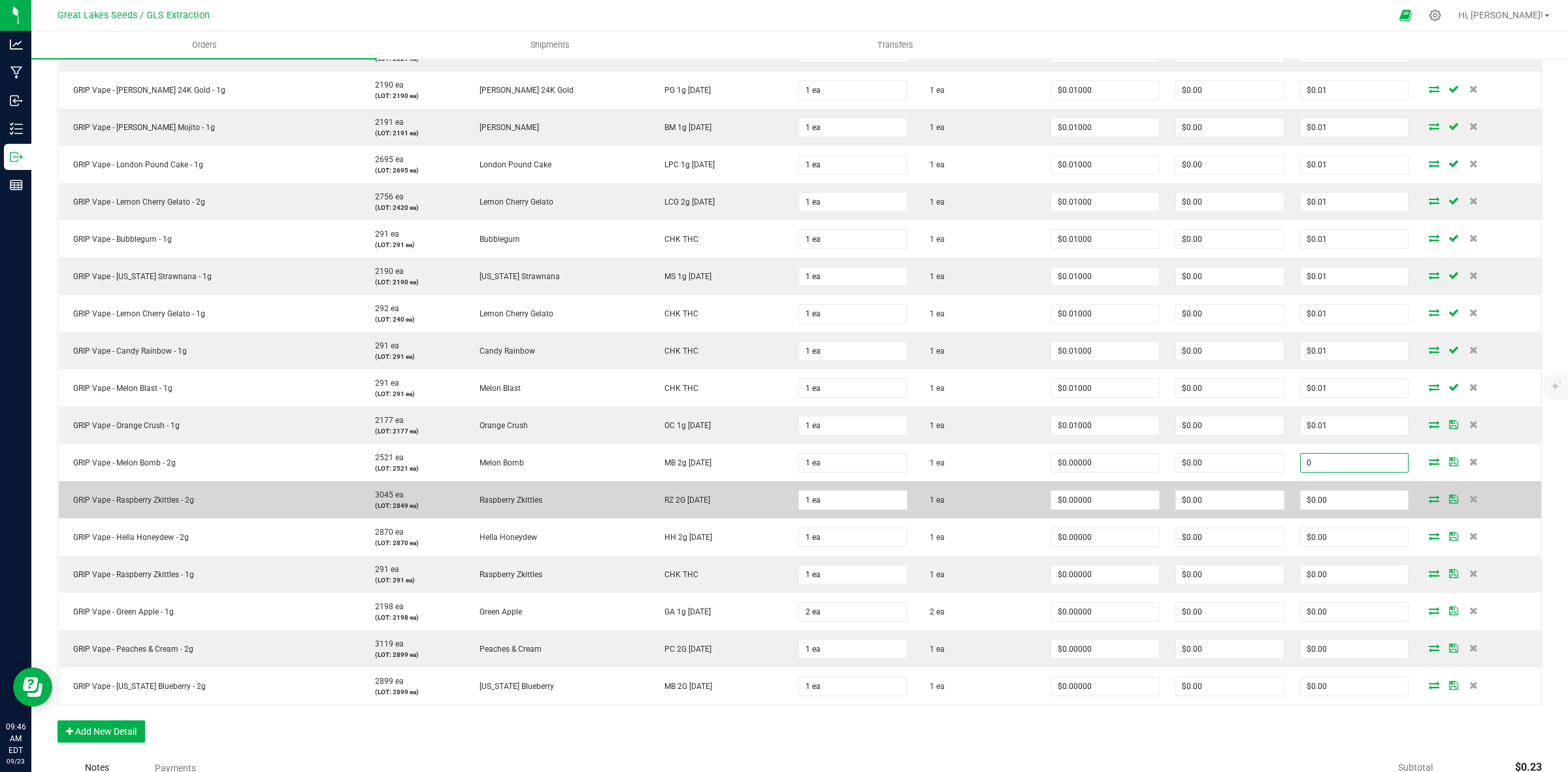
paste input ".01"
type input "0.01"
type input "$0.01000"
type input "$0.01"
click at [1314, 491] on input "0" at bounding box center [1355, 500] width 108 height 18
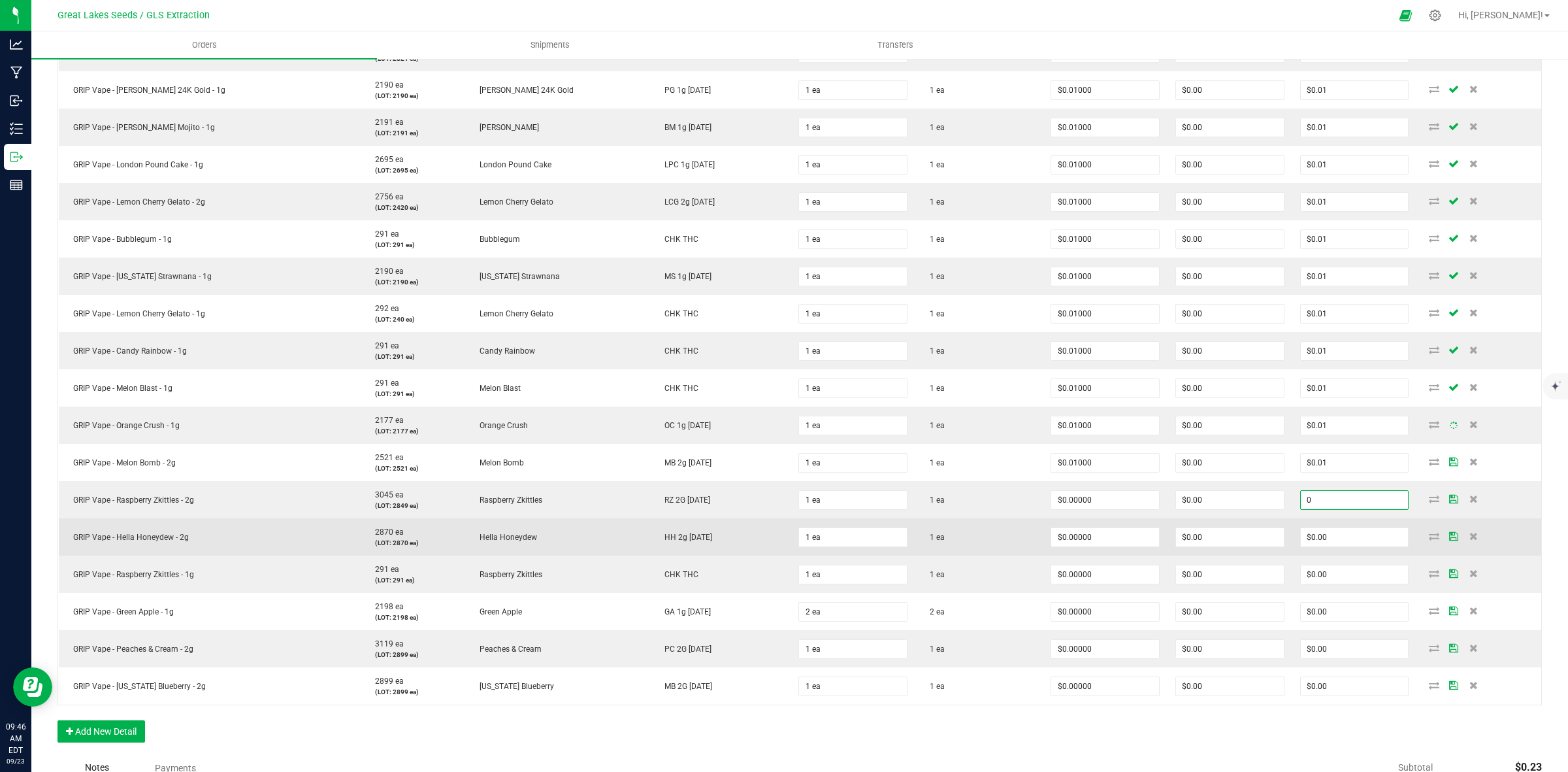
paste input ".01"
type input "0.01"
type input "$0.01000"
type input "$0.01"
click at [1328, 530] on input "0" at bounding box center [1355, 537] width 108 height 18
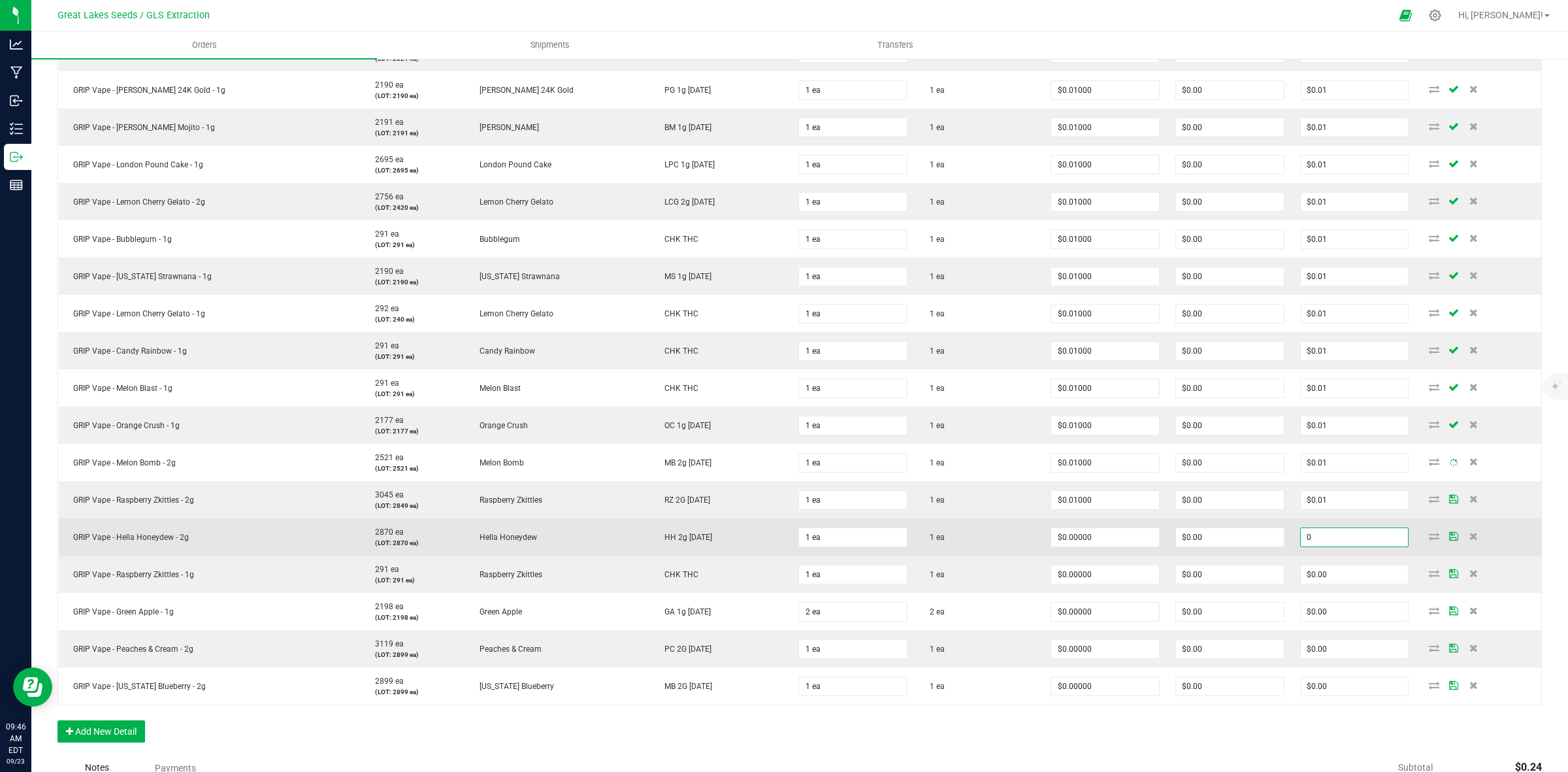
paste input ".01"
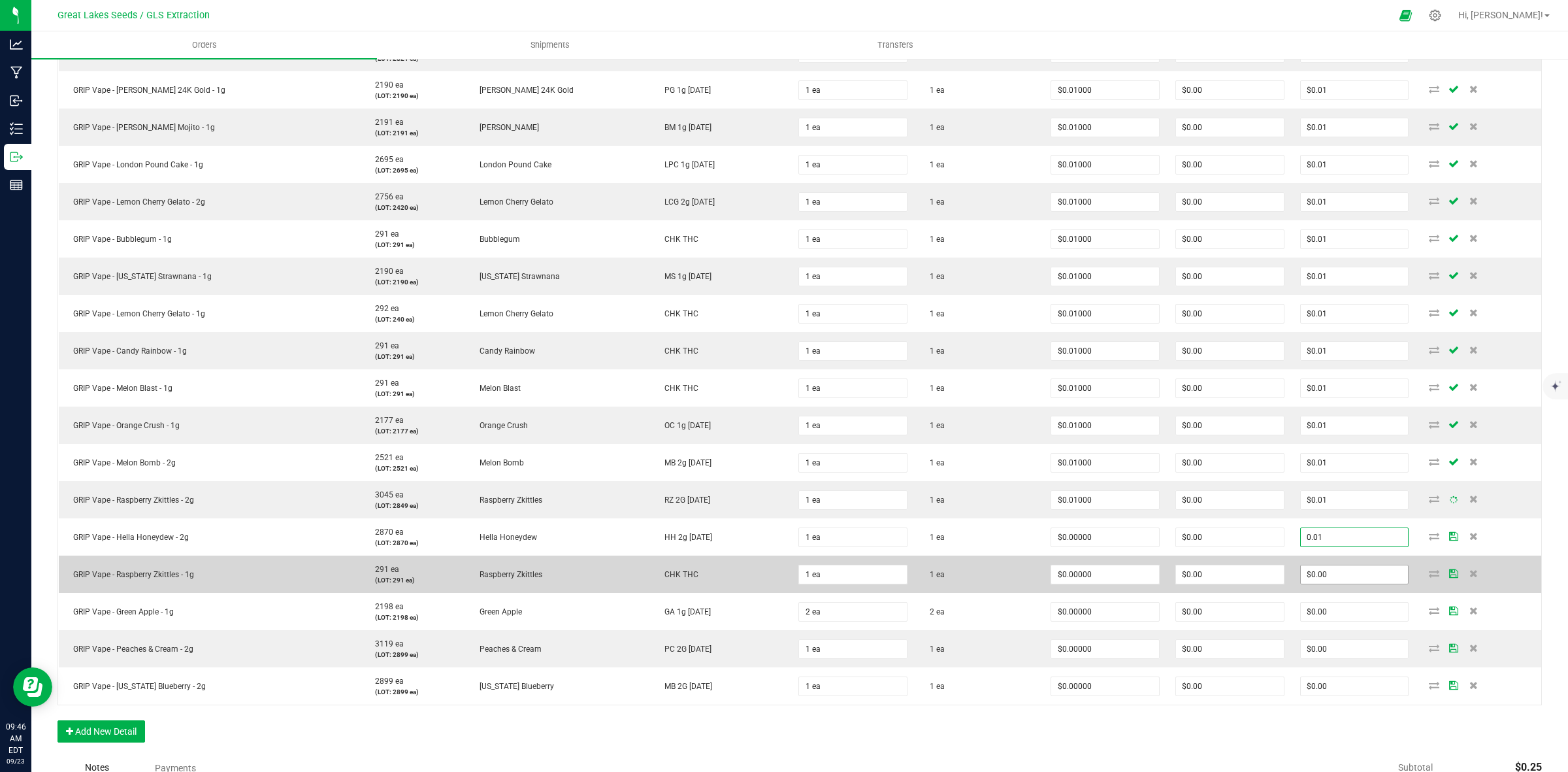
type input "0.01"
type input "$0.01000"
type input "$0.01"
click at [1331, 574] on input "0" at bounding box center [1355, 574] width 108 height 18
paste input ".01"
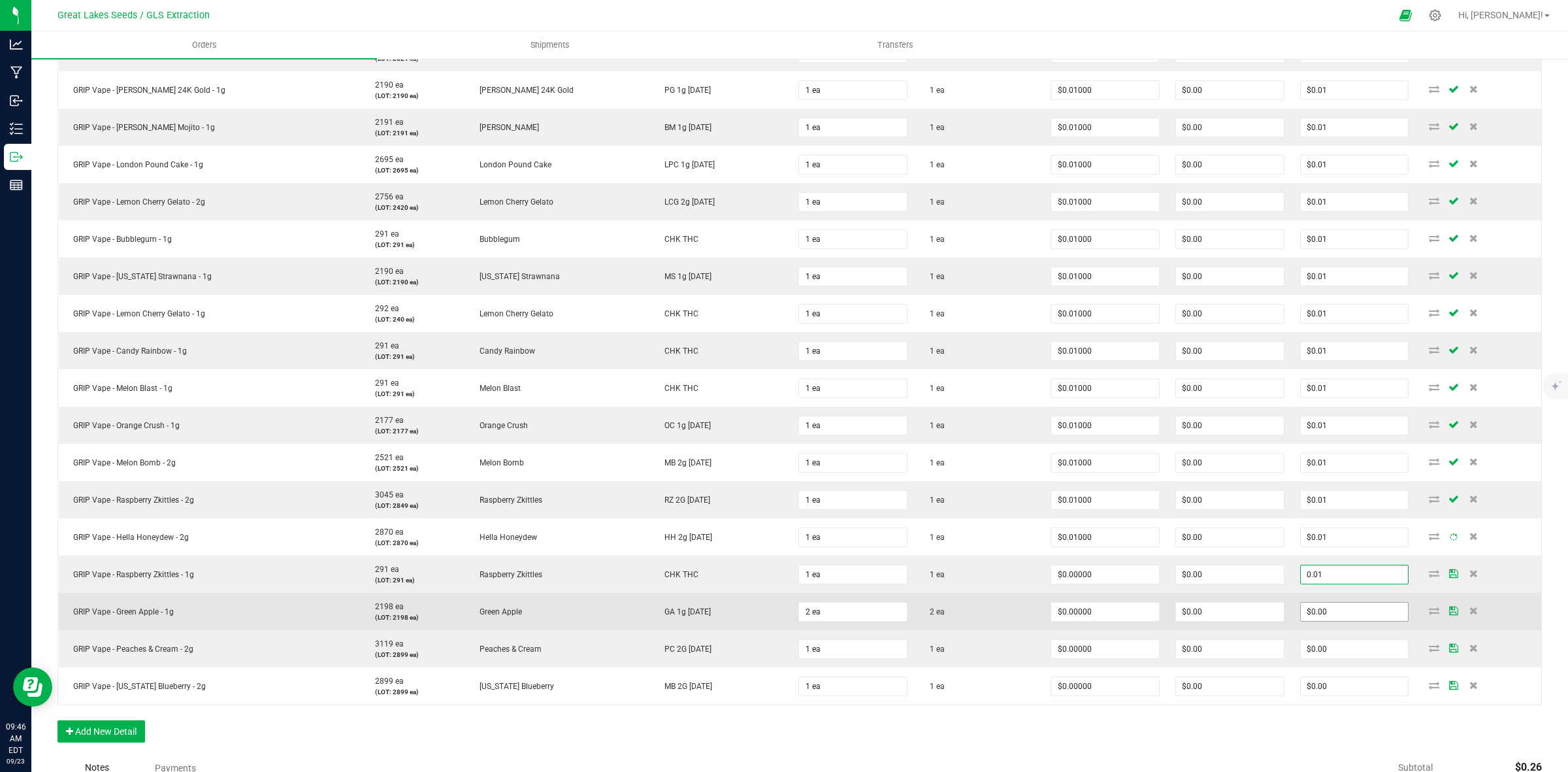
type input "0.01"
type input "$0.01000"
type input "$0.01"
click at [1321, 618] on input "0" at bounding box center [1355, 612] width 108 height 18
paste input ".01"
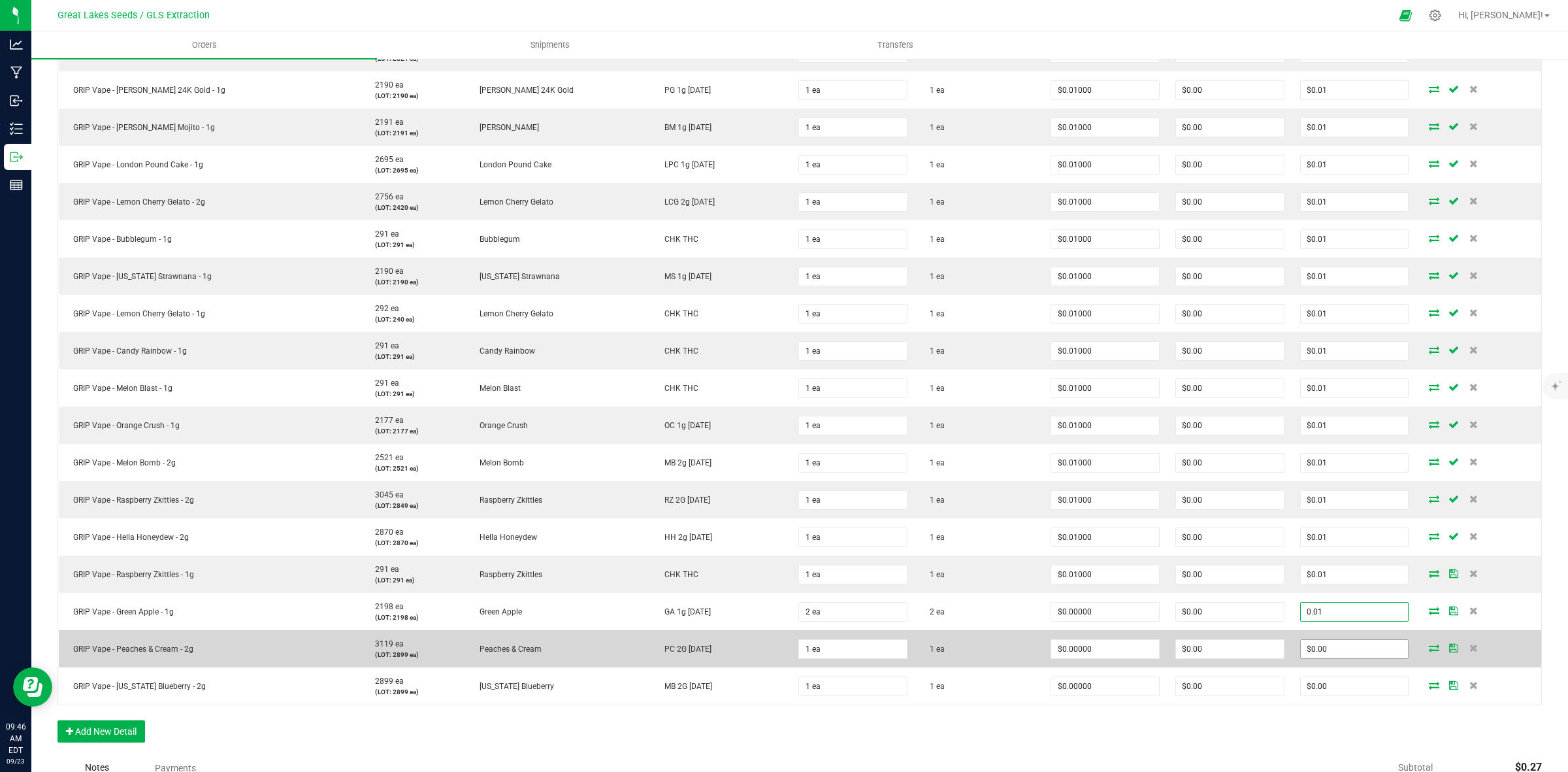
type input "0.01"
type input "$0.00500"
type input "$0.01"
click at [1321, 657] on input "0" at bounding box center [1355, 649] width 108 height 18
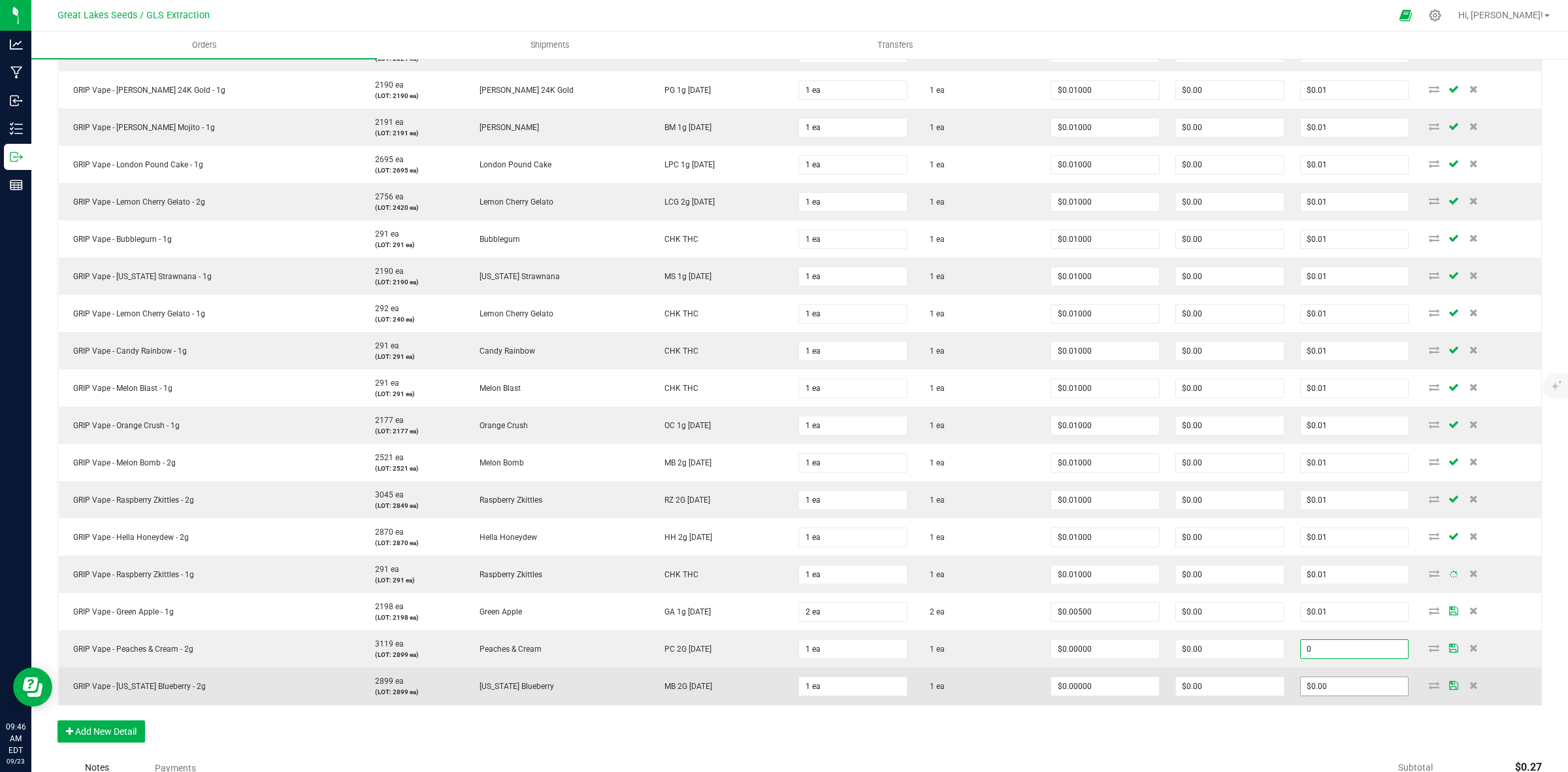
paste
type input "0.01"
type input "$0.01000"
type input "$0.01"
click at [1325, 679] on input "0" at bounding box center [1355, 686] width 108 height 18
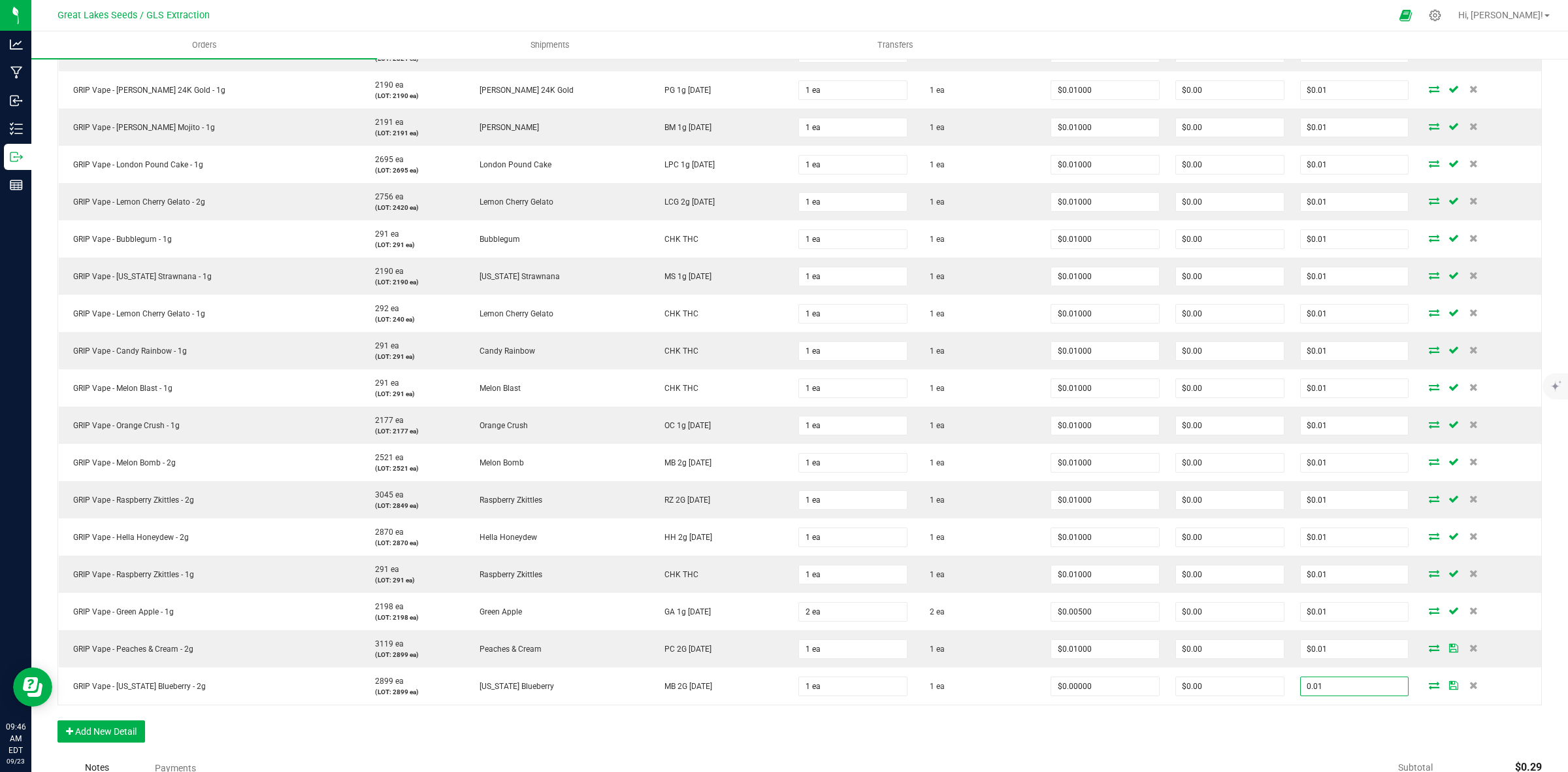
type input "0.01"
type input "$0.01000"
type input "$0.01"
click at [1273, 726] on div "Order Details Print All Labels Item Sellable Strain Lot Number Qty Ordered Qty …" at bounding box center [800, 123] width 1485 height 1264
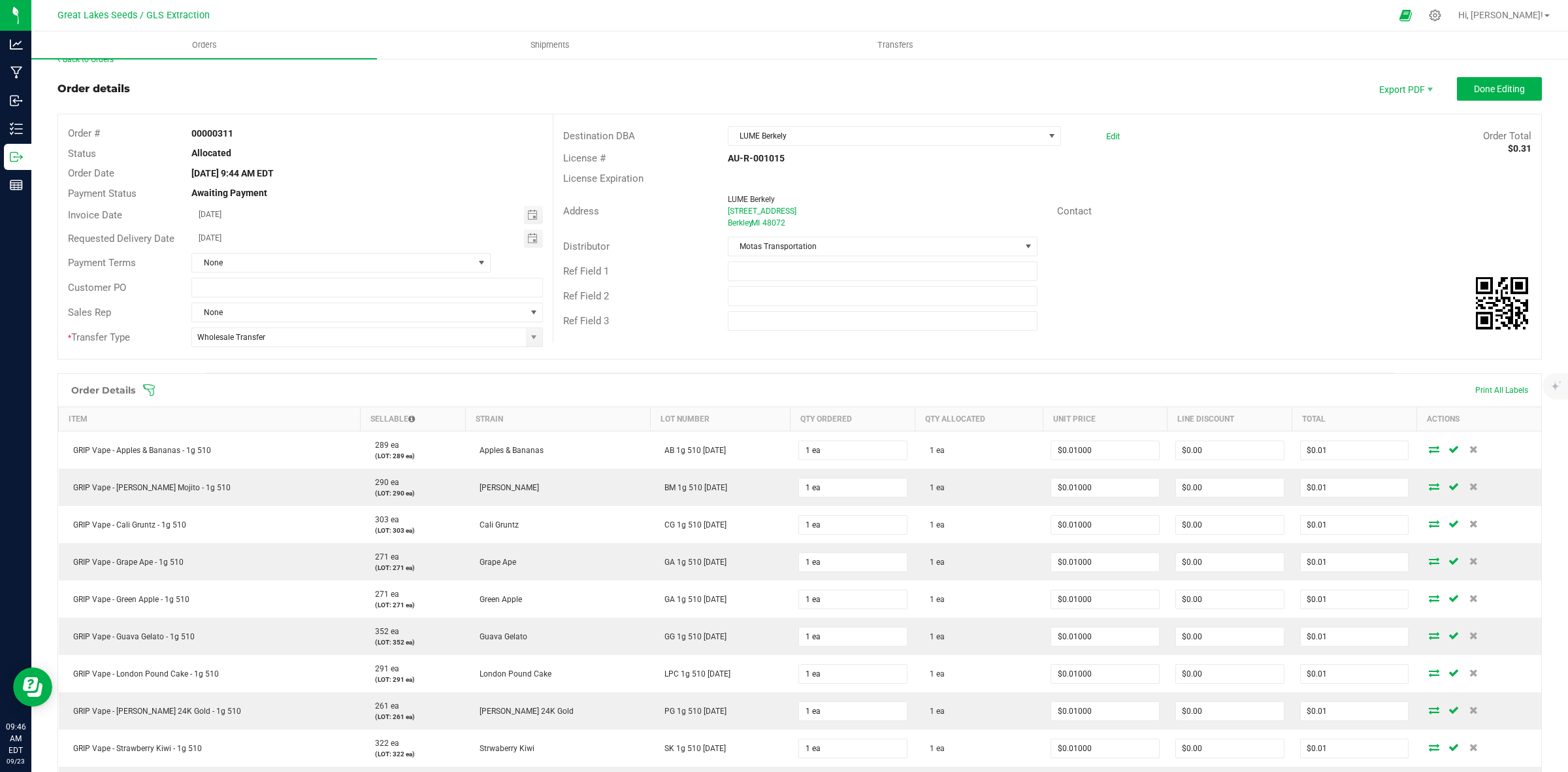
scroll to position [0, 0]
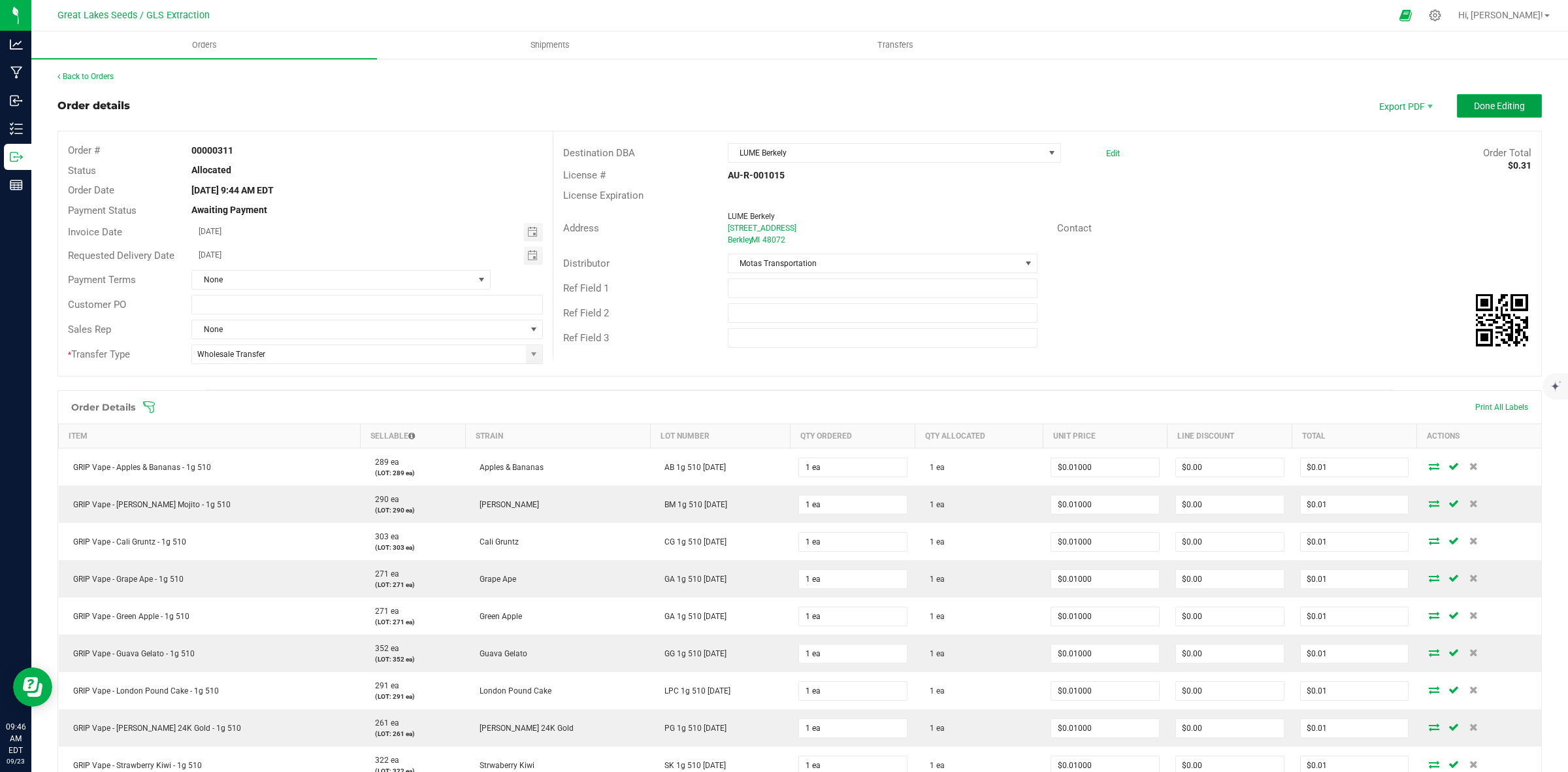
click at [1475, 108] on span "Done Editing" at bounding box center [1499, 106] width 51 height 10
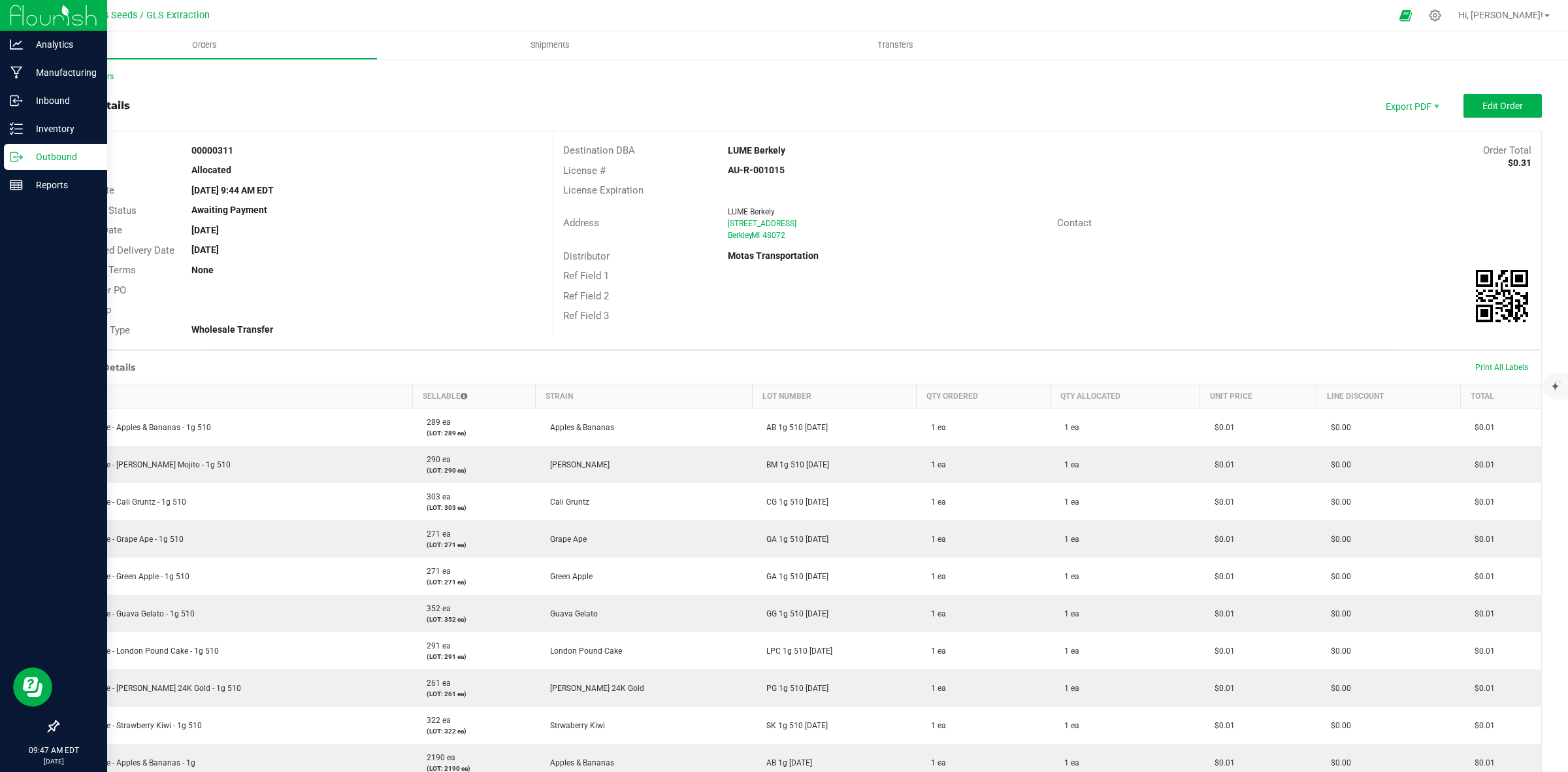
click at [36, 158] on p "Outbound" at bounding box center [62, 157] width 78 height 16
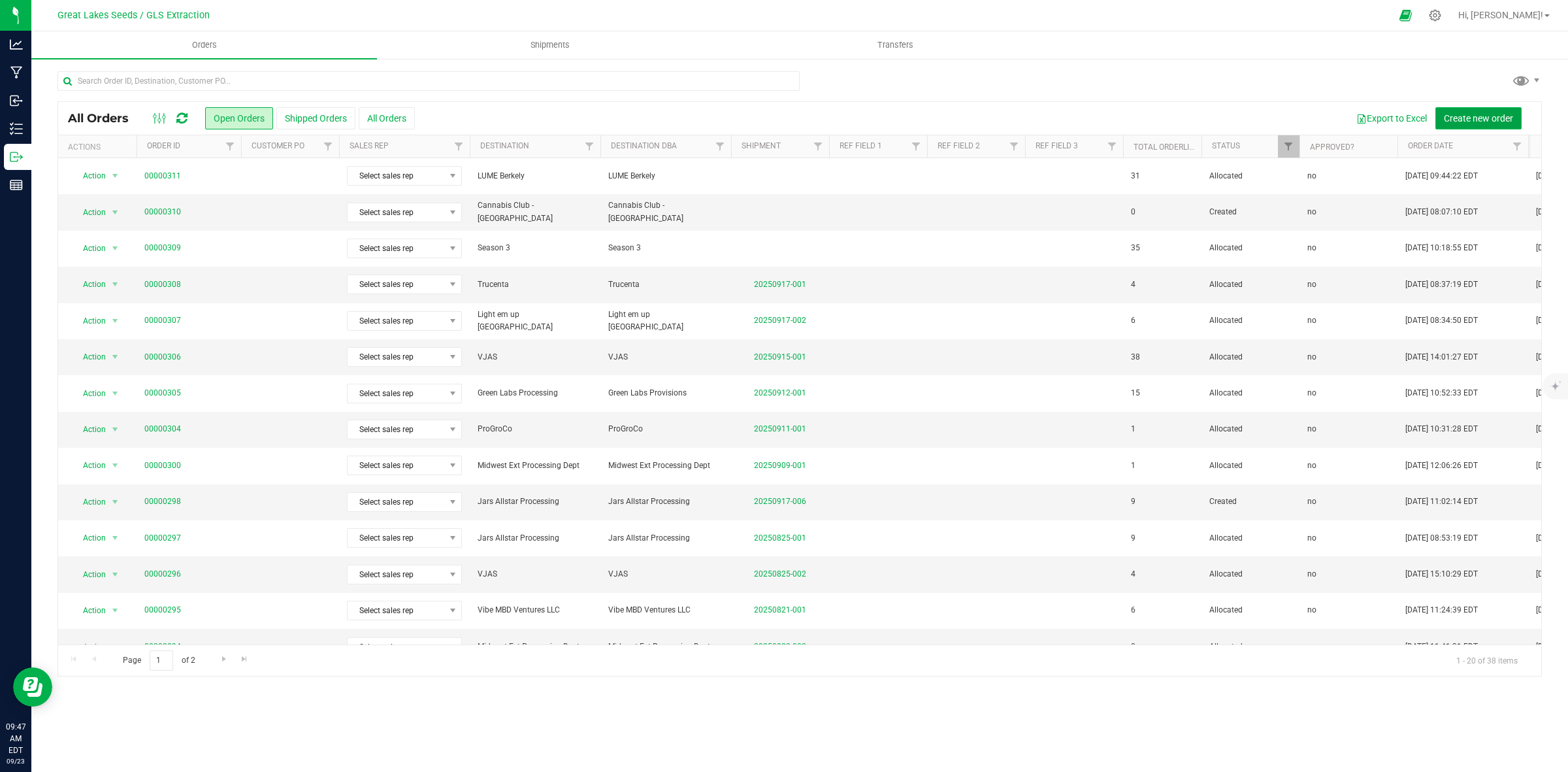
click at [1471, 123] on span "Create new order" at bounding box center [1479, 118] width 70 height 10
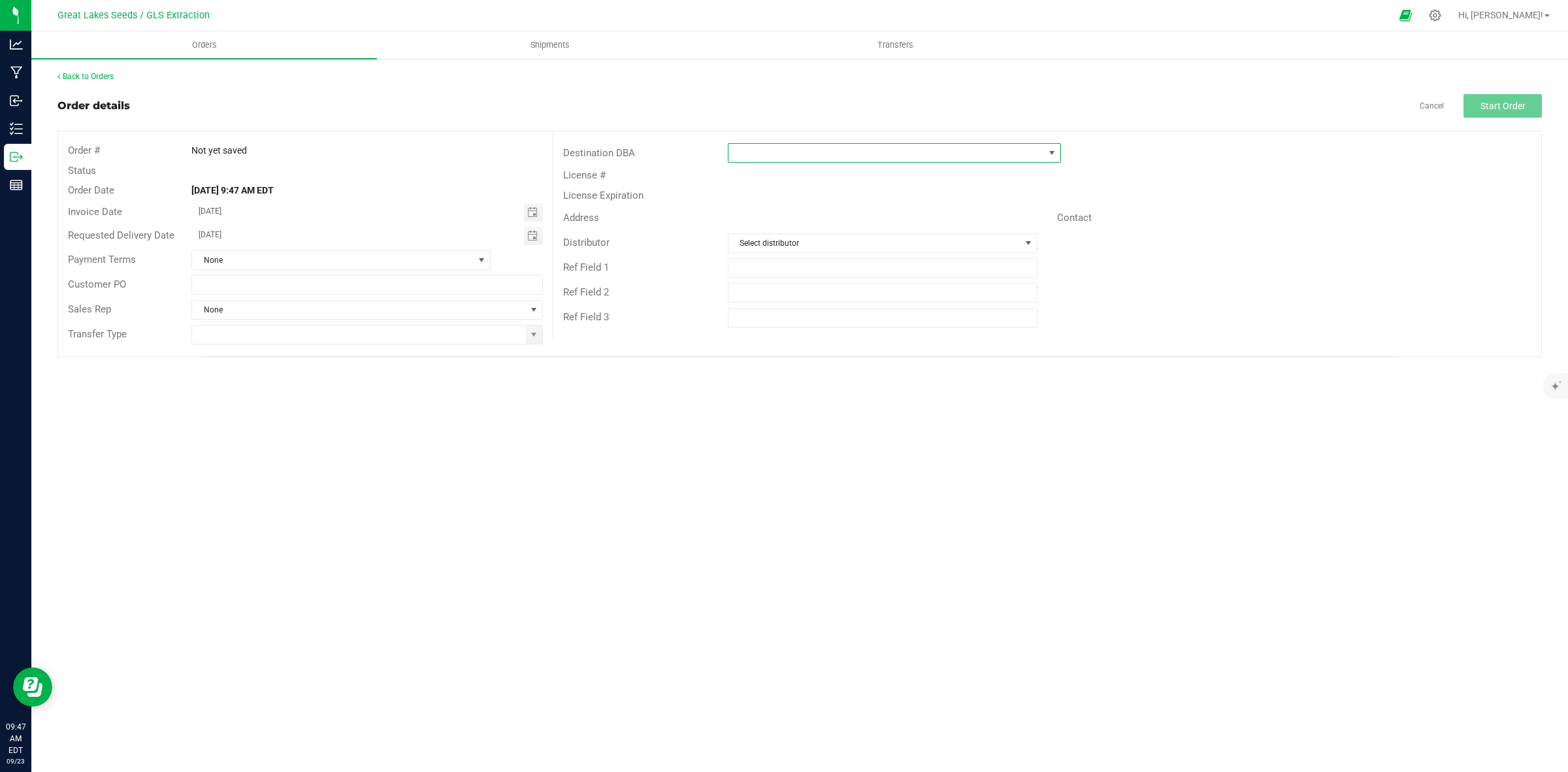
click at [886, 151] on span at bounding box center [886, 153] width 316 height 18
click at [987, 216] on li "+ Add New" at bounding box center [894, 209] width 332 height 23
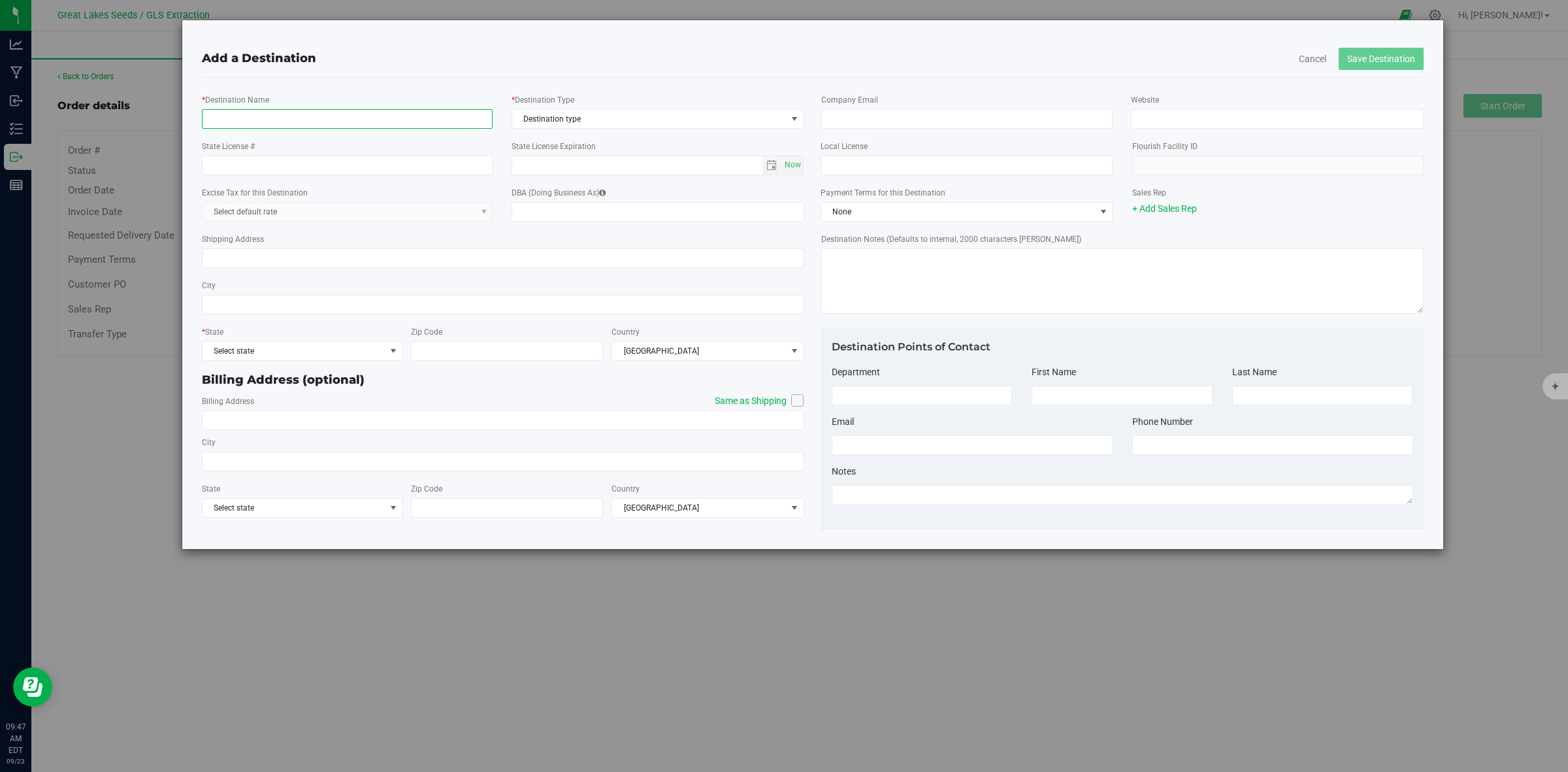
click at [363, 117] on input "* Destination Name" at bounding box center [347, 119] width 291 height 20
type input "KOB - Fendale"
click at [640, 121] on span "Destination type" at bounding box center [649, 119] width 275 height 18
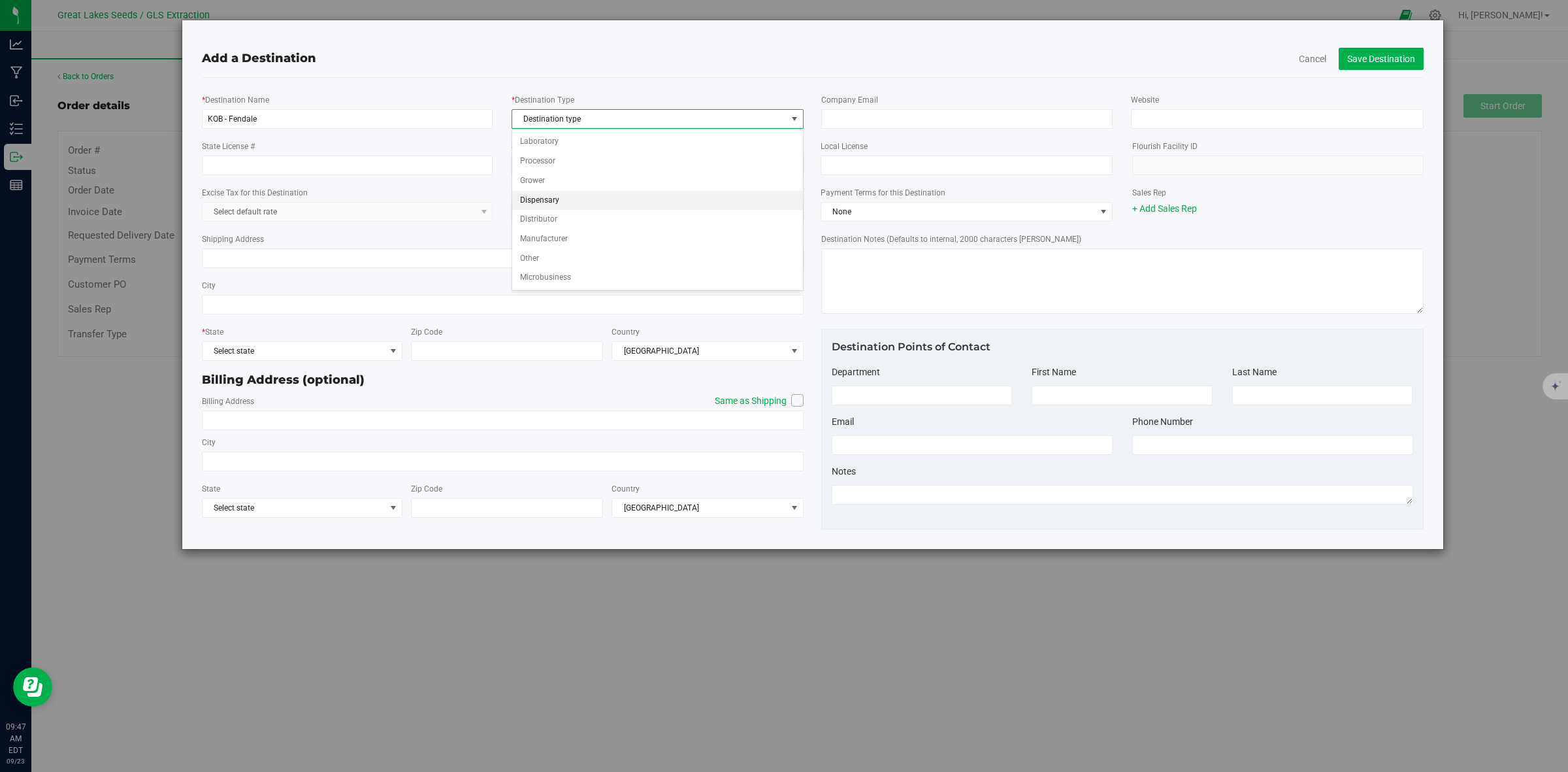
click at [576, 206] on li "Dispensary" at bounding box center [657, 201] width 291 height 20
click at [416, 271] on div "Shipping Address" at bounding box center [503, 250] width 603 height 46
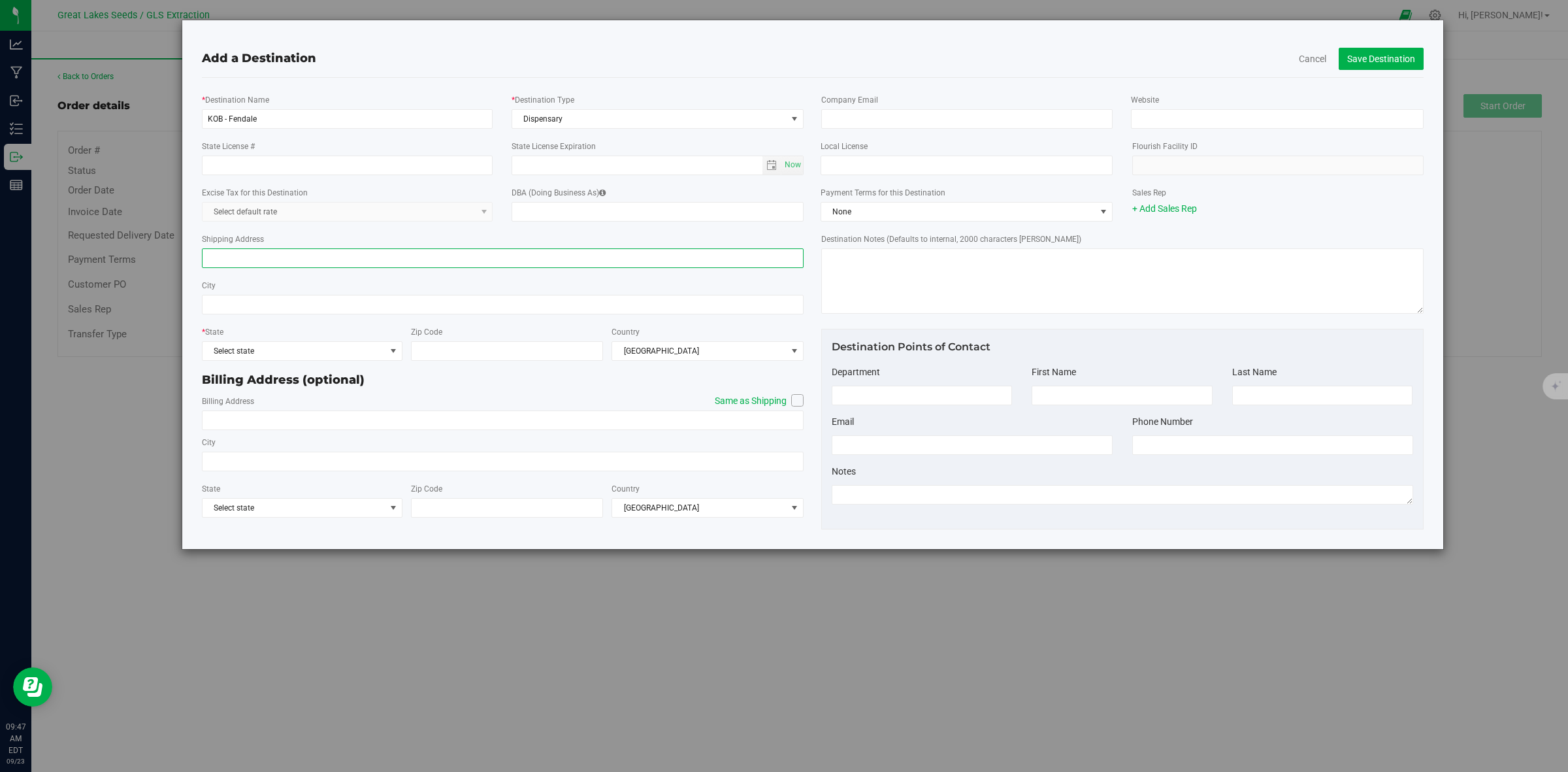
click at [415, 261] on input "Shipping Address" at bounding box center [503, 258] width 603 height 20
type input "1300 E 9 Mile Rd"
type input "Ferndale"
type input "48220"
click at [370, 172] on input "State License #" at bounding box center [347, 165] width 291 height 20
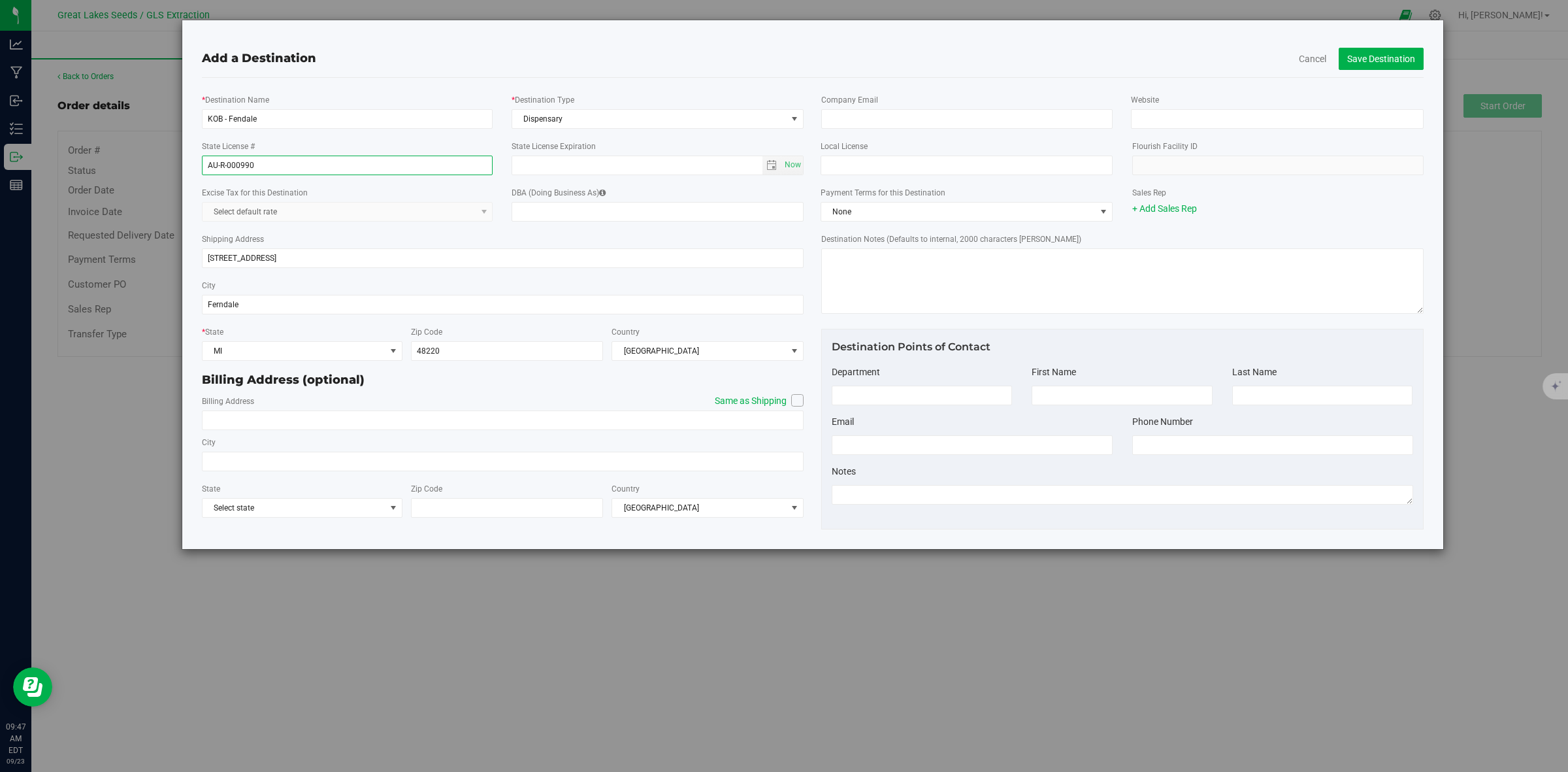
type input "AU-R-000990"
click at [798, 400] on icon at bounding box center [798, 400] width 8 height 0
click at [0, 0] on input "Same as Shipping" at bounding box center [0, 0] width 0 height 0
type input "1300 E 9 Mile Rd"
type input "Ferndale"
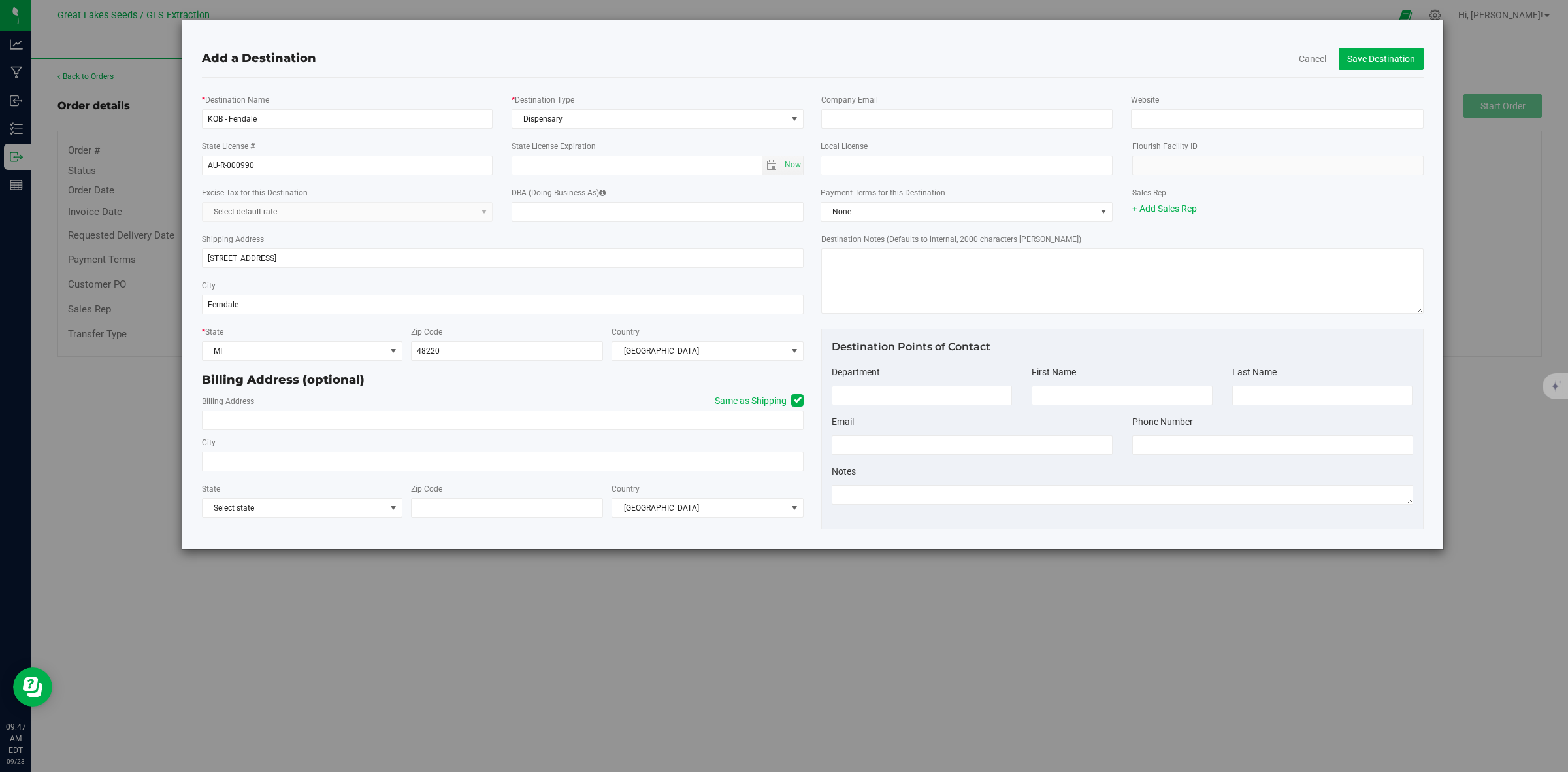
type input "48220"
click at [1374, 48] on button "Save Destination" at bounding box center [1381, 59] width 85 height 23
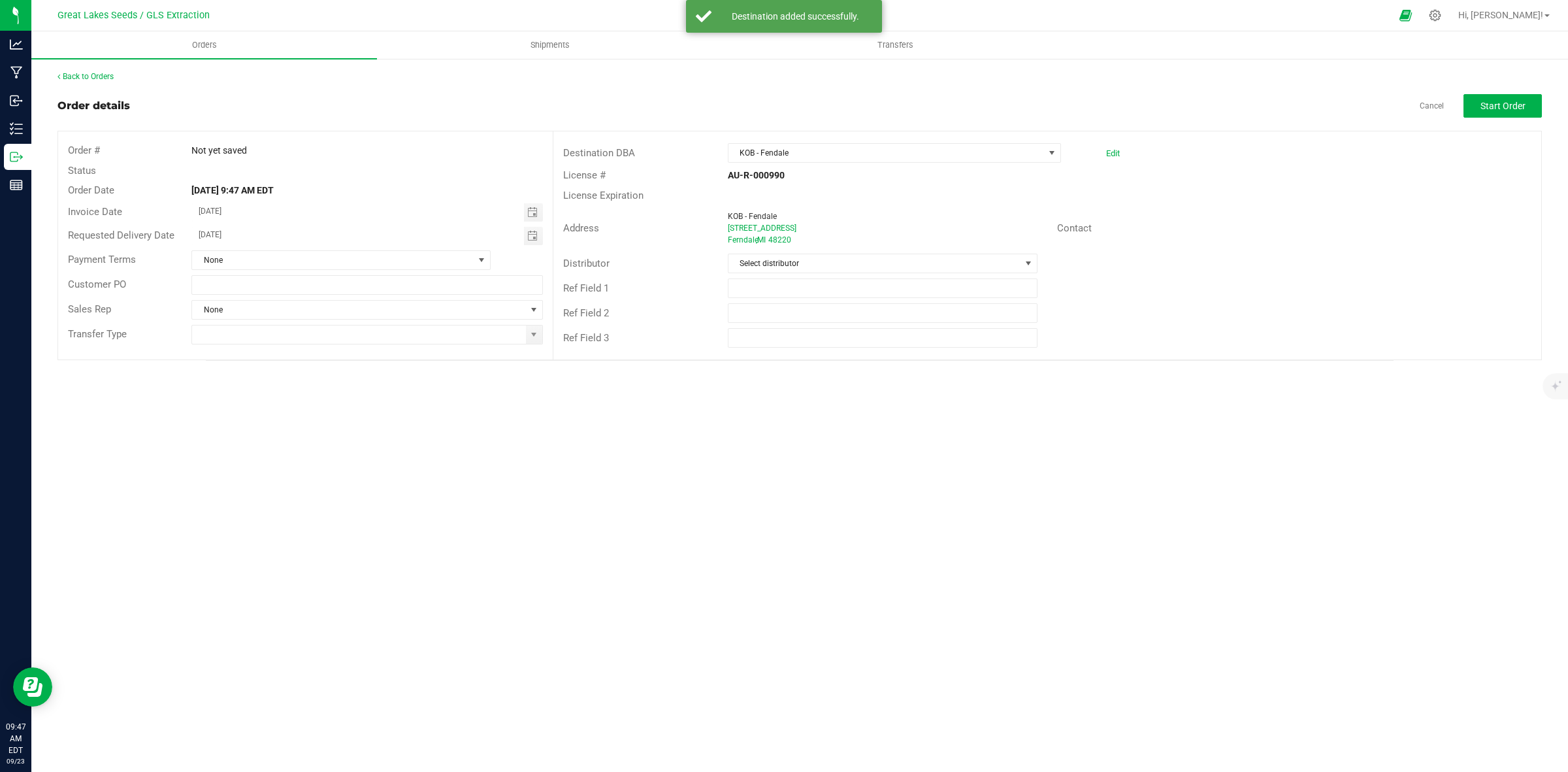
click at [840, 275] on div "Distributor Select distributor" at bounding box center [1047, 263] width 988 height 25
click at [847, 262] on span "Select distributor" at bounding box center [875, 263] width 292 height 18
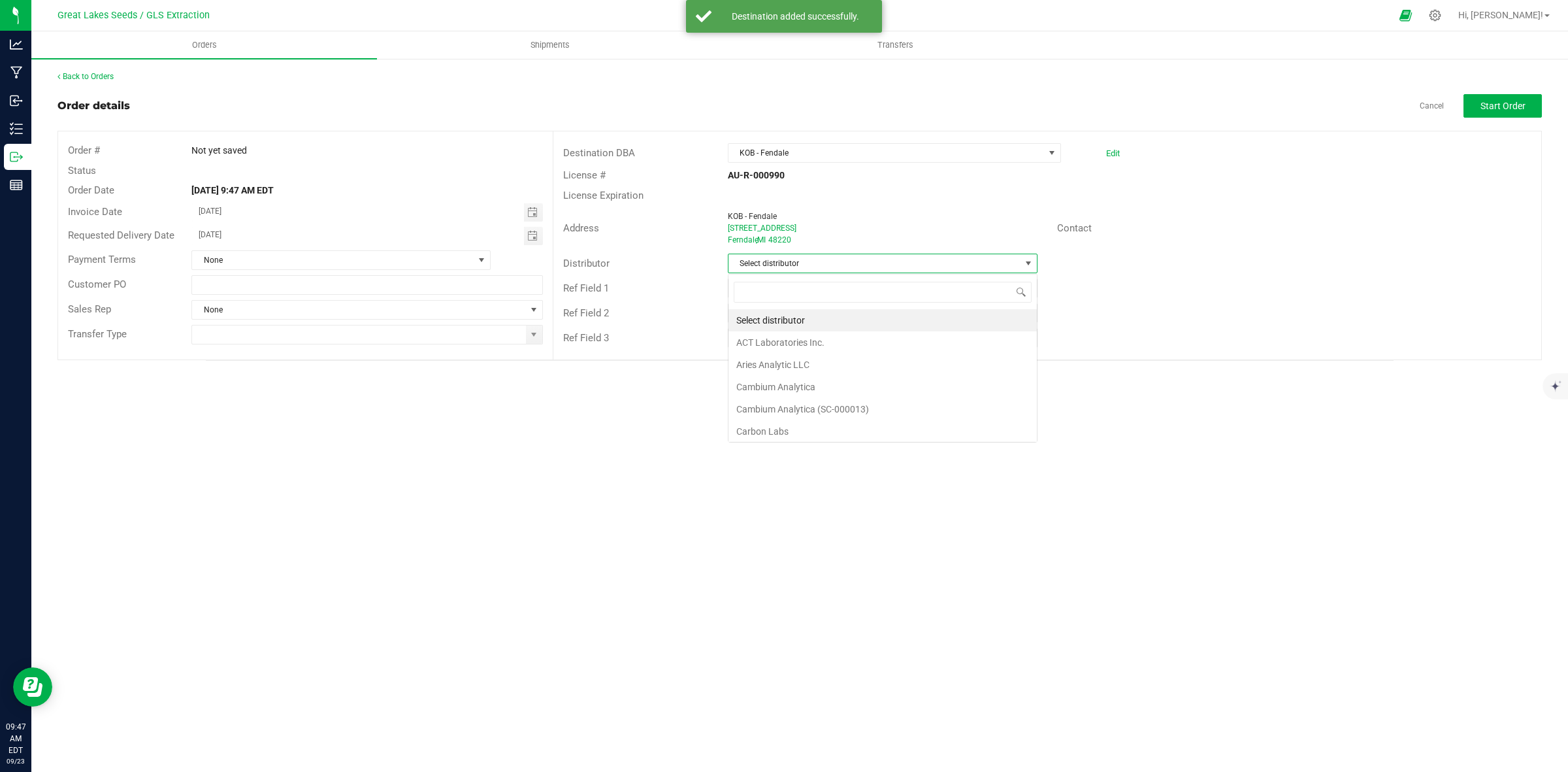
scroll to position [20, 309]
type input "mot"
click at [802, 316] on li "Motas Transportation" at bounding box center [883, 320] width 308 height 23
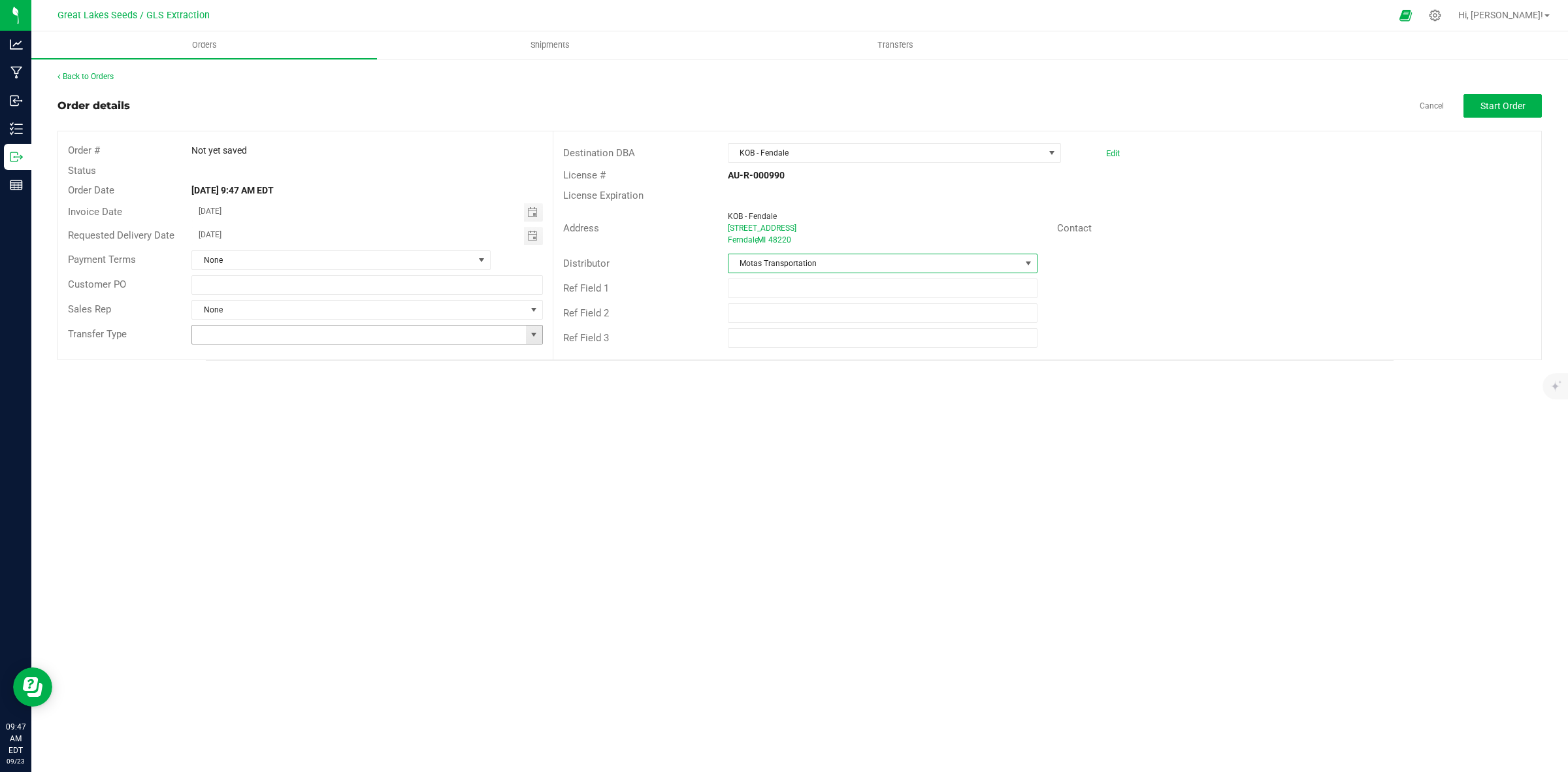
click at [537, 333] on span at bounding box center [533, 334] width 10 height 10
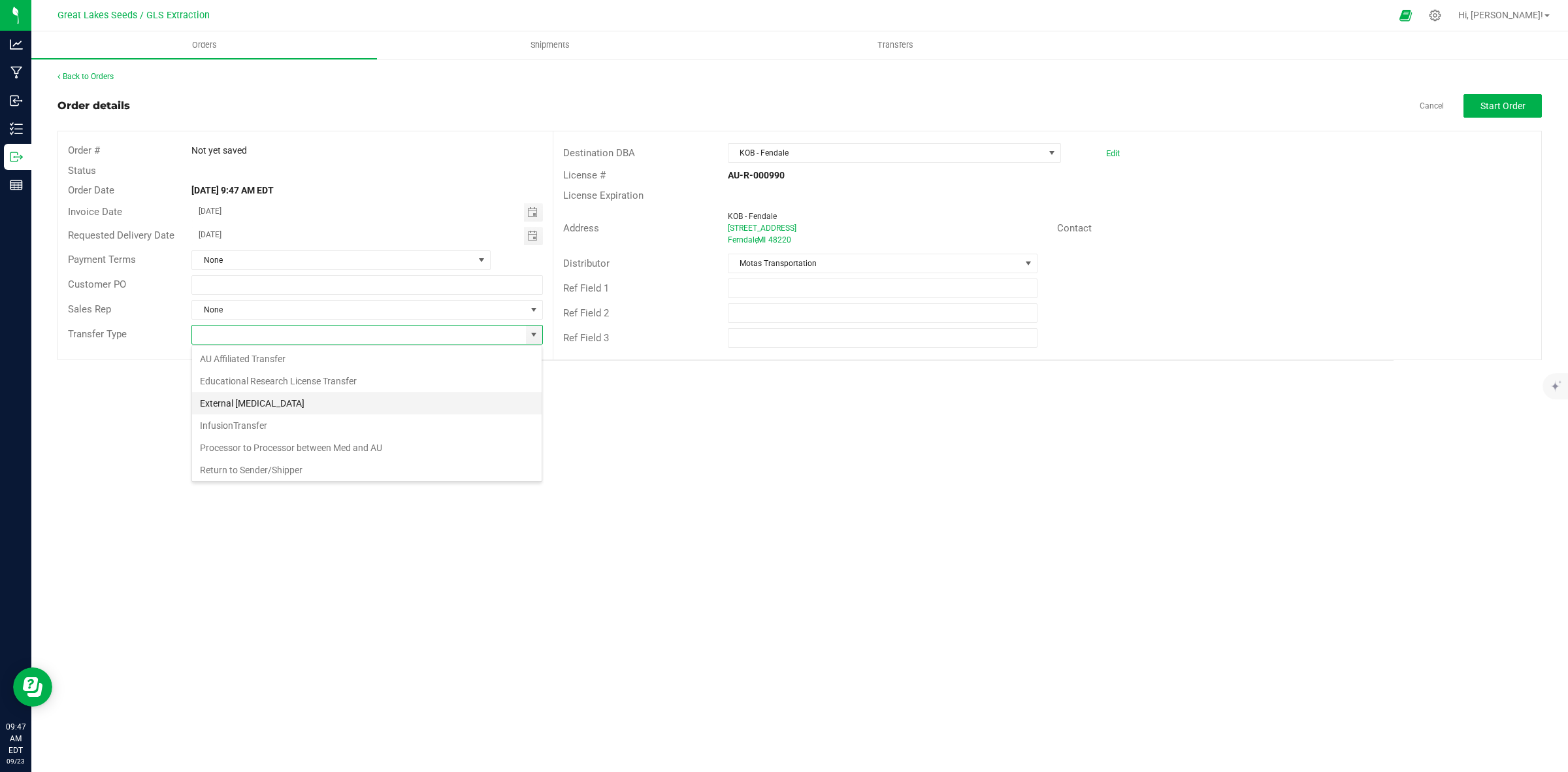
scroll to position [95, 0]
click at [359, 439] on li "Wholesale Transfer" at bounding box center [367, 445] width 350 height 23
type input "Wholesale Transfer"
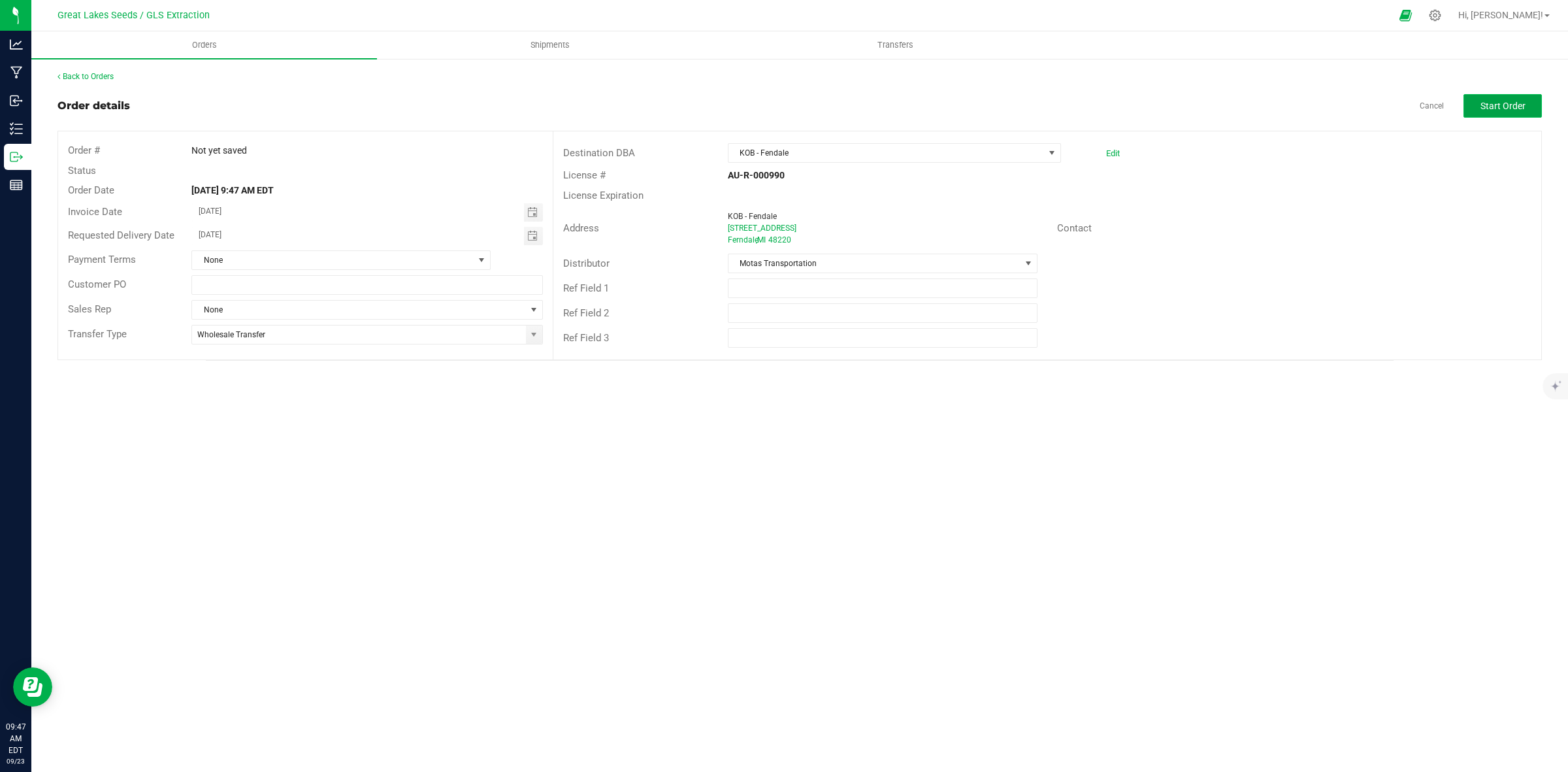
click at [1508, 106] on span "Start Order" at bounding box center [1503, 106] width 45 height 10
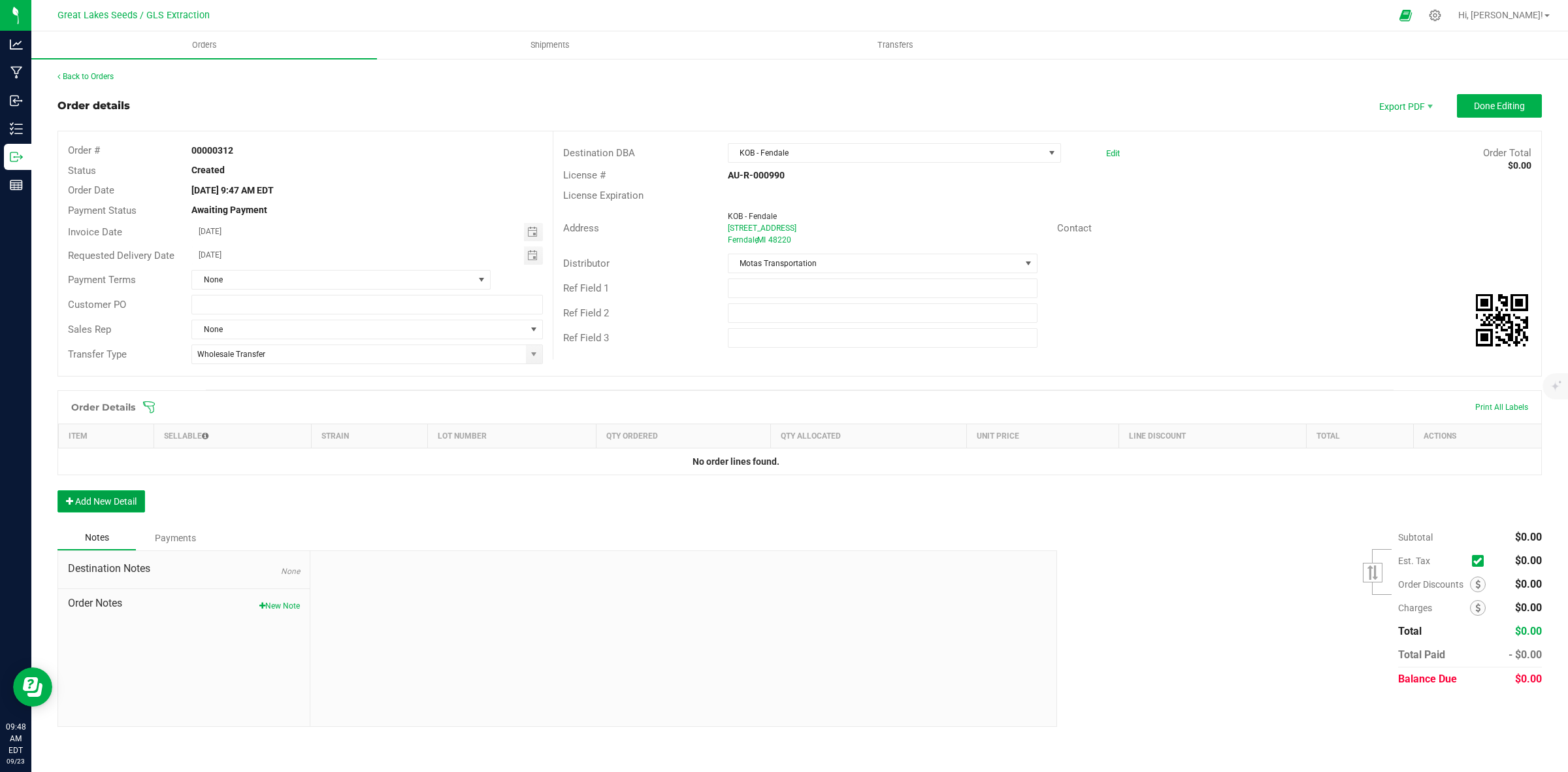
click at [117, 503] on button "Add New Detail" at bounding box center [101, 501] width 87 height 23
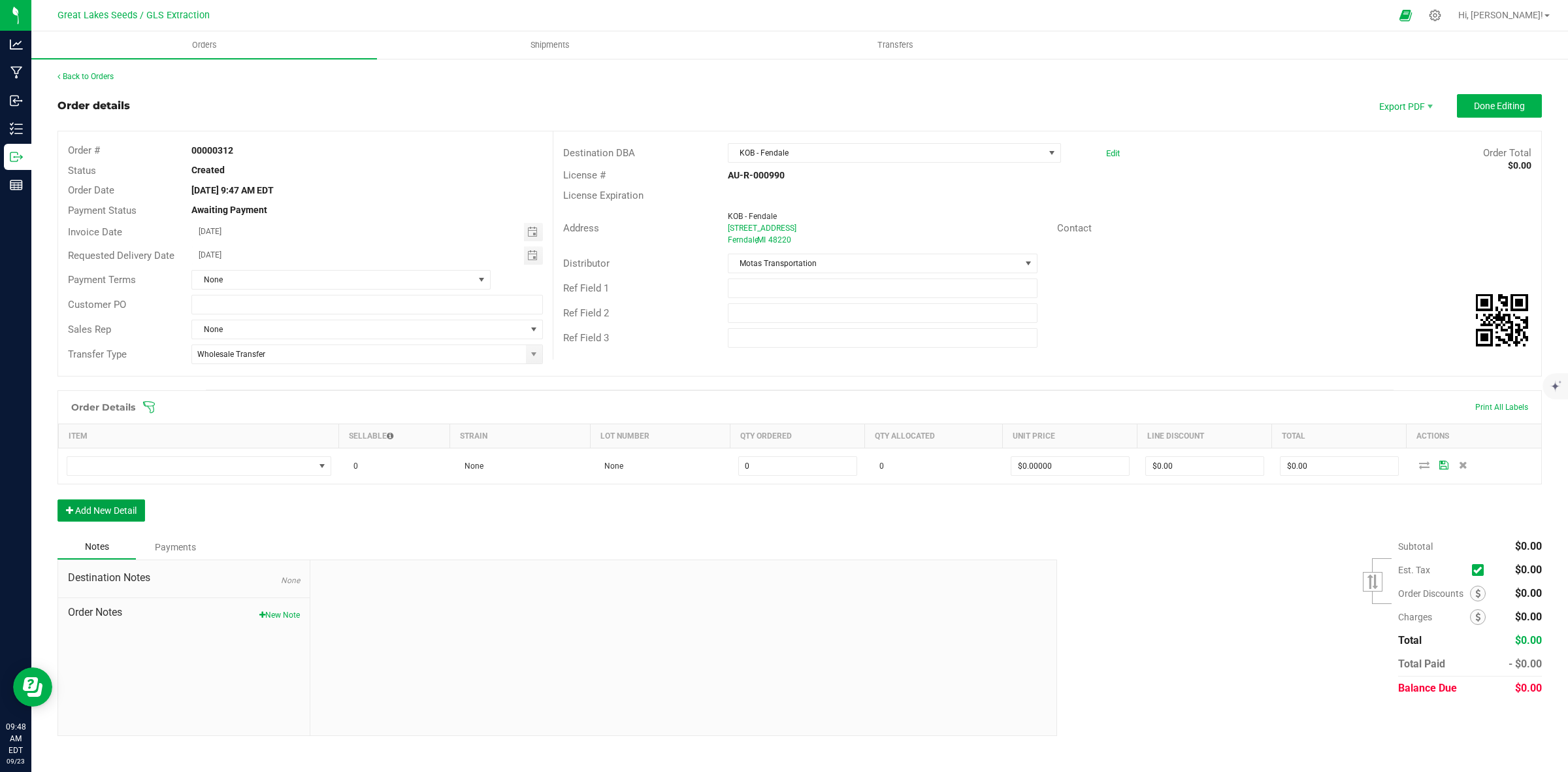
click at [57, 499] on button "Add New Detail" at bounding box center [101, 510] width 87 height 23
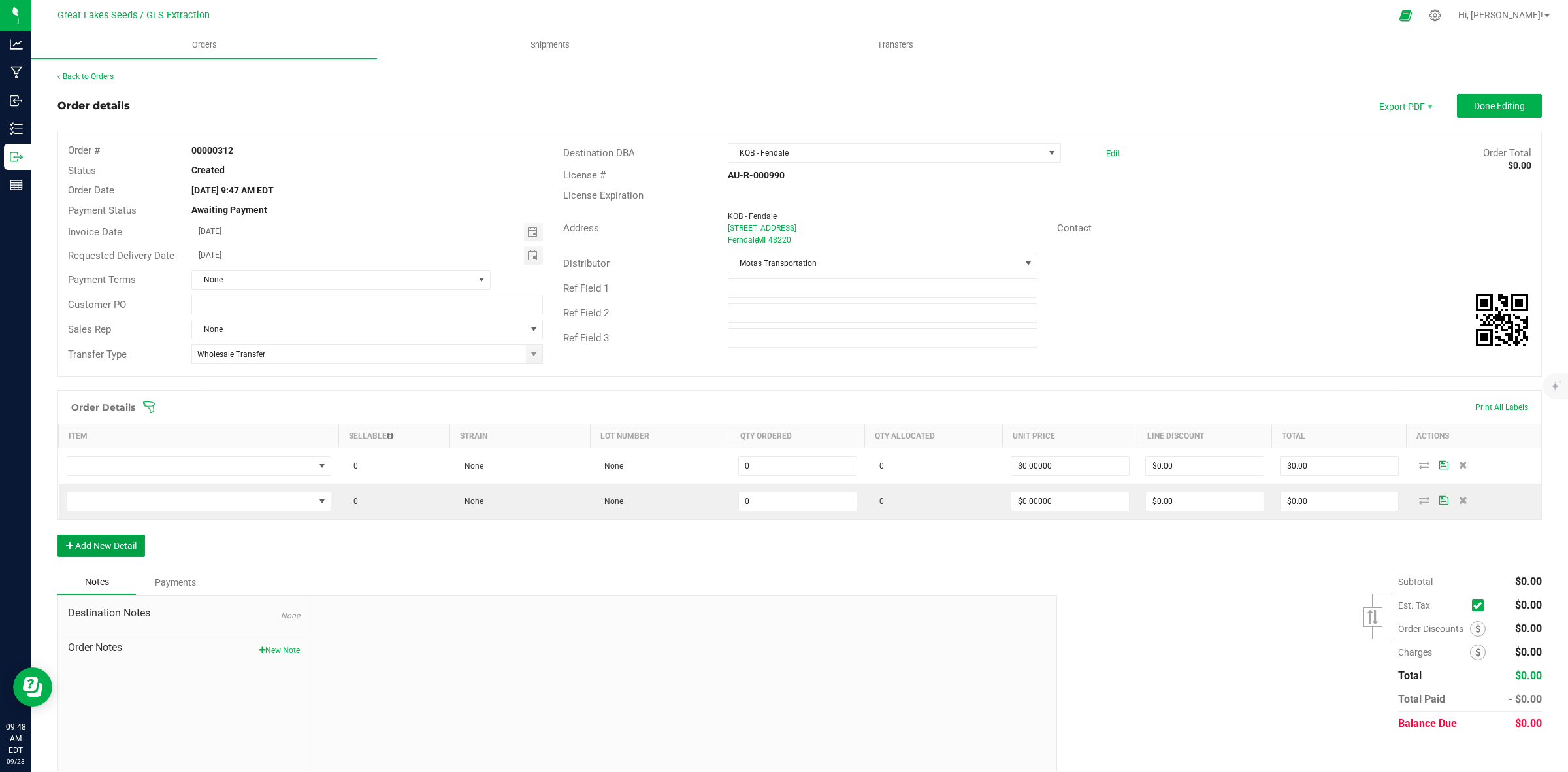
click at [57, 535] on button "Add New Detail" at bounding box center [101, 546] width 87 height 23
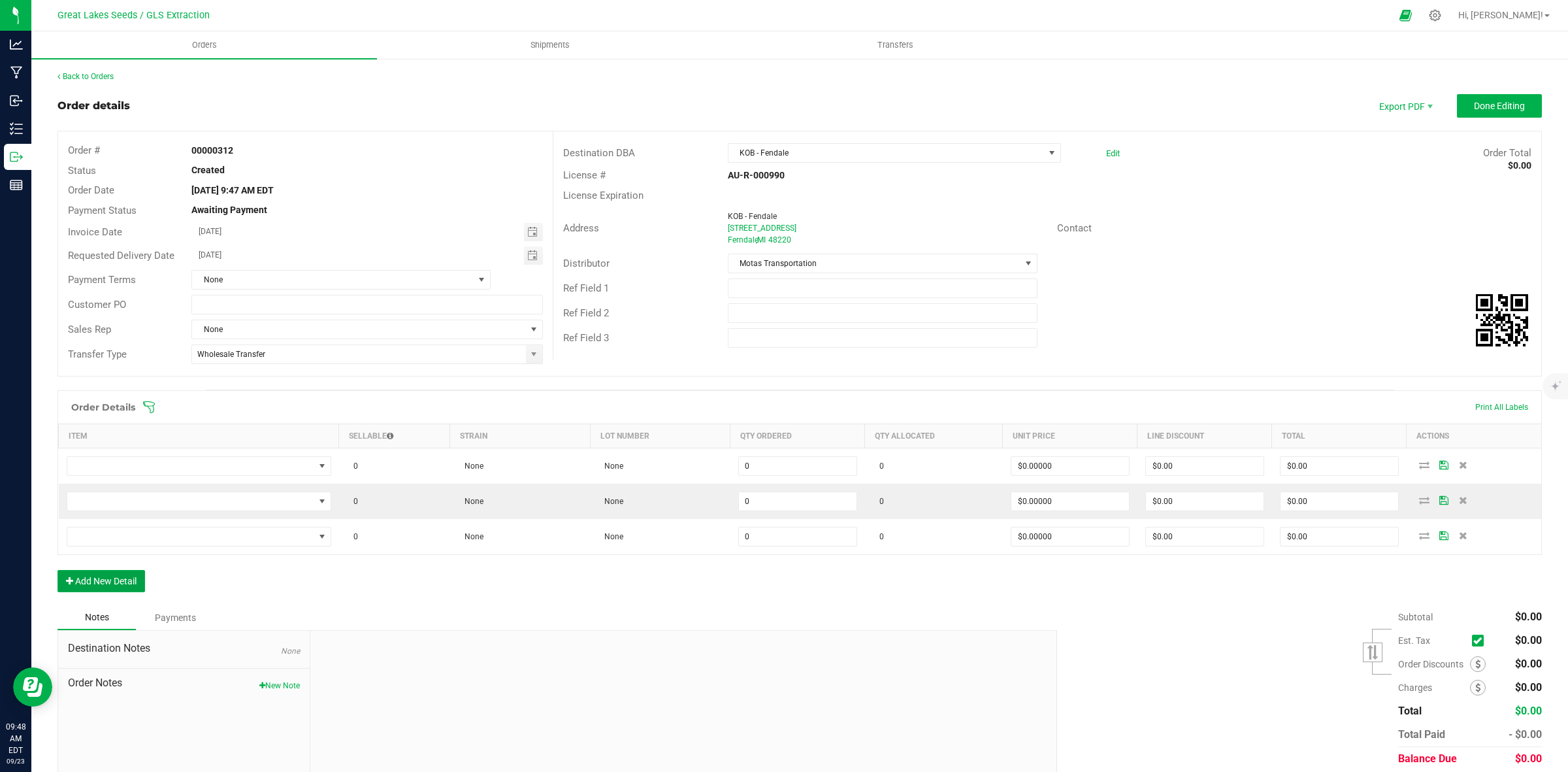
click at [57, 570] on button "Add New Detail" at bounding box center [101, 581] width 87 height 23
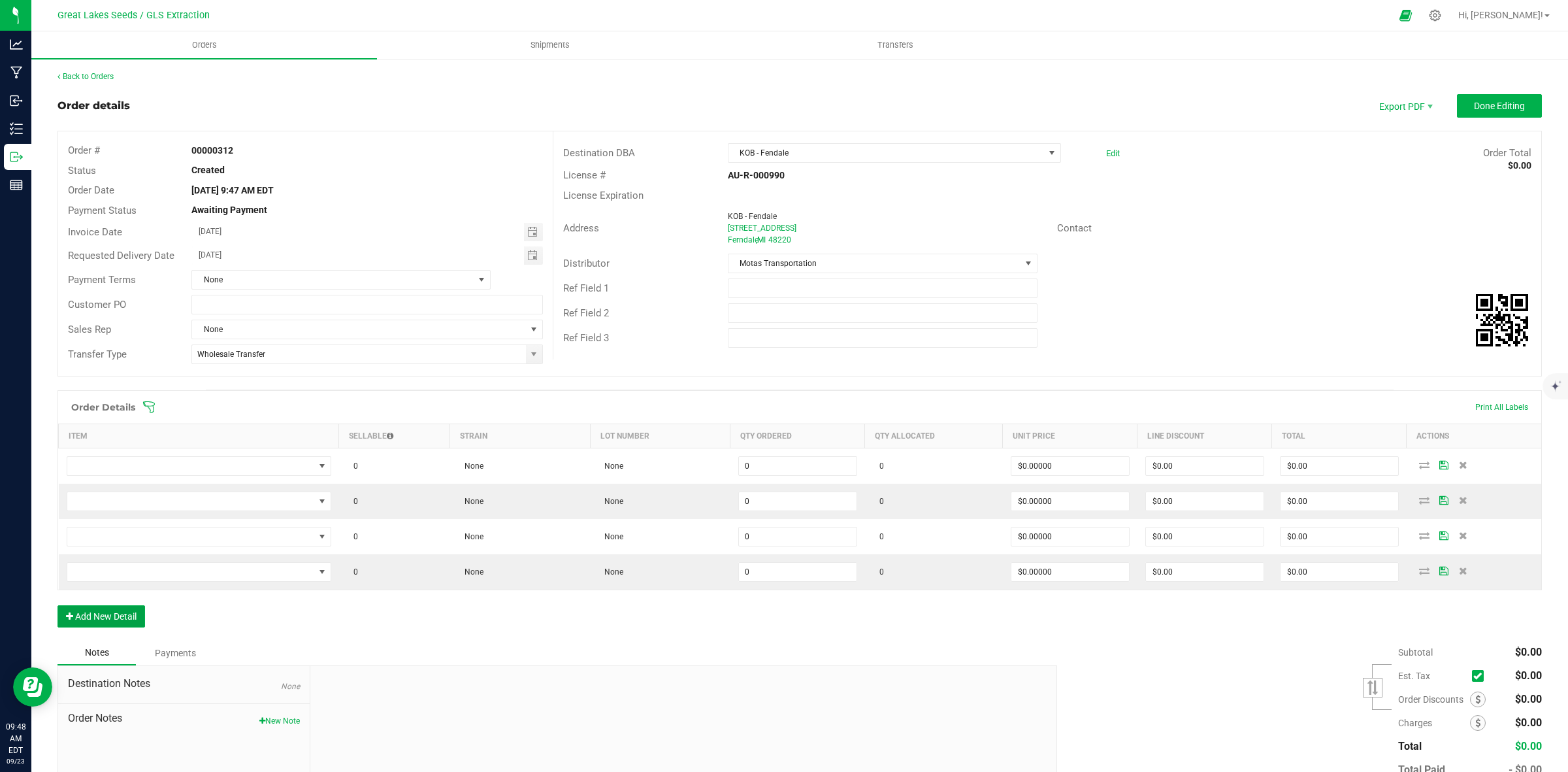
click at [57, 606] on button "Add New Detail" at bounding box center [101, 617] width 87 height 23
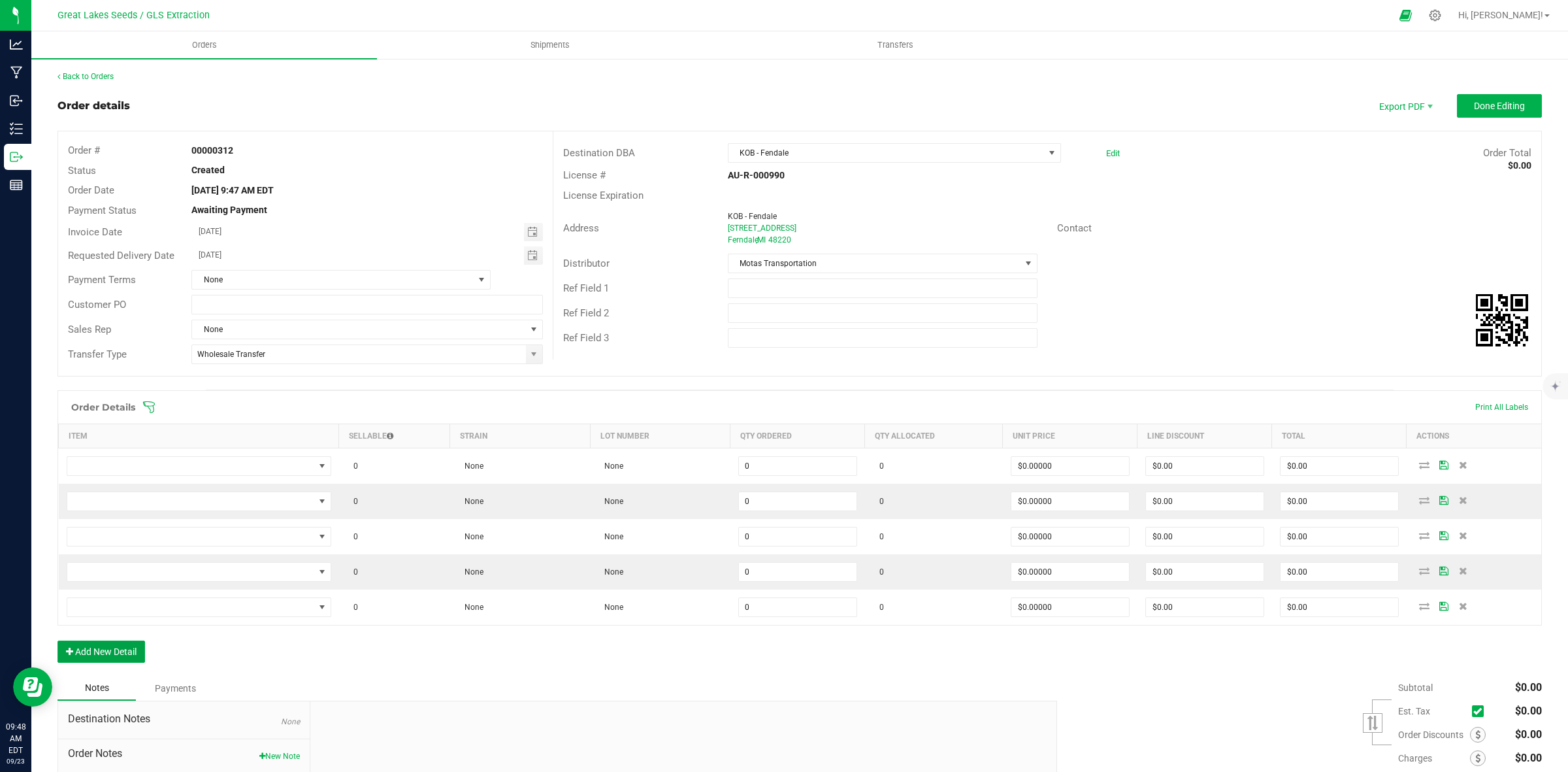
click at [57, 640] on button "Add New Detail" at bounding box center [101, 651] width 87 height 23
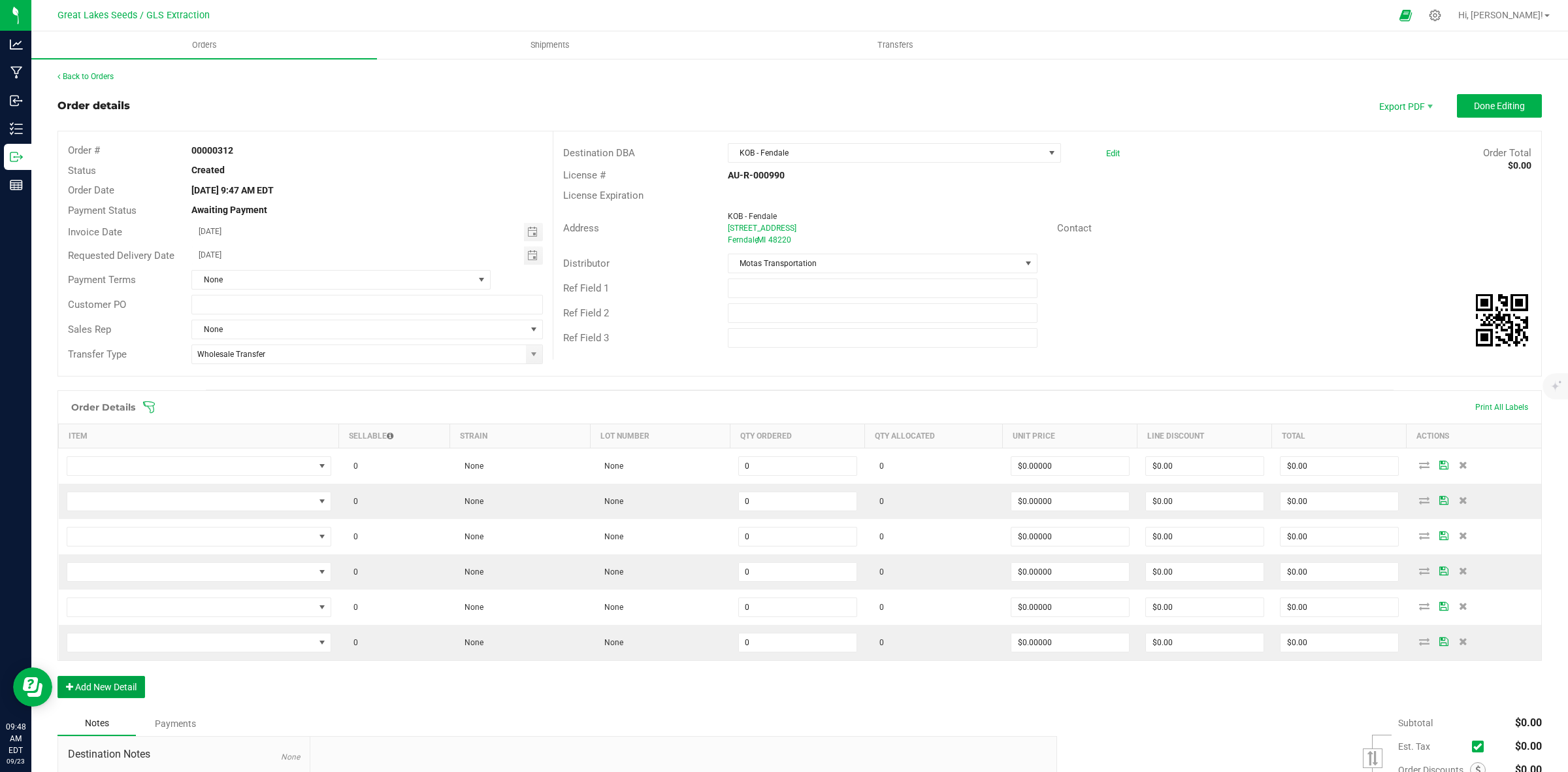
click at [57, 676] on button "Add New Detail" at bounding box center [101, 687] width 87 height 23
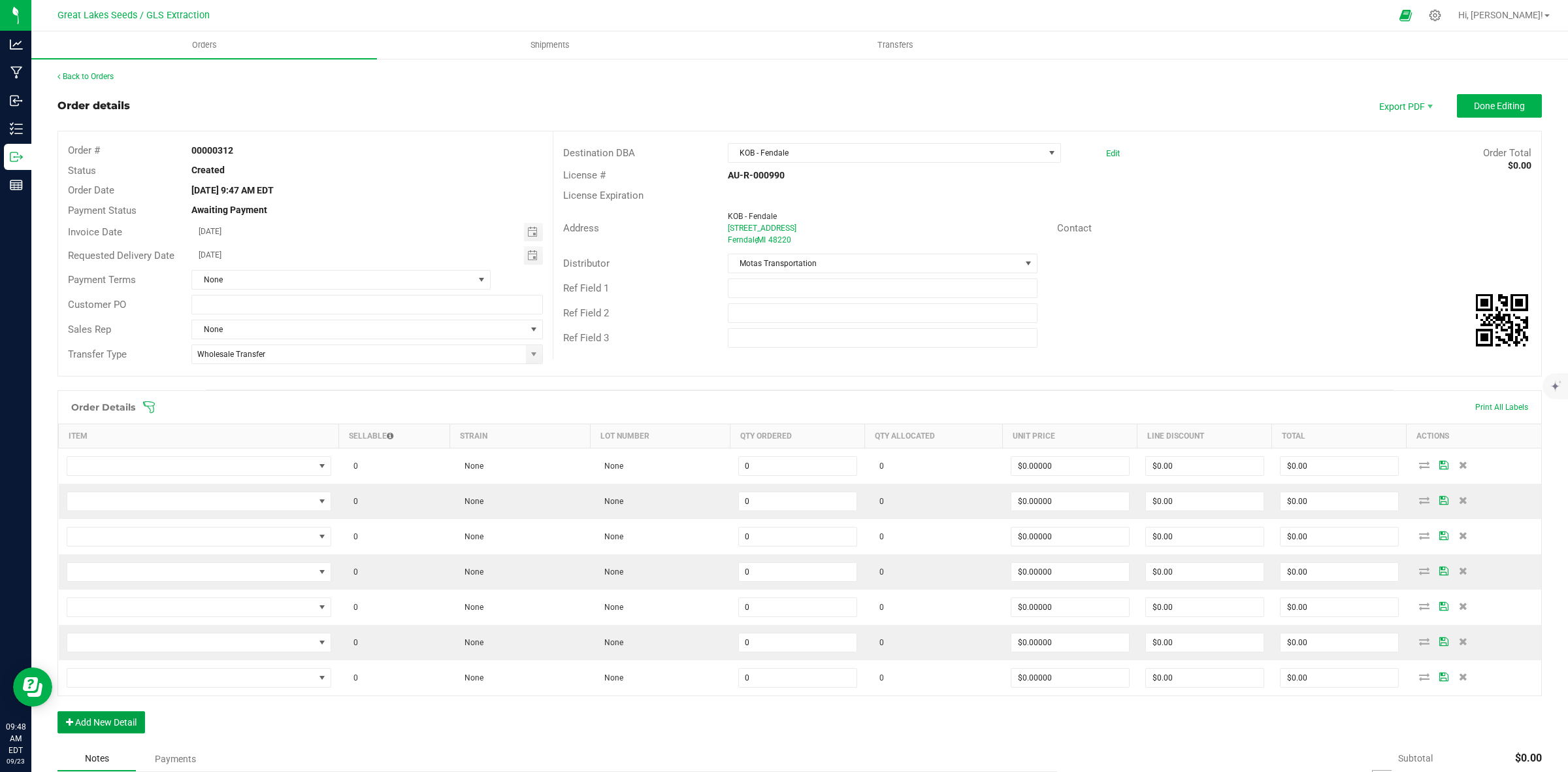
click at [57, 711] on button "Add New Detail" at bounding box center [101, 722] width 87 height 23
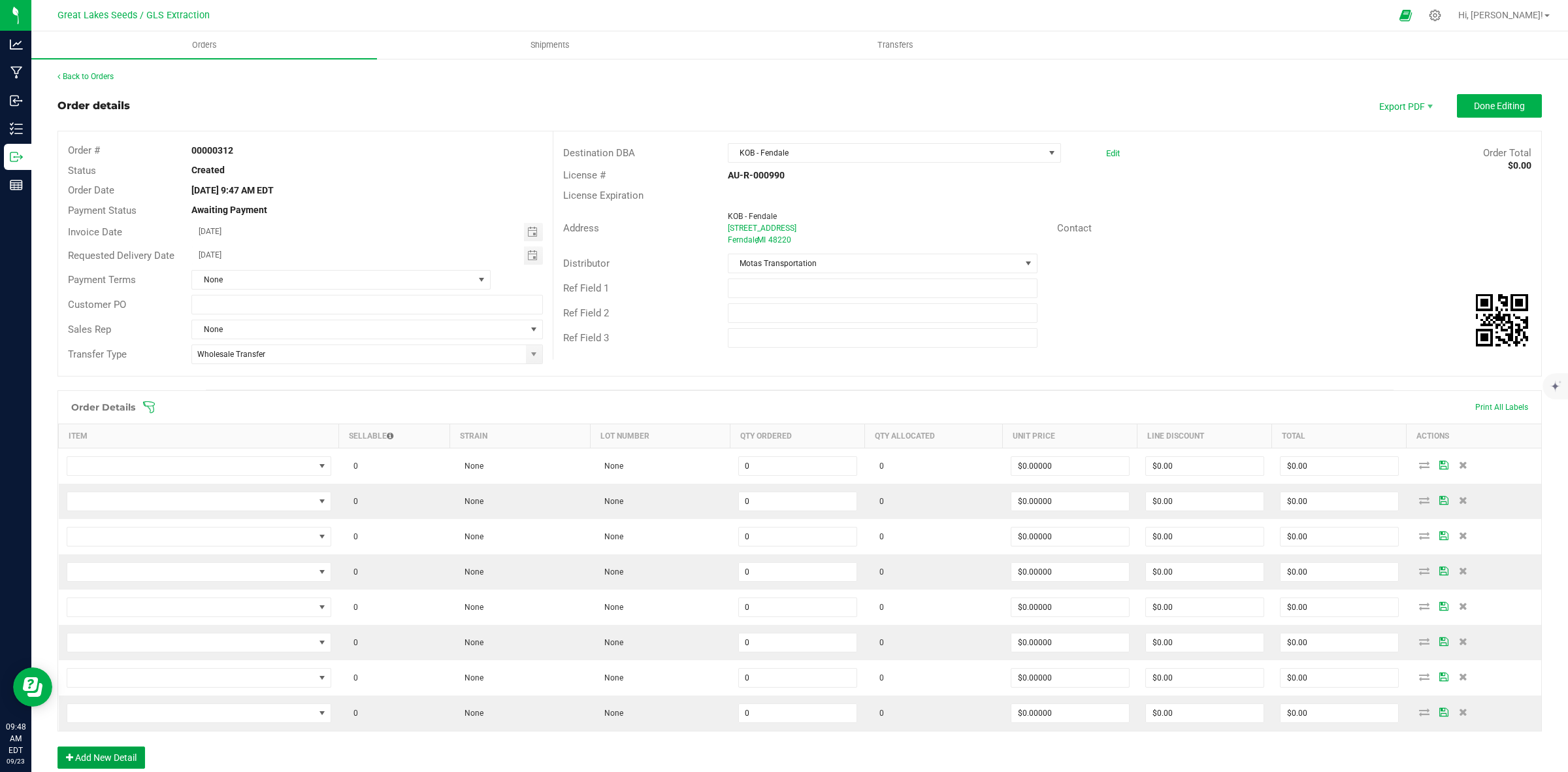
click at [57, 747] on button "Add New Detail" at bounding box center [101, 758] width 87 height 23
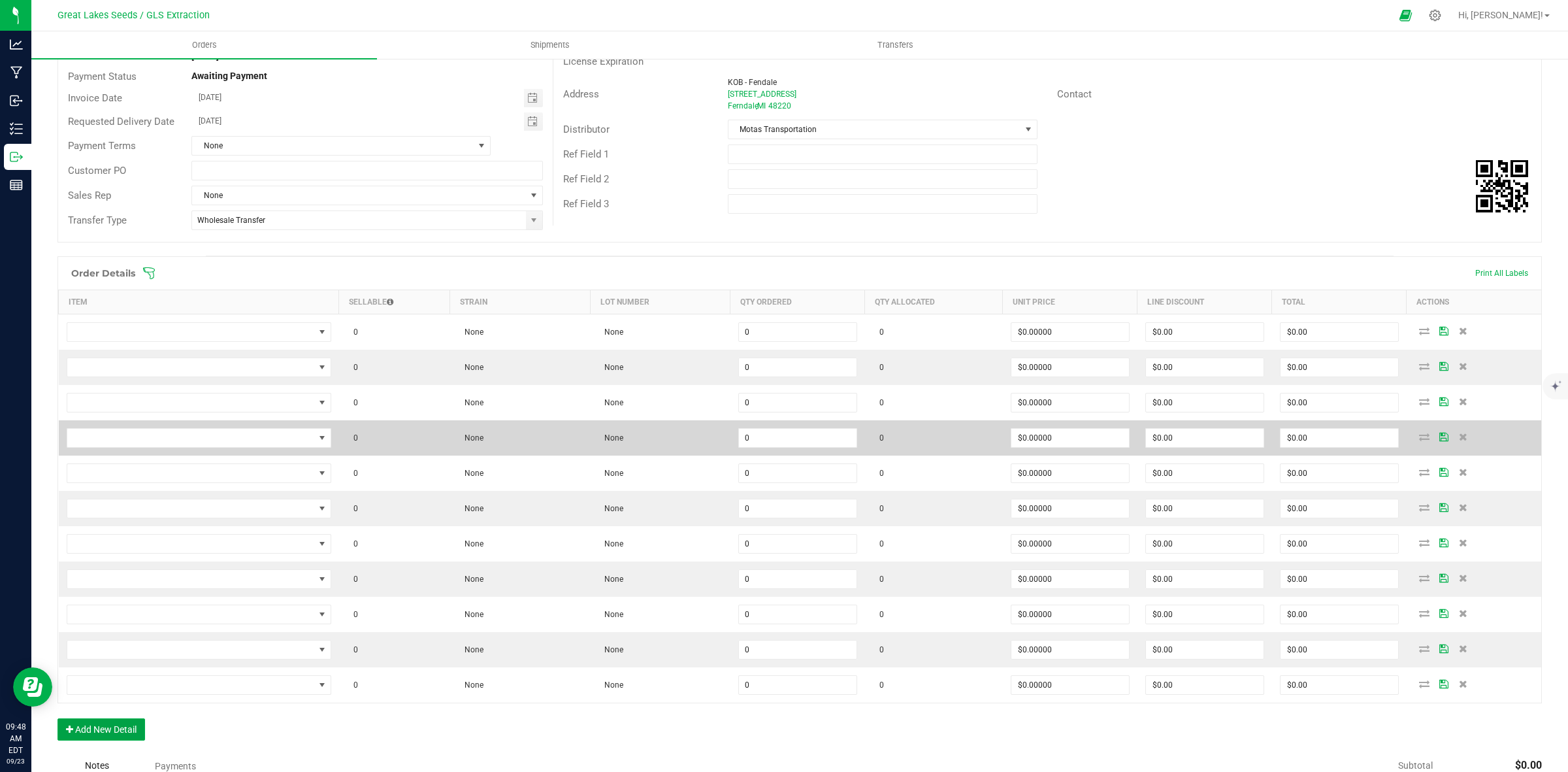
scroll to position [335, 0]
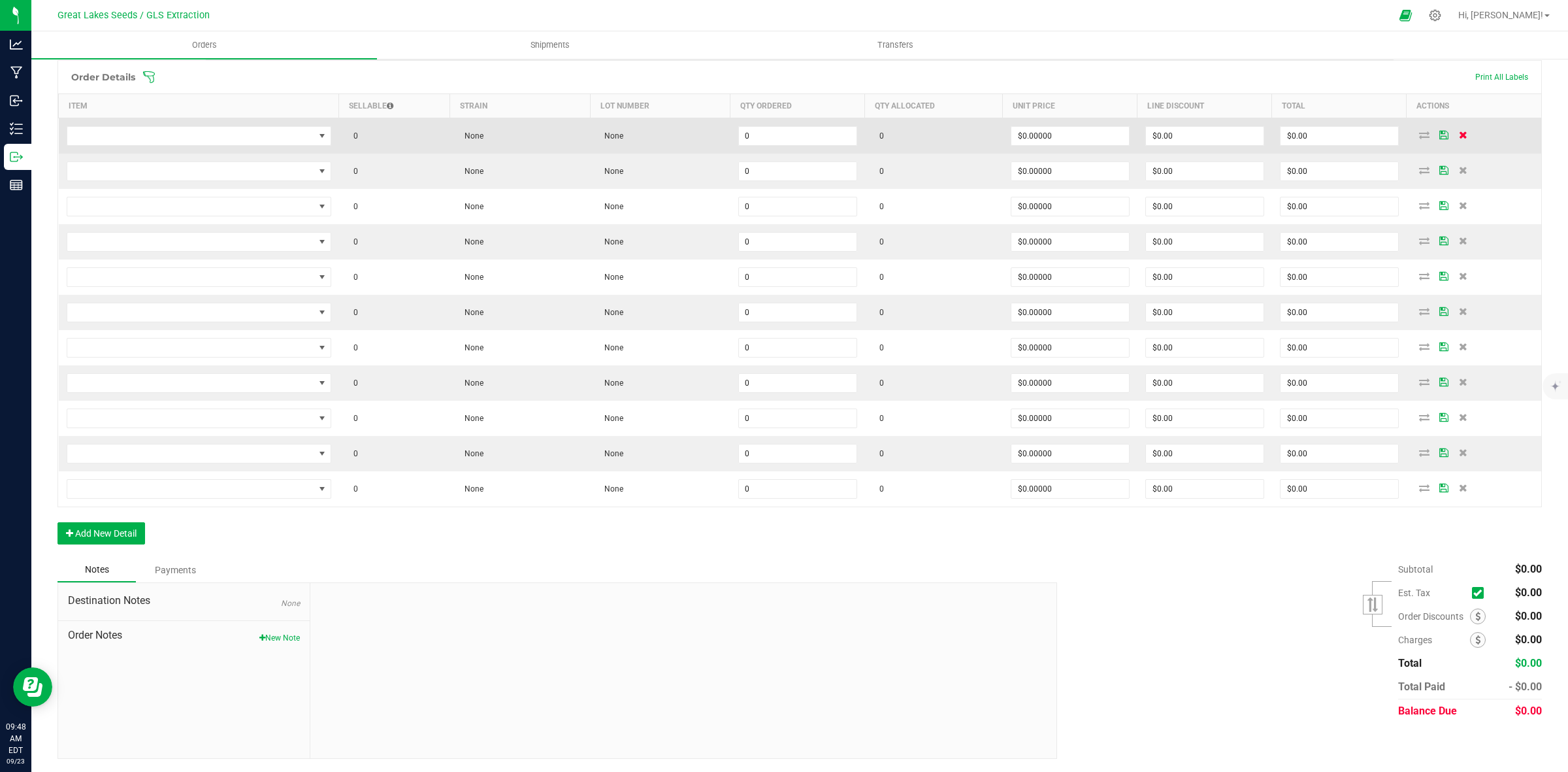
click at [1459, 131] on icon at bounding box center [1463, 135] width 8 height 8
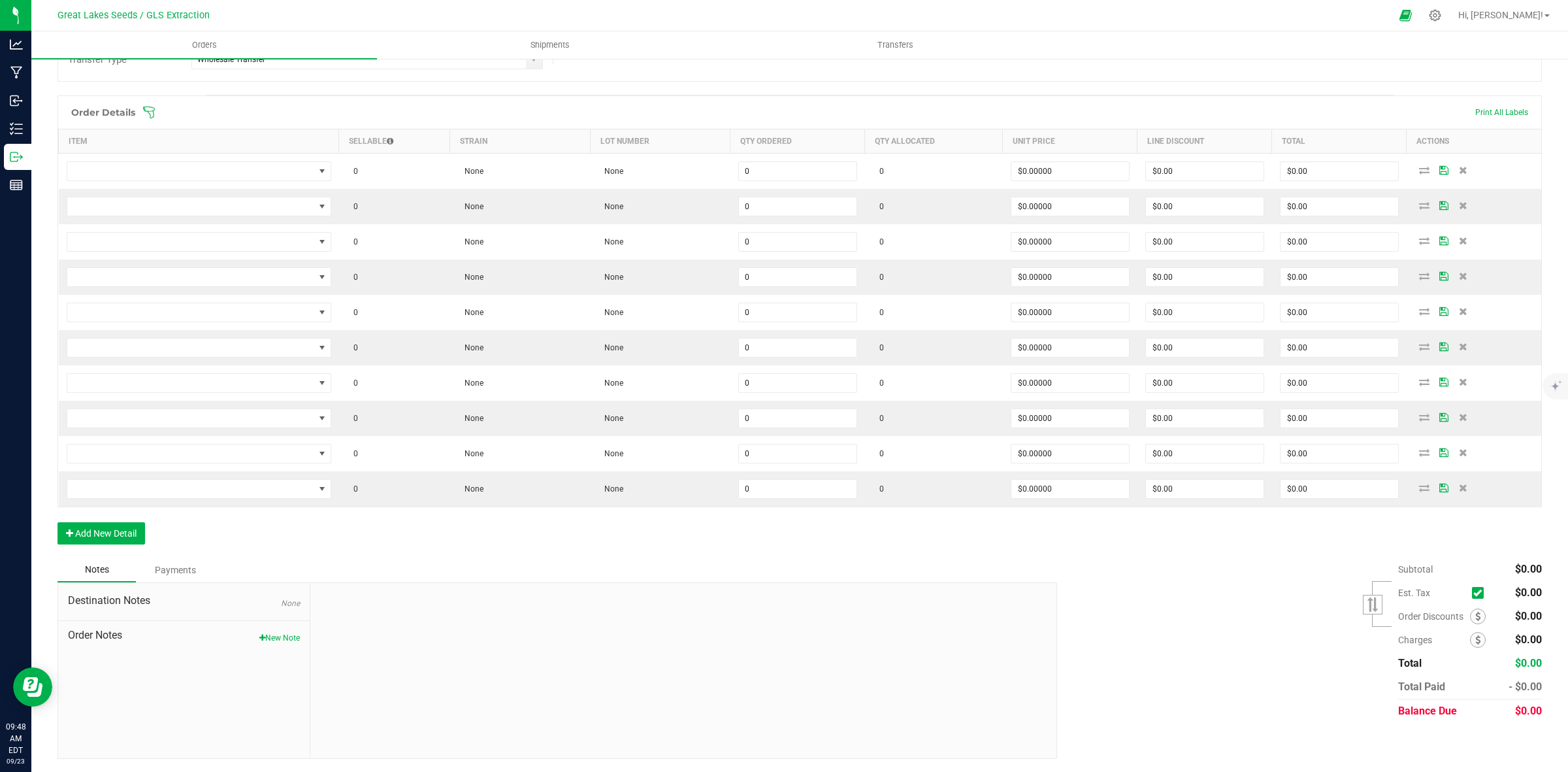
click at [1454, 130] on th "Actions" at bounding box center [1474, 141] width 134 height 24
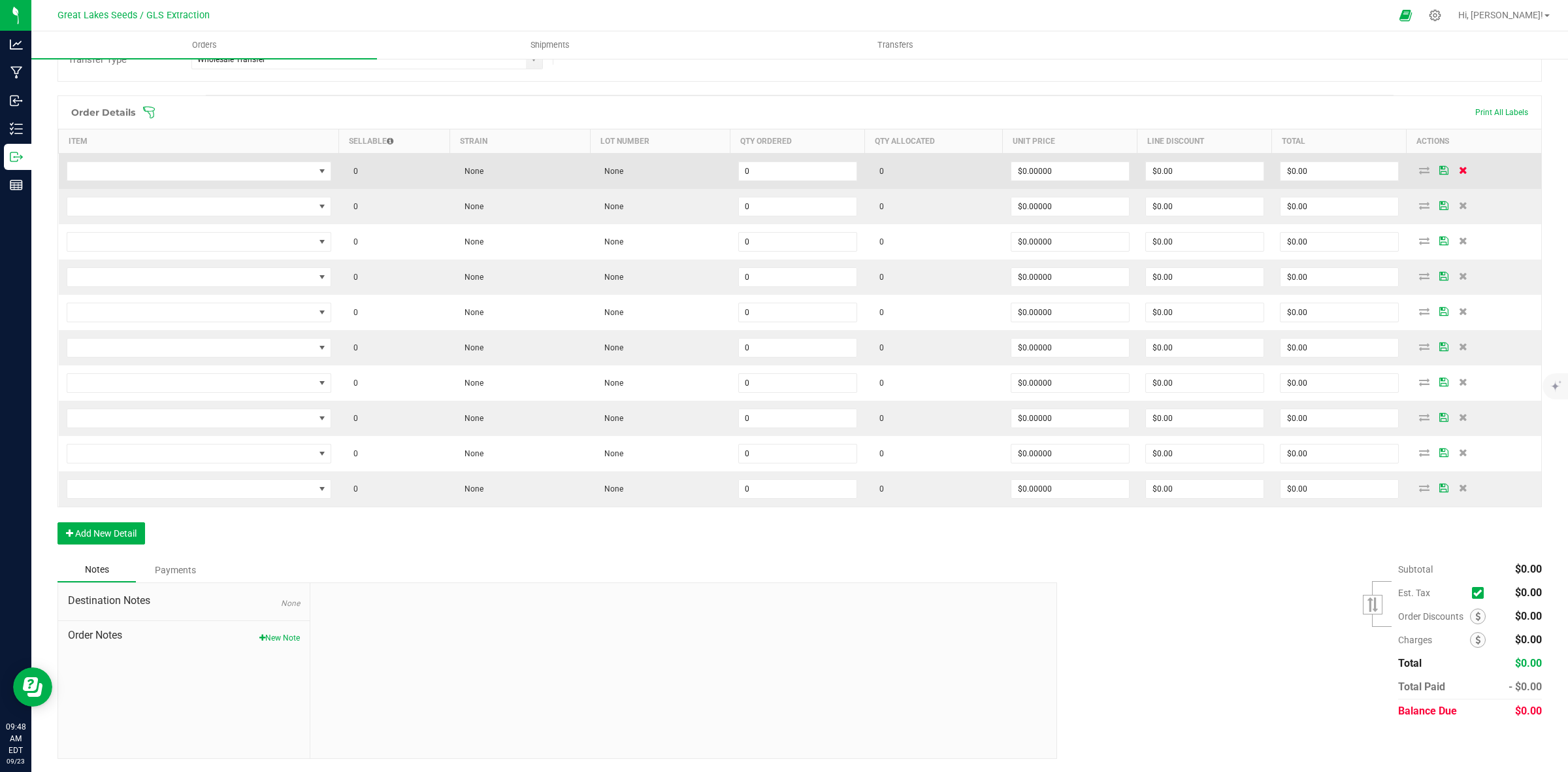
click at [1457, 170] on span at bounding box center [1464, 170] width 20 height 8
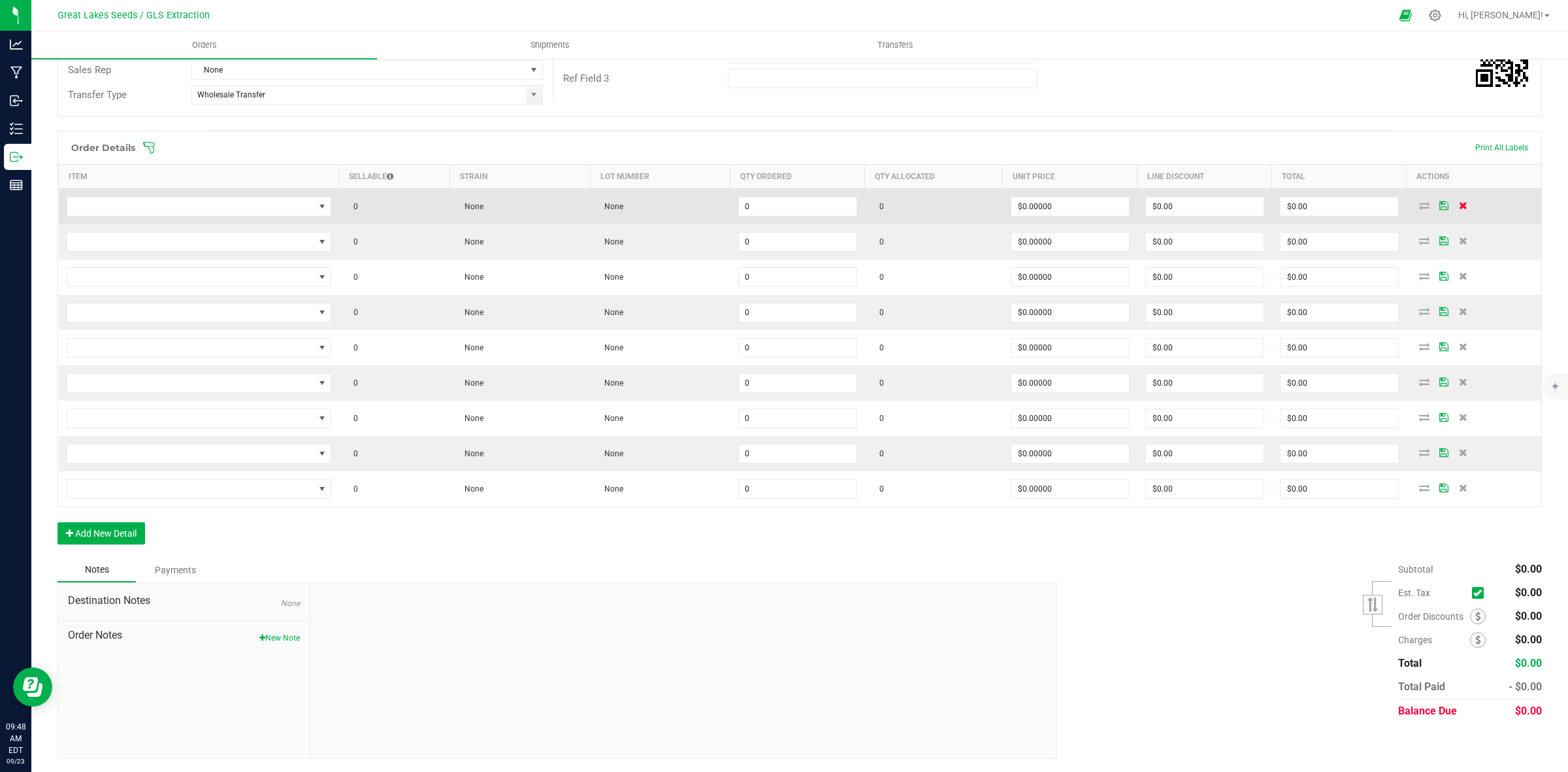
click at [1459, 201] on icon at bounding box center [1463, 205] width 8 height 8
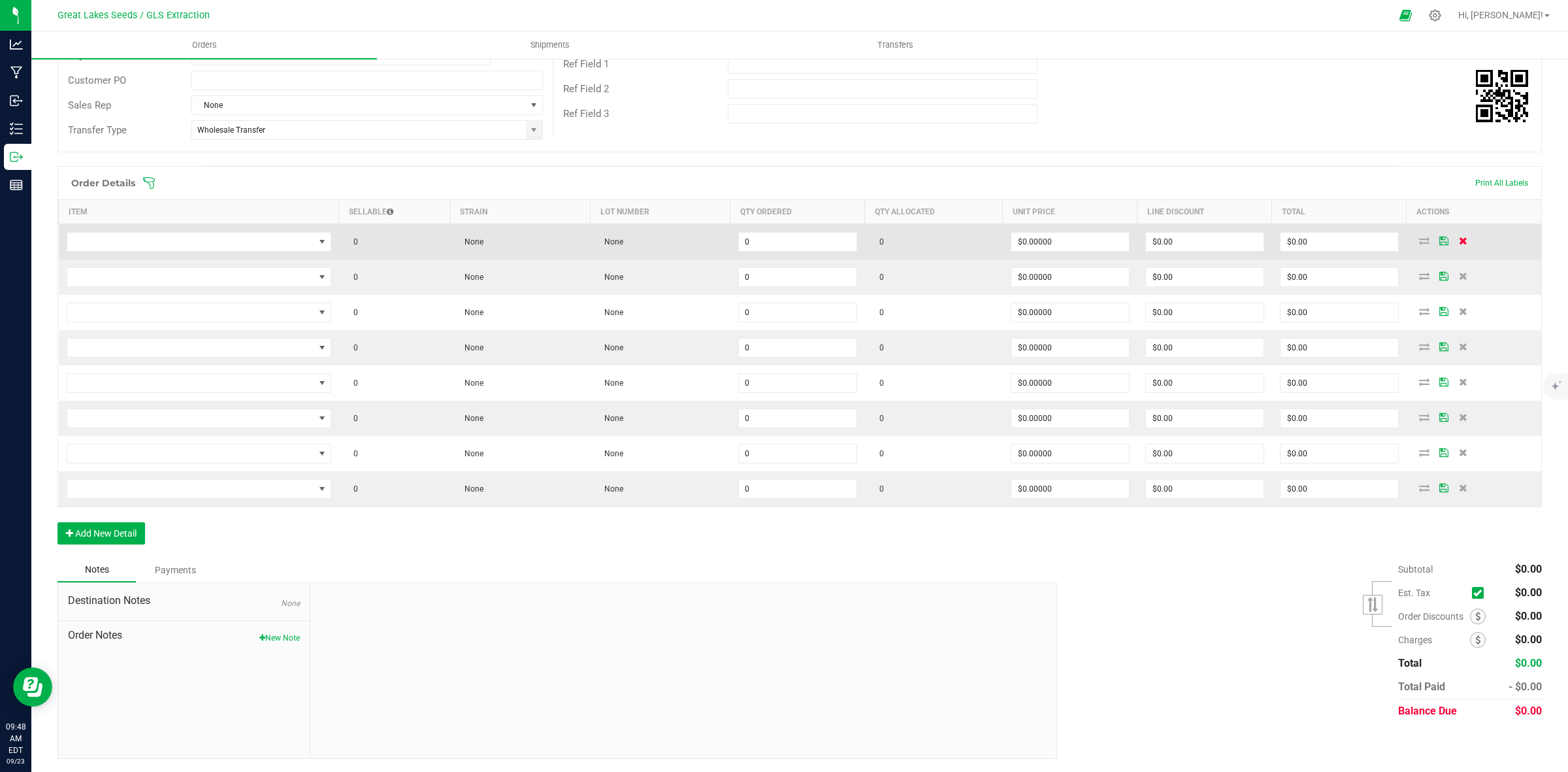
click at [1459, 241] on icon at bounding box center [1463, 241] width 8 height 8
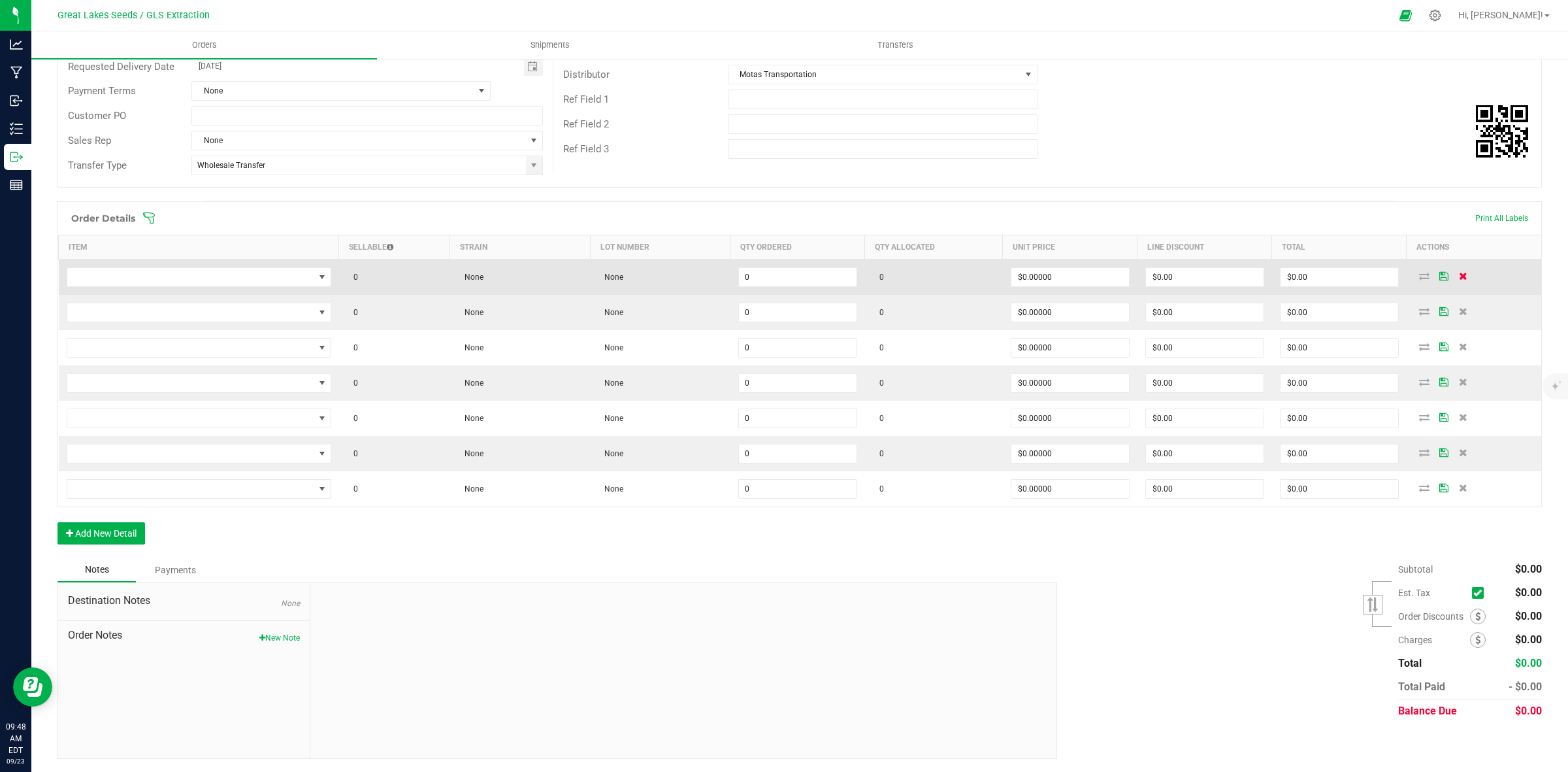
click at [1459, 275] on icon at bounding box center [1463, 276] width 8 height 8
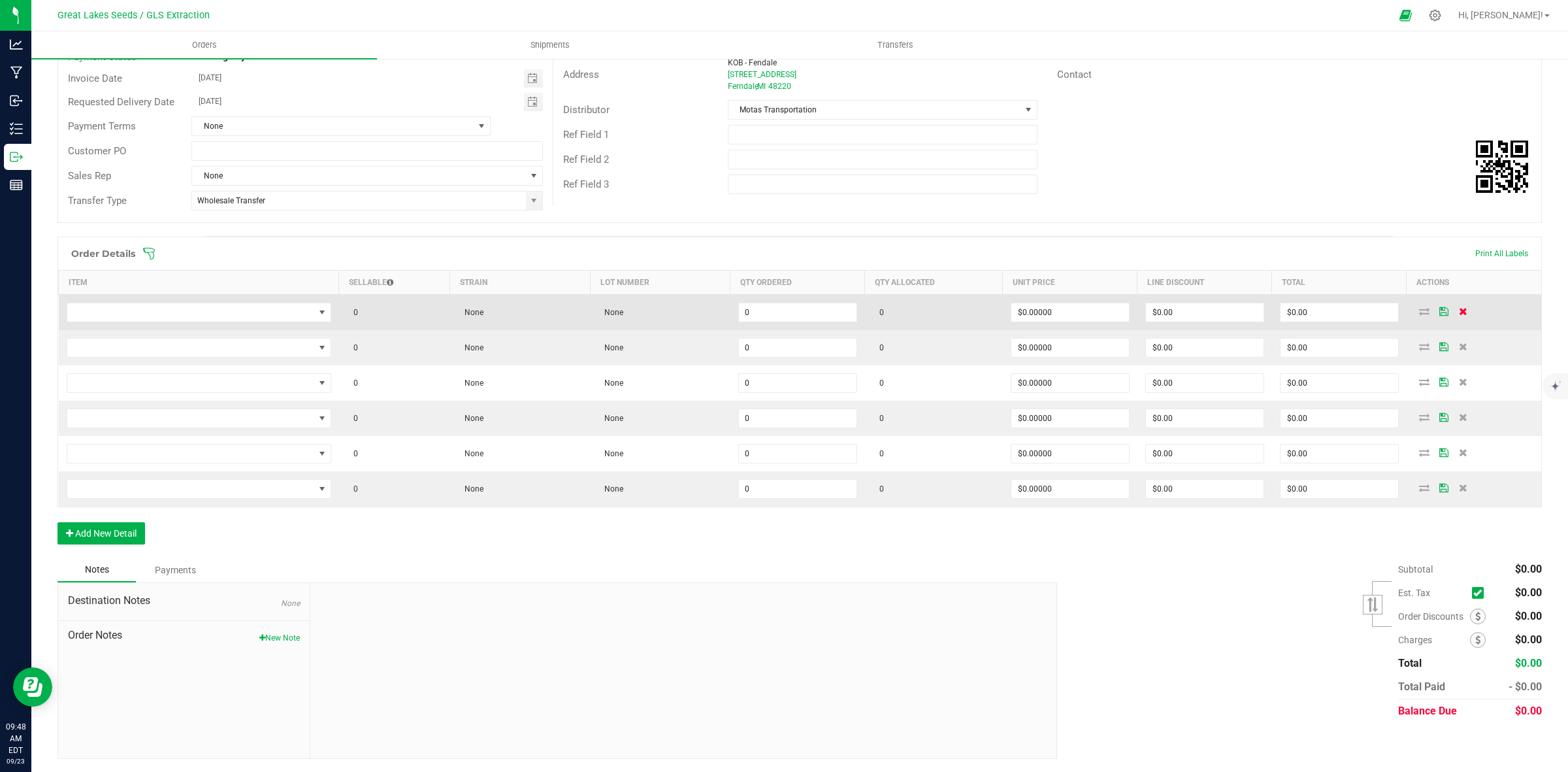
click at [1459, 307] on icon at bounding box center [1463, 311] width 8 height 8
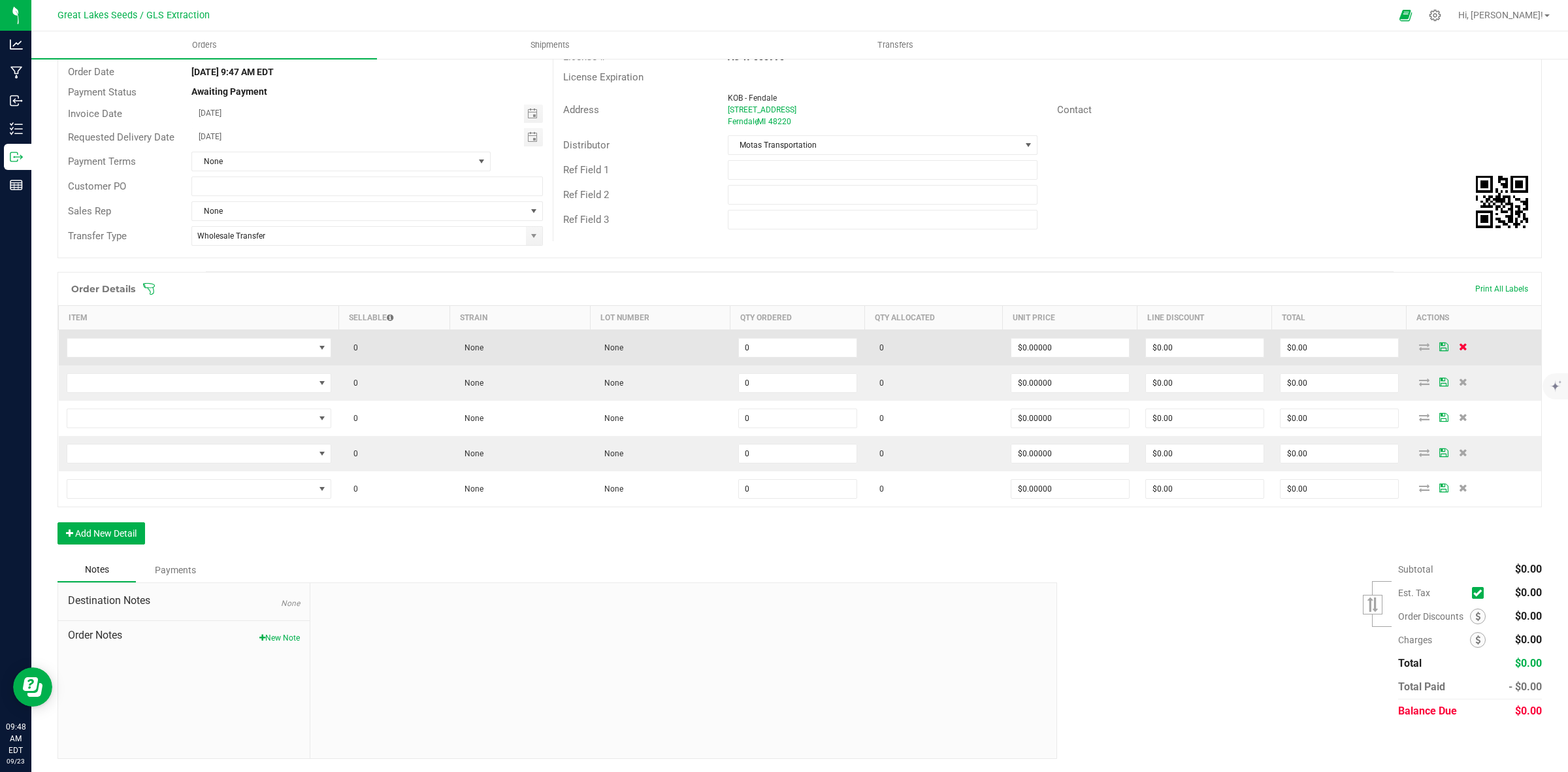
click at [1459, 345] on icon at bounding box center [1463, 346] width 8 height 8
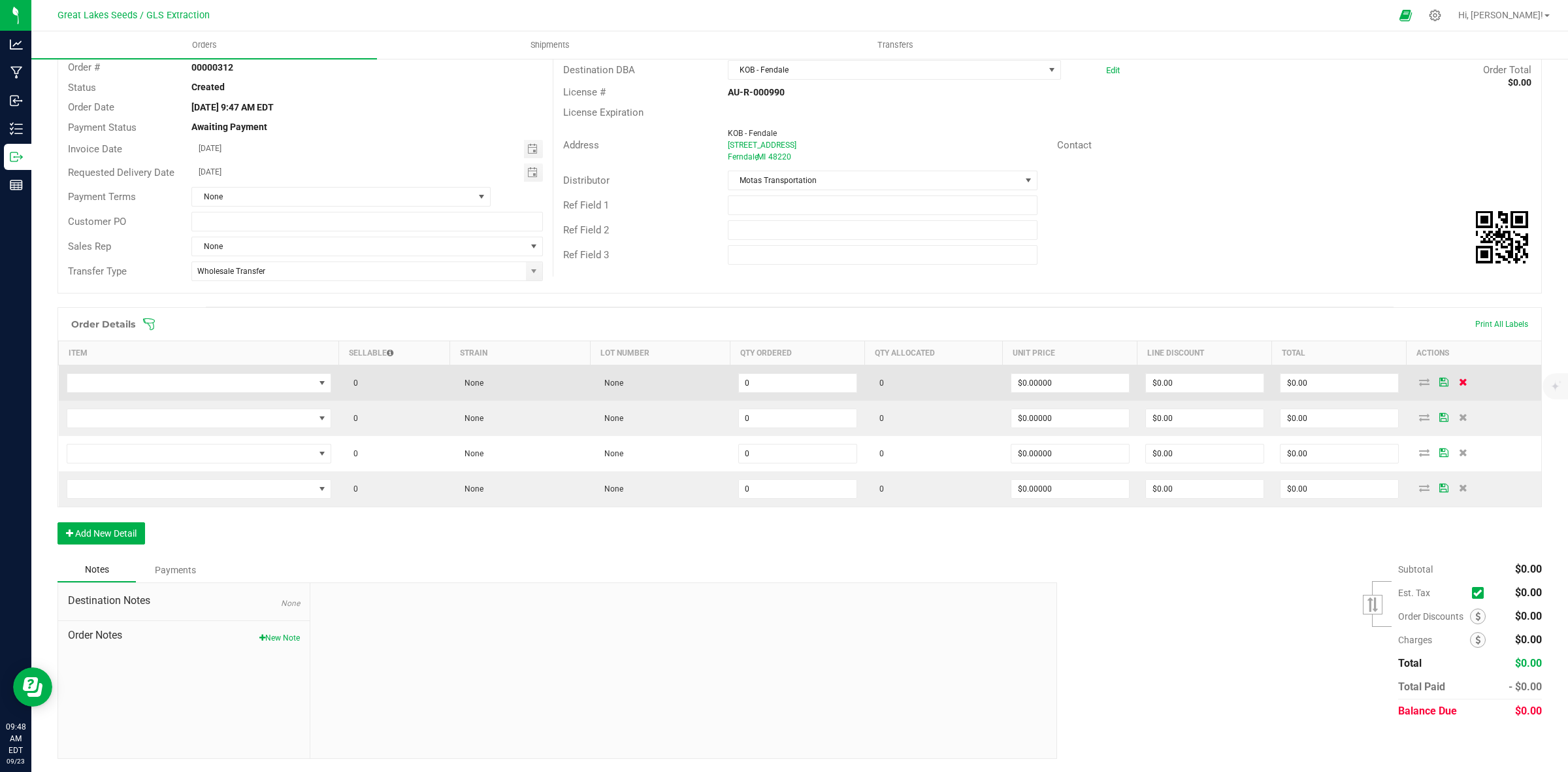
click at [1459, 383] on icon at bounding box center [1463, 382] width 8 height 8
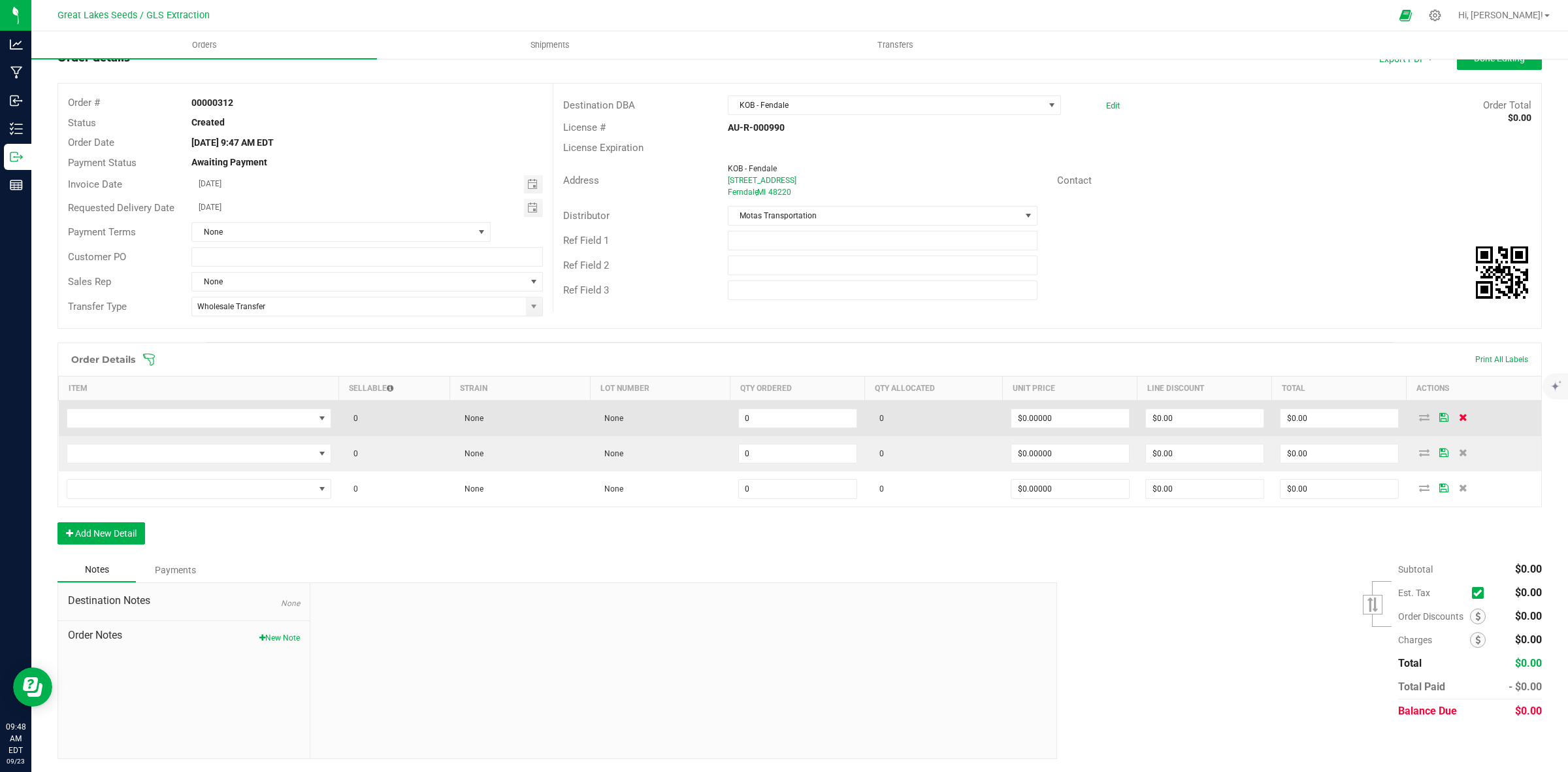
click at [1459, 413] on icon at bounding box center [1463, 417] width 8 height 8
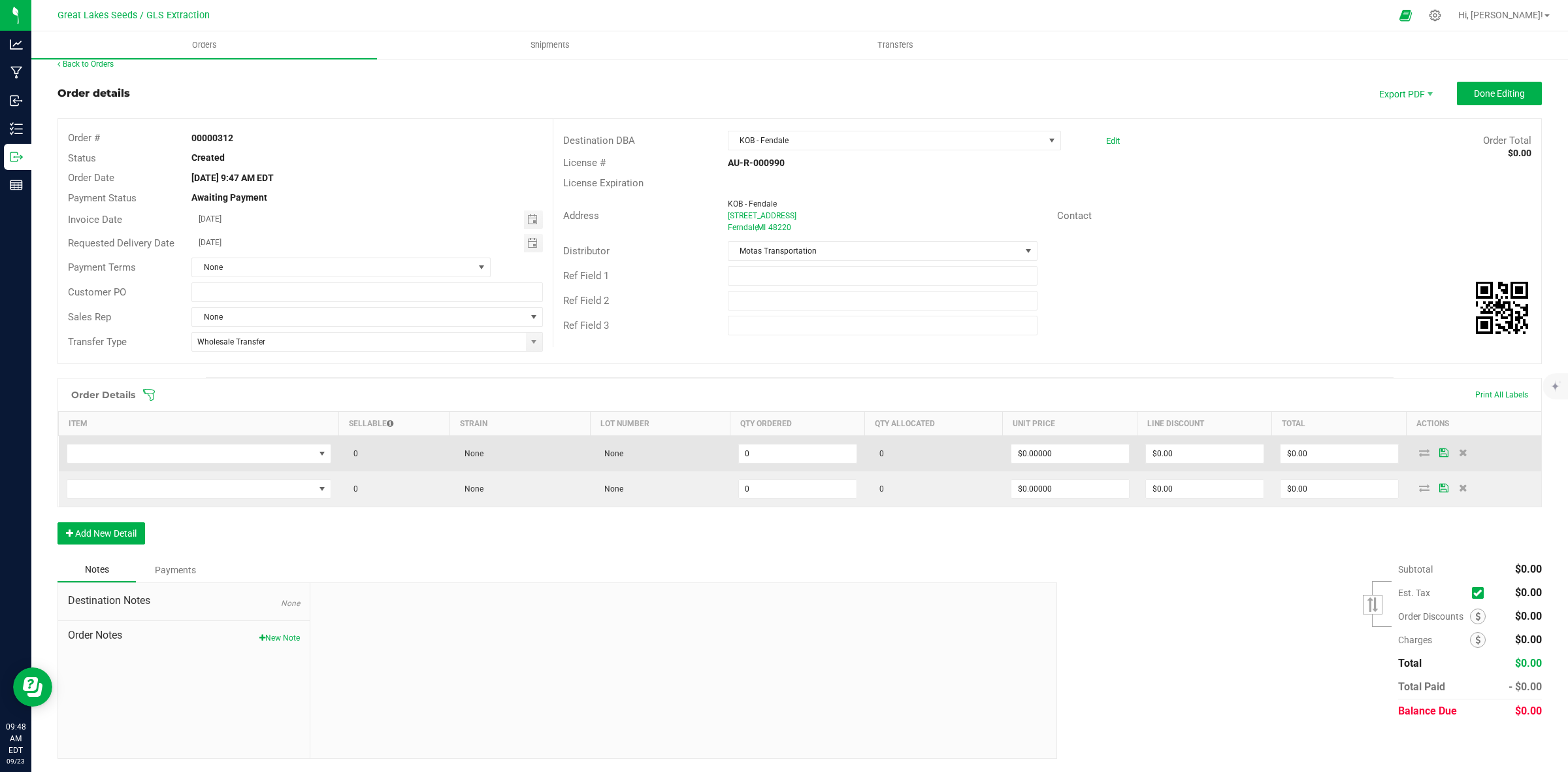
scroll to position [14, 0]
click at [1459, 452] on icon at bounding box center [1463, 452] width 8 height 8
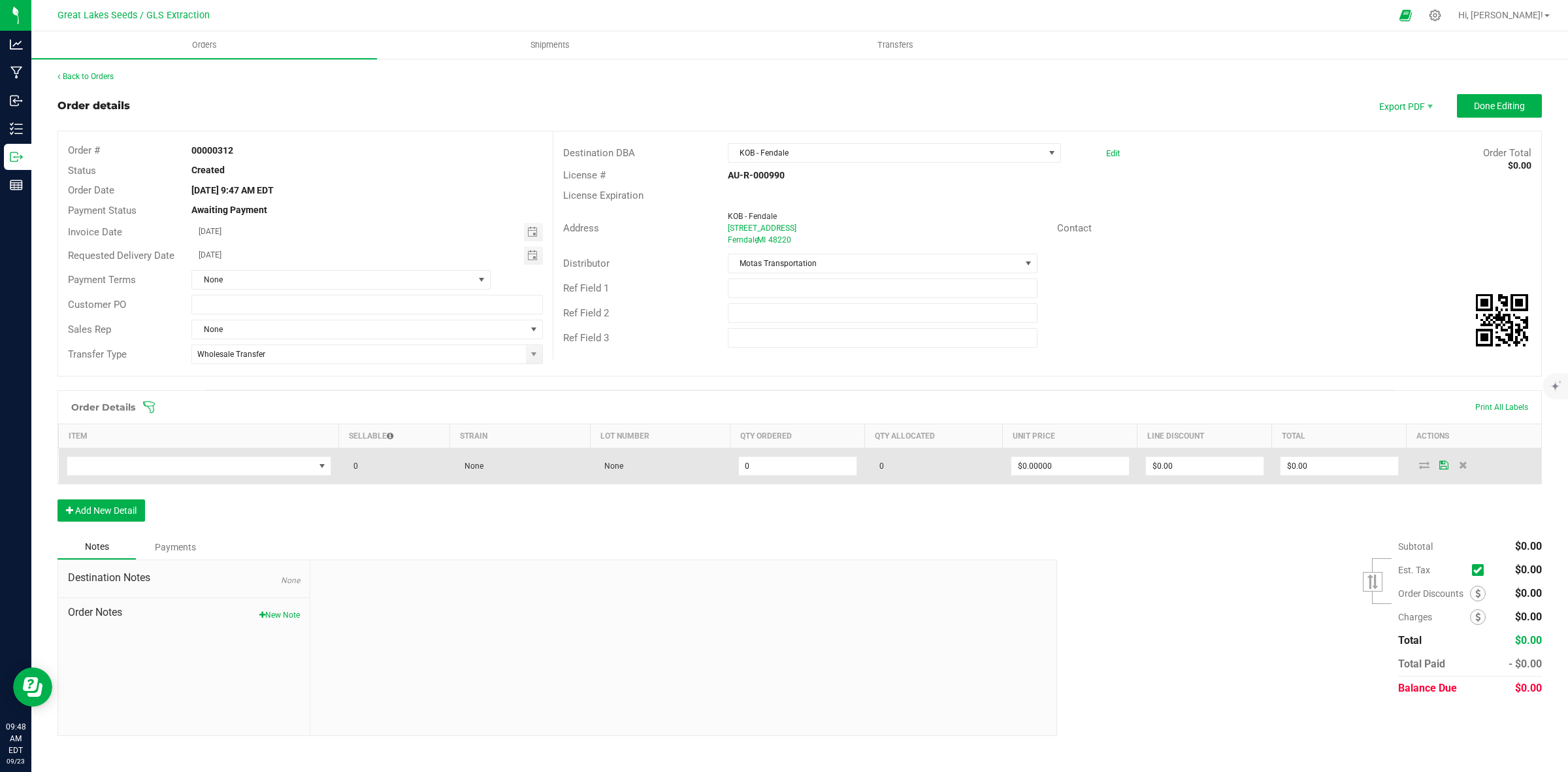
scroll to position [0, 0]
click at [1464, 464] on icon at bounding box center [1463, 465] width 8 height 8
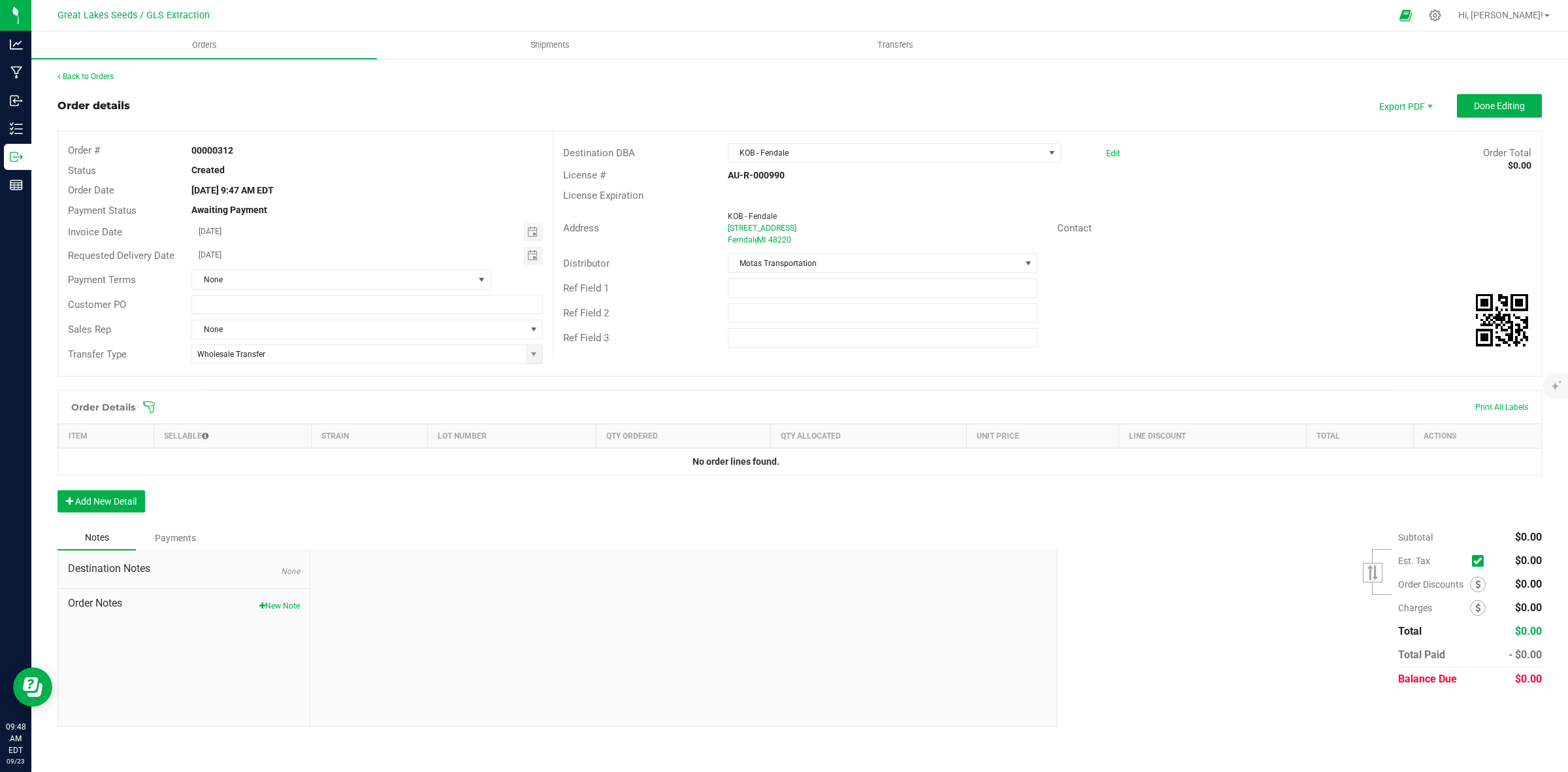
click at [151, 409] on icon at bounding box center [149, 407] width 13 height 13
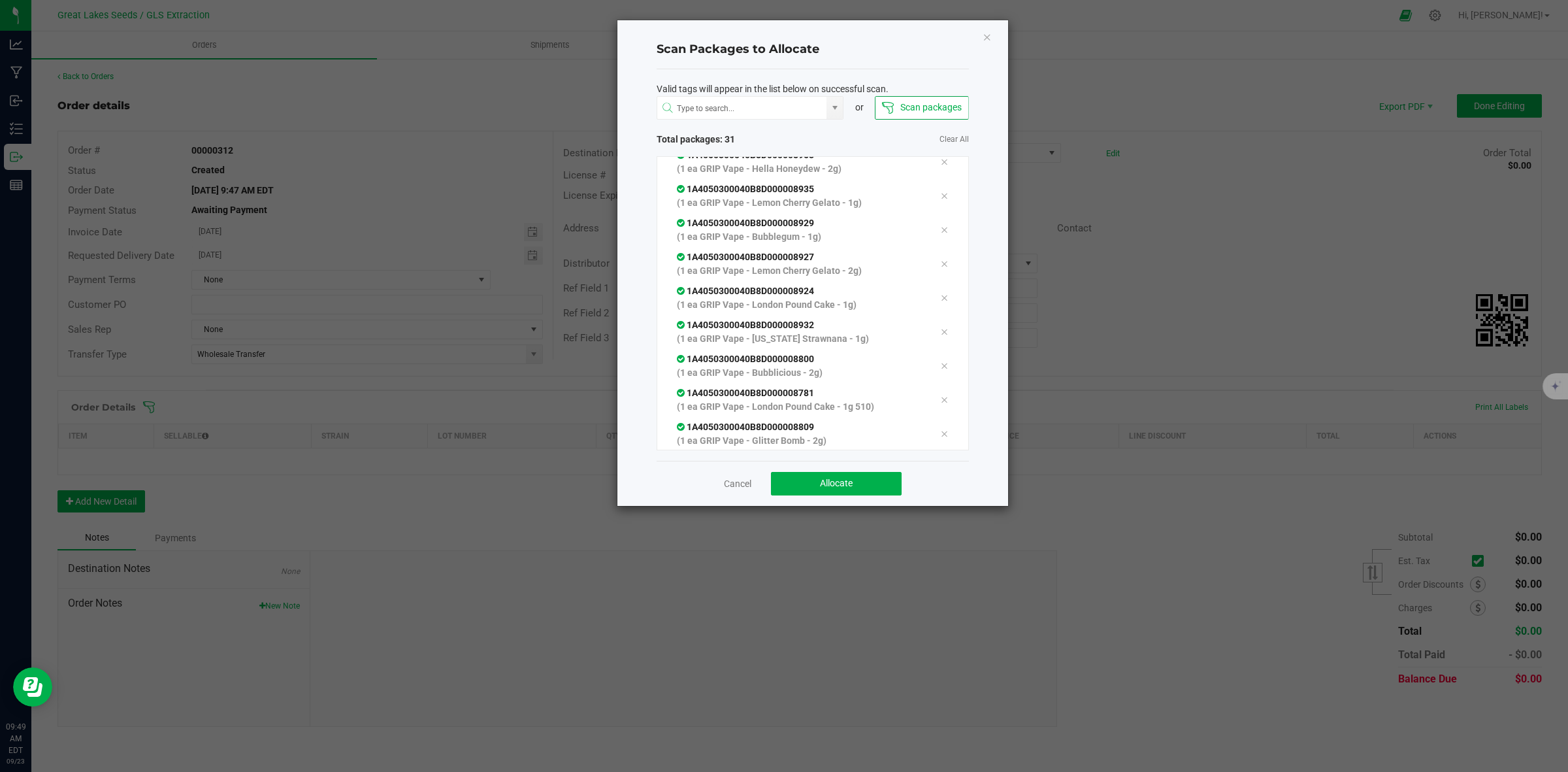
scroll to position [793, 0]
click at [884, 488] on button "Allocate" at bounding box center [836, 484] width 131 height 24
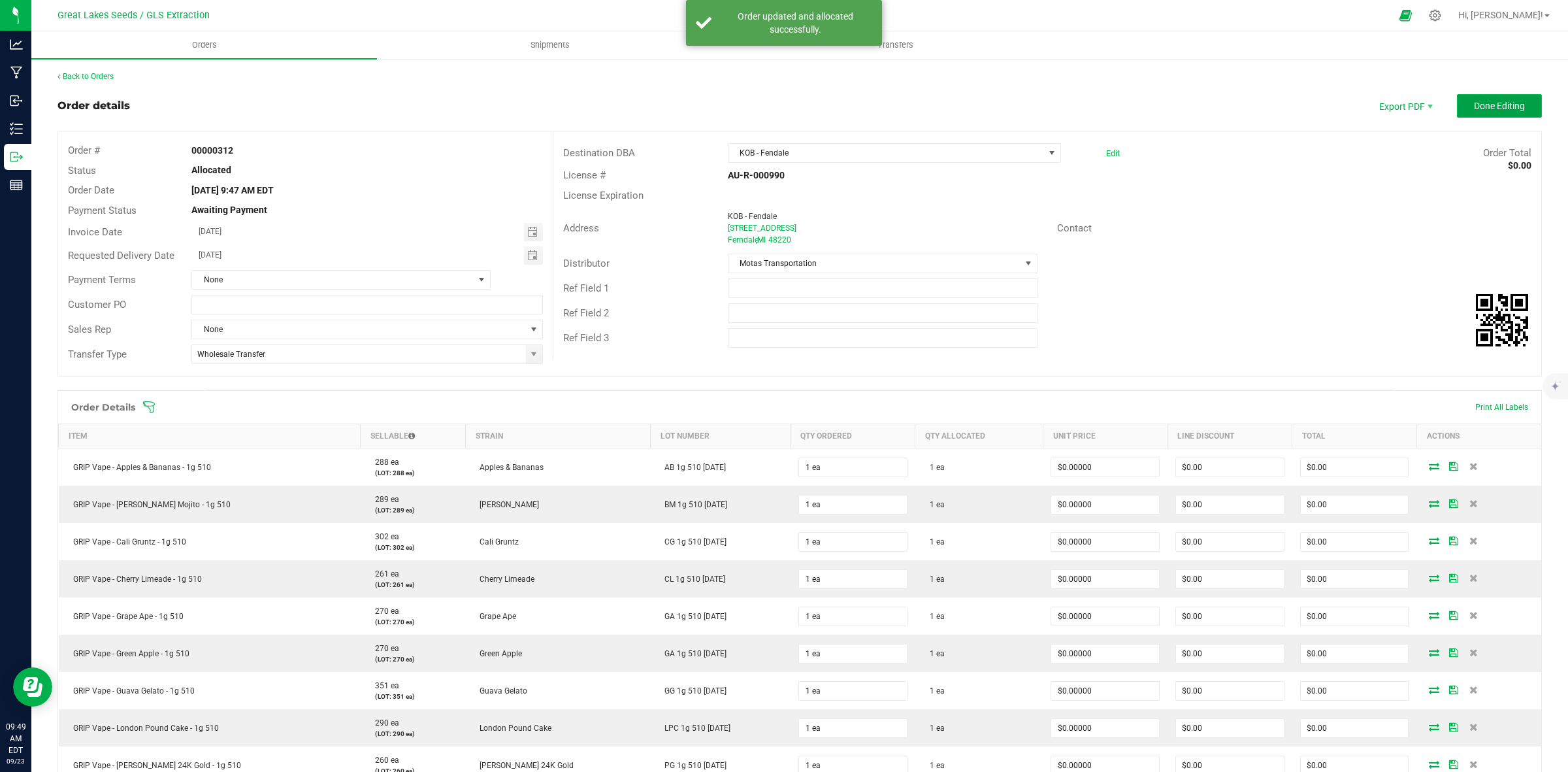
click at [1477, 106] on span "Done Editing" at bounding box center [1499, 106] width 51 height 10
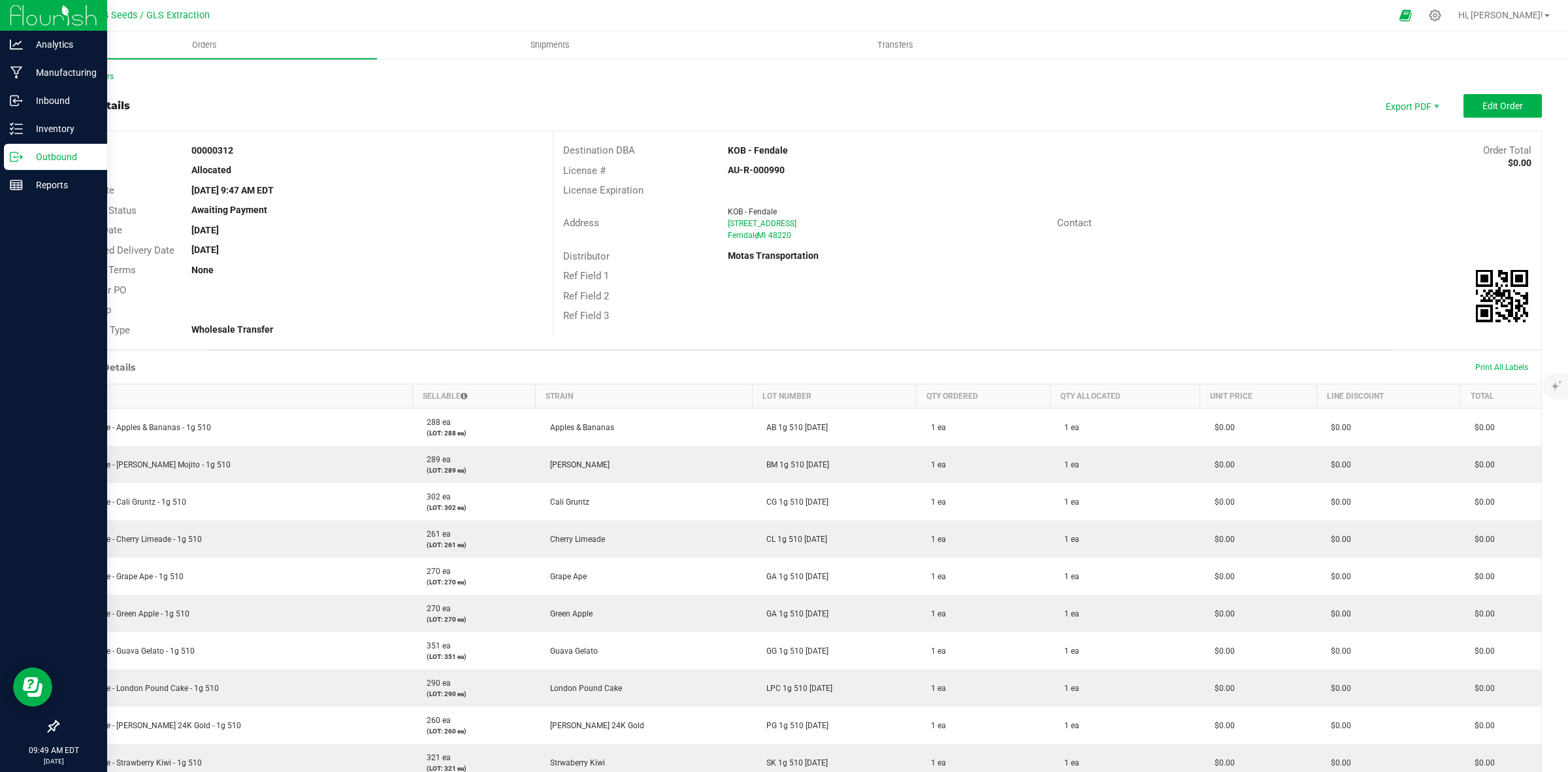
click at [26, 148] on div "Outbound" at bounding box center [55, 157] width 103 height 26
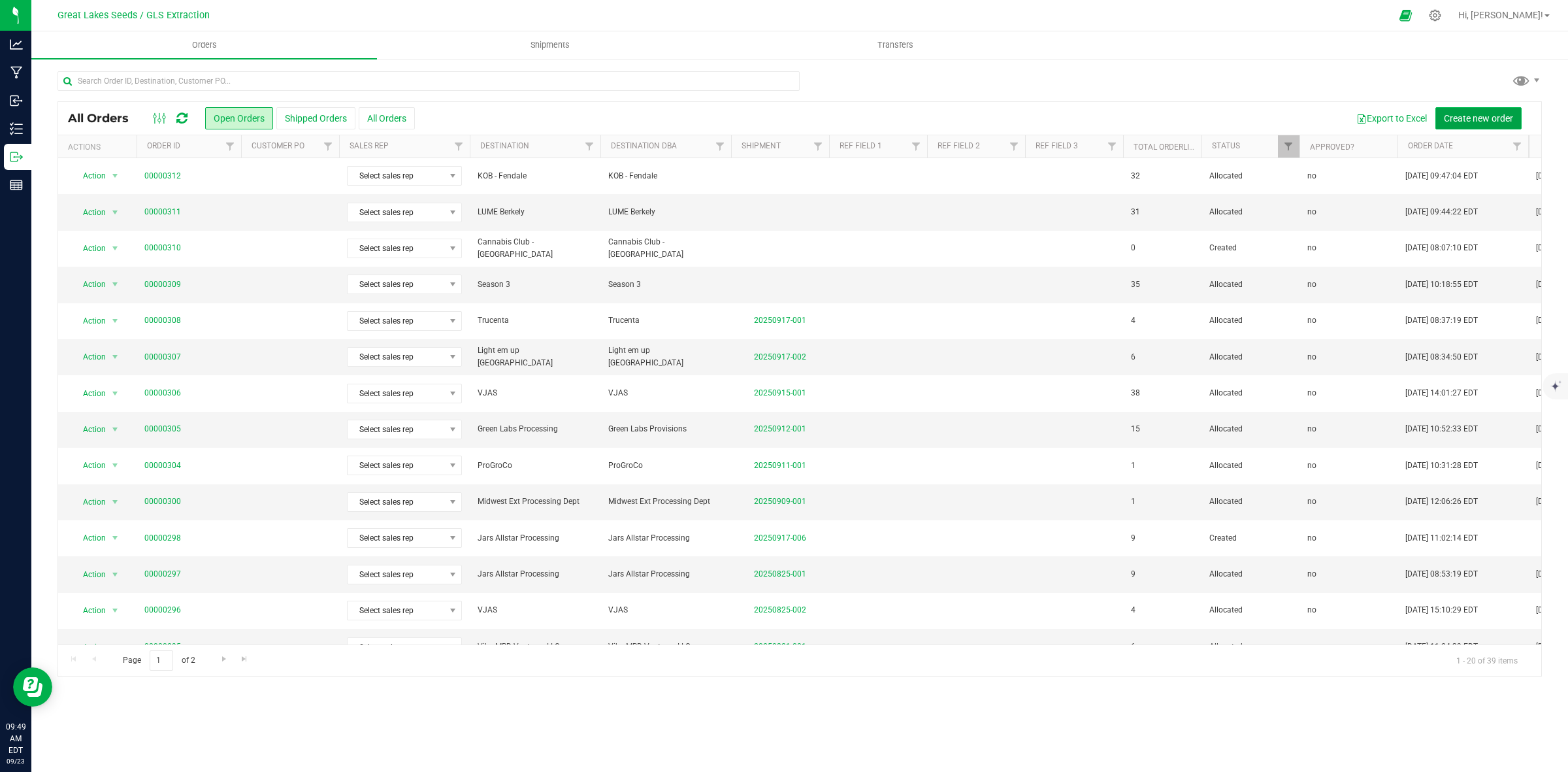
click at [1462, 119] on span "Create new order" at bounding box center [1479, 118] width 70 height 10
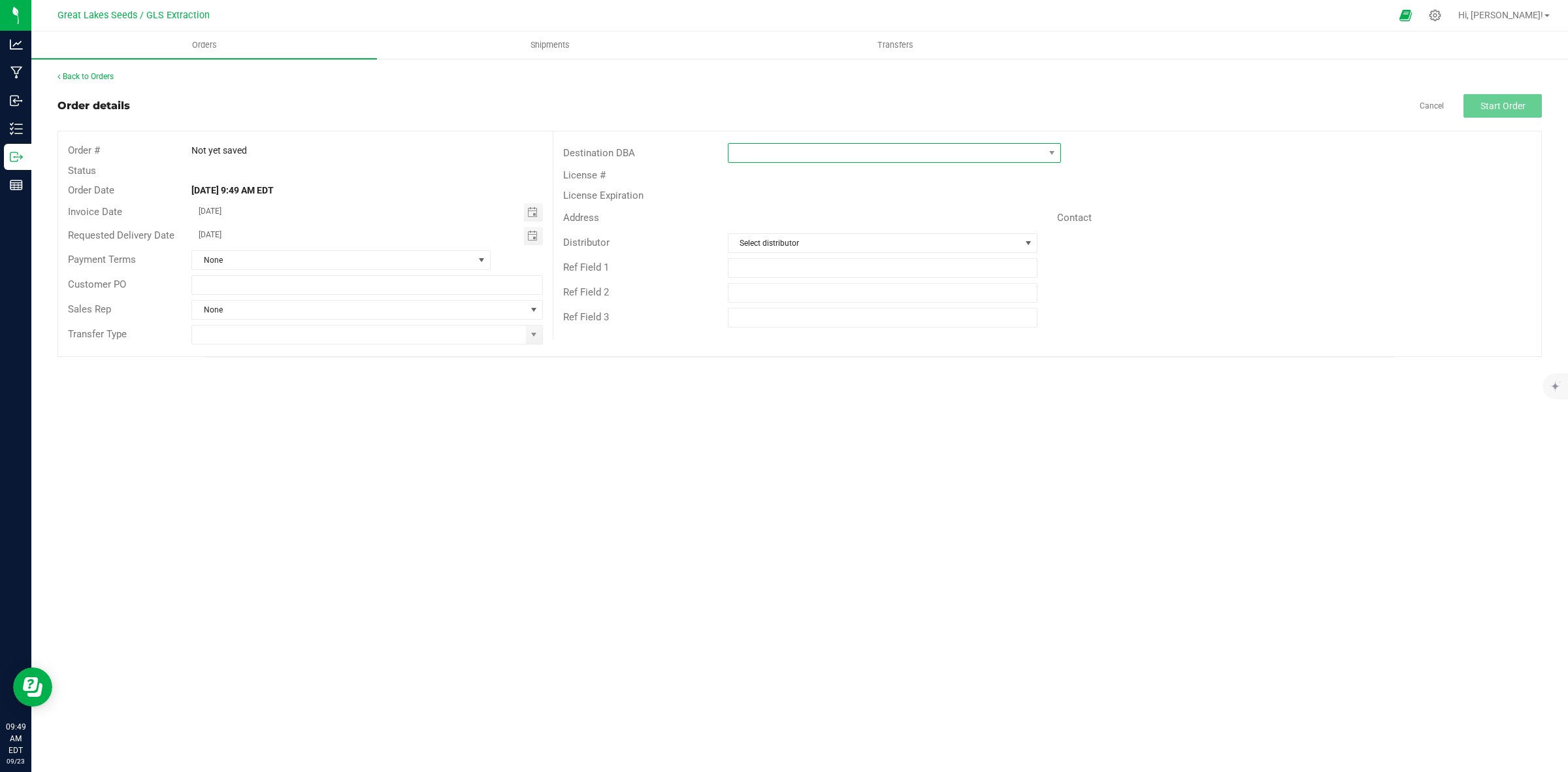
click at [765, 146] on span at bounding box center [886, 153] width 316 height 18
click at [989, 205] on li "+ Add New" at bounding box center [894, 209] width 332 height 23
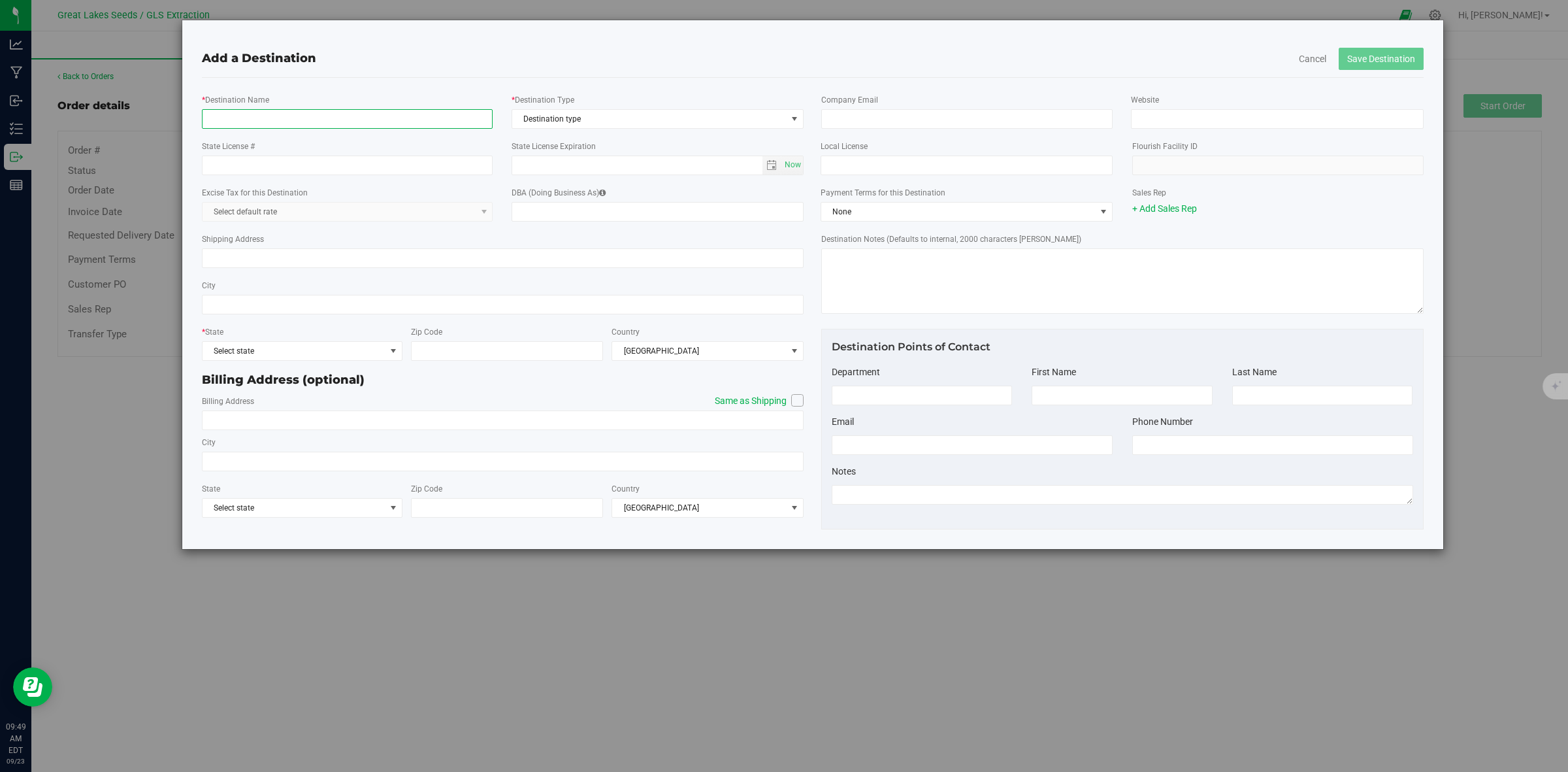
click at [405, 126] on input "* Destination Name" at bounding box center [347, 119] width 291 height 20
type input "K"
type input "LUME Traverse City"
click at [652, 110] on span "Destination type" at bounding box center [649, 119] width 275 height 18
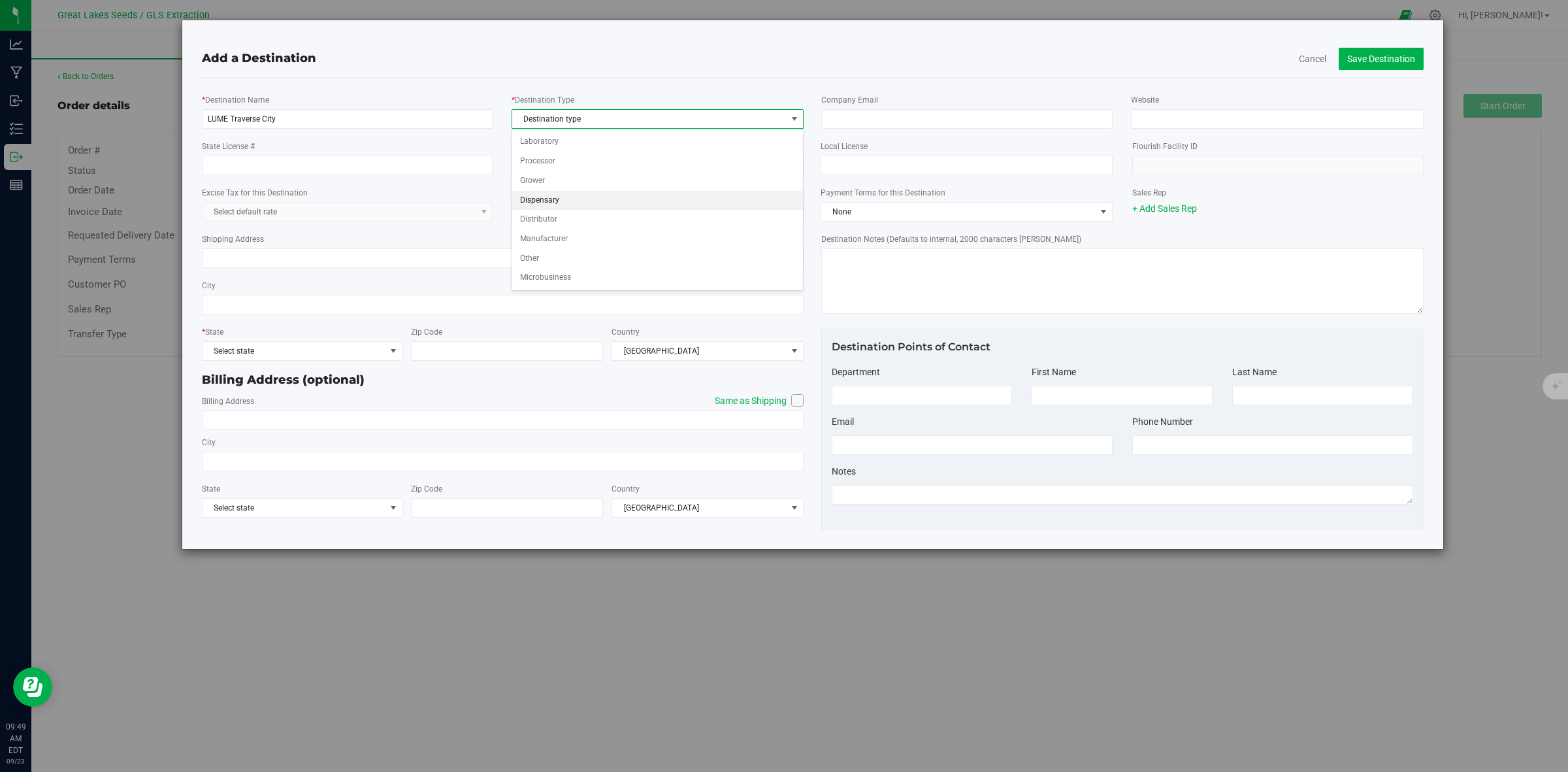
click at [569, 205] on li "Dispensary" at bounding box center [657, 201] width 291 height 20
click at [350, 170] on input "State License #" at bounding box center [347, 165] width 291 height 20
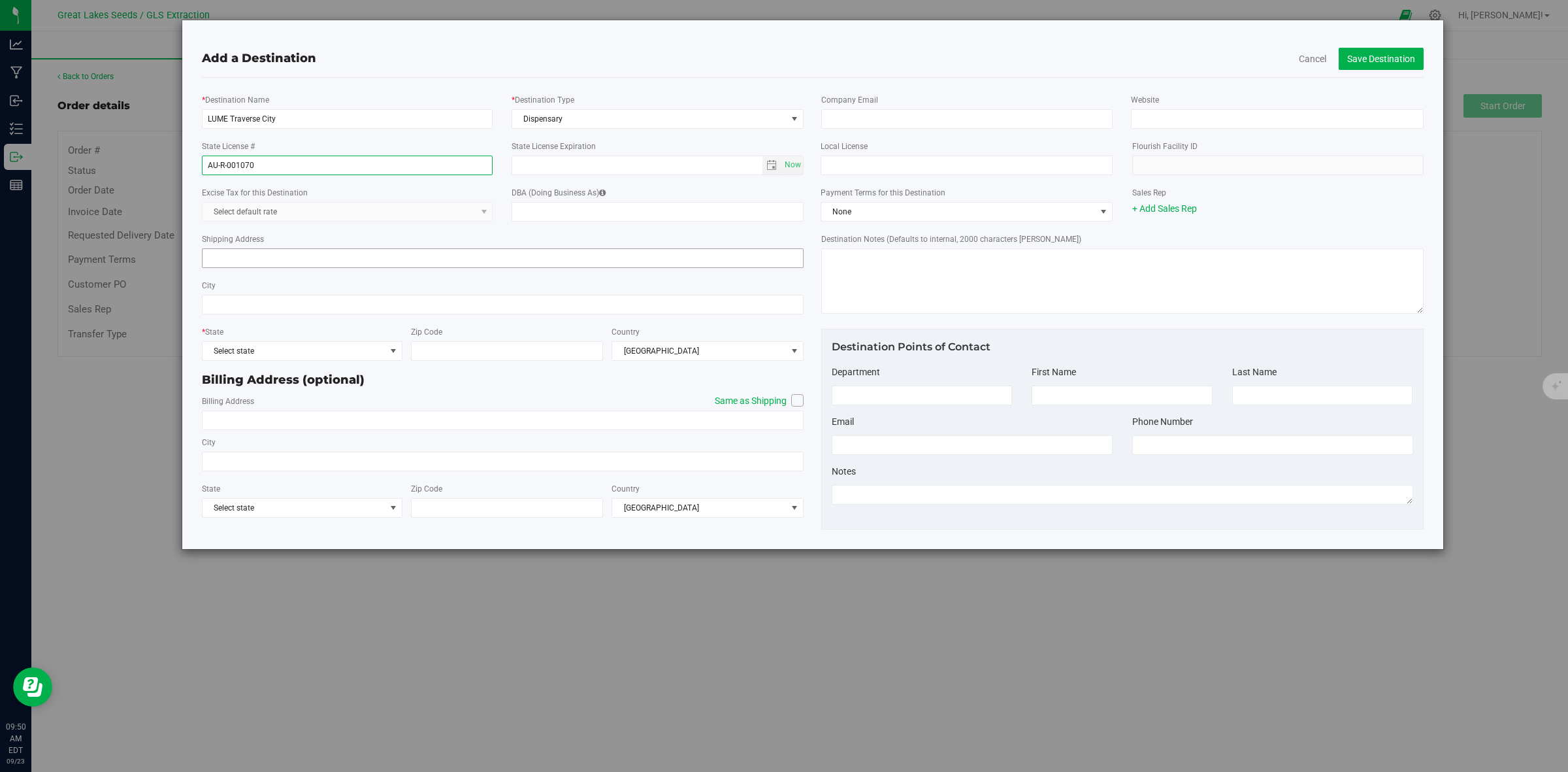
type input "AU-R-001070"
click at [305, 262] on input "Shipping Address" at bounding box center [503, 258] width 603 height 20
type input "401 W Front St"
type input "Traverse City"
click at [513, 352] on input "Zip Code" at bounding box center [507, 351] width 192 height 20
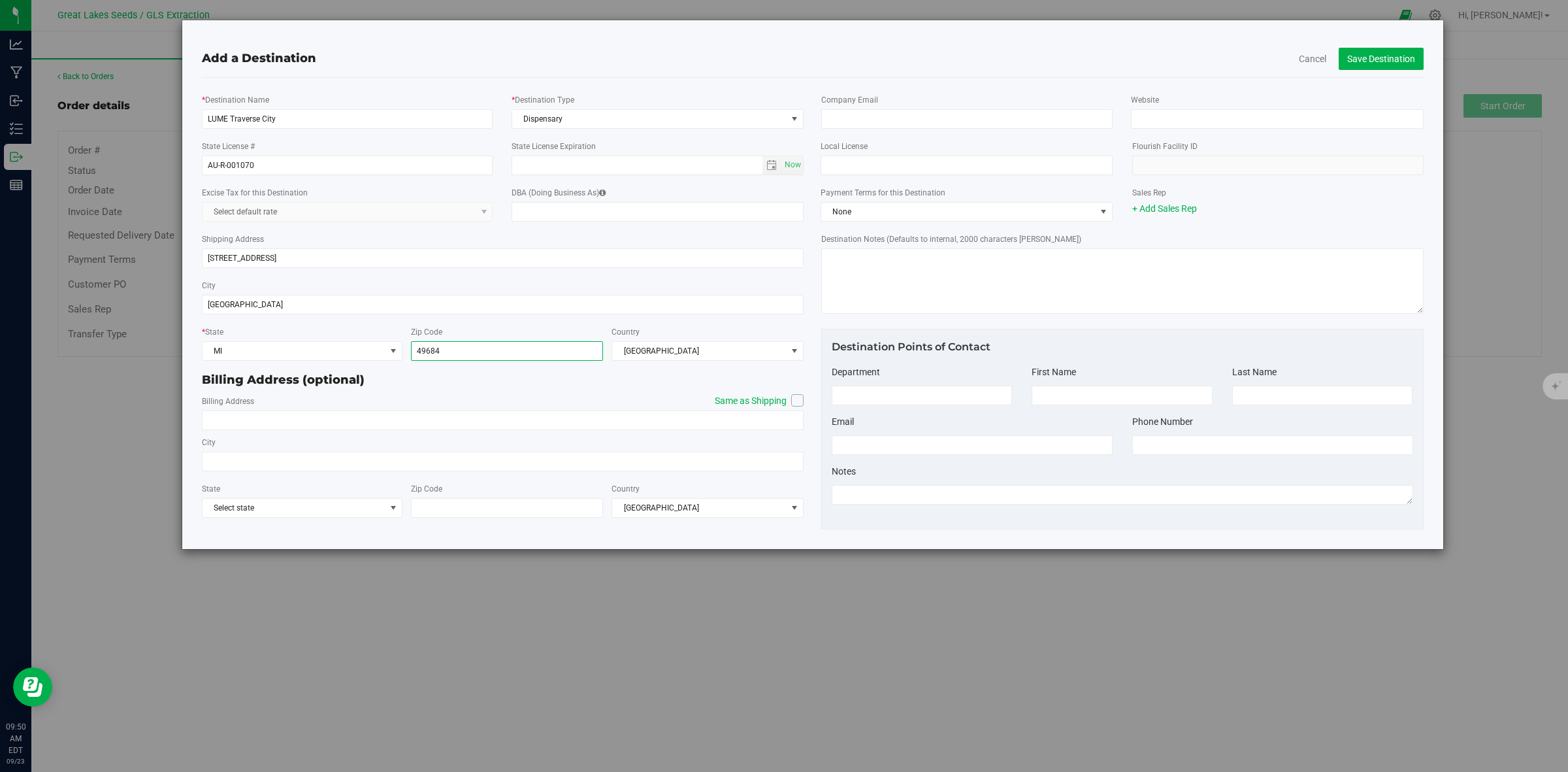
type input "49684"
click at [796, 400] on icon at bounding box center [798, 400] width 8 height 0
click at [0, 0] on input "Same as Shipping" at bounding box center [0, 0] width 0 height 0
type input "401 W Front St"
type input "Traverse City"
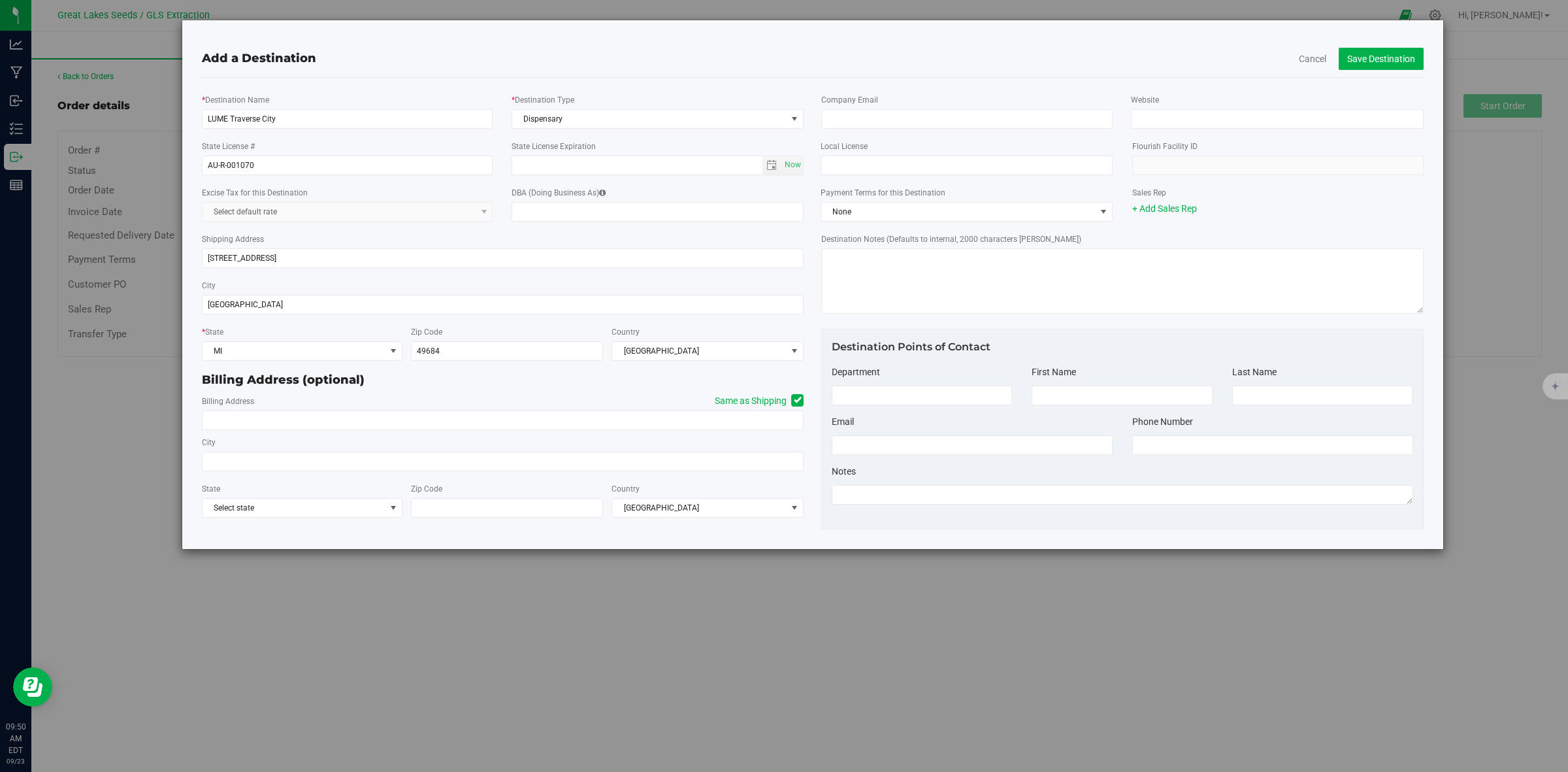
type input "49684"
click at [1406, 60] on button "Save Destination" at bounding box center [1381, 59] width 85 height 23
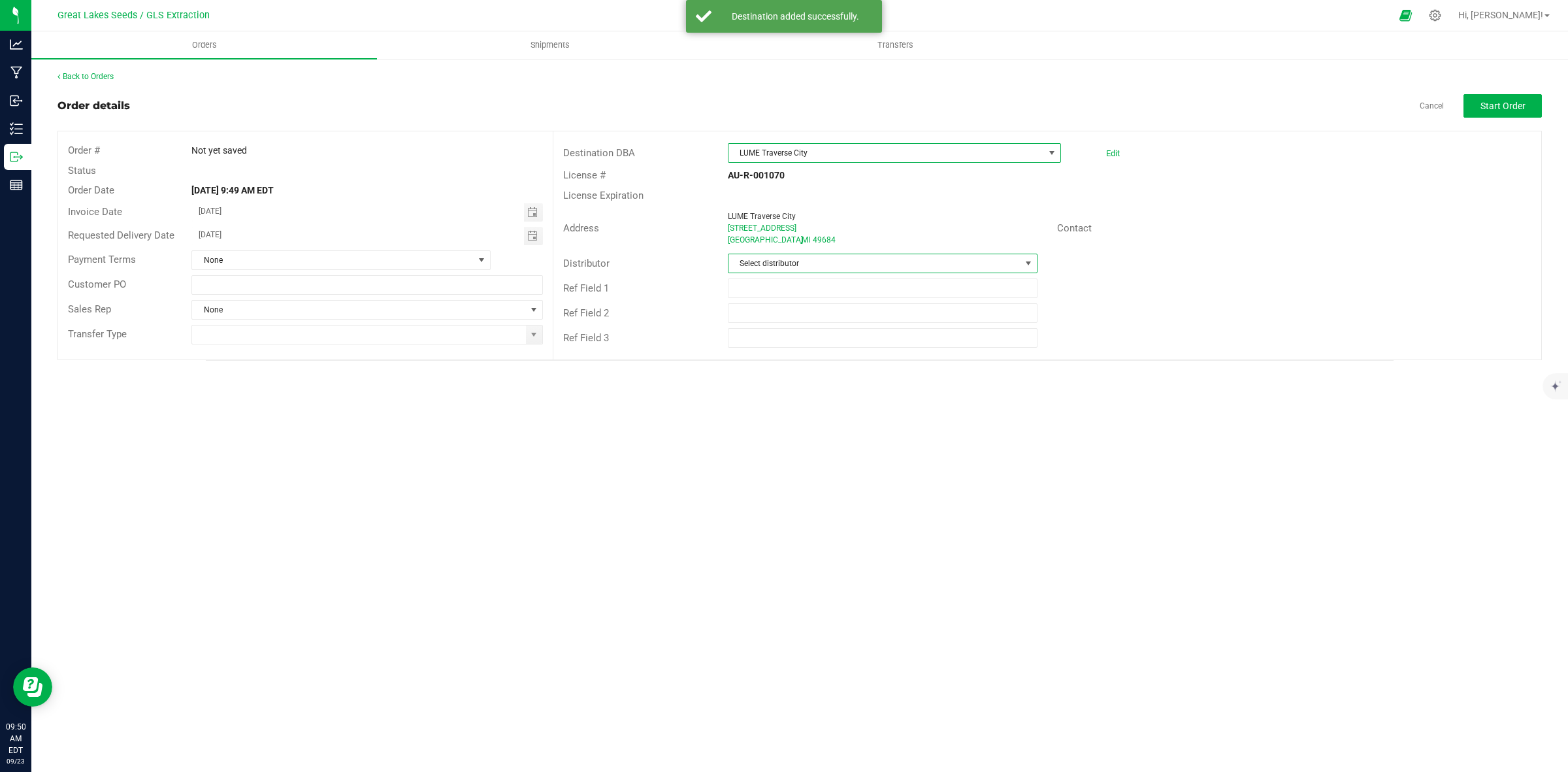
click at [1028, 263] on span at bounding box center [1028, 263] width 10 height 10
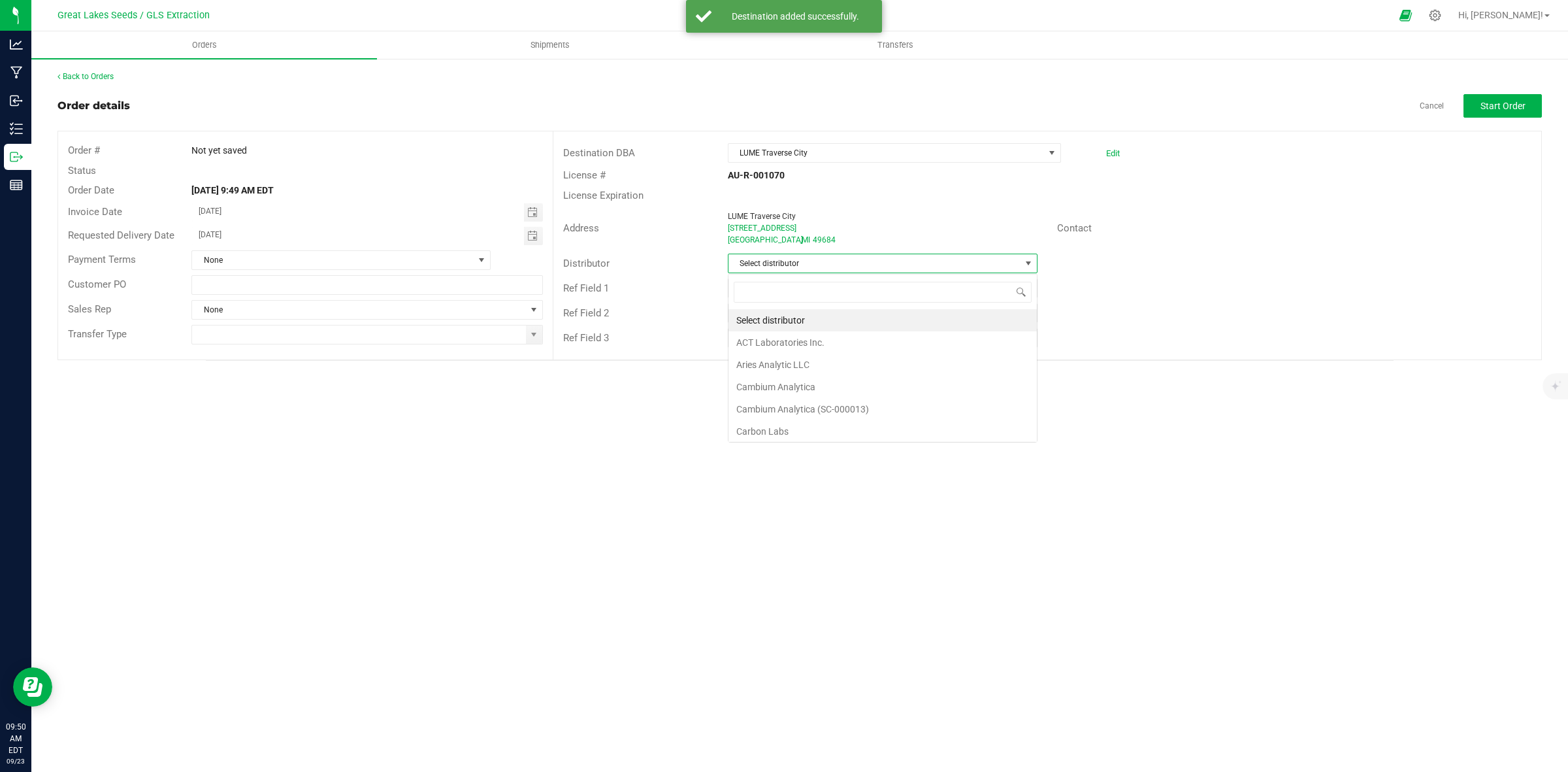
scroll to position [20, 309]
type input "mot"
click at [967, 321] on li "Motas Transportation" at bounding box center [883, 320] width 308 height 23
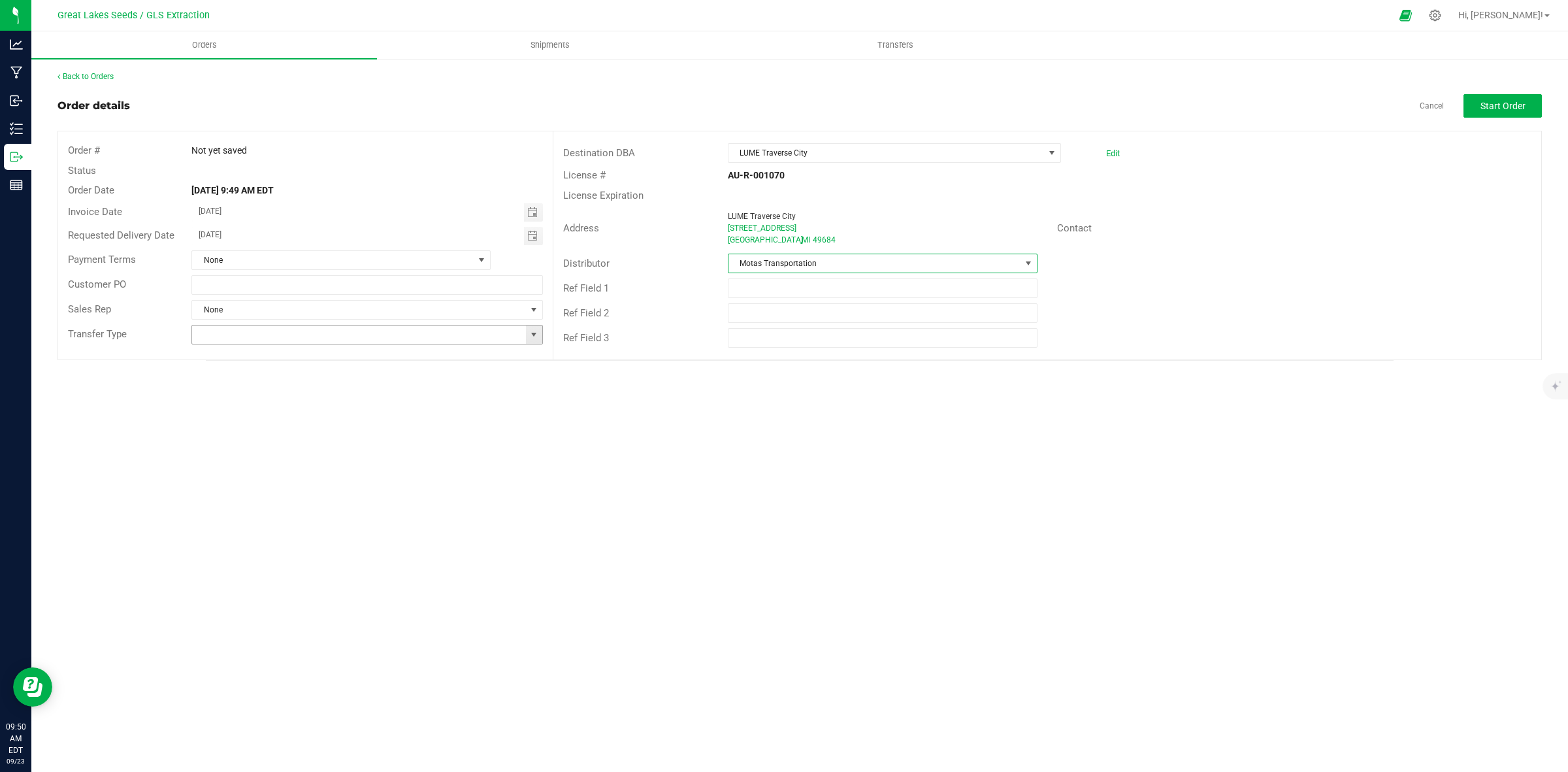
click at [529, 332] on span at bounding box center [533, 334] width 10 height 10
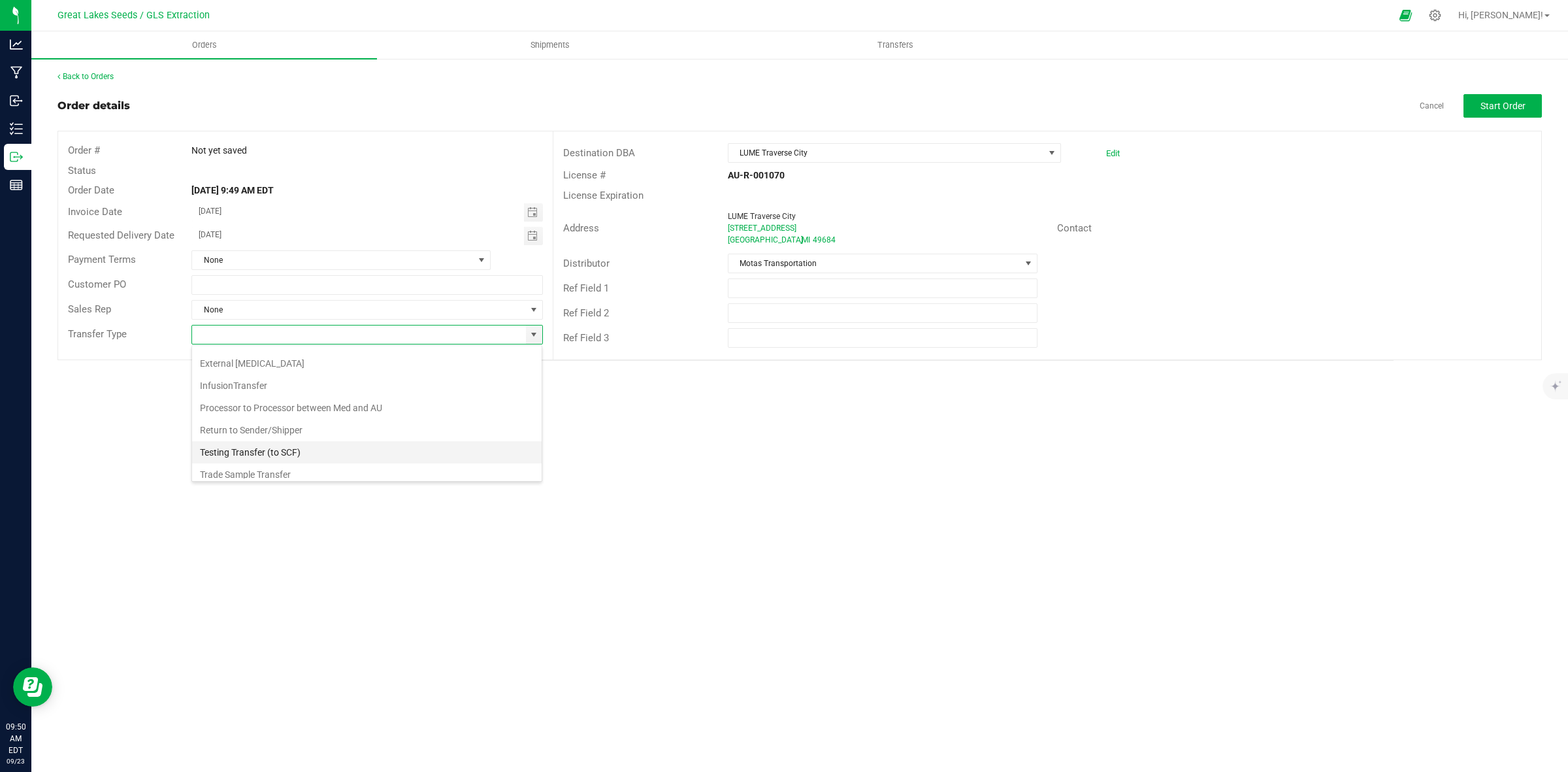
scroll to position [95, 0]
click at [364, 441] on li "Wholesale Transfer" at bounding box center [367, 445] width 350 height 23
type input "Wholesale Transfer"
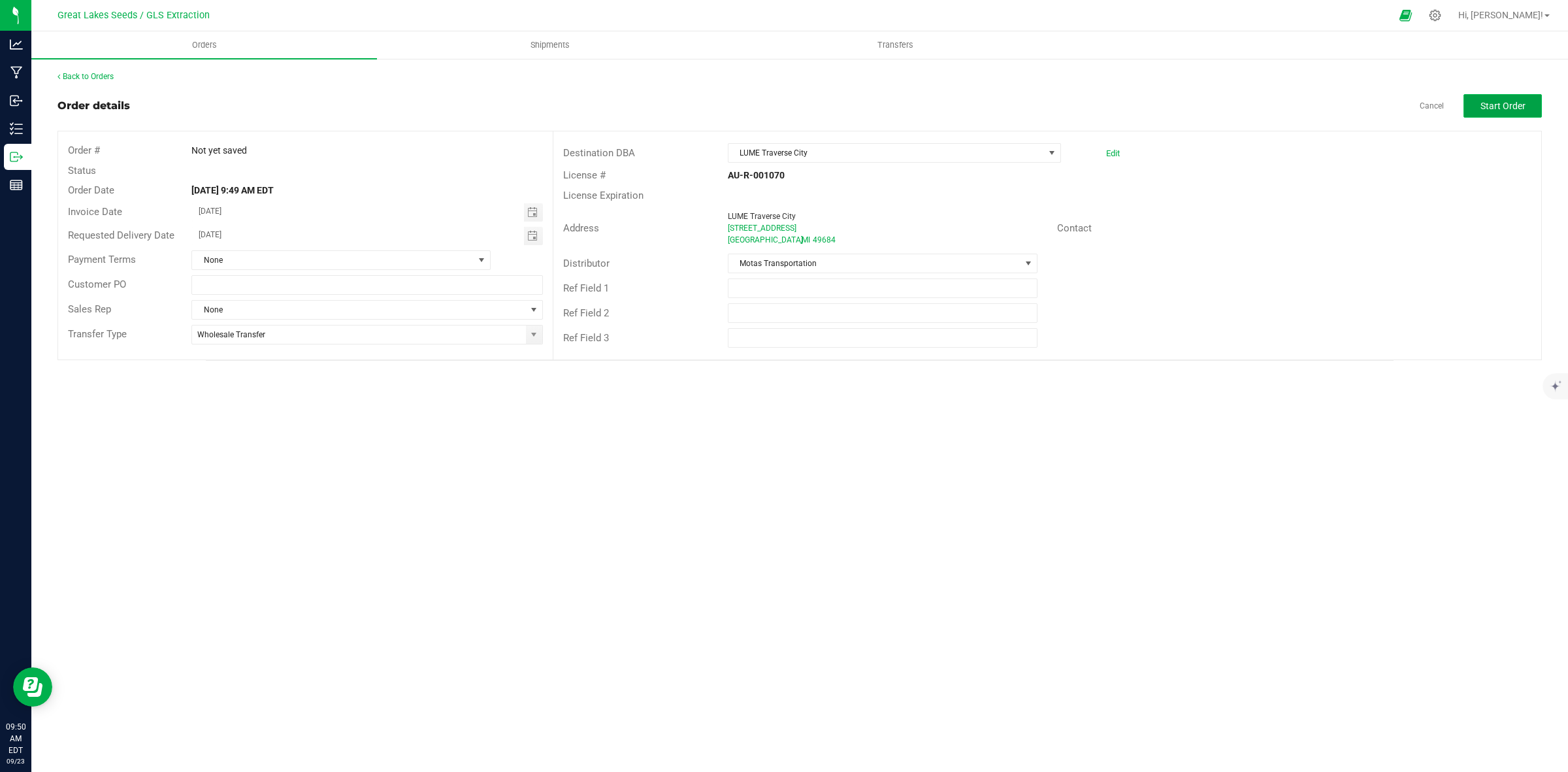
click at [1501, 102] on span "Start Order" at bounding box center [1503, 106] width 45 height 10
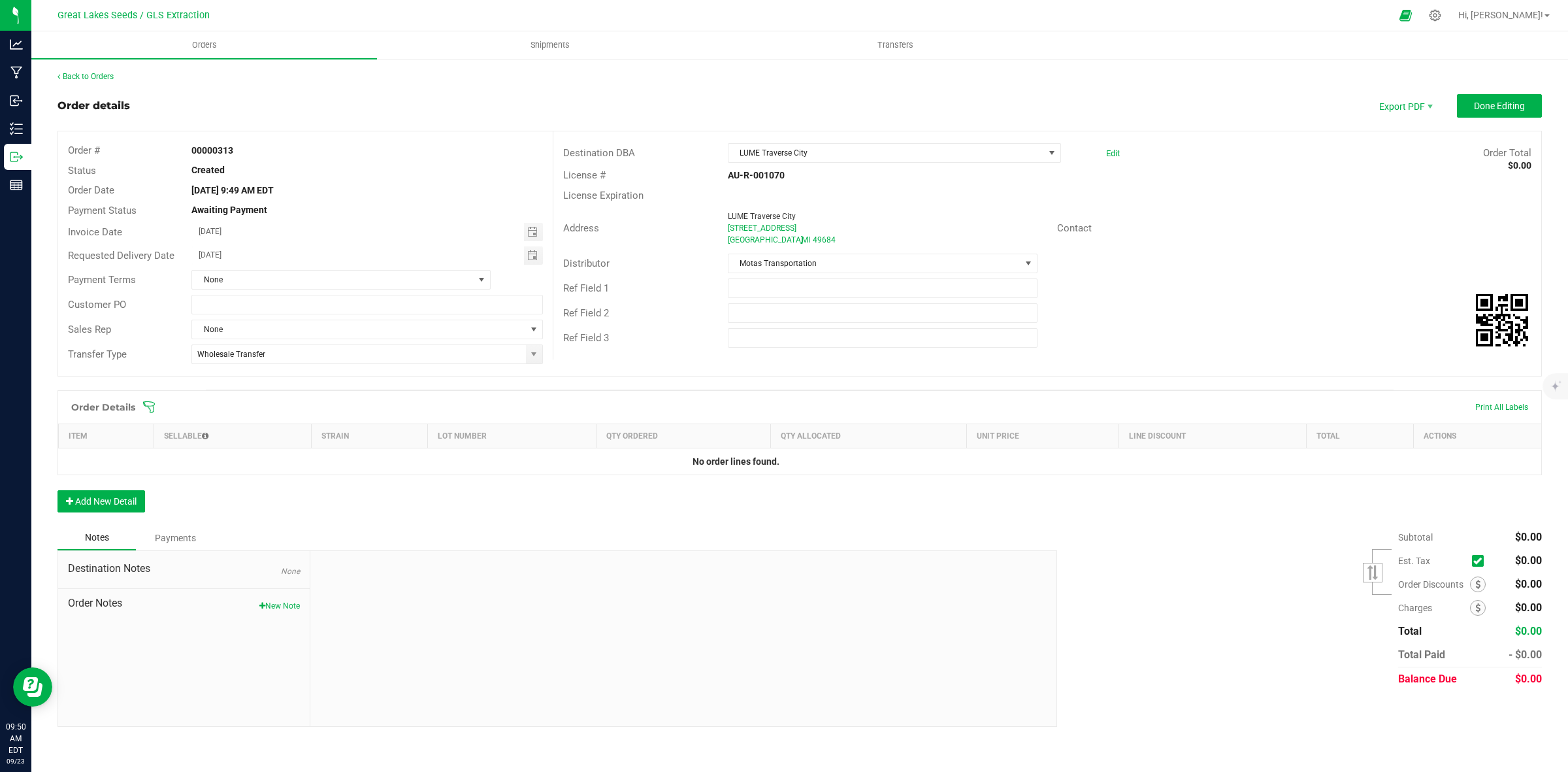
click at [151, 415] on div "Order Details Print All Labels" at bounding box center [800, 407] width 1483 height 33
click at [151, 409] on icon at bounding box center [149, 407] width 13 height 13
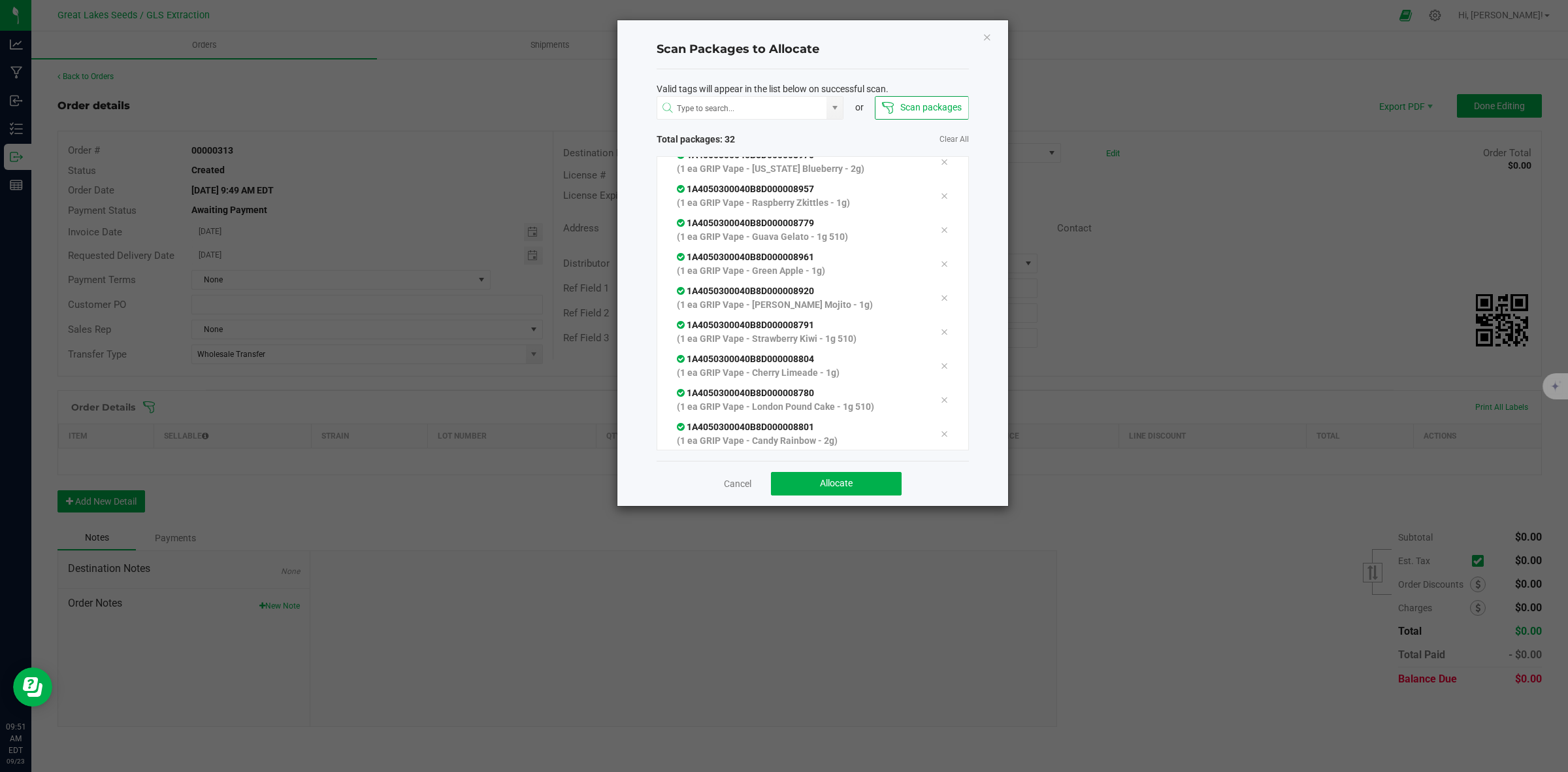
scroll to position [793, 0]
click at [874, 479] on button "Allocate" at bounding box center [836, 484] width 131 height 24
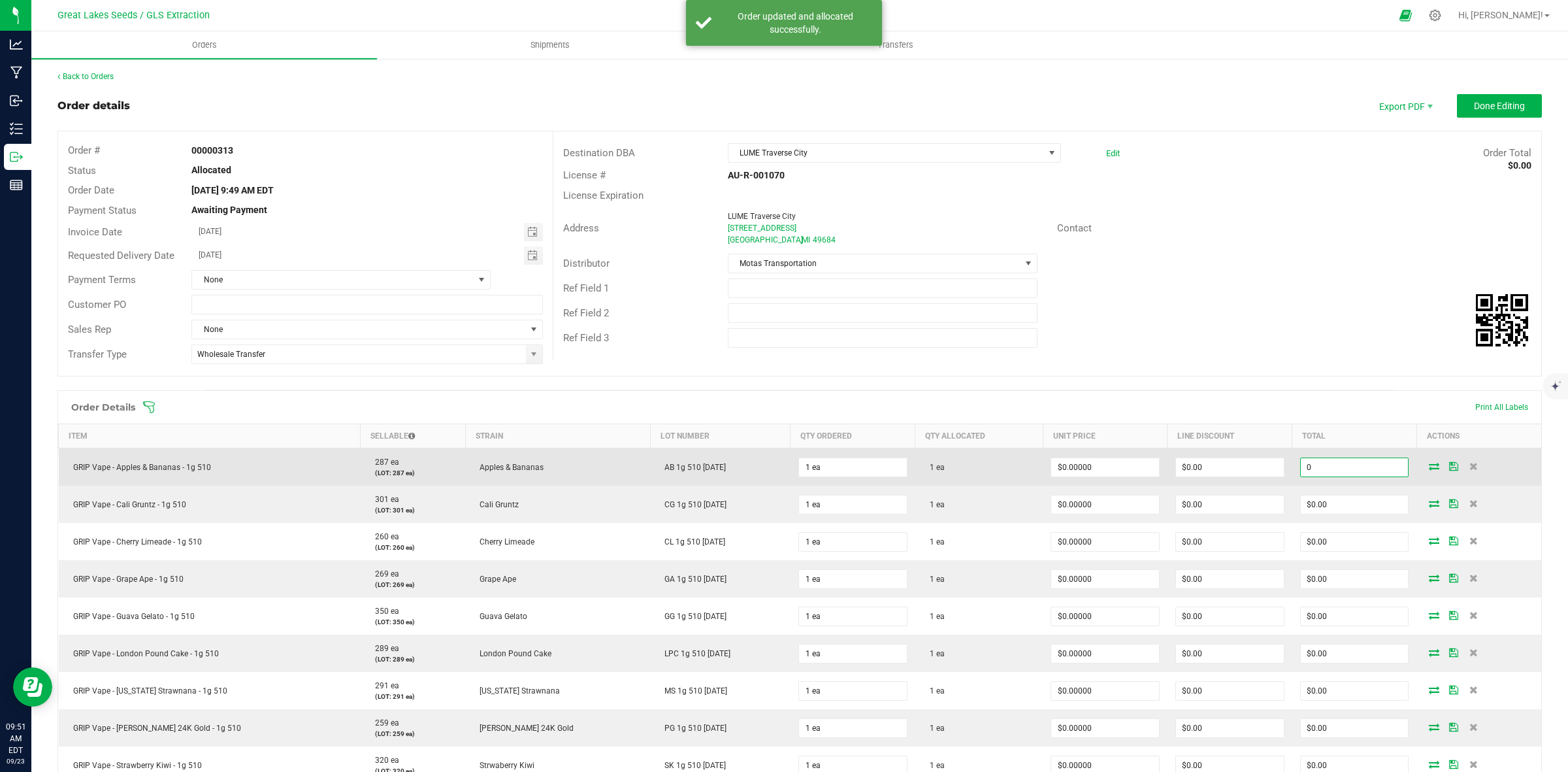
click at [1344, 471] on input "0" at bounding box center [1355, 467] width 108 height 18
drag, startPoint x: 1331, startPoint y: 471, endPoint x: 1269, endPoint y: 480, distance: 62.6
click at [1293, 480] on td ".01" at bounding box center [1355, 467] width 125 height 38
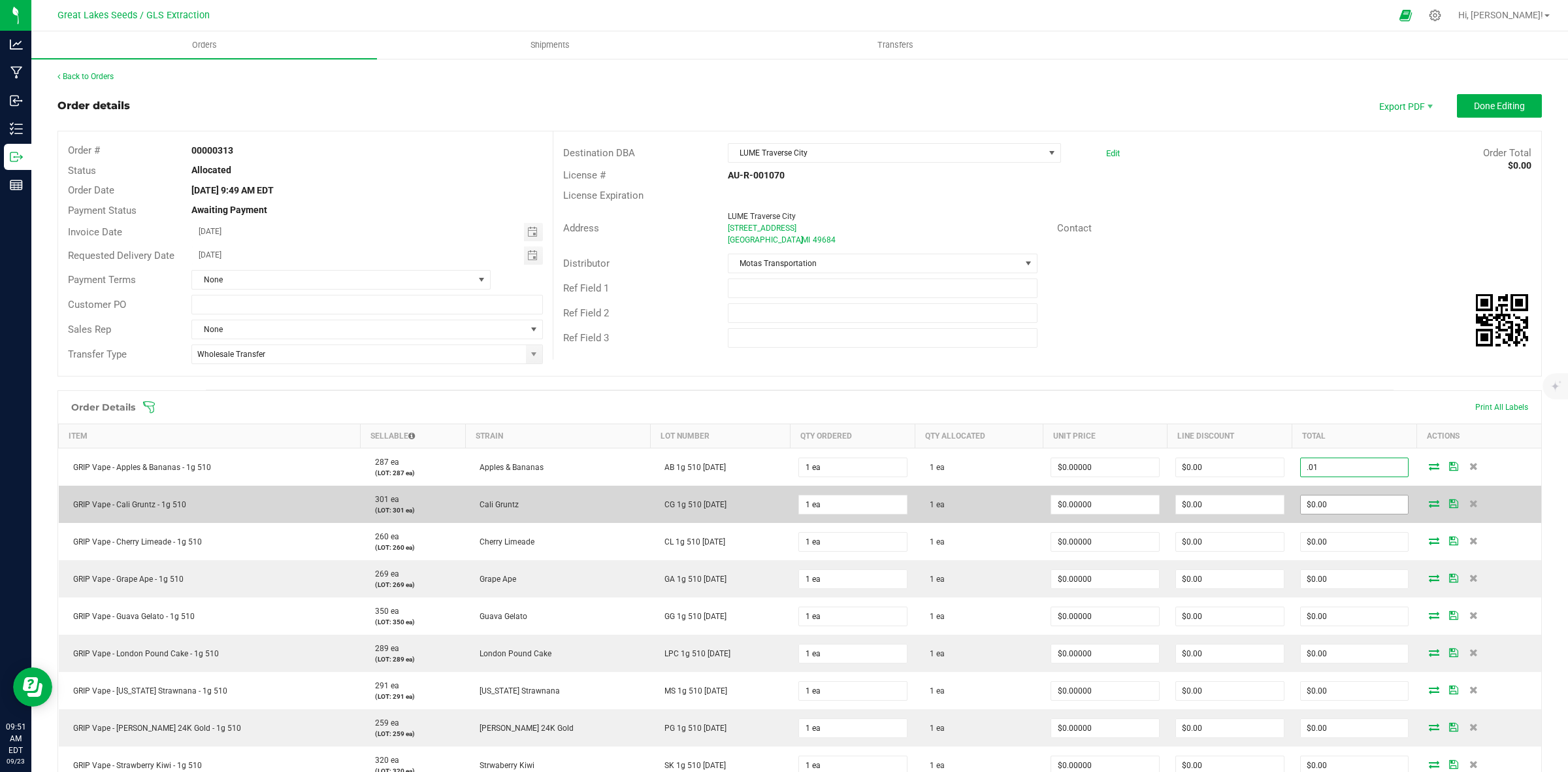
type input ".01"
type input "$0.01000"
type input "$0.01"
click at [1346, 510] on input "0" at bounding box center [1355, 504] width 108 height 18
paste input ".01"
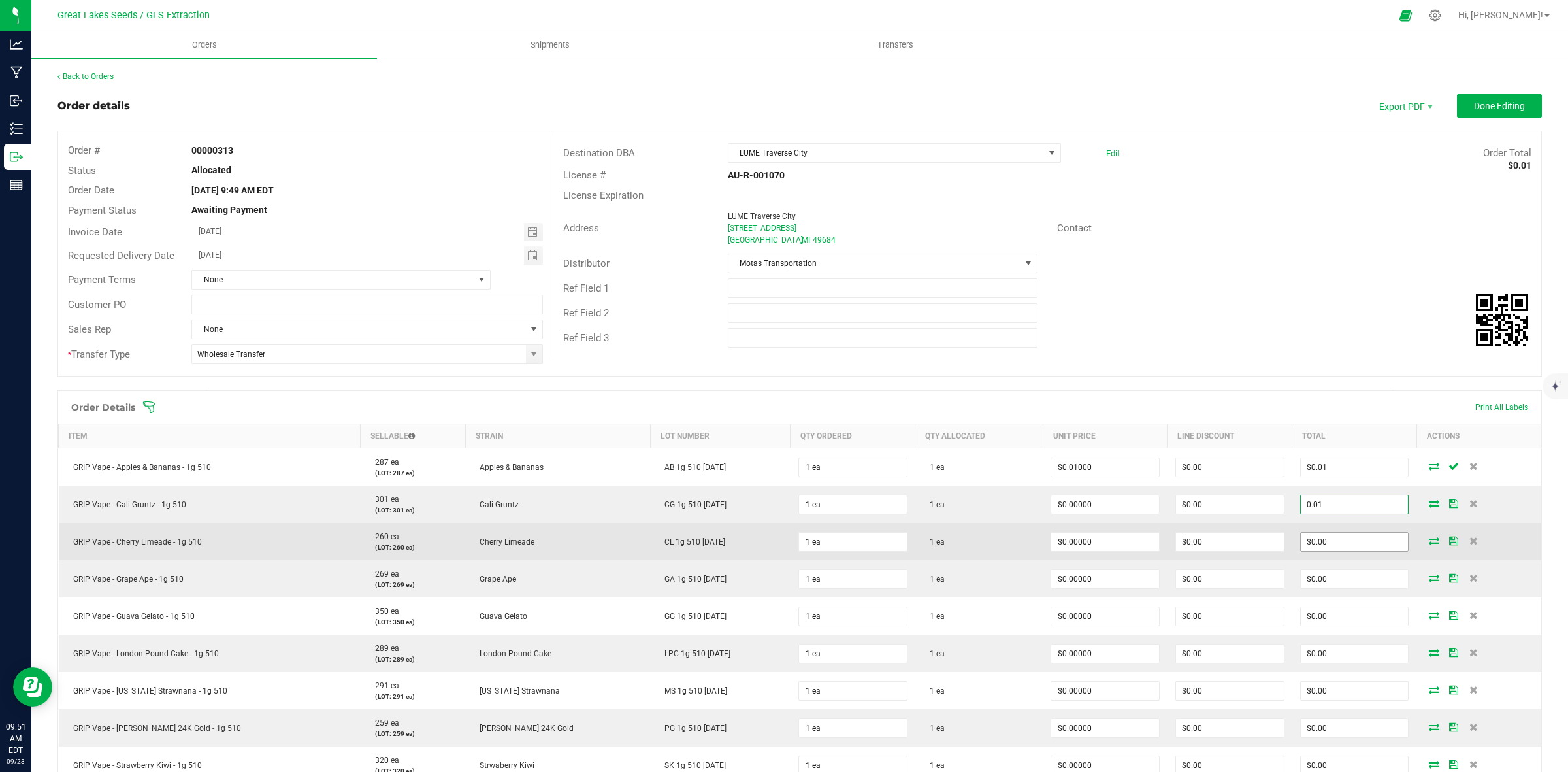
type input "0.01"
type input "$0.01000"
type input "$0.01"
click at [1334, 541] on input "0" at bounding box center [1355, 541] width 108 height 18
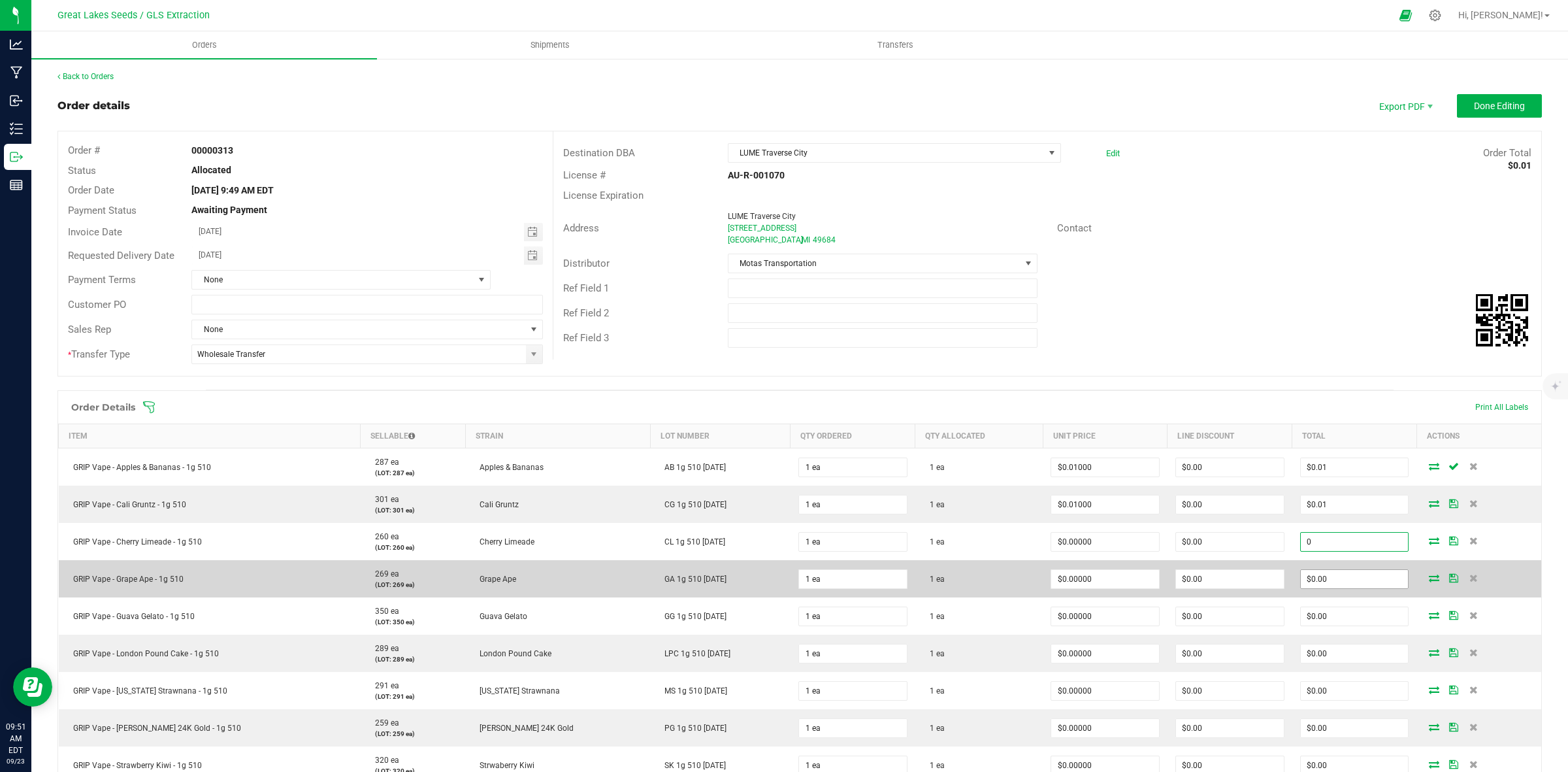
paste input ".01"
type input "0.01"
type input "$0.01000"
type input "$0.01"
click at [1331, 579] on input "0" at bounding box center [1355, 579] width 108 height 18
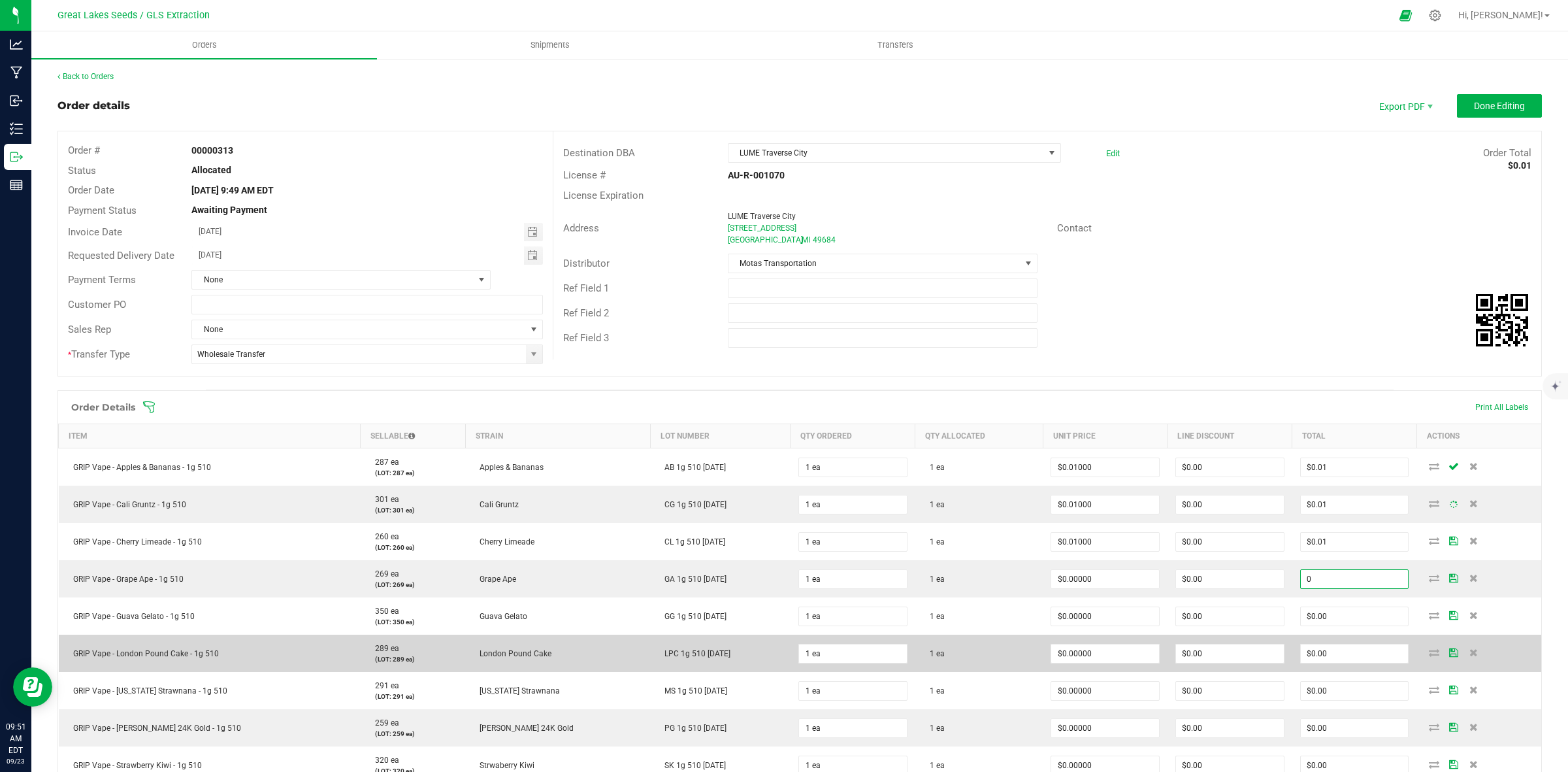
paste input ".01"
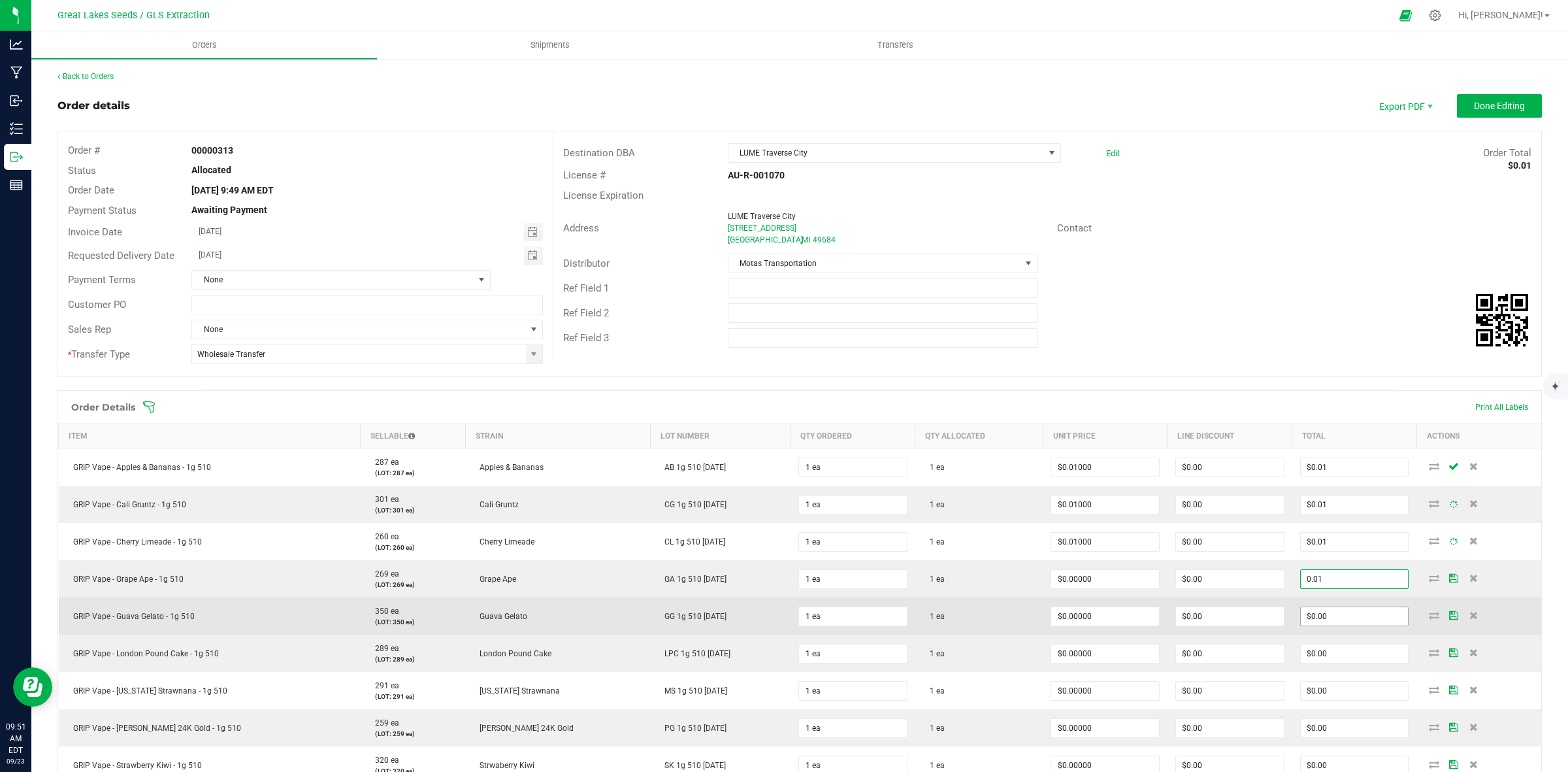
type input "0.01"
type input "$0.01000"
type input "$0.01"
click at [1325, 620] on input "0" at bounding box center [1355, 616] width 108 height 18
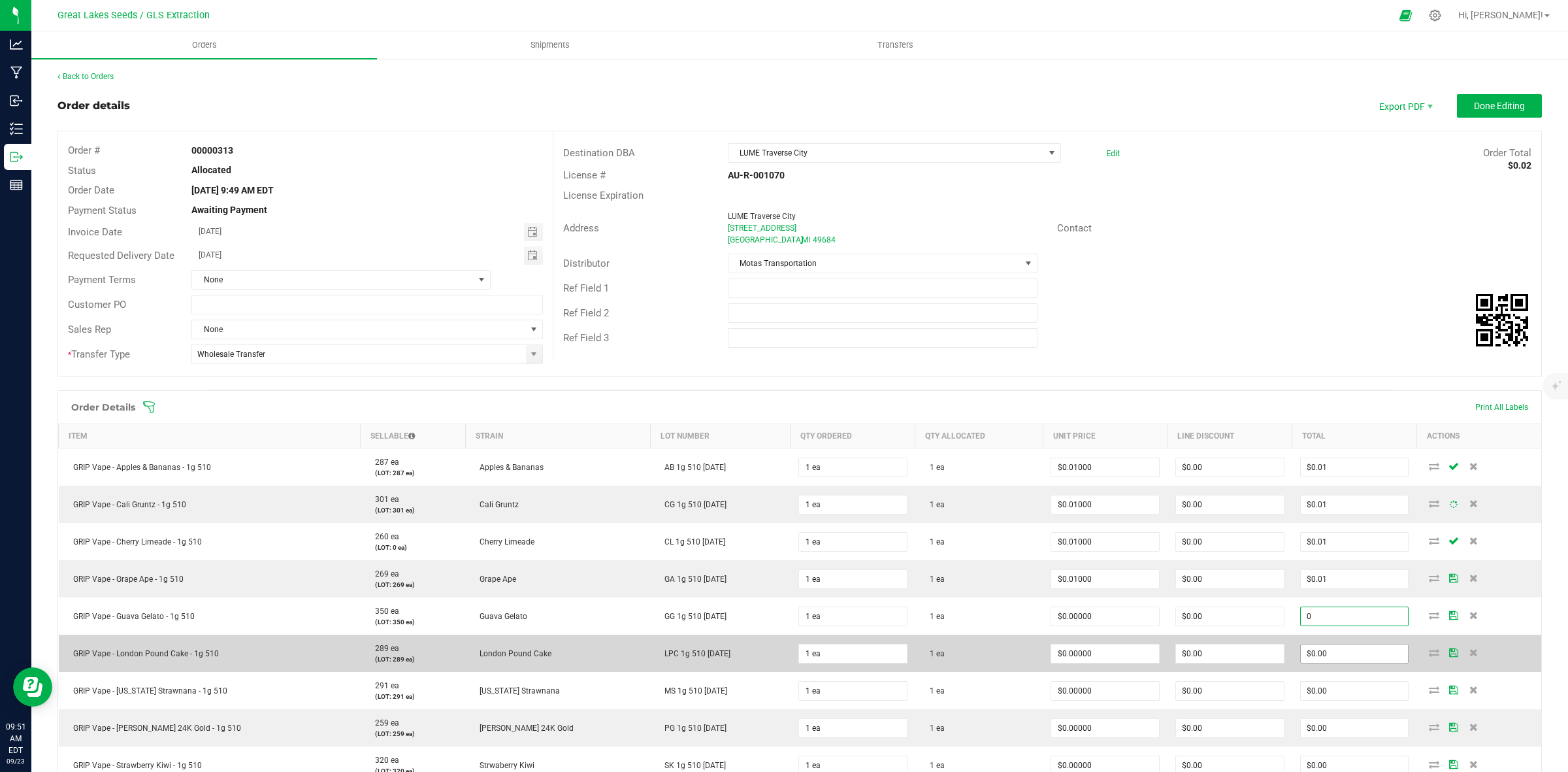
paste input ".01"
type input "0.01"
type input "$0.01000"
type input "$0.01"
click at [1324, 659] on input "0" at bounding box center [1355, 653] width 108 height 18
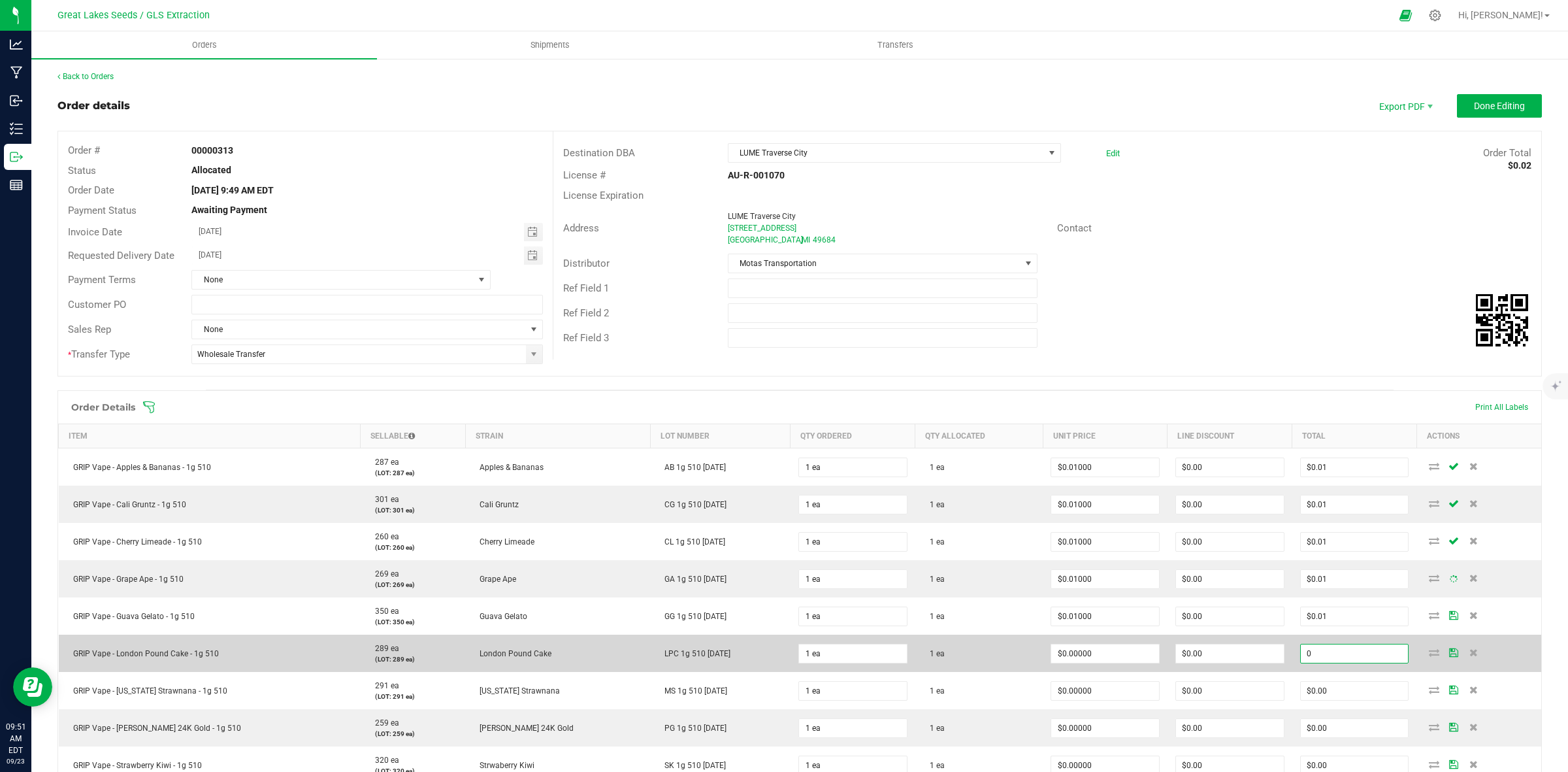
paste input ".01"
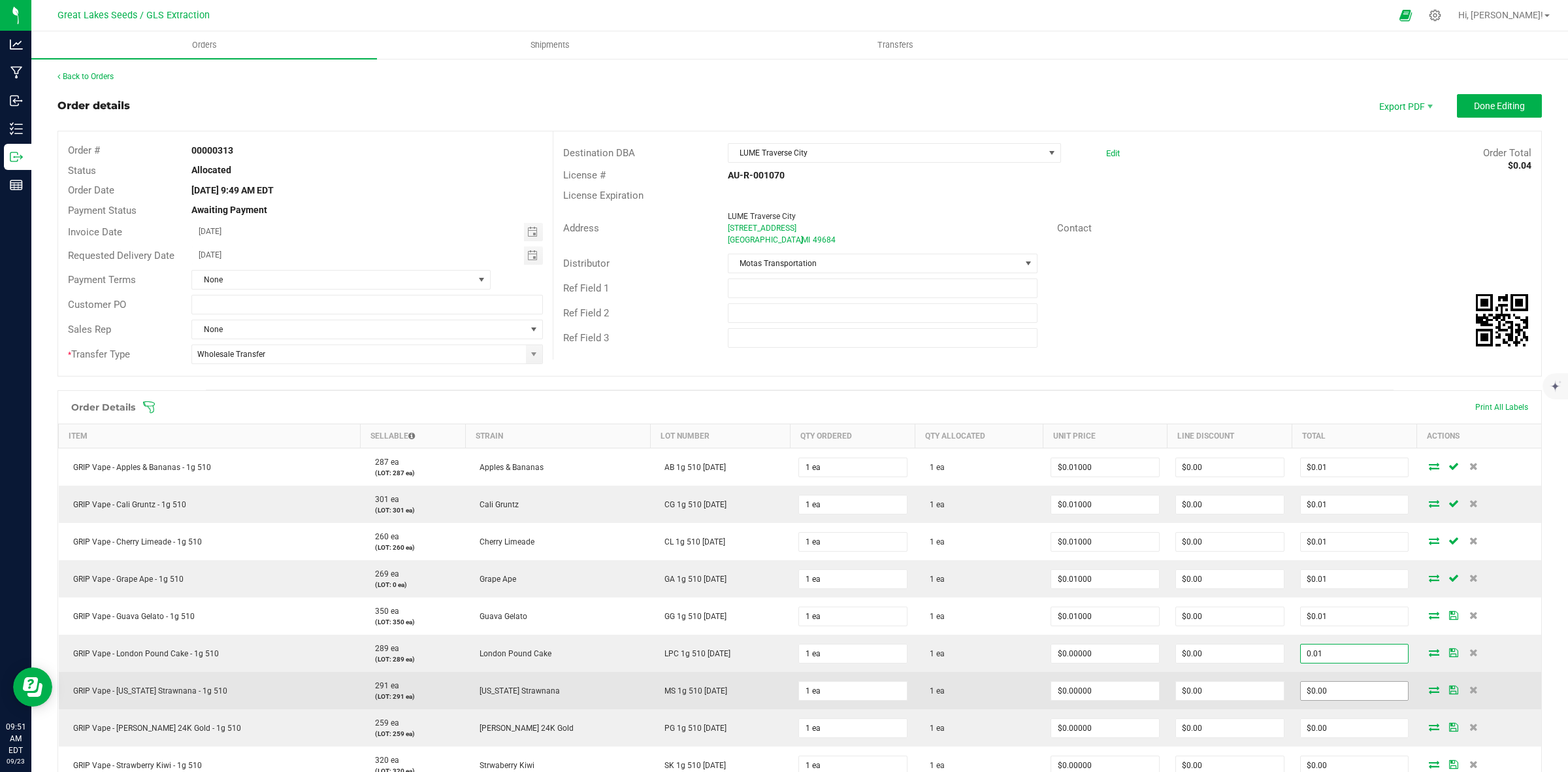
type input "0.01"
type input "$0.01000"
type input "$0.01"
click at [1315, 696] on input "0" at bounding box center [1355, 691] width 108 height 18
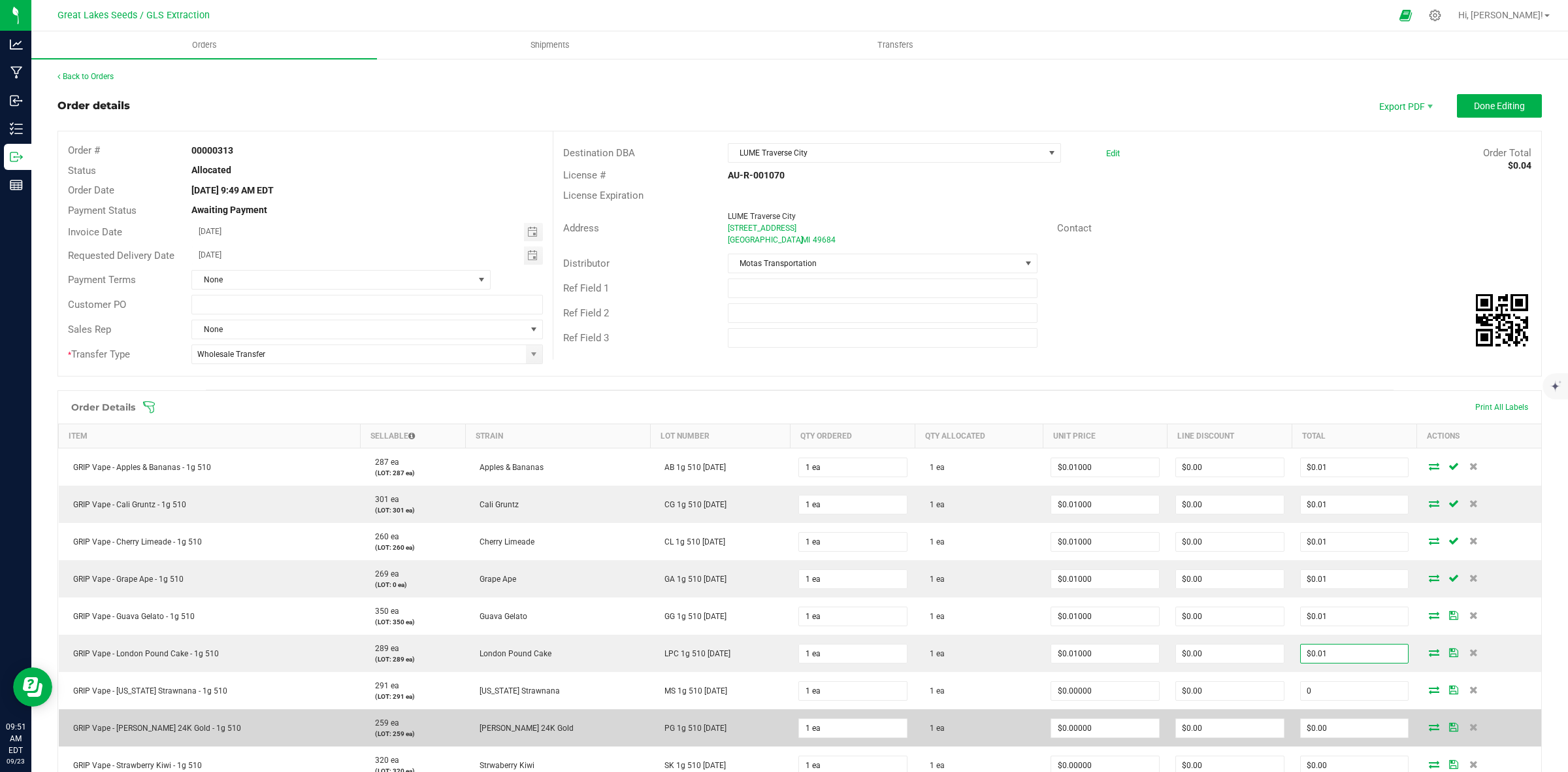
paste input ".01"
type input "0.01"
type input "$0.01000"
type input "$0.01"
click at [1318, 732] on input "0" at bounding box center [1355, 728] width 108 height 18
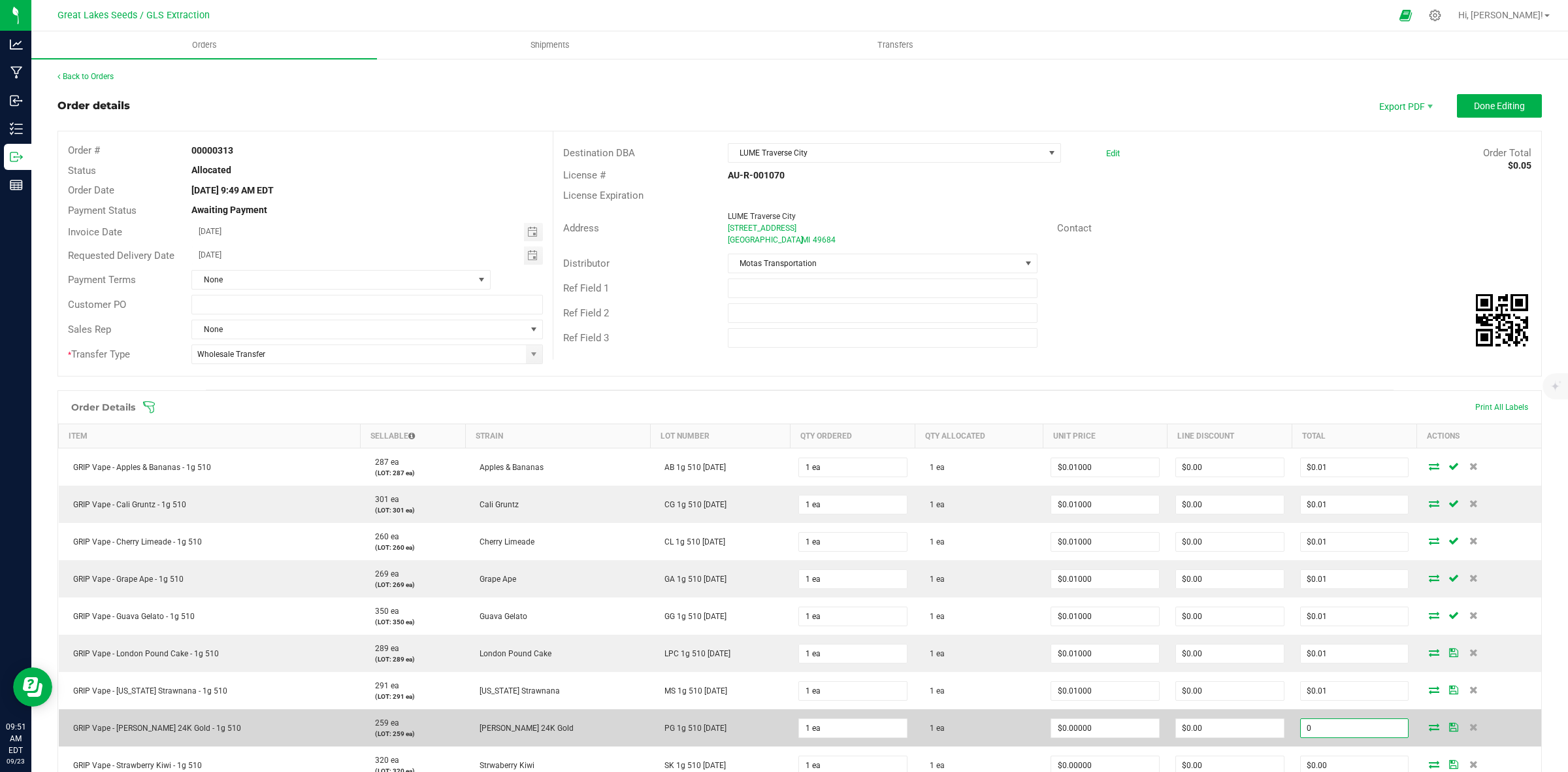
paste input ".01"
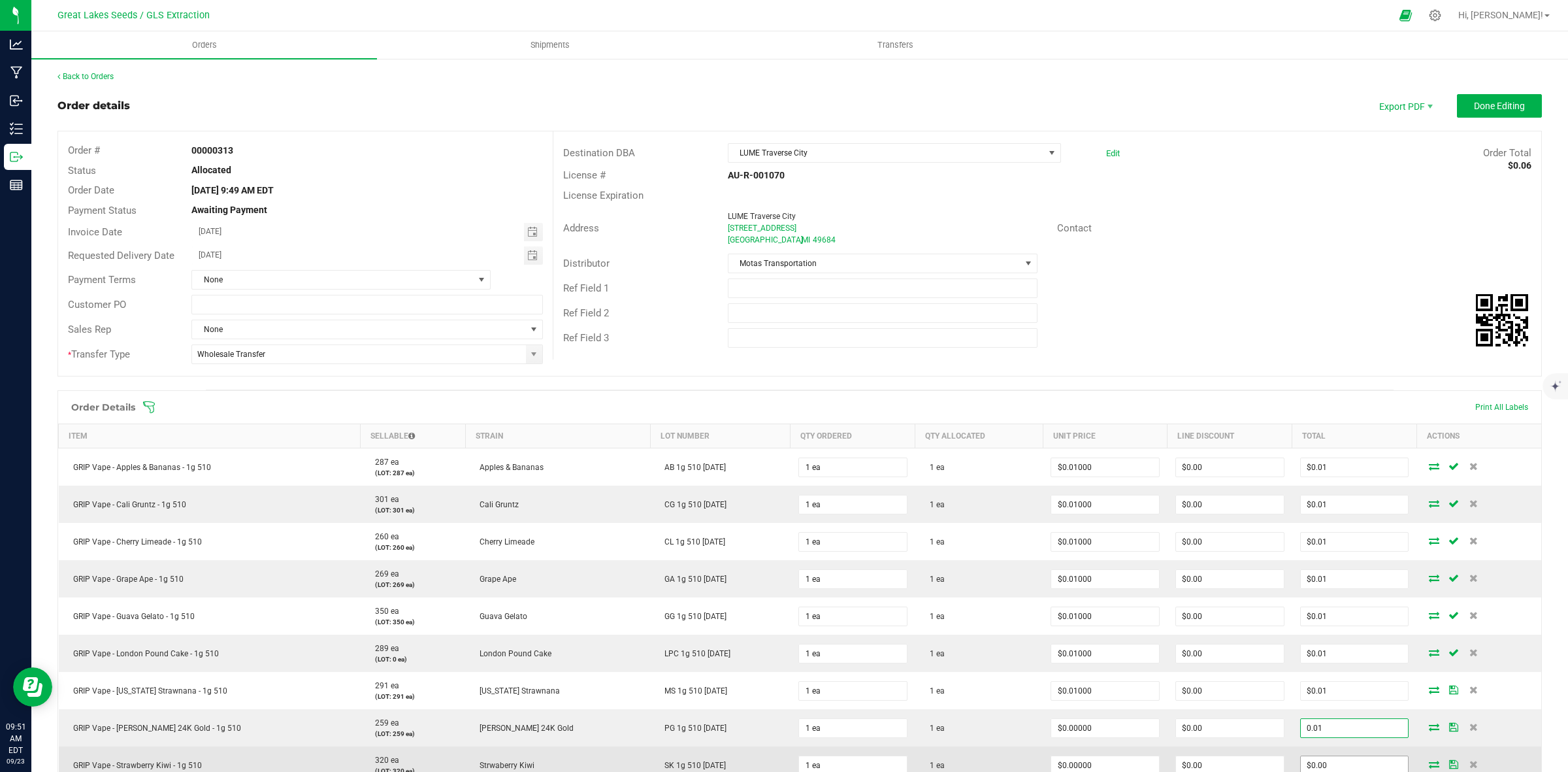
type input "0.01"
type input "$0.01000"
type input "$0.01"
click at [1316, 760] on input "0" at bounding box center [1355, 765] width 108 height 18
paste input ".01"
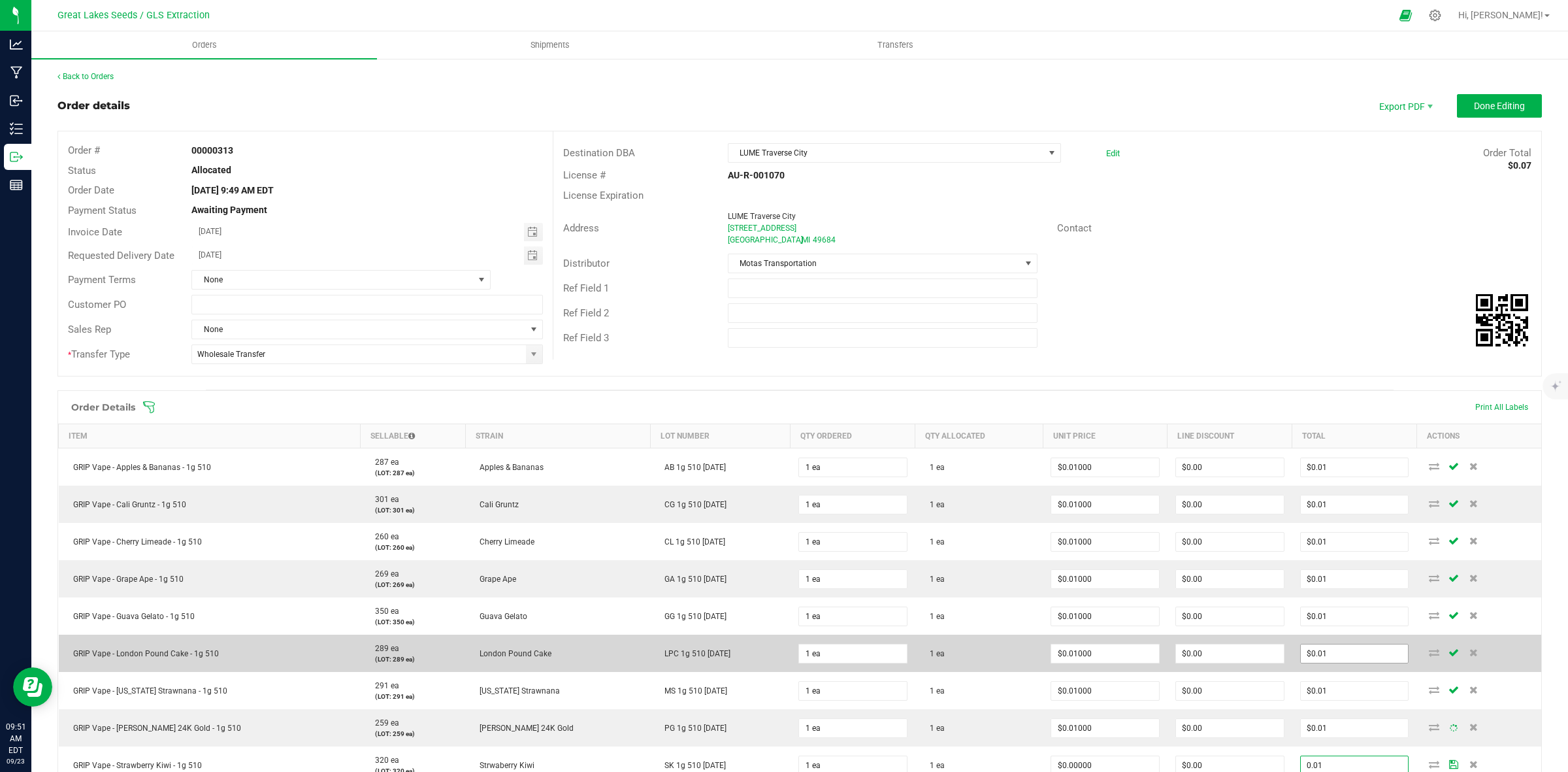
scroll to position [409, 0]
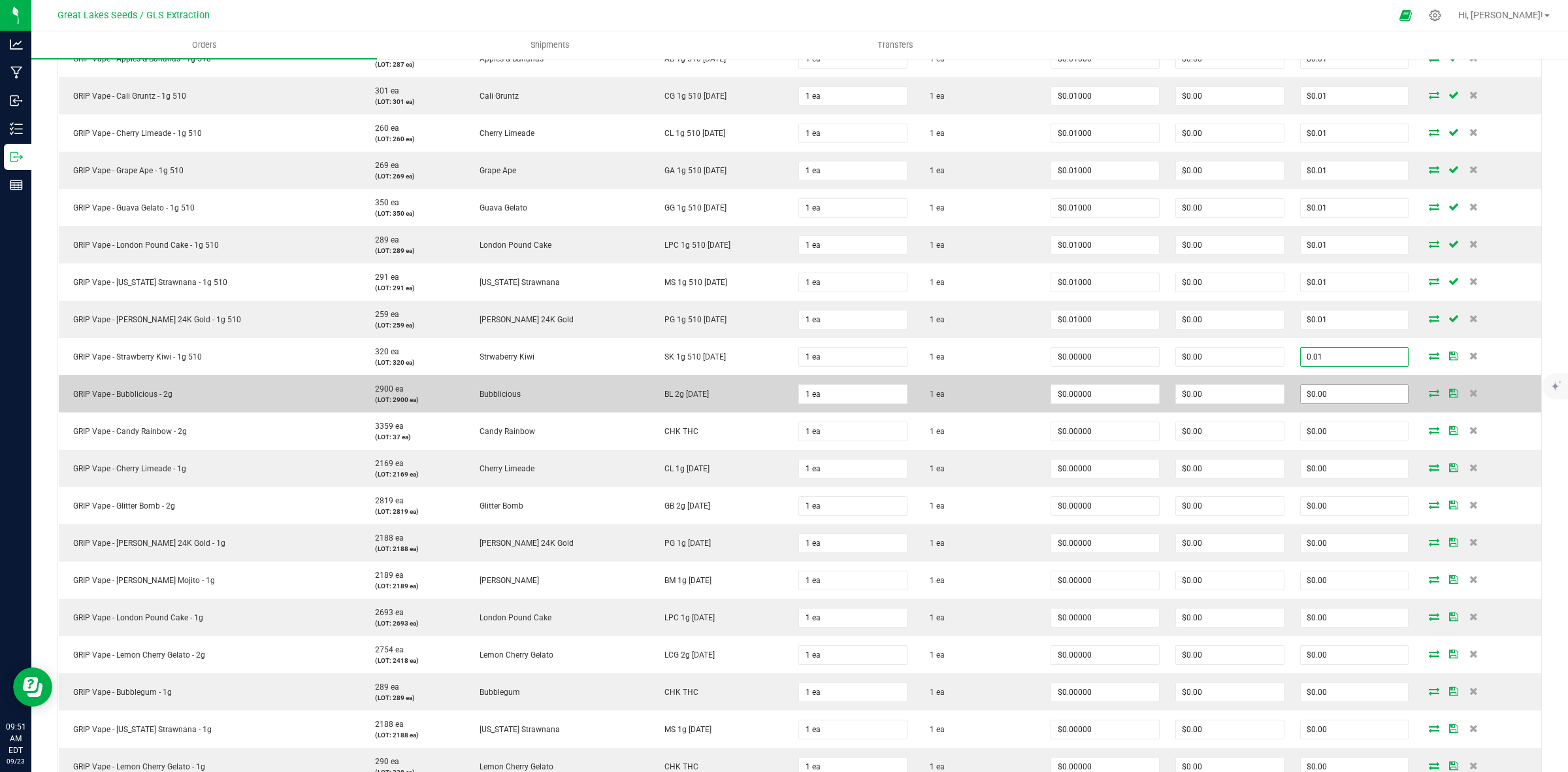
type input "0.01"
type input "$0.01000"
type input "$0.01"
click at [1308, 396] on input "0" at bounding box center [1355, 394] width 108 height 18
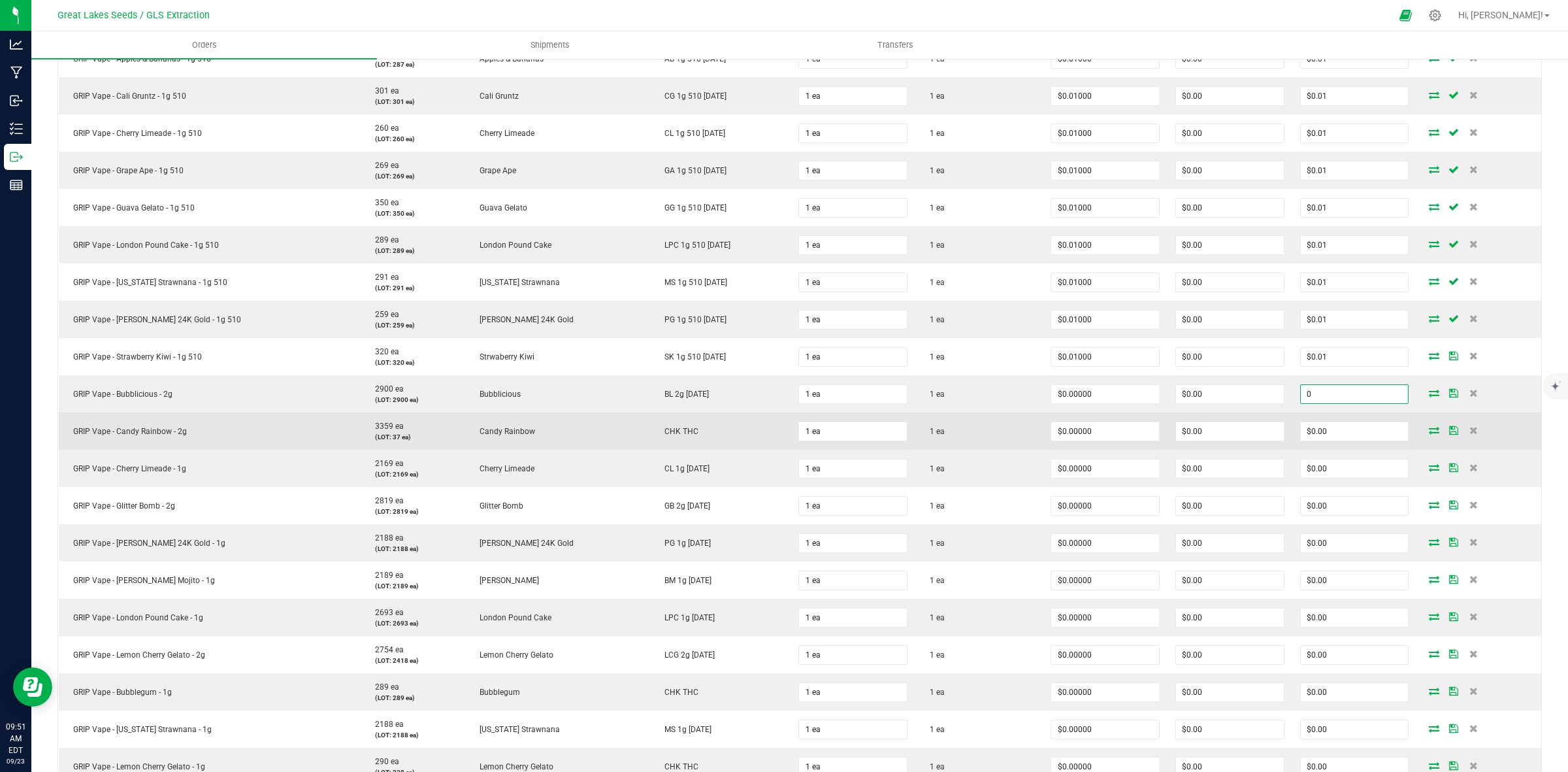
paste input ".01"
type input "0.01"
type input "$0.01000"
type input "$0.01"
click at [1311, 439] on input "0" at bounding box center [1355, 431] width 108 height 18
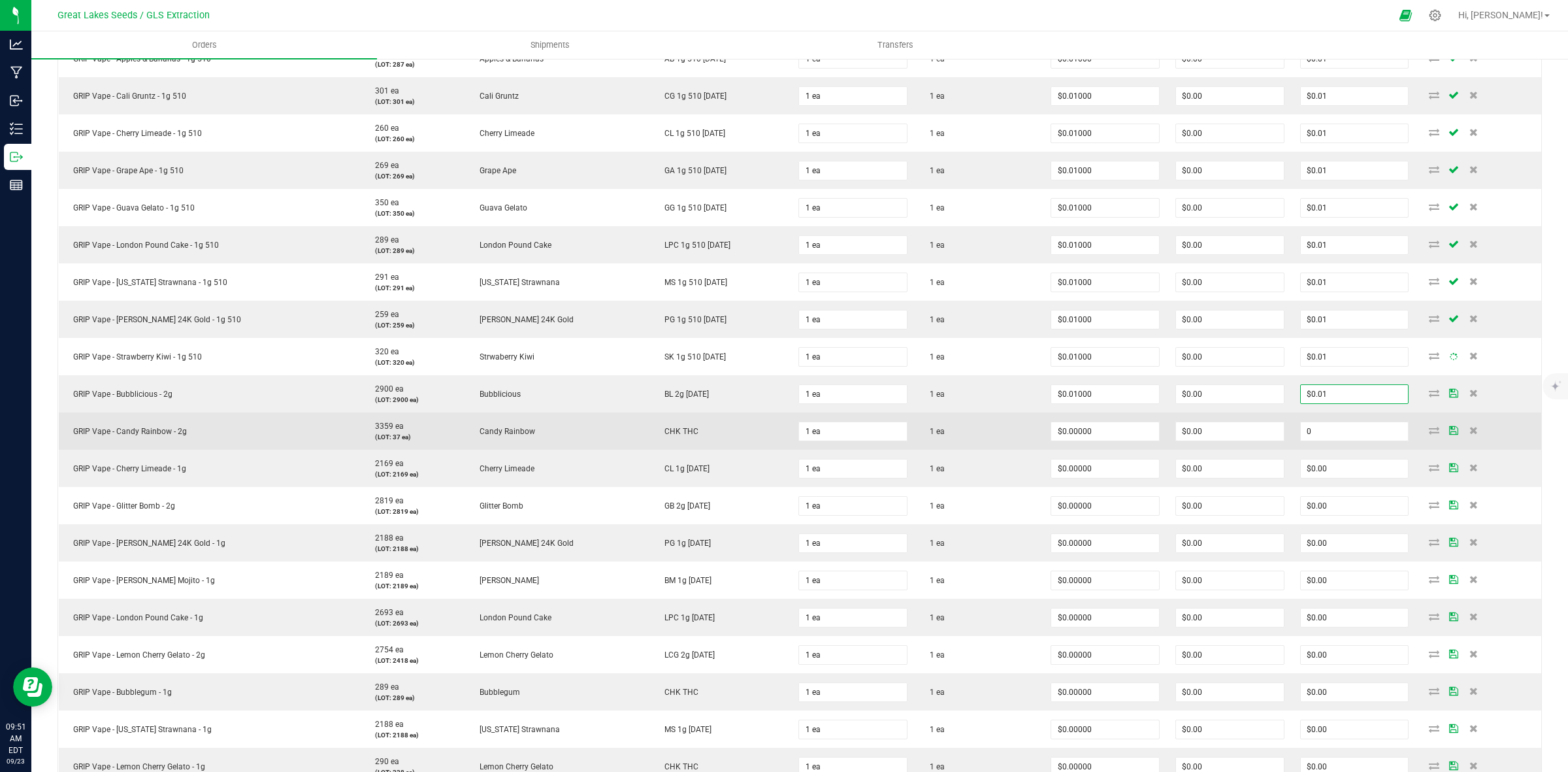
paste input ".01"
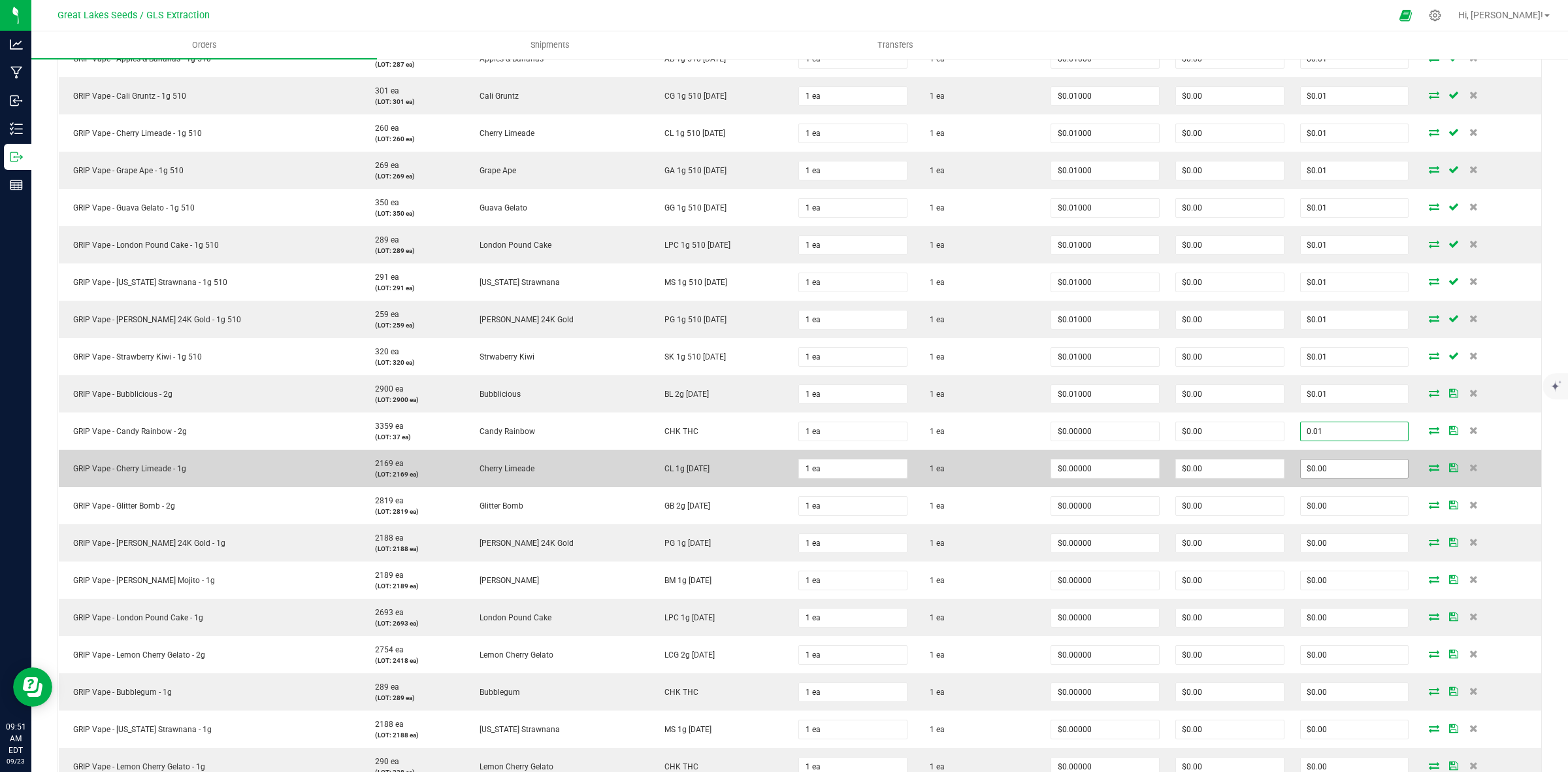
type input "0.01"
type input "$0.01000"
type input "$0.01"
click at [1312, 464] on input "0" at bounding box center [1355, 469] width 108 height 18
paste input ".01"
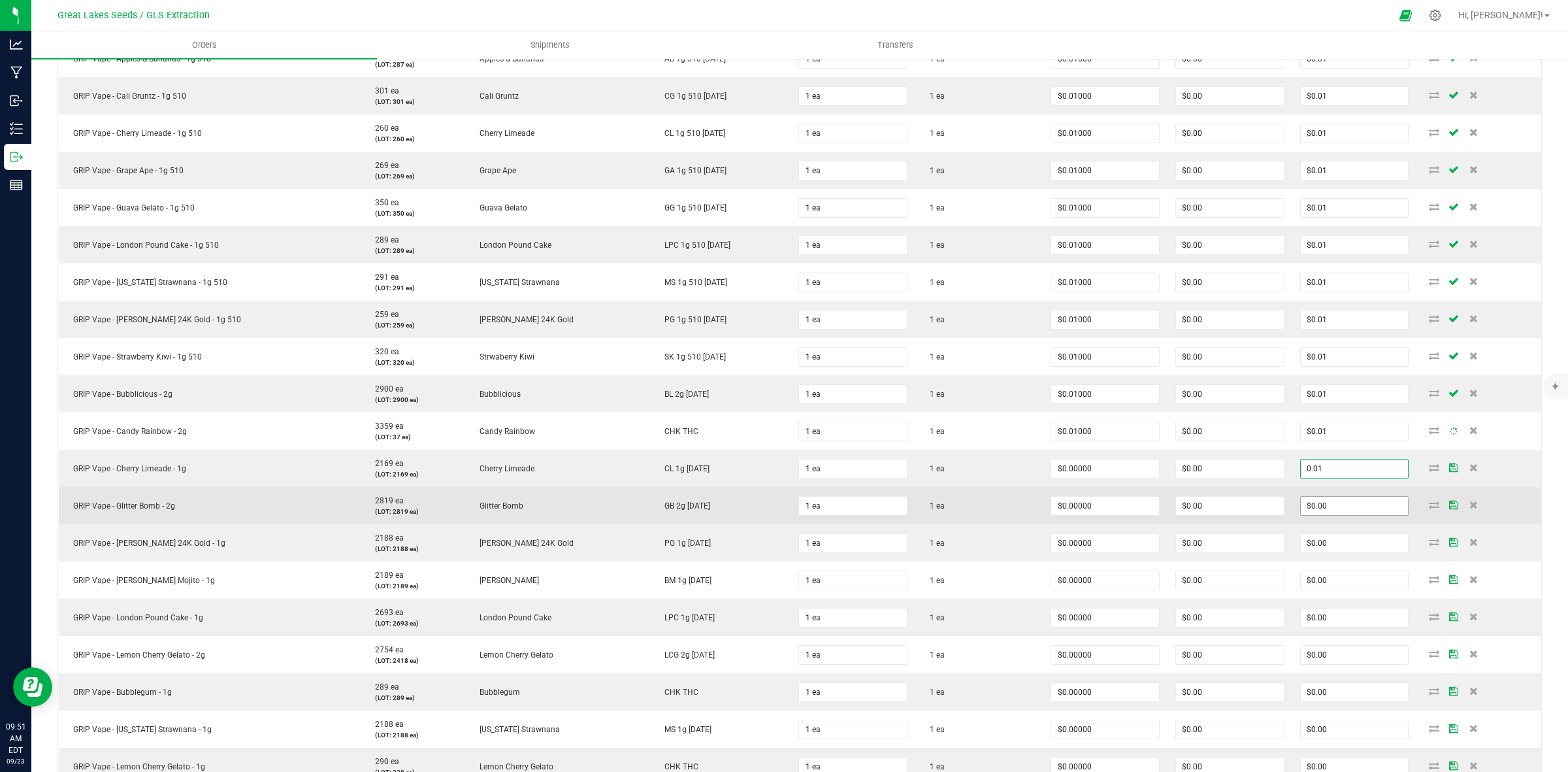
type input "0.01"
type input "$0.01000"
type input "$0.01"
click at [1301, 513] on input "0" at bounding box center [1355, 505] width 108 height 18
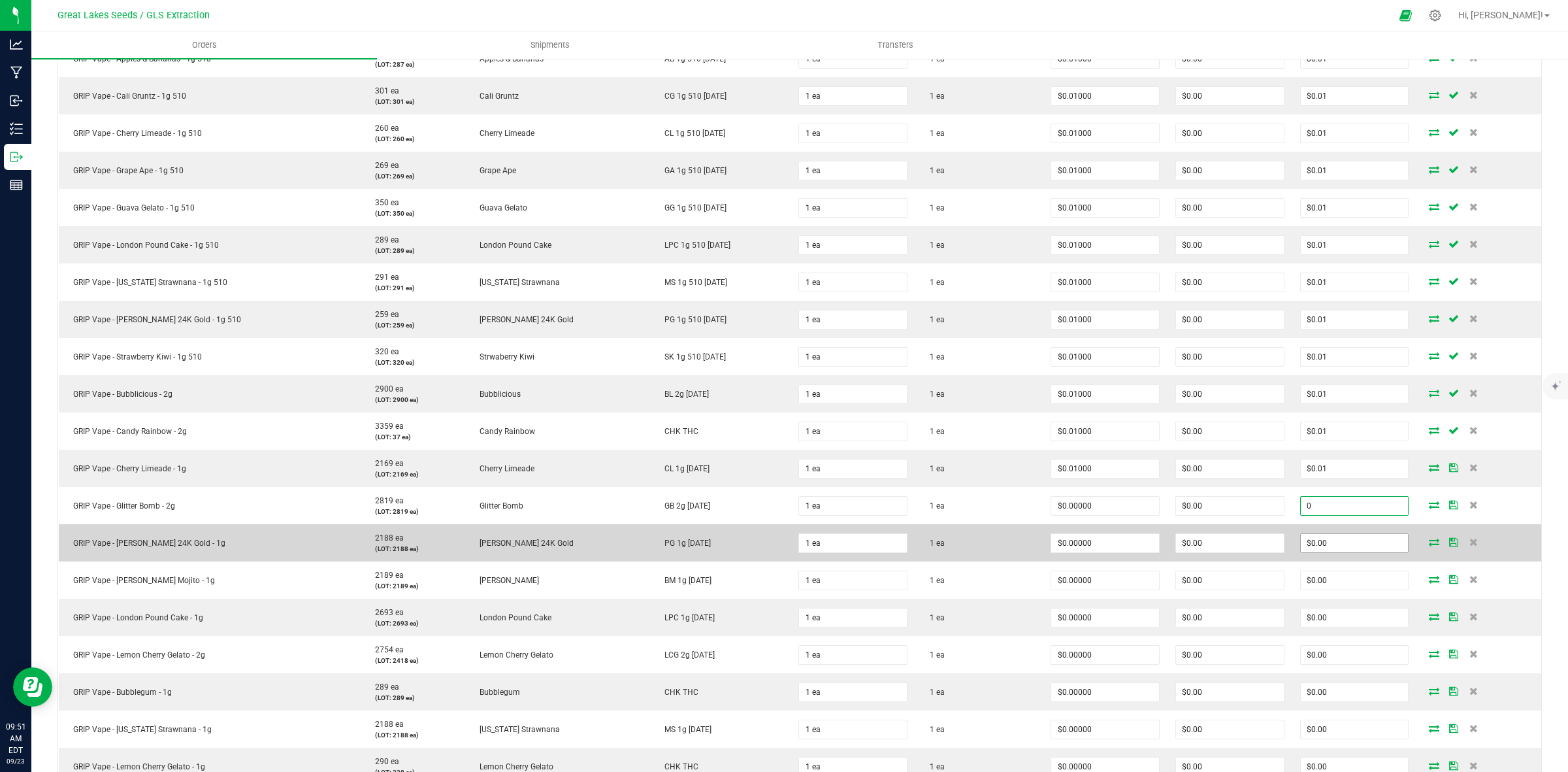
paste input ".01"
type input "0.01"
type input "$0.01000"
type input "$0.01"
click at [1314, 554] on td "$0.00" at bounding box center [1355, 543] width 125 height 38
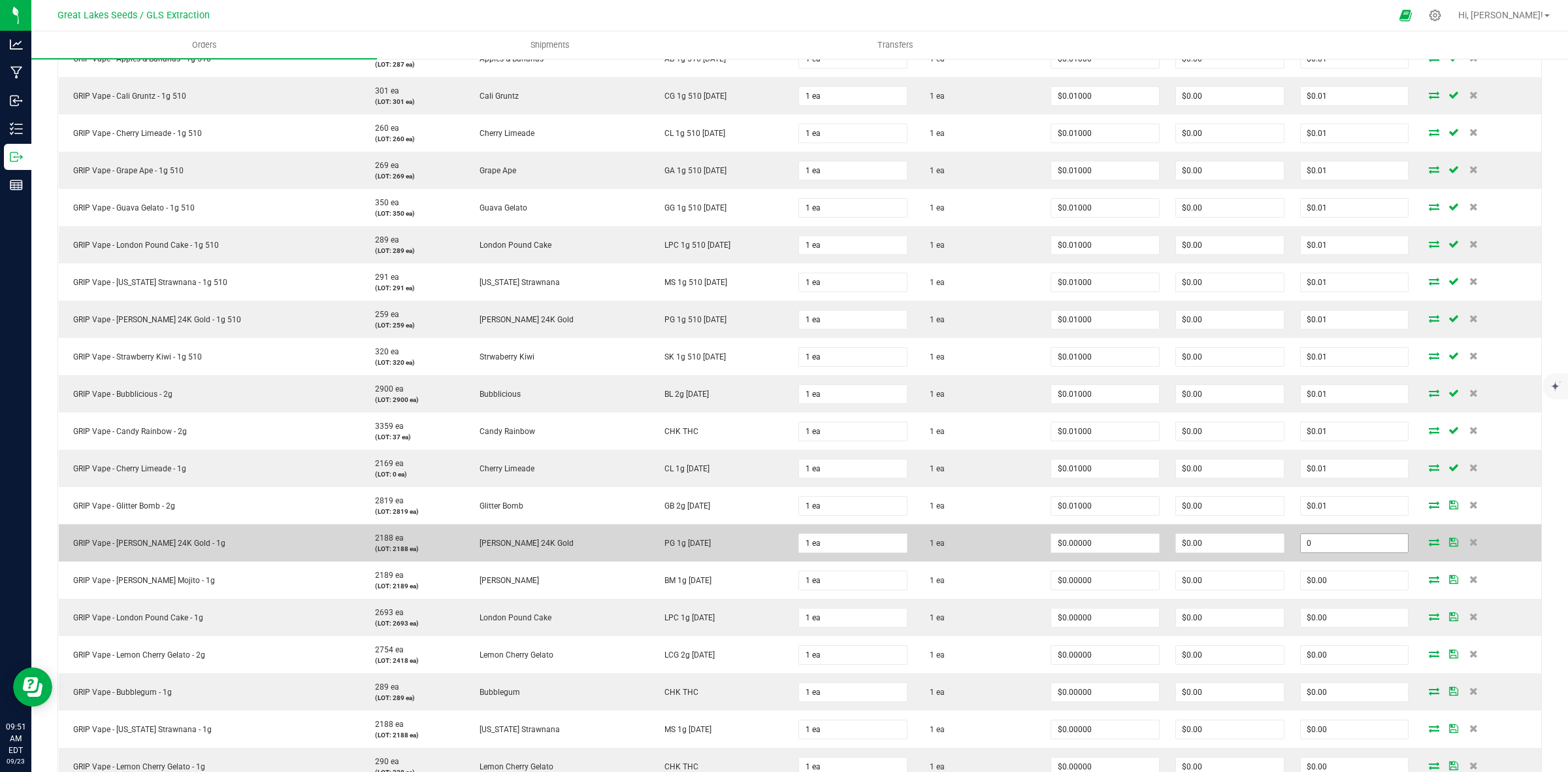
click at [1314, 547] on input "0" at bounding box center [1355, 543] width 108 height 18
paste input ".01"
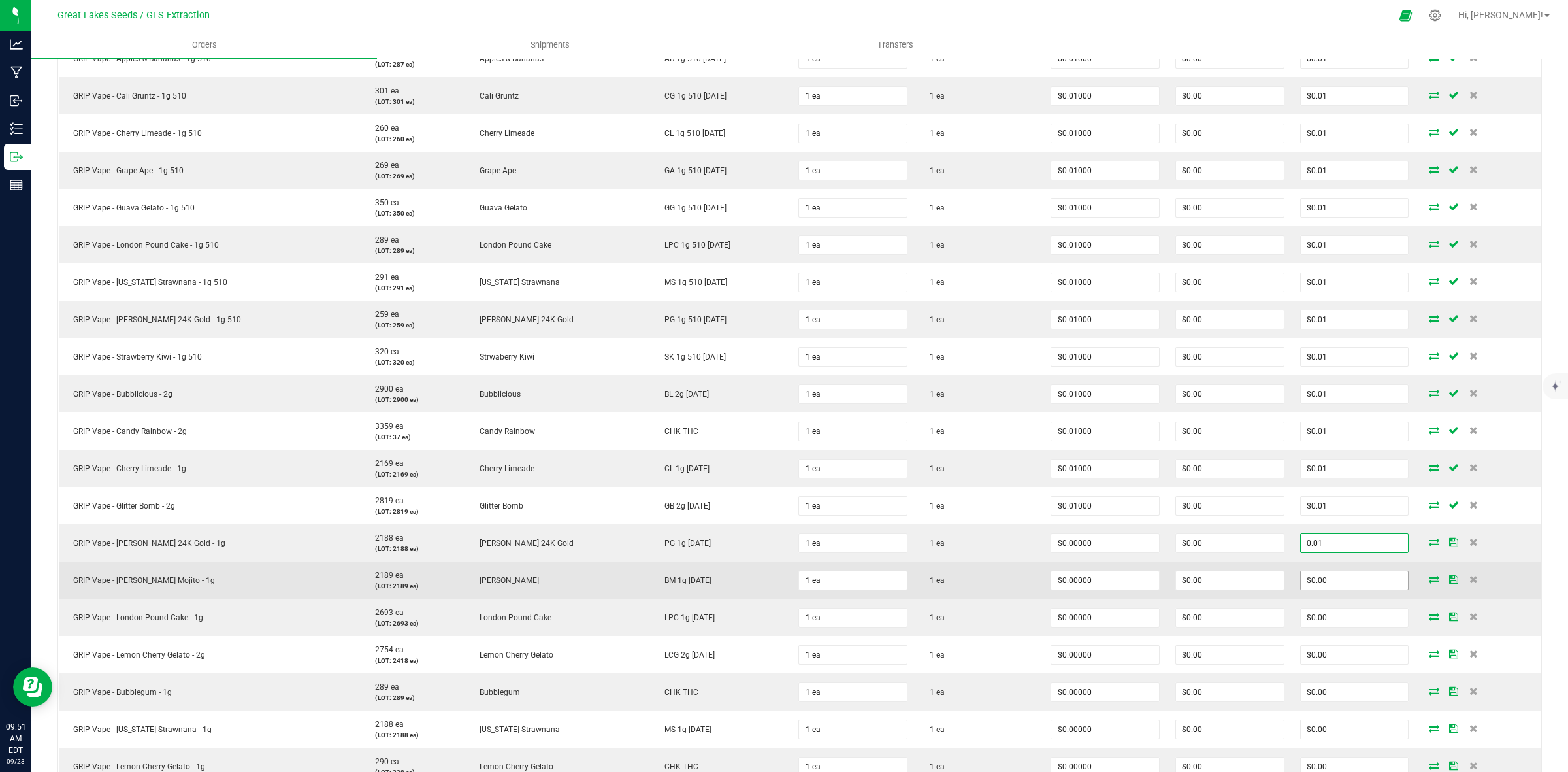
type input "0.01"
type input "$0.01000"
type input "$0.01"
click at [1315, 582] on input "0" at bounding box center [1355, 580] width 108 height 18
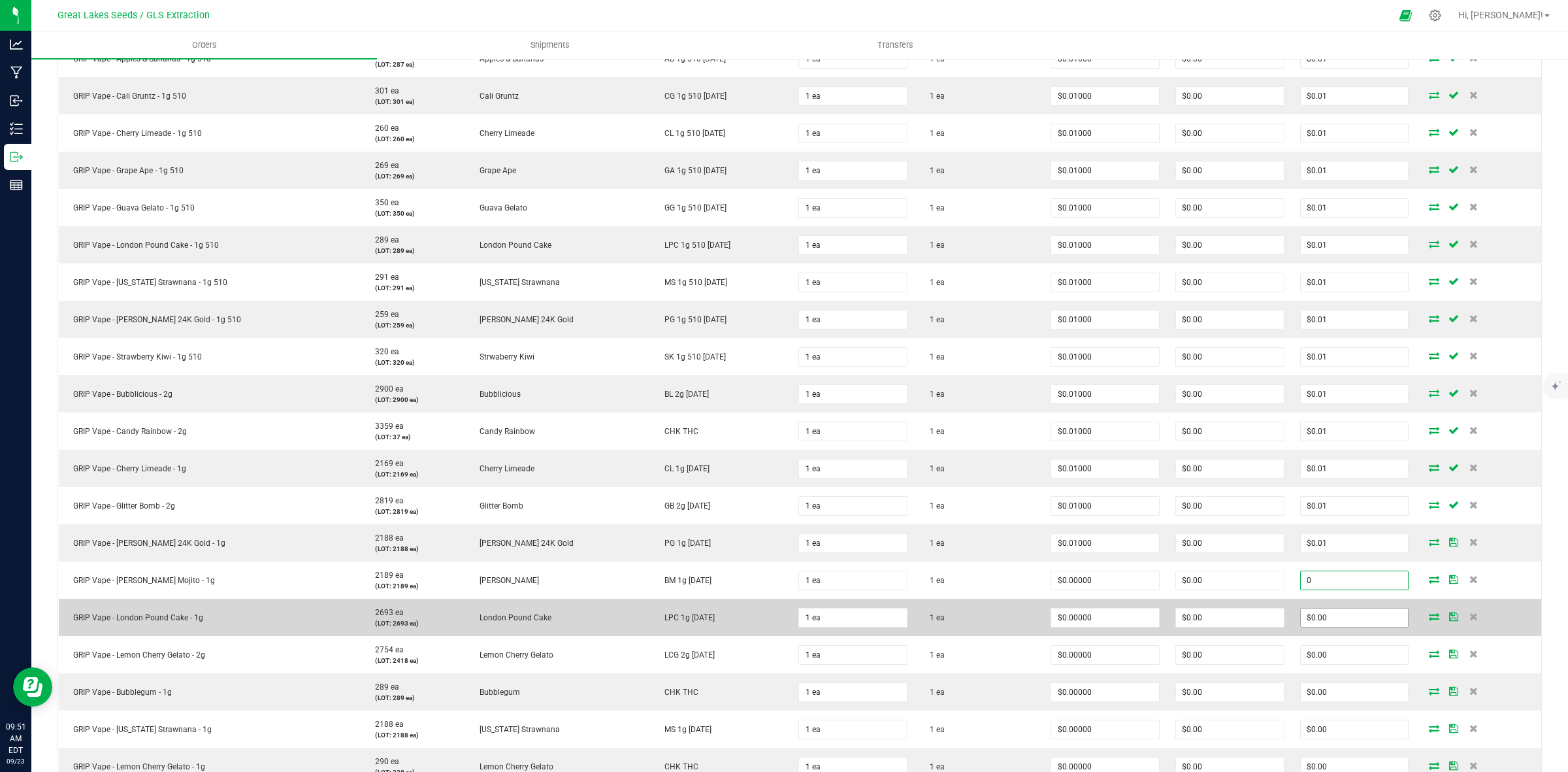
paste input ".01"
type input "0.01"
type input "$0.01000"
type input "$0.01"
click at [1317, 614] on input "0" at bounding box center [1355, 617] width 108 height 18
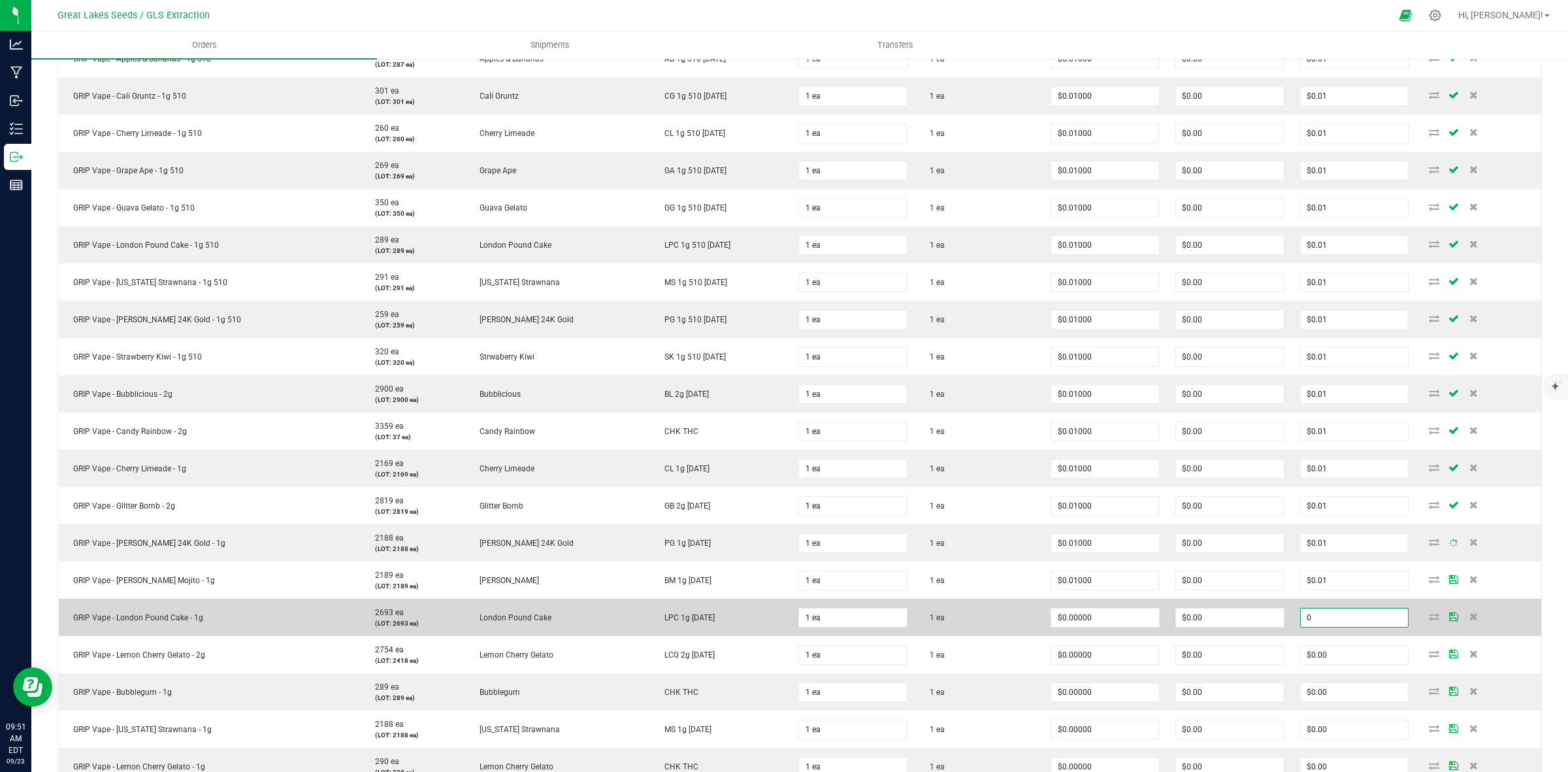
paste input ".01"
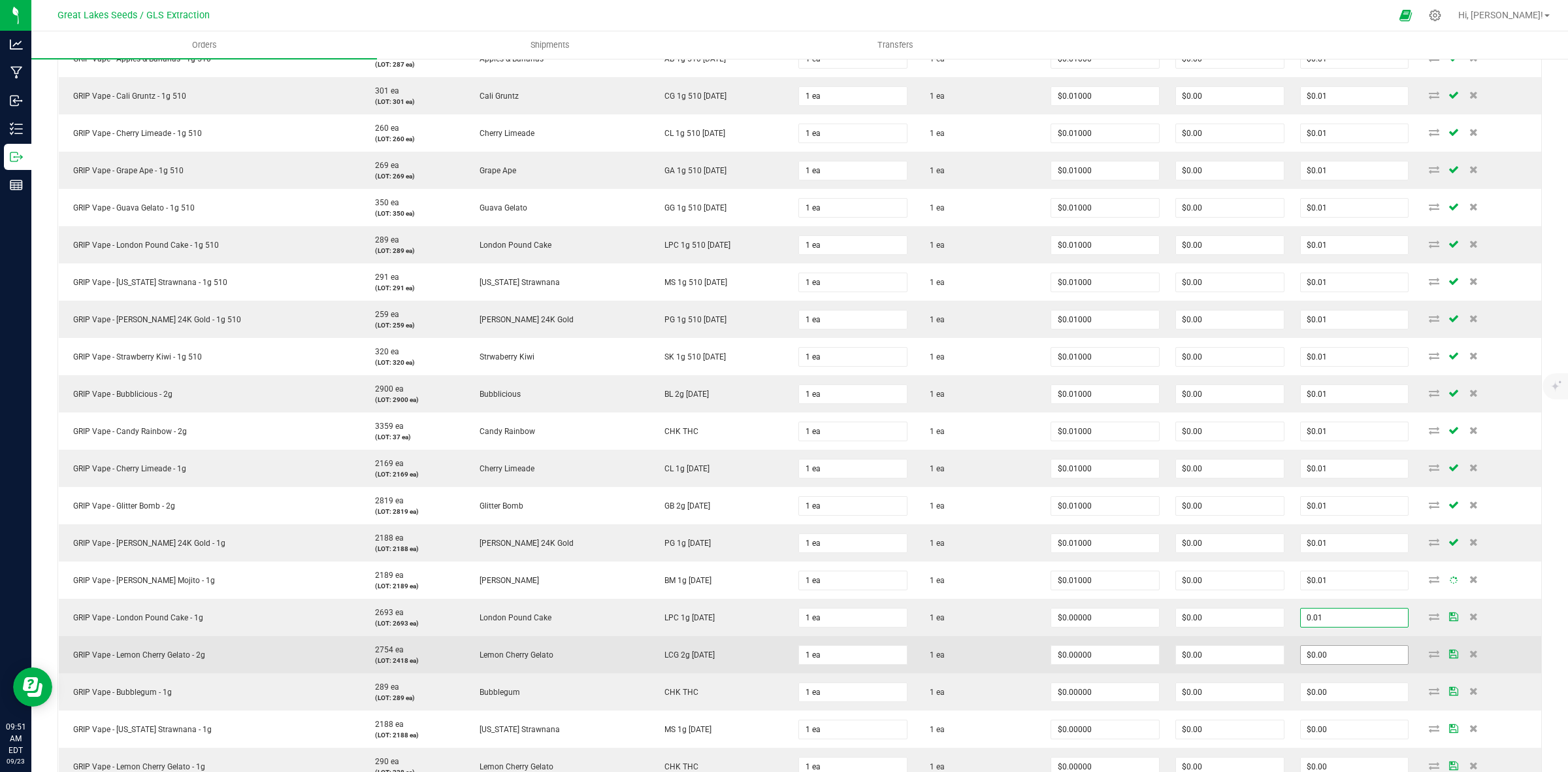
type input "0.01"
type input "$0.01000"
type input "$0.01"
click at [1318, 659] on input "0" at bounding box center [1355, 655] width 108 height 18
paste input ".01"
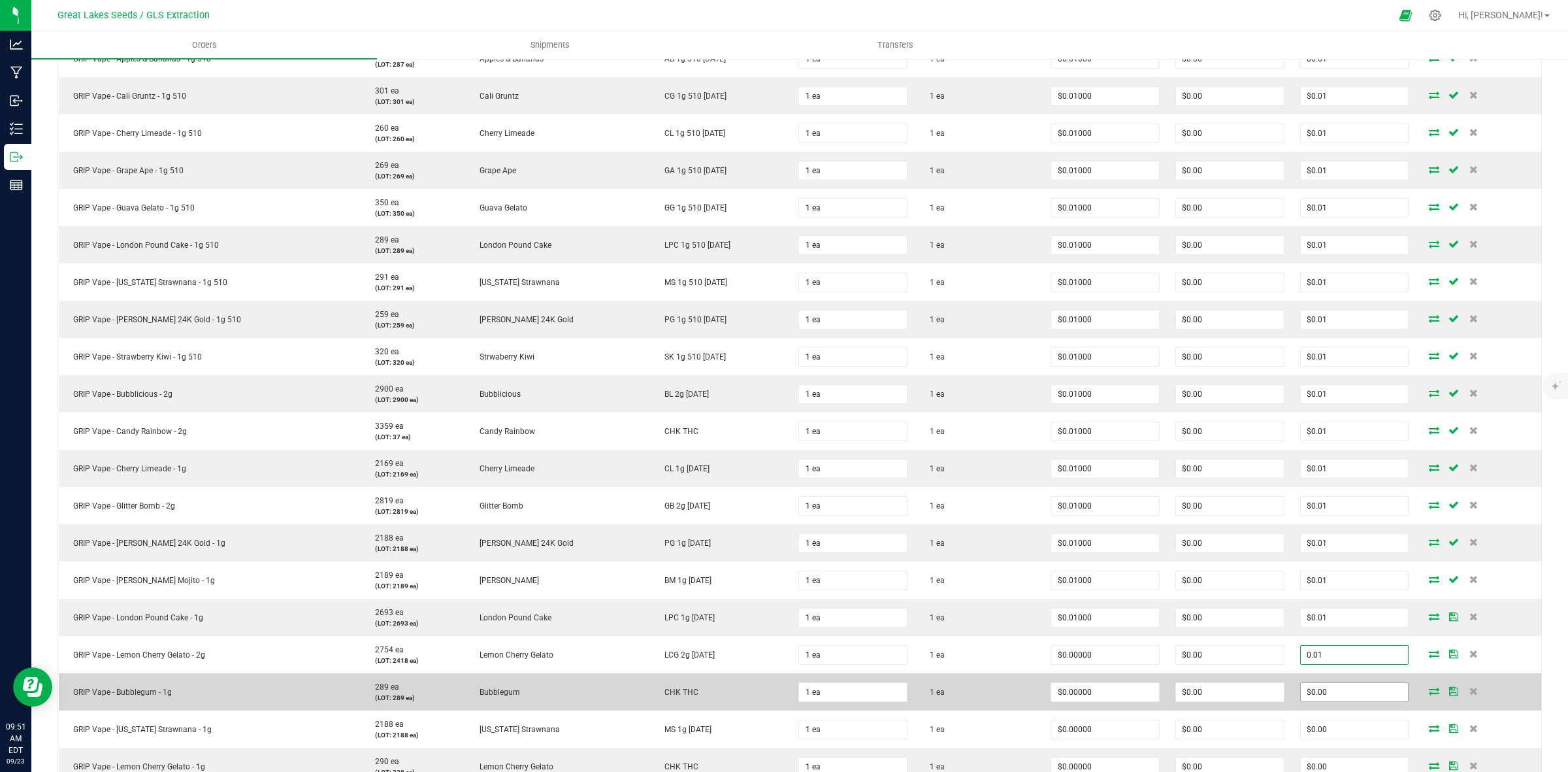
type input "0.01"
type input "$0.01000"
type input "$0.01"
click at [1318, 696] on input "0" at bounding box center [1355, 692] width 108 height 18
paste input ".01"
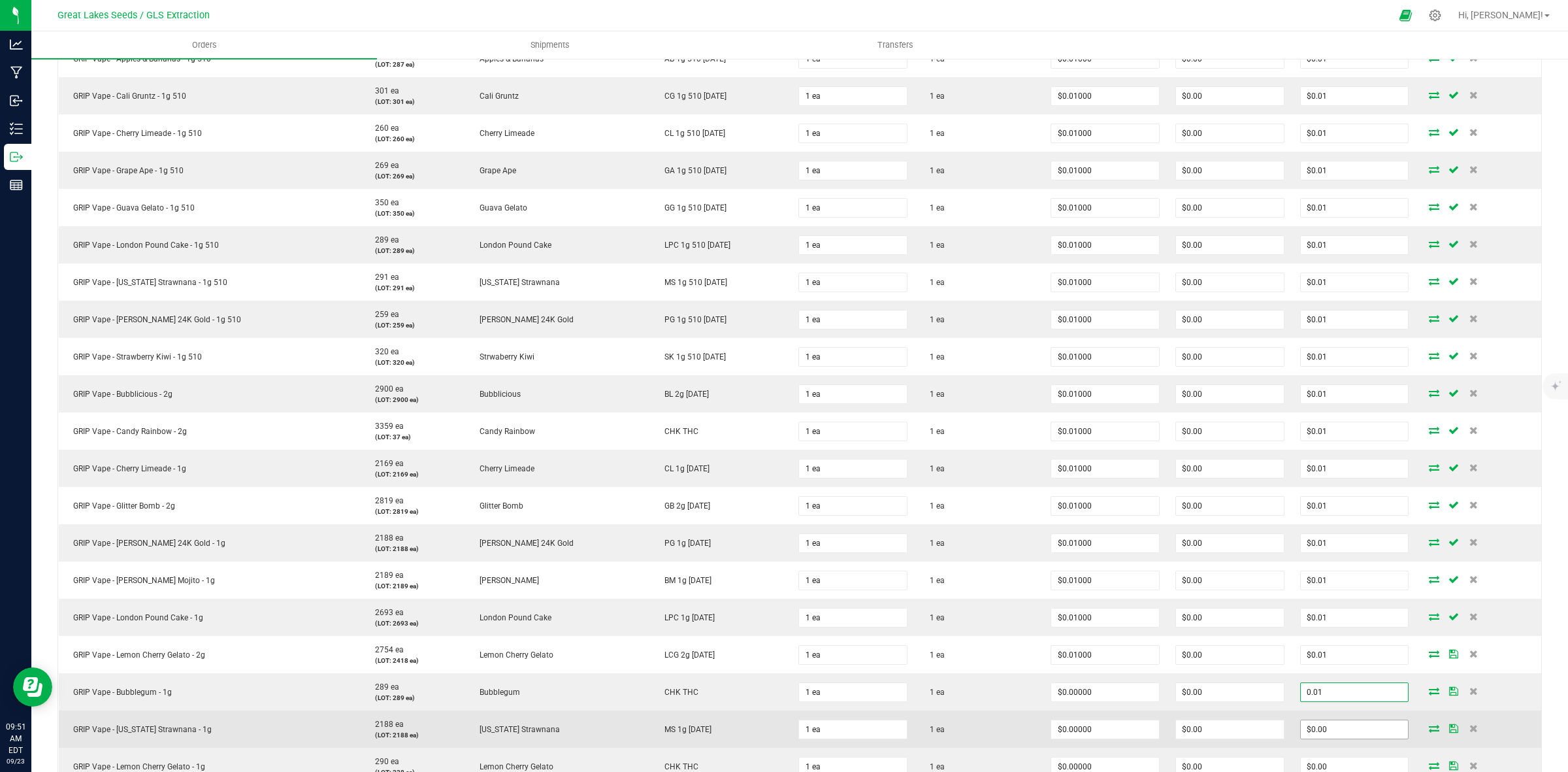
type input "0.01"
type input "$0.01000"
type input "$0.01"
click at [1321, 729] on input "0" at bounding box center [1355, 729] width 108 height 18
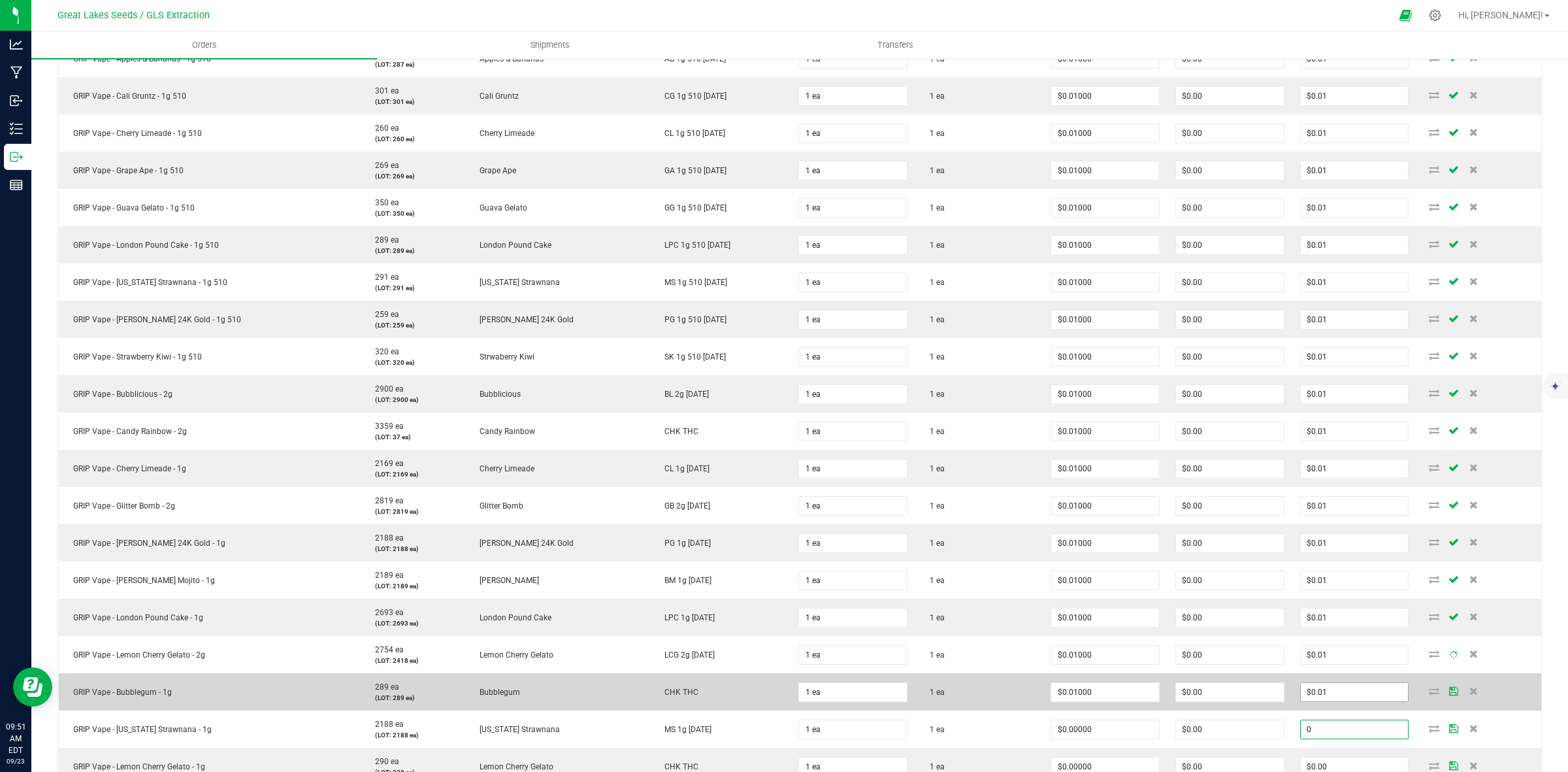
paste input ".01"
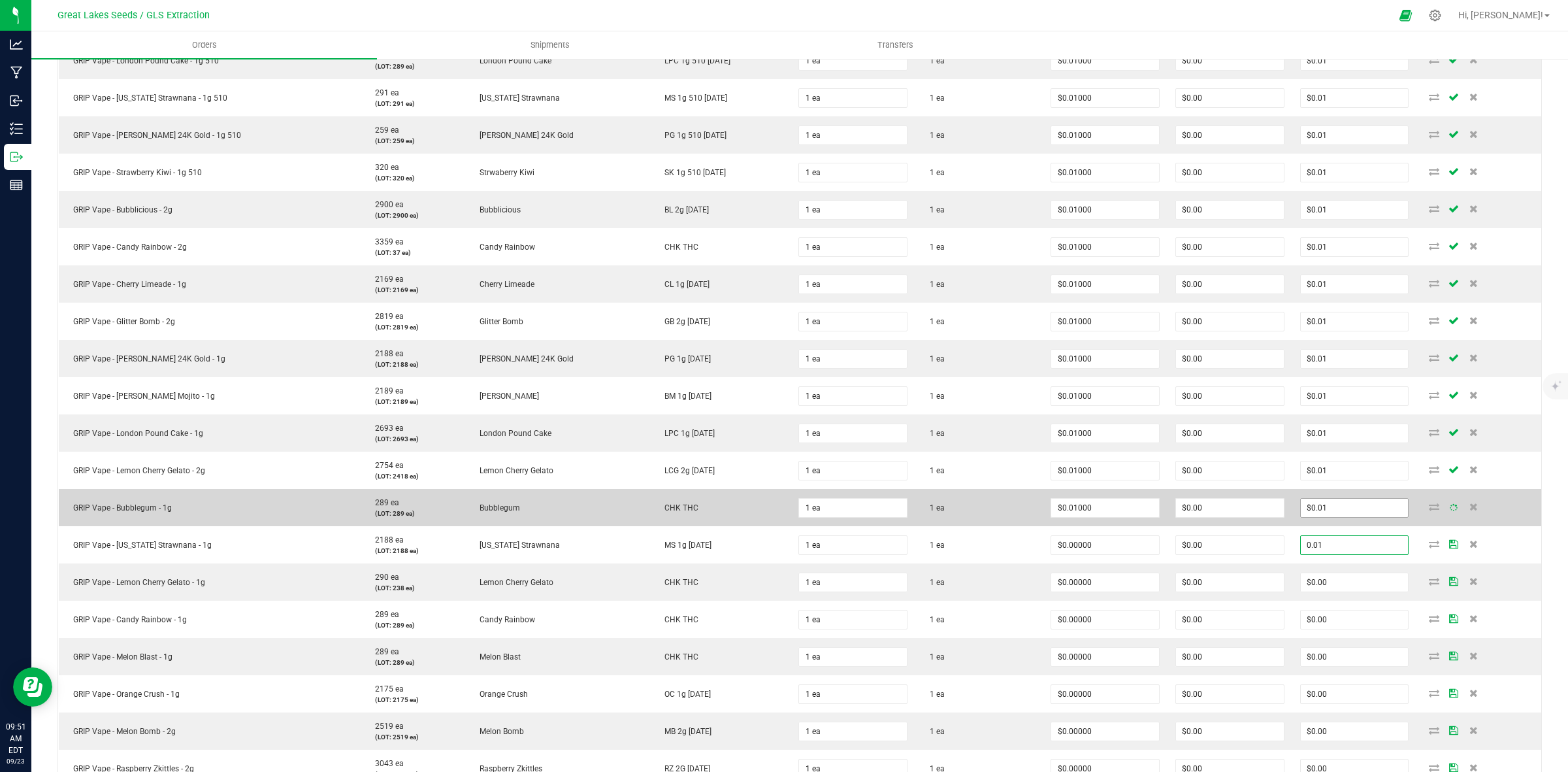
scroll to position [735, 0]
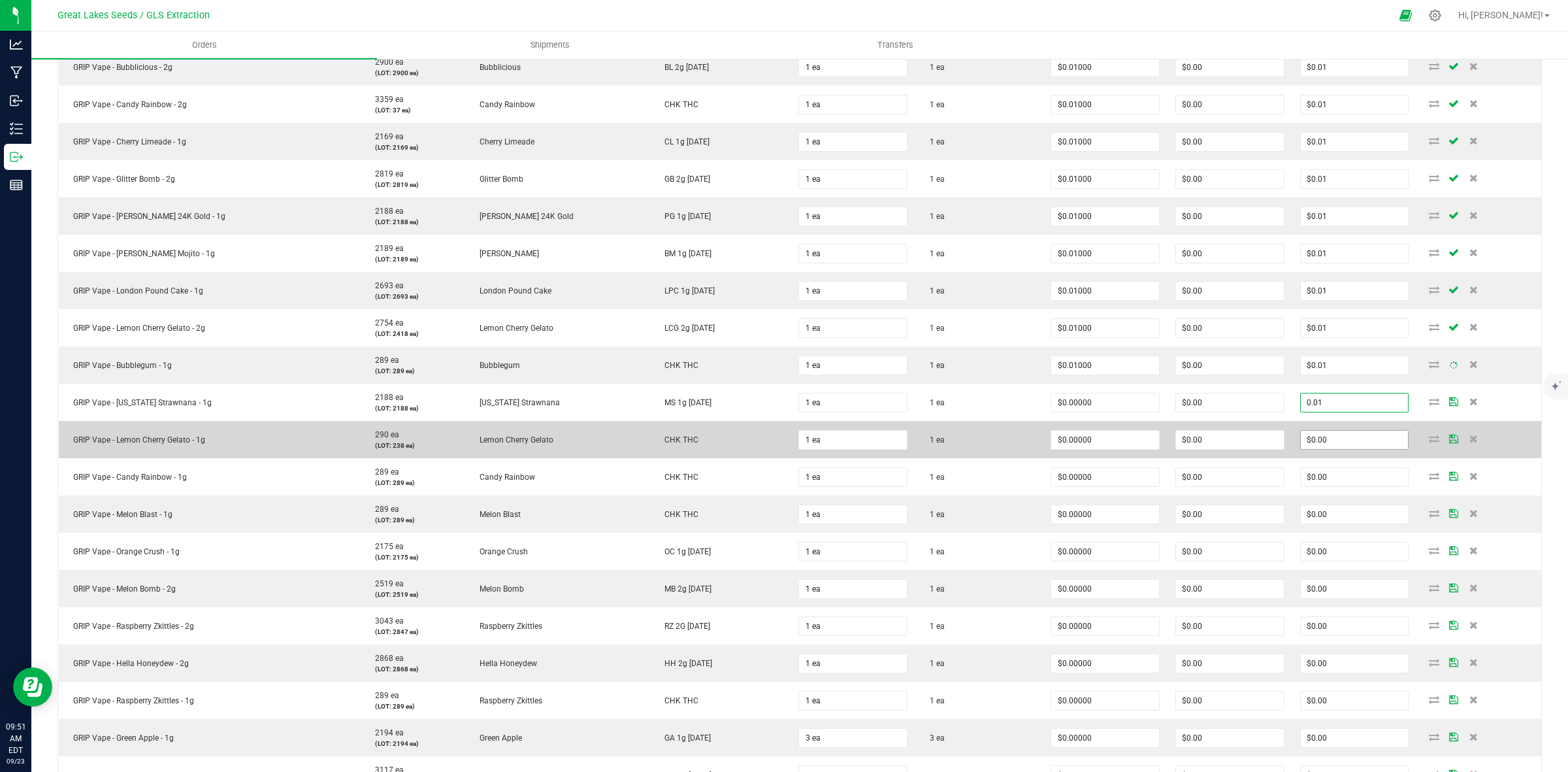
type input "0.01"
type input "$0.01000"
type input "$0.01"
click at [1304, 436] on input "0" at bounding box center [1355, 440] width 108 height 18
paste input ".01"
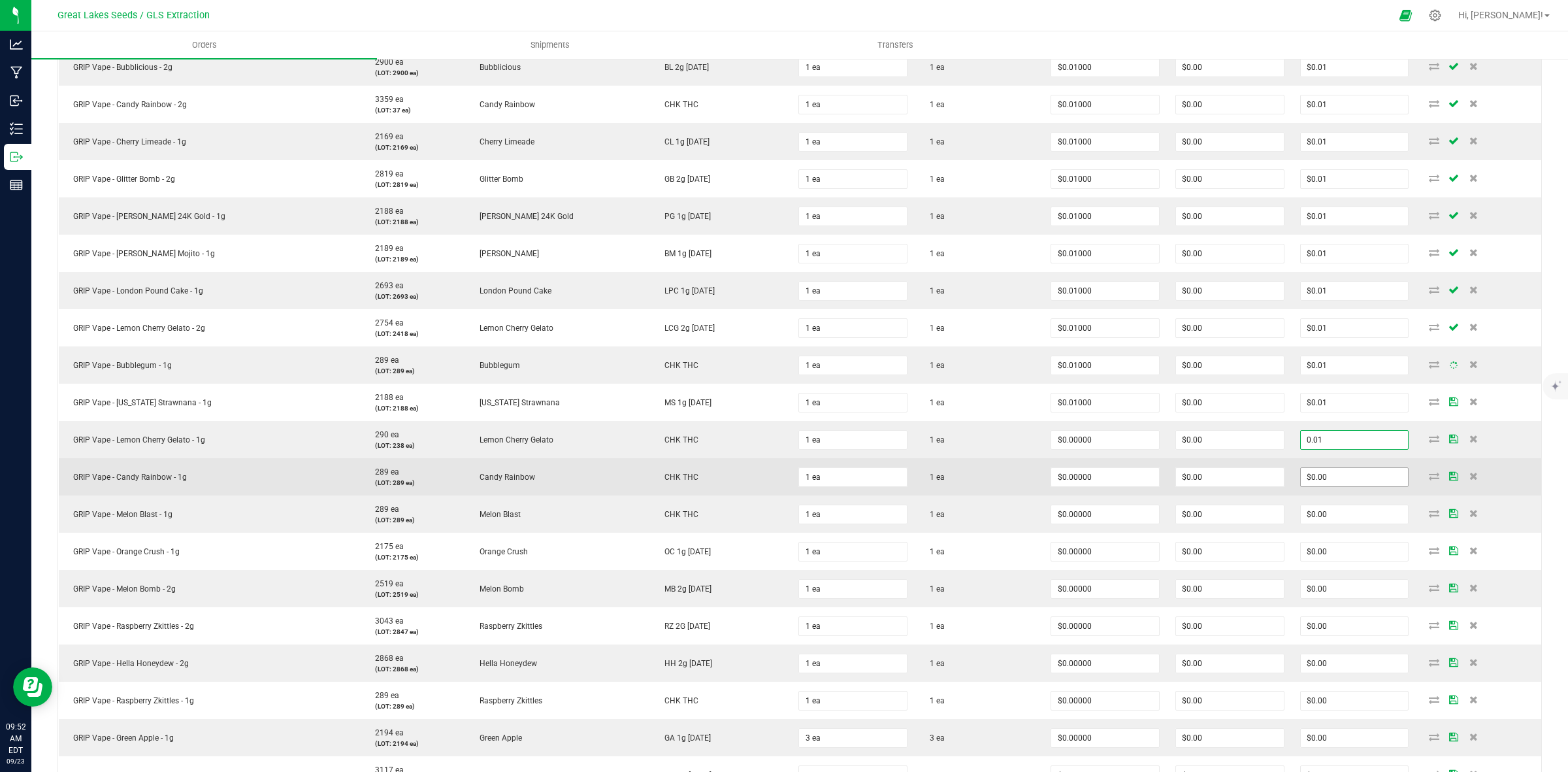
type input "0.01"
type input "$0.01000"
type input "$0.01"
click at [1312, 476] on input "0" at bounding box center [1355, 477] width 108 height 18
paste input ".01"
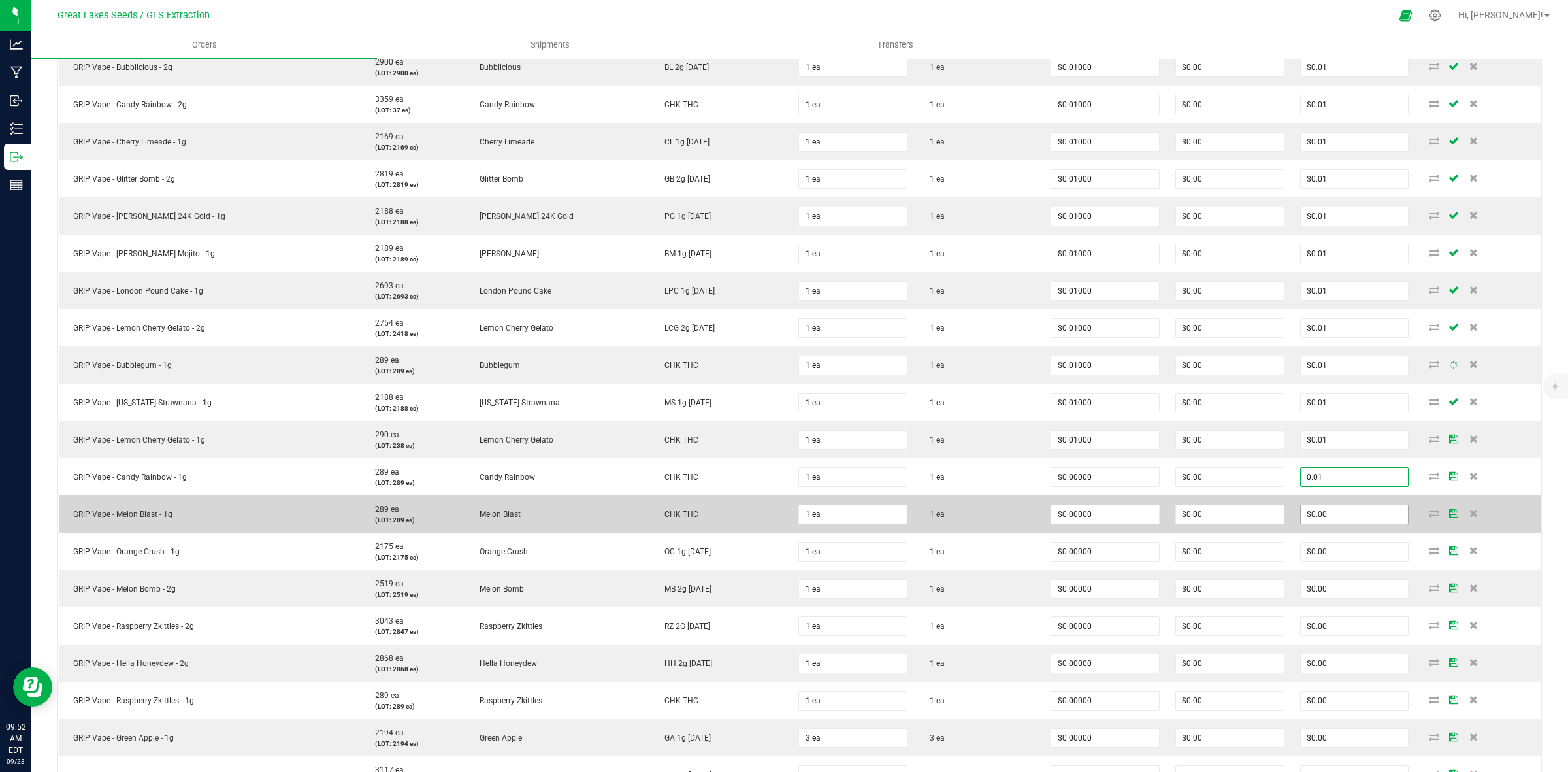
type input "0.01"
type input "$0.01000"
type input "$0.01"
click at [1312, 514] on input "0" at bounding box center [1355, 514] width 108 height 18
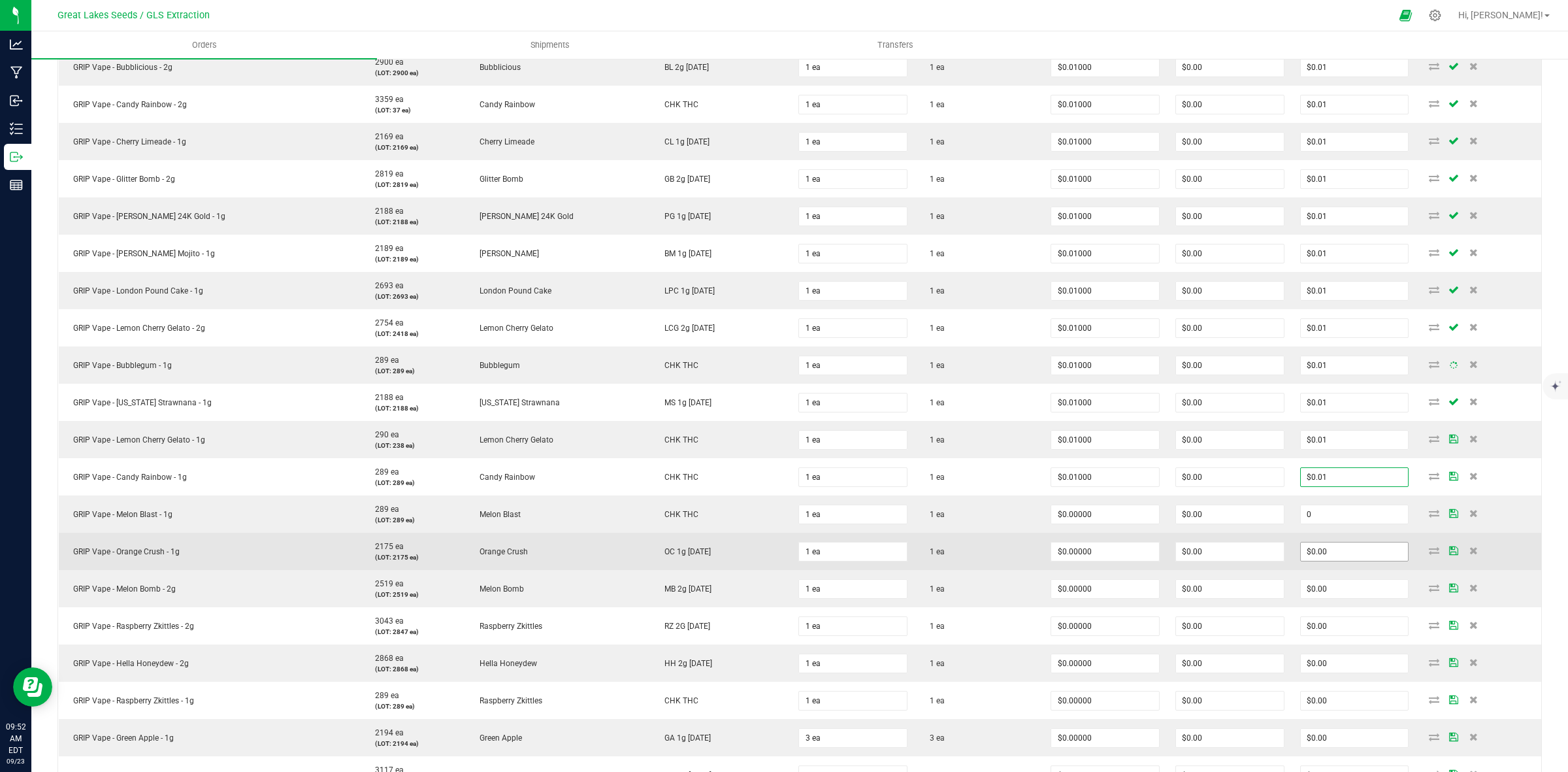
paste input ".01"
type input "0.01"
type input "$0.01000"
type input "$0.01"
click at [1321, 566] on td "$0.00" at bounding box center [1355, 551] width 125 height 38
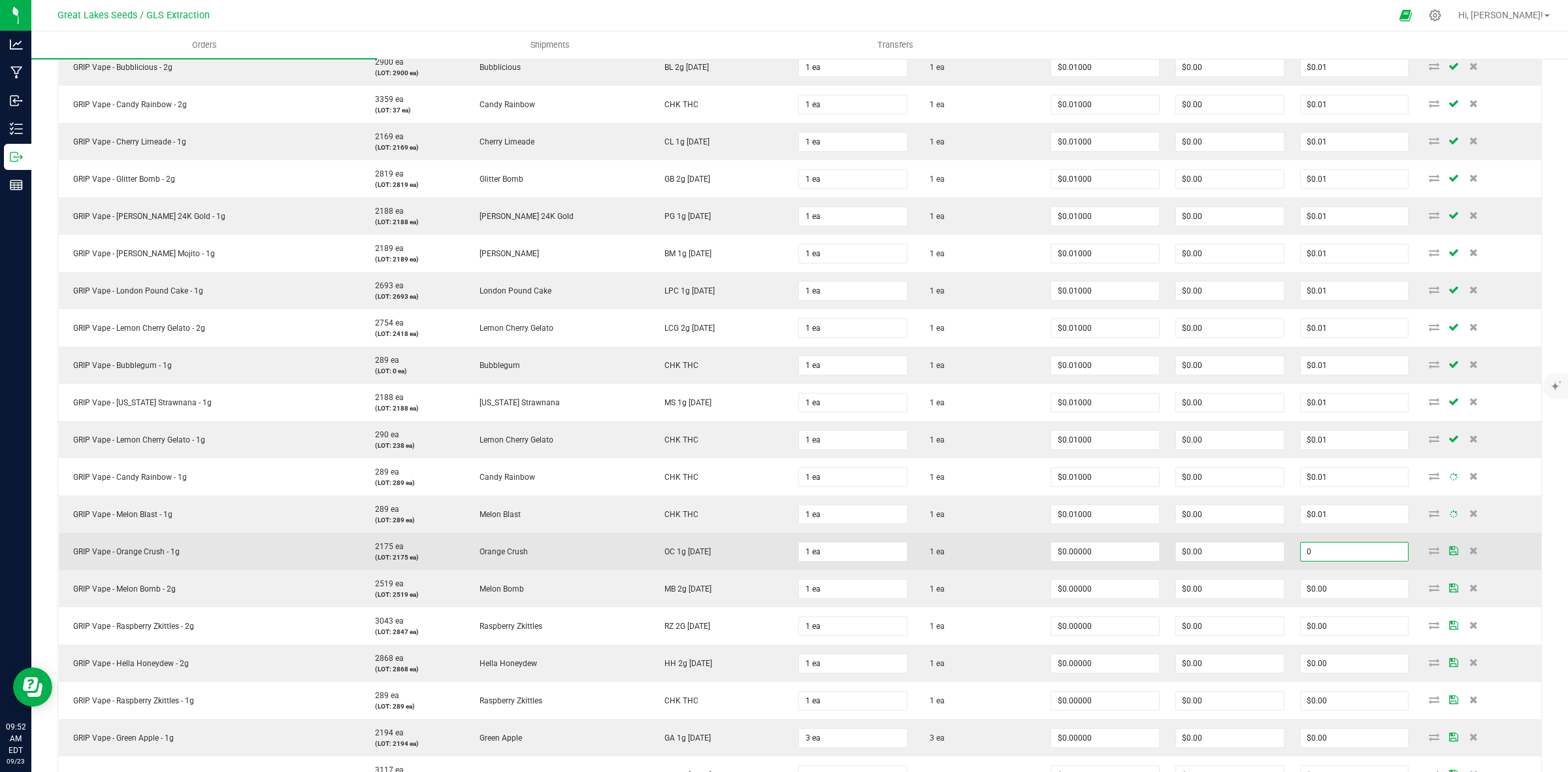
click at [1316, 550] on input "0" at bounding box center [1355, 551] width 108 height 18
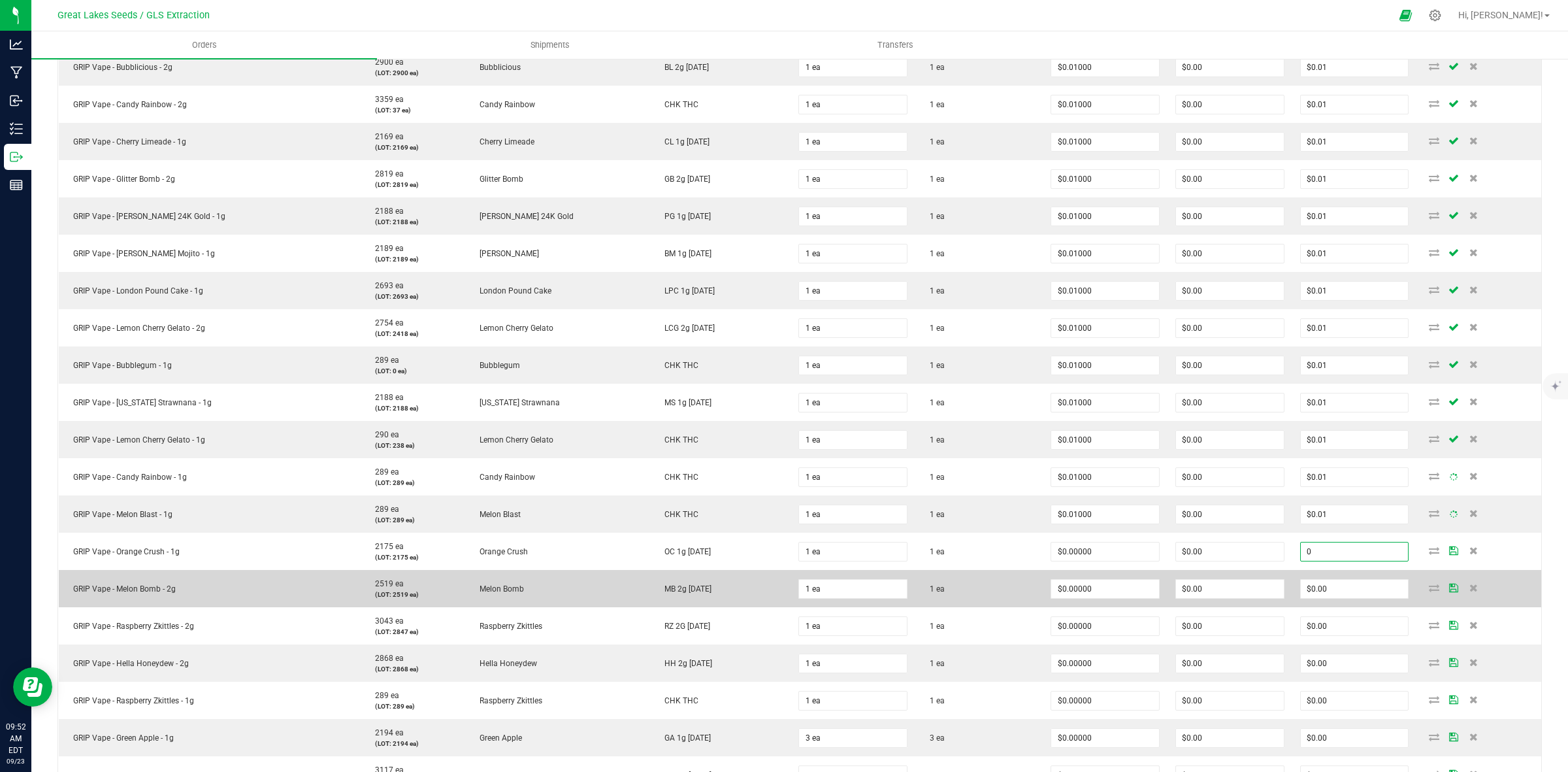
paste input ".01"
click at [1318, 586] on input "0" at bounding box center [1355, 589] width 108 height 18
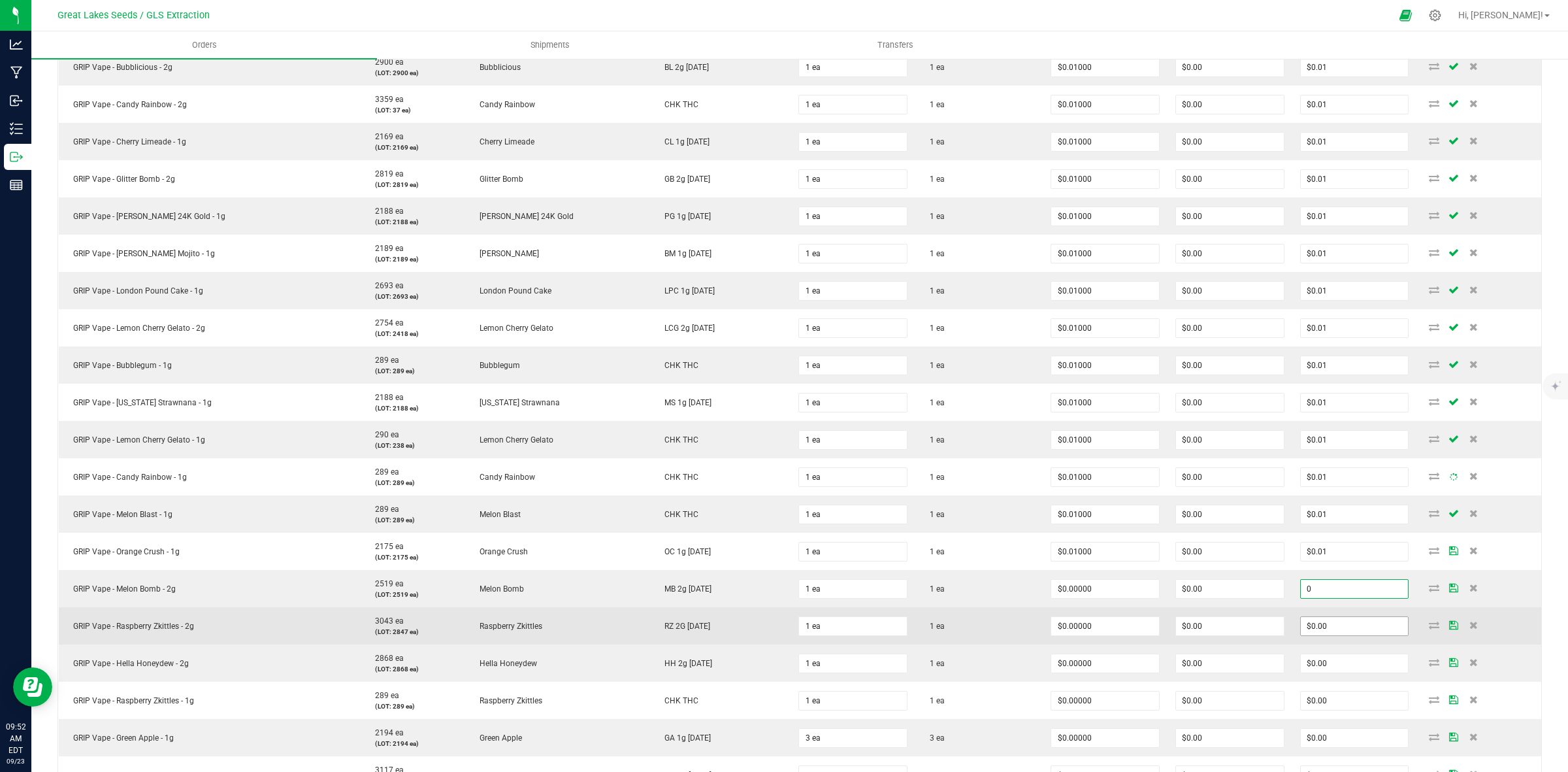
paste input ".01"
click at [1317, 620] on input "0" at bounding box center [1355, 626] width 108 height 18
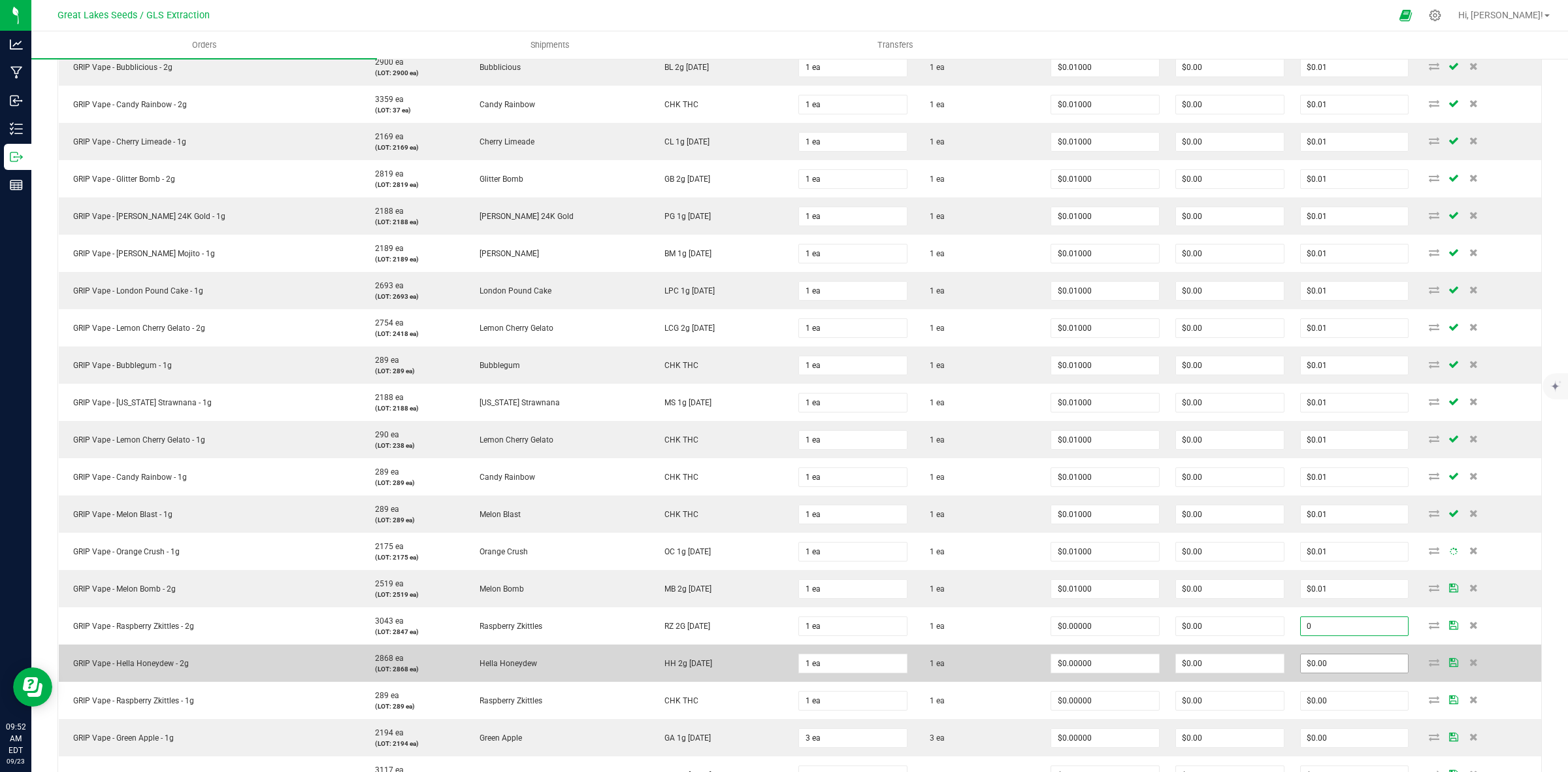
paste input ".01"
click at [1318, 658] on input "0" at bounding box center [1355, 663] width 108 height 18
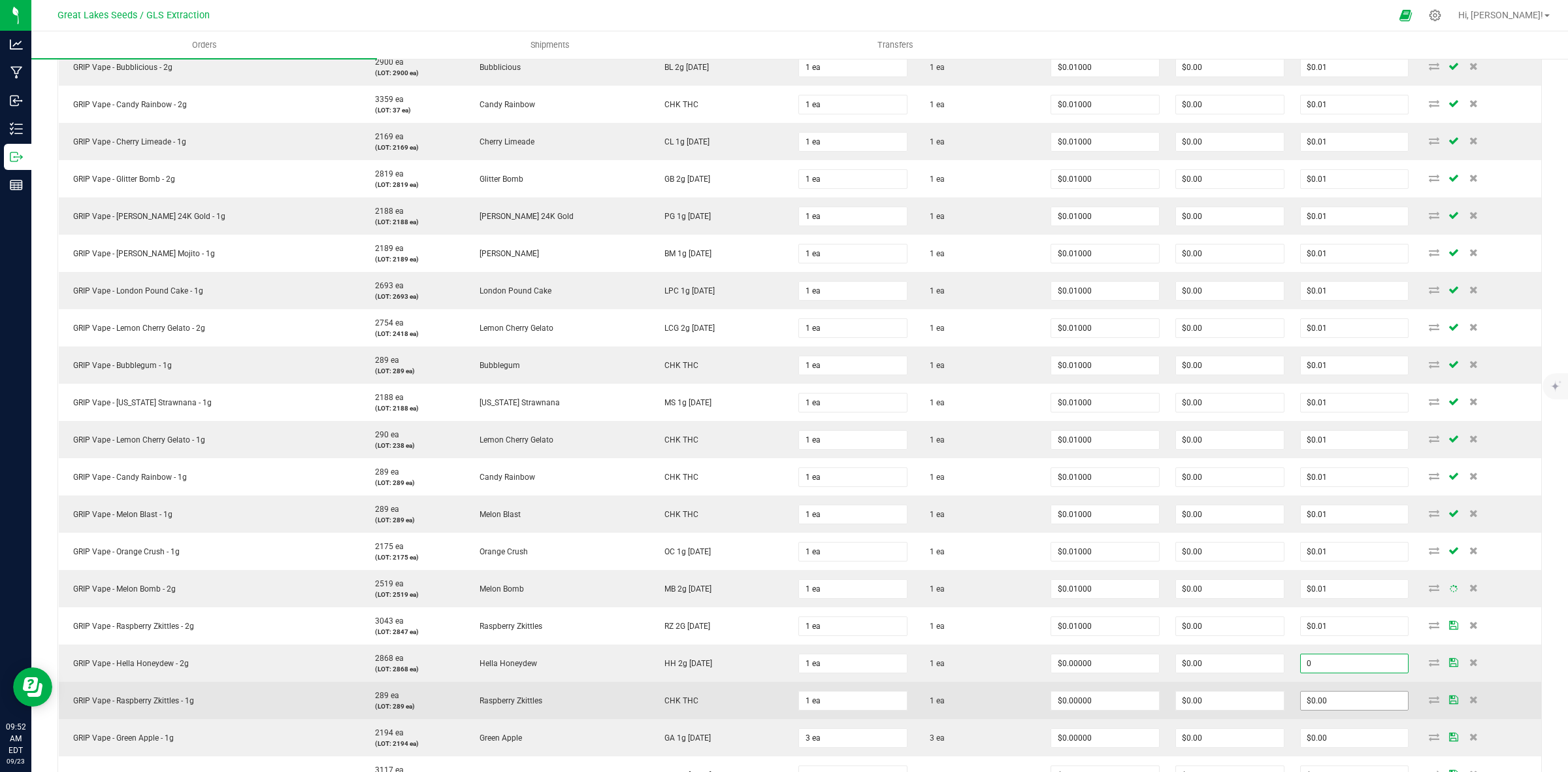
paste input ".01"
click at [1316, 704] on input "0" at bounding box center [1355, 700] width 108 height 18
paste input ".01"
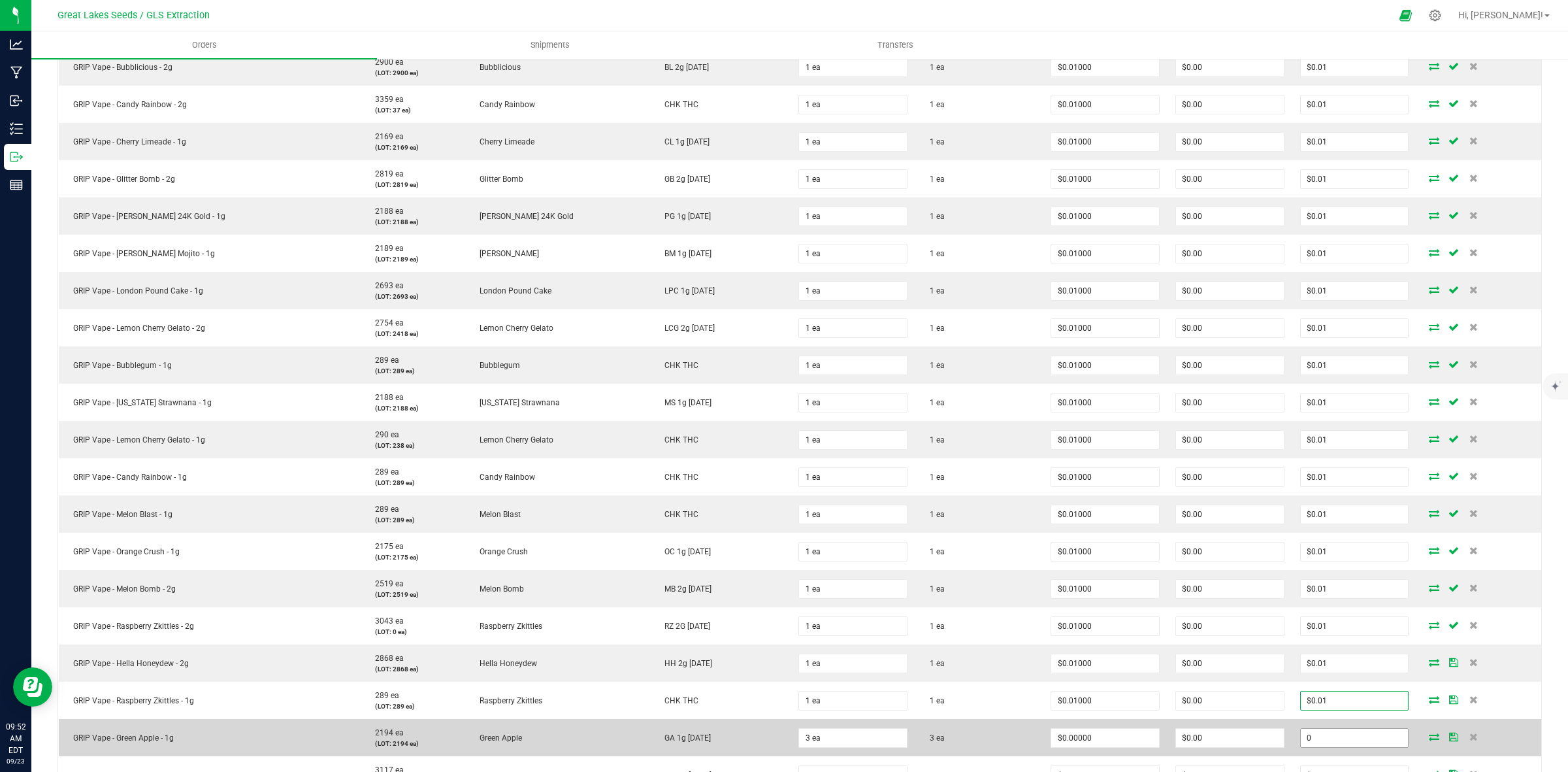
click at [1318, 739] on input "0" at bounding box center [1355, 738] width 108 height 18
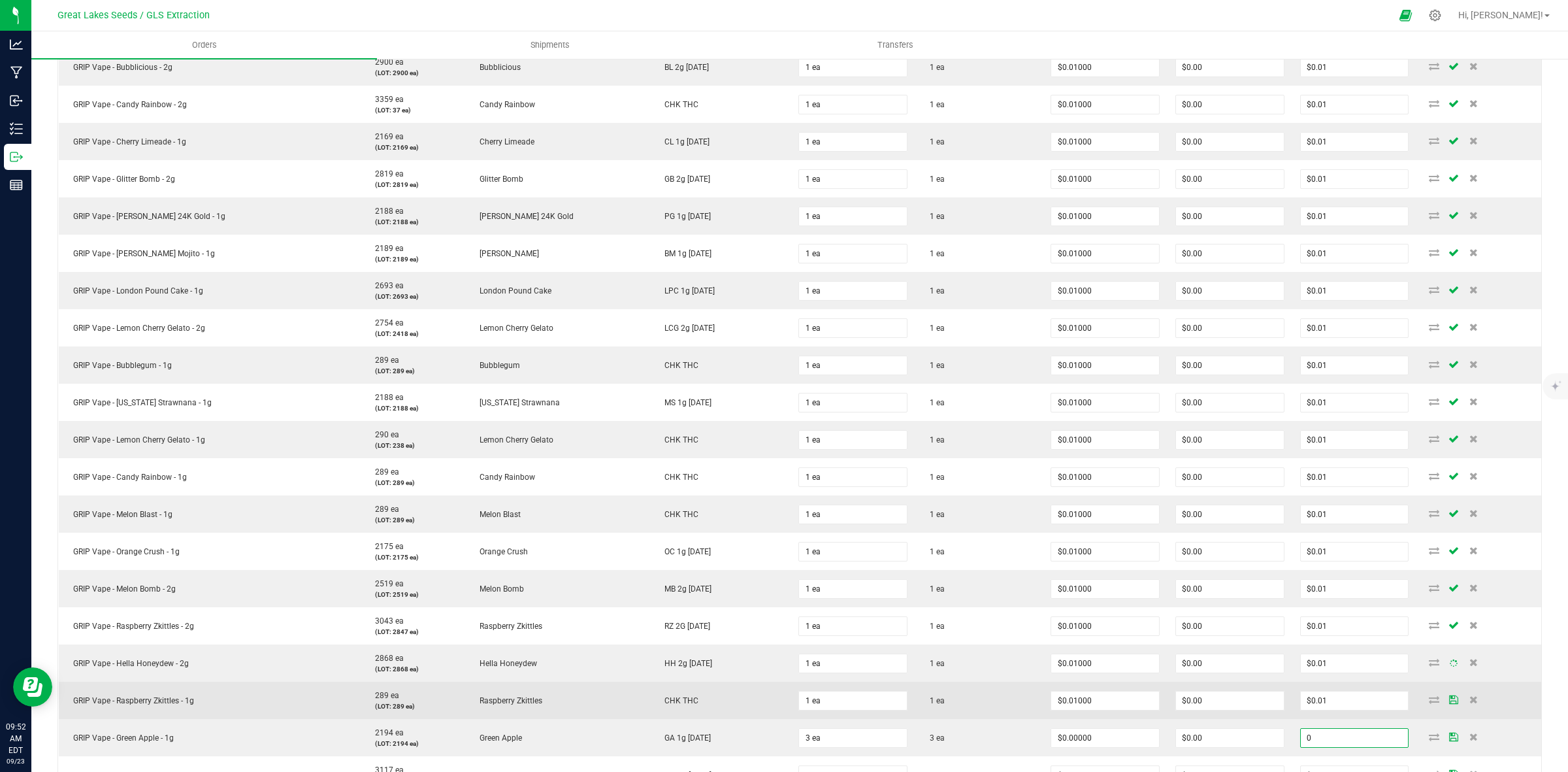
paste input ".01"
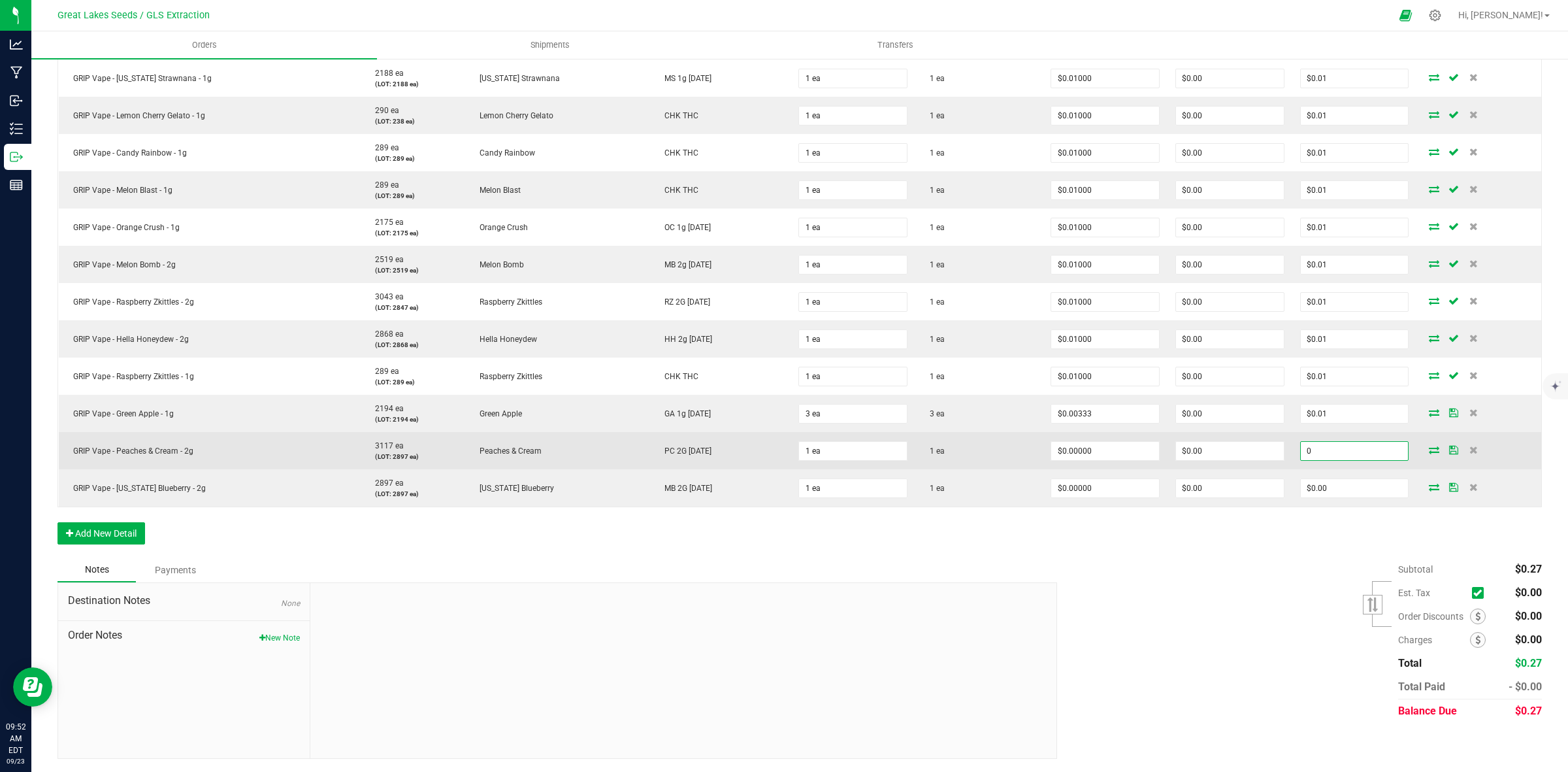
click at [1310, 455] on input "0" at bounding box center [1355, 451] width 108 height 18
paste input ".01"
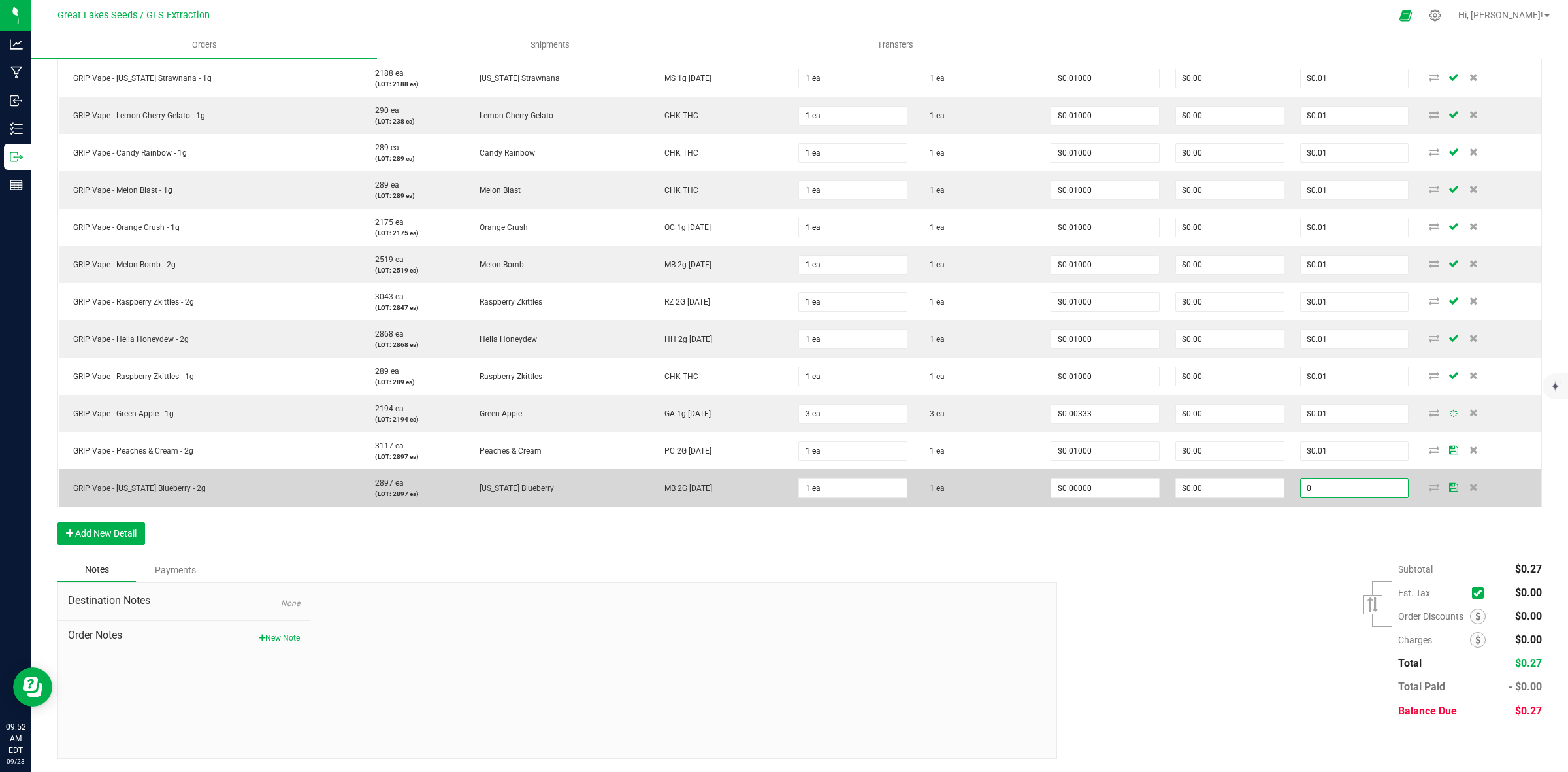
click at [1308, 479] on input "0" at bounding box center [1355, 488] width 108 height 18
paste input ".01"
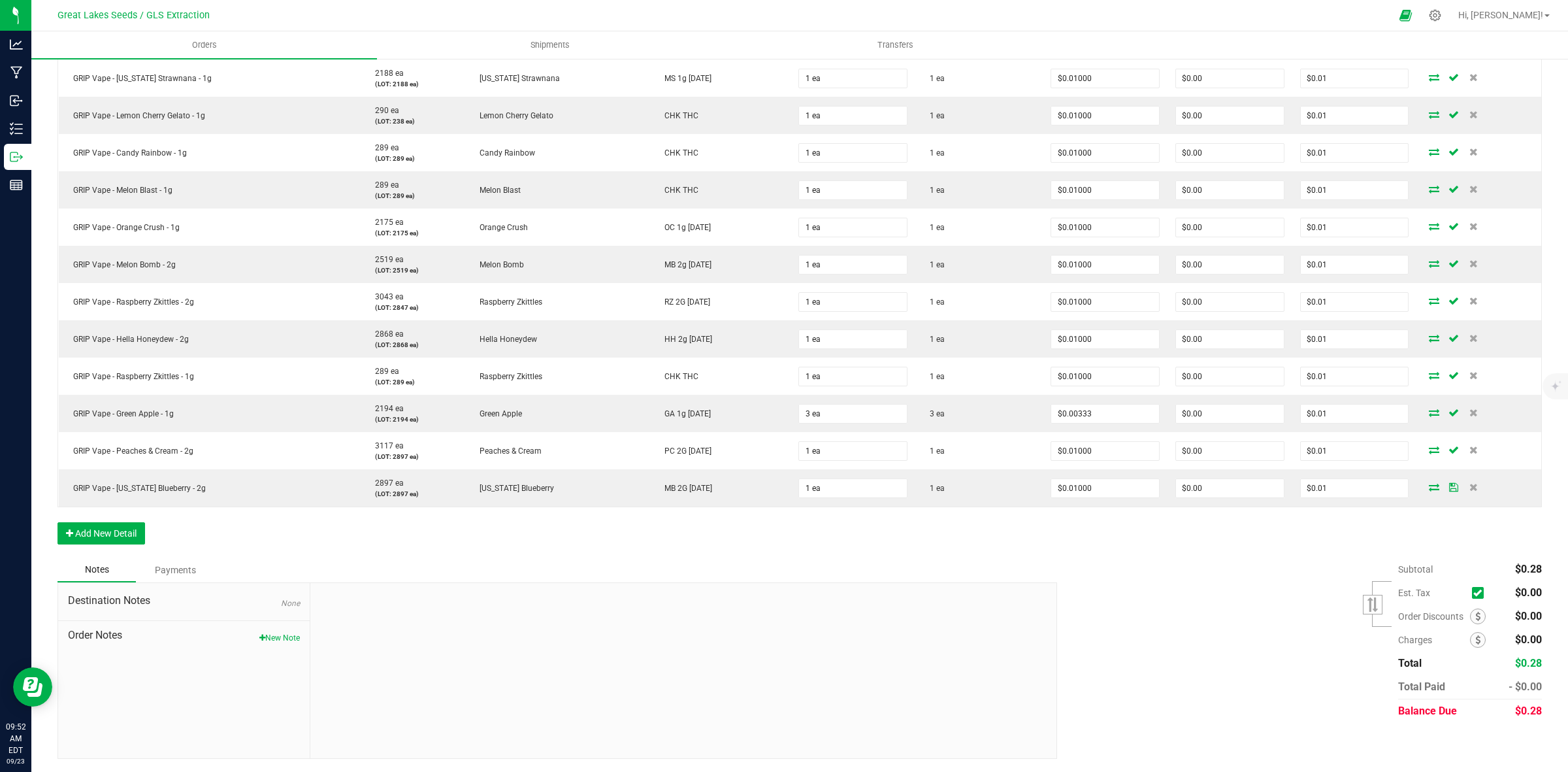
click at [1234, 624] on div "Subtotal $0.28 Est. Tax" at bounding box center [1295, 640] width 495 height 165
click at [1247, 590] on div "Subtotal $0.30 Est. Tax" at bounding box center [1295, 640] width 495 height 165
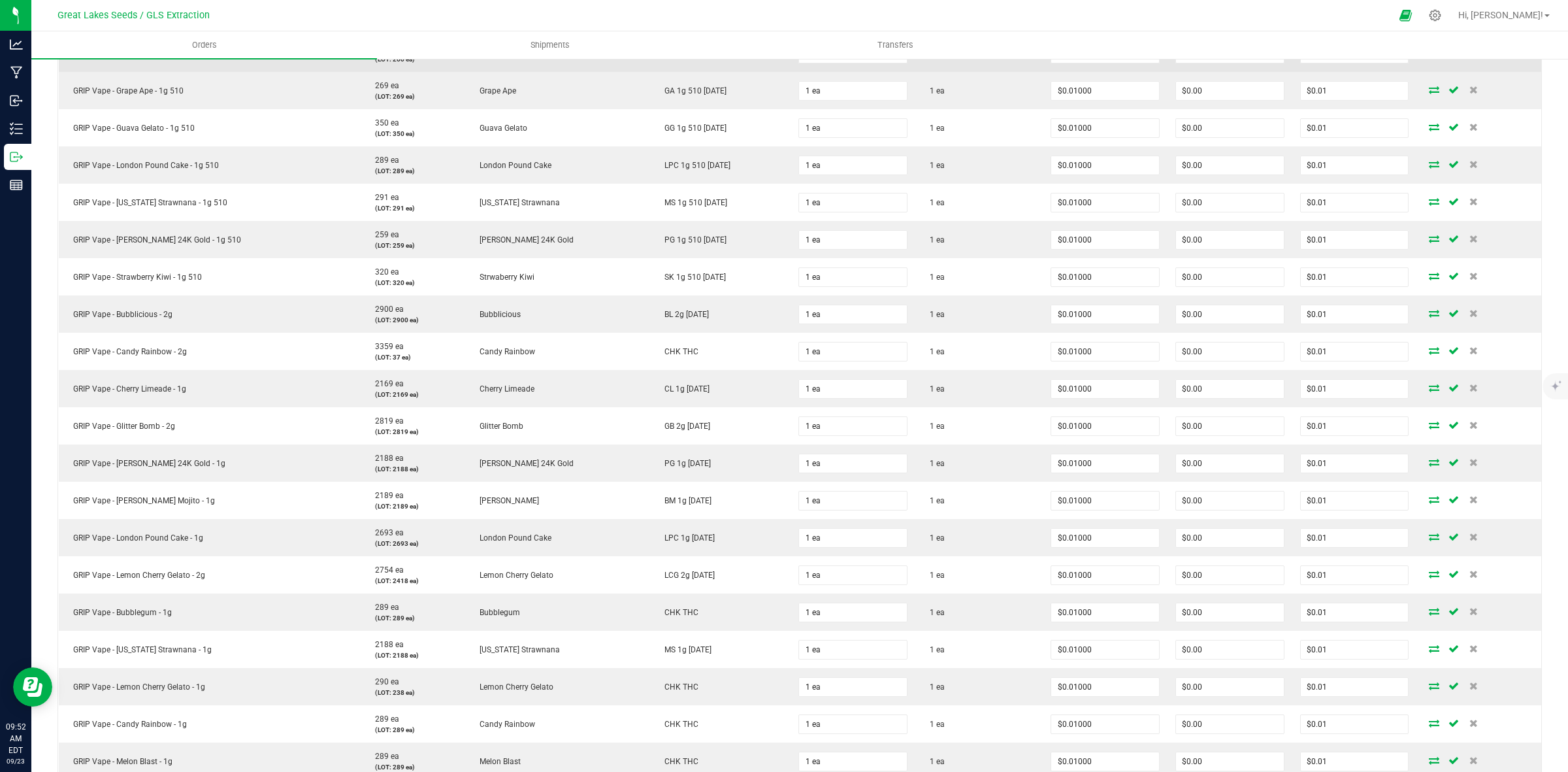
scroll to position [0, 0]
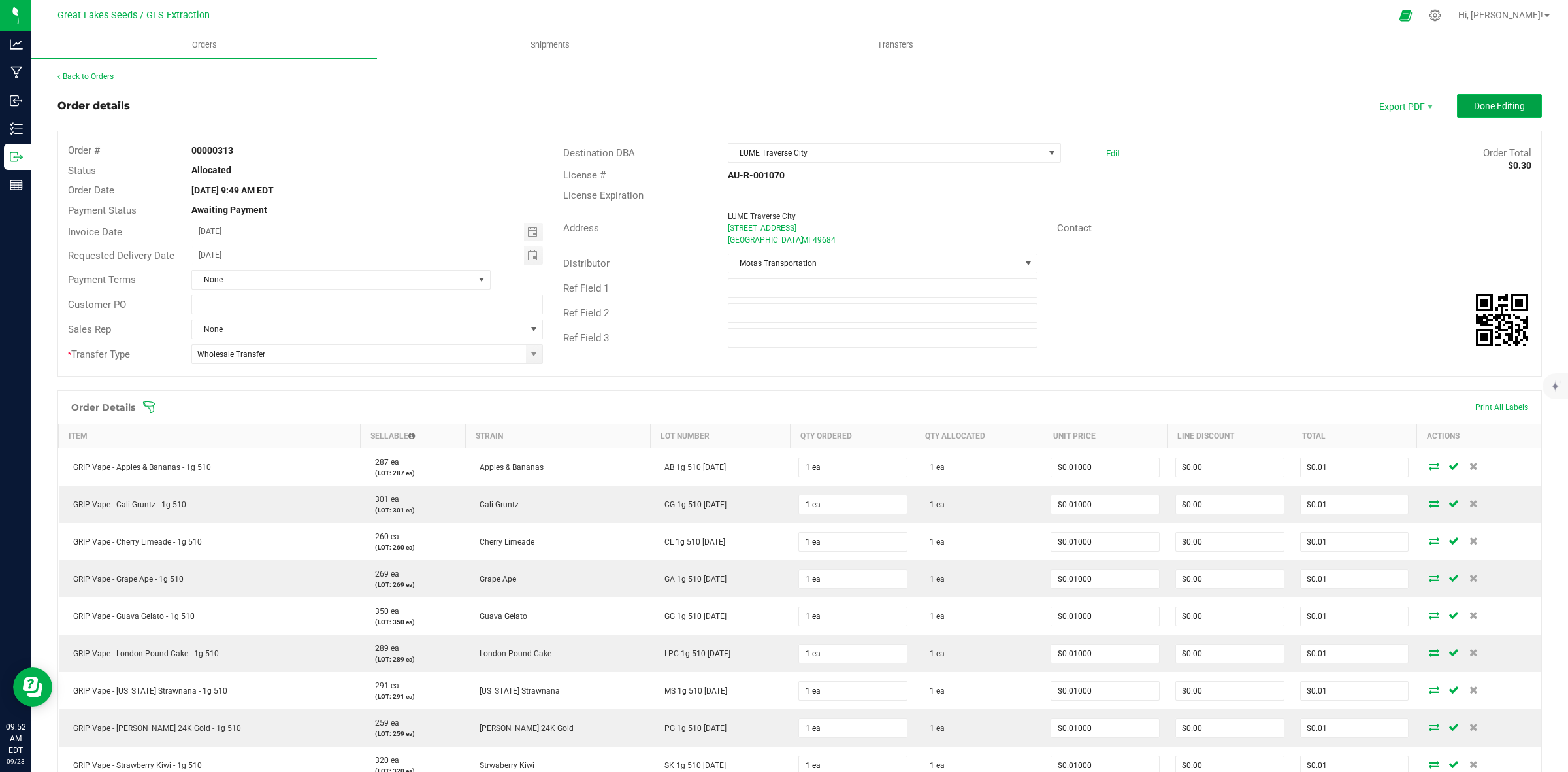
click at [1488, 108] on span "Done Editing" at bounding box center [1499, 106] width 51 height 10
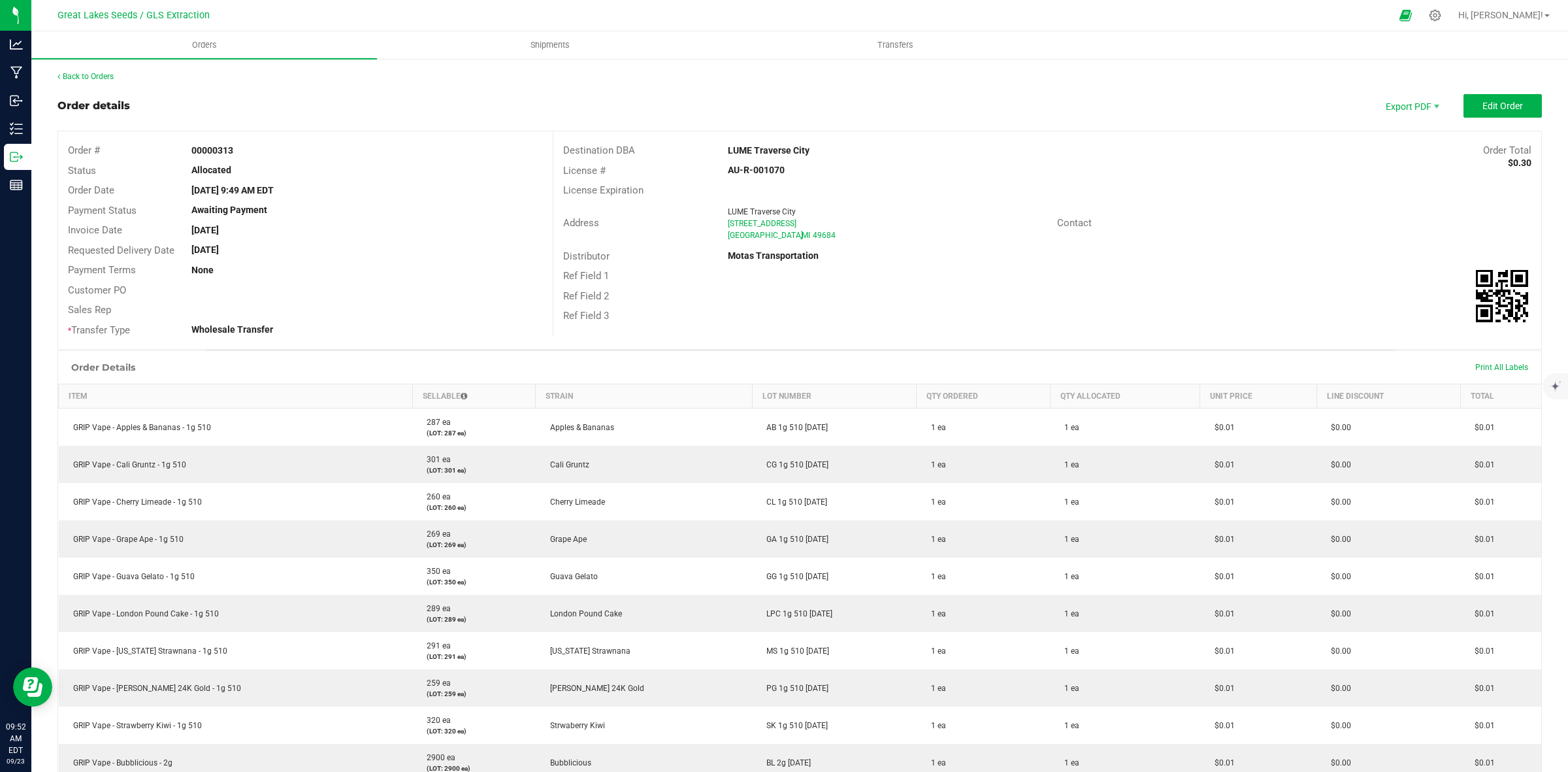
click at [1379, 201] on div "Address LUME Traverse City 401 W Front St Traverse City , MI 49684 Contact" at bounding box center [1047, 223] width 988 height 46
click at [1142, 288] on div "Ref Field 2" at bounding box center [1047, 297] width 988 height 20
click at [1378, 201] on span "Picking List PDF" at bounding box center [1400, 205] width 81 height 19
click at [95, 74] on link "Back to Orders" at bounding box center [85, 76] width 56 height 9
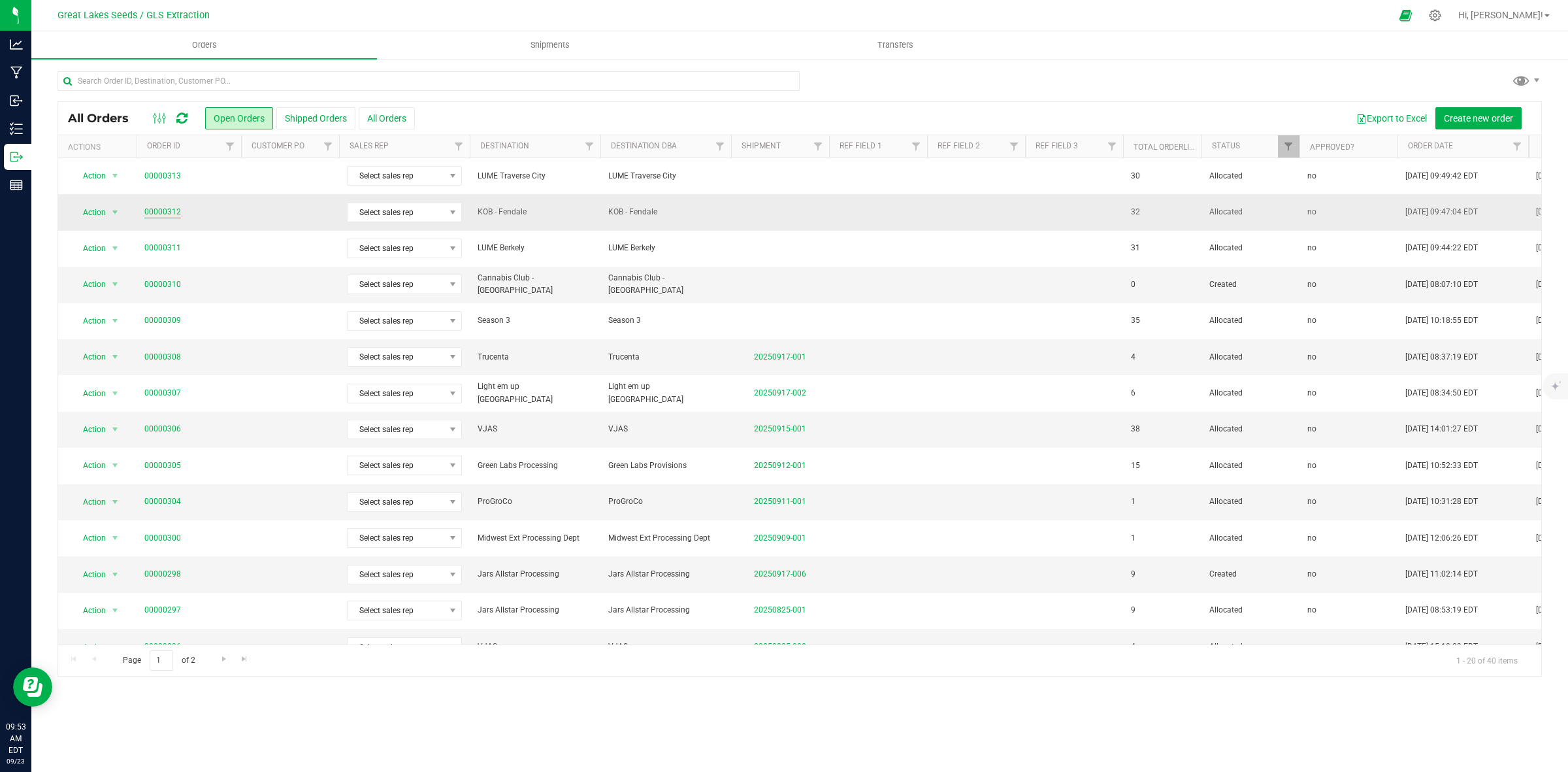
click at [159, 211] on link "00000312" at bounding box center [163, 212] width 37 height 12
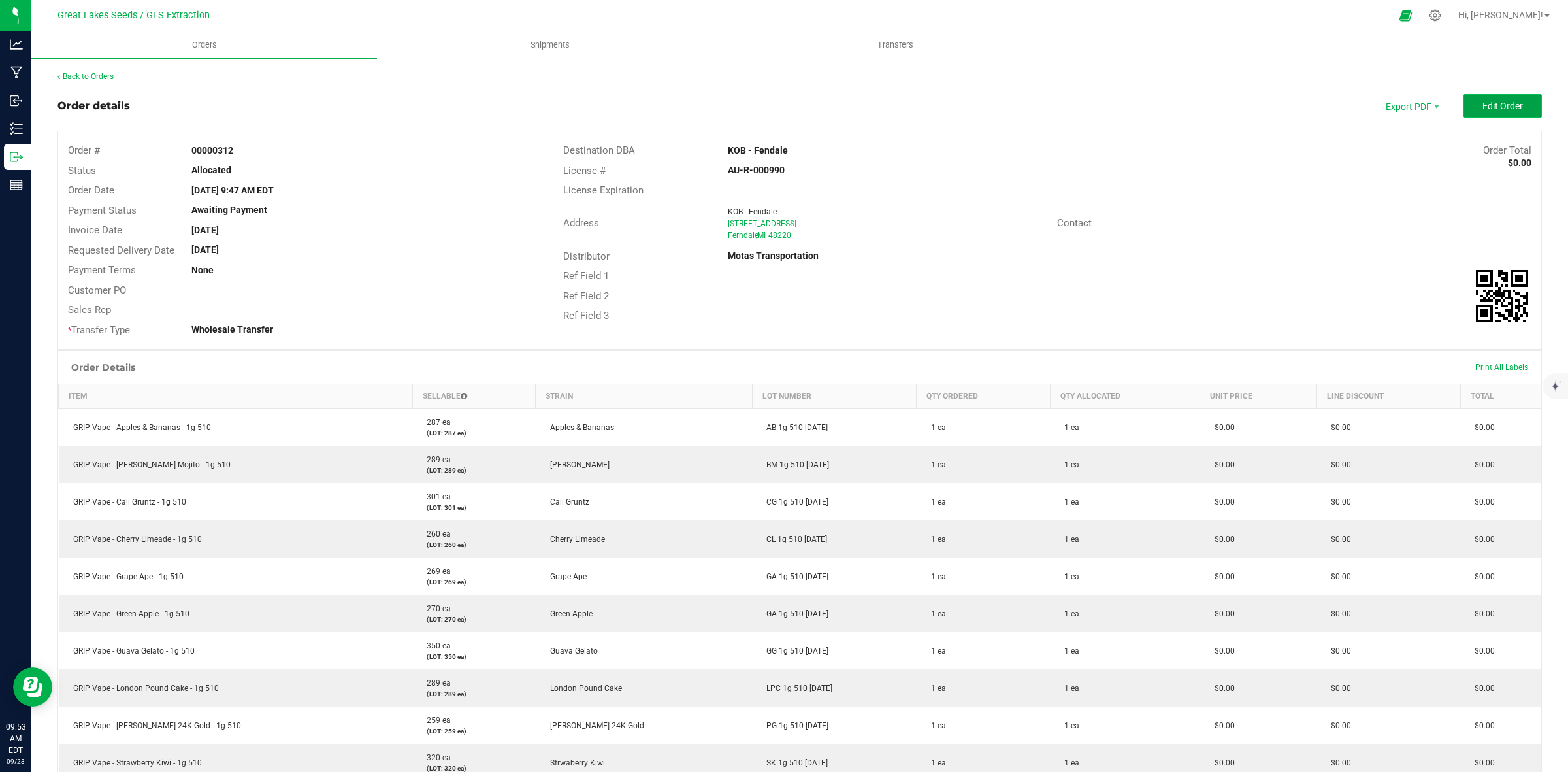
click at [1501, 97] on button "Edit Order" at bounding box center [1503, 106] width 78 height 24
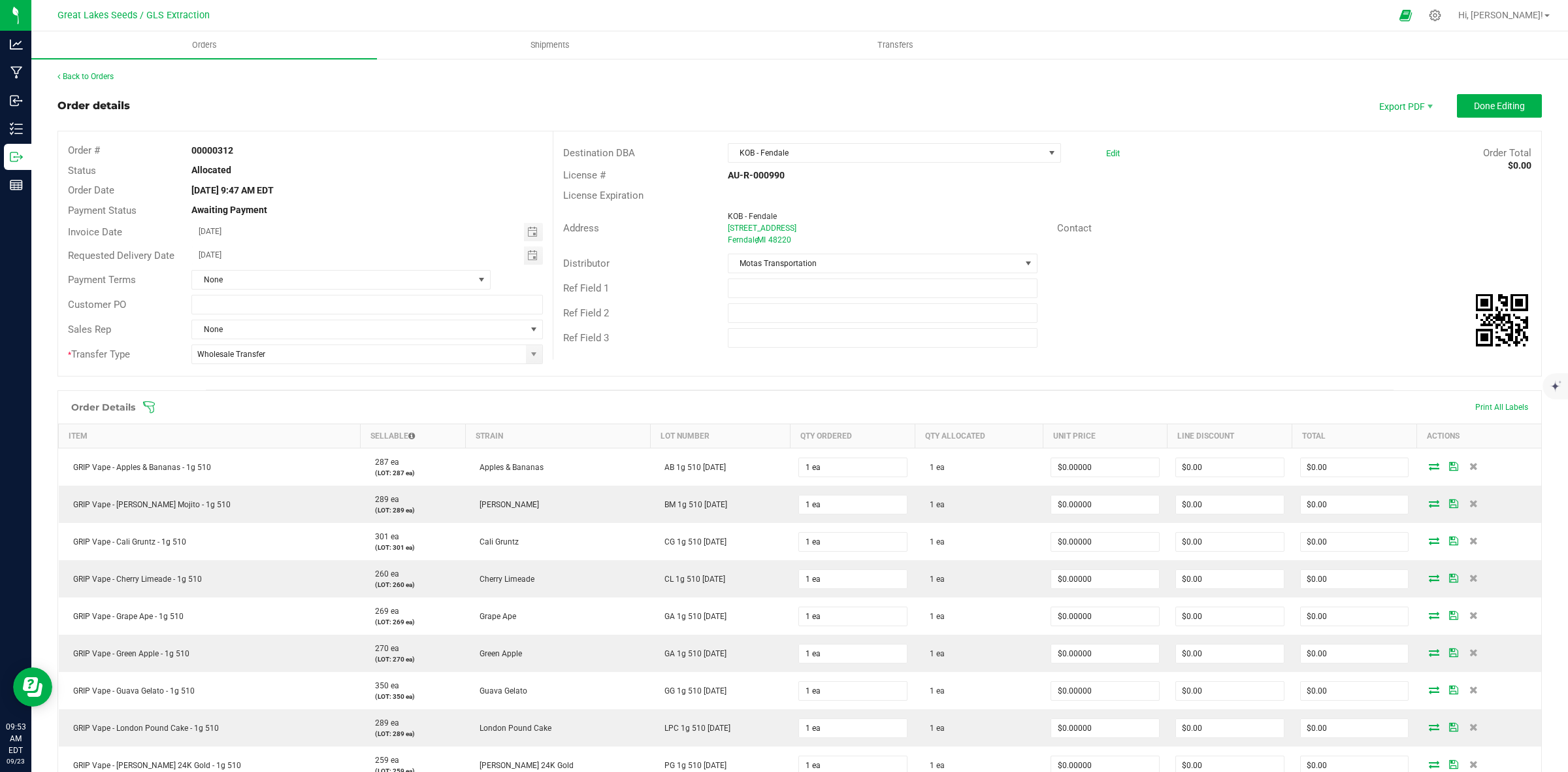
scroll to position [327, 0]
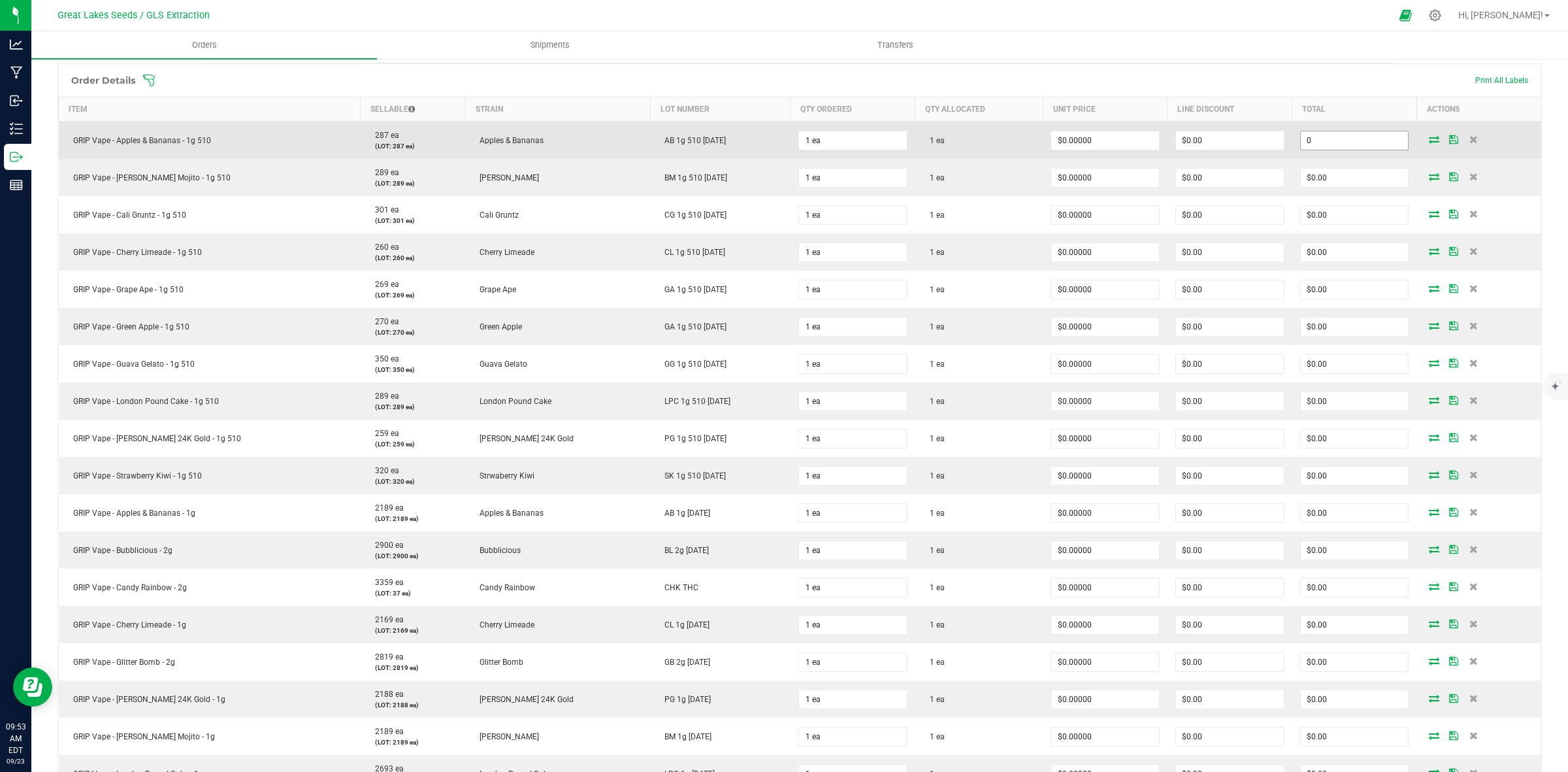
click at [1353, 139] on input "0" at bounding box center [1355, 140] width 108 height 18
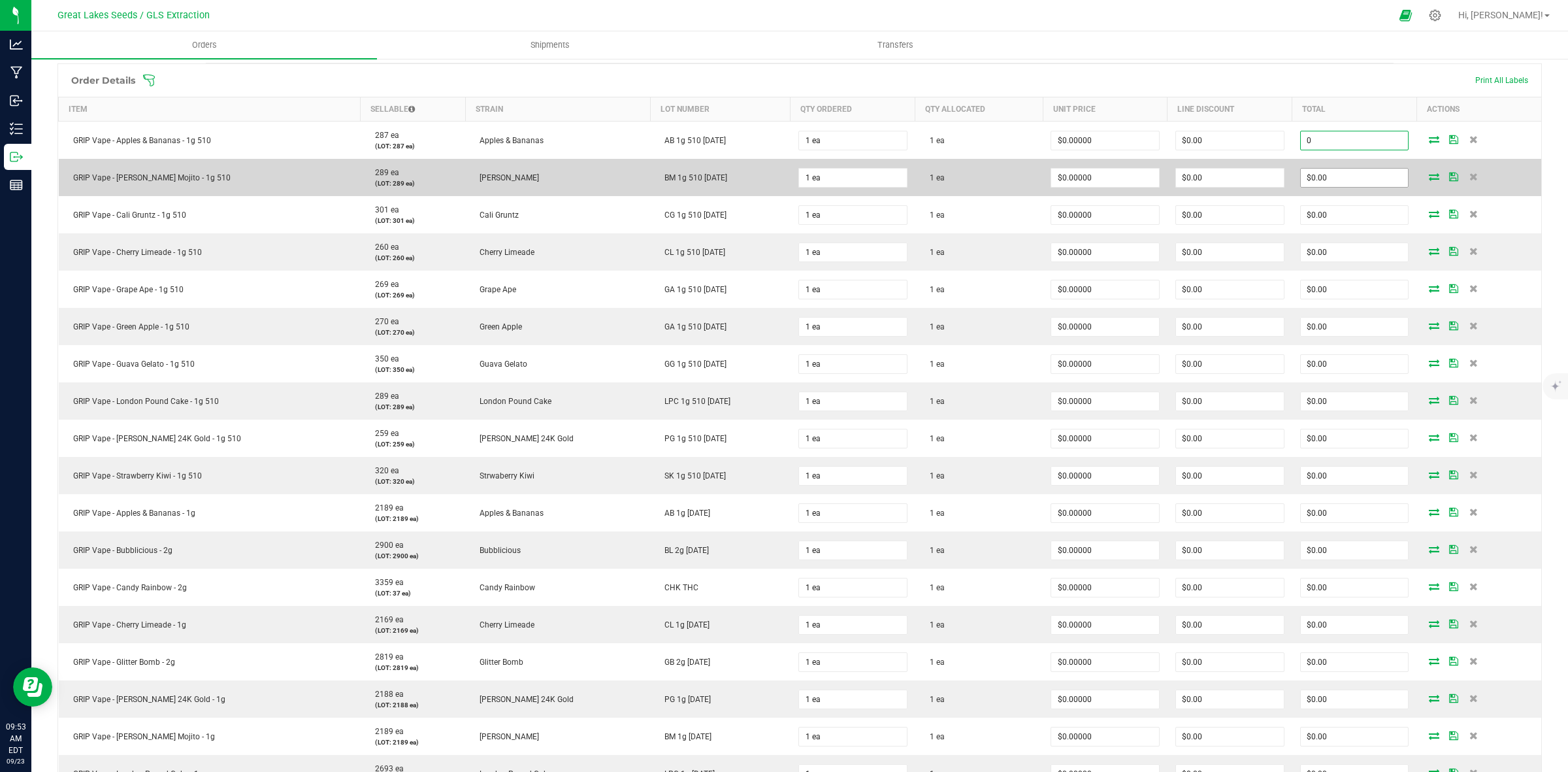
paste input ".01"
click at [1336, 187] on input "0" at bounding box center [1355, 177] width 108 height 18
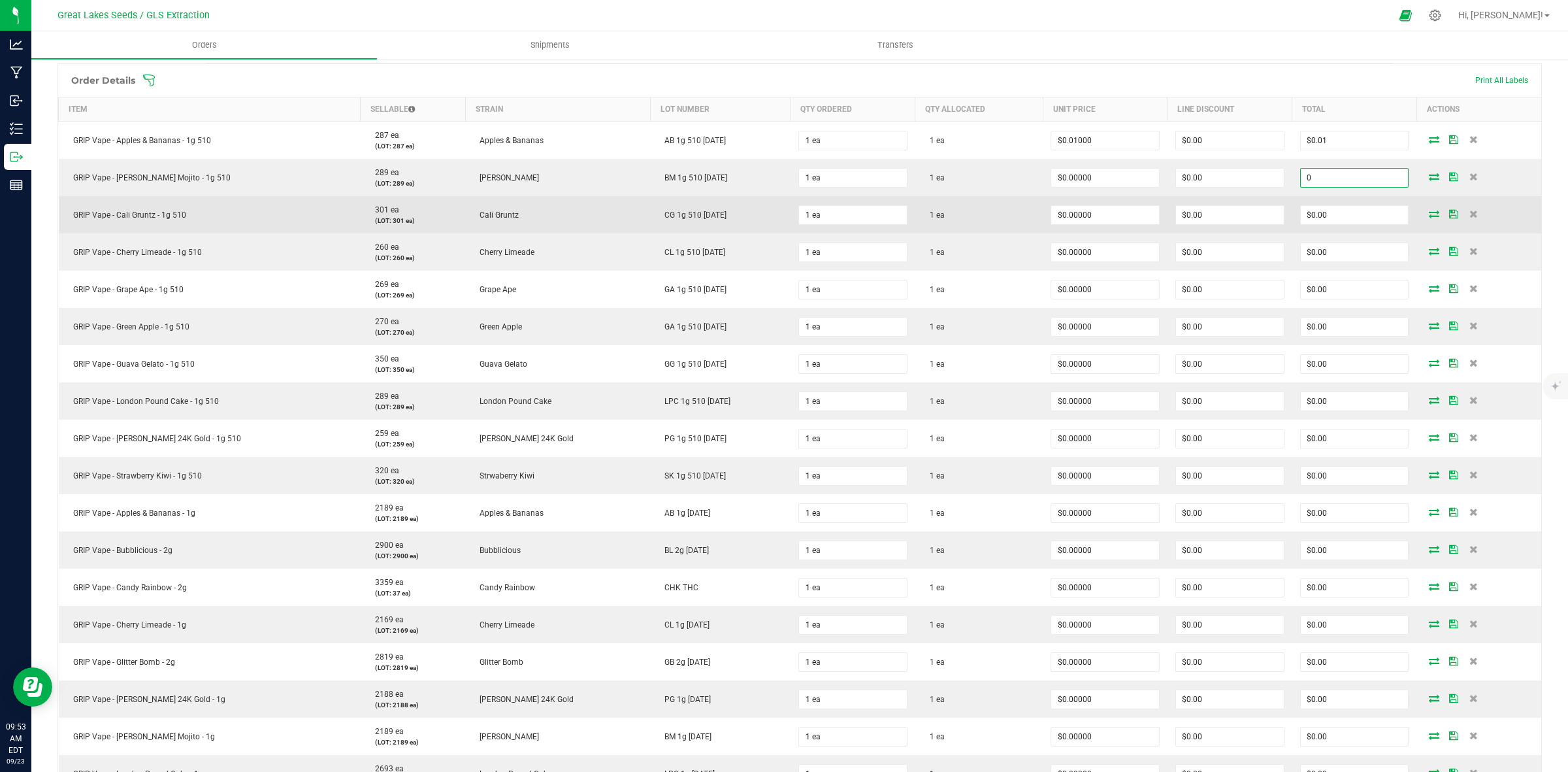
paste input ".01"
click at [1334, 213] on input "0" at bounding box center [1355, 215] width 108 height 18
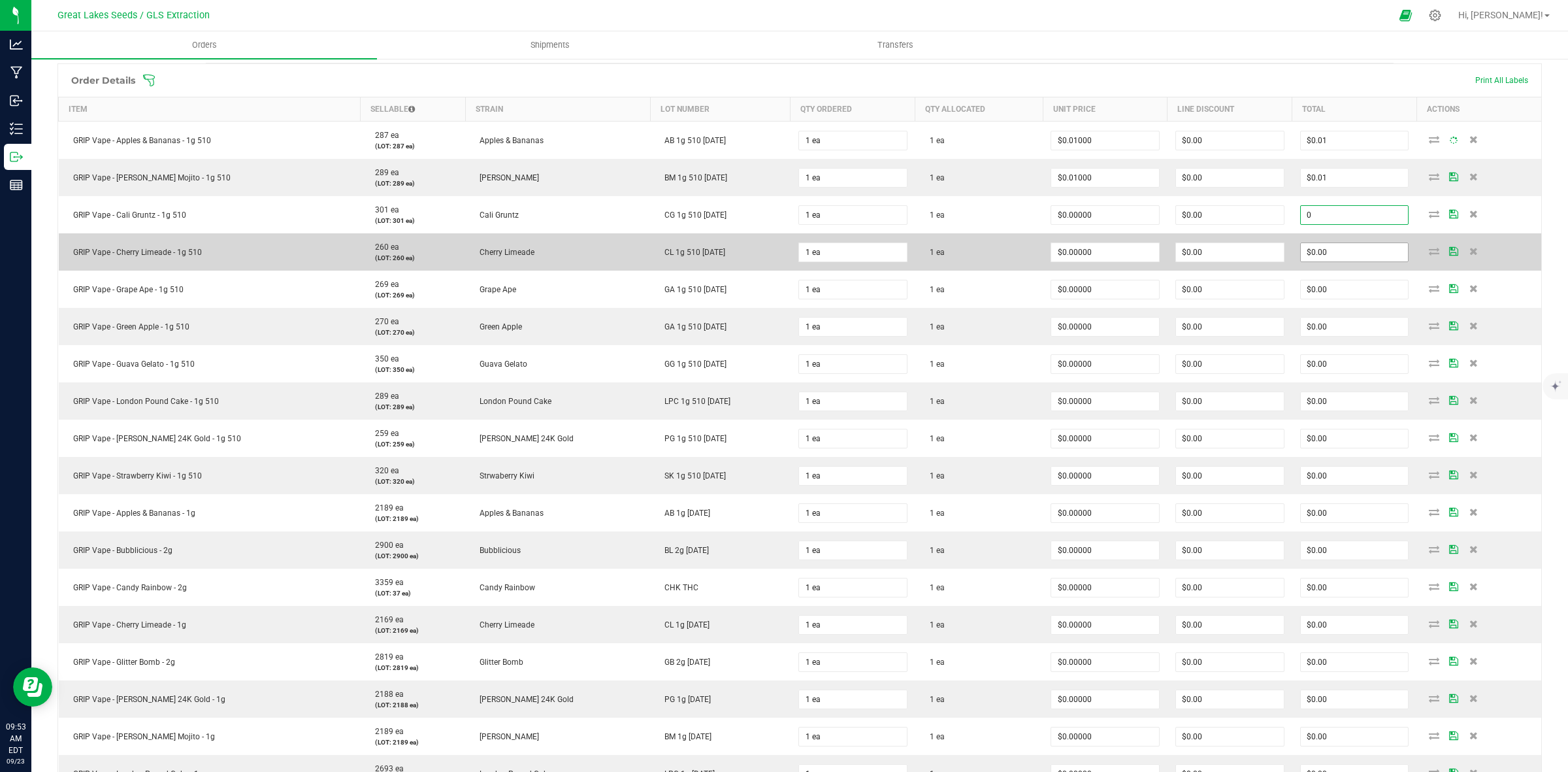
paste input ".01"
click at [1340, 258] on input "0" at bounding box center [1355, 252] width 108 height 18
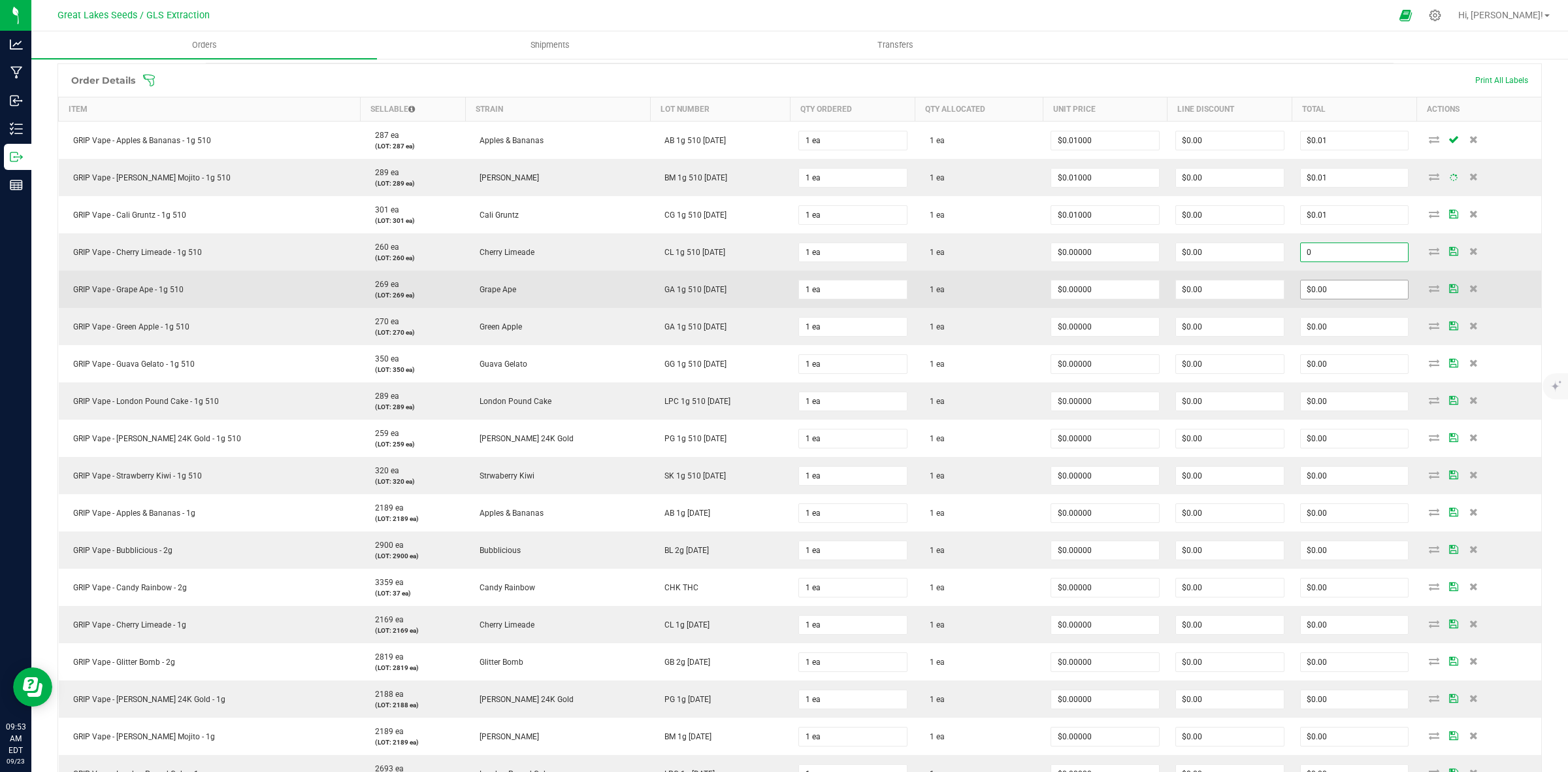
paste input ".01"
click at [1342, 286] on input "0" at bounding box center [1355, 289] width 108 height 18
paste input ".01"
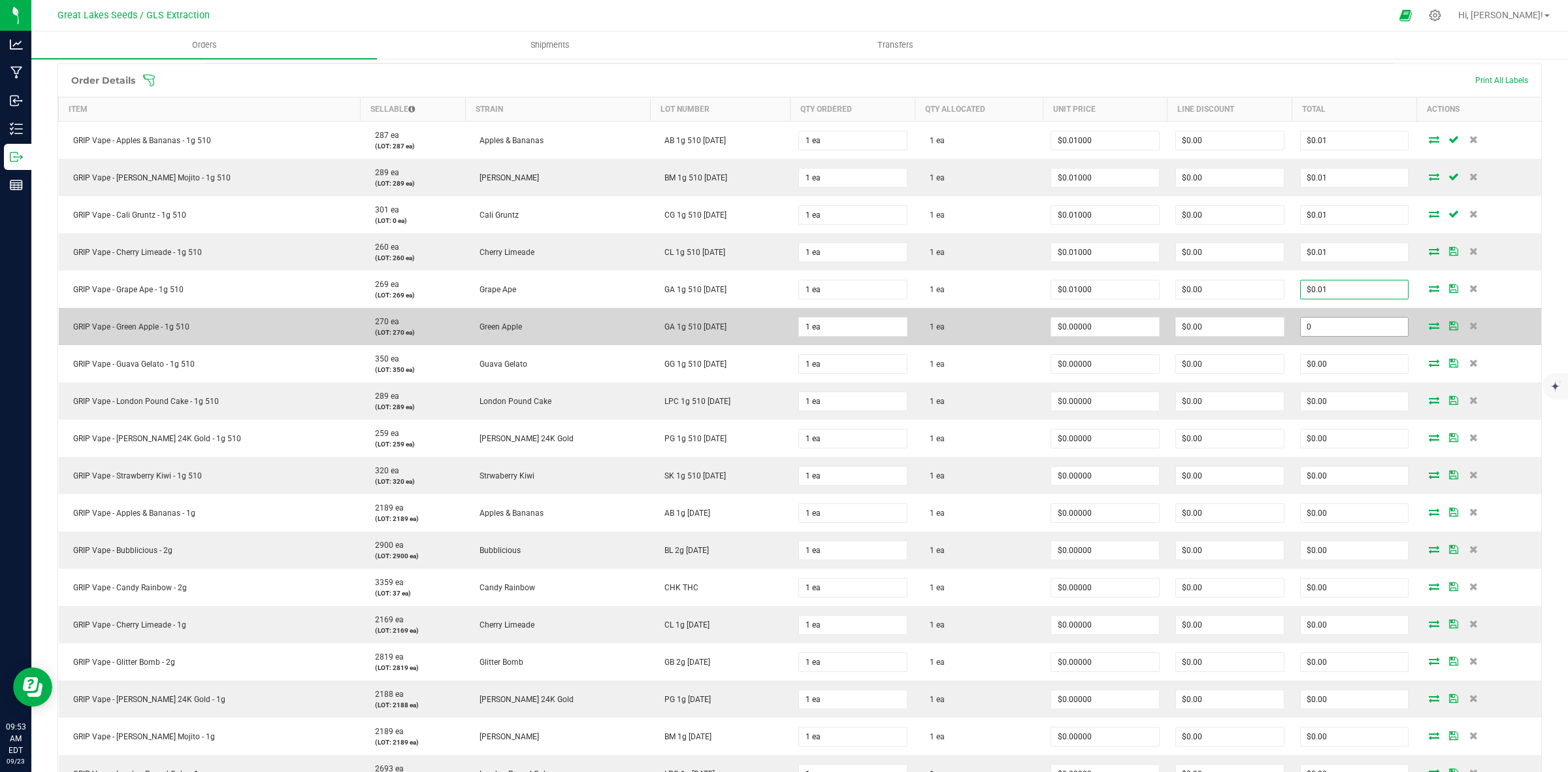
click at [1338, 323] on input "0" at bounding box center [1355, 327] width 108 height 18
paste input ".01"
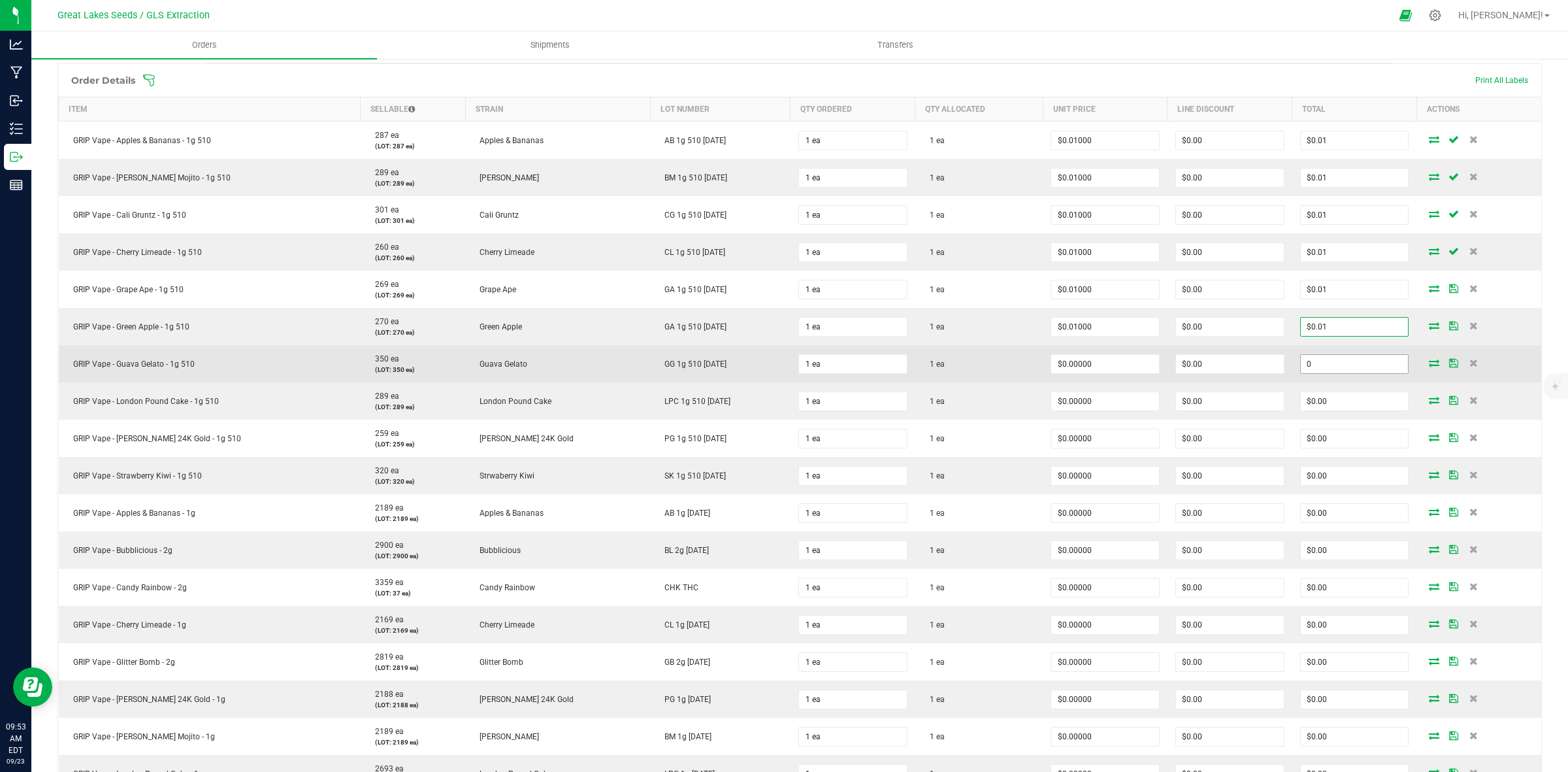
click at [1340, 373] on input "0" at bounding box center [1355, 363] width 108 height 18
paste input ".01"
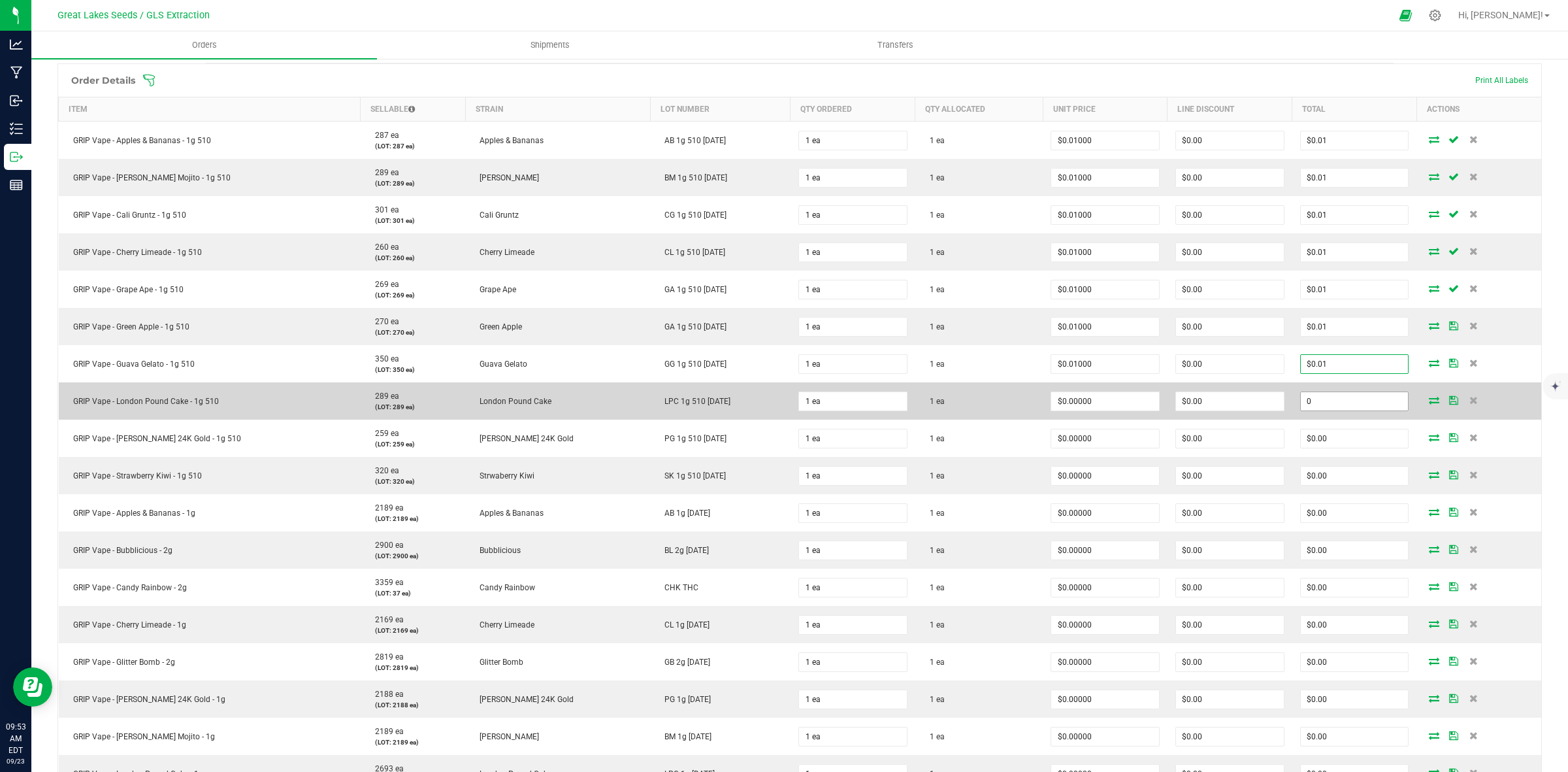
click at [1340, 396] on input "0" at bounding box center [1355, 401] width 108 height 18
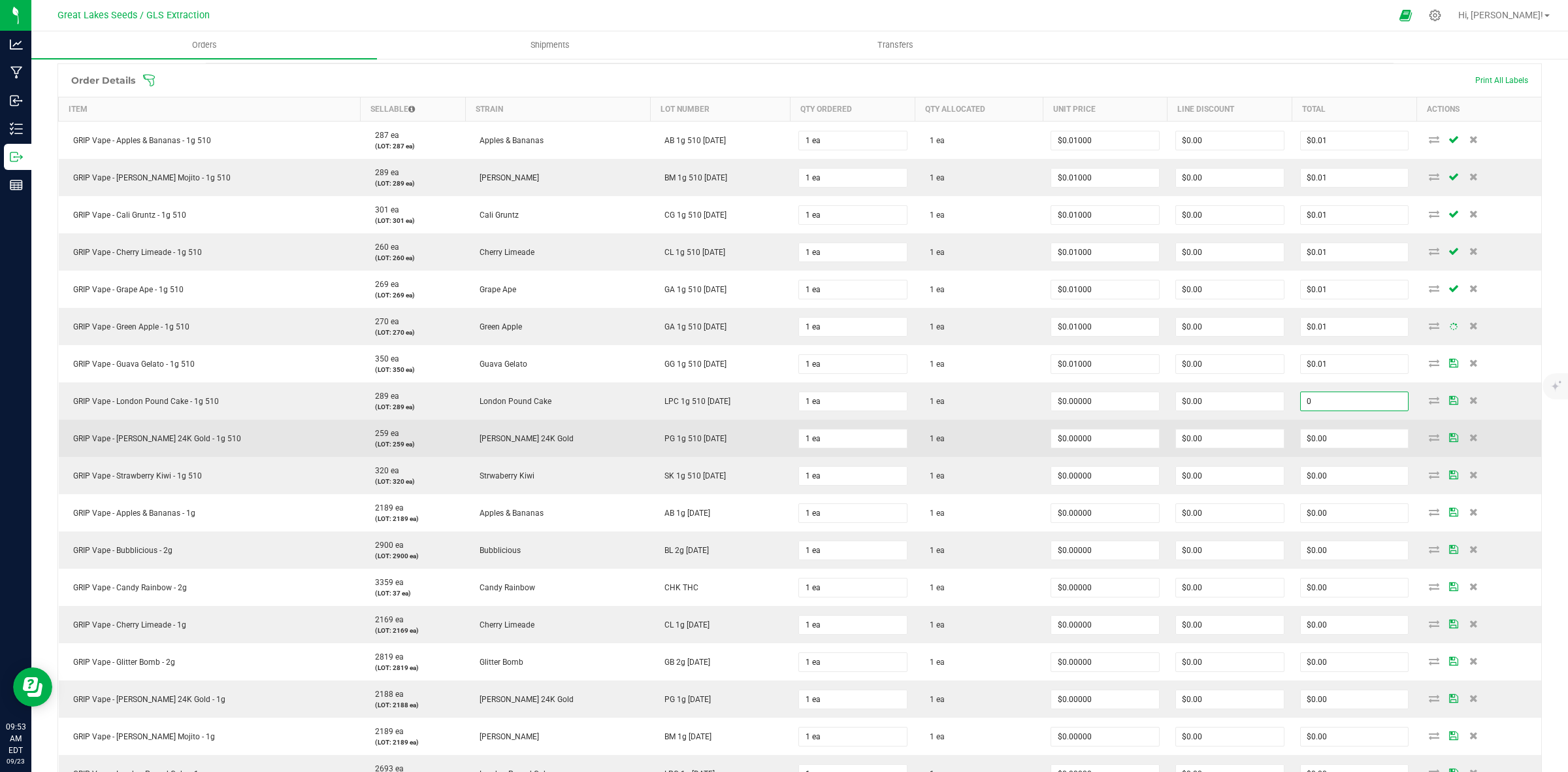
paste input ".01"
click at [1343, 439] on input "0" at bounding box center [1355, 439] width 108 height 18
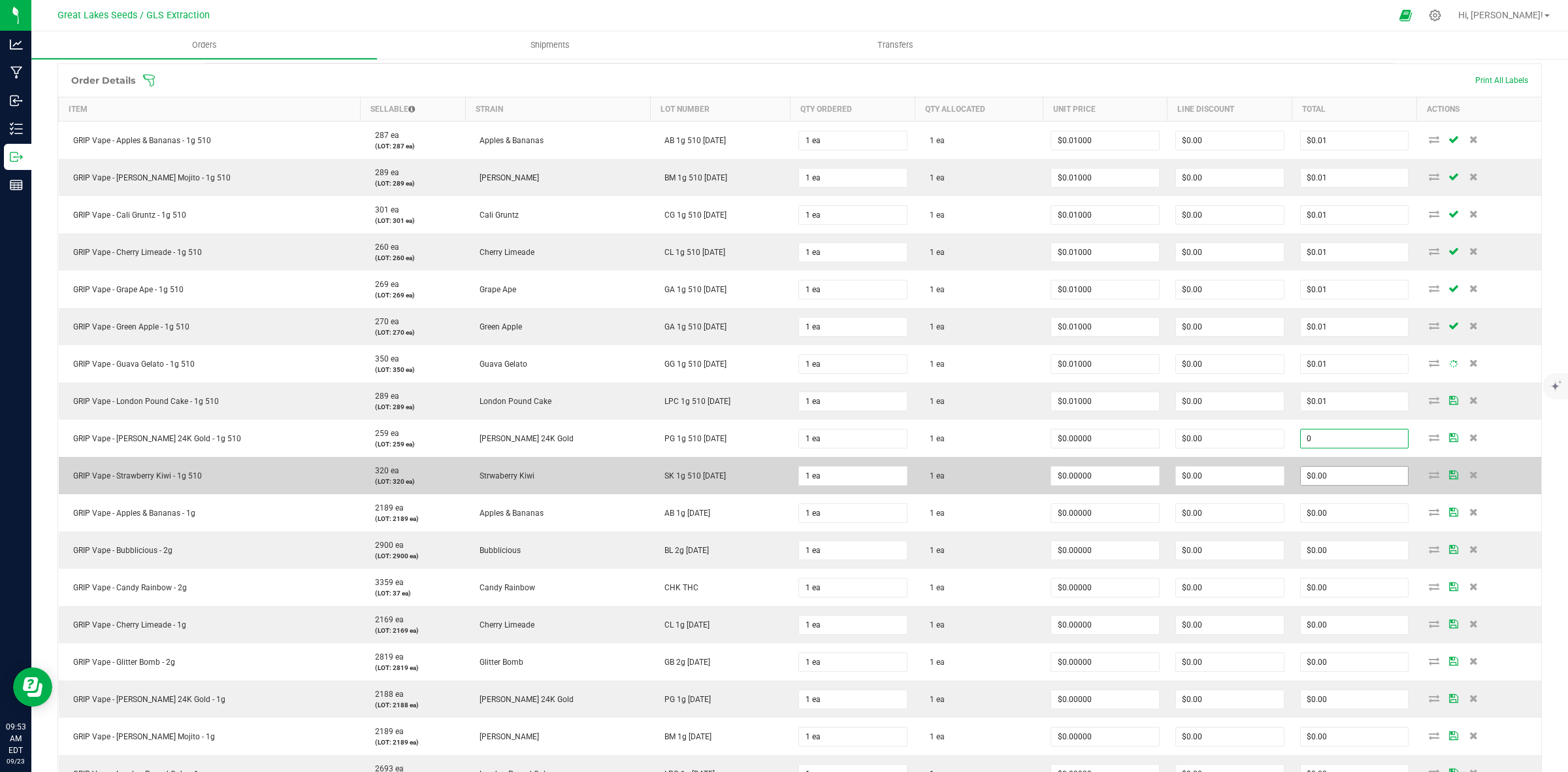
paste input ".01"
click at [1343, 476] on input "0" at bounding box center [1355, 475] width 108 height 18
paste input ".01"
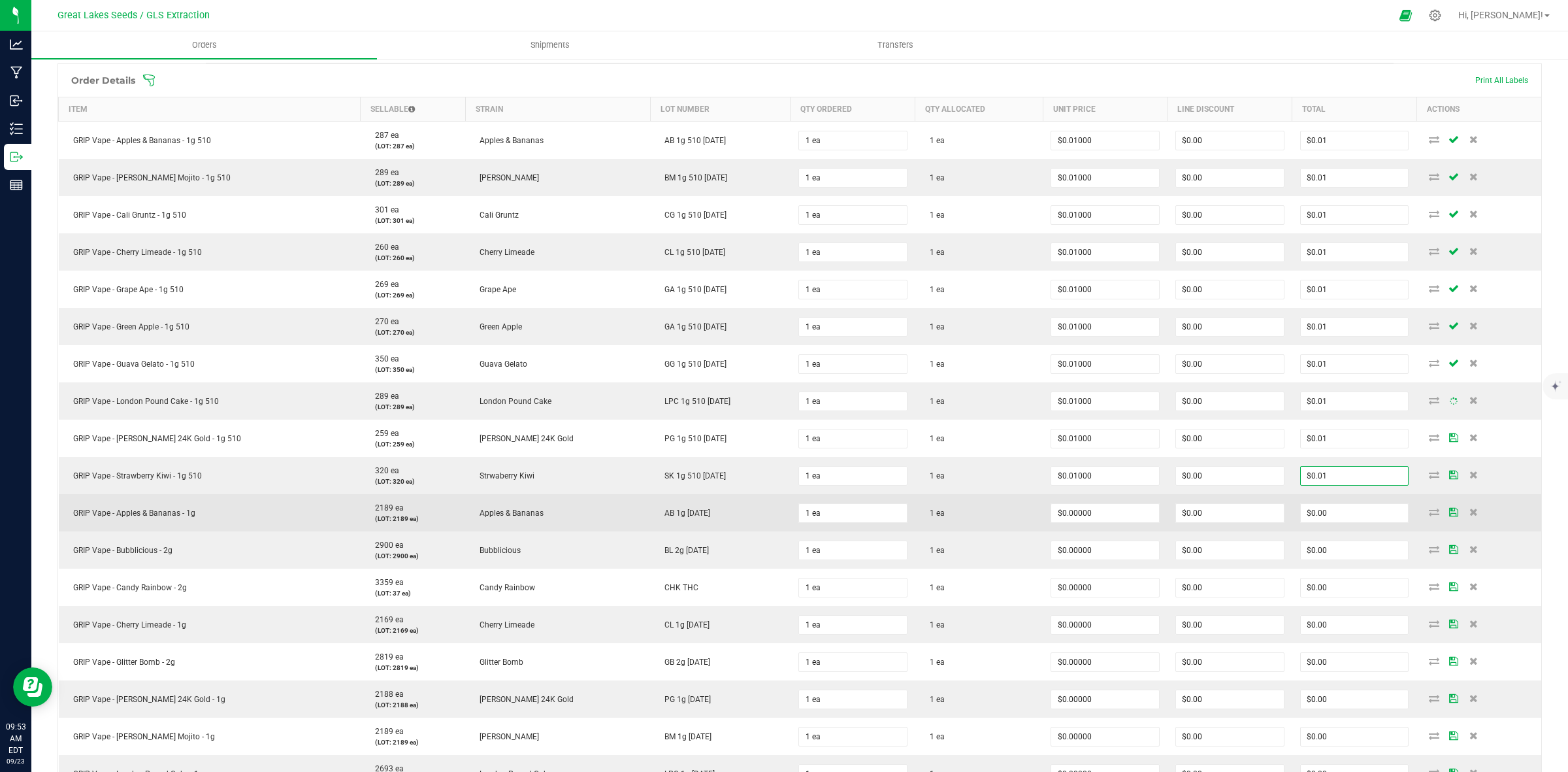
click at [1343, 531] on td "$0.00" at bounding box center [1355, 513] width 125 height 38
click at [1338, 518] on input "0" at bounding box center [1355, 513] width 108 height 18
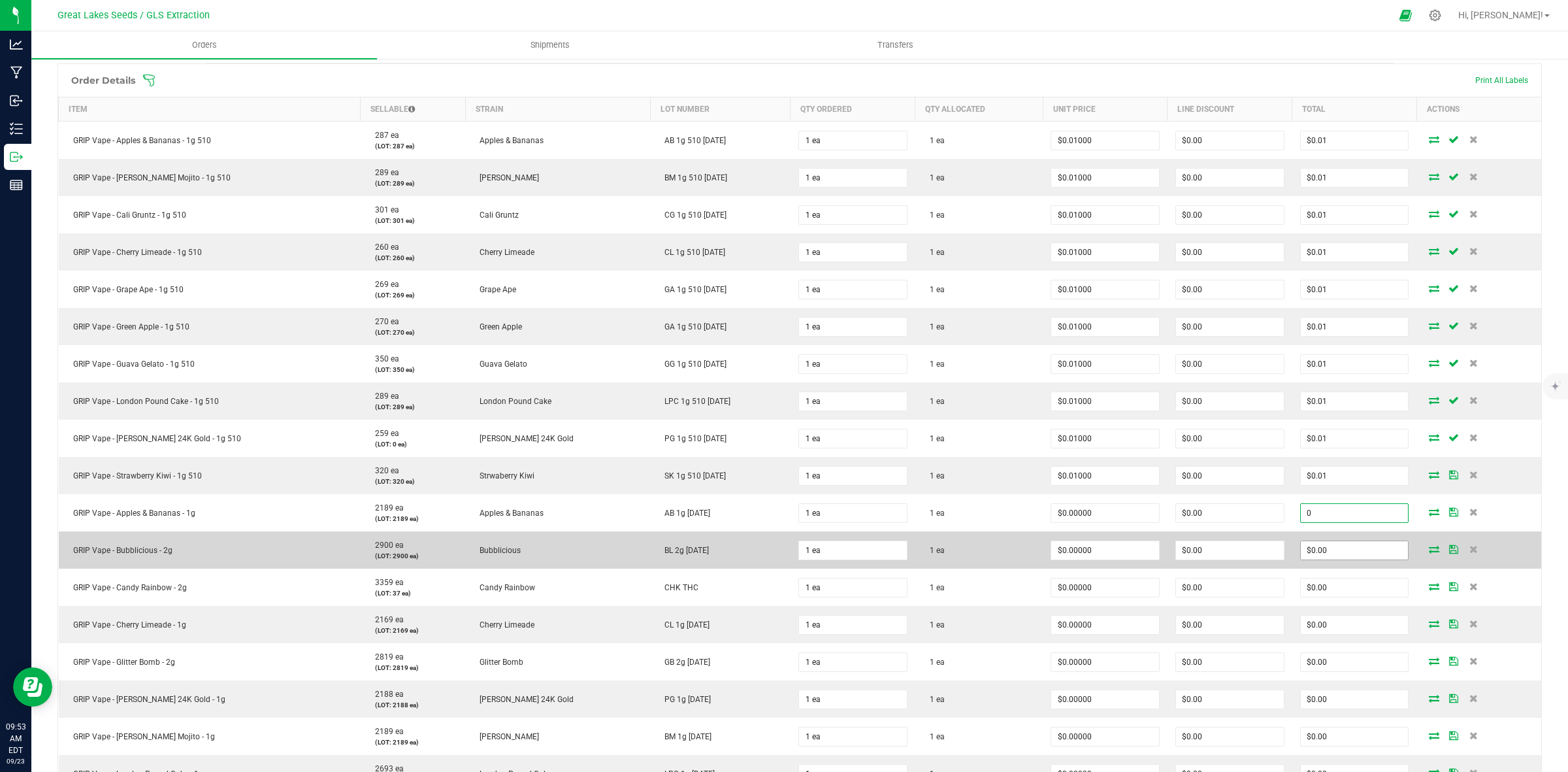
paste input ".01"
click at [1338, 550] on input "0" at bounding box center [1355, 550] width 108 height 18
paste input ".01"
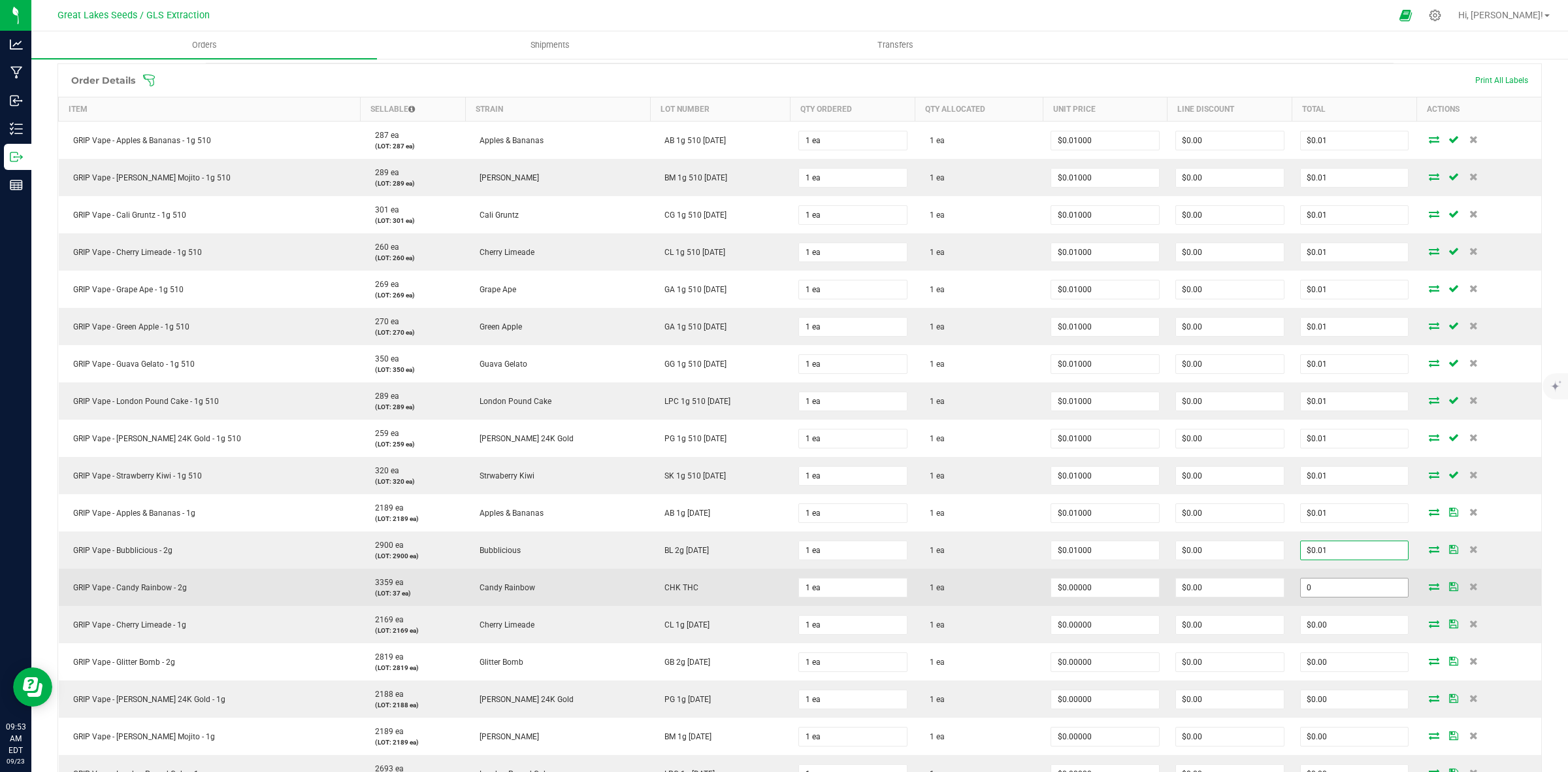
click at [1344, 590] on input "0" at bounding box center [1355, 587] width 108 height 18
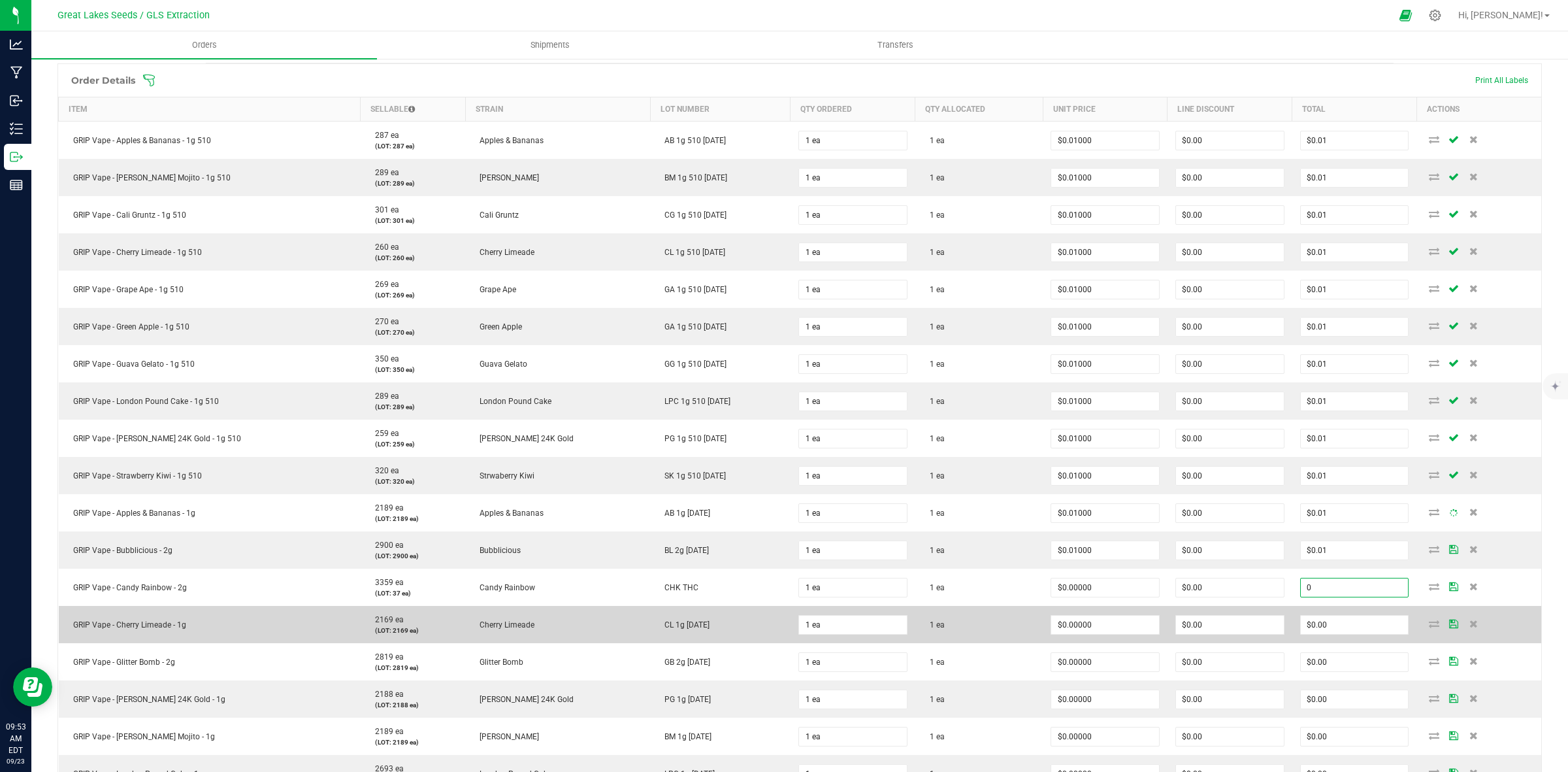
paste input ".01"
click at [1344, 612] on td "$0.00" at bounding box center [1355, 624] width 125 height 38
click at [1344, 625] on input "0" at bounding box center [1355, 625] width 108 height 18
paste input ".01"
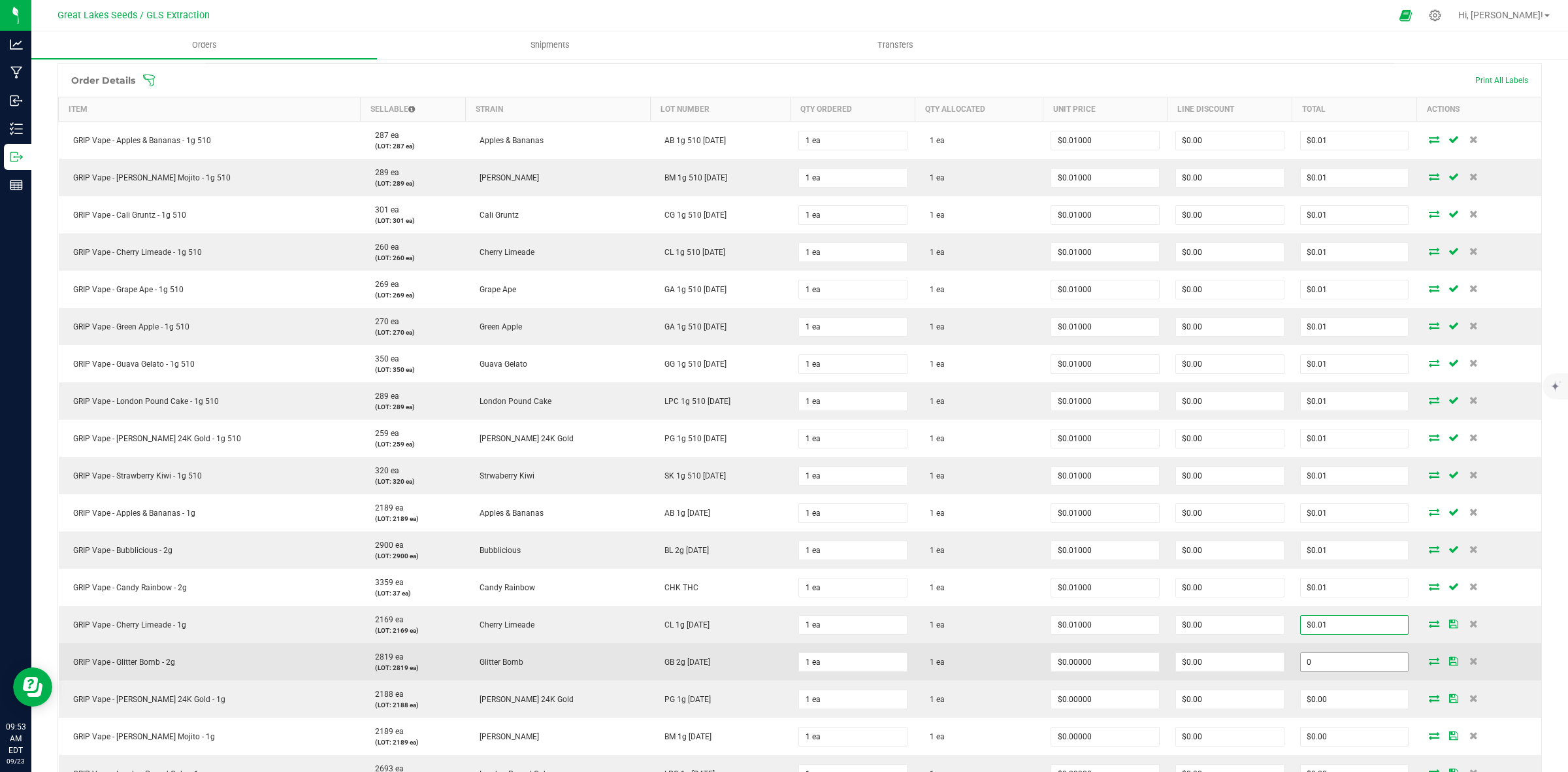
click at [1338, 655] on input "0" at bounding box center [1355, 662] width 108 height 18
paste input ".01"
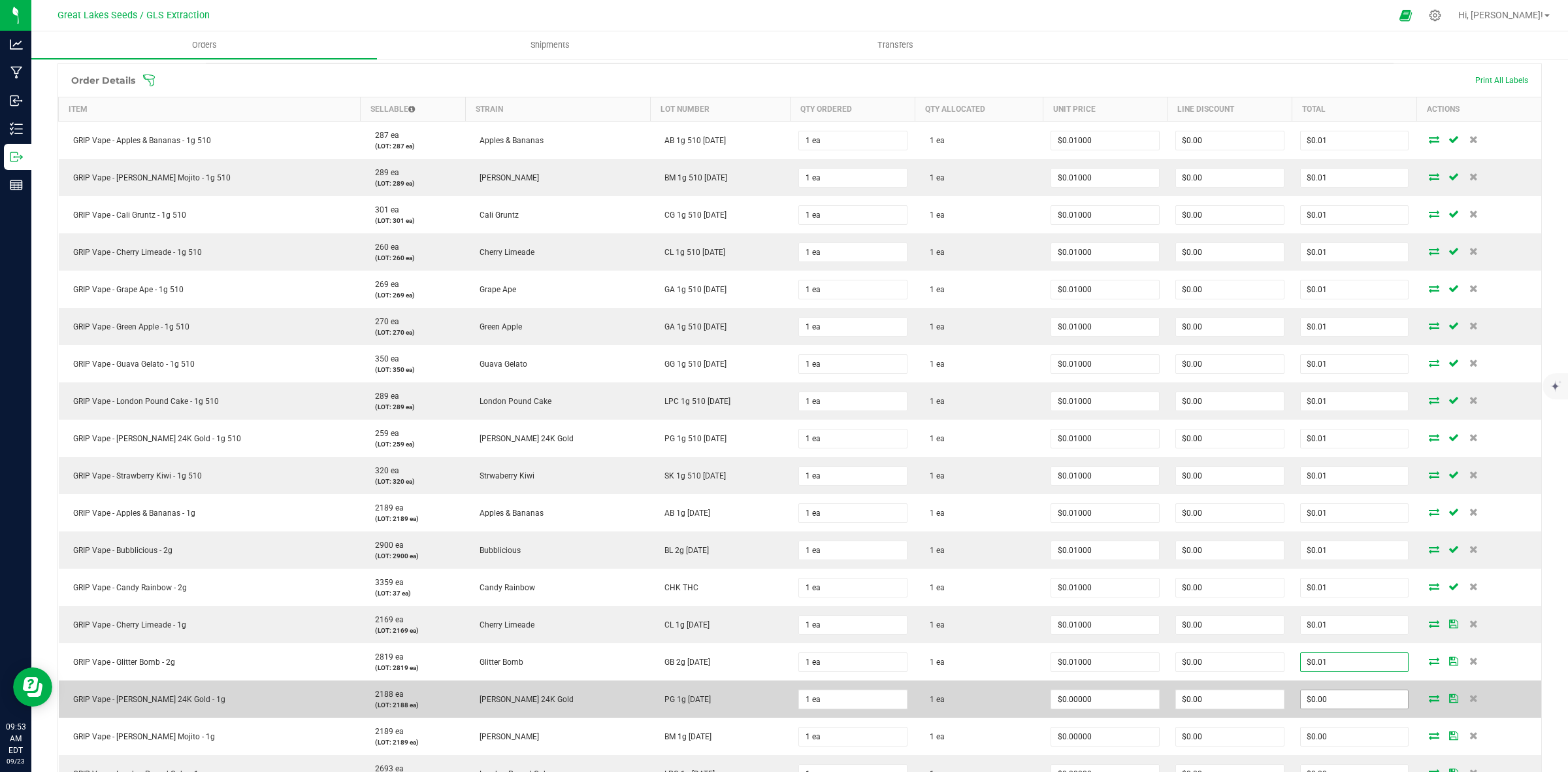
click at [1347, 709] on span "$0.00" at bounding box center [1355, 699] width 109 height 20
click at [1341, 704] on input "0" at bounding box center [1355, 699] width 108 height 18
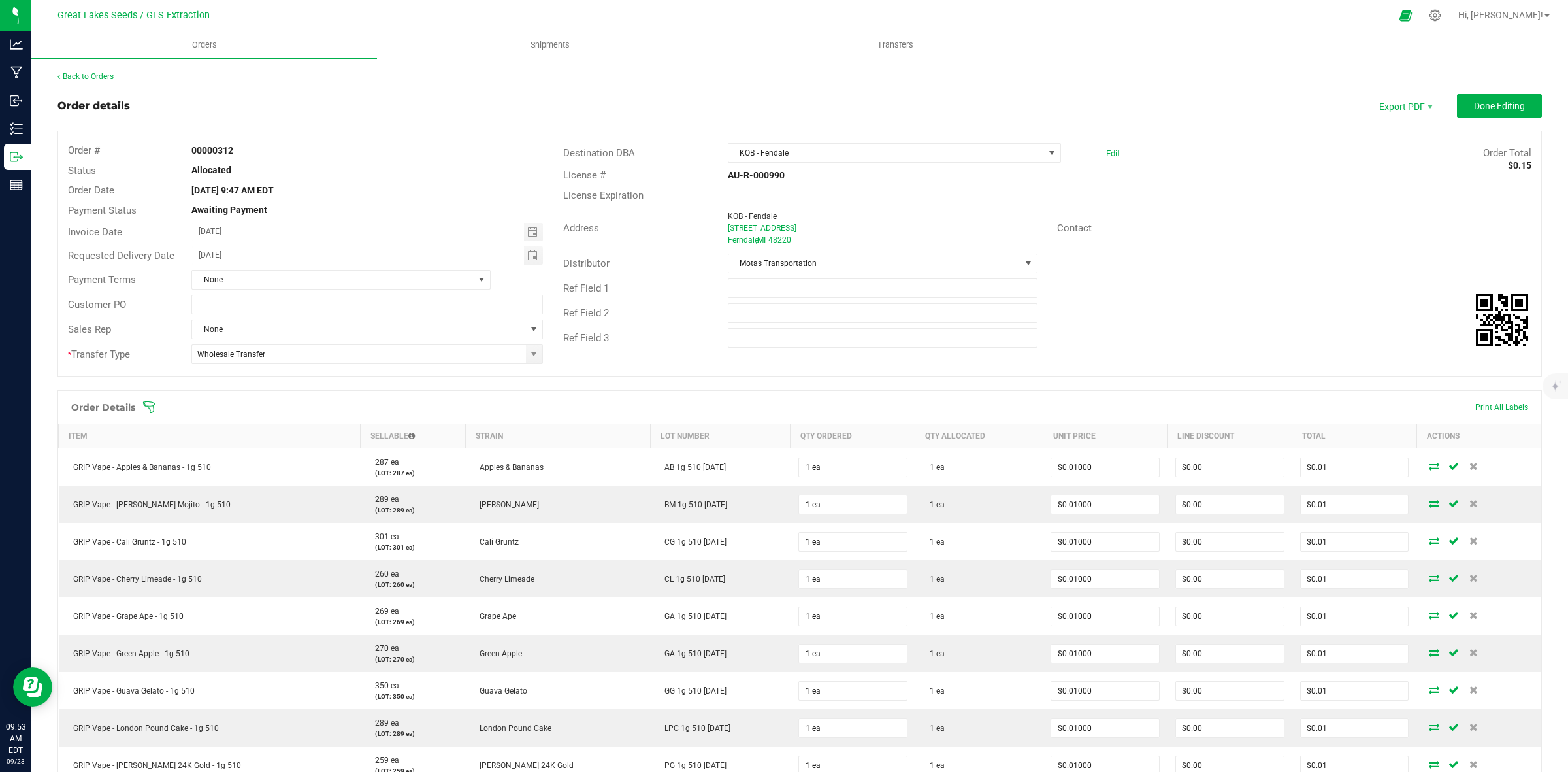
type input "0.01"
type input "$0.01000"
type input "$0.01"
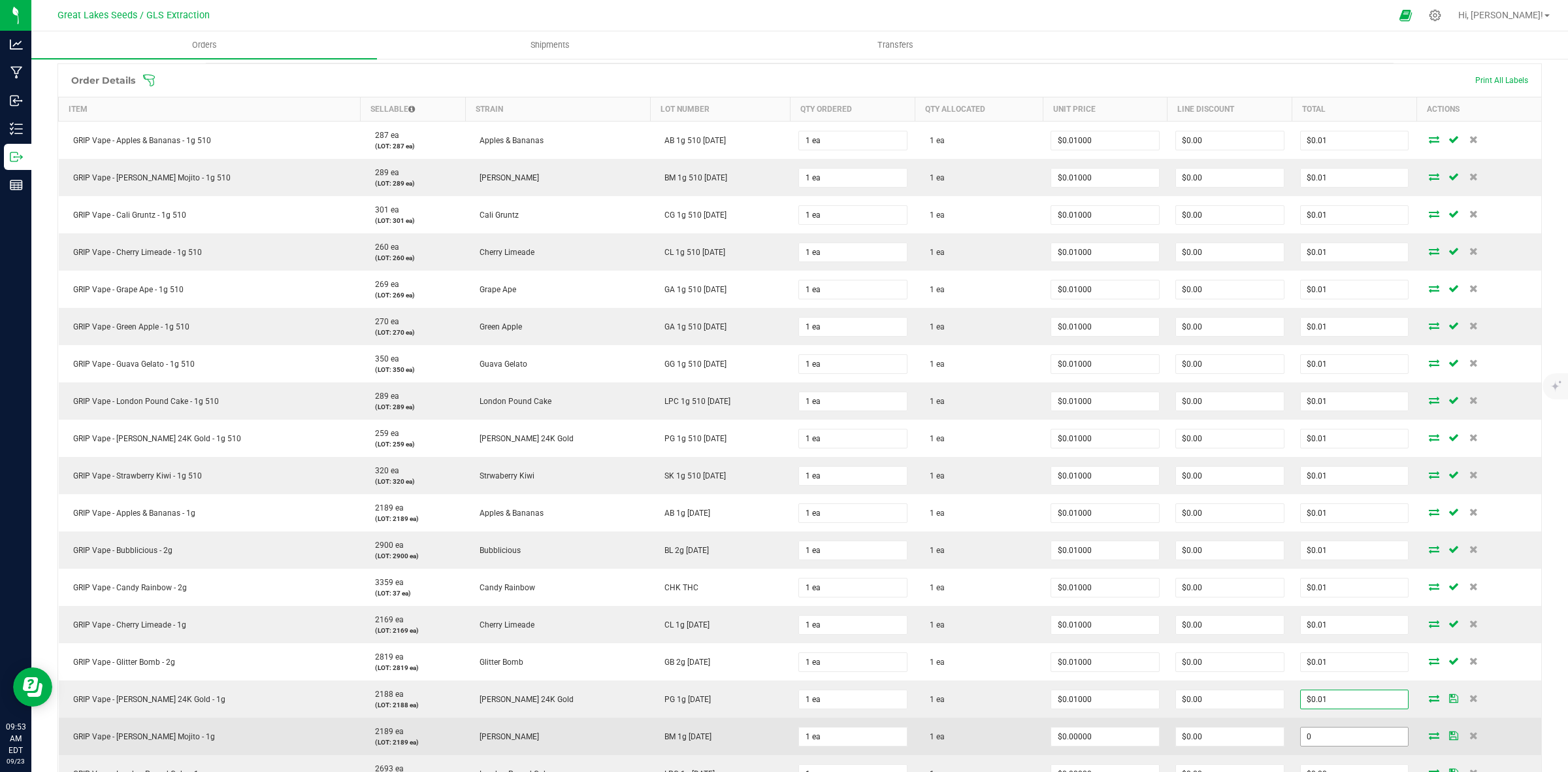
click at [1340, 739] on input "0" at bounding box center [1355, 737] width 108 height 18
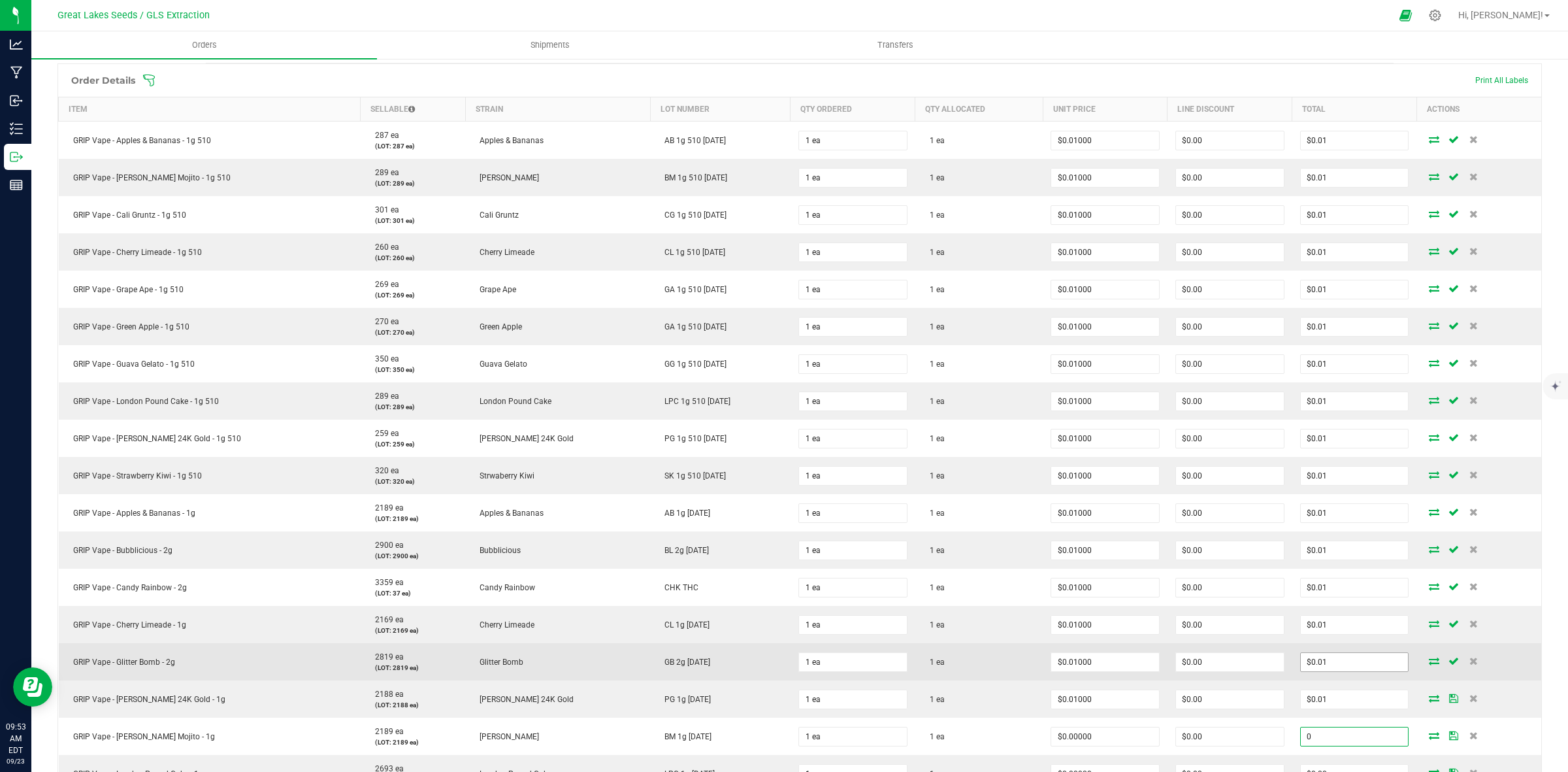
paste input ".01"
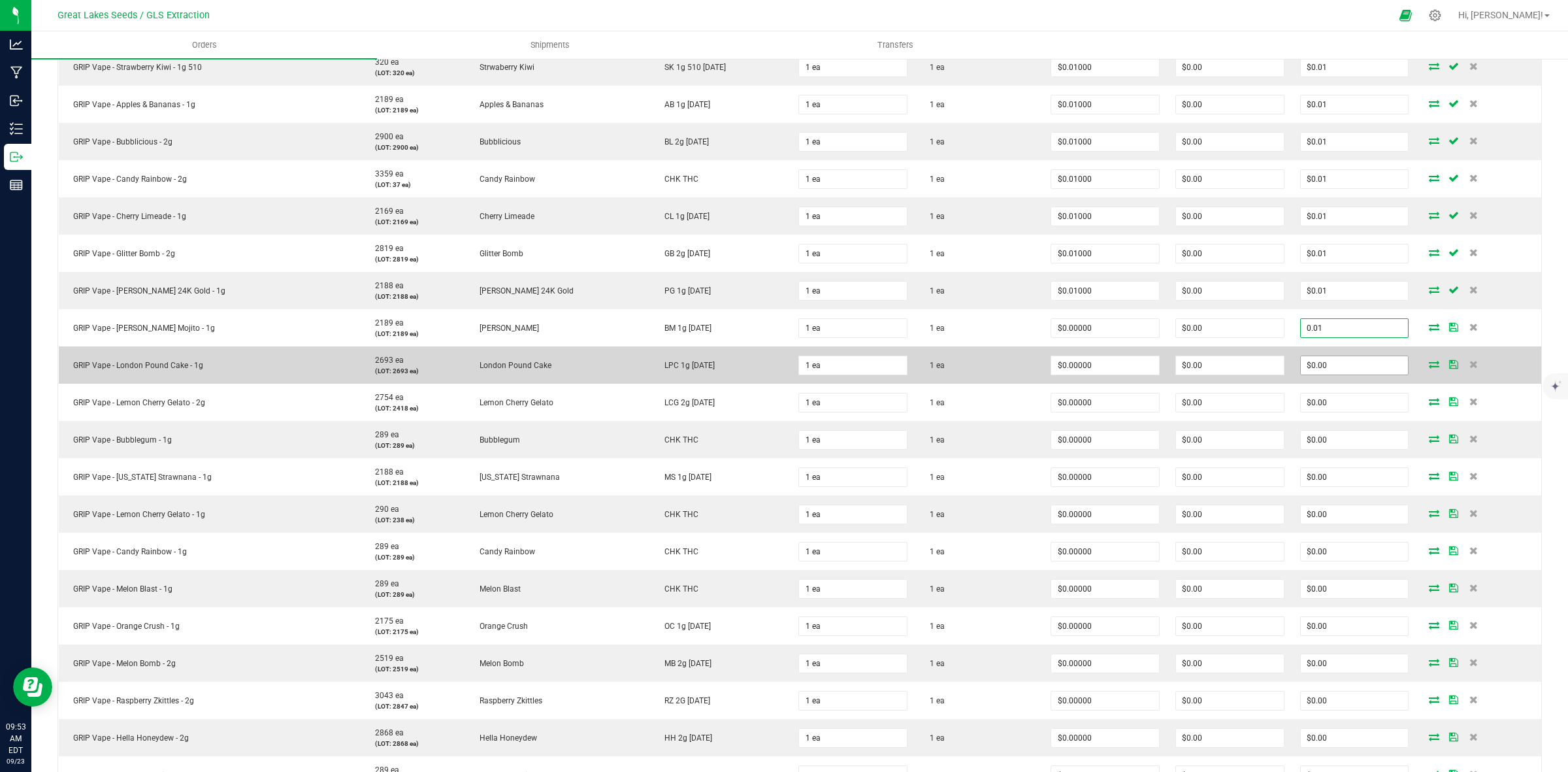
type input "0.01"
type input "$0.01000"
type input "$0.01"
click at [1315, 361] on input "0" at bounding box center [1355, 365] width 108 height 18
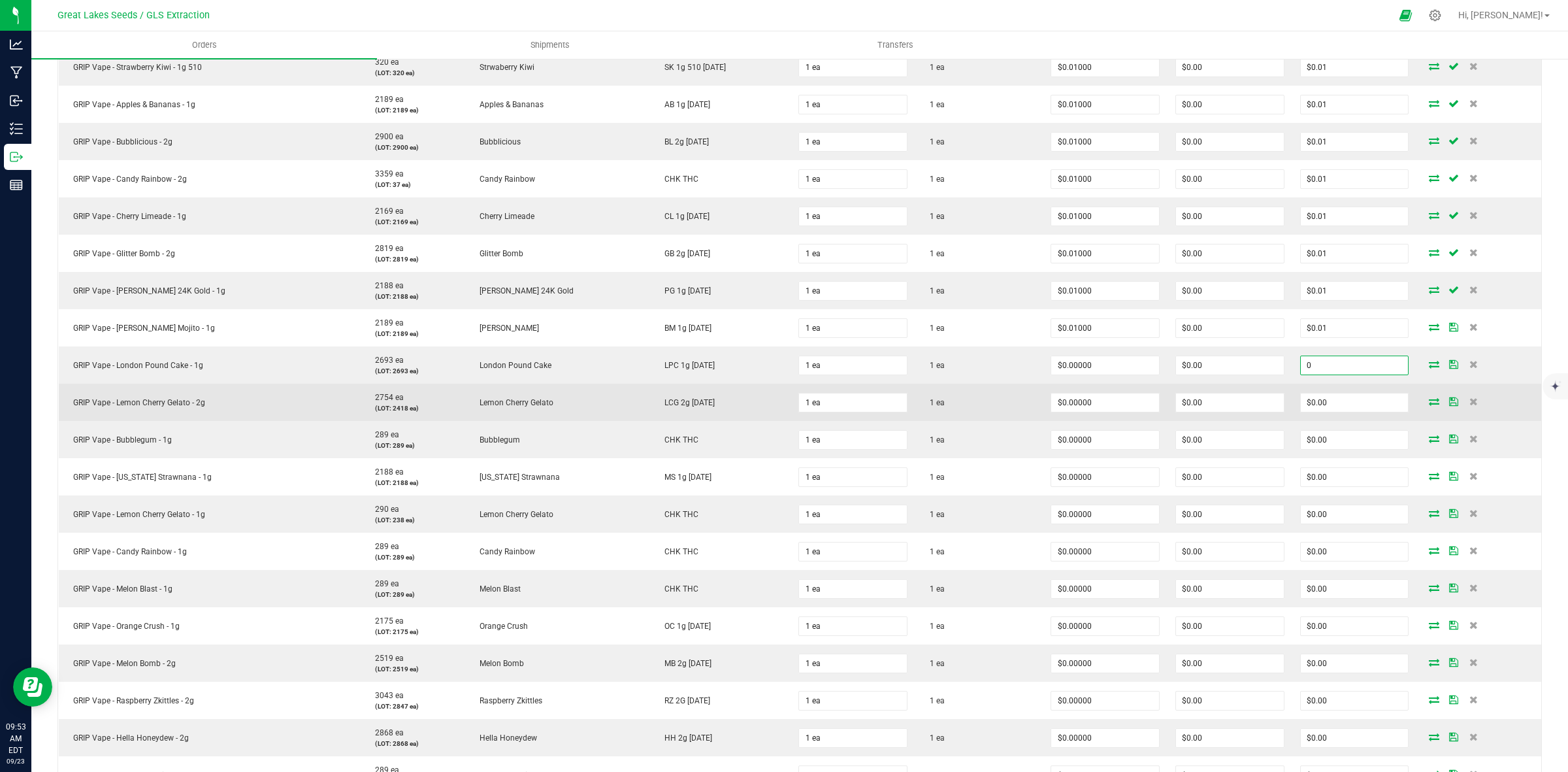
paste input ".01"
type input "0.01"
type input "$0.01000"
type input "$0.01"
click at [1314, 401] on input "0" at bounding box center [1355, 402] width 108 height 18
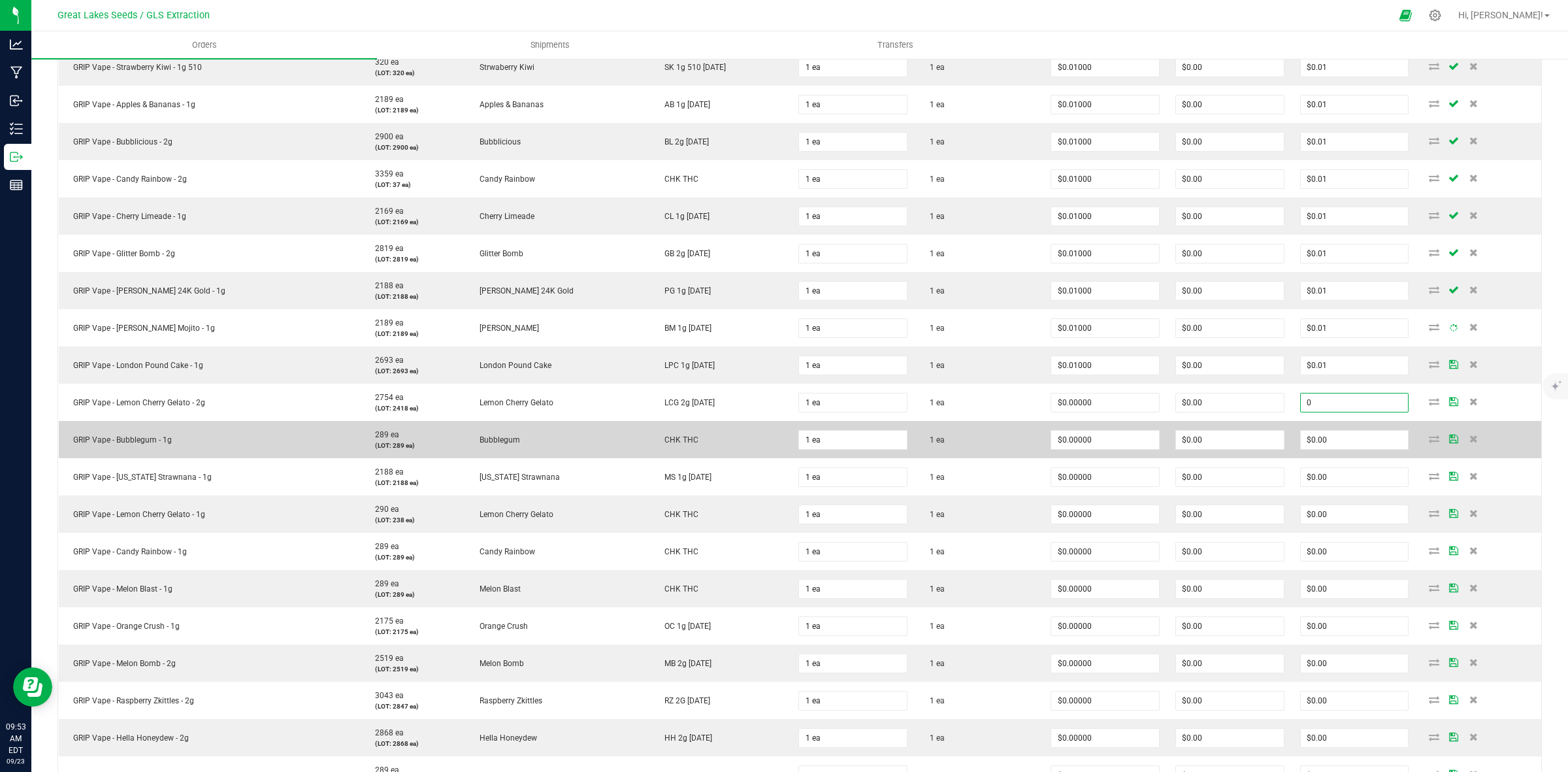
paste input ".01"
type input "0.01"
type input "$0.01000"
type input "$0.01"
click at [1320, 436] on input "0" at bounding box center [1355, 440] width 108 height 18
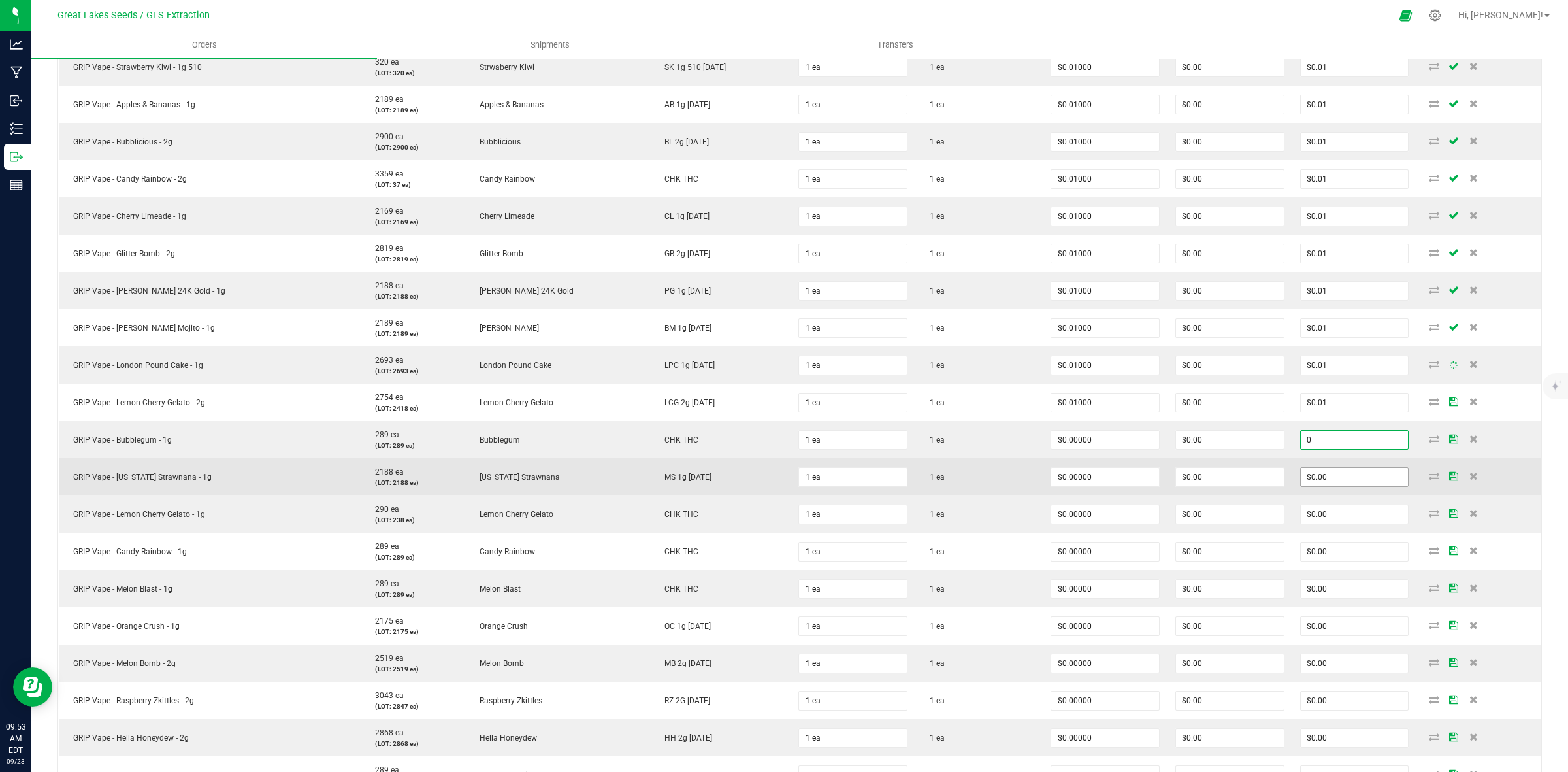
paste input ".01"
type input "0.01"
type input "$0.01000"
type input "$0.01"
click at [1324, 482] on input "0" at bounding box center [1355, 477] width 108 height 18
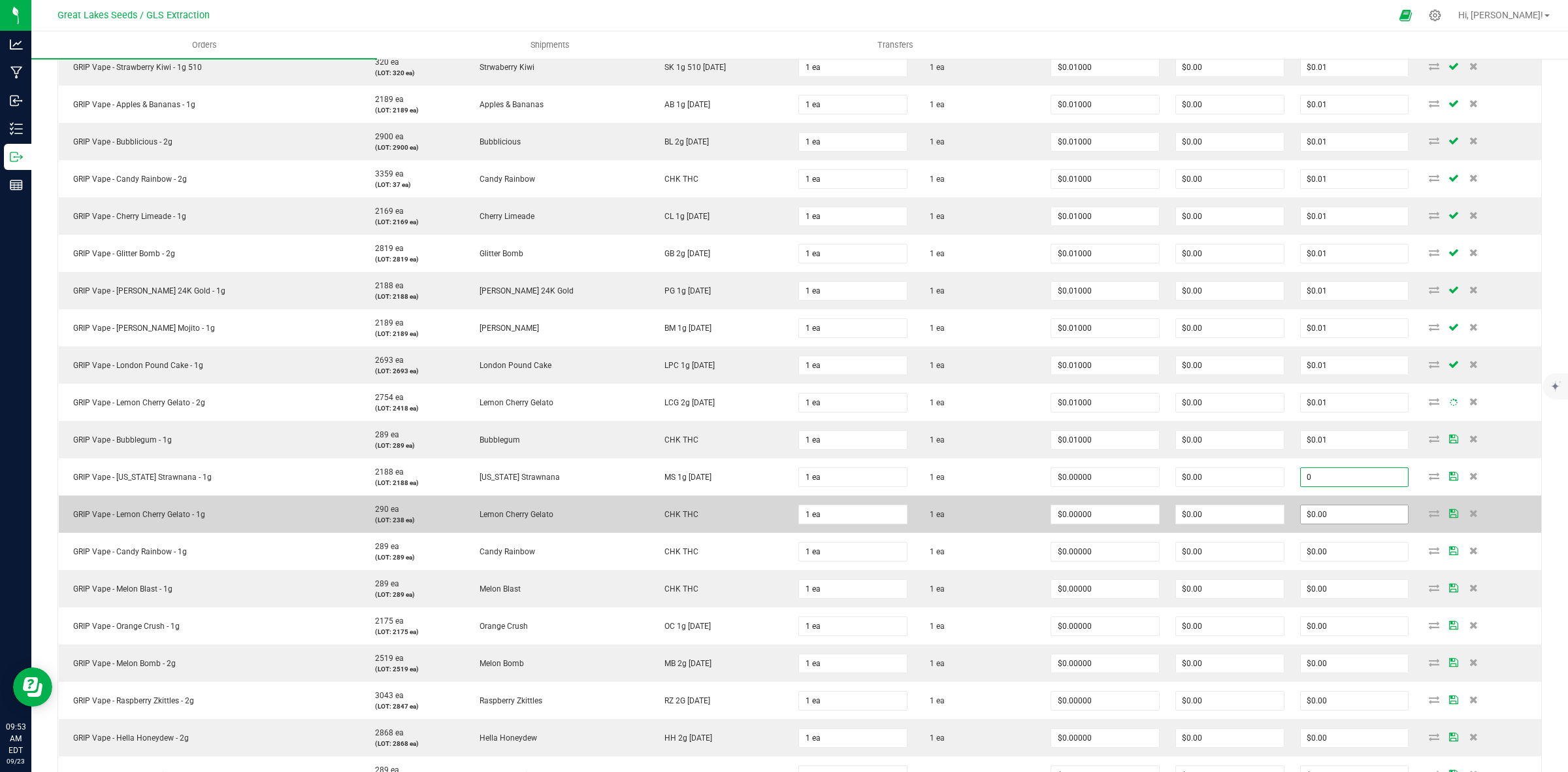
paste input ".01"
type input "0.01"
type input "$0.01000"
type input "$0.01"
click at [1324, 518] on input "0" at bounding box center [1355, 514] width 108 height 18
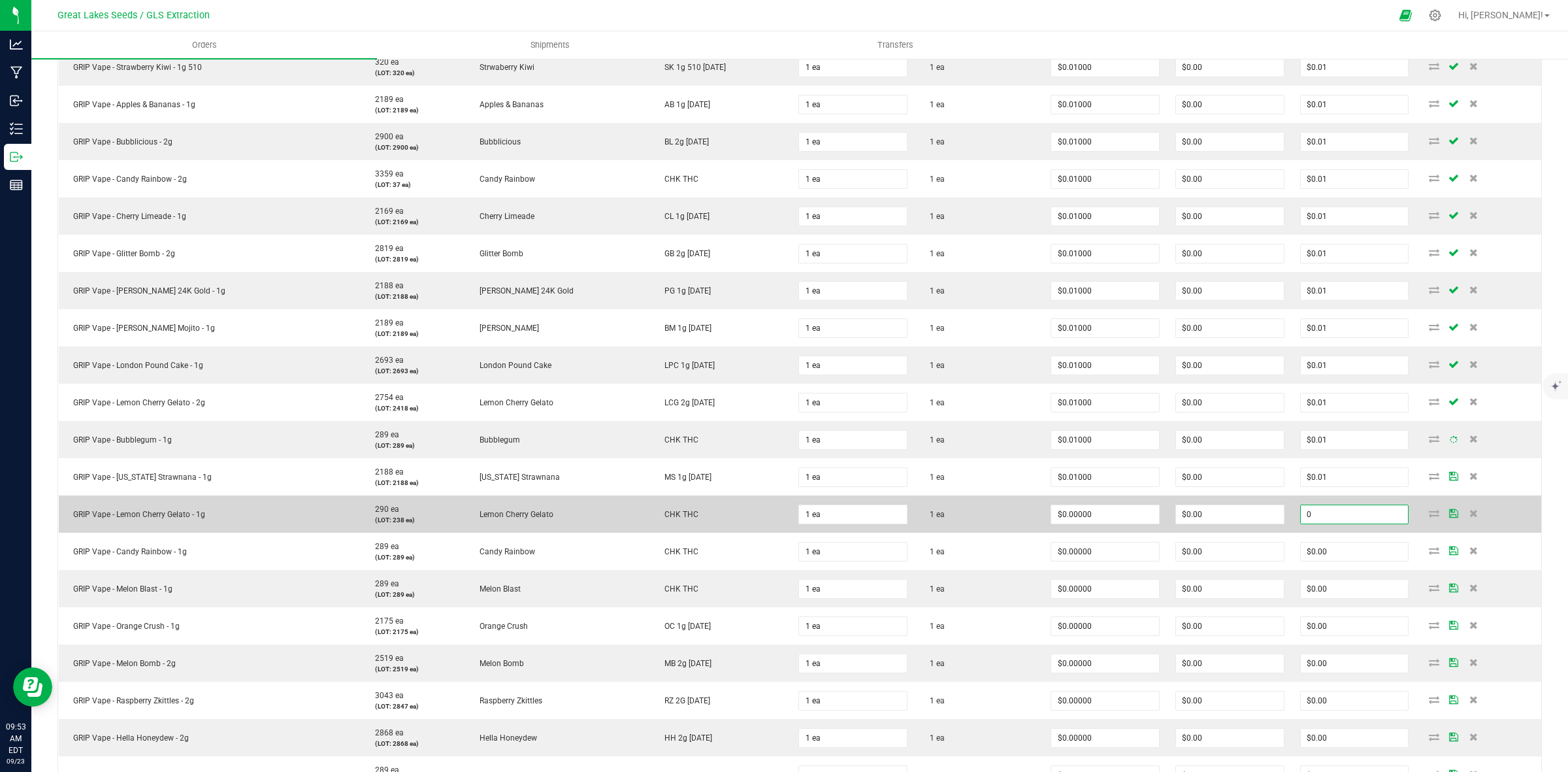
paste input ".01"
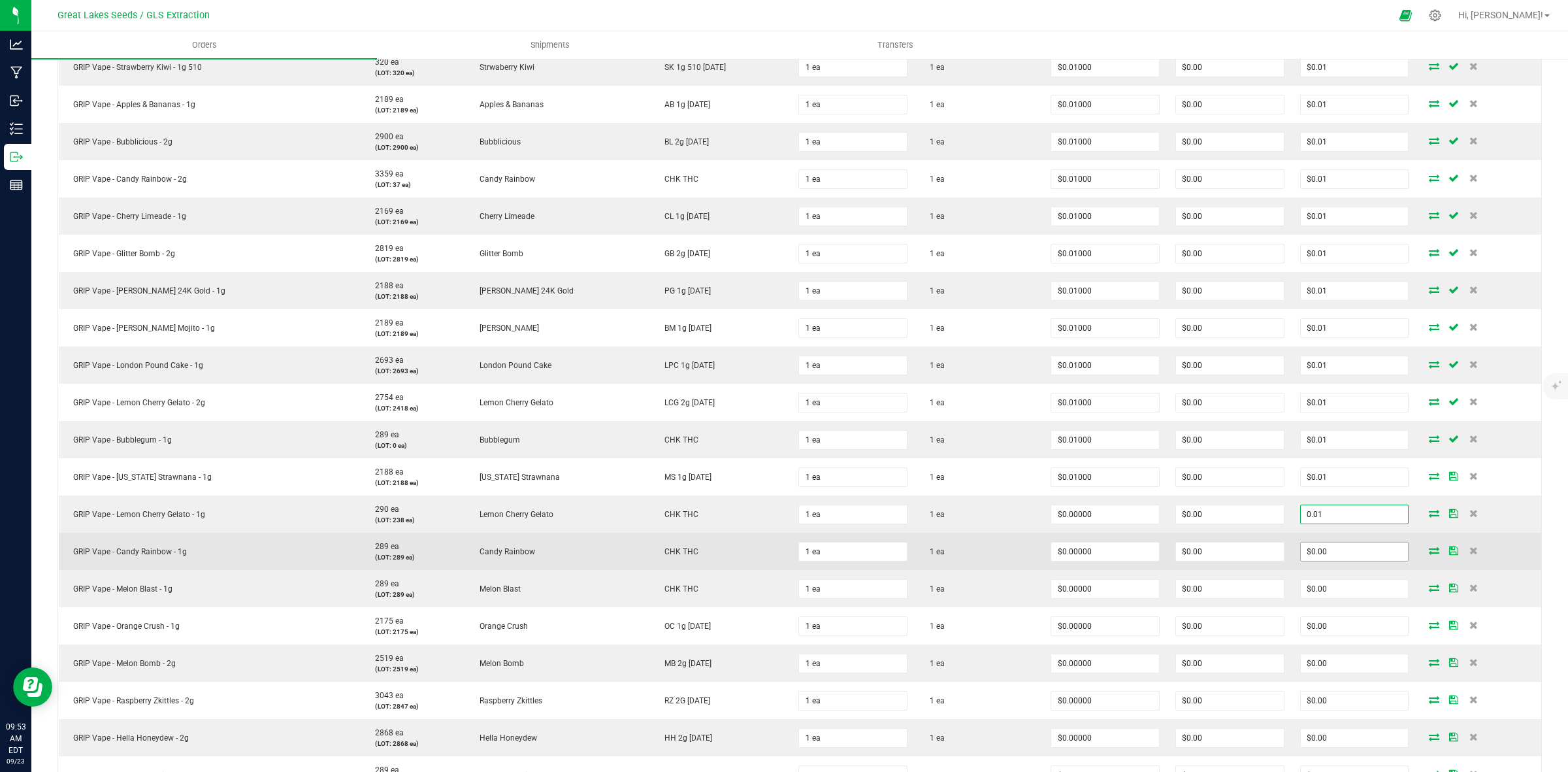
type input "0.01"
type input "$0.01000"
type input "$0.01"
click at [1320, 549] on input "0" at bounding box center [1355, 551] width 108 height 18
paste input ".01"
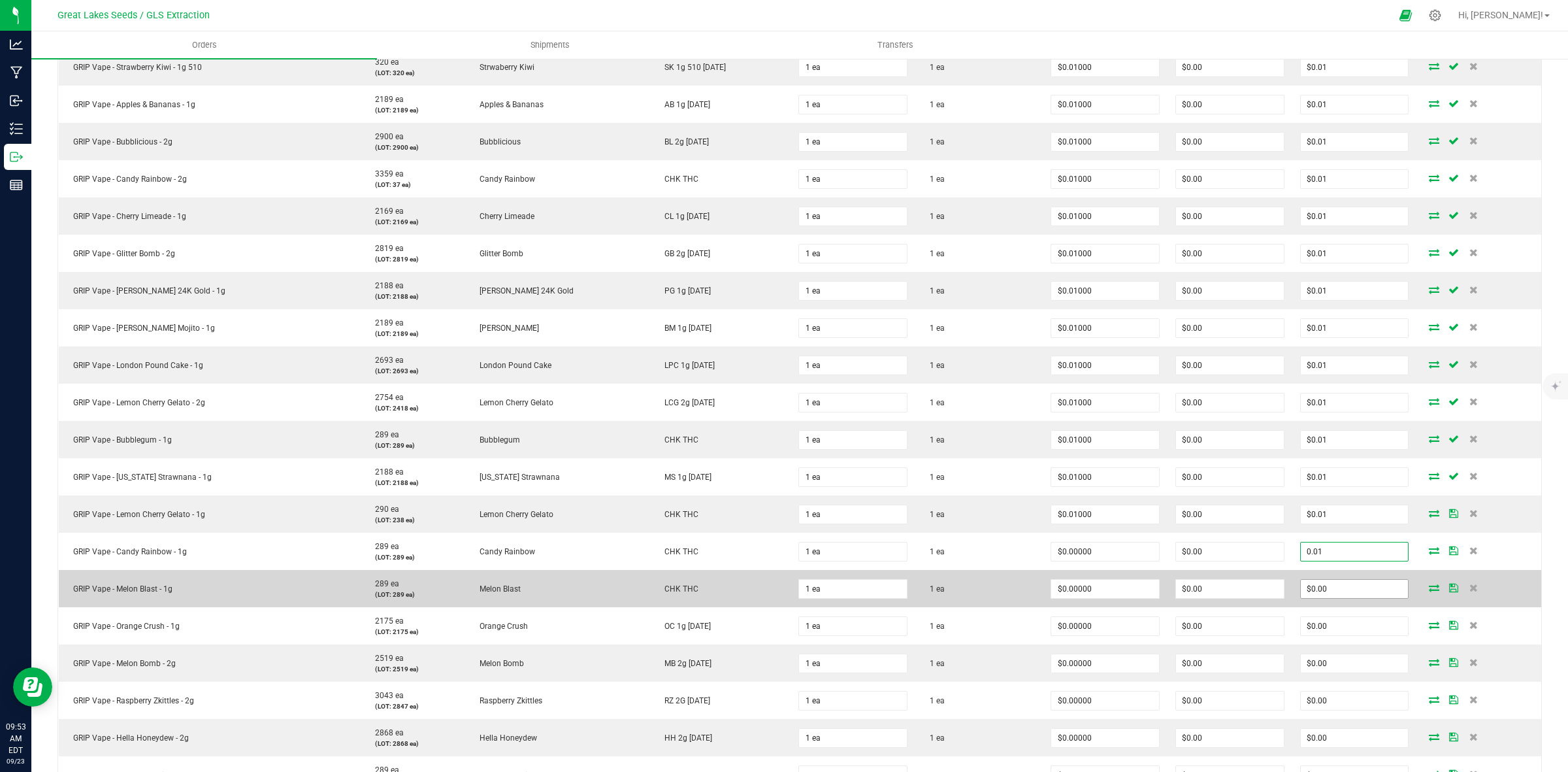
type input "0.01"
type input "$0.01000"
type input "$0.01"
click at [1331, 585] on input "0" at bounding box center [1355, 589] width 108 height 18
paste input ".01"
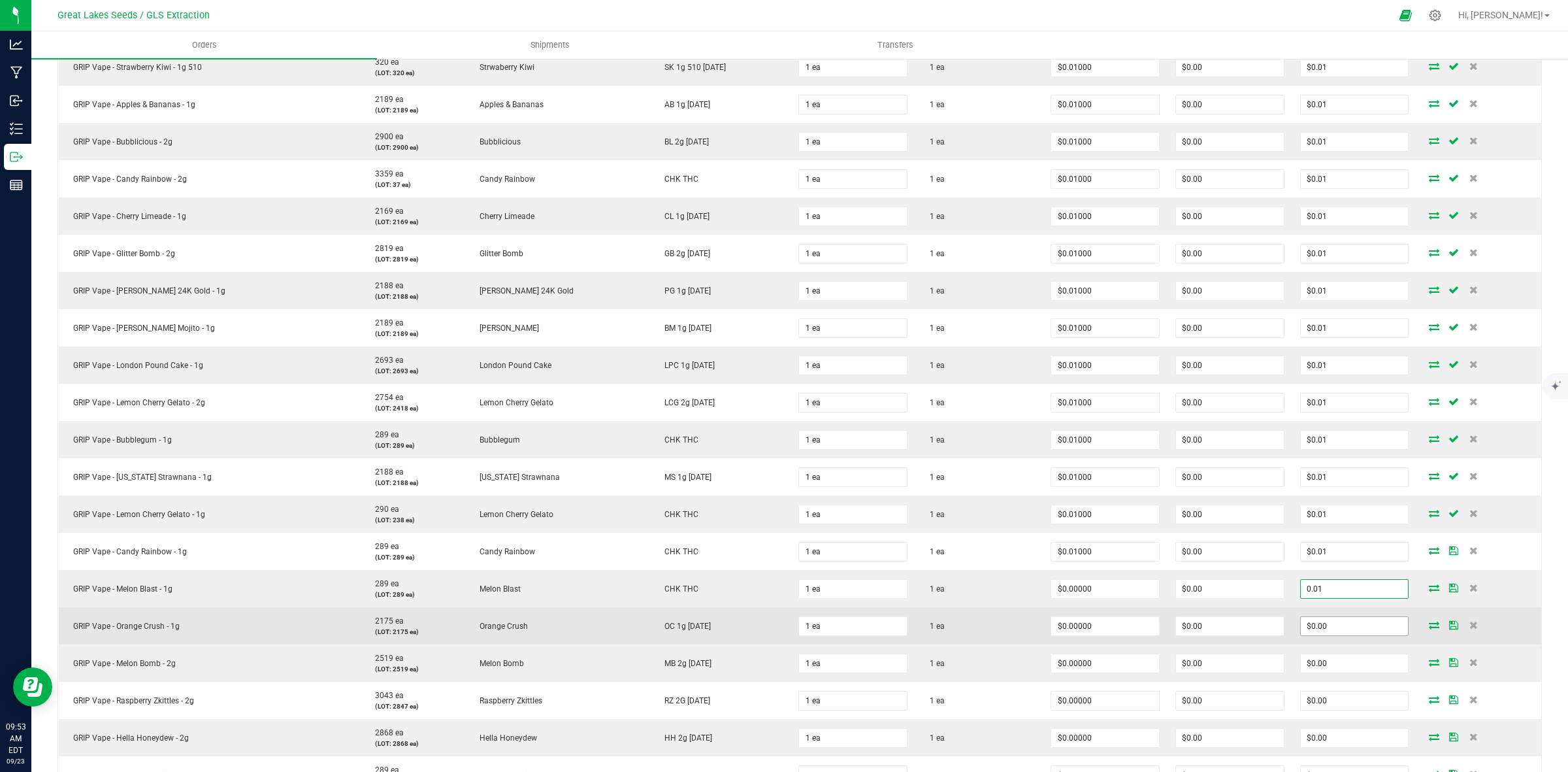
type input "0.01"
type input "$0.01000"
type input "$0.01"
click at [1328, 633] on input "0" at bounding box center [1355, 626] width 108 height 18
paste input ".01"
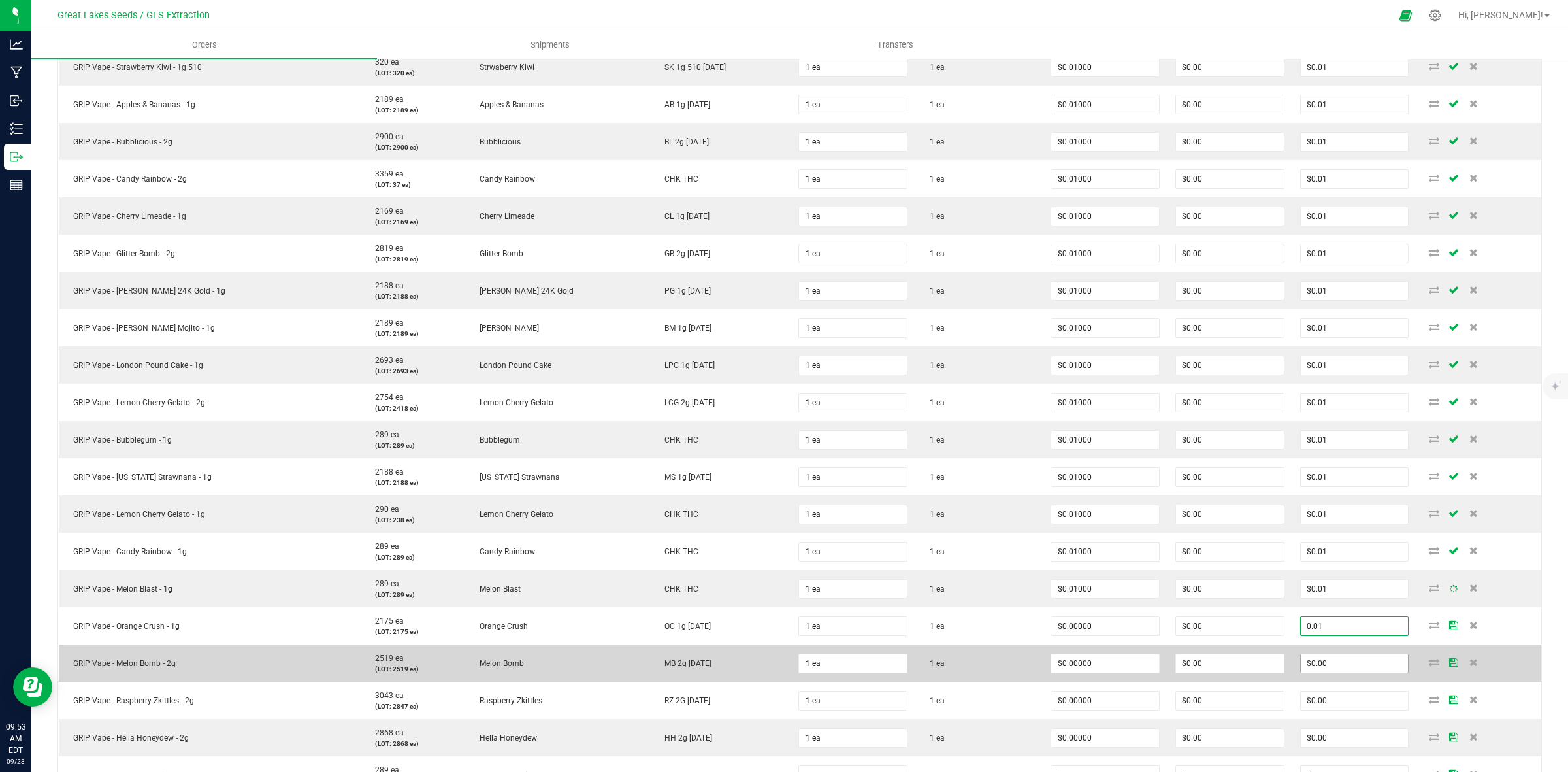
type input "0.01"
type input "$0.01000"
type input "$0.01"
click at [1327, 661] on input "0" at bounding box center [1355, 663] width 108 height 18
paste input ".01"
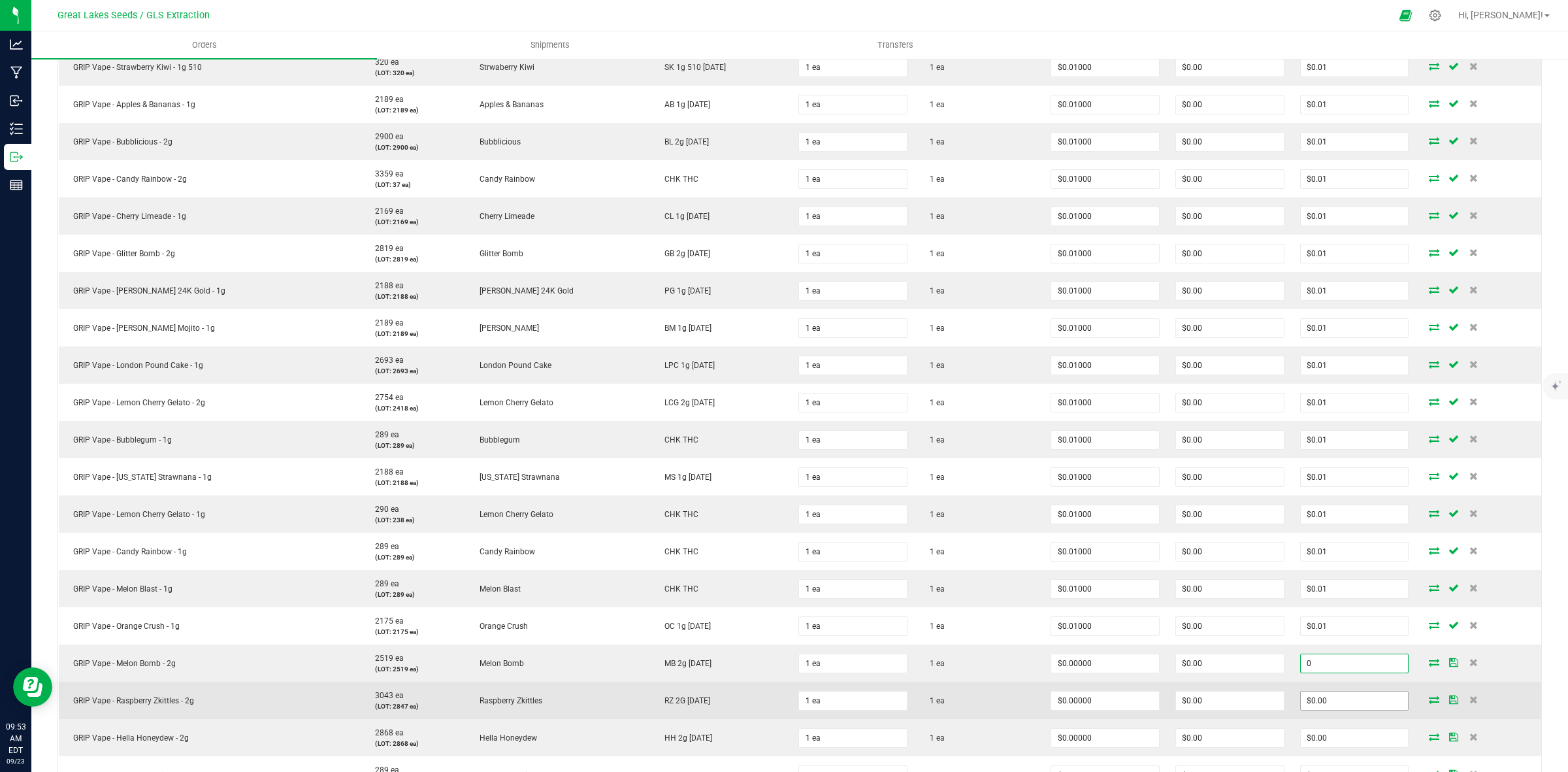
type input "$0.00"
click at [1336, 700] on input "0" at bounding box center [1355, 700] width 108 height 18
paste input ".01"
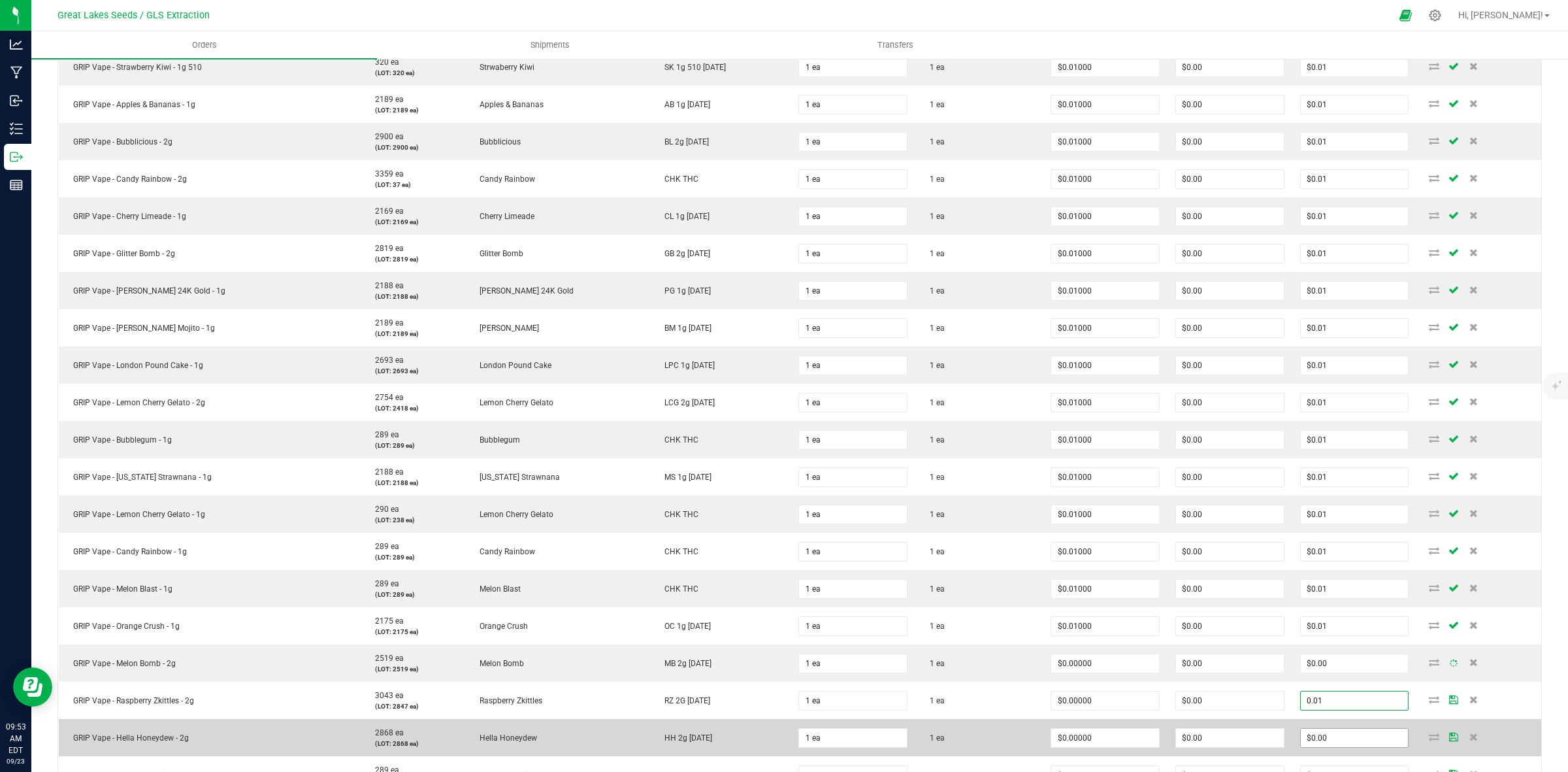
type input "0.01"
type input "$0.01000"
type input "$0.01"
click at [1338, 743] on input "0" at bounding box center [1355, 738] width 108 height 18
paste input ".01"
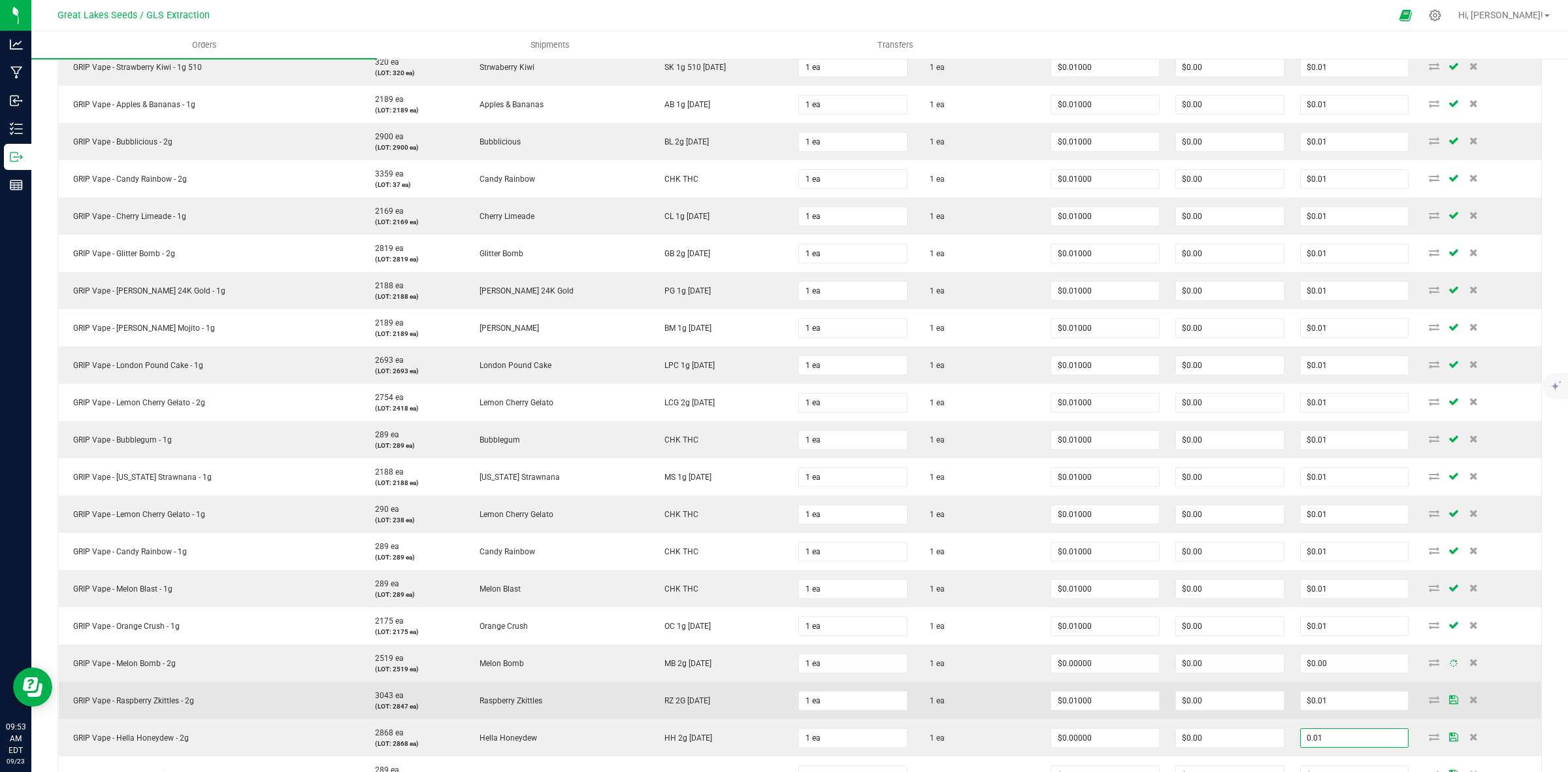
type input "0.01"
type input "$0.01000"
type input "$0.01"
click at [1265, 717] on td "$0.00" at bounding box center [1230, 700] width 125 height 38
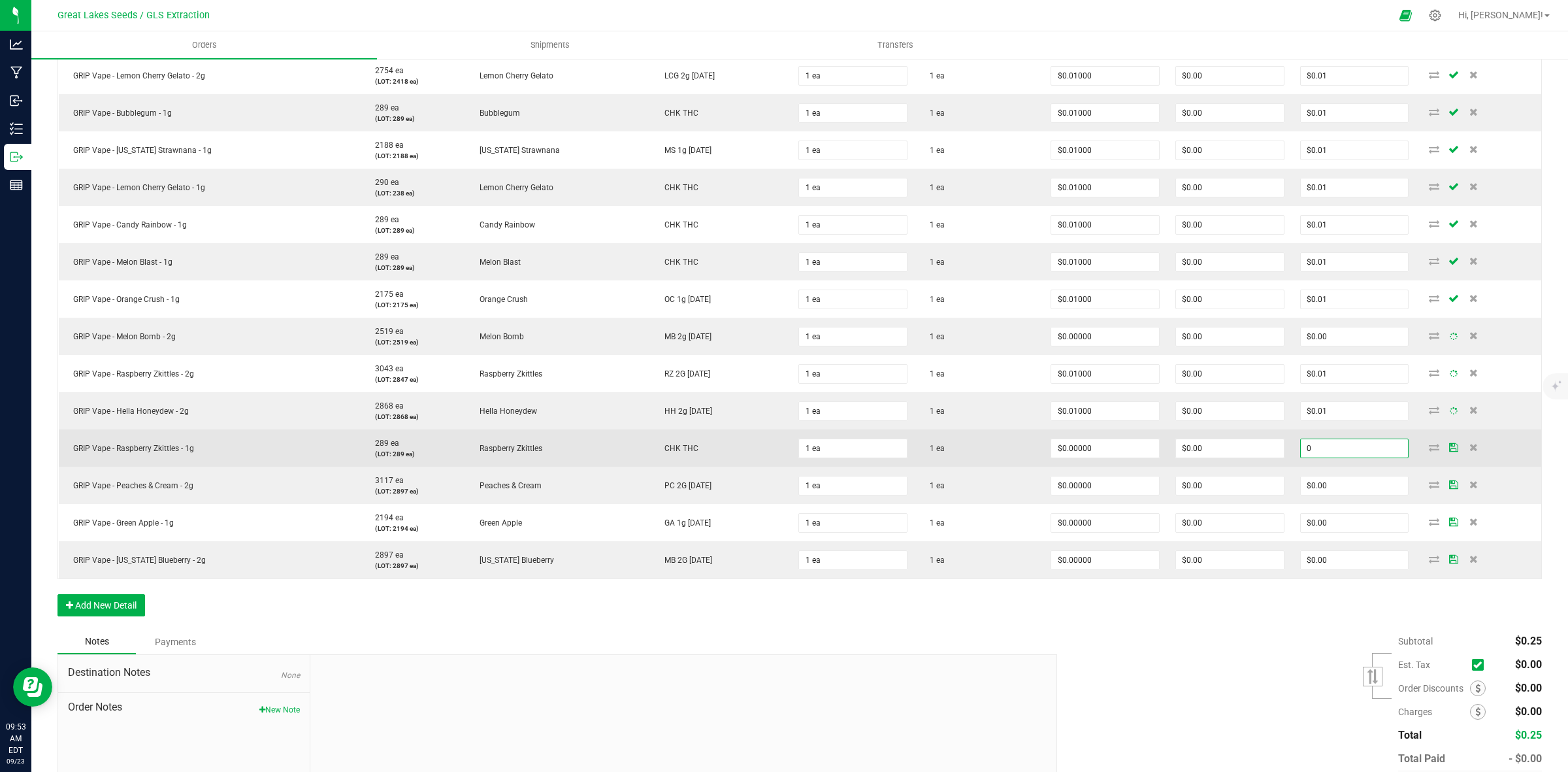
click at [1331, 445] on input "0" at bounding box center [1355, 448] width 108 height 18
paste input ".01"
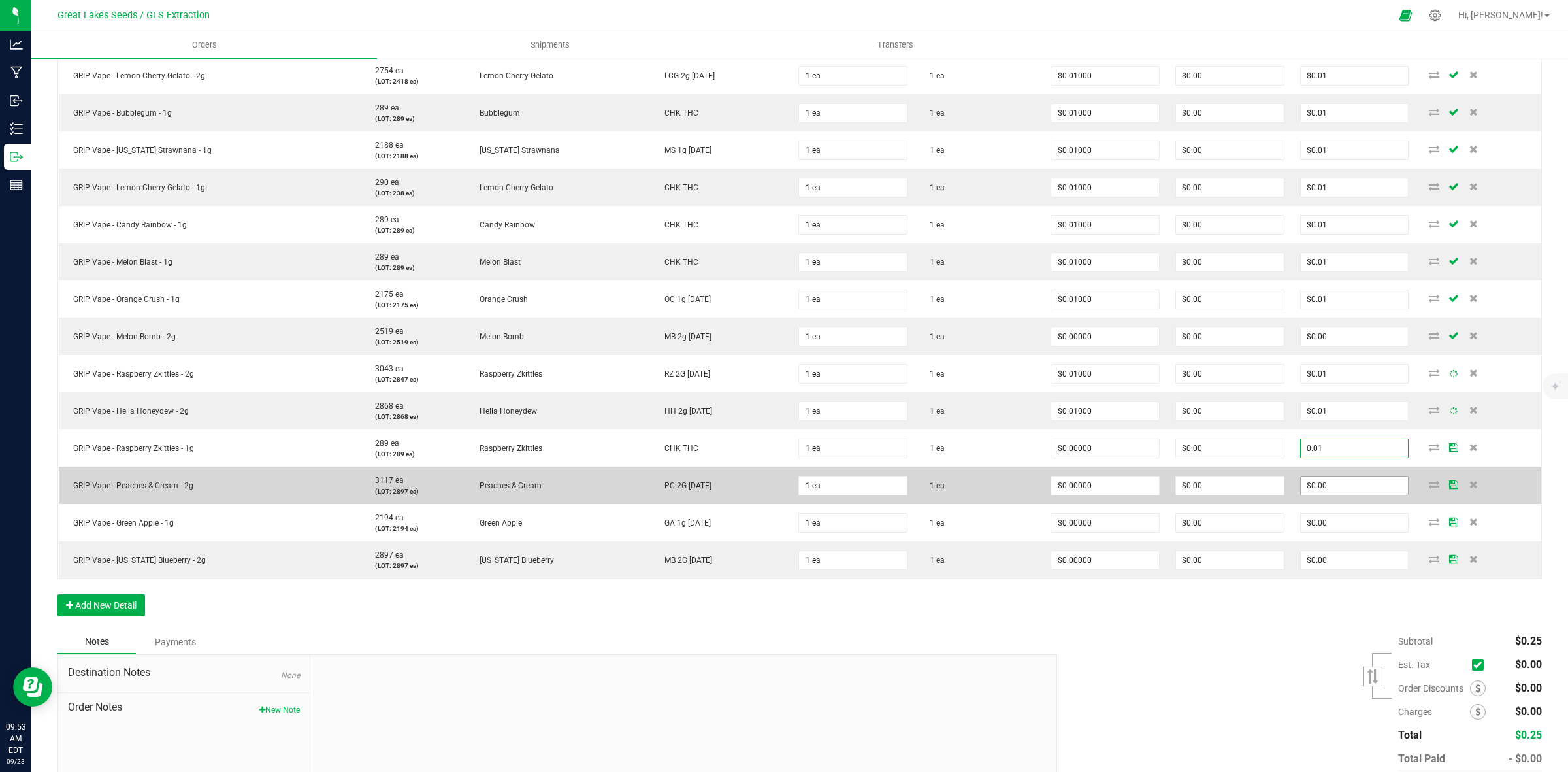
type input "0.01"
type input "$0.01000"
type input "$0.01"
click at [1335, 489] on input "0" at bounding box center [1355, 486] width 108 height 18
paste input ".01"
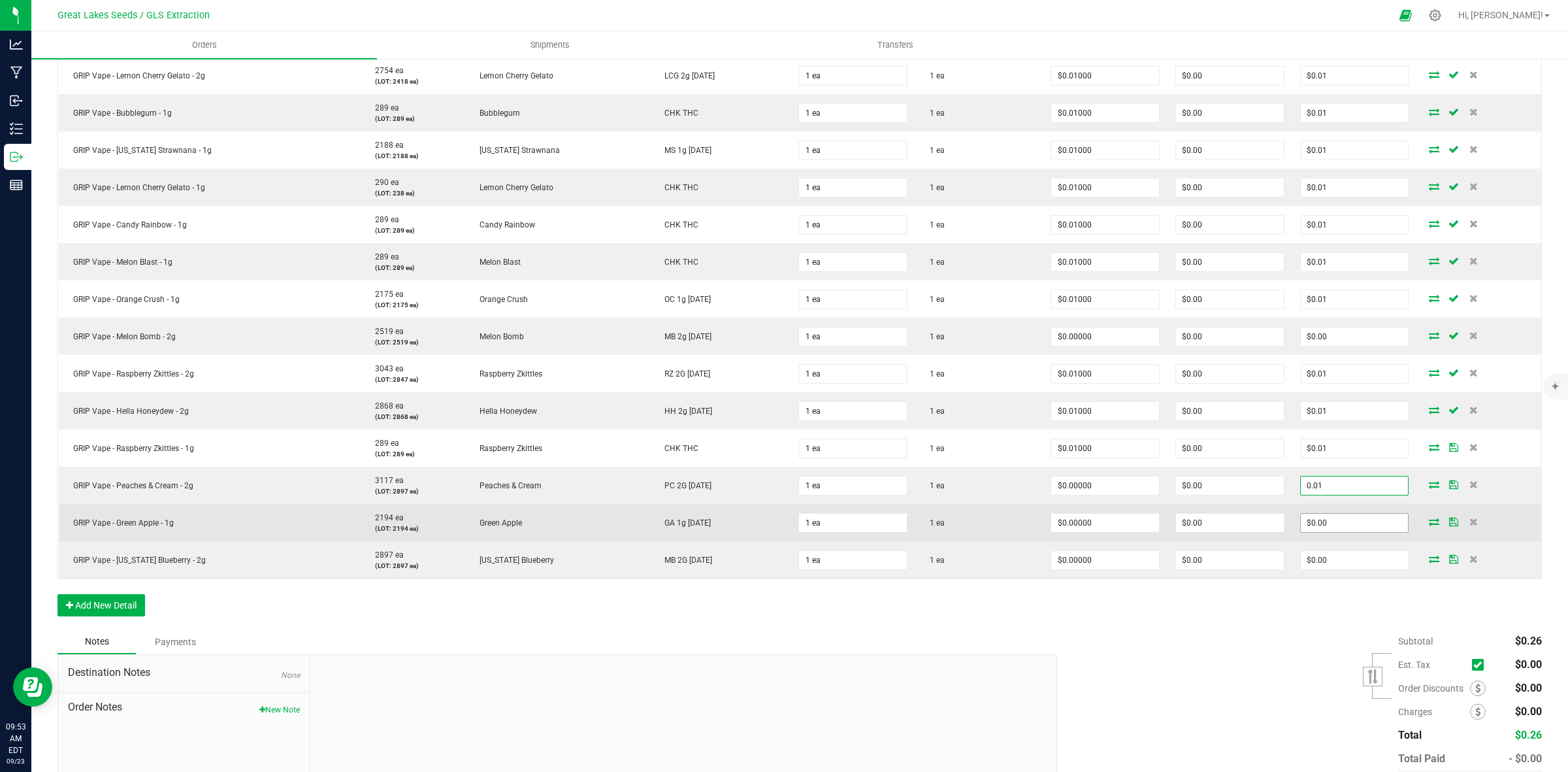
type input "0.01"
type input "$0.01000"
type input "$0.01"
click at [1333, 517] on input "0" at bounding box center [1355, 522] width 108 height 18
paste input ".01"
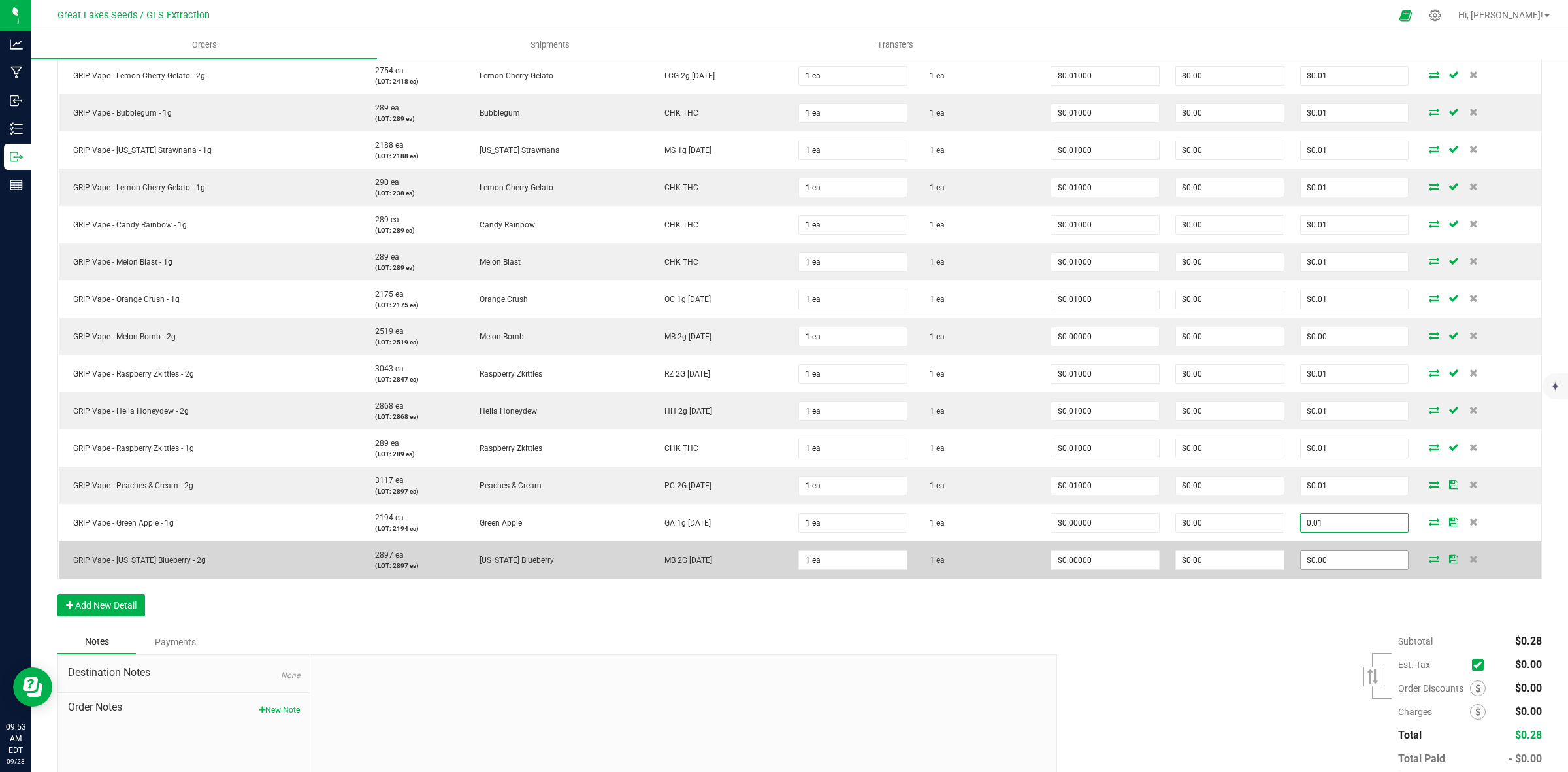
type input "0.01"
type input "$0.01000"
type input "$0.01"
click at [1328, 556] on input "0" at bounding box center [1355, 560] width 108 height 18
paste input ".01"
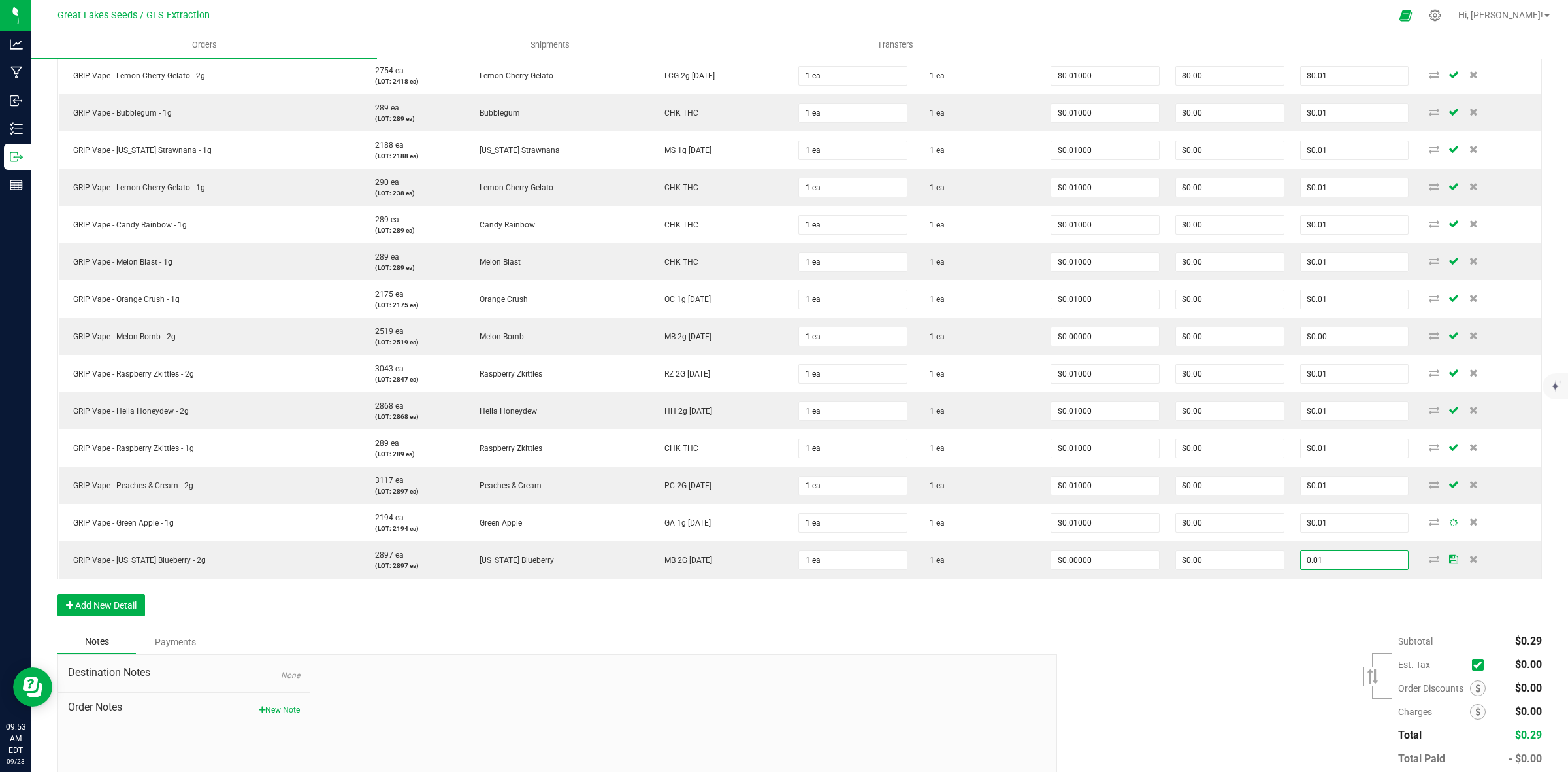
type input "0.01"
type input "$0.01000"
type input "$0.01"
click at [1282, 636] on div "Subtotal $0.29 Est. Tax" at bounding box center [1295, 712] width 495 height 165
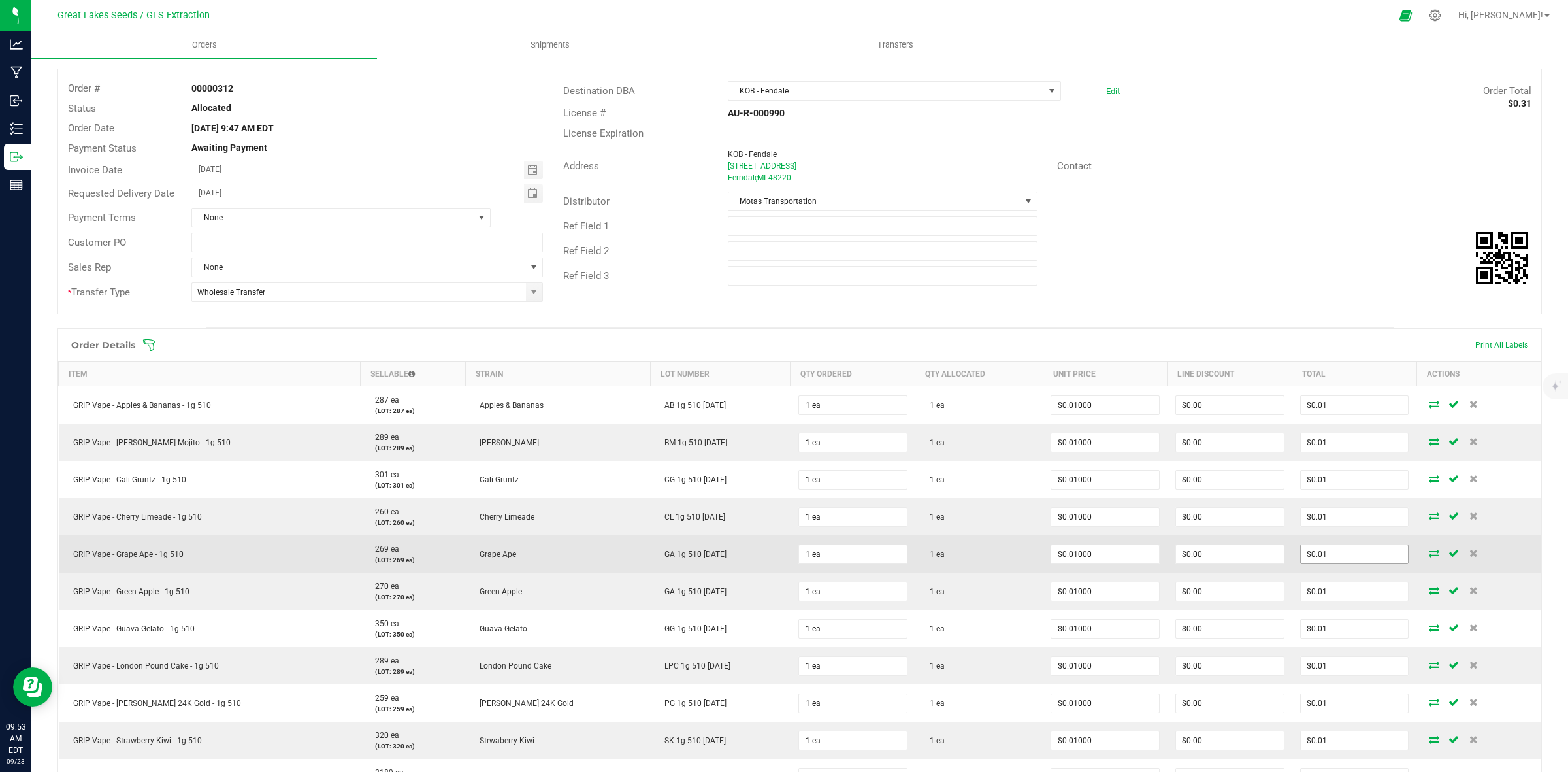
scroll to position [0, 0]
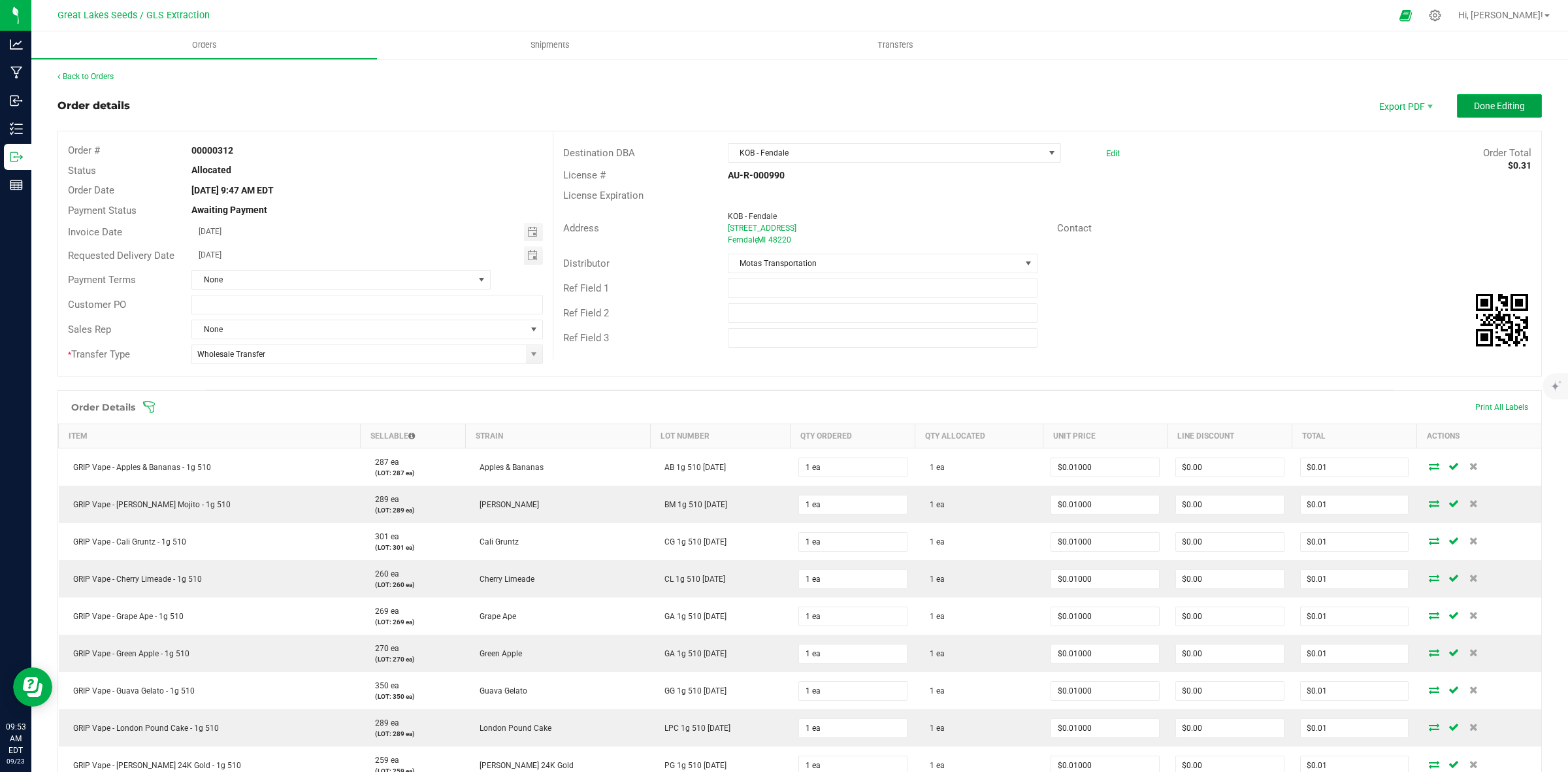
click at [1498, 101] on span "Done Editing" at bounding box center [1499, 106] width 51 height 10
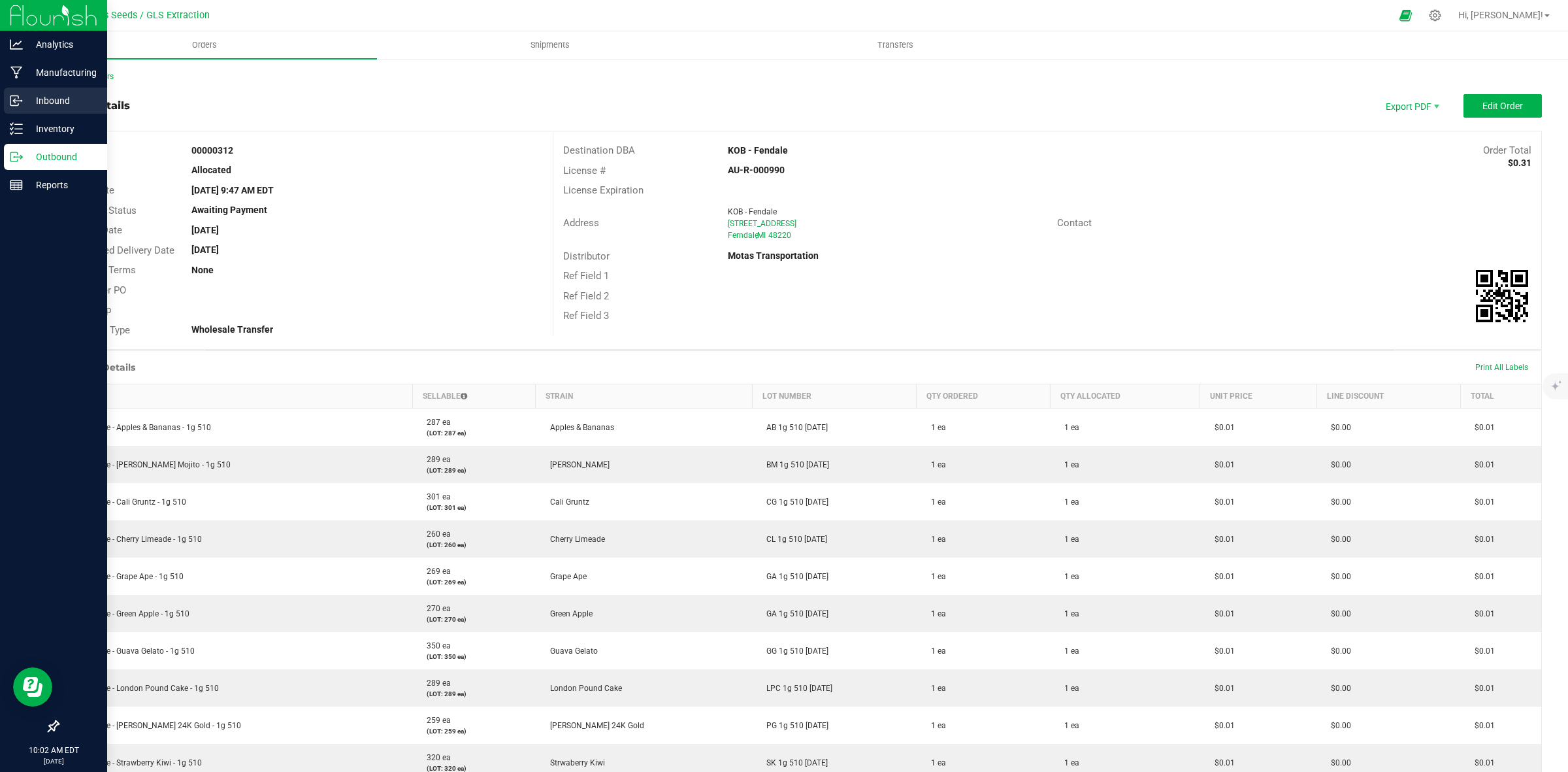
click at [59, 99] on p "Inbound" at bounding box center [62, 100] width 78 height 16
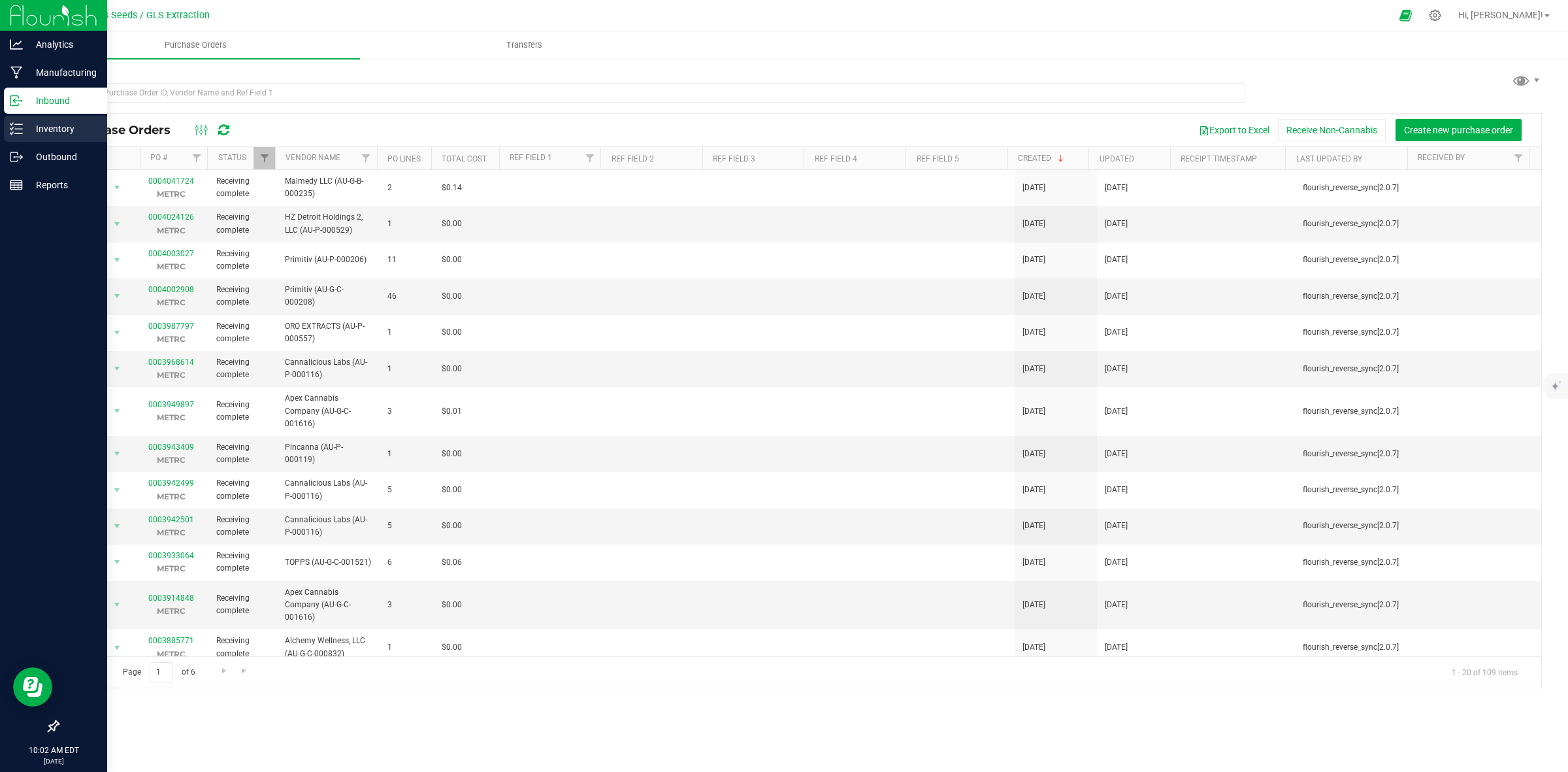
click at [51, 129] on p "Inventory" at bounding box center [62, 128] width 78 height 16
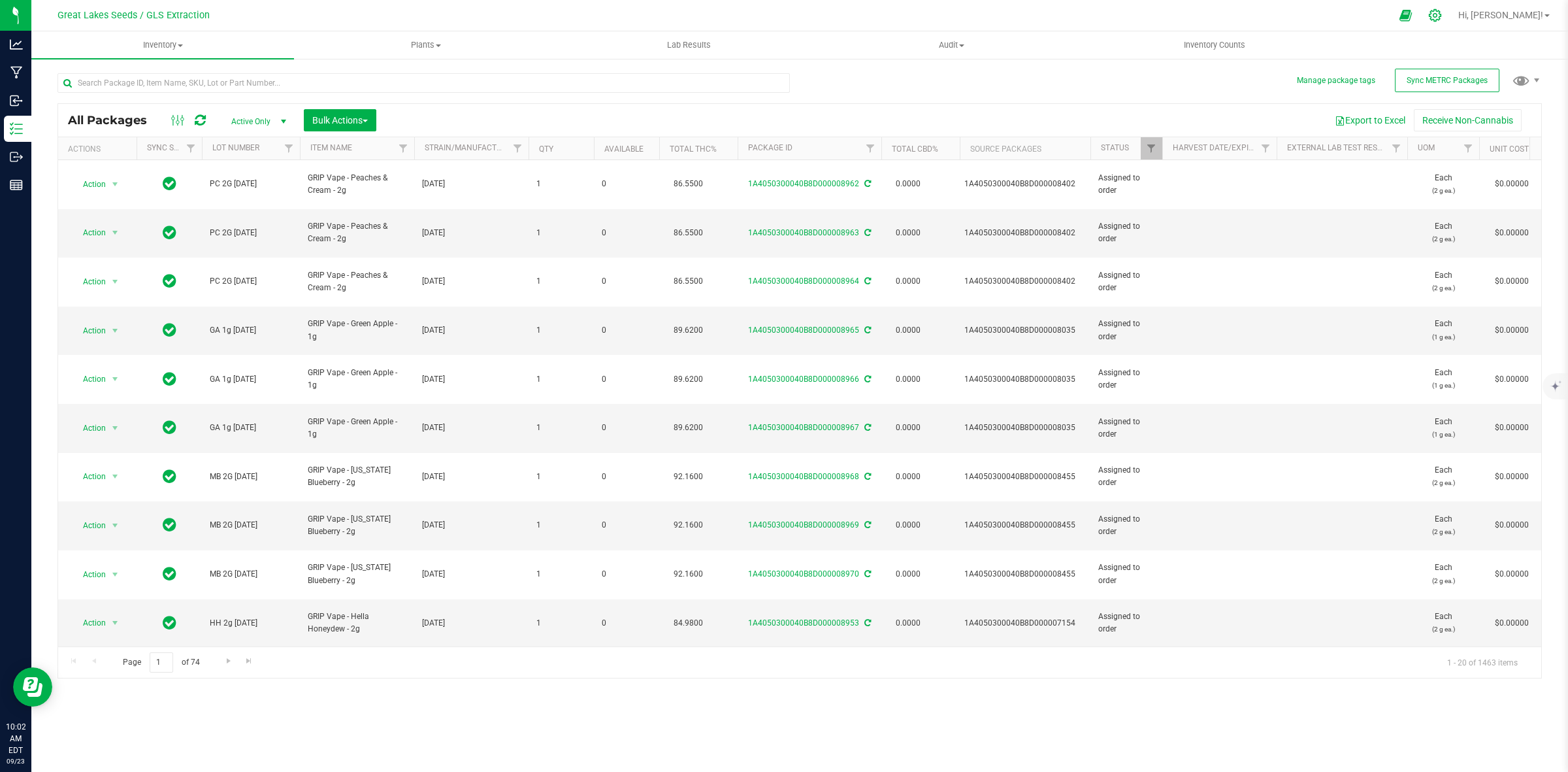
click at [1445, 14] on div at bounding box center [1435, 15] width 18 height 14
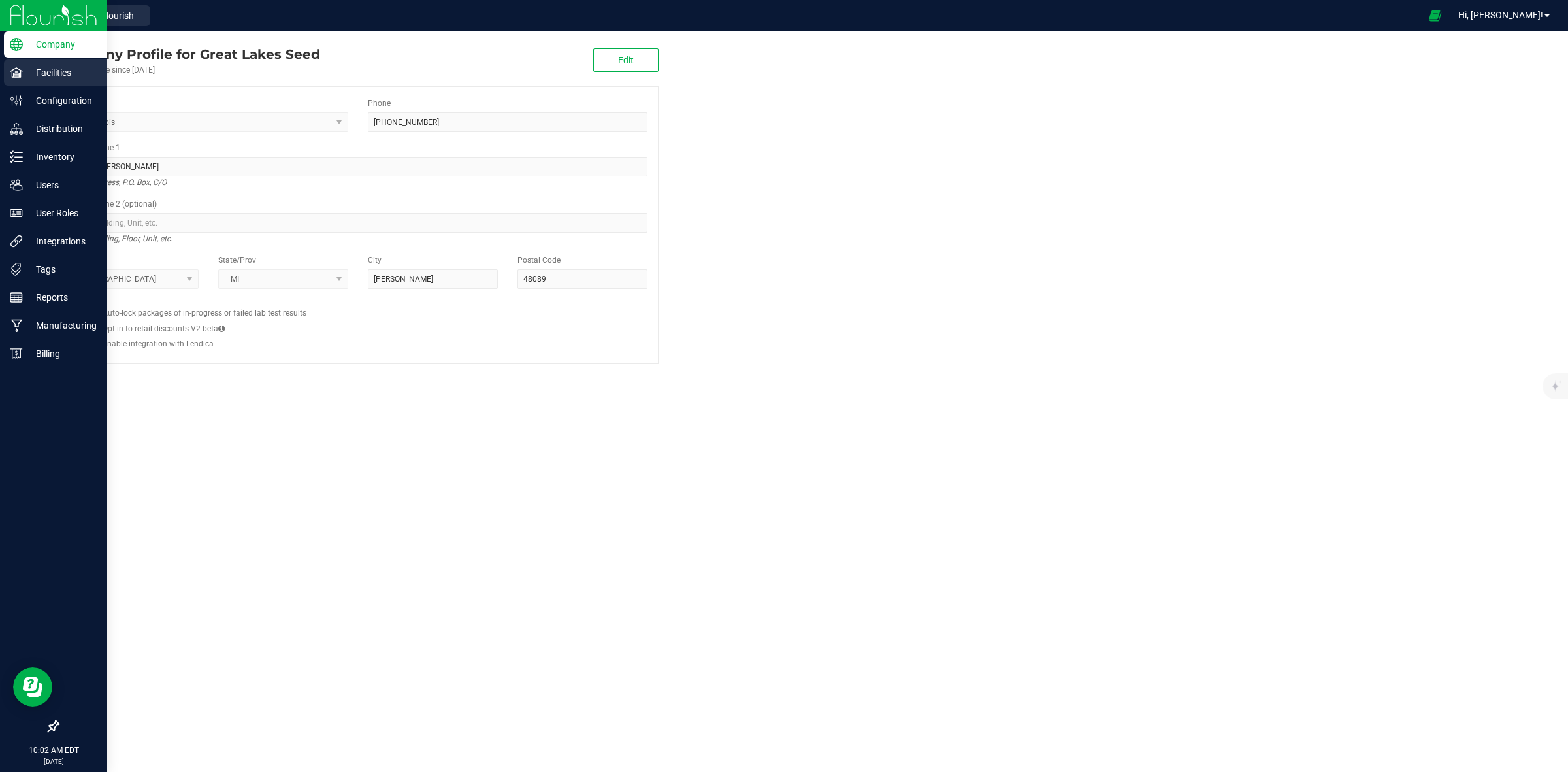
click at [55, 70] on p "Facilities" at bounding box center [62, 72] width 78 height 16
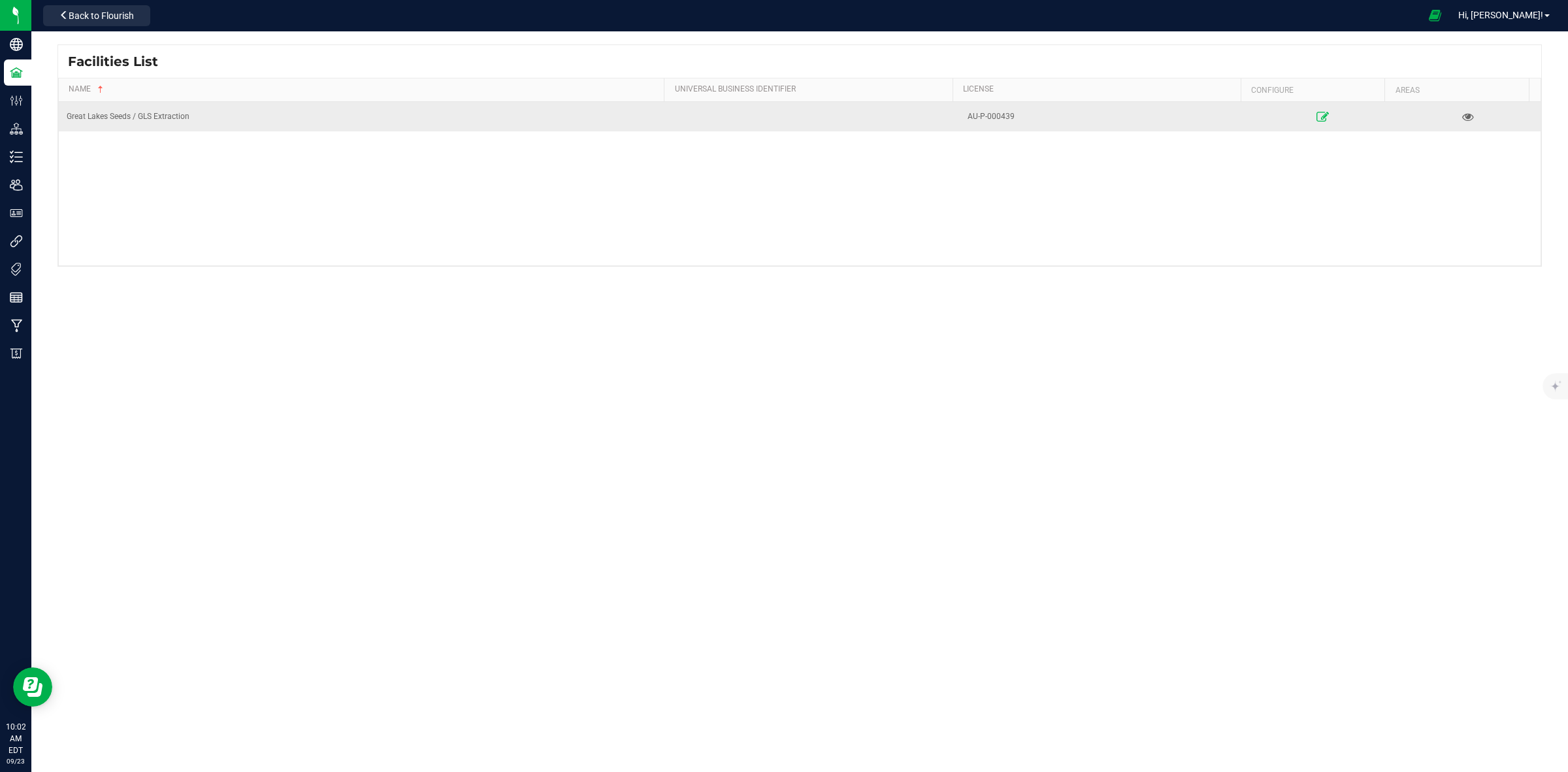
click at [1316, 119] on icon at bounding box center [1323, 116] width 12 height 9
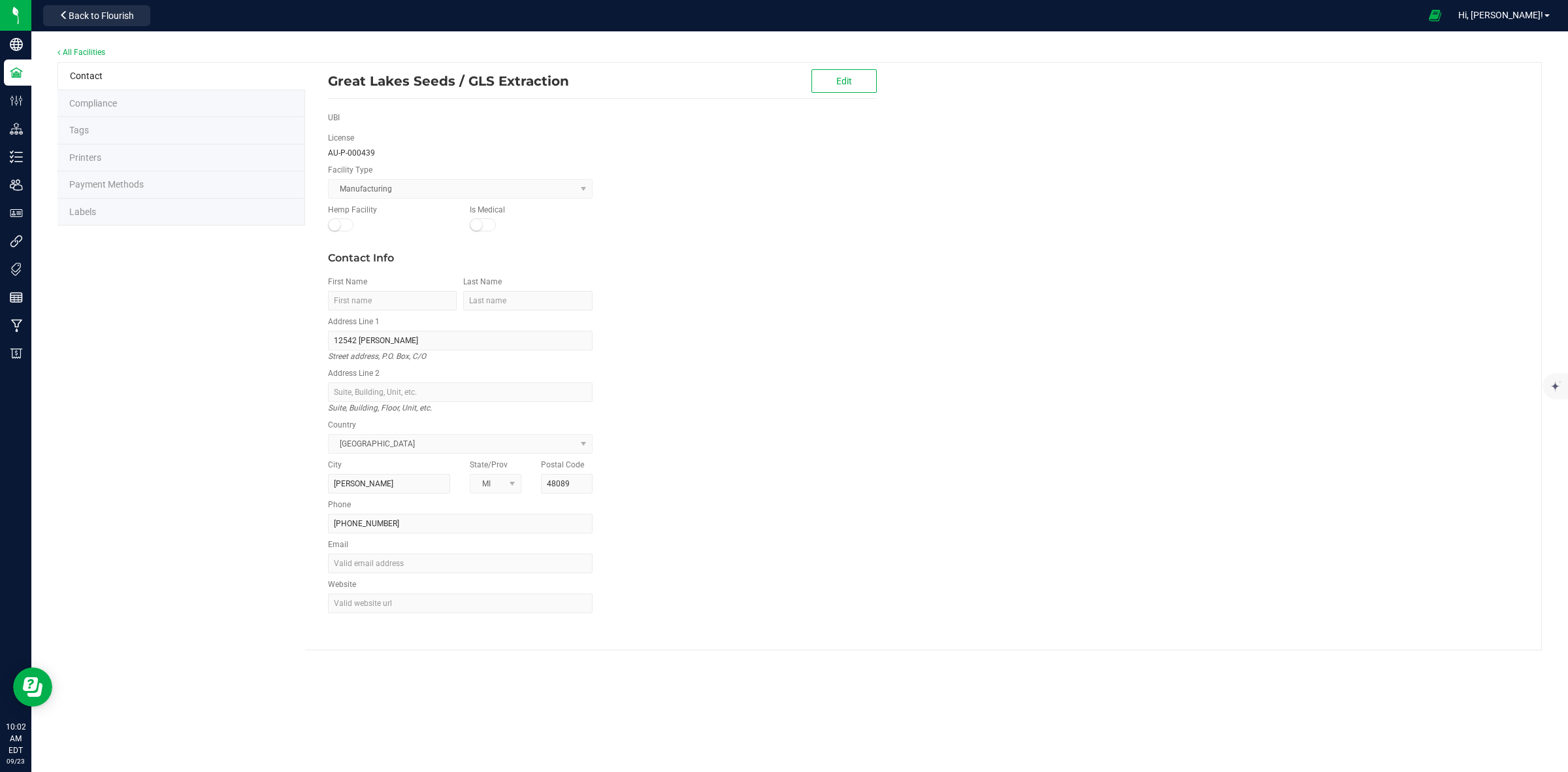
click at [90, 210] on span "Labels" at bounding box center [82, 211] width 27 height 10
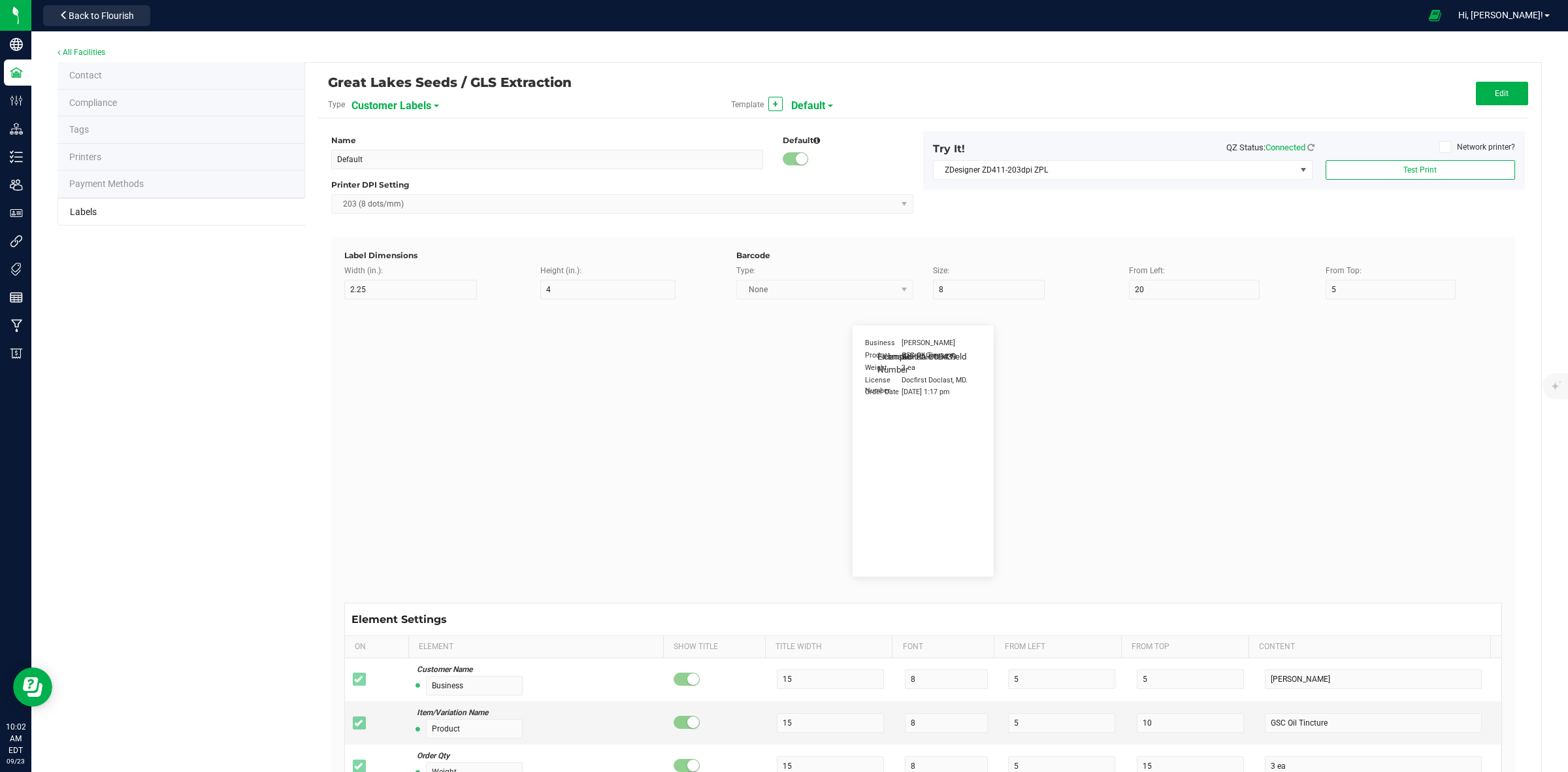
click at [418, 105] on span "Customer Labels" at bounding box center [391, 106] width 80 height 23
click at [397, 181] on span "Package Labels" at bounding box center [383, 181] width 55 height 9
type input "GRIP Big Box RIGHT"
type input "1.25"
type input "15"
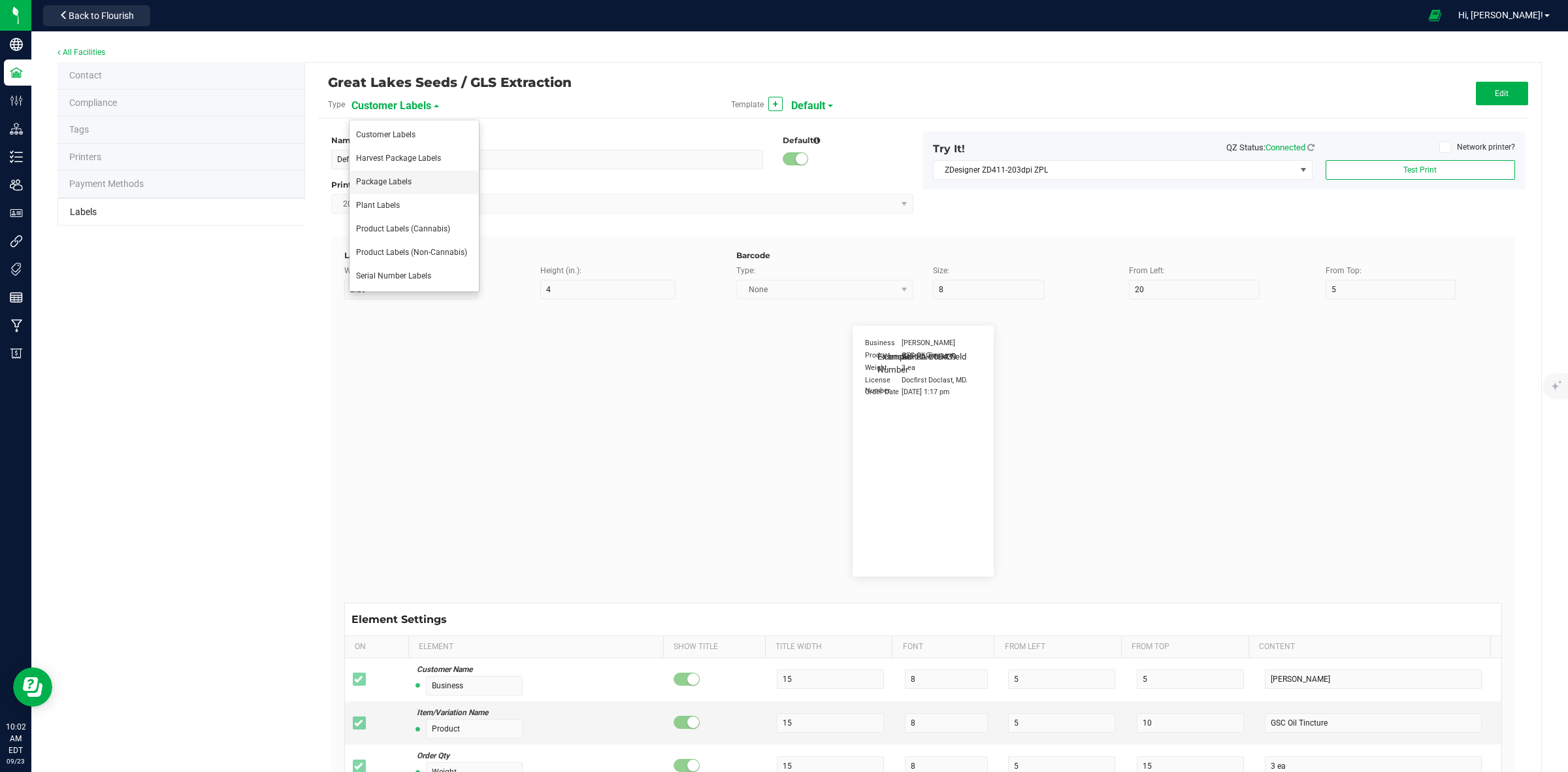
type input "10"
type input "30"
type input "METRC"
type input "14"
type input "11.5"
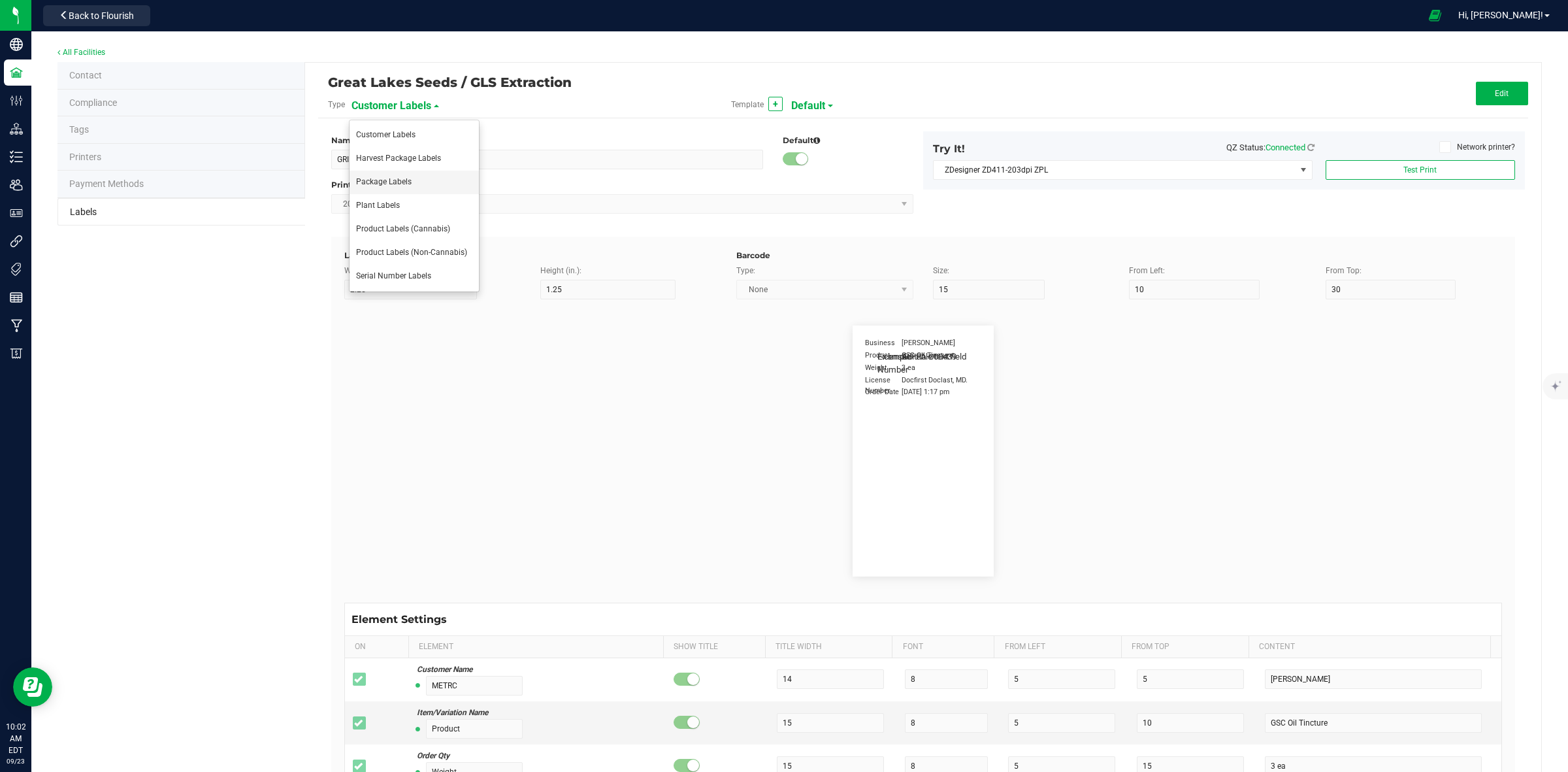
type input "CADMODS-20200420-096"
type input "Size"
type input "25"
type input "10"
type input "14"
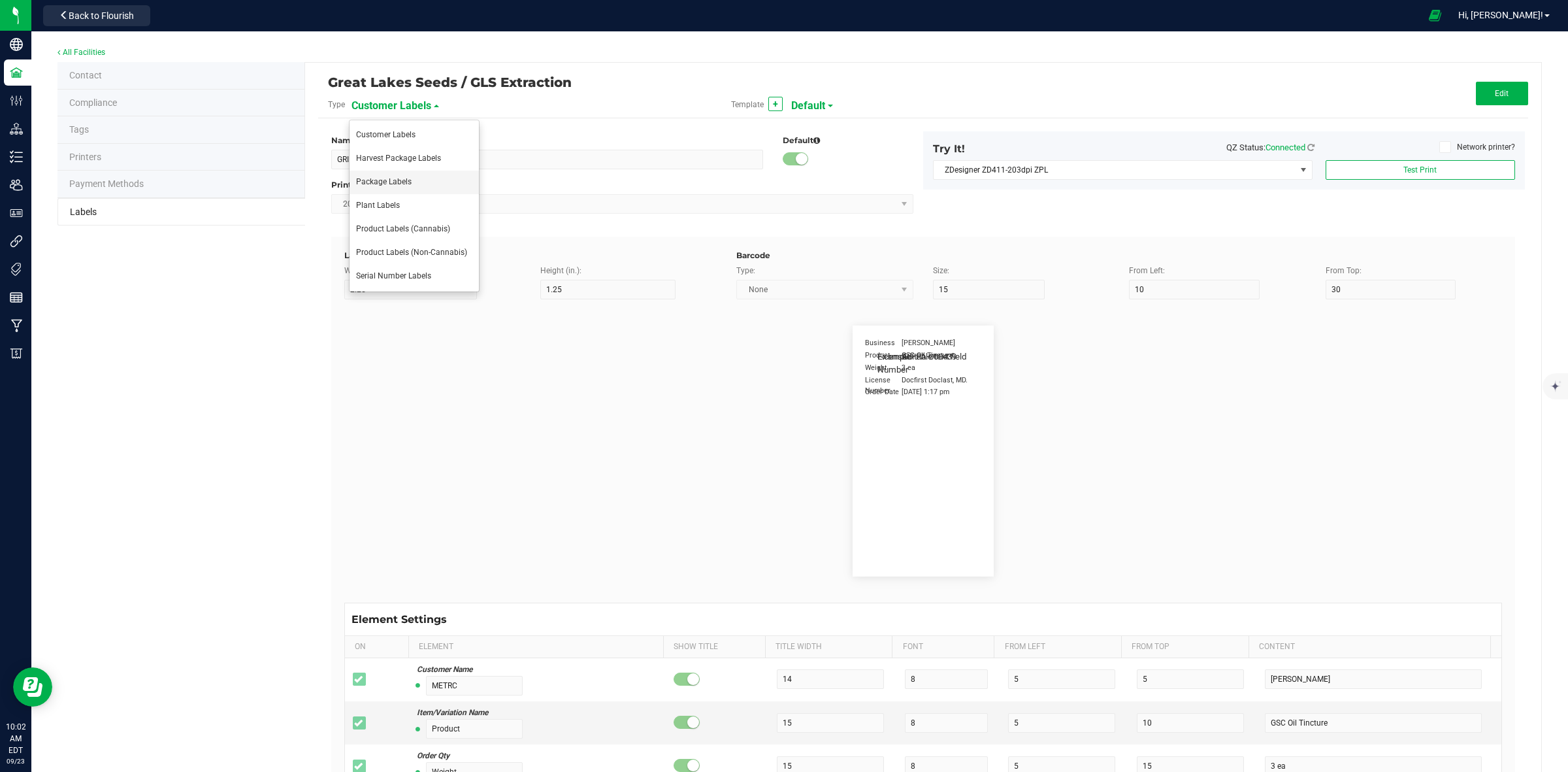
type input "50 each"
type input "GLS"
type input "8"
type input "12"
type input "10"
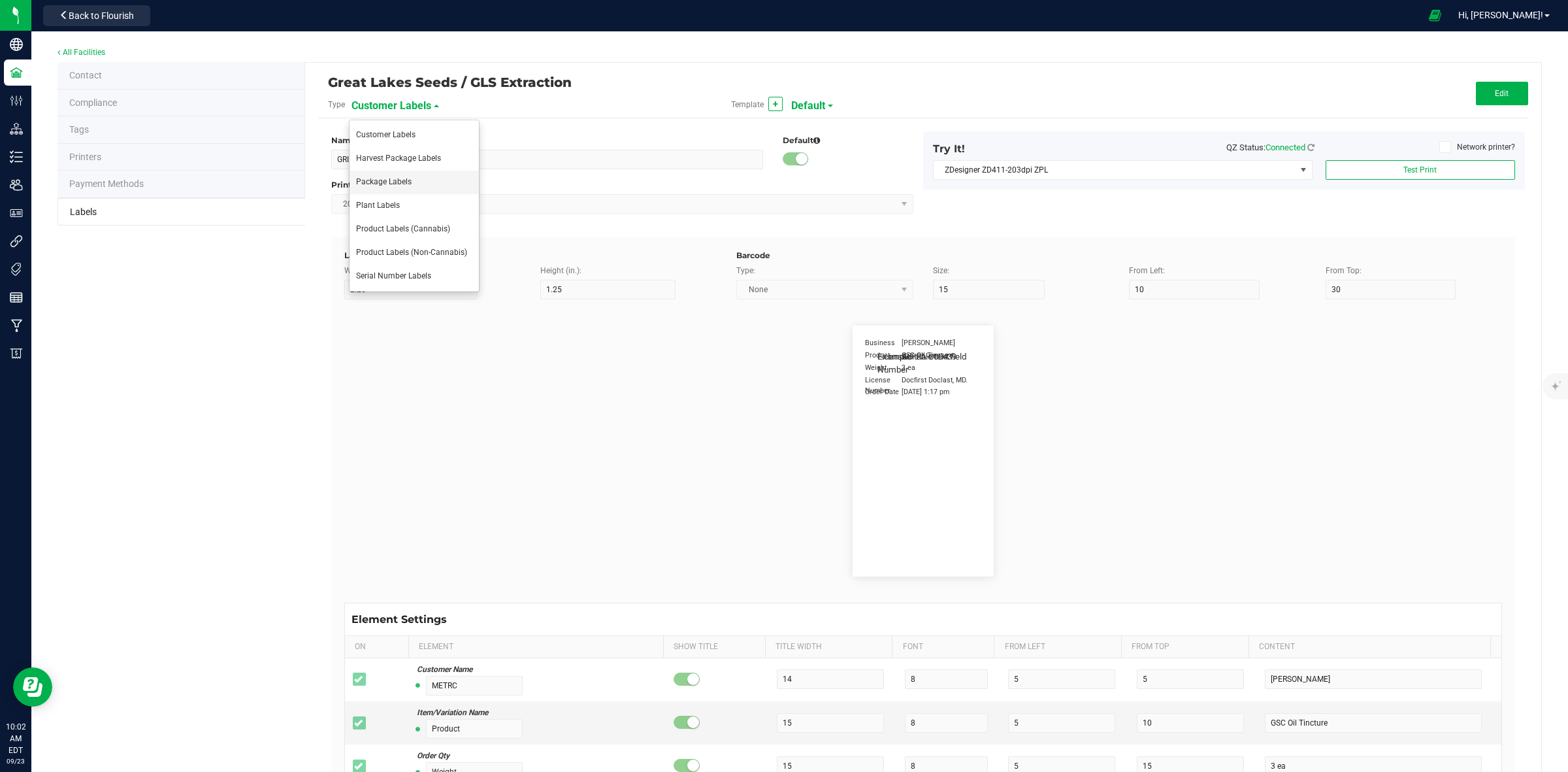
type input "AU-P-000439"
type input "SKU Name"
type input "25"
type input "18"
type input "Gelato Pen"
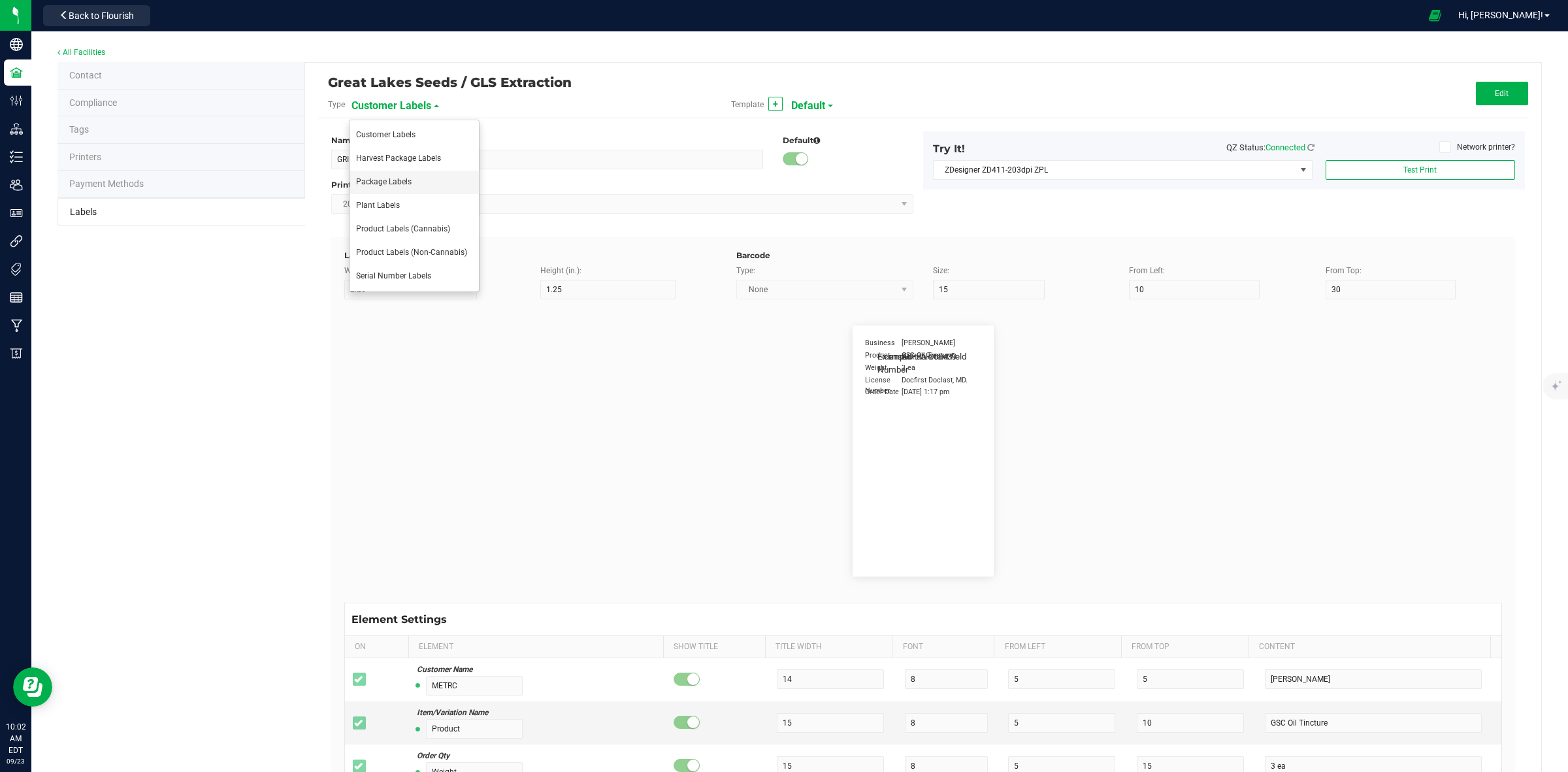
type input "Strain"
type input "25"
type input "10"
type input "15"
type input "Gelato"
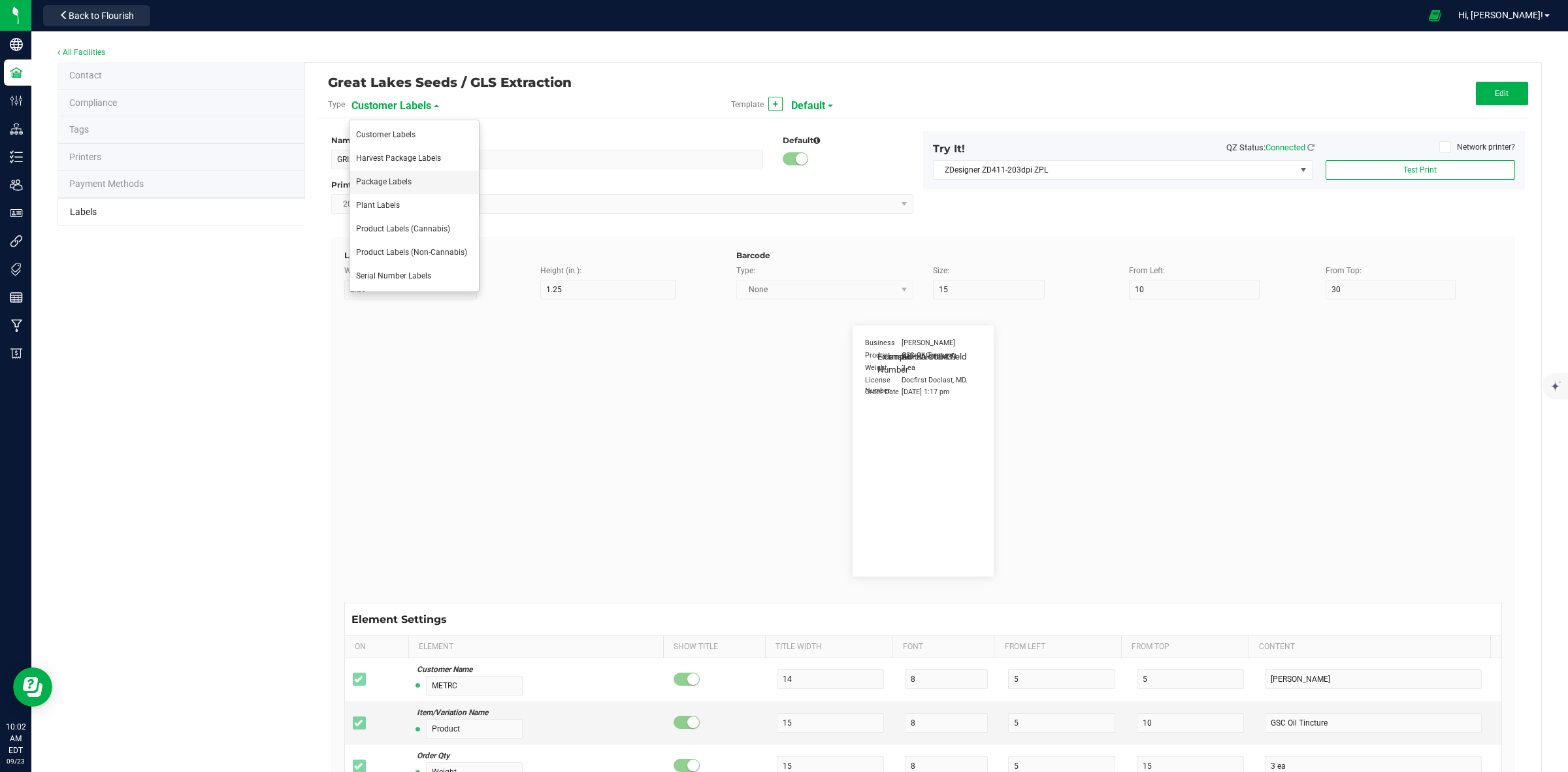
type input "Package Date"
type input "25"
type input "5"
type input "25"
type input "[DATE] 10:14pm"
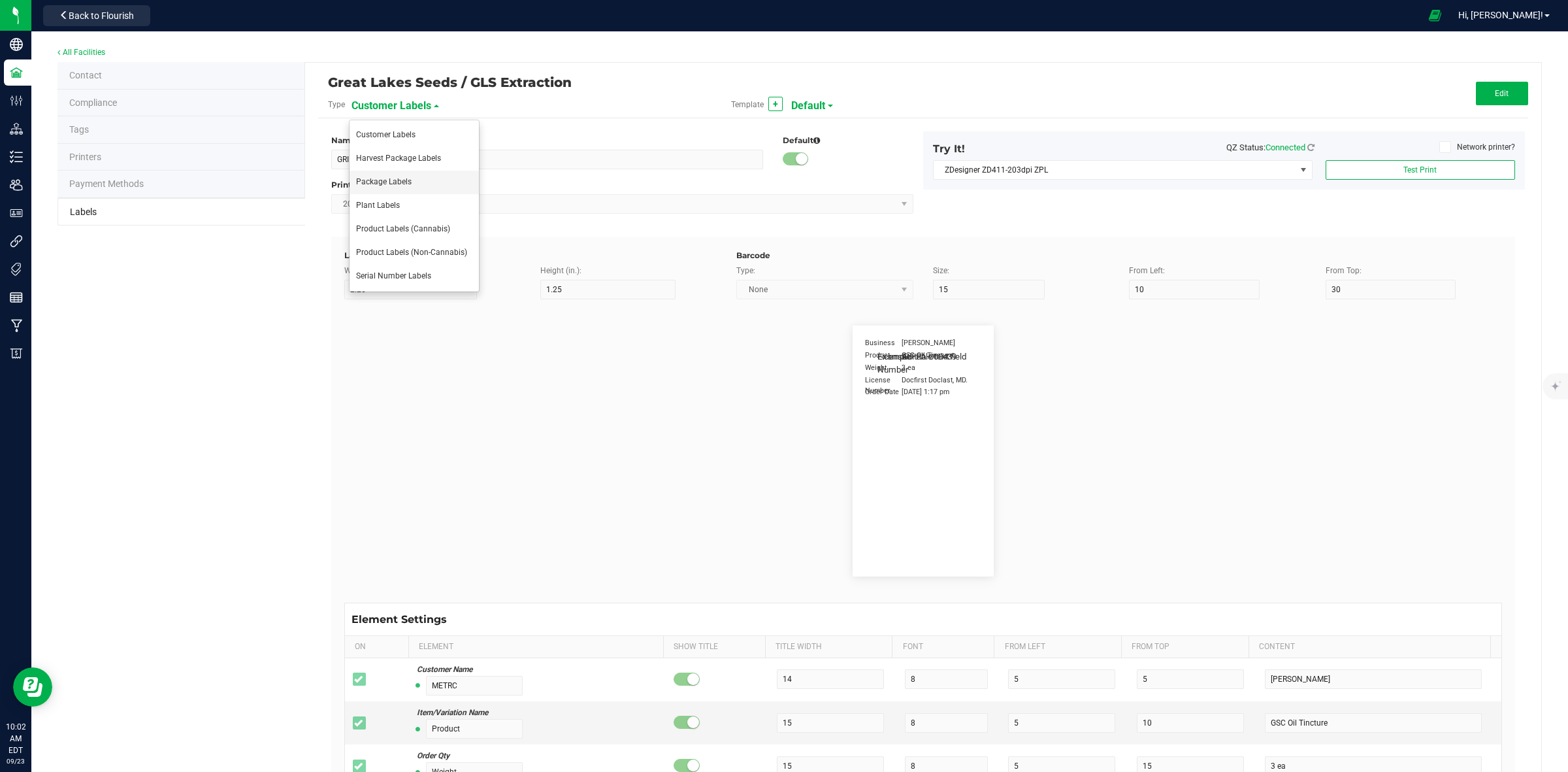
type input "Lot Number"
type input "25"
type input "5"
type input "30"
type input "LOT918234"
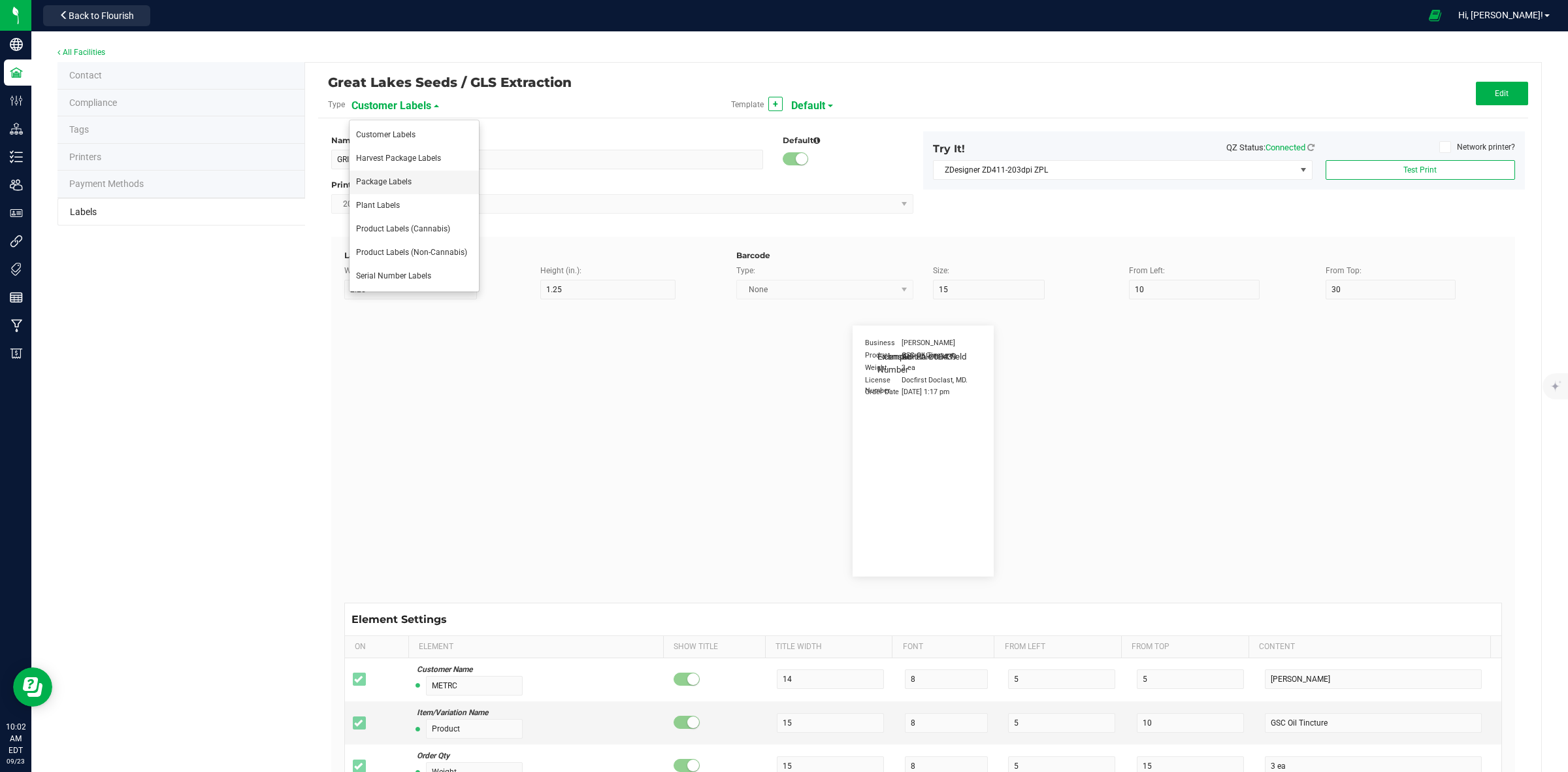
type input "SKU"
type input "25"
type input "10"
type input "30"
type input "42P017"
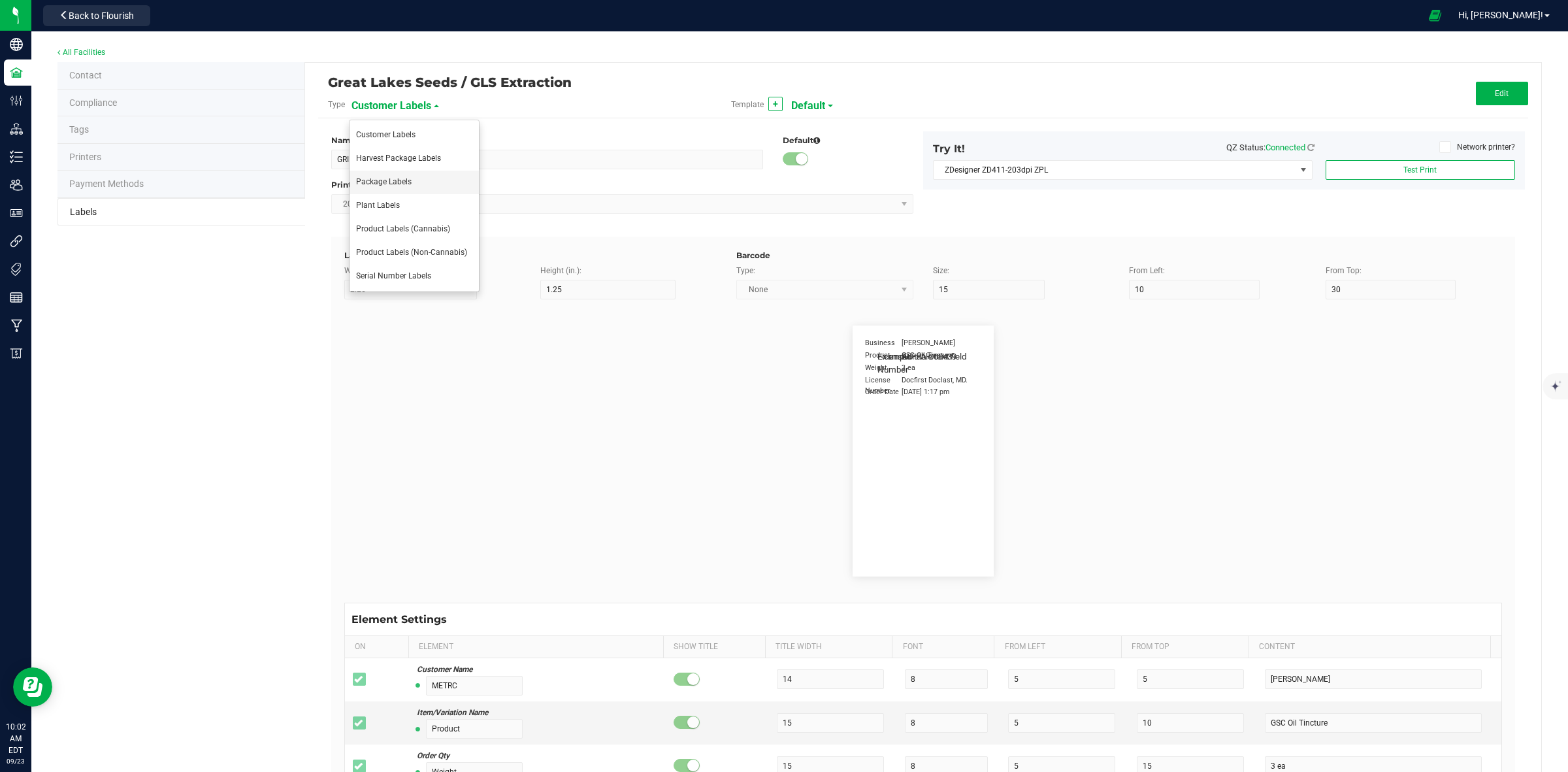
type input "Ref Field 1"
type input "25"
type input "10"
type input "35"
type input "Ref Field 1 Value"
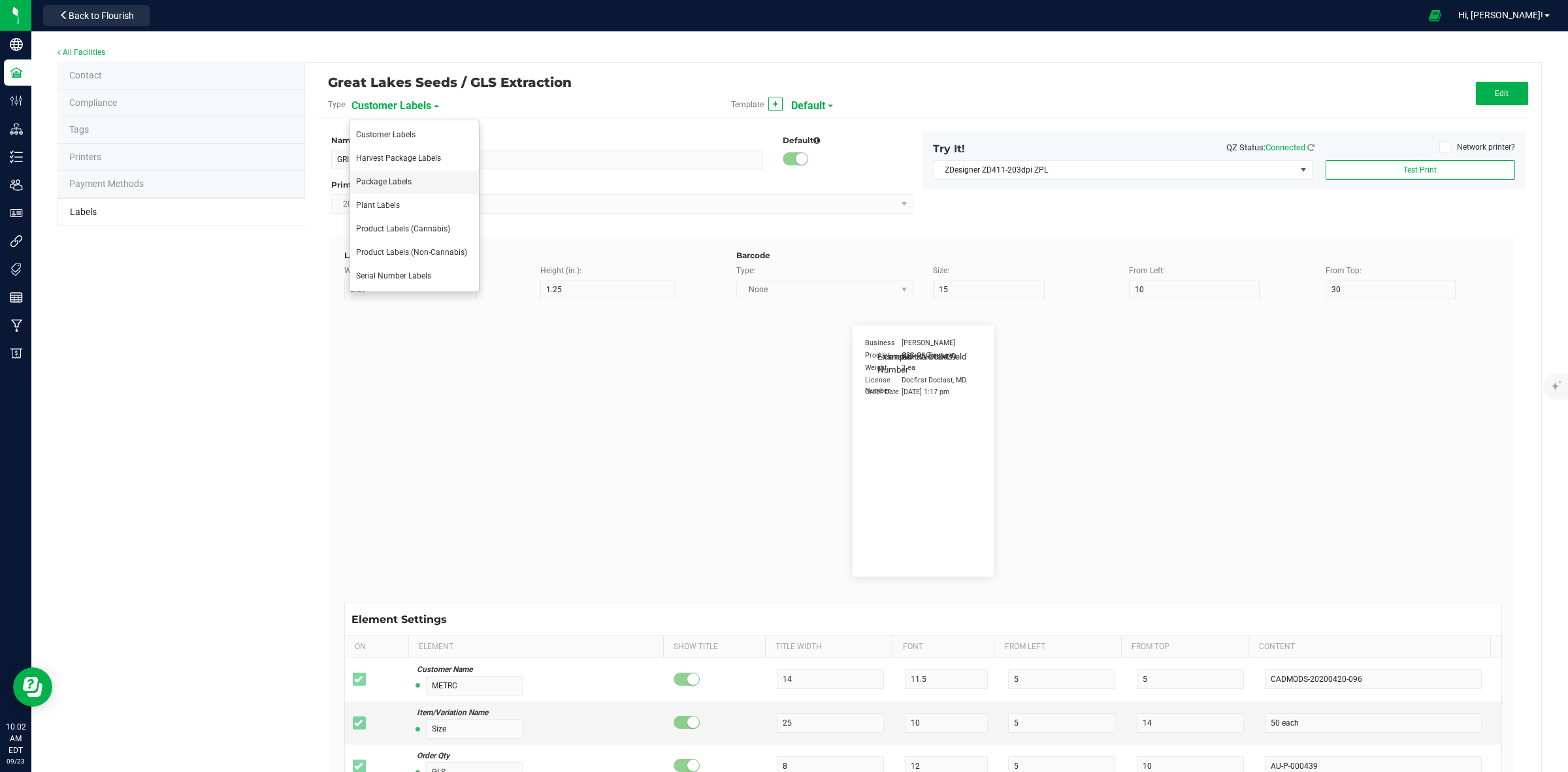
type input "Ref Field 2"
type input "25"
type input "10"
type input "35"
type input "Ref Field 2 Value"
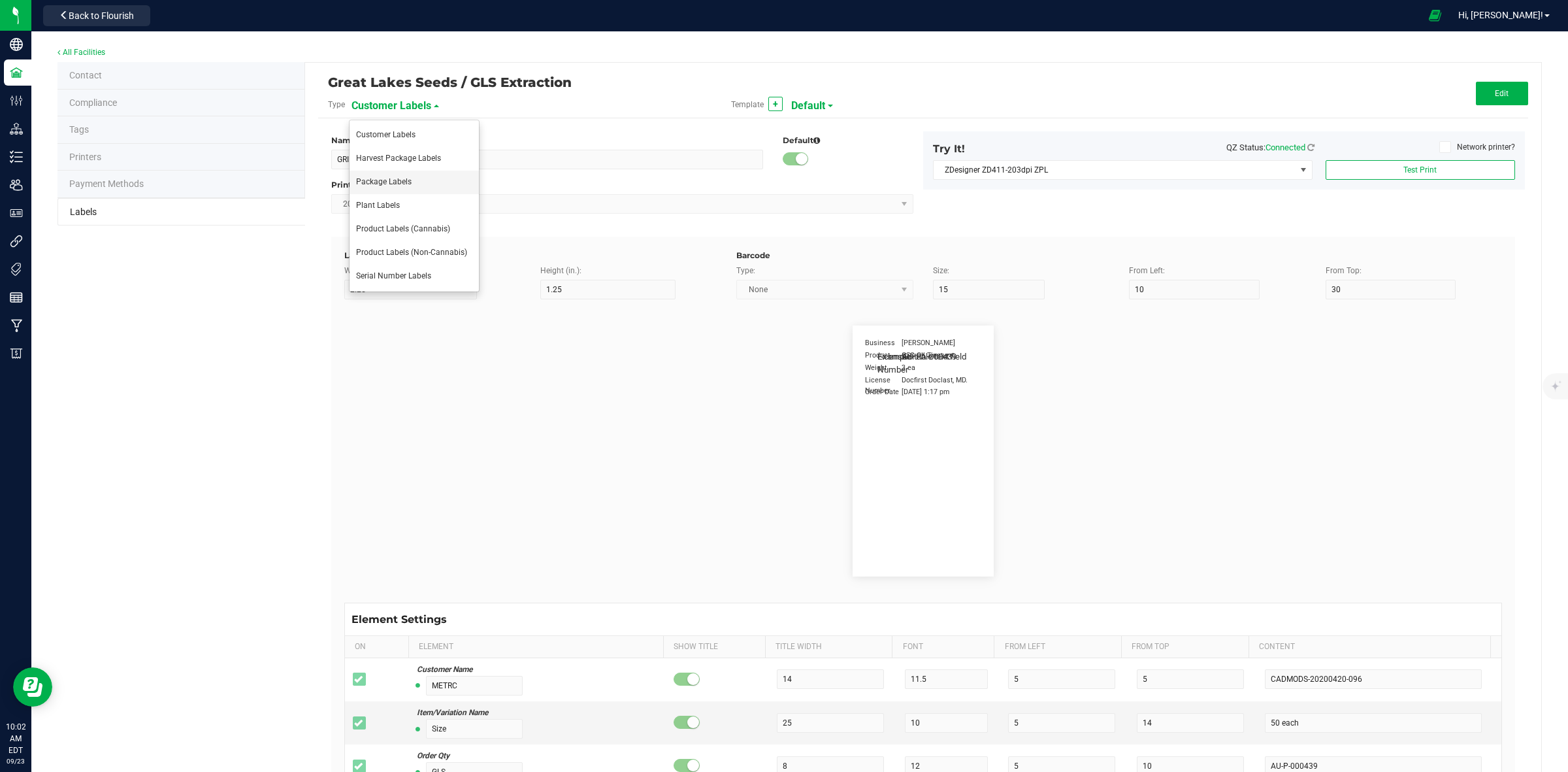
type input "Ref Field 3"
type input "25"
type input "10"
type input "35"
type input "Ref Field 3 Value"
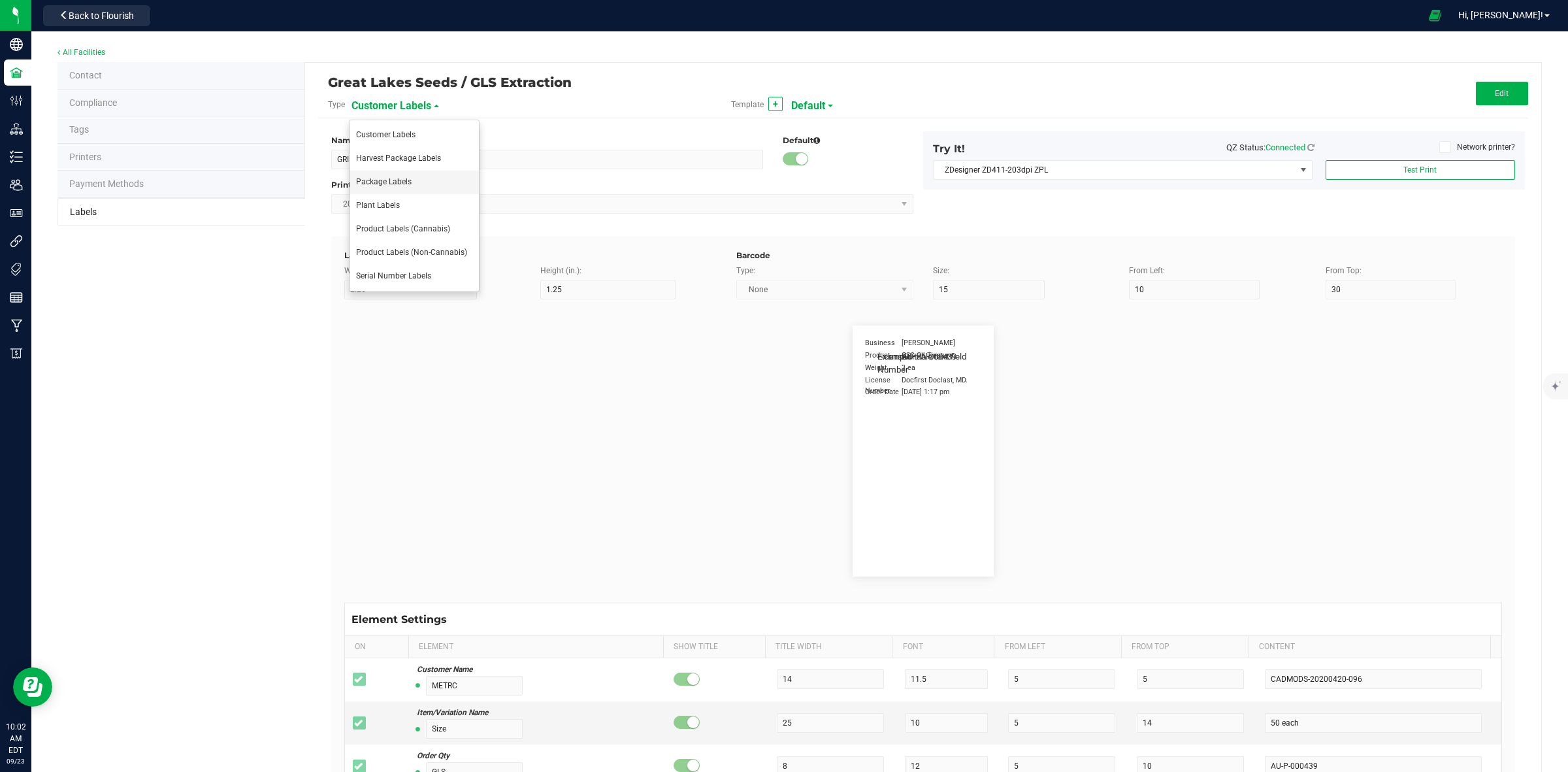
type input "Item Ref Field 1"
type input "25"
type input "10"
type input "35"
type input "Item Ref Field 1 Value"
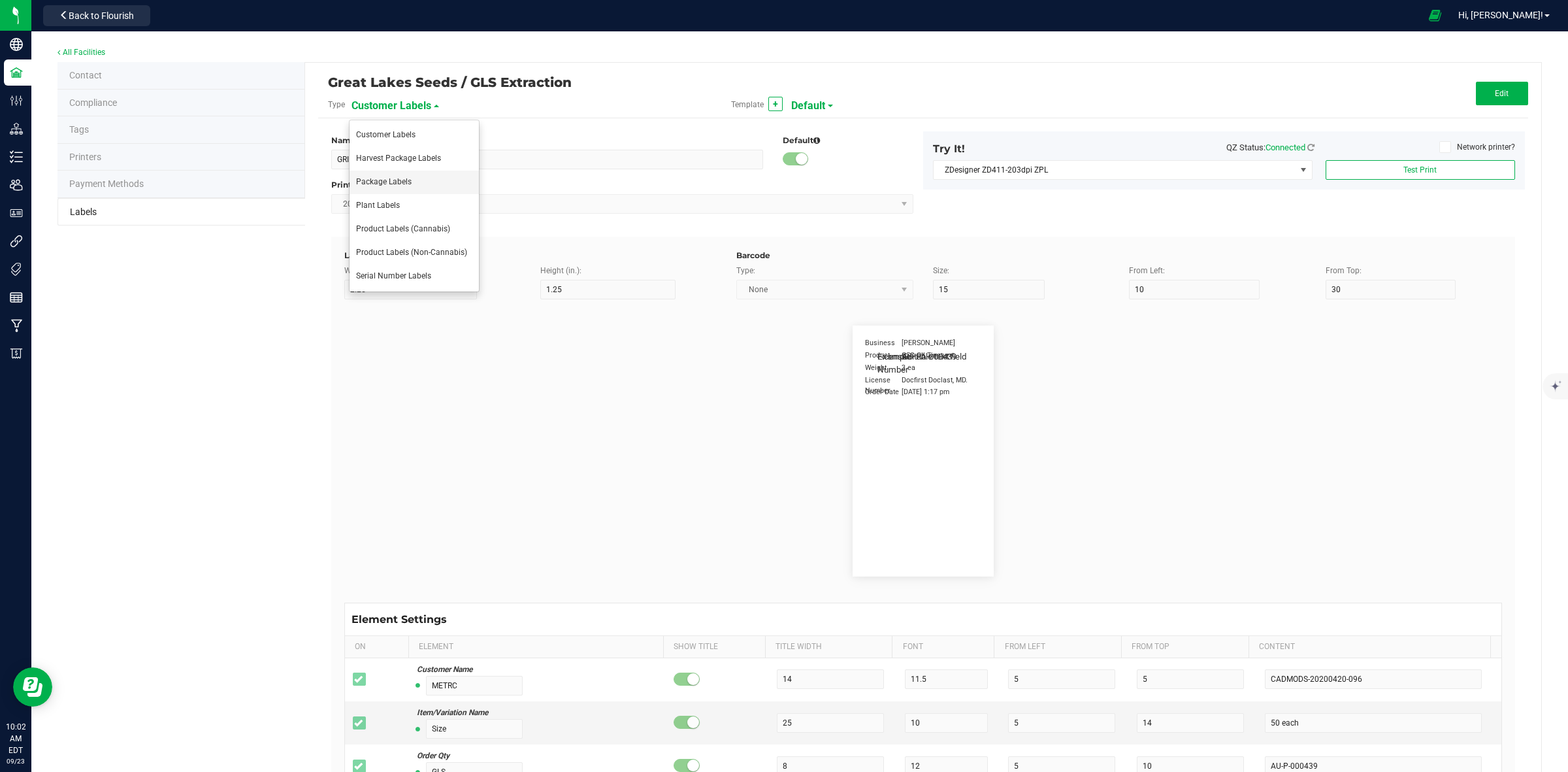
type input "Item Ref Field 2"
type input "25"
type input "10"
type input "35"
type input "Item Ref Field 2 Value"
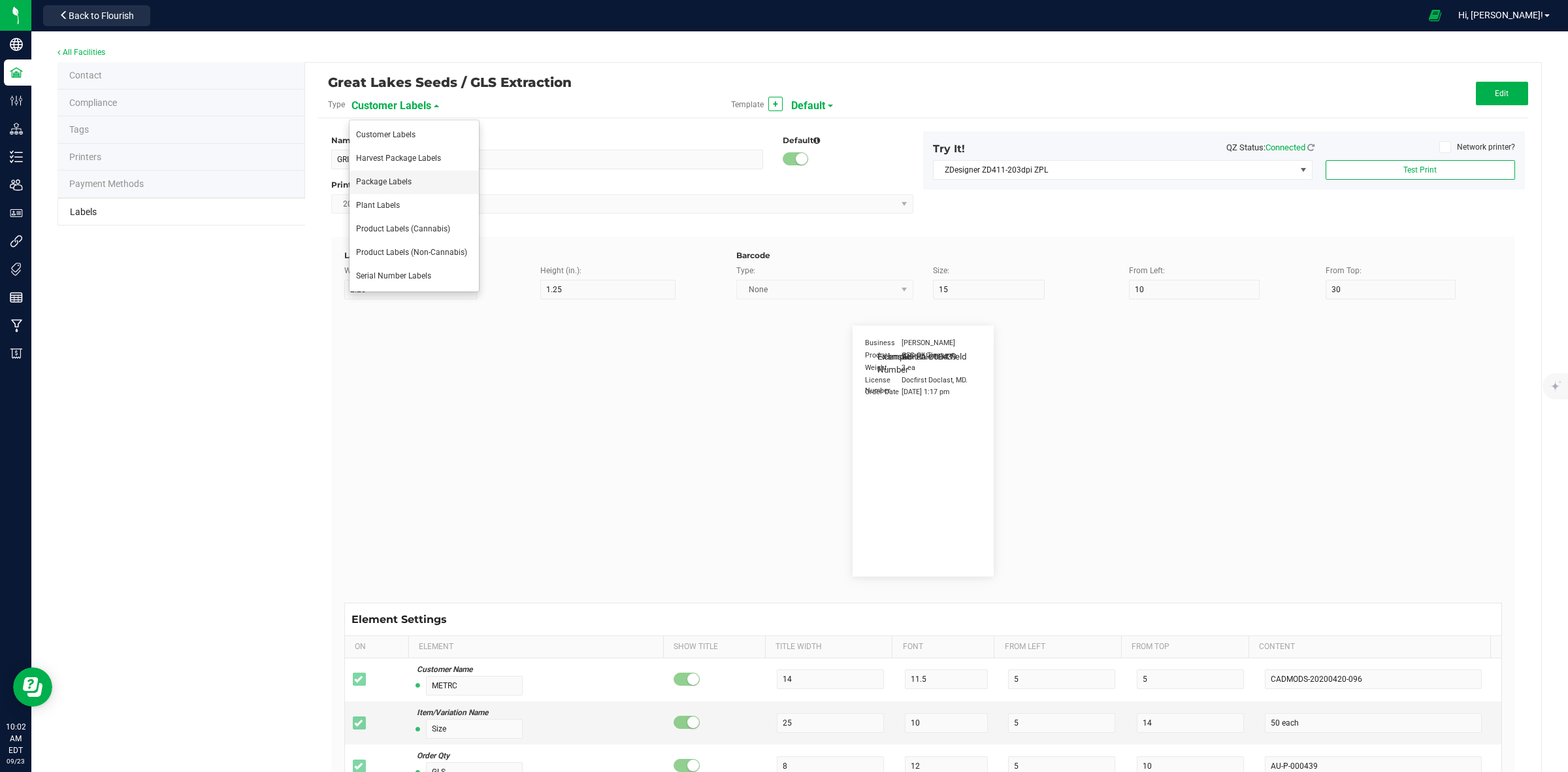
type input "Item Ref Field 3"
type input "25"
type input "10"
type input "35"
type input "Item Ref Field 3 Value"
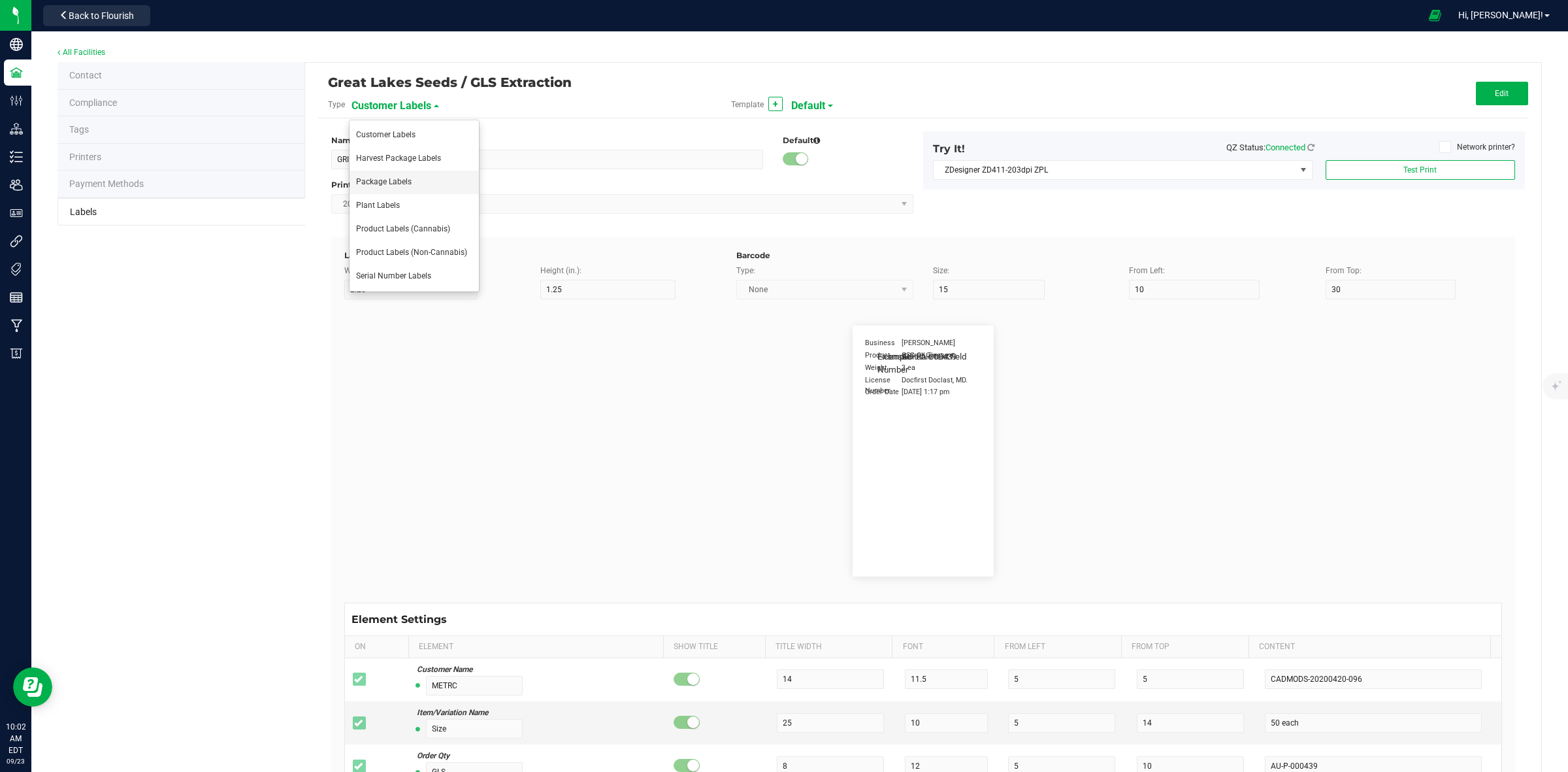
type input "Item Ref Field 4"
type input "25"
type input "10"
type input "35"
type input "Item Ref Field 4 Value"
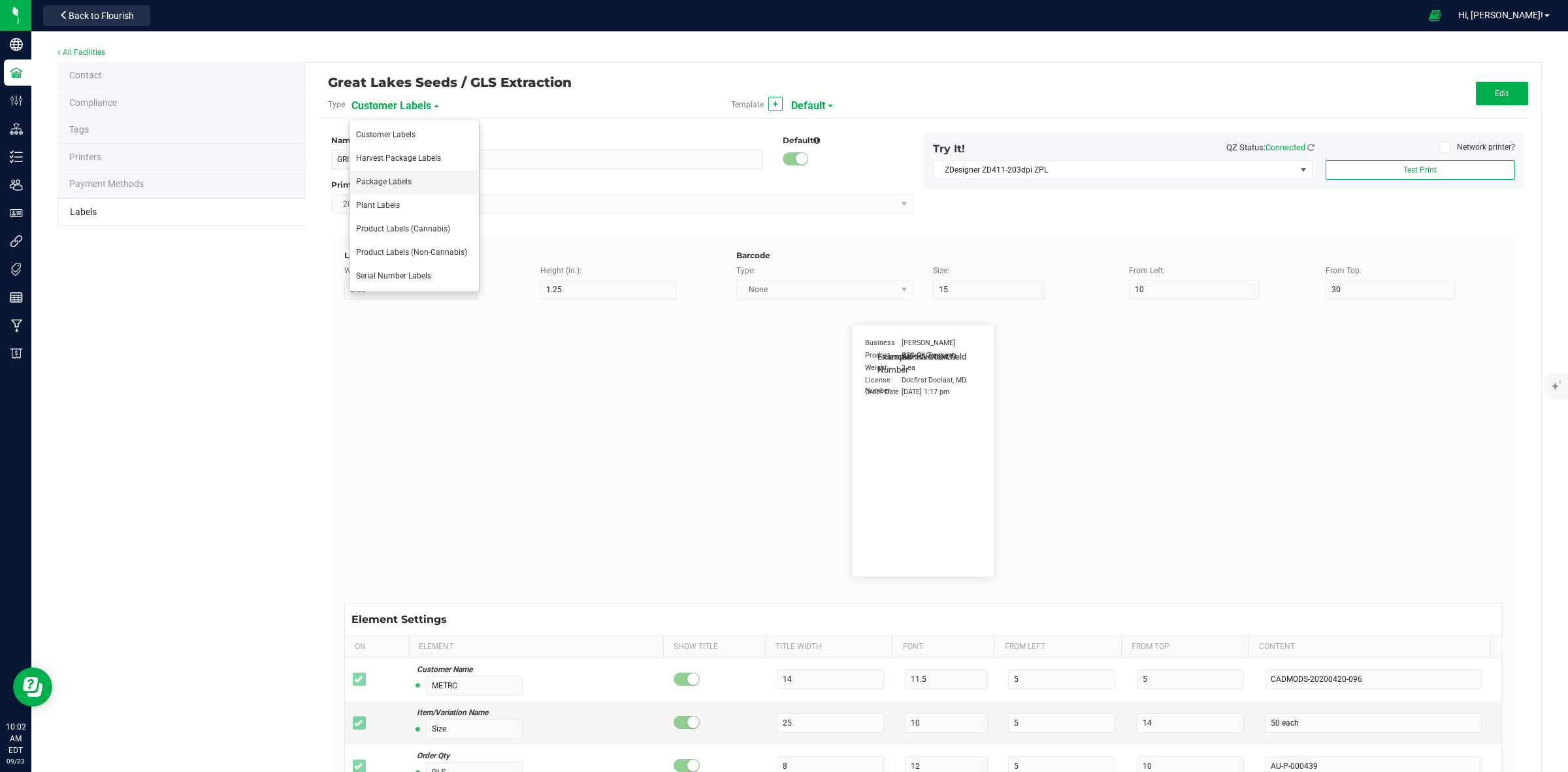
type input "Item Ref Field 5"
type input "25"
type input "10"
type input "35"
type input "Item Ref Field 5 Value"
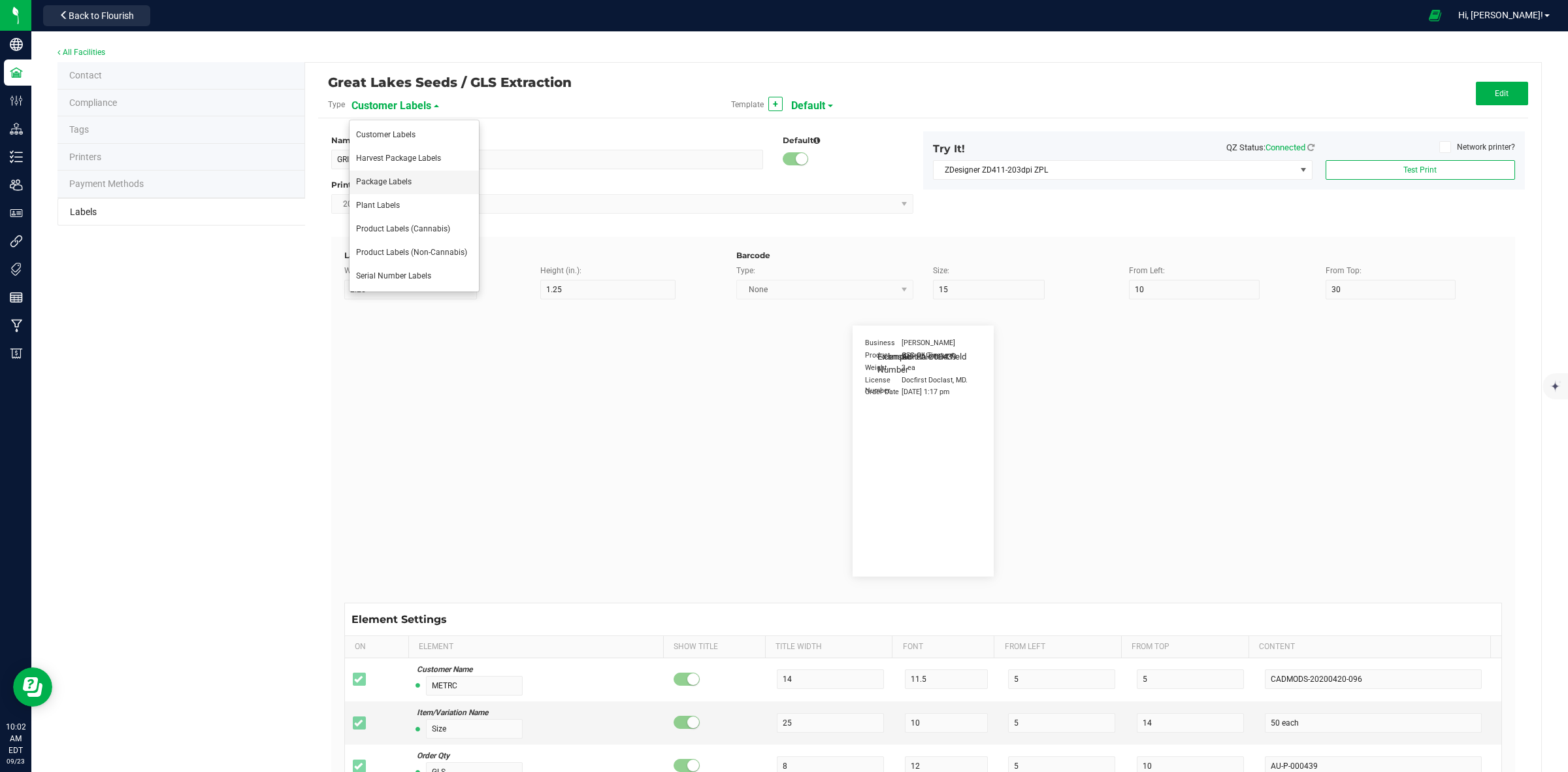
type input "NDC Number"
type input "25"
type input "10"
type input "35"
type input "[PHONE_NUMBER]"
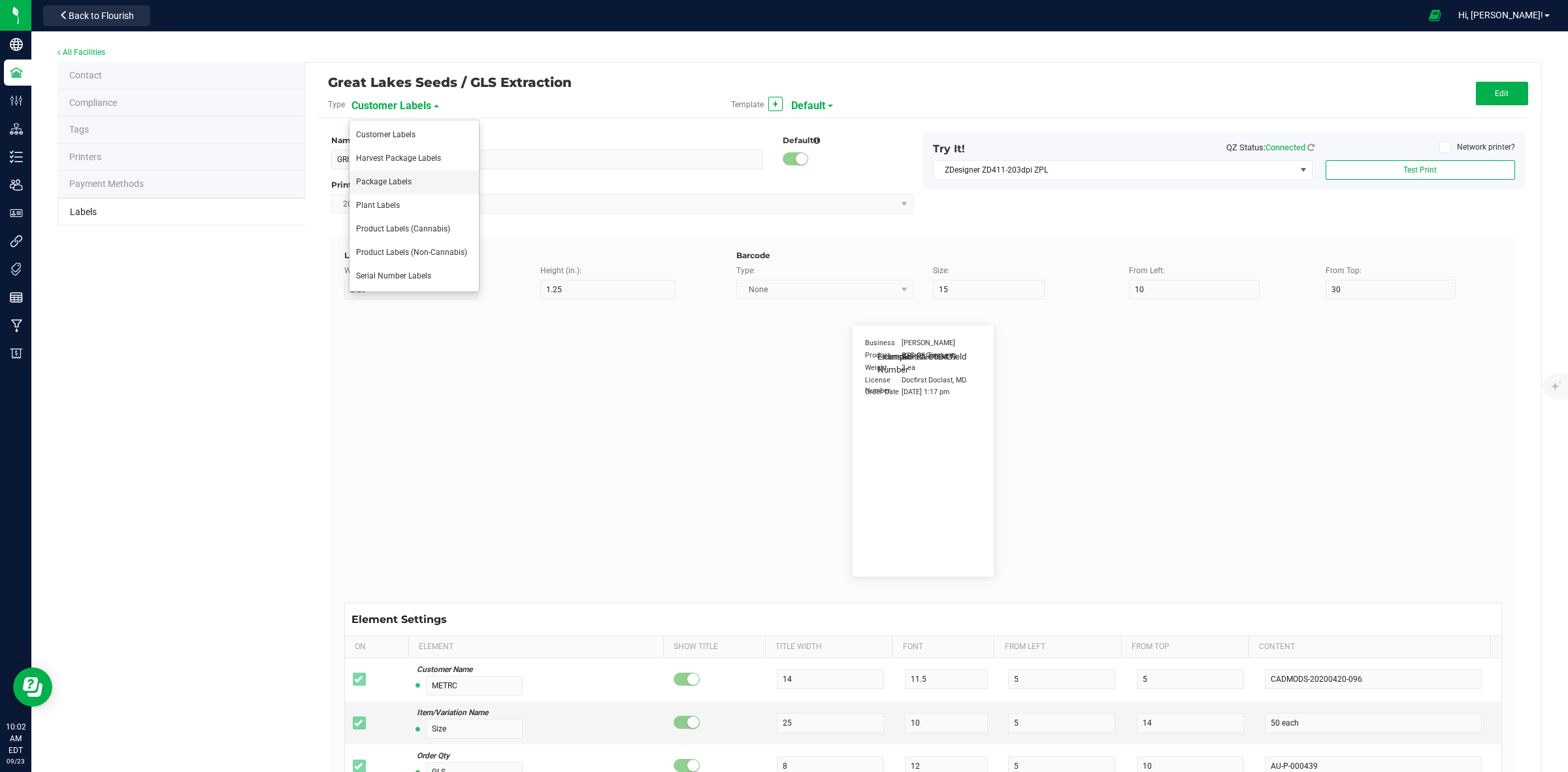
type input "Number of Servings"
type input "25"
type input "10"
type input "35"
type input "4 servings/item"
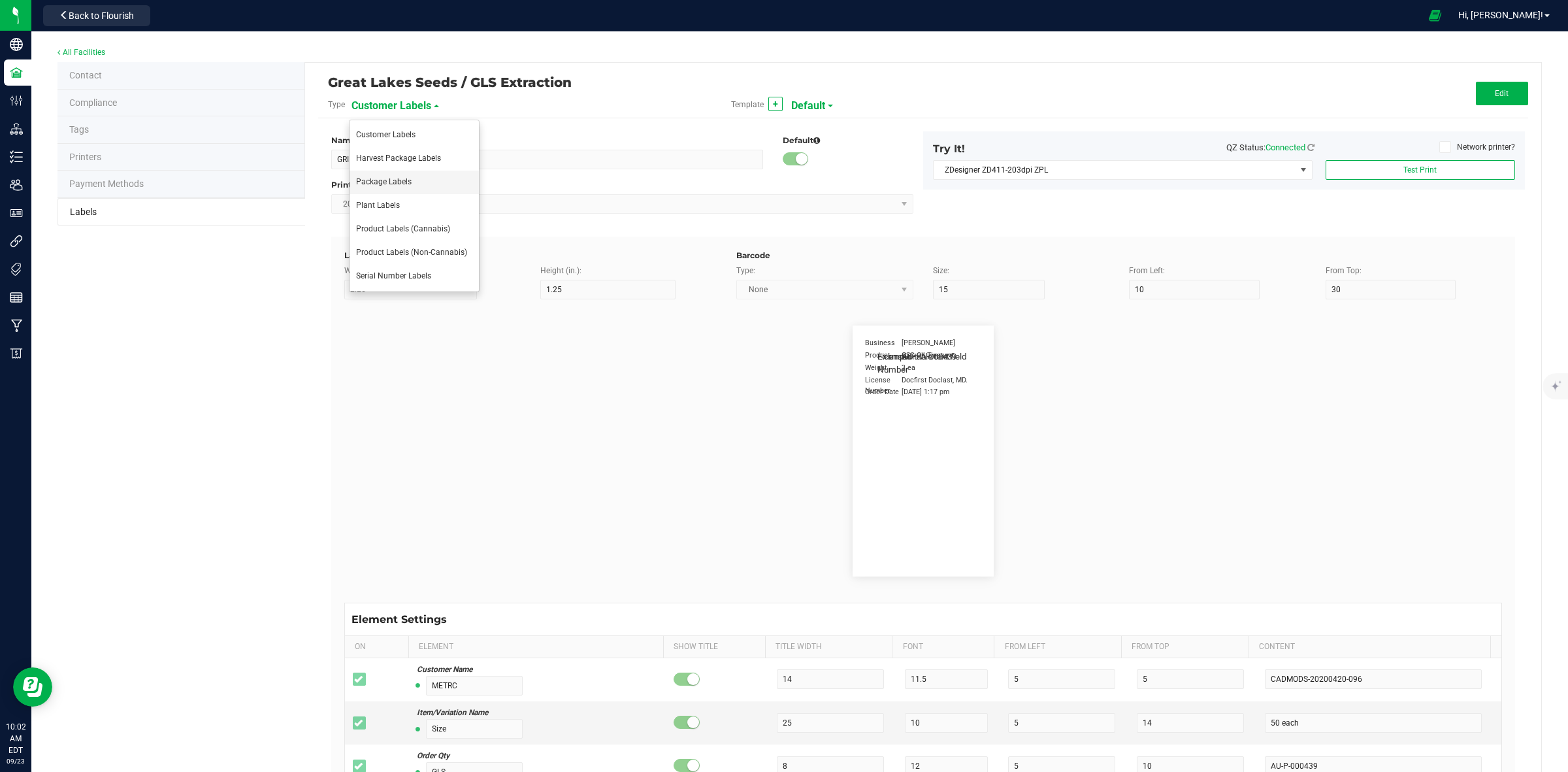
type input "Serving Size"
type input "25"
type input "10"
type input "35"
type input "1 cup"
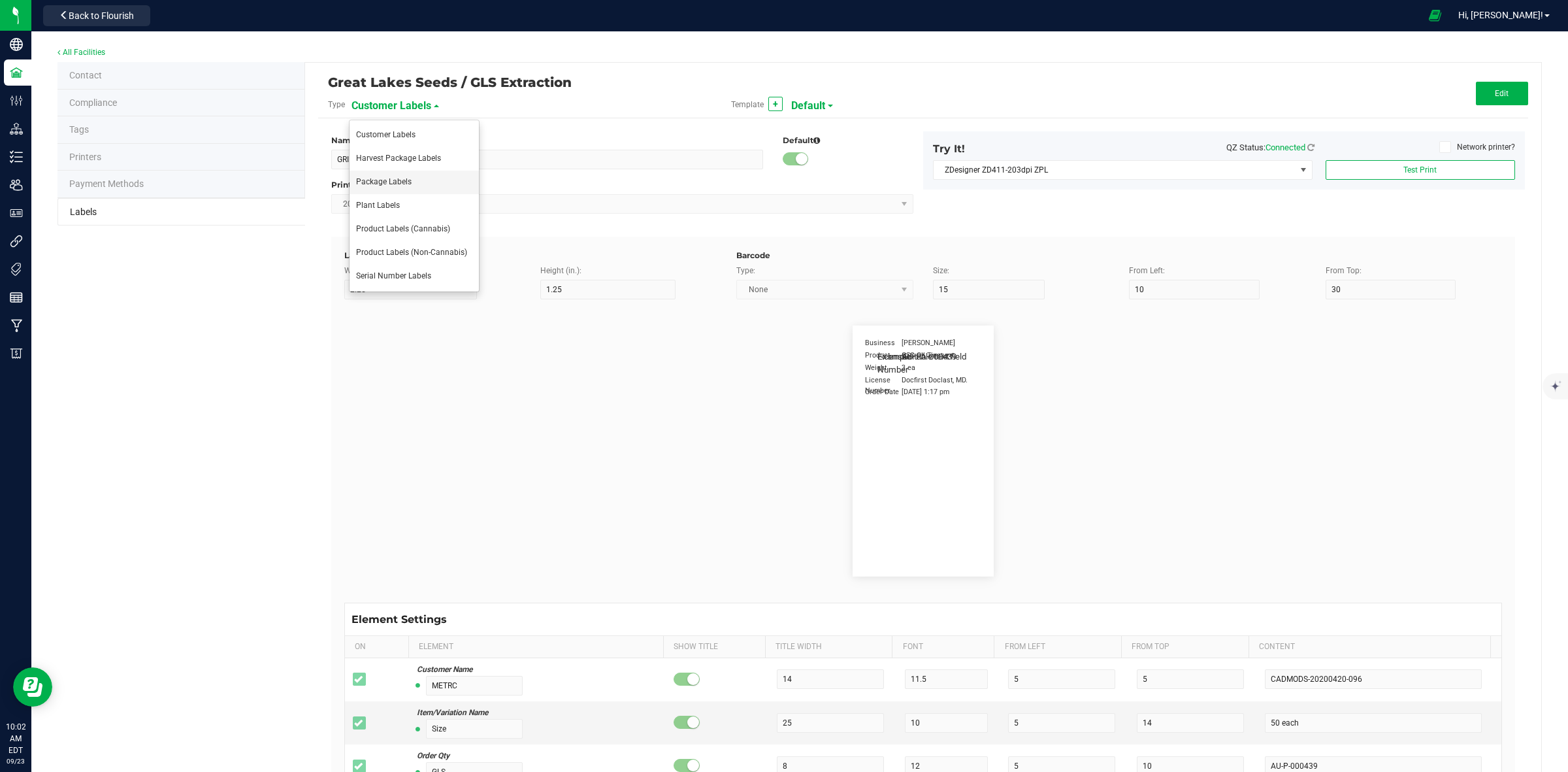
type input "Serving Size (Grams)"
type input "25"
type input "10"
type input "35"
type input "4 g"
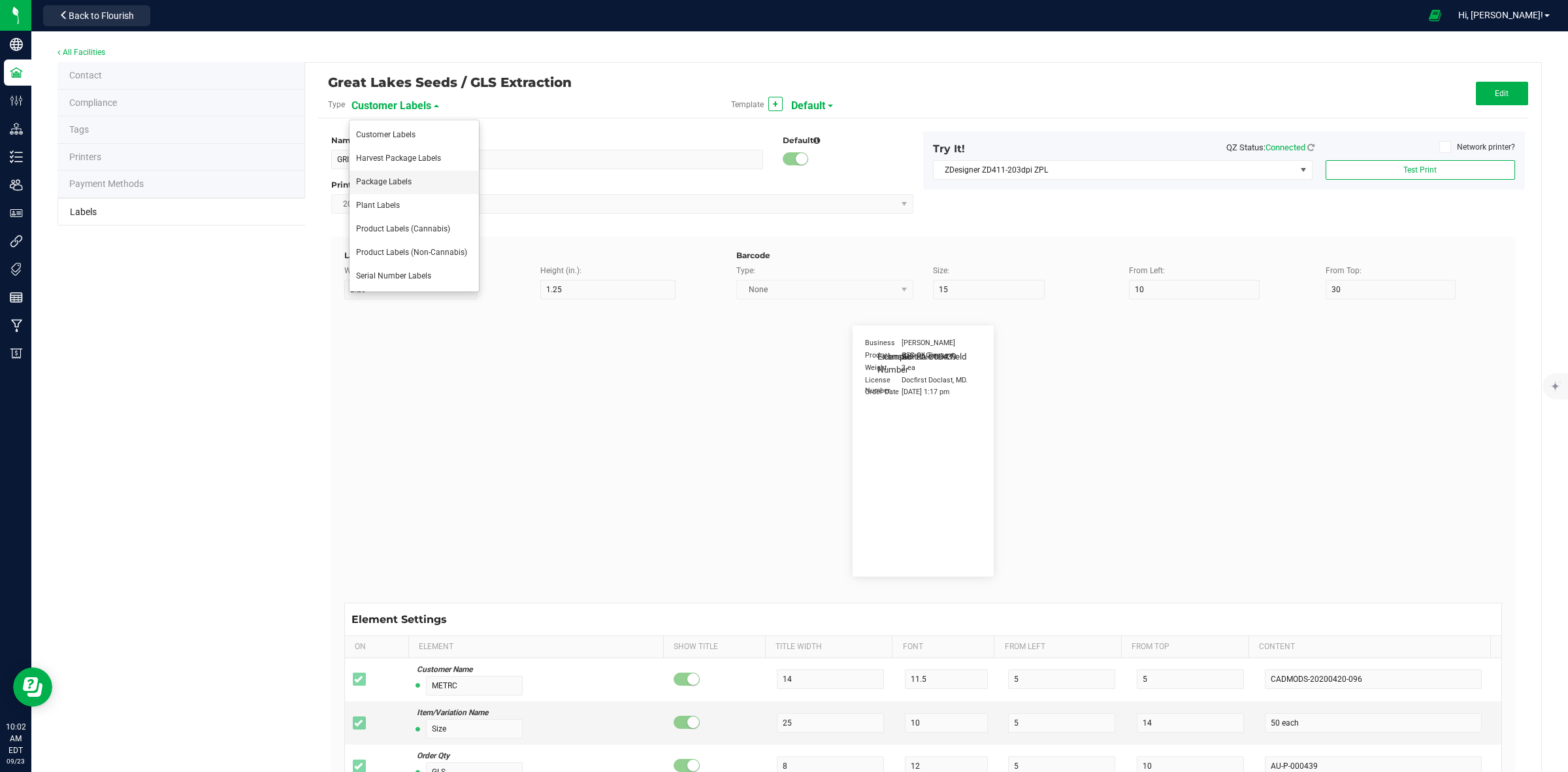
type input "Doses Per Unit"
type input "25"
type input "10"
type input "35"
type input "20"
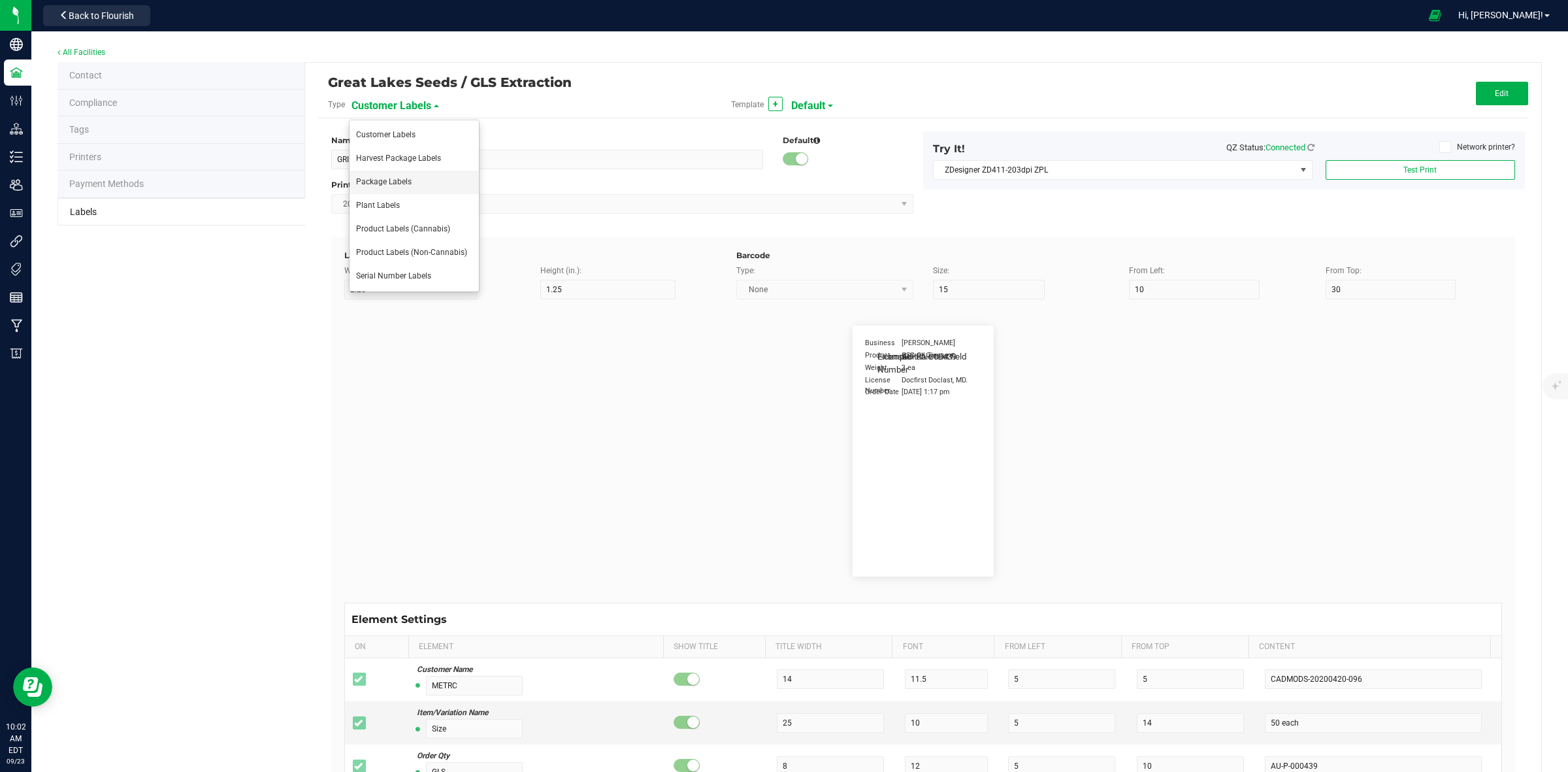
type input "Item Ingredients"
type input "25"
type input "10"
type input "35"
type input "Ingredient one, ingredient two"
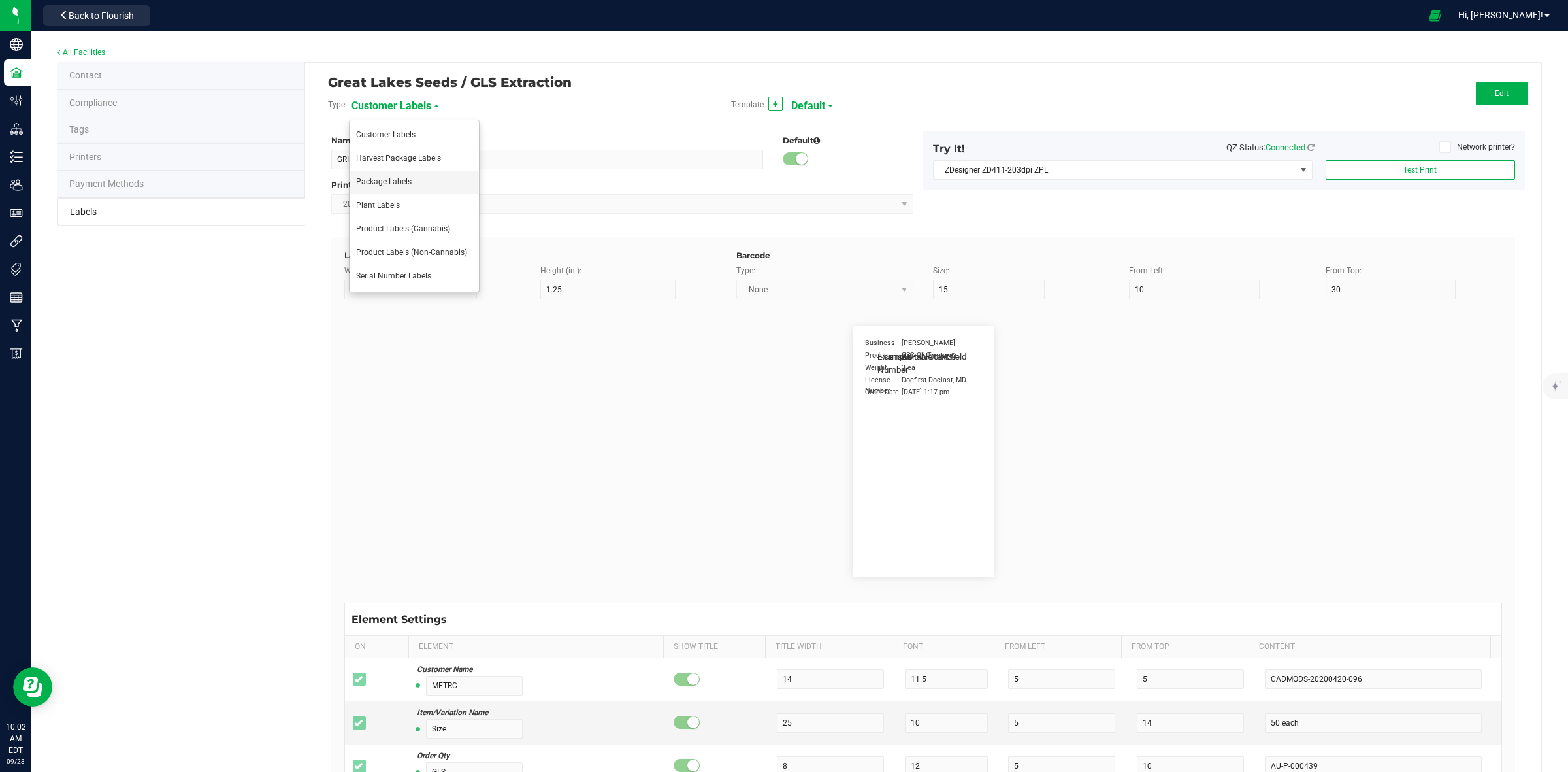
type input "METRC Item Ingredients"
type input "25"
type input "10"
type input "35"
type input "Ingredient one, ingredient two"
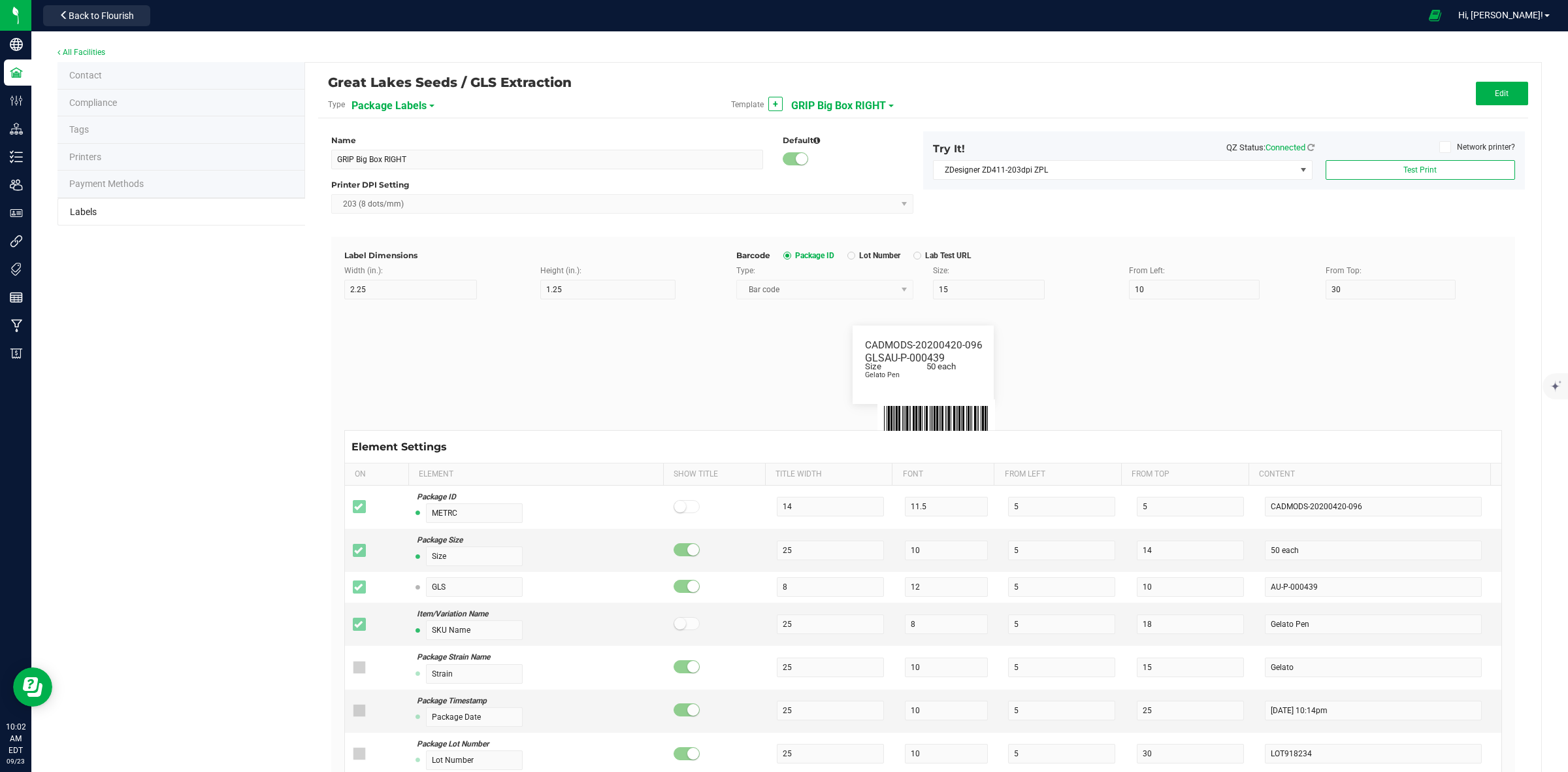
click at [837, 108] on span "GRIP Big Box RIGHT" at bounding box center [839, 106] width 95 height 23
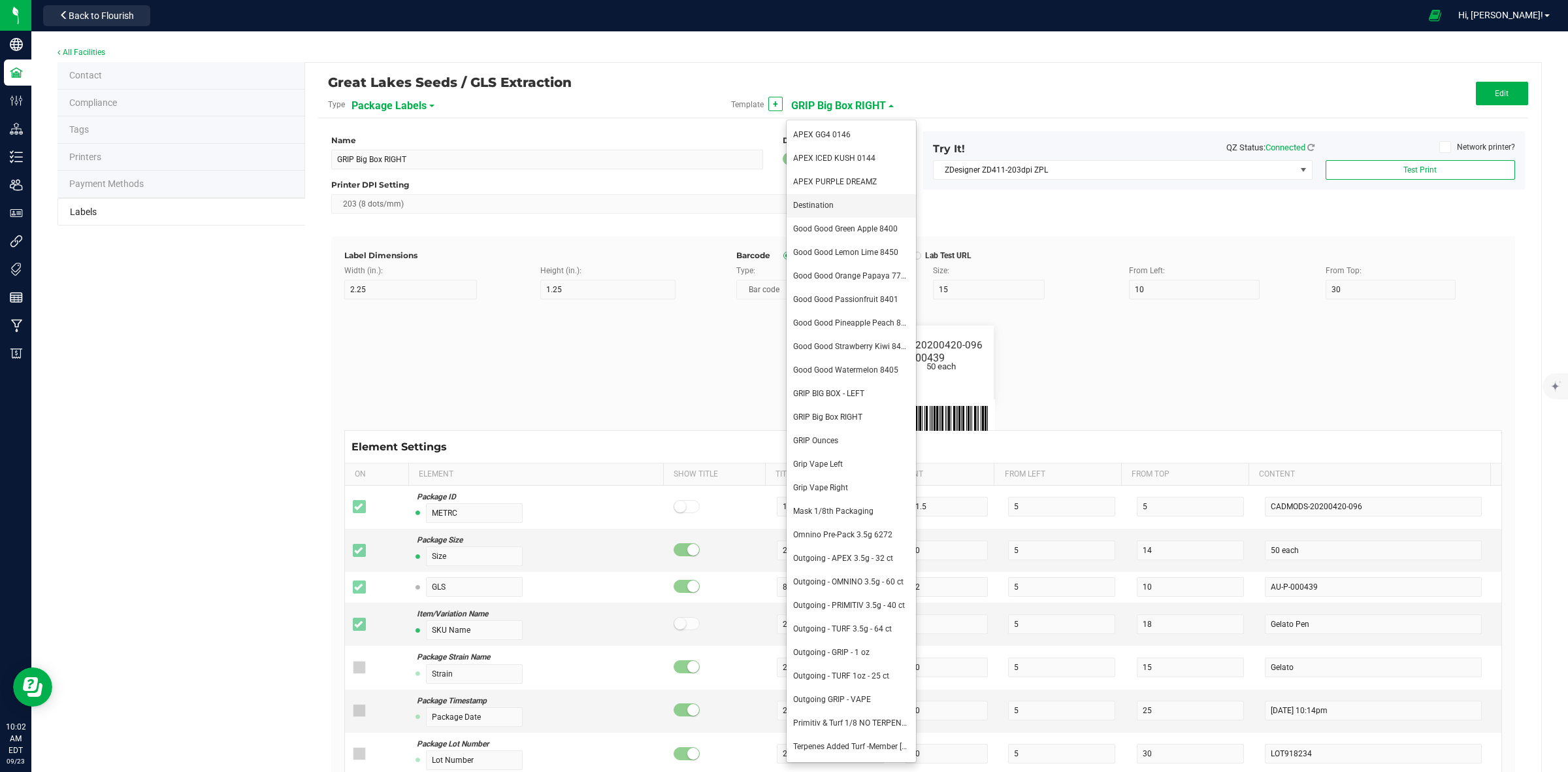
click at [825, 204] on span "Destination" at bounding box center [813, 205] width 40 height 9
type input "Destination"
type input "1.5"
type input "0.5"
type input "8"
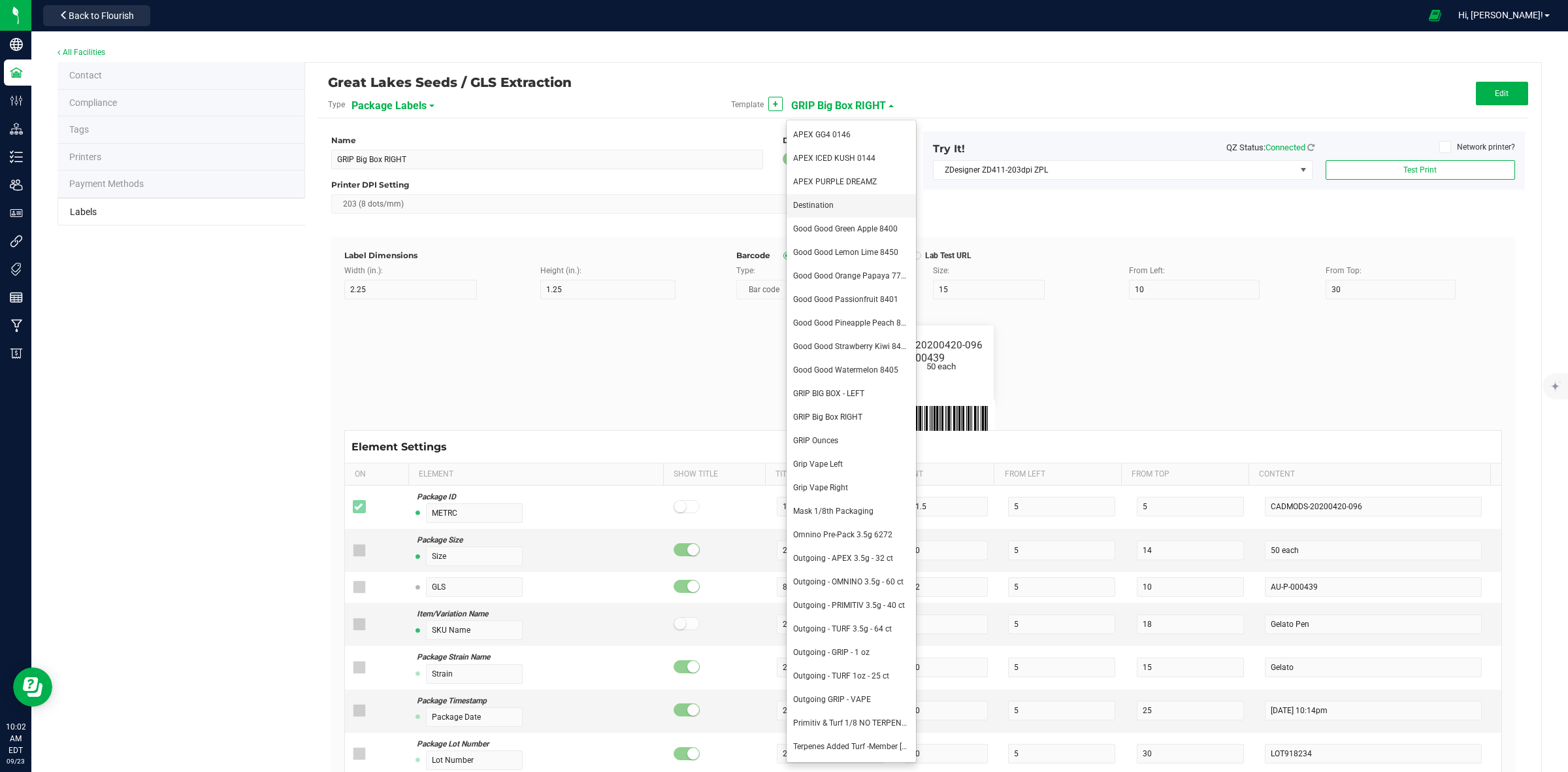
type input "36"
type input "43.5"
type input "Example"
type input "10"
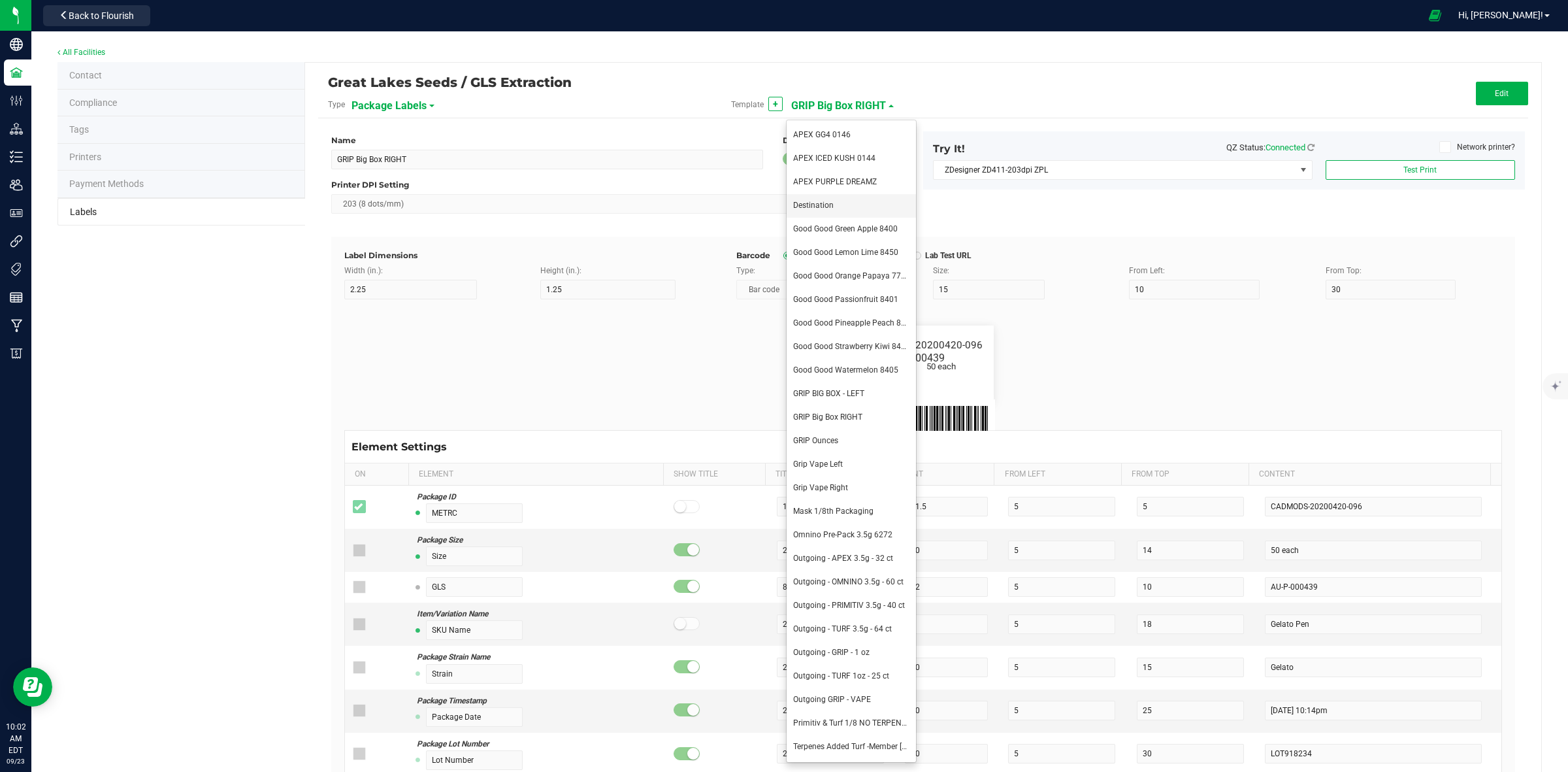
type input "14"
type input "8.5"
type input "Glitter Bomb"
type input "Package ID"
type input "5"
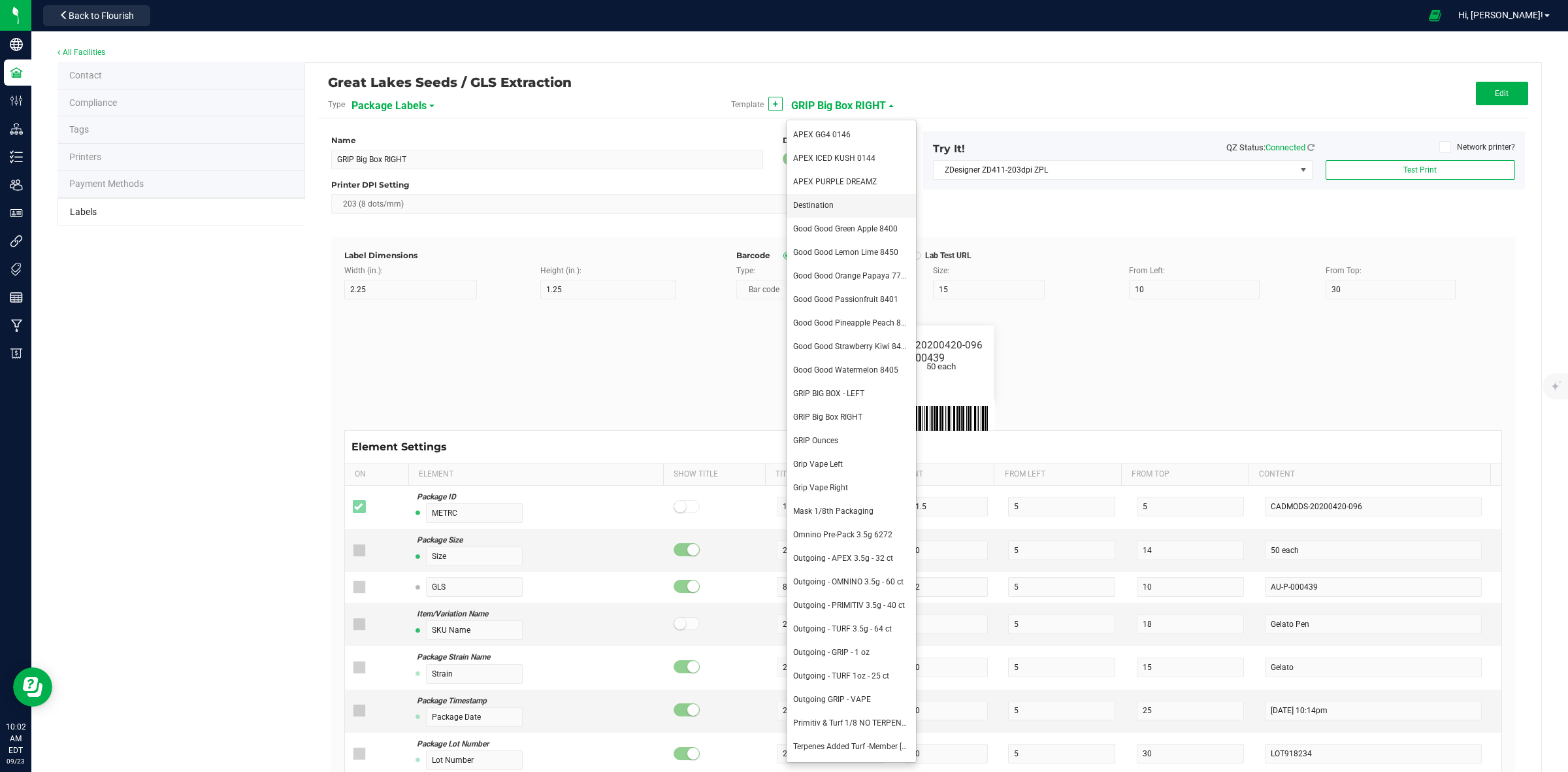
type input "CADMODS-20230420-096"
type input "SKU Name"
type input "25"
type input "10"
type input "Gelato Pen"
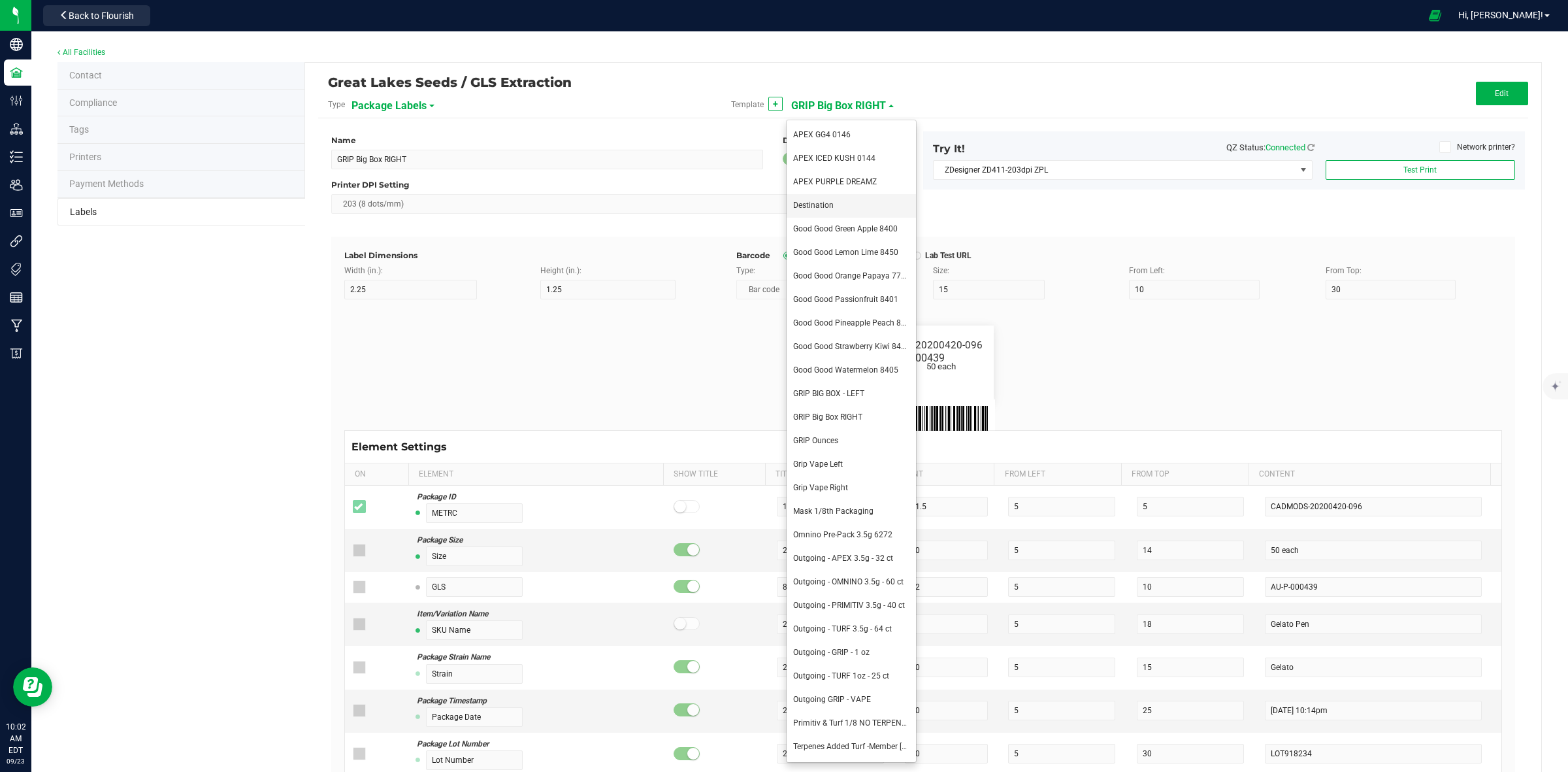
type input "Strain"
type input "10"
type input "15"
type input "Gelato"
type input "Size"
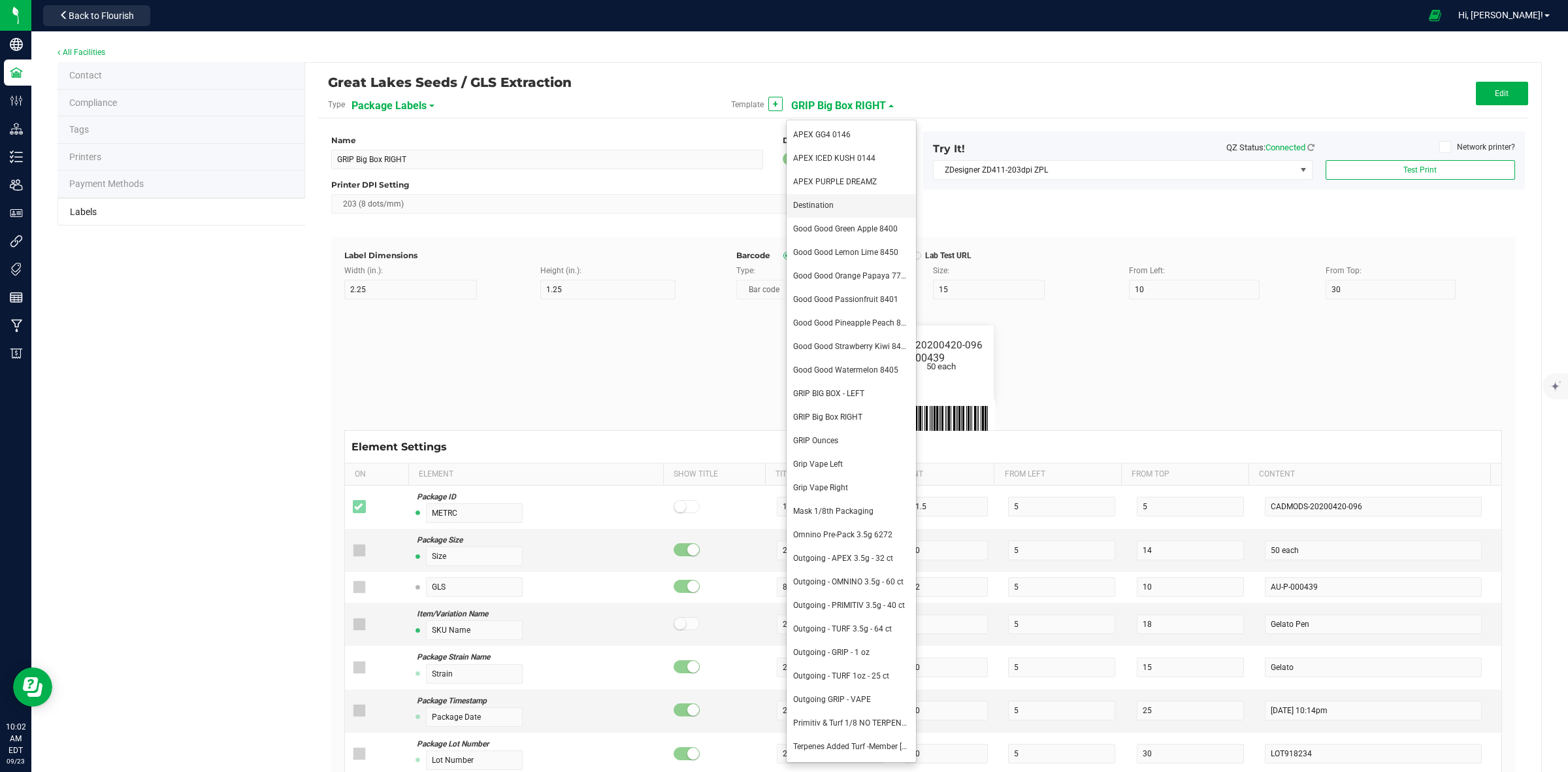
type input "20"
type input "44 ea"
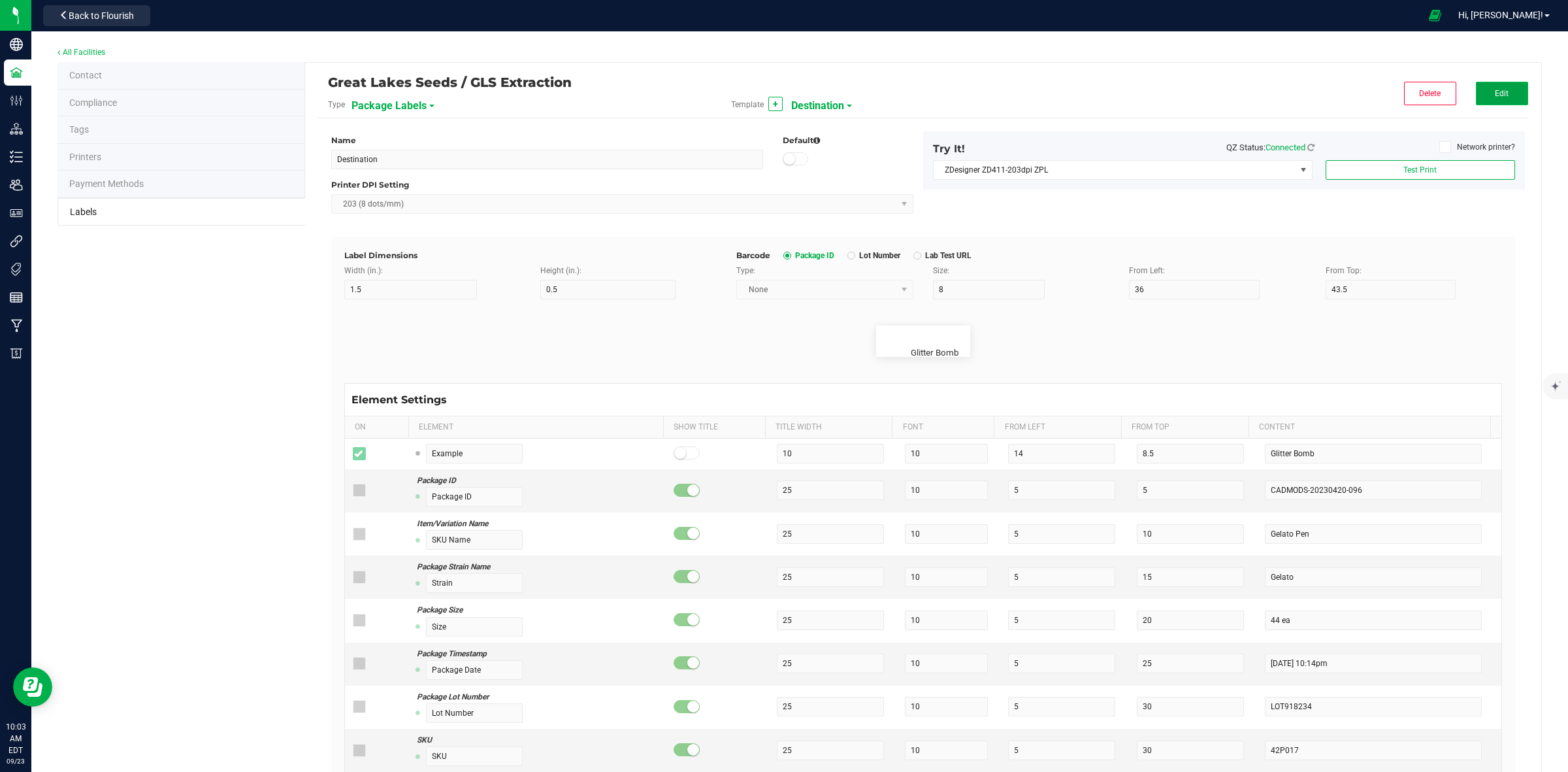
click at [1483, 99] on button "Edit" at bounding box center [1502, 93] width 52 height 24
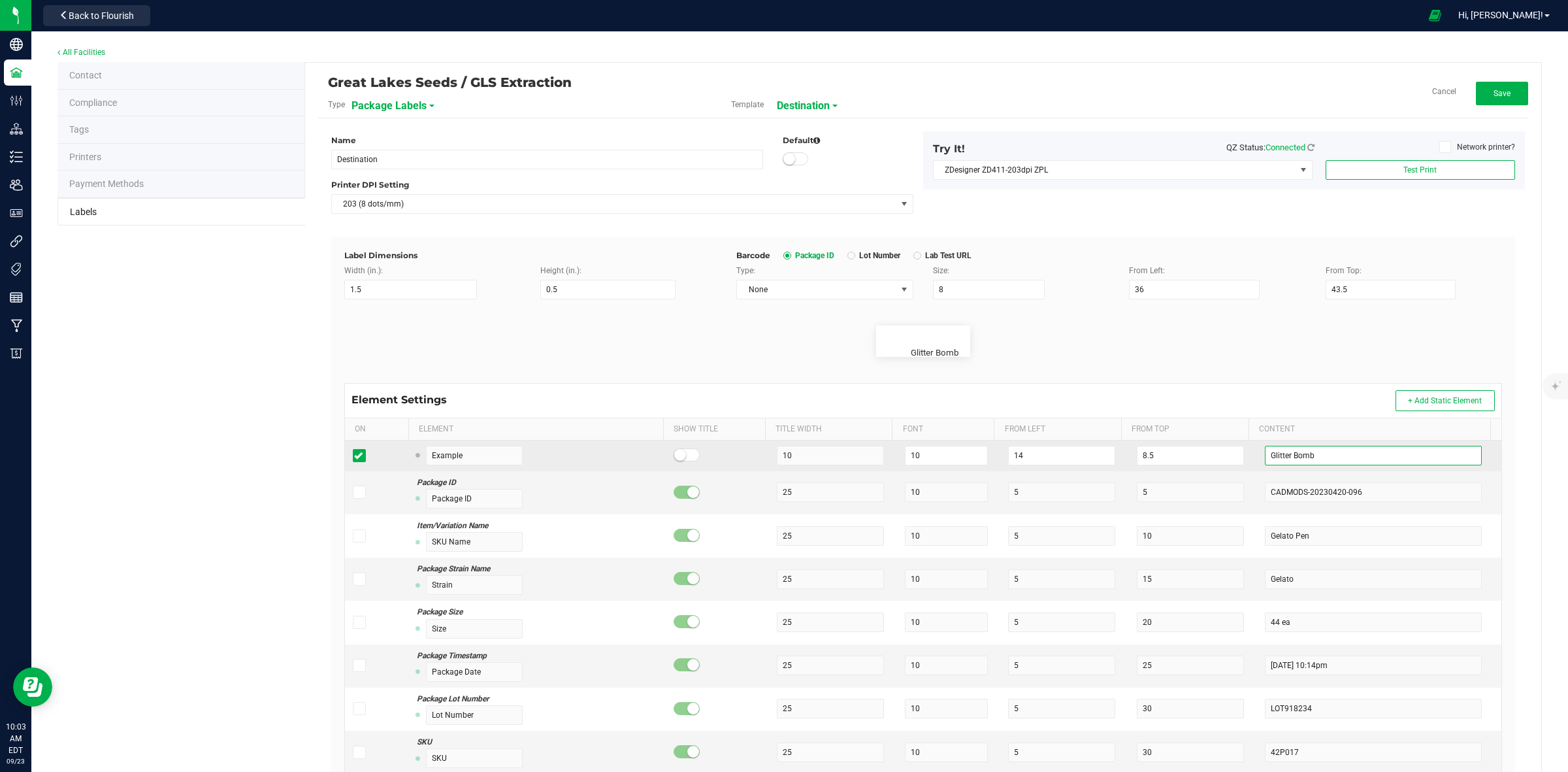
click at [1317, 456] on input "Glitter Bomb" at bounding box center [1374, 456] width 217 height 20
type input "G"
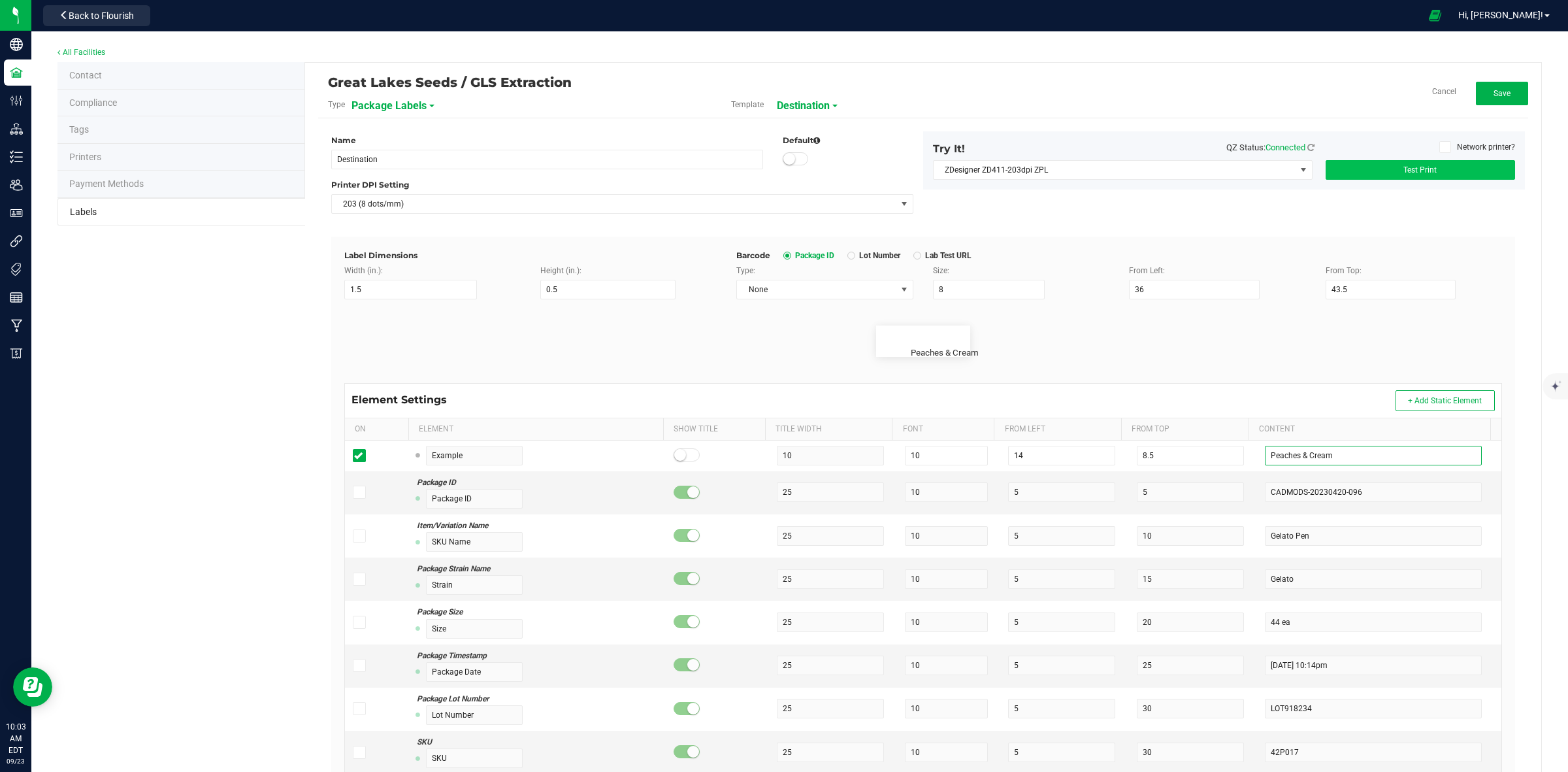
type input "Peaches & Cream"
click at [1408, 177] on button "Test Print" at bounding box center [1421, 170] width 190 height 20
click at [1404, 170] on span "Test Print" at bounding box center [1420, 169] width 33 height 9
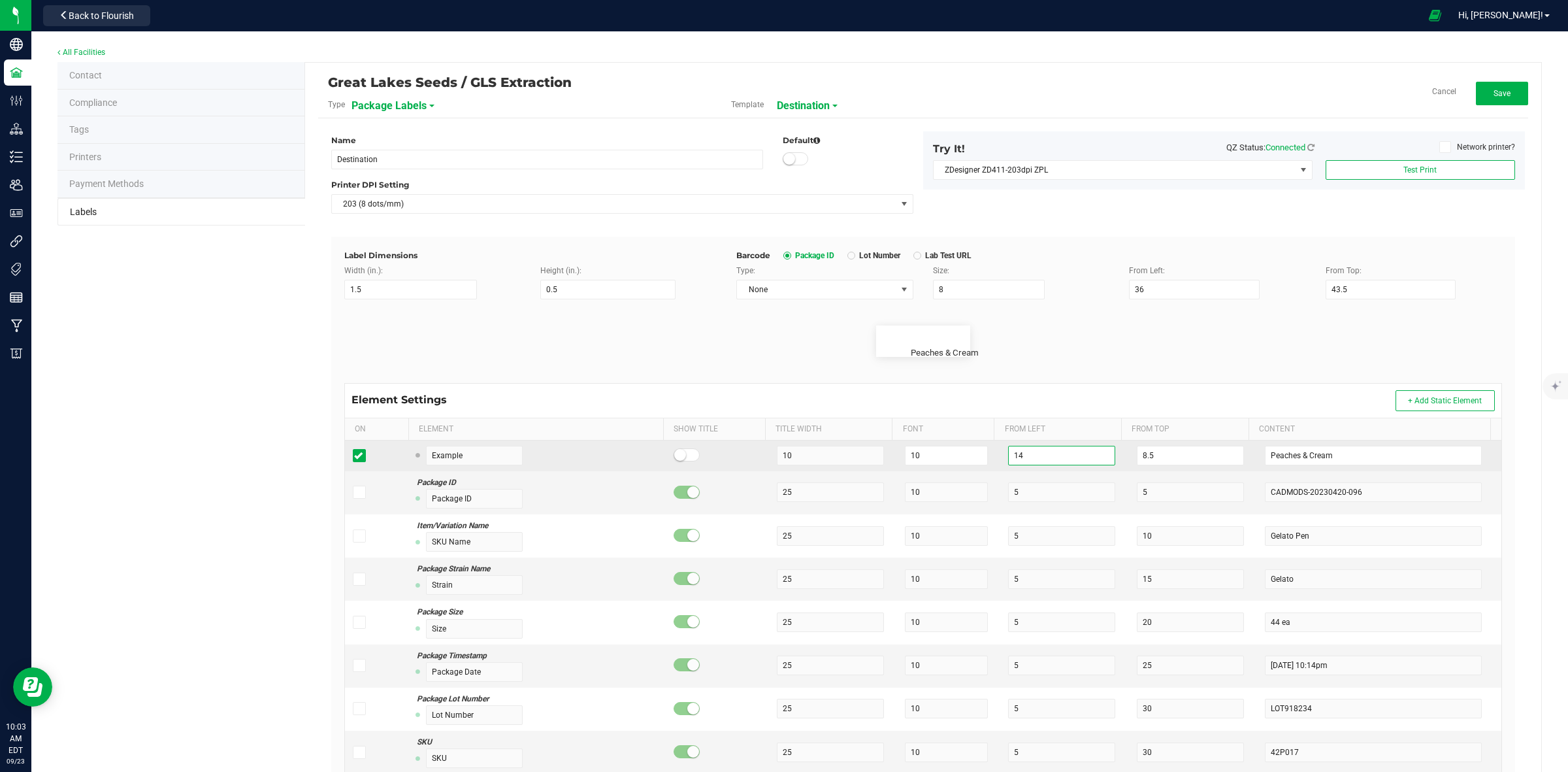
click at [1027, 456] on input "14" at bounding box center [1061, 456] width 107 height 20
type input "1"
type input "16"
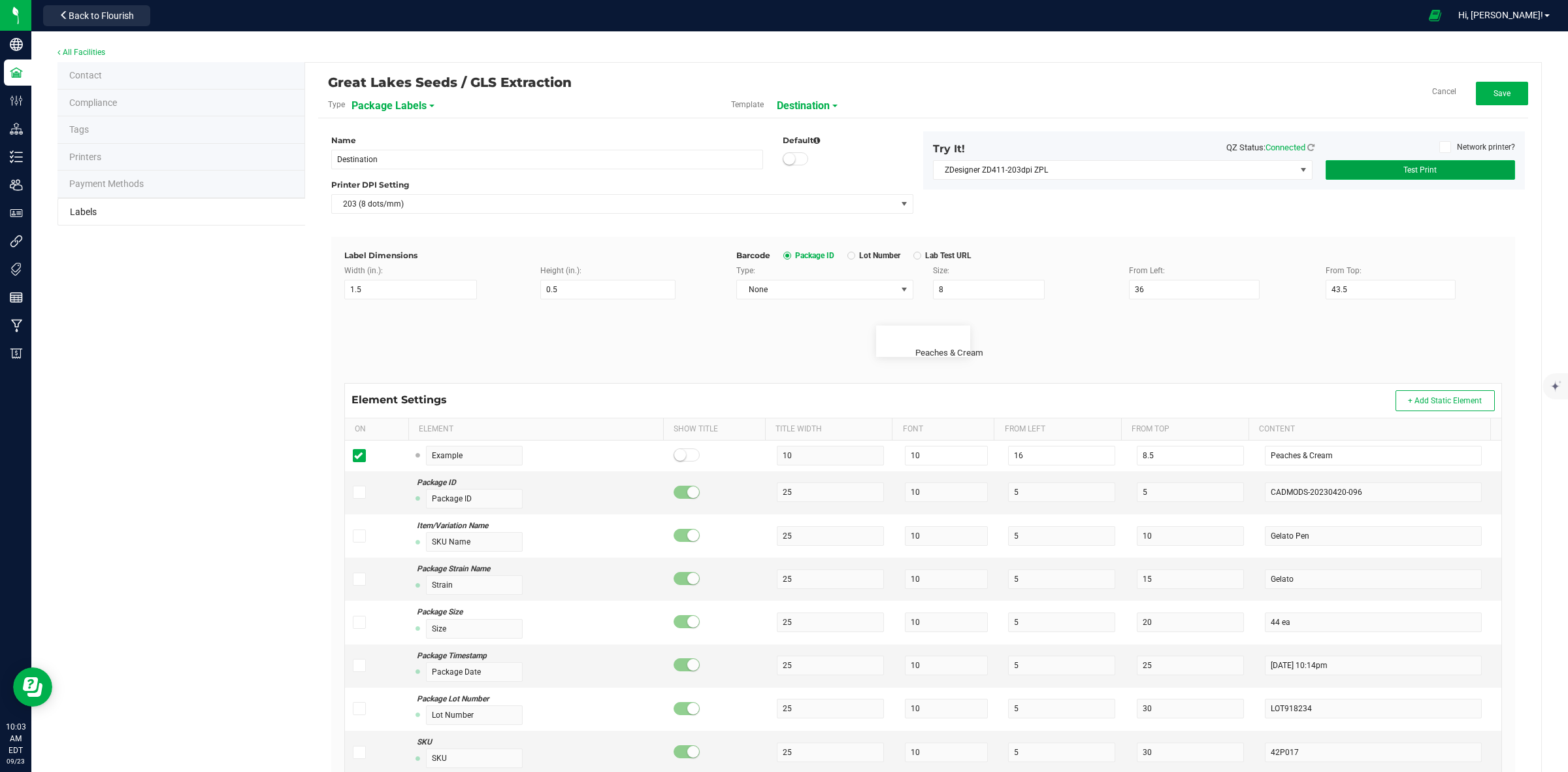
click at [1408, 174] on span "Test Print" at bounding box center [1420, 169] width 33 height 9
click at [1494, 95] on span "Save" at bounding box center [1502, 93] width 17 height 9
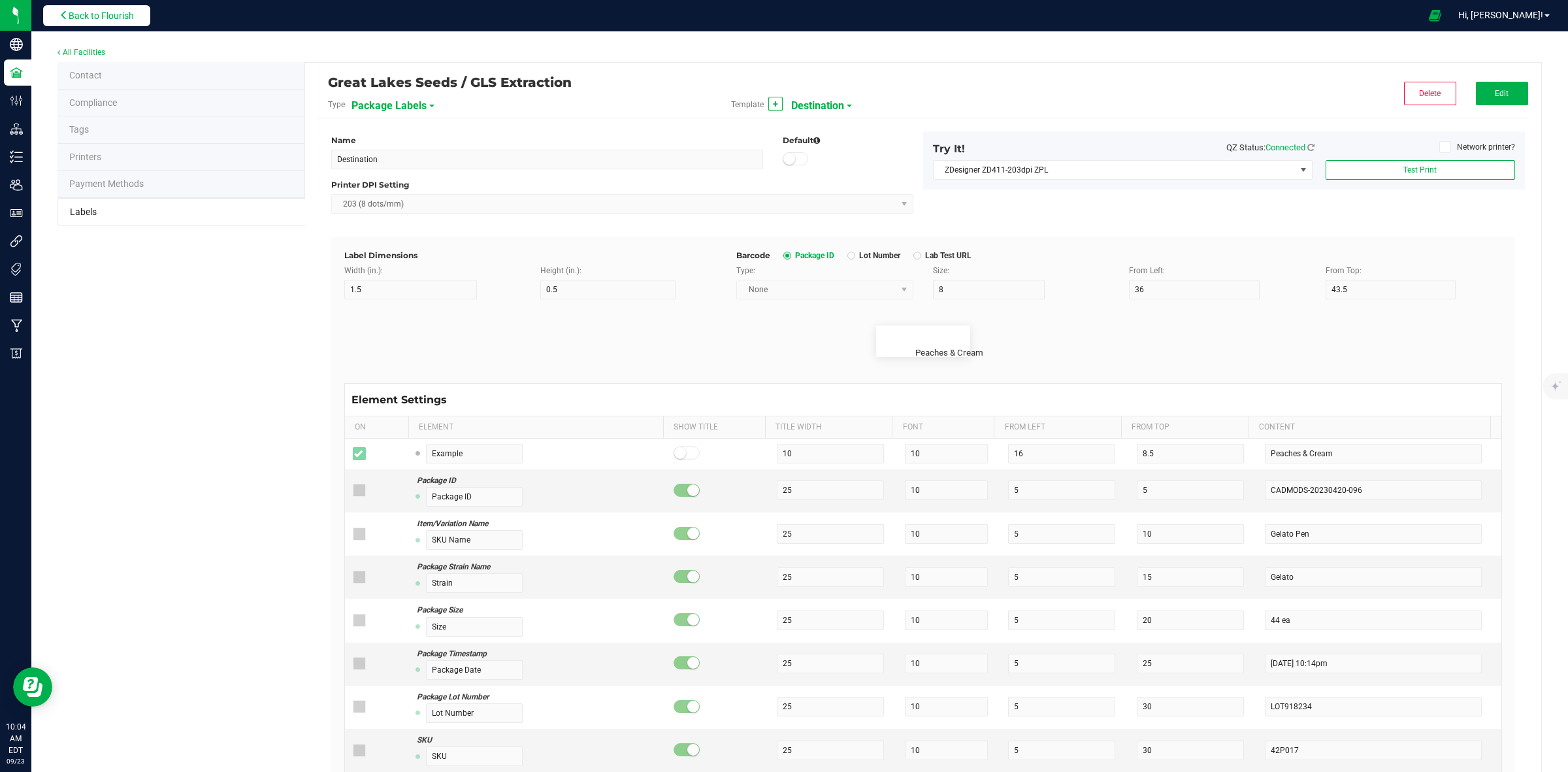
click at [103, 14] on span "Back to Flourish" at bounding box center [102, 15] width 65 height 10
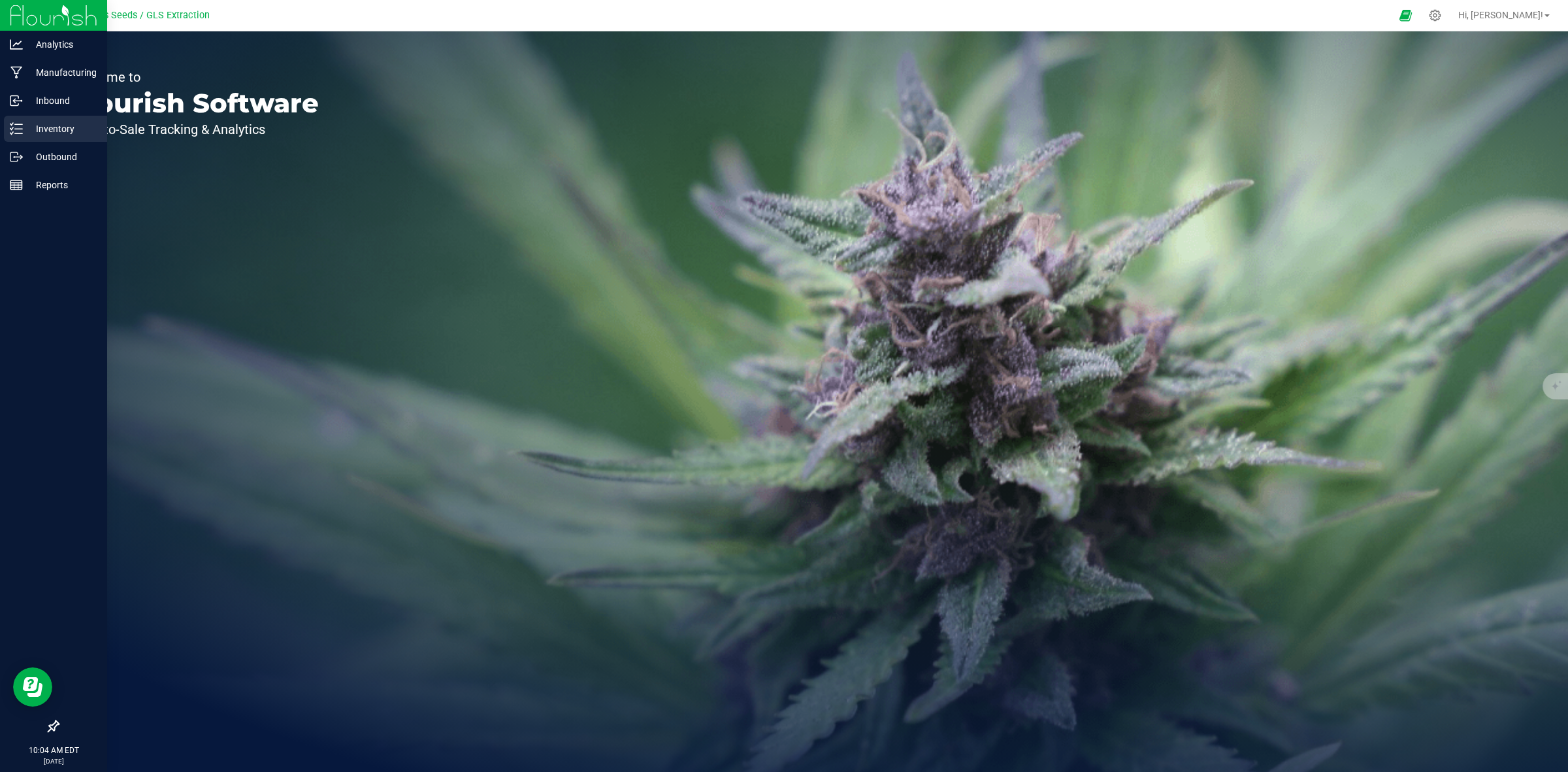
click at [53, 125] on p "Inventory" at bounding box center [62, 128] width 78 height 16
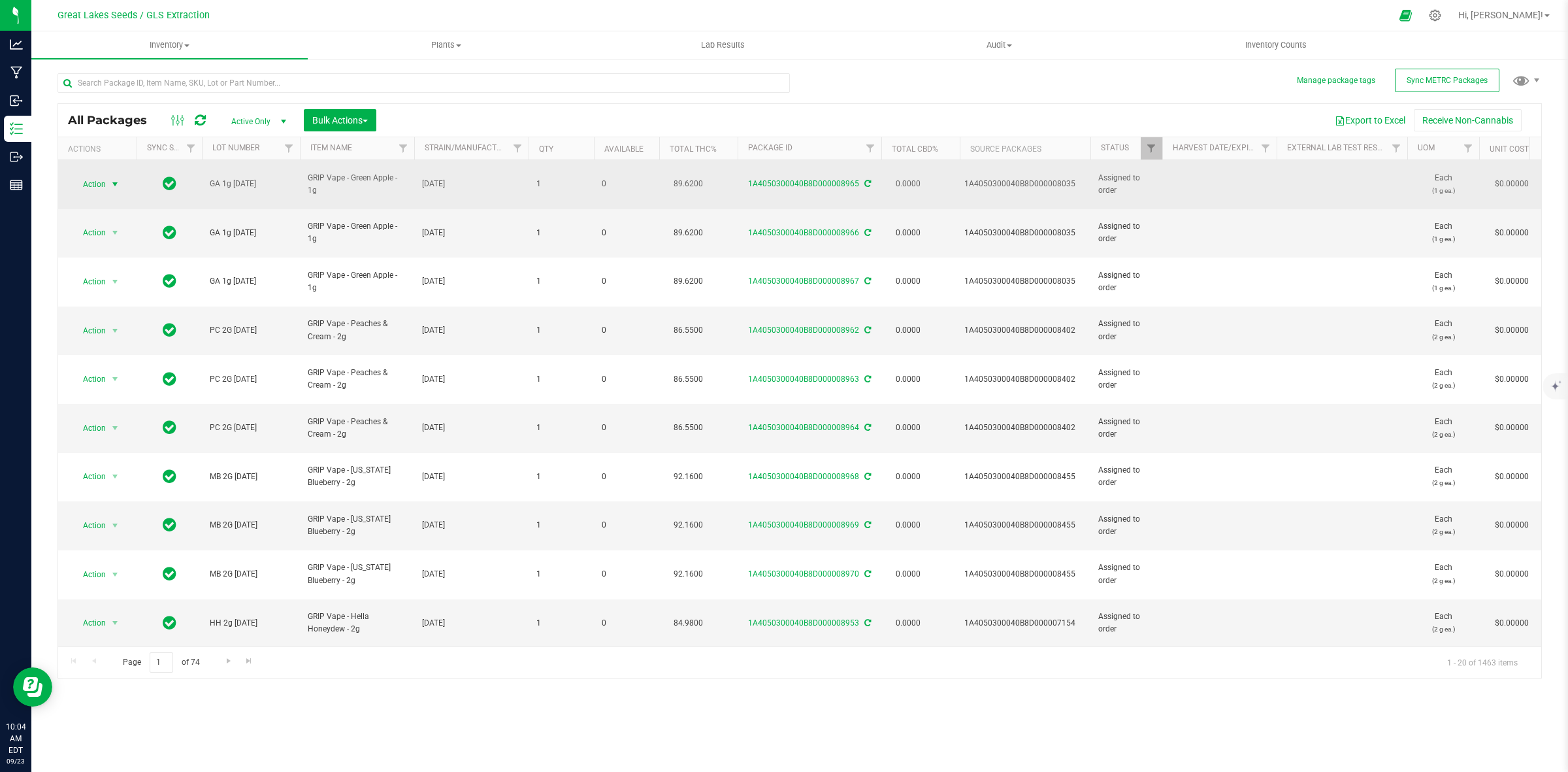
click at [113, 179] on span "select" at bounding box center [115, 184] width 10 height 10
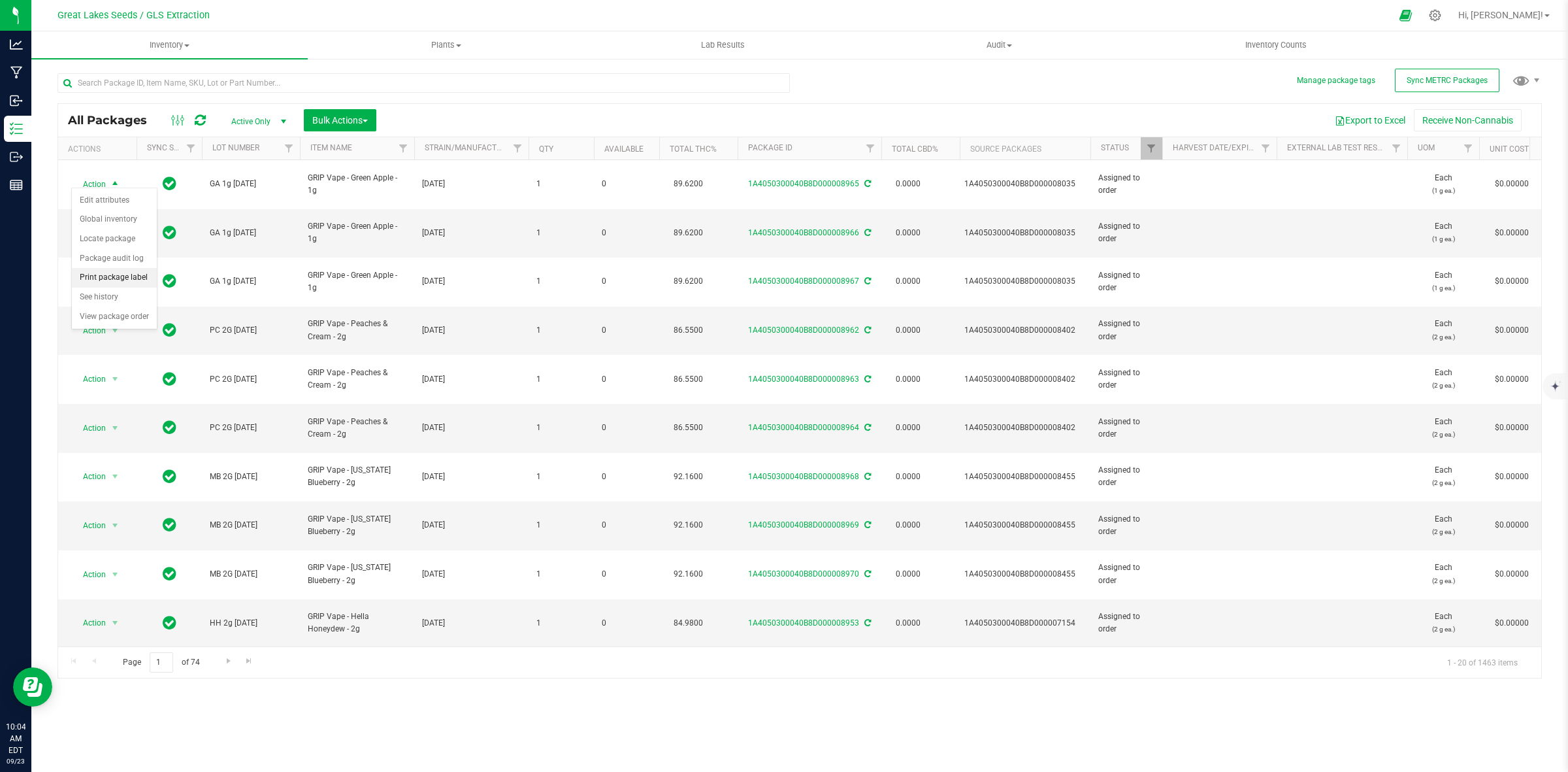
click at [116, 276] on li "Print package label" at bounding box center [114, 278] width 85 height 20
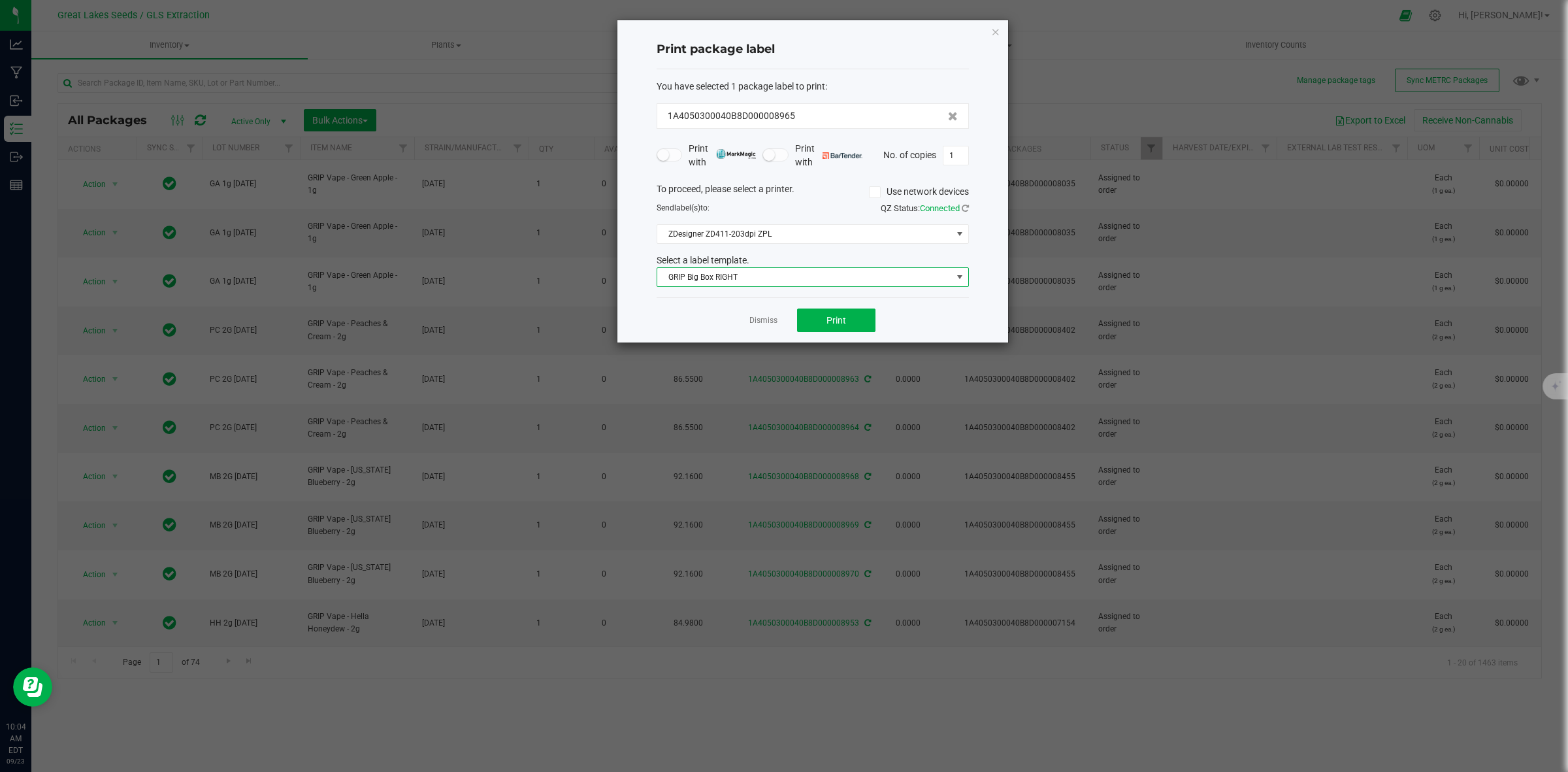
click at [825, 284] on span "GRIP Big Box RIGHT" at bounding box center [804, 277] width 295 height 18
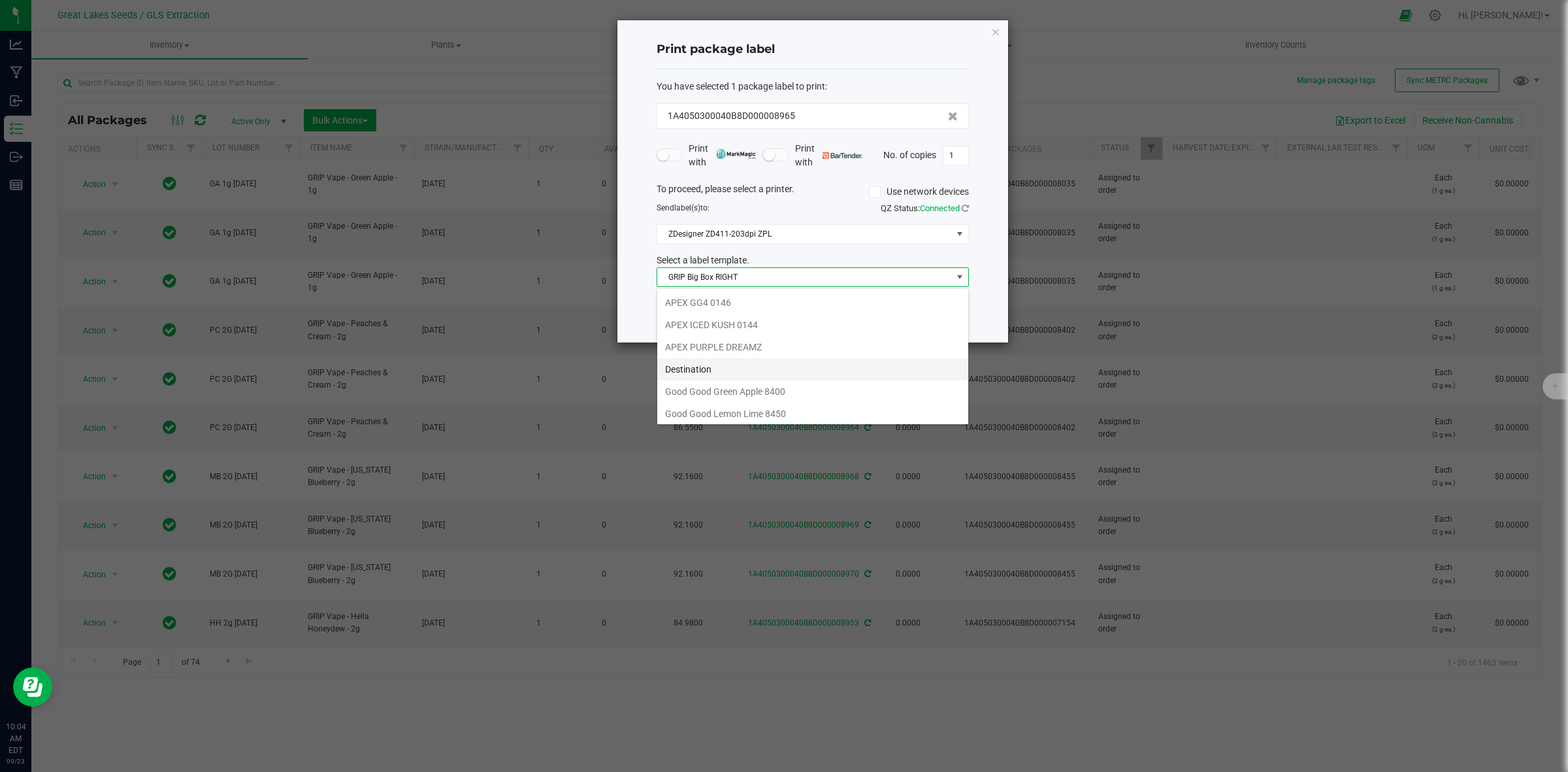
click at [703, 374] on li "Destination" at bounding box center [813, 369] width 311 height 23
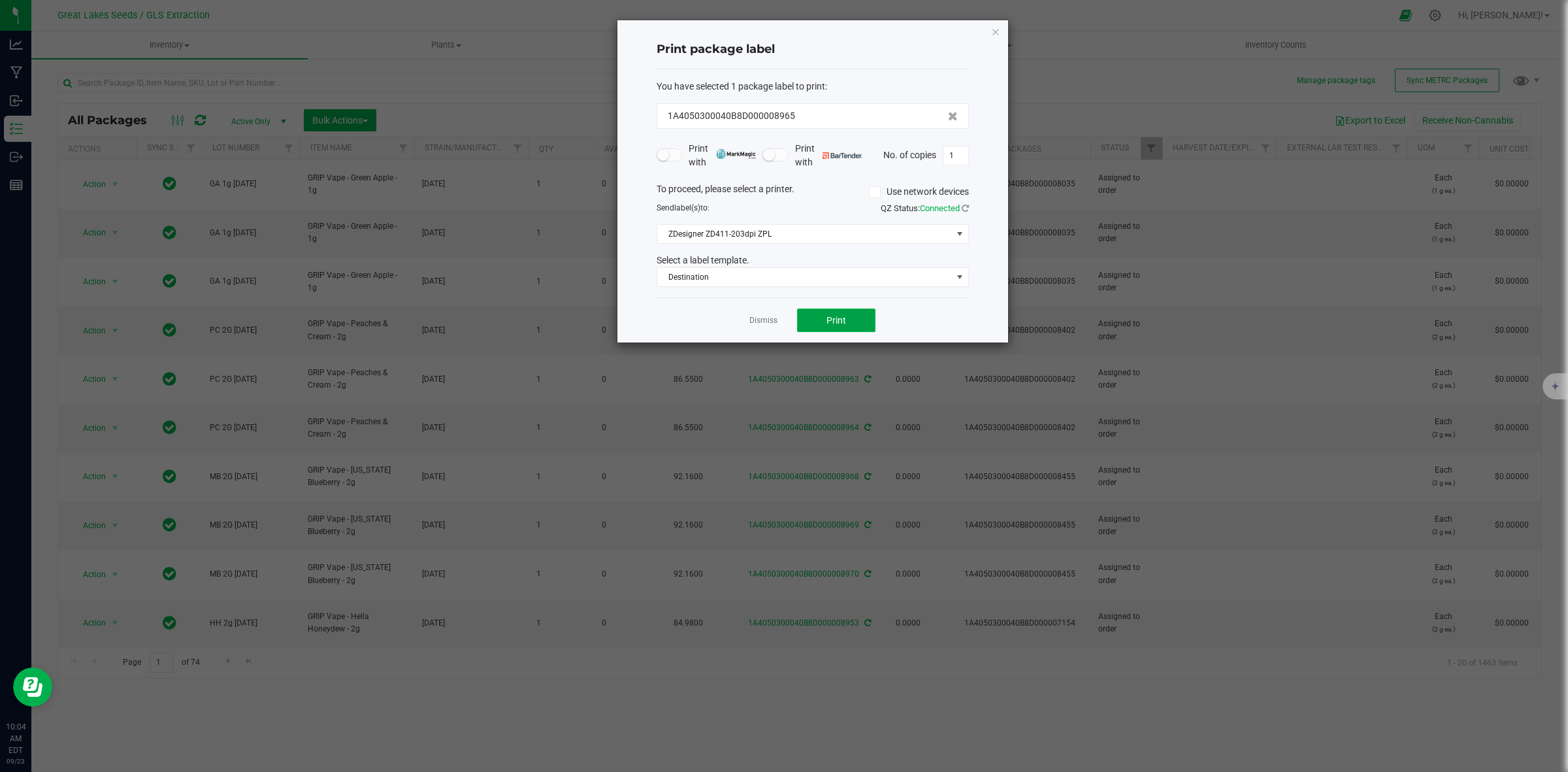
click at [839, 324] on span "Print" at bounding box center [836, 320] width 20 height 10
click at [956, 159] on input "1" at bounding box center [956, 155] width 25 height 18
type input "100"
click at [817, 323] on button "Print" at bounding box center [836, 320] width 78 height 24
click at [997, 30] on icon "button" at bounding box center [995, 31] width 9 height 16
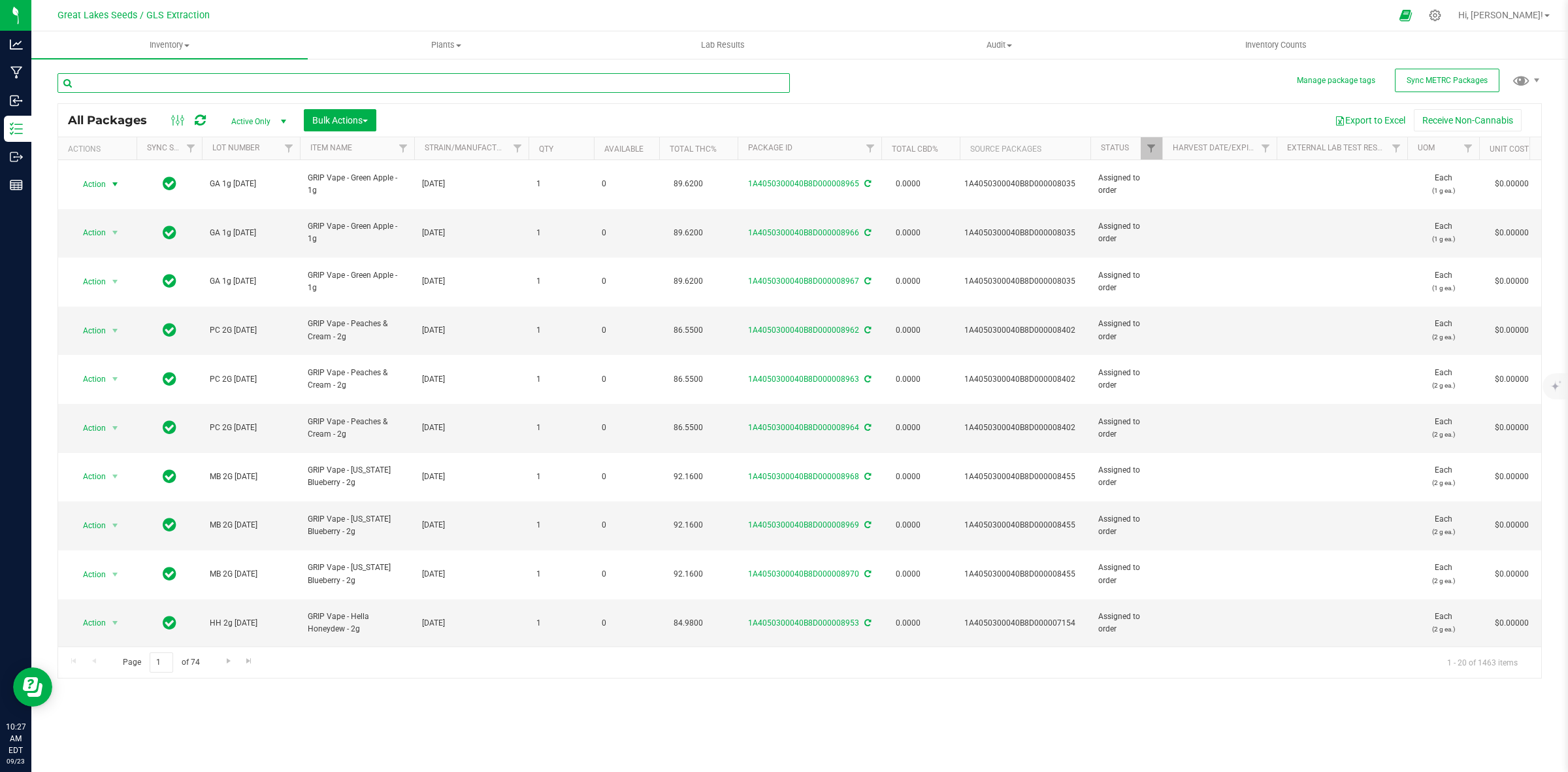
click at [221, 87] on input "text" at bounding box center [423, 83] width 732 height 20
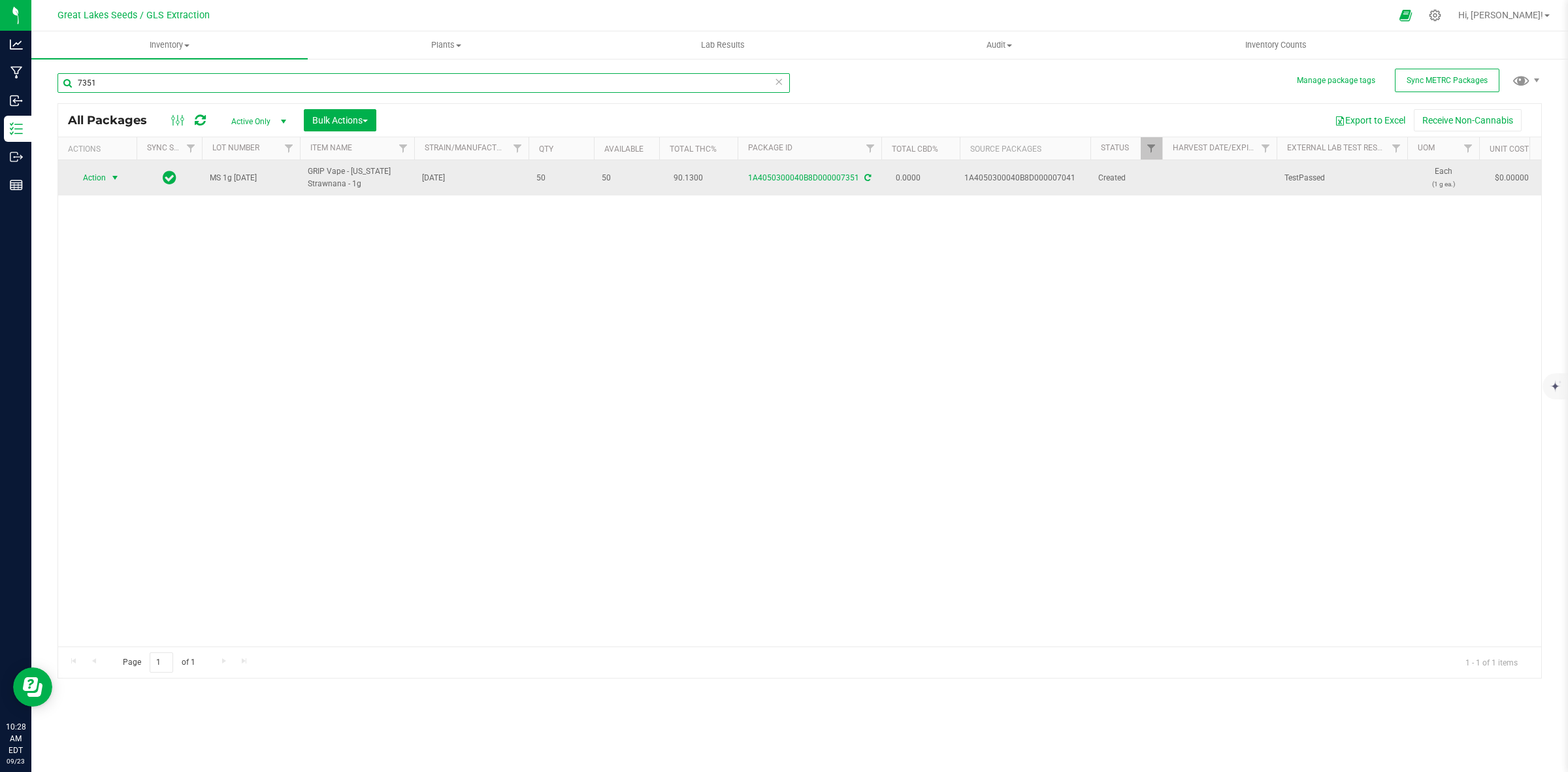
type input "7351"
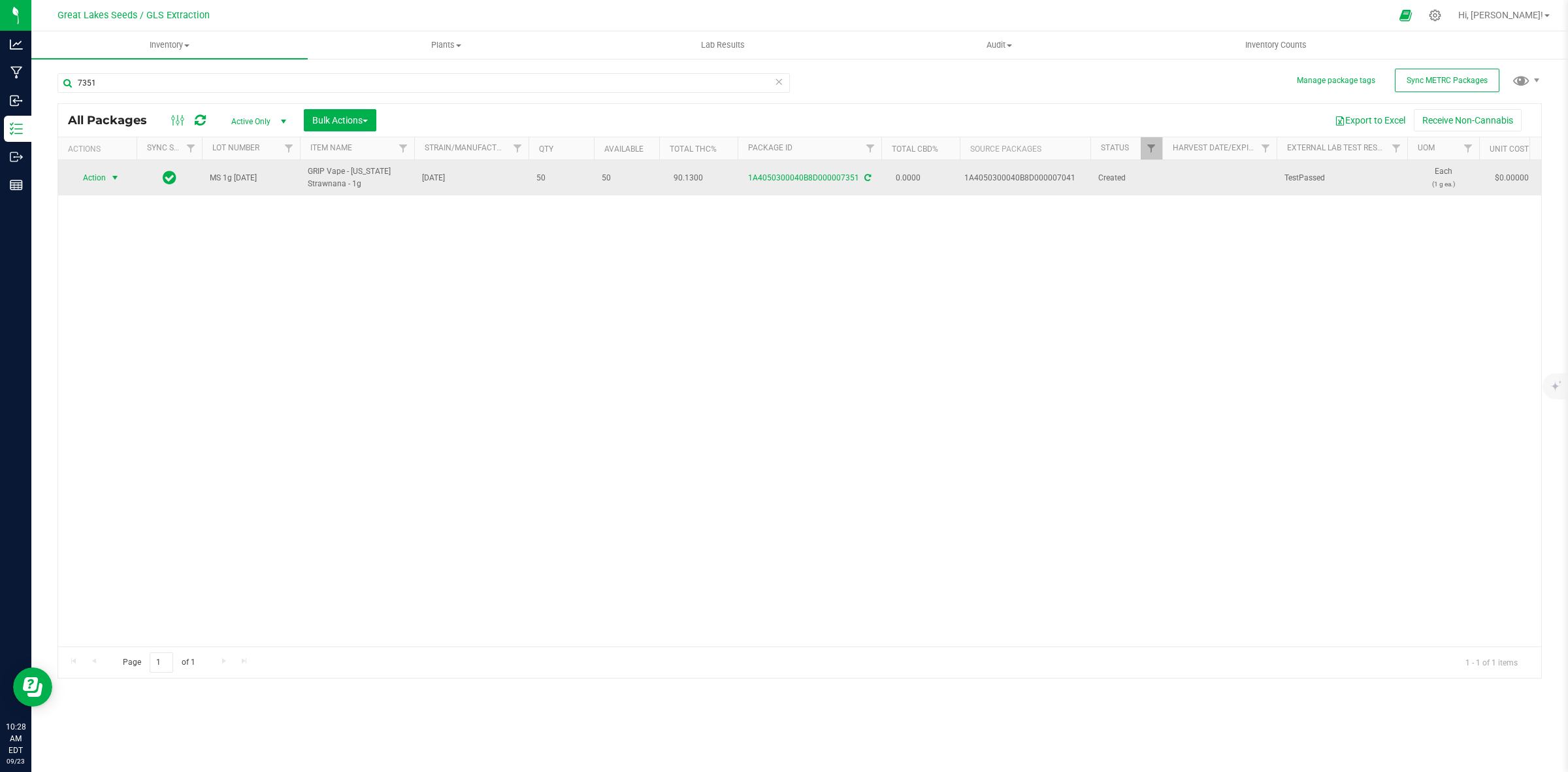
click at [102, 179] on span "Action" at bounding box center [89, 177] width 35 height 18
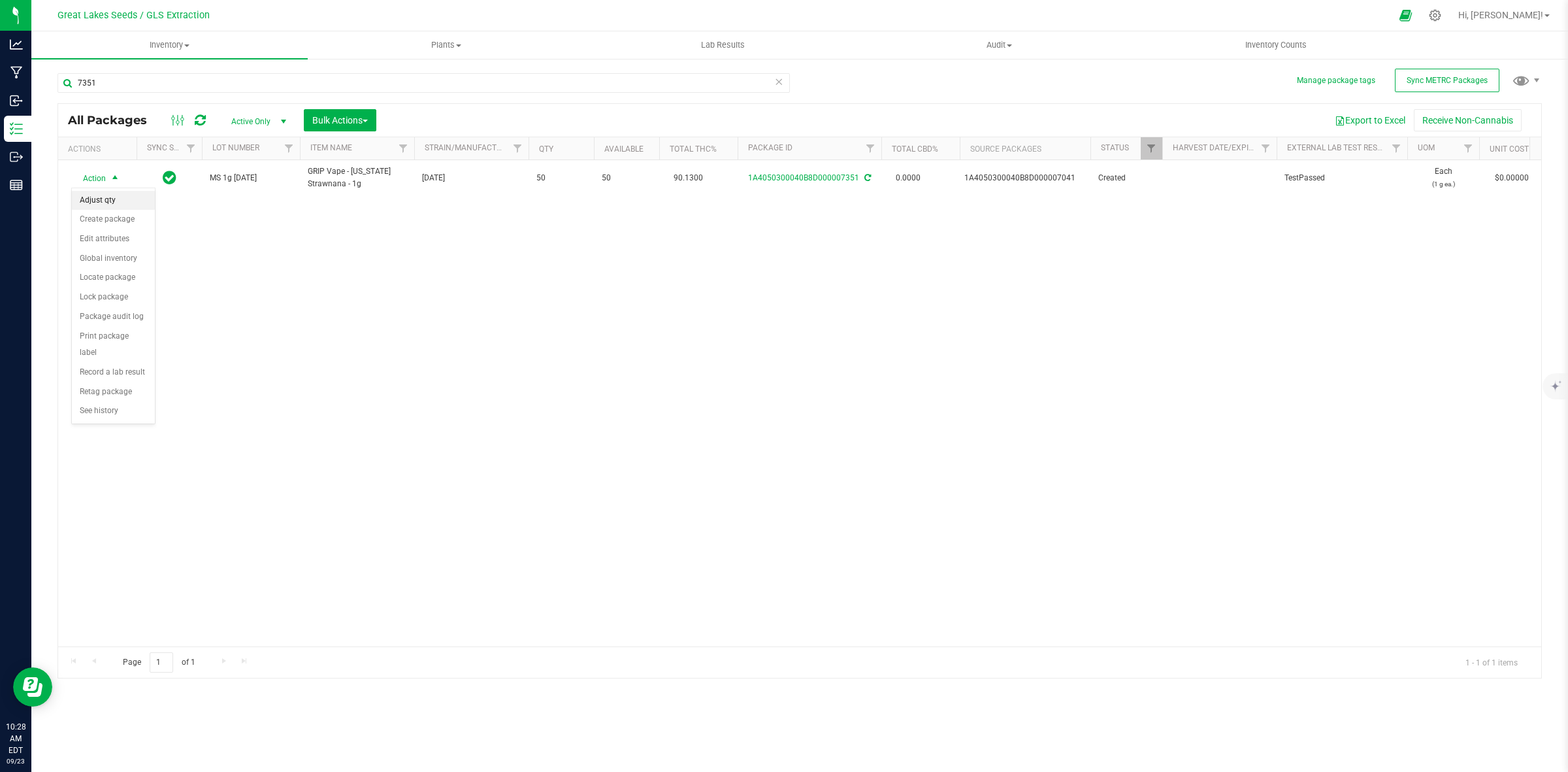
click at [127, 201] on li "Adjust qty" at bounding box center [113, 201] width 83 height 20
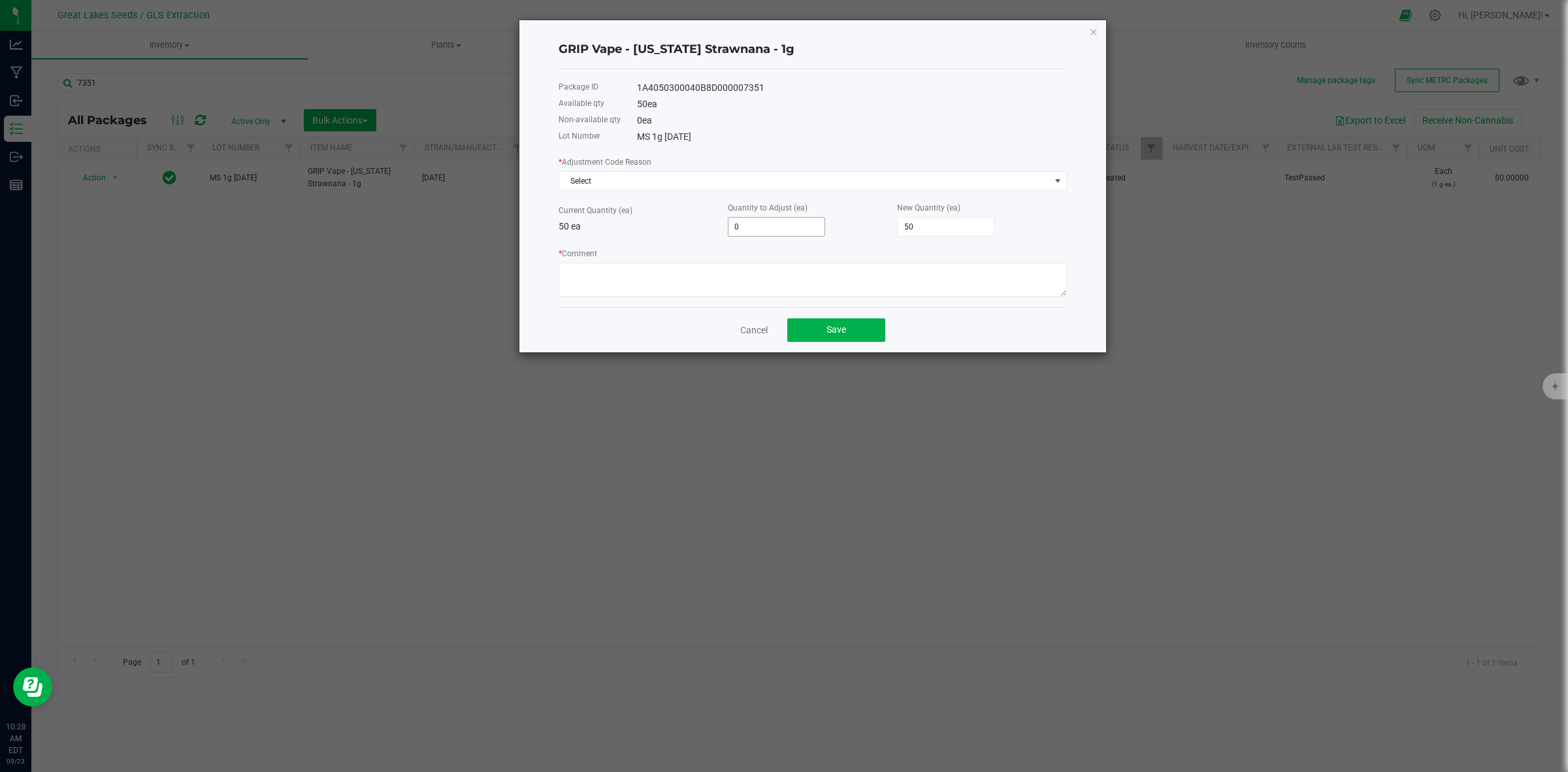
click at [759, 219] on span "0" at bounding box center [777, 226] width 97 height 20
click at [762, 228] on input "0" at bounding box center [777, 226] width 96 height 18
type input "-1"
click at [710, 291] on textarea "* Comment" at bounding box center [813, 280] width 509 height 34
click at [834, 334] on span "Save" at bounding box center [836, 329] width 20 height 10
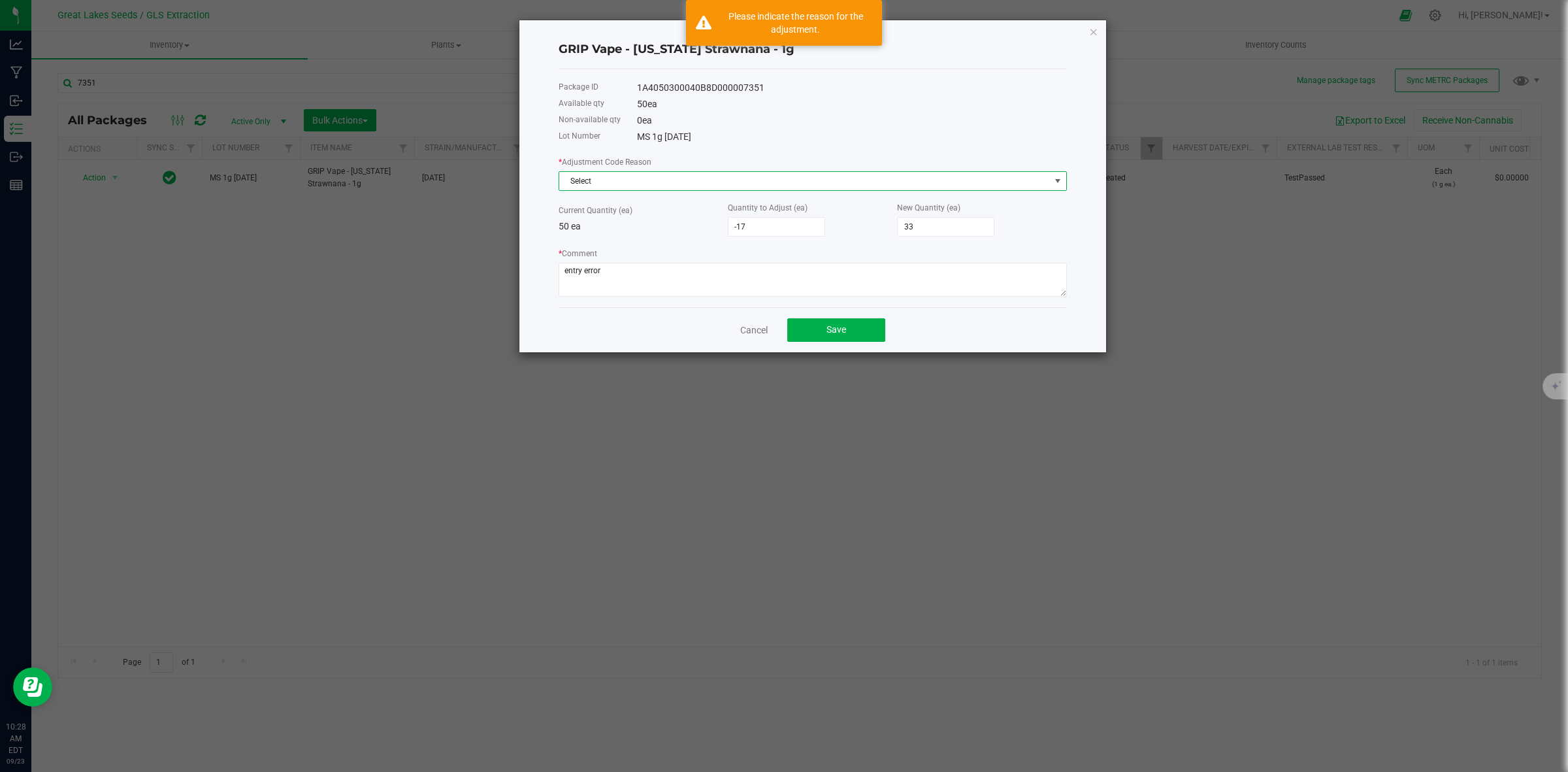
click at [721, 177] on span "Select" at bounding box center [804, 181] width 491 height 18
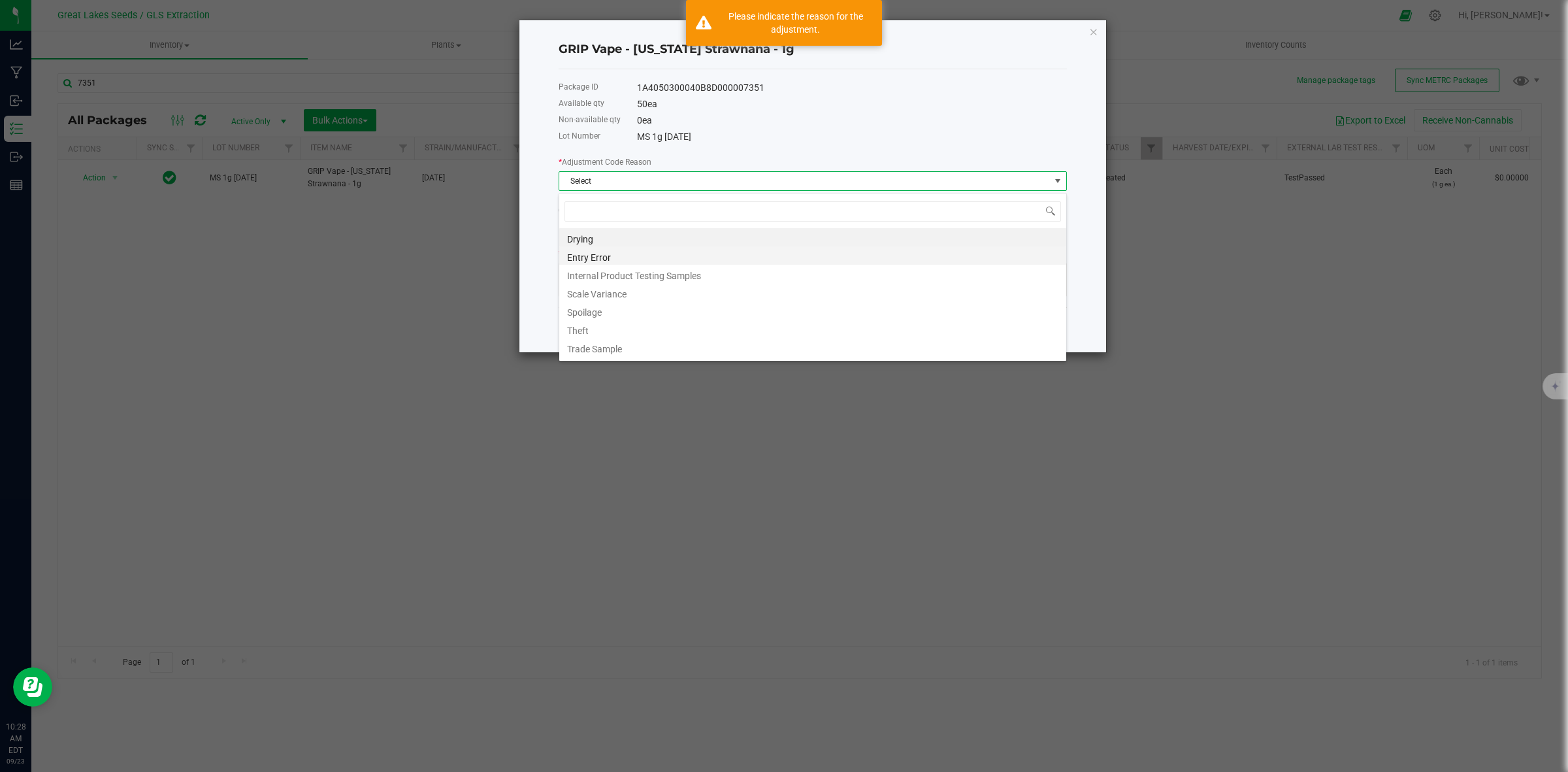
scroll to position [20, 508]
click at [670, 259] on li "Entry Error" at bounding box center [813, 255] width 507 height 18
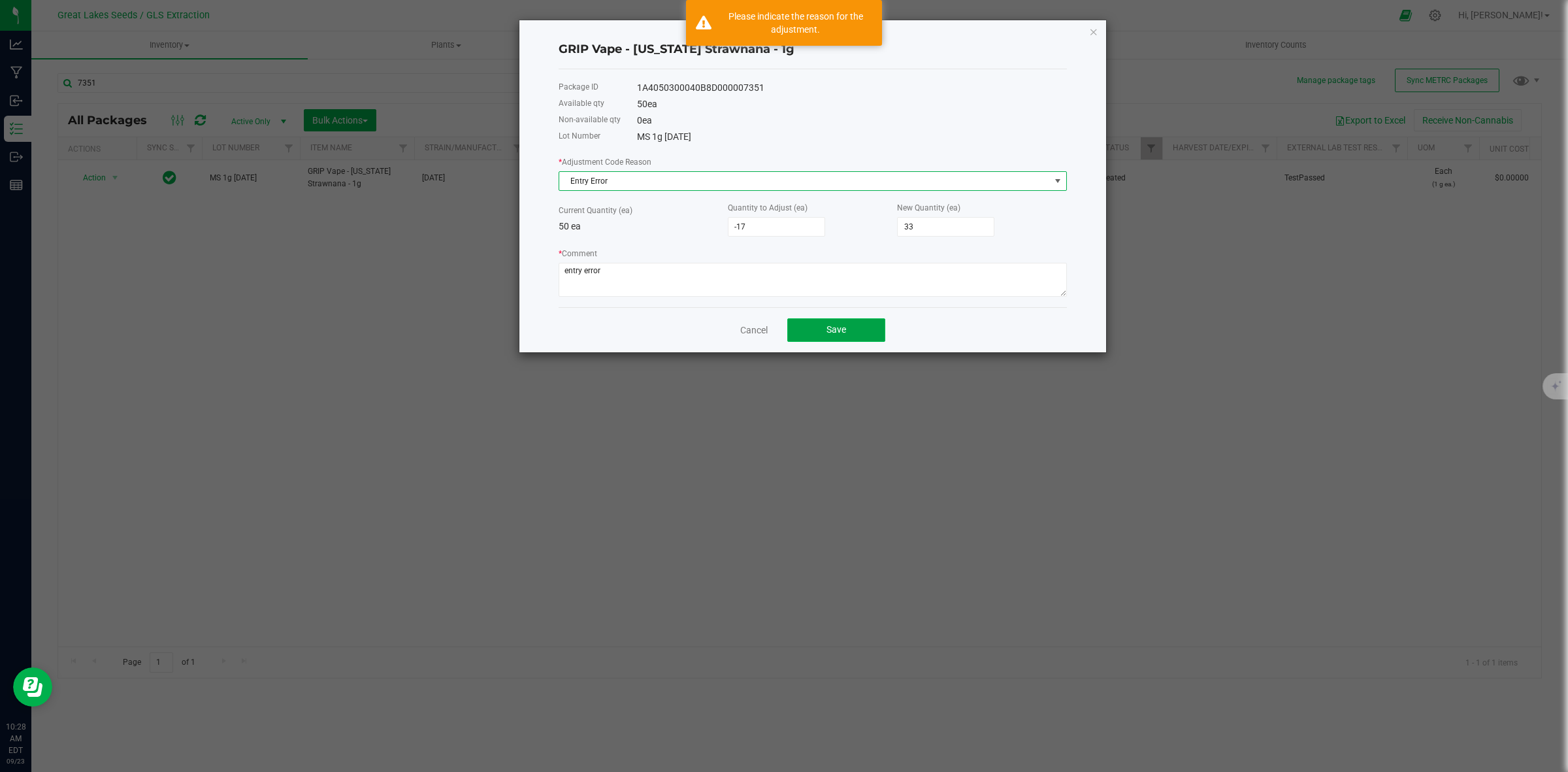
click at [843, 335] on span "Save" at bounding box center [836, 329] width 20 height 10
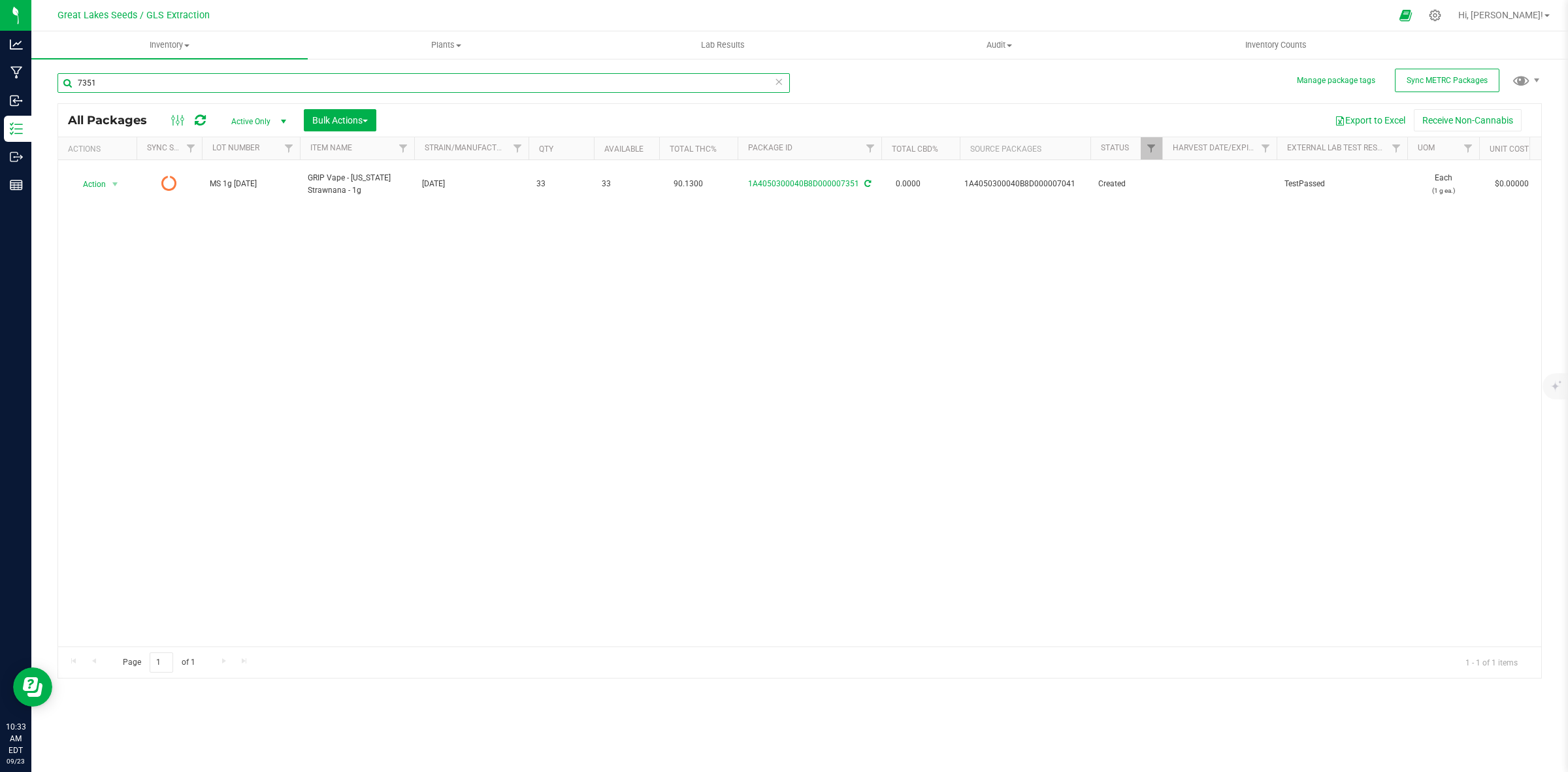
drag, startPoint x: 115, startPoint y: 80, endPoint x: 47, endPoint y: 80, distance: 68.0
click at [47, 80] on div "Manage package tags Sync METRC Packages 7351 All Packages Active Only Active On…" at bounding box center [800, 256] width 1537 height 399
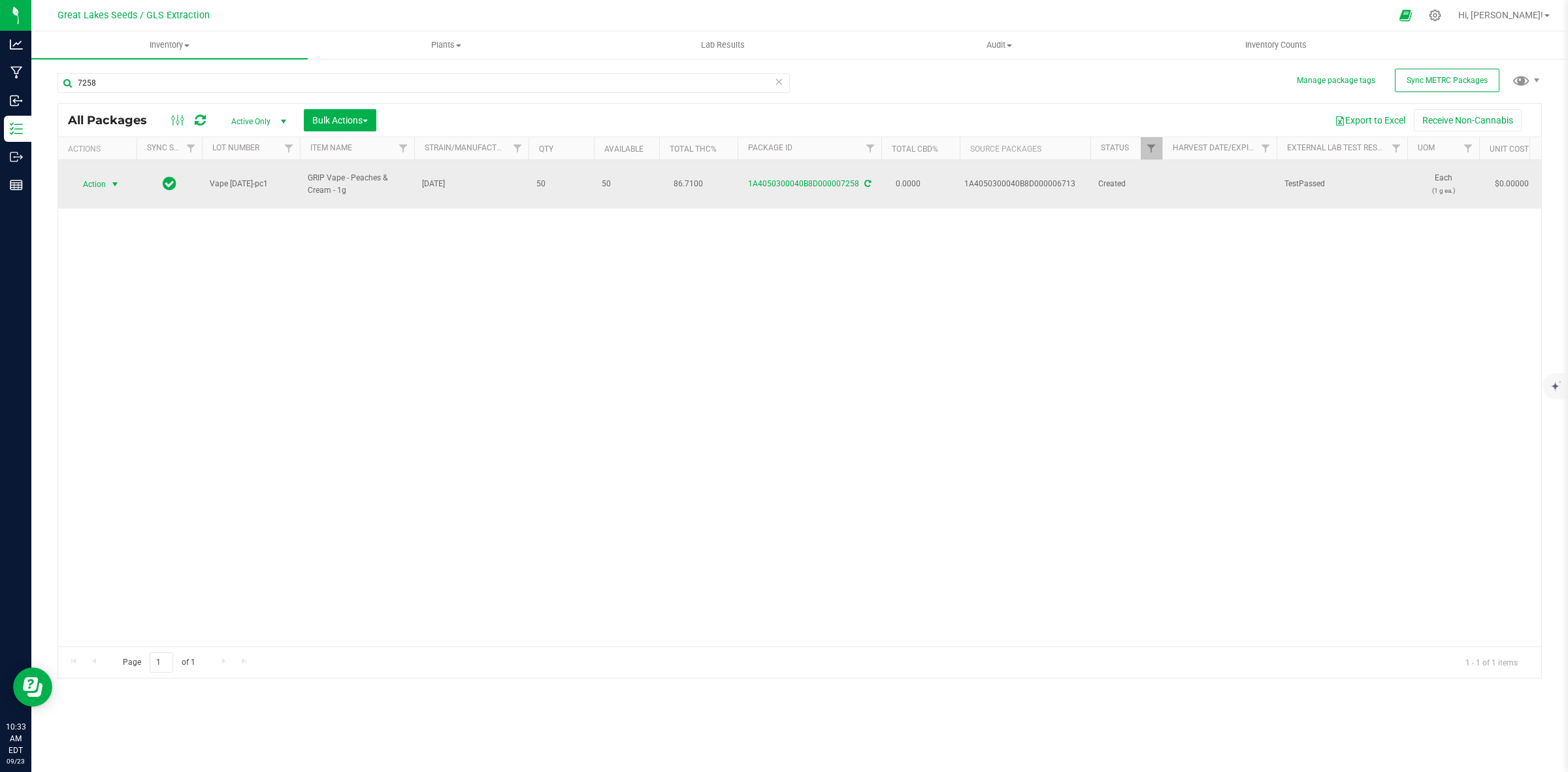
click at [106, 177] on span "Action" at bounding box center [97, 184] width 52 height 18
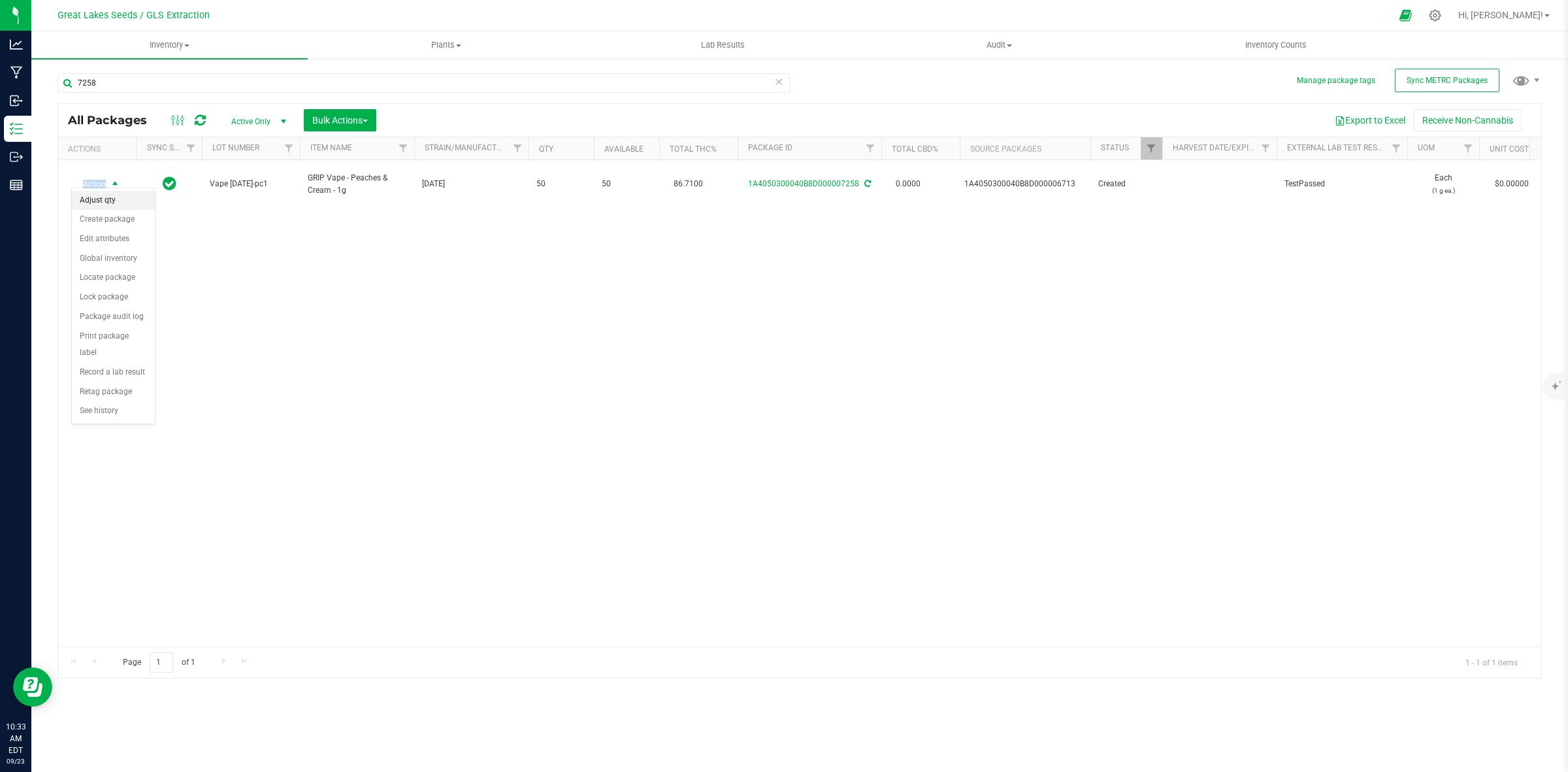
click at [119, 203] on li "Adjust qty" at bounding box center [113, 201] width 83 height 20
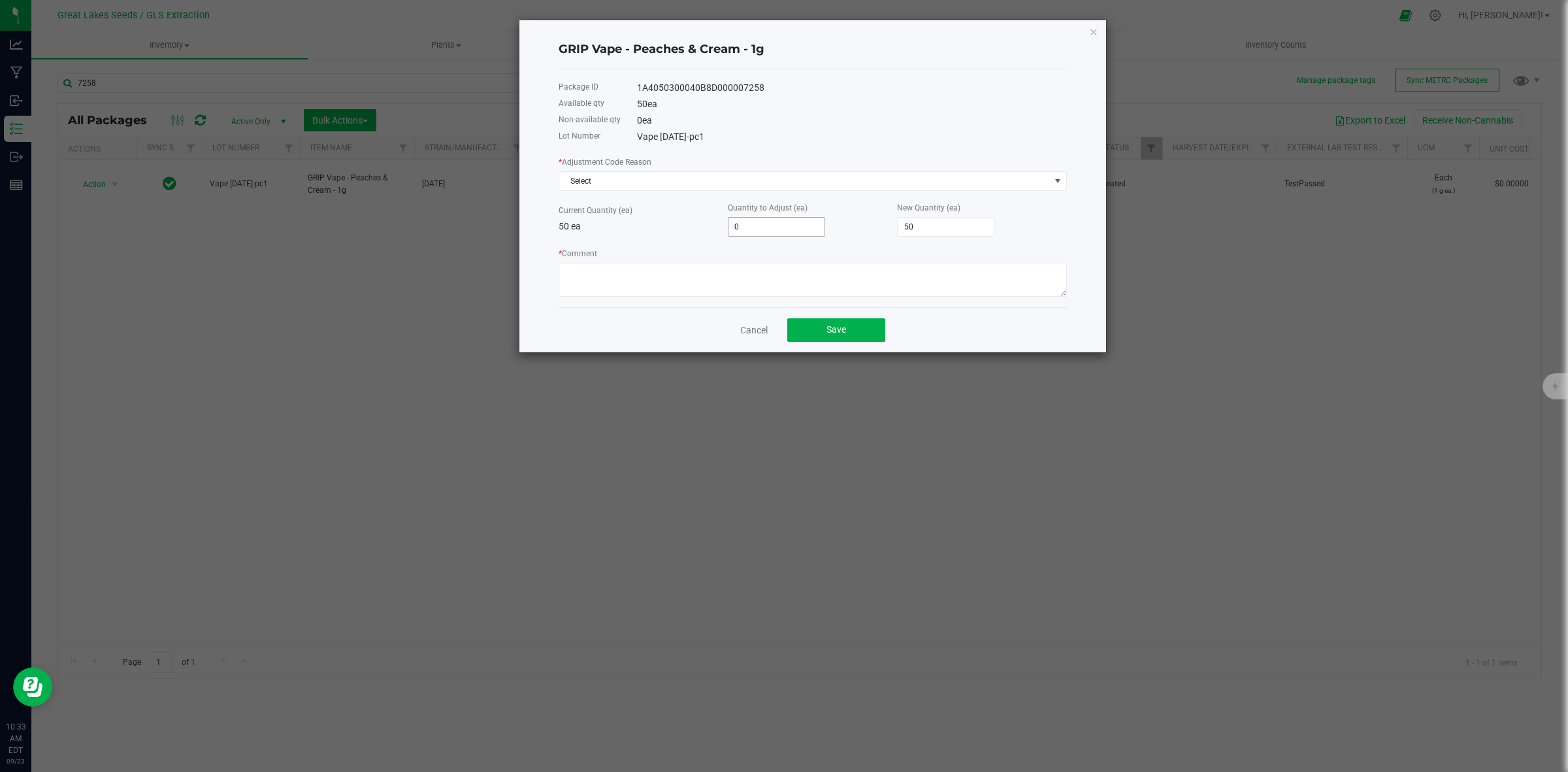
click at [760, 227] on input "0" at bounding box center [777, 226] width 96 height 18
click at [876, 291] on textarea "* Comment" at bounding box center [813, 280] width 509 height 34
click at [765, 184] on span "Select" at bounding box center [804, 181] width 491 height 18
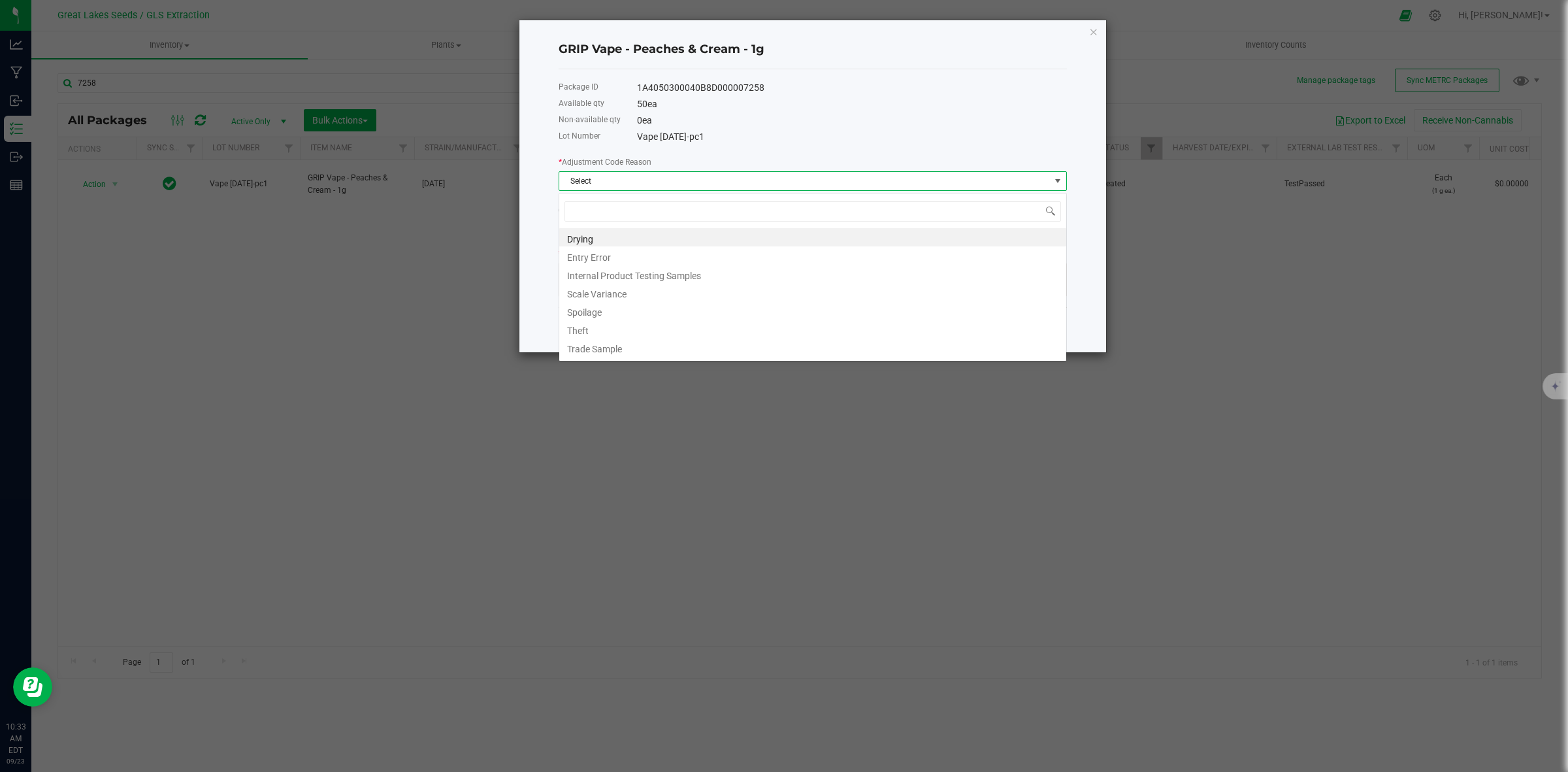
scroll to position [20, 508]
click at [677, 252] on li "Entry Error" at bounding box center [813, 255] width 507 height 18
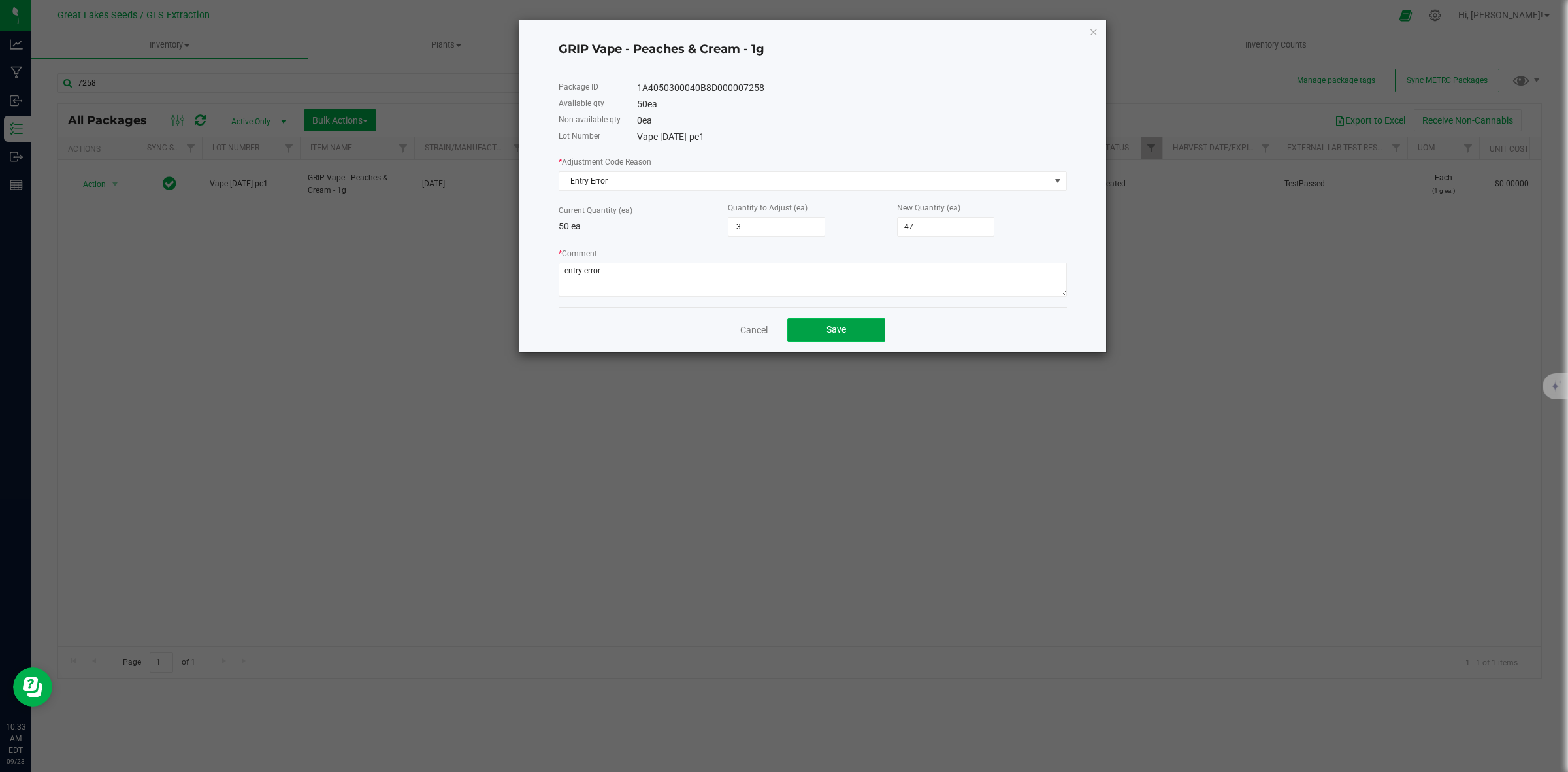
click at [866, 334] on button "Save" at bounding box center [836, 330] width 98 height 24
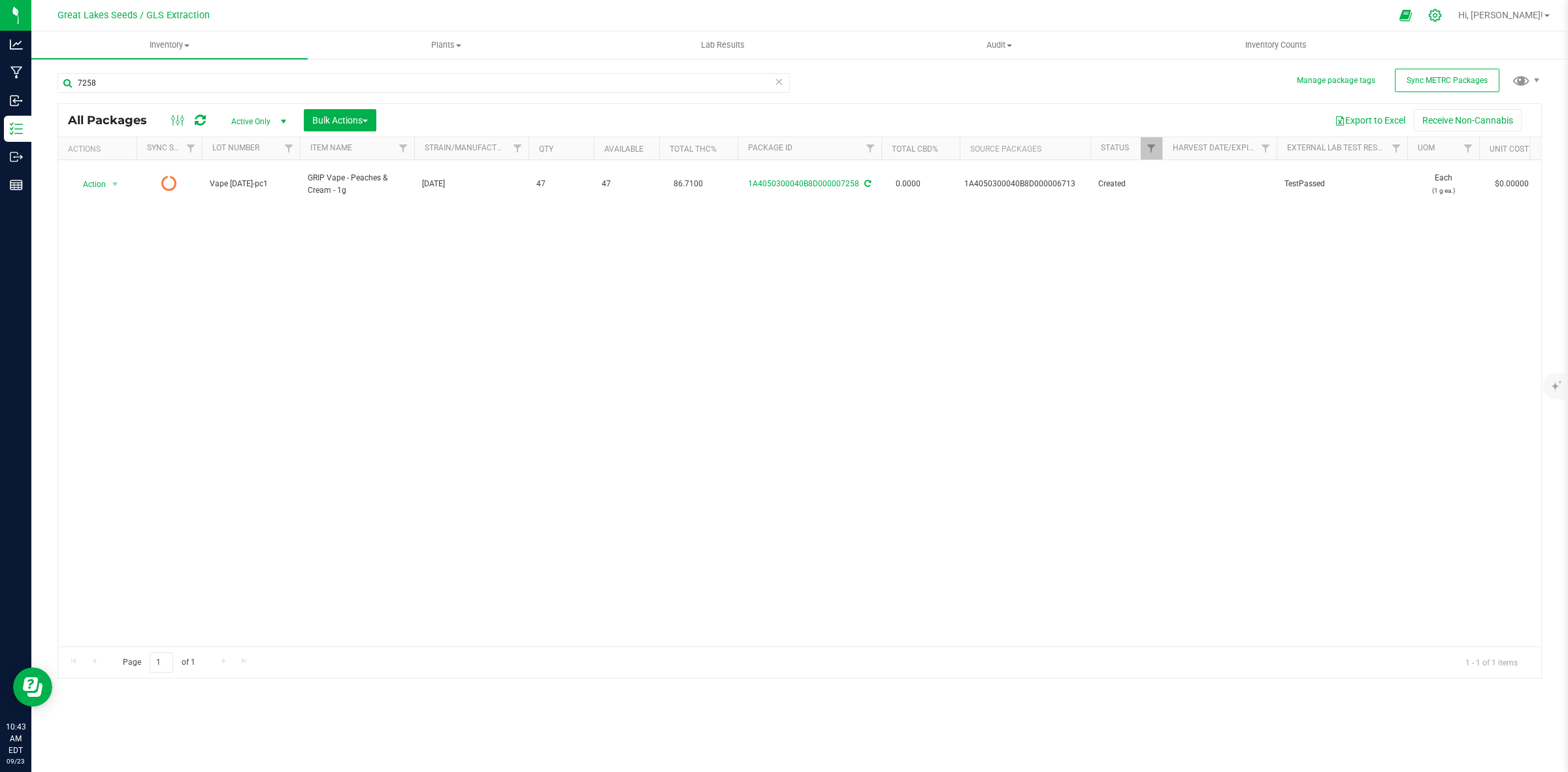
click at [1442, 13] on icon at bounding box center [1435, 15] width 14 height 14
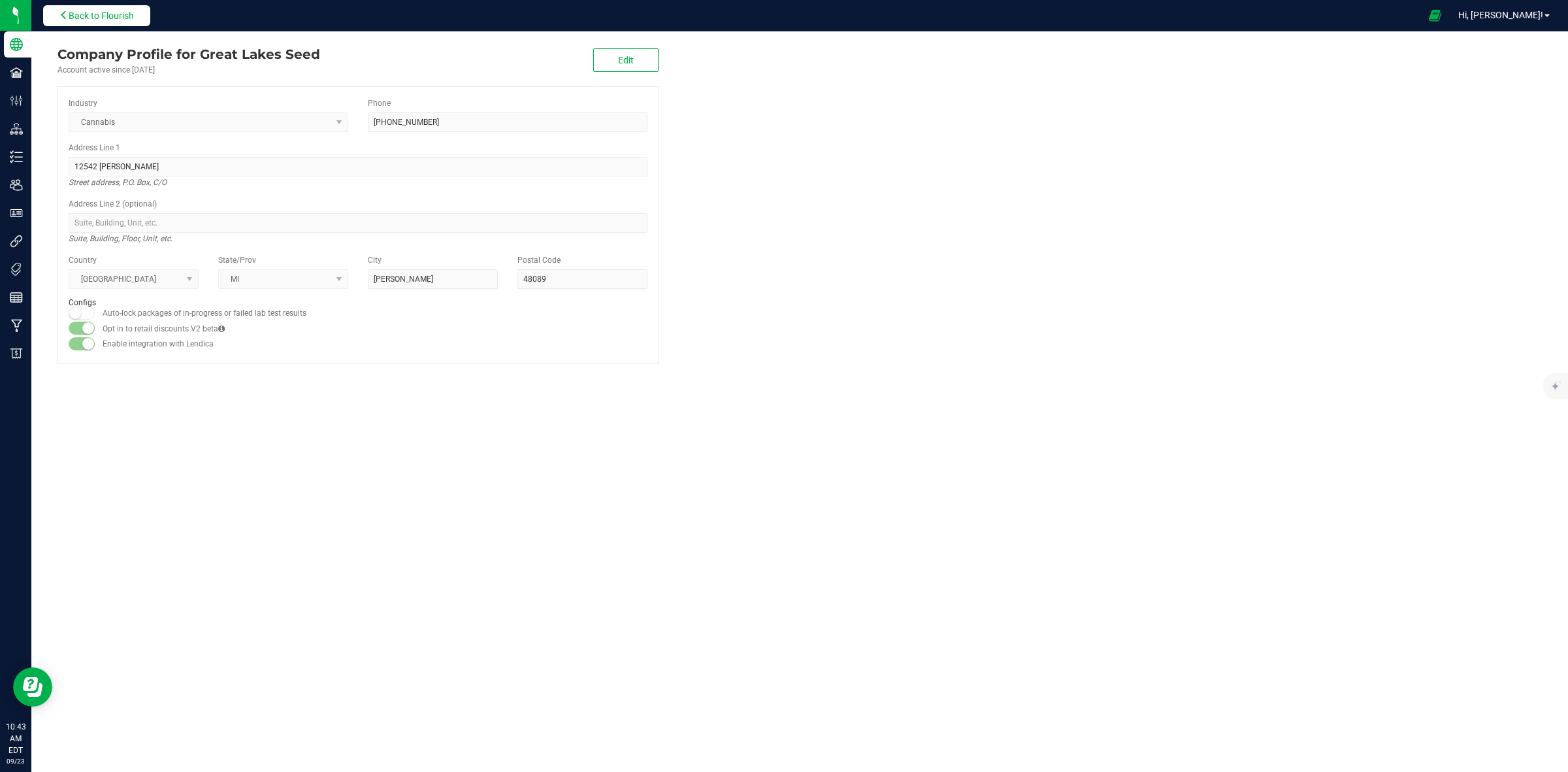
click at [119, 14] on span "Back to Flourish" at bounding box center [102, 15] width 65 height 10
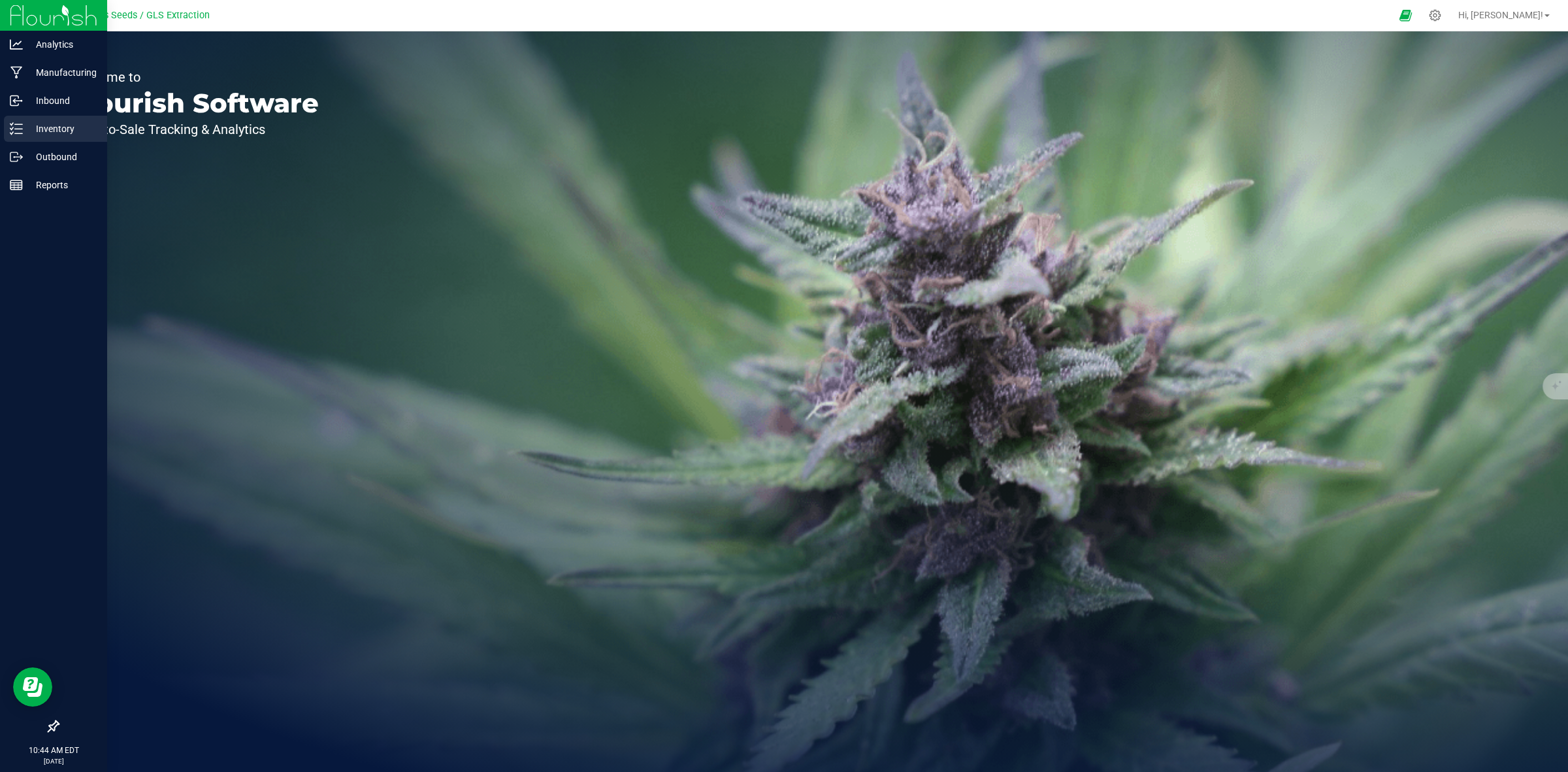
click at [60, 126] on p "Inventory" at bounding box center [62, 128] width 78 height 16
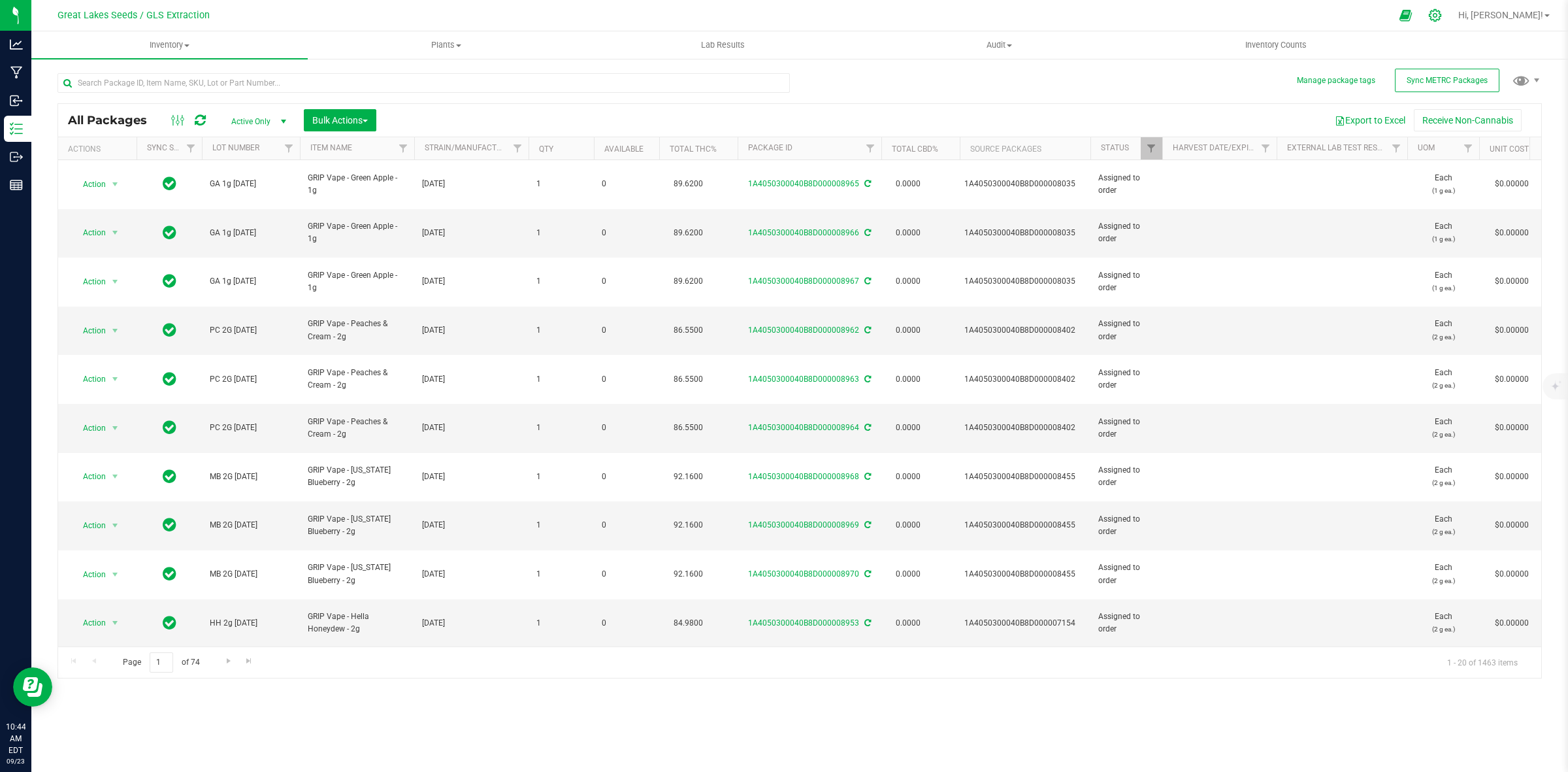
click at [1442, 13] on icon at bounding box center [1435, 15] width 14 height 14
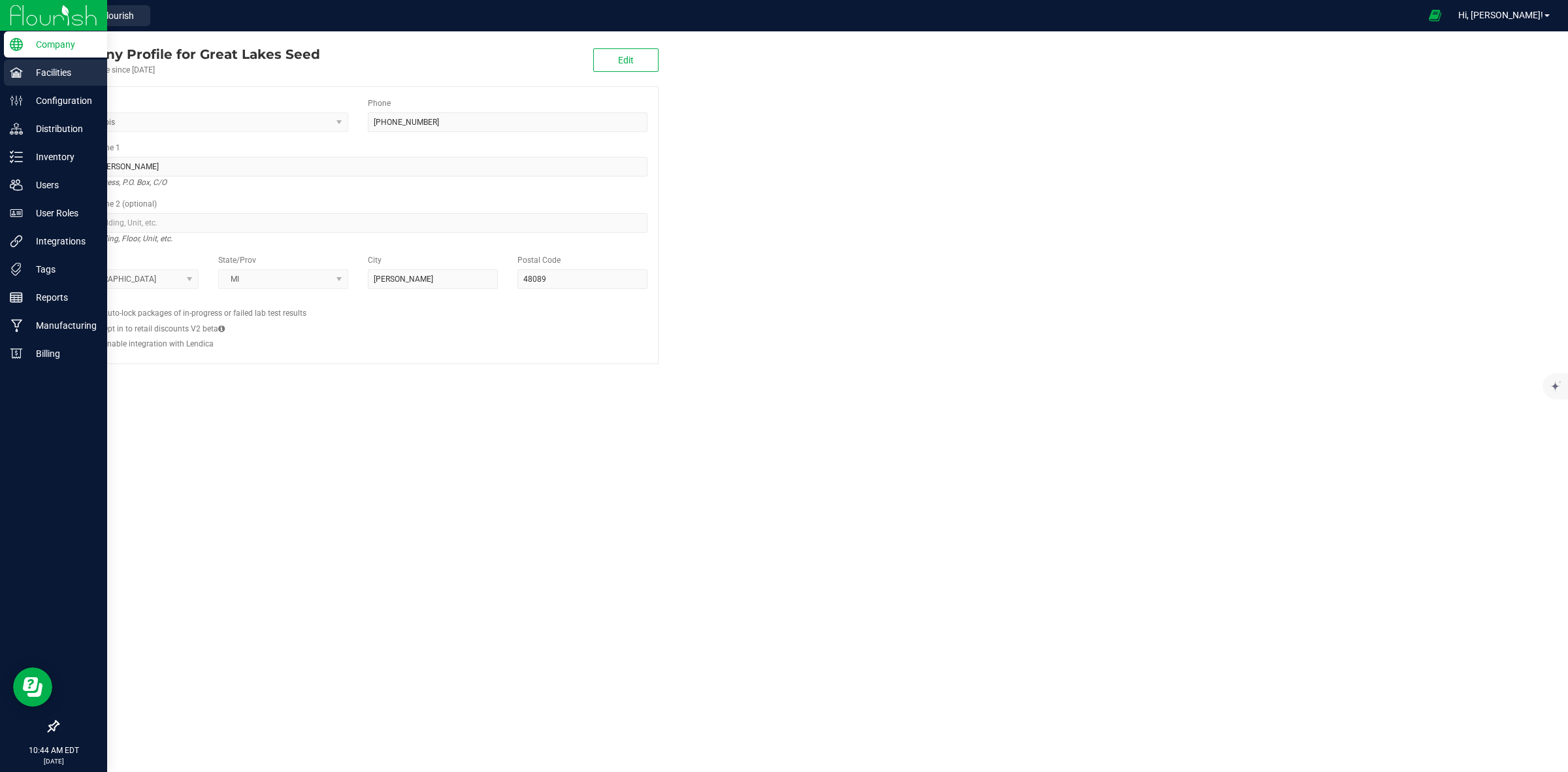
click at [70, 71] on p "Facilities" at bounding box center [62, 72] width 78 height 16
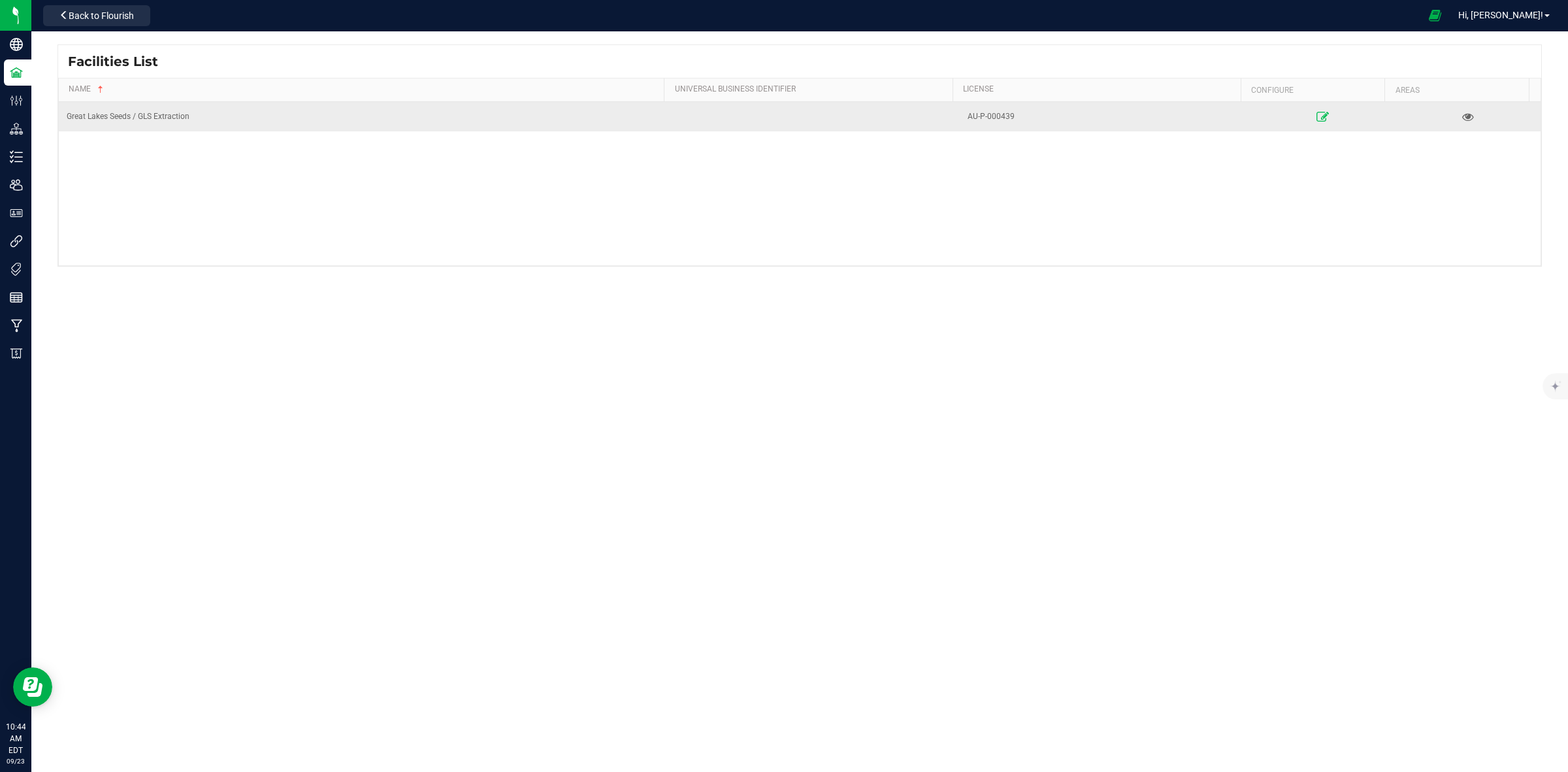
click at [1316, 119] on icon at bounding box center [1323, 116] width 12 height 9
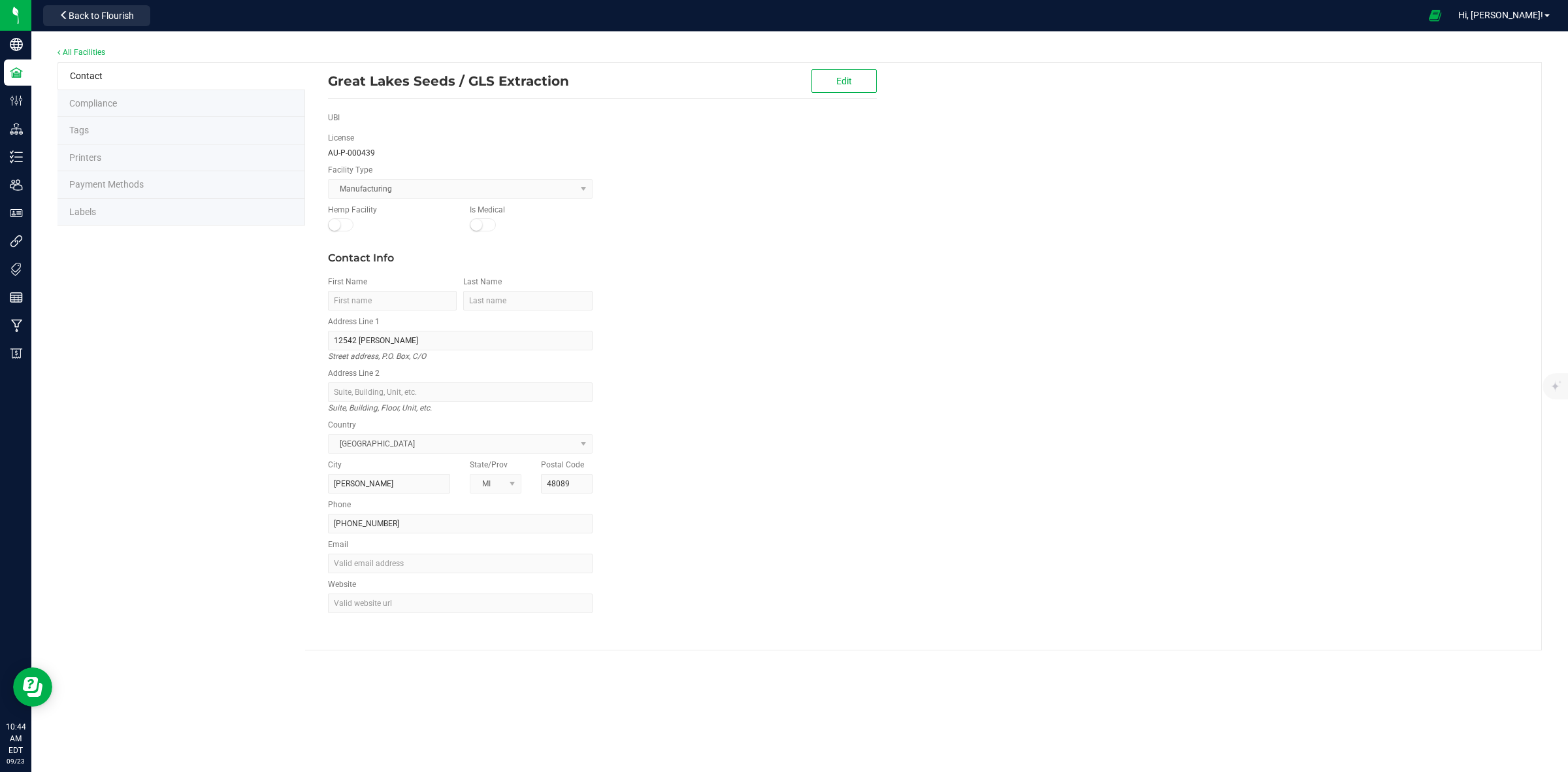
click at [93, 209] on span "Labels" at bounding box center [82, 211] width 27 height 10
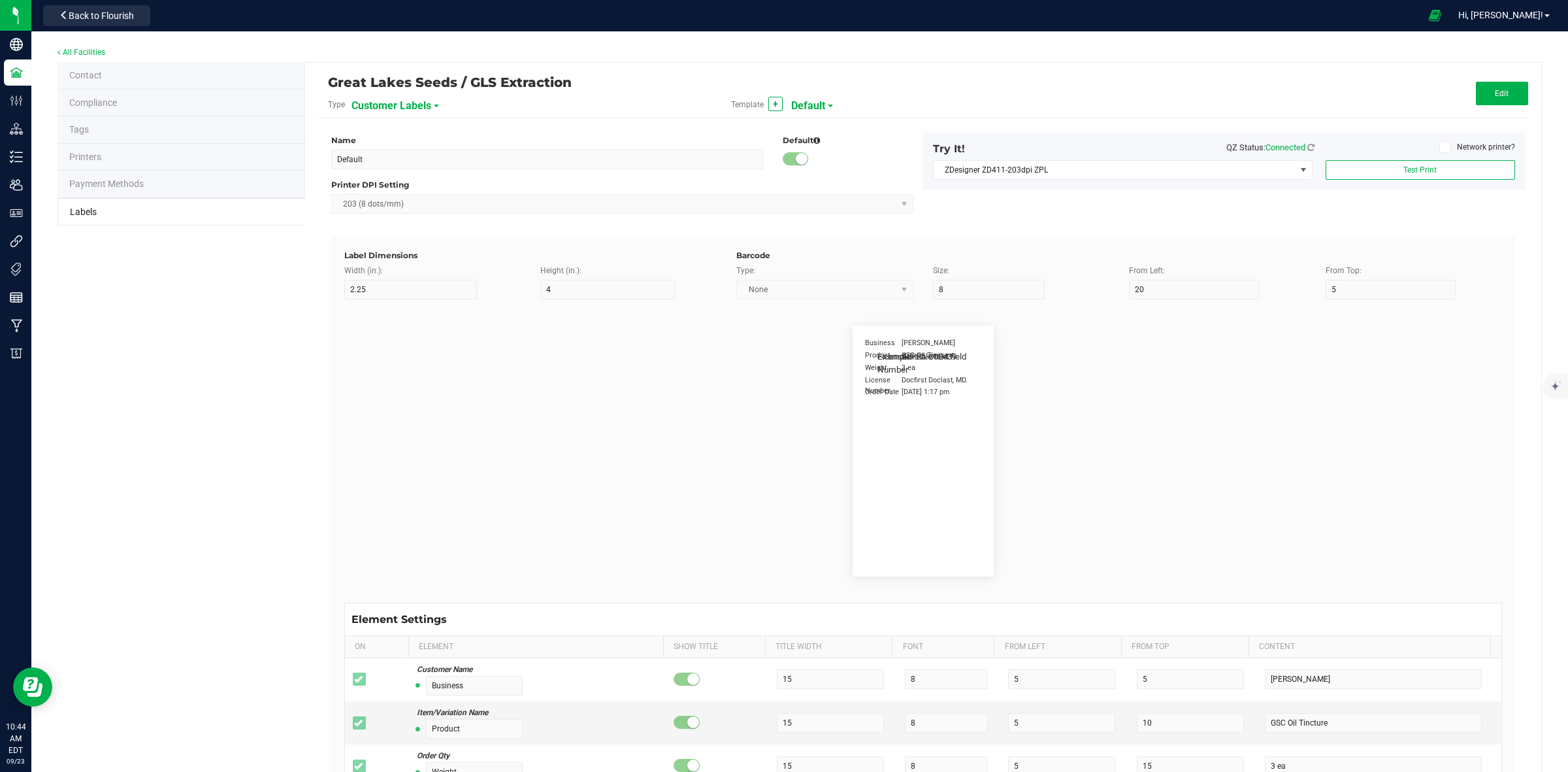
click at [423, 102] on span "Customer Labels" at bounding box center [391, 106] width 80 height 23
click at [406, 185] on span "Package Labels" at bounding box center [383, 181] width 55 height 9
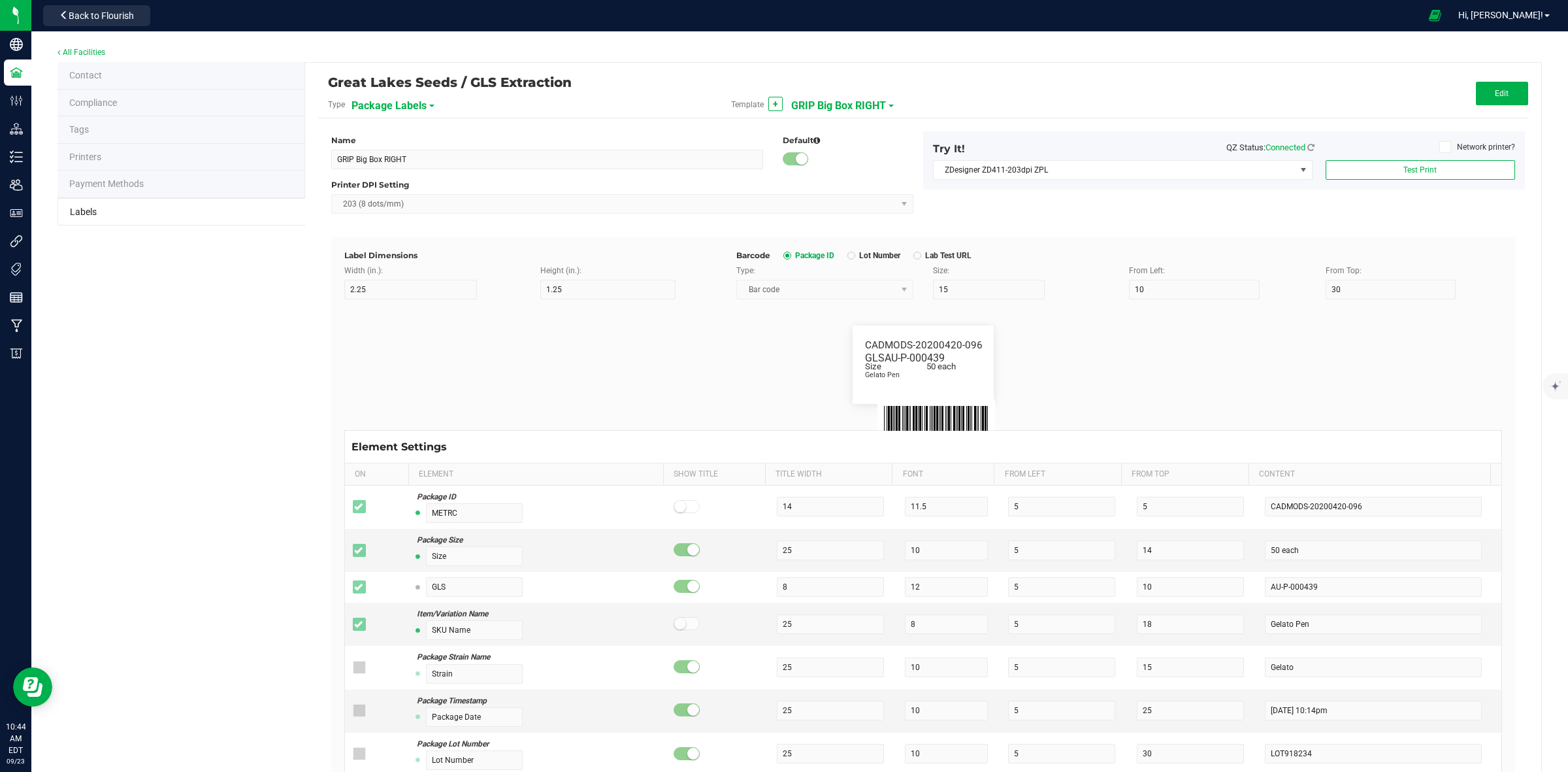
click at [877, 100] on span "GRIP Big Box RIGHT" at bounding box center [839, 106] width 95 height 23
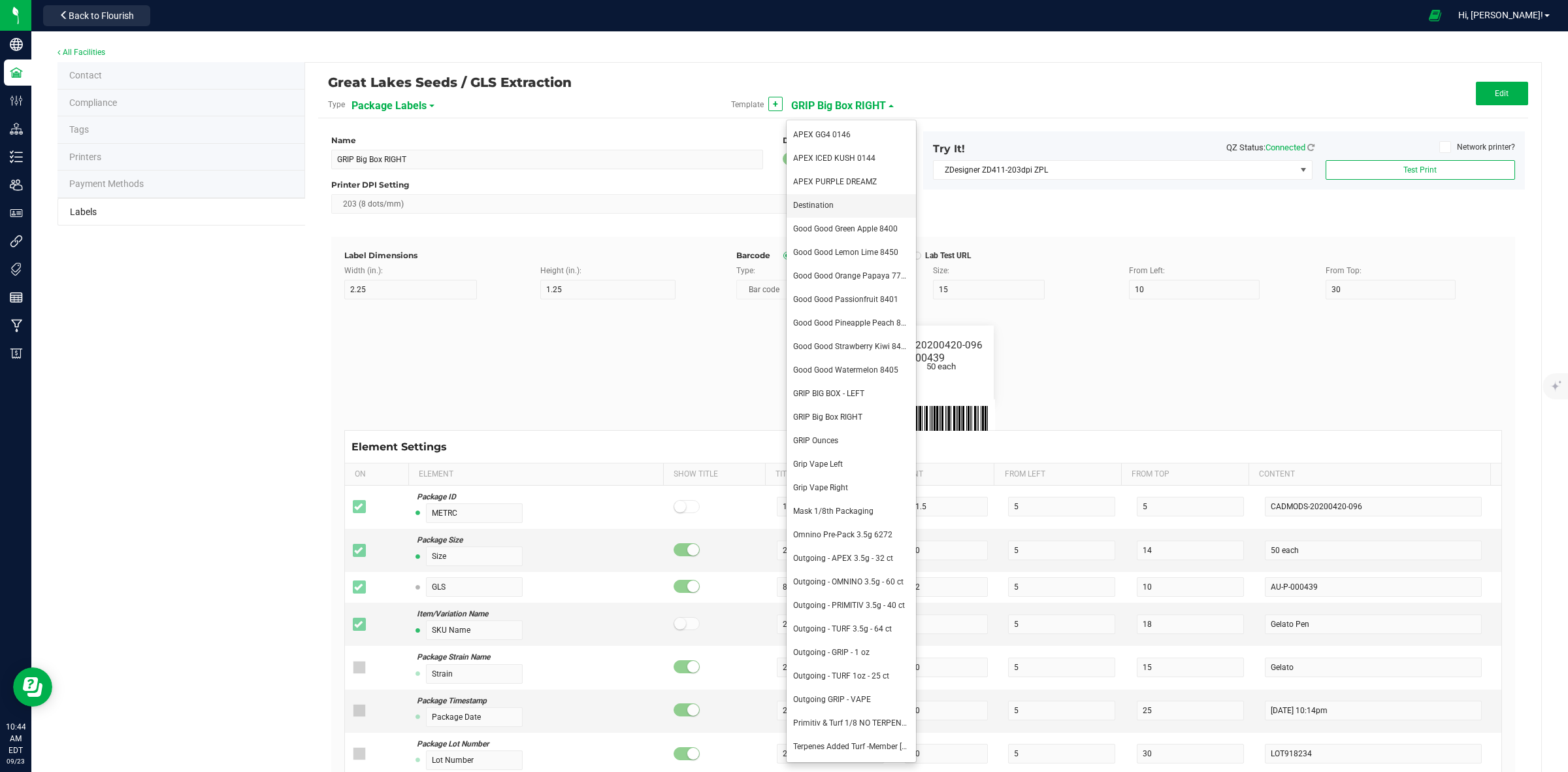
click at [821, 201] on span "Destination" at bounding box center [813, 205] width 40 height 9
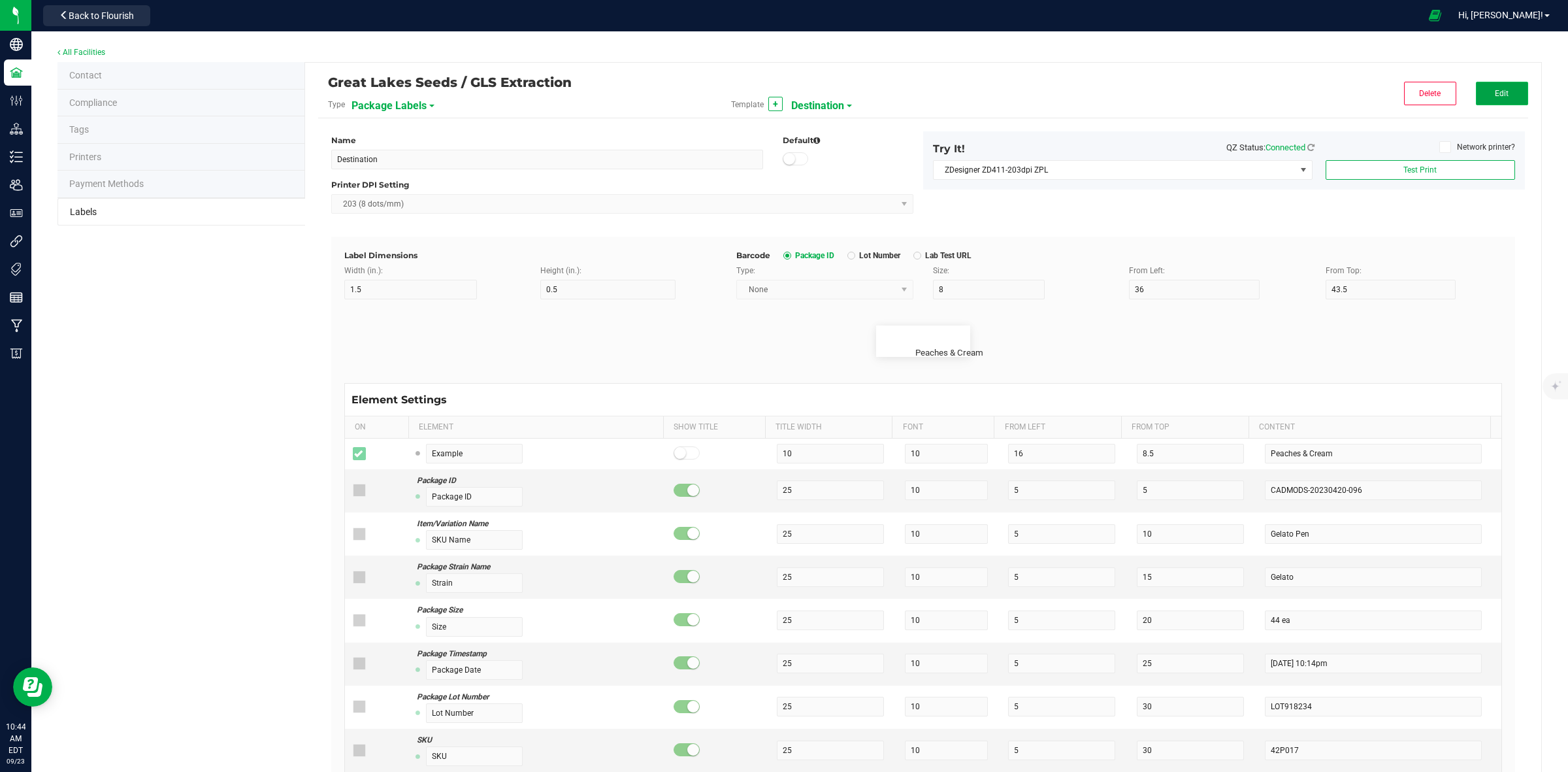
click at [1495, 96] on span "Edit" at bounding box center [1502, 93] width 14 height 9
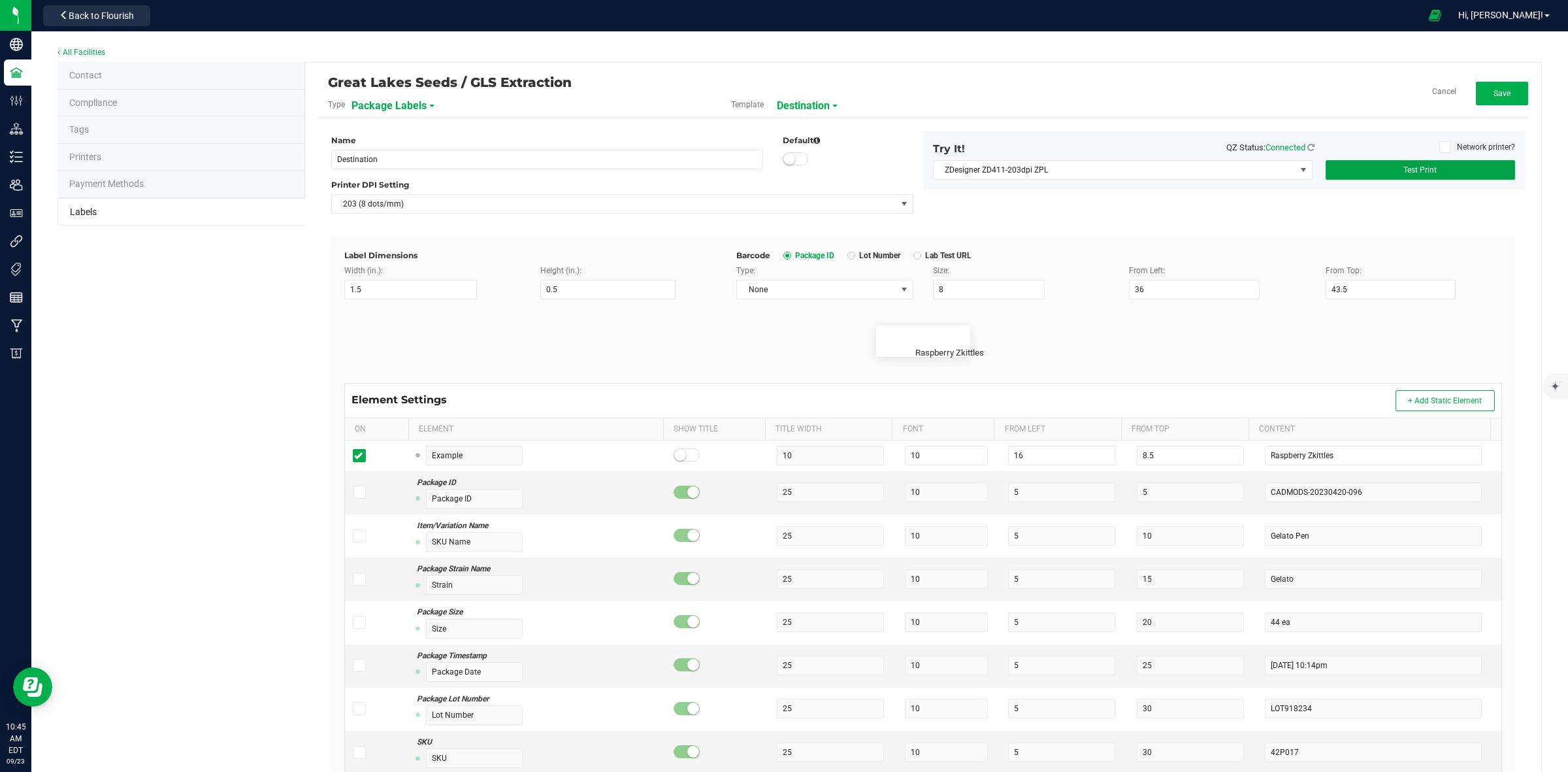
click at [1405, 166] on span "Test Print" at bounding box center [1420, 169] width 33 height 9
click at [1404, 168] on span "Test Print" at bounding box center [1420, 169] width 33 height 9
click at [1494, 93] on span "Save" at bounding box center [1502, 93] width 17 height 9
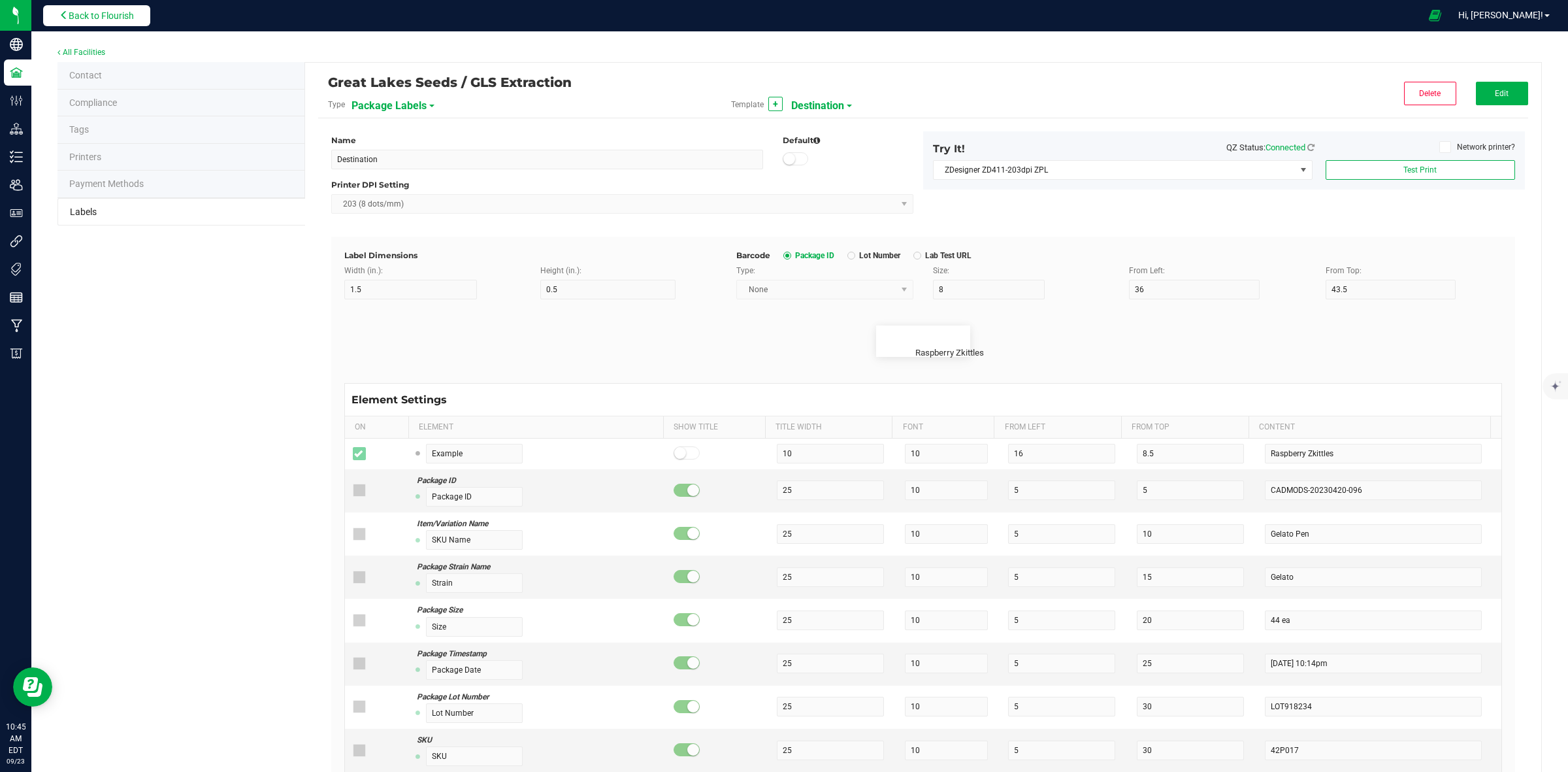
click at [132, 17] on span "Back to Flourish" at bounding box center [102, 15] width 65 height 10
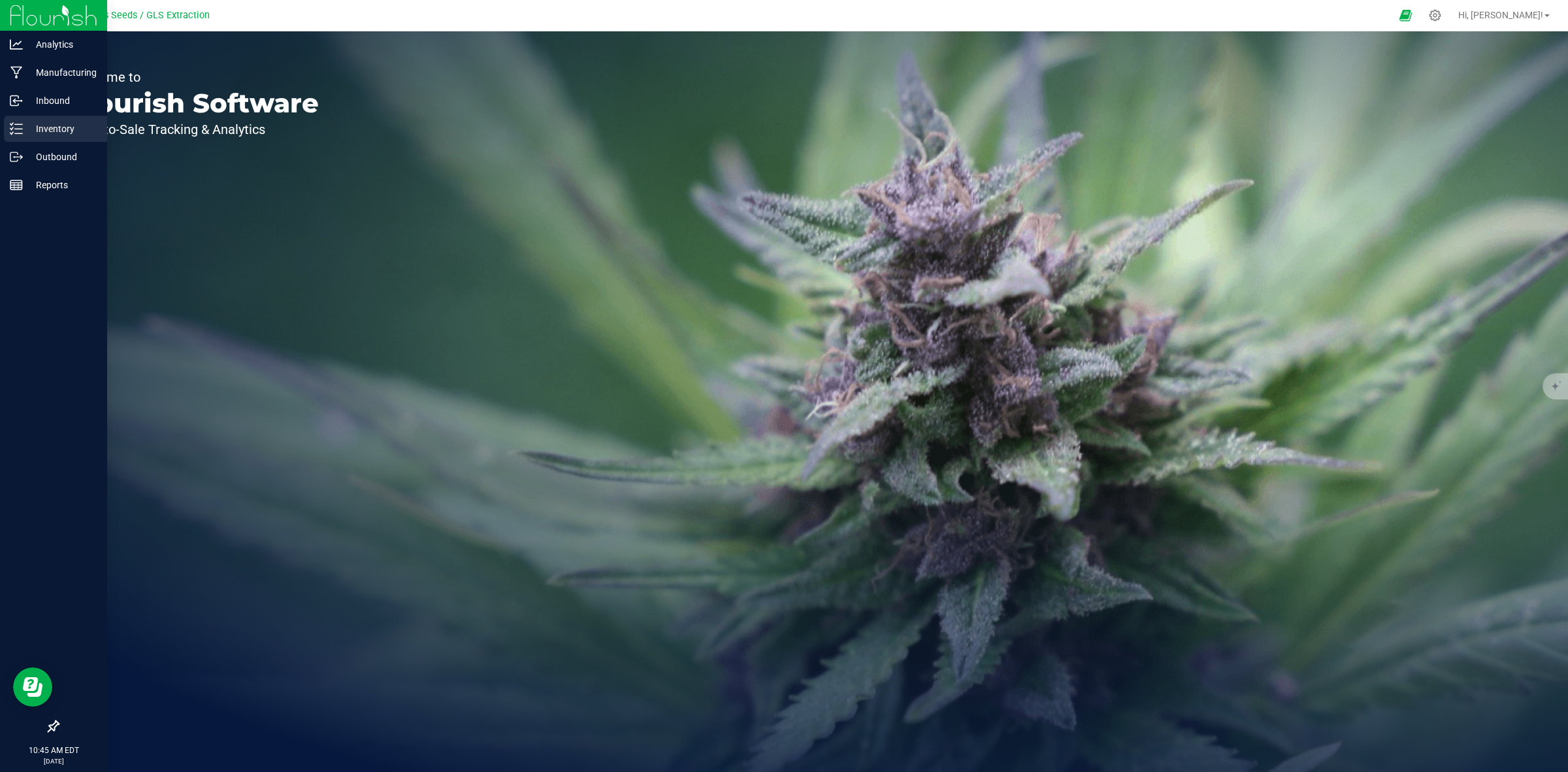
click at [40, 134] on p "Inventory" at bounding box center [62, 128] width 78 height 16
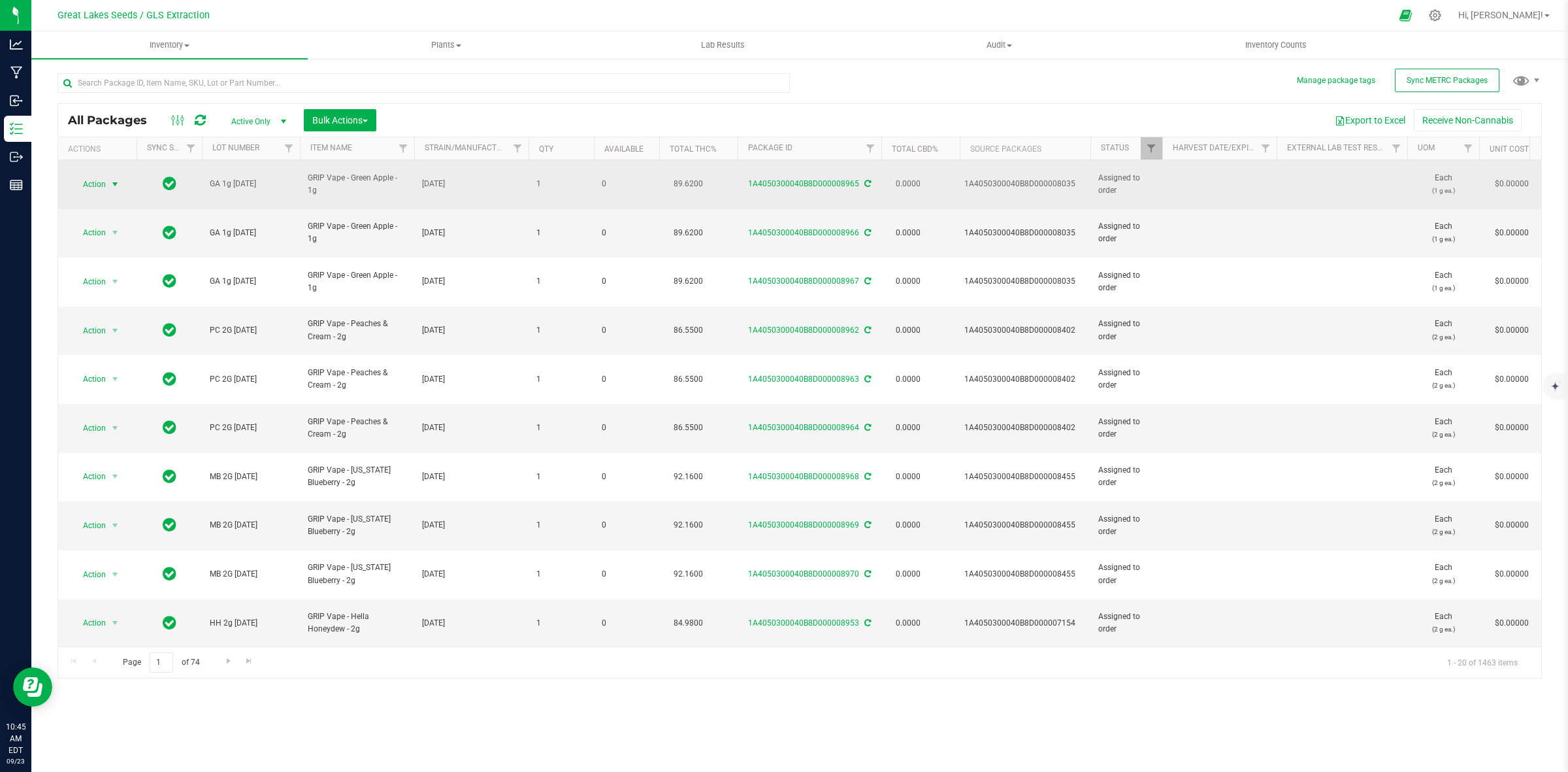
click at [116, 179] on span "select" at bounding box center [115, 184] width 10 height 10
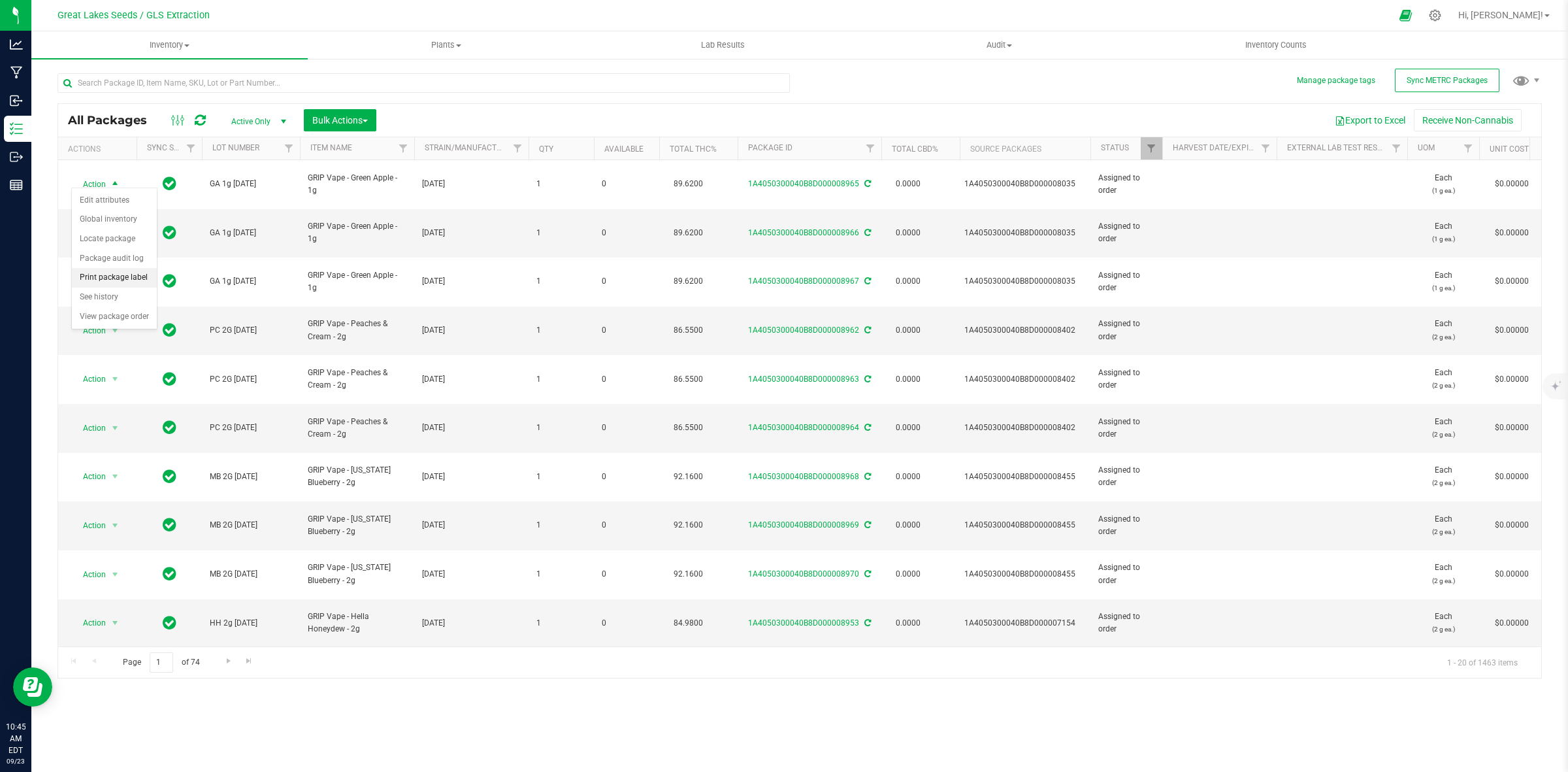
click at [98, 276] on li "Print package label" at bounding box center [114, 278] width 85 height 20
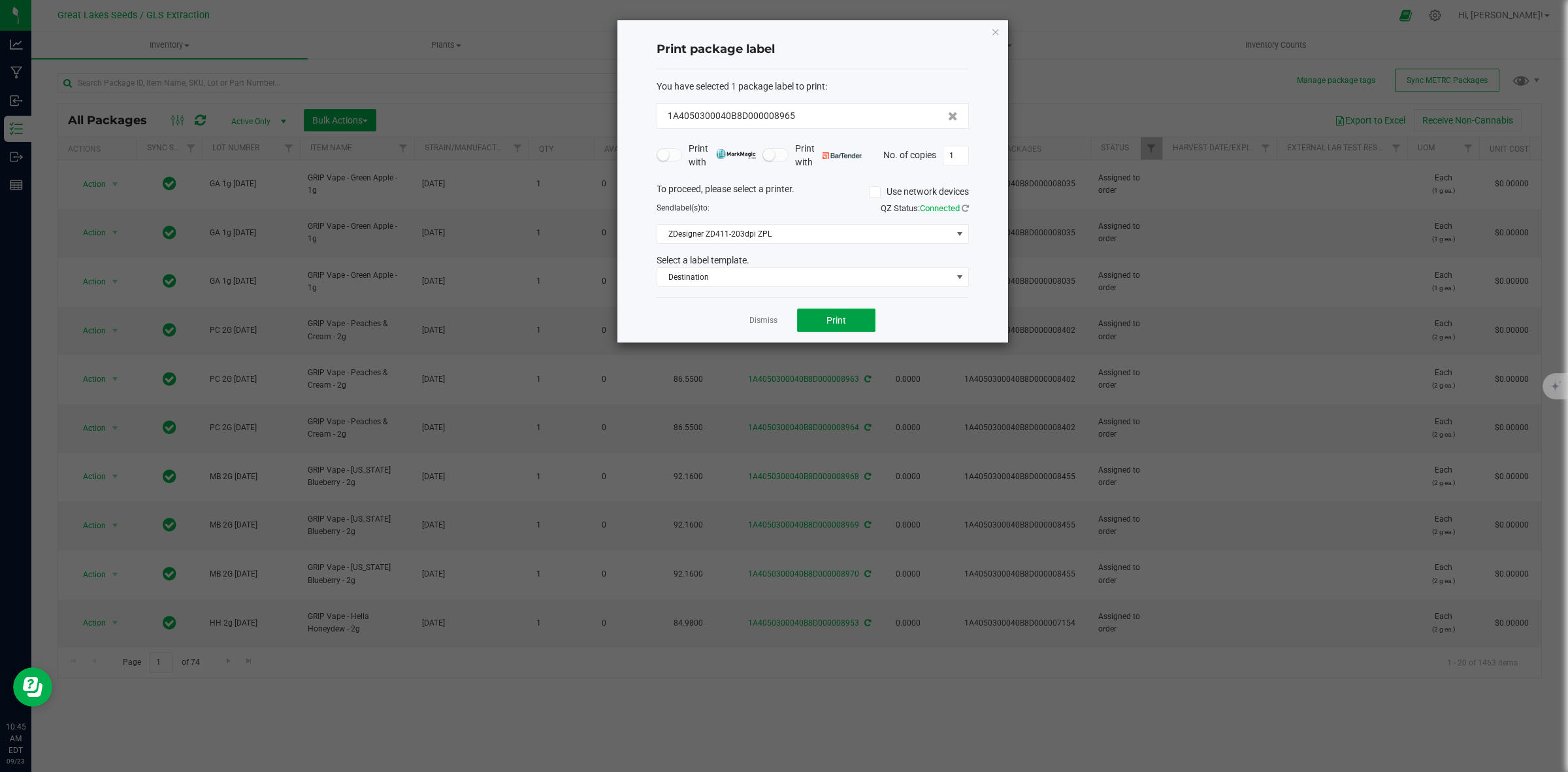
click at [843, 321] on span "Print" at bounding box center [836, 320] width 20 height 10
click at [958, 161] on input "1" at bounding box center [956, 155] width 25 height 18
click at [843, 323] on span "Print" at bounding box center [836, 320] width 20 height 10
